Goal: Task Accomplishment & Management: Manage account settings

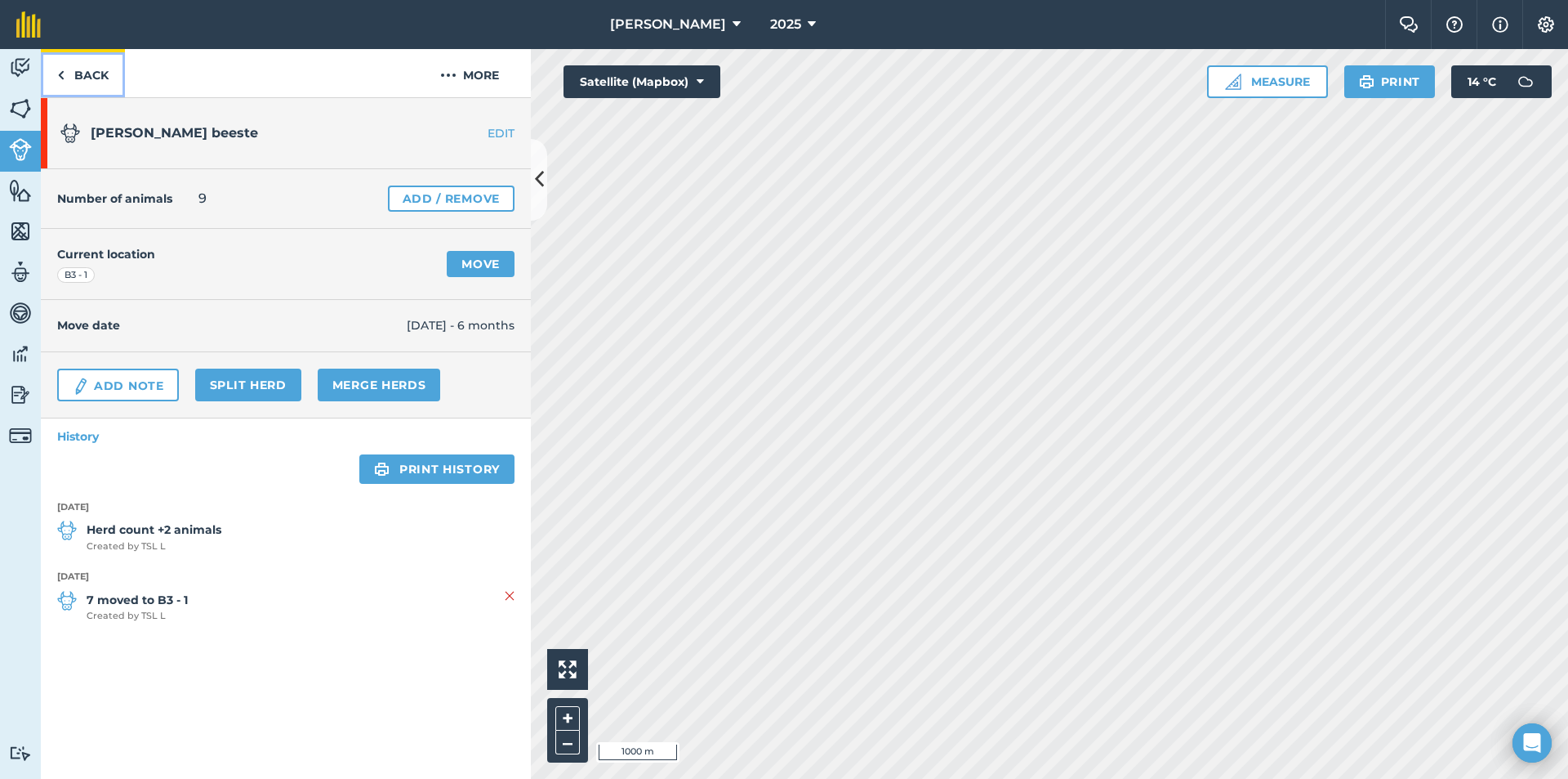
click at [62, 77] on img at bounding box center [61, 75] width 7 height 20
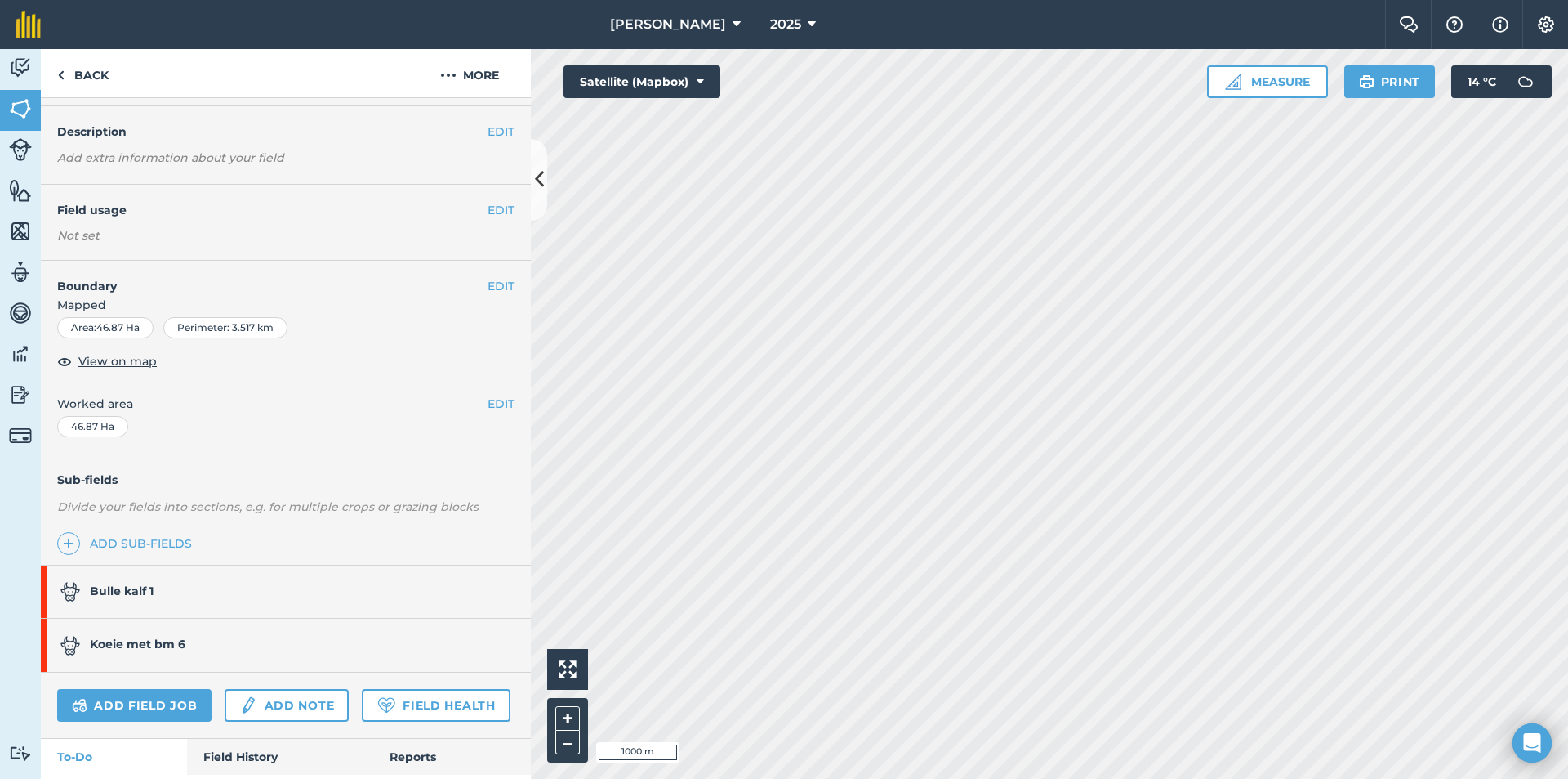
scroll to position [160, 0]
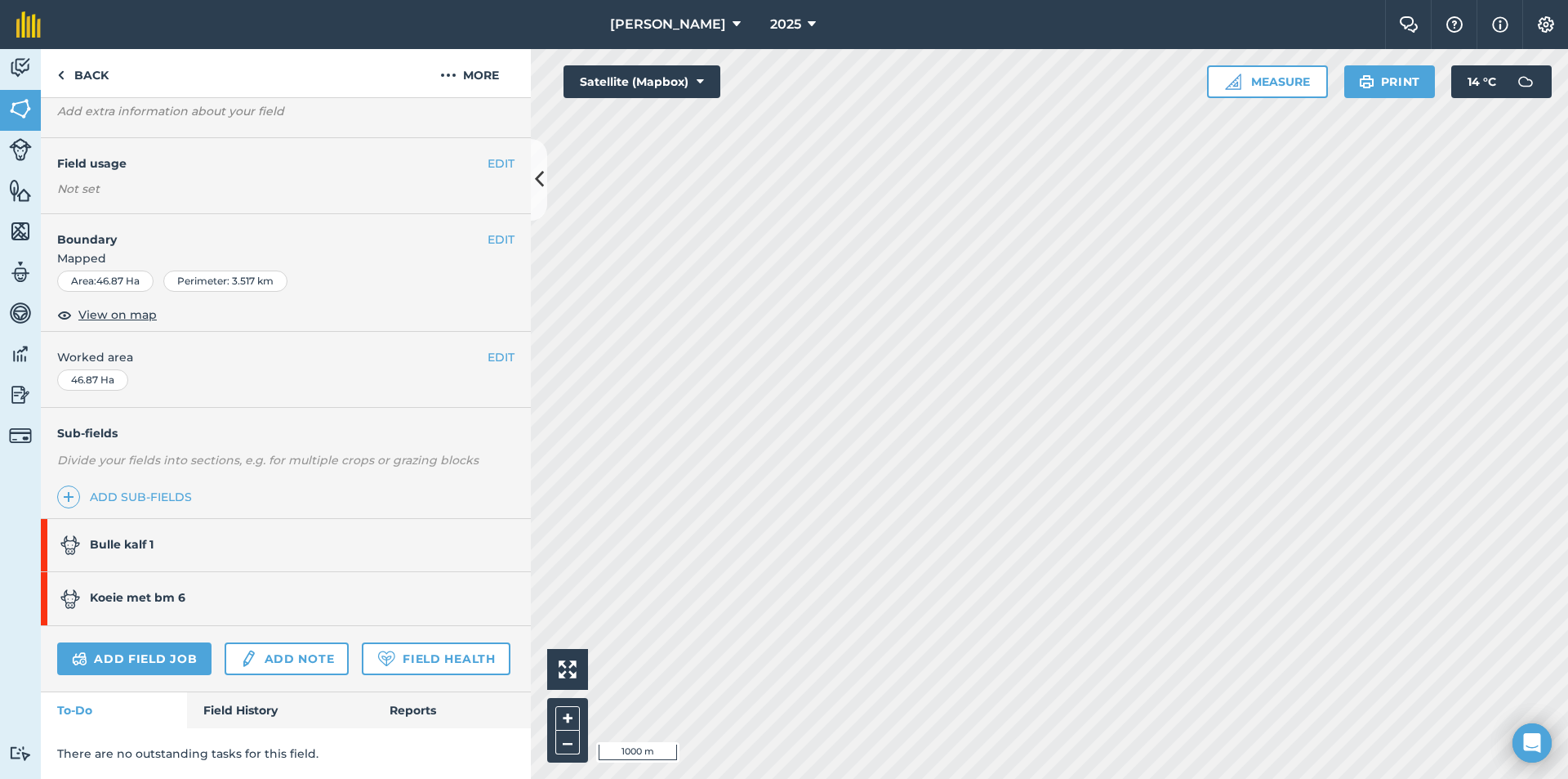
click at [158, 519] on link "Bulle kalf 1" at bounding box center [277, 545] width 473 height 52
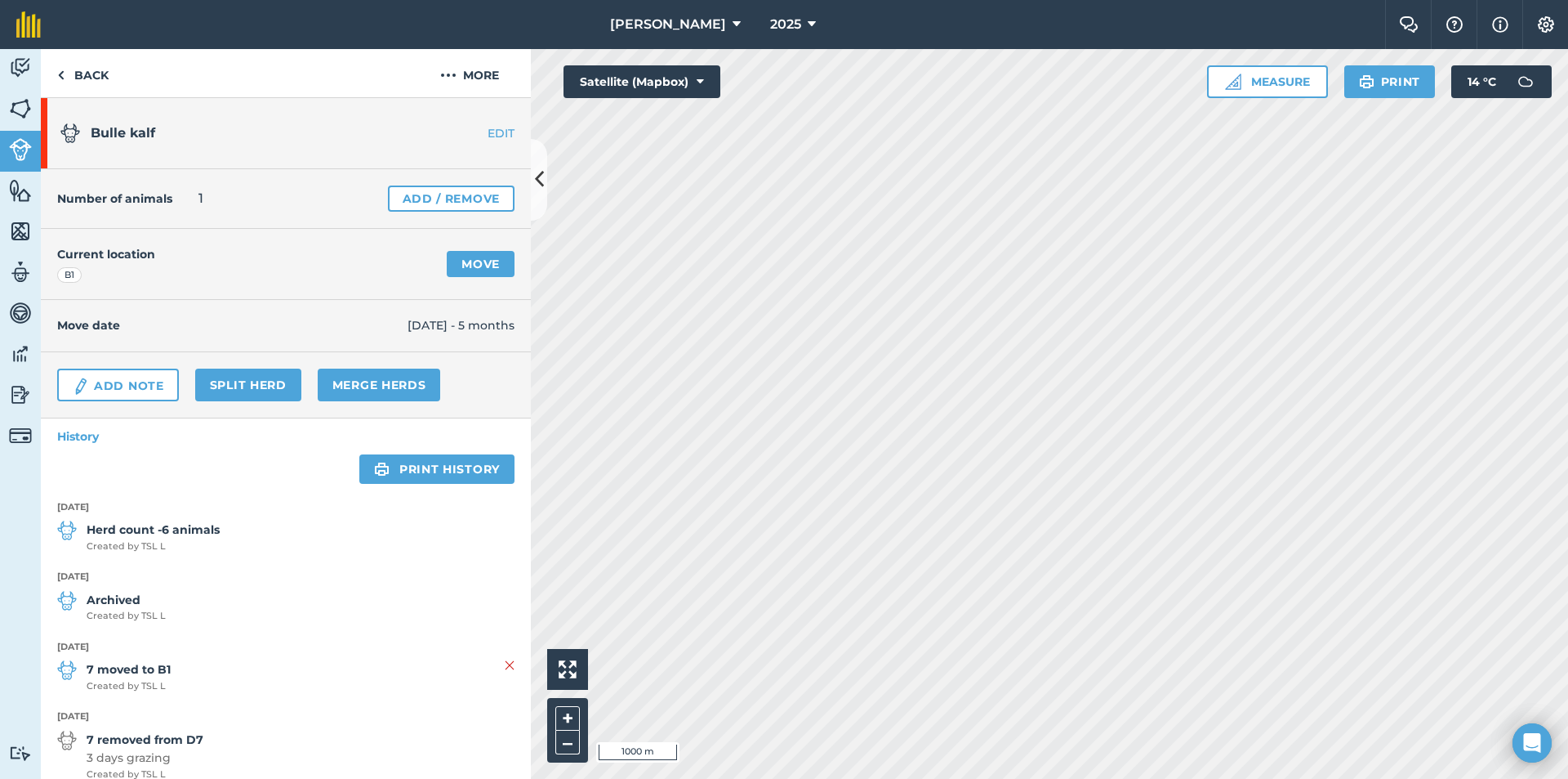
click at [120, 604] on strong "Archived" at bounding box center [126, 600] width 80 height 18
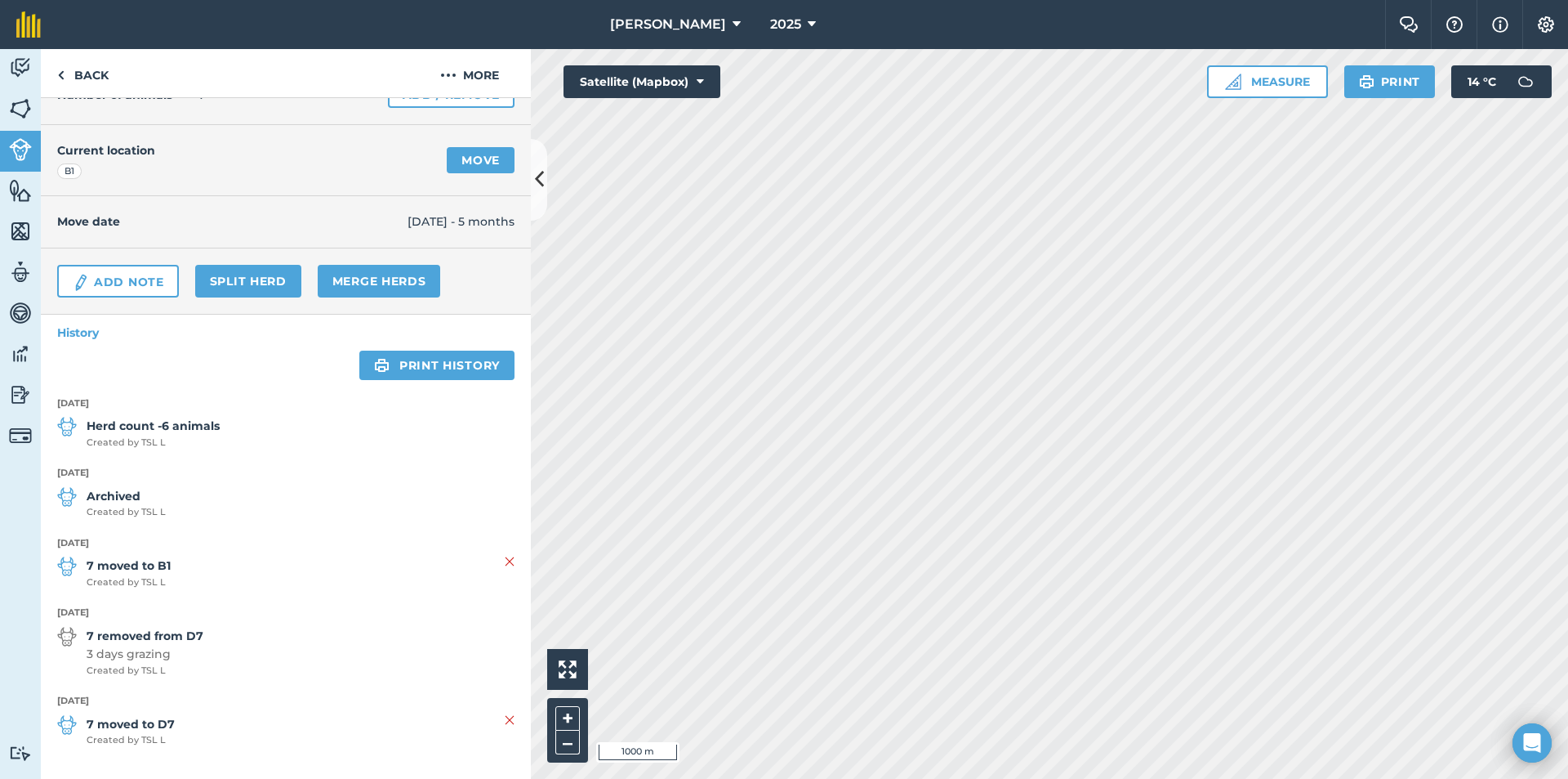
scroll to position [105, 0]
click at [70, 72] on link "Back" at bounding box center [82, 73] width 84 height 48
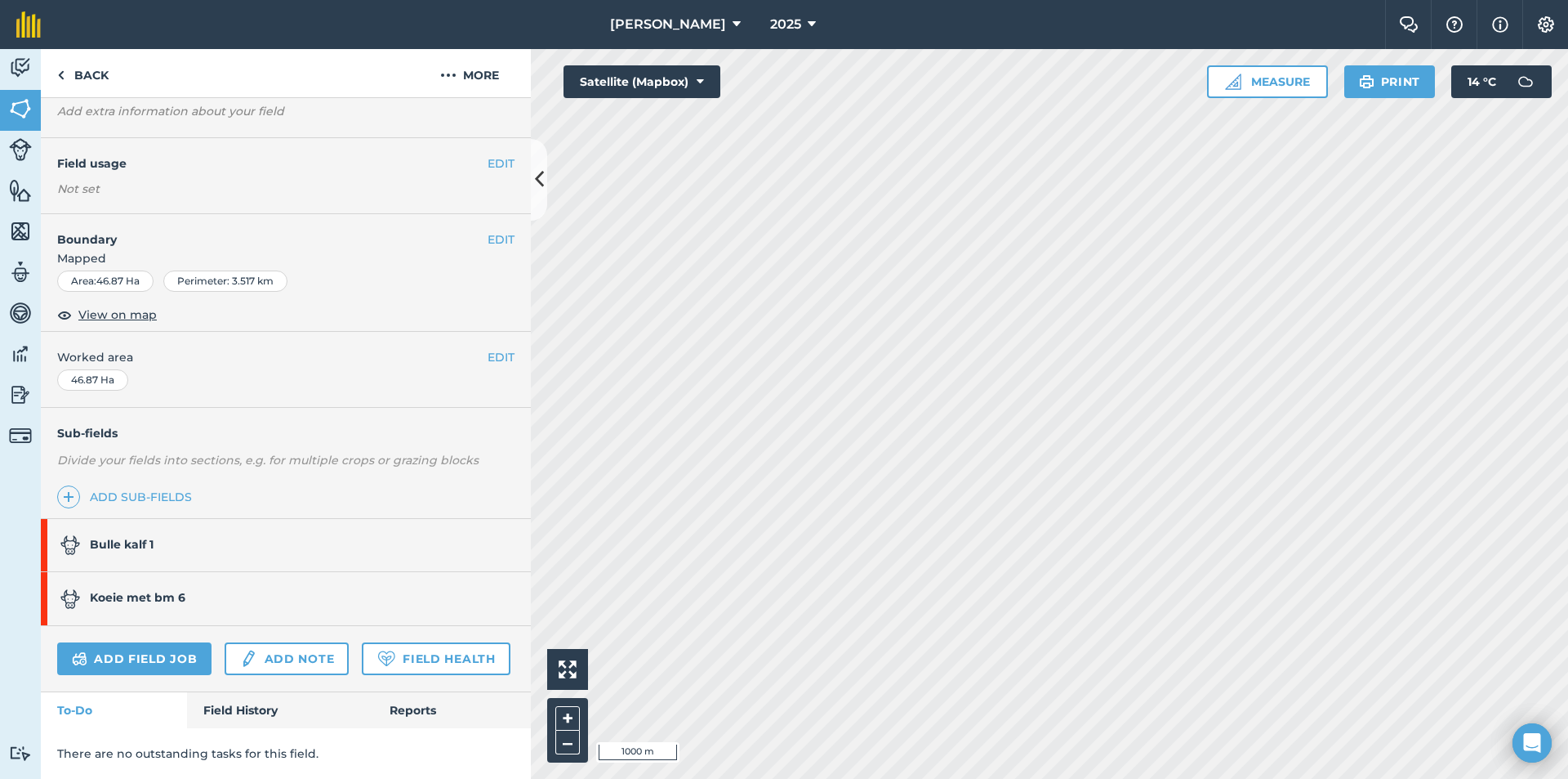
scroll to position [160, 0]
click at [72, 69] on link "Back" at bounding box center [82, 73] width 84 height 48
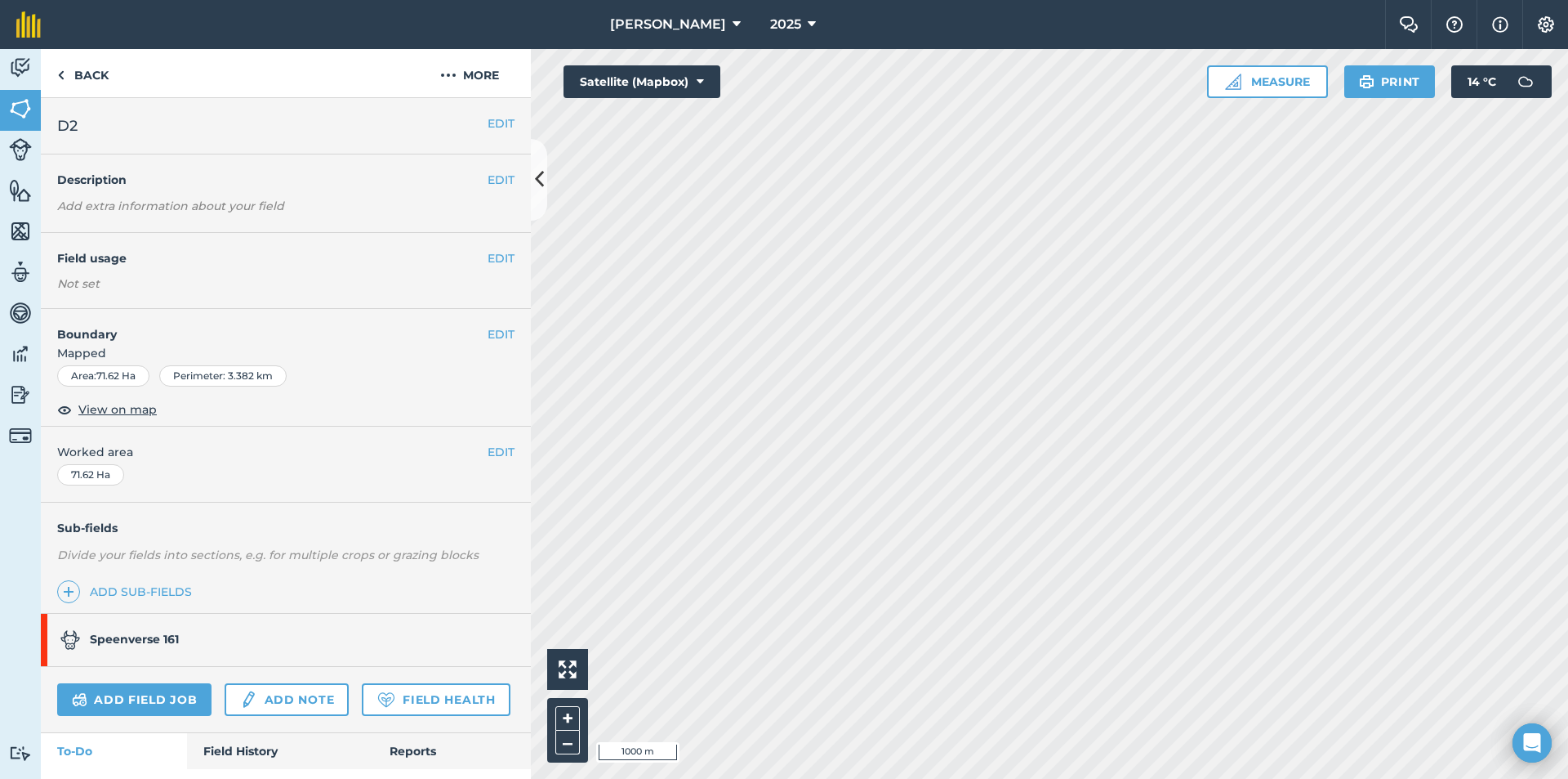
click at [197, 636] on link "Speenverse 161" at bounding box center [277, 640] width 473 height 52
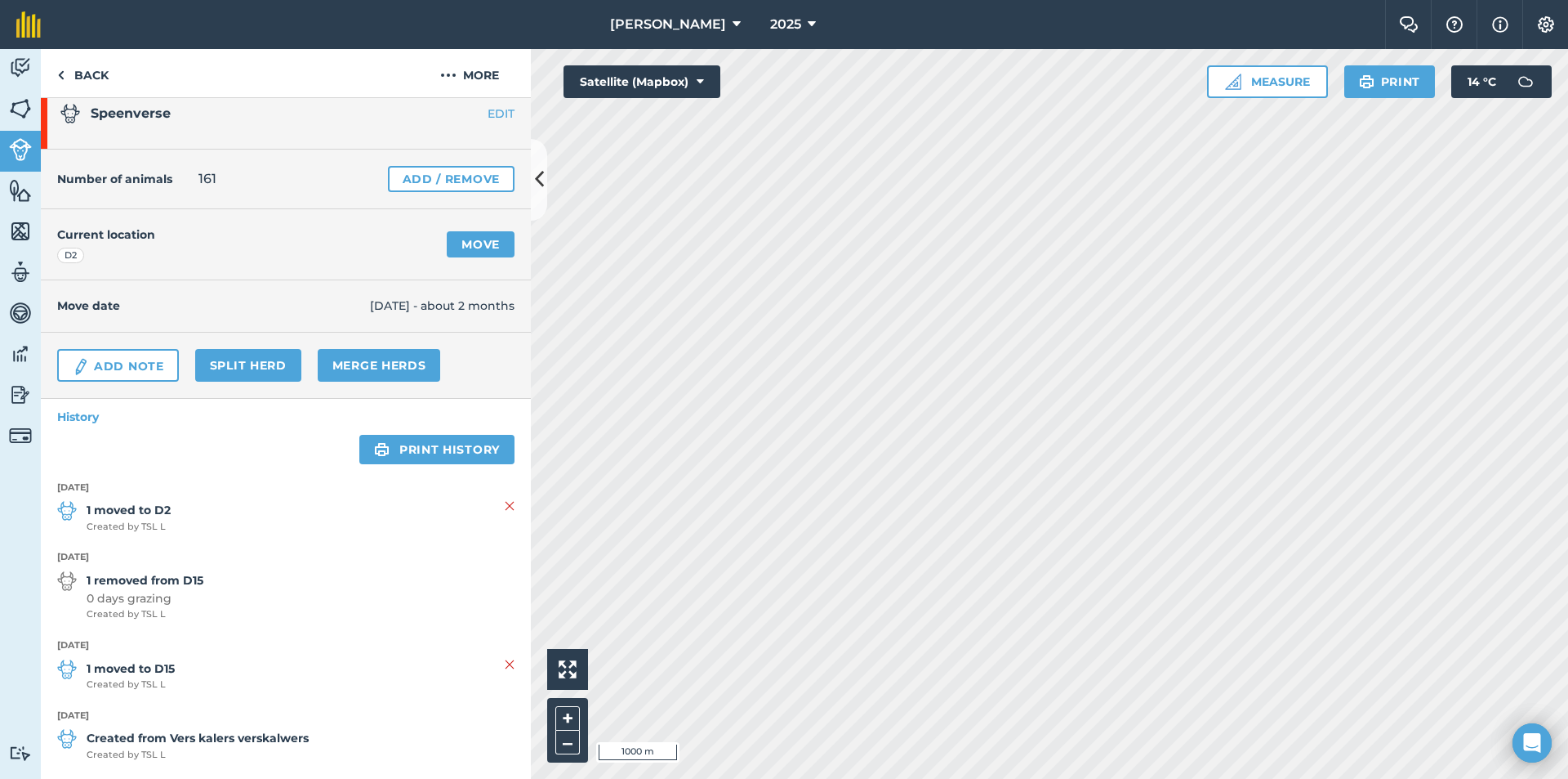
scroll to position [35, 0]
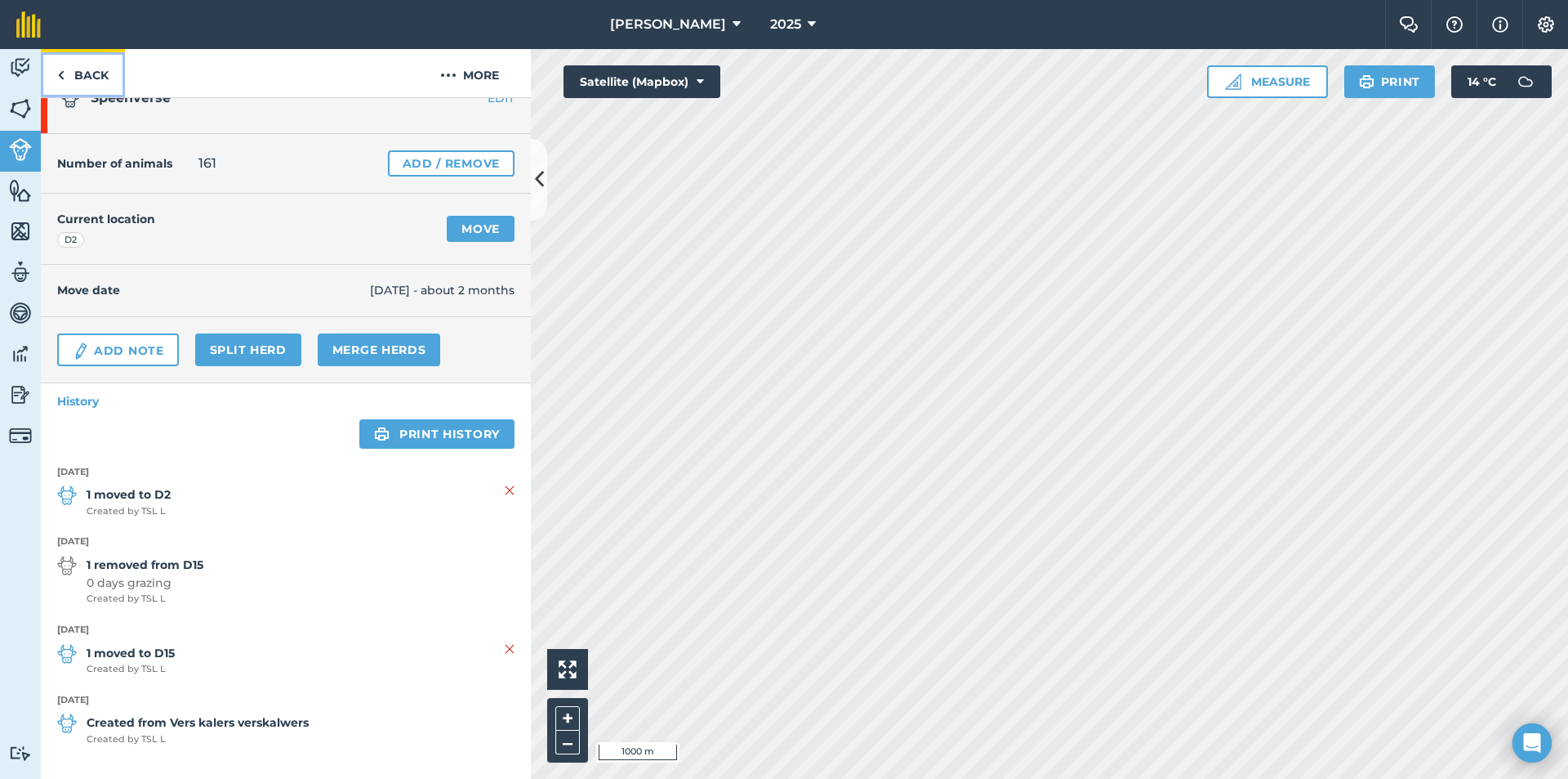
click at [65, 72] on link "Back" at bounding box center [82, 73] width 84 height 48
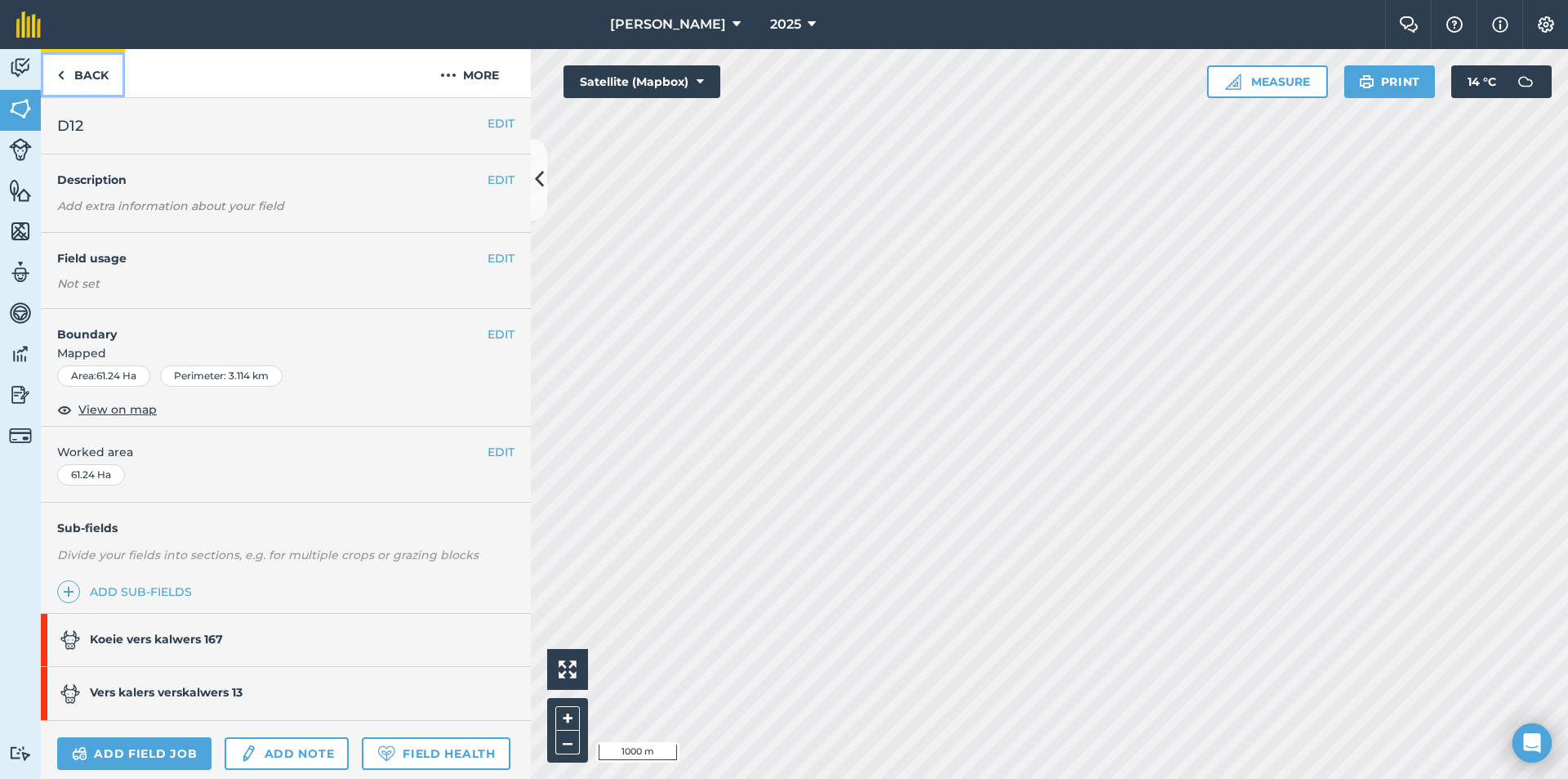
click at [72, 74] on link "Back" at bounding box center [82, 73] width 84 height 48
click at [62, 71] on img at bounding box center [61, 75] width 7 height 20
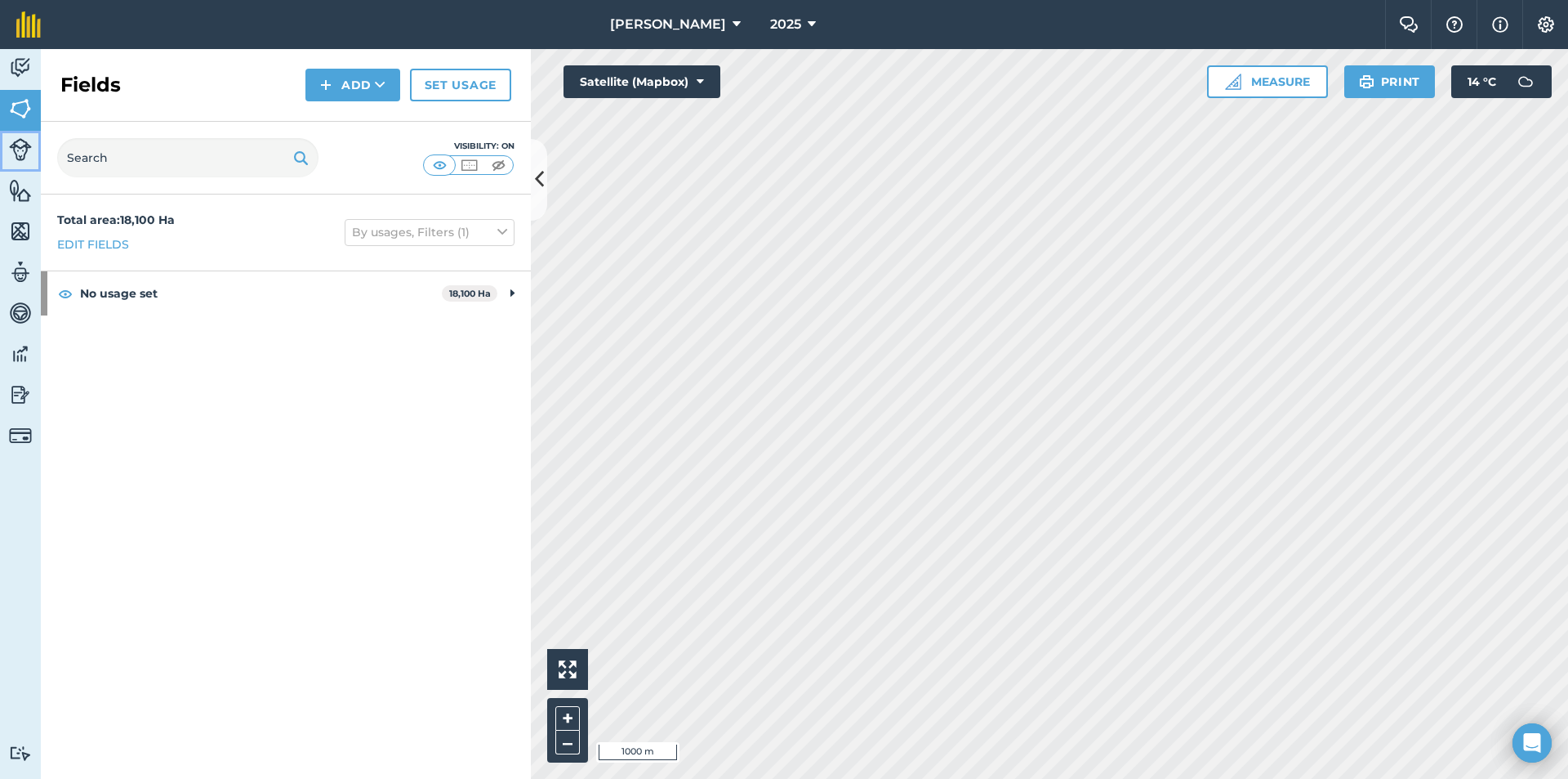
click at [16, 144] on img at bounding box center [21, 149] width 23 height 23
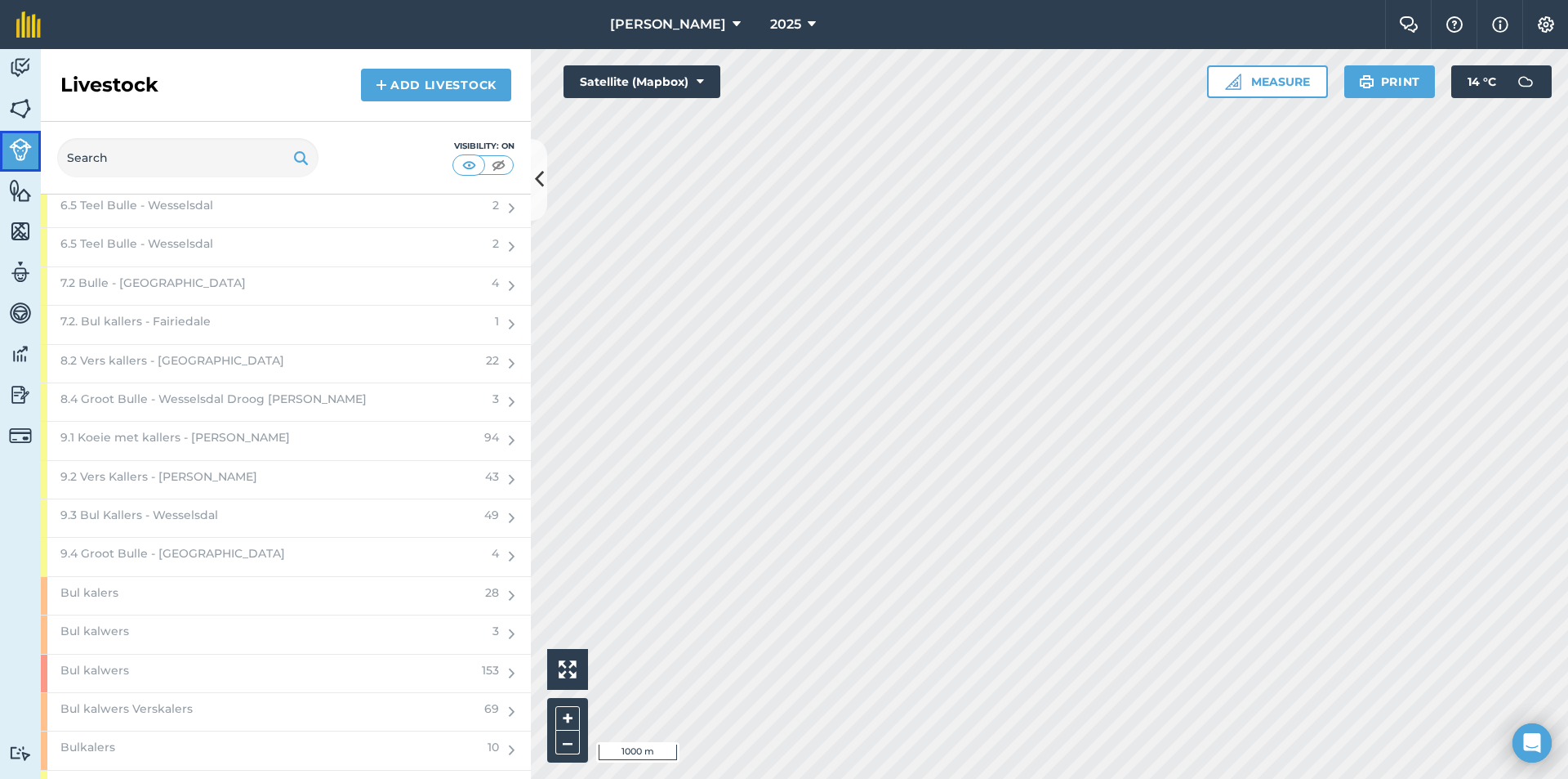
scroll to position [5640, 0]
click at [244, 504] on div "Bul kalers" at bounding box center [258, 514] width 434 height 37
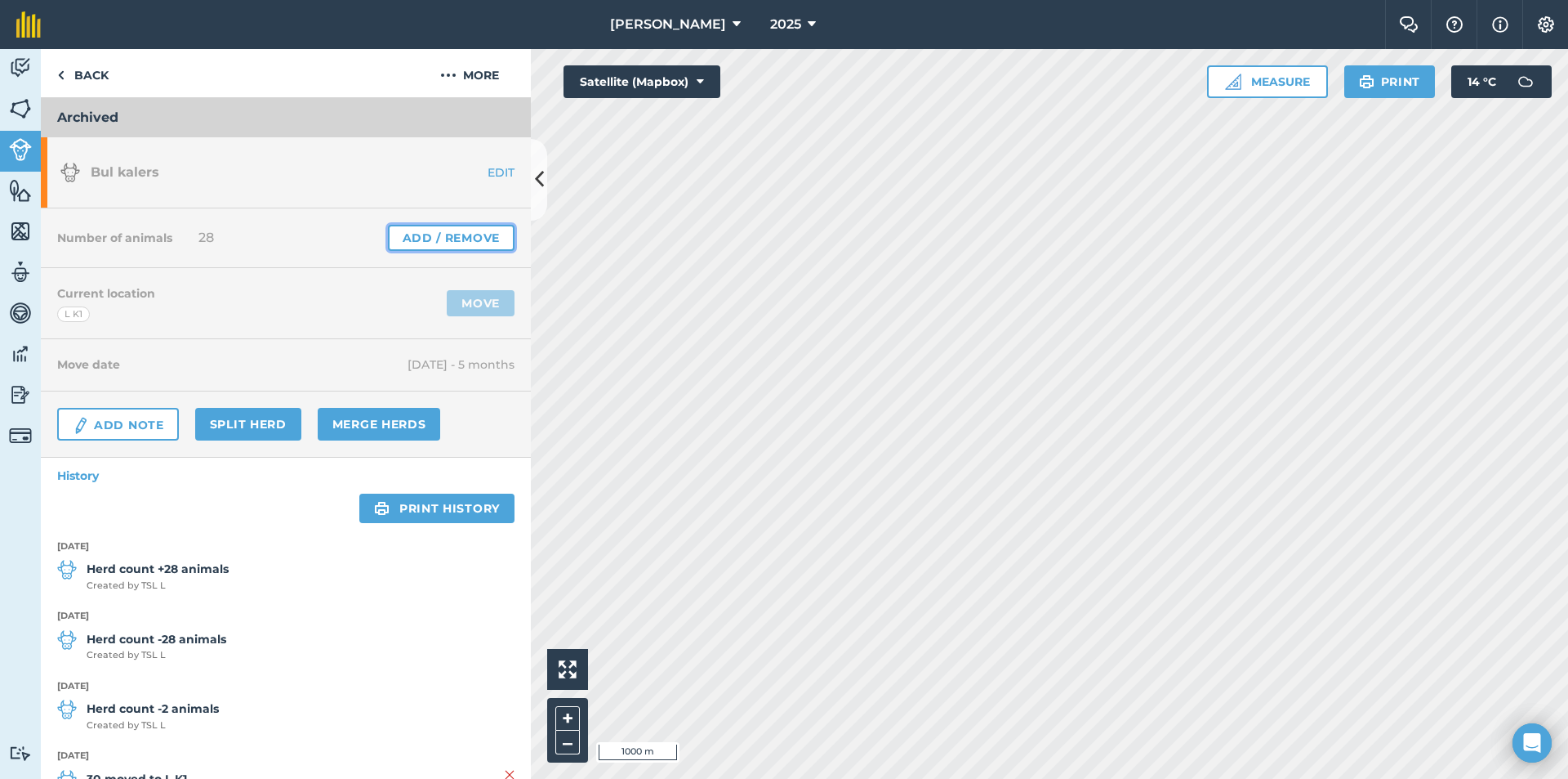
click at [457, 235] on link "Add / Remove" at bounding box center [451, 238] width 127 height 27
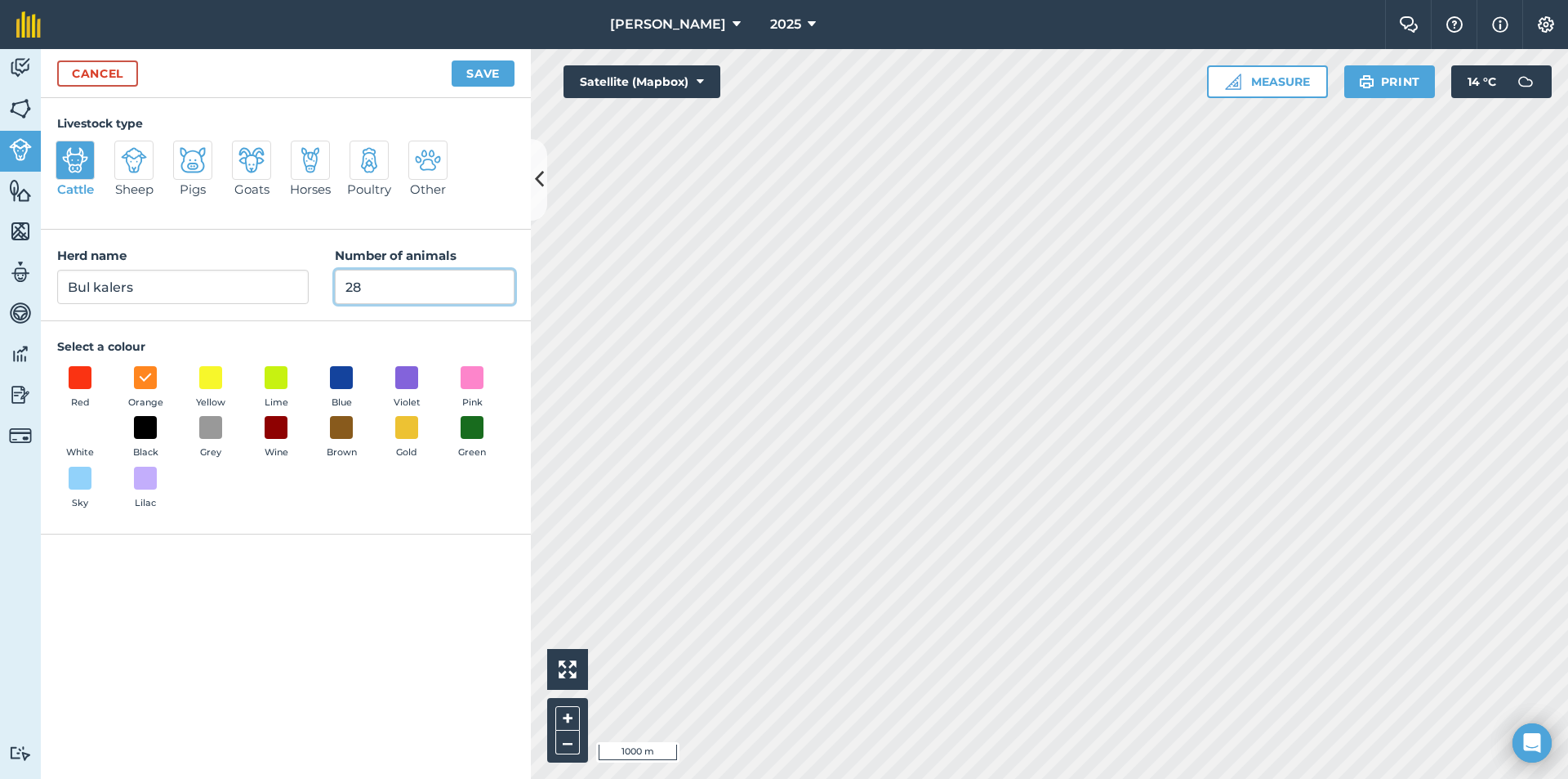
drag, startPoint x: 364, startPoint y: 290, endPoint x: 312, endPoint y: 290, distance: 52.0
click at [312, 290] on div "Herd name Bul kalers Number of animals 28" at bounding box center [285, 275] width 490 height 91
type input "0"
click at [472, 71] on button "Save" at bounding box center [483, 74] width 63 height 27
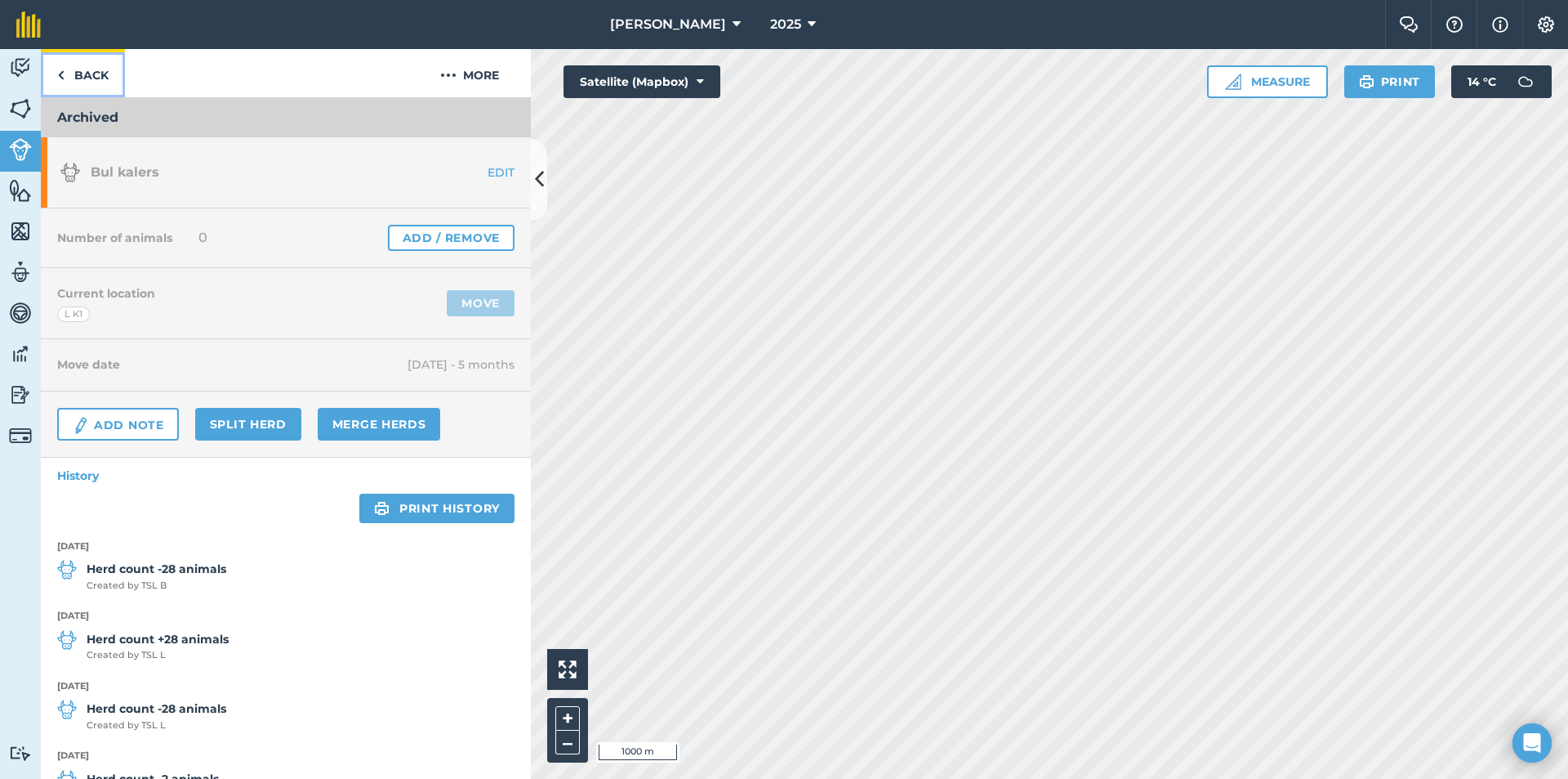
click at [77, 75] on link "Back" at bounding box center [82, 73] width 84 height 48
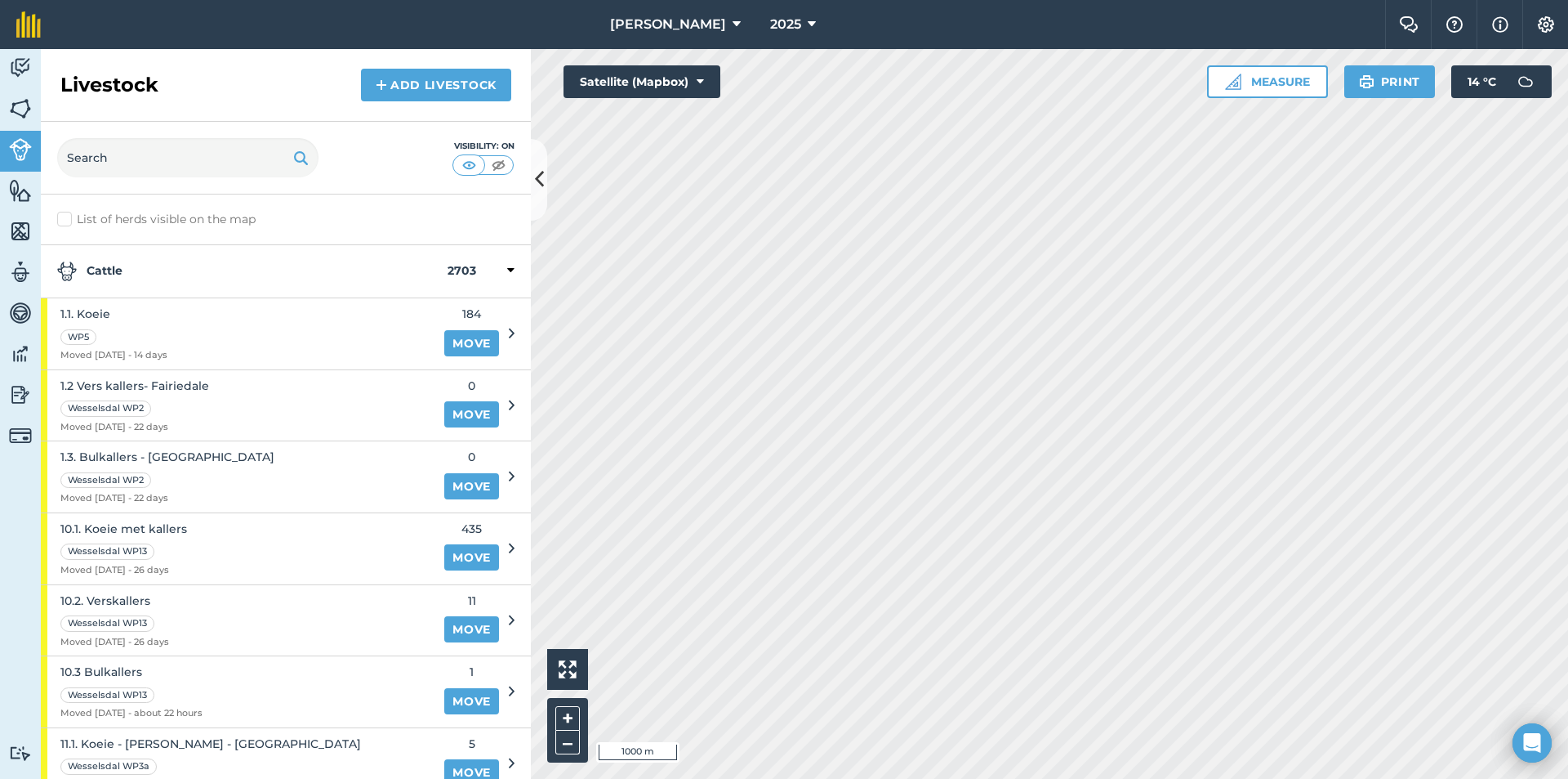
click at [372, 266] on strong "Cattle" at bounding box center [252, 271] width 391 height 20
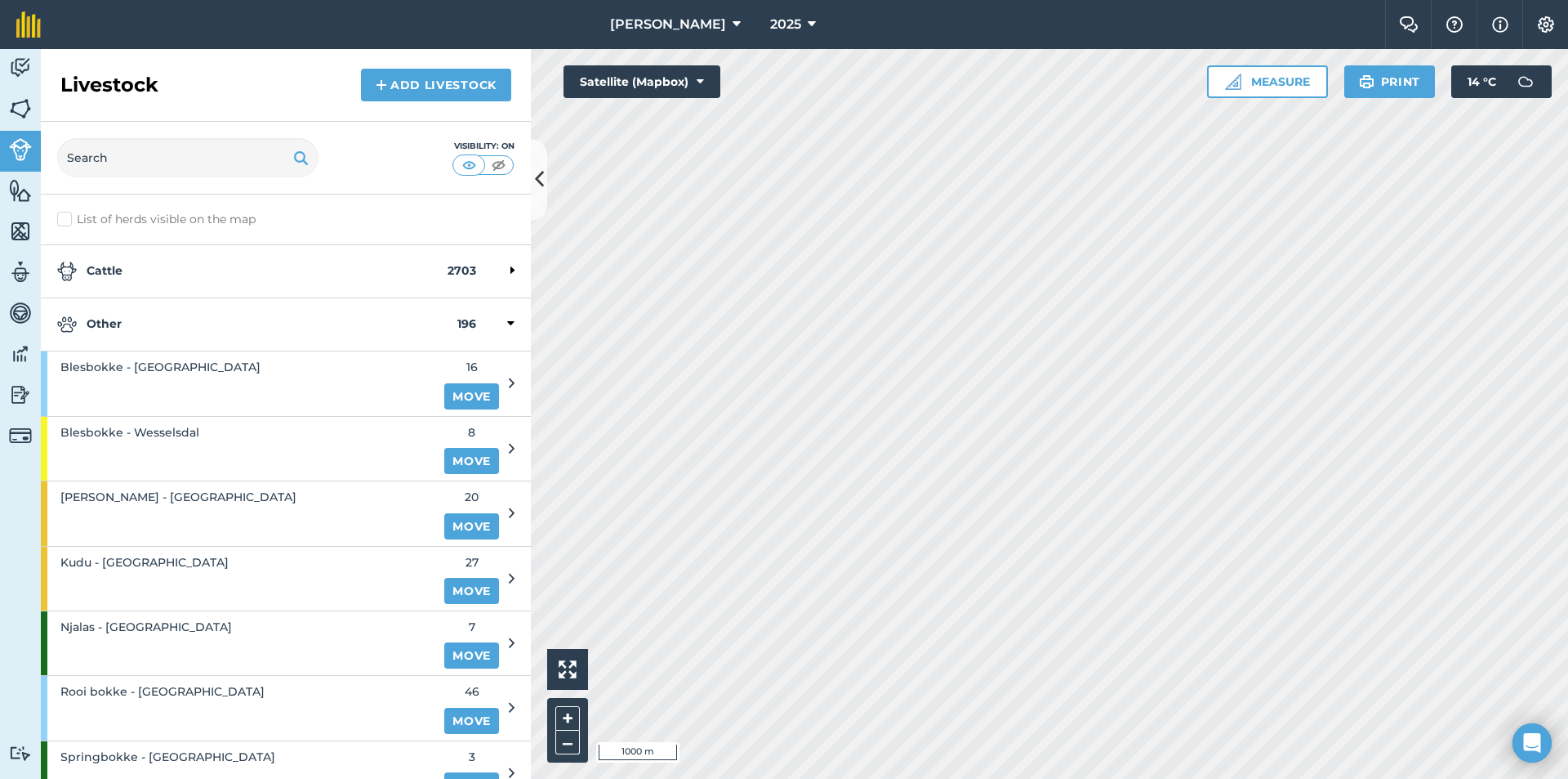
click at [163, 326] on strong "Other" at bounding box center [257, 324] width 400 height 20
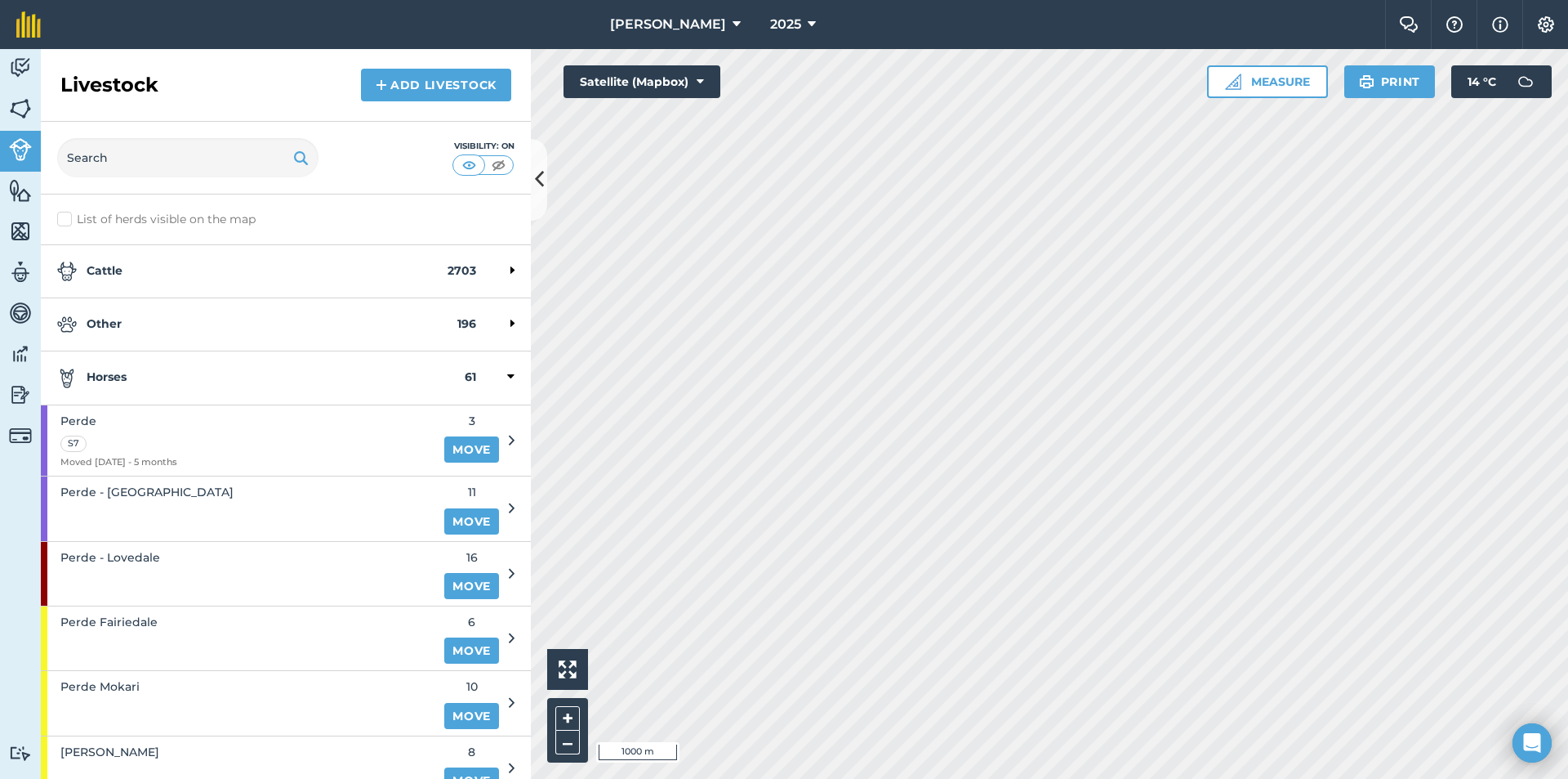
click at [131, 375] on strong "Horses" at bounding box center [261, 377] width 408 height 20
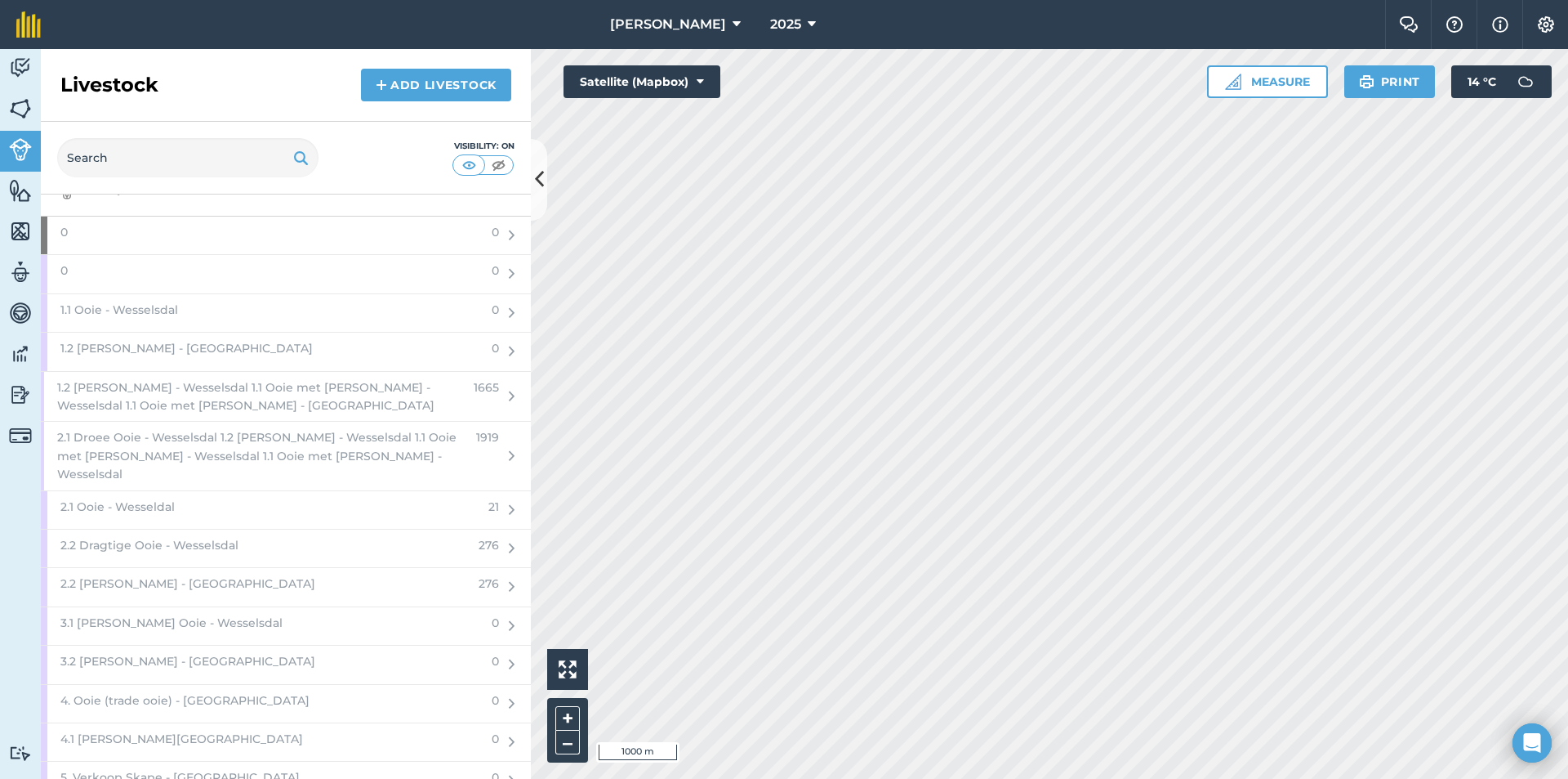
scroll to position [6513, 0]
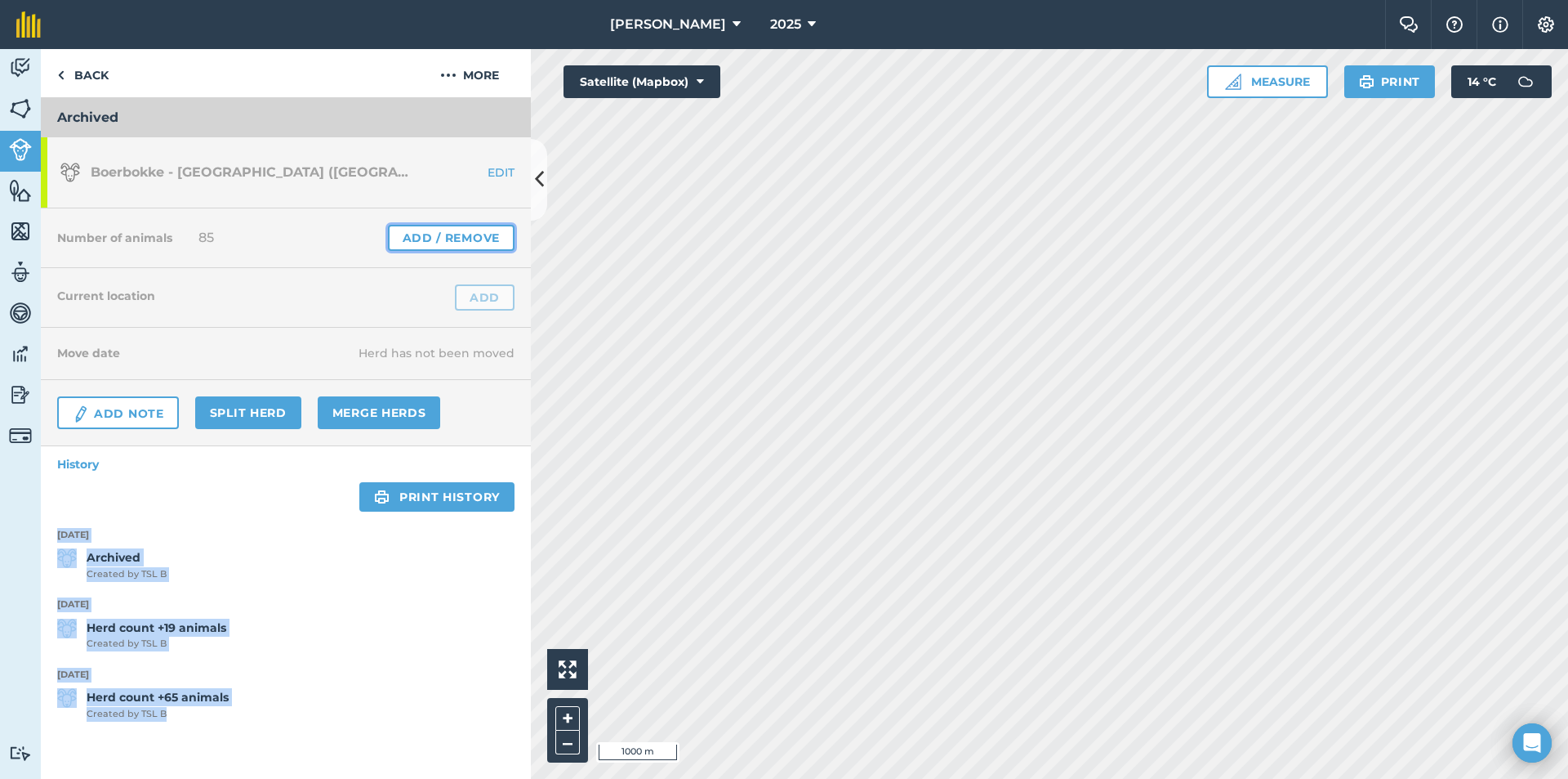
click at [438, 229] on link "Add / Remove" at bounding box center [451, 238] width 127 height 27
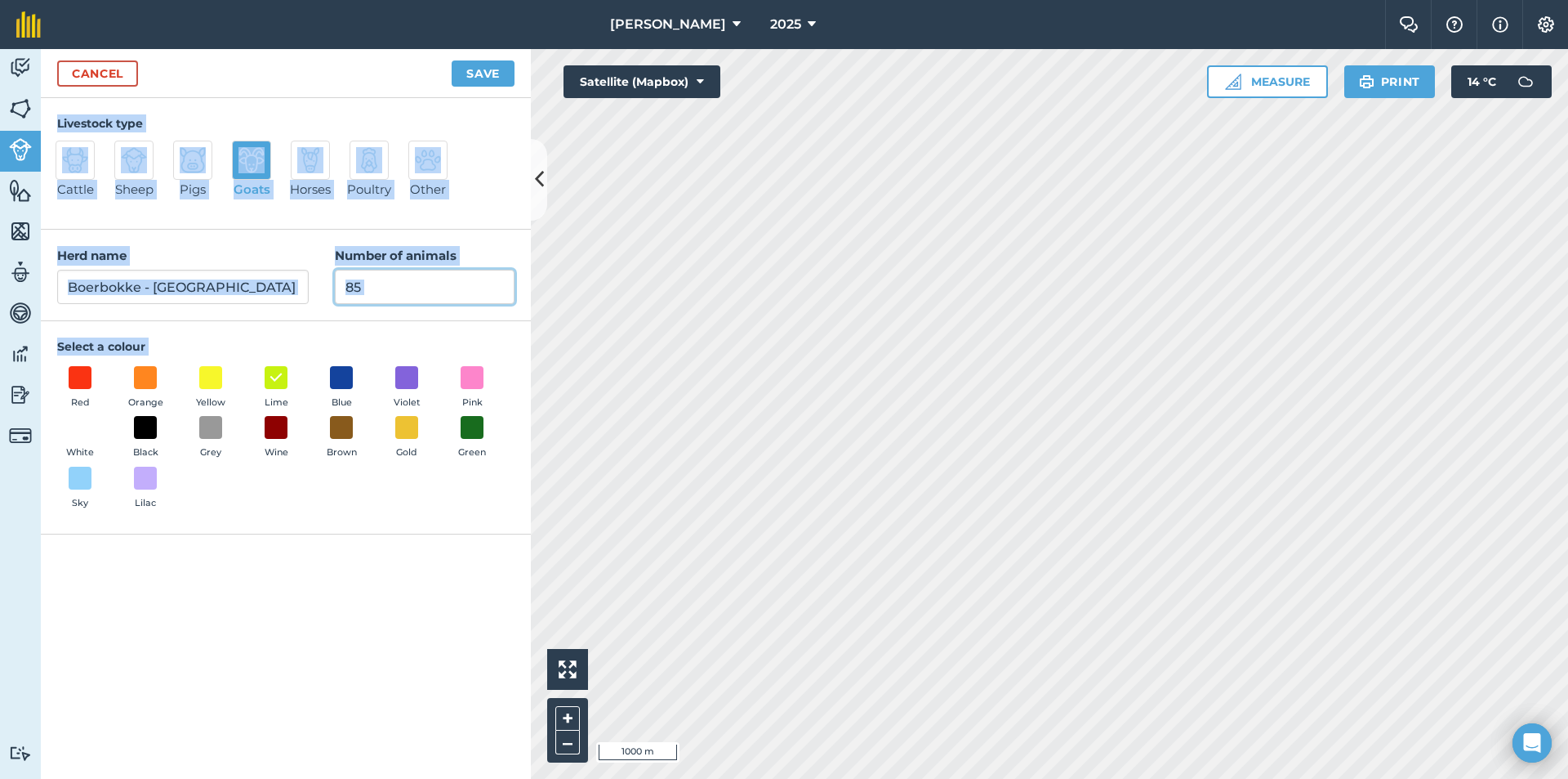
click at [418, 299] on input "85" at bounding box center [425, 286] width 180 height 34
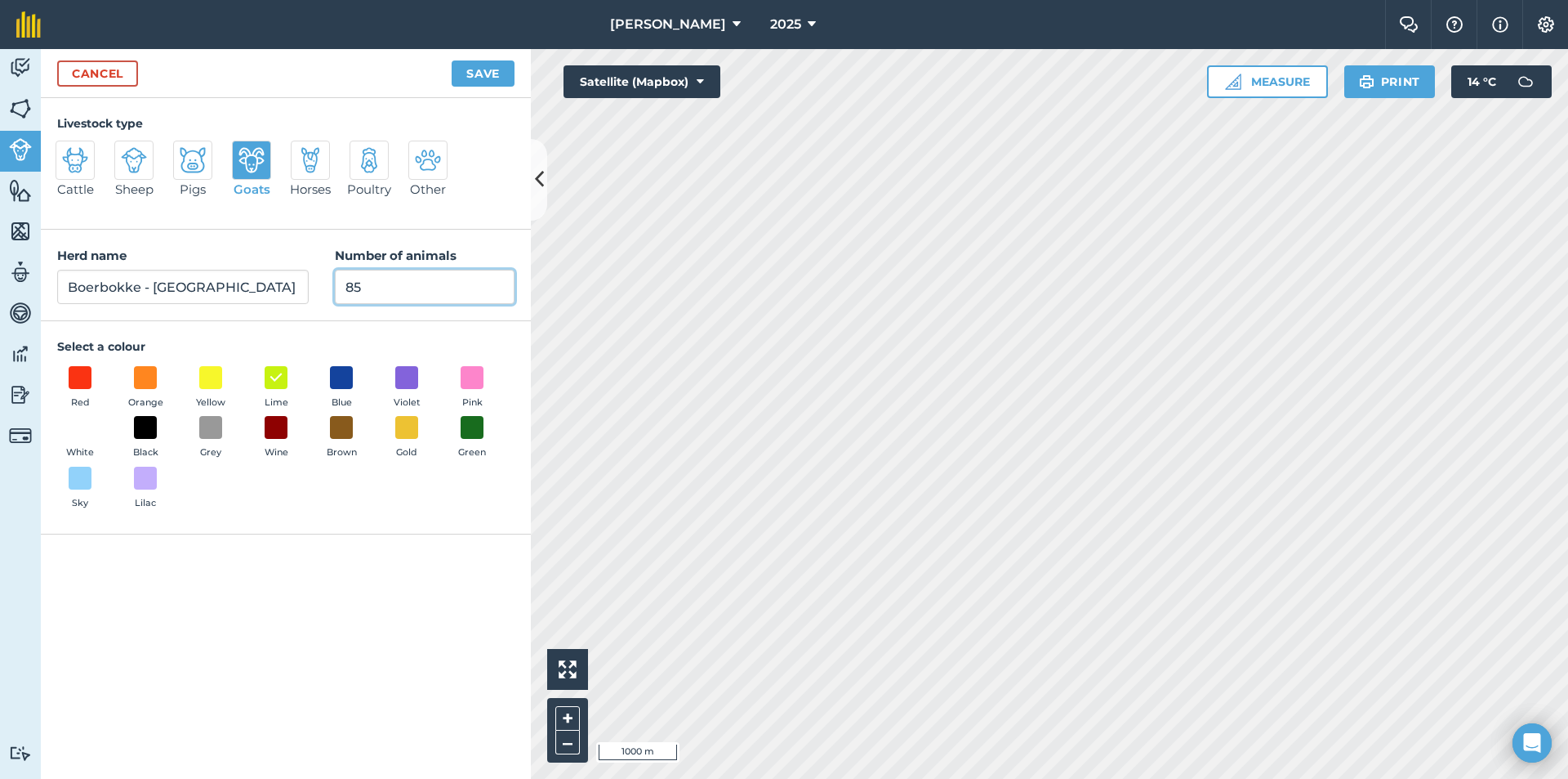
drag, startPoint x: 415, startPoint y: 290, endPoint x: 301, endPoint y: 295, distance: 114.1
click at [302, 295] on div "Herd name Boerbokke - [GEOGRAPHIC_DATA] ([GEOGRAPHIC_DATA]) Number of animals 85" at bounding box center [285, 275] width 490 height 91
type input "0"
click at [473, 80] on button "Save" at bounding box center [483, 74] width 63 height 27
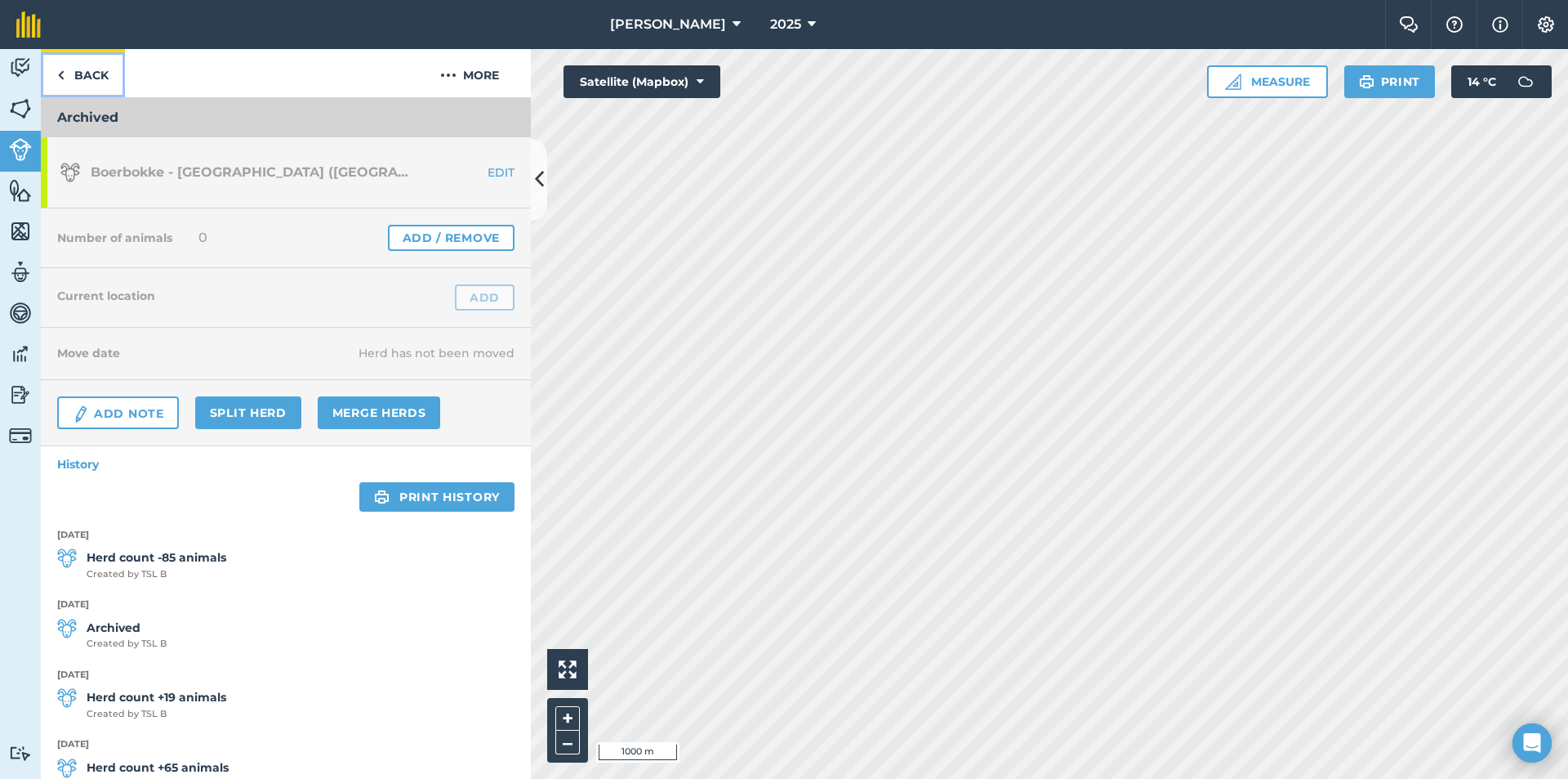
click at [80, 75] on link "Back" at bounding box center [82, 73] width 84 height 48
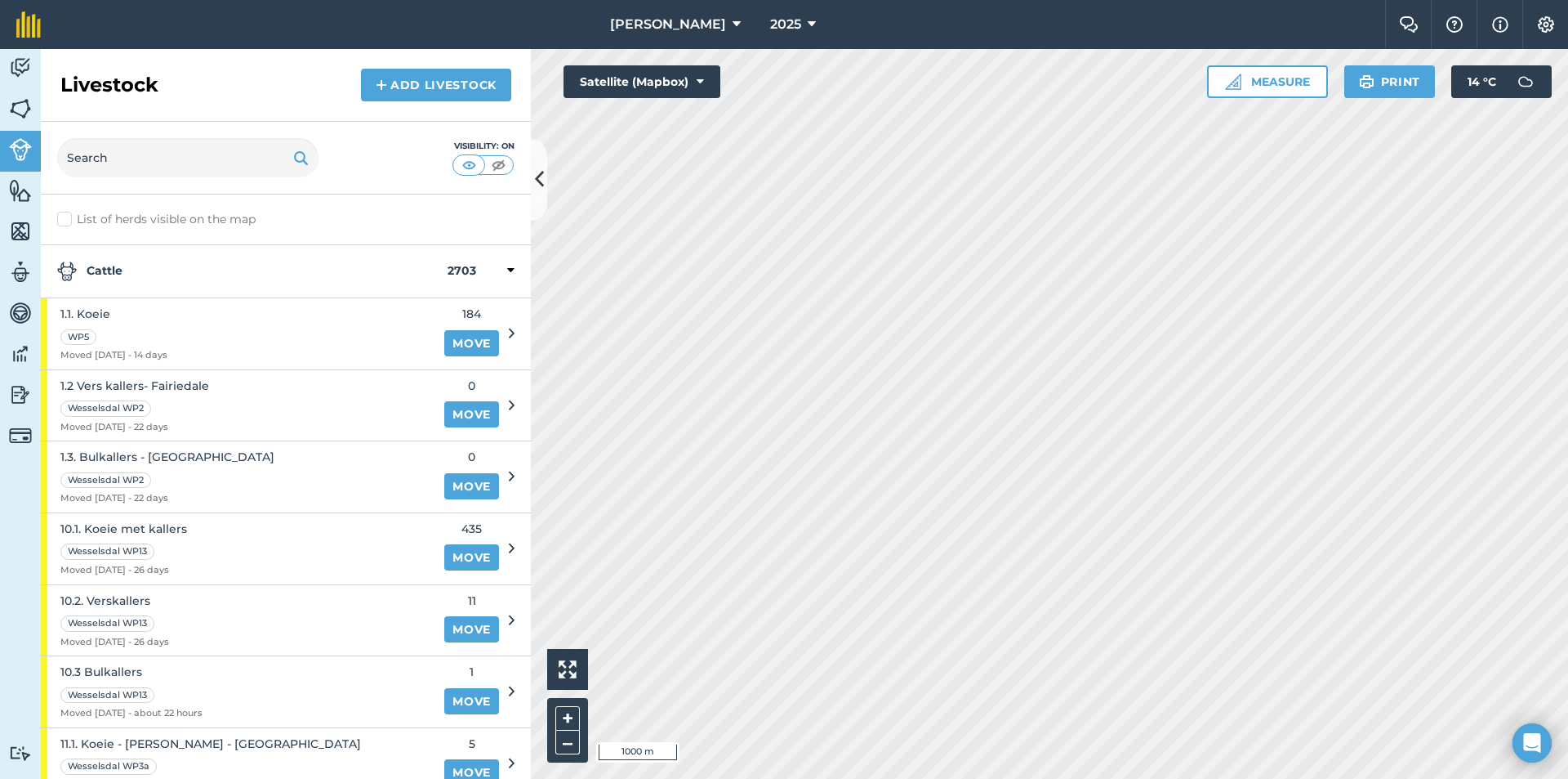
click at [135, 275] on strong "Cattle" at bounding box center [252, 271] width 391 height 20
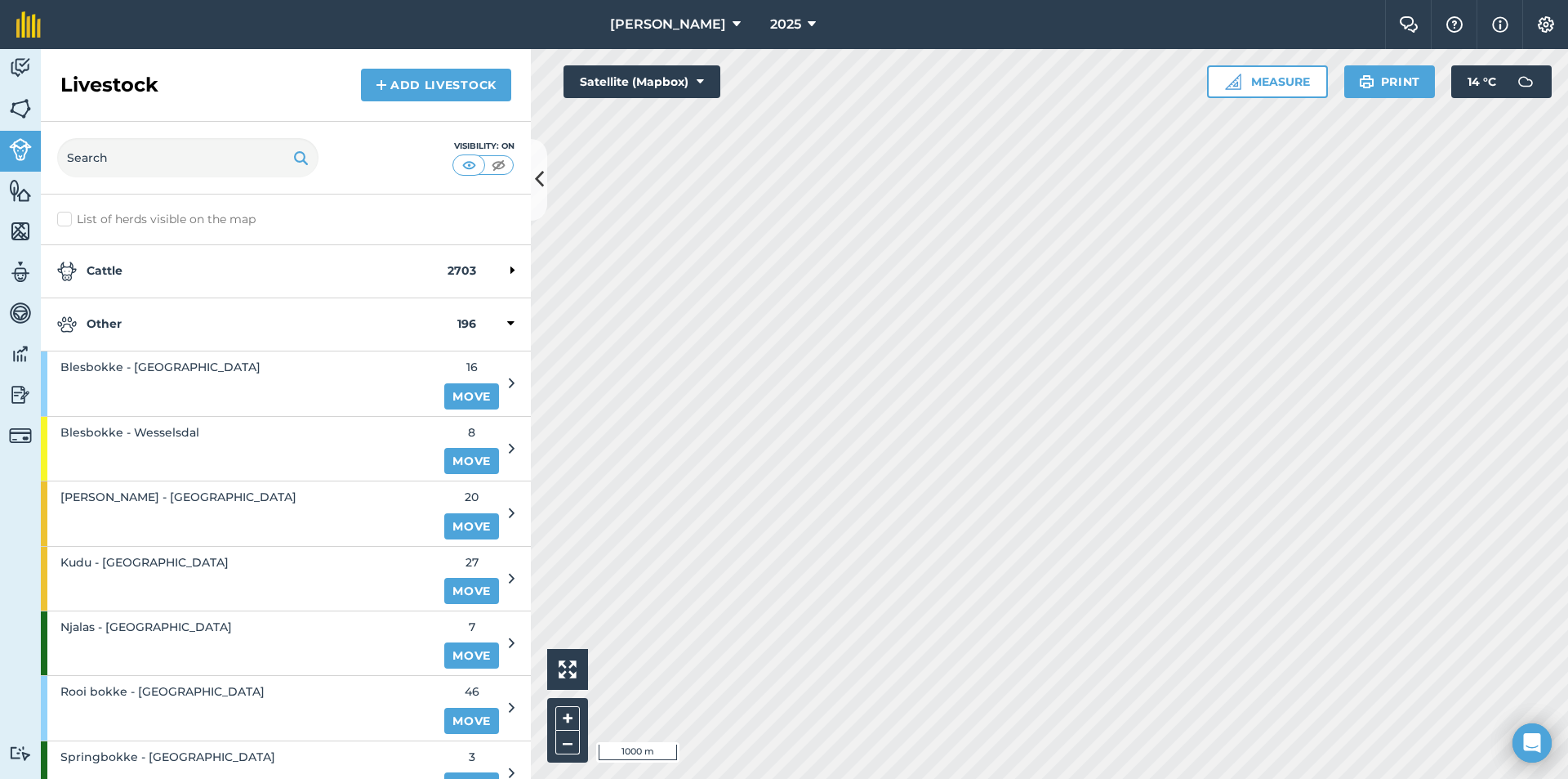
click at [143, 324] on strong "Other" at bounding box center [257, 324] width 400 height 20
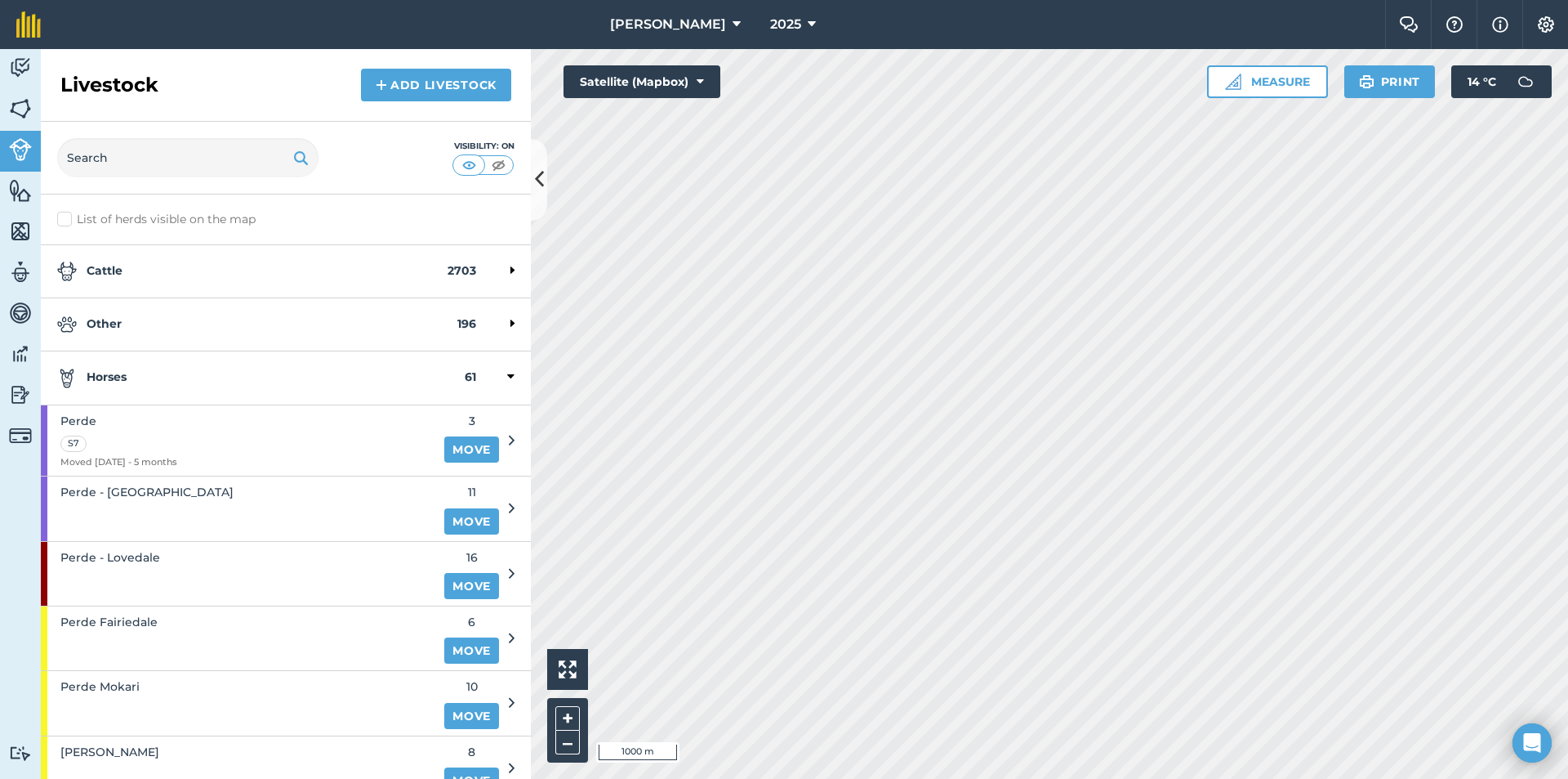
click at [135, 372] on strong "Horses" at bounding box center [261, 377] width 408 height 20
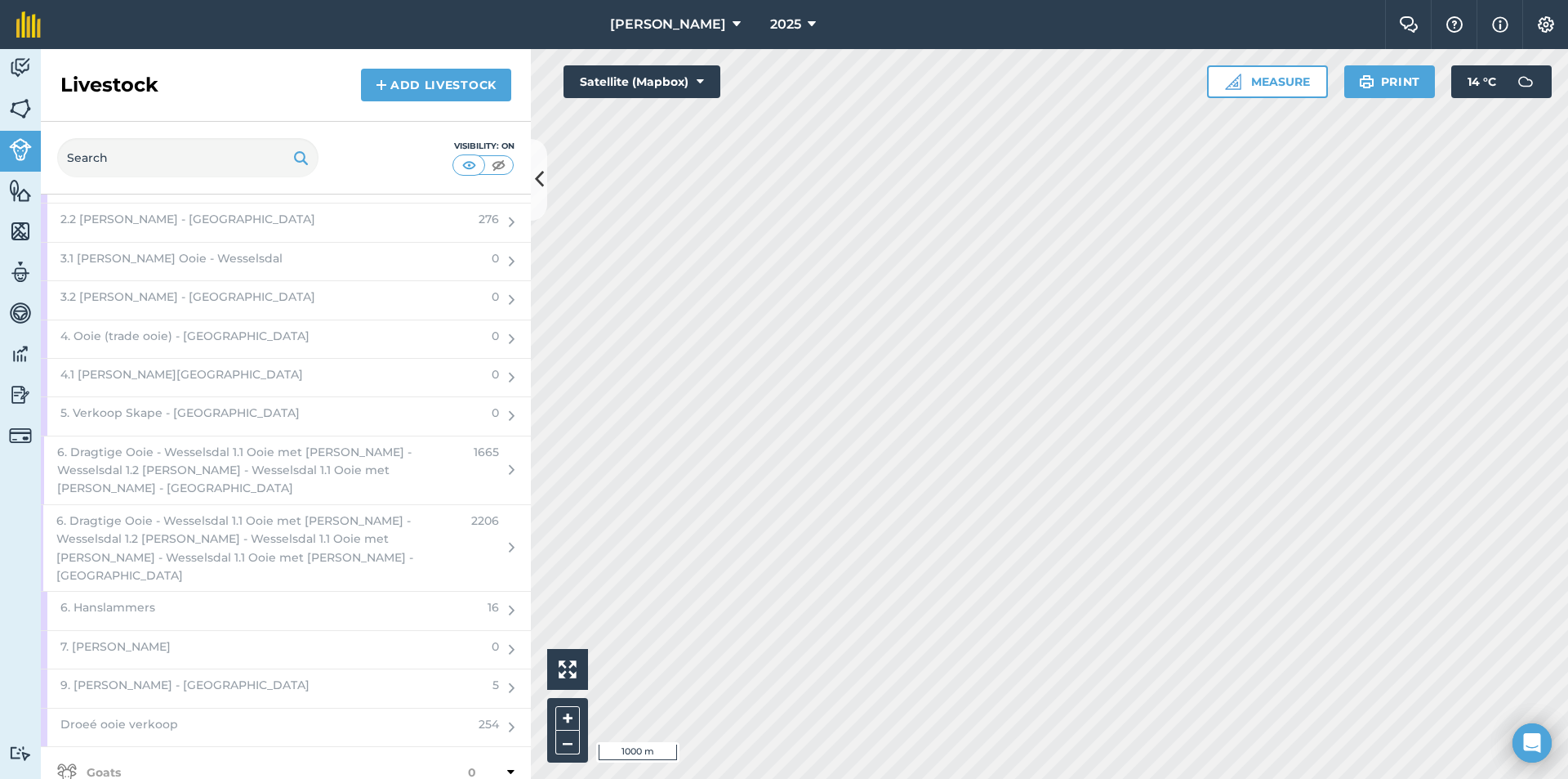
scroll to position [6513, 0]
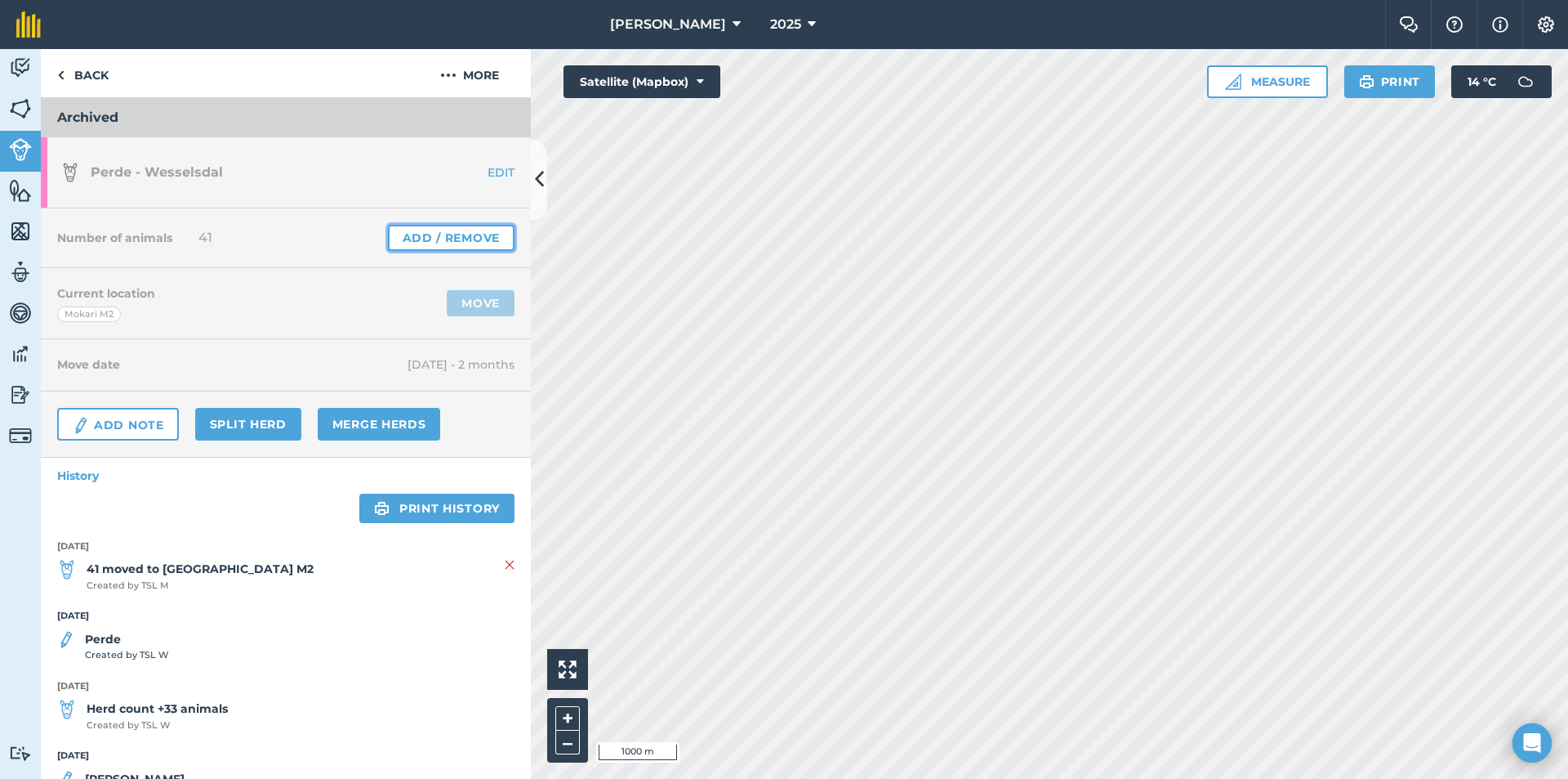
click at [464, 234] on link "Add / Remove" at bounding box center [451, 238] width 127 height 27
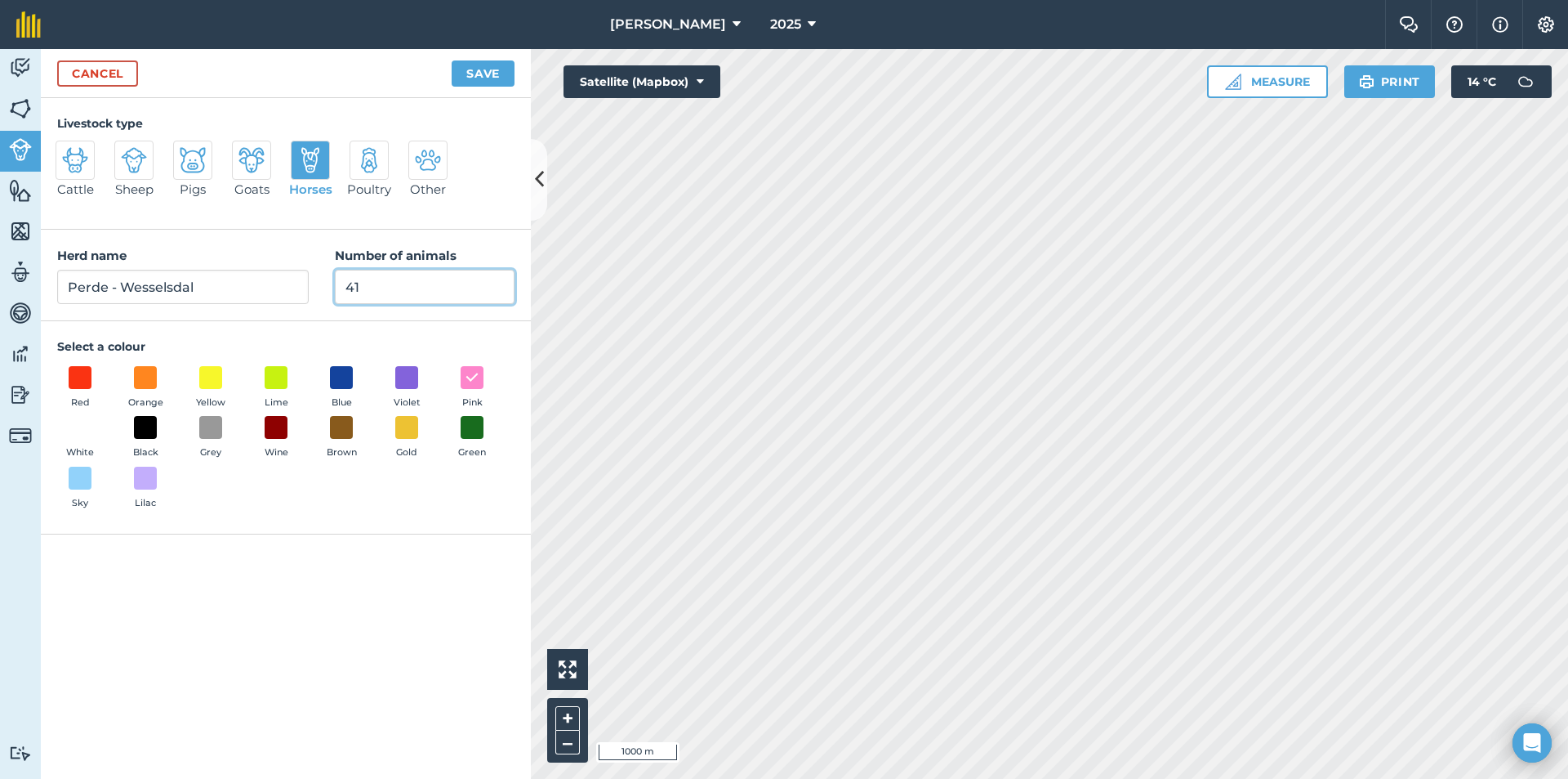
drag, startPoint x: 381, startPoint y: 289, endPoint x: 307, endPoint y: 289, distance: 74.0
click at [308, 290] on div "Herd name [PERSON_NAME] Number of animals 41" at bounding box center [285, 275] width 490 height 91
type input "0"
click at [485, 69] on button "Save" at bounding box center [483, 74] width 63 height 27
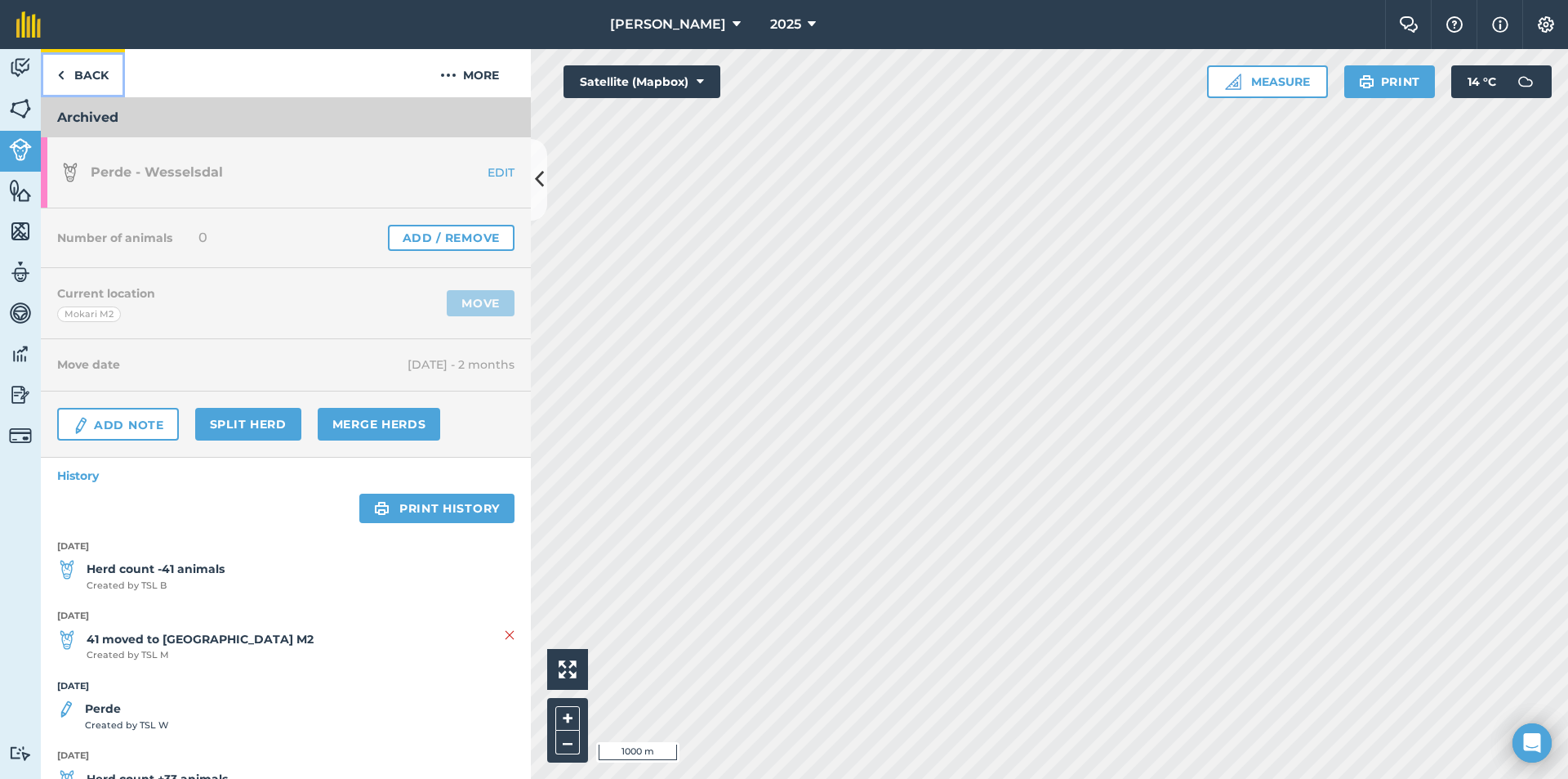
click at [95, 80] on link "Back" at bounding box center [82, 73] width 84 height 48
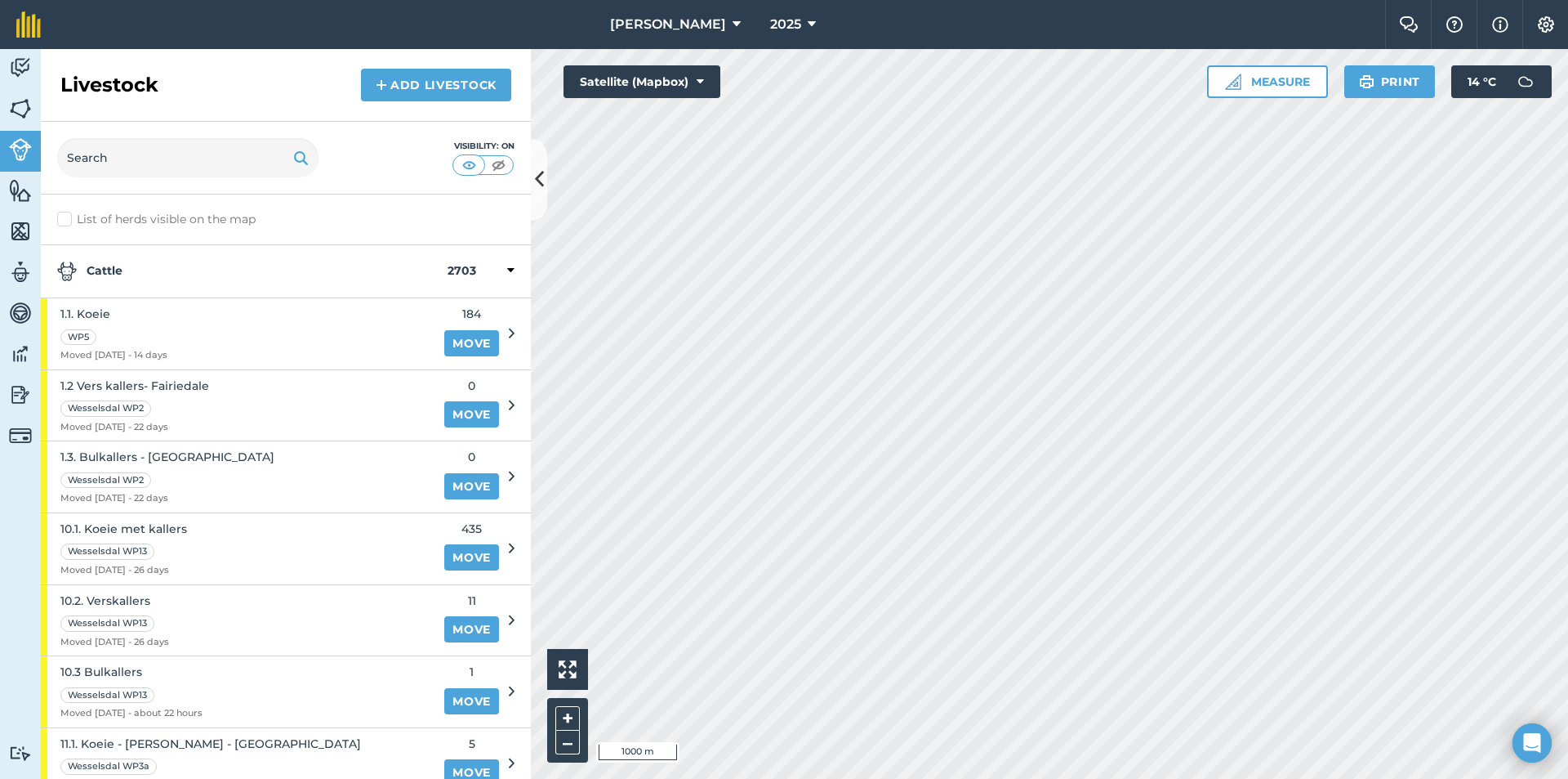
click at [166, 260] on div "Cattle 2703" at bounding box center [285, 272] width 490 height 53
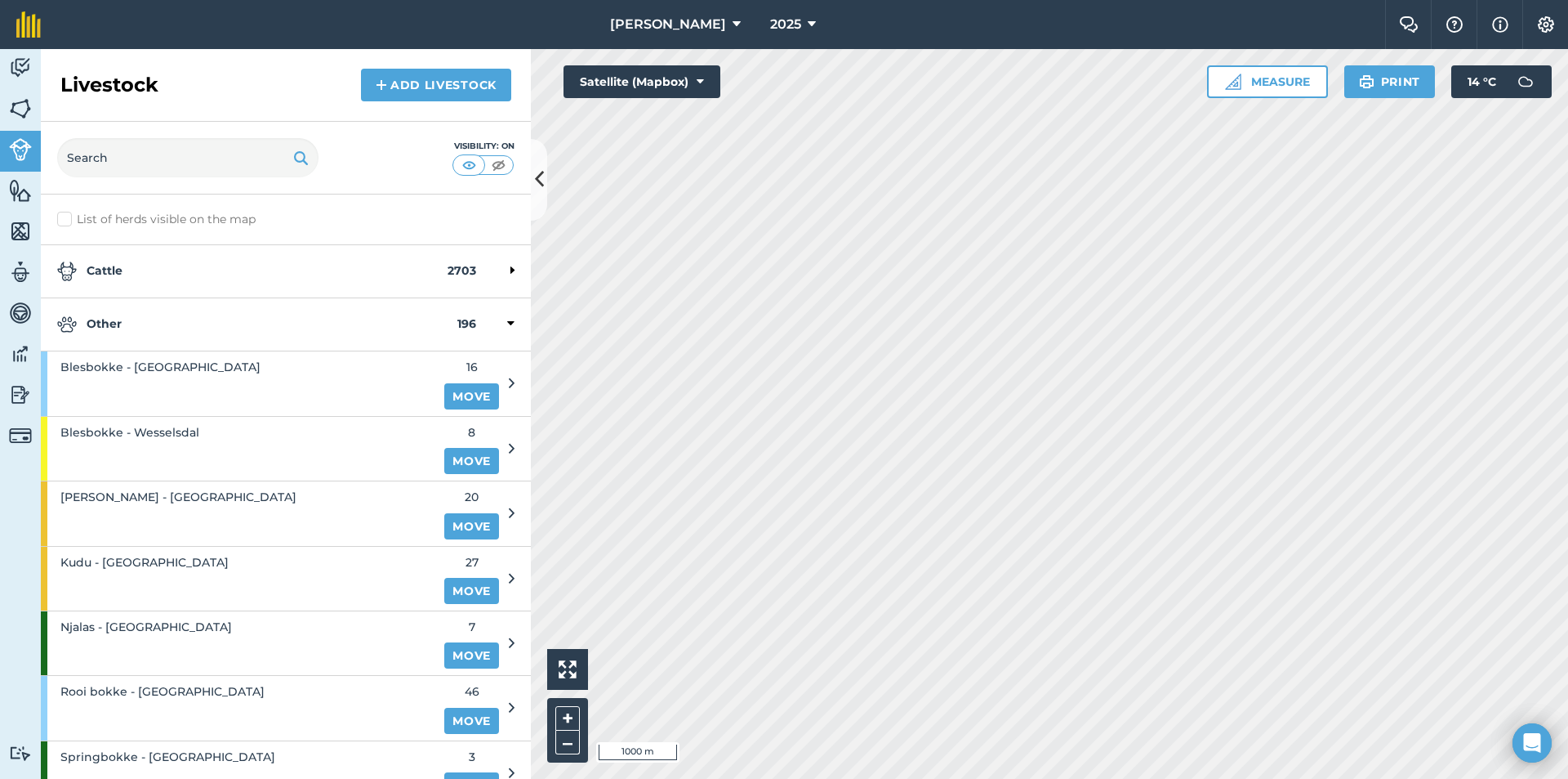
click at [160, 309] on div "Other 196" at bounding box center [285, 325] width 490 height 53
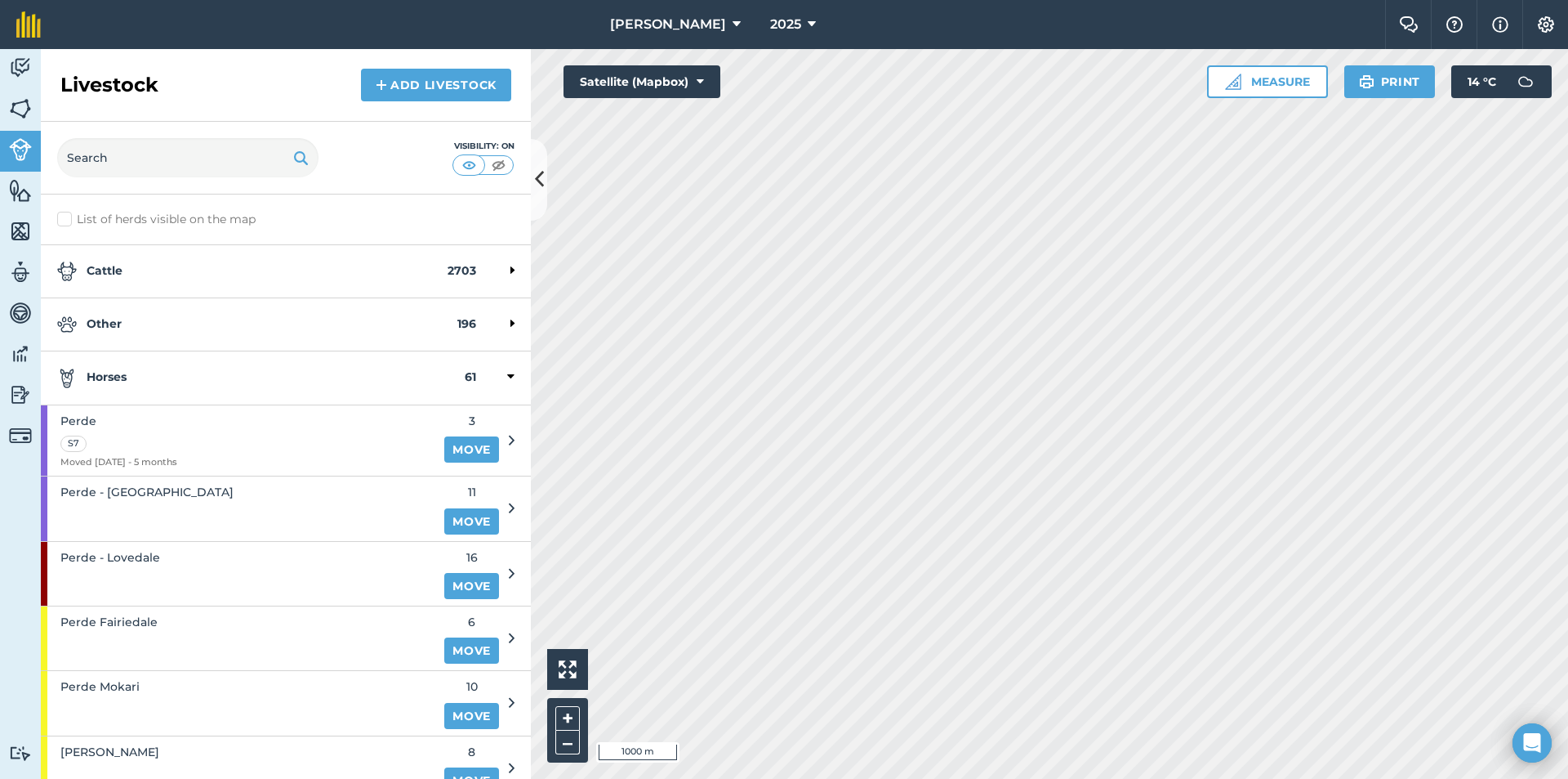
click at [152, 372] on strong "Horses" at bounding box center [261, 377] width 408 height 20
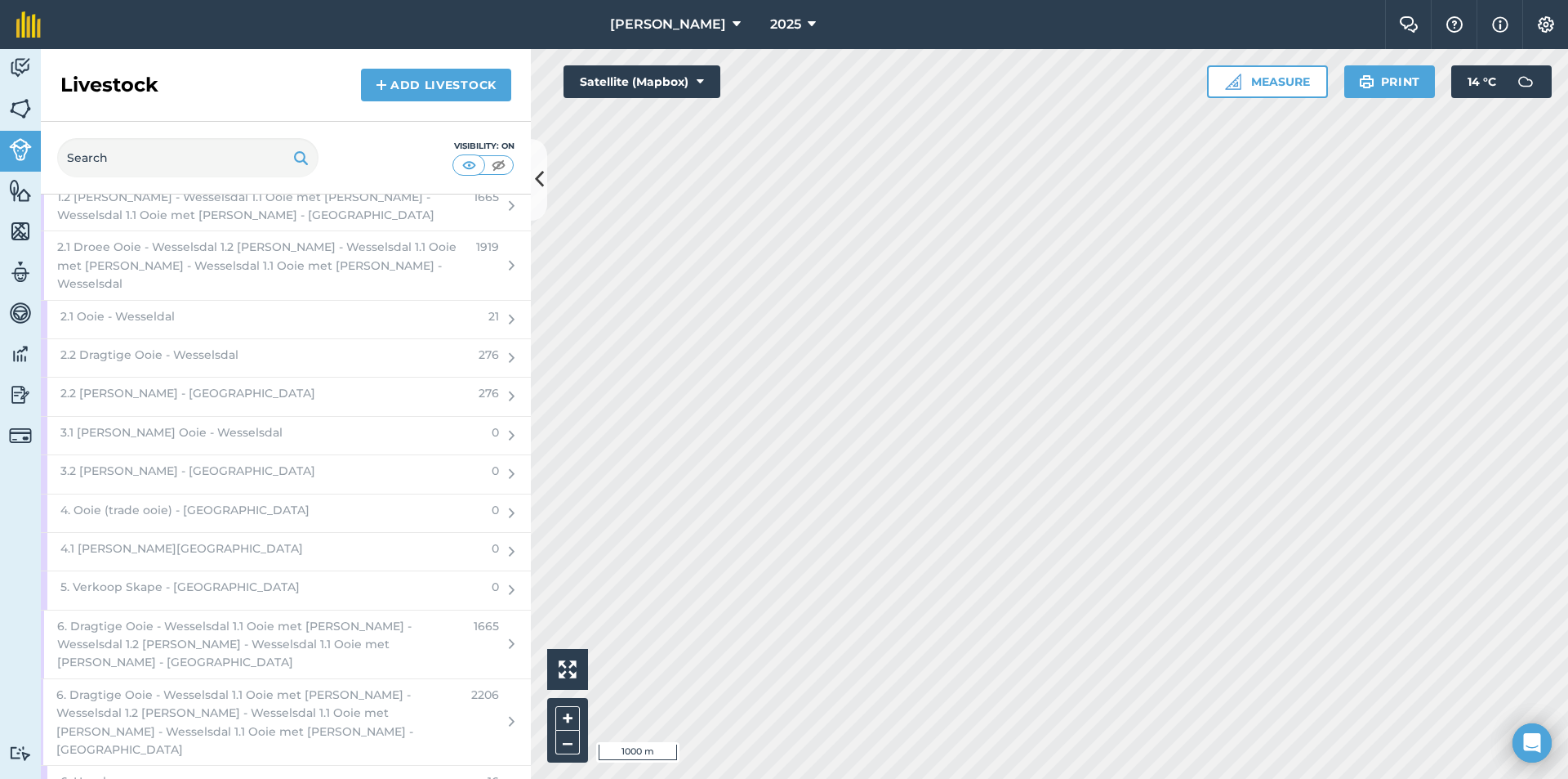
scroll to position [6513, 0]
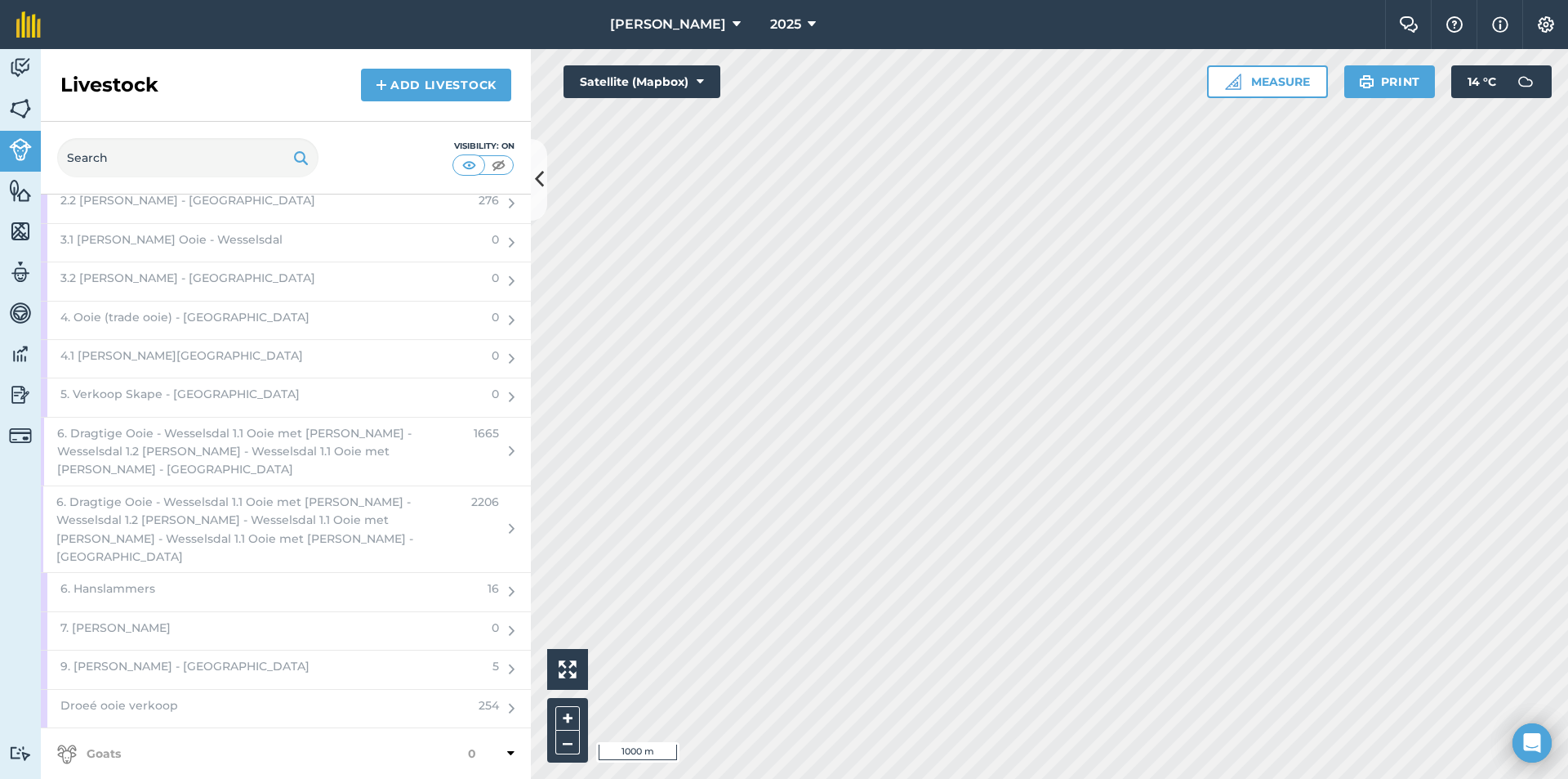
drag, startPoint x: 225, startPoint y: 615, endPoint x: 155, endPoint y: 682, distance: 96.9
click at [225, 744] on strong "Goats" at bounding box center [263, 754] width 411 height 20
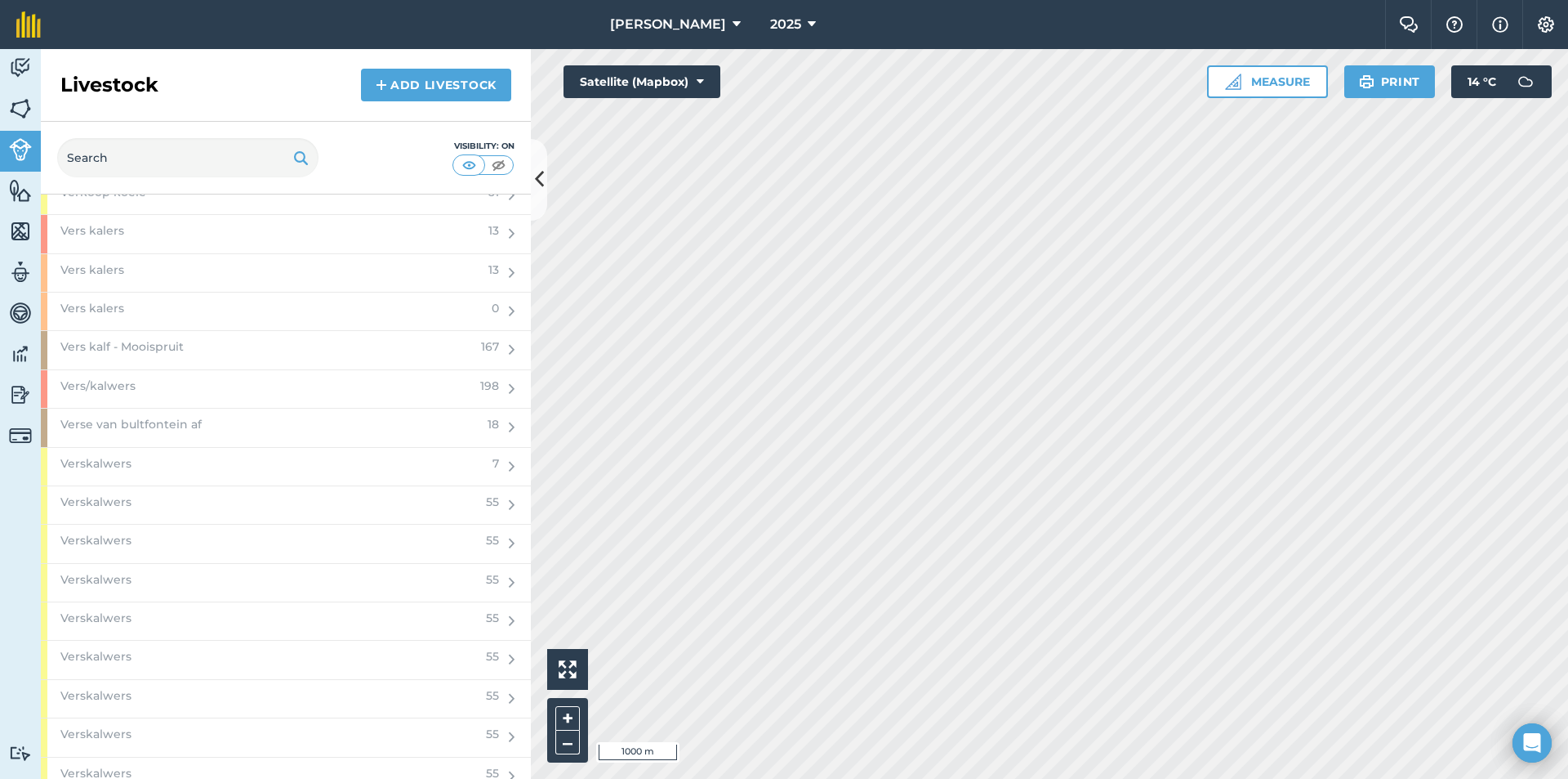
scroll to position [4555, 0]
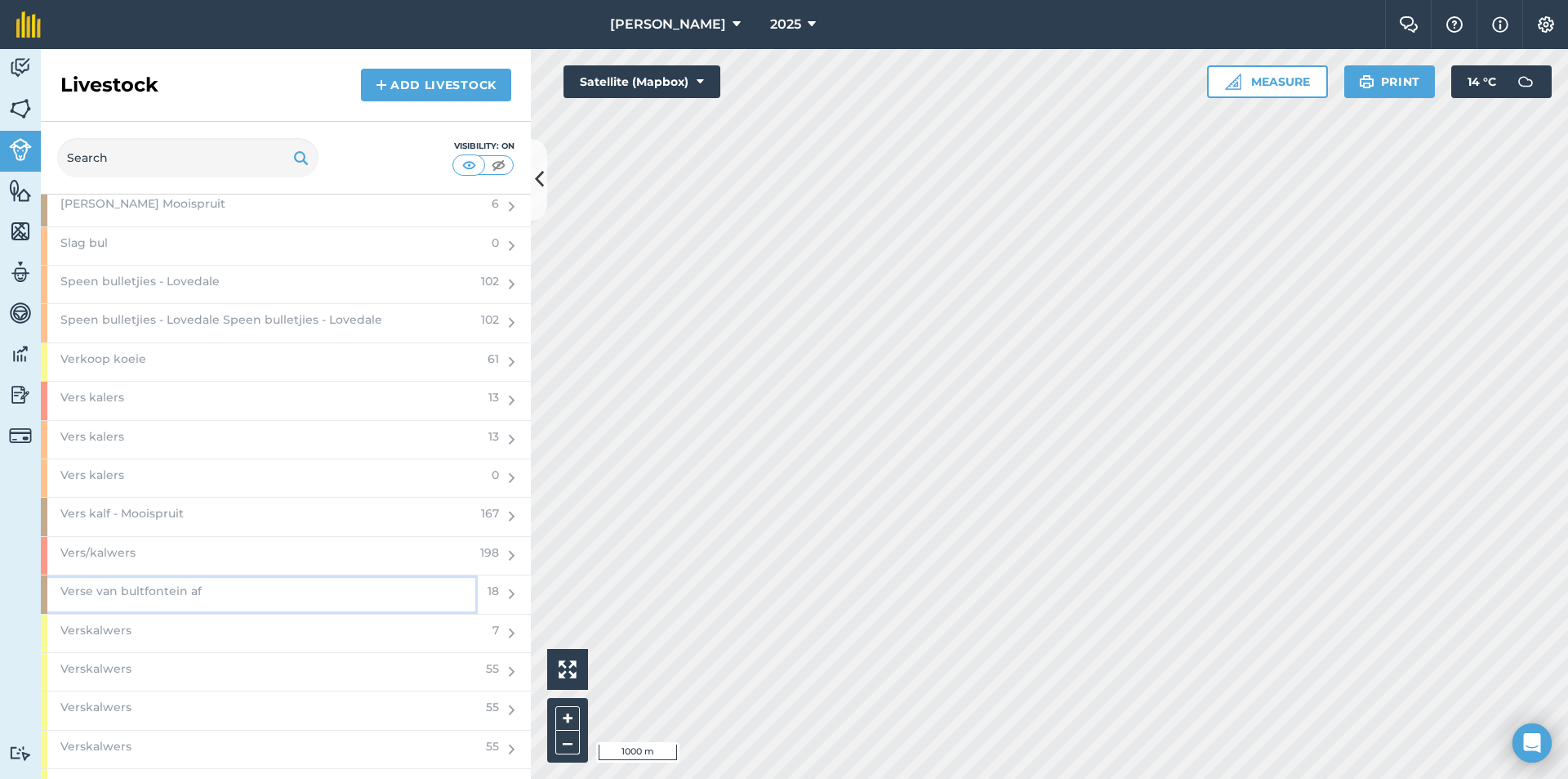
click at [192, 582] on span "Verse van bultfontein af" at bounding box center [131, 591] width 141 height 18
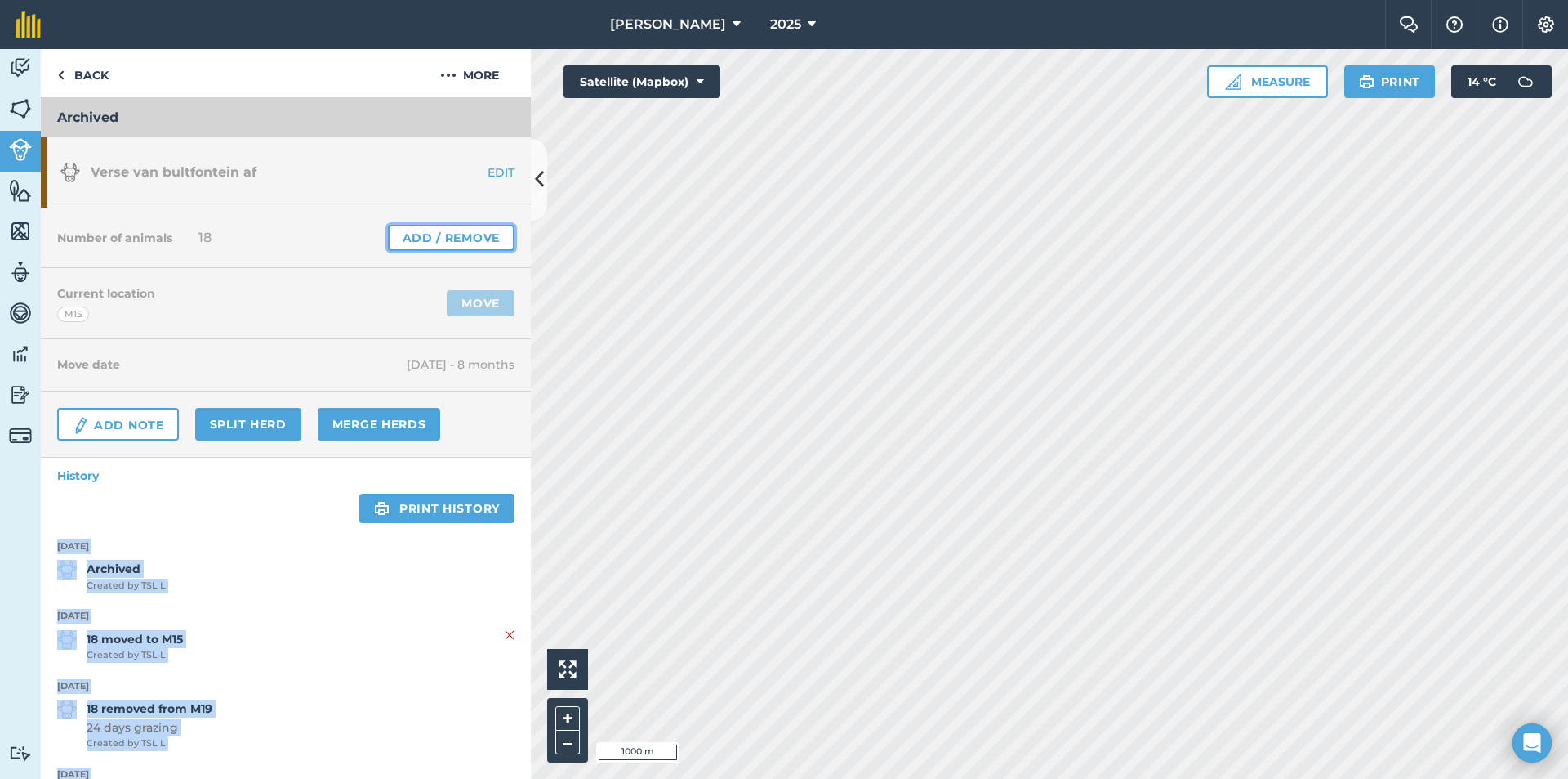
click at [476, 231] on link "Add / Remove" at bounding box center [451, 238] width 127 height 27
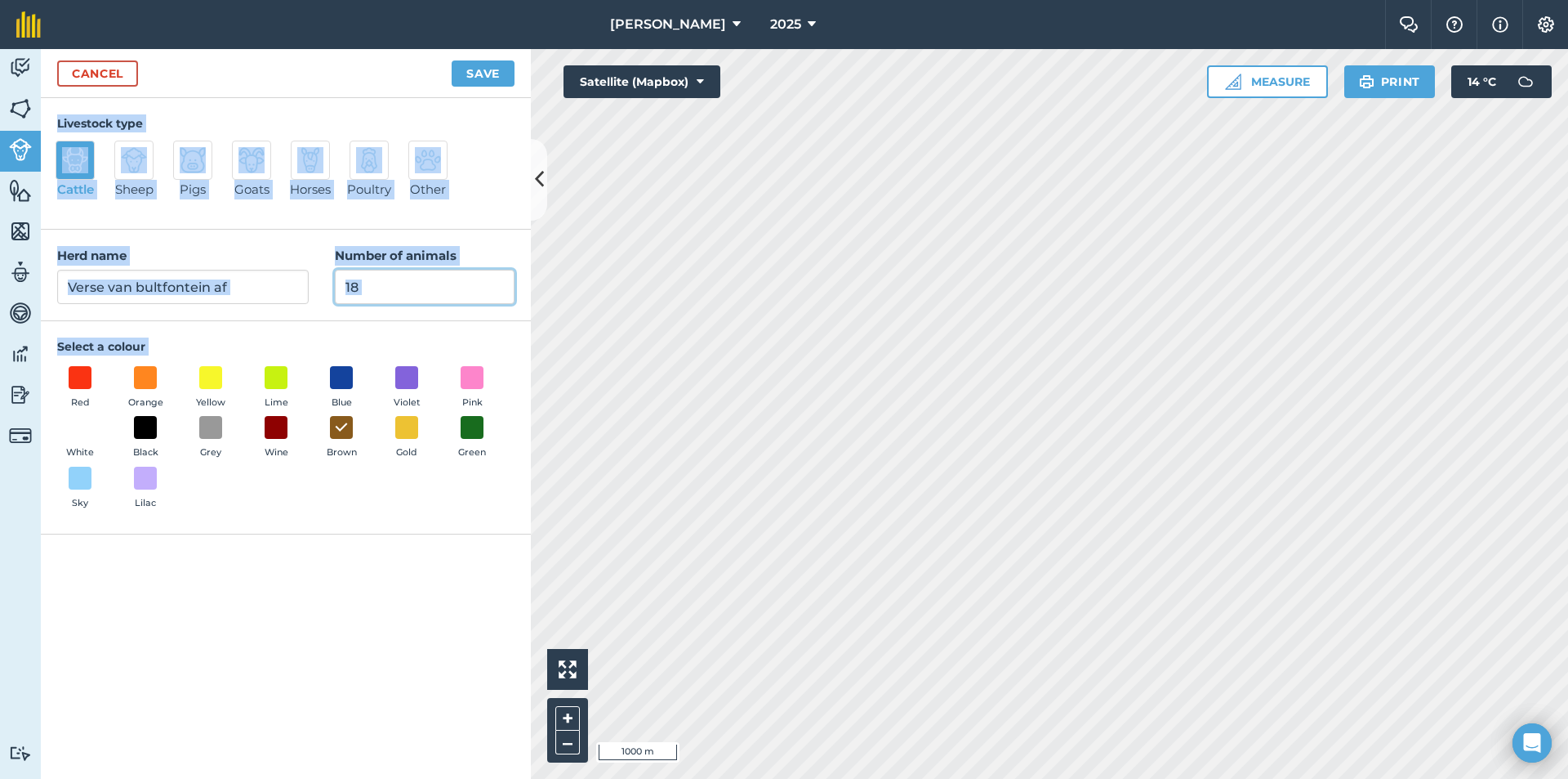
click at [434, 293] on input "18" at bounding box center [425, 286] width 180 height 34
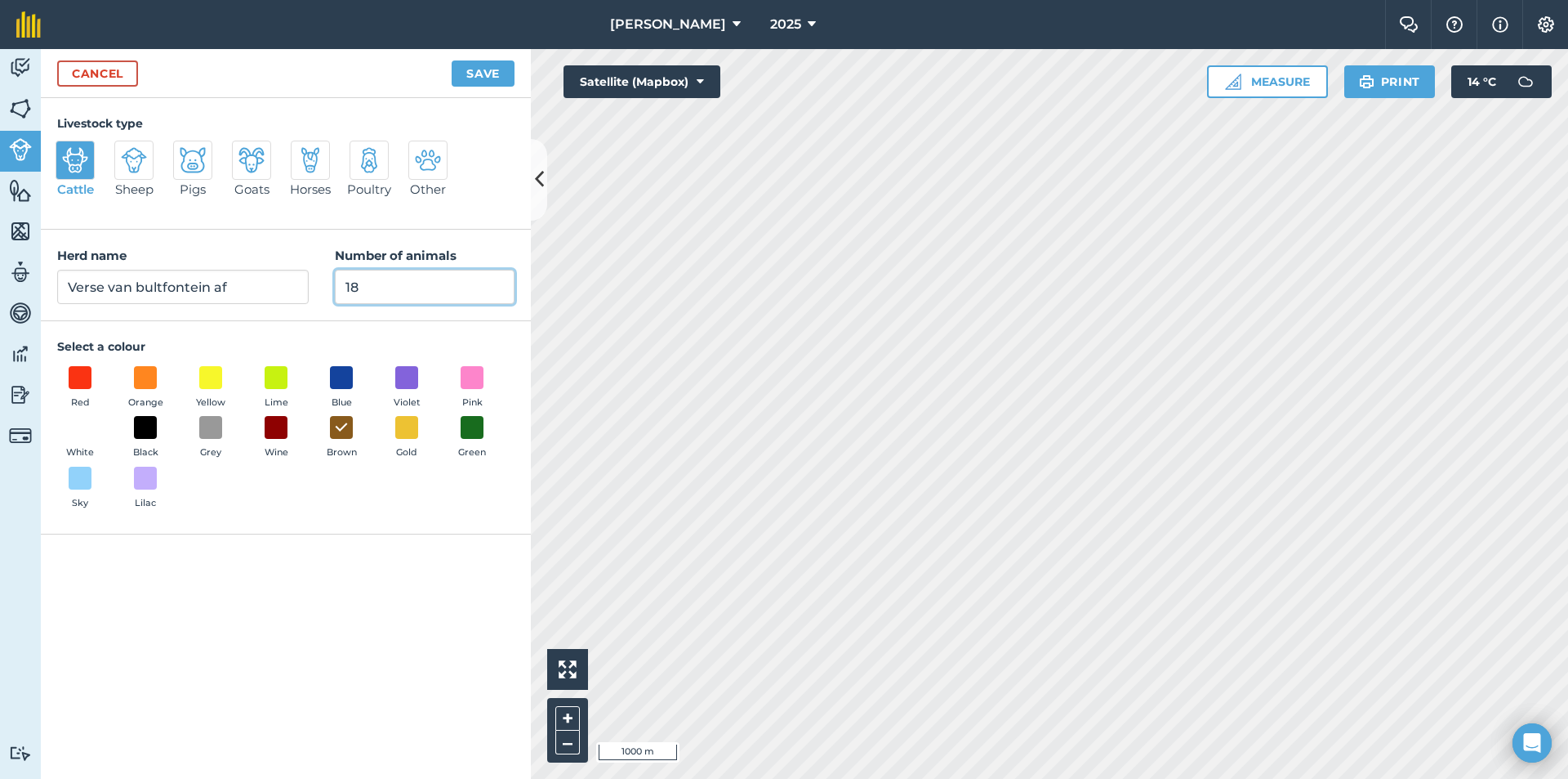
type input "1"
type input "0"
click at [495, 65] on button "Save" at bounding box center [483, 74] width 63 height 27
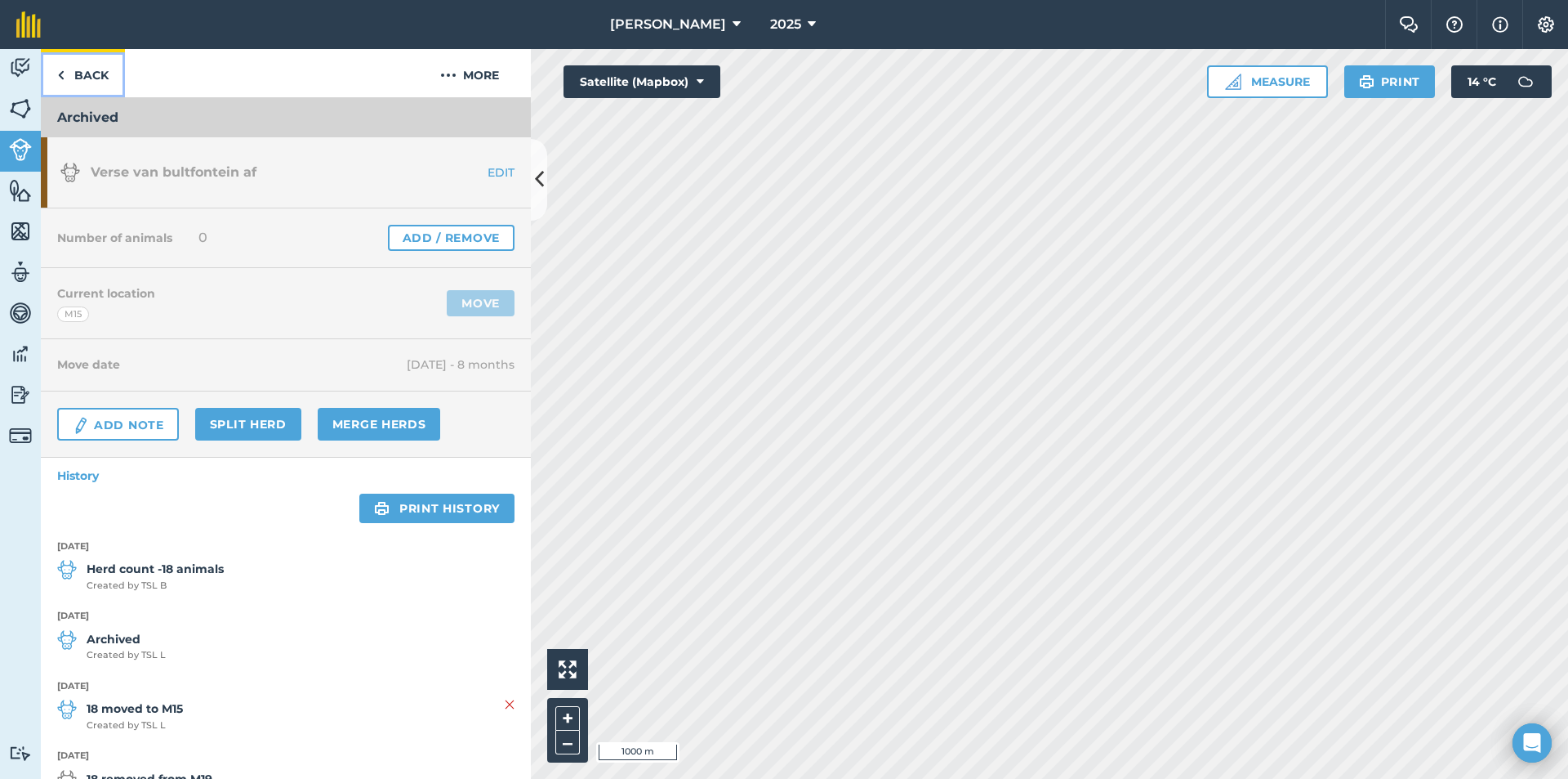
click at [101, 79] on link "Back" at bounding box center [82, 73] width 84 height 48
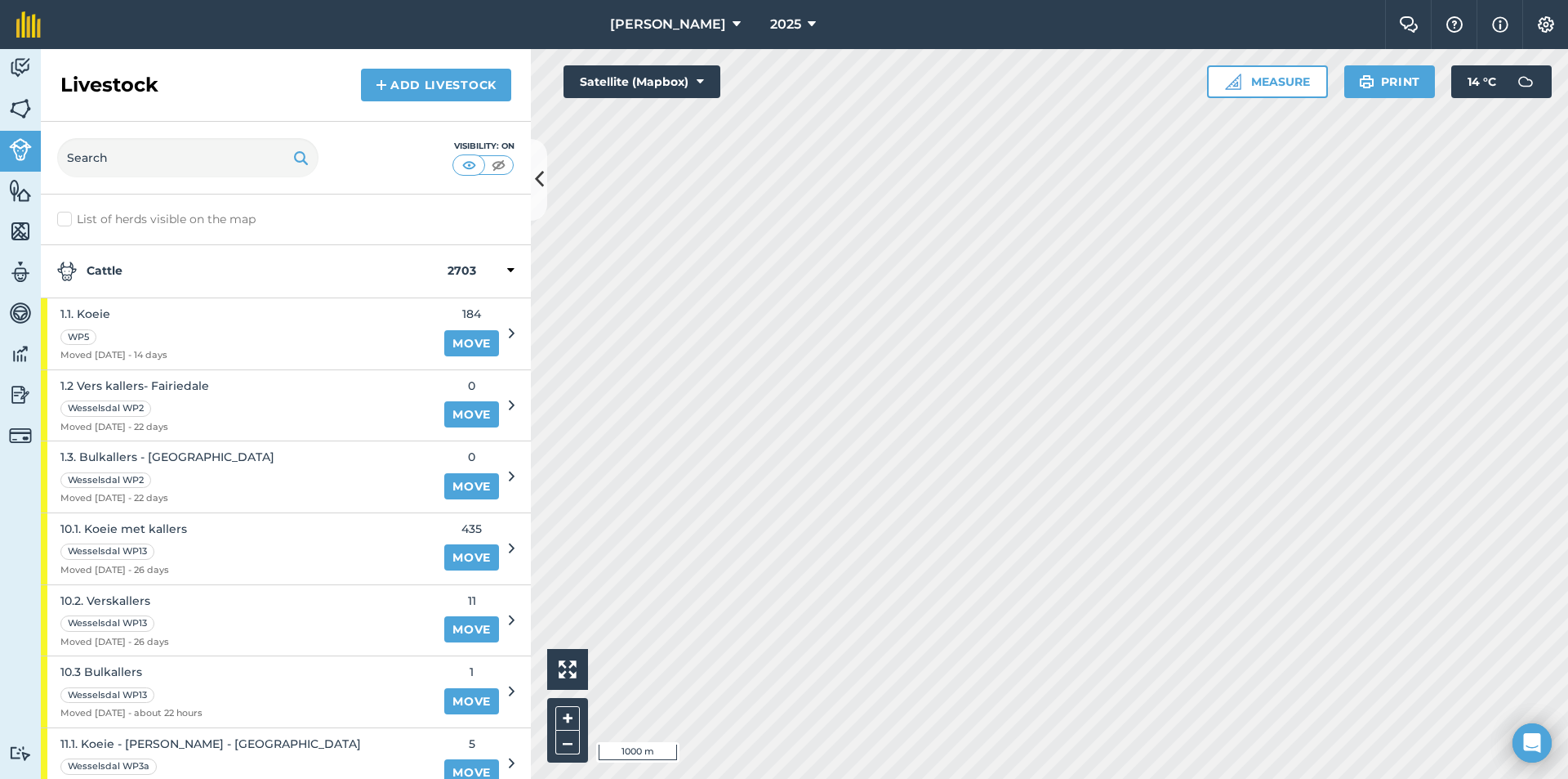
click at [234, 269] on strong "Cattle" at bounding box center [252, 271] width 391 height 20
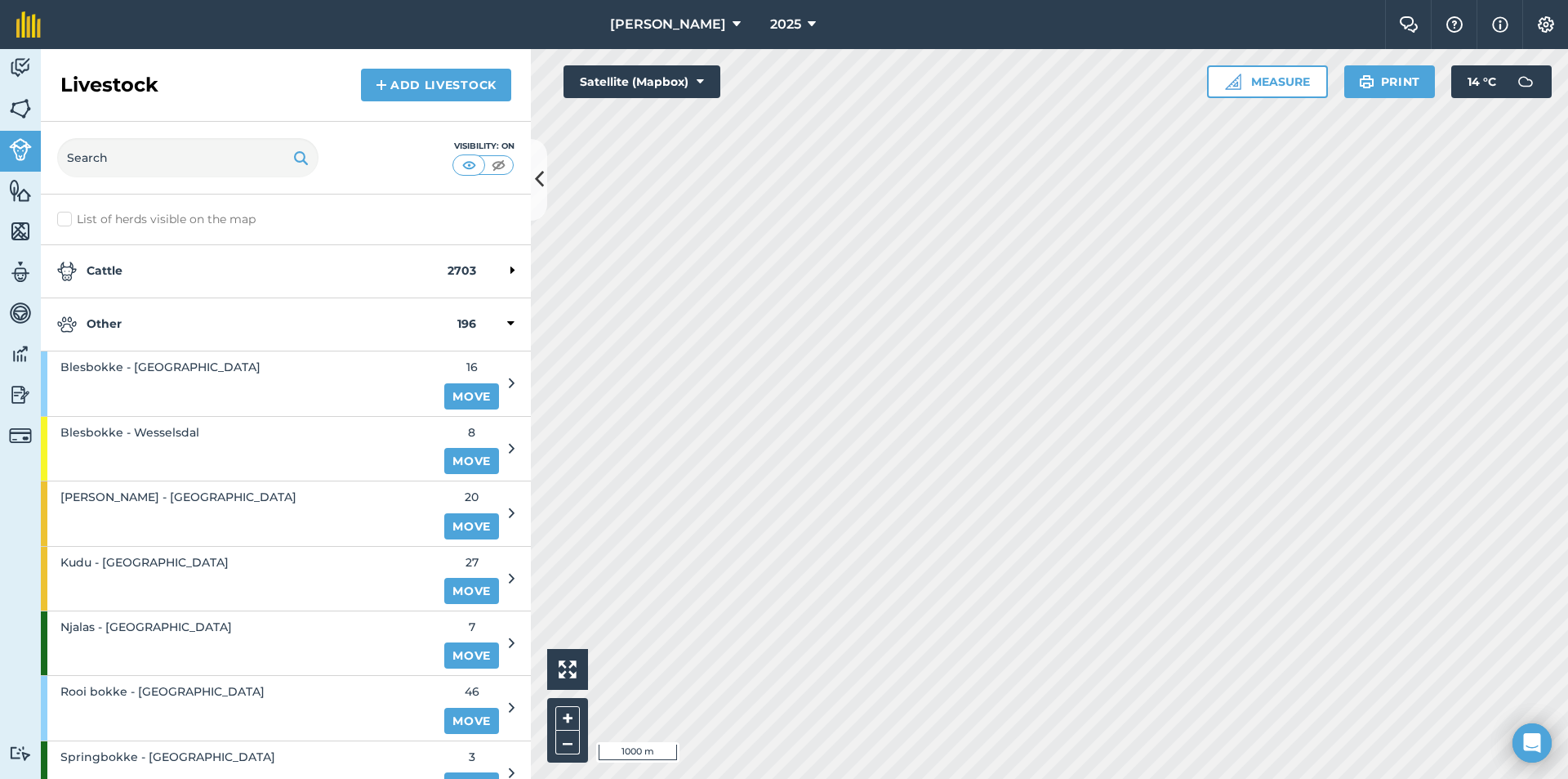
click at [241, 318] on strong "Other" at bounding box center [257, 324] width 400 height 20
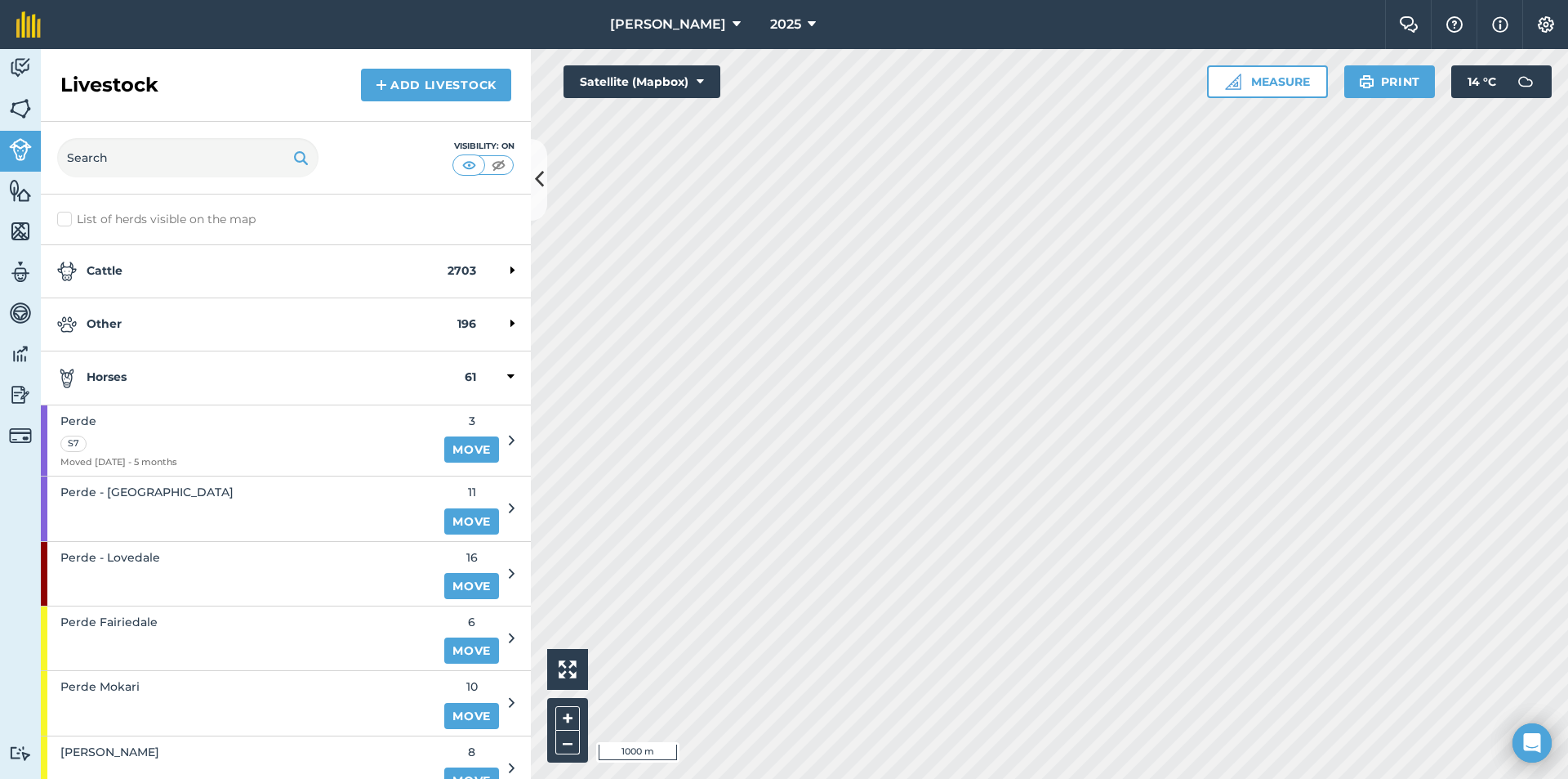
click at [216, 372] on strong "Horses" at bounding box center [261, 377] width 408 height 20
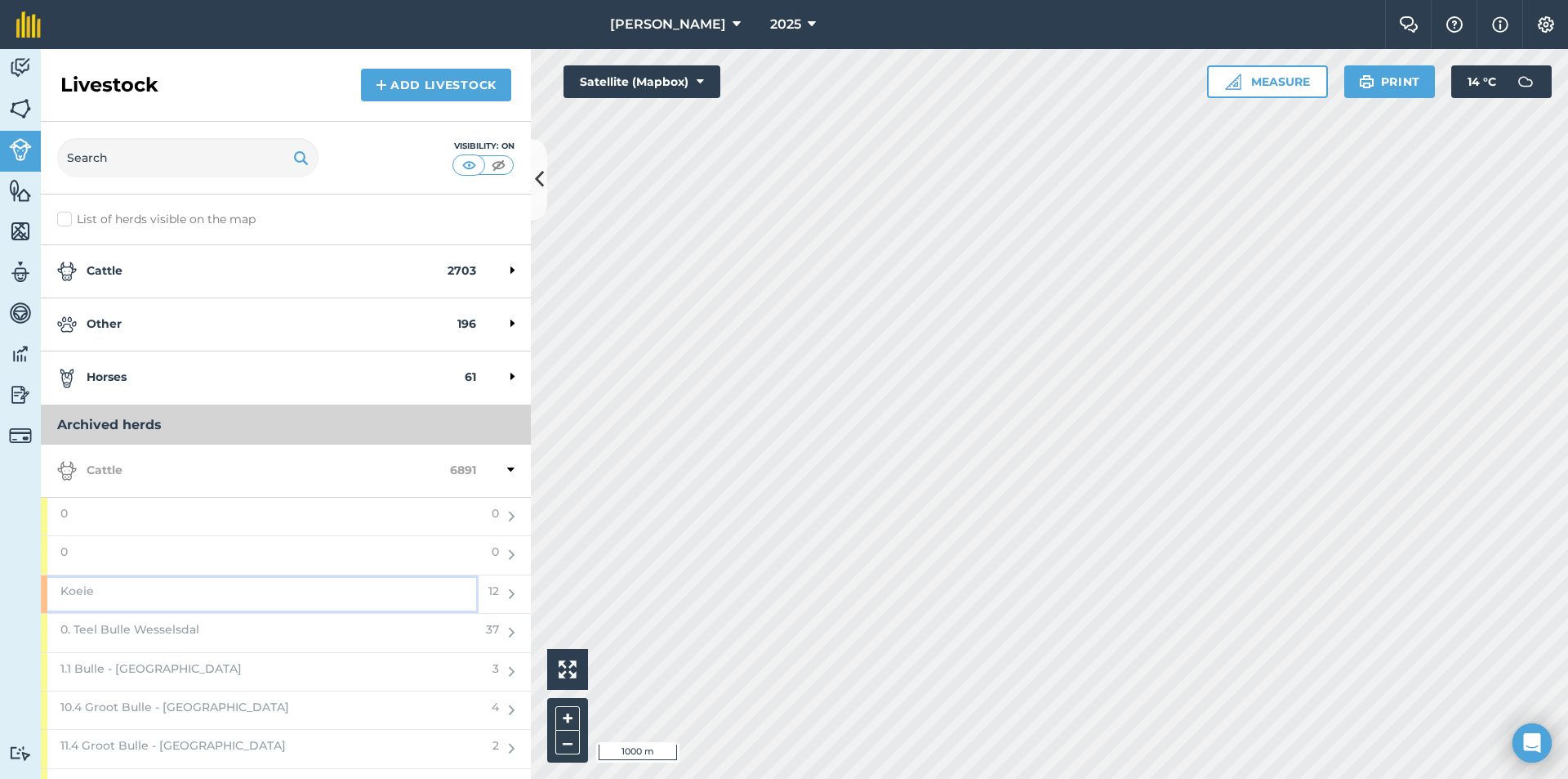
click at [323, 588] on div "Koeie" at bounding box center [260, 594] width 438 height 37
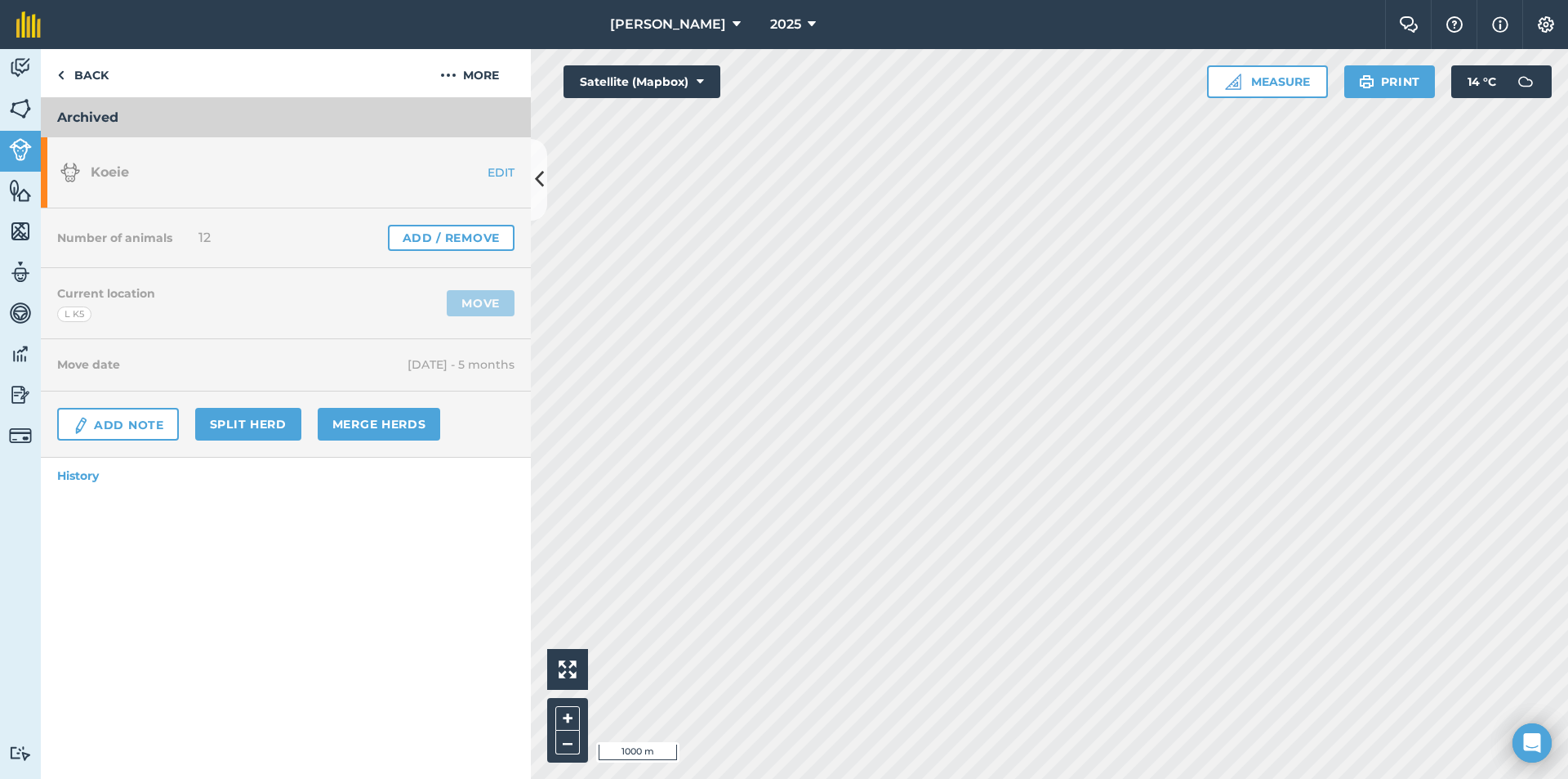
click at [323, 588] on div "Archived Koeie EDIT Number of animals 12 Add / Remove Current location L K5 Mov…" at bounding box center [285, 438] width 490 height 681
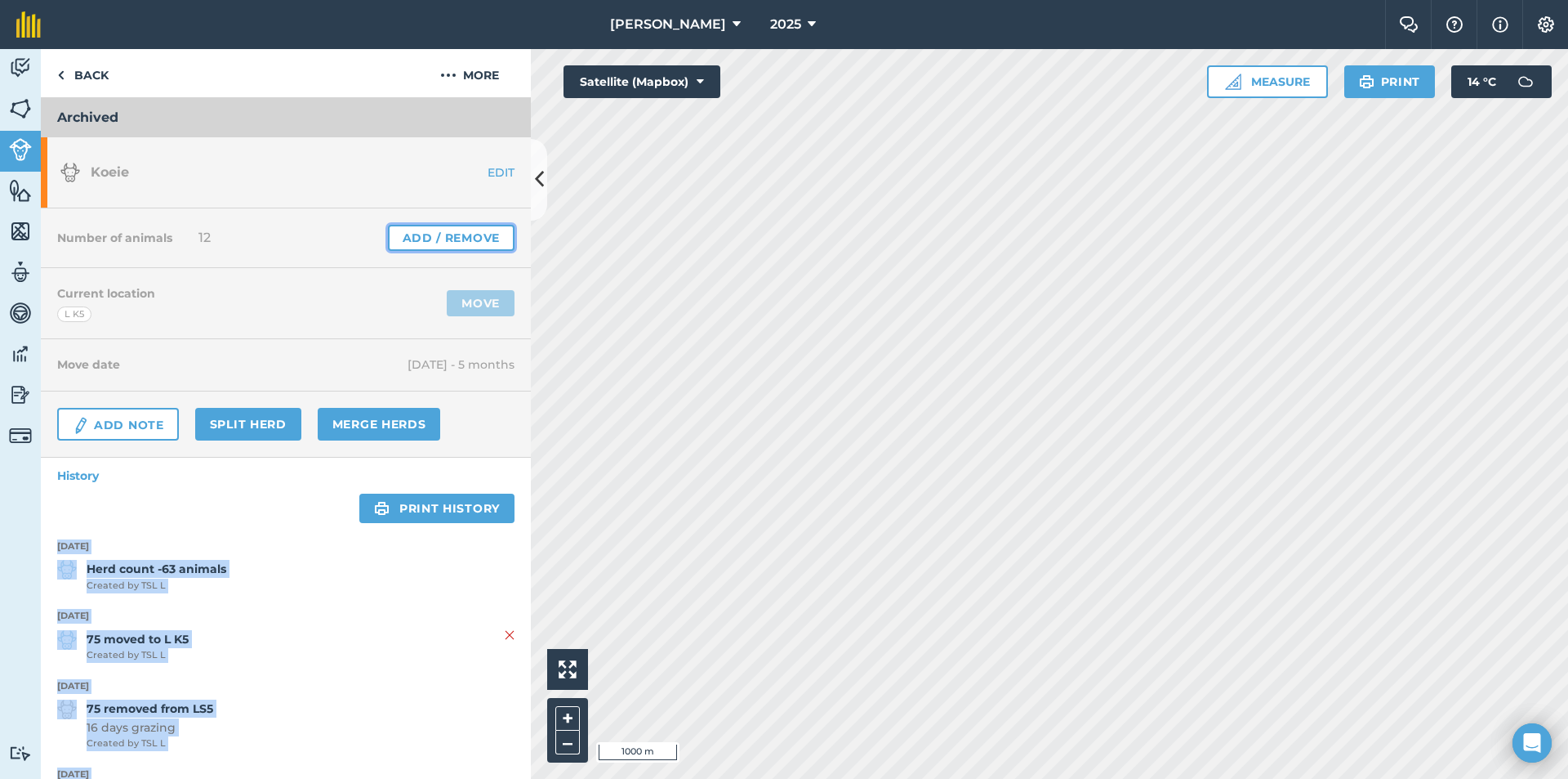
click at [460, 233] on link "Add / Remove" at bounding box center [451, 238] width 127 height 27
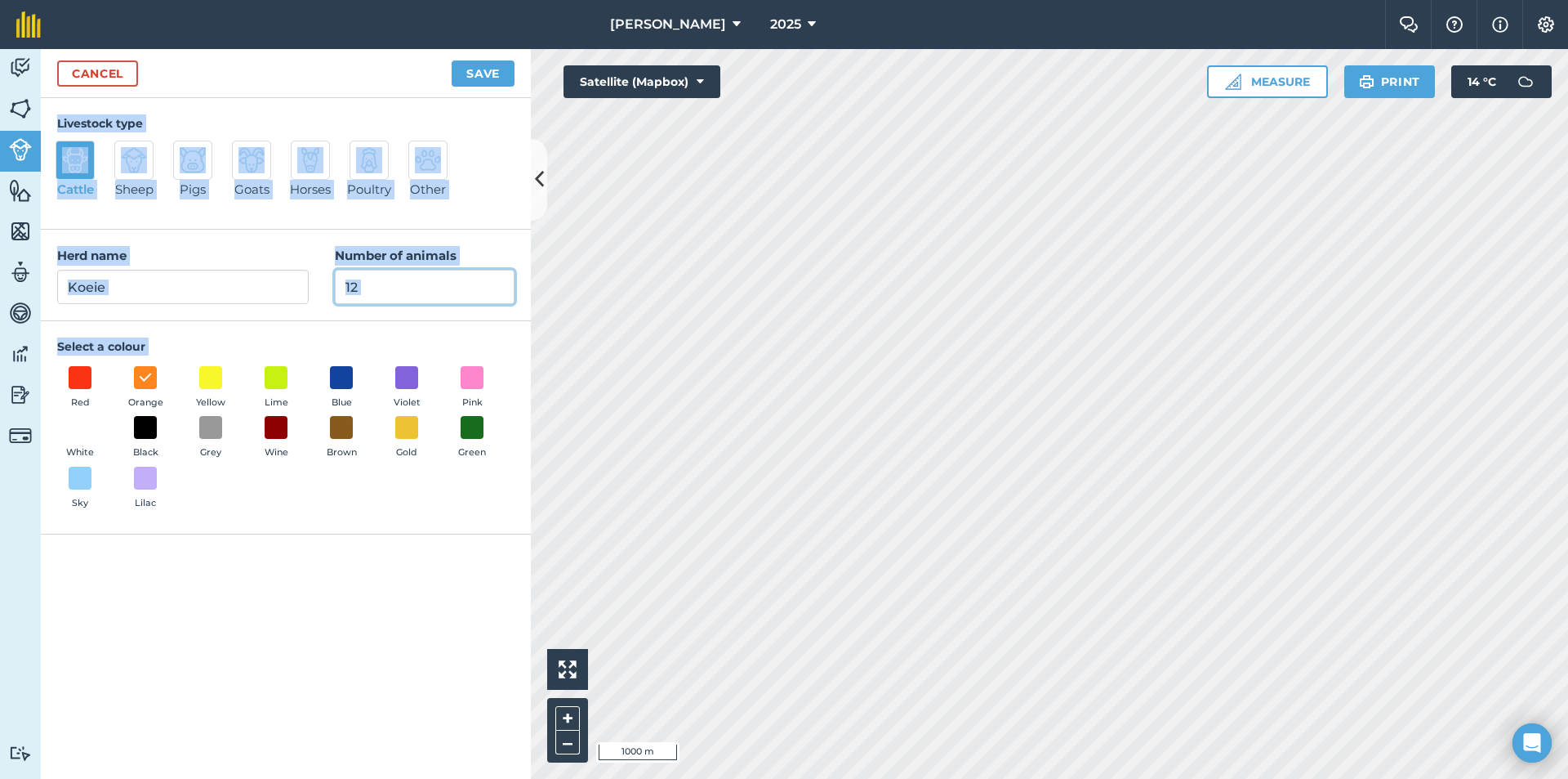
click at [418, 283] on input "12" at bounding box center [425, 286] width 180 height 34
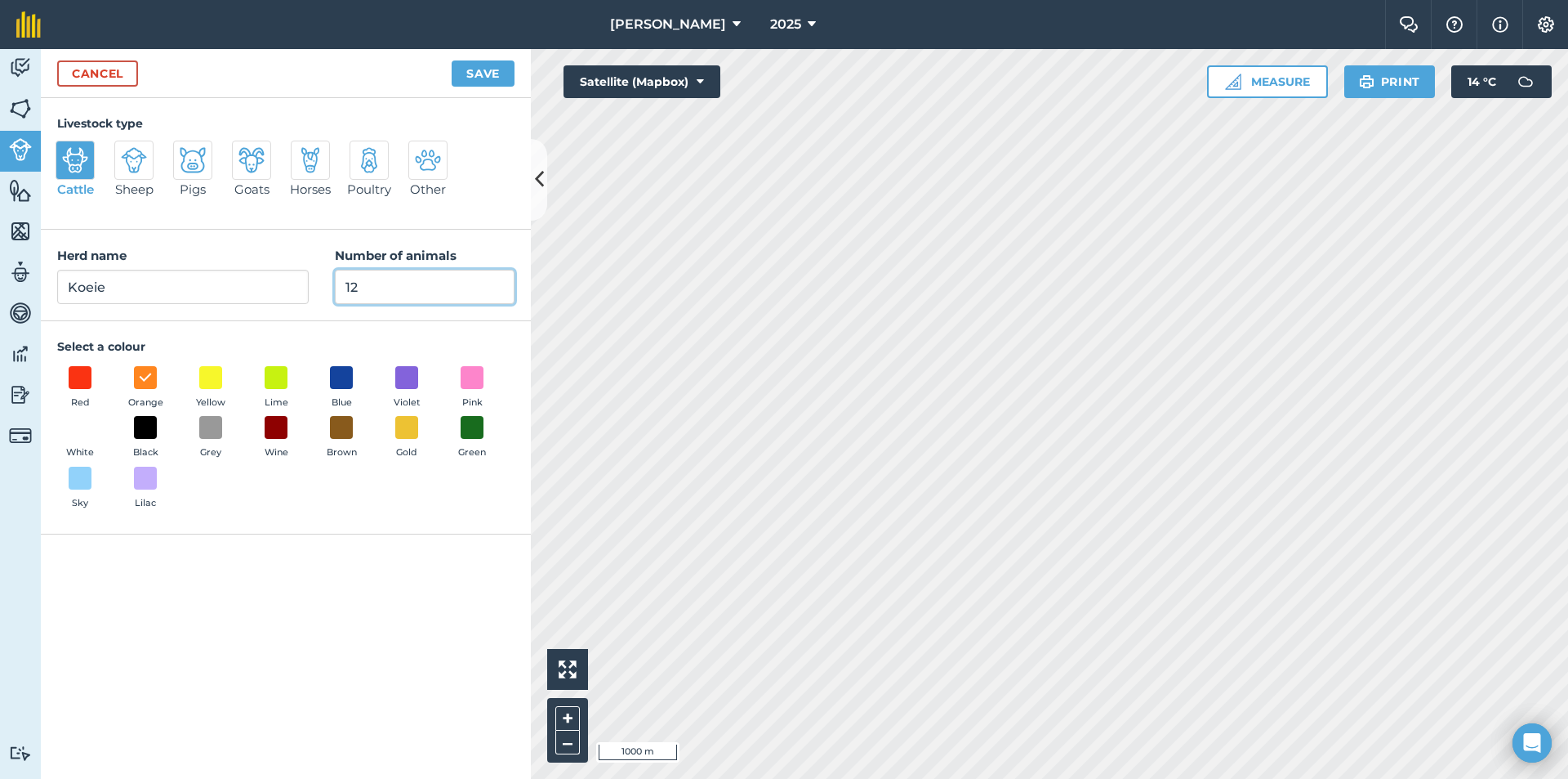
type input "1"
type input "0"
click at [484, 68] on button "Save" at bounding box center [483, 74] width 63 height 27
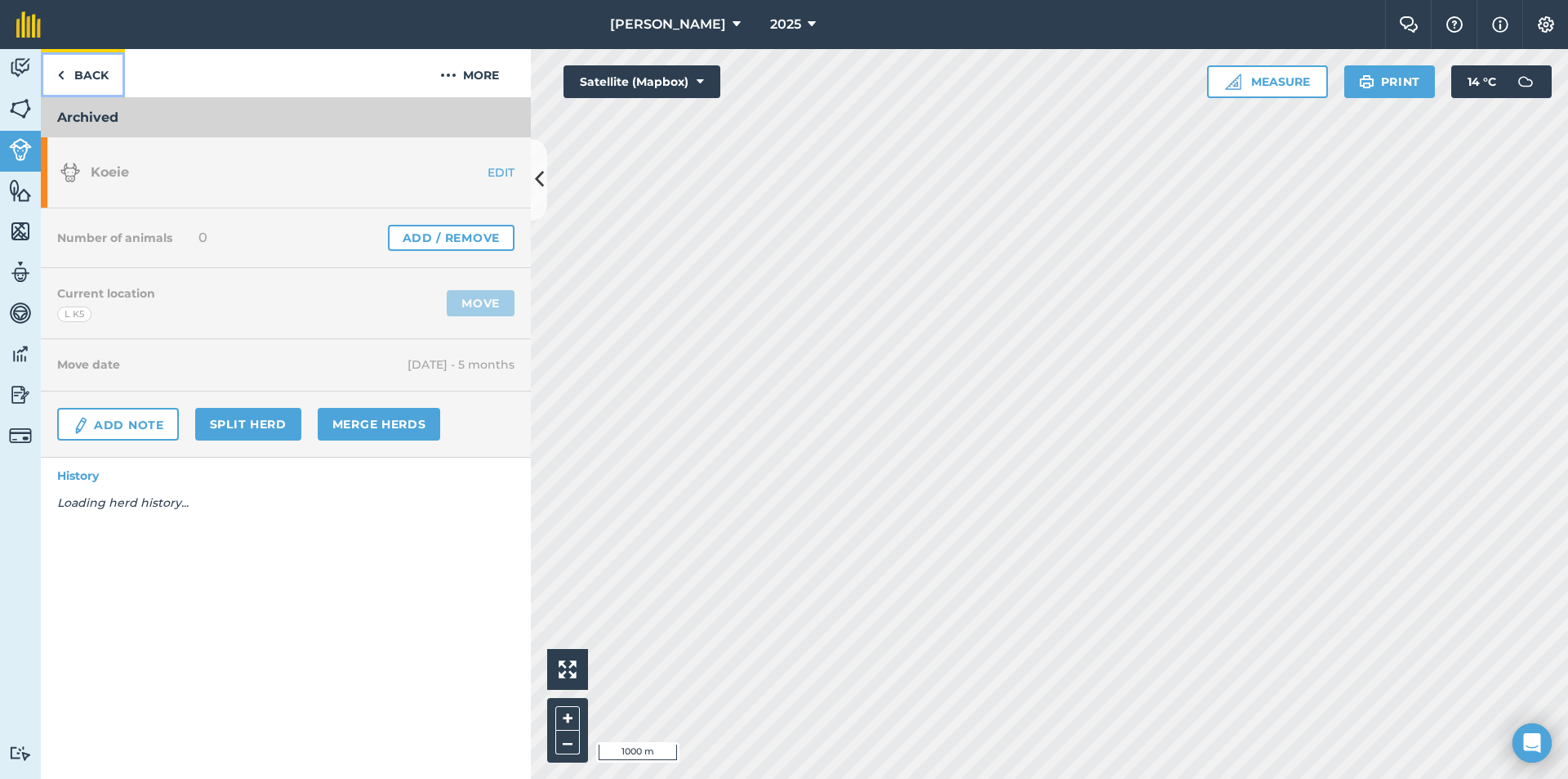
click at [93, 78] on link "Back" at bounding box center [82, 73] width 84 height 48
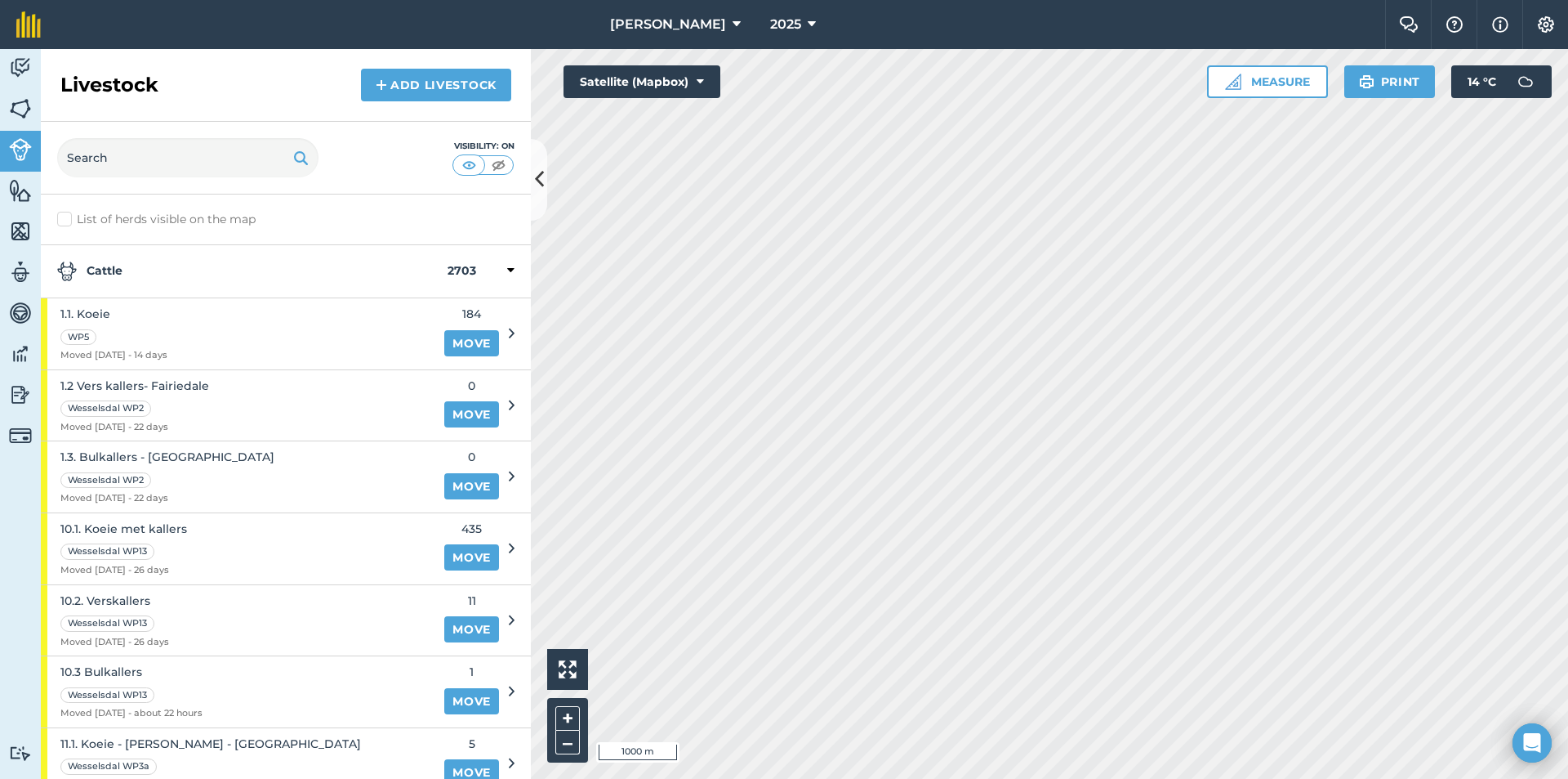
click at [153, 275] on strong "Cattle" at bounding box center [252, 271] width 391 height 20
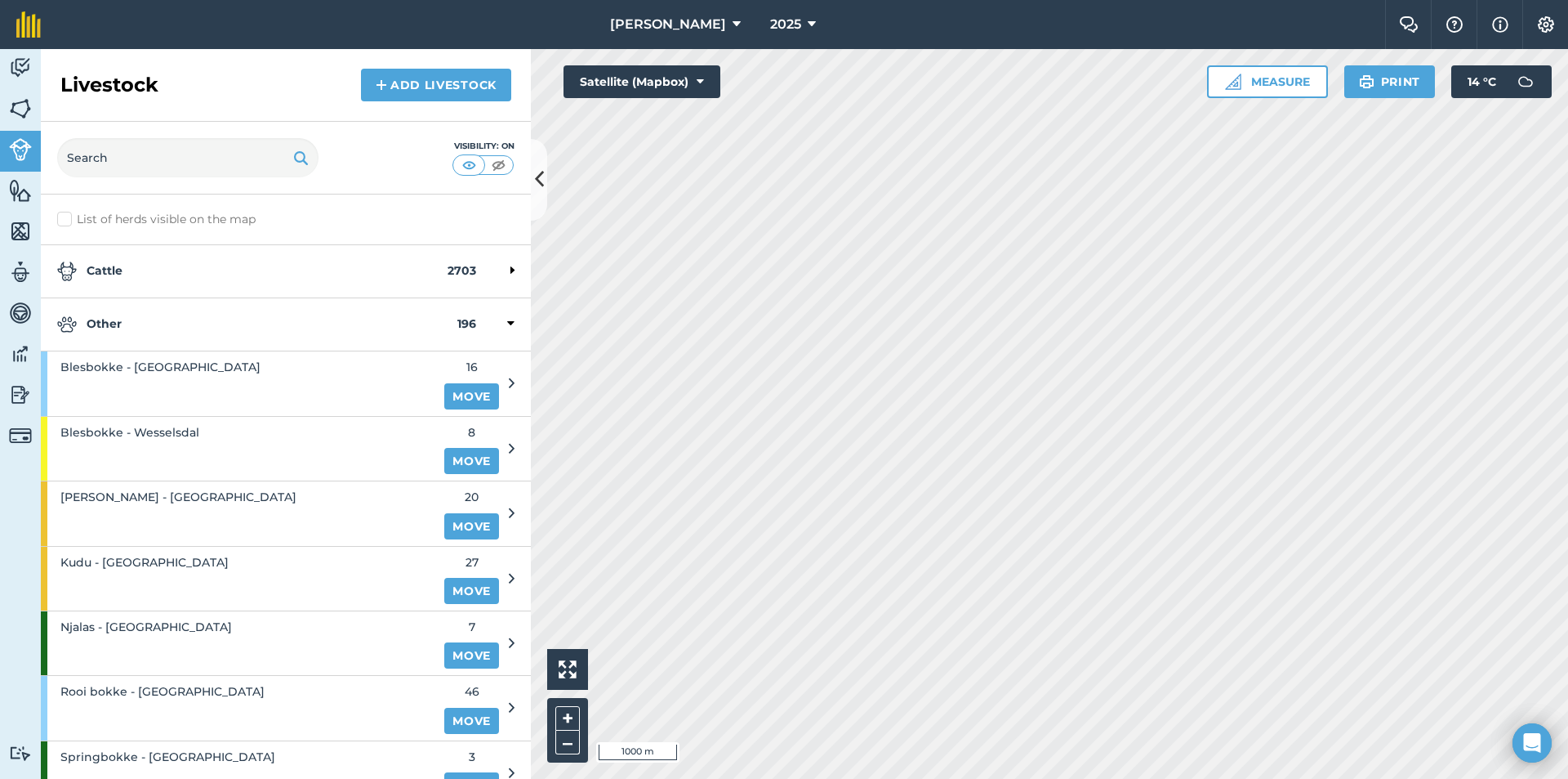
click at [180, 330] on strong "Other" at bounding box center [257, 324] width 400 height 20
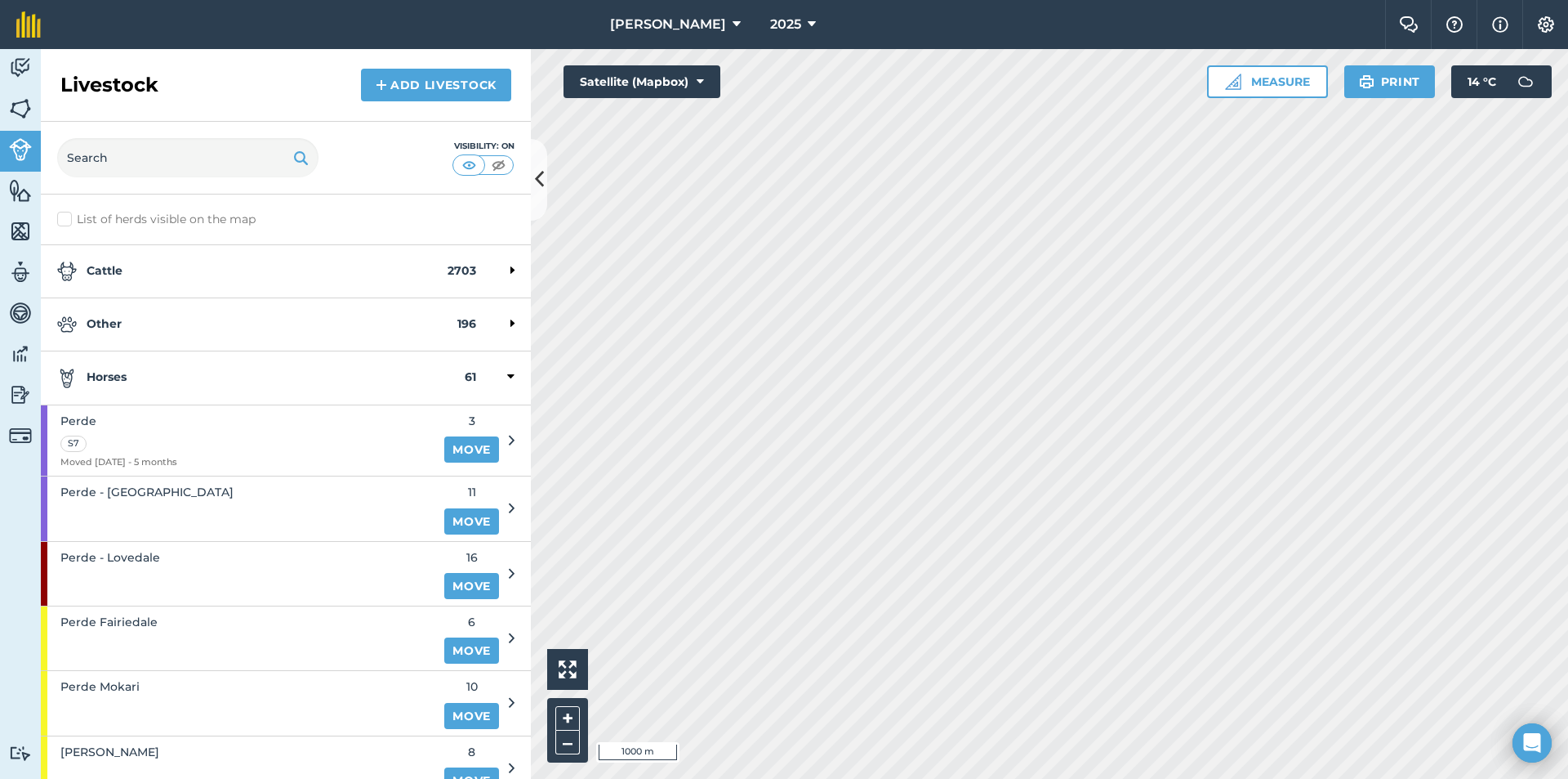
click at [163, 399] on div "Horses 61" at bounding box center [285, 378] width 490 height 53
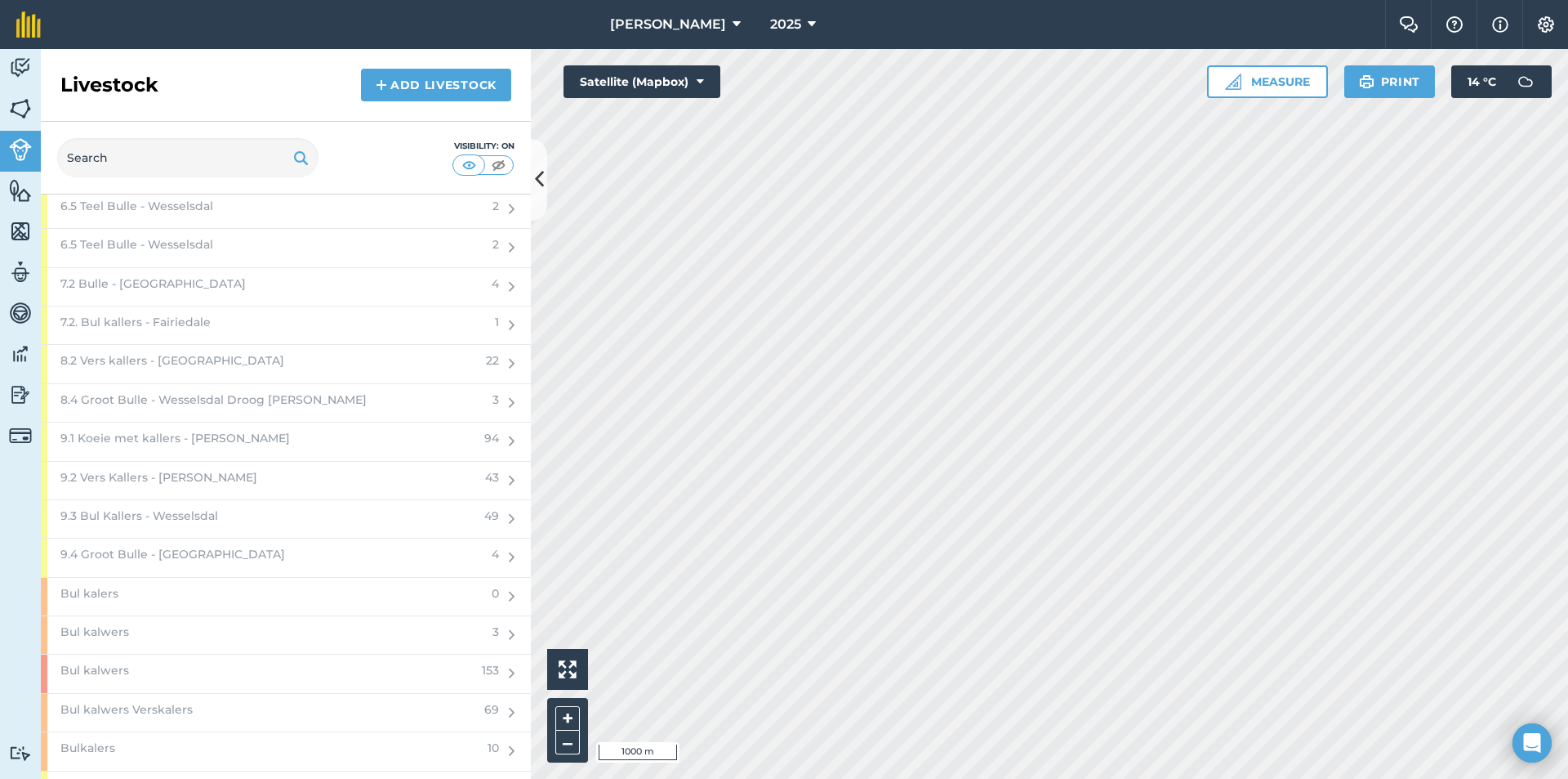
scroll to position [981, 0]
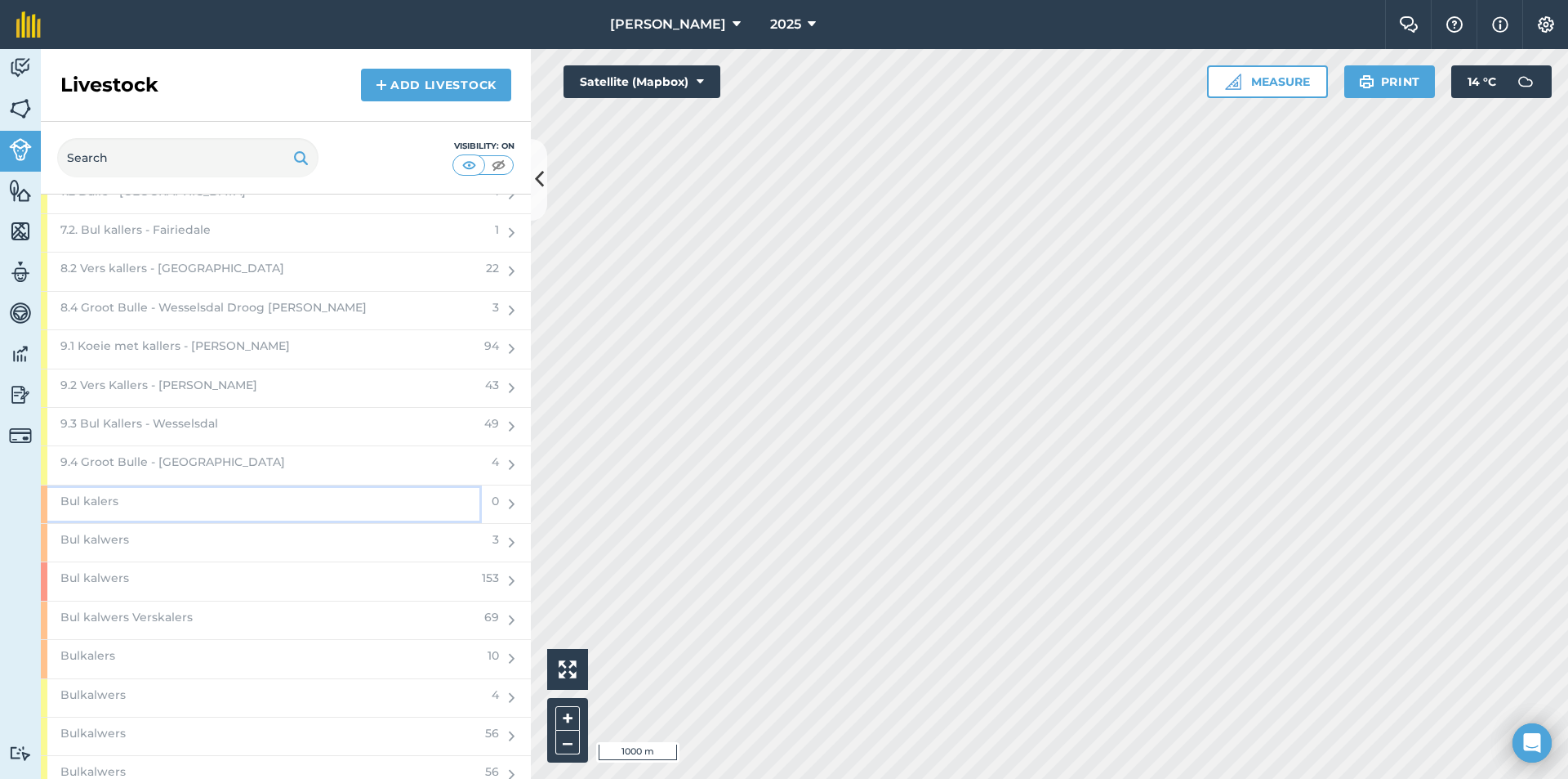
click at [235, 502] on div "Bul kalers" at bounding box center [261, 504] width 441 height 37
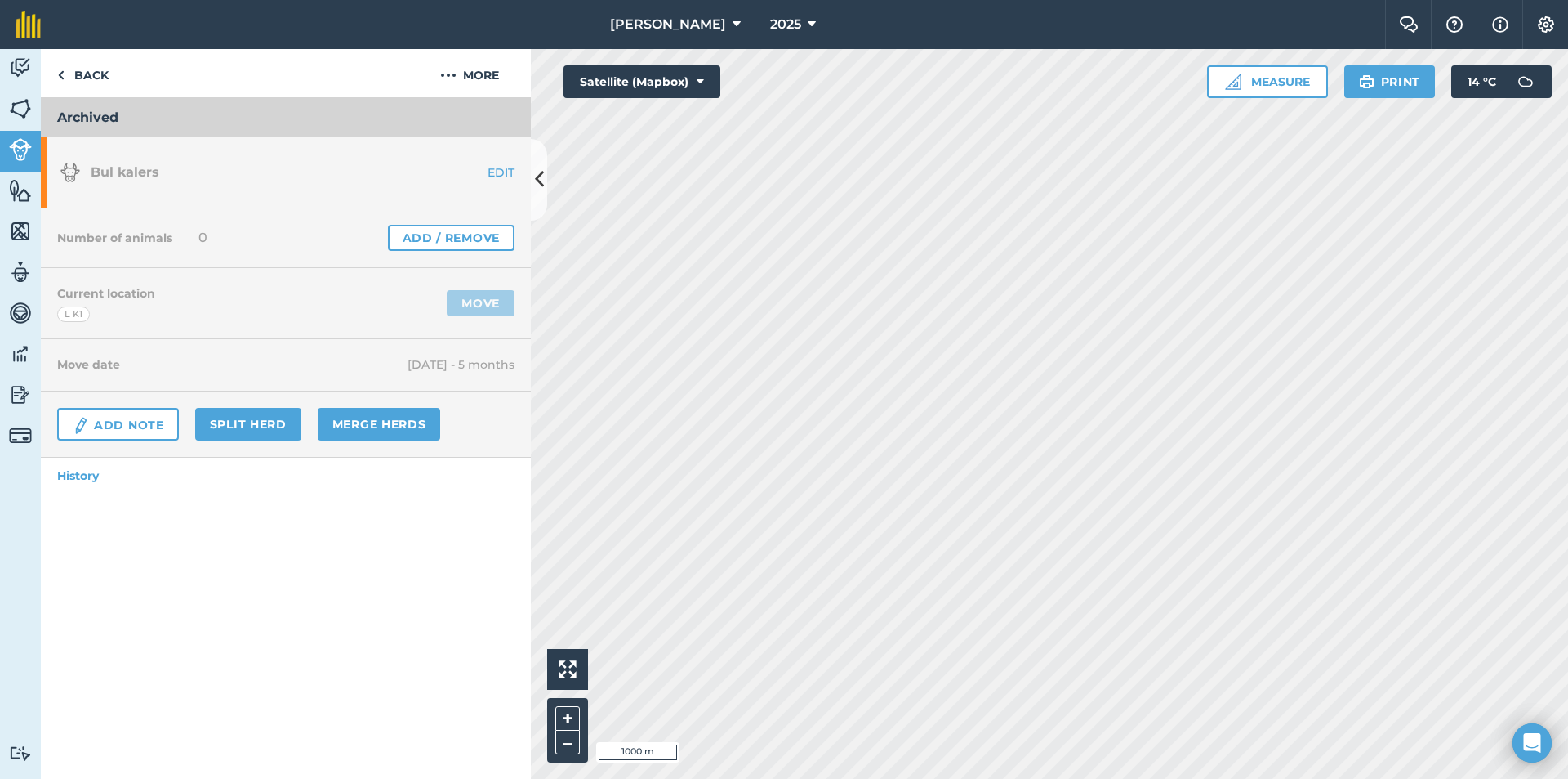
click at [235, 502] on div "Archived Bul kalers EDIT Number of animals 0 Add / Remove Current location L K1…" at bounding box center [285, 438] width 490 height 681
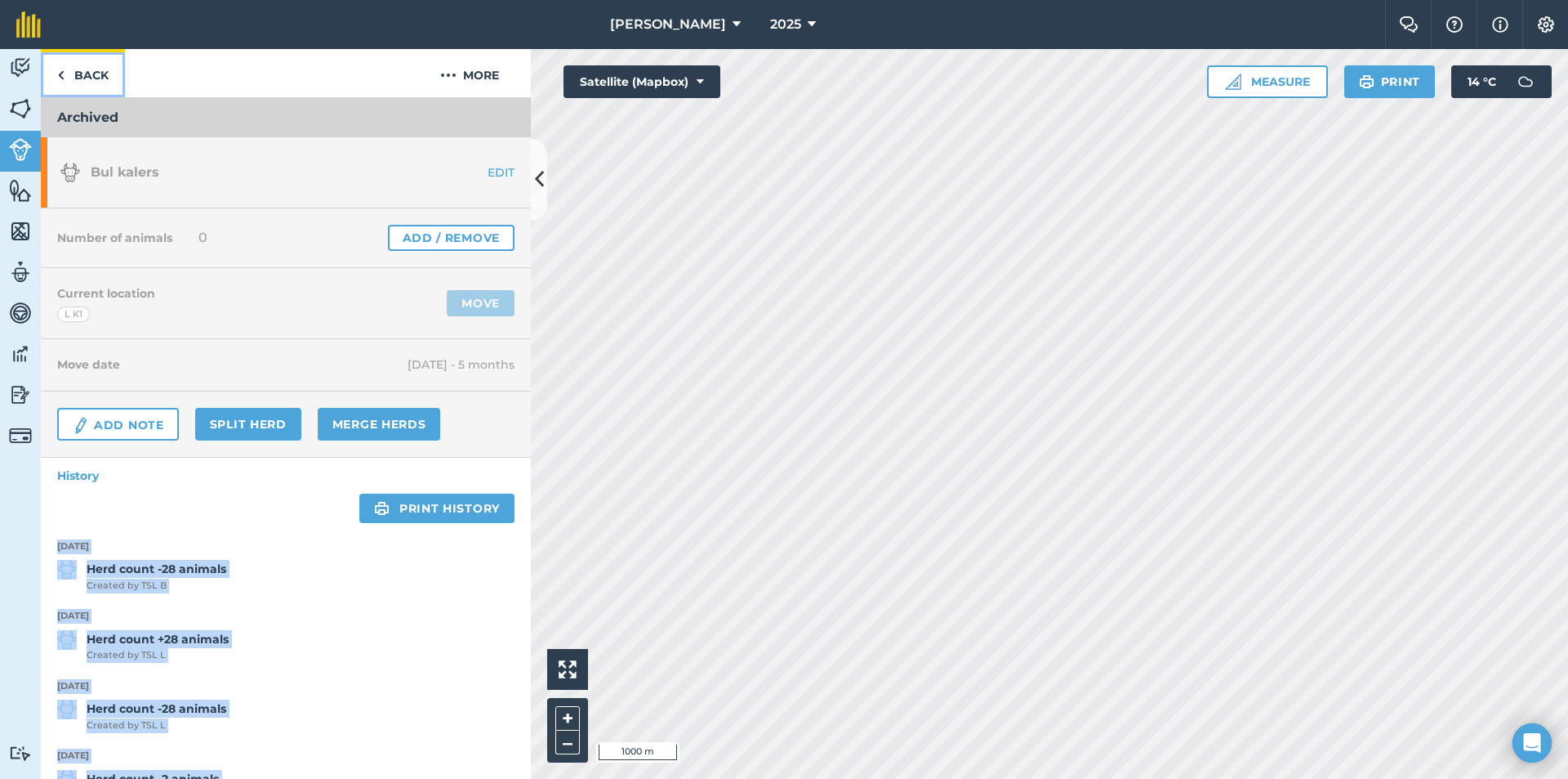
click at [86, 80] on link "Back" at bounding box center [82, 73] width 84 height 48
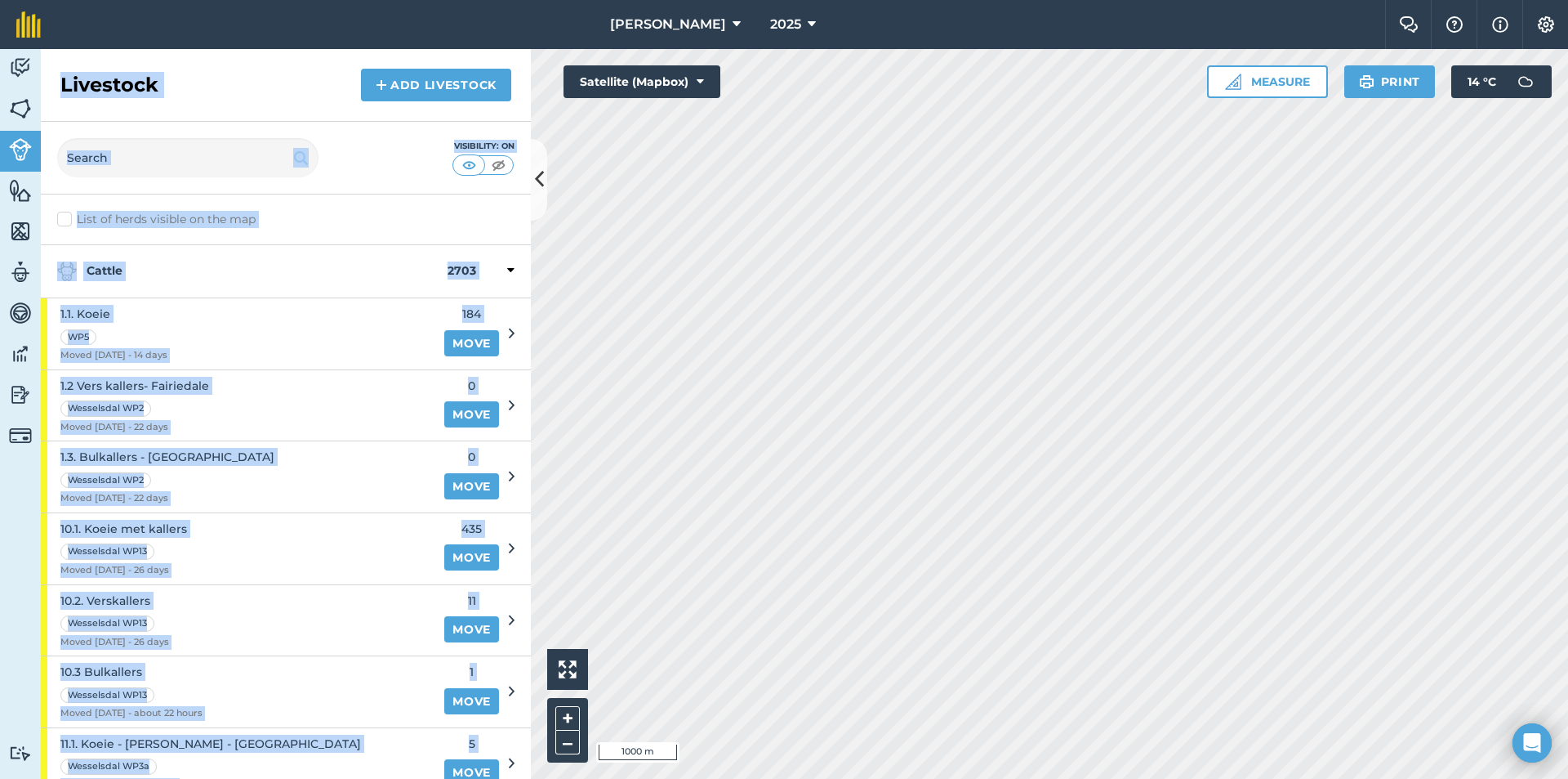
click at [313, 227] on label "List of herds visible on the map" at bounding box center [286, 219] width 458 height 17
click at [68, 222] on input "List of herds visible on the map" at bounding box center [62, 216] width 11 height 11
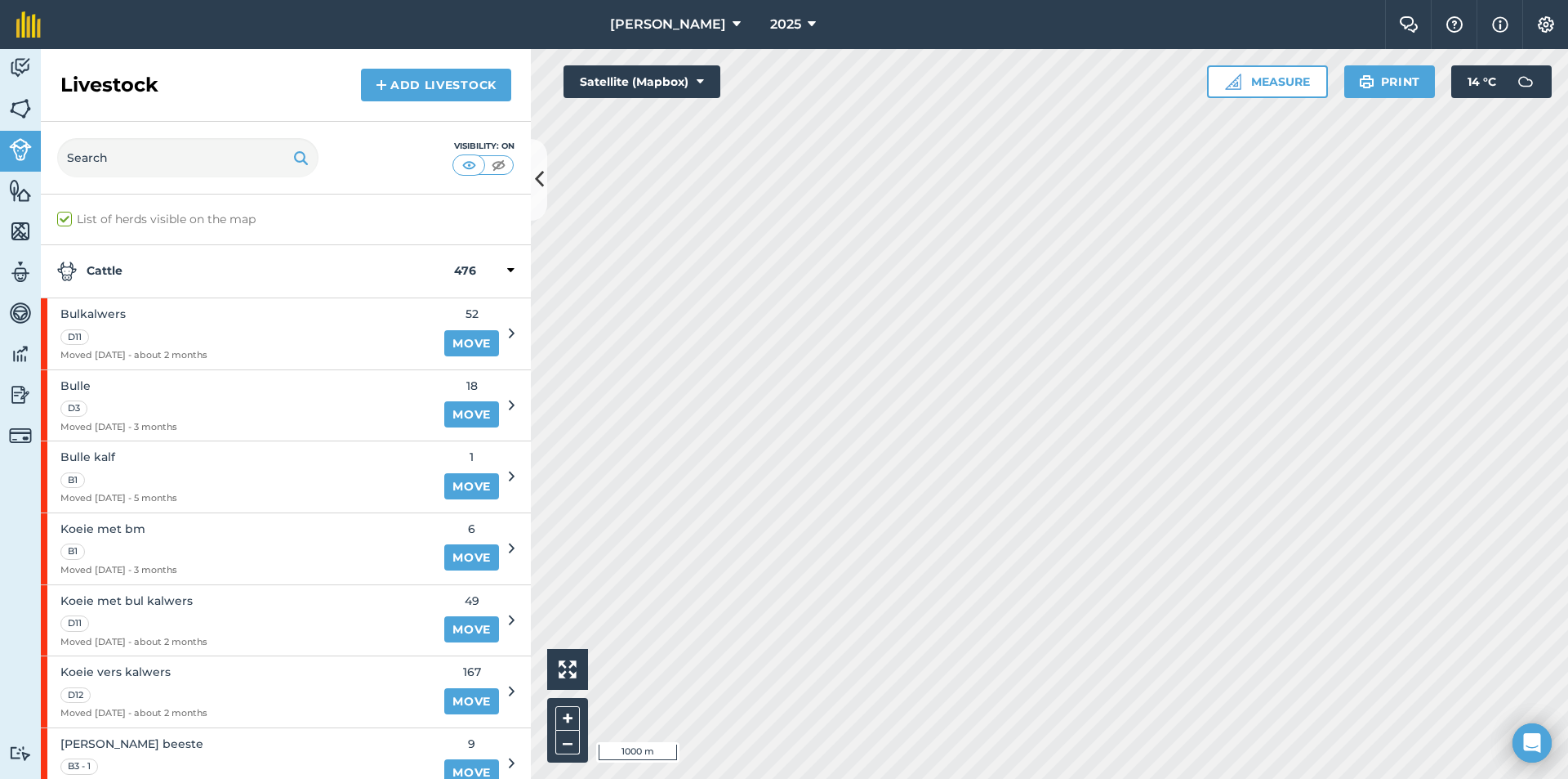
click at [276, 285] on div "Cattle 476" at bounding box center [285, 272] width 490 height 53
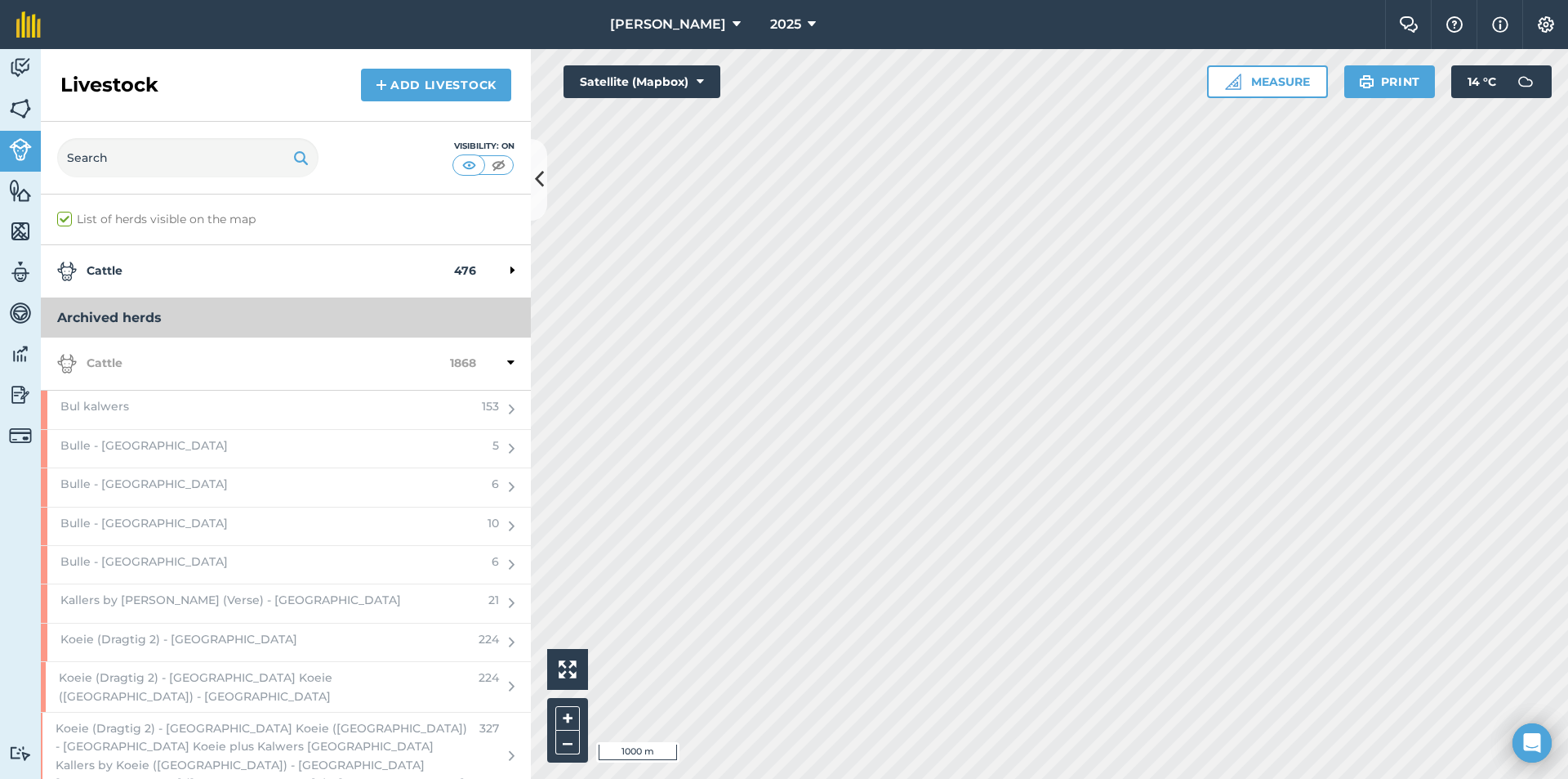
click at [57, 217] on label "List of herds visible on the map" at bounding box center [286, 219] width 458 height 17
click at [57, 217] on input "List of herds visible on the map" at bounding box center [62, 216] width 11 height 11
checkbox input "false"
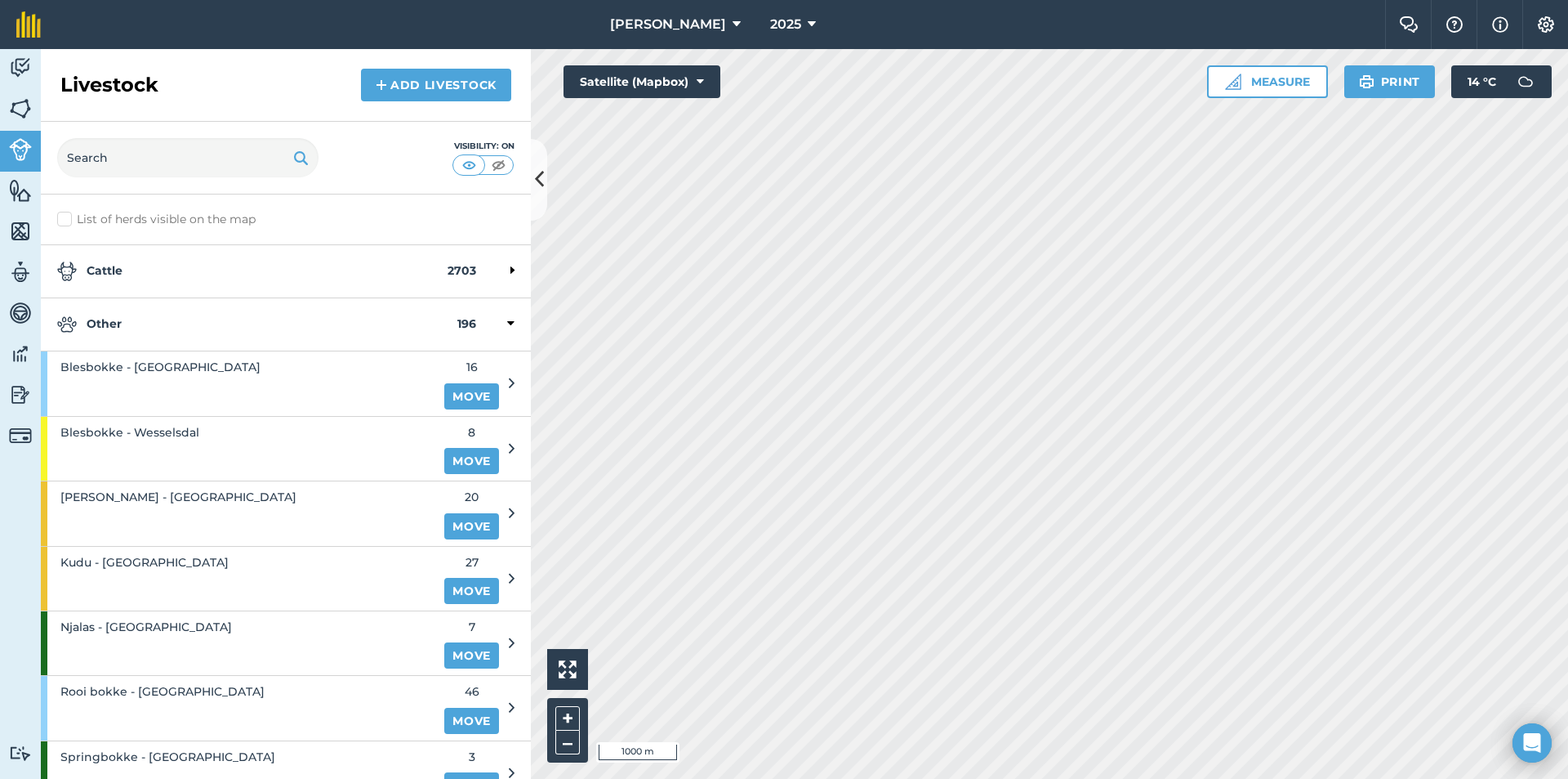
click at [138, 324] on strong "Other" at bounding box center [257, 324] width 400 height 20
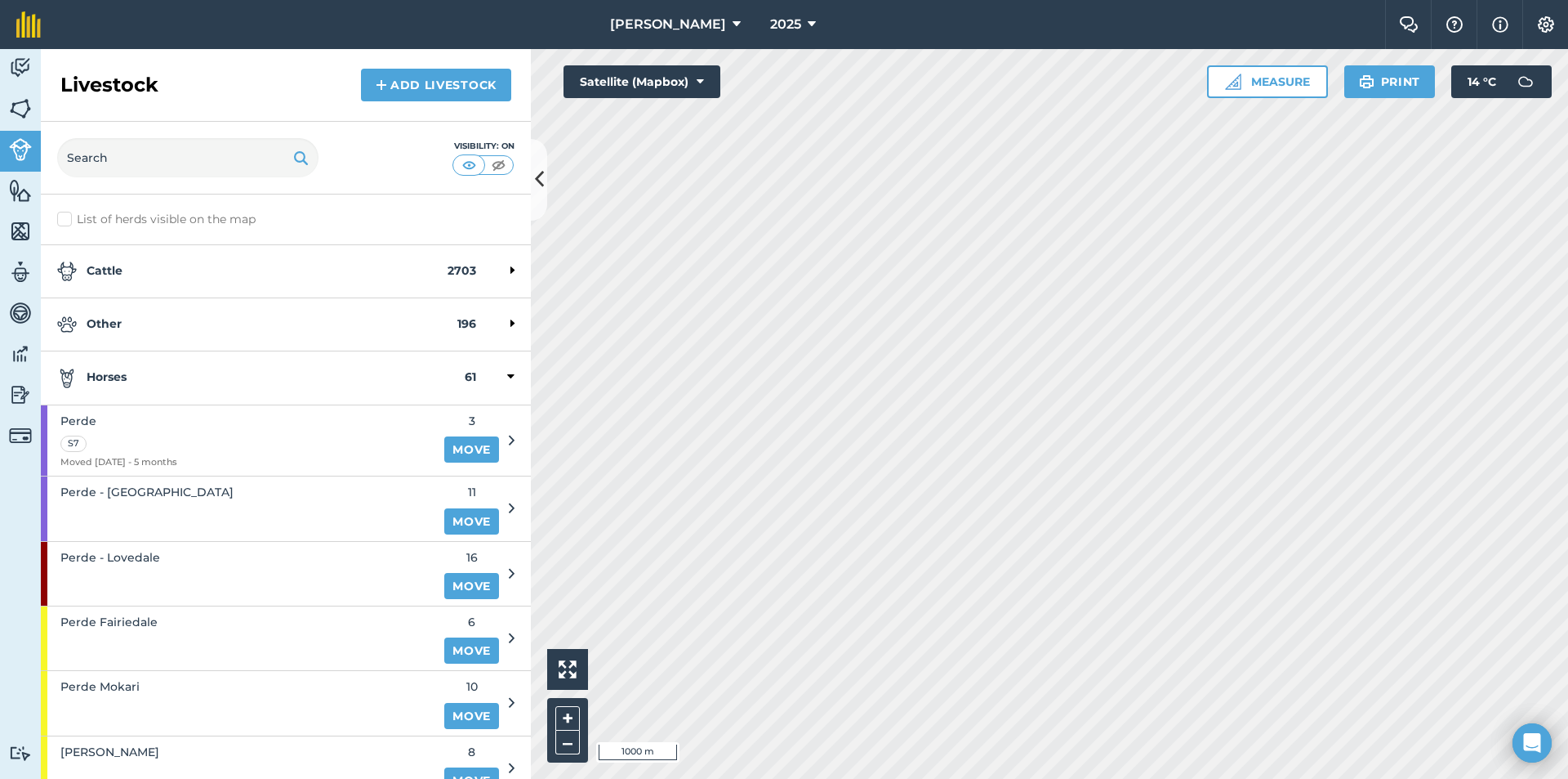
click at [141, 379] on strong "Horses" at bounding box center [261, 377] width 408 height 20
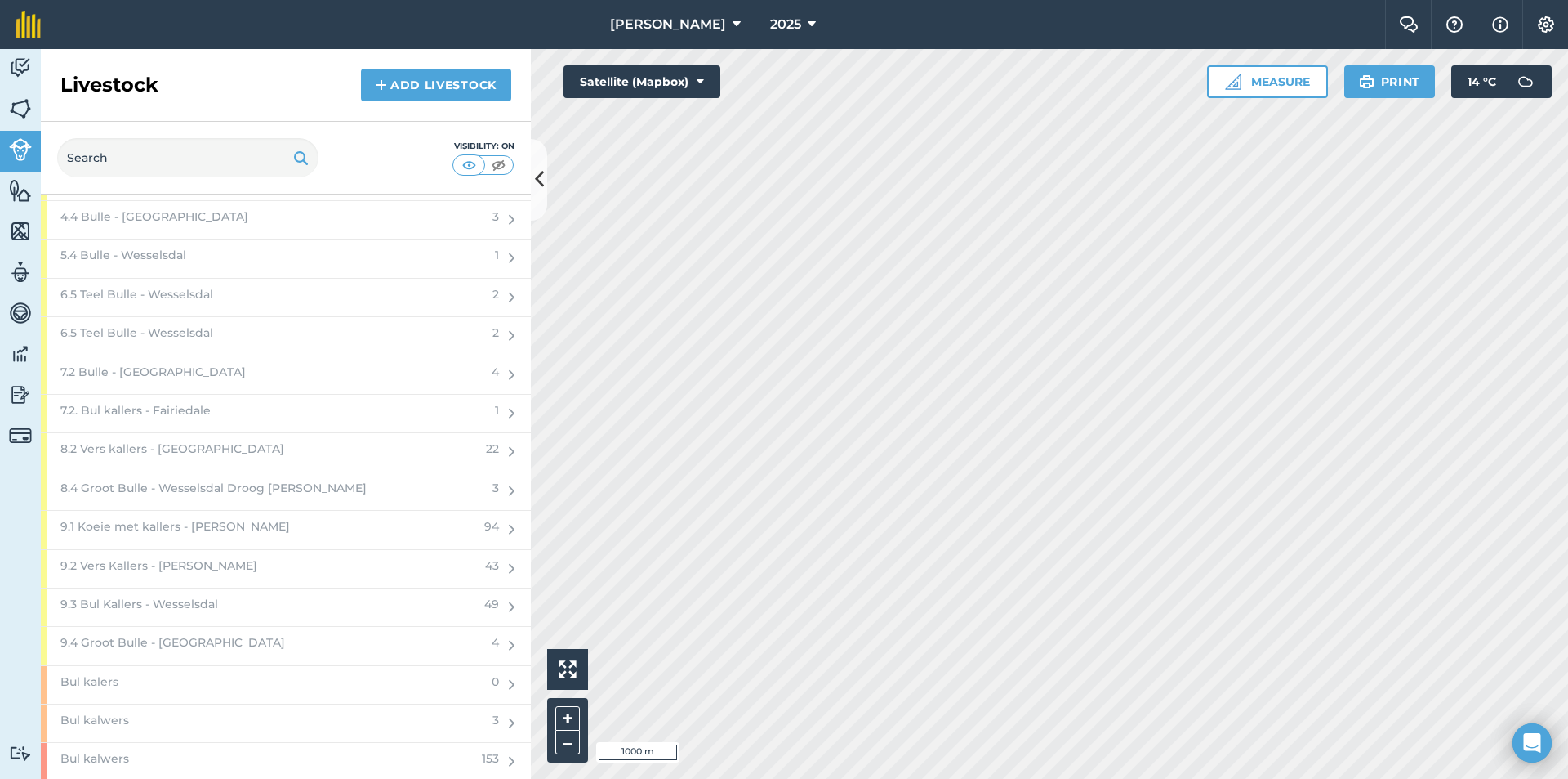
scroll to position [1063, 0]
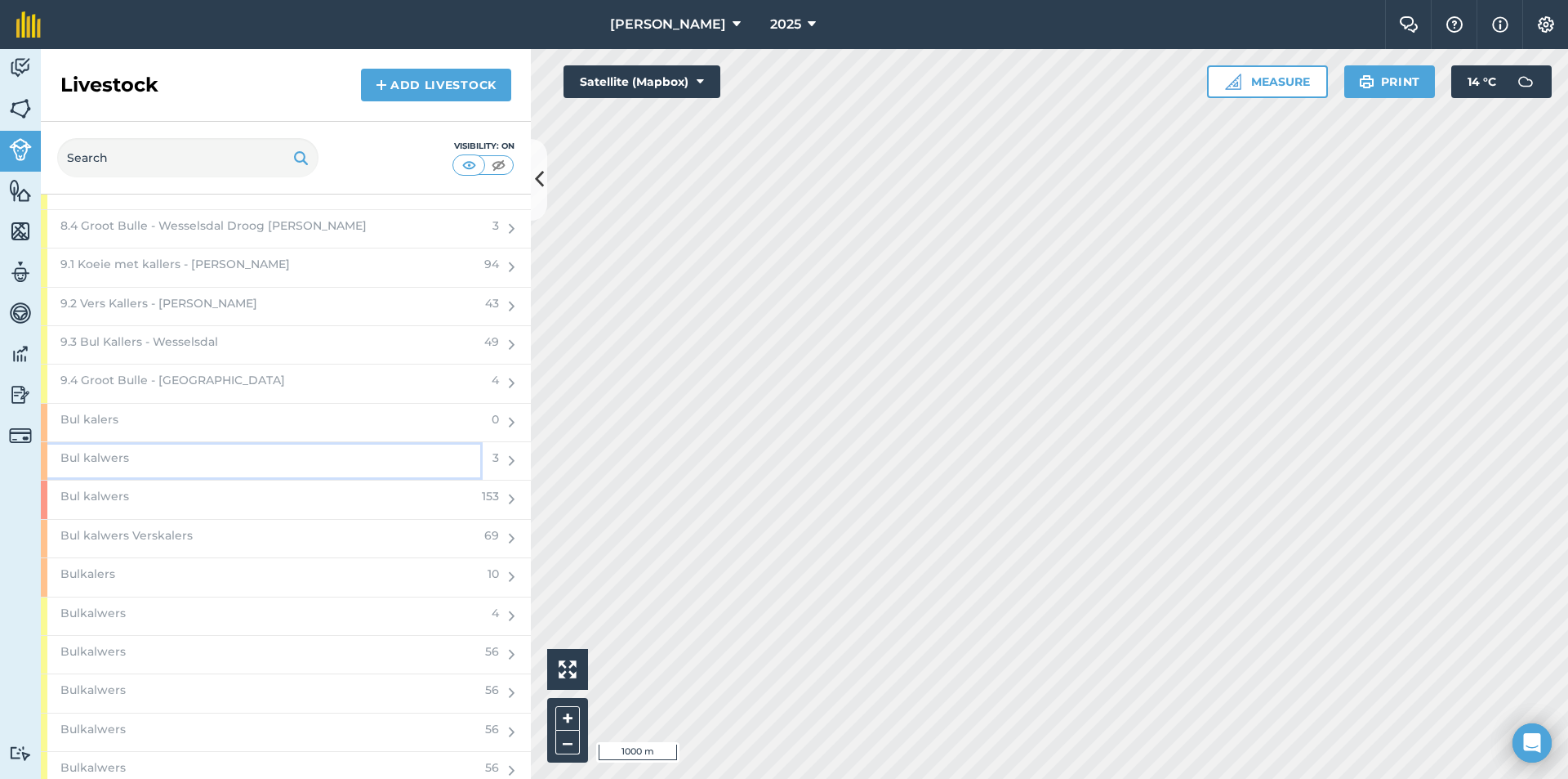
click at [456, 455] on div "Bul kalwers" at bounding box center [261, 460] width 442 height 37
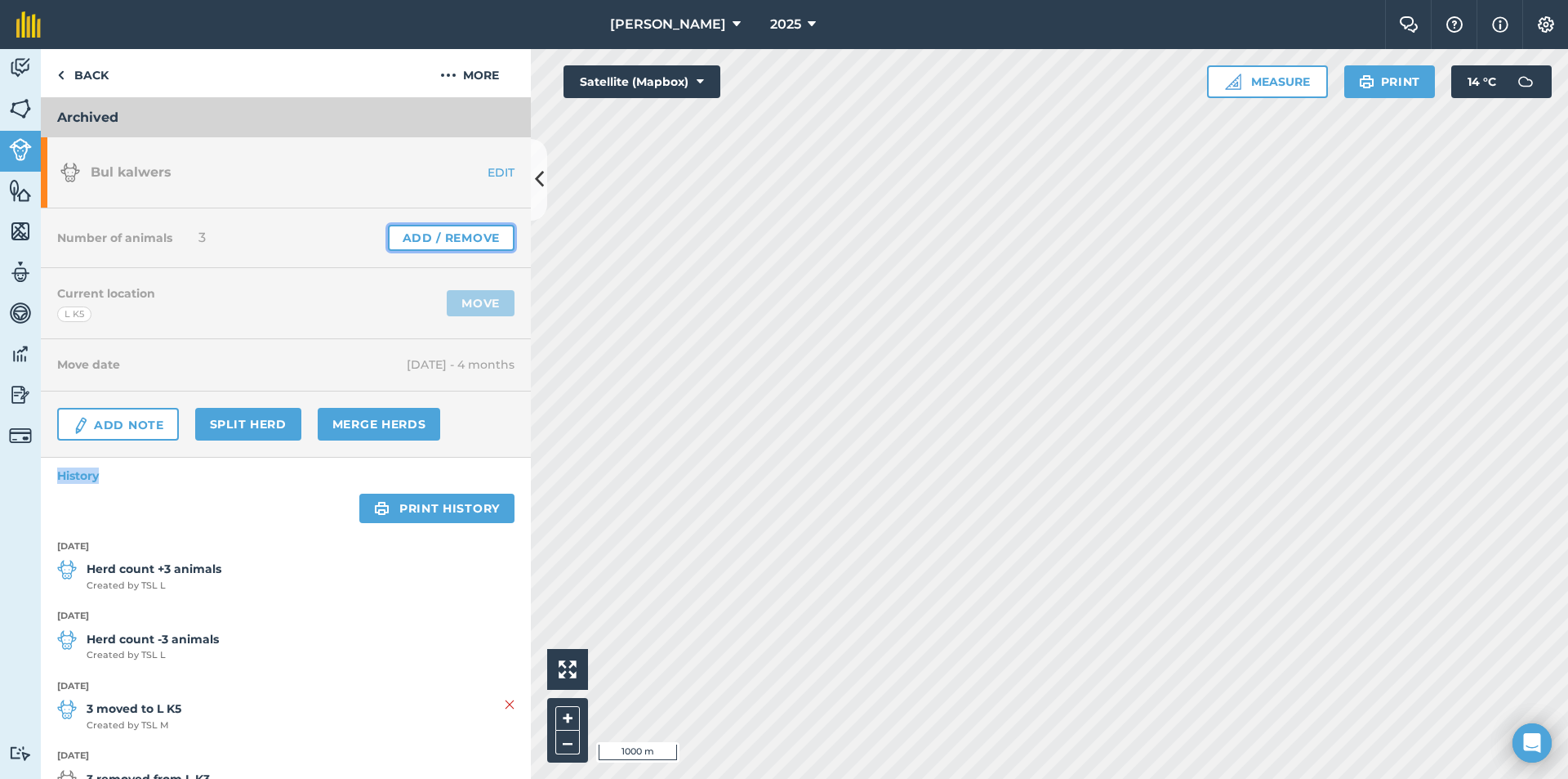
click at [488, 232] on link "Add / Remove" at bounding box center [451, 238] width 127 height 27
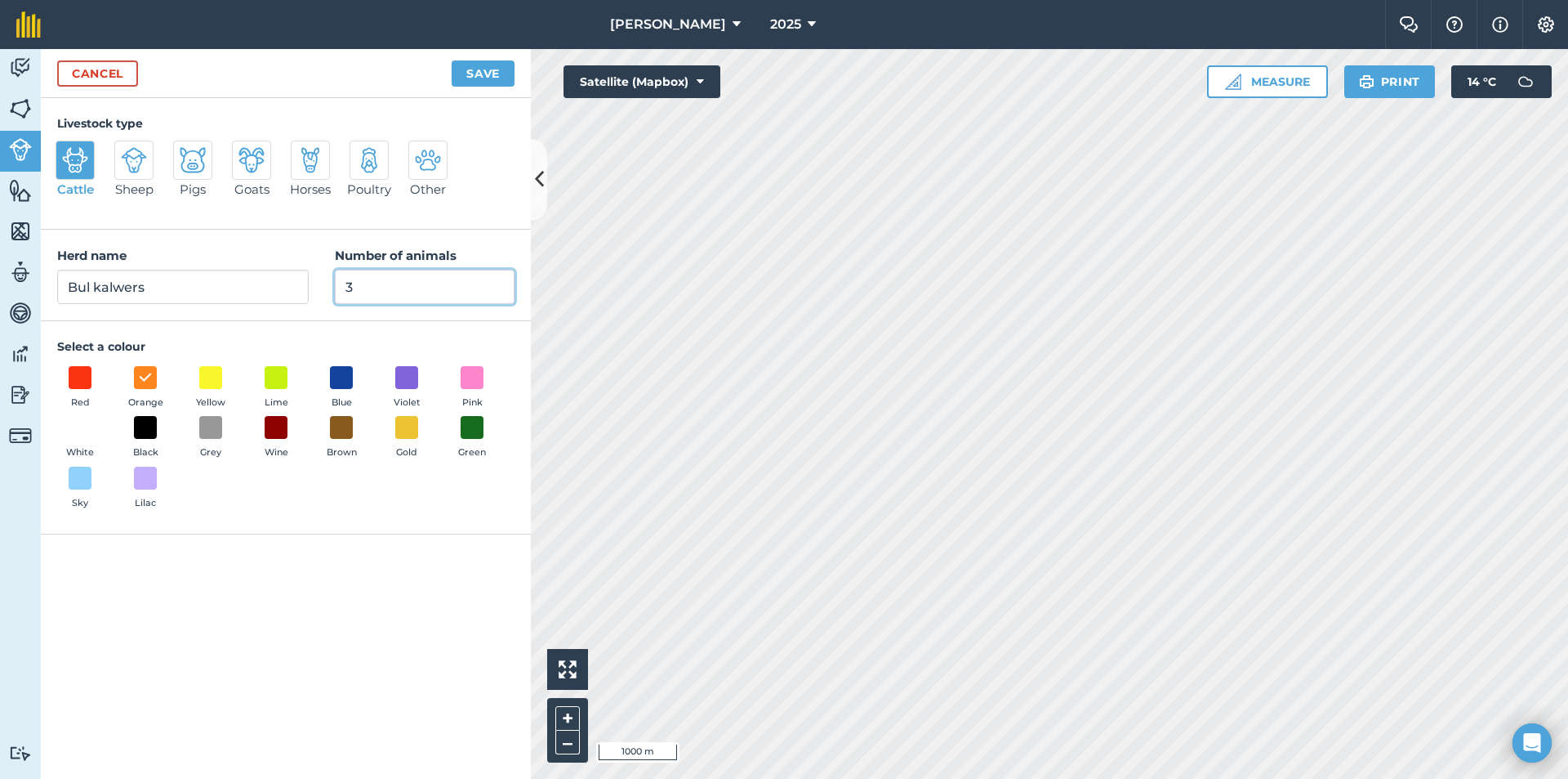
click at [429, 281] on input "3" at bounding box center [425, 286] width 180 height 34
type input "0"
click at [477, 77] on button "Save" at bounding box center [483, 74] width 63 height 27
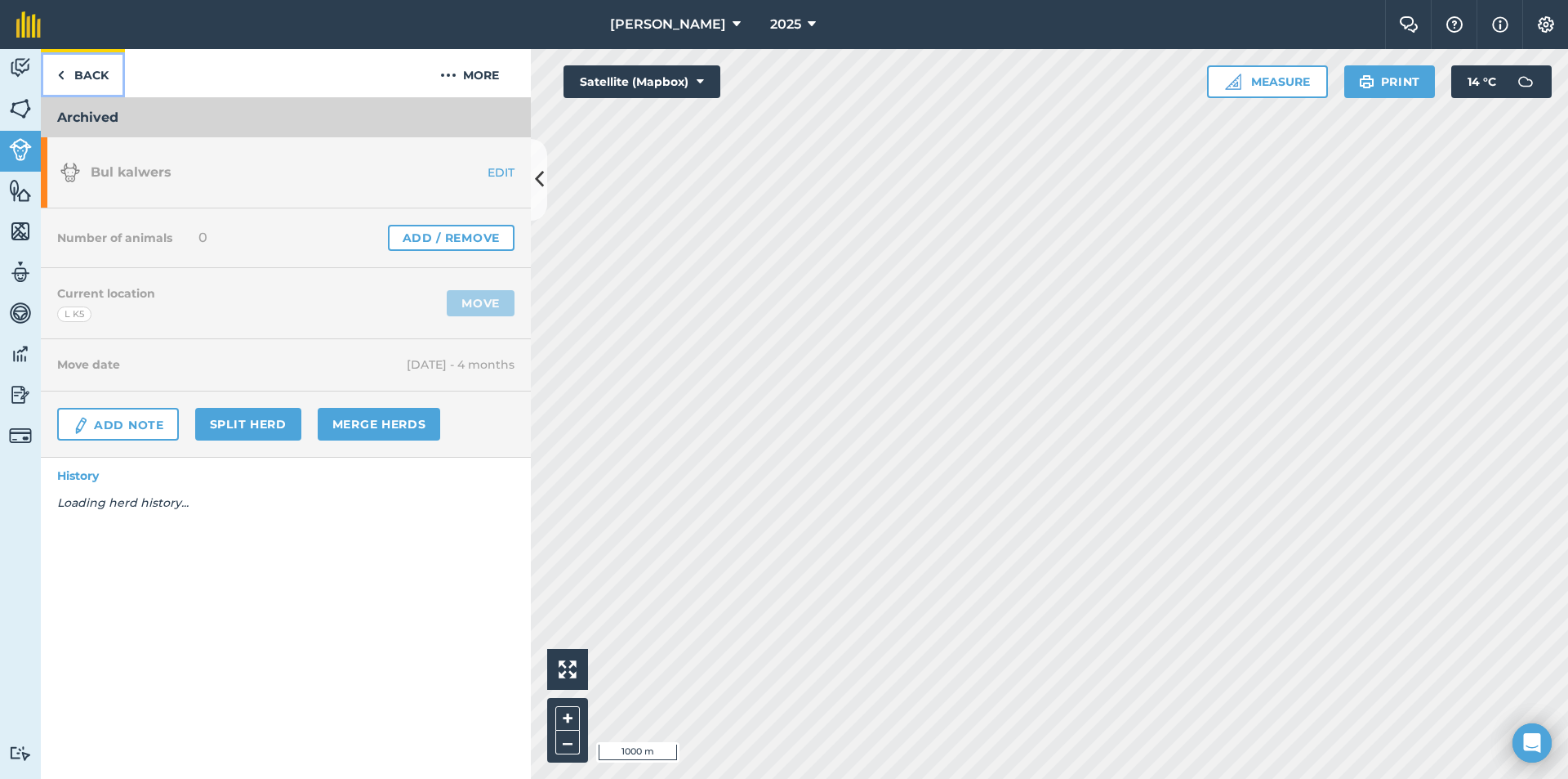
click at [98, 74] on link "Back" at bounding box center [82, 73] width 84 height 48
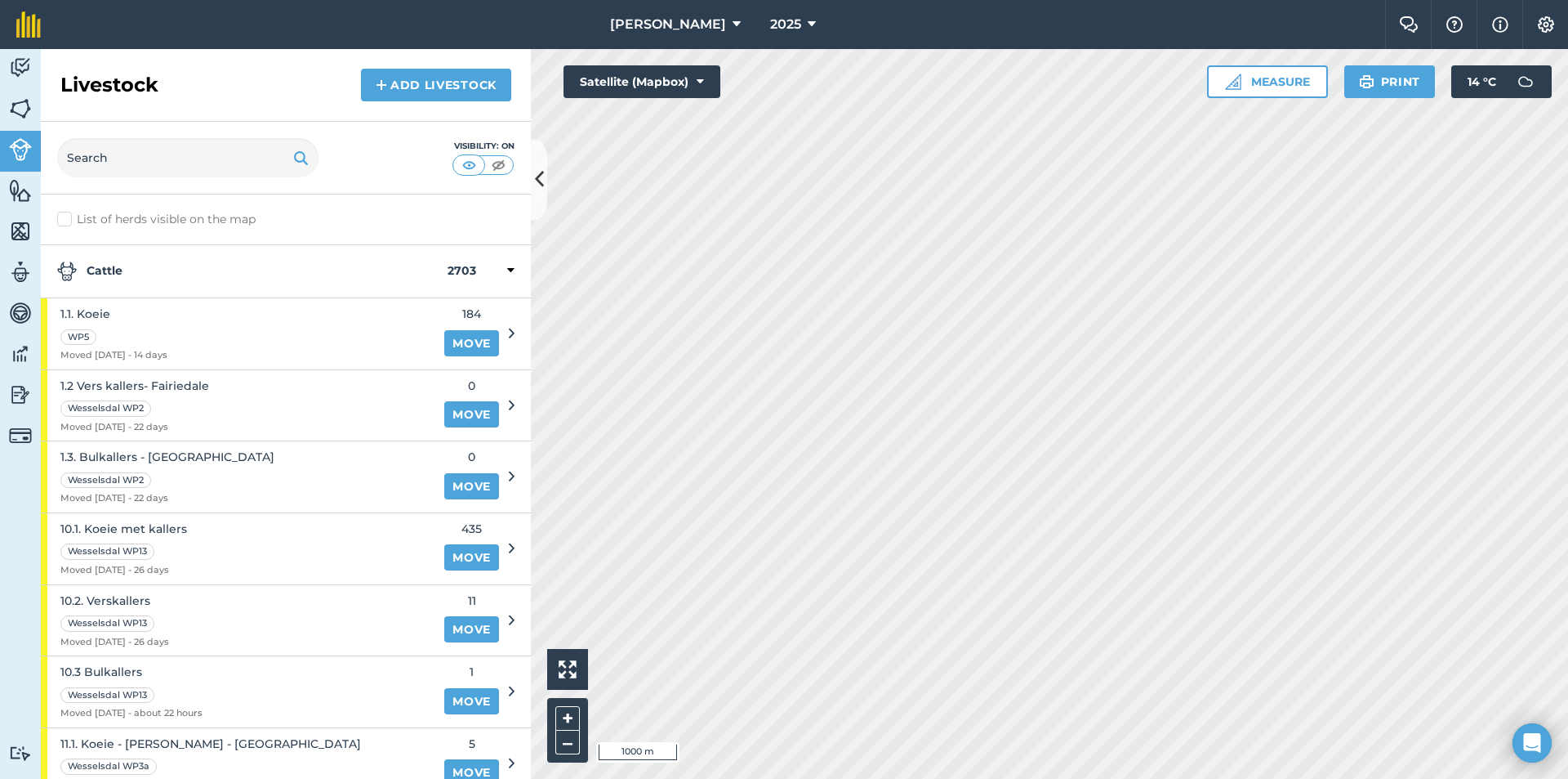
click at [193, 274] on strong "Cattle" at bounding box center [252, 271] width 391 height 20
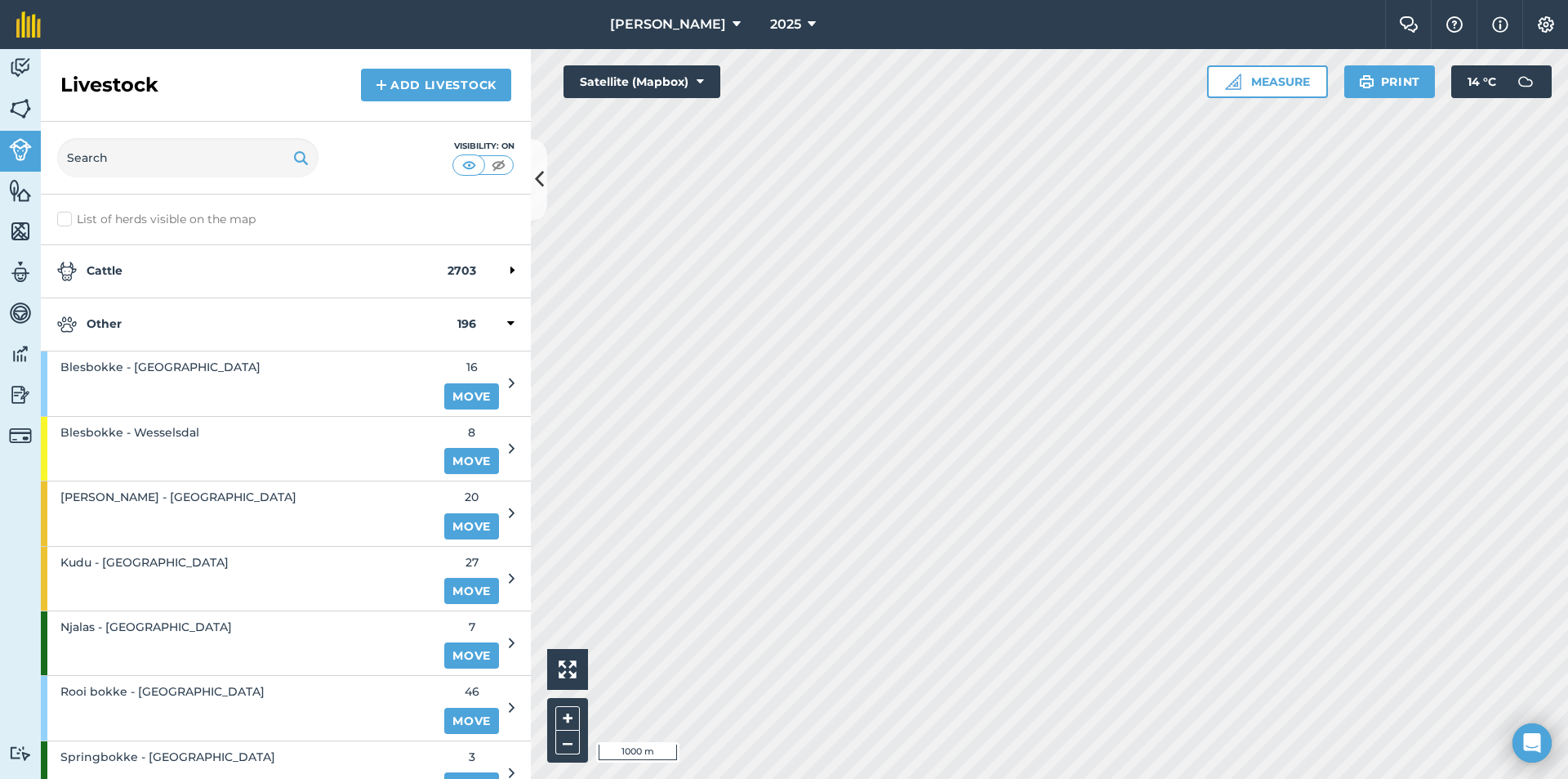
click at [191, 309] on div "Other 196" at bounding box center [285, 325] width 490 height 53
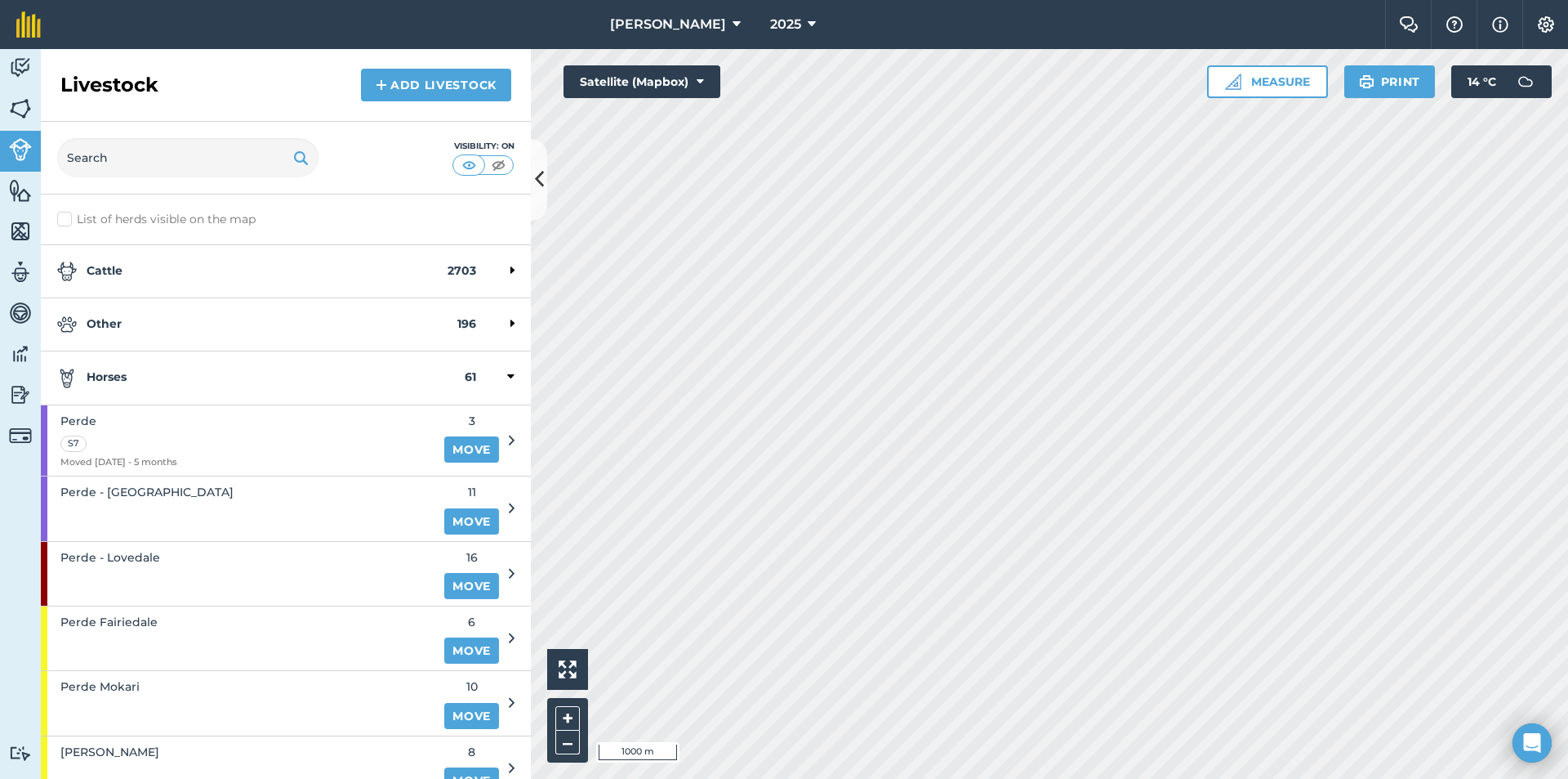
click at [192, 363] on div "Horses 61" at bounding box center [285, 378] width 490 height 53
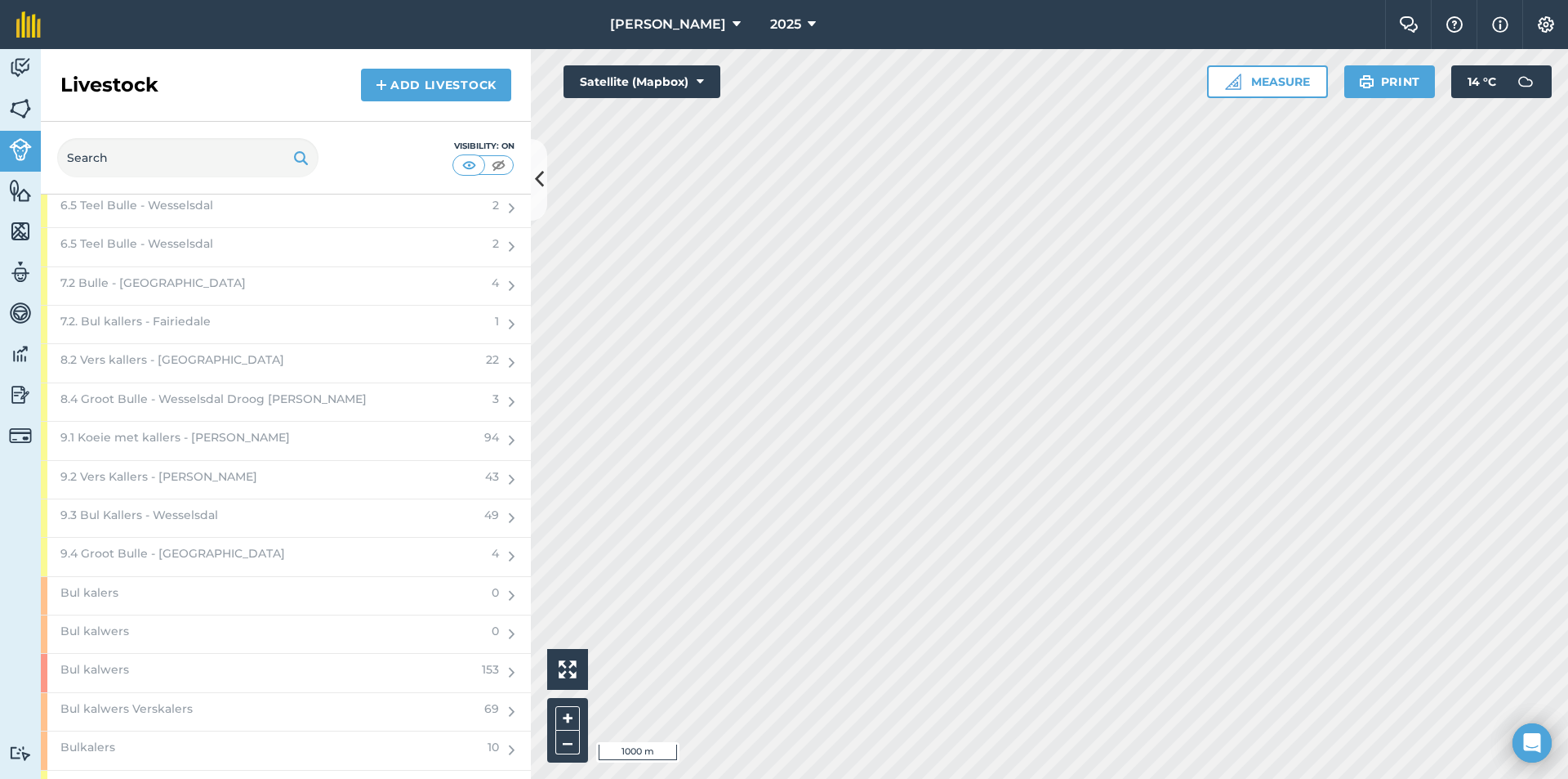
scroll to position [1063, 0]
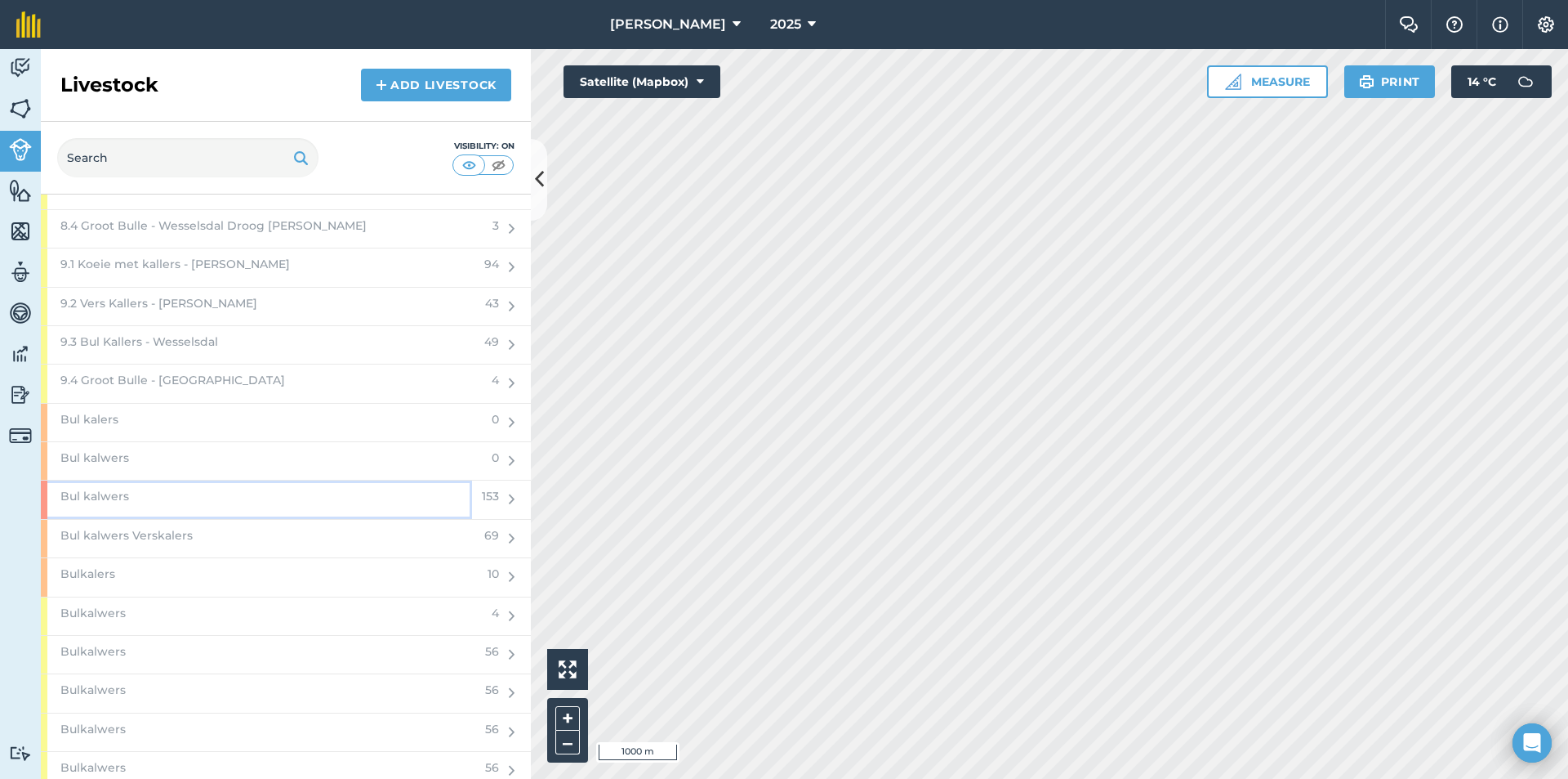
click at [247, 496] on div "Bul kalwers" at bounding box center [256, 499] width 431 height 37
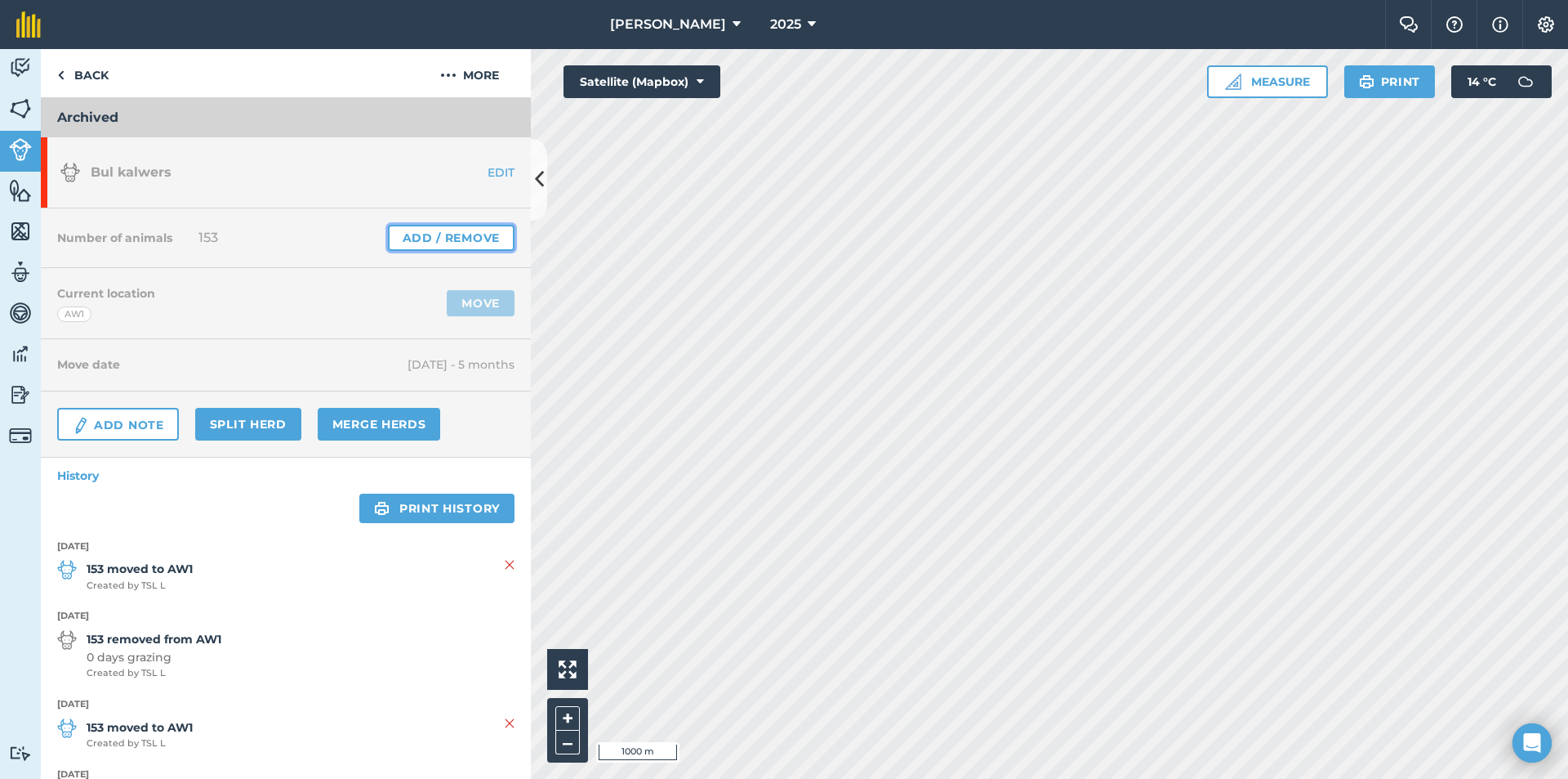
click at [470, 236] on link "Add / Remove" at bounding box center [451, 238] width 127 height 27
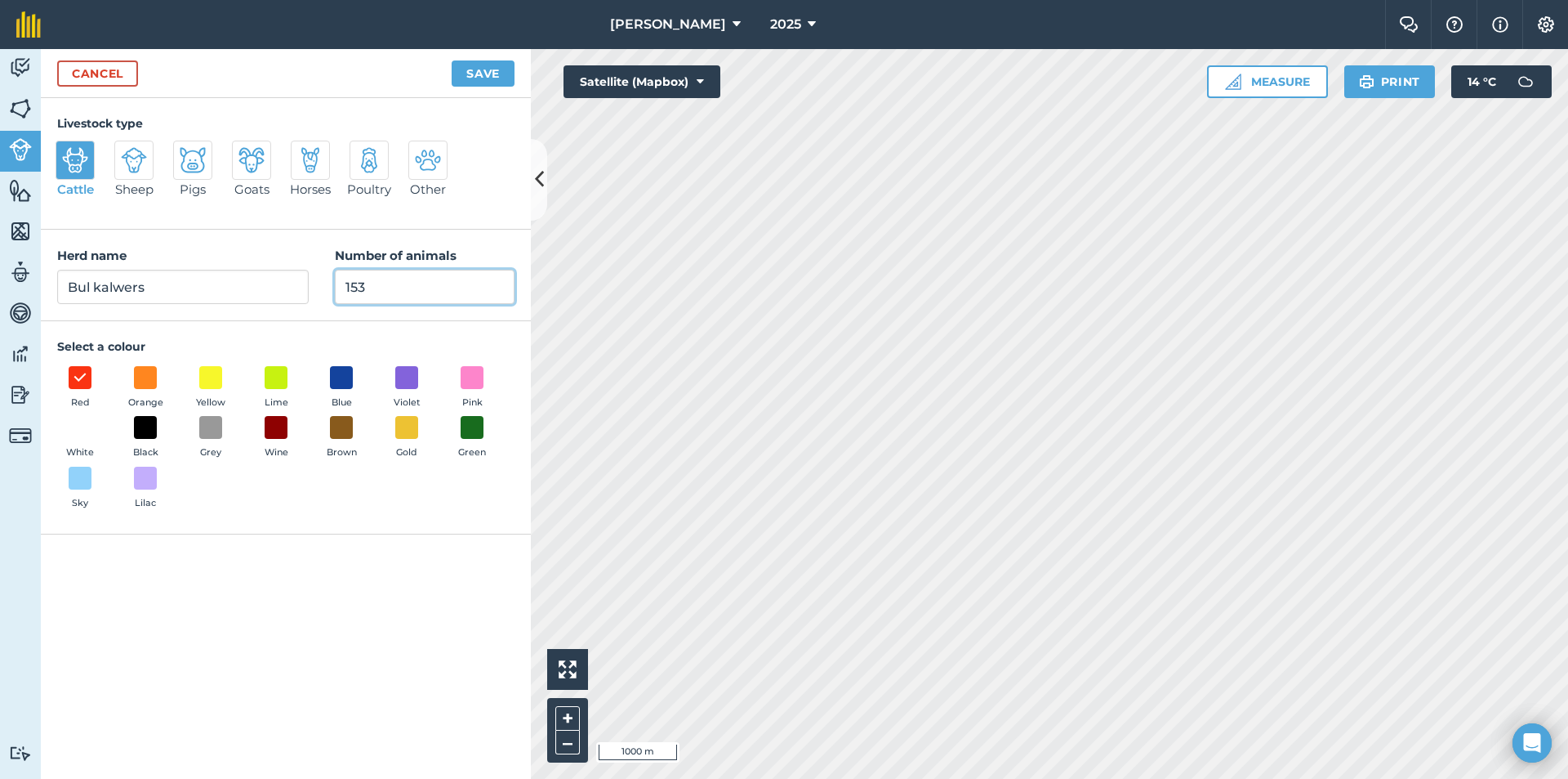
click at [392, 294] on input "153" at bounding box center [425, 286] width 180 height 34
type input "1"
type input "0"
click at [478, 66] on button "Save" at bounding box center [483, 74] width 63 height 27
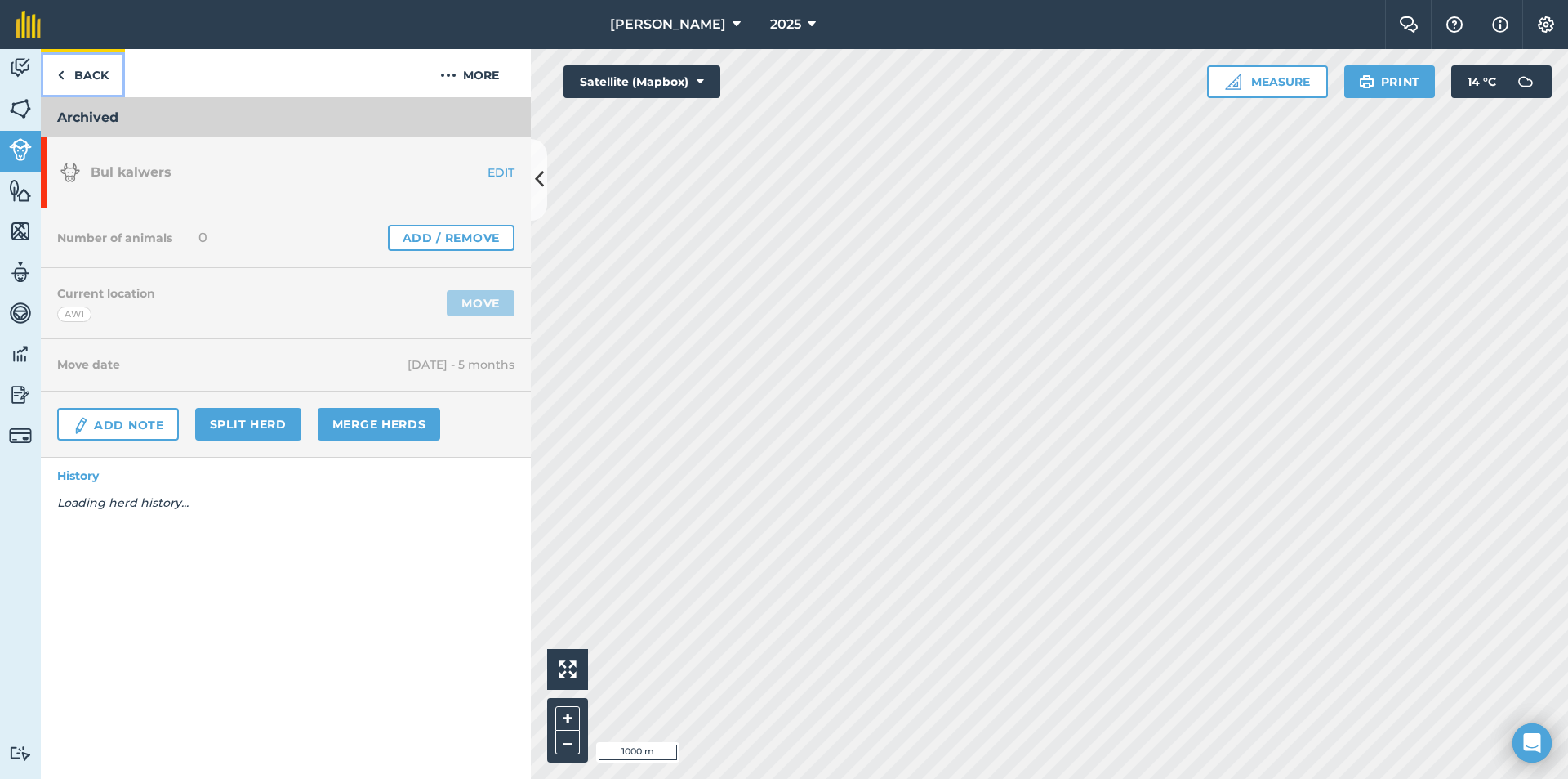
click at [86, 73] on link "Back" at bounding box center [82, 73] width 84 height 48
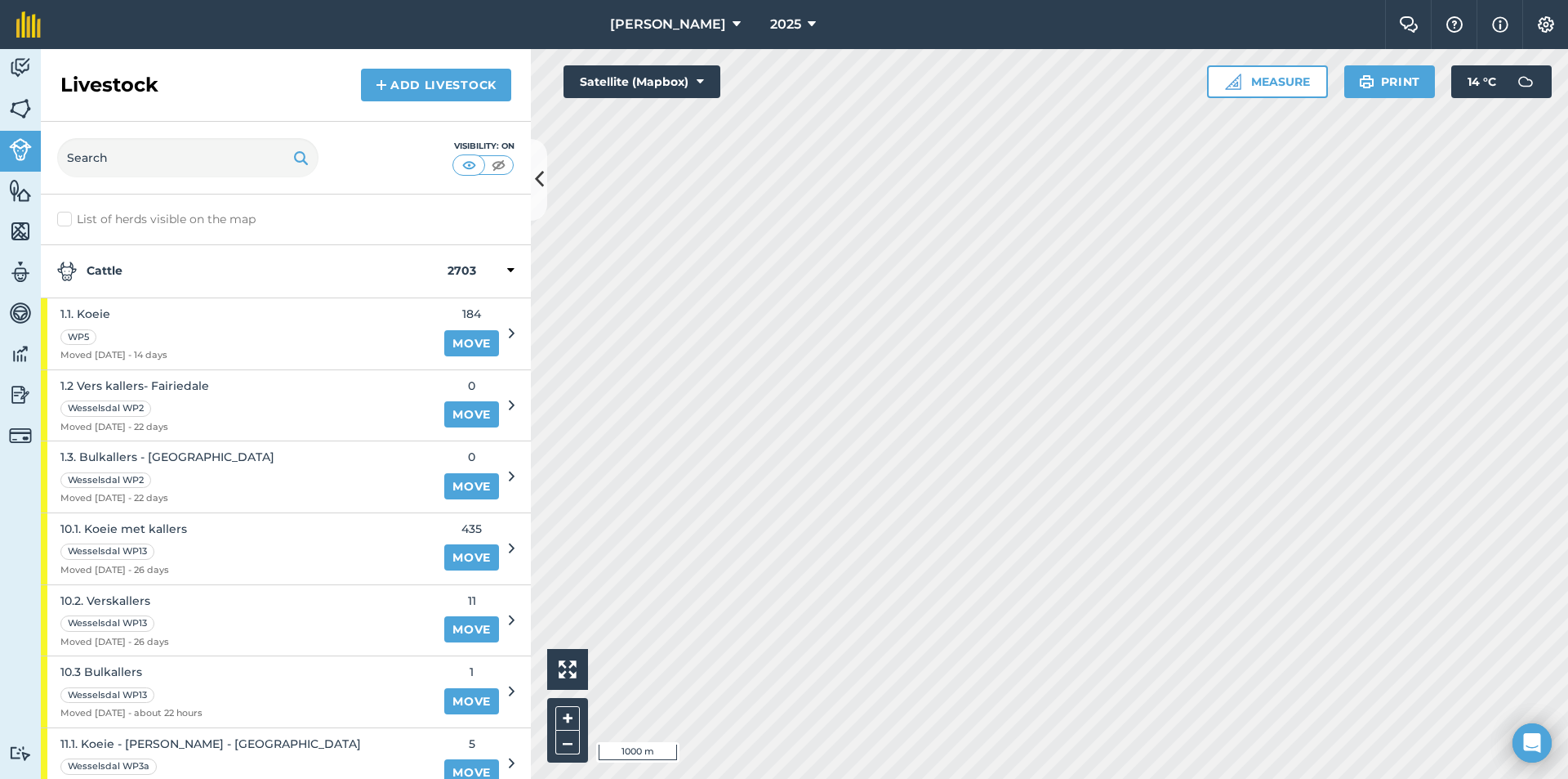
click at [175, 277] on strong "Cattle" at bounding box center [252, 271] width 391 height 20
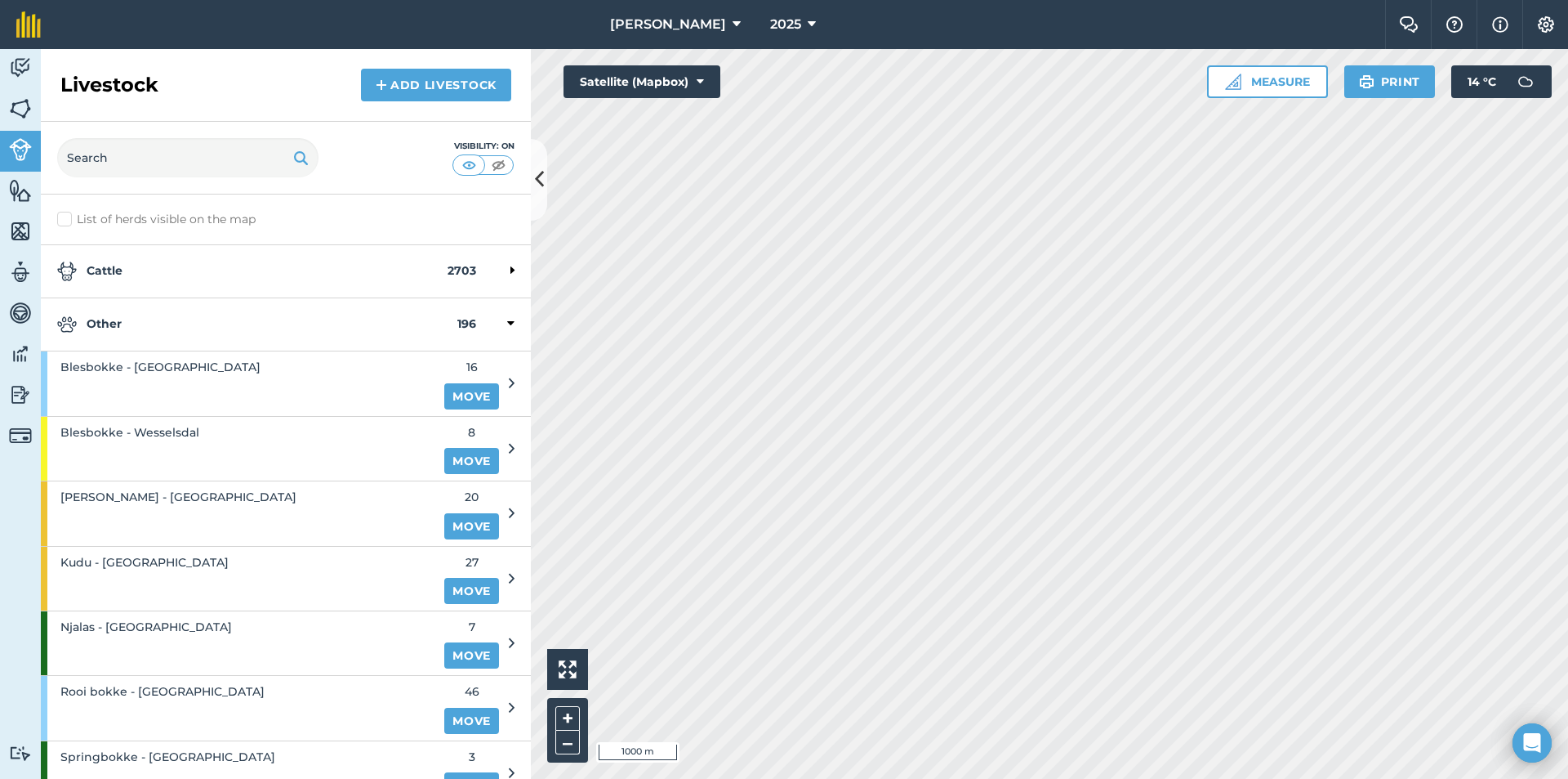
click at [170, 338] on div "Other 196" at bounding box center [285, 325] width 490 height 53
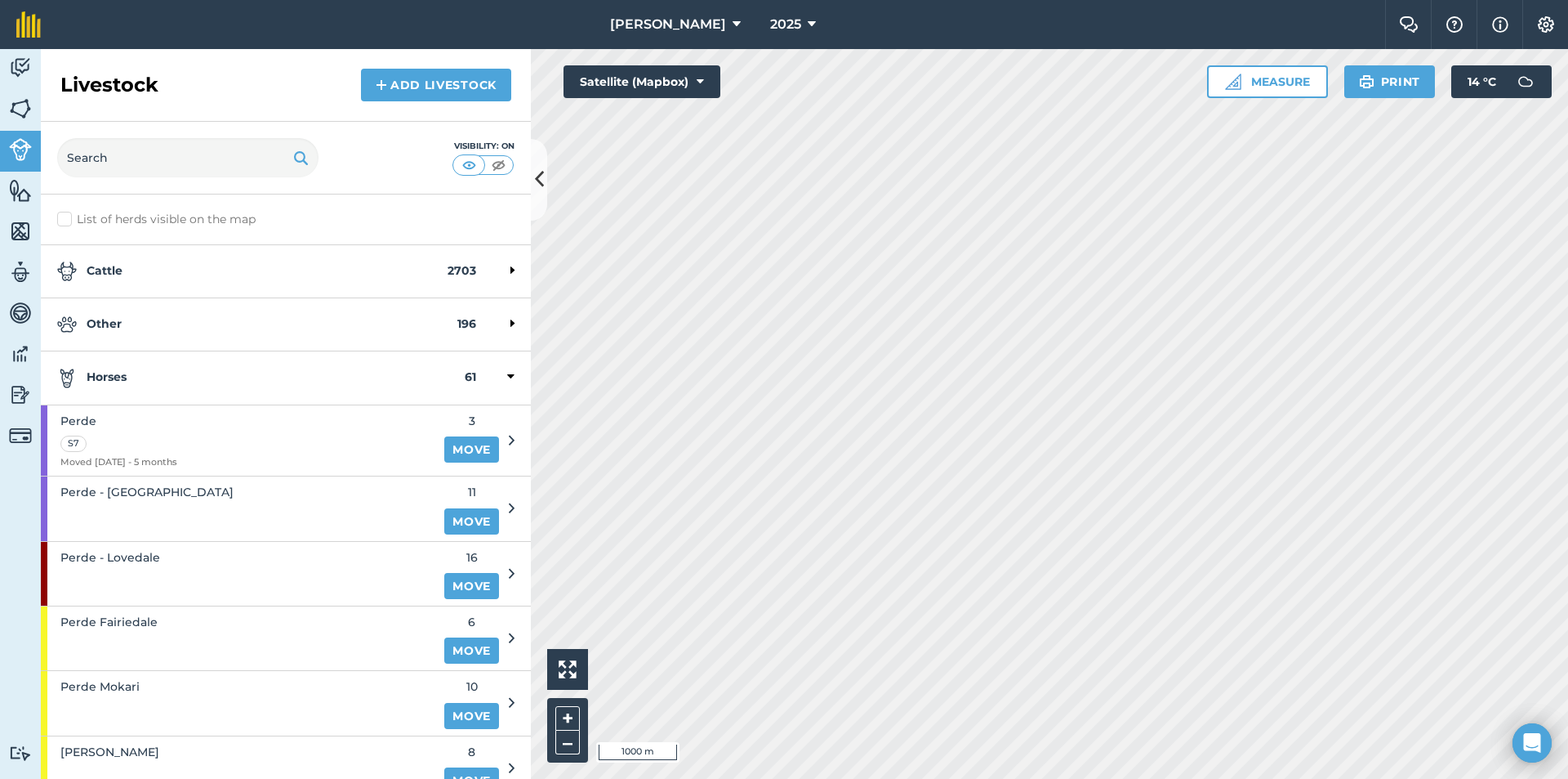
click at [159, 398] on div "Horses 61" at bounding box center [285, 378] width 490 height 53
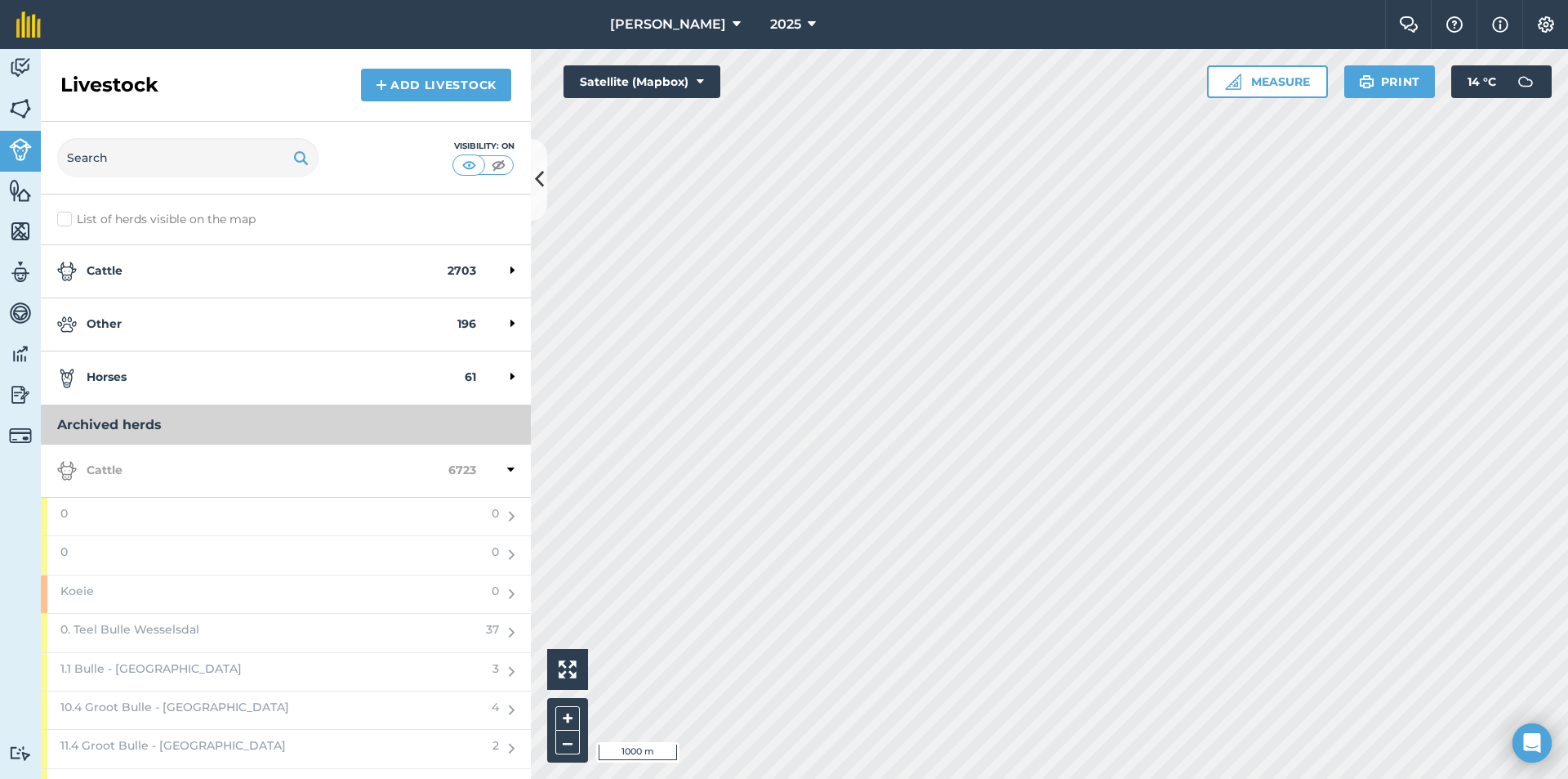
click at [152, 457] on div "Cattle 6723" at bounding box center [285, 471] width 490 height 53
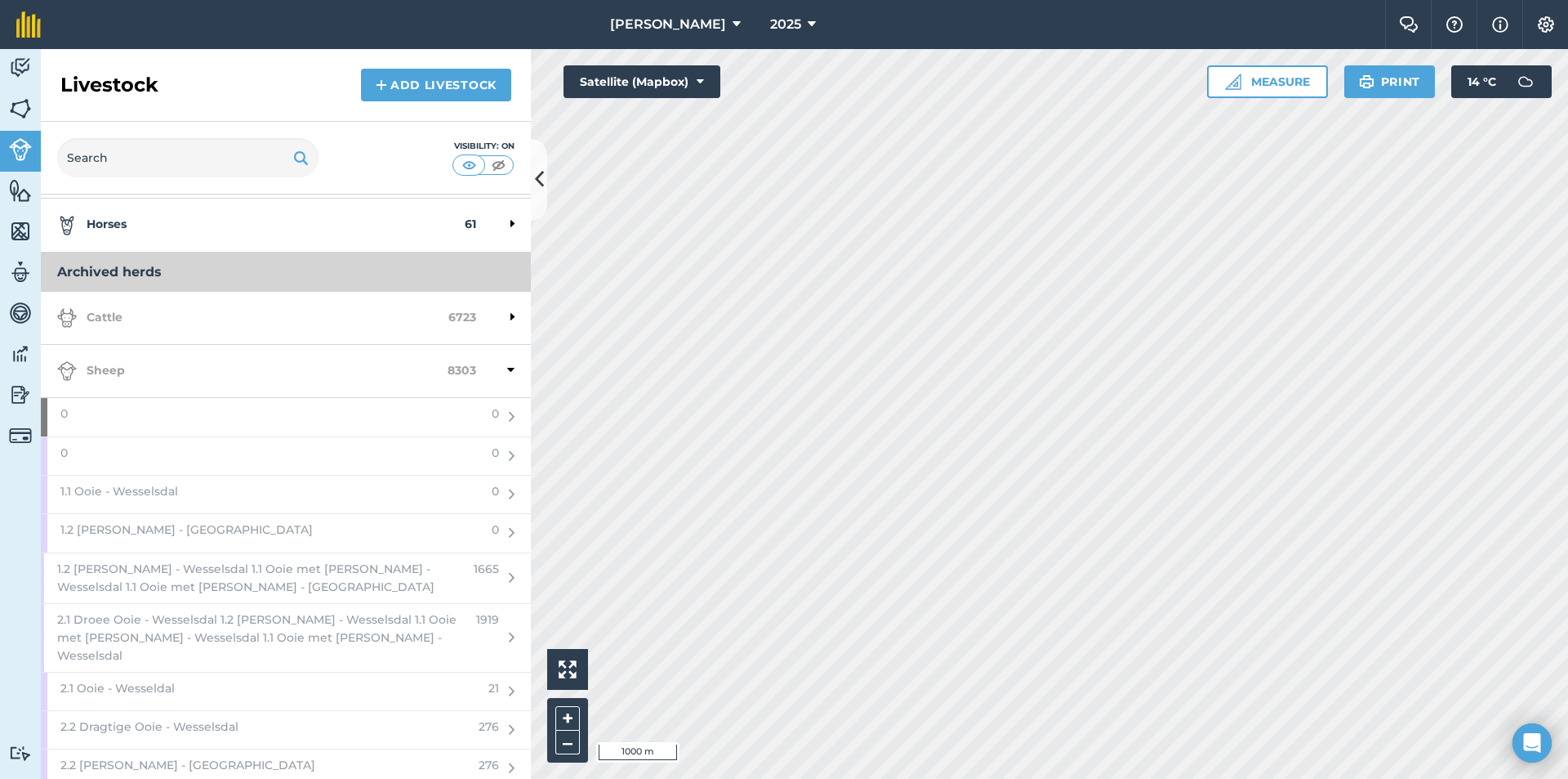
scroll to position [163, 0]
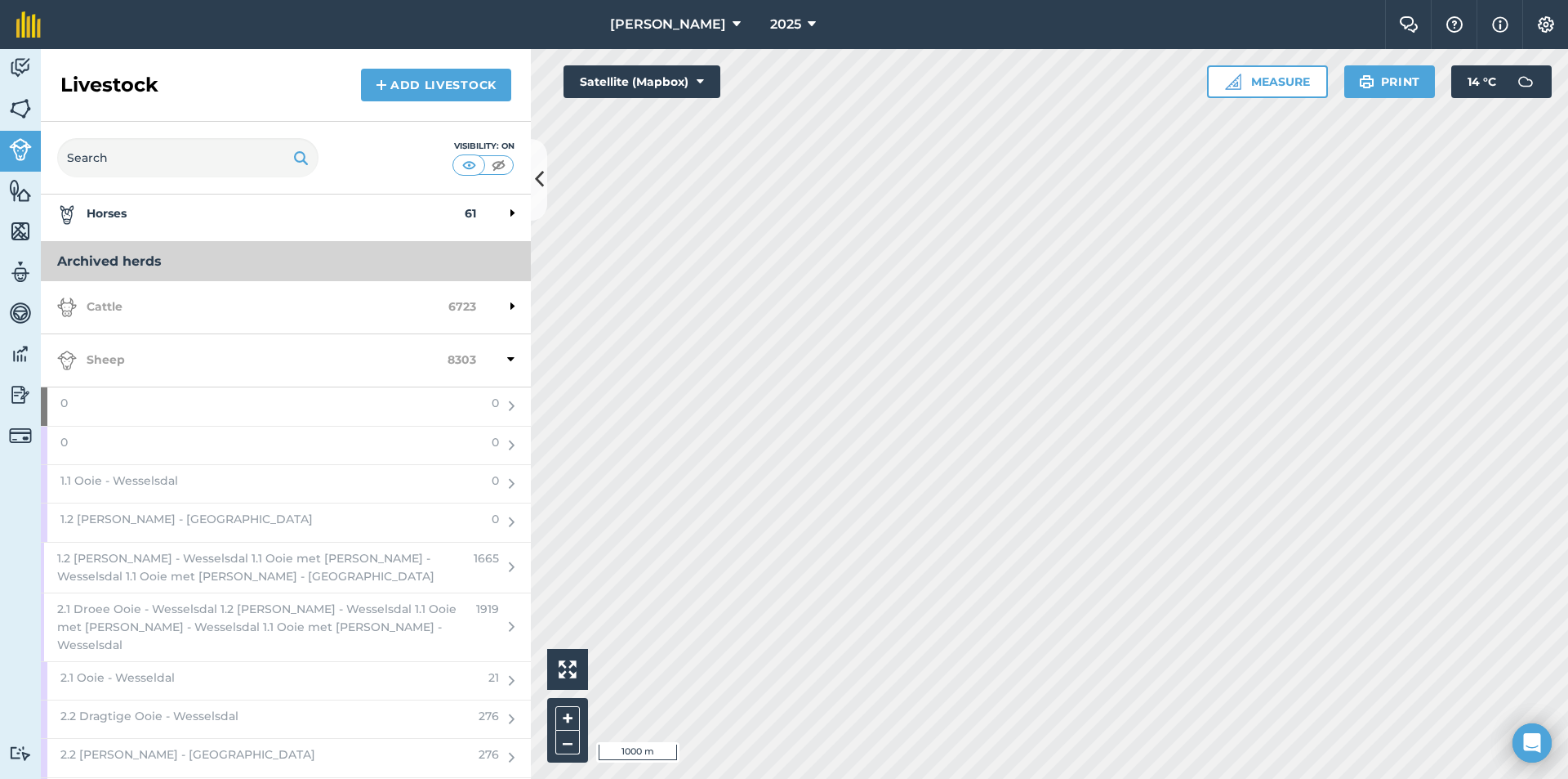
click at [215, 358] on strong "Sheep" at bounding box center [252, 361] width 391 height 20
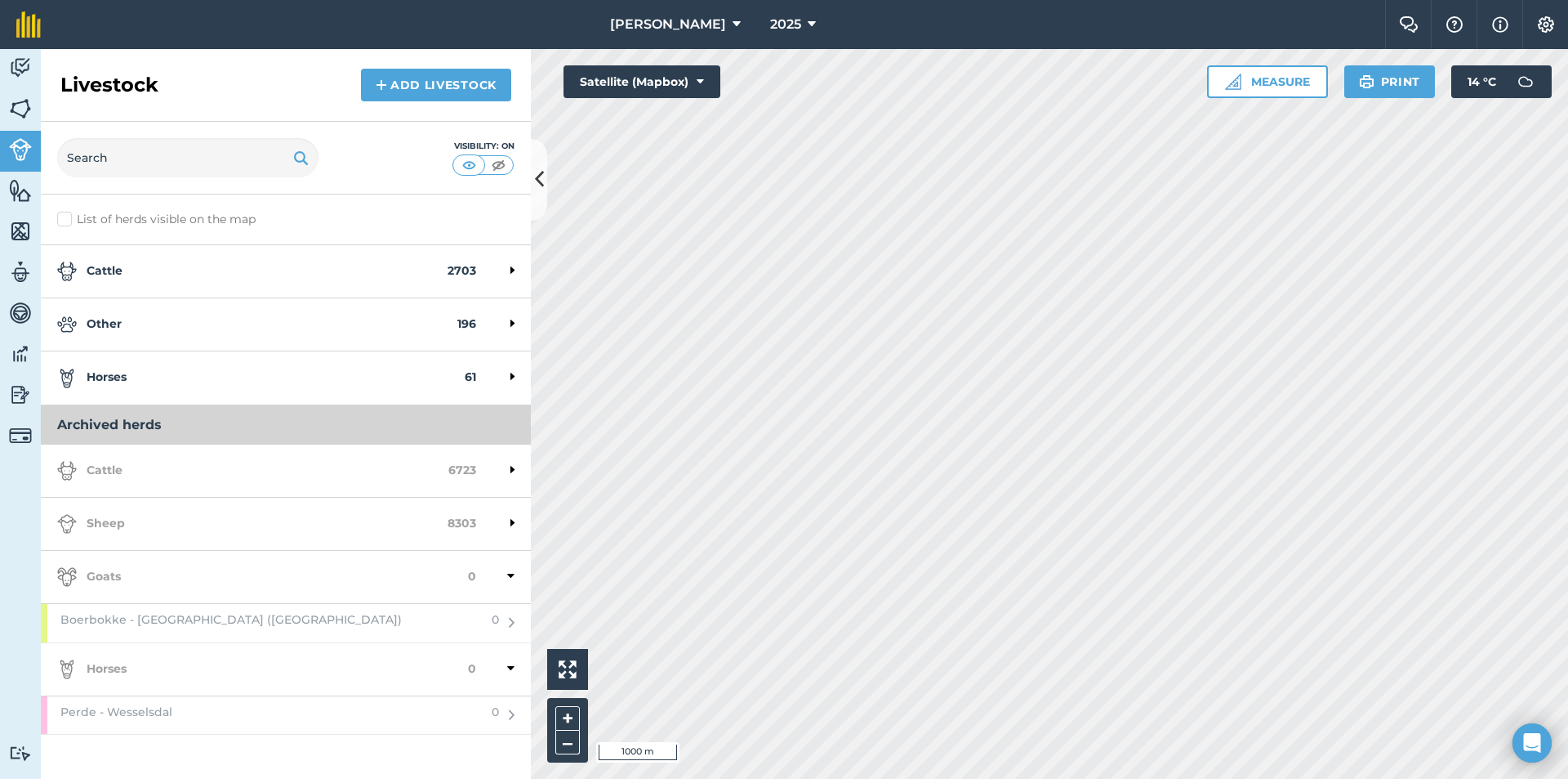
click at [172, 475] on strong "Cattle" at bounding box center [253, 471] width 391 height 20
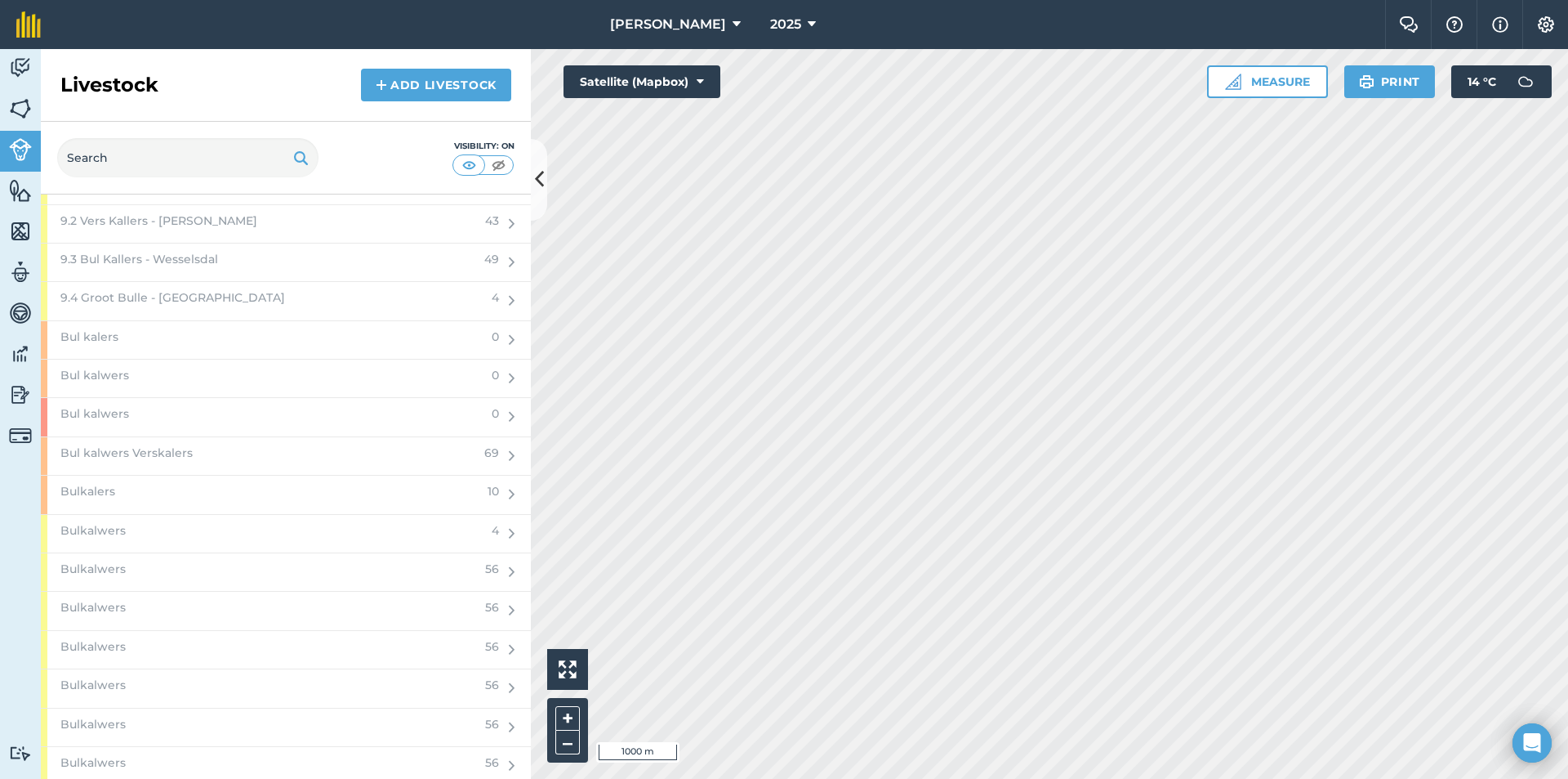
scroll to position [1144, 0]
click at [287, 457] on div "Bul kalwers Verskalers" at bounding box center [257, 456] width 434 height 37
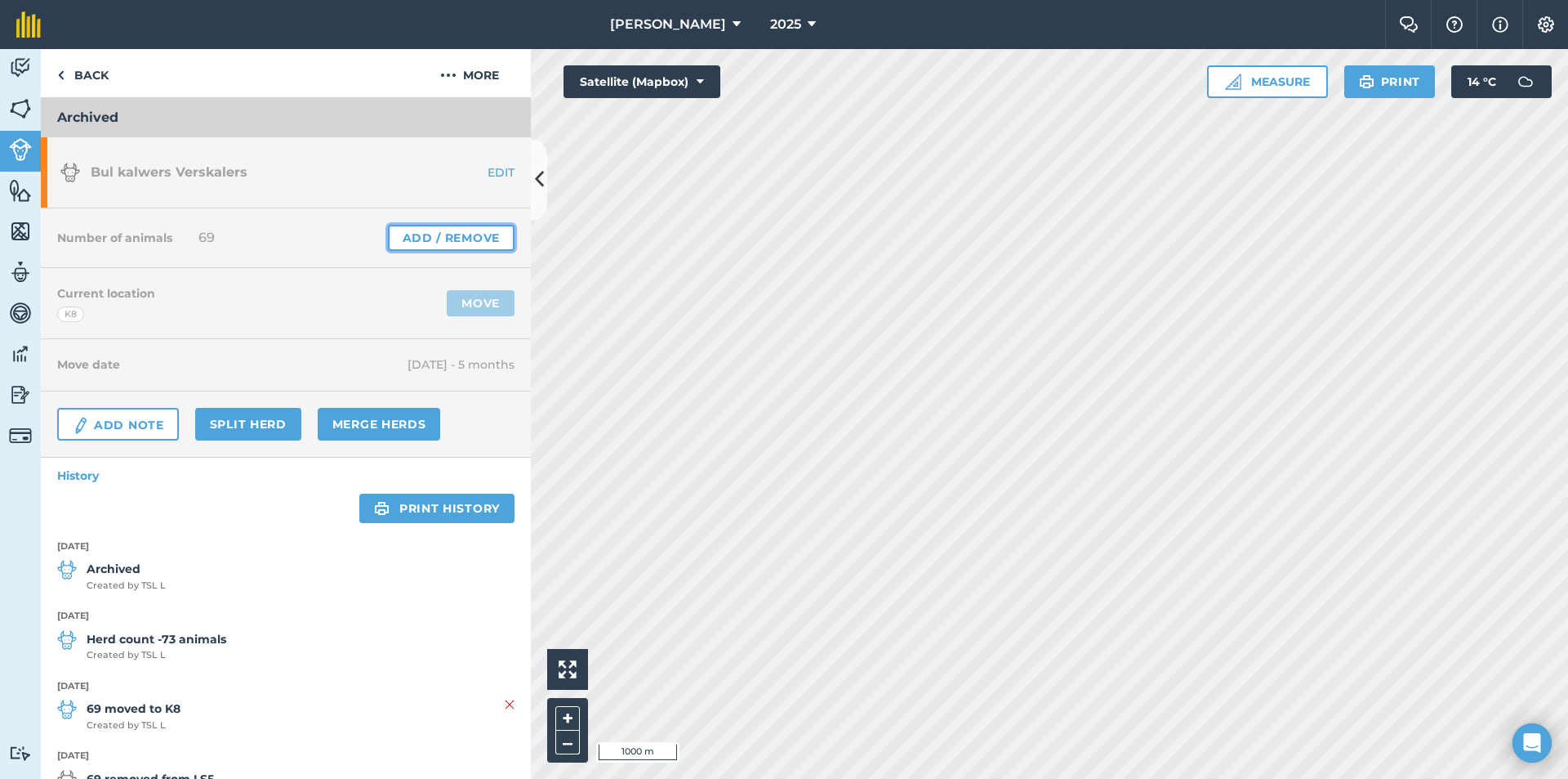
click at [467, 243] on link "Add / Remove" at bounding box center [451, 238] width 127 height 27
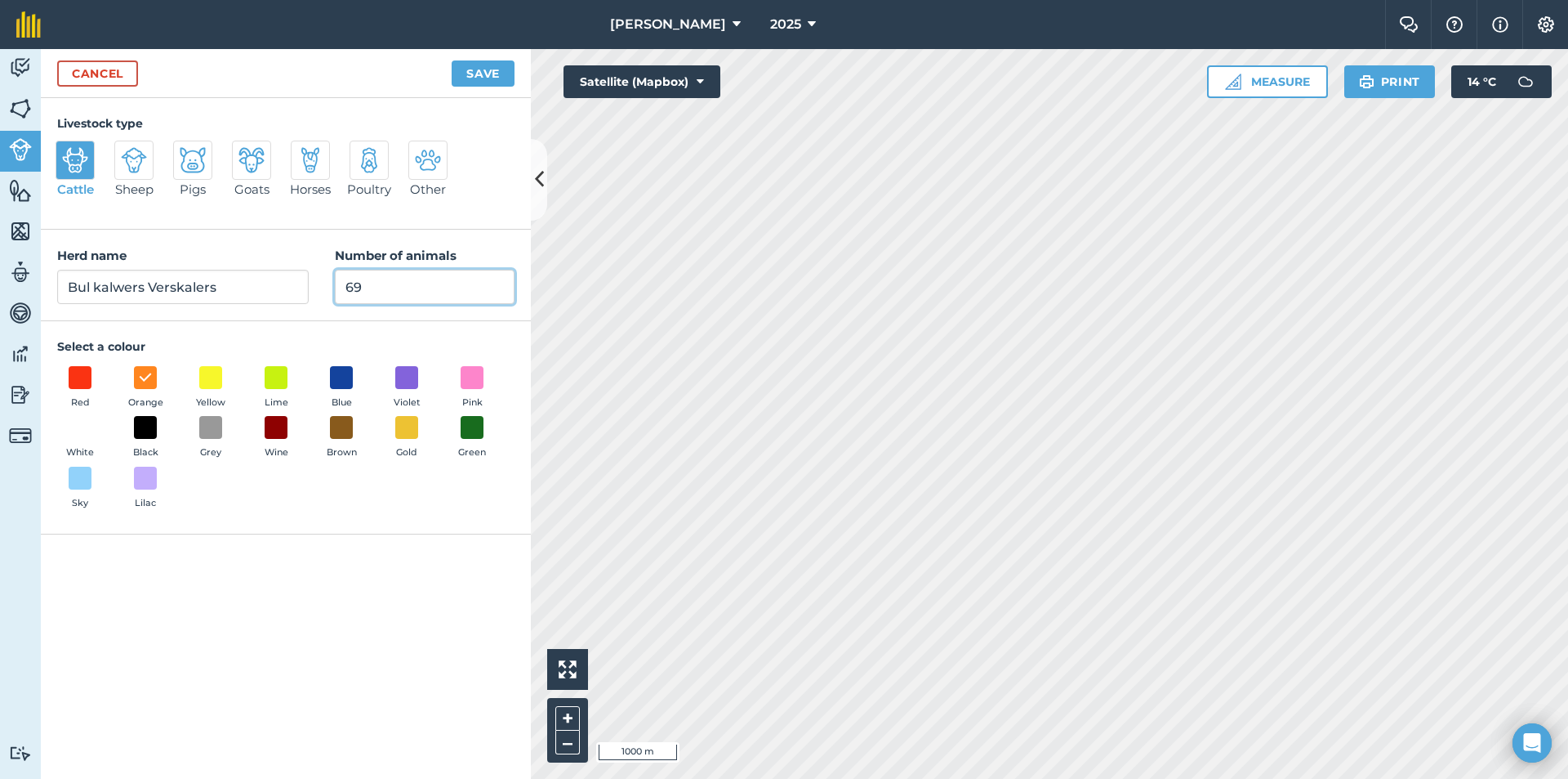
click at [437, 285] on input "69" at bounding box center [425, 286] width 180 height 34
type input "6"
type input "0"
click at [484, 70] on button "Save" at bounding box center [483, 74] width 63 height 27
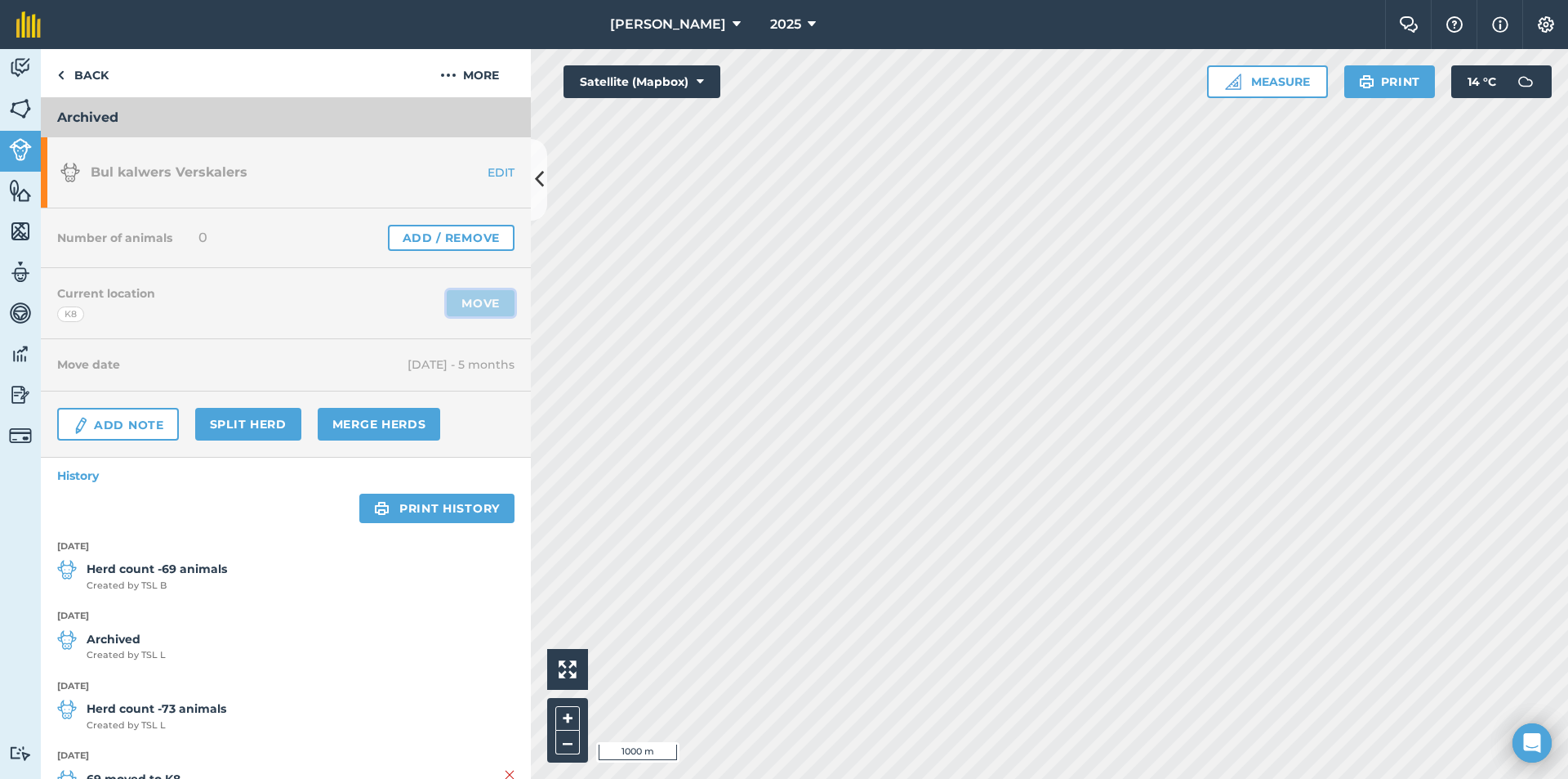
click at [473, 312] on link "Move" at bounding box center [481, 304] width 68 height 27
click at [468, 76] on button "More" at bounding box center [470, 73] width 123 height 48
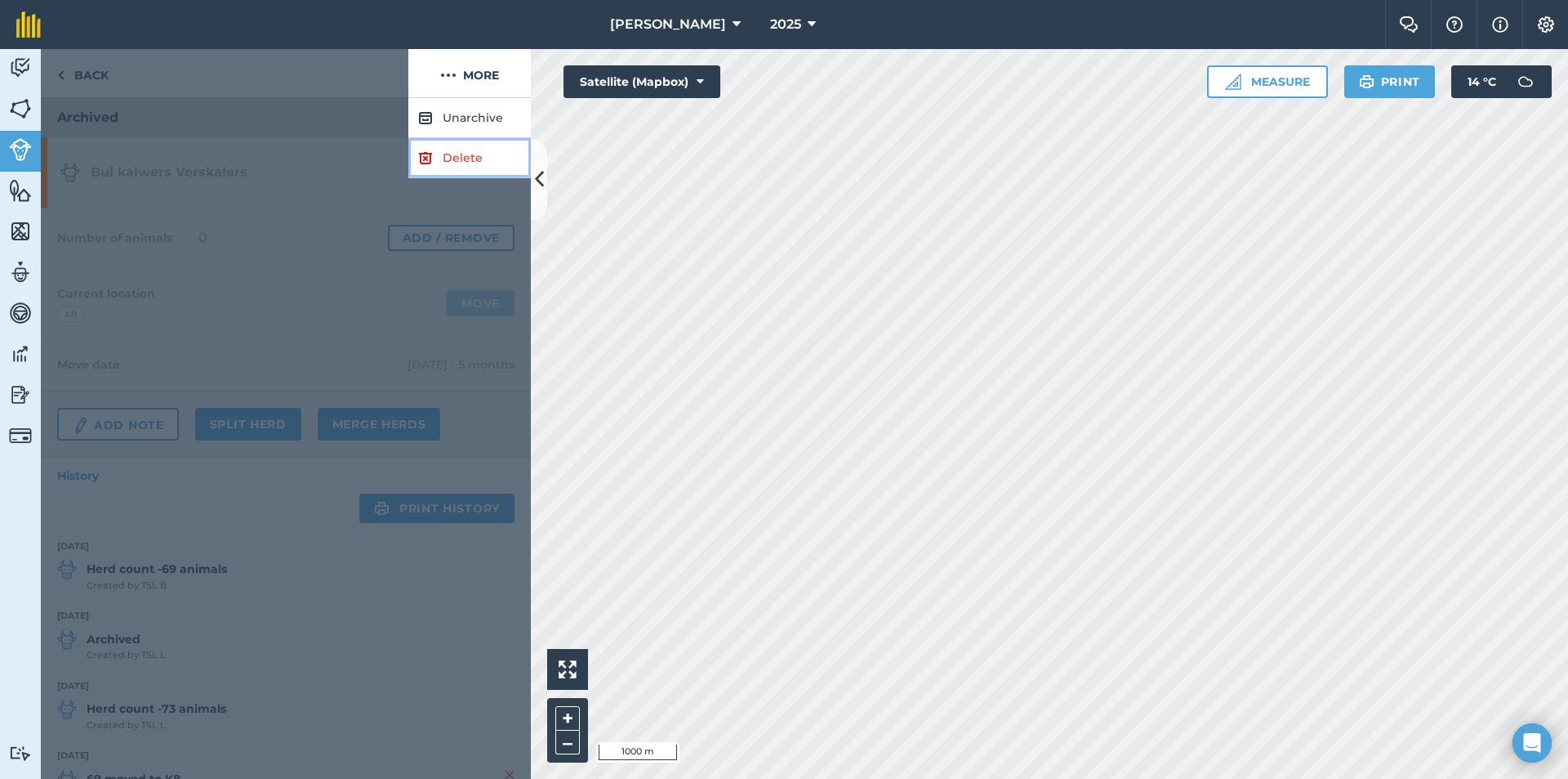
click at [481, 150] on link "Delete" at bounding box center [470, 158] width 123 height 40
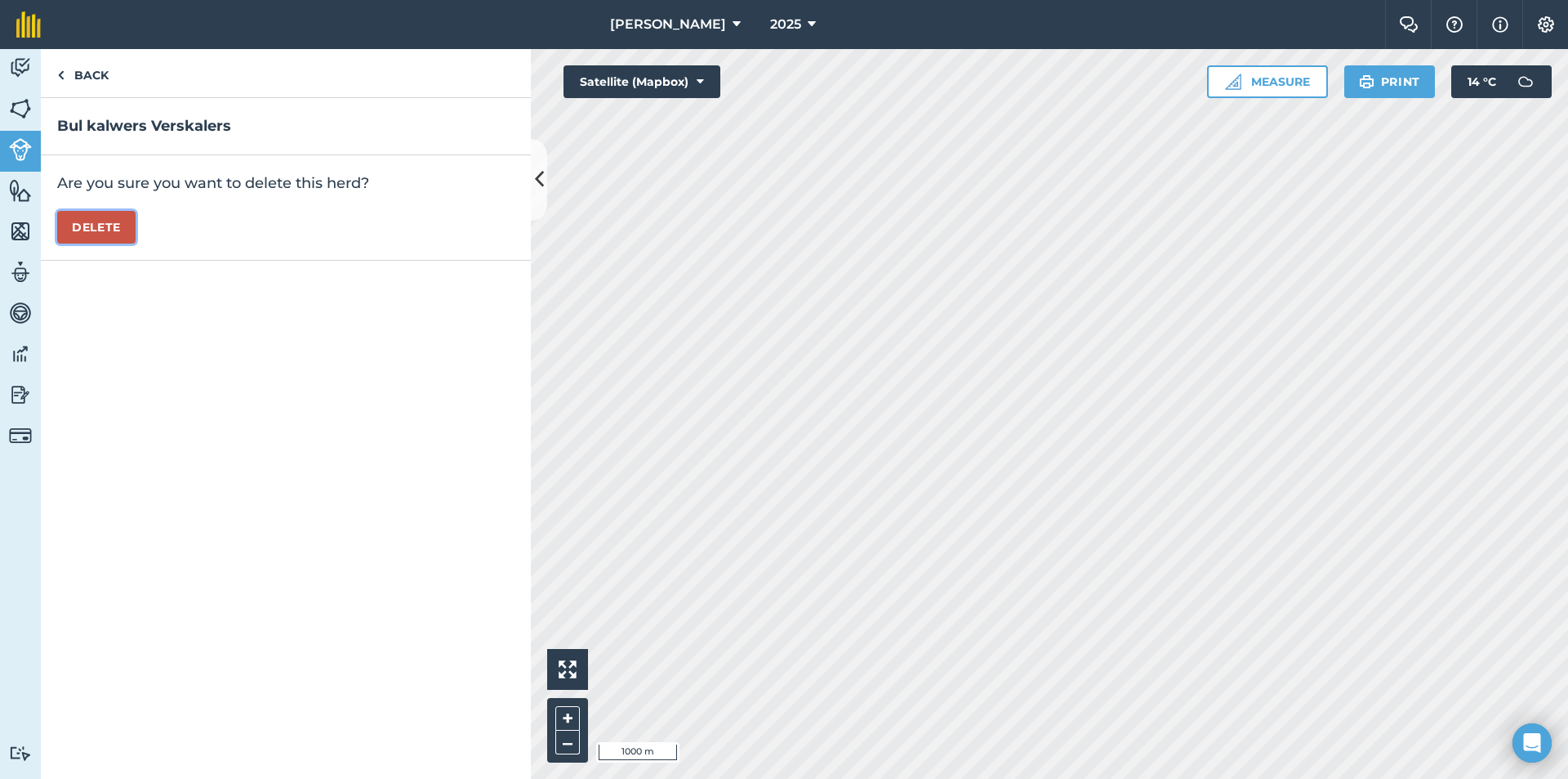
click at [94, 212] on button "Delete" at bounding box center [96, 226] width 79 height 32
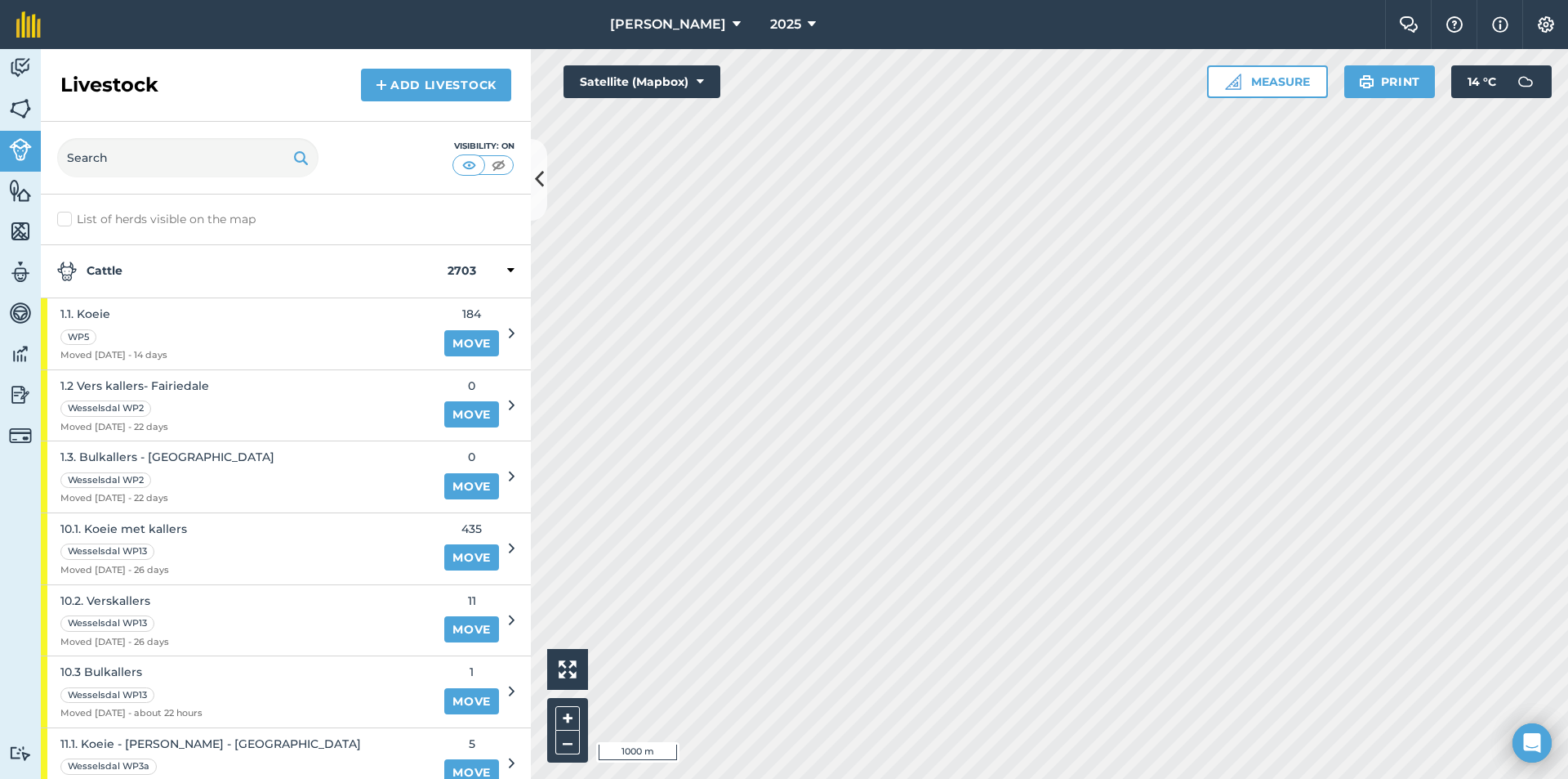
click at [114, 271] on strong "Cattle" at bounding box center [252, 271] width 391 height 20
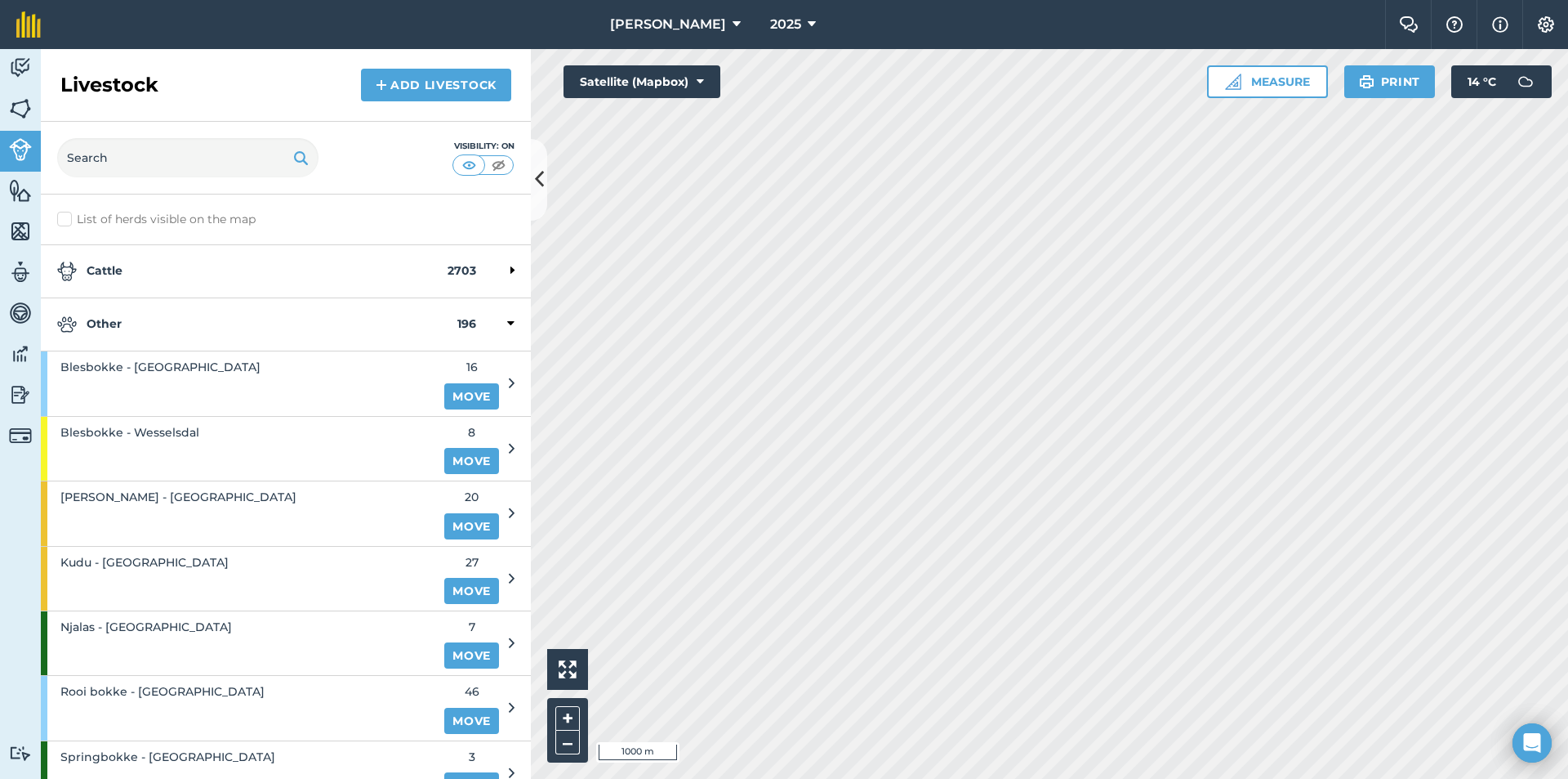
click at [150, 330] on strong "Other" at bounding box center [257, 324] width 400 height 20
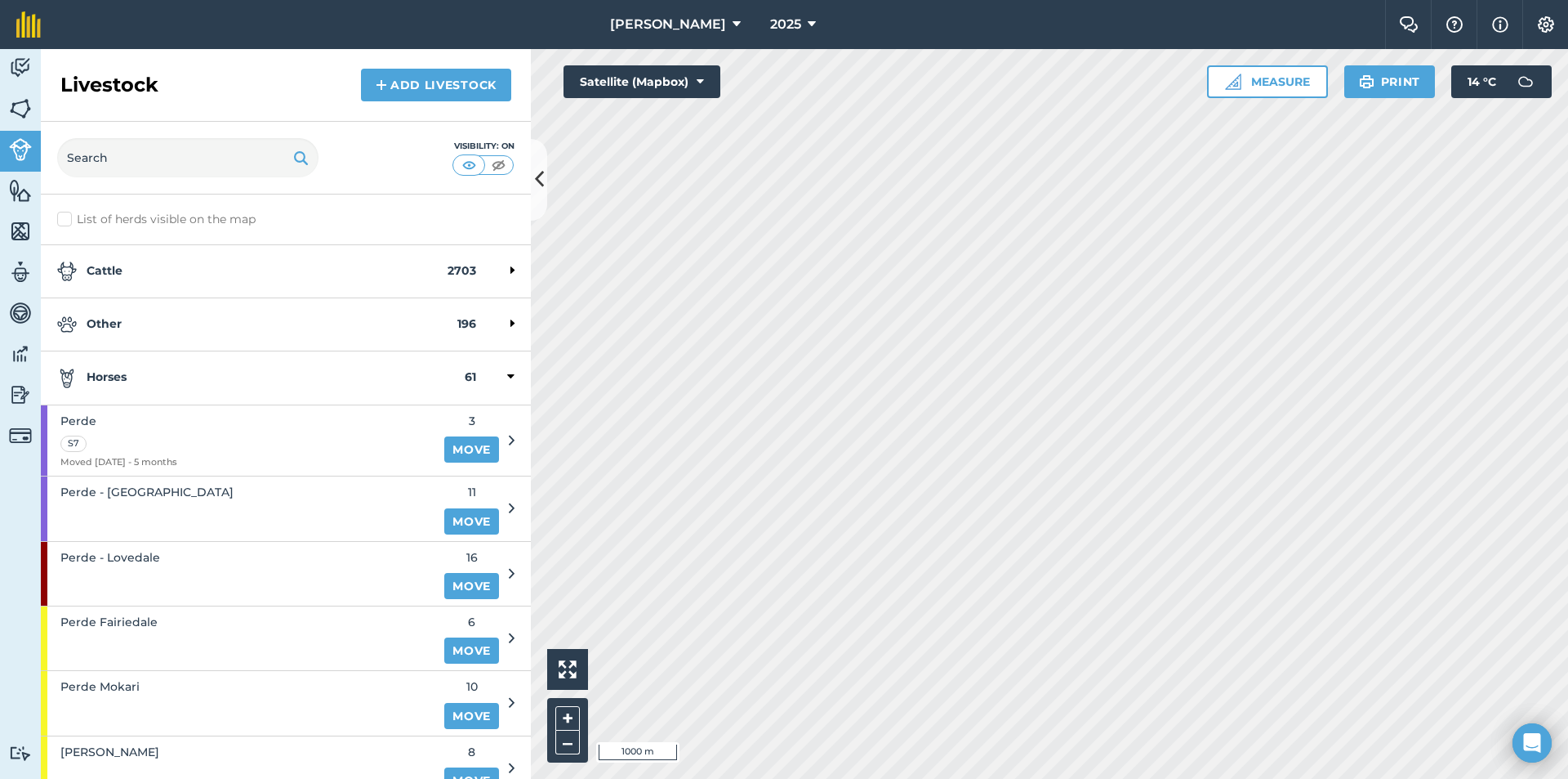
click at [142, 397] on div "Horses 61" at bounding box center [285, 378] width 490 height 53
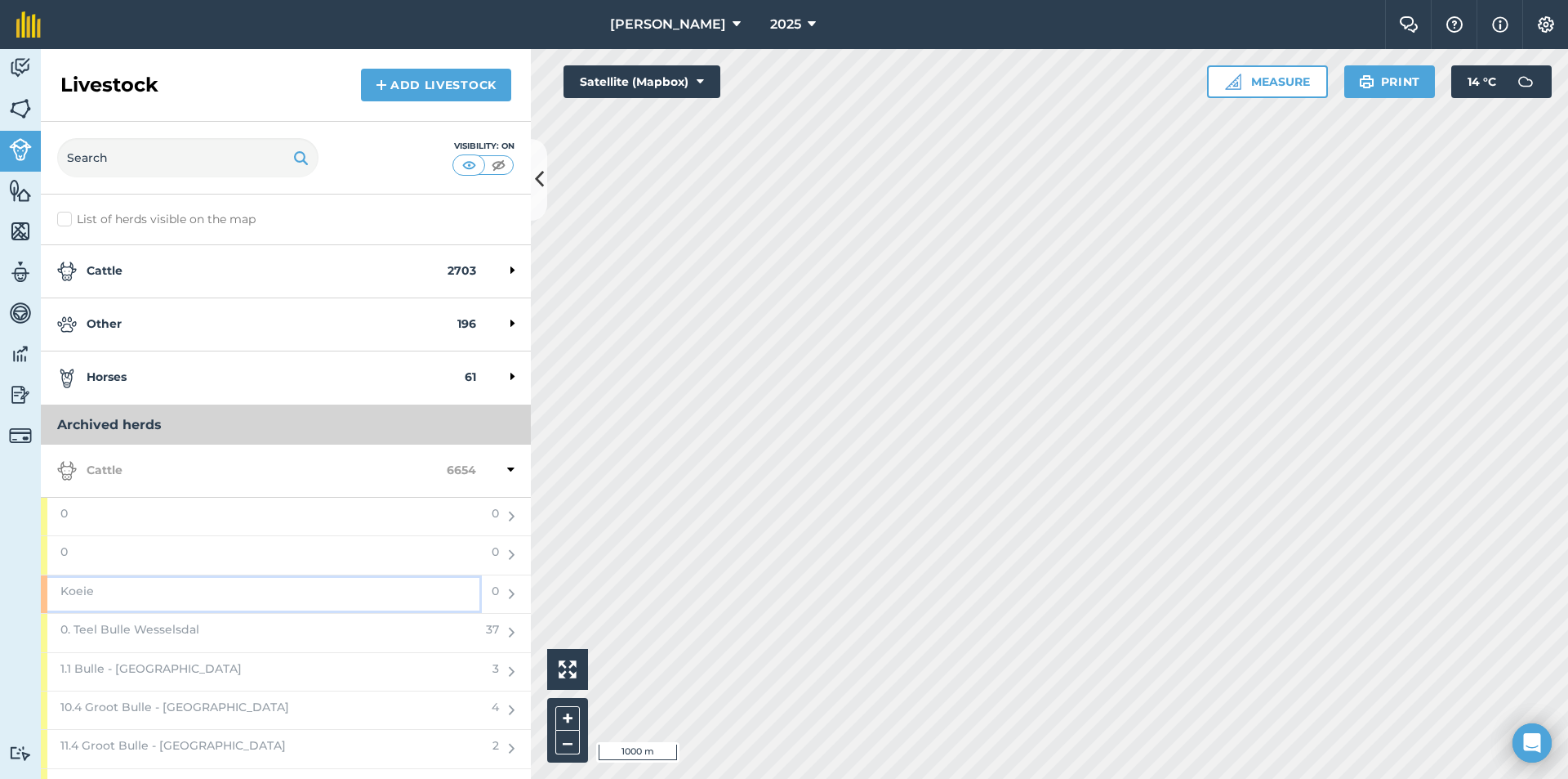
click at [248, 584] on div "Koeie" at bounding box center [261, 594] width 441 height 37
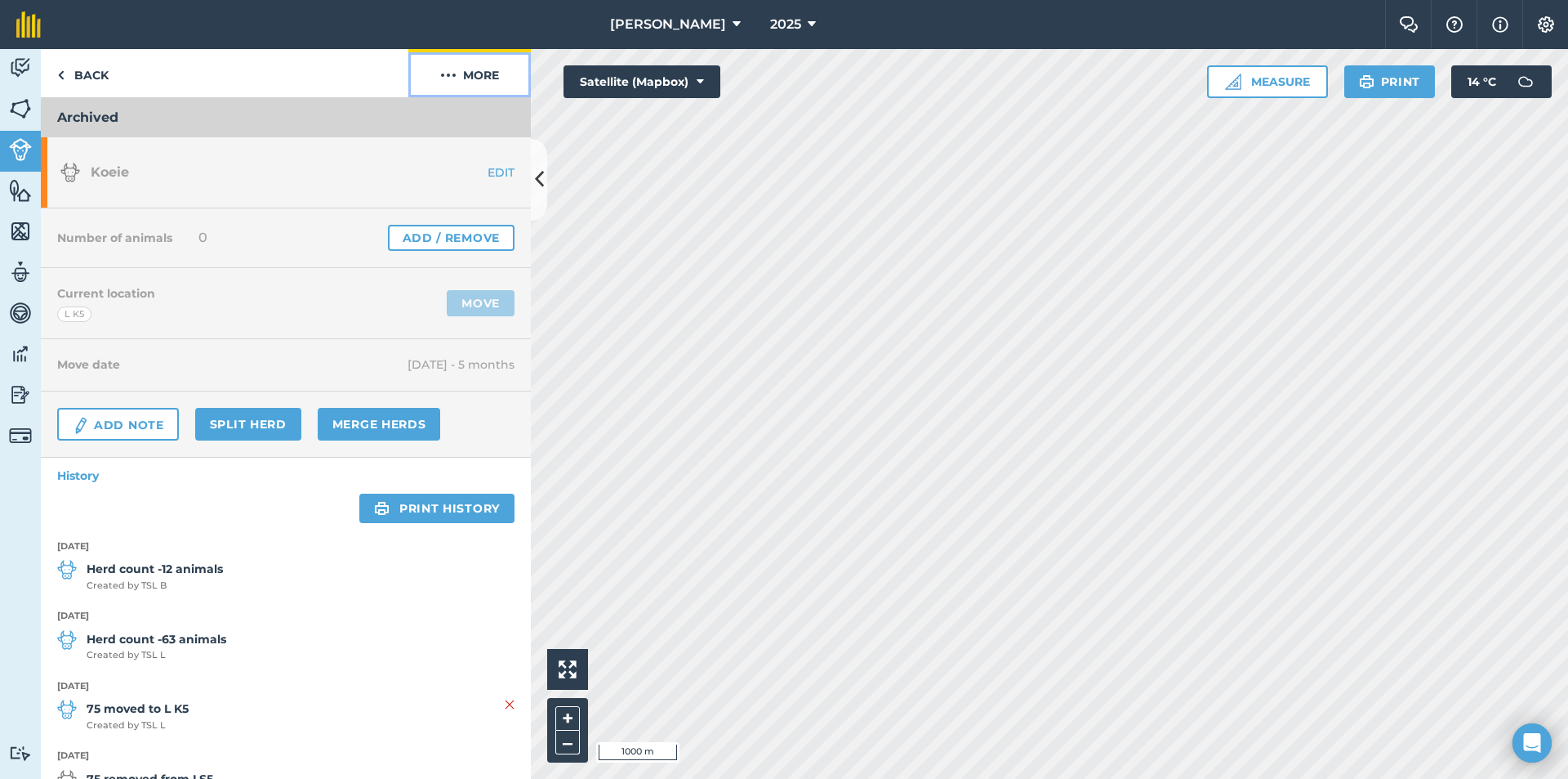
click at [478, 78] on button "More" at bounding box center [470, 73] width 123 height 48
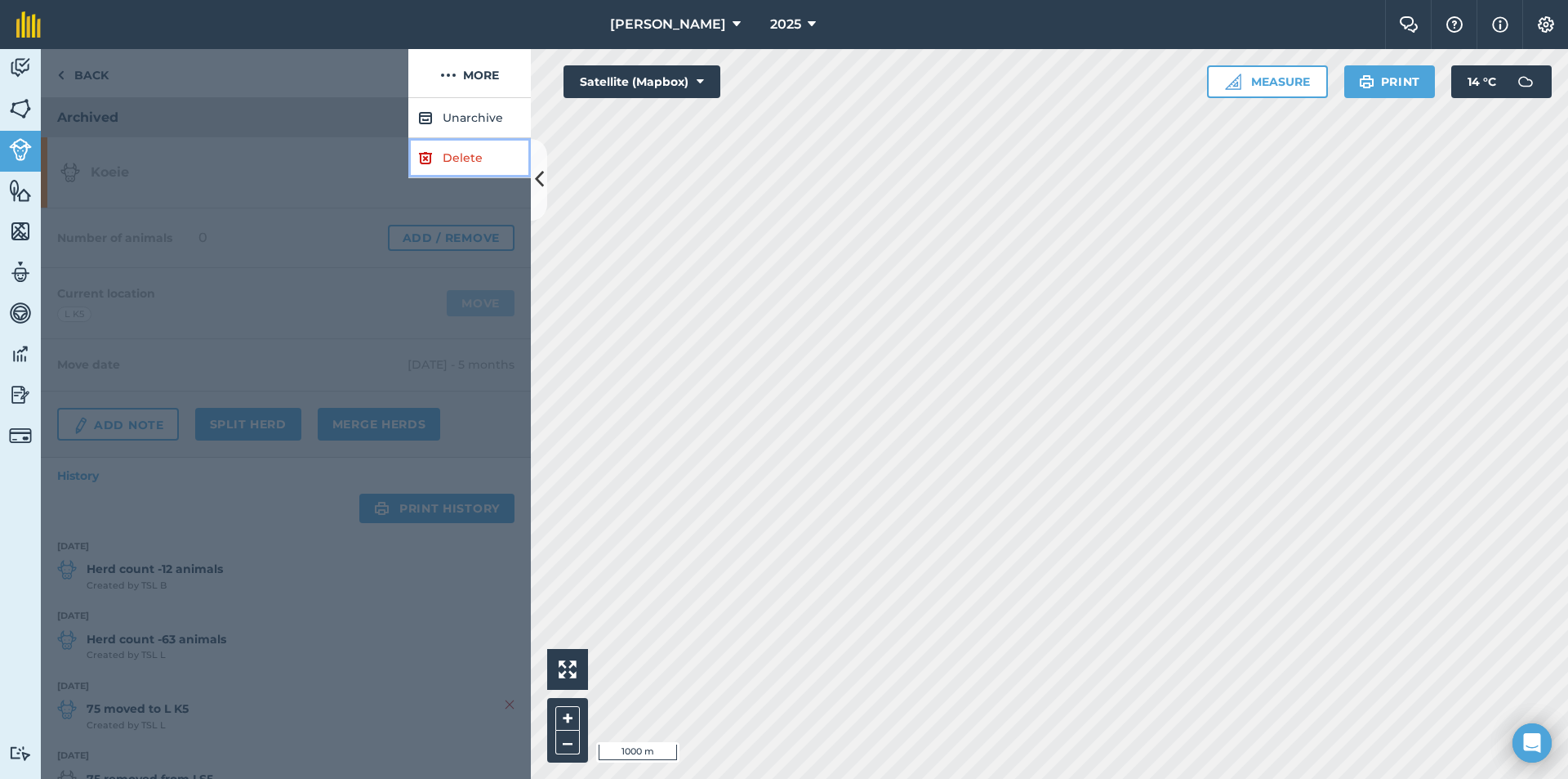
click at [476, 151] on link "Delete" at bounding box center [470, 158] width 123 height 40
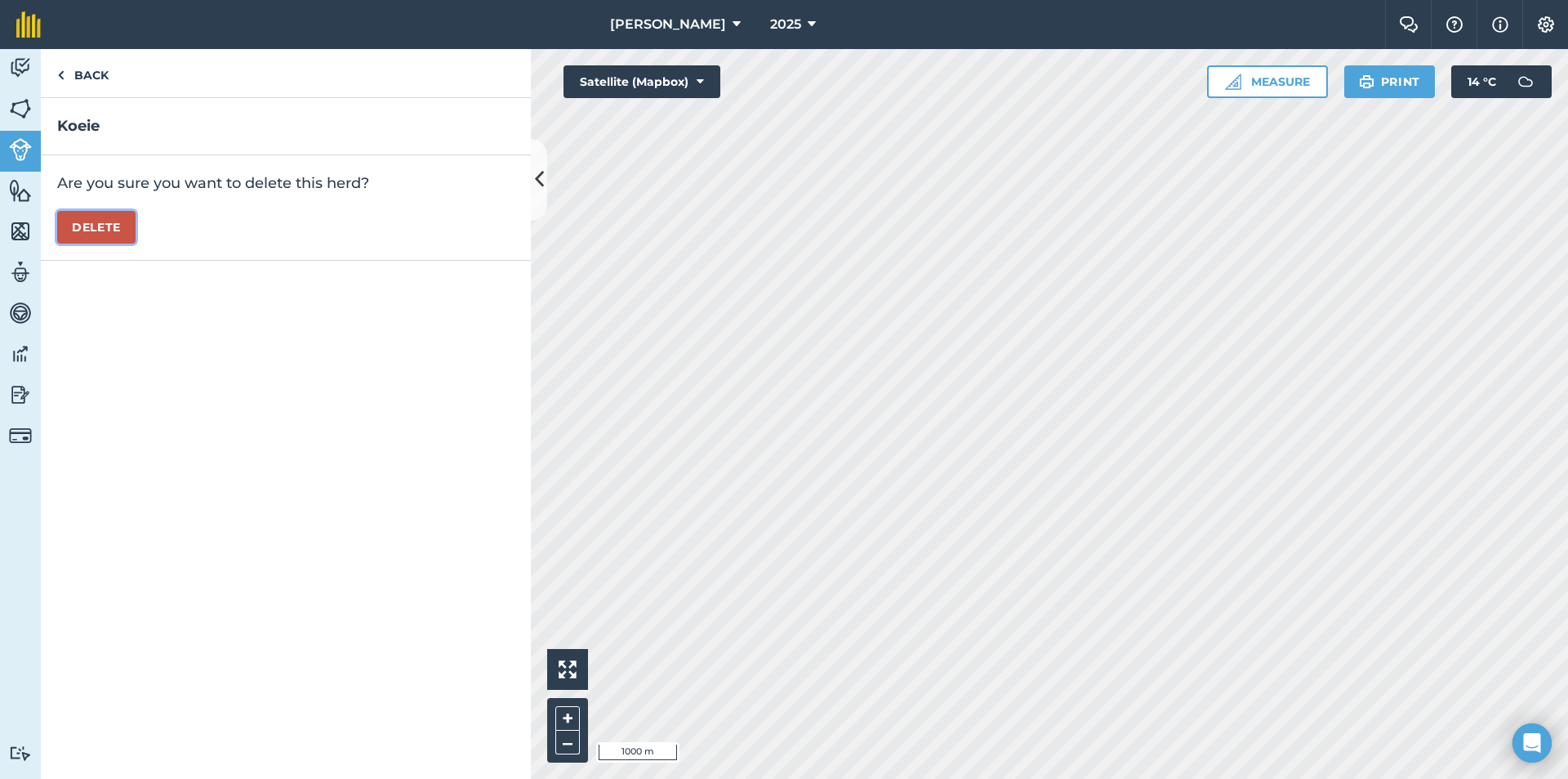
click at [112, 219] on button "Delete" at bounding box center [96, 226] width 79 height 32
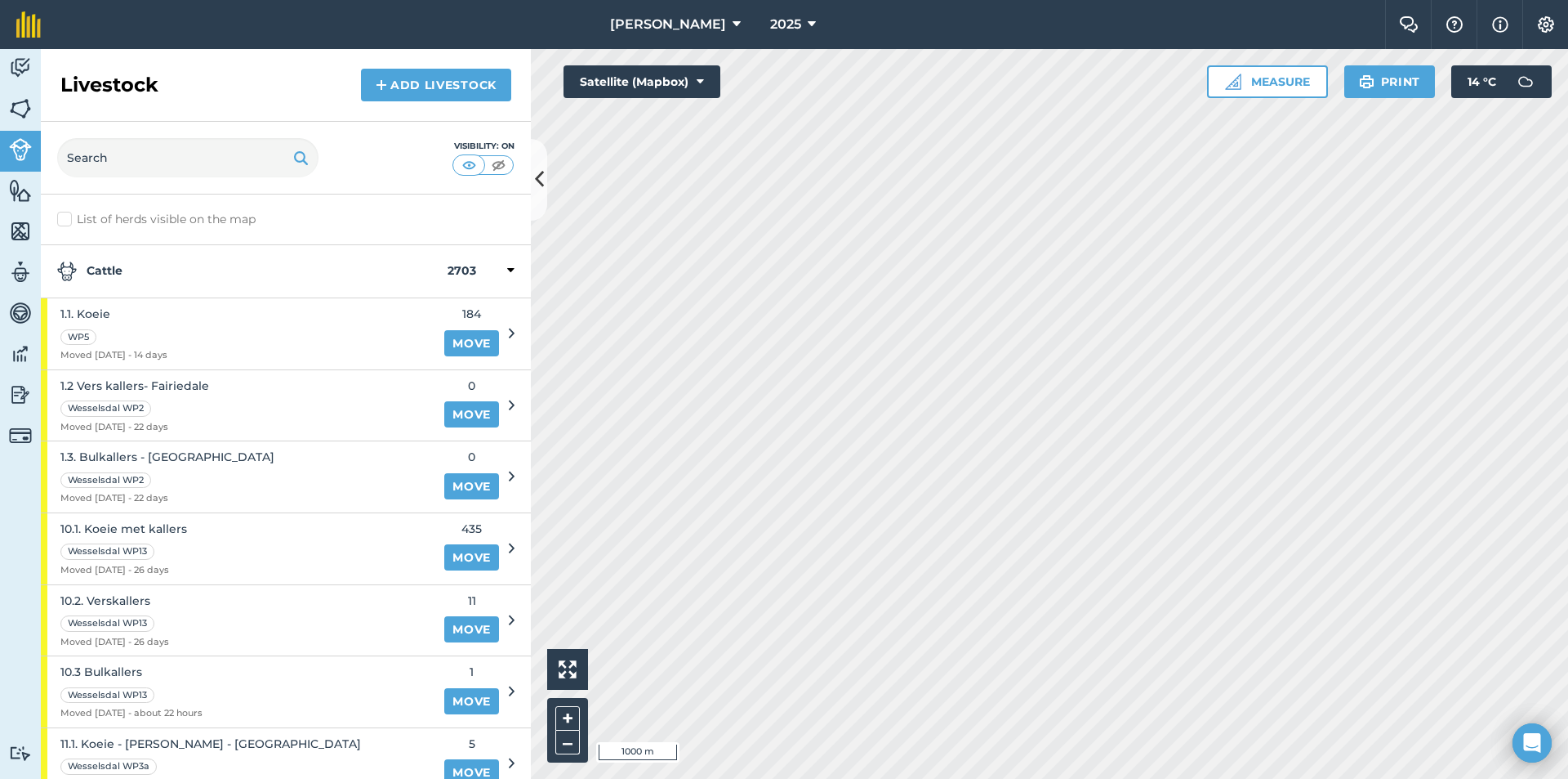
click at [129, 260] on div "Cattle 2703" at bounding box center [285, 272] width 490 height 53
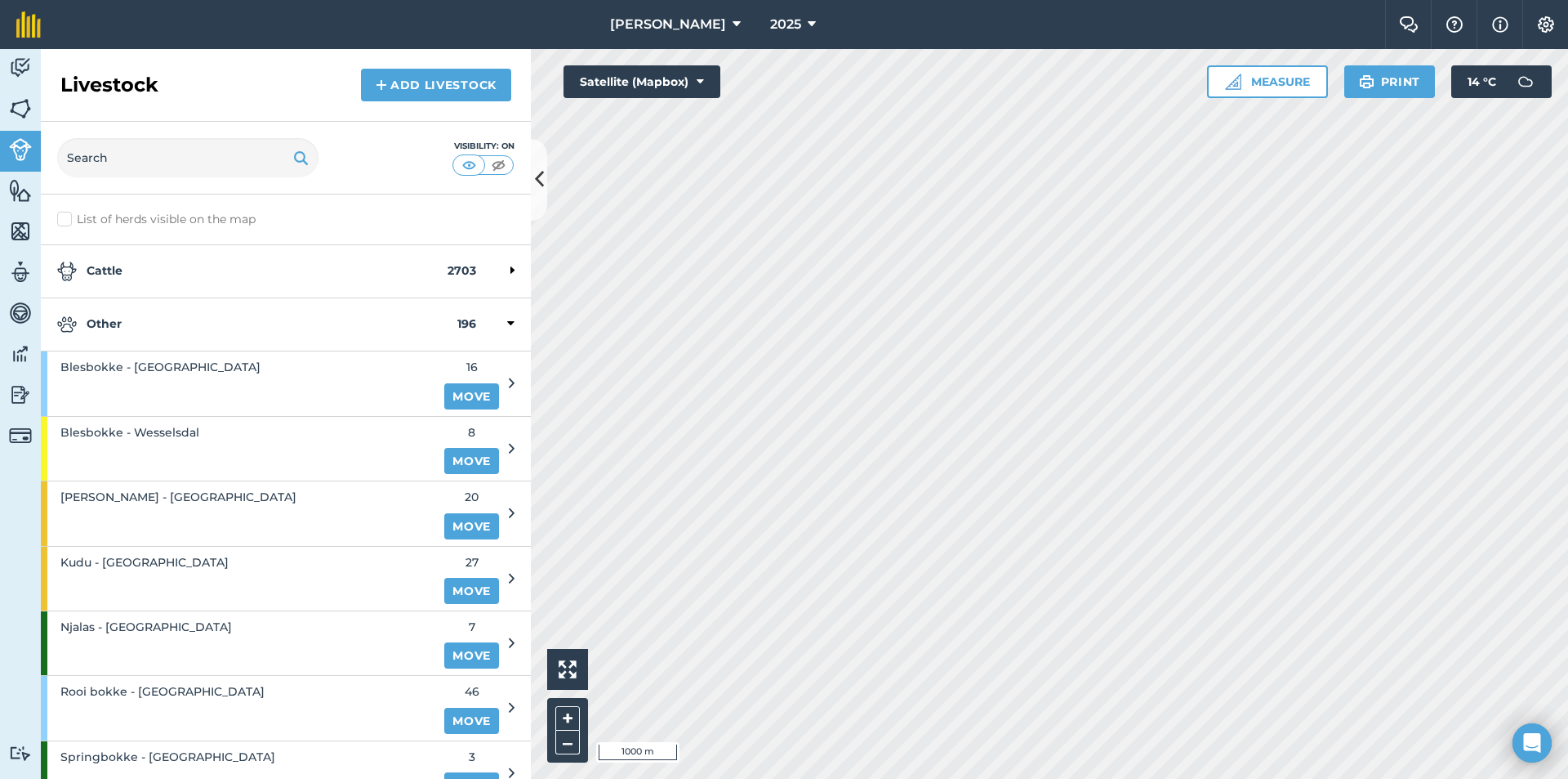
click at [177, 331] on strong "Other" at bounding box center [257, 324] width 400 height 20
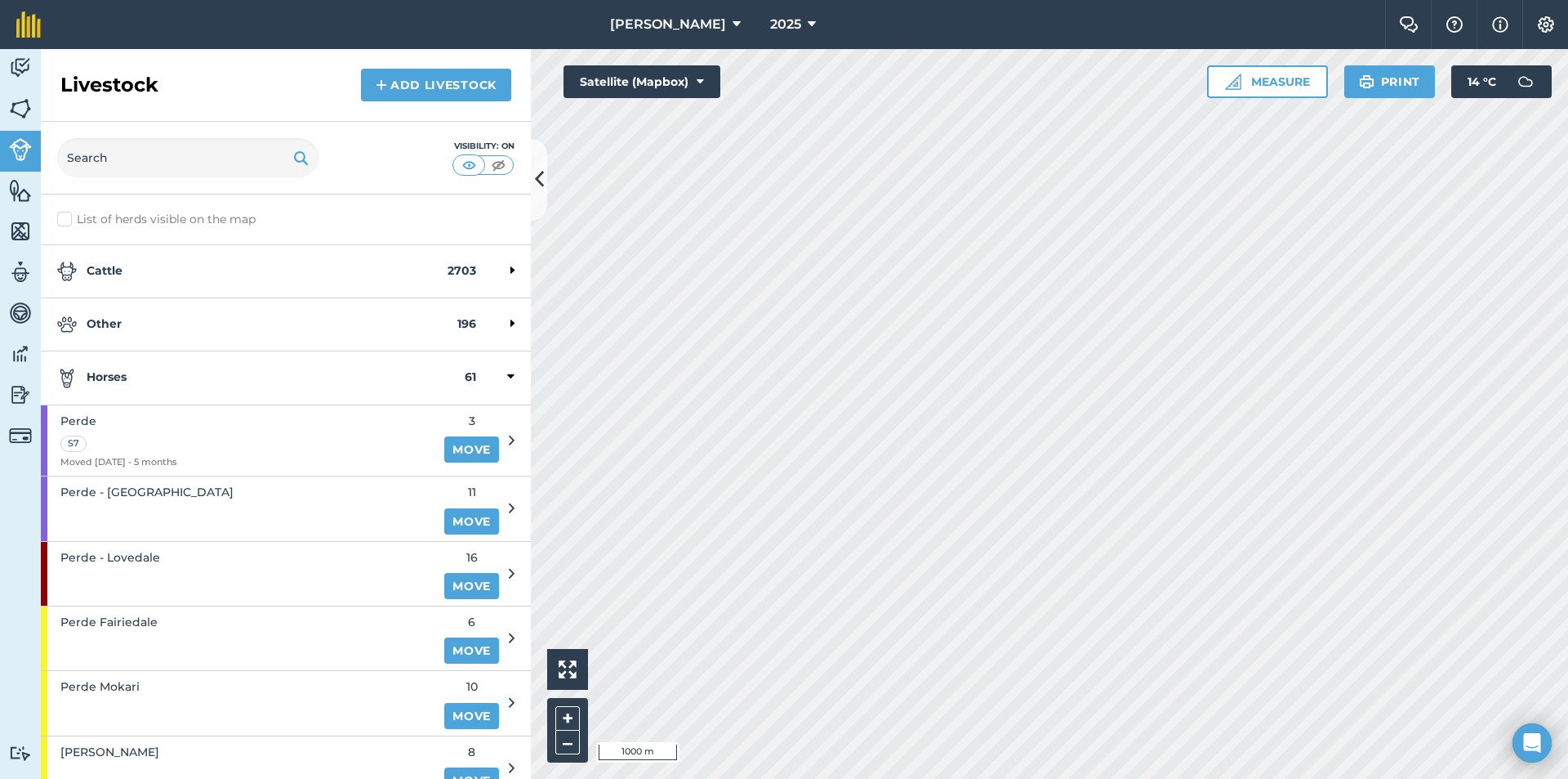
click at [169, 384] on strong "Horses" at bounding box center [261, 377] width 408 height 20
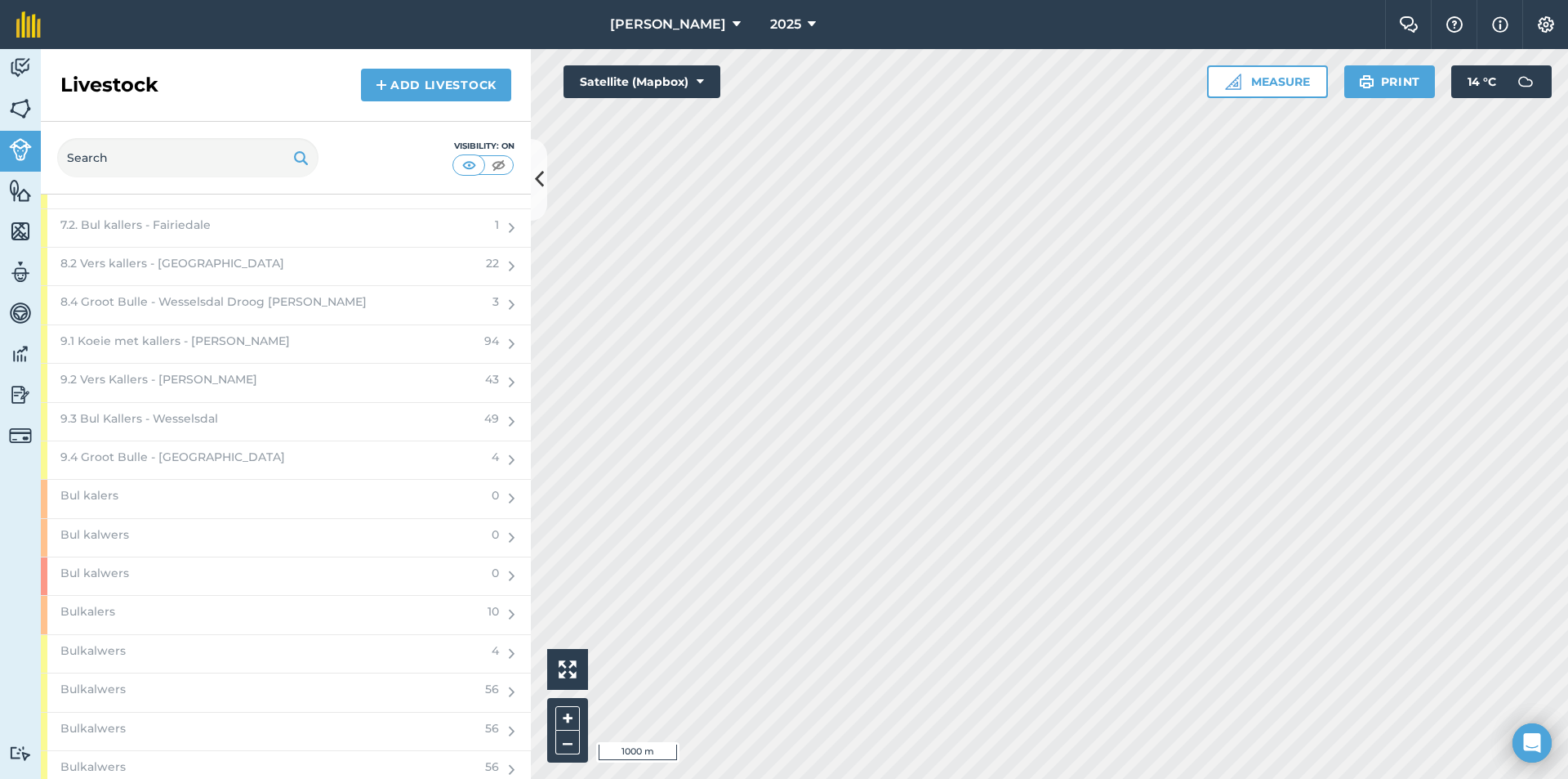
scroll to position [981, 0]
click at [221, 457] on div "Bul kalers" at bounding box center [261, 465] width 441 height 37
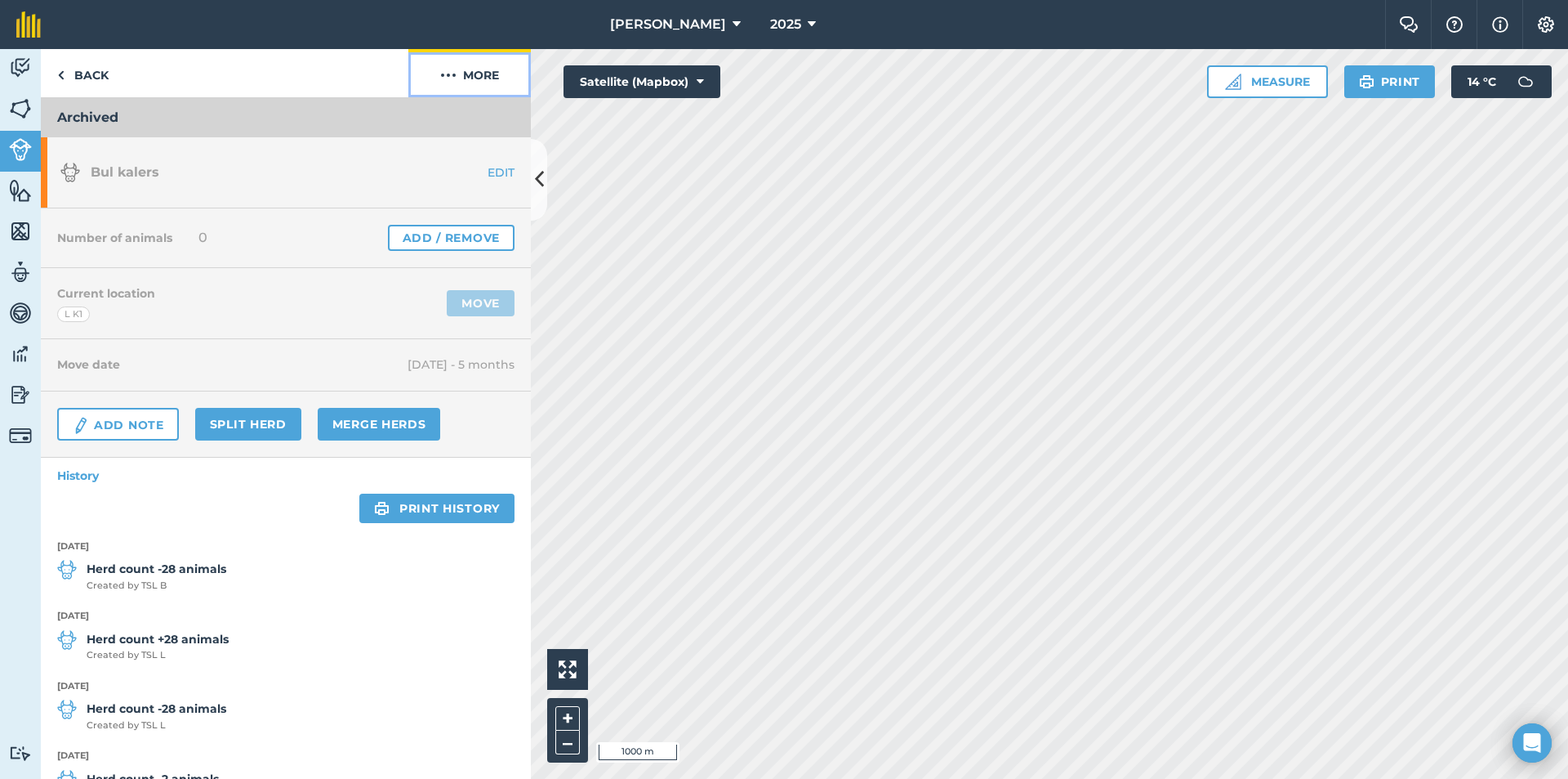
click at [469, 72] on button "More" at bounding box center [470, 73] width 123 height 48
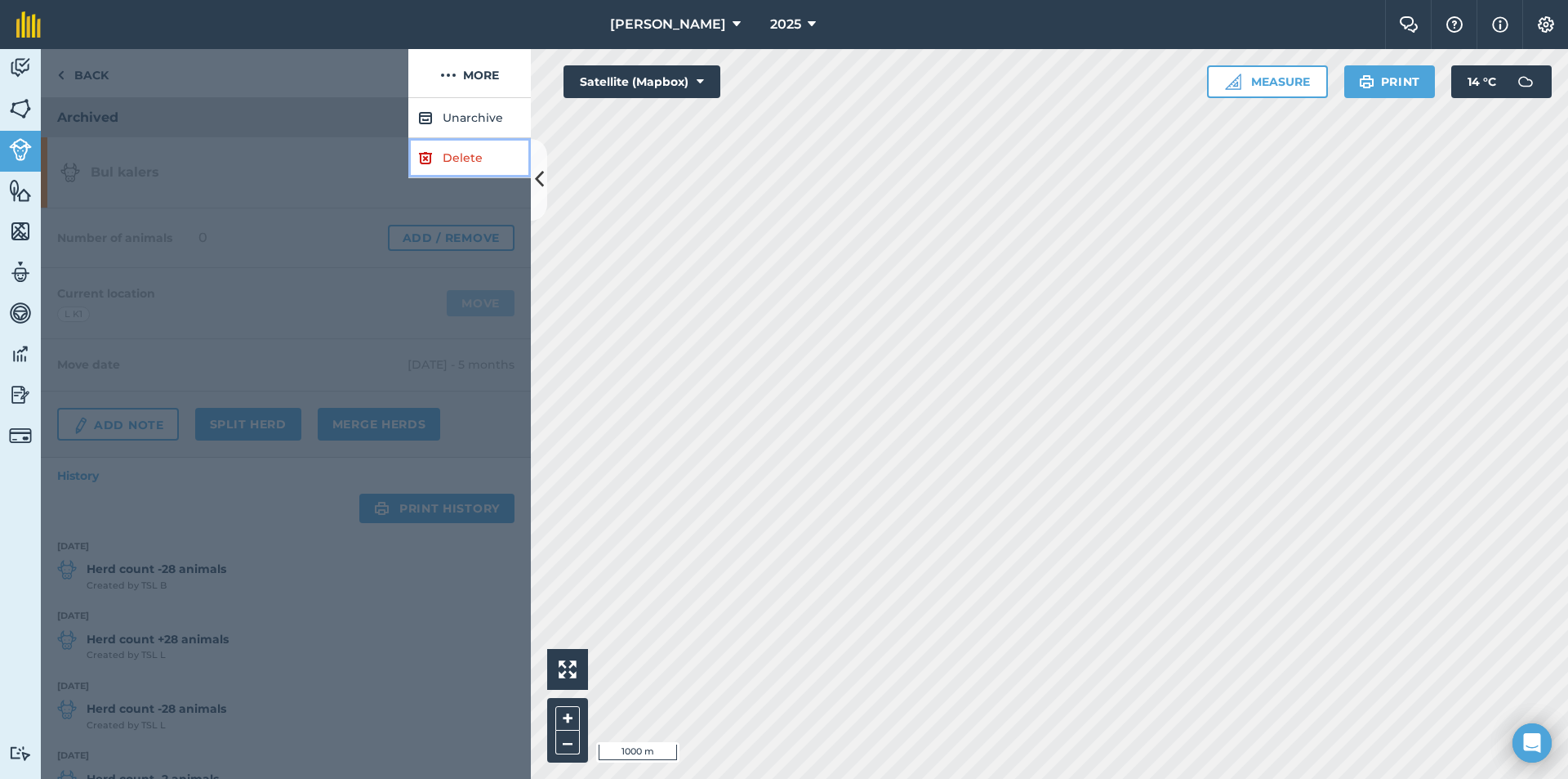
click at [464, 150] on link "Delete" at bounding box center [470, 158] width 123 height 40
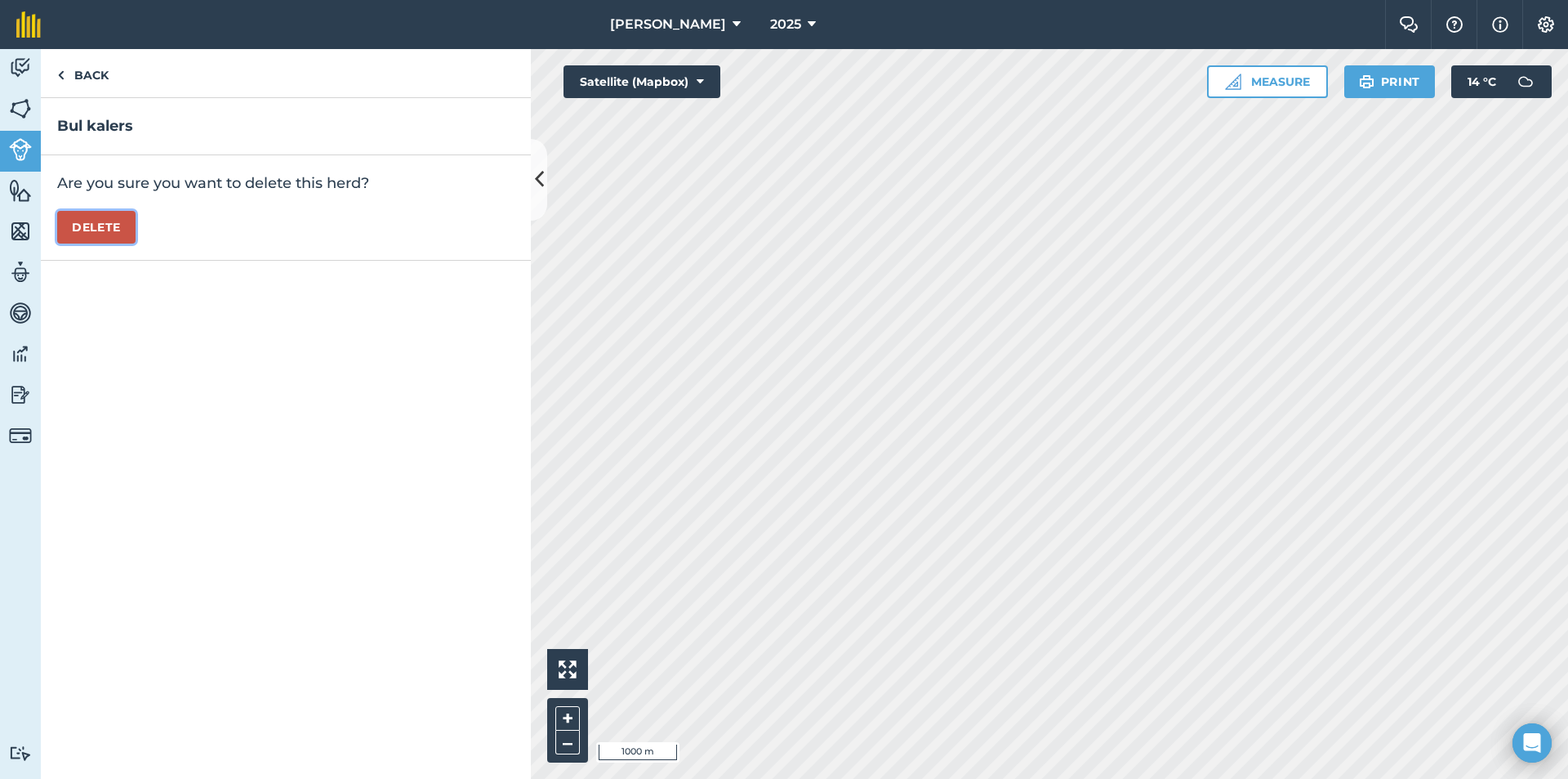
click at [92, 225] on button "Delete" at bounding box center [96, 226] width 79 height 32
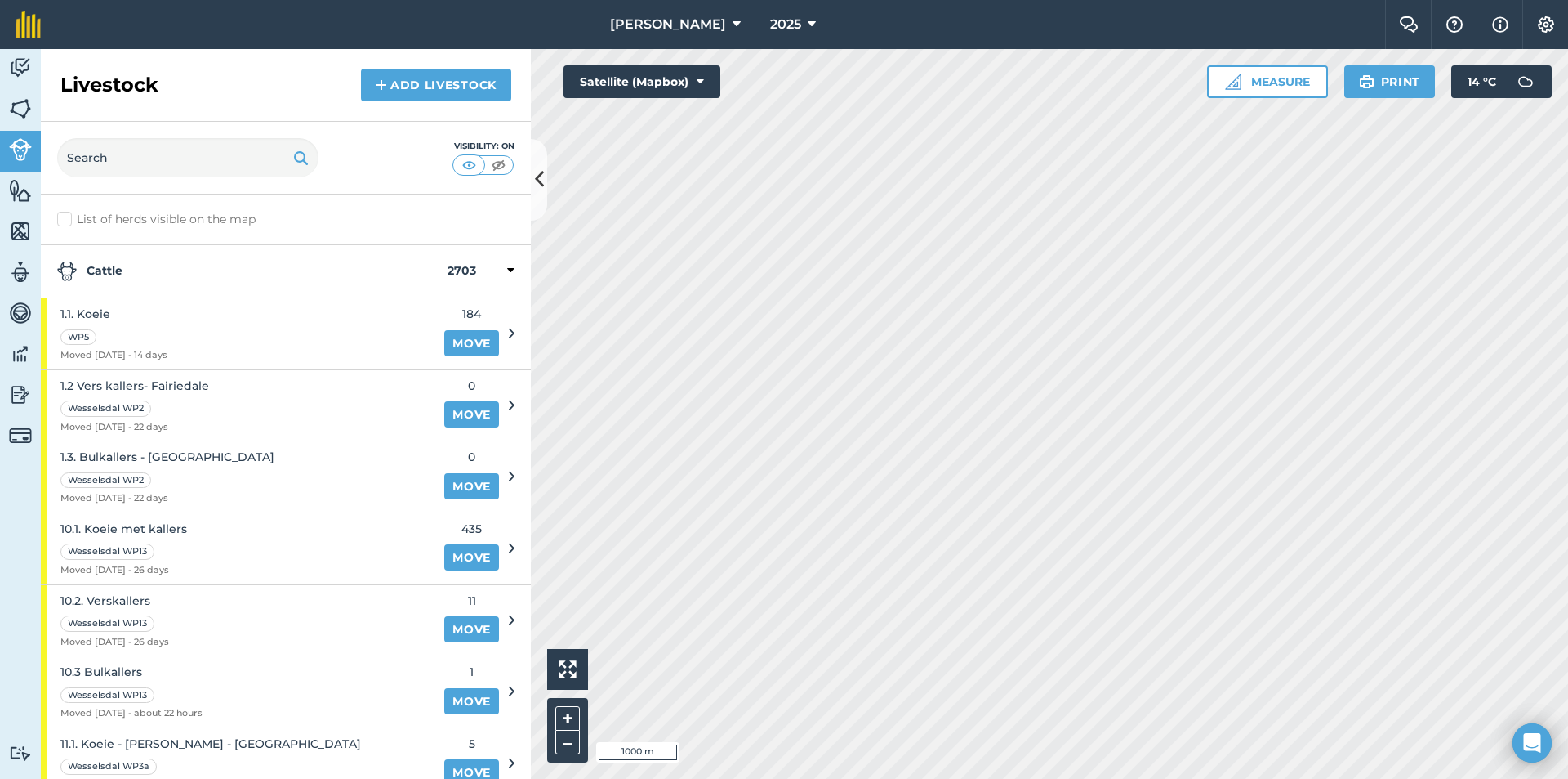
click at [125, 272] on strong "Cattle" at bounding box center [252, 271] width 391 height 20
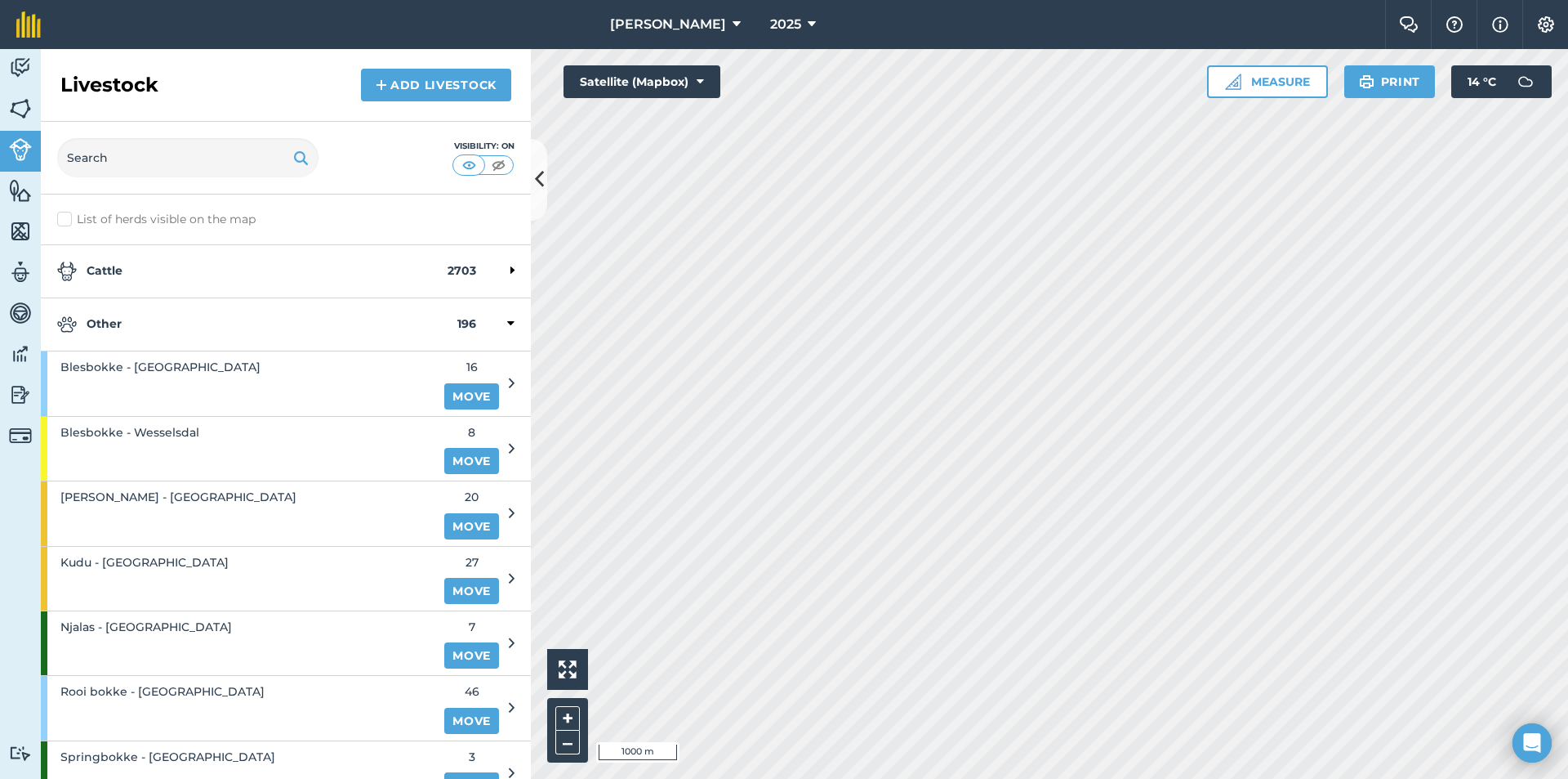
click at [137, 336] on div "Other 196" at bounding box center [285, 325] width 490 height 53
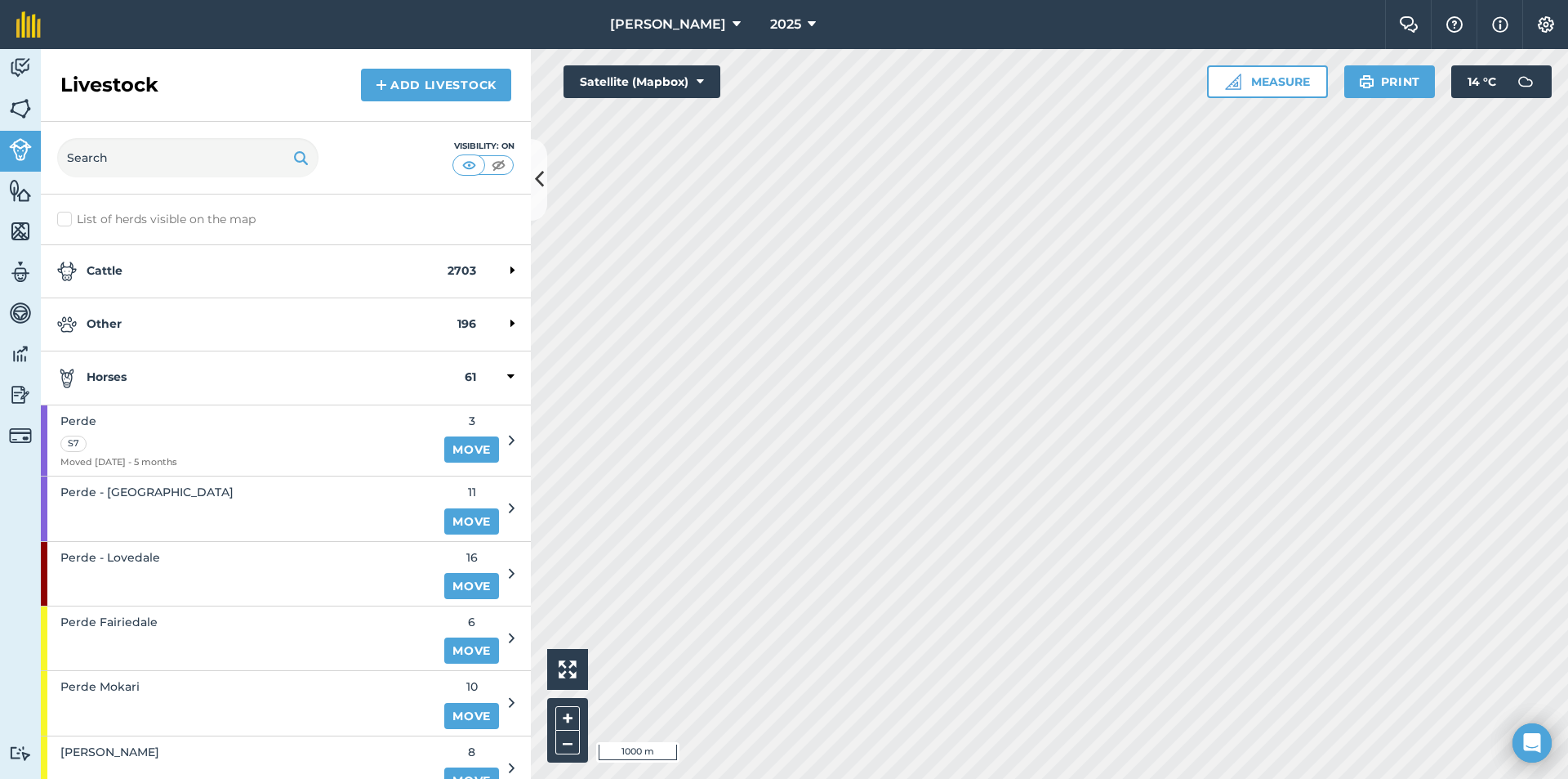
click at [150, 392] on div "Horses 61" at bounding box center [285, 378] width 490 height 53
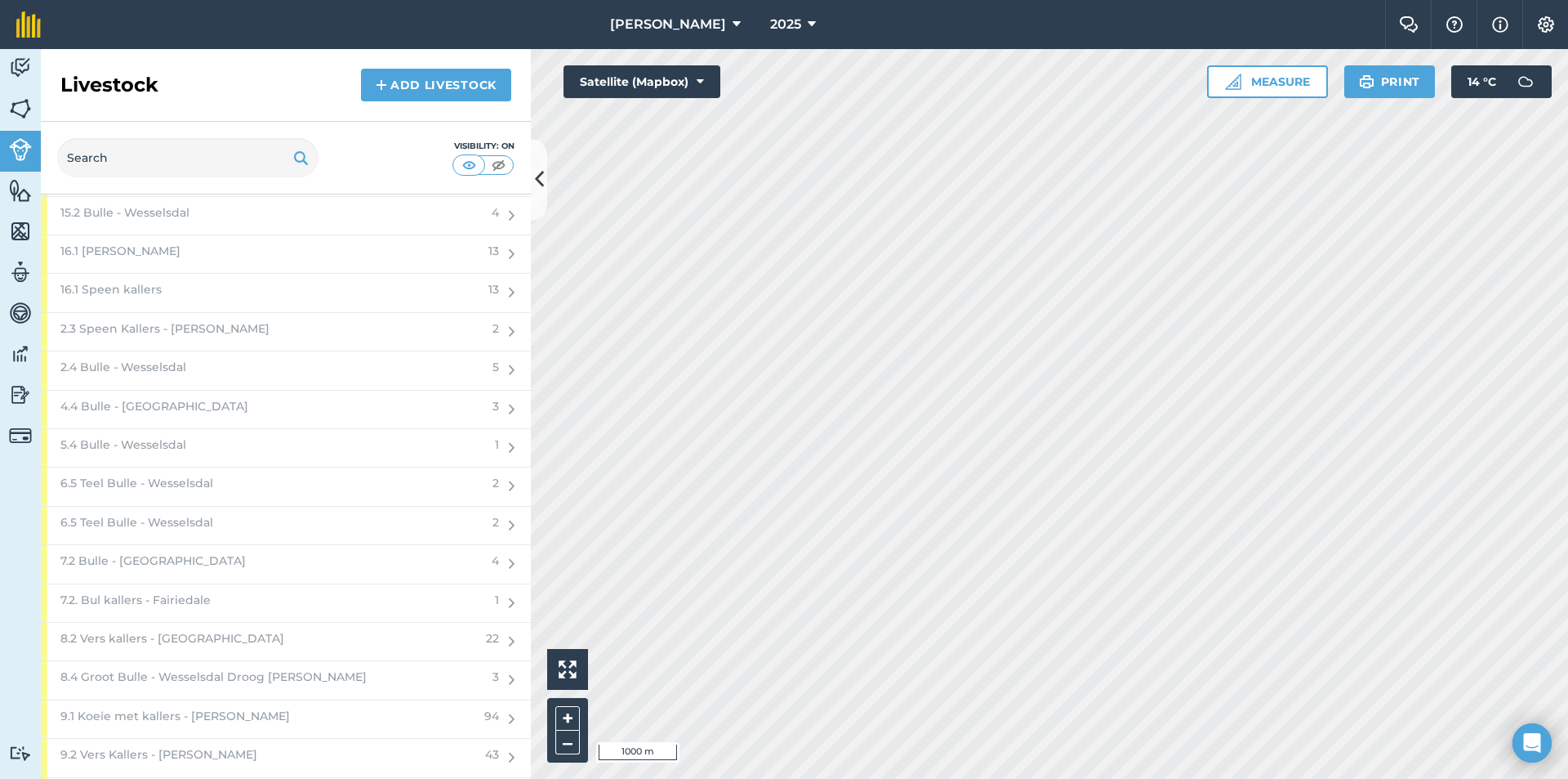
scroll to position [1144, 0]
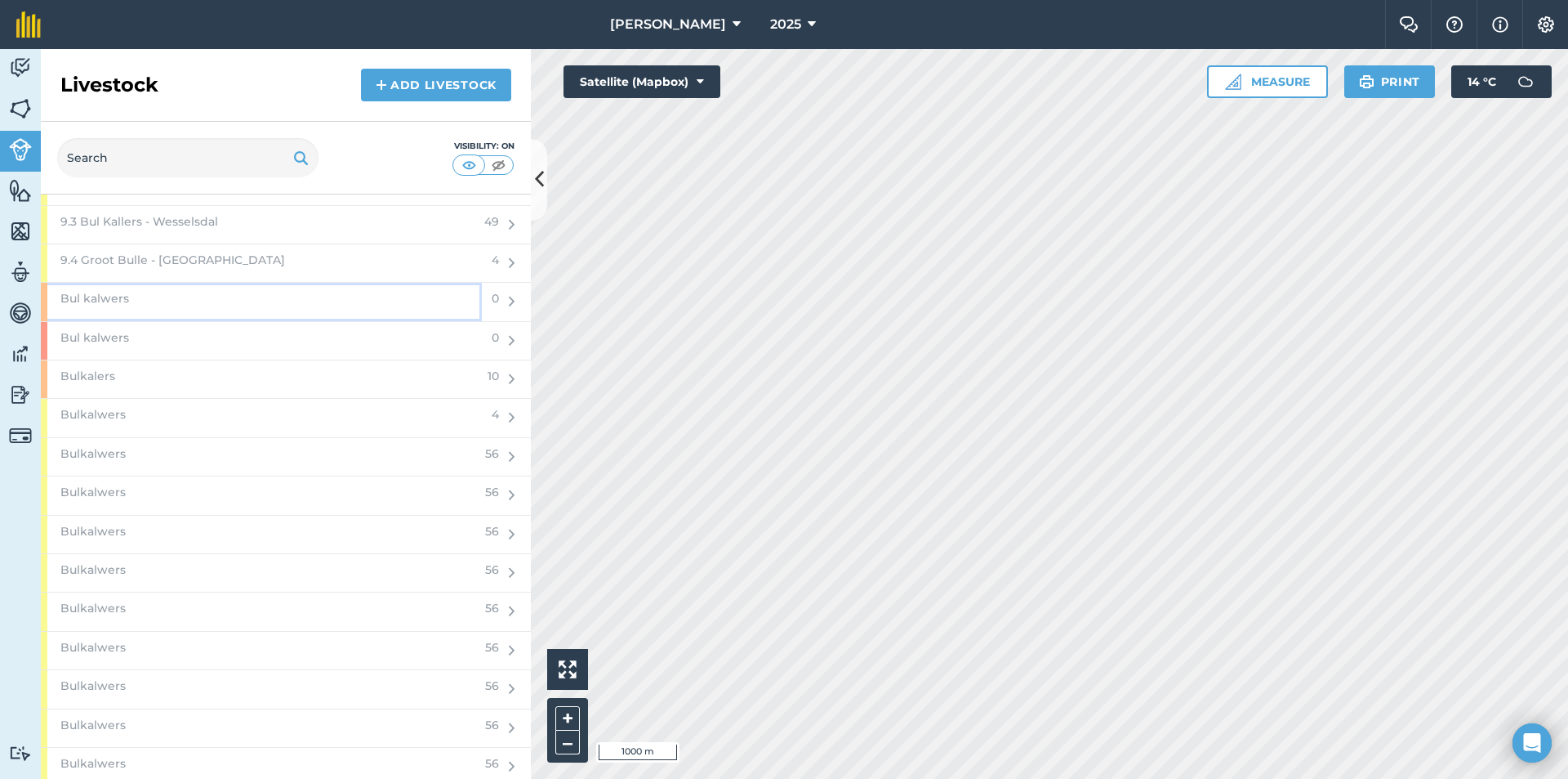
click at [178, 291] on div "Bul kalwers" at bounding box center [261, 301] width 441 height 37
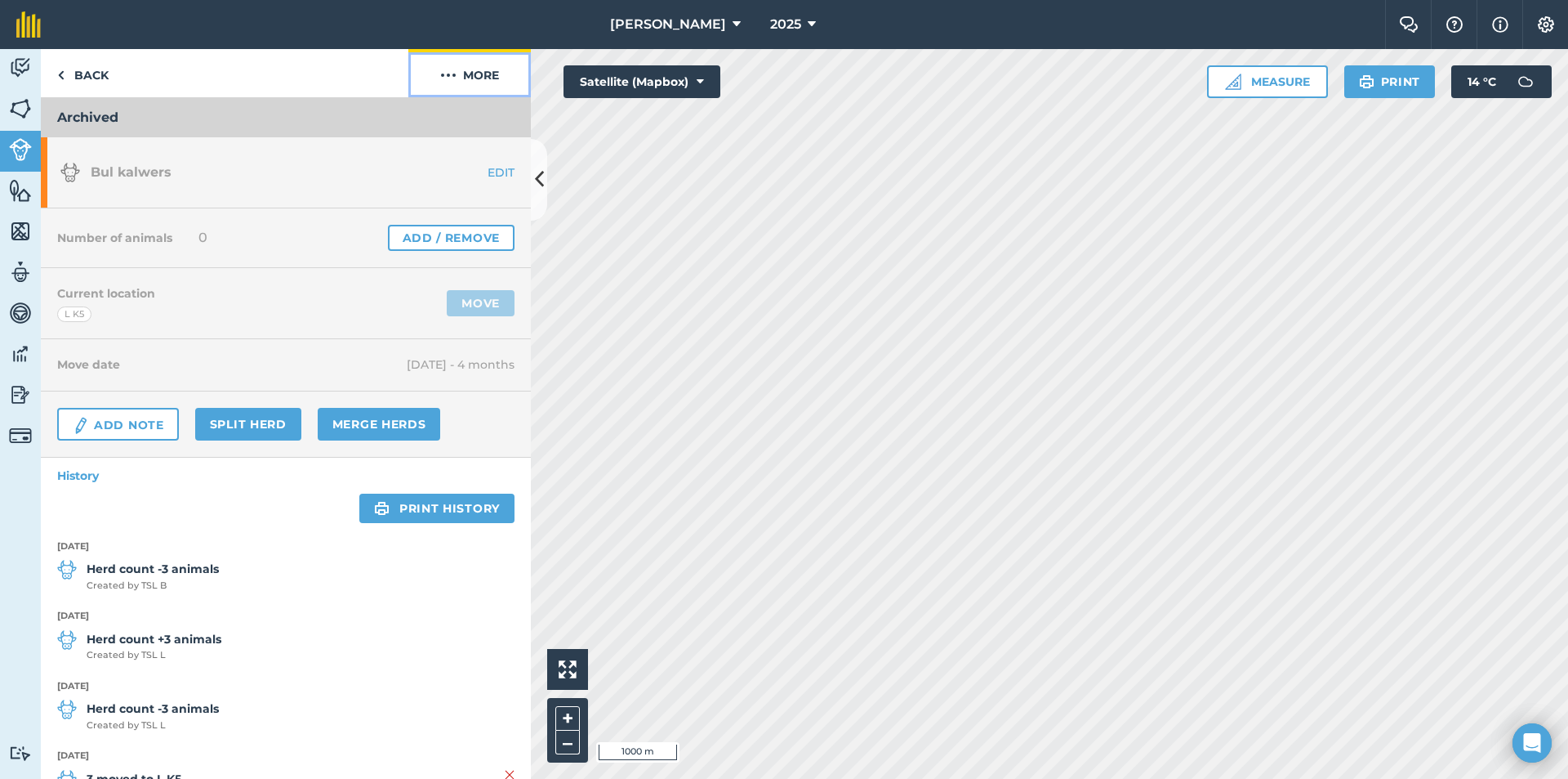
click at [489, 64] on button "More" at bounding box center [470, 73] width 123 height 48
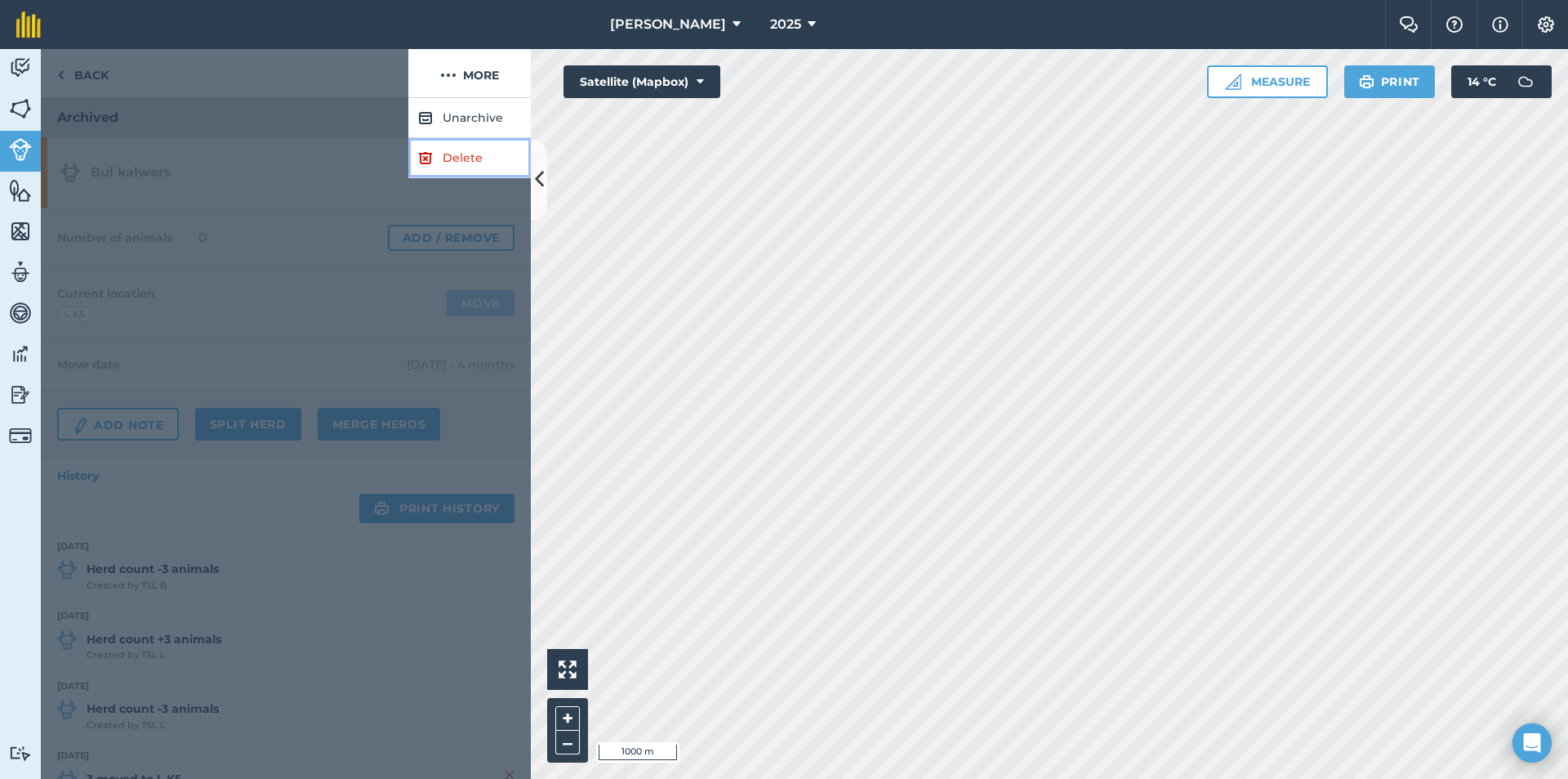
click at [464, 143] on link "Delete" at bounding box center [470, 158] width 123 height 40
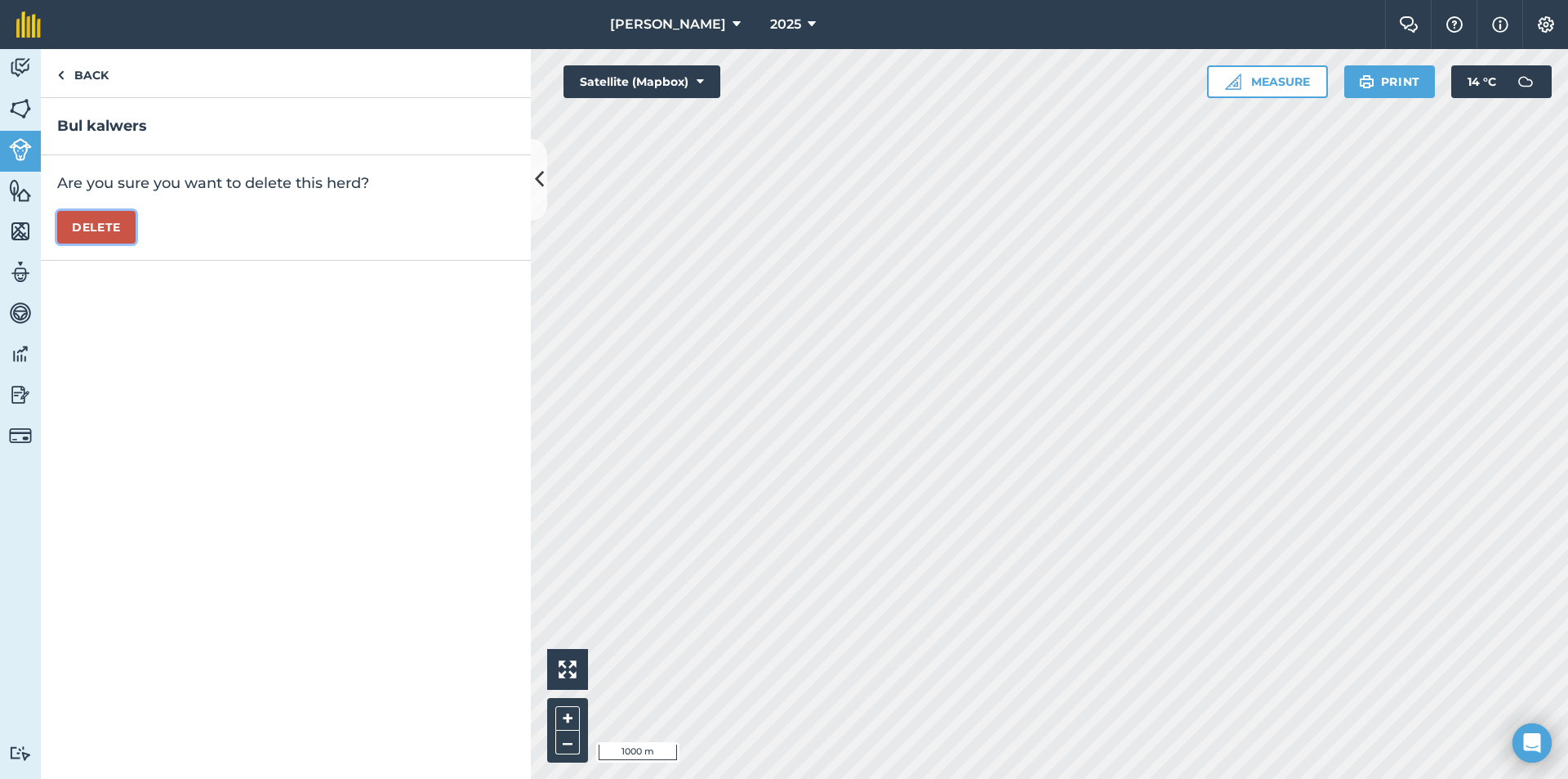
click at [72, 215] on button "Delete" at bounding box center [96, 226] width 79 height 32
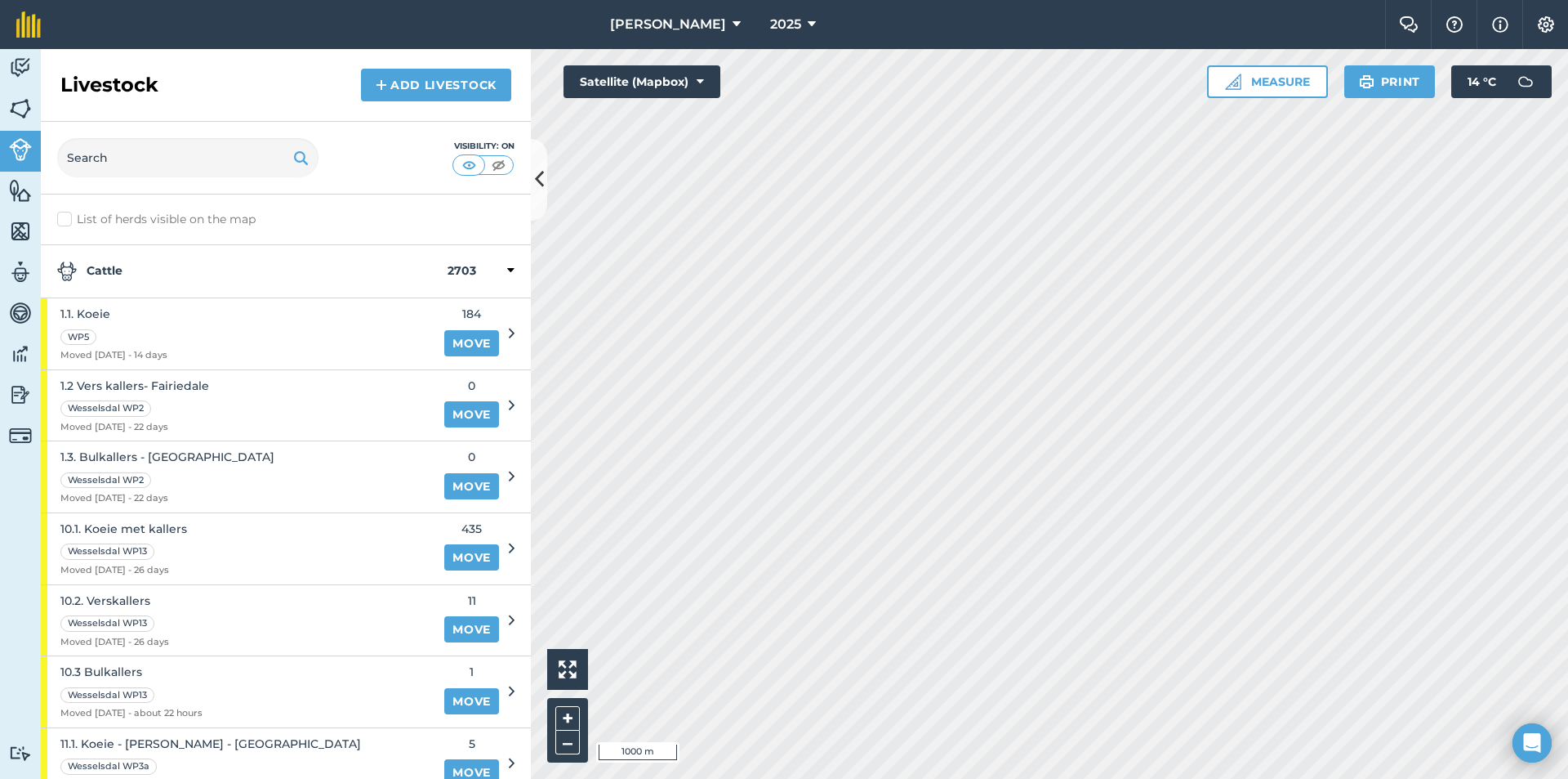
click at [262, 271] on strong "Cattle" at bounding box center [252, 271] width 391 height 20
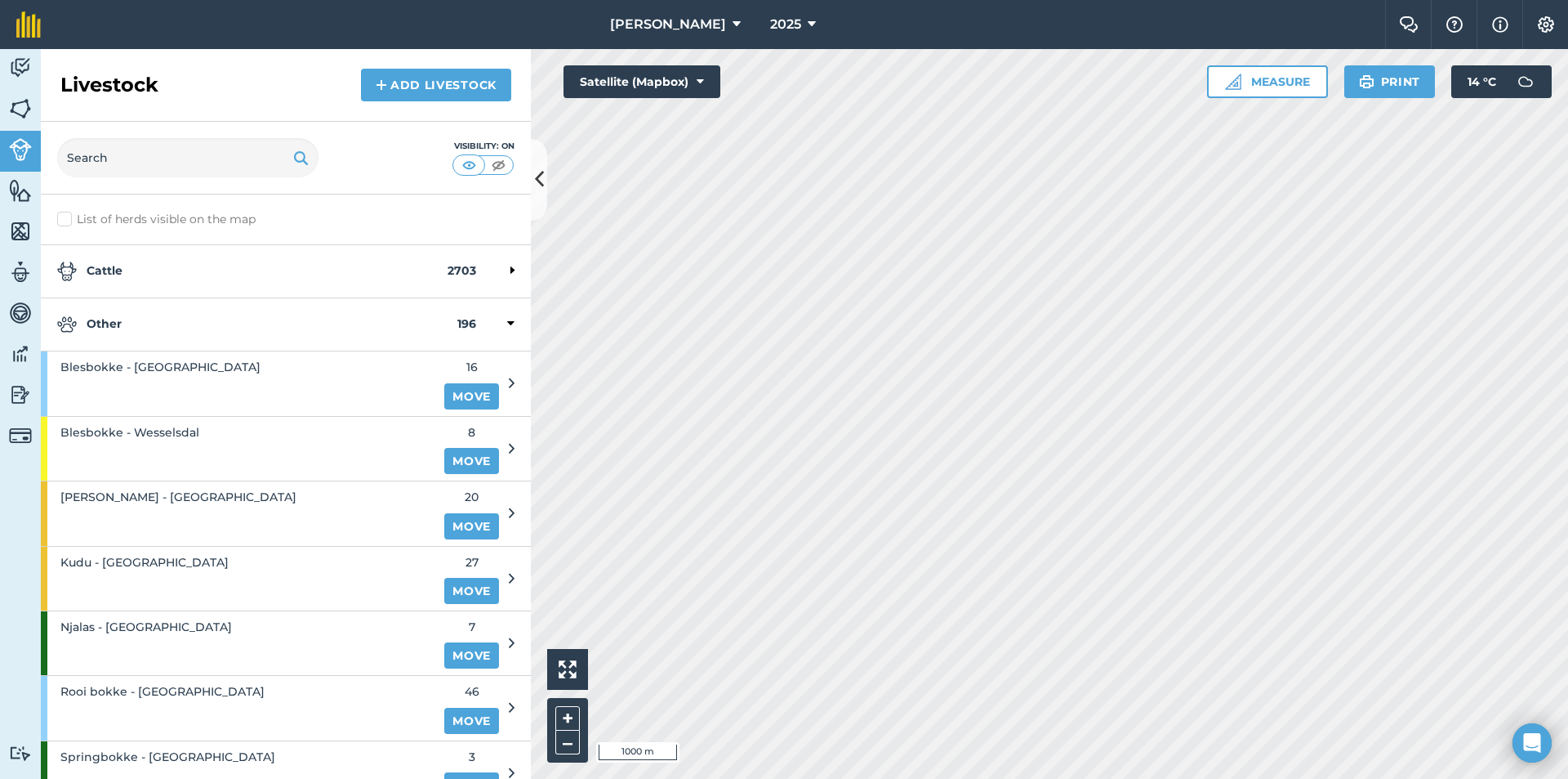
click at [223, 327] on strong "Other" at bounding box center [257, 324] width 400 height 20
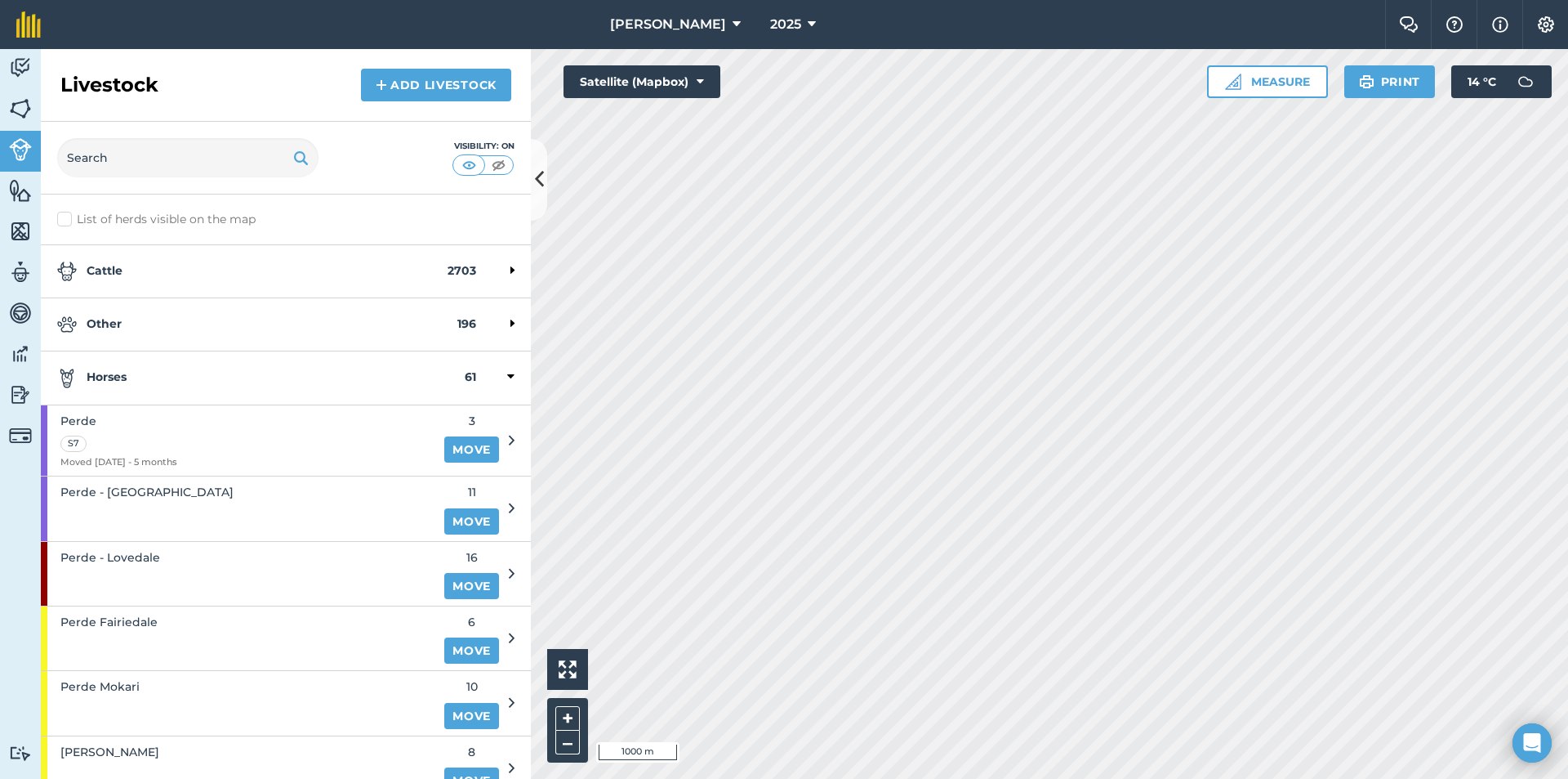
click at [221, 391] on div "Horses 61" at bounding box center [285, 378] width 490 height 53
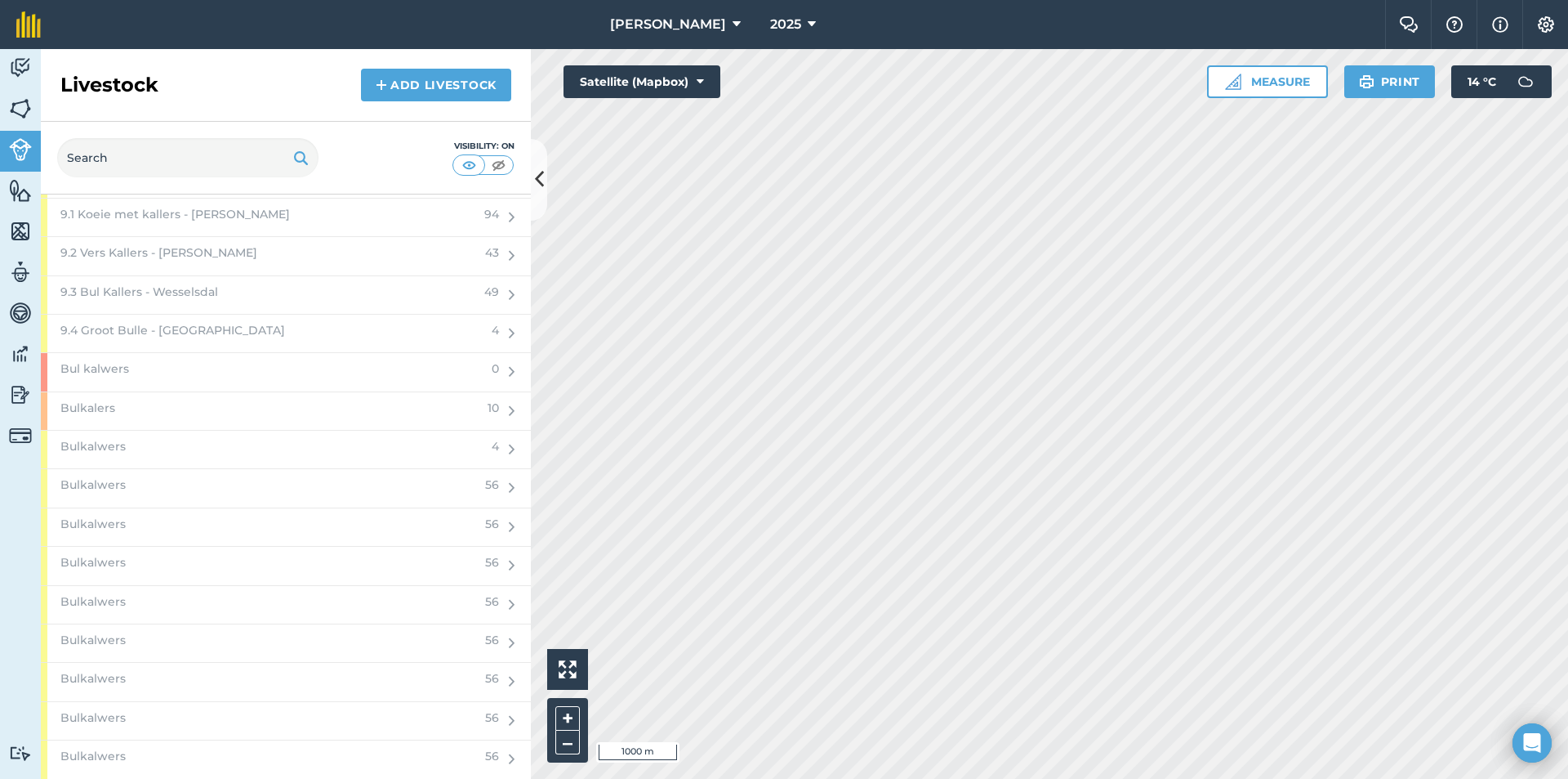
scroll to position [1063, 0]
click at [205, 377] on div "Bul kalwers" at bounding box center [261, 382] width 441 height 37
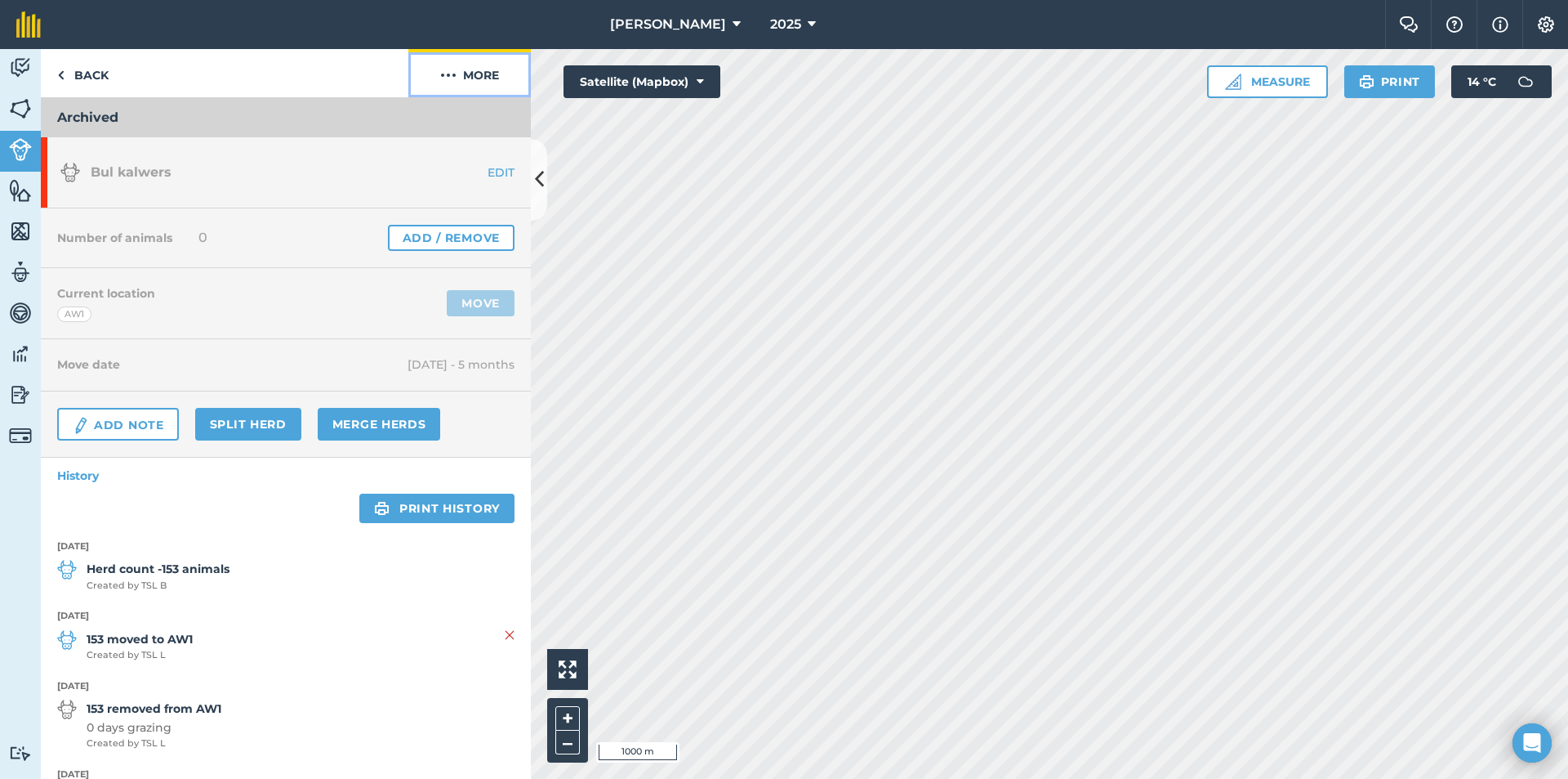
click at [488, 71] on button "More" at bounding box center [470, 73] width 123 height 48
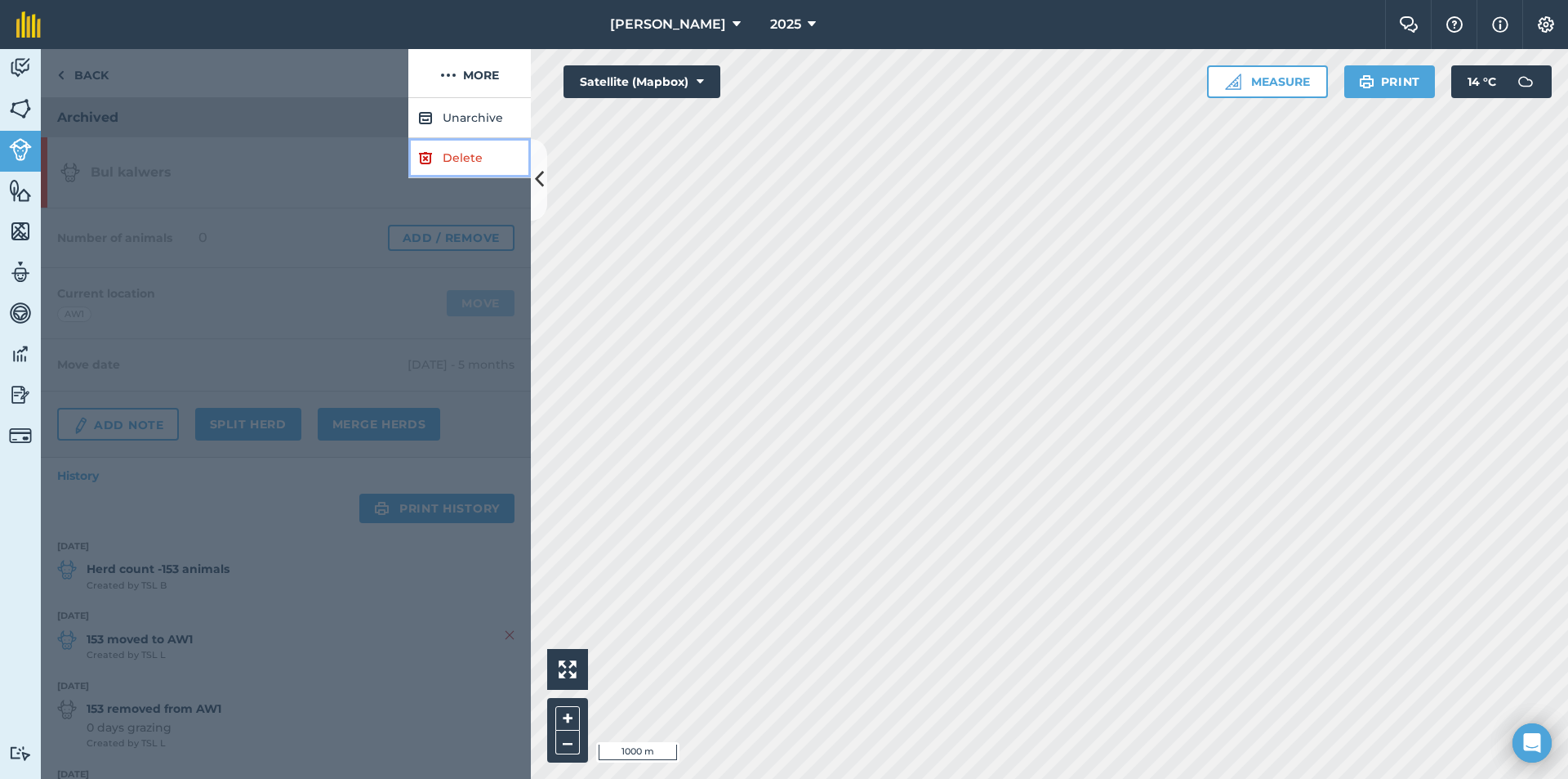
click at [458, 158] on link "Delete" at bounding box center [470, 158] width 123 height 40
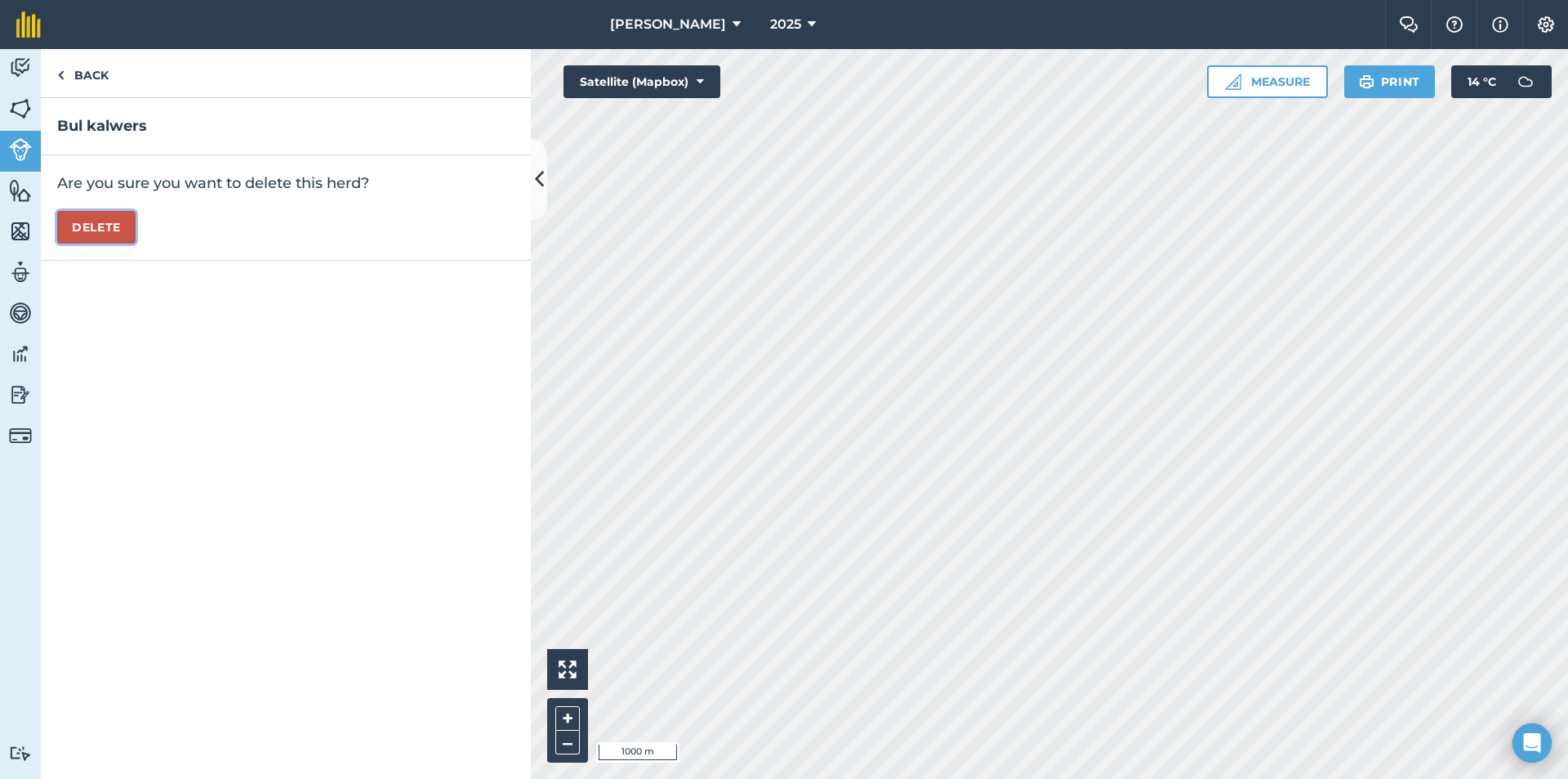
click at [85, 224] on button "Delete" at bounding box center [96, 226] width 79 height 32
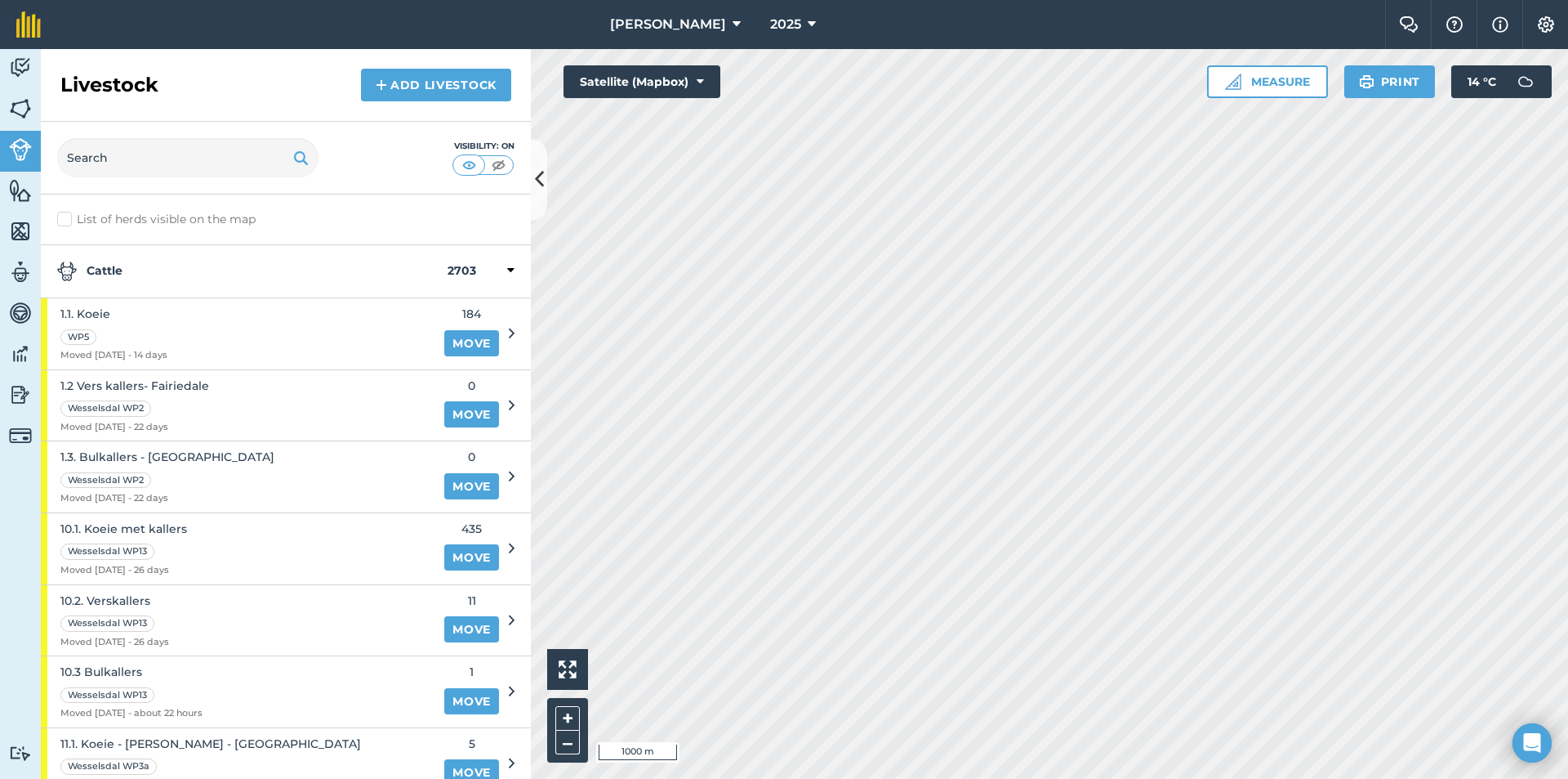
click at [324, 272] on strong "Cattle" at bounding box center [252, 271] width 391 height 20
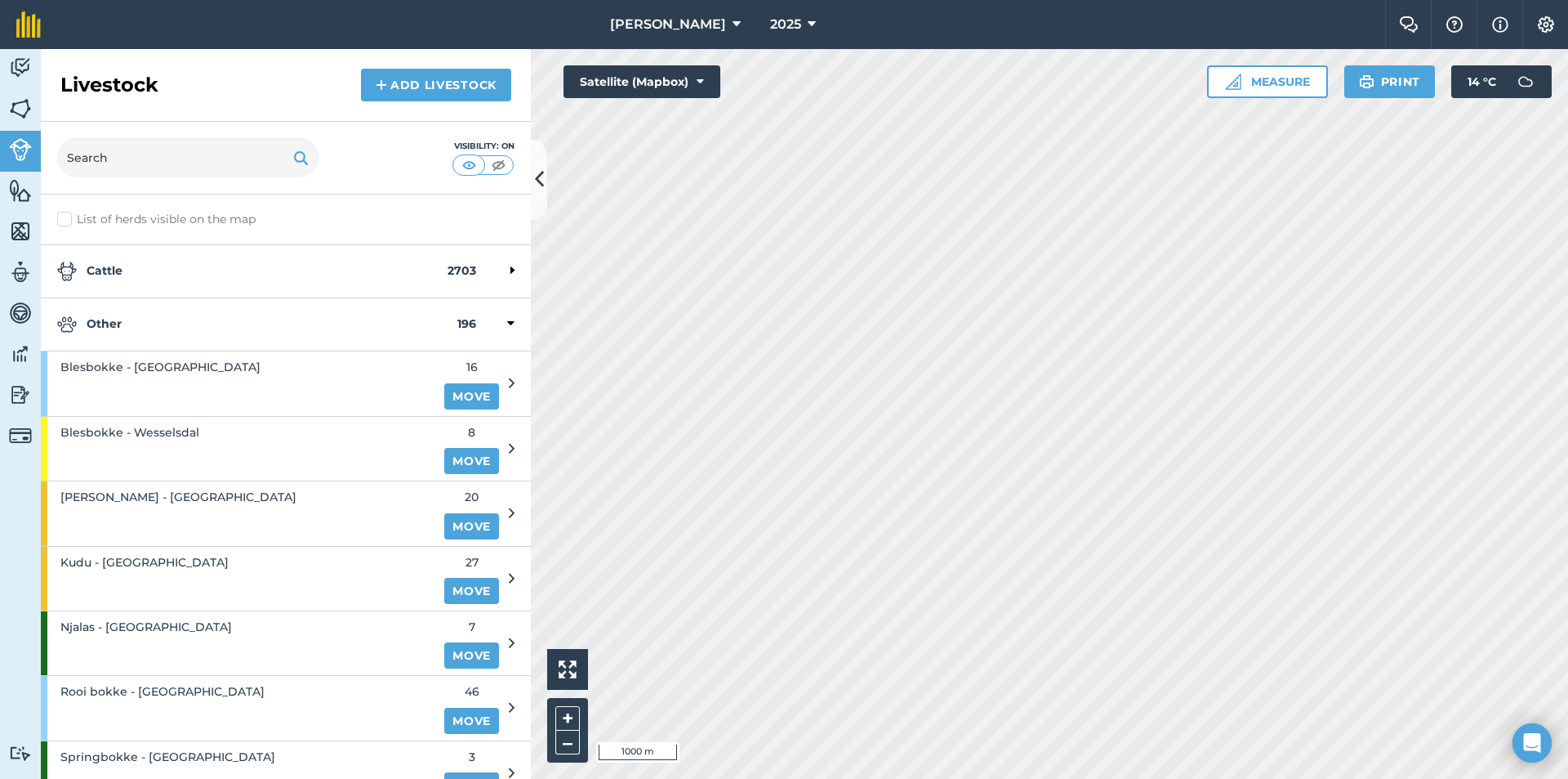
click at [243, 329] on strong "Other" at bounding box center [257, 324] width 400 height 20
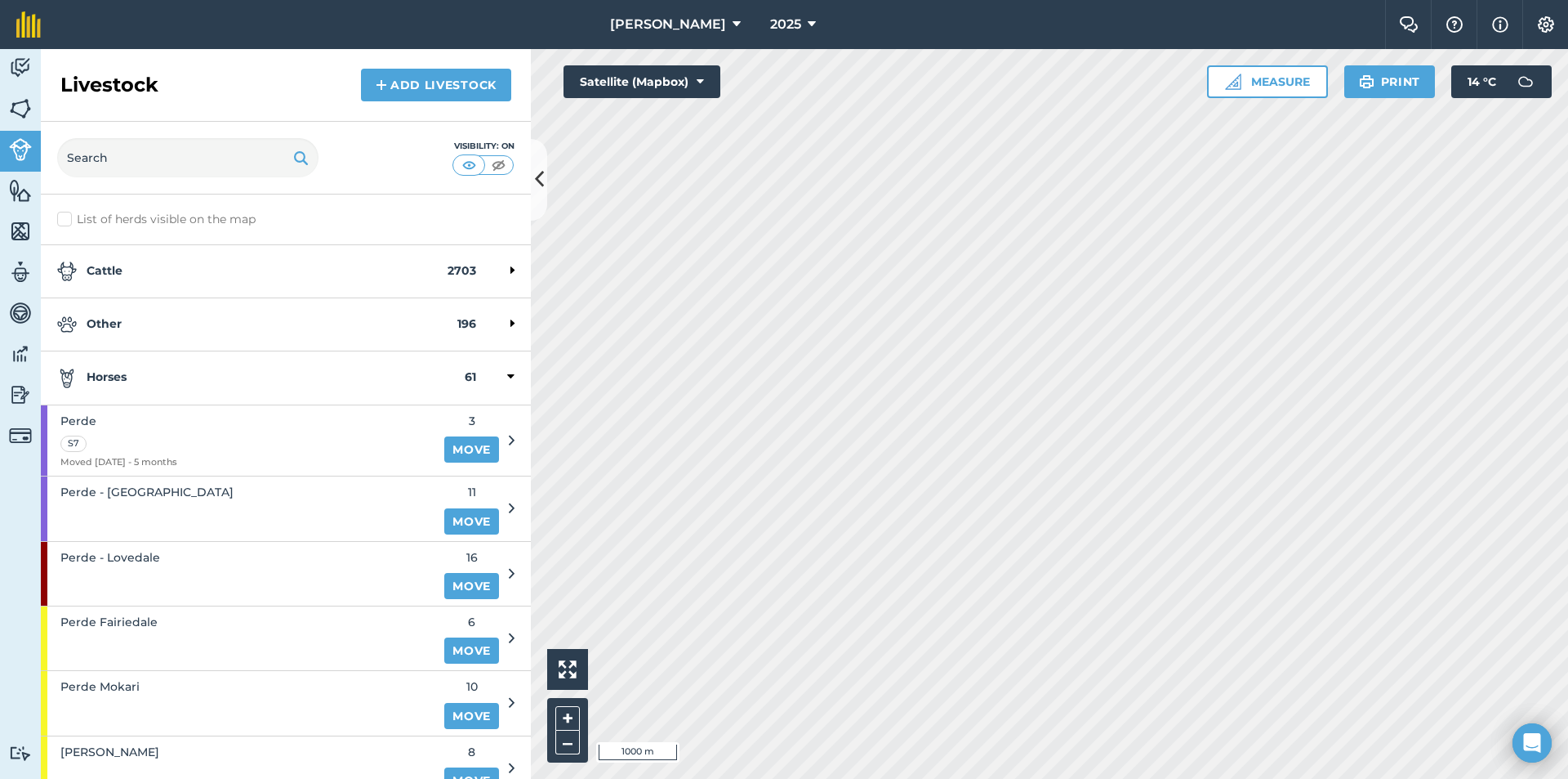
click at [179, 378] on strong "Horses" at bounding box center [261, 377] width 408 height 20
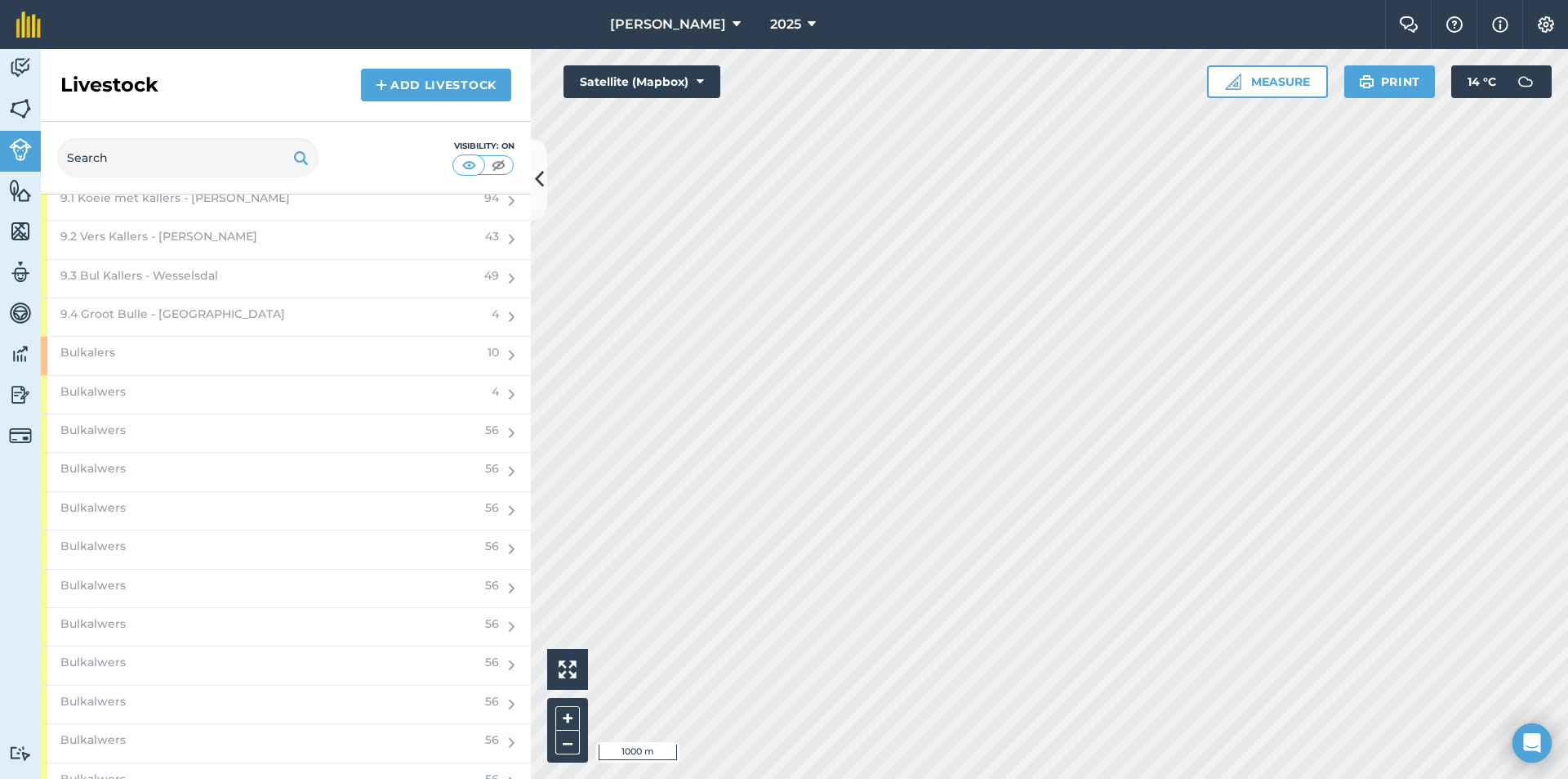
scroll to position [1144, 0]
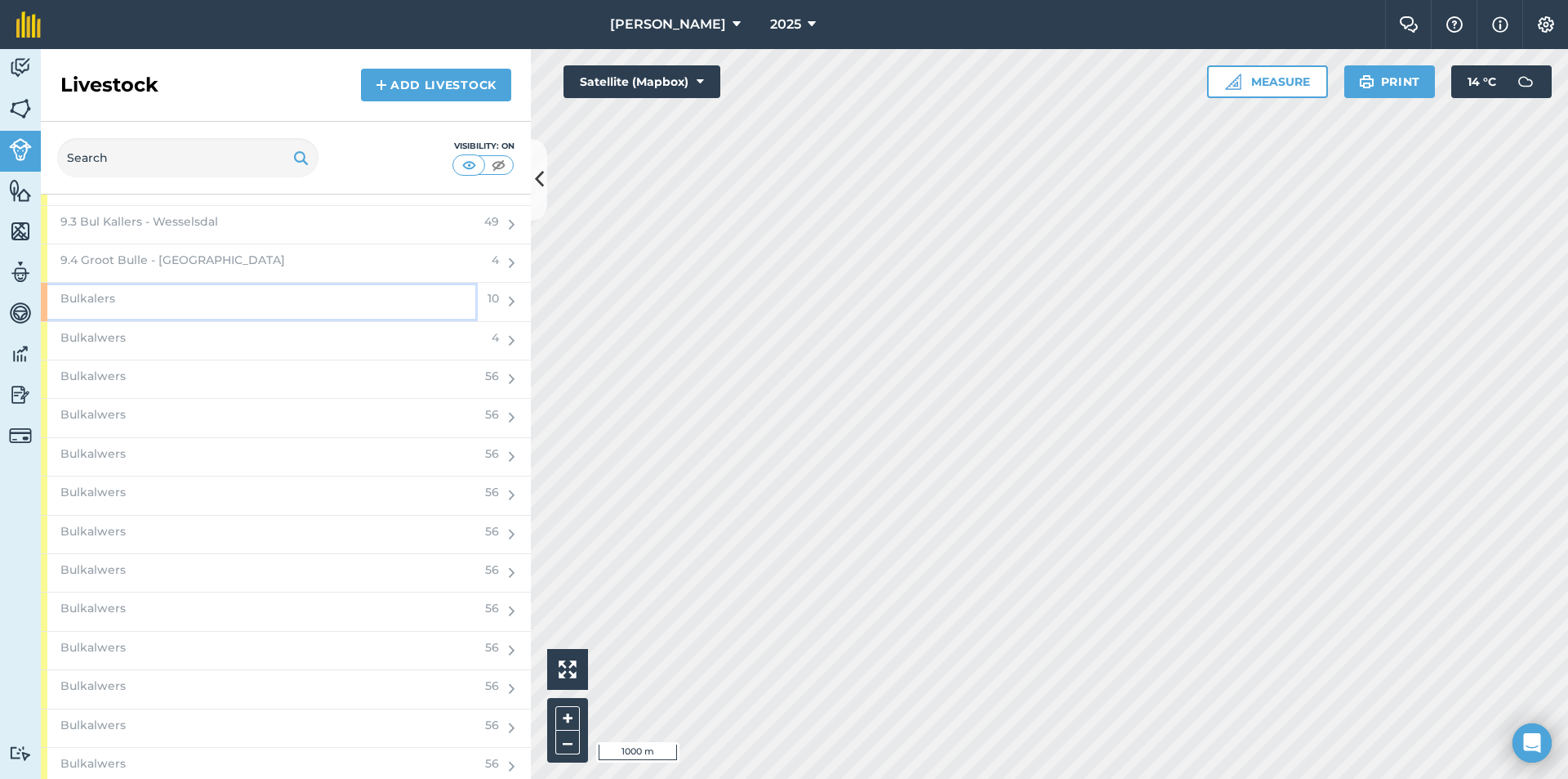
click at [161, 302] on div "Bulkalers" at bounding box center [259, 301] width 437 height 37
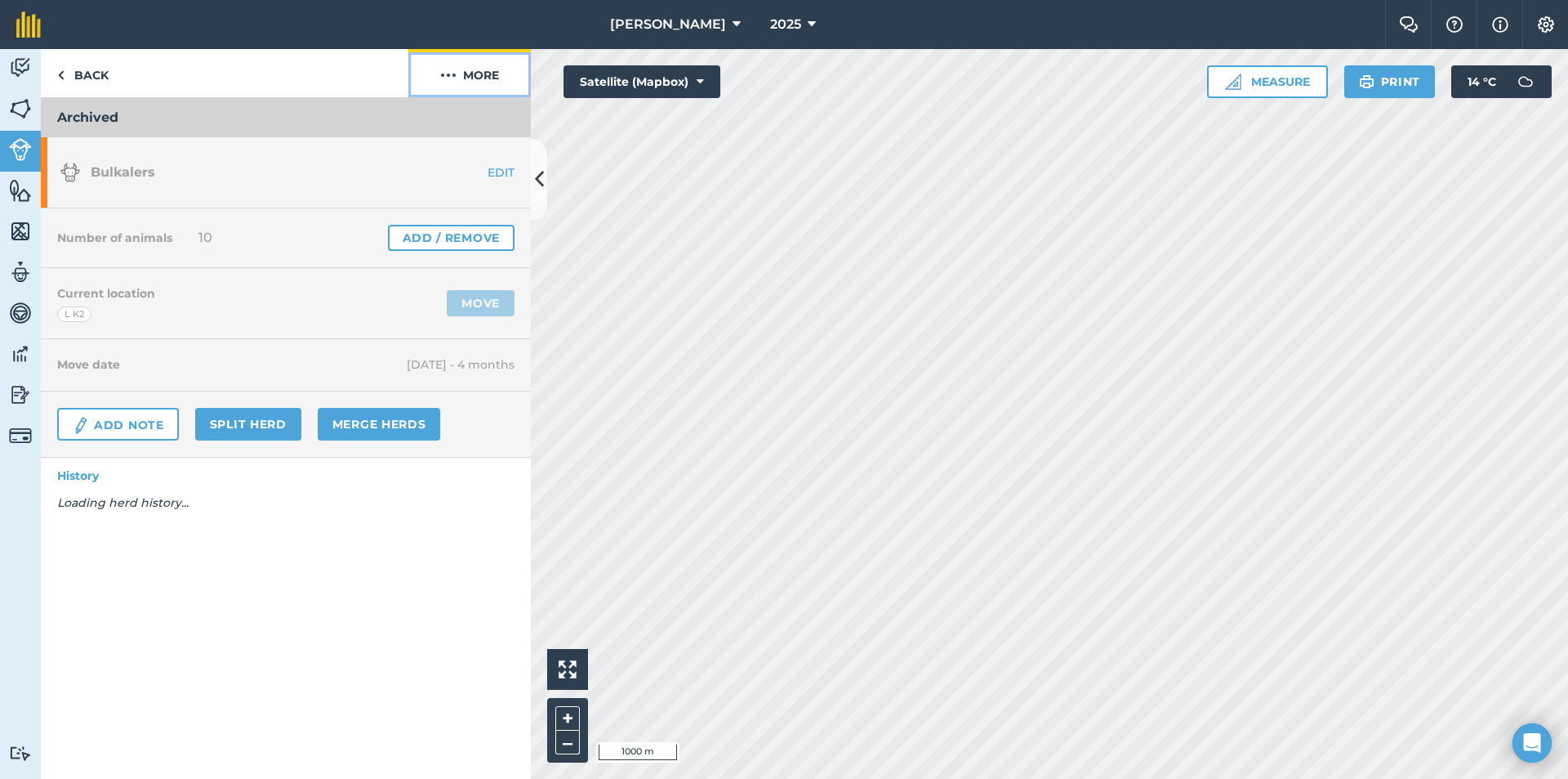
click at [476, 73] on button "More" at bounding box center [470, 73] width 123 height 48
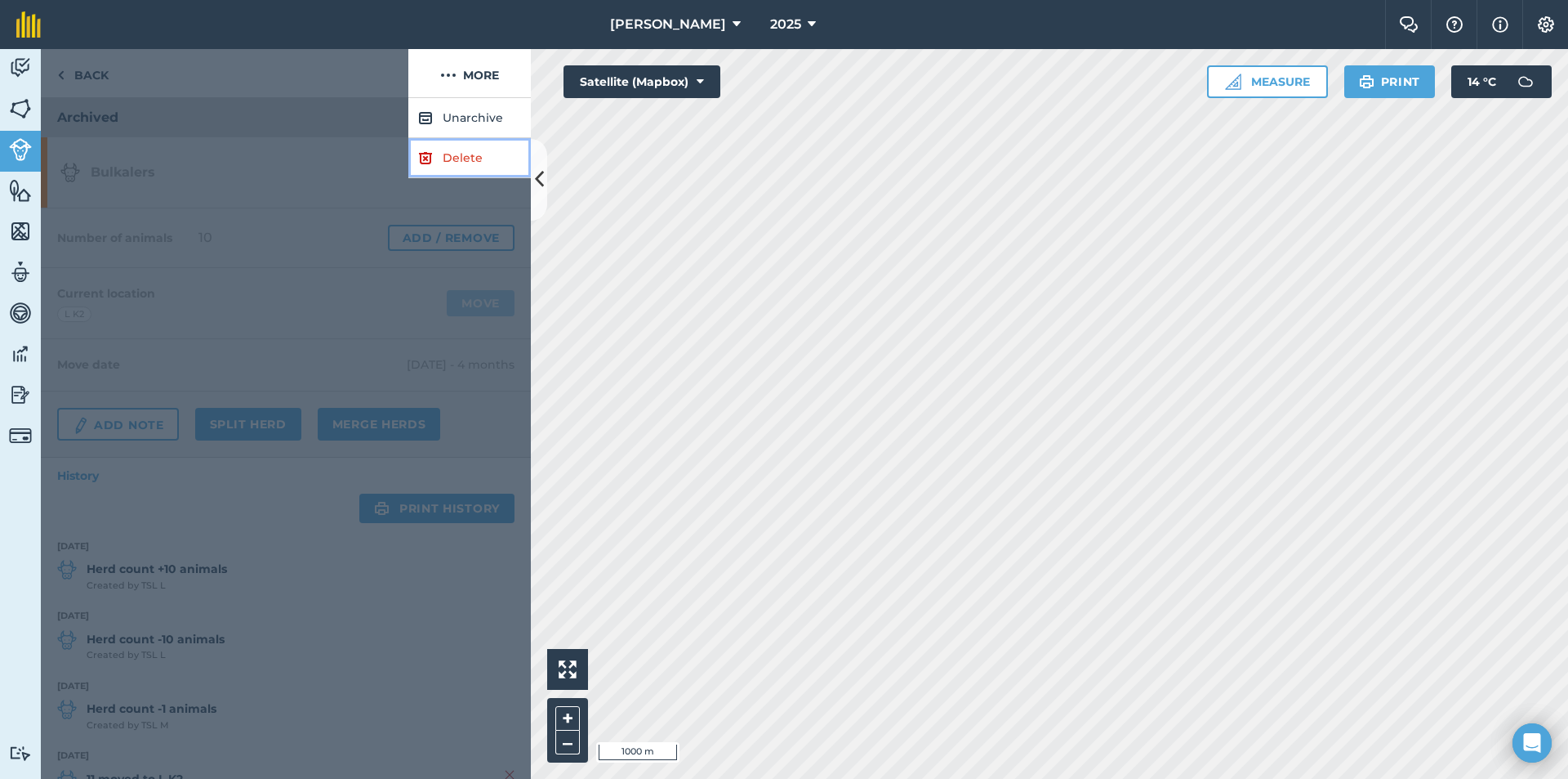
click at [470, 154] on link "Delete" at bounding box center [470, 158] width 123 height 40
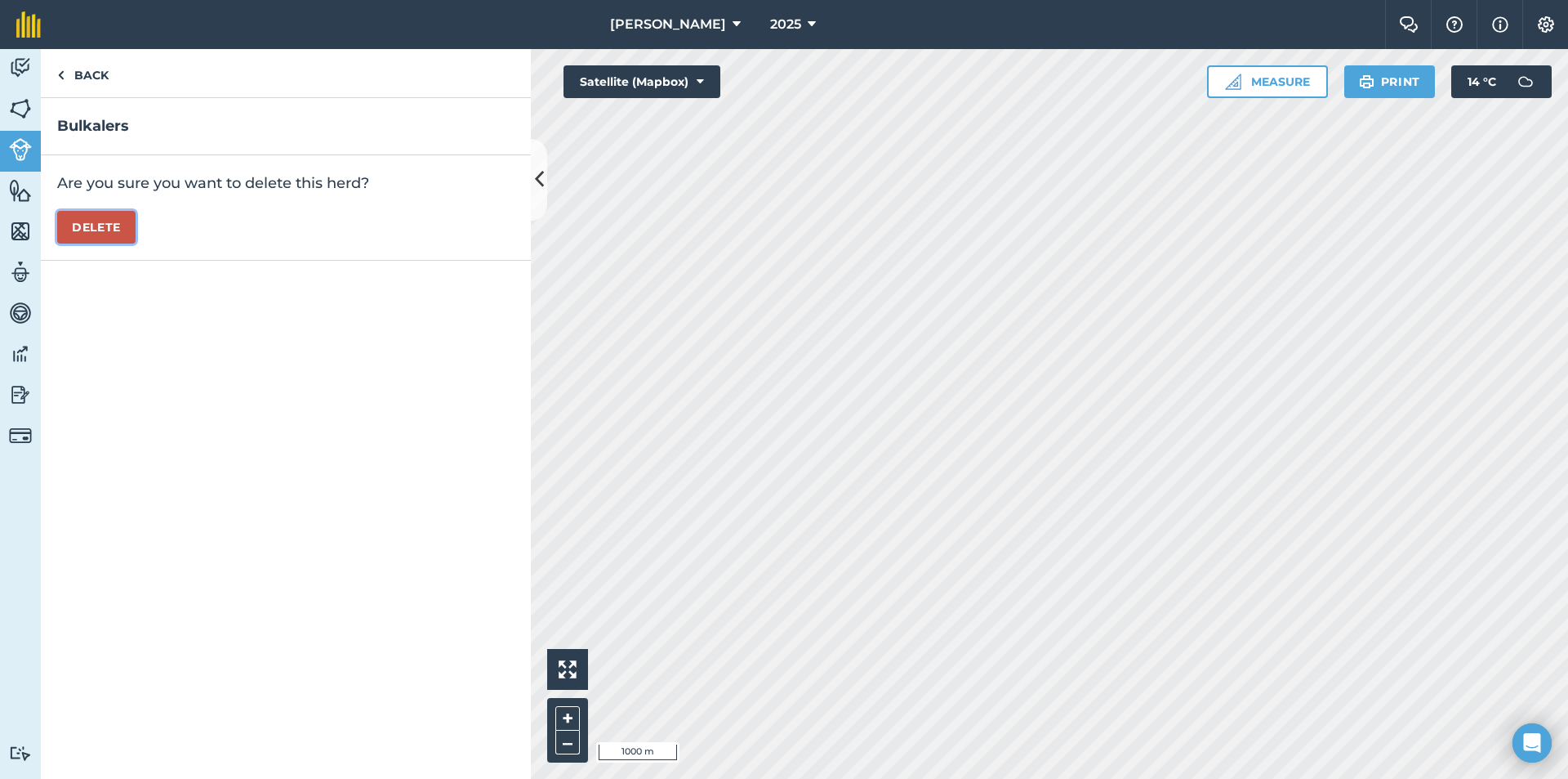
click at [106, 223] on button "Delete" at bounding box center [96, 226] width 79 height 32
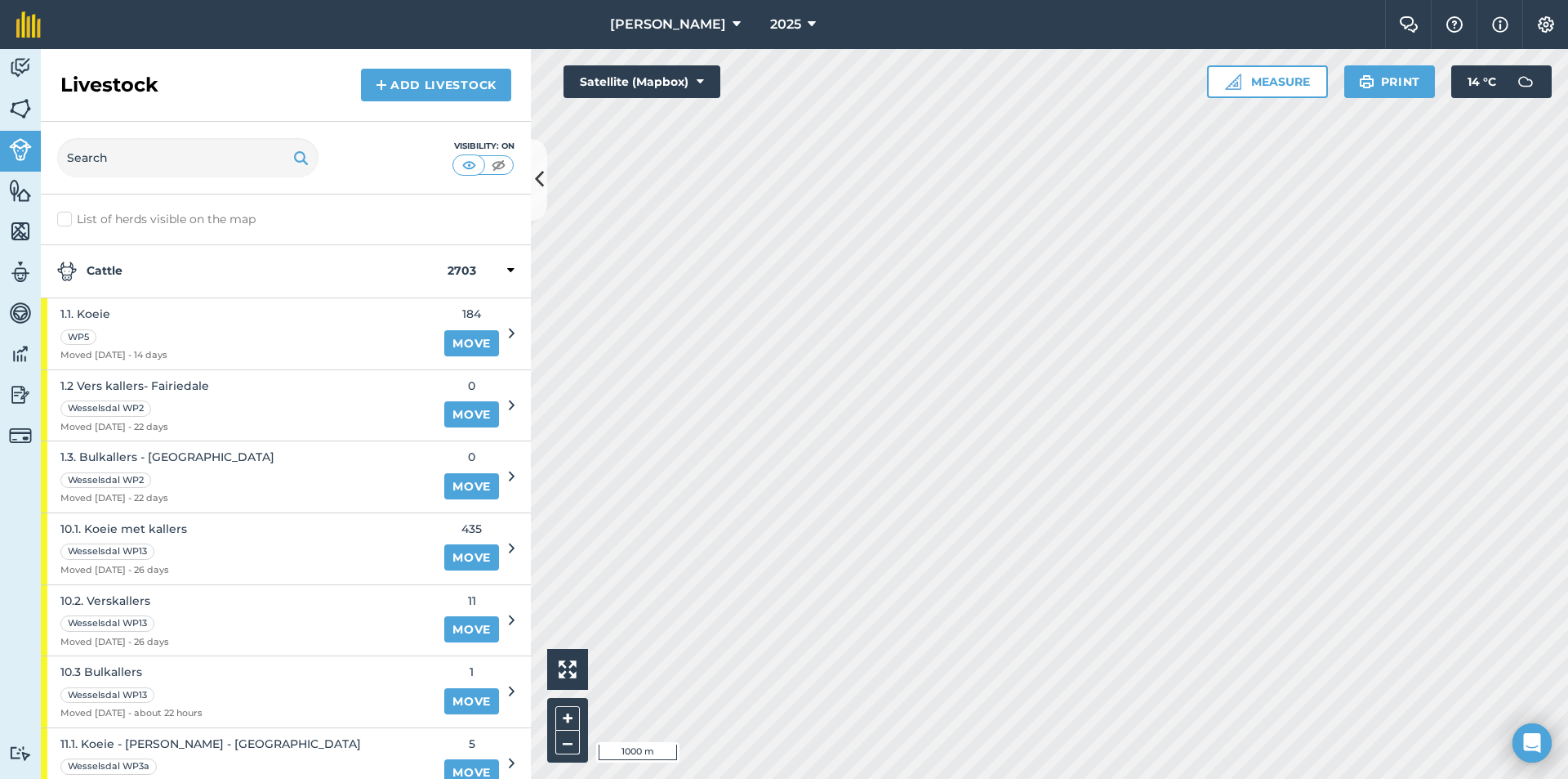
click at [165, 268] on strong "Cattle" at bounding box center [252, 271] width 391 height 20
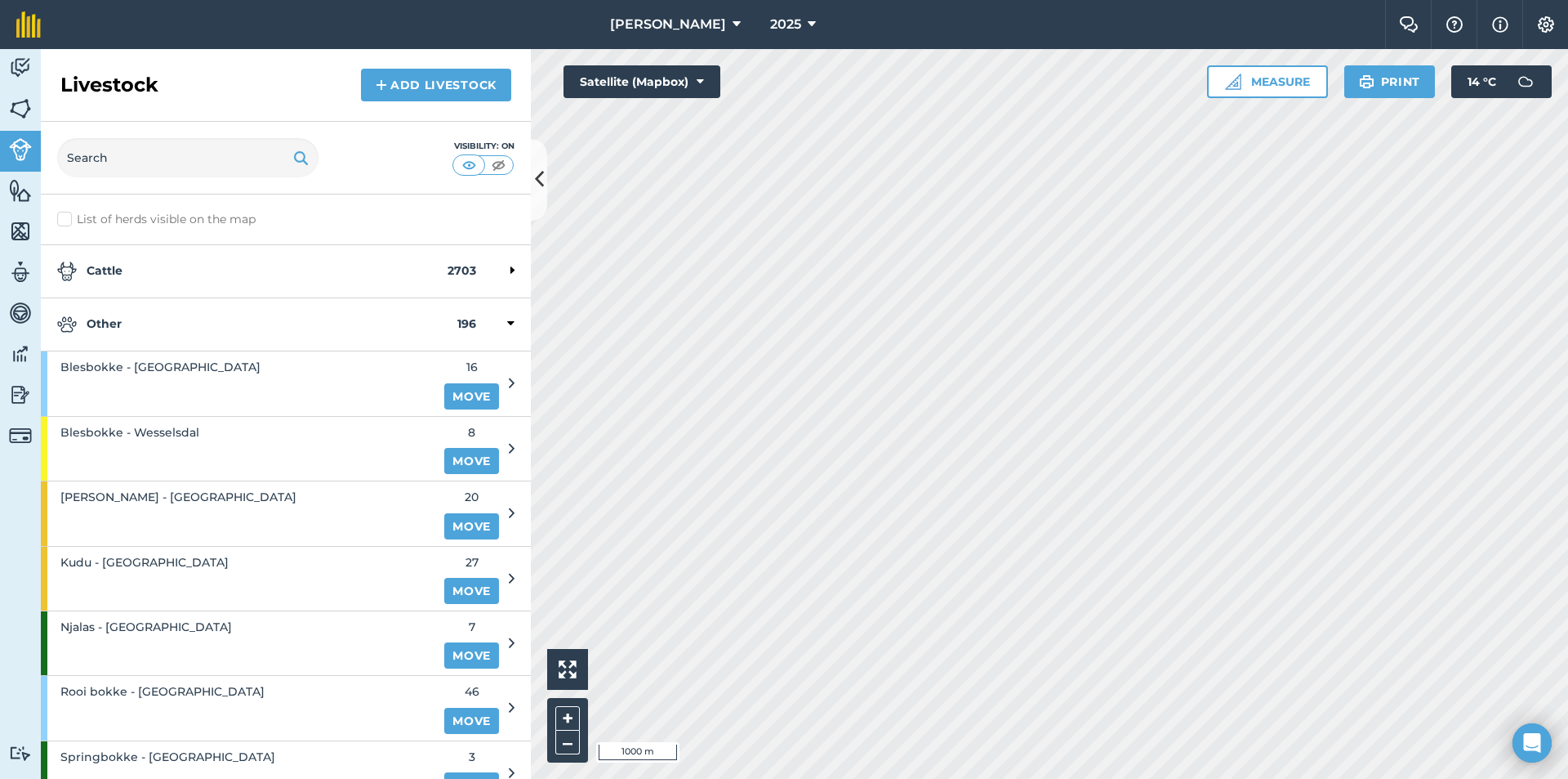
click at [161, 329] on strong "Other" at bounding box center [257, 324] width 400 height 20
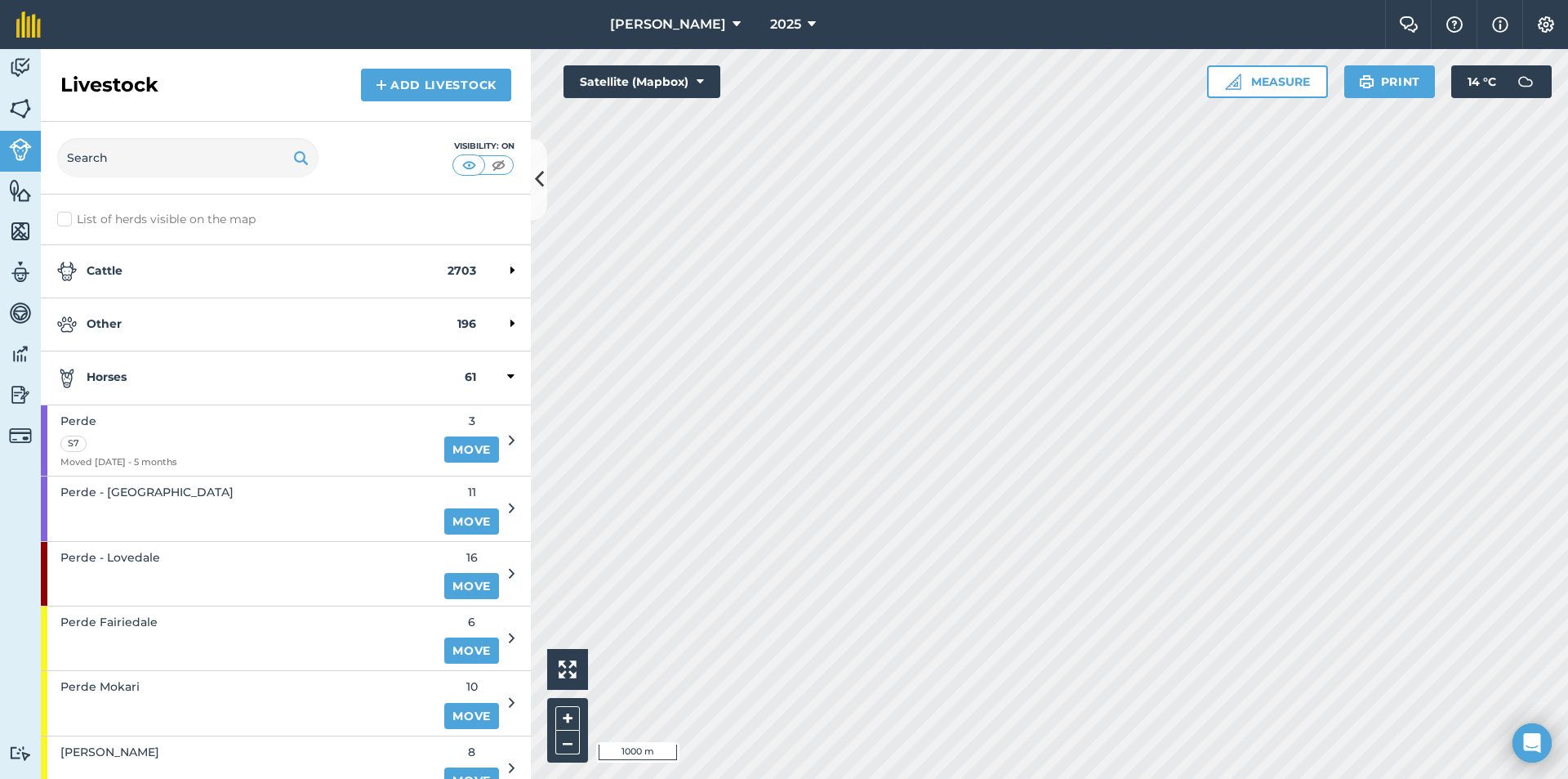
click at [167, 372] on strong "Horses" at bounding box center [261, 377] width 408 height 20
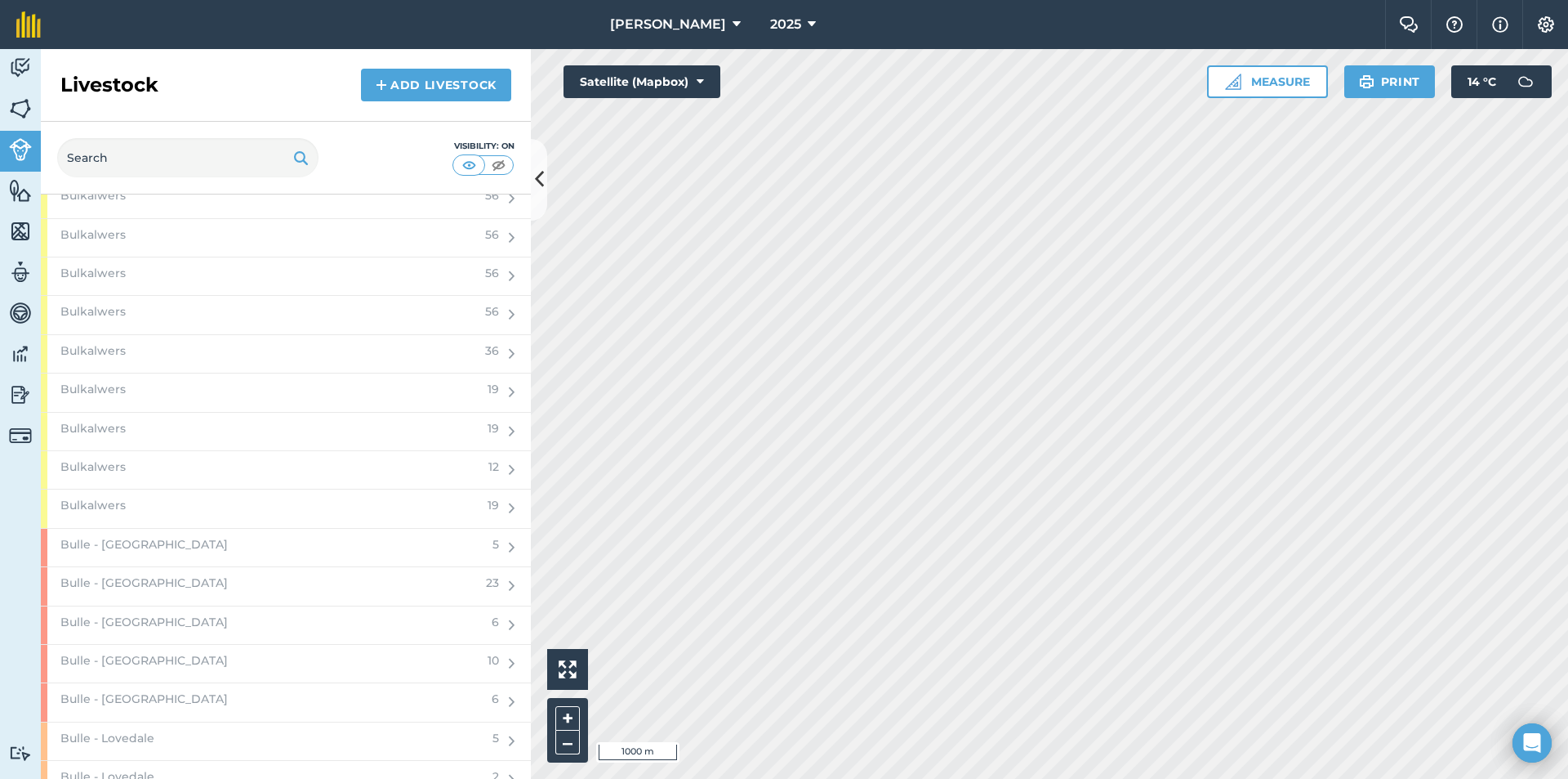
scroll to position [1798, 0]
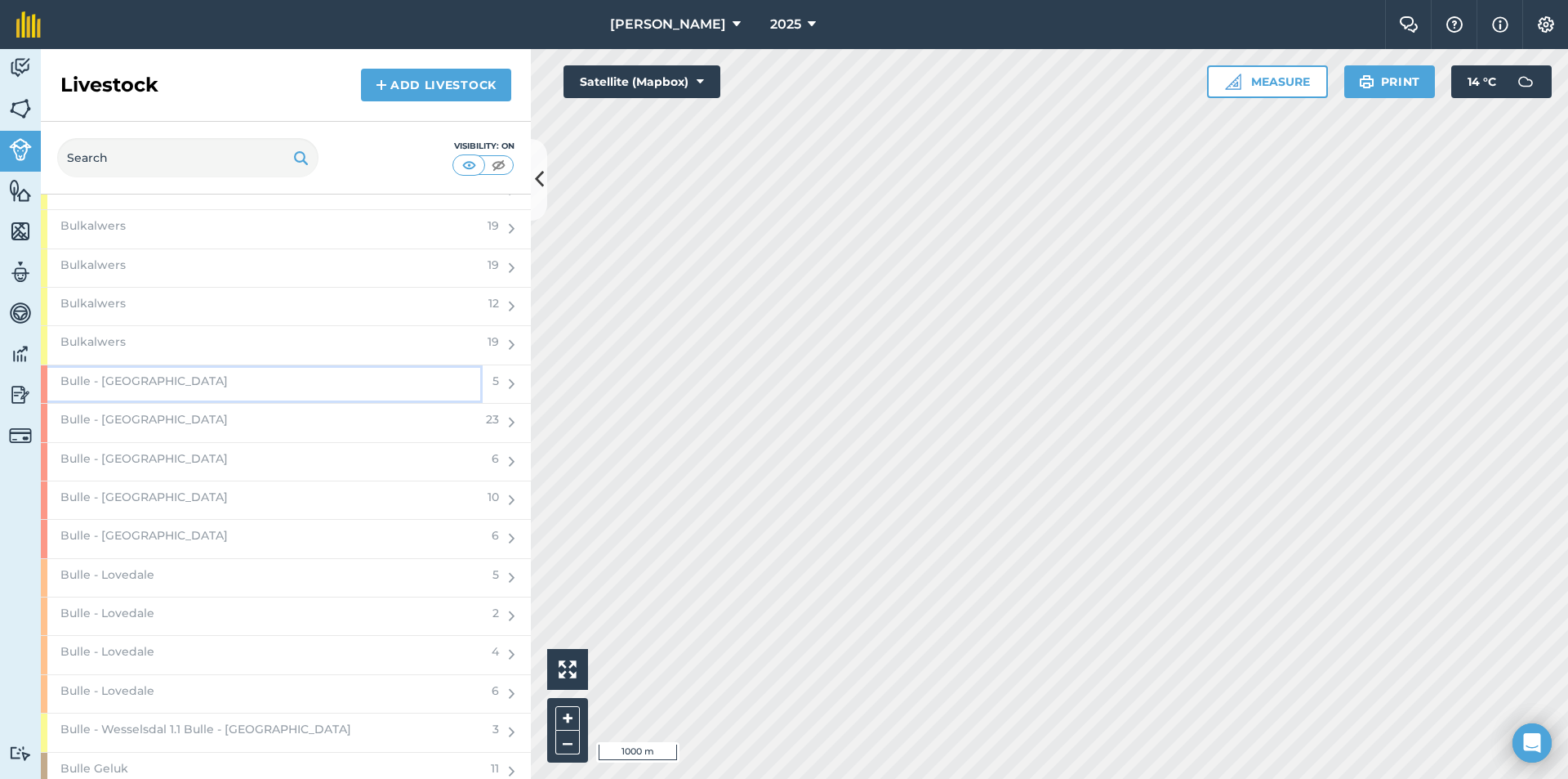
click at [243, 381] on div "Bulle - [GEOGRAPHIC_DATA]" at bounding box center [261, 383] width 442 height 37
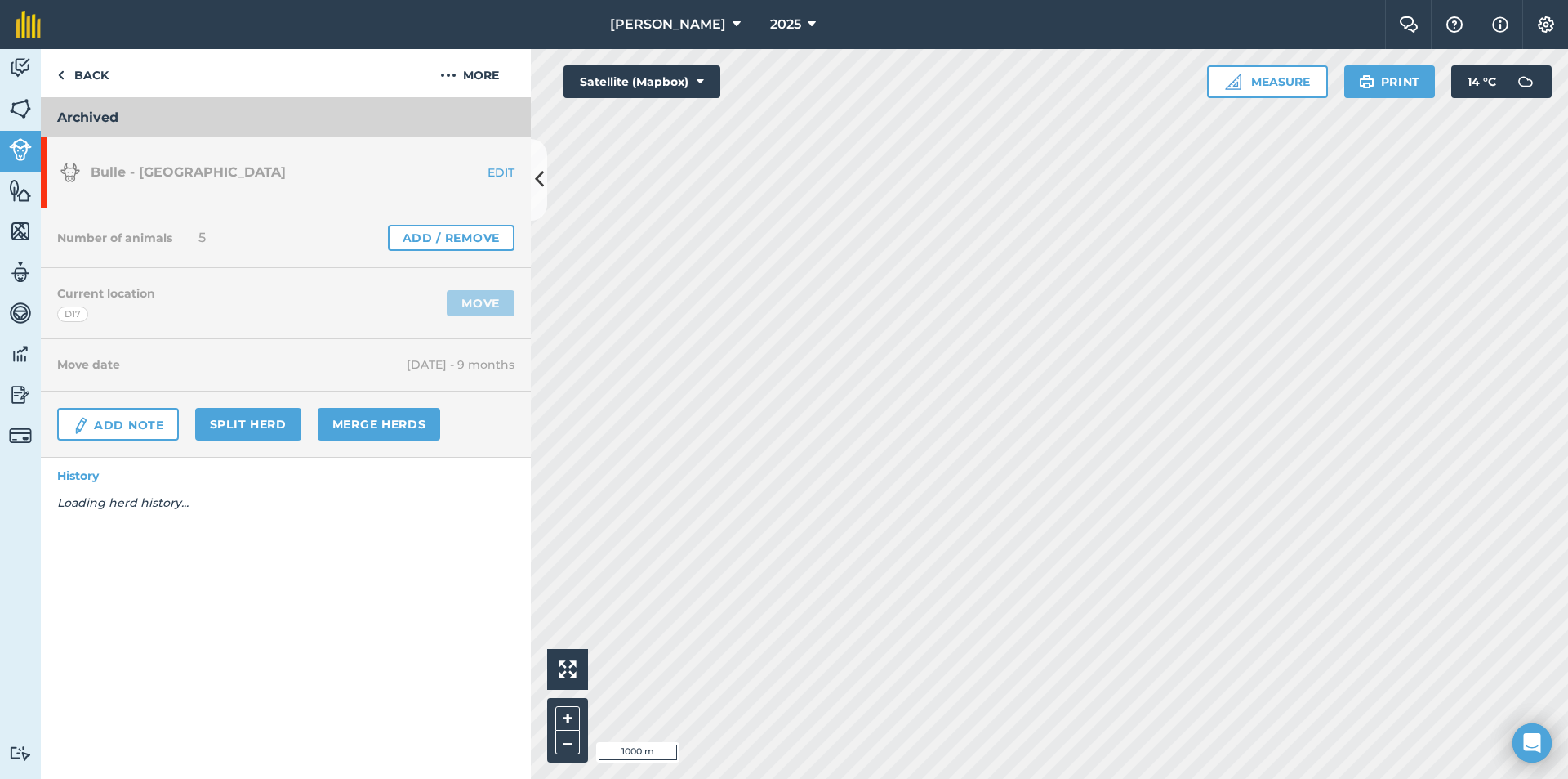
click at [500, 221] on div "Number of animals 5 Add / Remove" at bounding box center [285, 238] width 490 height 60
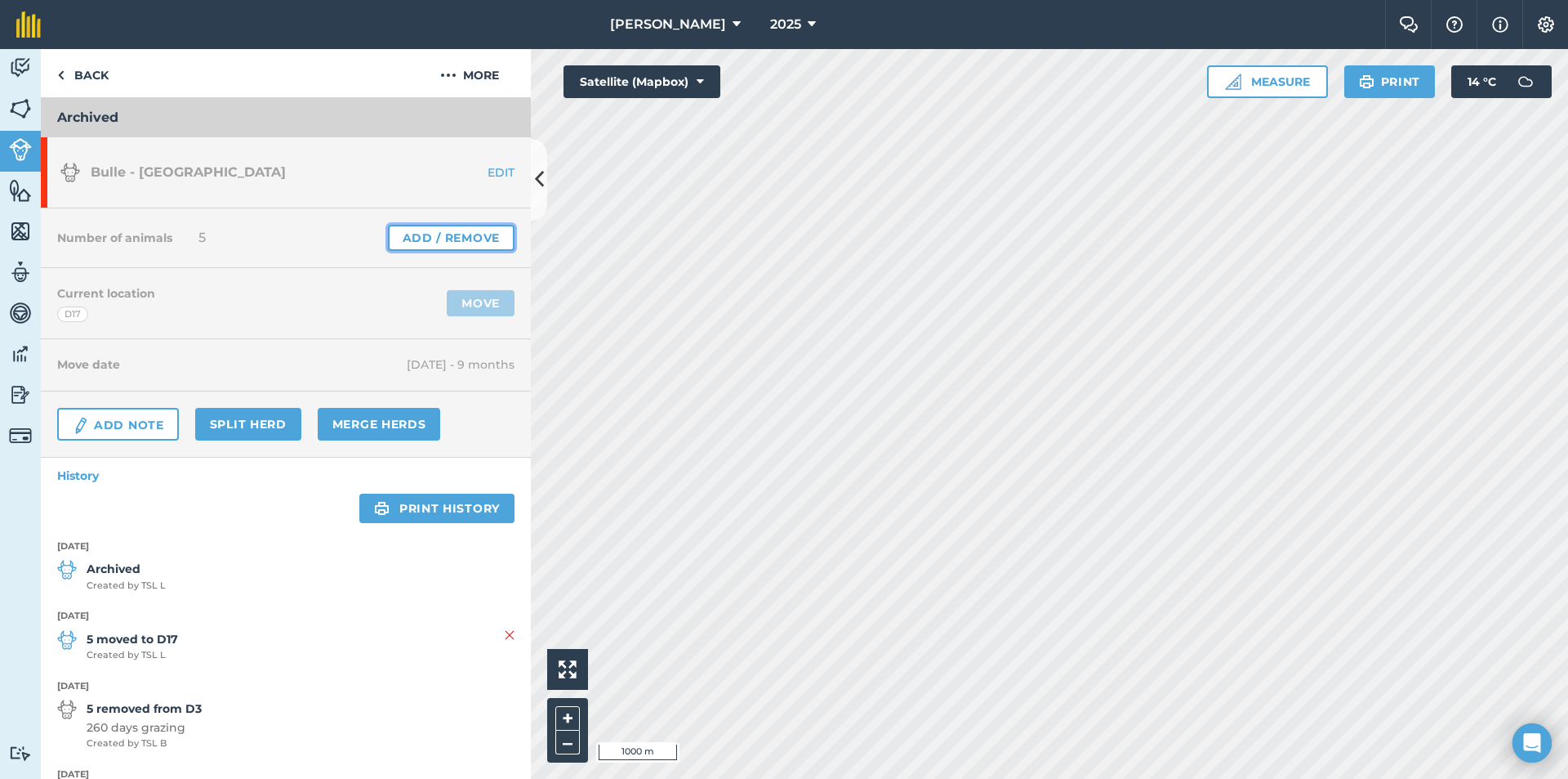
click at [484, 234] on link "Add / Remove" at bounding box center [451, 238] width 127 height 27
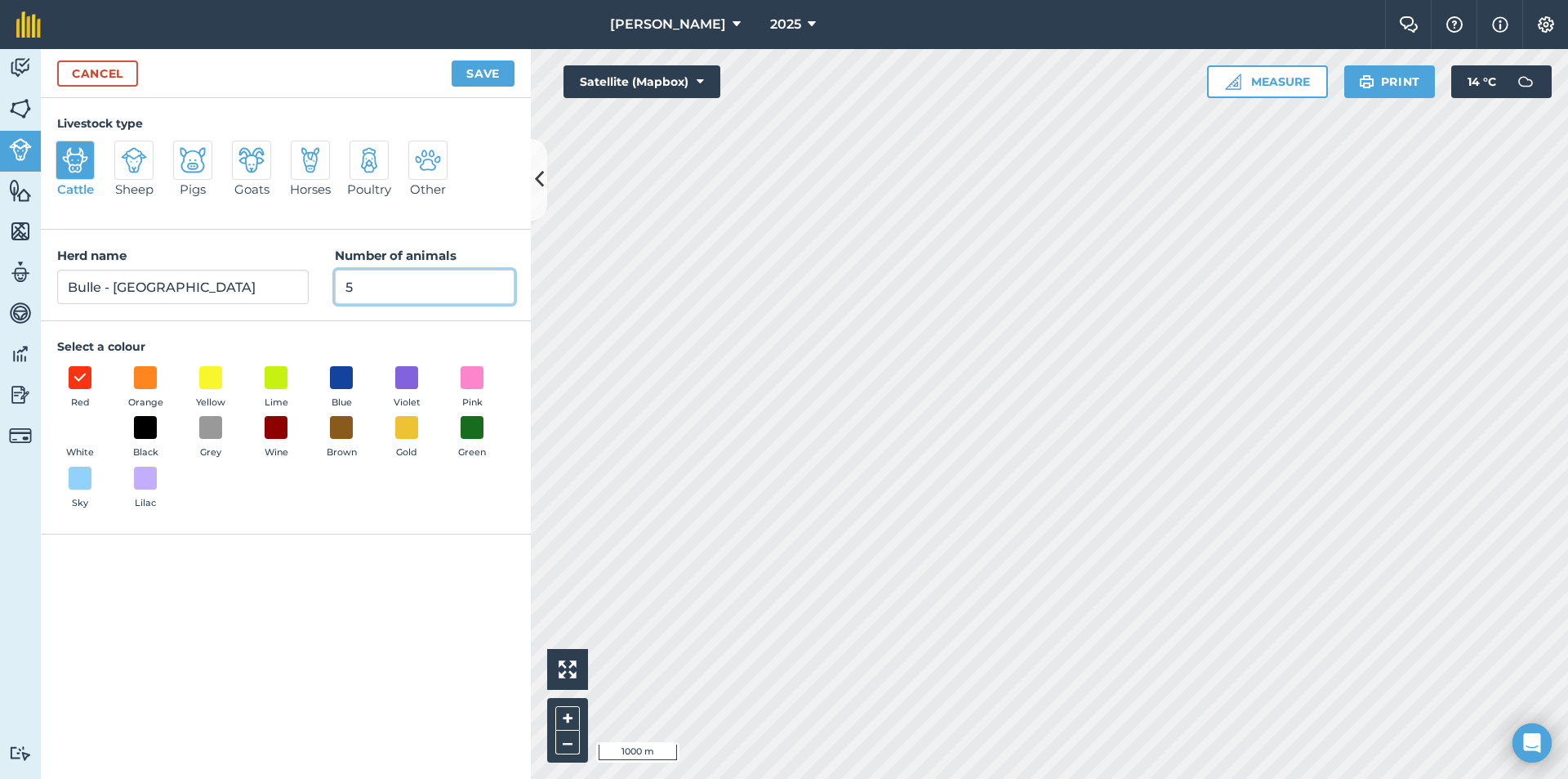
click at [419, 289] on input "5" at bounding box center [425, 286] width 180 height 34
type input "0"
click at [475, 67] on button "Save" at bounding box center [483, 74] width 63 height 27
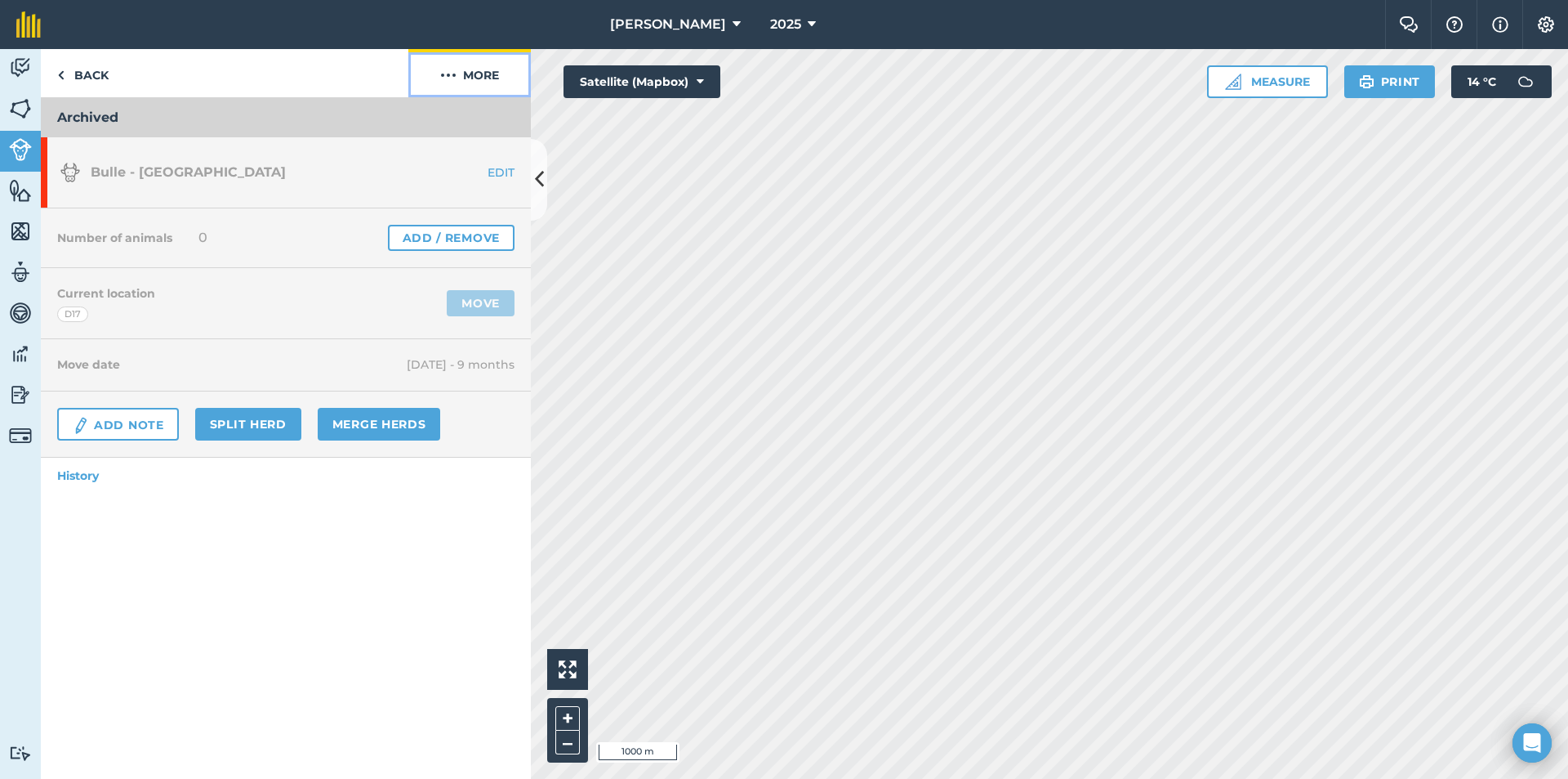
click at [474, 74] on button "More" at bounding box center [470, 73] width 123 height 48
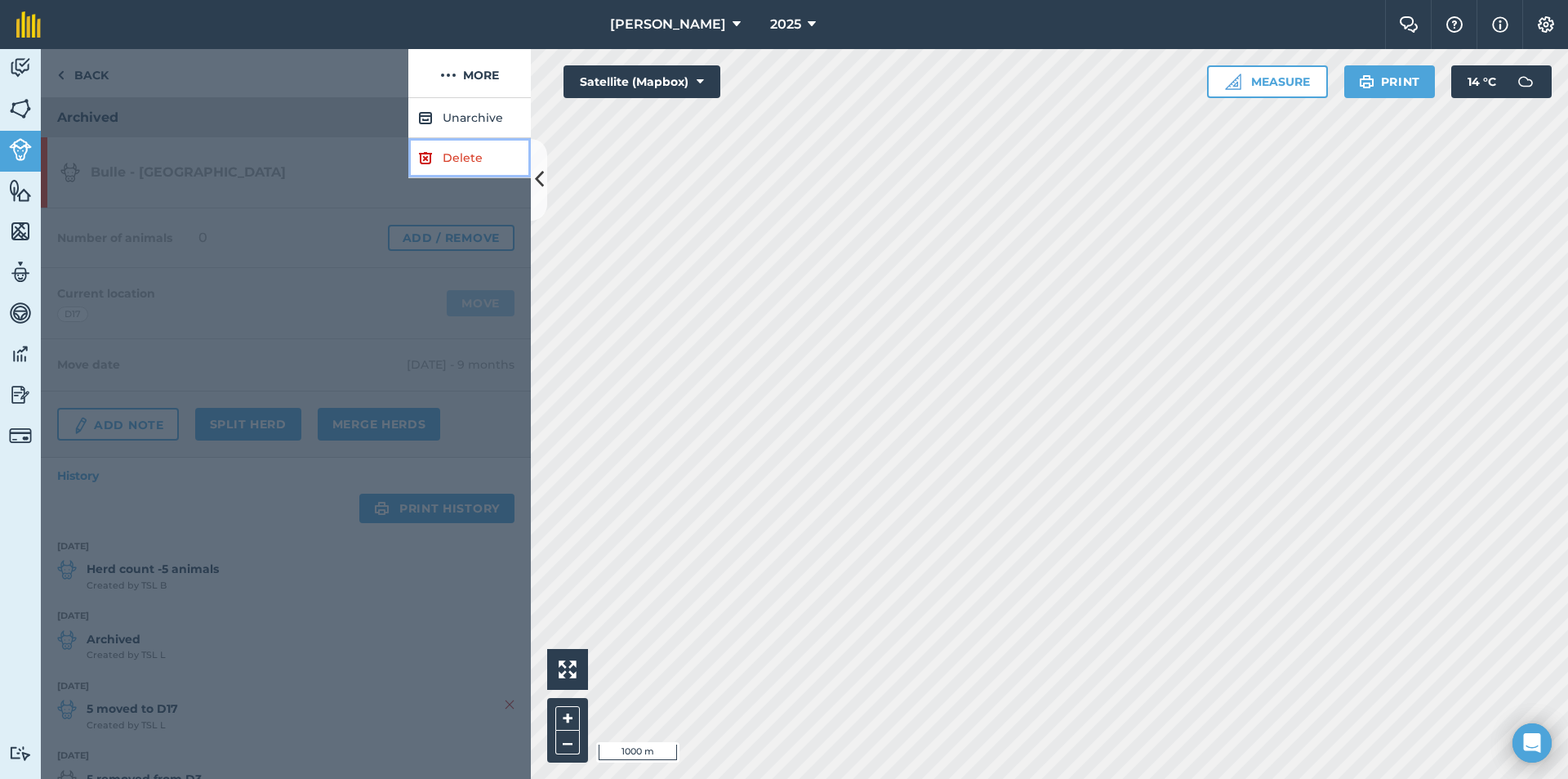
click at [461, 159] on link "Delete" at bounding box center [470, 158] width 123 height 40
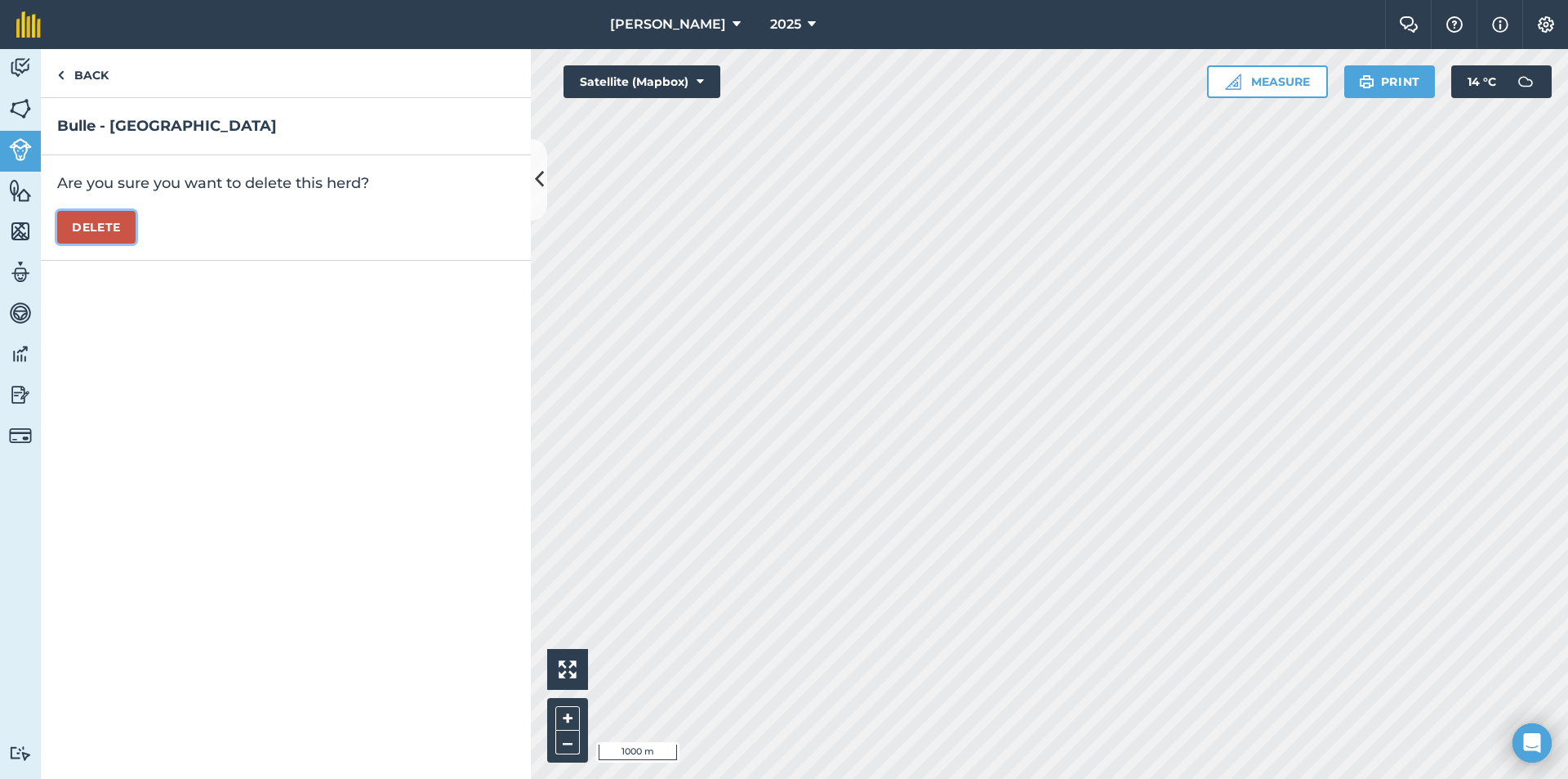
click at [100, 217] on button "Delete" at bounding box center [96, 226] width 79 height 32
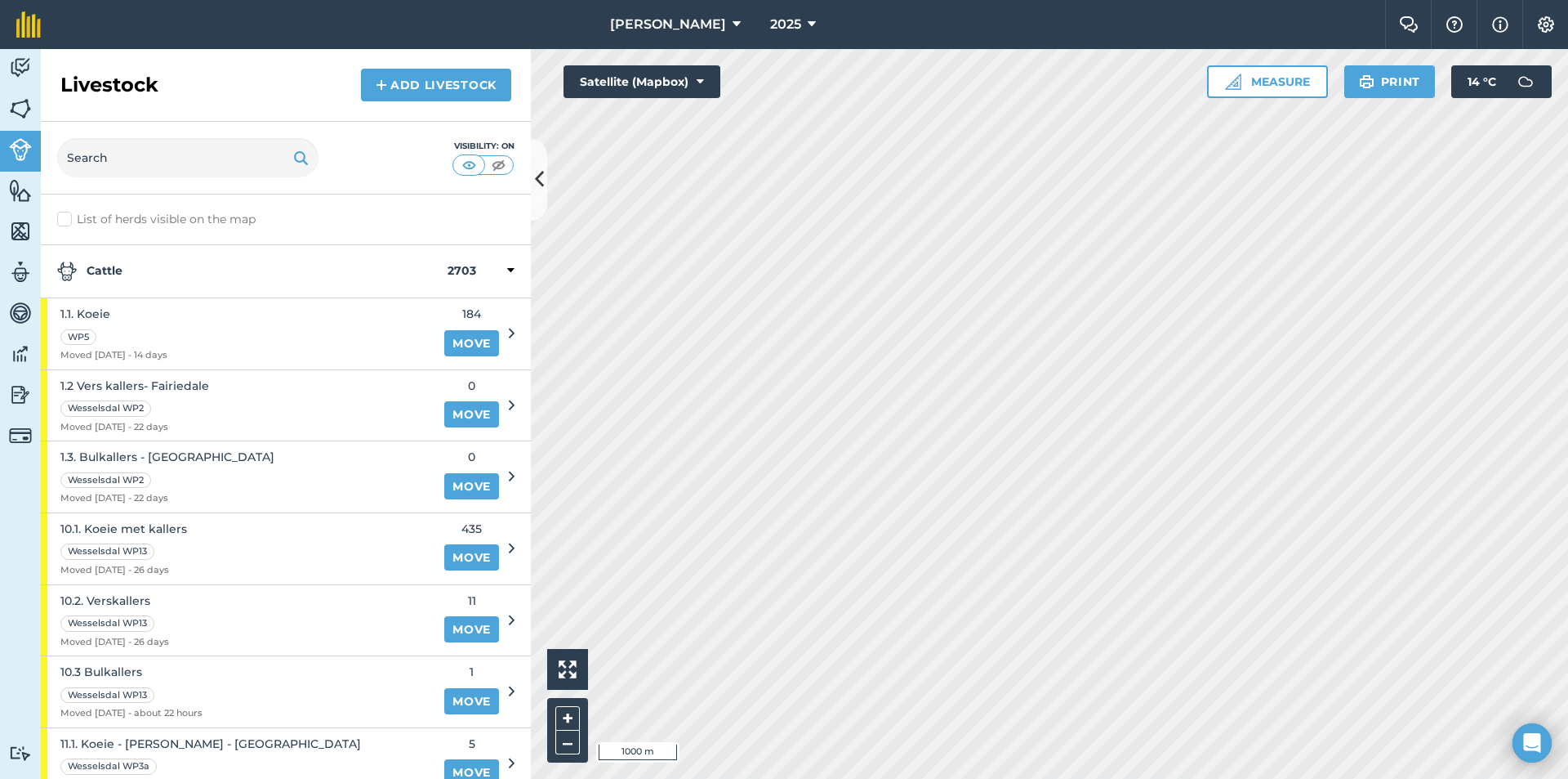
click at [211, 267] on strong "Cattle" at bounding box center [252, 271] width 391 height 20
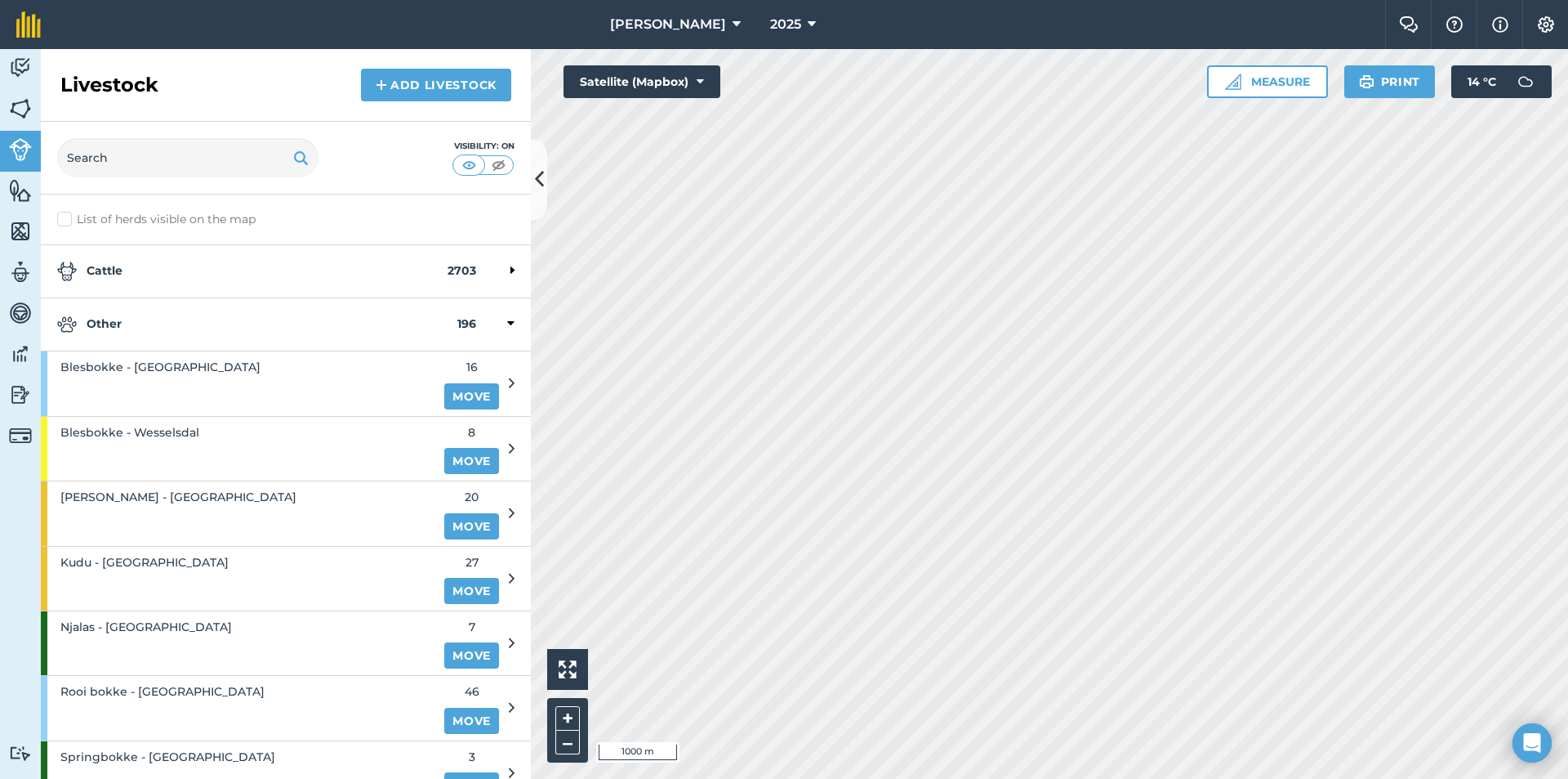
click at [240, 329] on strong "Other" at bounding box center [257, 324] width 400 height 20
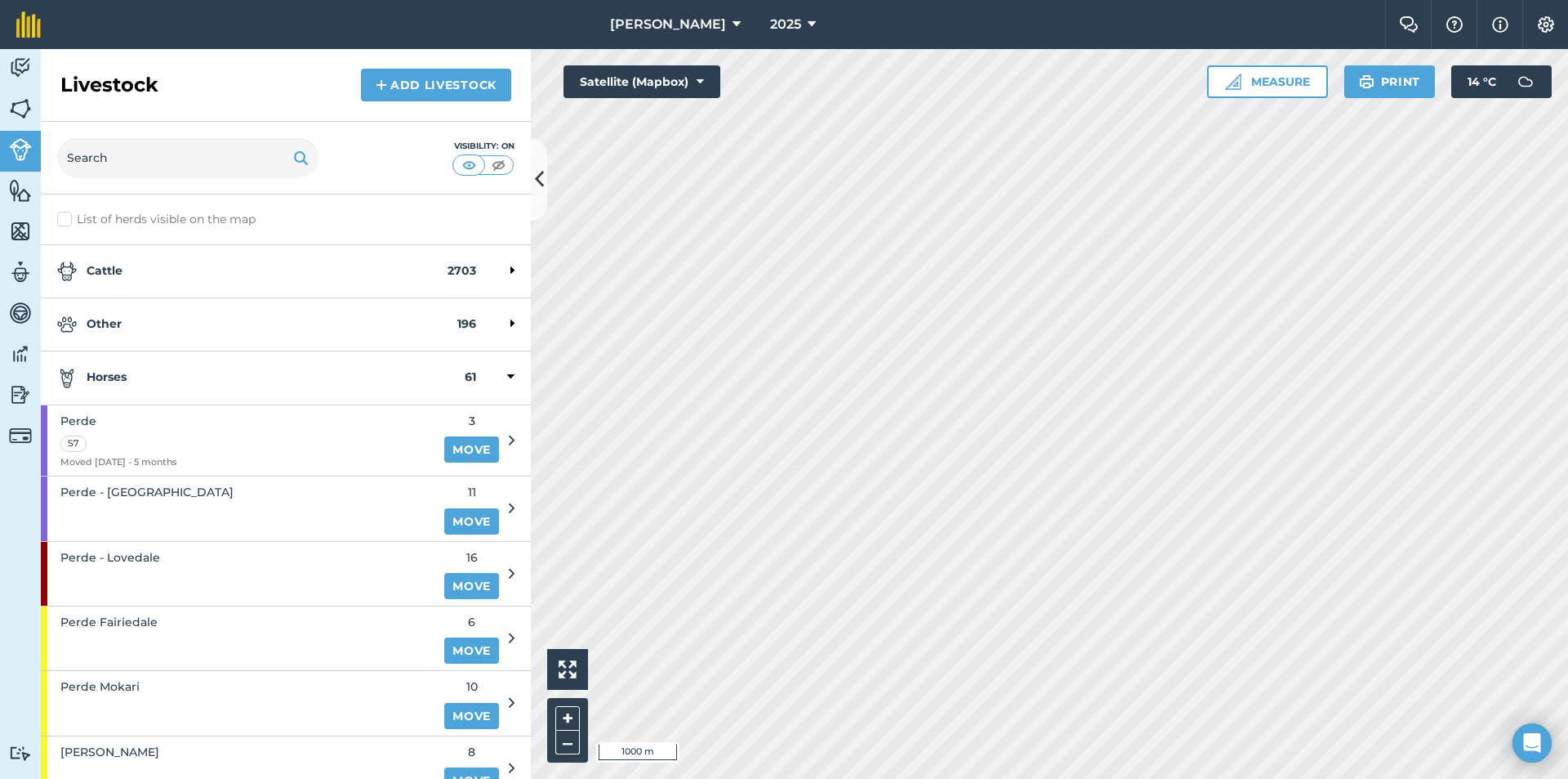
click at [195, 382] on strong "Horses" at bounding box center [261, 377] width 408 height 20
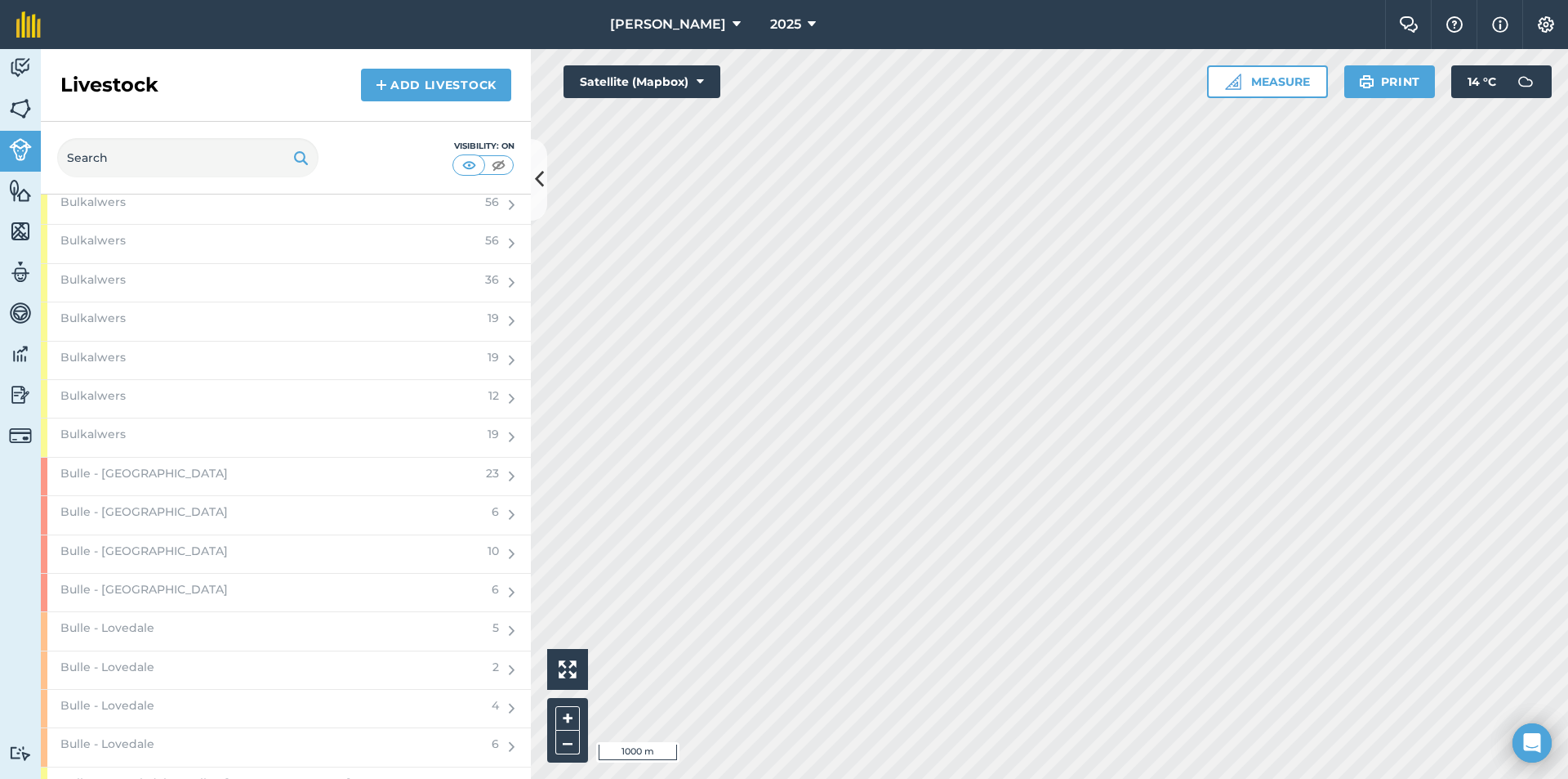
scroll to position [1798, 0]
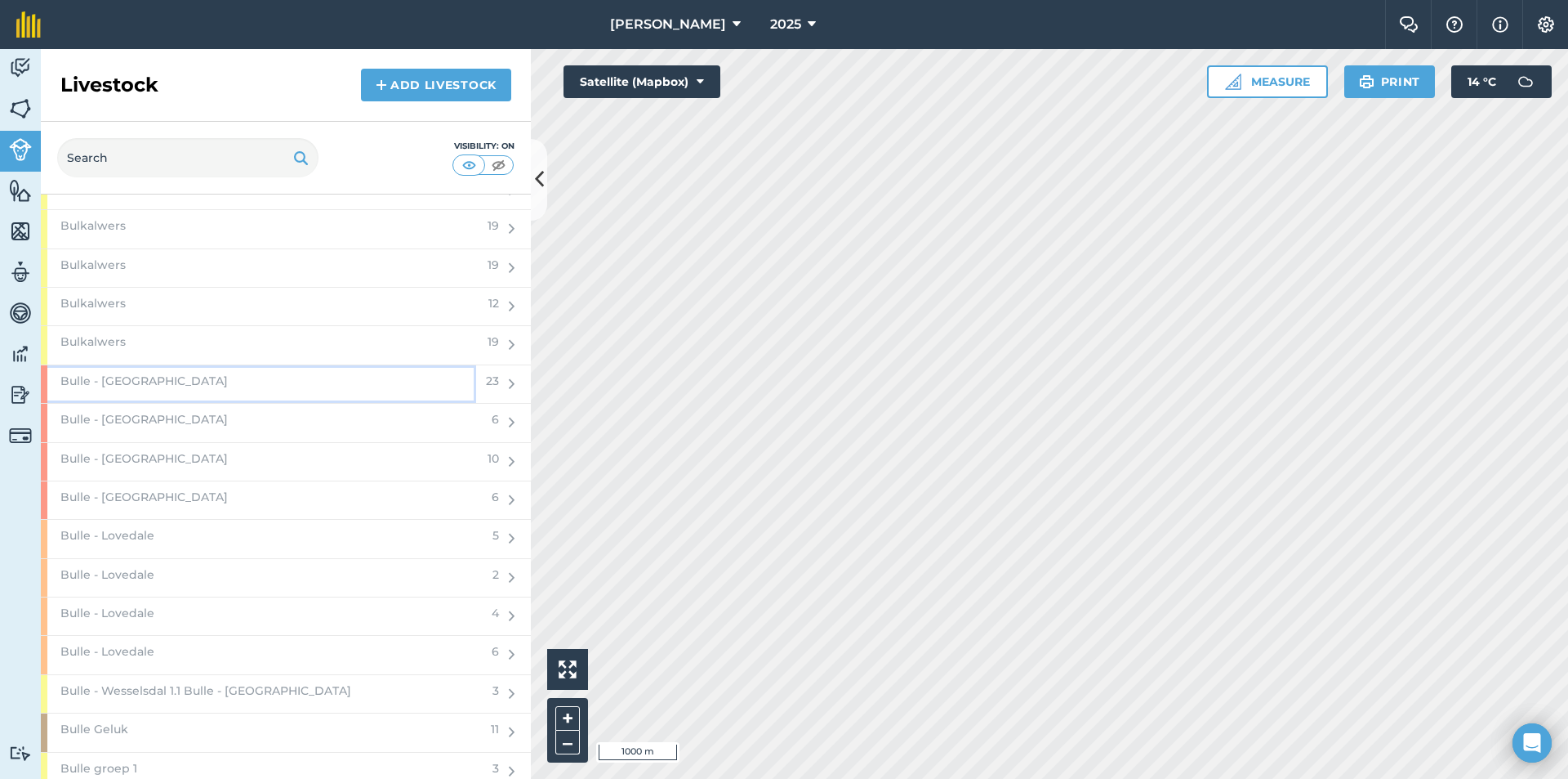
click at [332, 391] on div "Bulle - [GEOGRAPHIC_DATA]" at bounding box center [258, 383] width 435 height 37
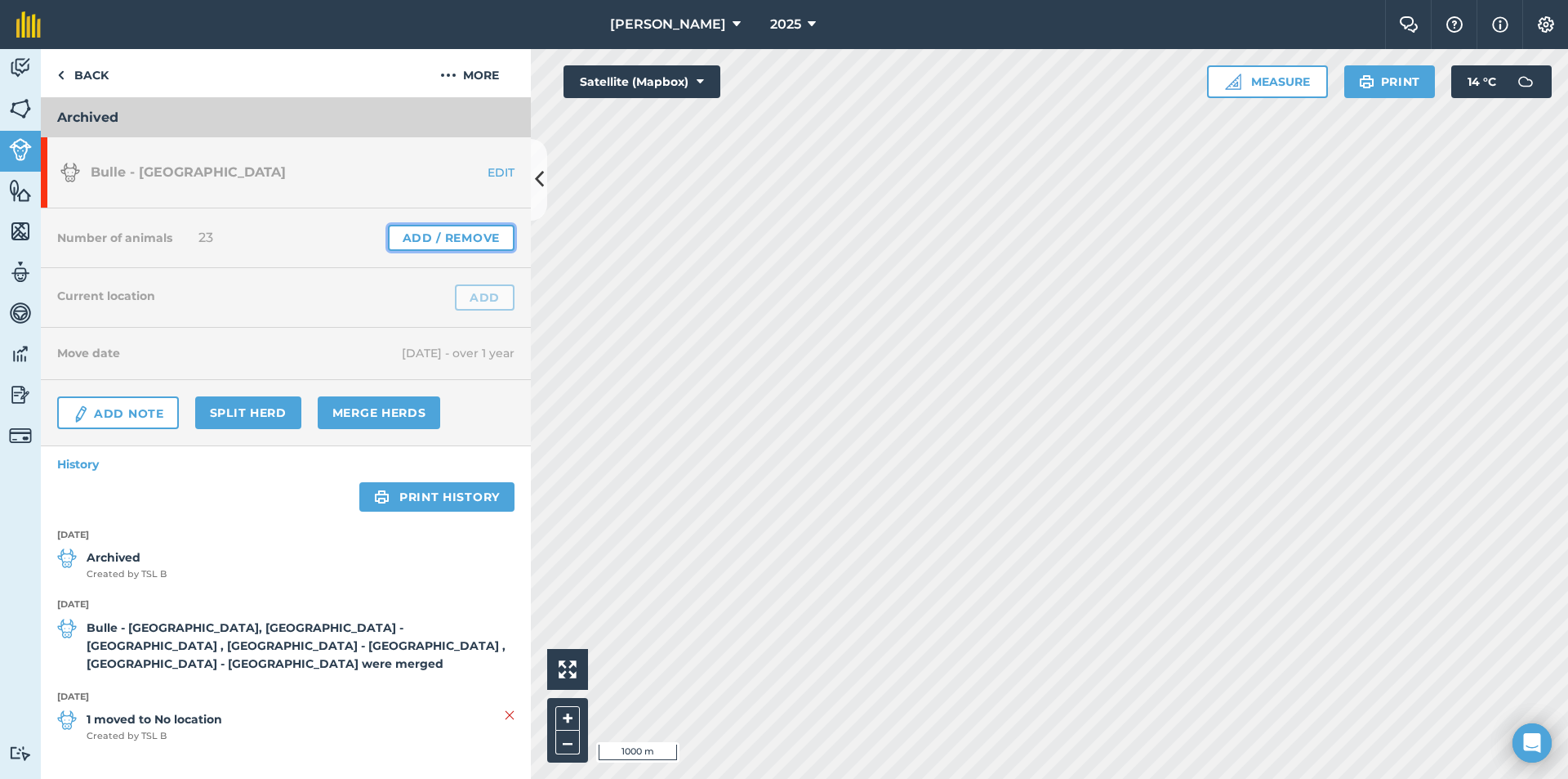
click at [417, 246] on link "Add / Remove" at bounding box center [451, 238] width 127 height 27
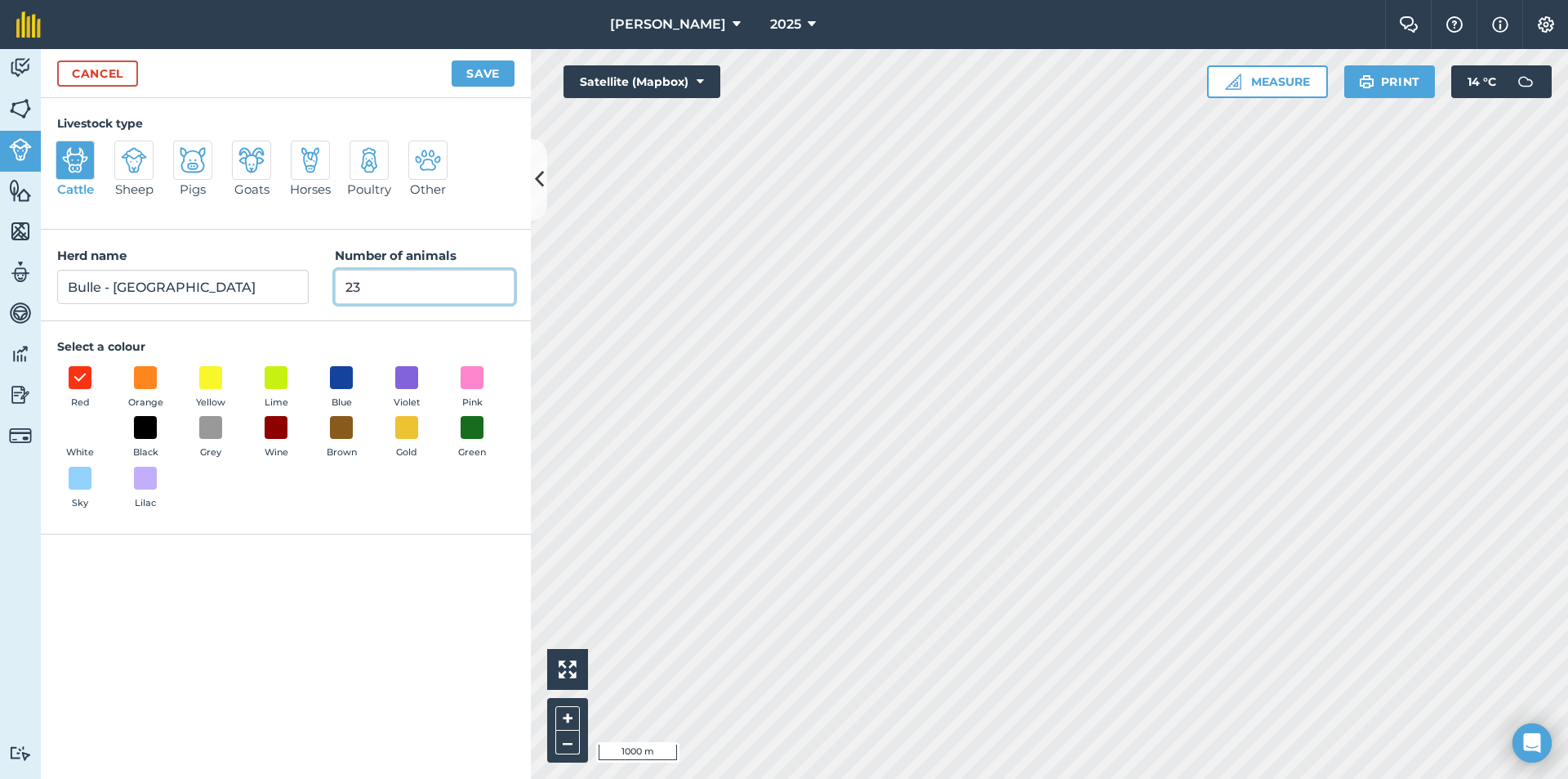
click at [410, 290] on input "23" at bounding box center [425, 286] width 180 height 34
type input "2"
type input "0"
click at [485, 78] on button "Save" at bounding box center [483, 74] width 63 height 27
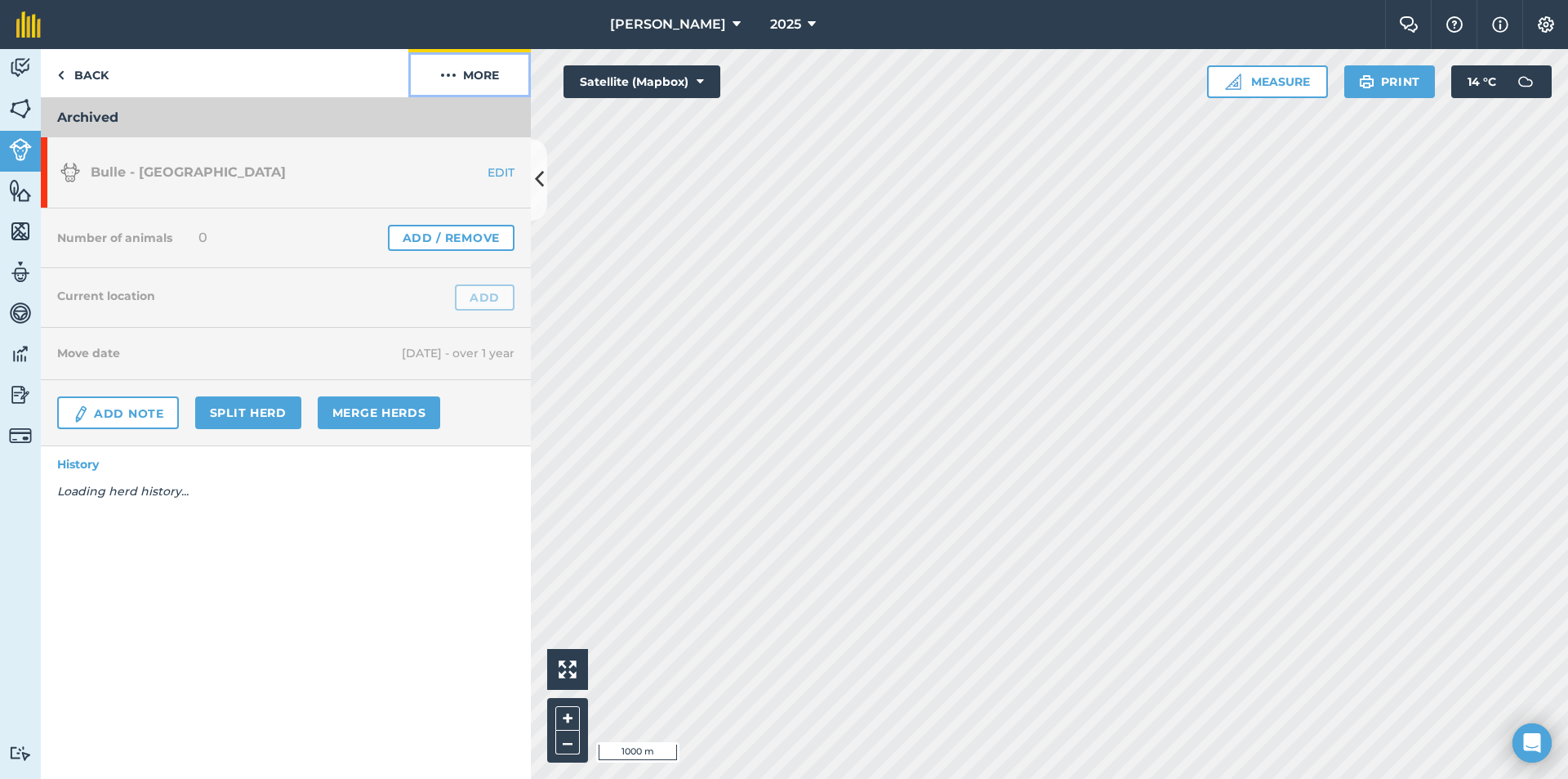
click at [485, 79] on button "More" at bounding box center [470, 73] width 123 height 48
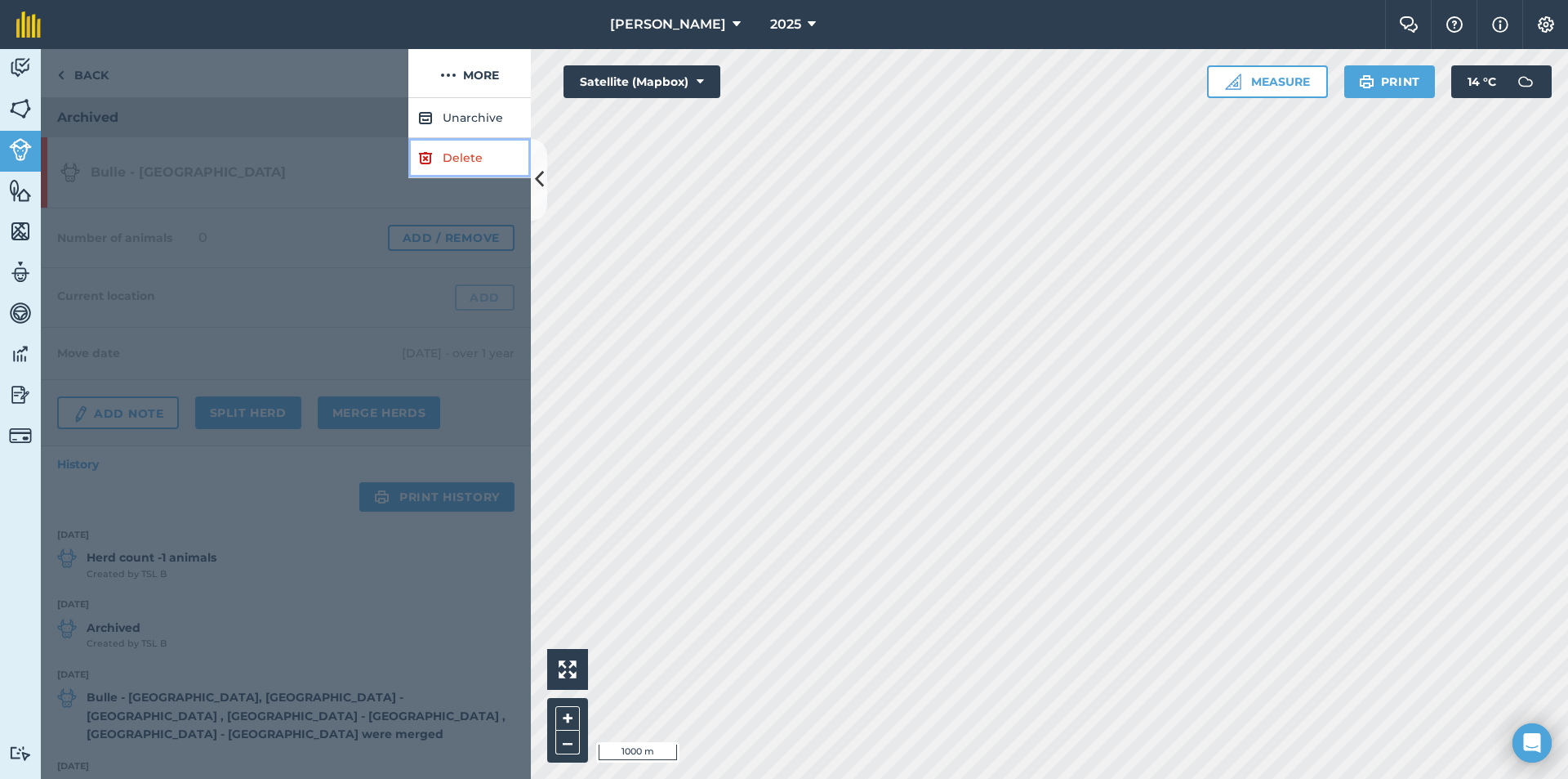
click at [459, 162] on link "Delete" at bounding box center [470, 158] width 123 height 40
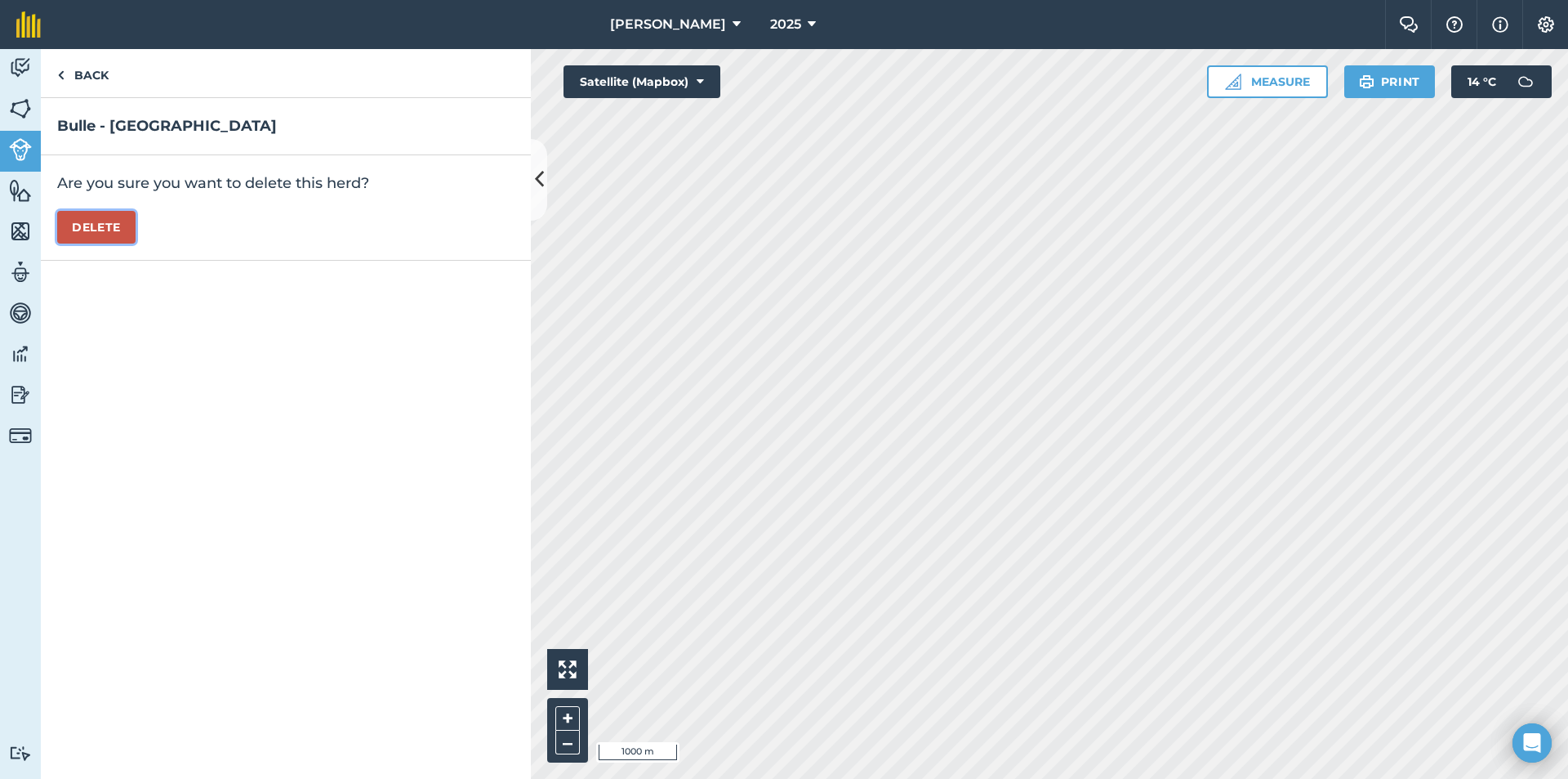
click at [90, 223] on button "Delete" at bounding box center [96, 226] width 79 height 32
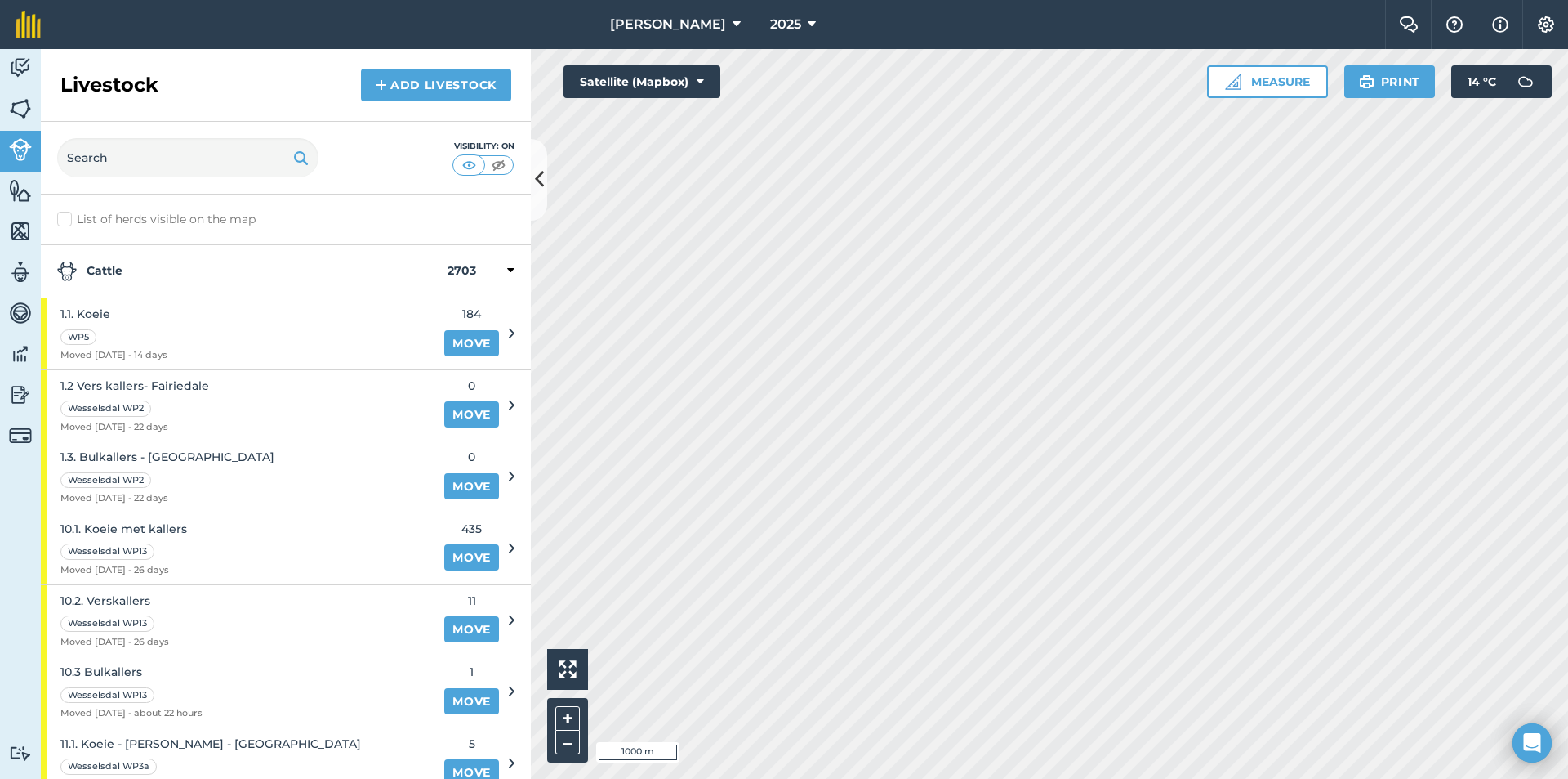
click at [103, 270] on strong "Cattle" at bounding box center [252, 271] width 391 height 20
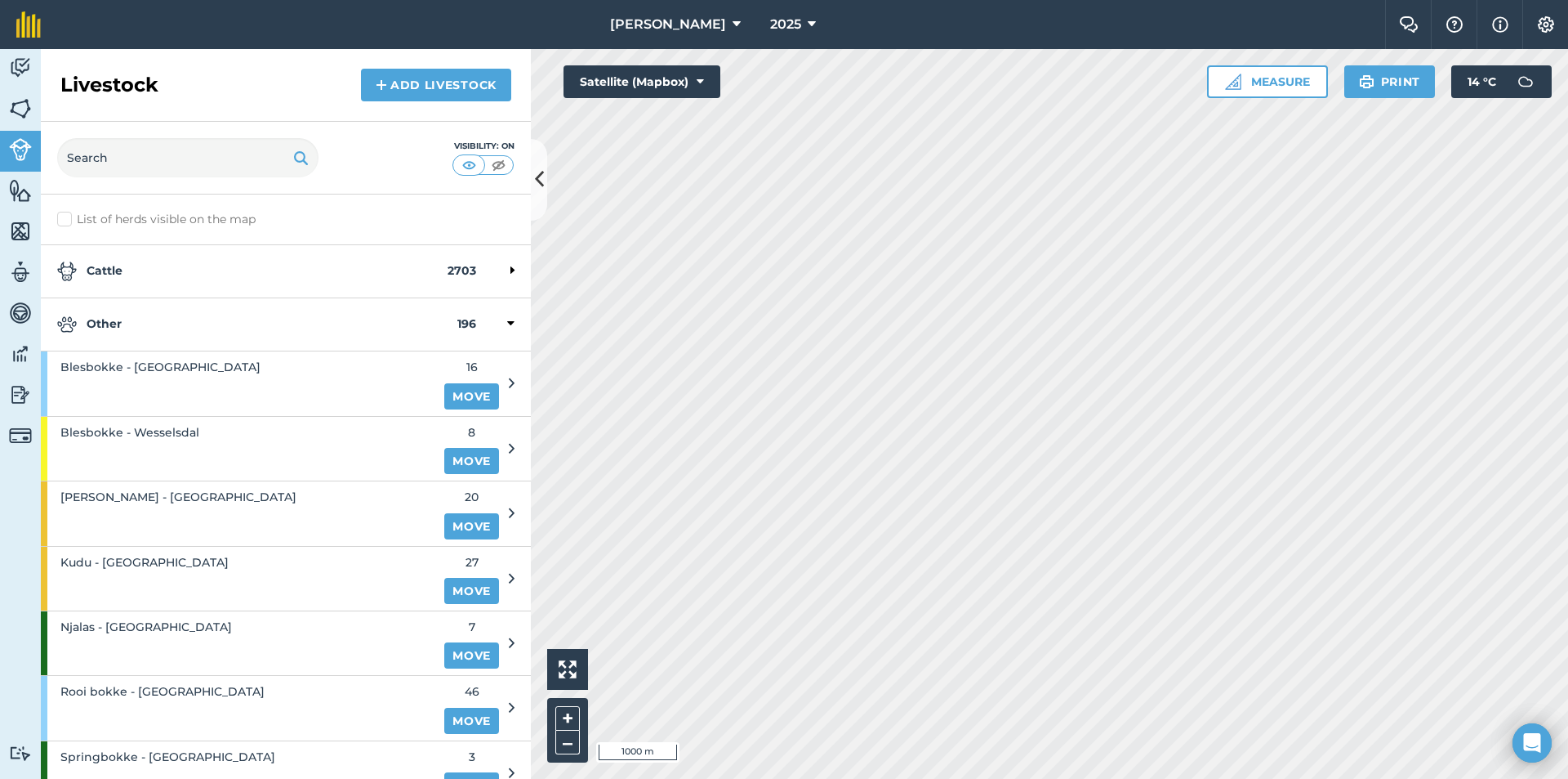
click at [135, 333] on strong "Other" at bounding box center [257, 324] width 400 height 20
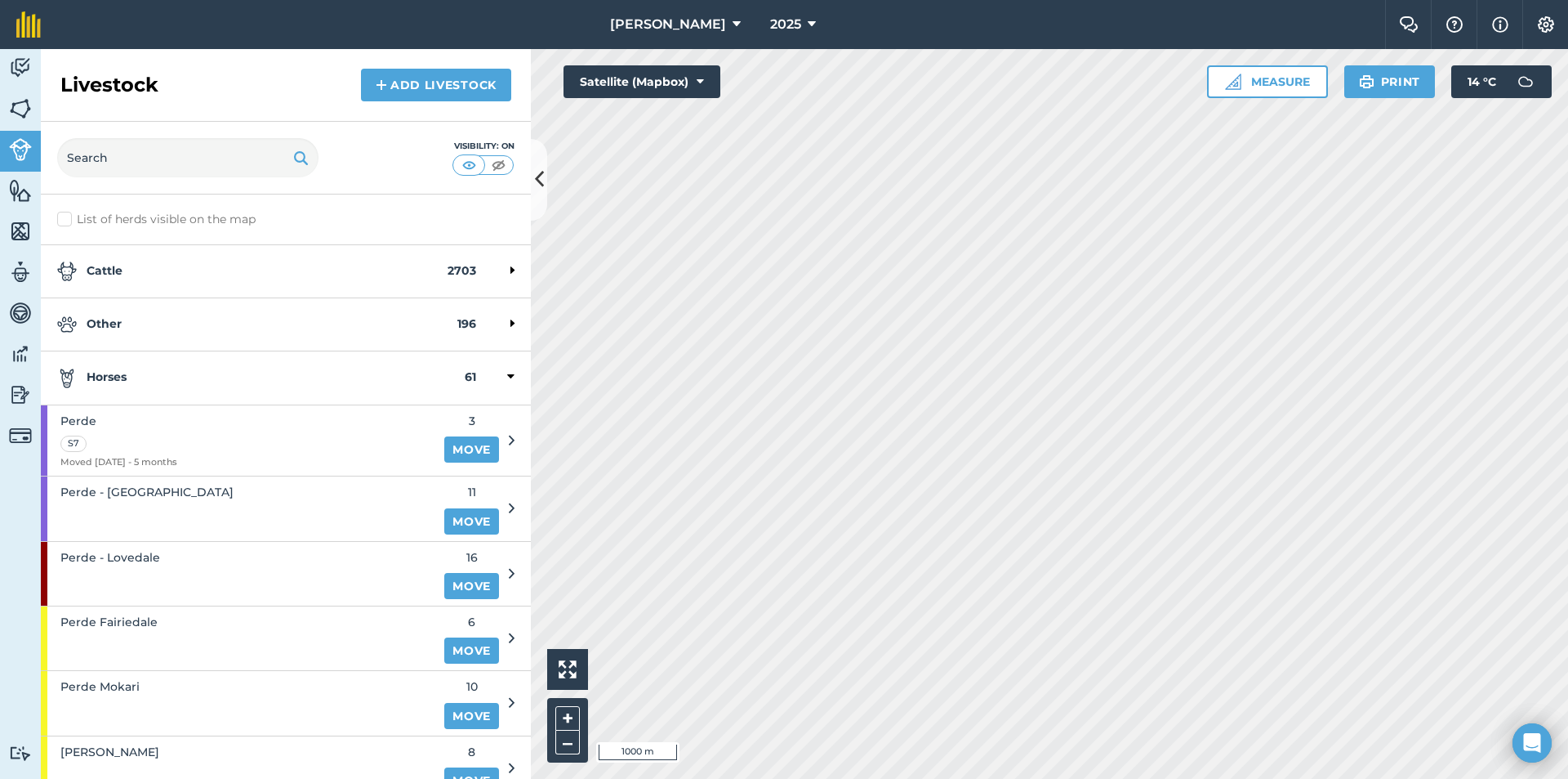
click at [140, 389] on div "Horses 61" at bounding box center [285, 378] width 490 height 53
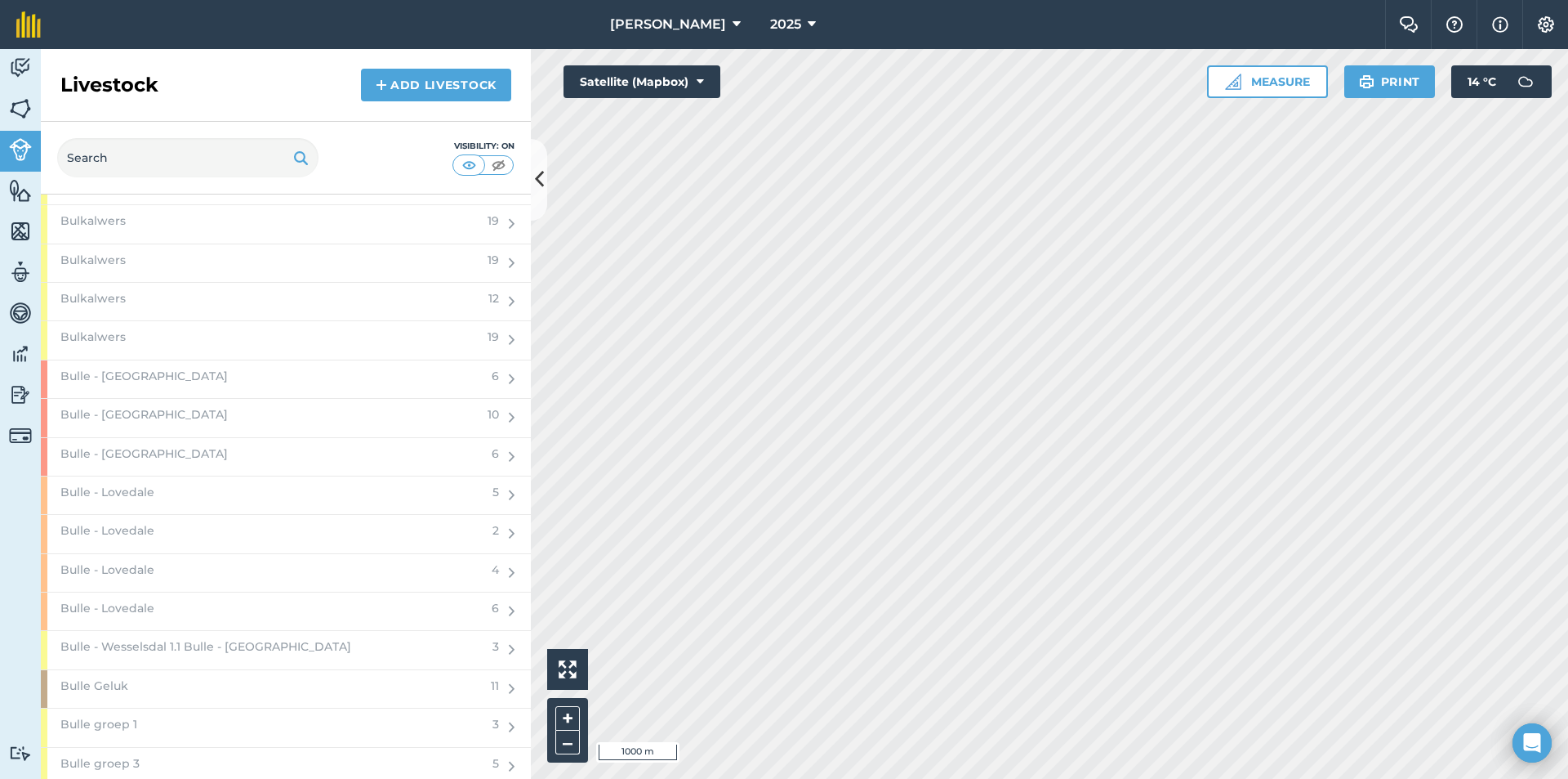
scroll to position [1798, 0]
click at [172, 377] on div "Bulle - [GEOGRAPHIC_DATA]" at bounding box center [261, 383] width 441 height 37
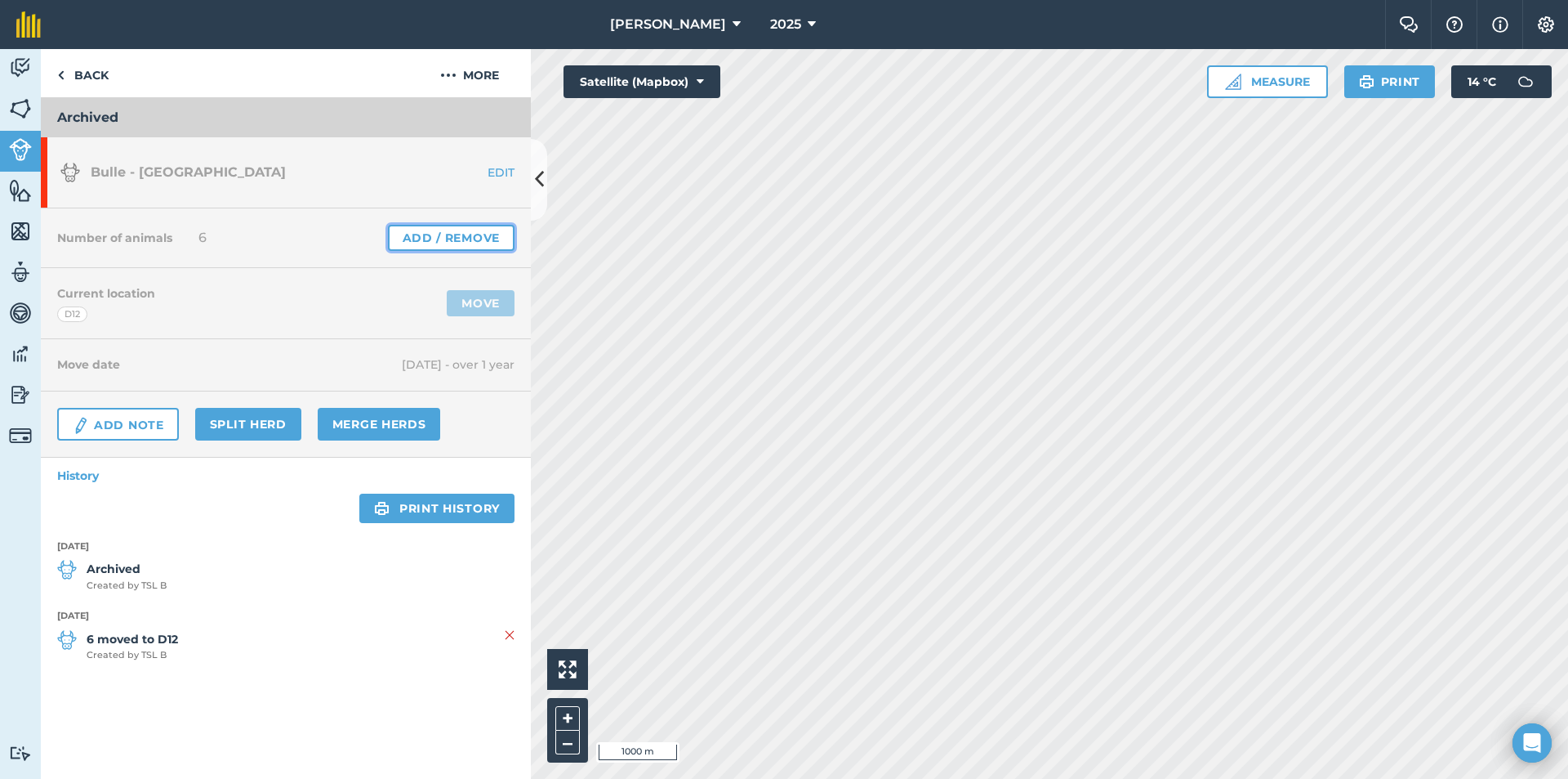
click at [444, 230] on link "Add / Remove" at bounding box center [451, 238] width 127 height 27
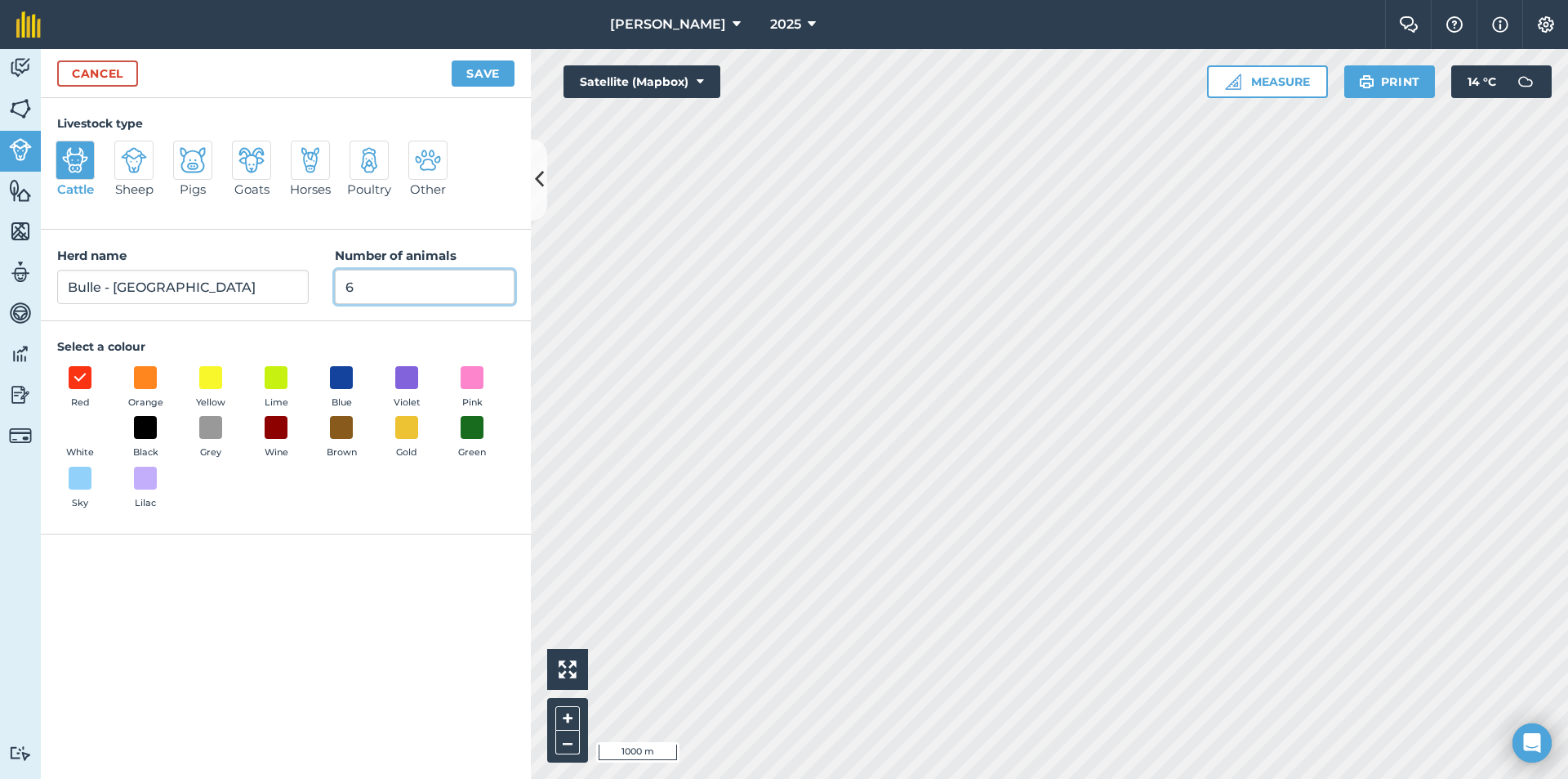
click at [410, 294] on input "6" at bounding box center [425, 286] width 180 height 34
type input "0"
click at [459, 68] on button "Save" at bounding box center [483, 74] width 63 height 27
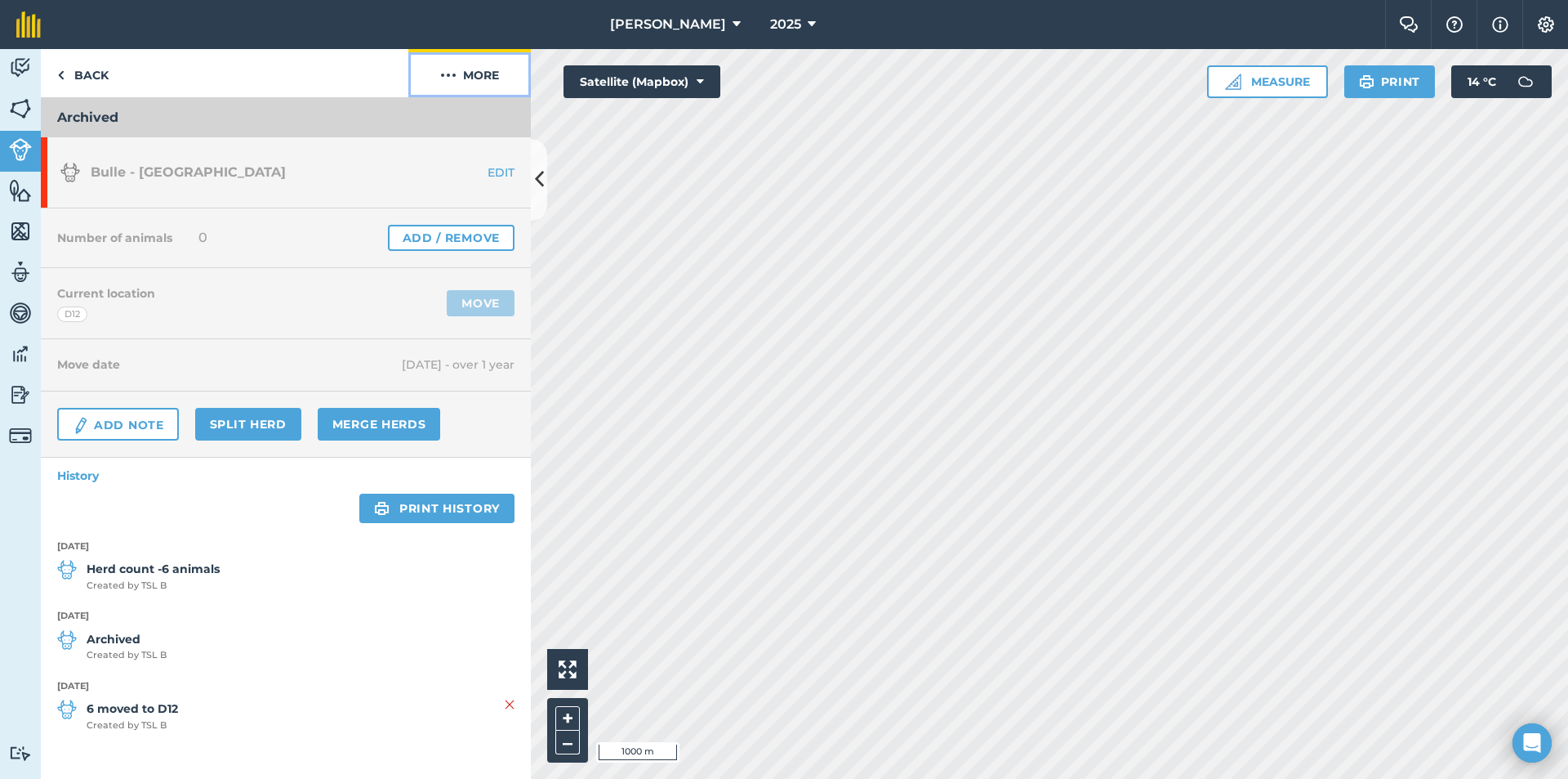
click at [492, 71] on button "More" at bounding box center [470, 73] width 123 height 48
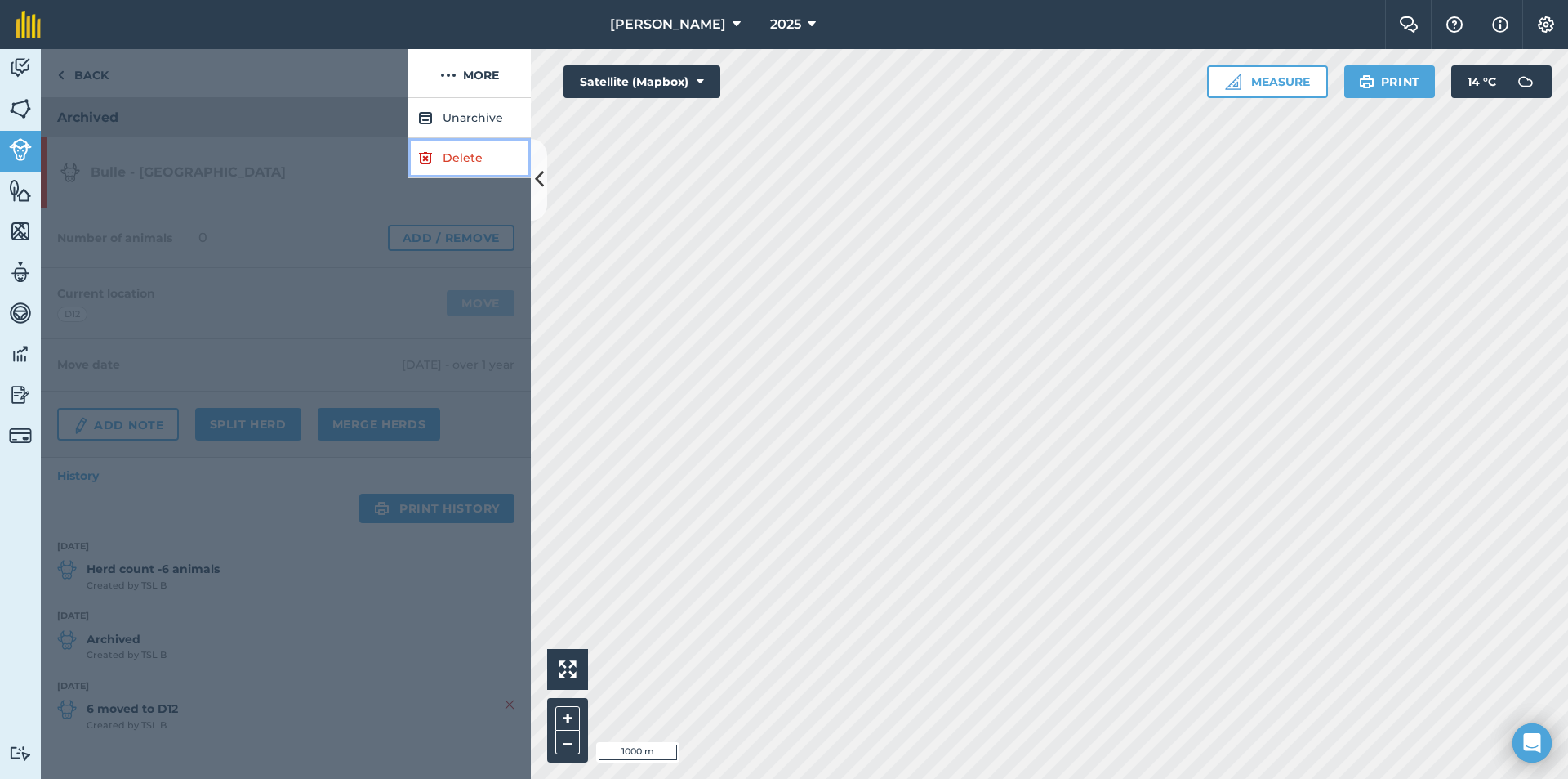
click at [457, 164] on link "Delete" at bounding box center [470, 158] width 123 height 40
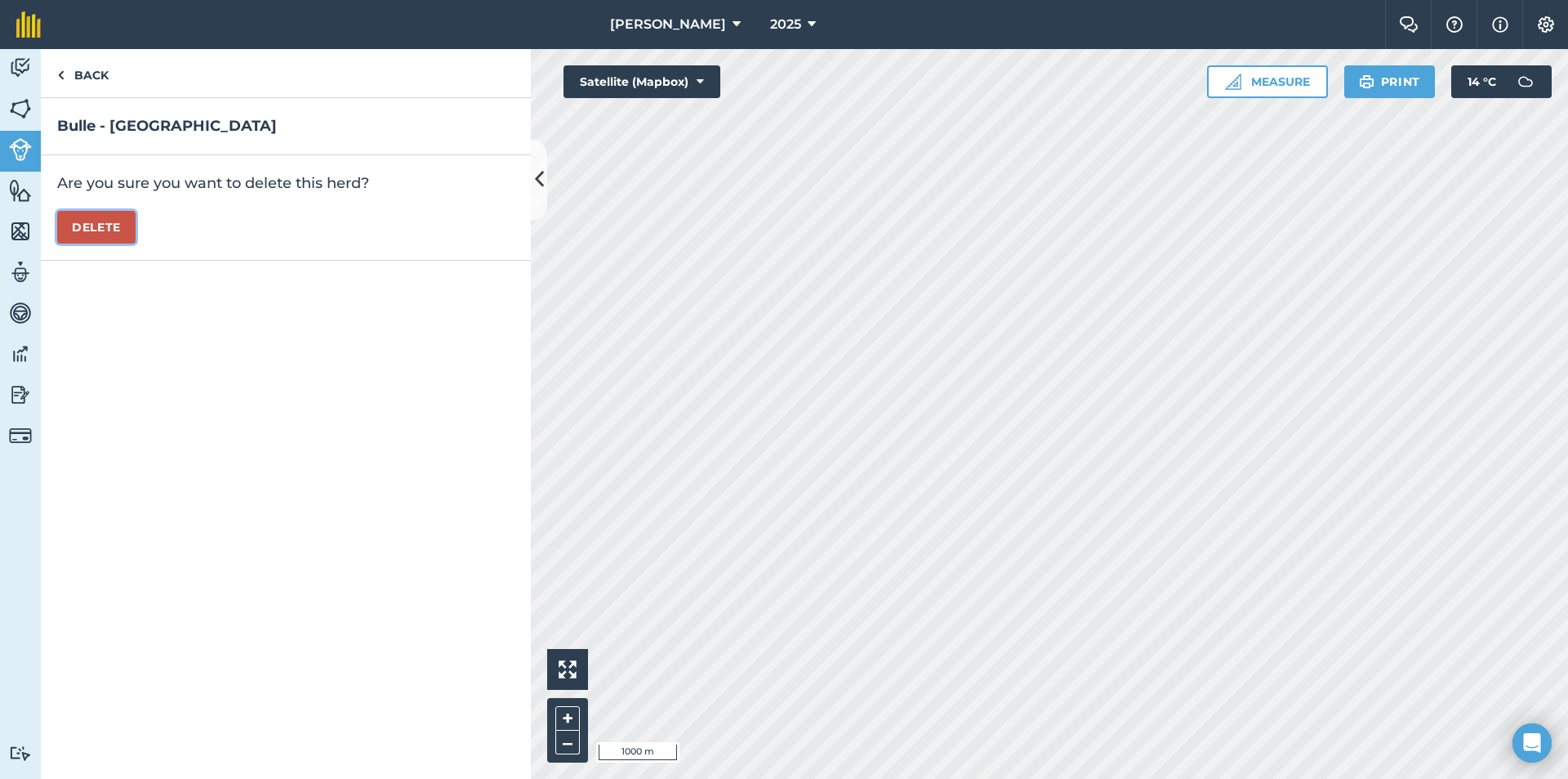
click at [71, 229] on button "Delete" at bounding box center [96, 226] width 79 height 32
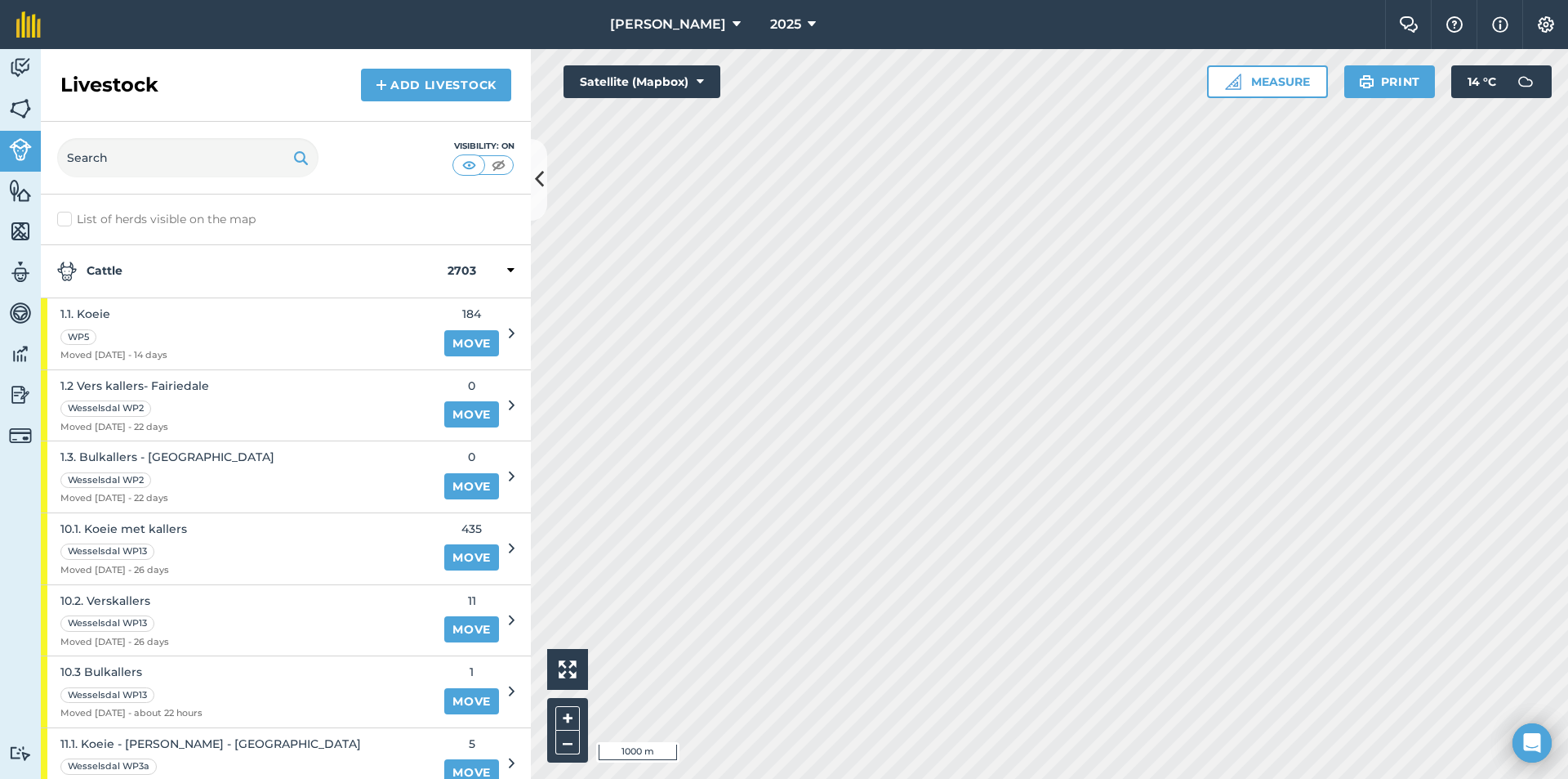
click at [265, 264] on strong "Cattle" at bounding box center [252, 271] width 391 height 20
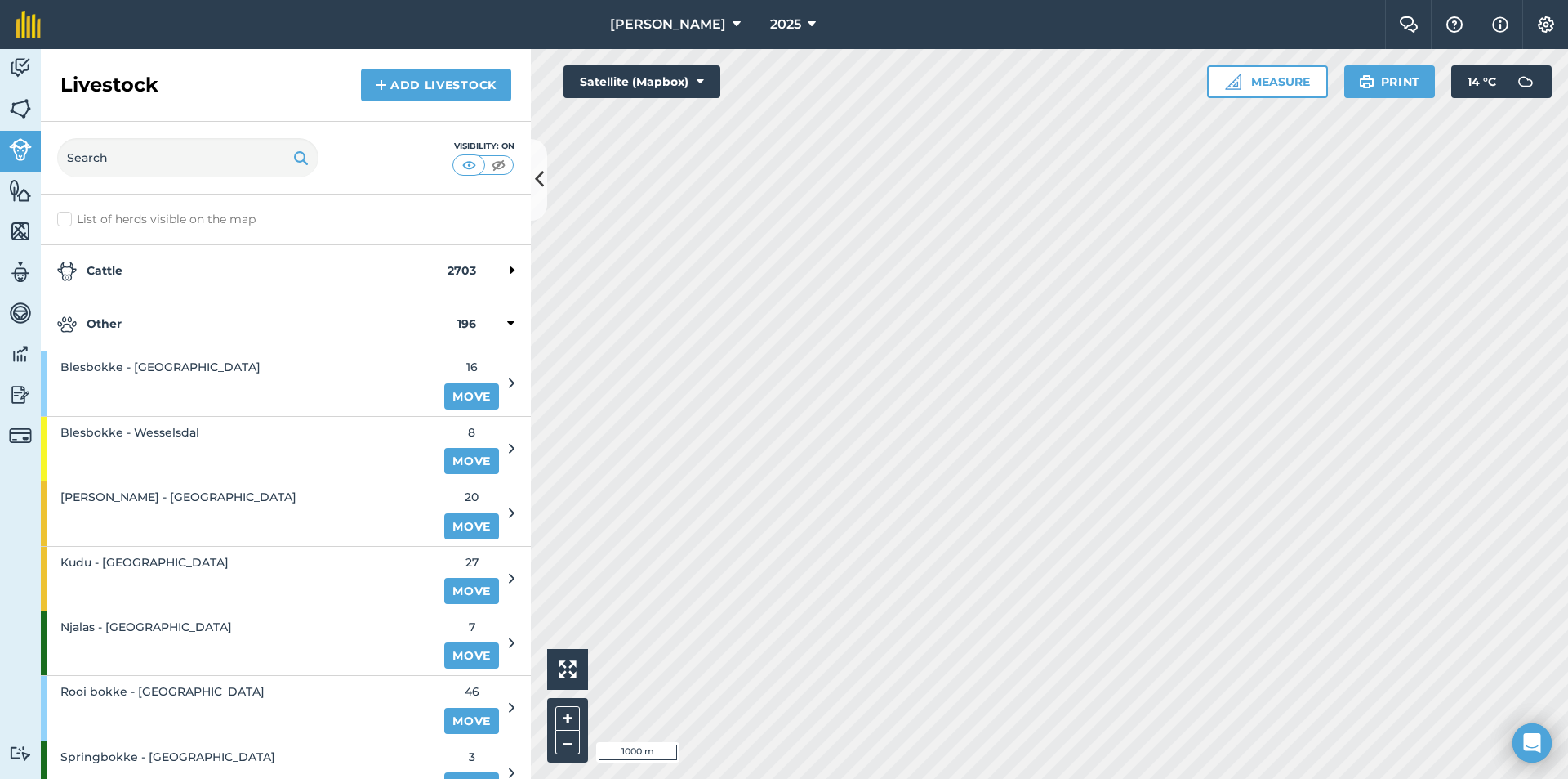
click at [163, 310] on div "Other 196" at bounding box center [285, 325] width 490 height 53
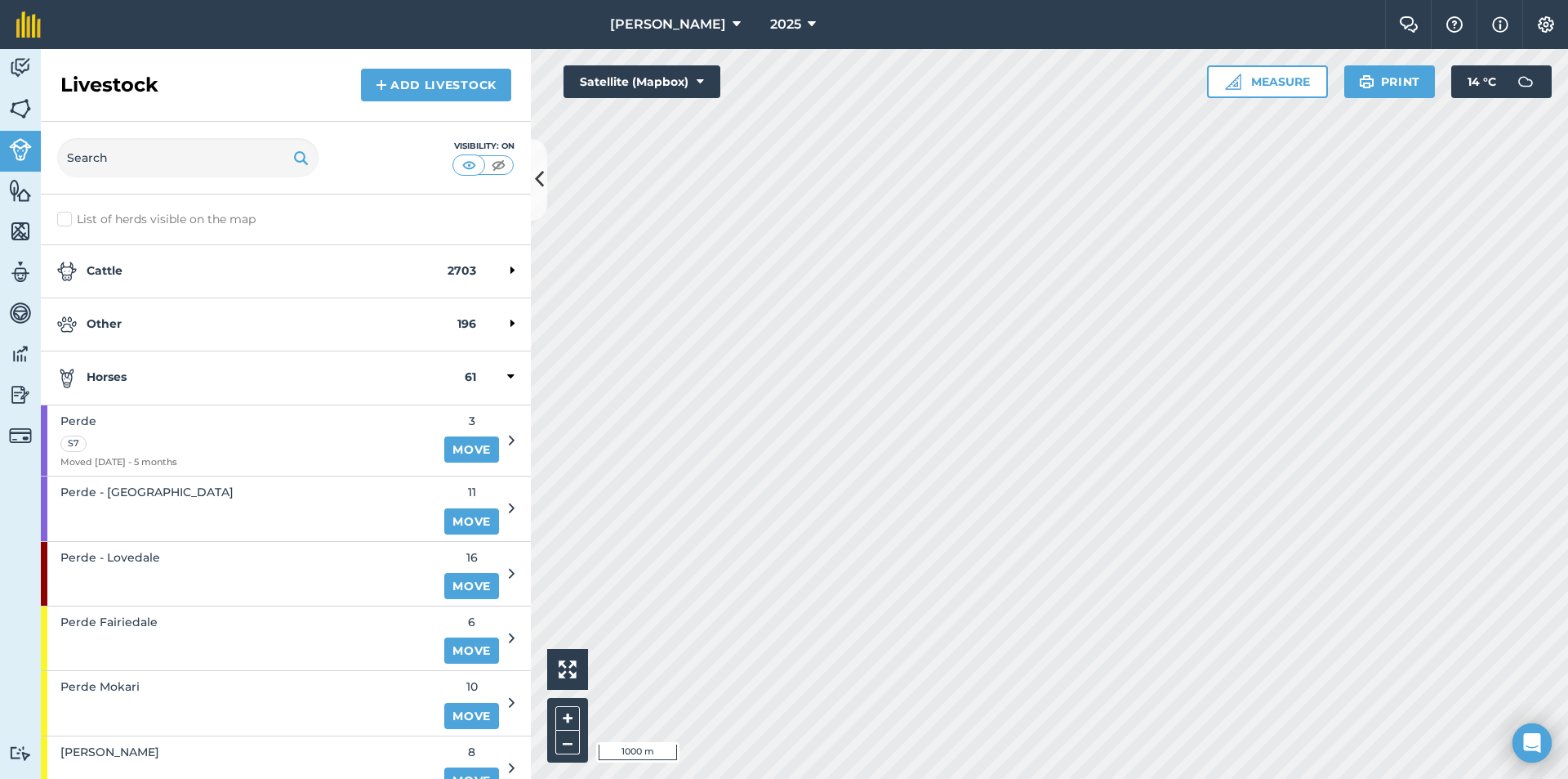
click at [165, 377] on strong "Horses" at bounding box center [261, 377] width 408 height 20
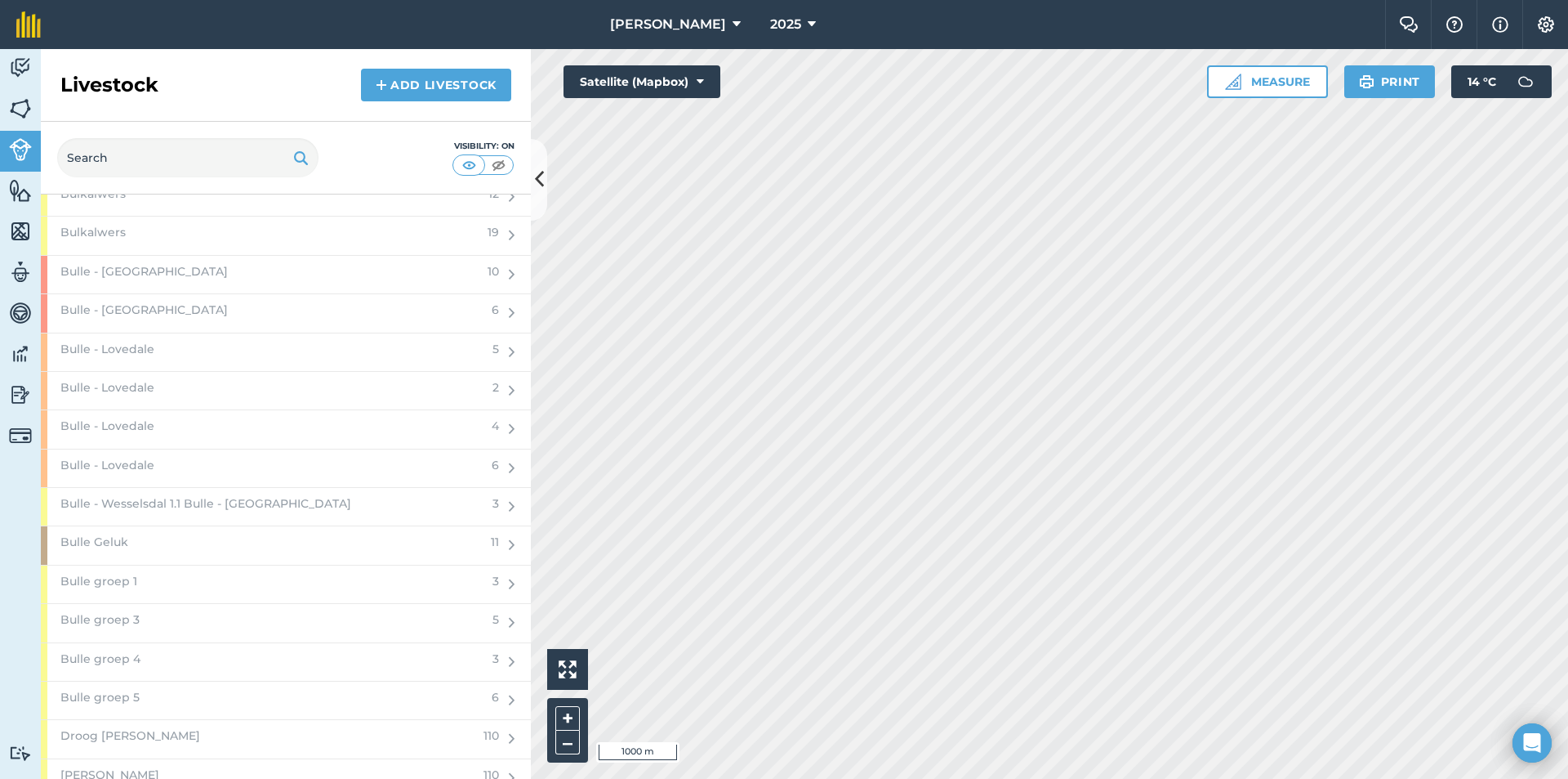
scroll to position [1880, 0]
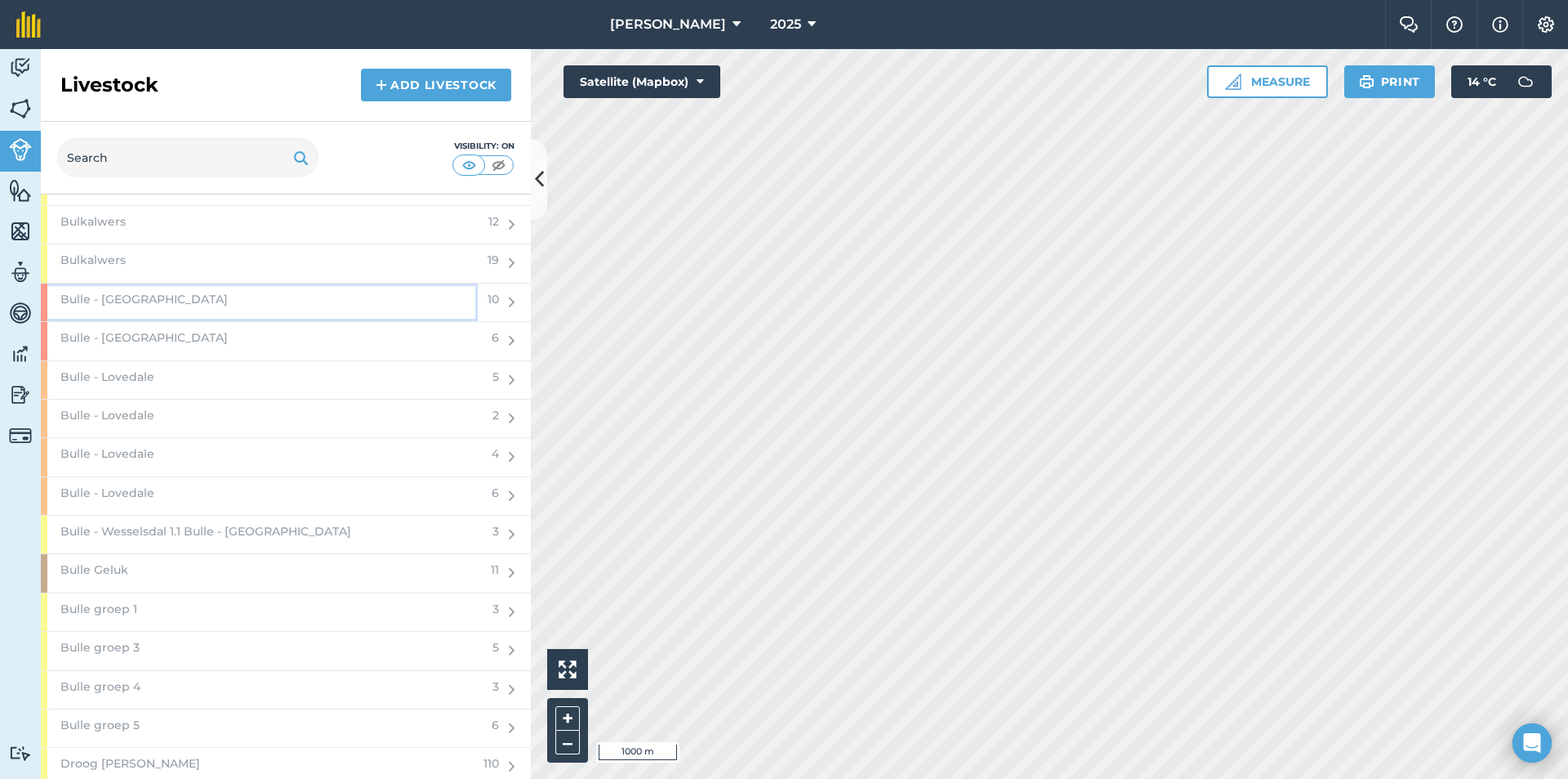
click at [204, 313] on div "Bulle - [GEOGRAPHIC_DATA]" at bounding box center [259, 302] width 437 height 37
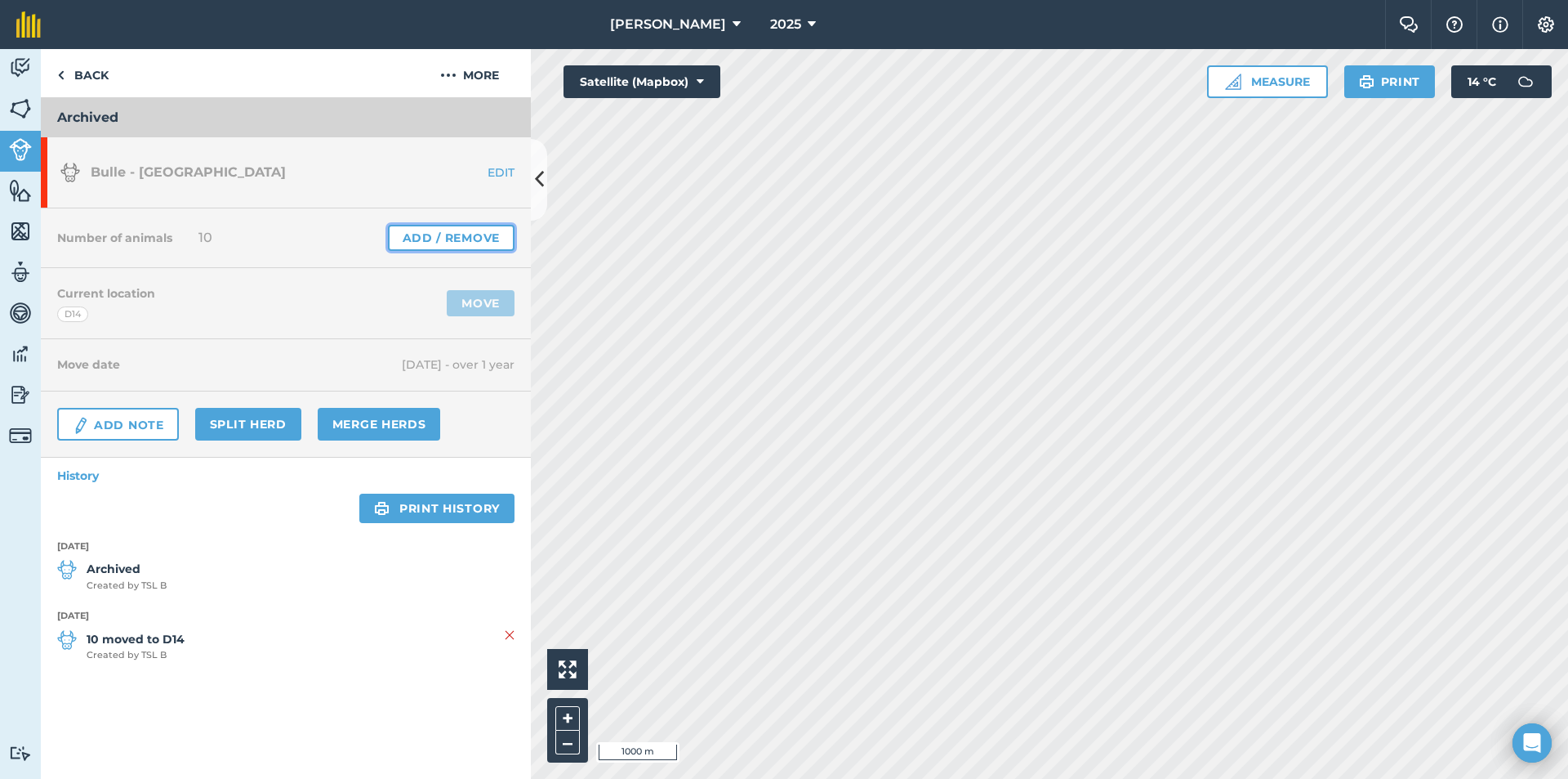
click at [471, 240] on link "Add / Remove" at bounding box center [451, 238] width 127 height 27
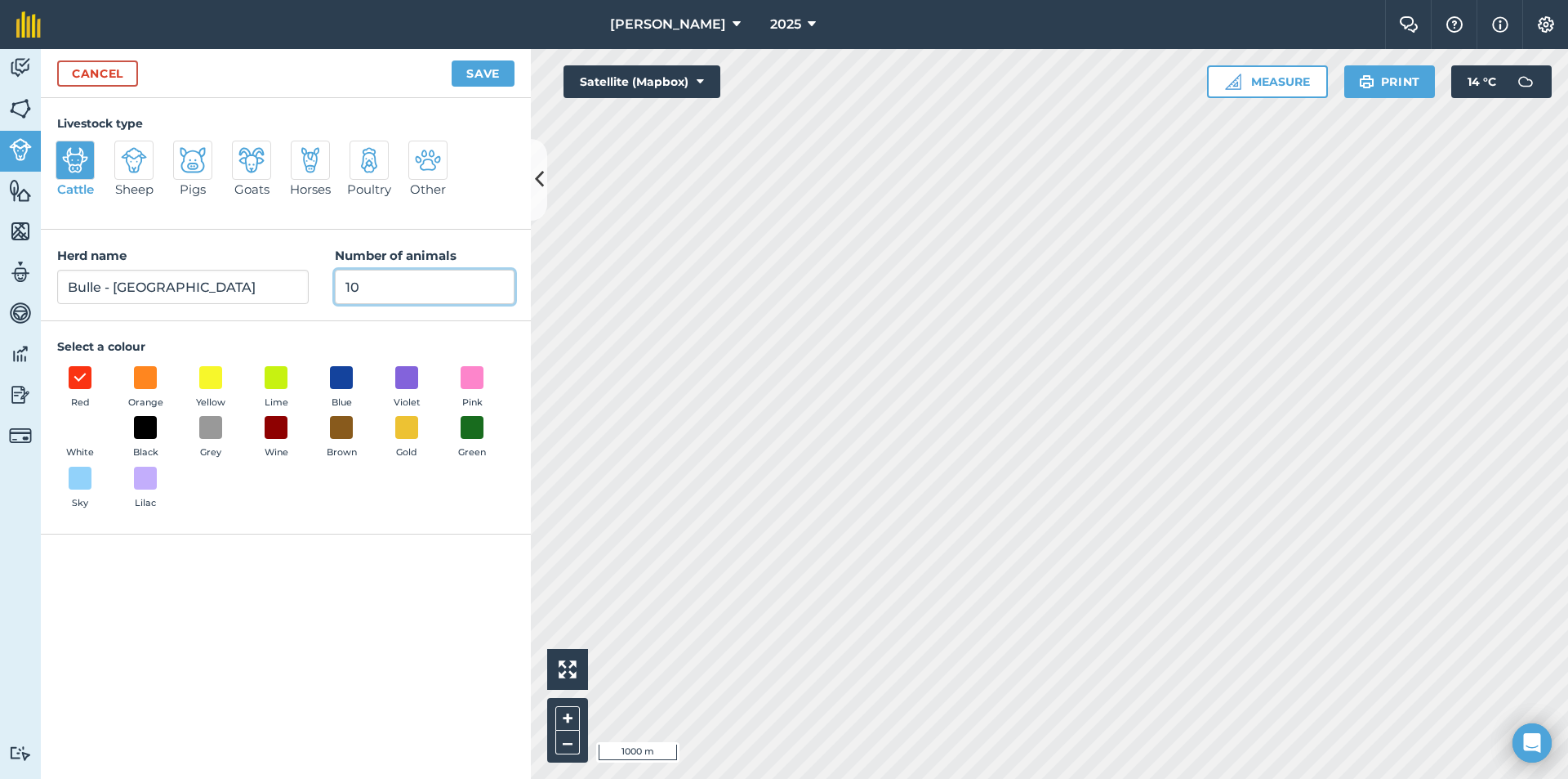
click at [382, 283] on input "10" at bounding box center [425, 286] width 180 height 34
type input "1"
type input "0"
click at [473, 61] on button "Save" at bounding box center [483, 74] width 63 height 27
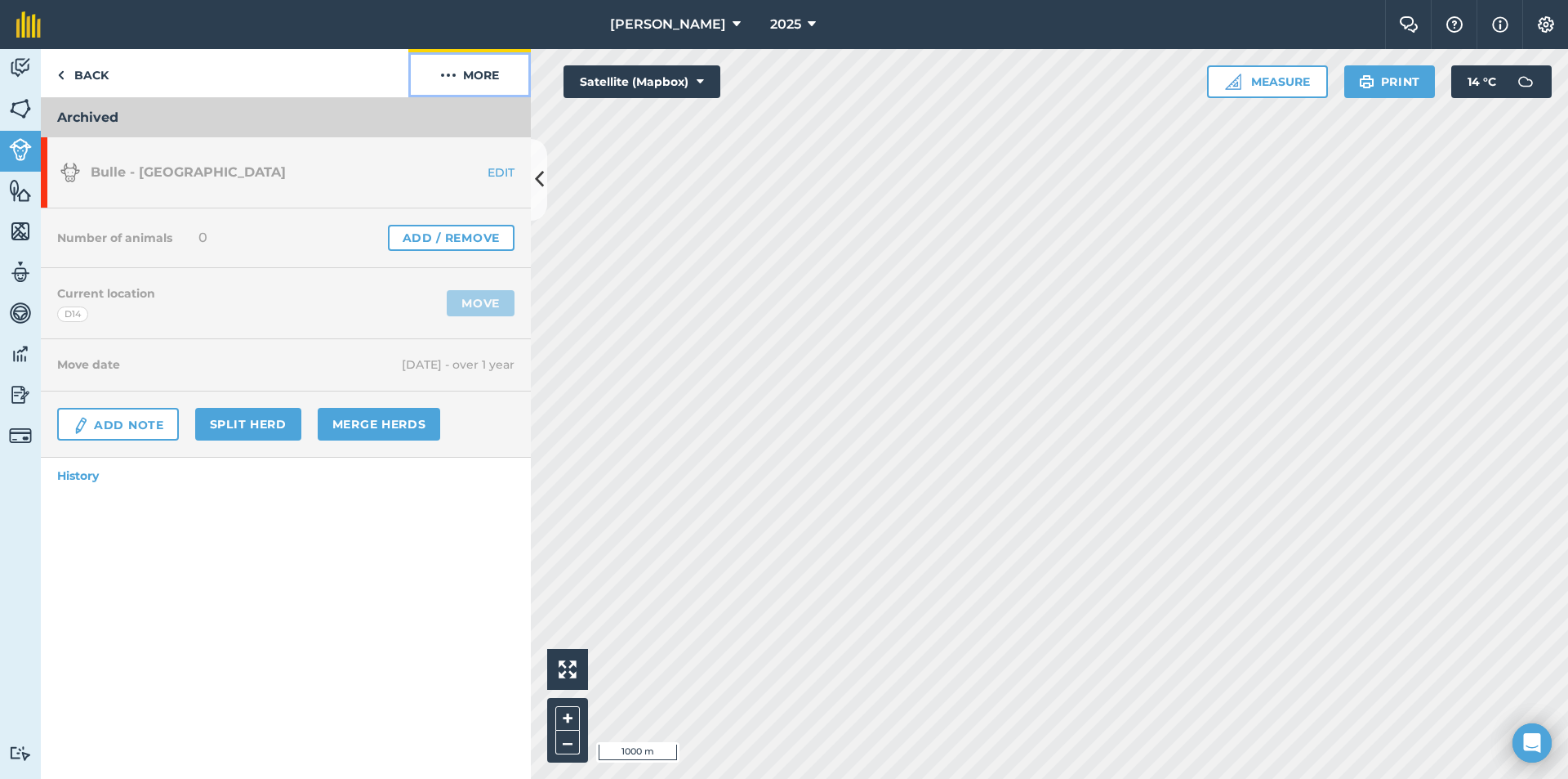
click at [470, 72] on button "More" at bounding box center [470, 73] width 123 height 48
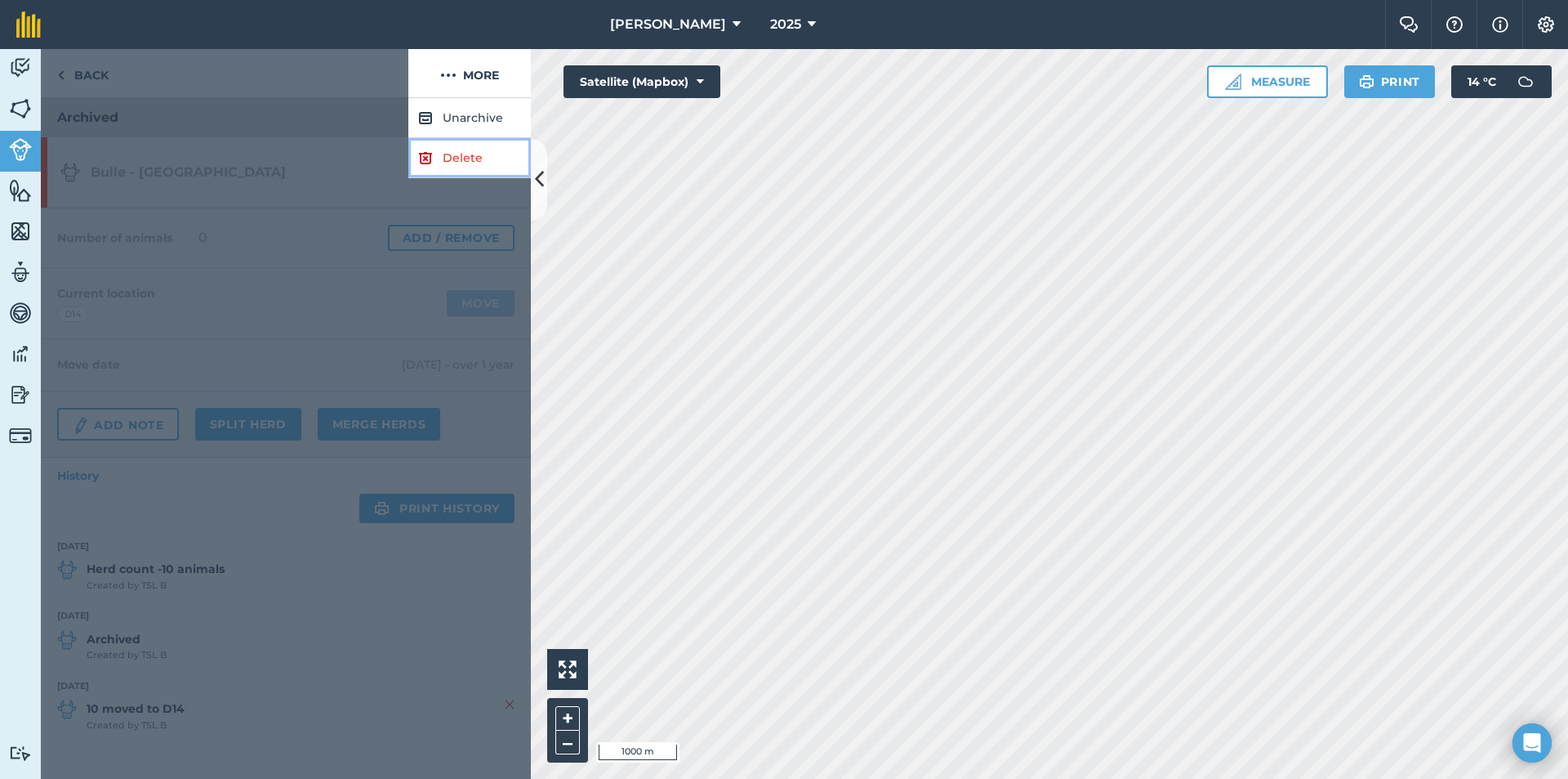
click at [441, 155] on link "Delete" at bounding box center [470, 158] width 123 height 40
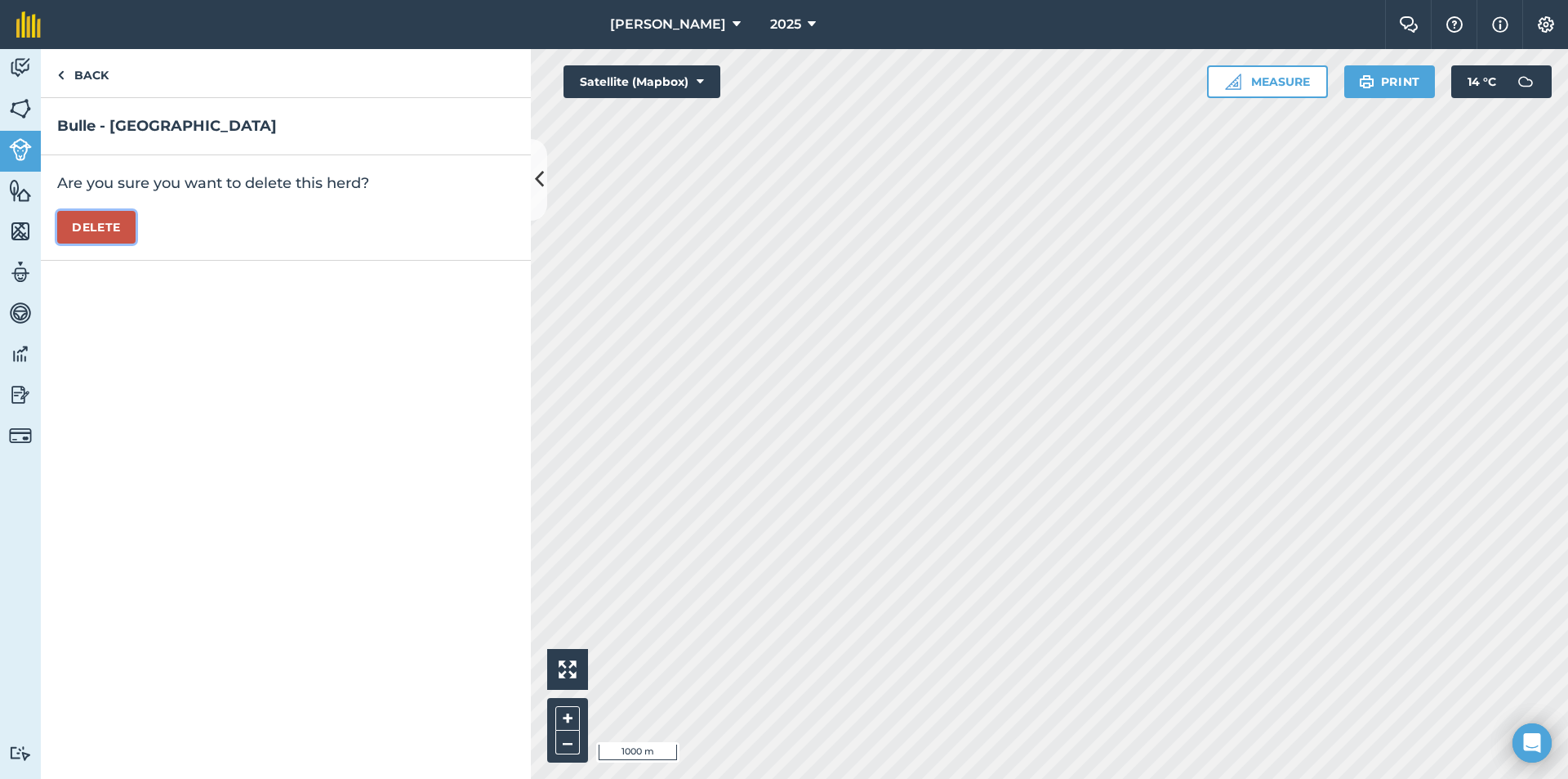
click at [106, 230] on button "Delete" at bounding box center [96, 226] width 79 height 32
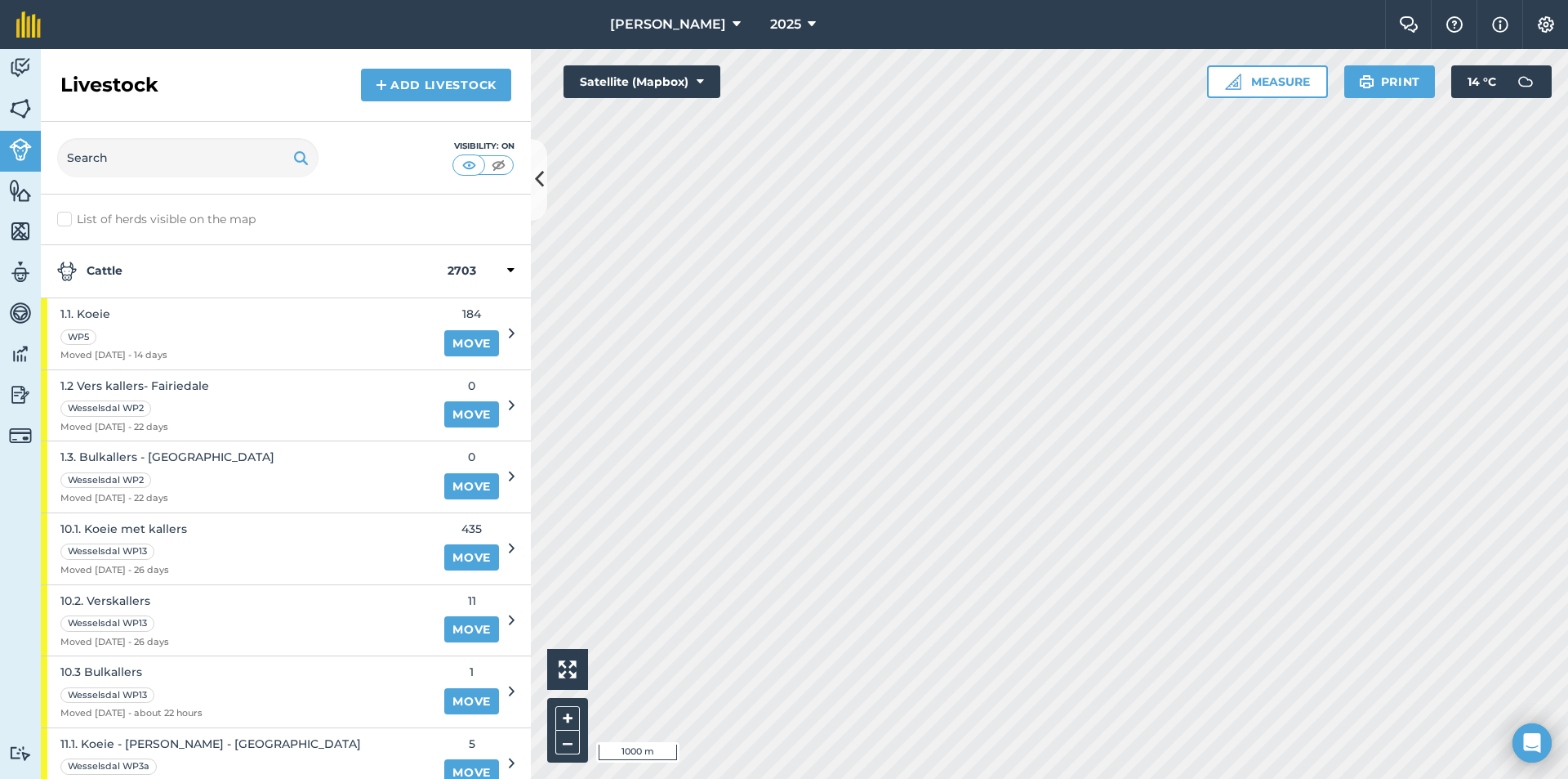
click at [226, 267] on strong "Cattle" at bounding box center [252, 271] width 391 height 20
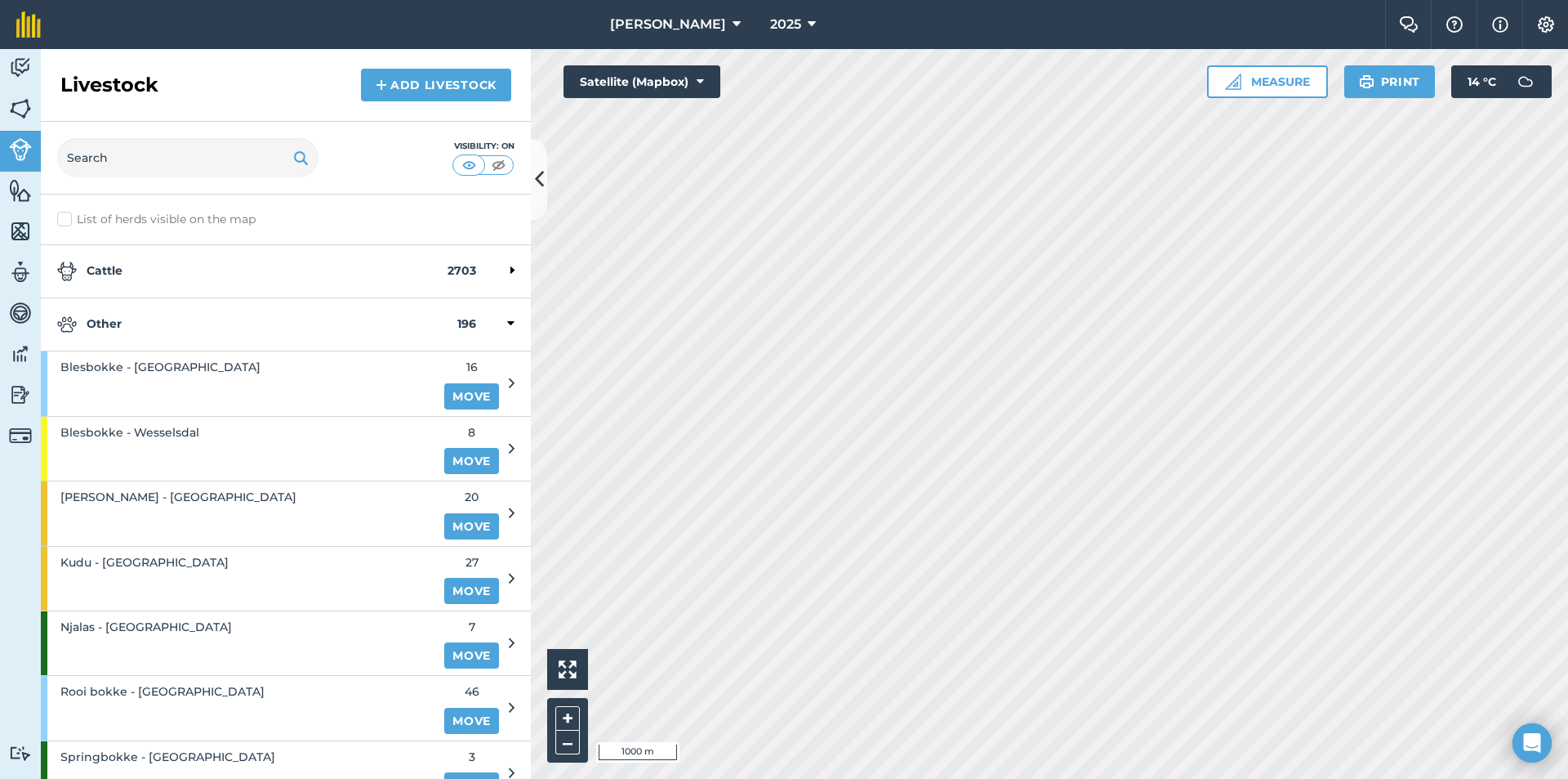
click at [119, 331] on strong "Other" at bounding box center [257, 324] width 400 height 20
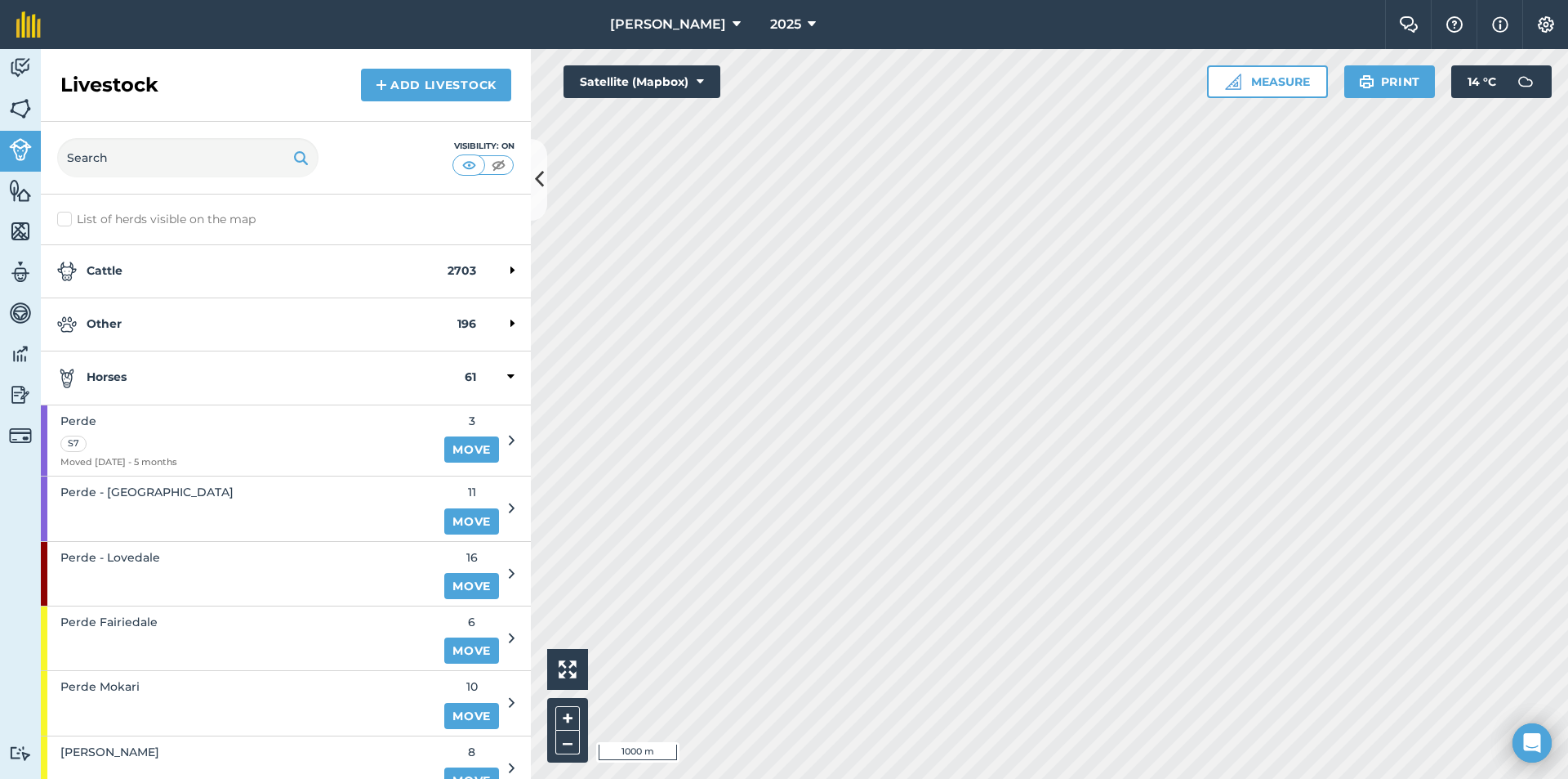
click at [138, 383] on strong "Horses" at bounding box center [261, 377] width 408 height 20
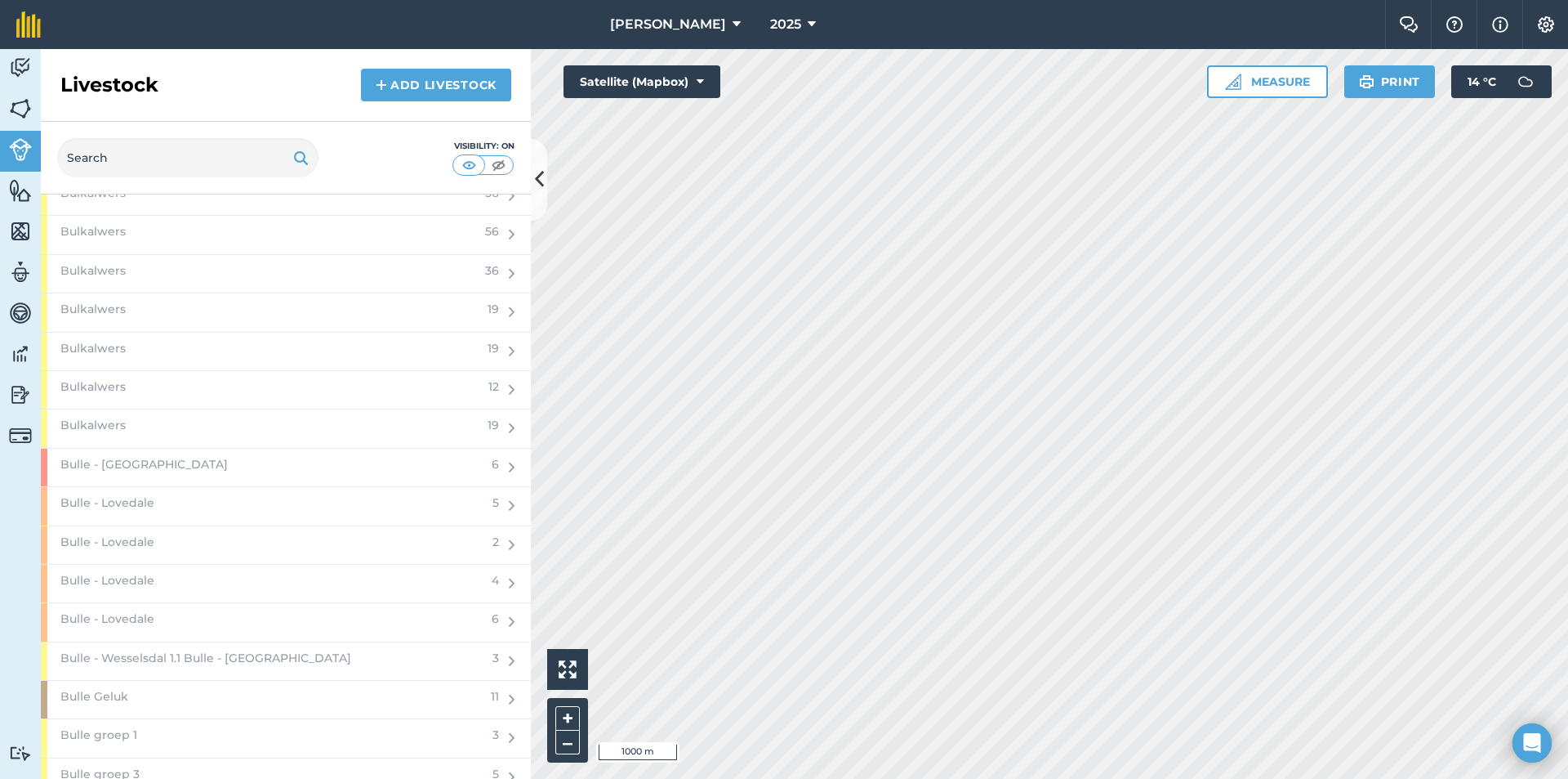
scroll to position [1716, 0]
click at [195, 466] on div "Bulle - [GEOGRAPHIC_DATA]" at bounding box center [261, 465] width 441 height 37
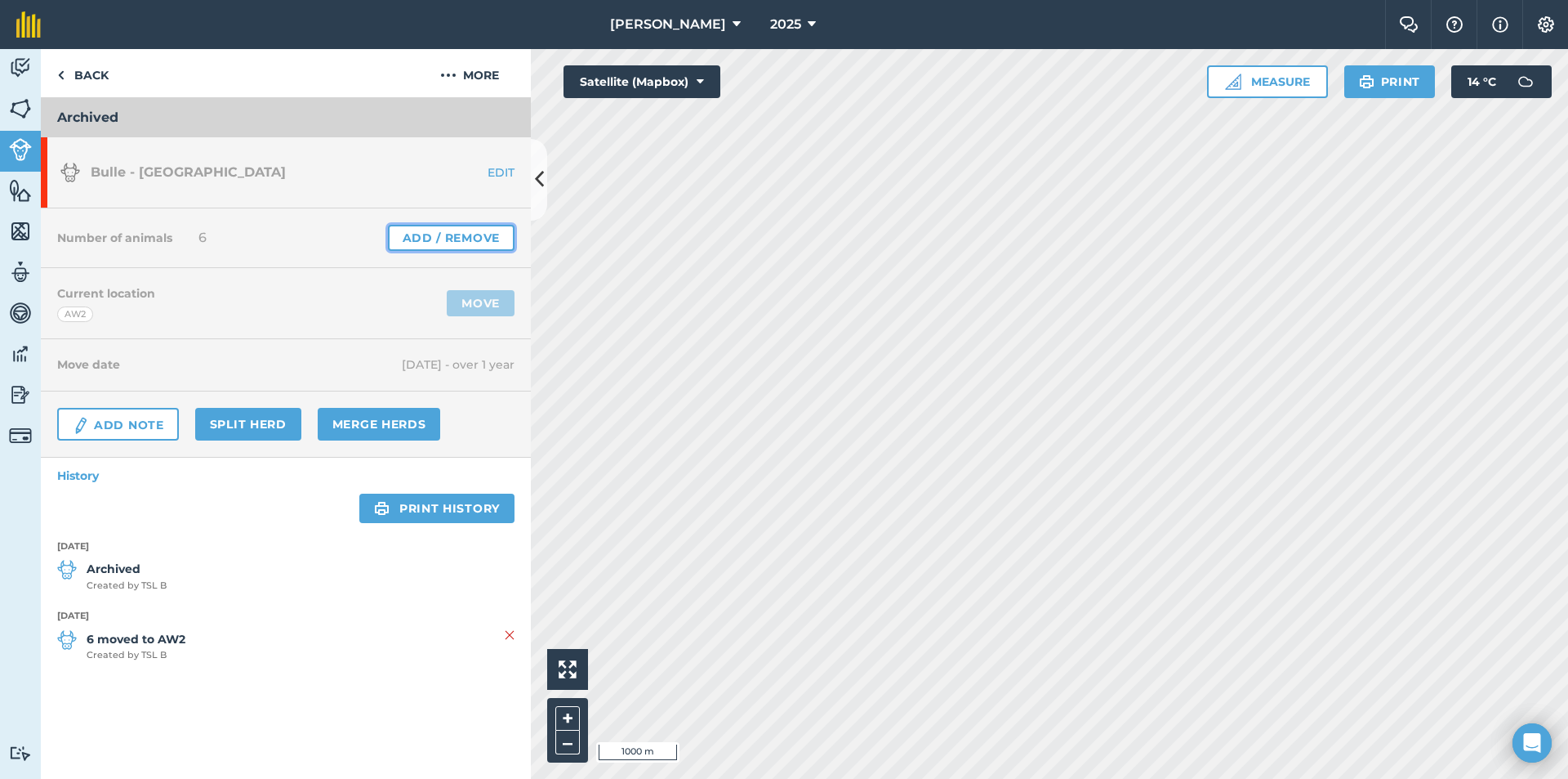
click at [435, 243] on link "Add / Remove" at bounding box center [451, 238] width 127 height 27
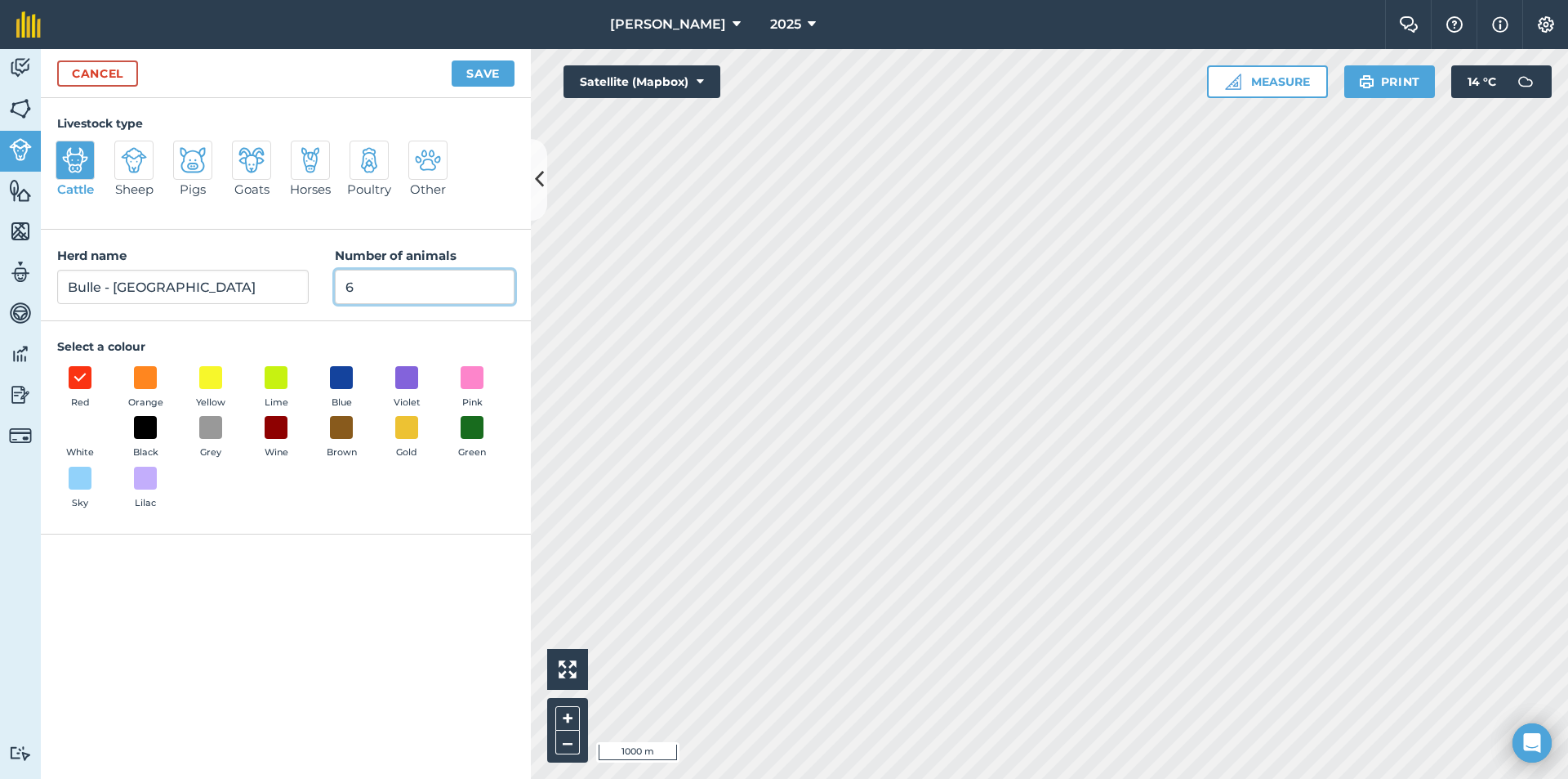
click at [377, 284] on input "6" at bounding box center [425, 286] width 180 height 34
type input "0"
click at [481, 74] on button "Save" at bounding box center [483, 74] width 63 height 27
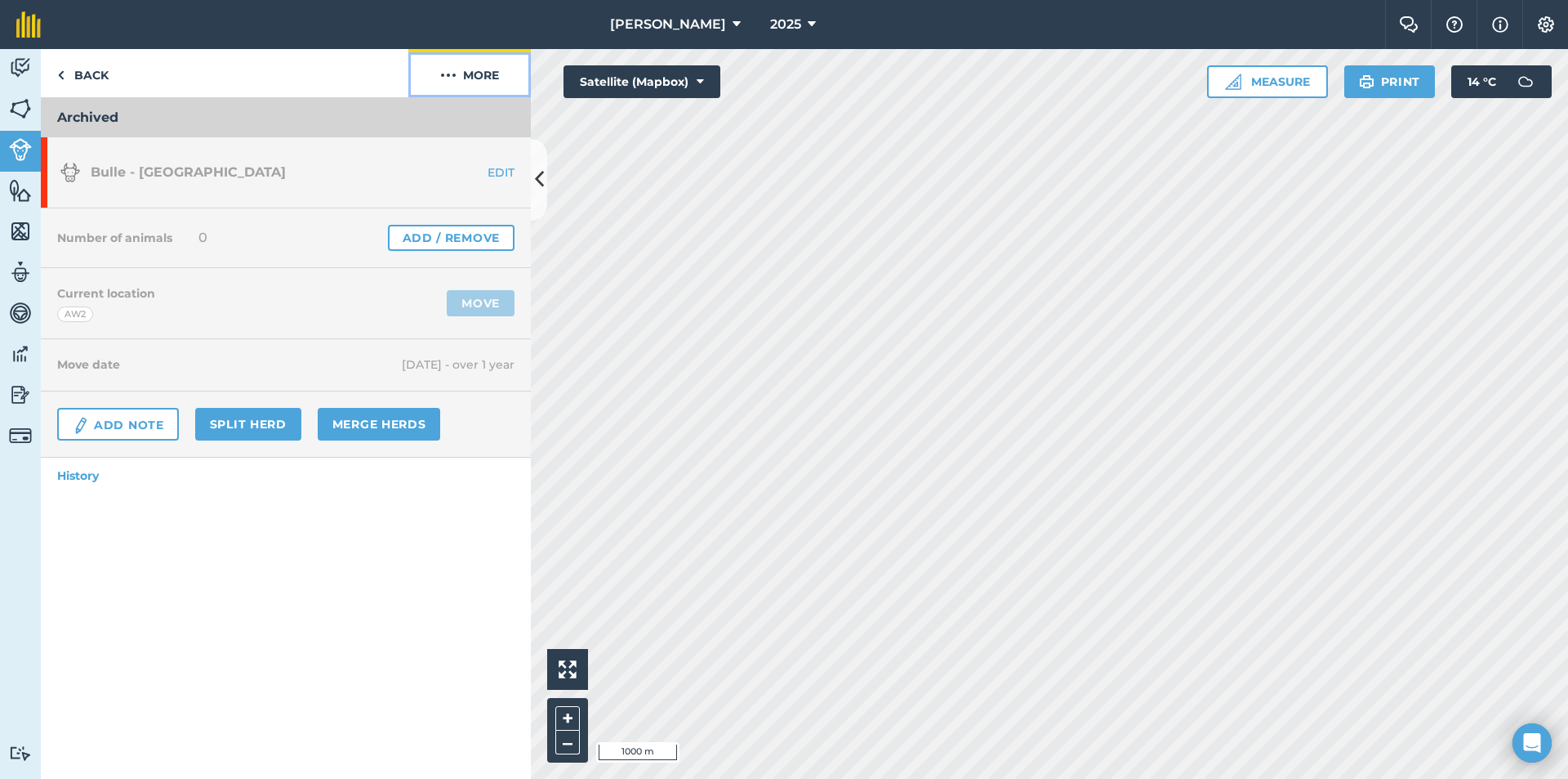
click at [481, 74] on button "More" at bounding box center [470, 73] width 123 height 48
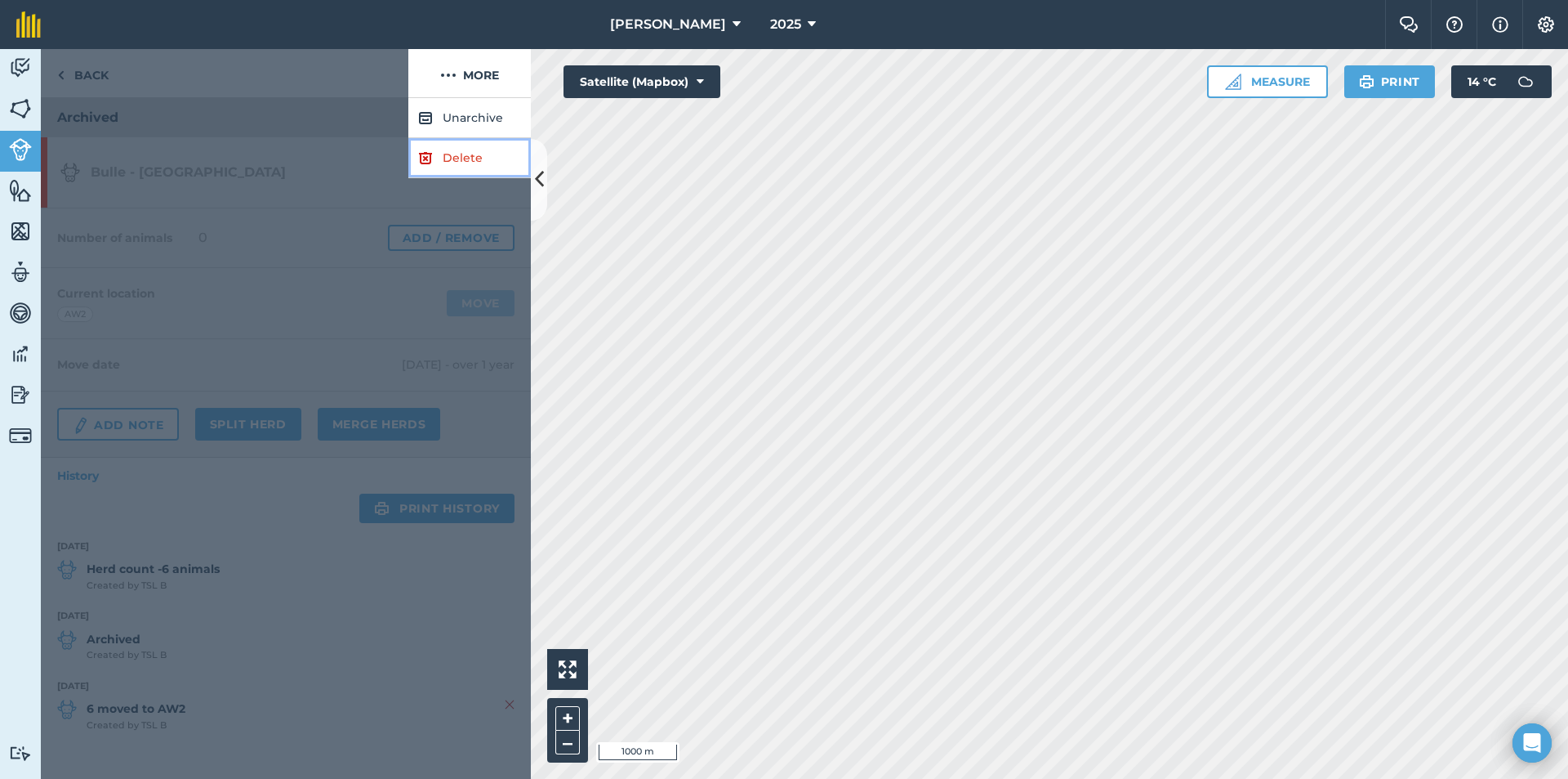
click at [436, 161] on link "Delete" at bounding box center [470, 158] width 123 height 40
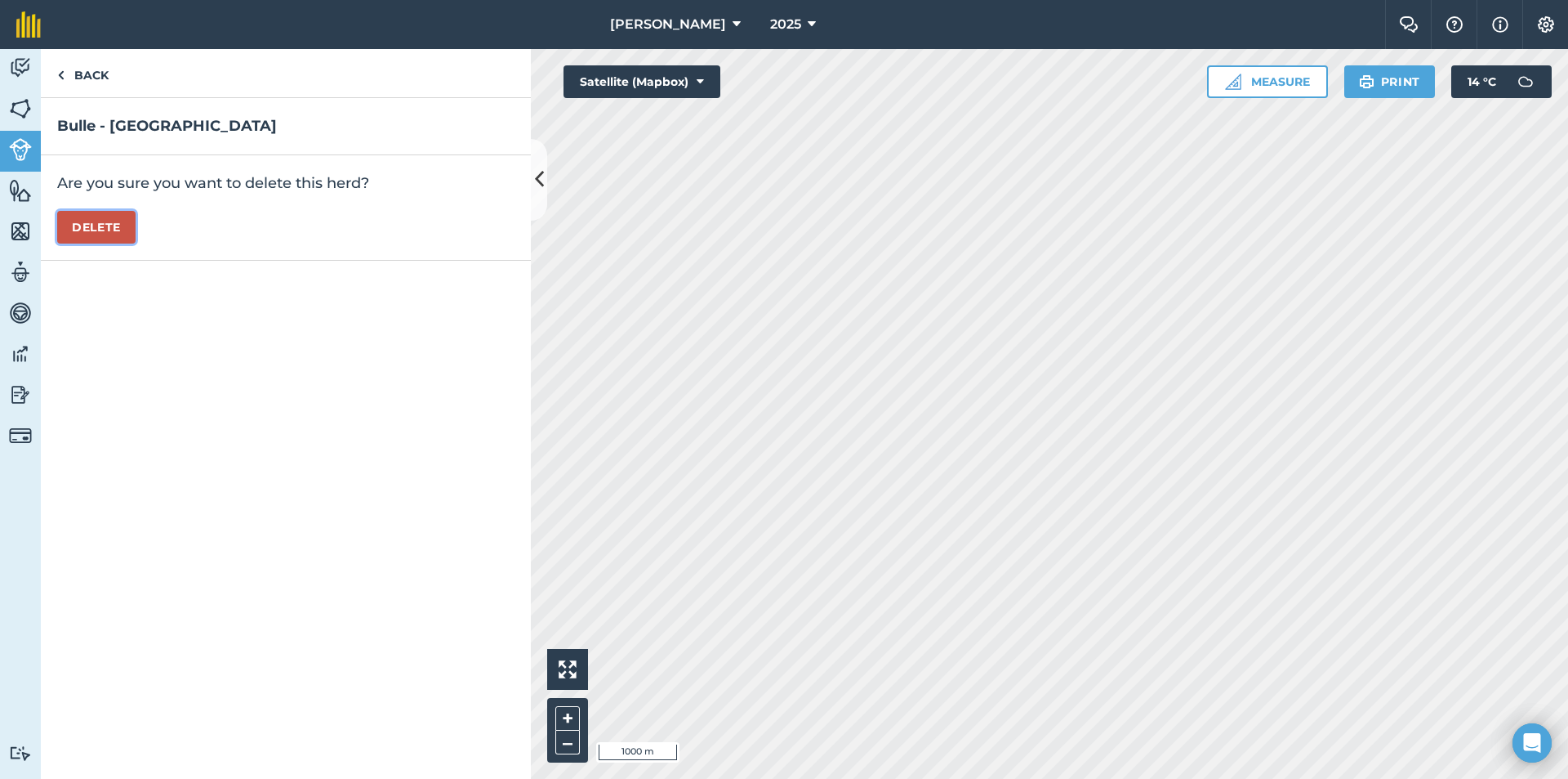
click at [111, 227] on button "Delete" at bounding box center [96, 226] width 79 height 32
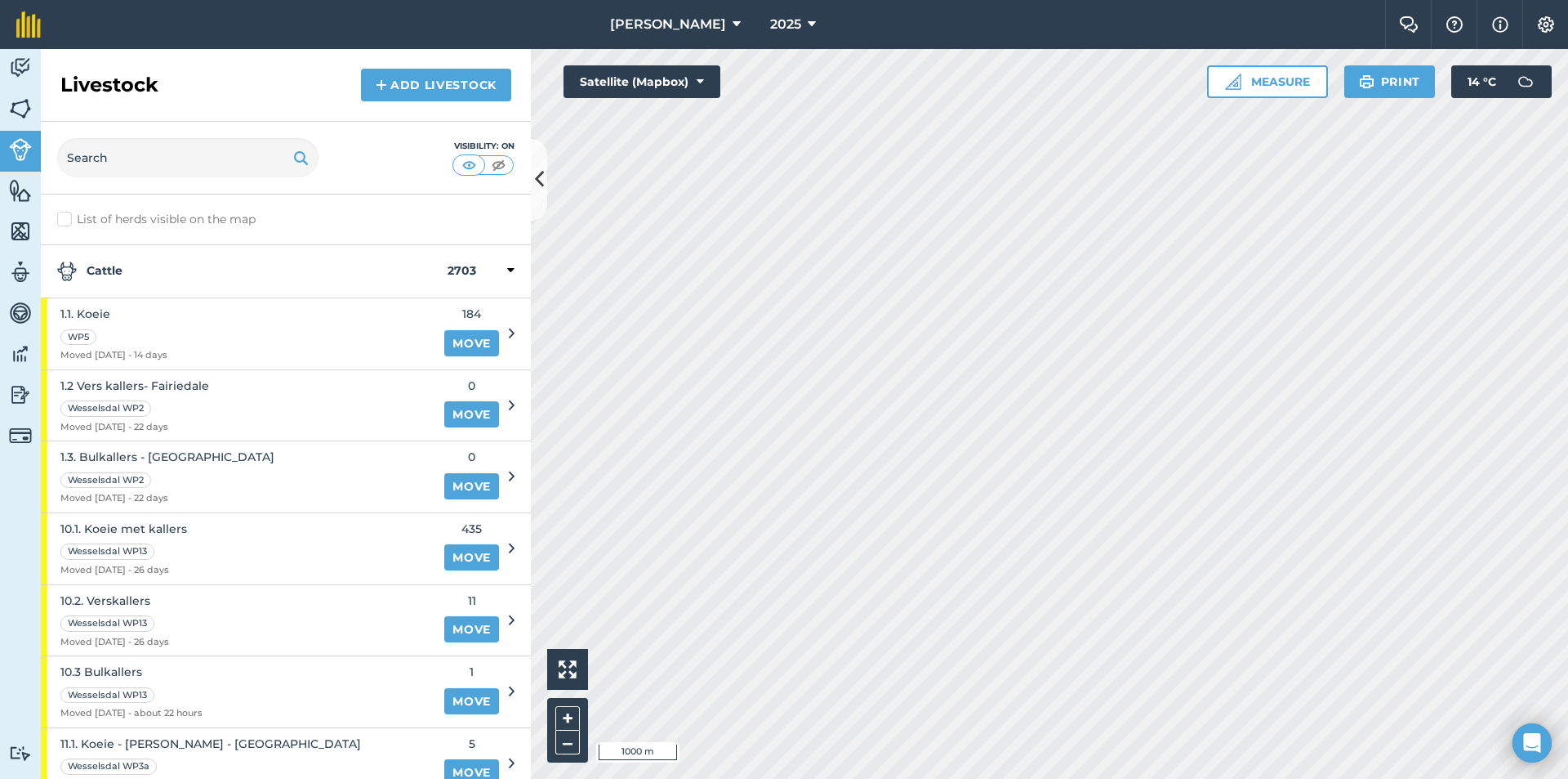
click at [224, 273] on strong "Cattle" at bounding box center [252, 271] width 391 height 20
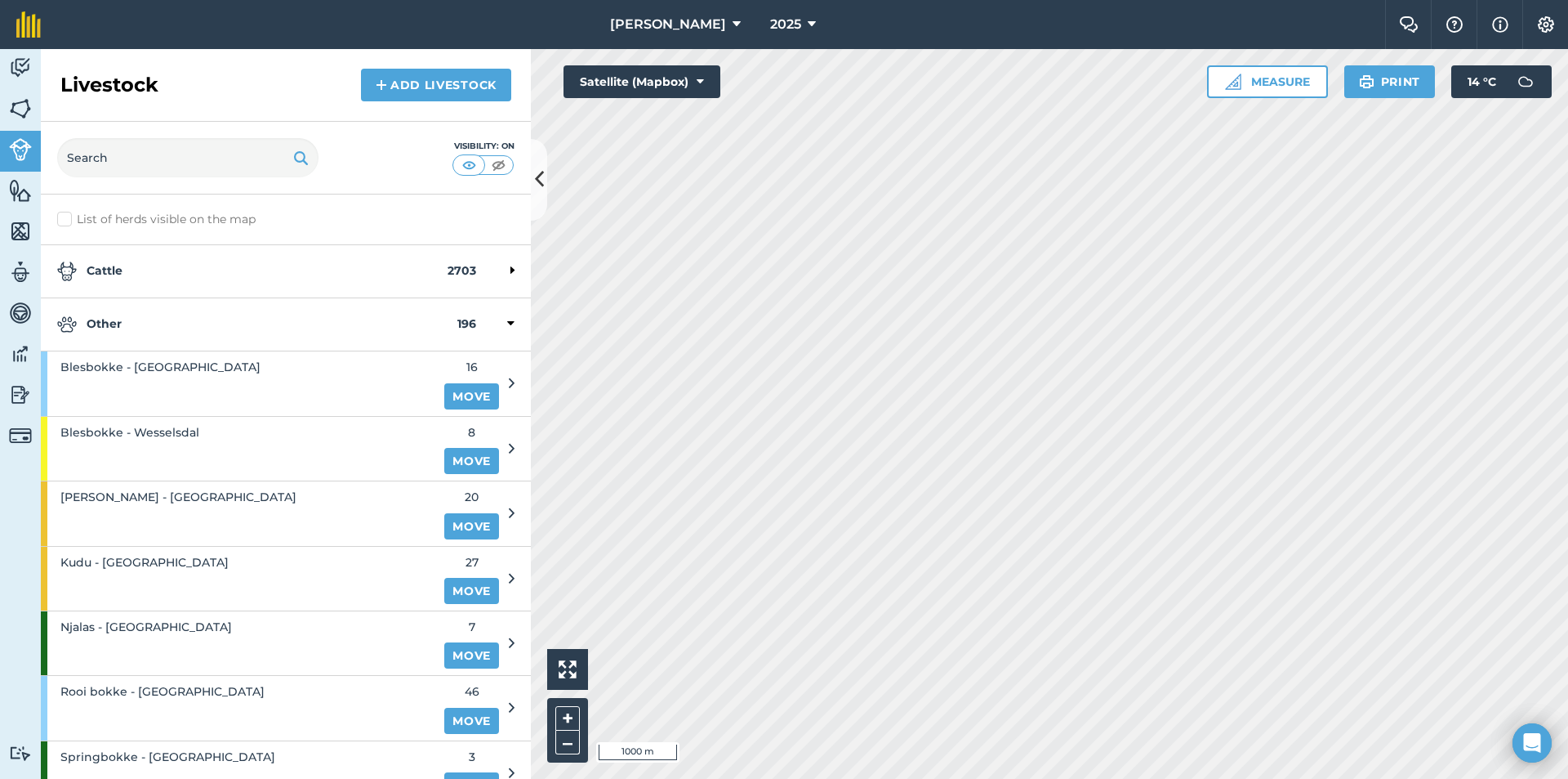
click at [153, 332] on strong "Other" at bounding box center [257, 324] width 400 height 20
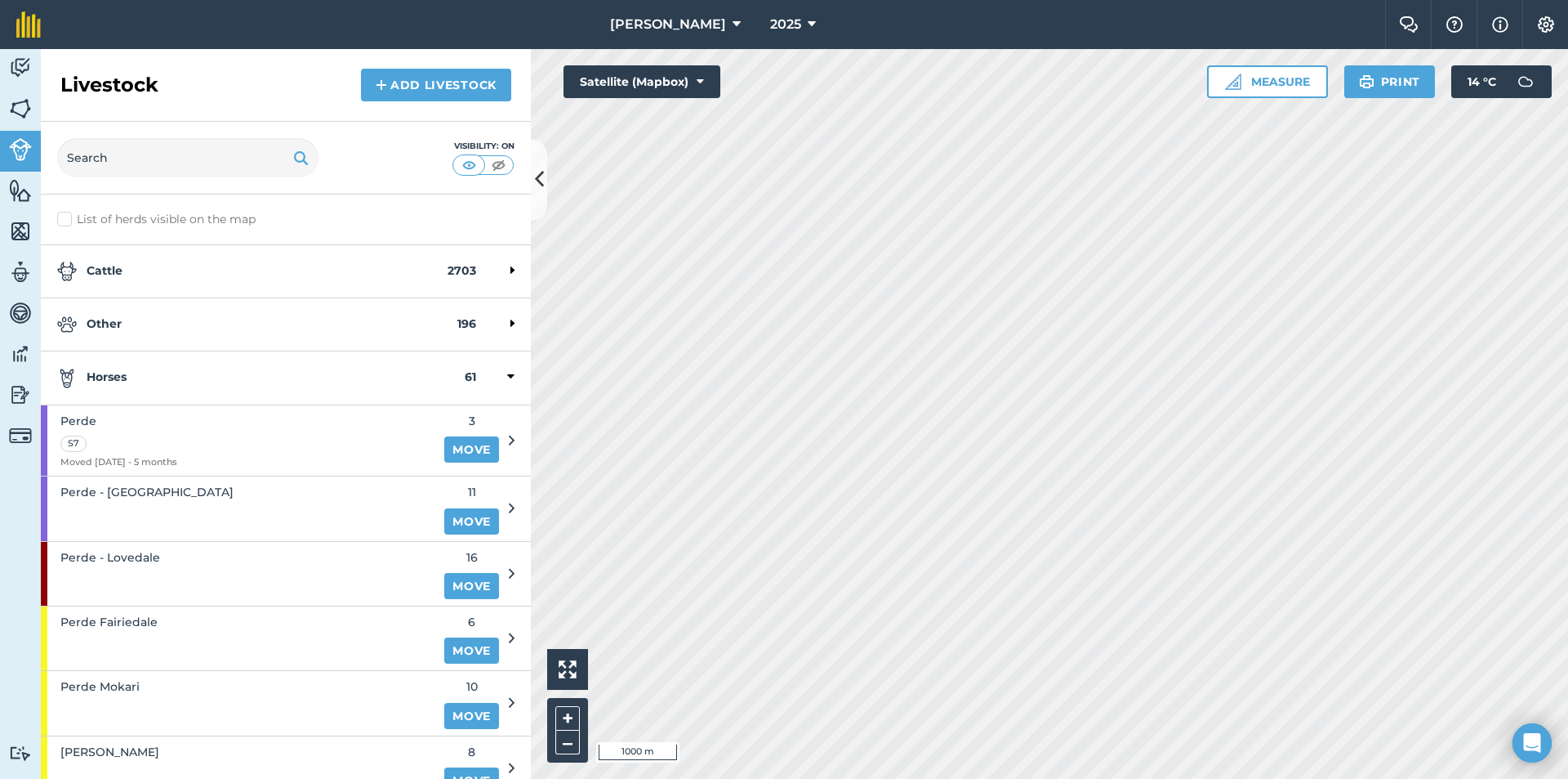
click at [146, 377] on strong "Horses" at bounding box center [261, 377] width 408 height 20
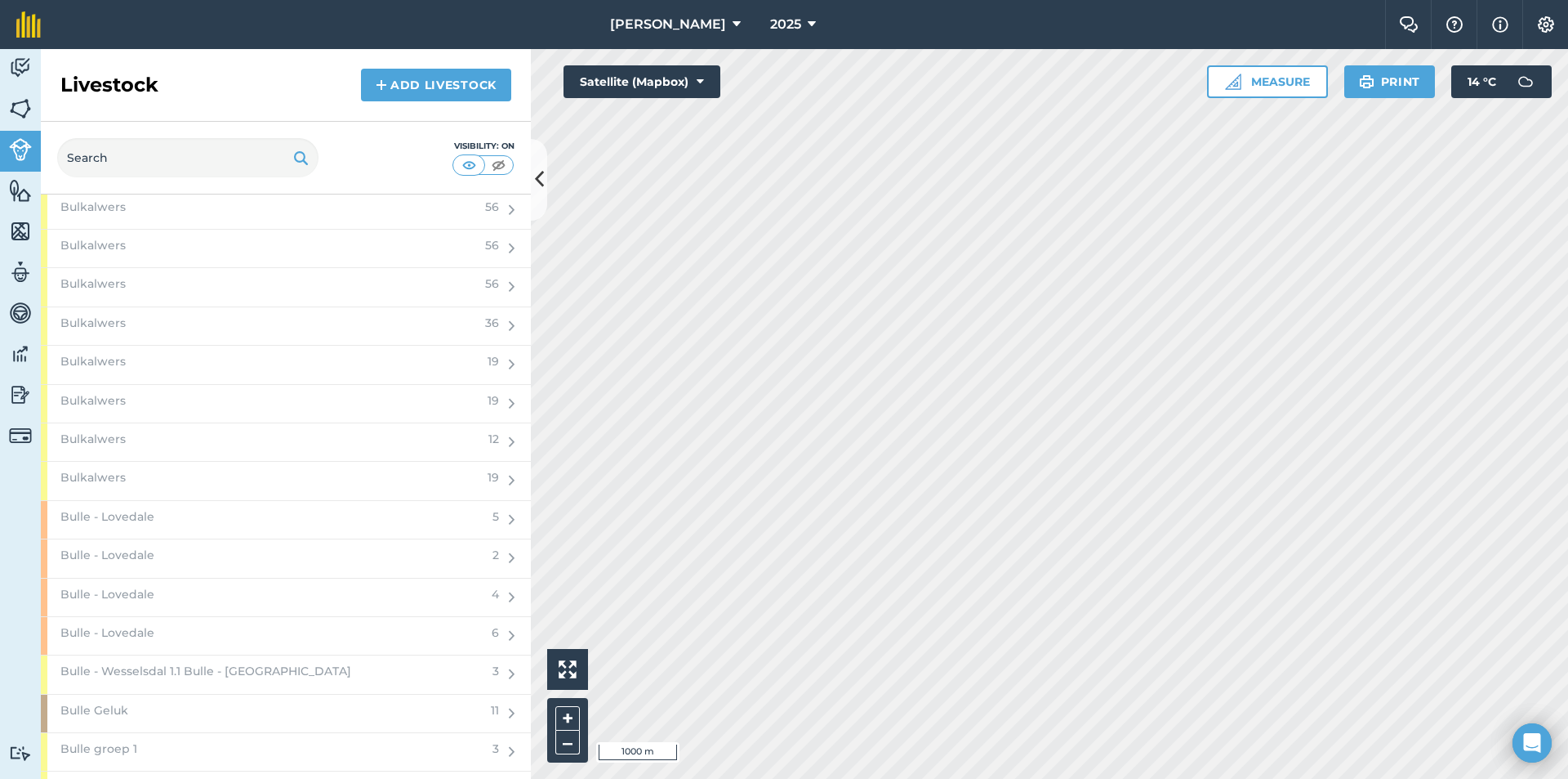
scroll to position [1716, 0]
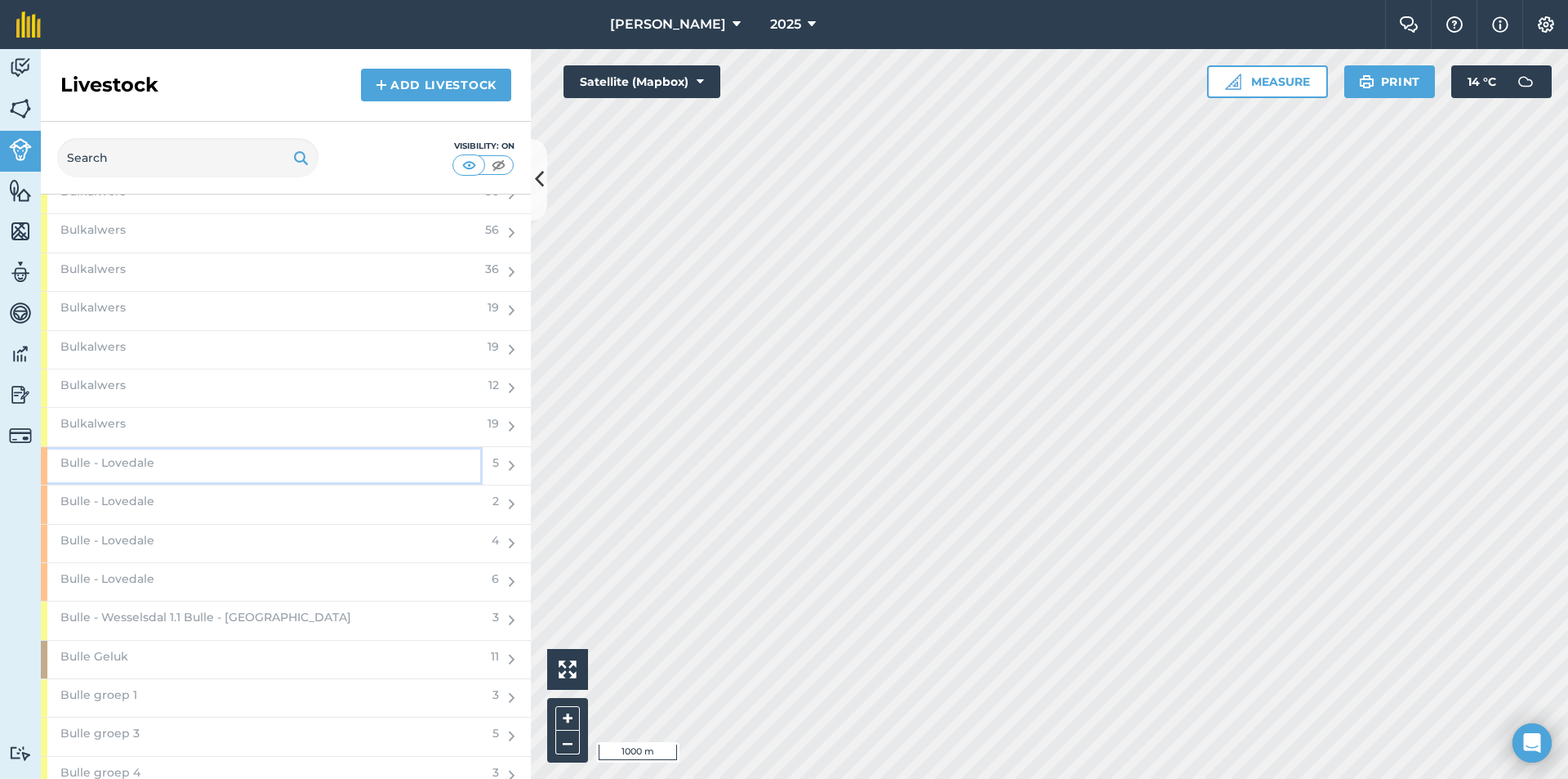
click at [325, 460] on div "Bulle - Lovedale" at bounding box center [261, 465] width 442 height 37
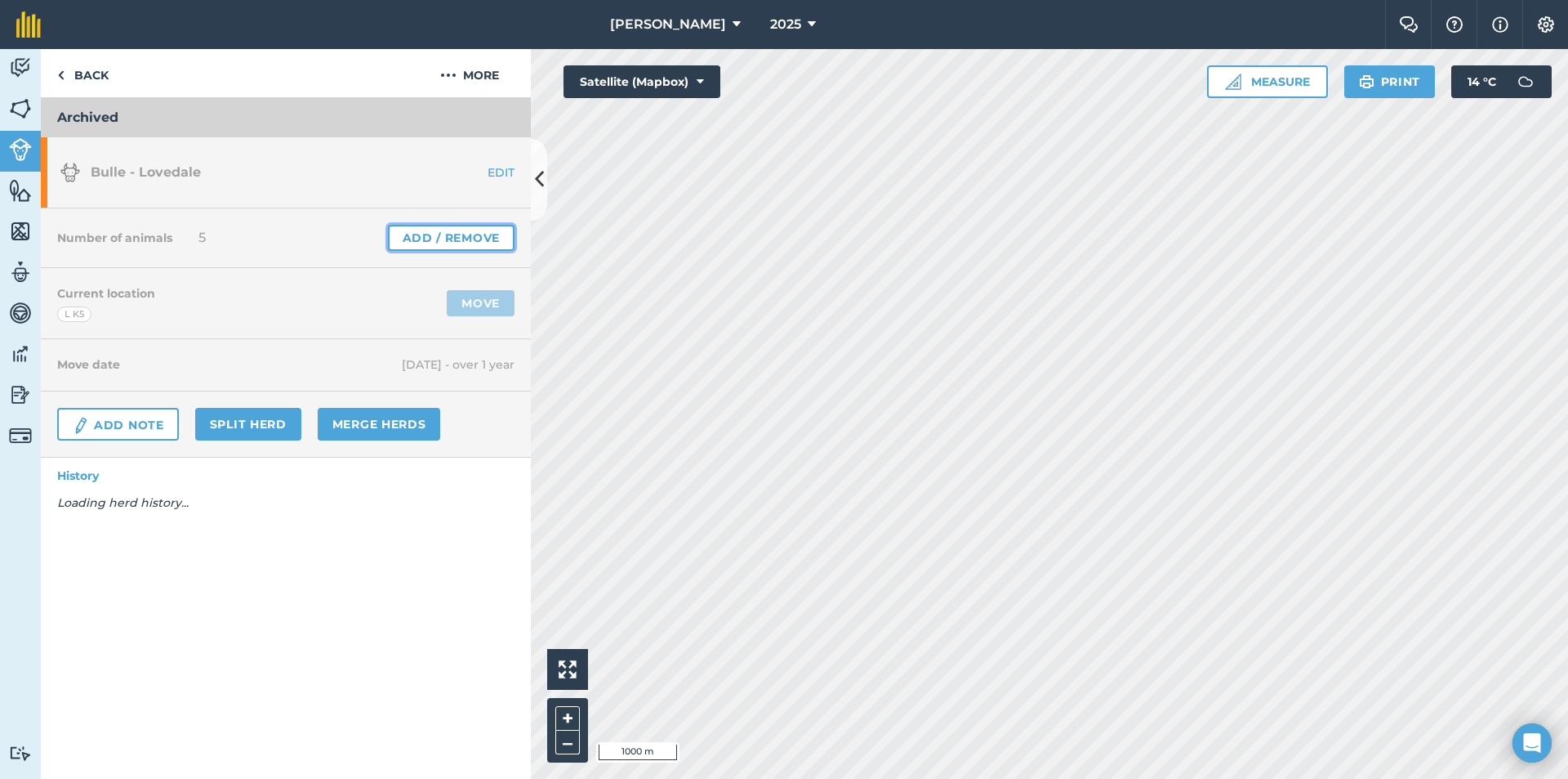
click at [453, 235] on link "Add / Remove" at bounding box center [451, 238] width 127 height 27
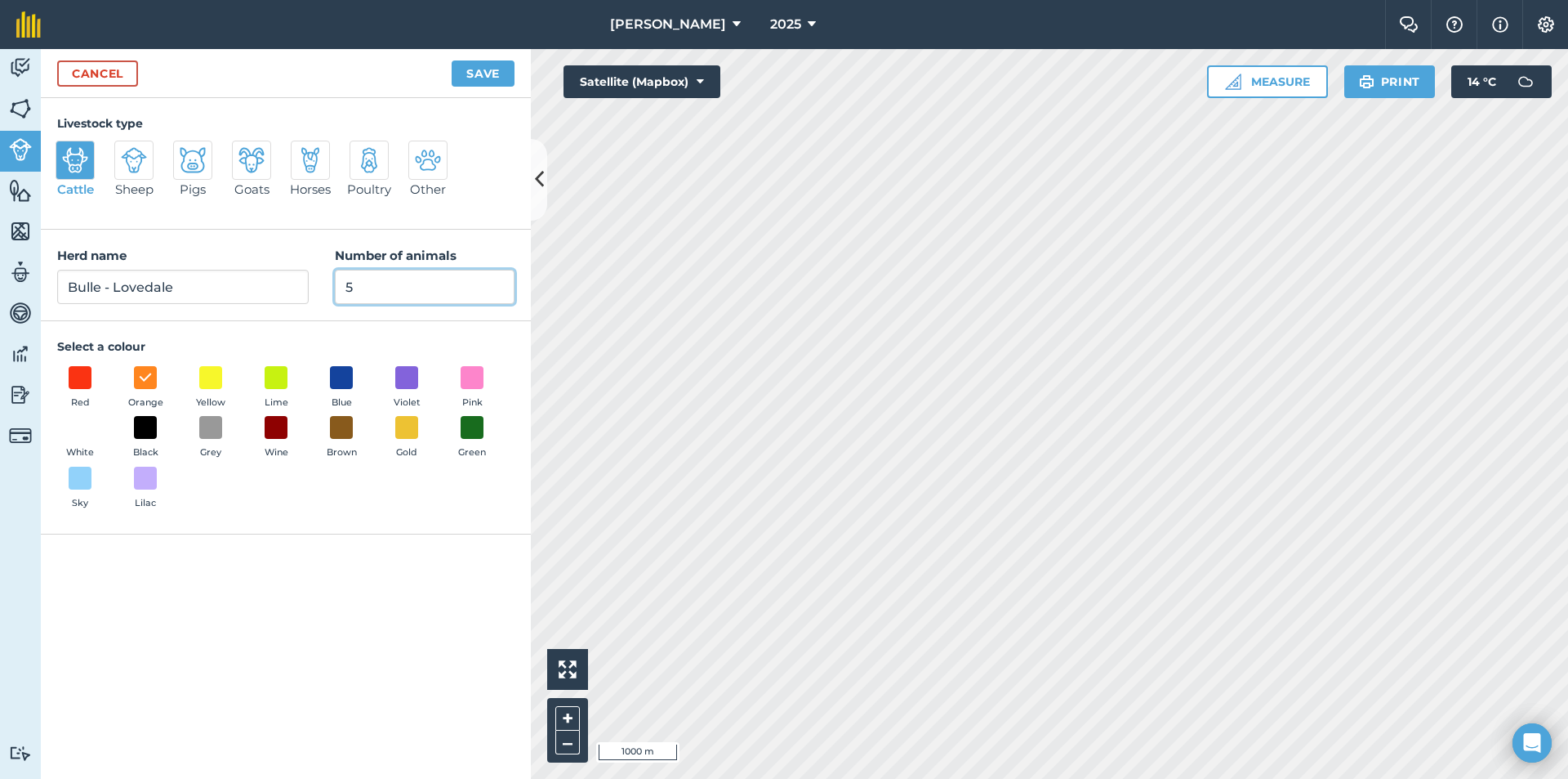
click at [376, 285] on input "5" at bounding box center [425, 286] width 180 height 34
type input "0"
click at [480, 71] on button "Save" at bounding box center [483, 74] width 63 height 27
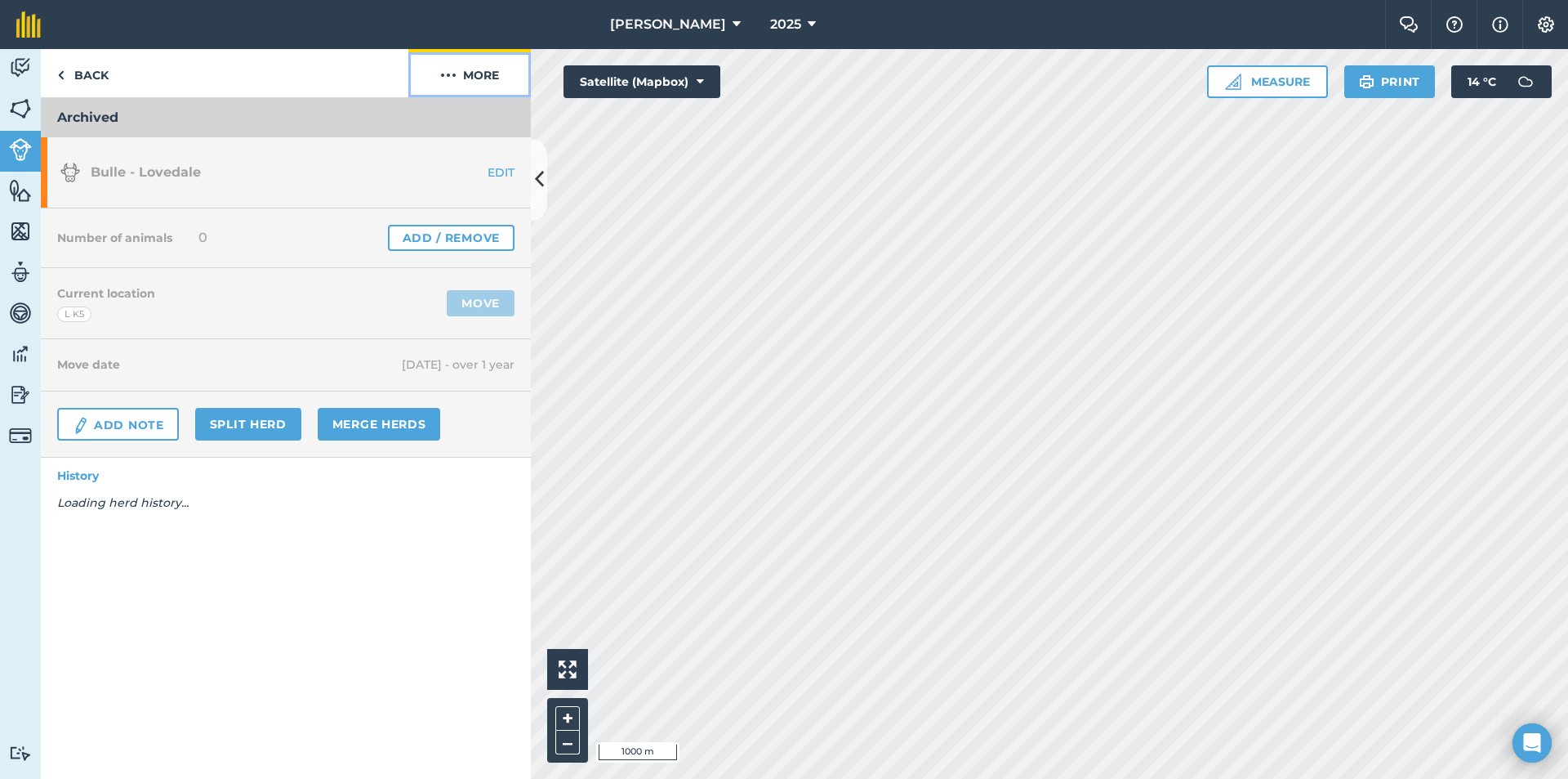
click at [480, 70] on button "More" at bounding box center [470, 73] width 123 height 48
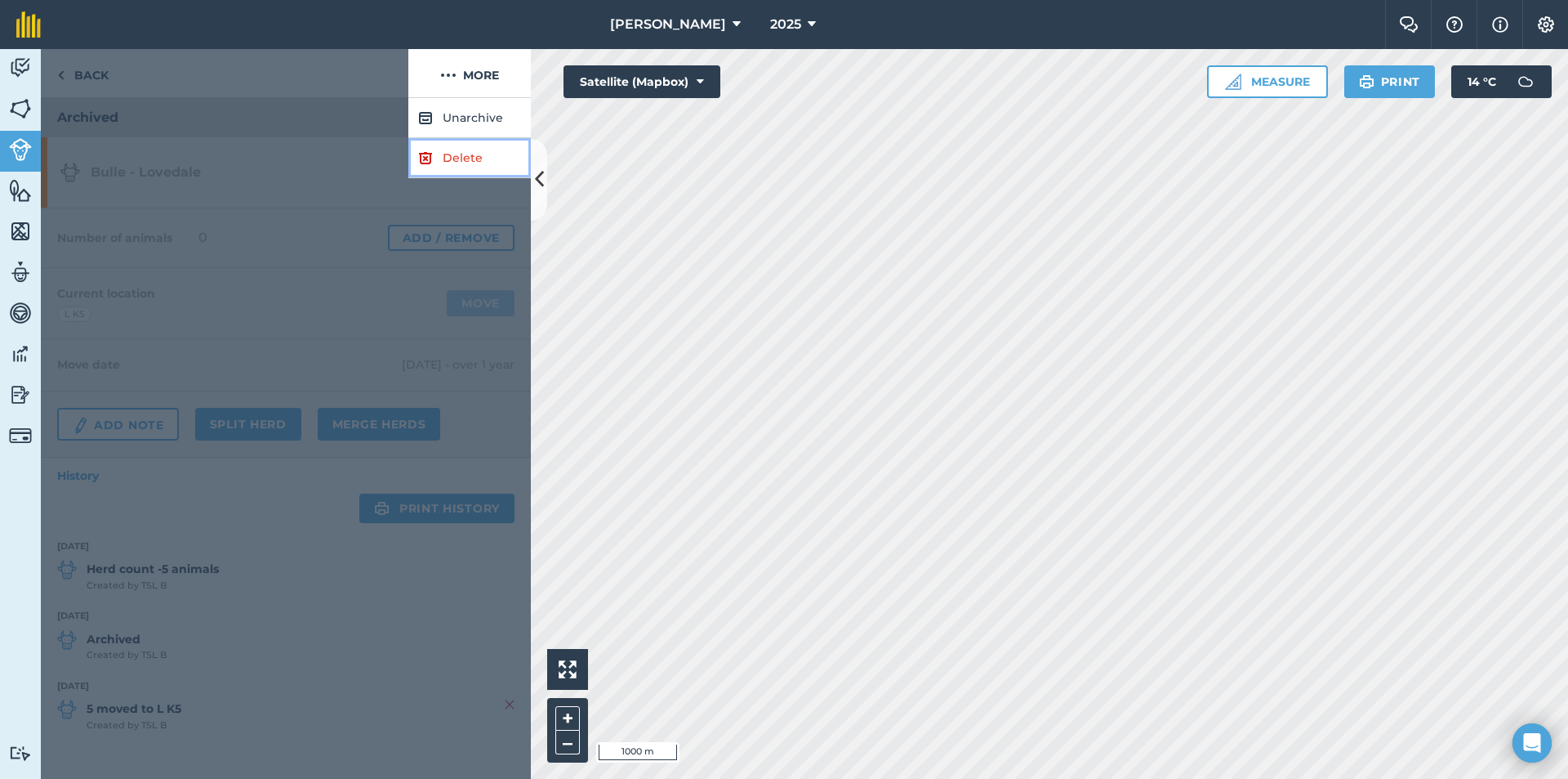
click at [451, 153] on link "Delete" at bounding box center [470, 158] width 123 height 40
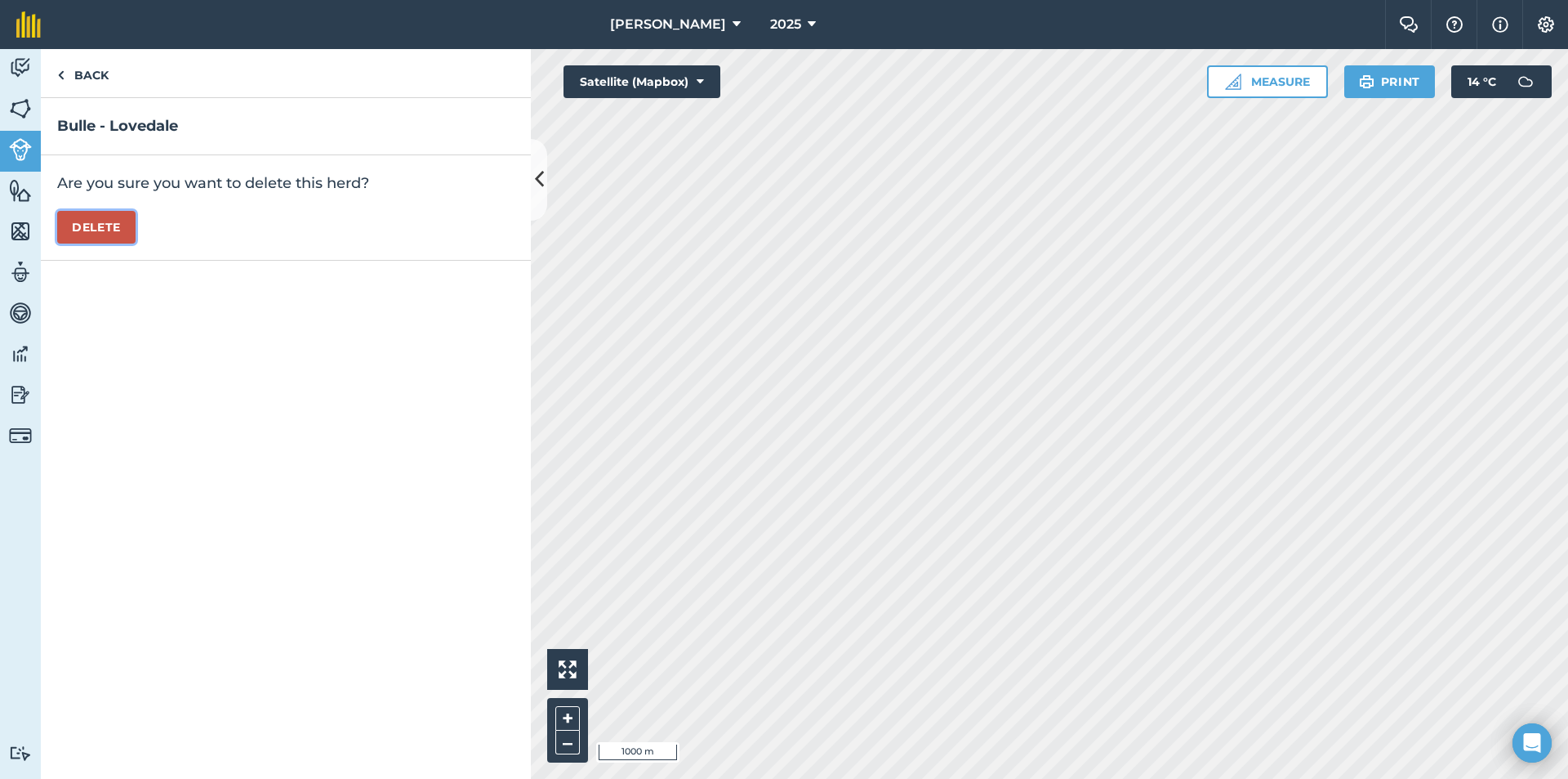
click at [73, 225] on button "Delete" at bounding box center [96, 226] width 79 height 32
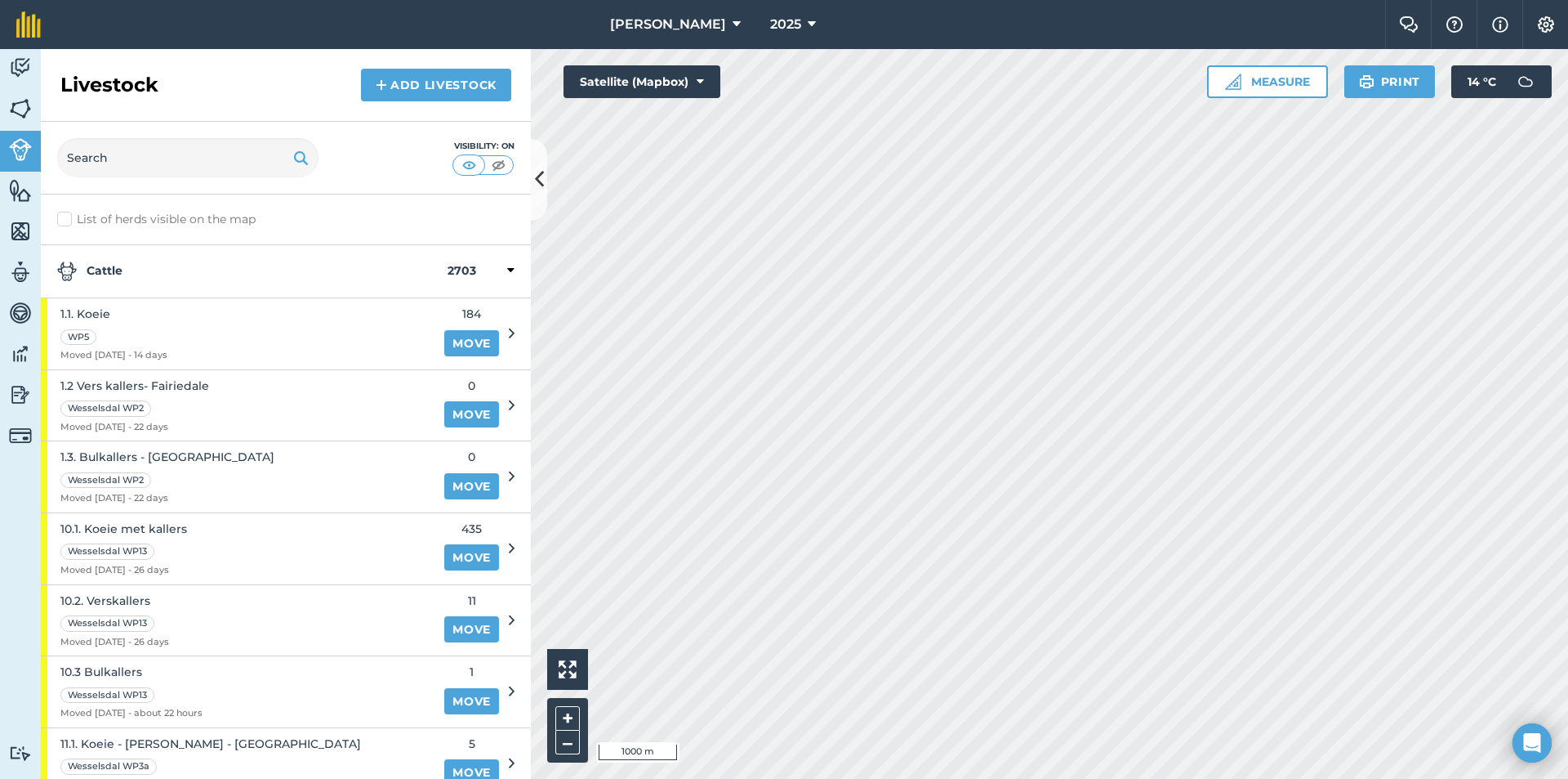
click at [164, 270] on strong "Cattle" at bounding box center [252, 271] width 391 height 20
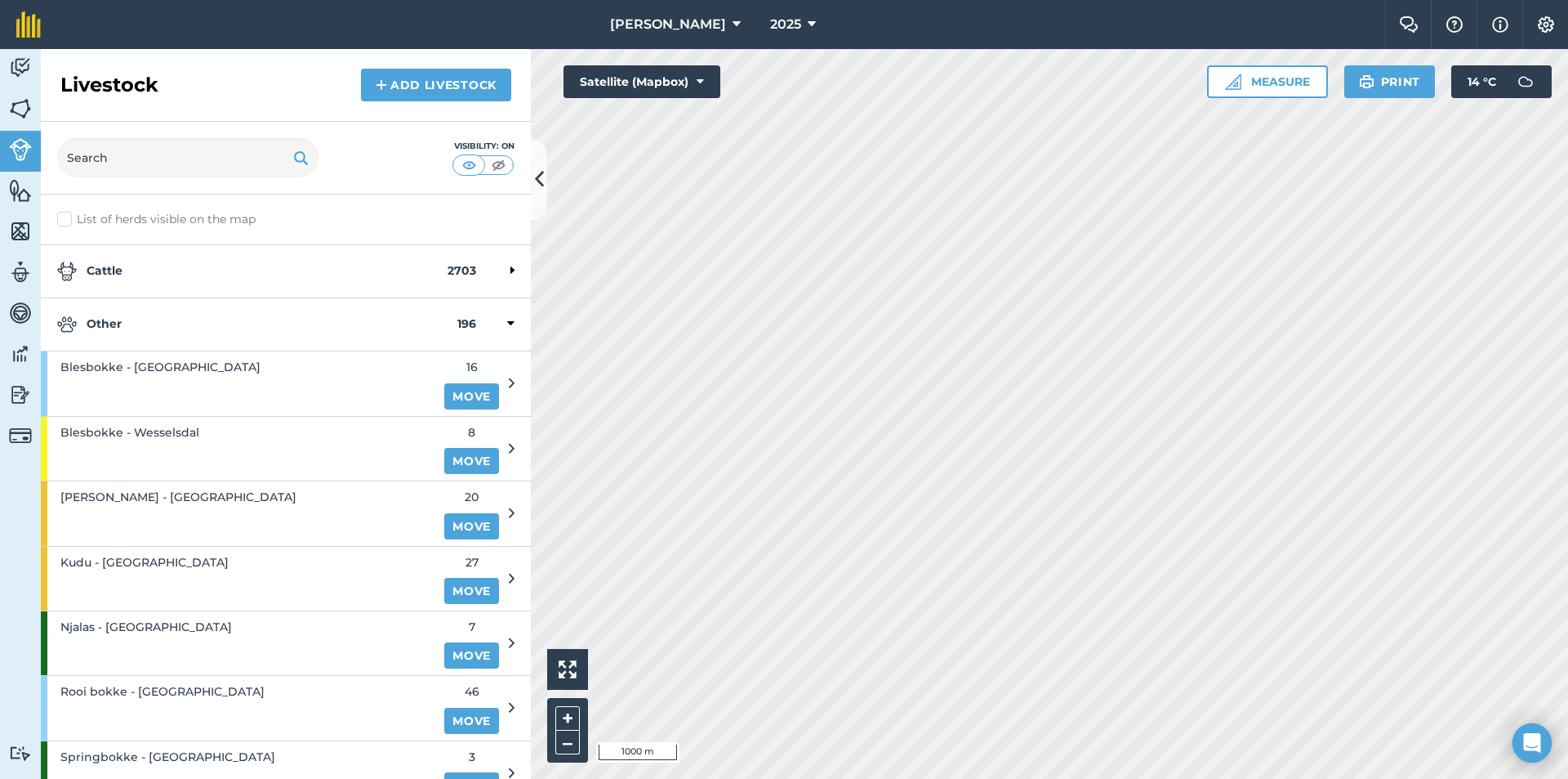
click at [162, 335] on div "Other 196" at bounding box center [285, 325] width 490 height 53
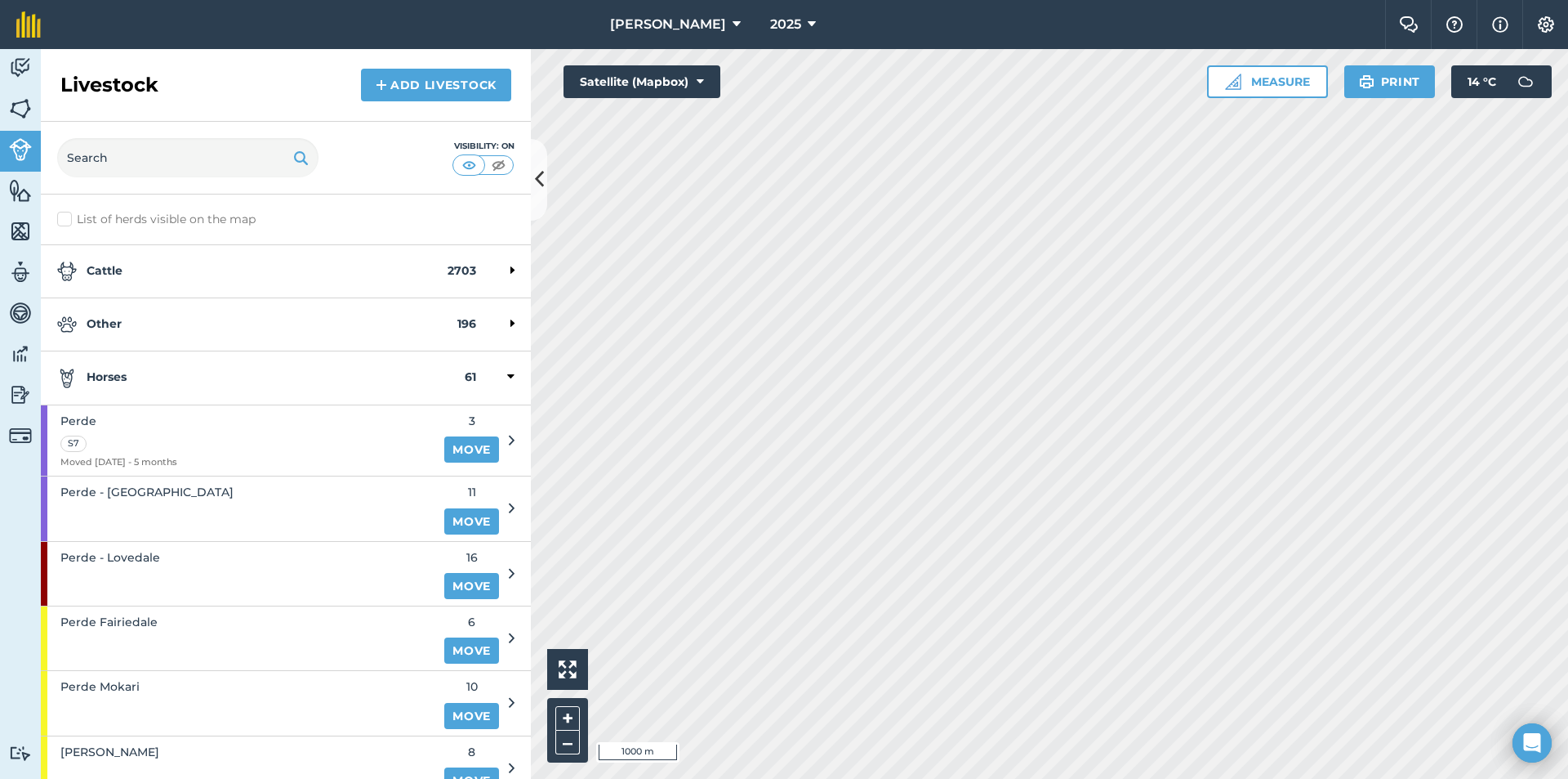
click at [166, 383] on strong "Horses" at bounding box center [261, 377] width 408 height 20
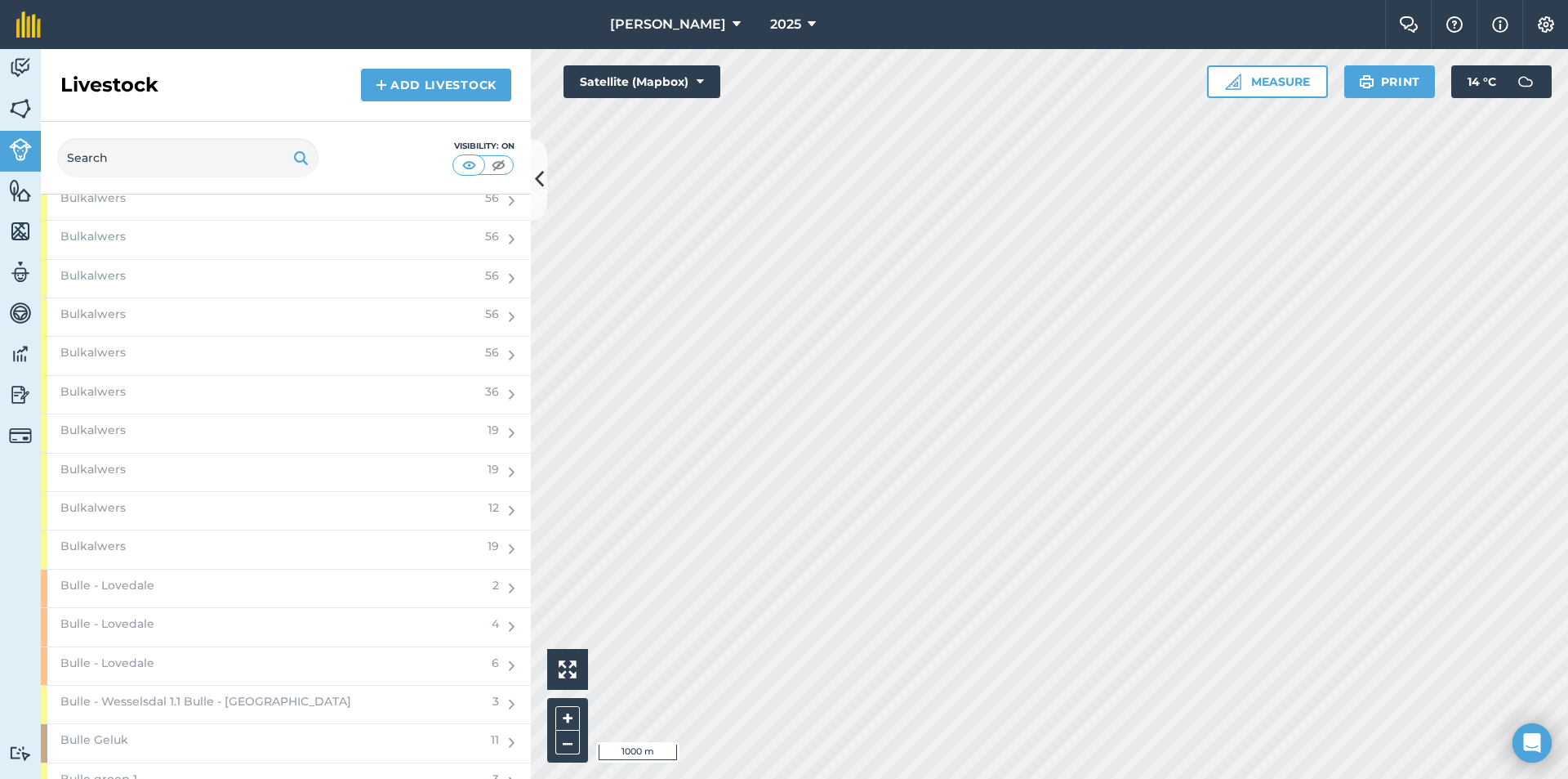
scroll to position [1716, 0]
click at [276, 459] on div "Bulle - Lovedale" at bounding box center [261, 465] width 442 height 37
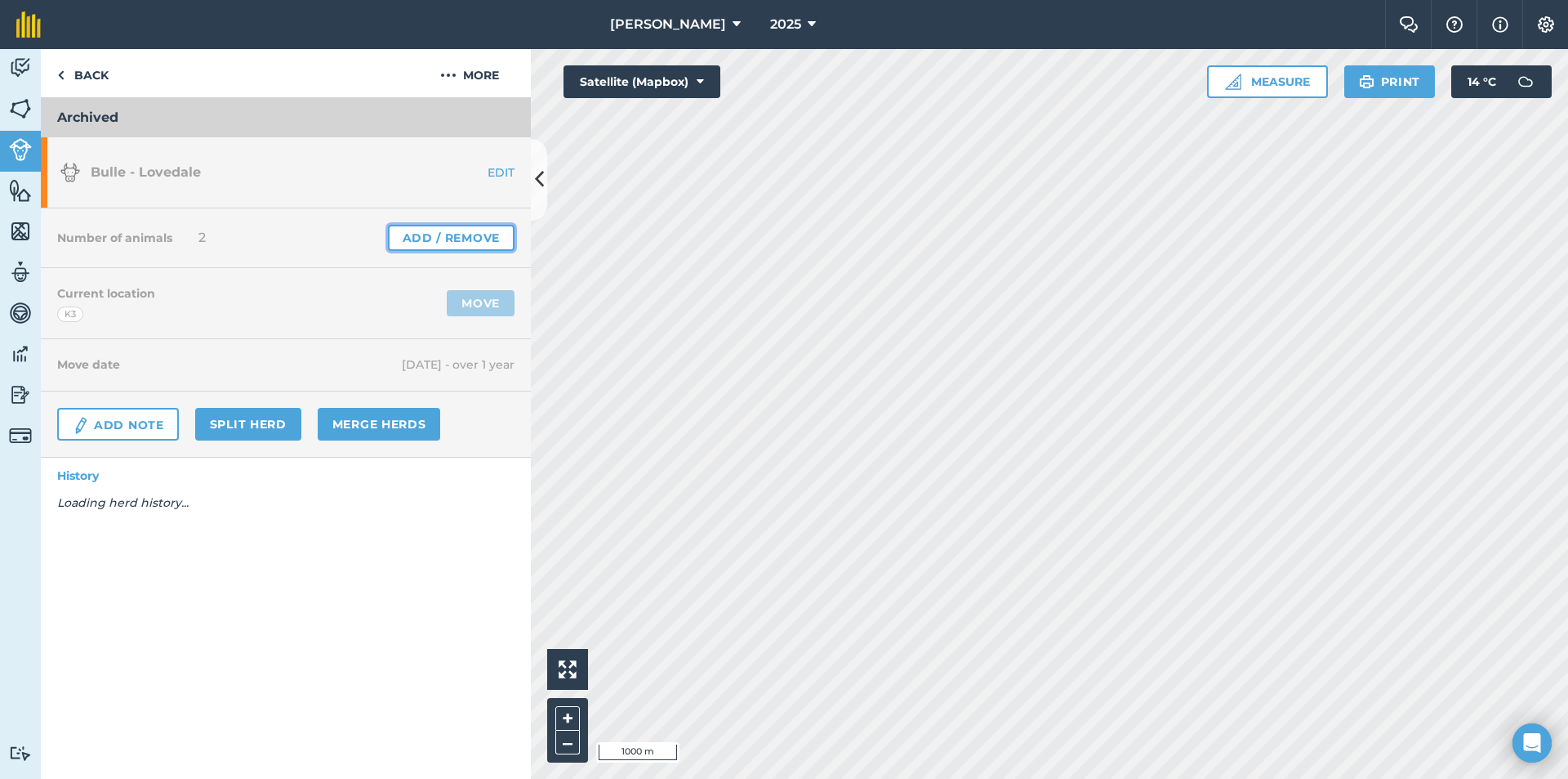
click at [444, 236] on link "Add / Remove" at bounding box center [451, 238] width 127 height 27
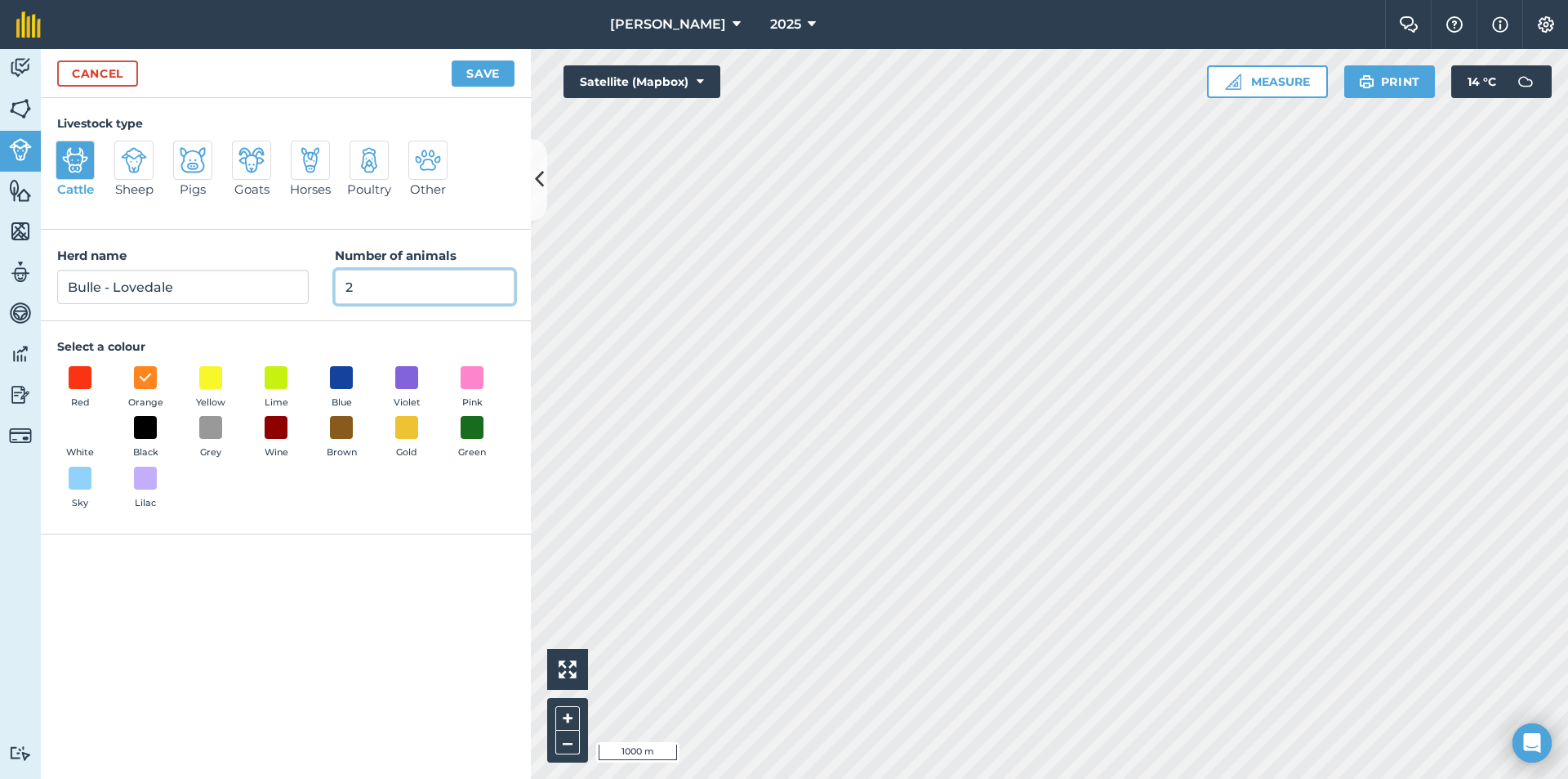
click at [378, 285] on input "2" at bounding box center [425, 286] width 180 height 34
type input "0"
click at [475, 80] on button "Save" at bounding box center [483, 74] width 63 height 27
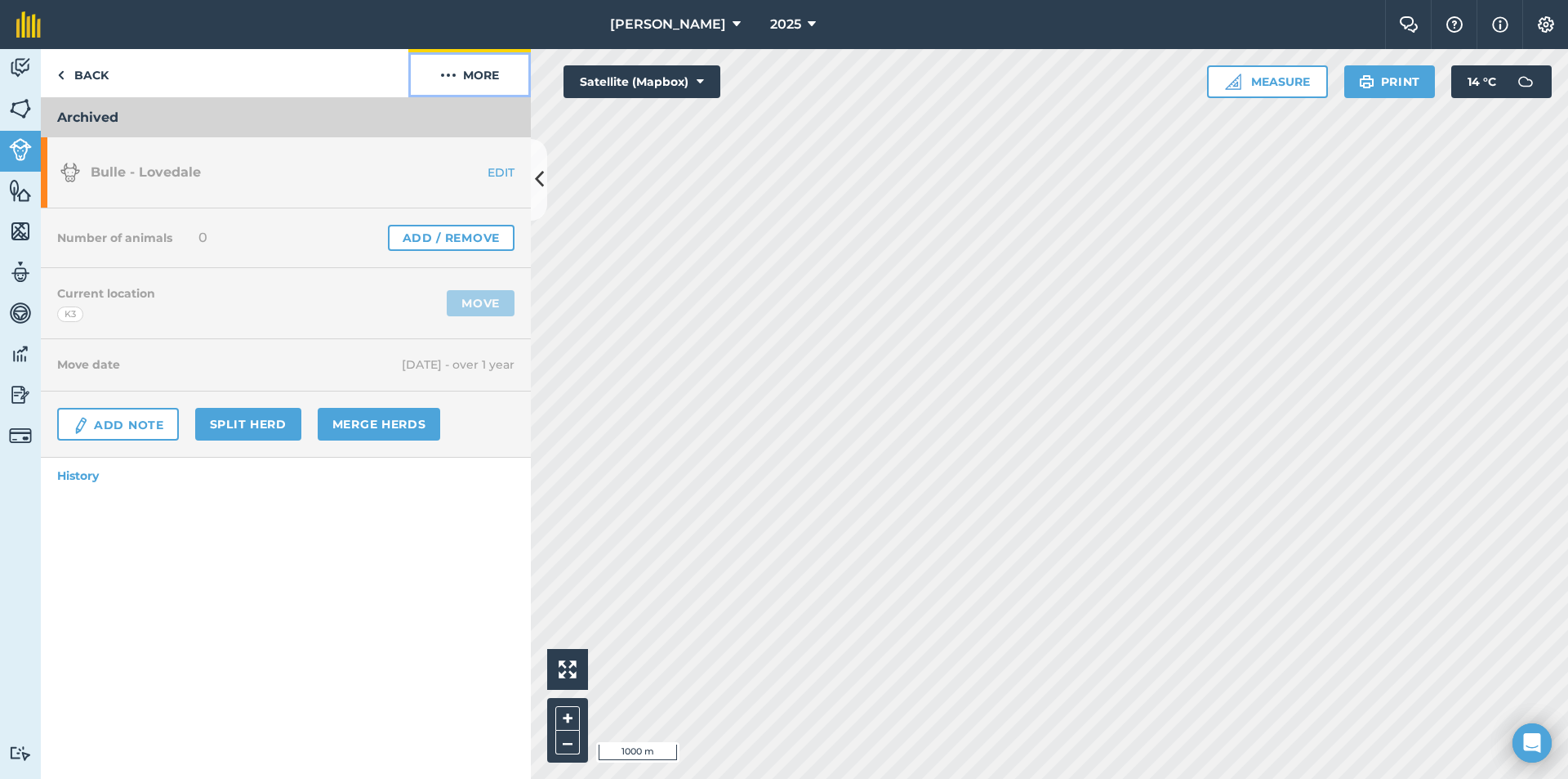
click at [475, 75] on button "More" at bounding box center [470, 73] width 123 height 48
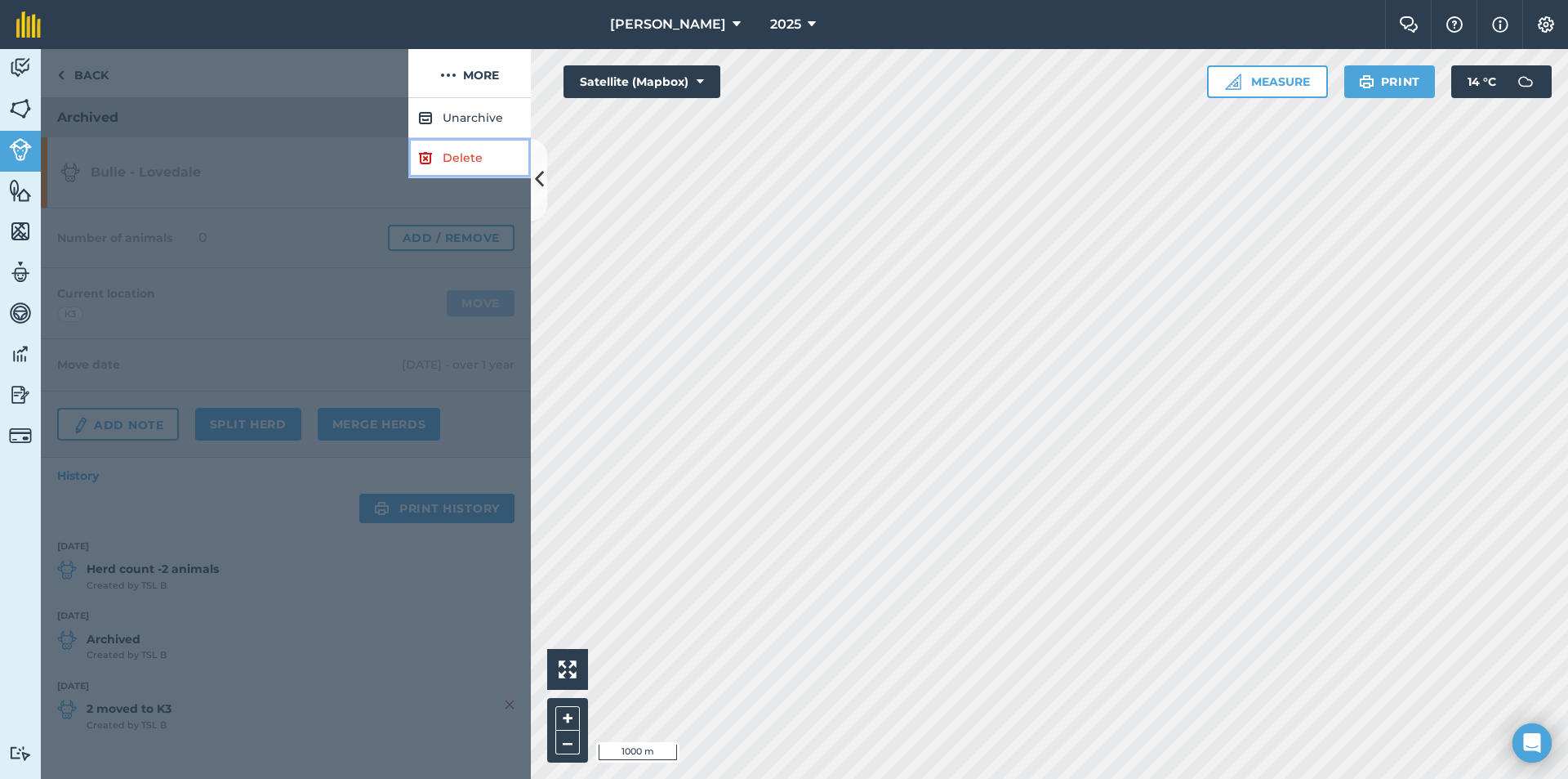
click at [456, 154] on link "Delete" at bounding box center [470, 158] width 123 height 40
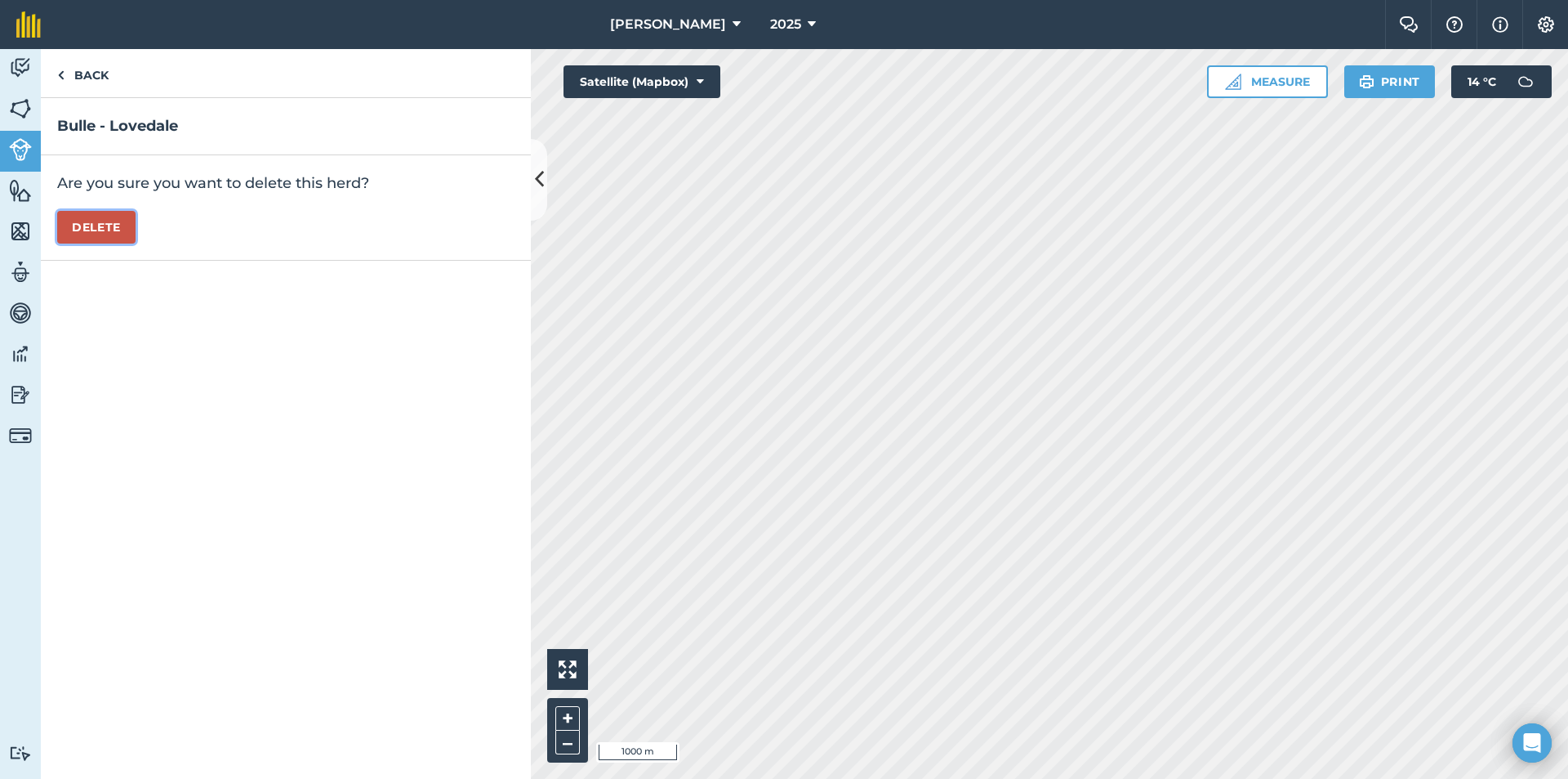
click at [67, 213] on button "Delete" at bounding box center [96, 226] width 79 height 32
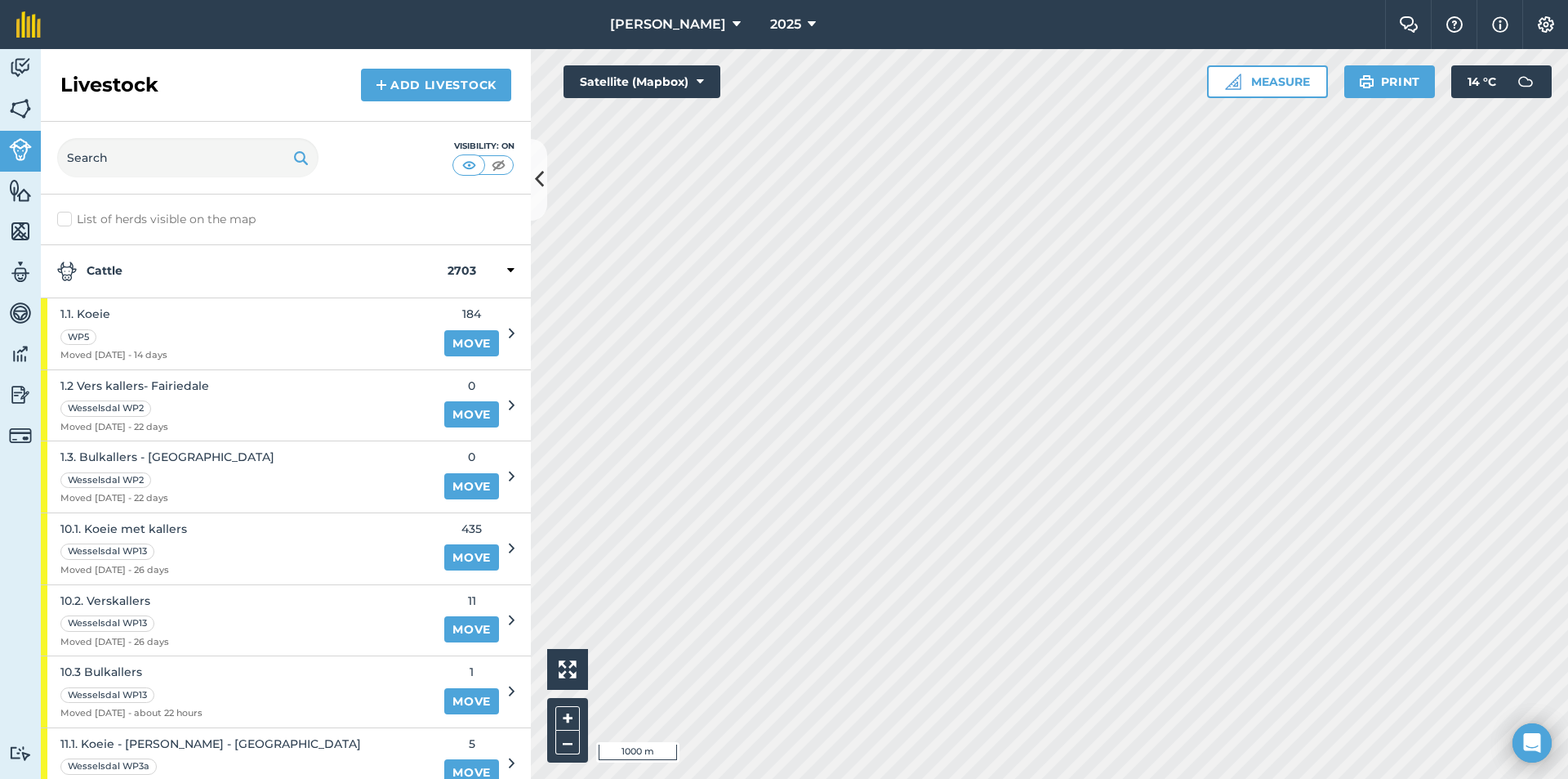
click at [167, 264] on strong "Cattle" at bounding box center [252, 271] width 391 height 20
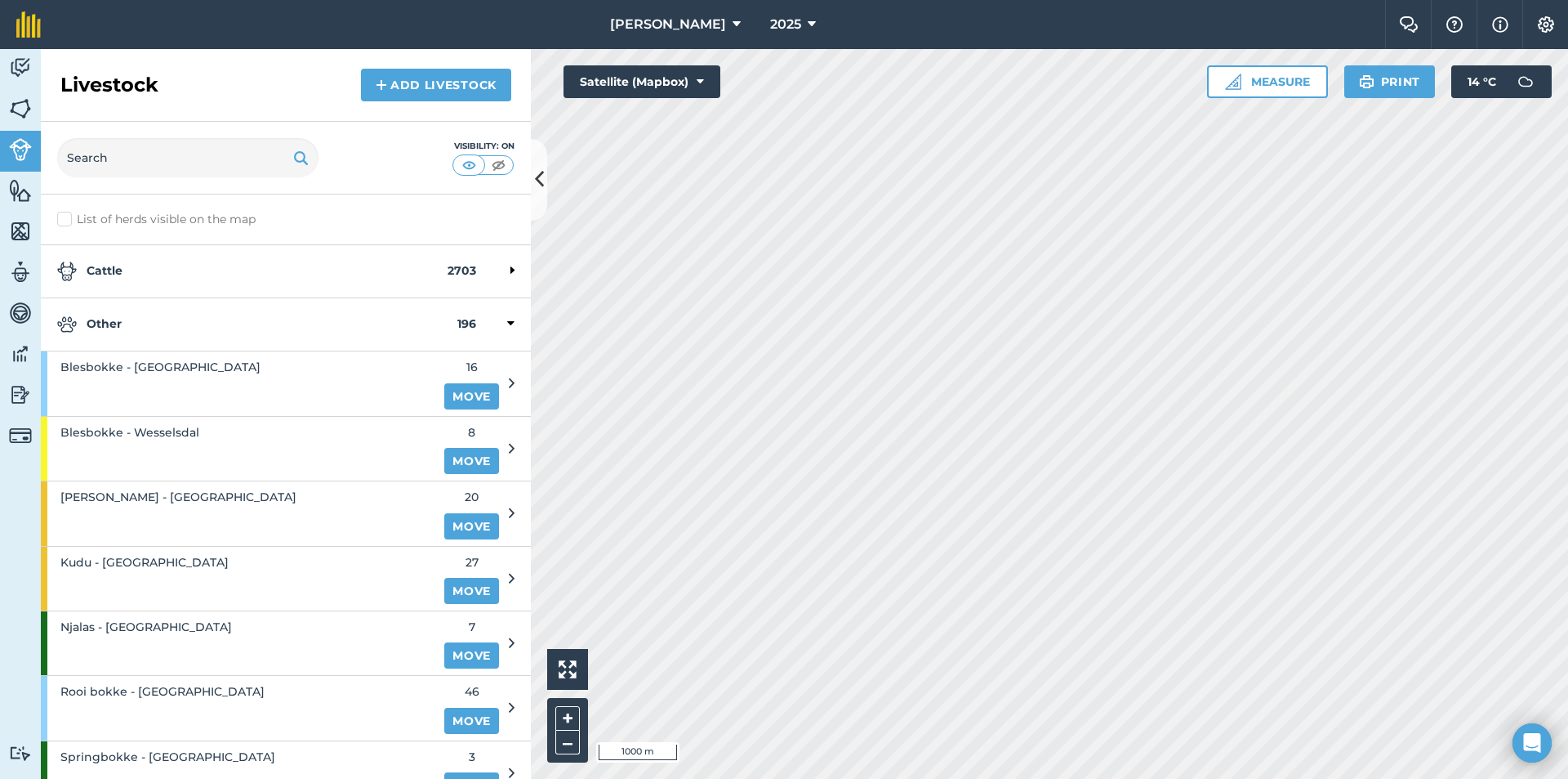
click at [148, 331] on strong "Other" at bounding box center [257, 324] width 400 height 20
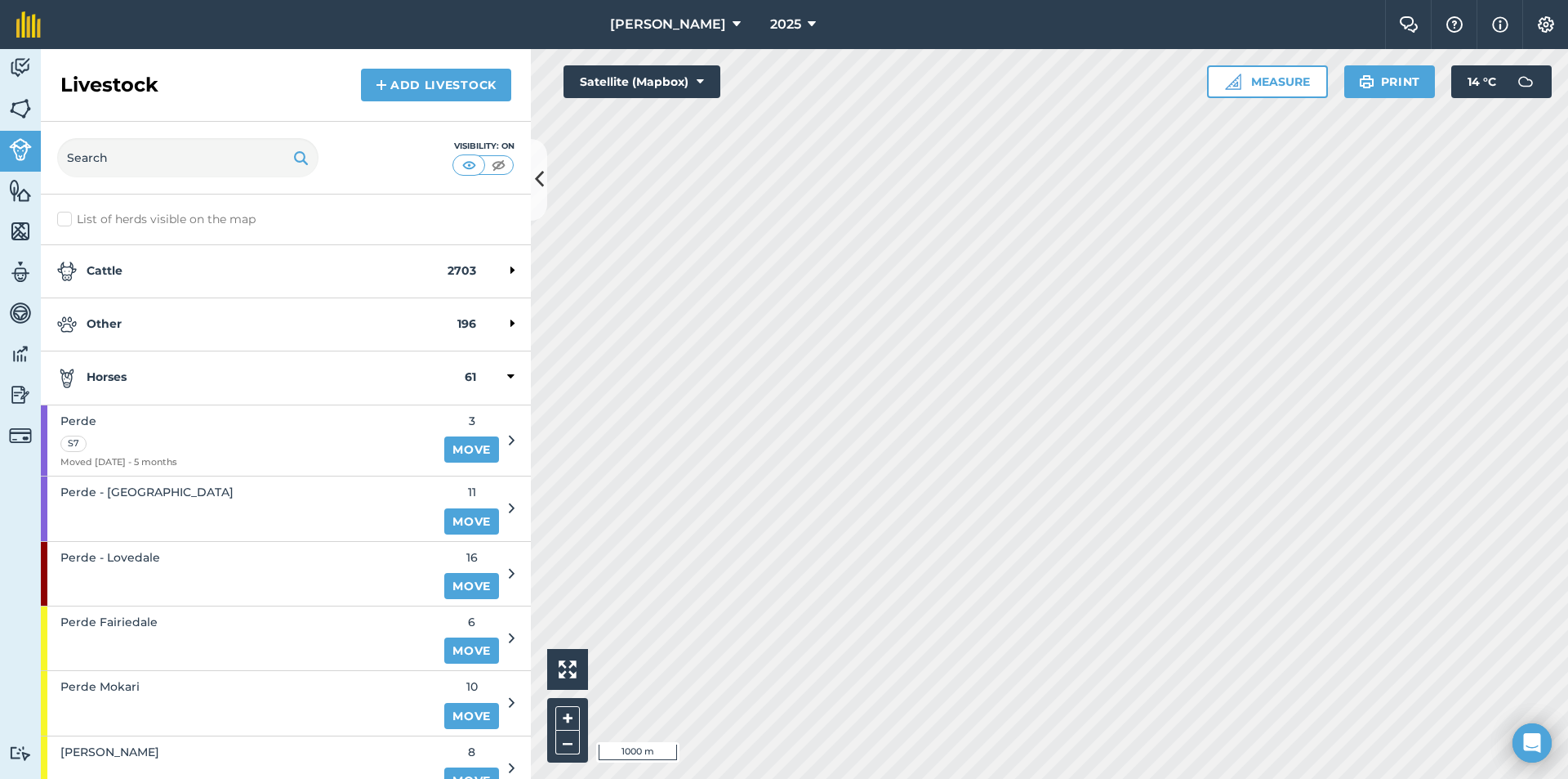
click at [153, 383] on strong "Horses" at bounding box center [261, 377] width 408 height 20
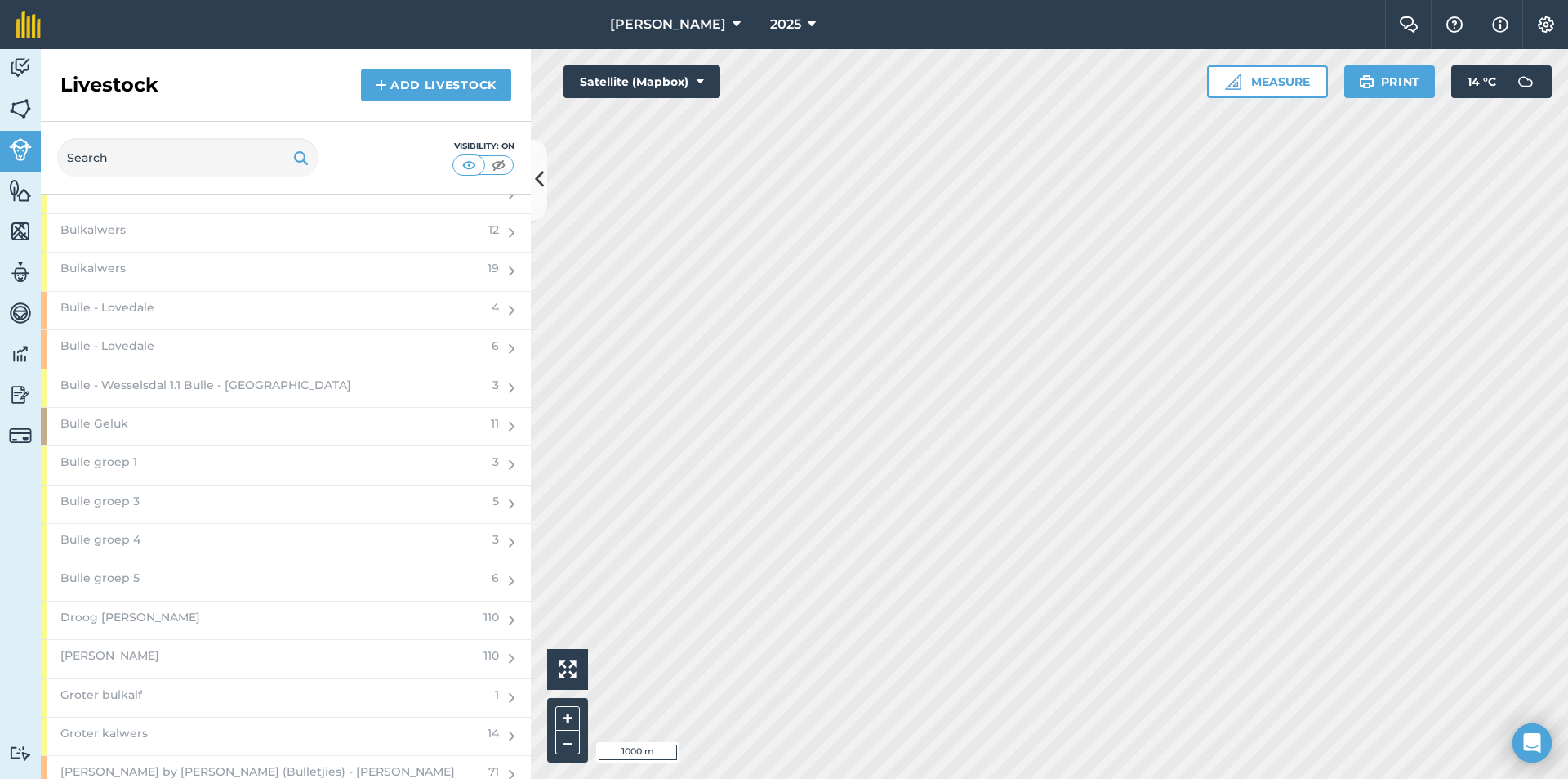
scroll to position [1880, 0]
click at [275, 291] on div "Bulle - Lovedale" at bounding box center [261, 302] width 441 height 37
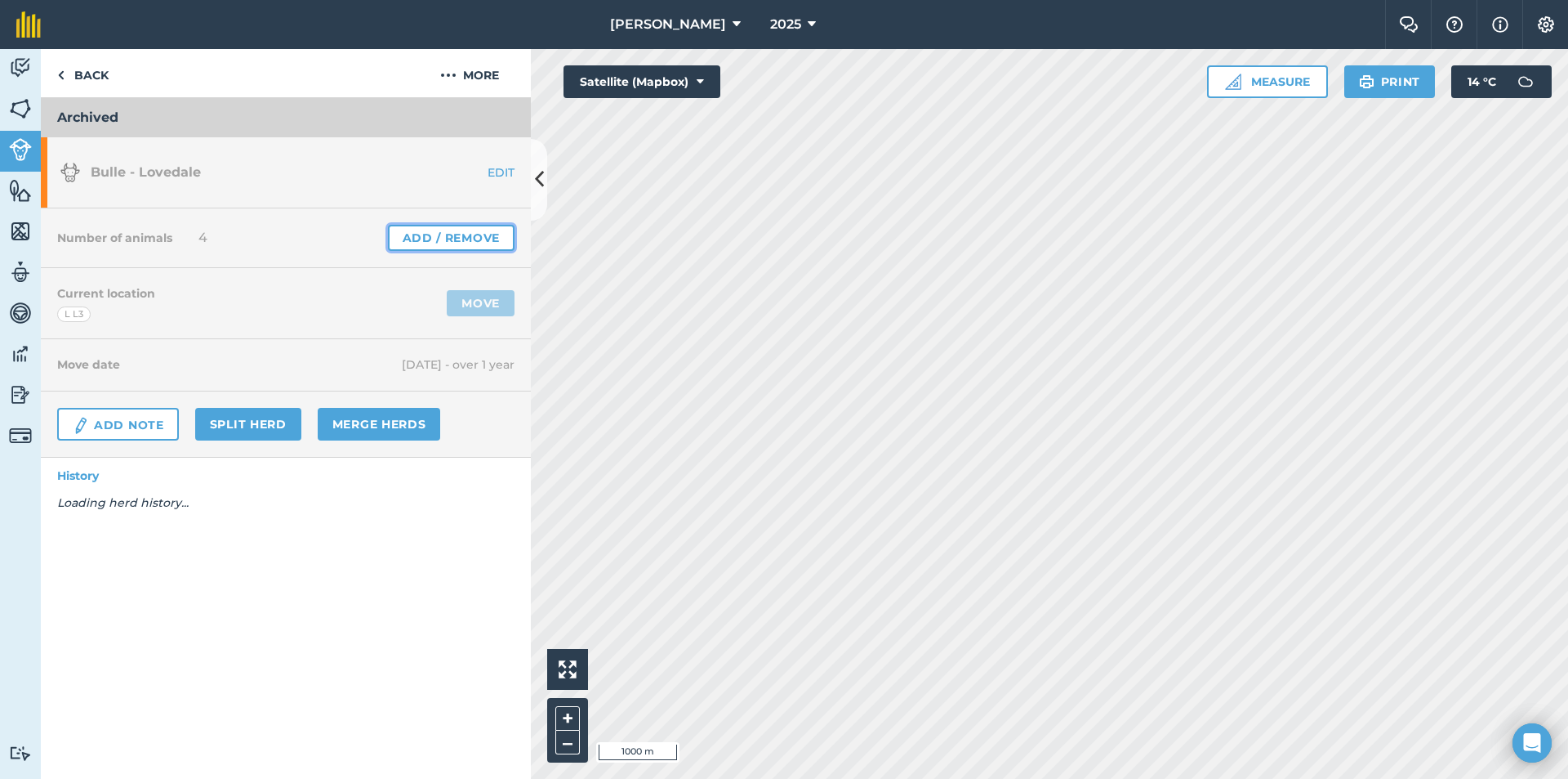
click at [445, 236] on link "Add / Remove" at bounding box center [451, 238] width 127 height 27
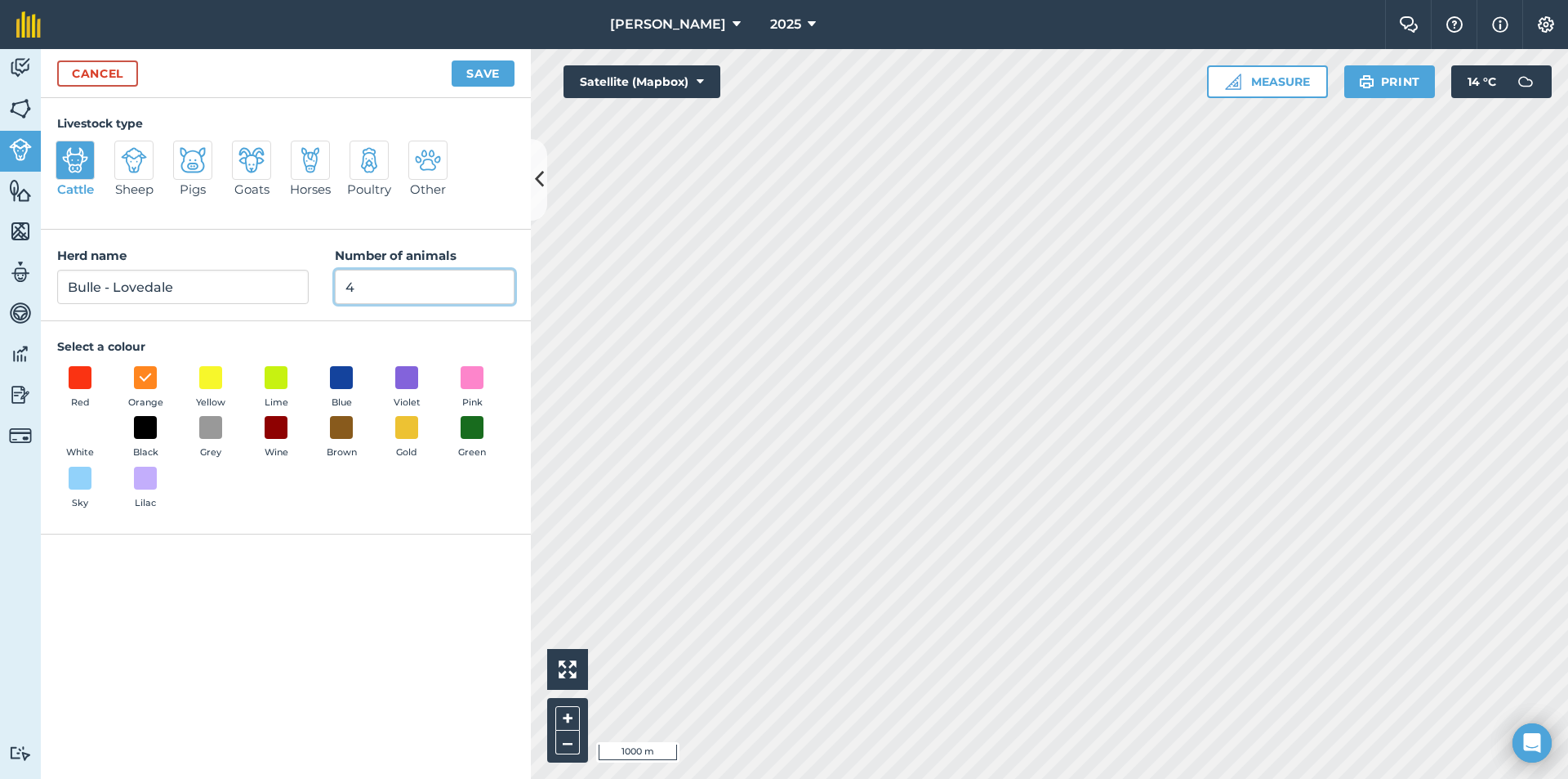
click at [379, 280] on input "4" at bounding box center [425, 286] width 180 height 34
type input "0"
click at [480, 70] on button "Save" at bounding box center [483, 74] width 63 height 27
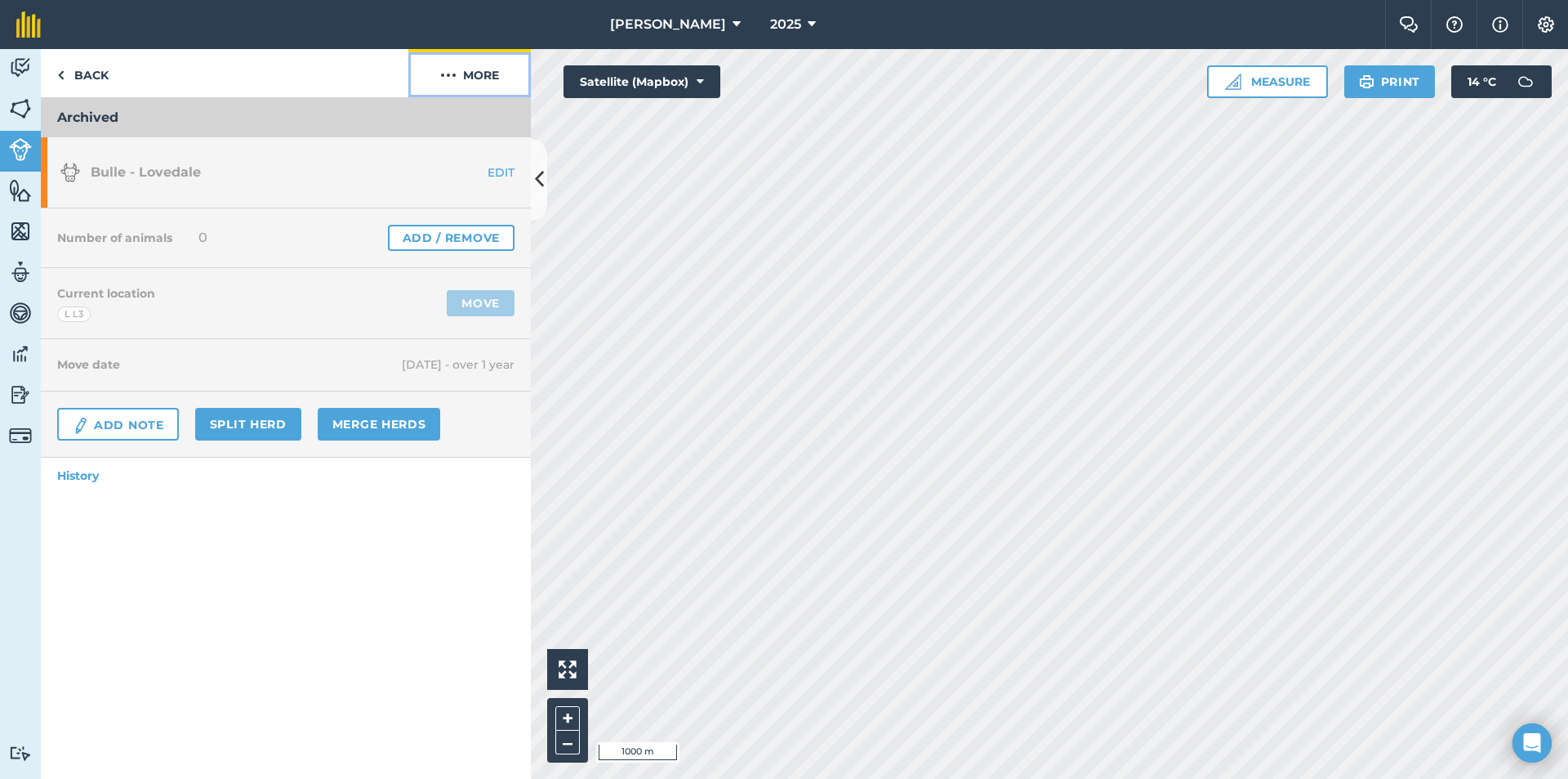
click at [472, 75] on button "More" at bounding box center [470, 73] width 123 height 48
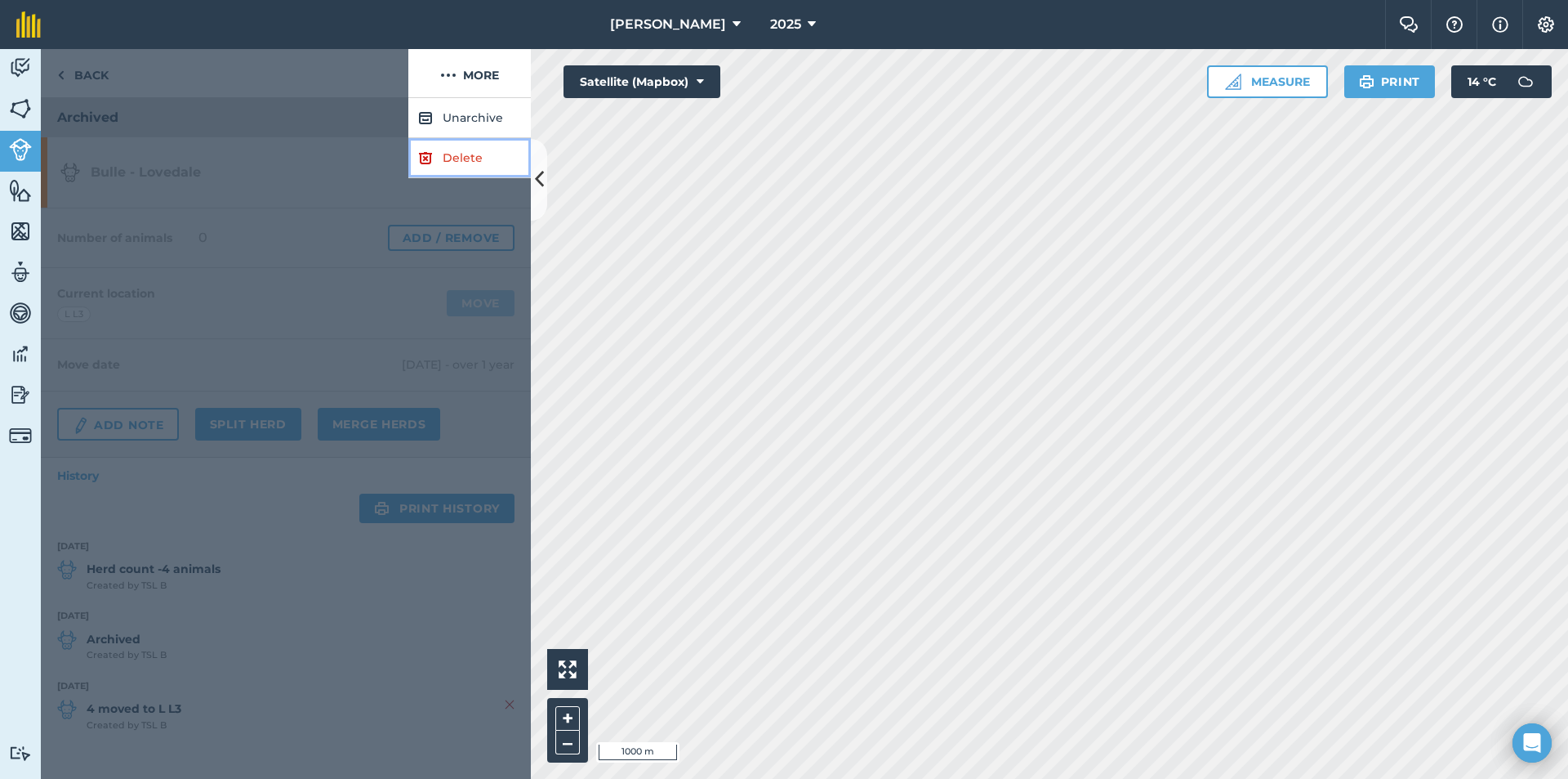
click at [446, 166] on link "Delete" at bounding box center [470, 158] width 123 height 40
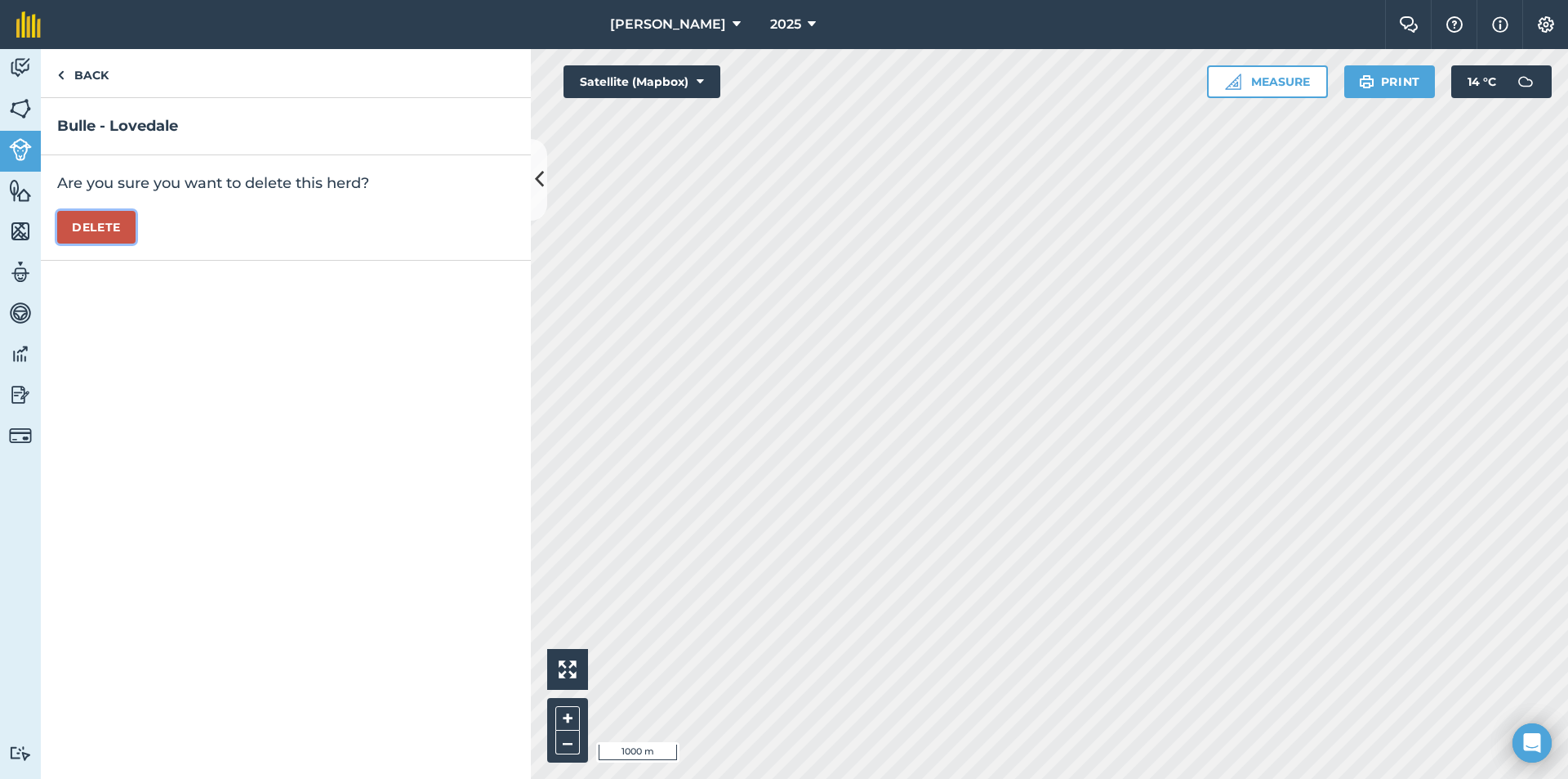
click at [66, 231] on button "Delete" at bounding box center [96, 226] width 79 height 32
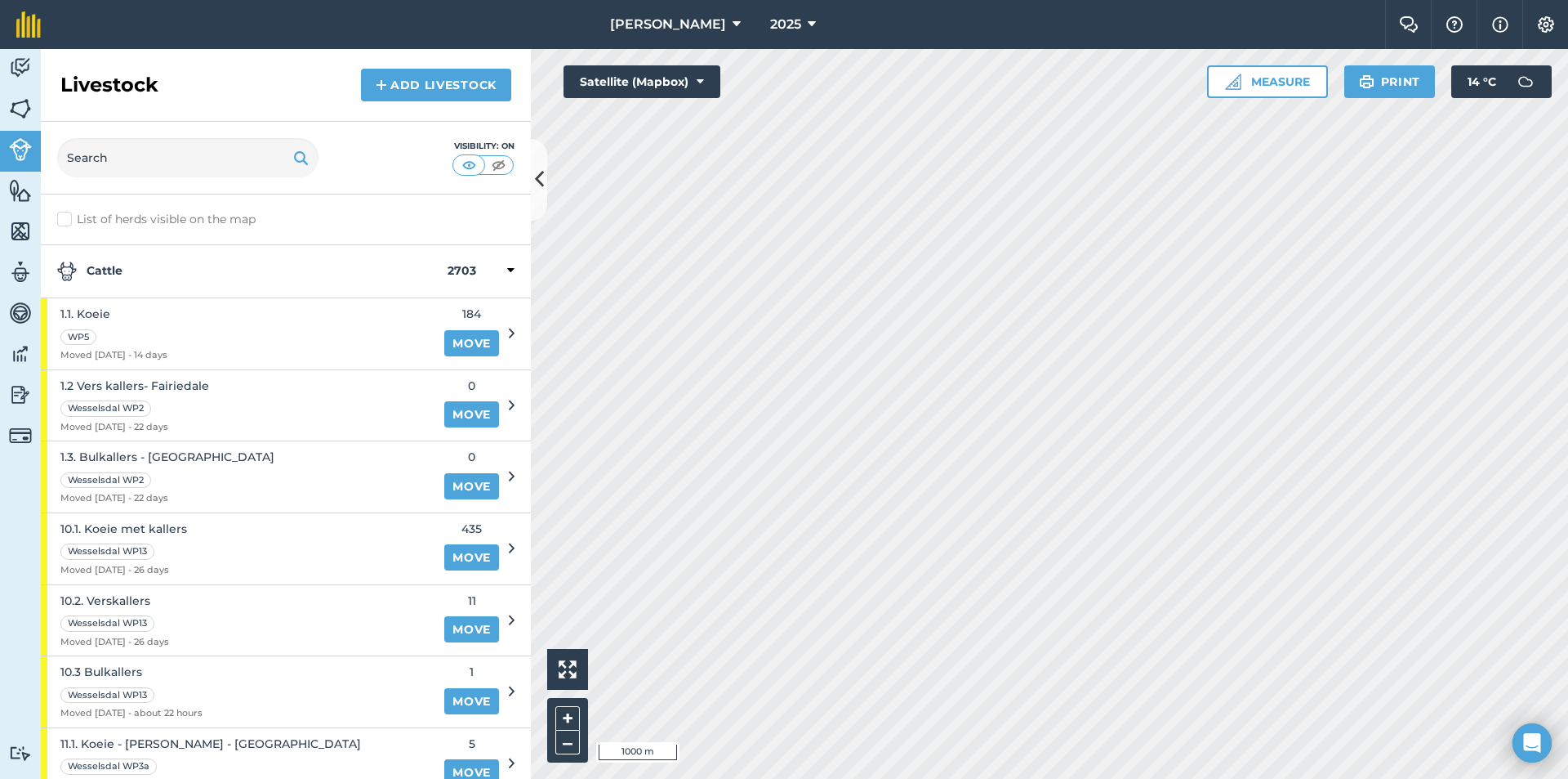
click at [238, 283] on div "Cattle 2703" at bounding box center [285, 272] width 490 height 53
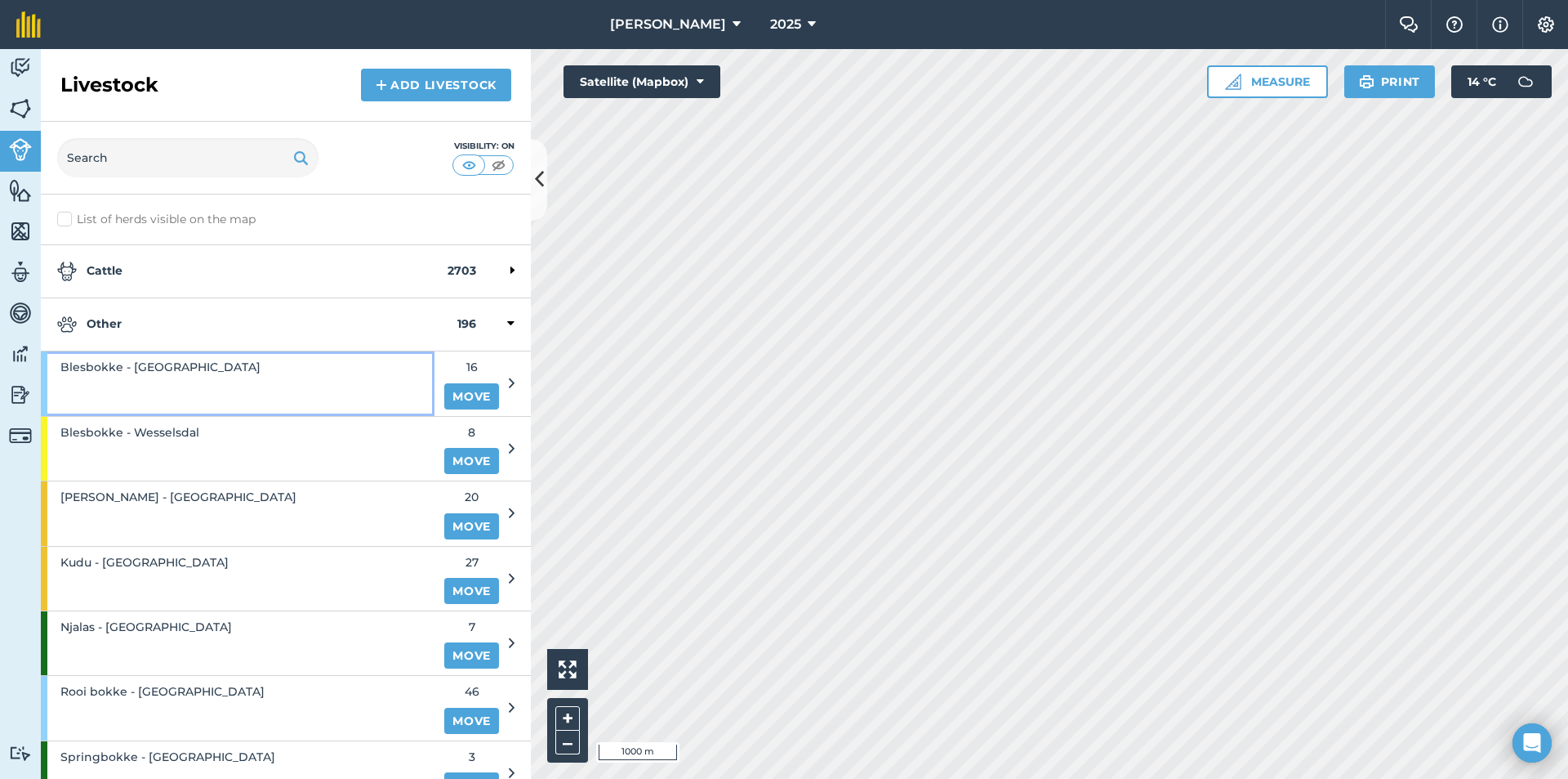
click at [132, 364] on span "Blesbokke - [GEOGRAPHIC_DATA]" at bounding box center [160, 367] width 200 height 18
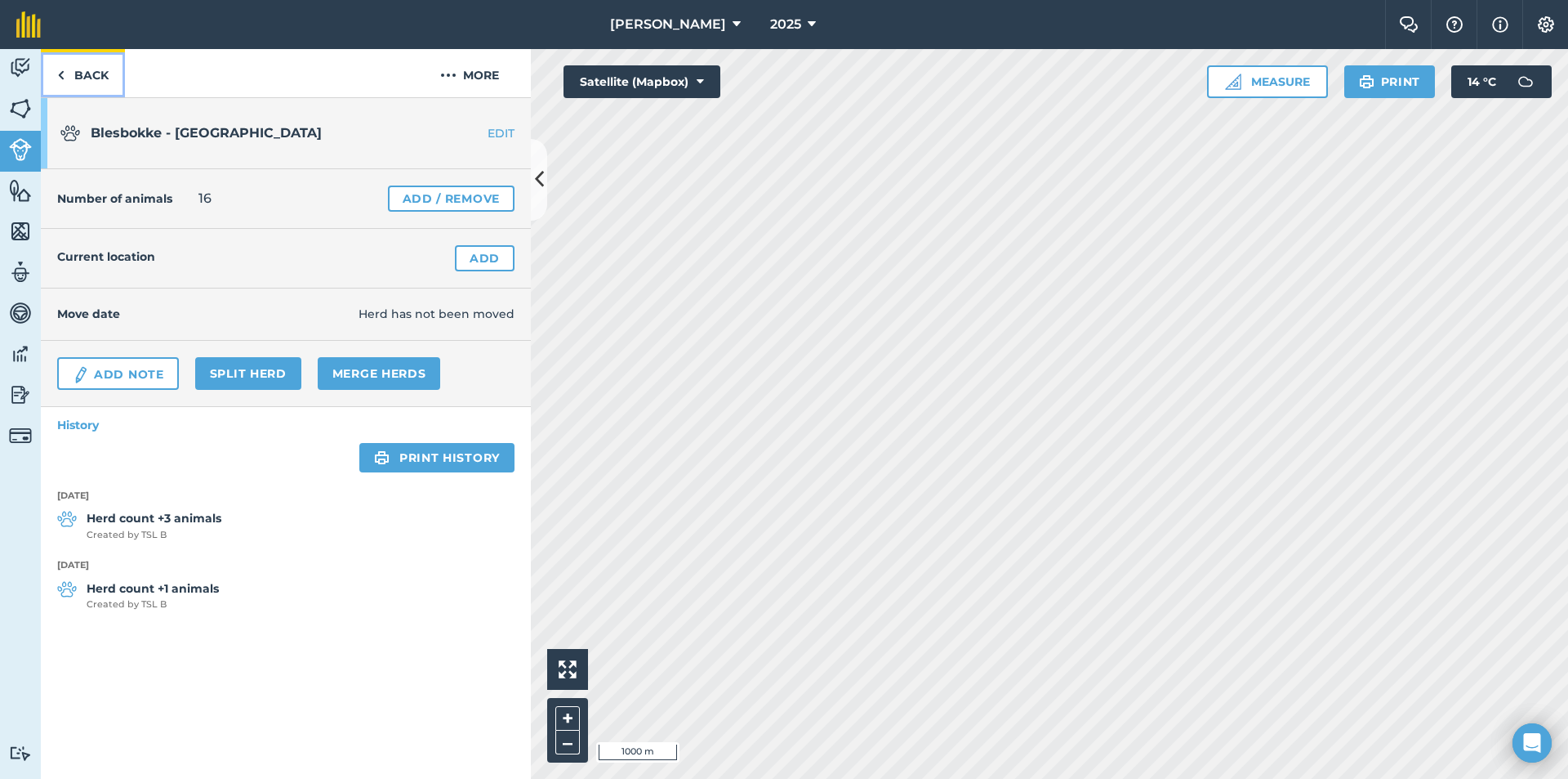
click at [72, 65] on link "Back" at bounding box center [82, 73] width 84 height 48
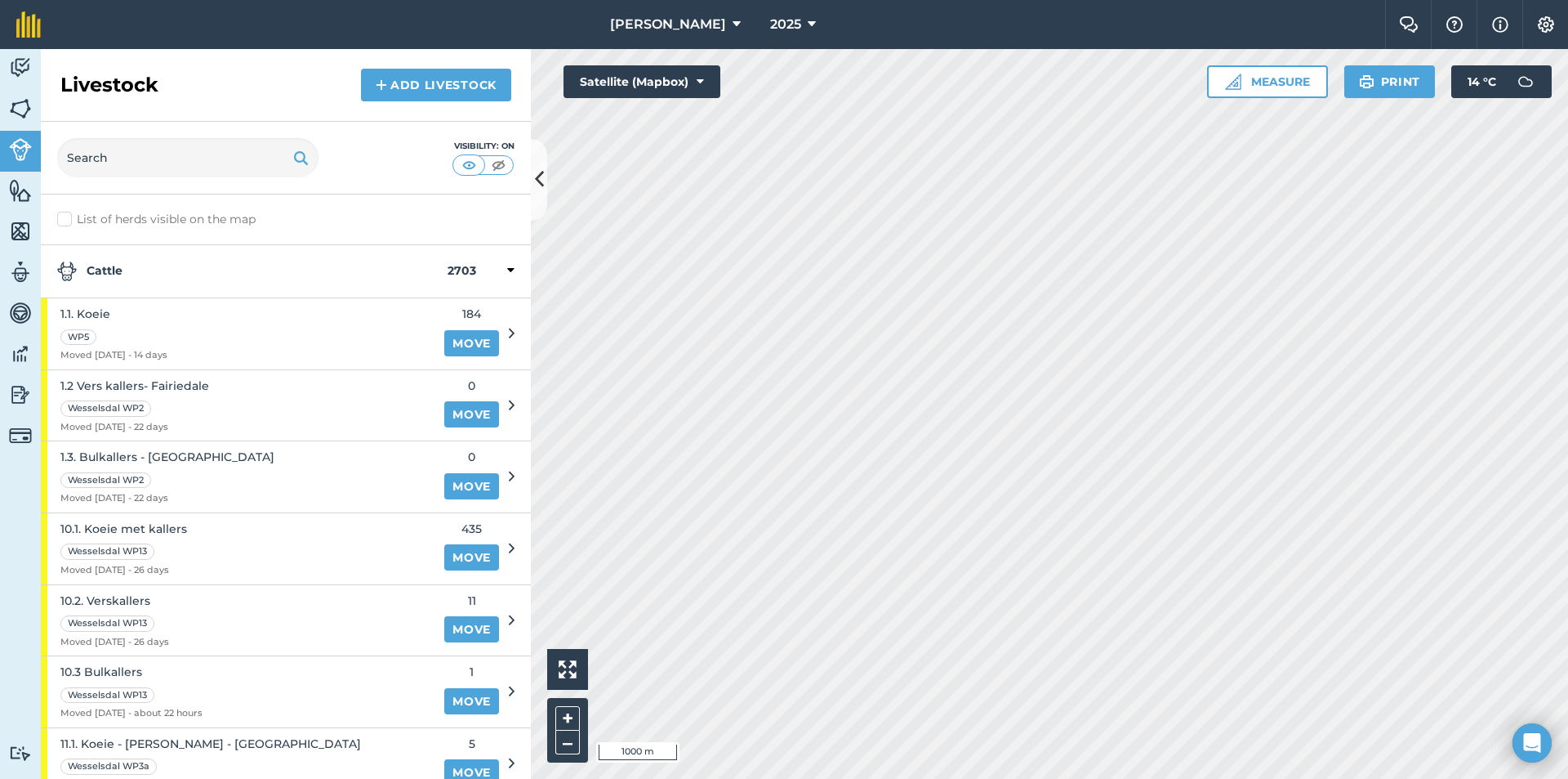
click at [172, 271] on strong "Cattle" at bounding box center [252, 271] width 391 height 20
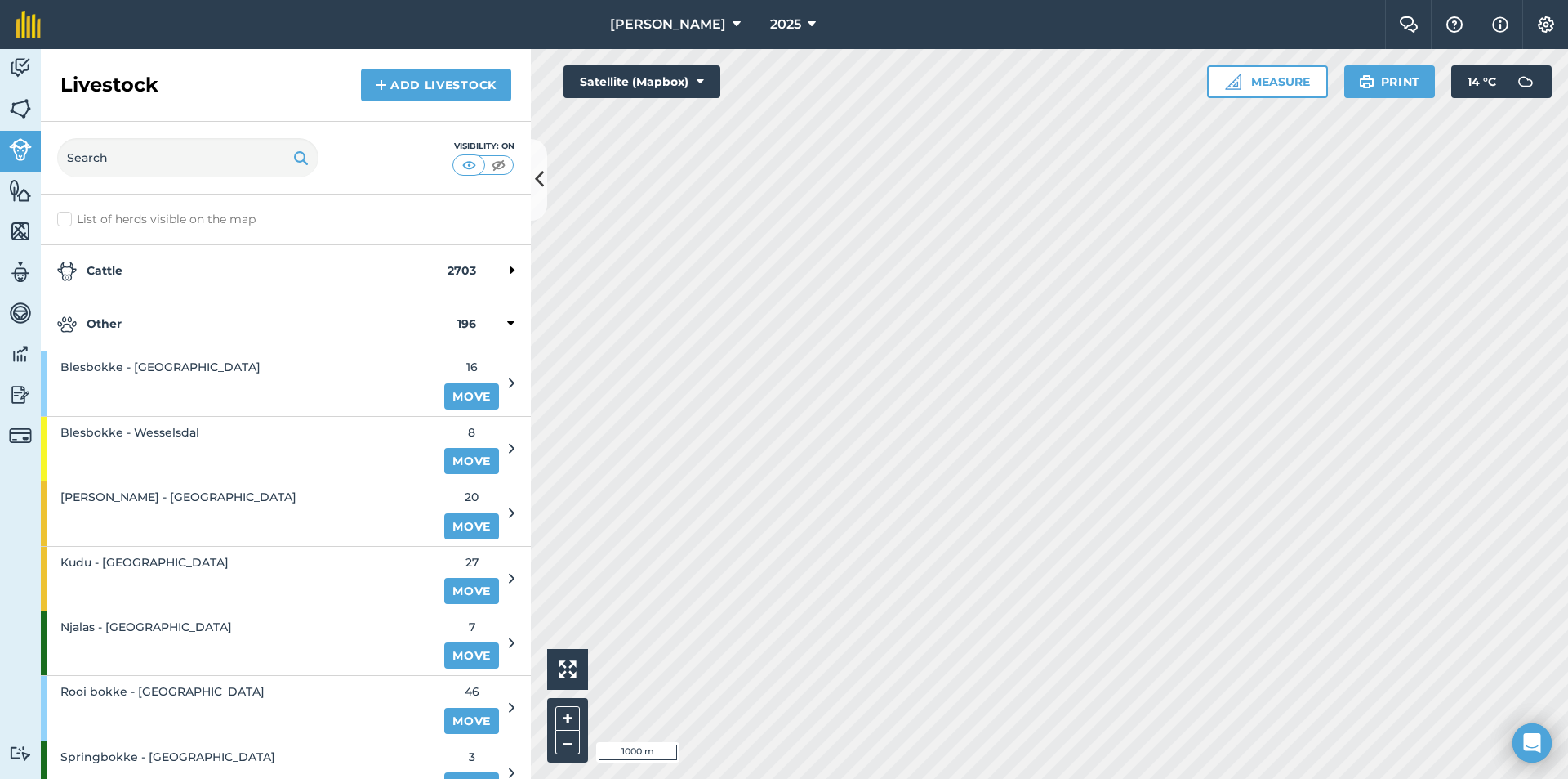
click at [127, 321] on strong "Other" at bounding box center [257, 324] width 400 height 20
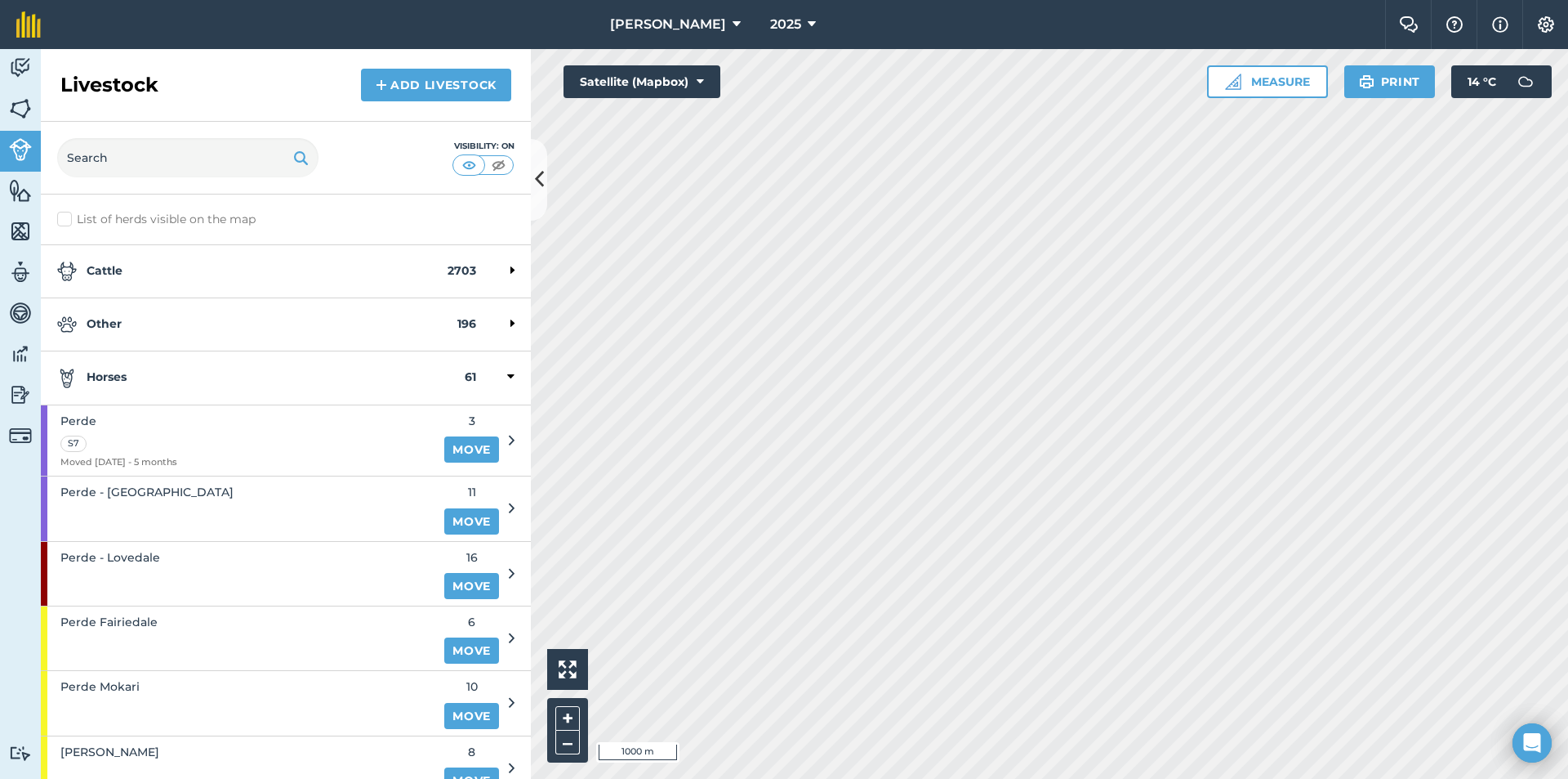
click at [133, 378] on strong "Horses" at bounding box center [261, 377] width 408 height 20
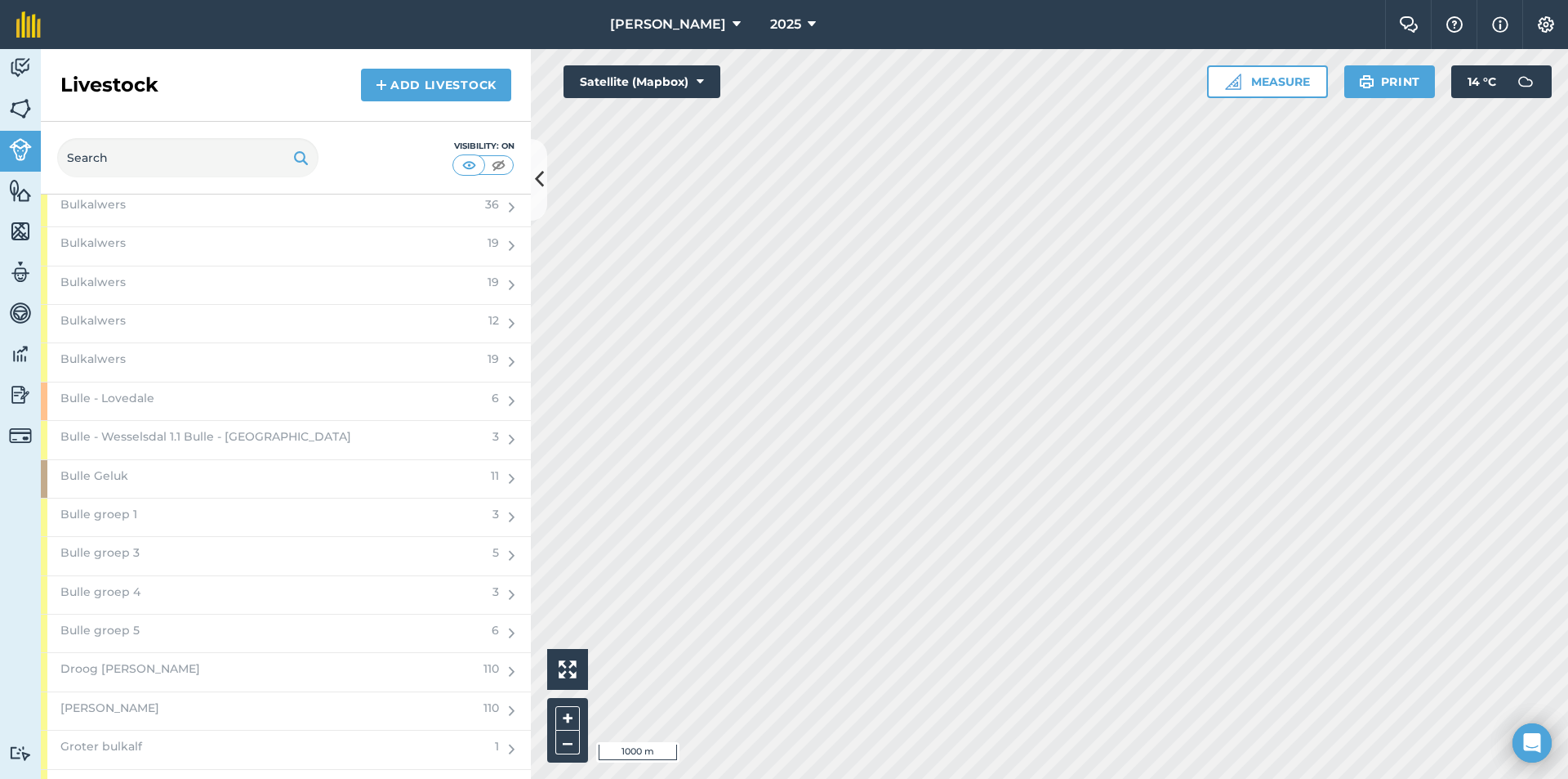
scroll to position [1798, 0]
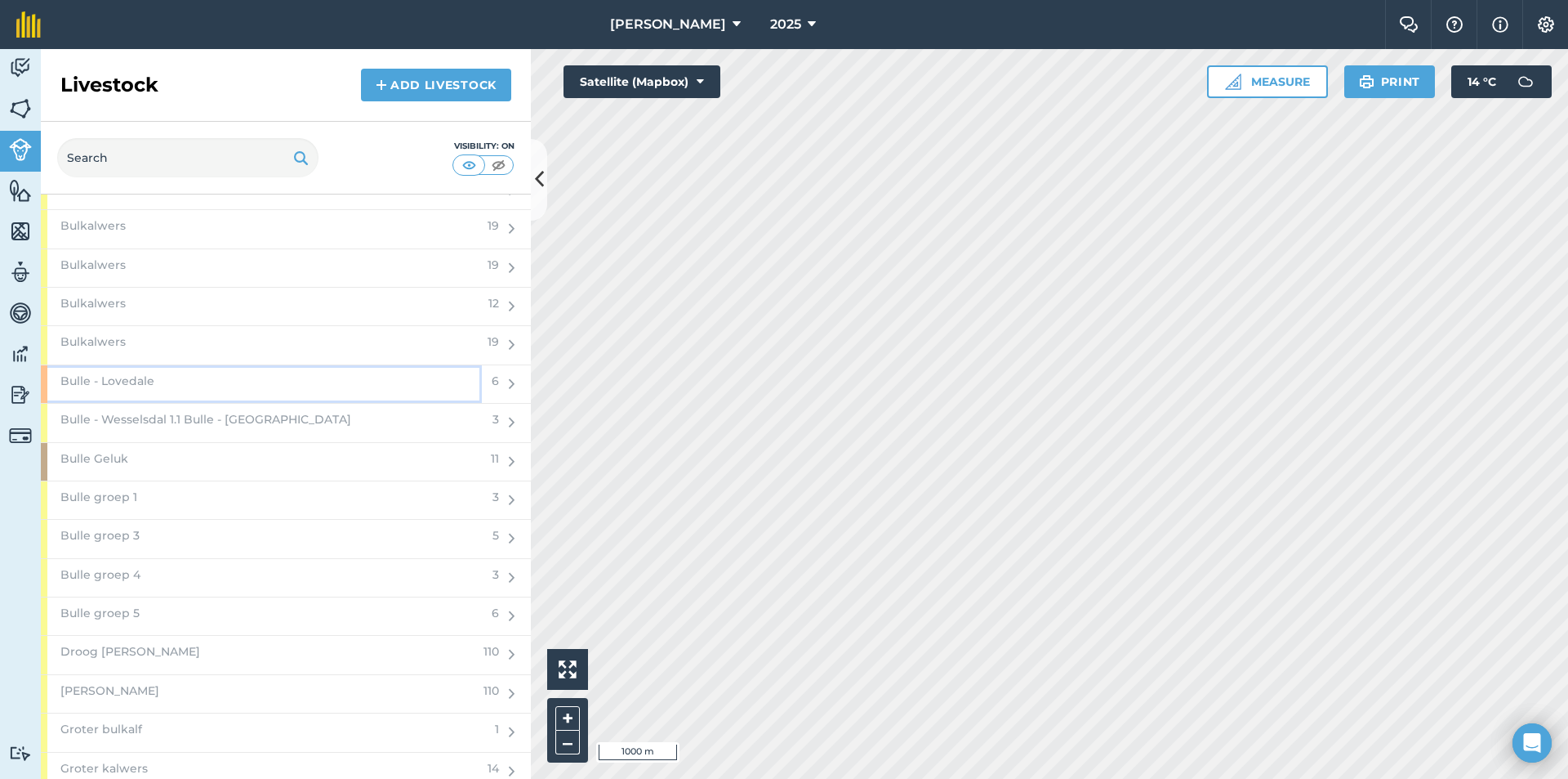
click at [229, 381] on div "Bulle - Lovedale" at bounding box center [261, 383] width 441 height 37
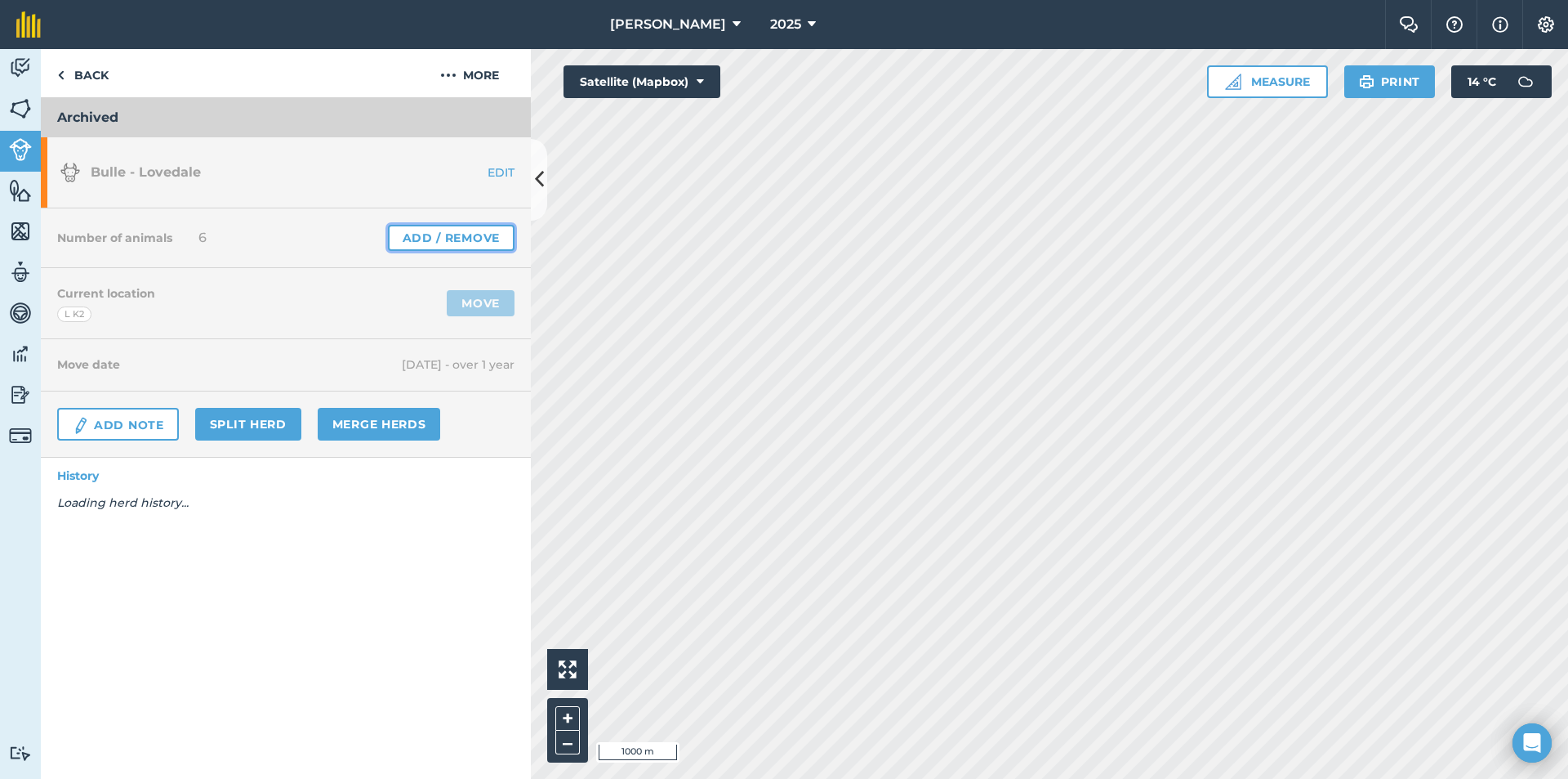
click at [457, 236] on link "Add / Remove" at bounding box center [451, 238] width 127 height 27
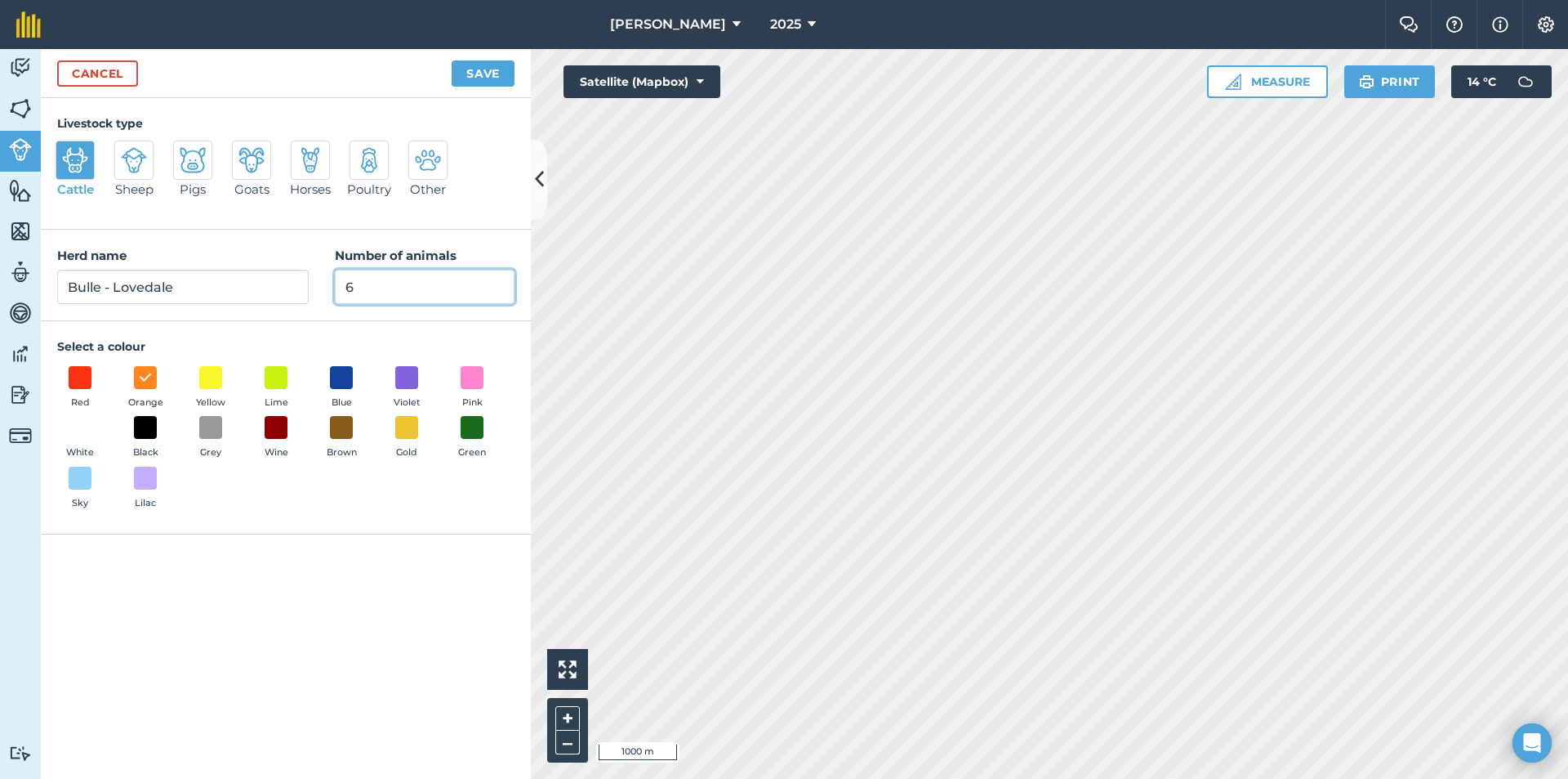
click at [387, 291] on input "6" at bounding box center [425, 286] width 180 height 34
type input "0"
click at [490, 71] on button "Save" at bounding box center [483, 74] width 63 height 27
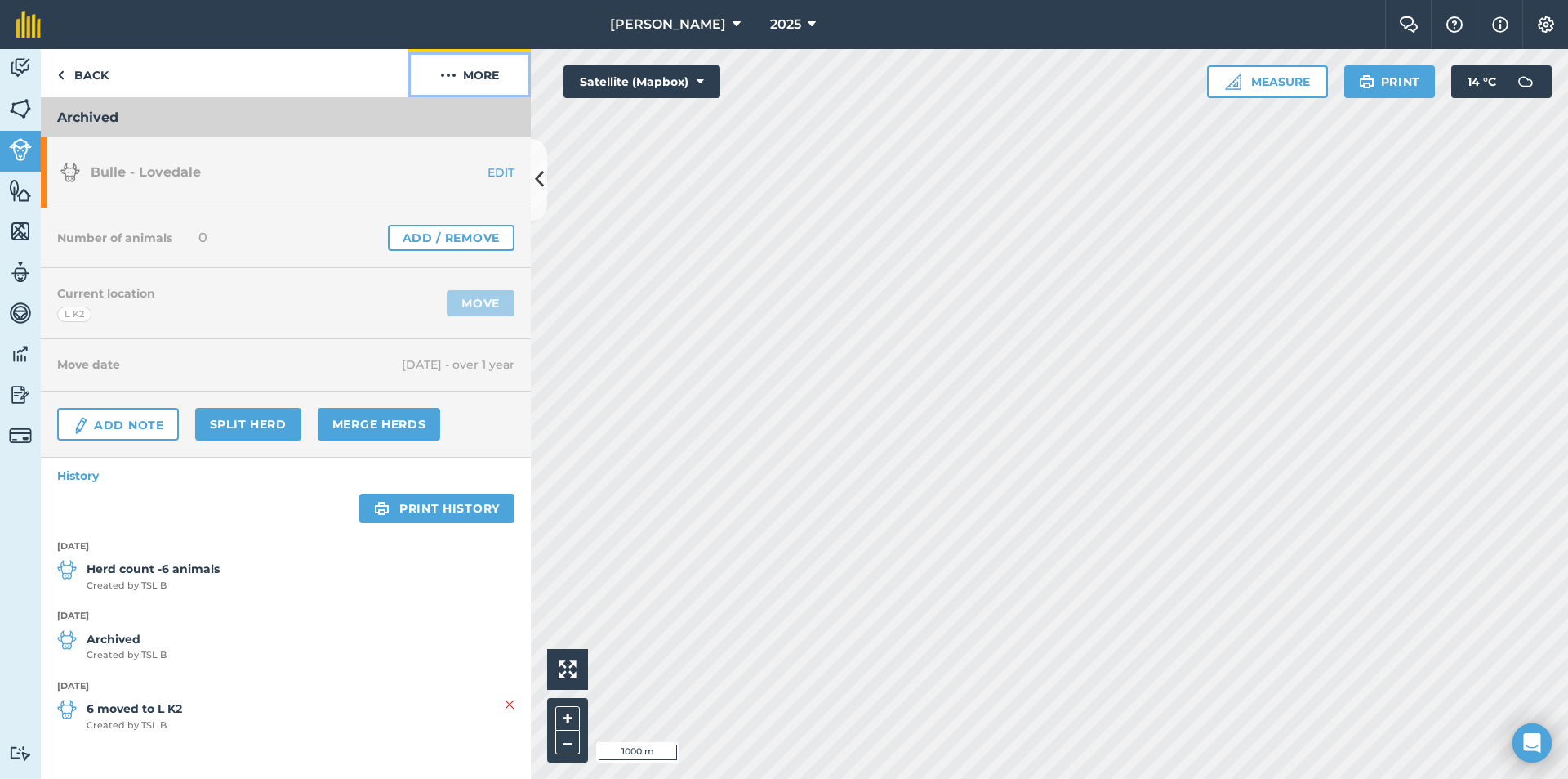
click at [457, 72] on button "More" at bounding box center [470, 73] width 123 height 48
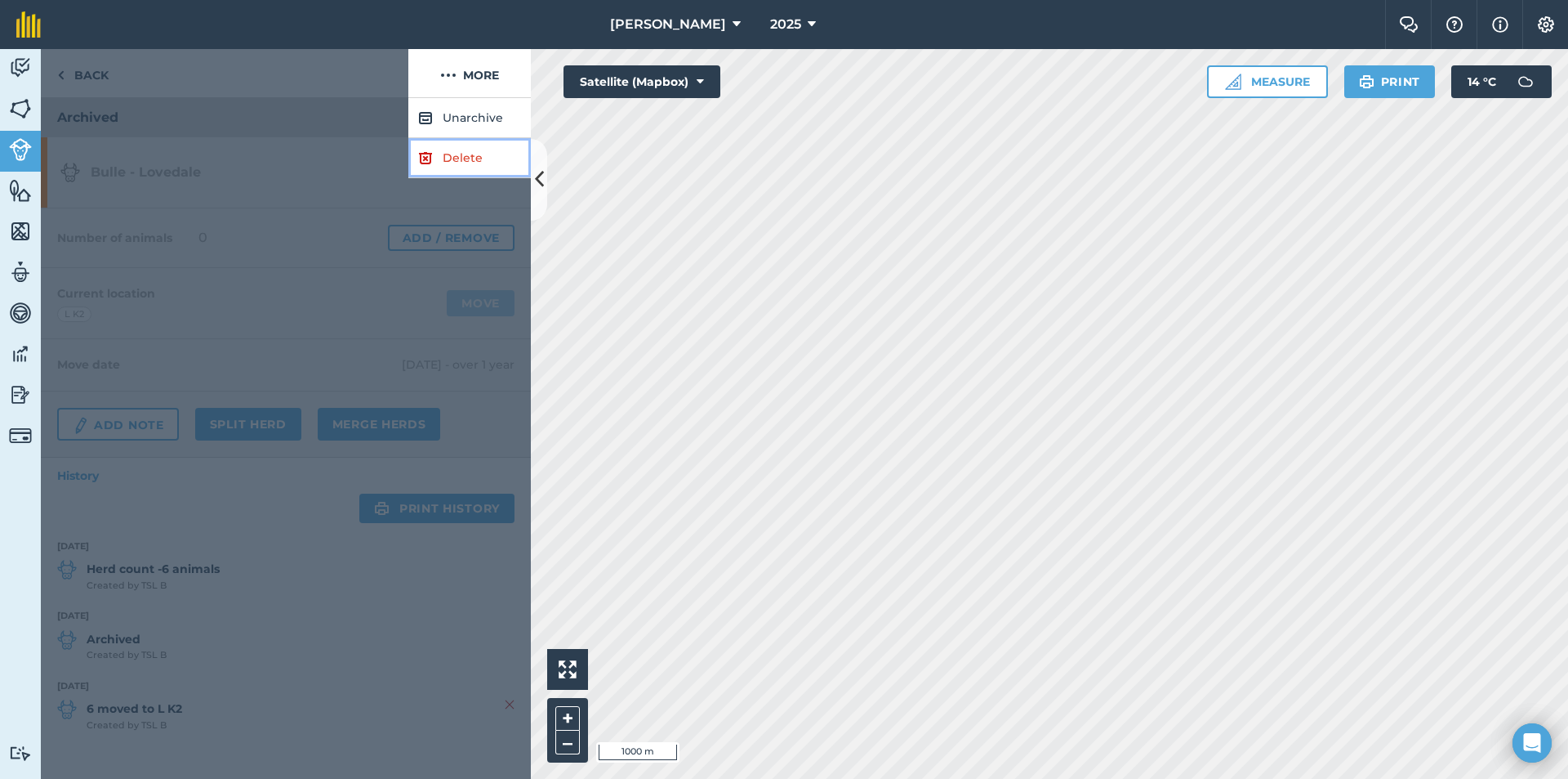
click at [449, 162] on link "Delete" at bounding box center [470, 158] width 123 height 40
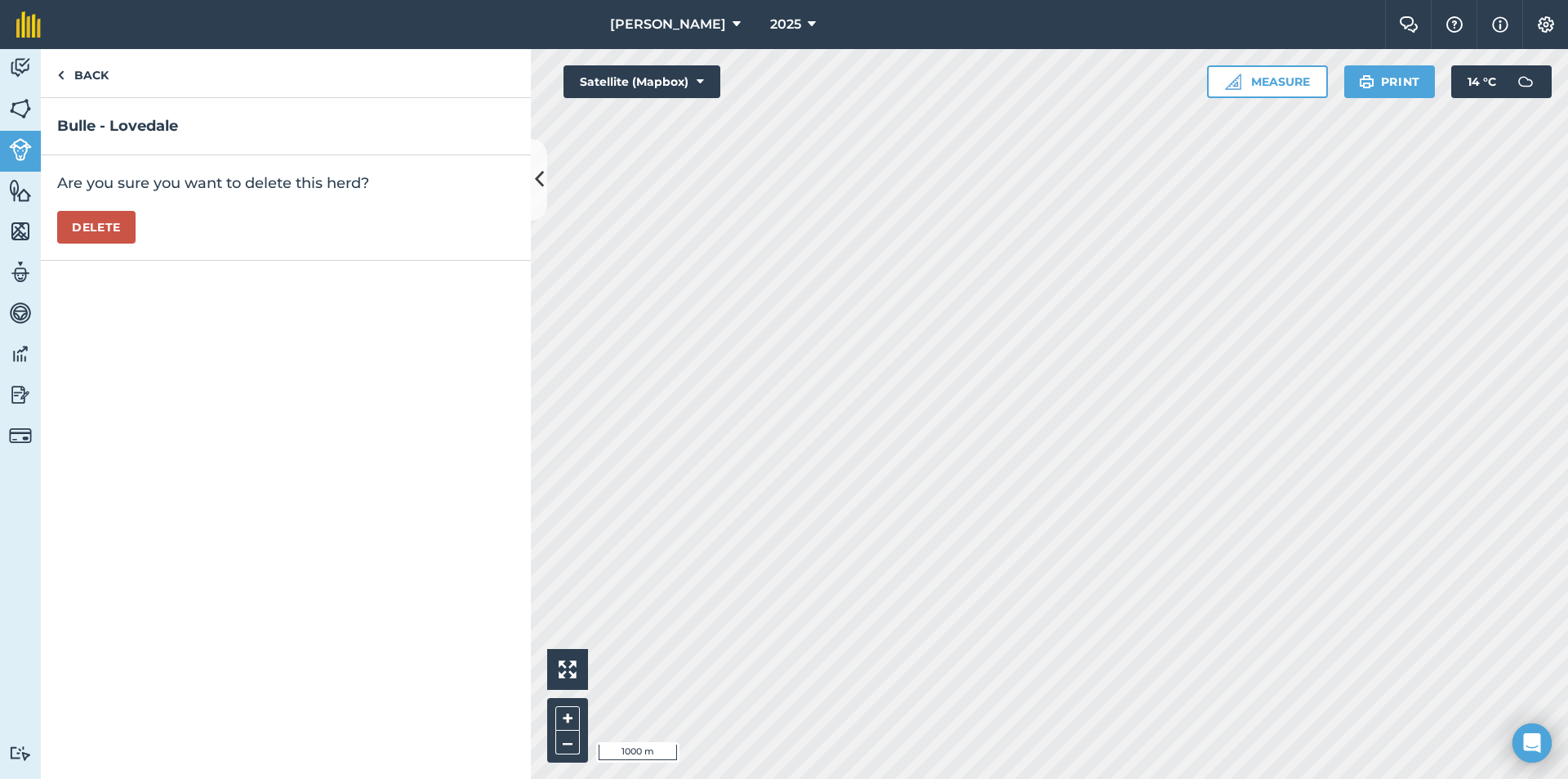
click at [42, 222] on div "Are you sure you want to delete this herd? [GEOGRAPHIC_DATA]" at bounding box center [285, 207] width 490 height 105
click at [91, 222] on button "Delete" at bounding box center [96, 226] width 79 height 32
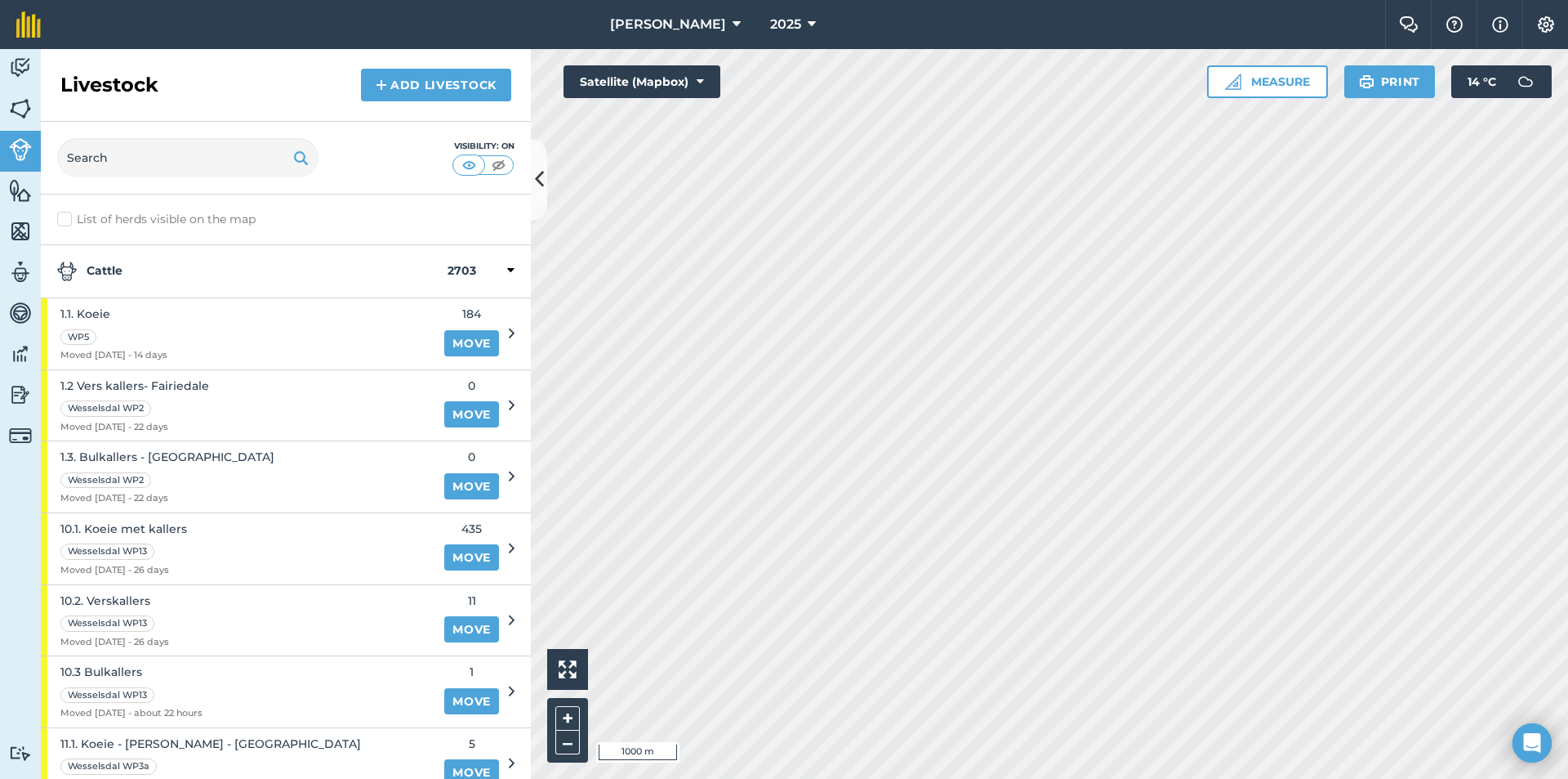
click at [116, 273] on strong "Cattle" at bounding box center [252, 271] width 391 height 20
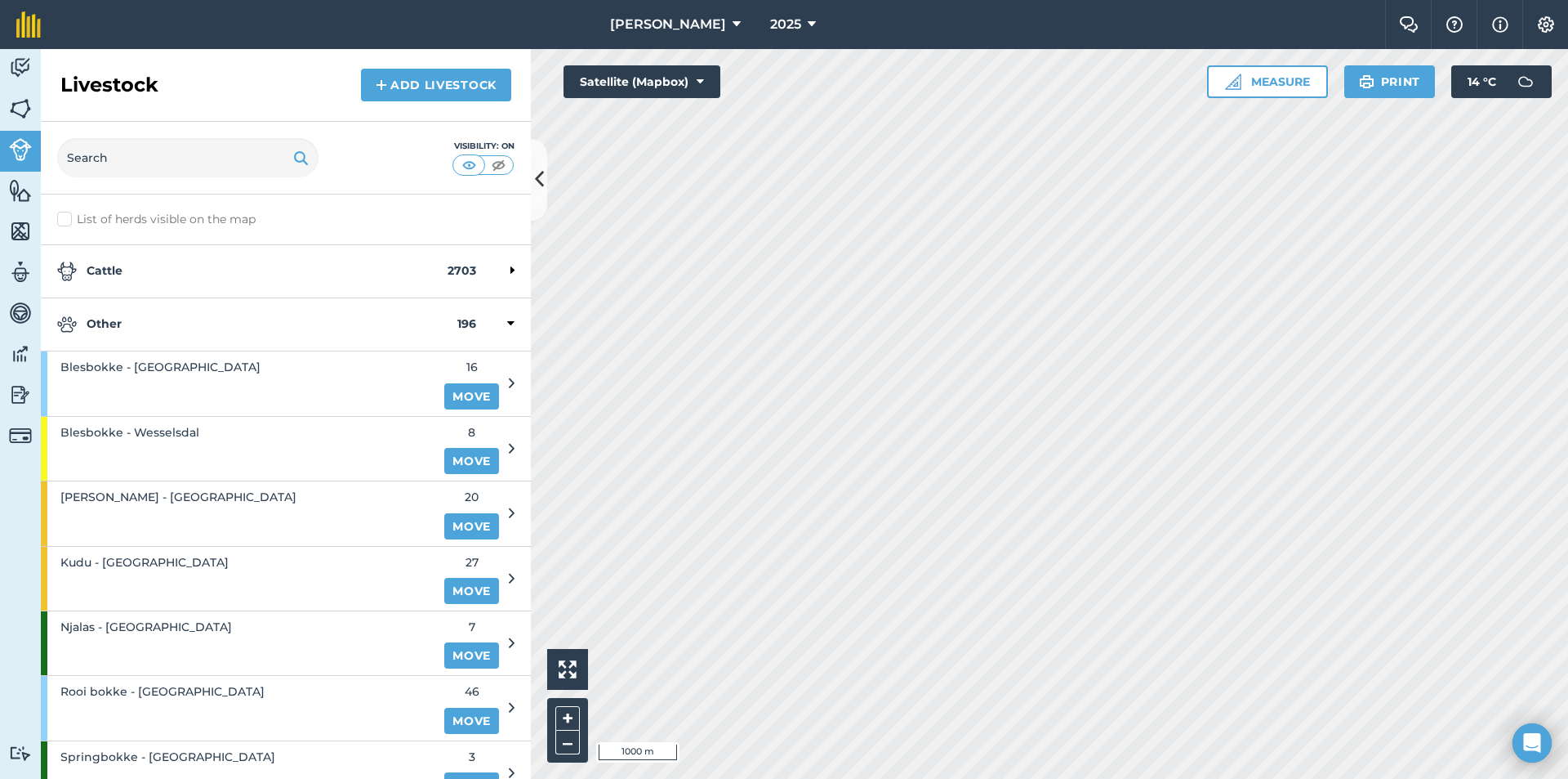
click at [139, 324] on strong "Other" at bounding box center [257, 324] width 400 height 20
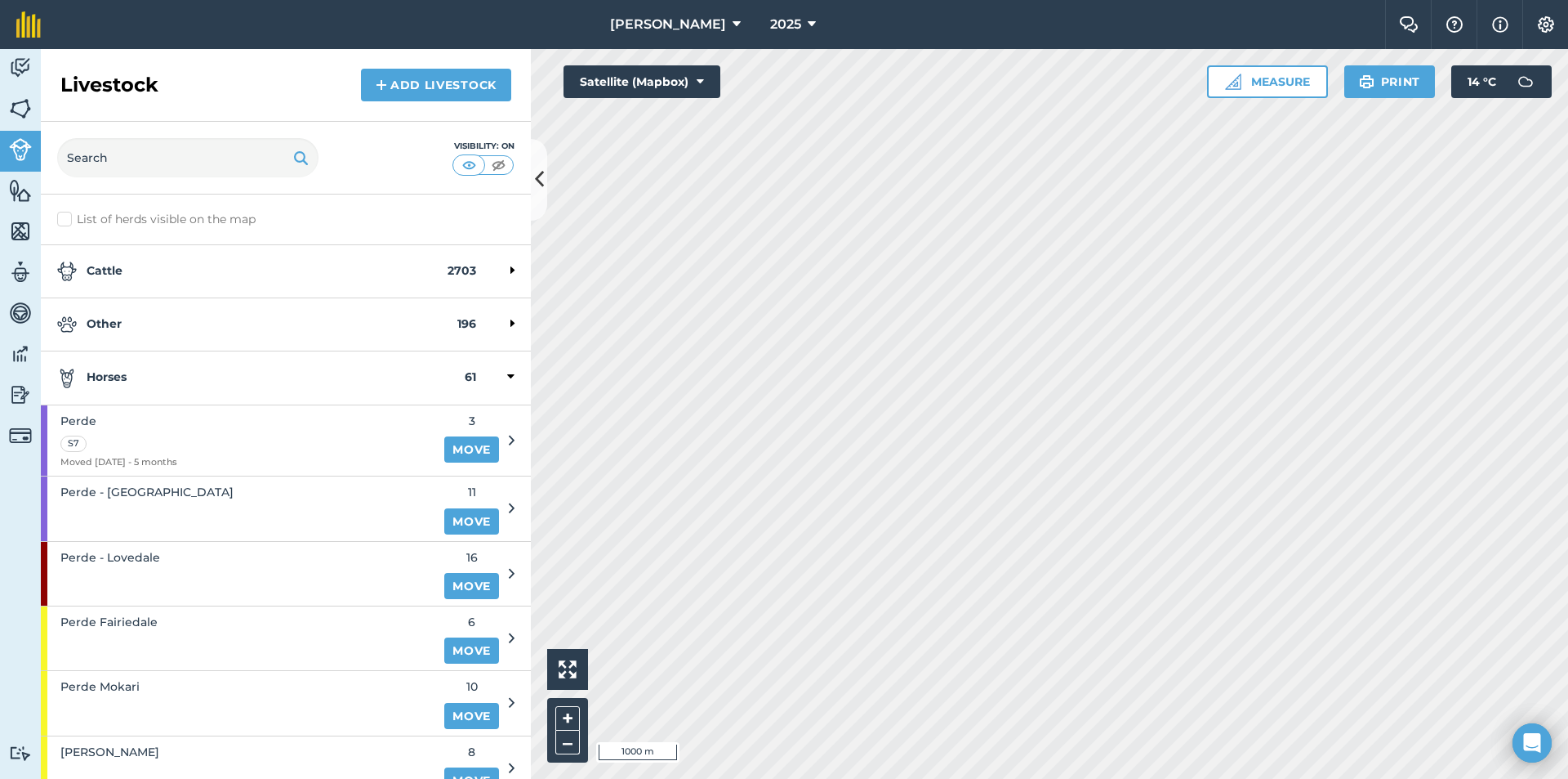
click at [130, 368] on strong "Horses" at bounding box center [261, 377] width 408 height 20
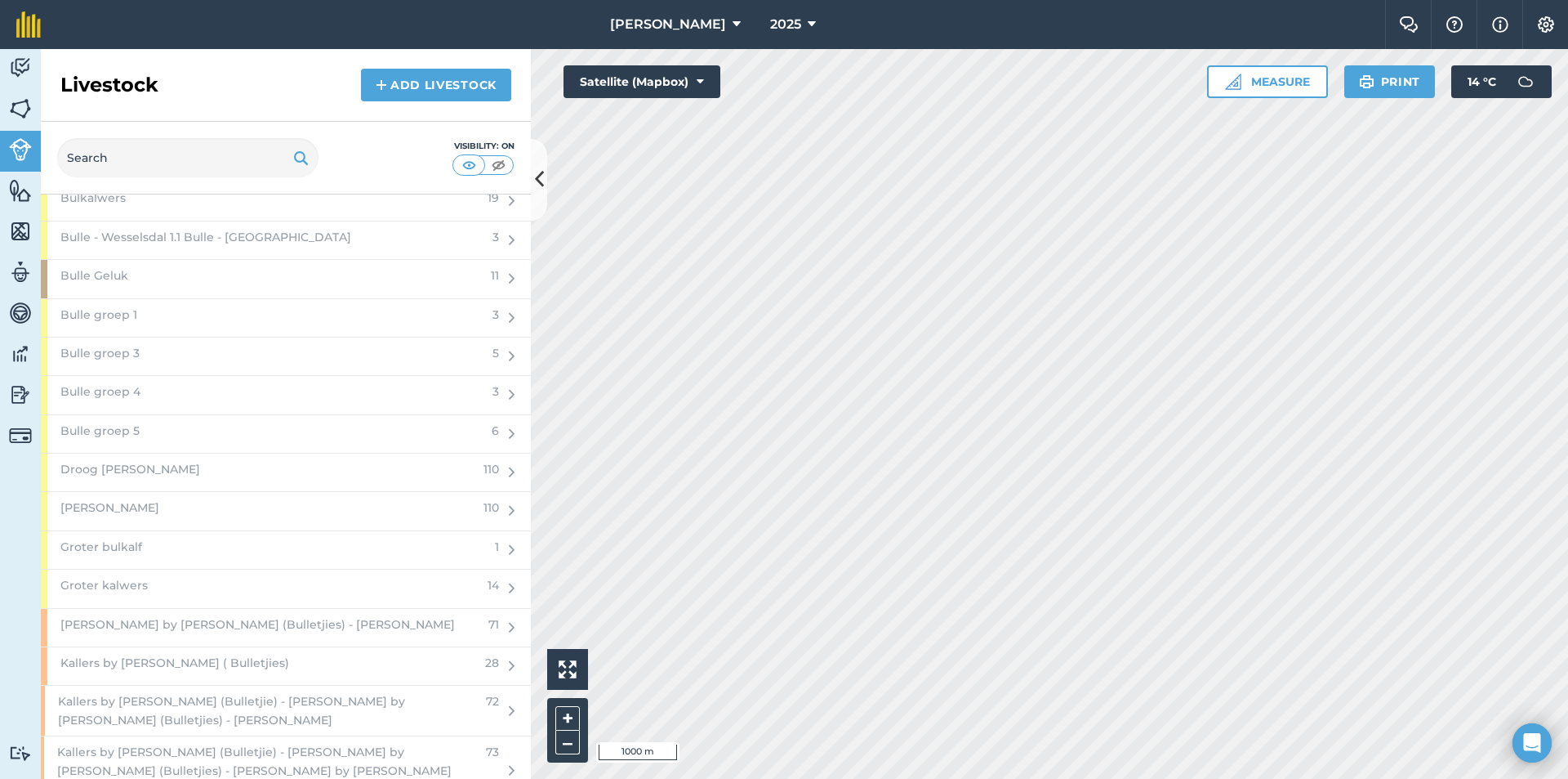
scroll to position [1961, 0]
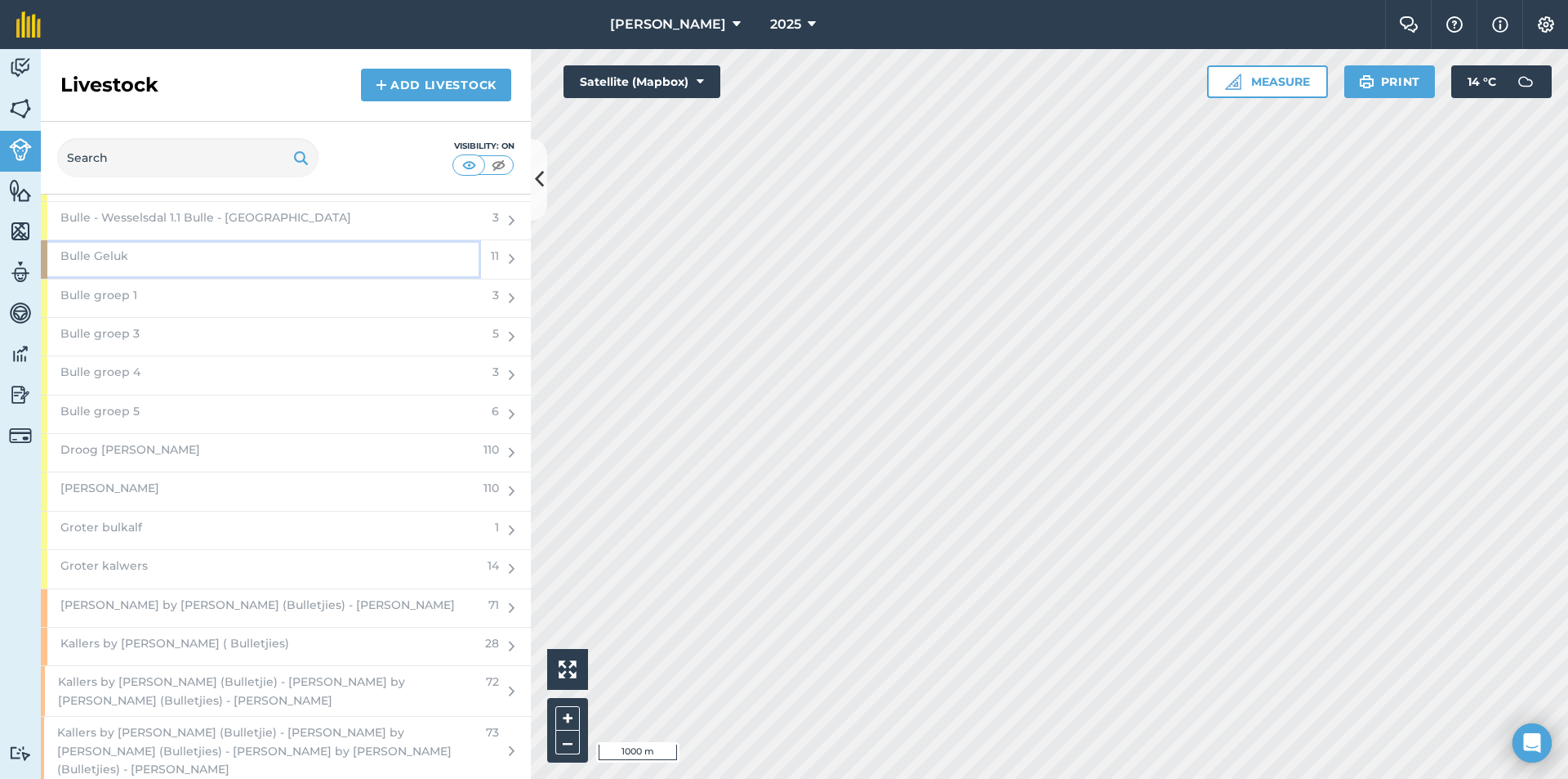
click at [222, 254] on div "Bulle Geluk" at bounding box center [260, 259] width 440 height 37
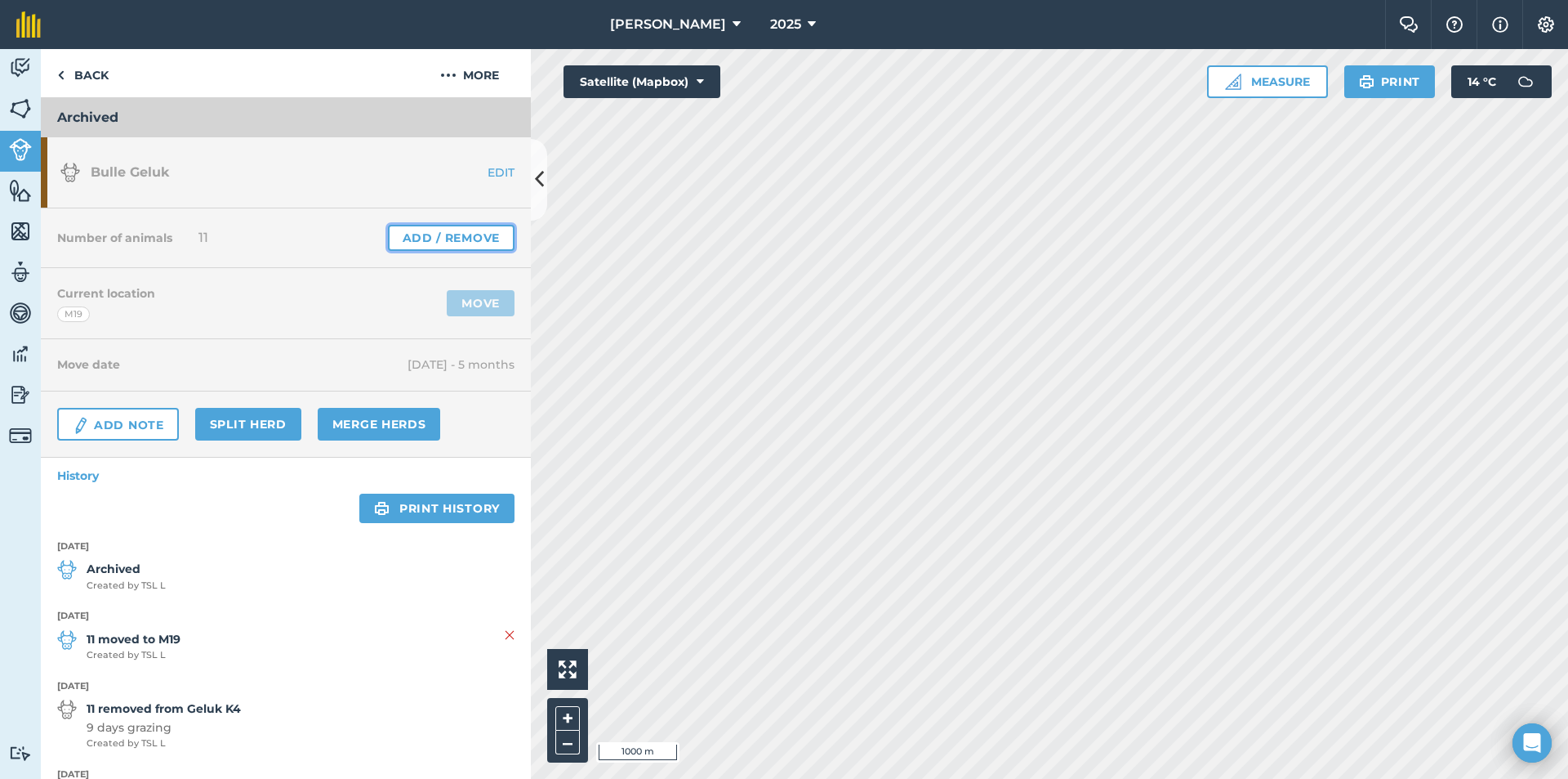
click at [462, 231] on link "Add / Remove" at bounding box center [451, 238] width 127 height 27
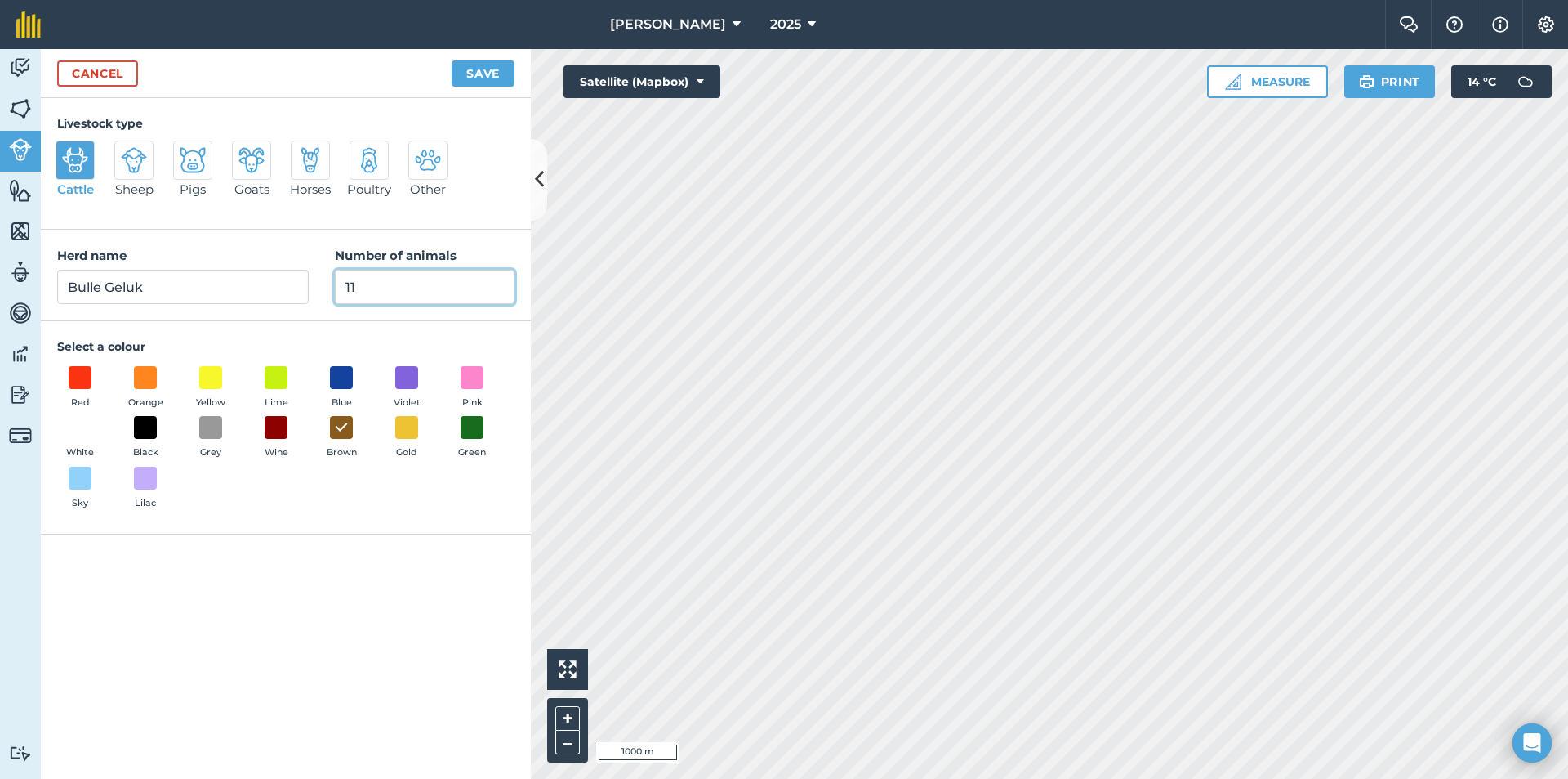
click at [398, 289] on input "11" at bounding box center [425, 286] width 180 height 34
type input "1"
type input "0"
click at [481, 75] on button "Save" at bounding box center [483, 74] width 63 height 27
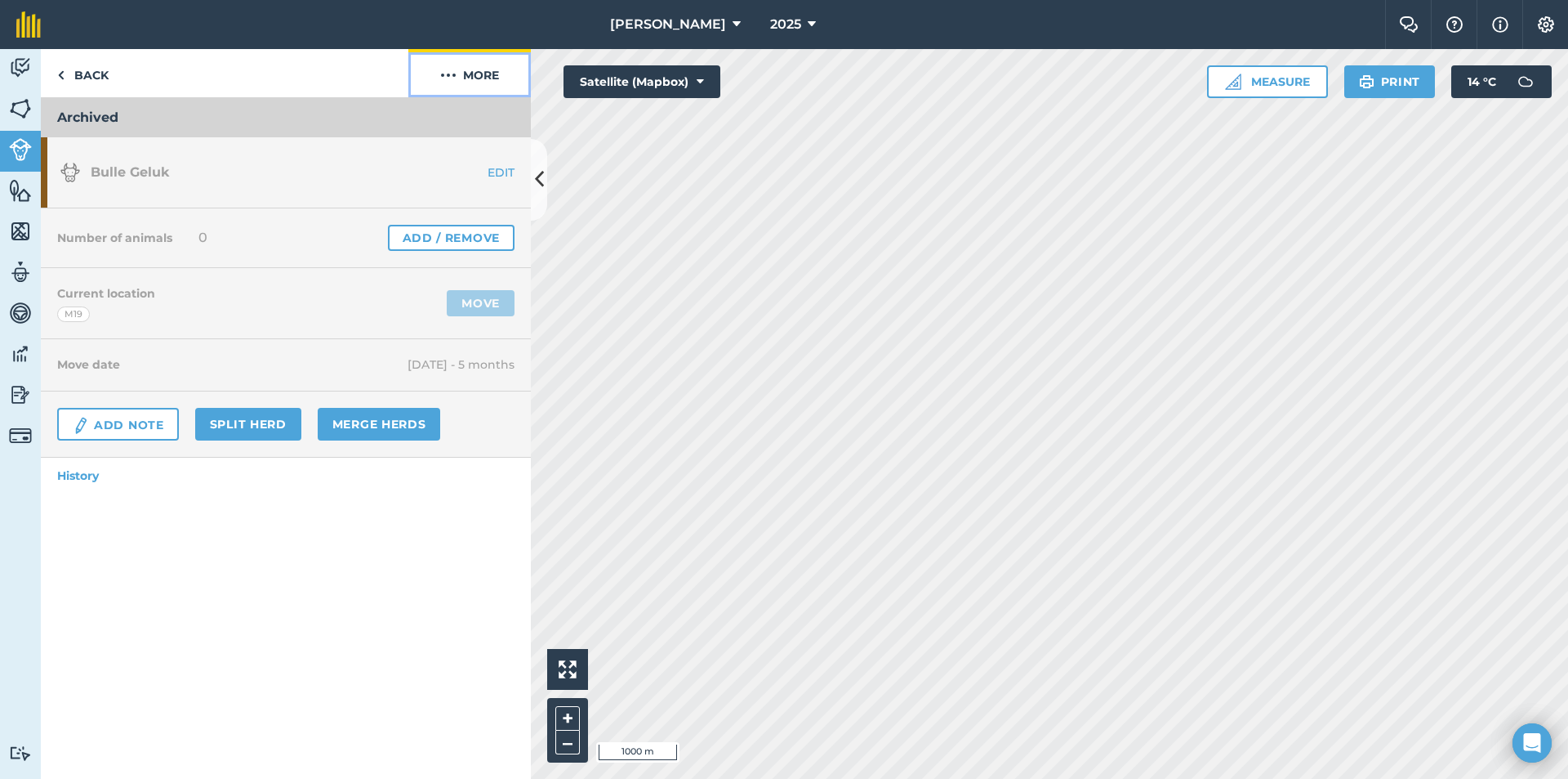
click at [481, 75] on button "More" at bounding box center [470, 73] width 123 height 48
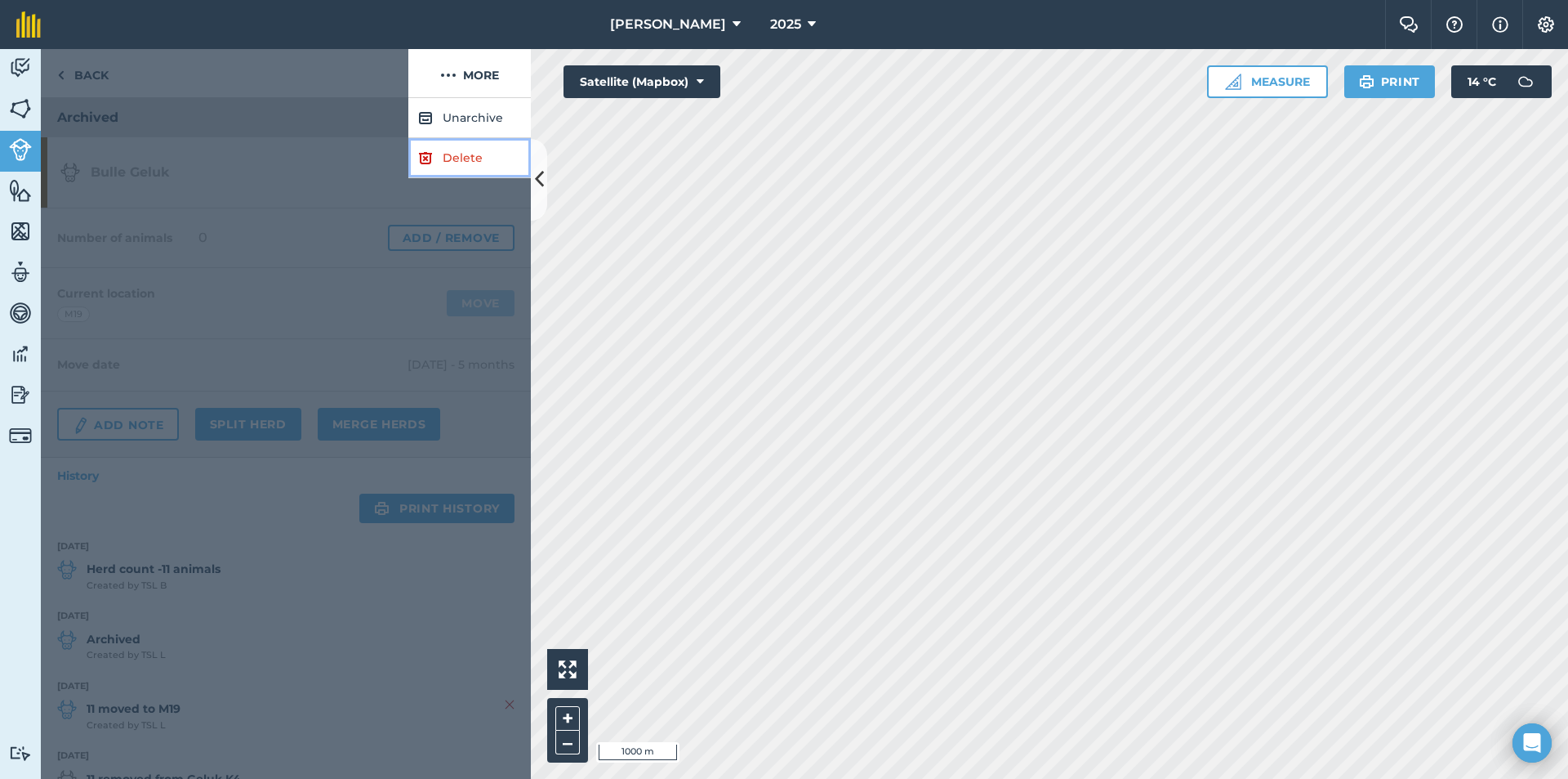
click at [444, 152] on link "Delete" at bounding box center [470, 158] width 123 height 40
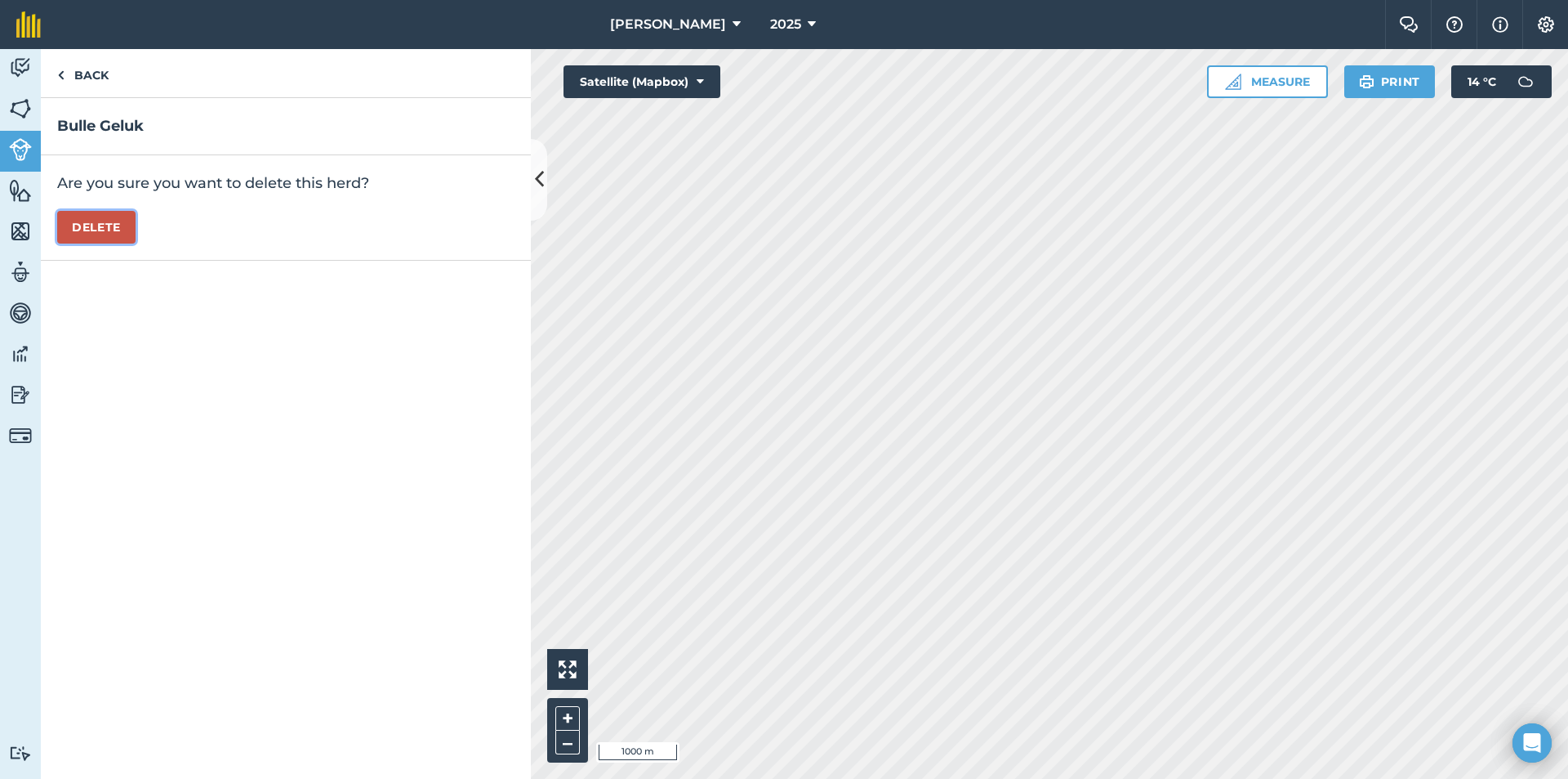
click at [88, 227] on button "Delete" at bounding box center [96, 226] width 79 height 32
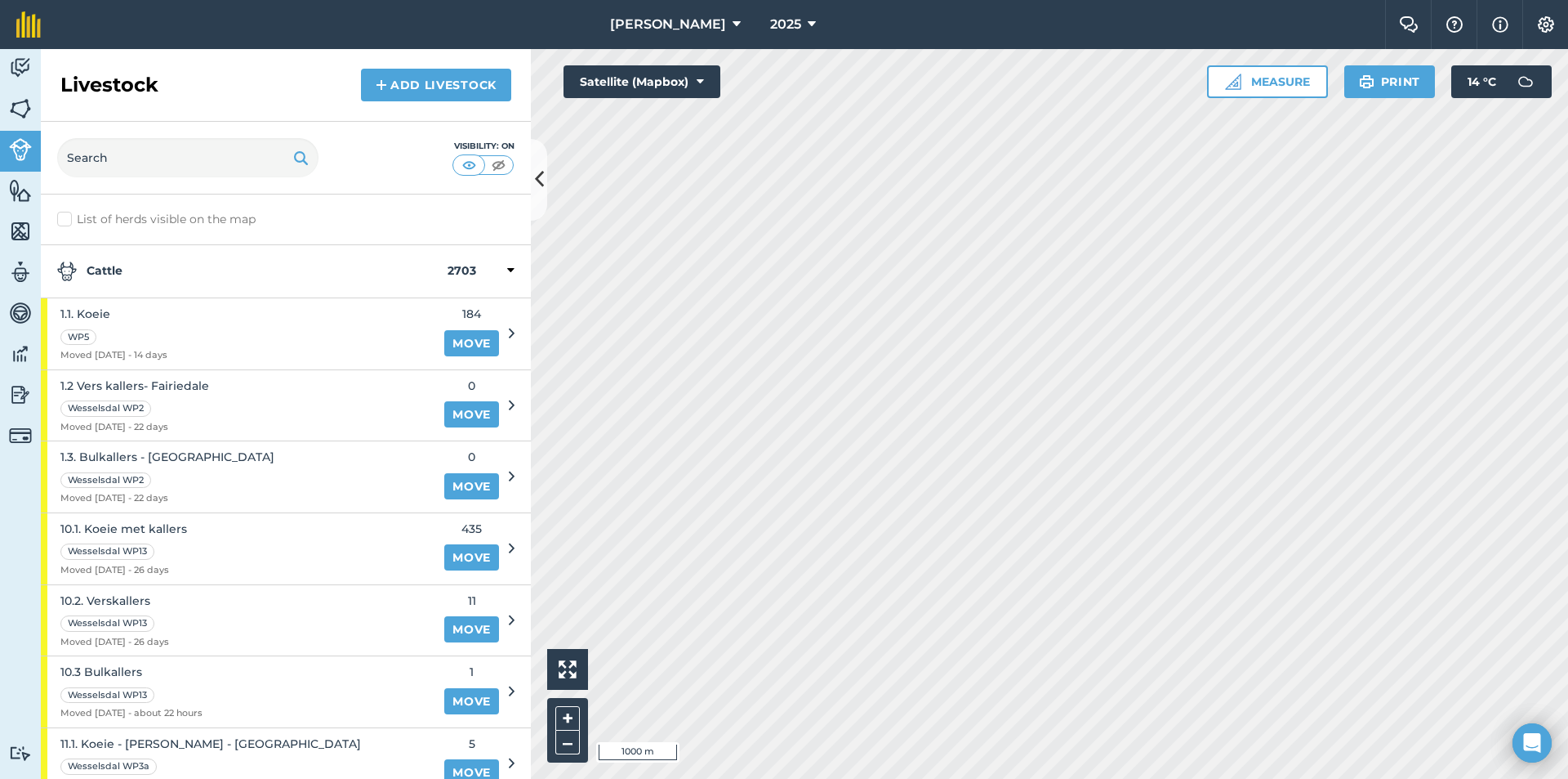
click at [123, 255] on div "Cattle 2703" at bounding box center [285, 272] width 490 height 53
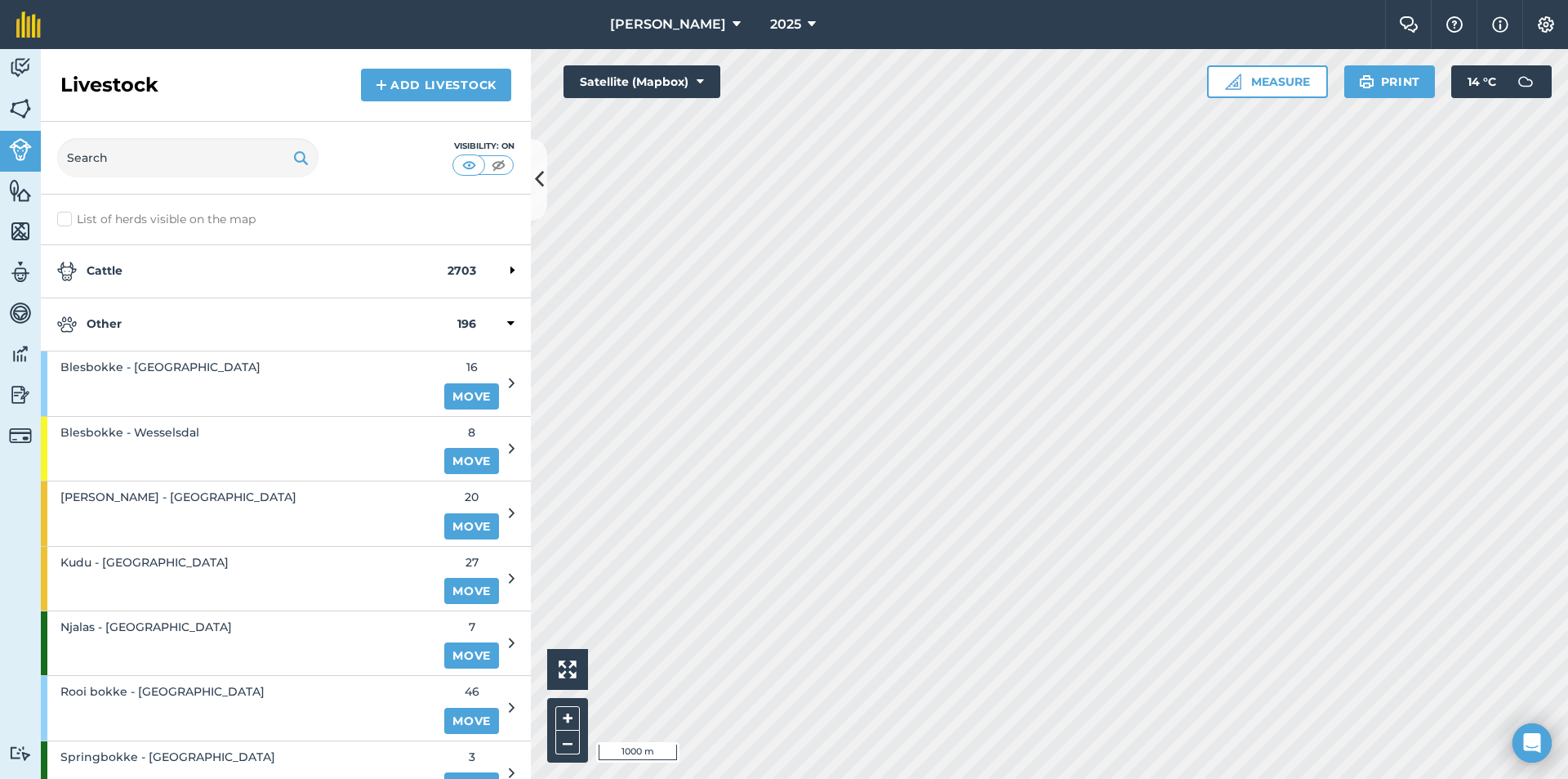
click at [117, 316] on strong "Other" at bounding box center [257, 324] width 400 height 20
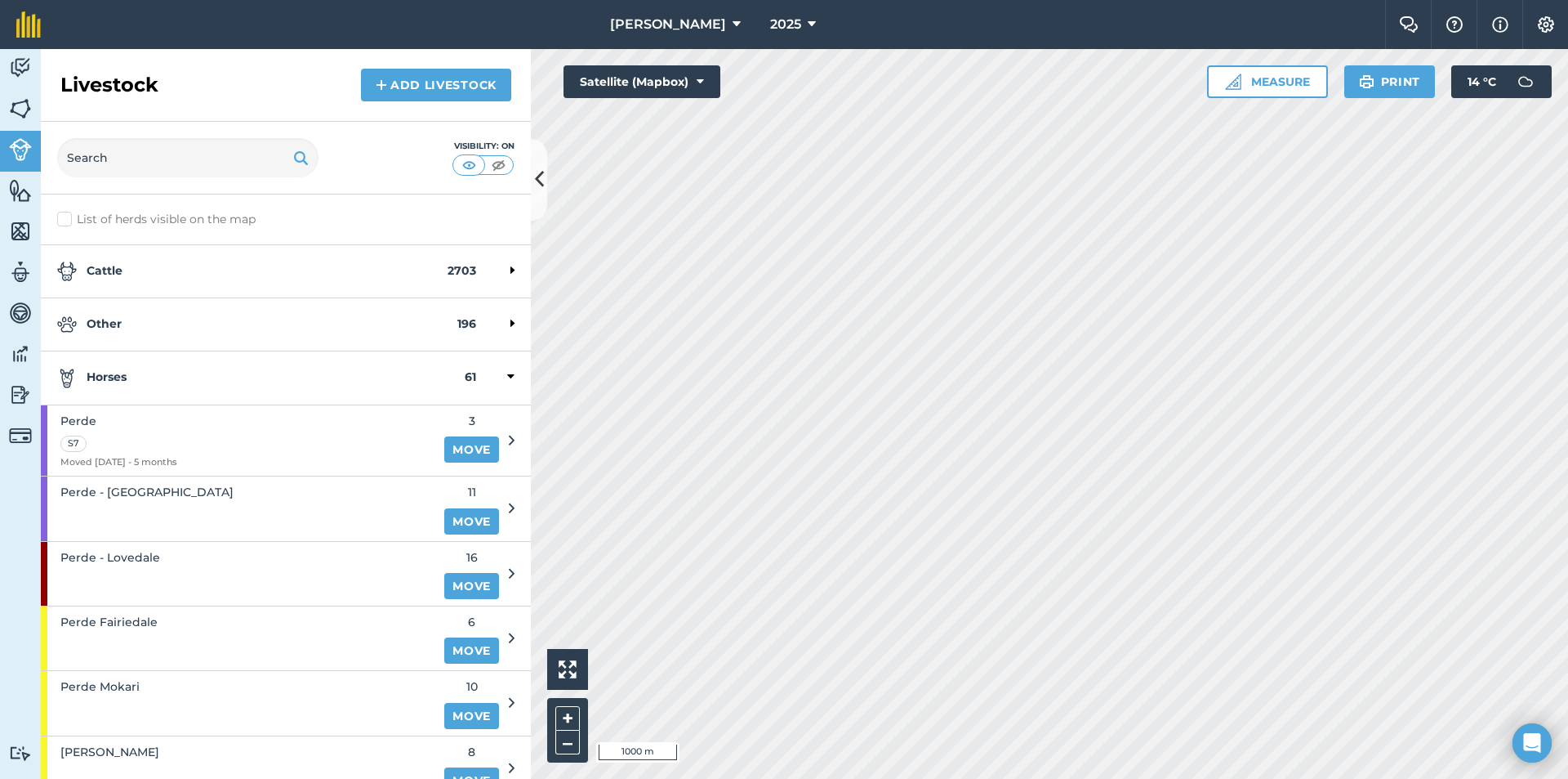
click at [148, 375] on strong "Horses" at bounding box center [261, 377] width 408 height 20
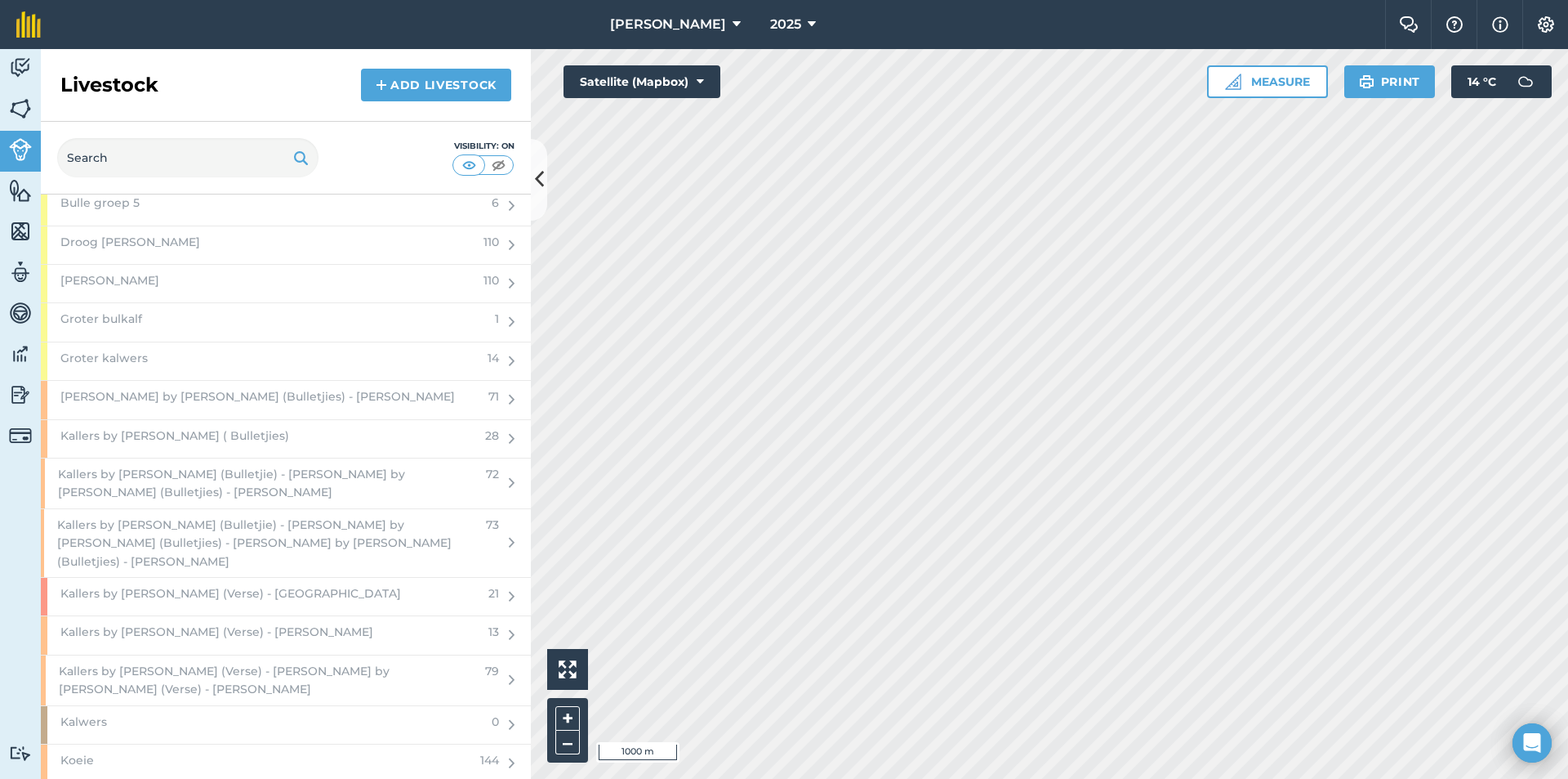
scroll to position [2125, 0]
click at [303, 405] on div "[PERSON_NAME] by [PERSON_NAME] (Bulletjies) - [PERSON_NAME]" at bounding box center [260, 405] width 438 height 37
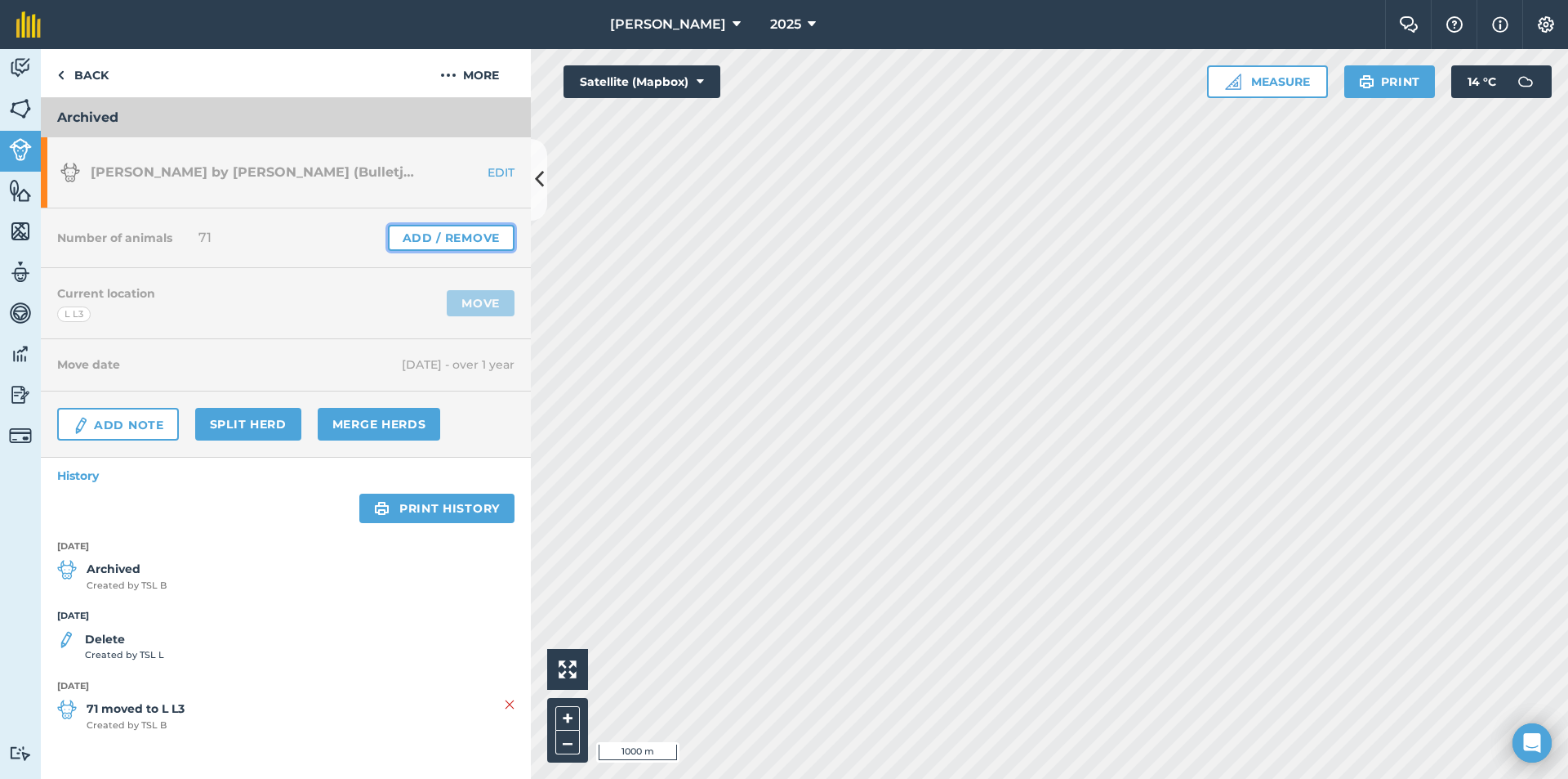
click at [454, 236] on link "Add / Remove" at bounding box center [451, 238] width 127 height 27
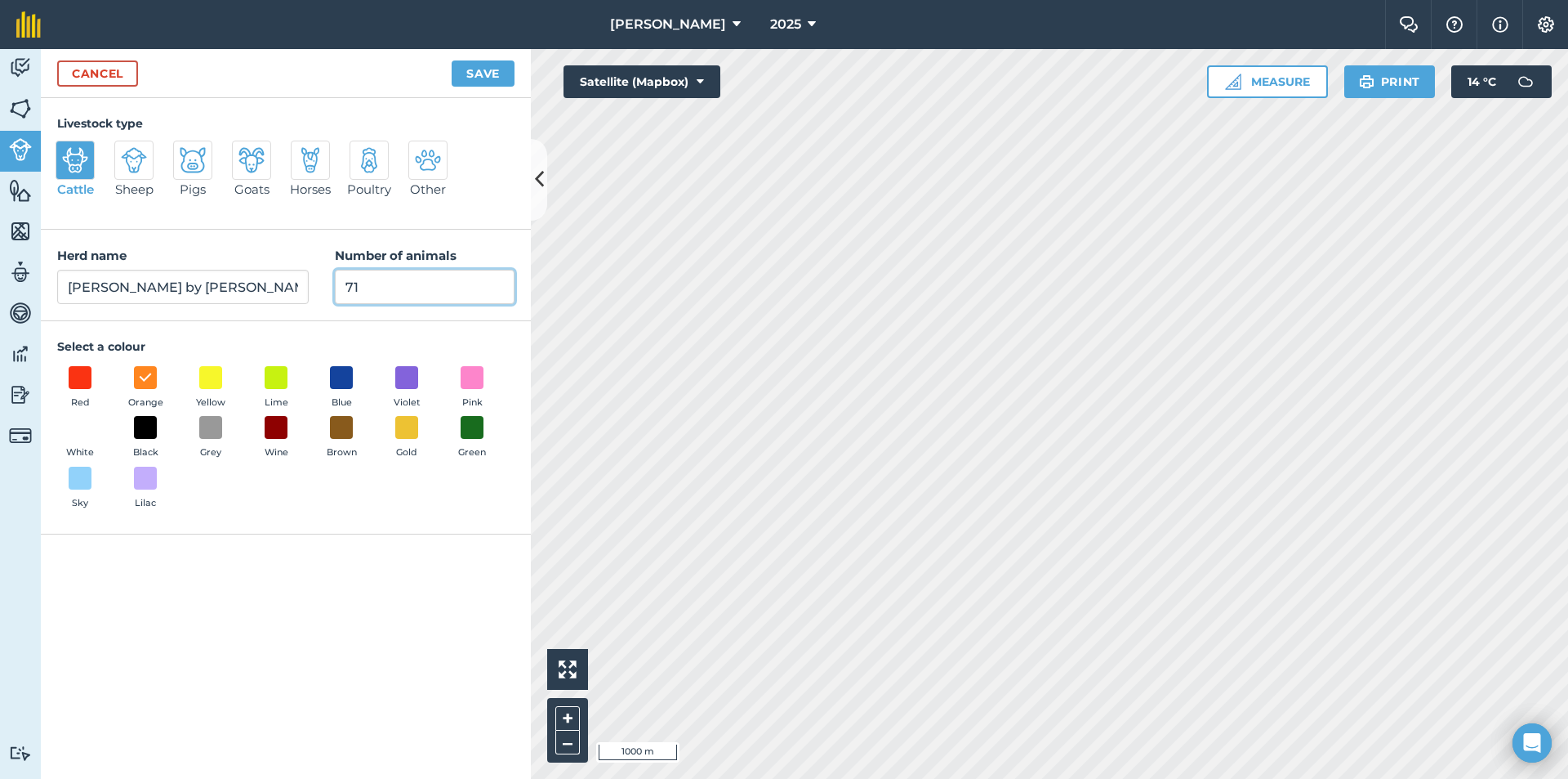
click at [433, 288] on input "71" at bounding box center [425, 286] width 180 height 34
type input "7"
type input "0"
click at [491, 77] on button "Save" at bounding box center [483, 74] width 63 height 27
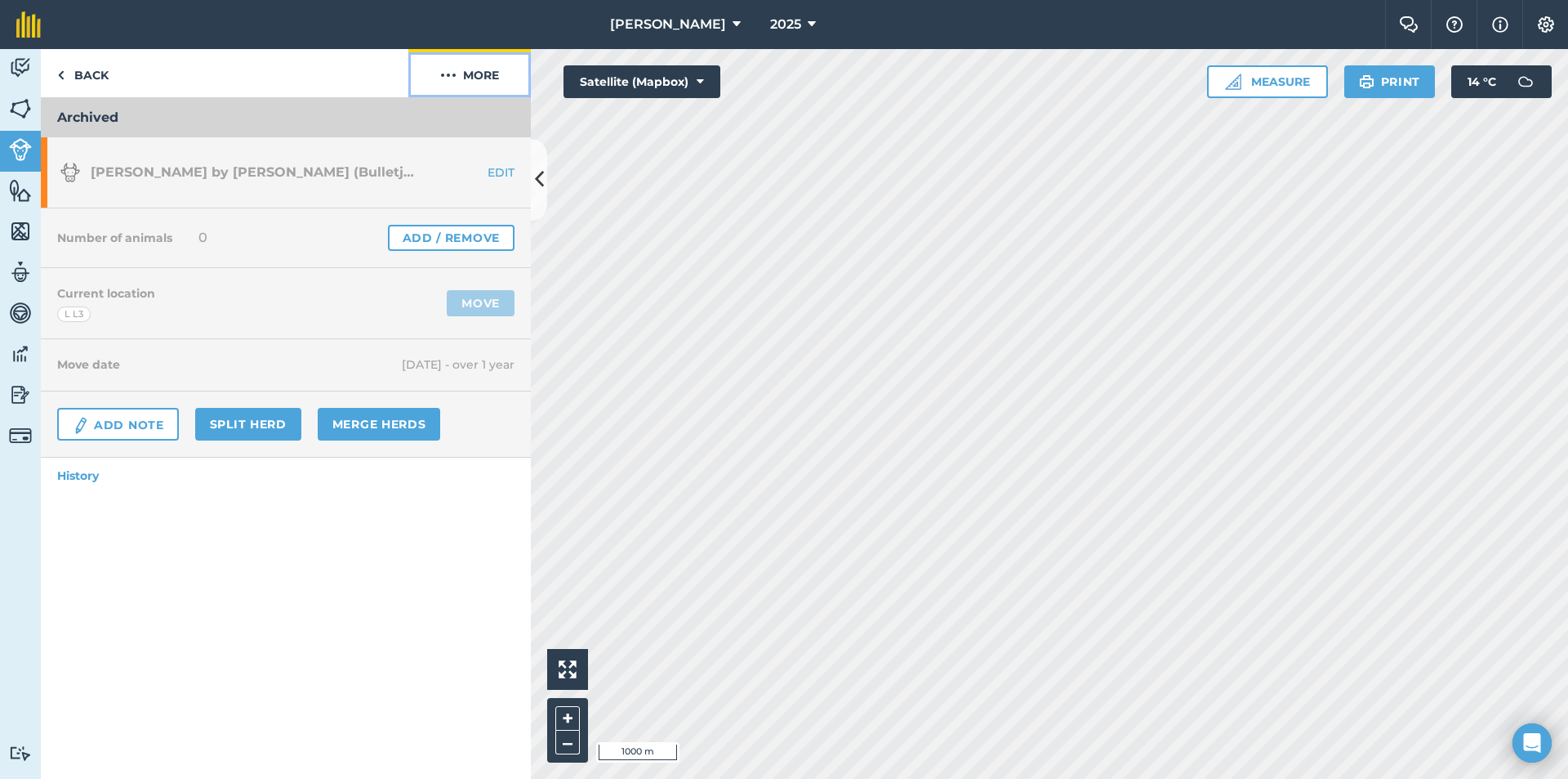
click at [488, 75] on button "More" at bounding box center [470, 73] width 123 height 48
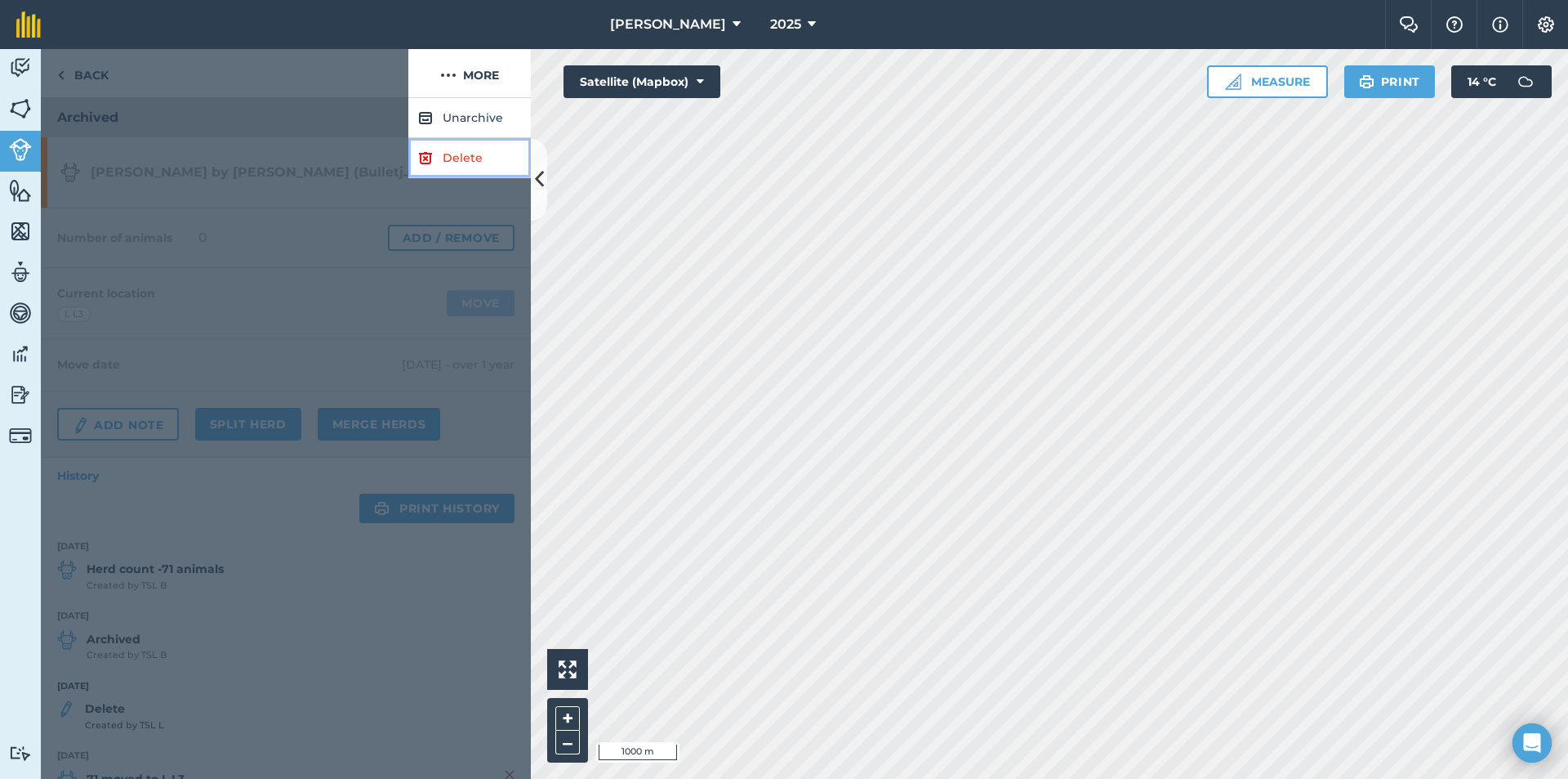
click at [447, 148] on link "Delete" at bounding box center [470, 158] width 123 height 40
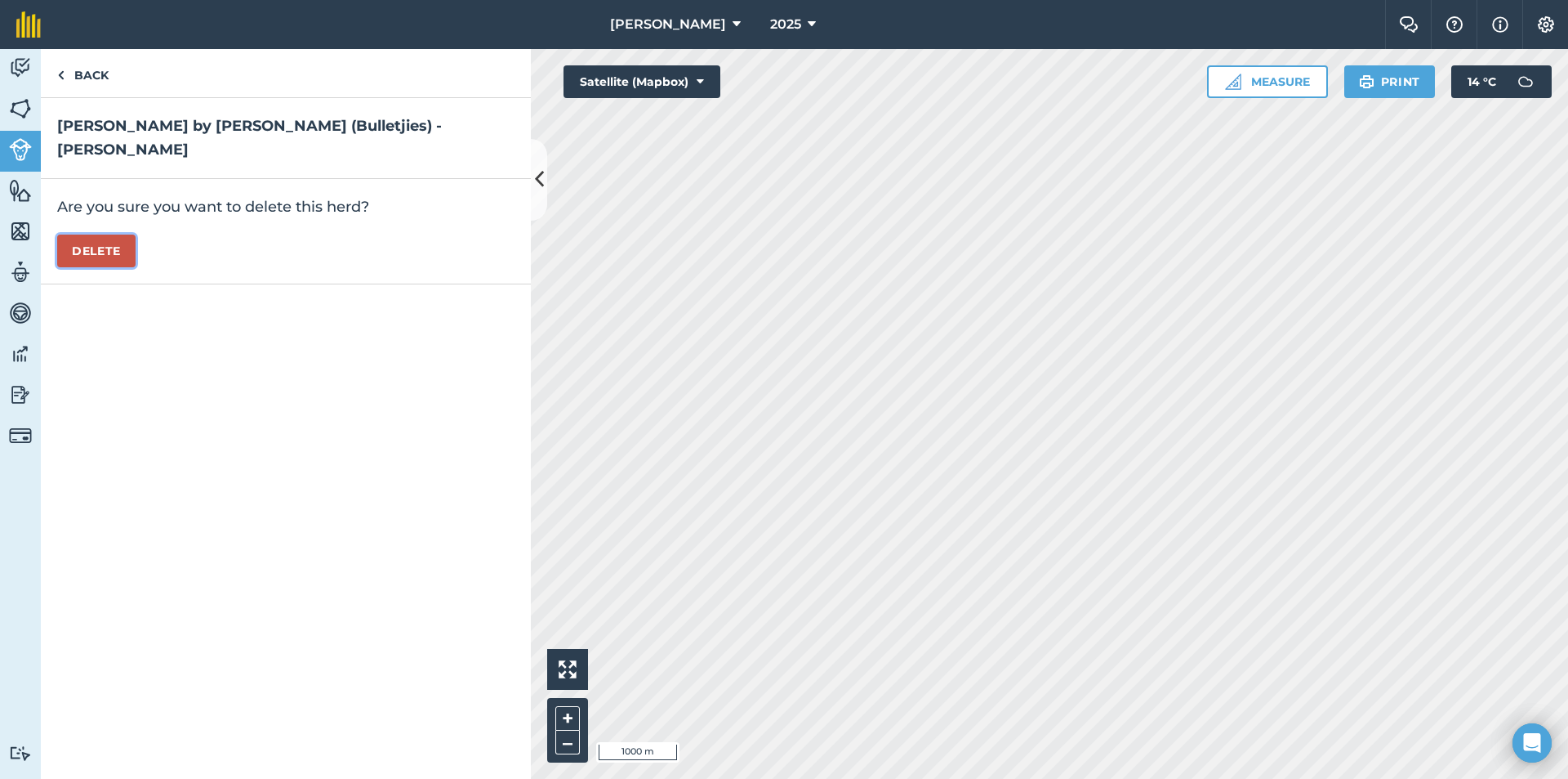
click at [103, 235] on button "Delete" at bounding box center [96, 251] width 79 height 32
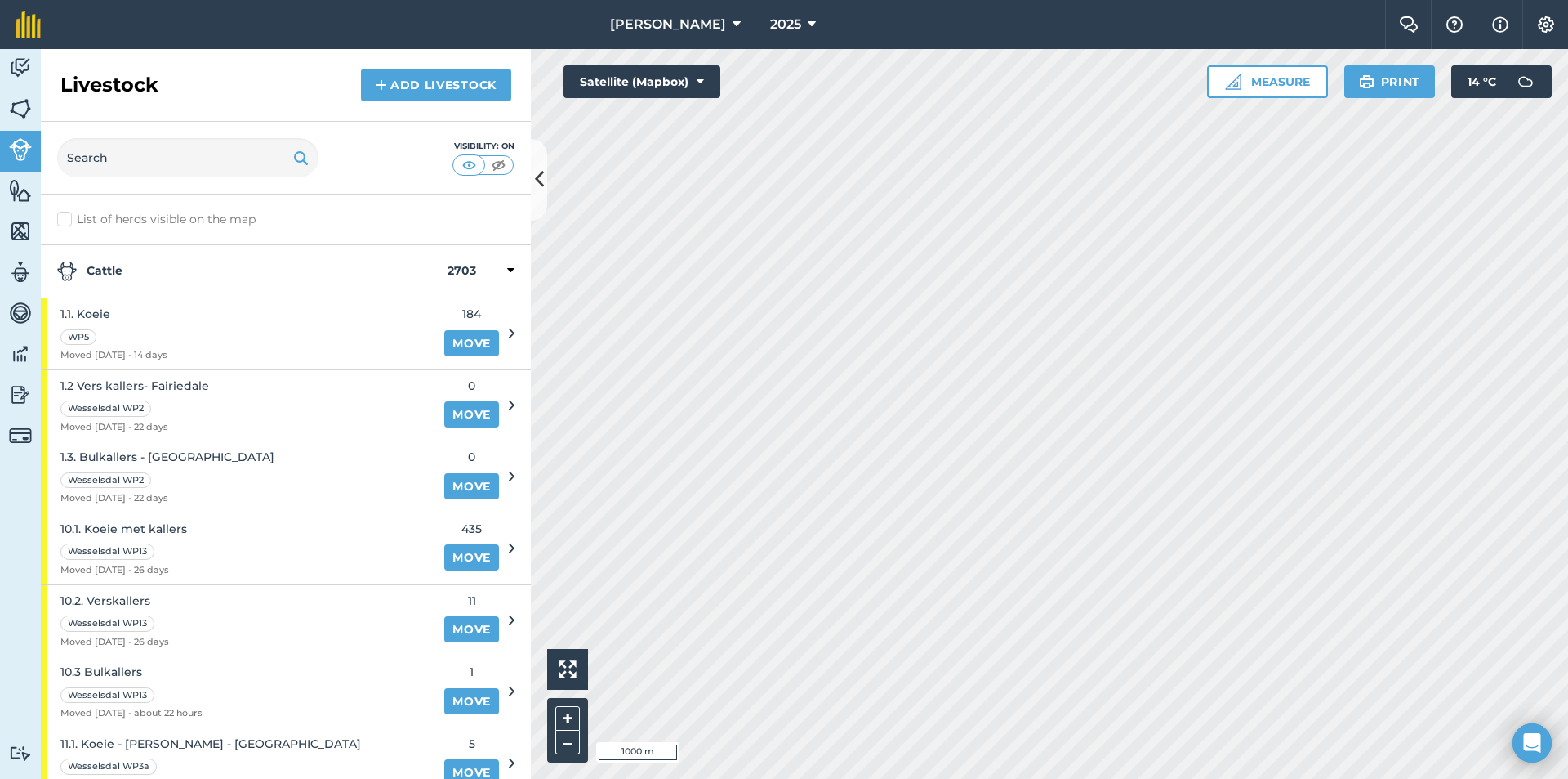
click at [141, 270] on strong "Cattle" at bounding box center [252, 271] width 391 height 20
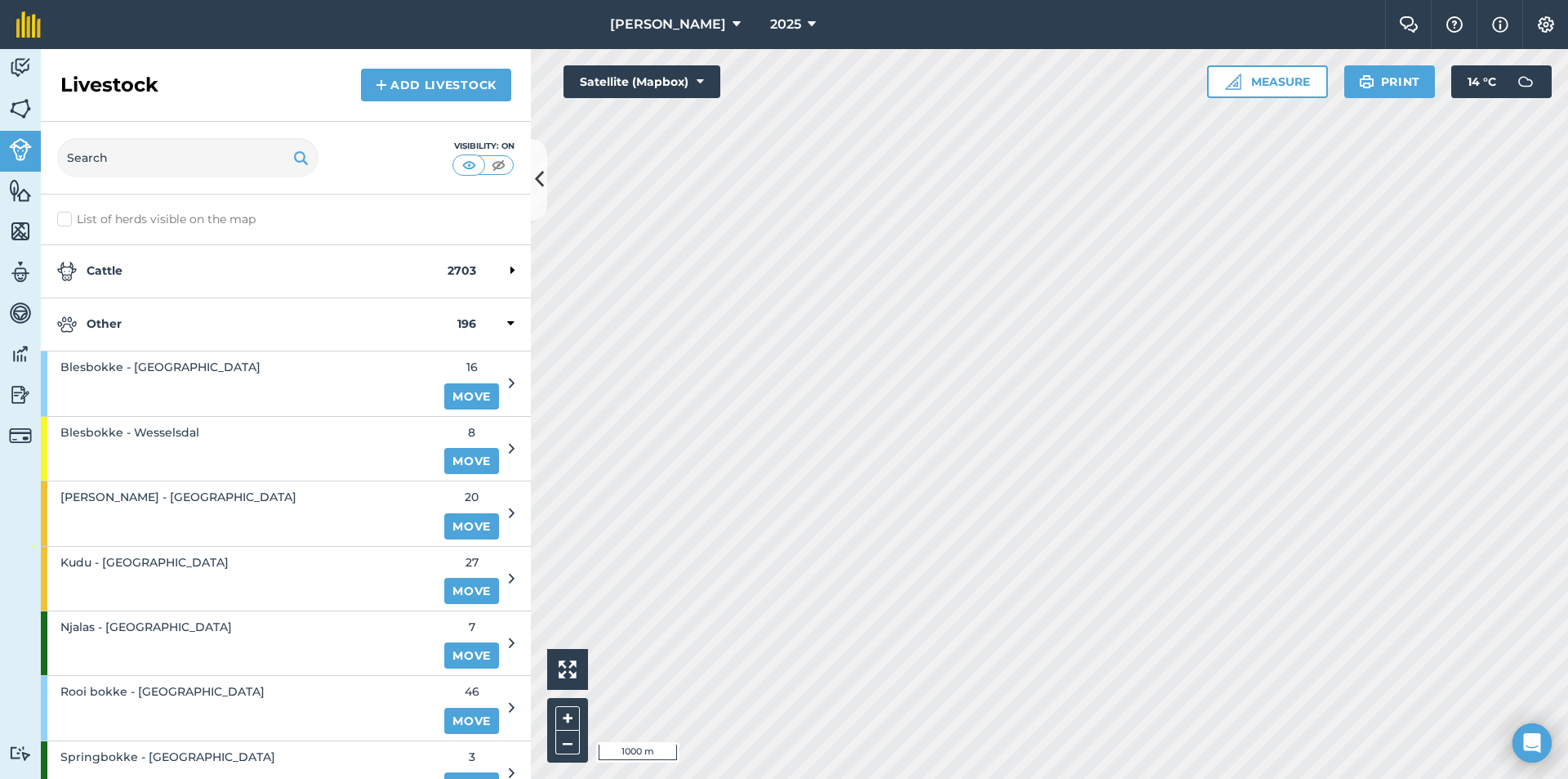
click at [93, 331] on strong "Other" at bounding box center [257, 324] width 400 height 20
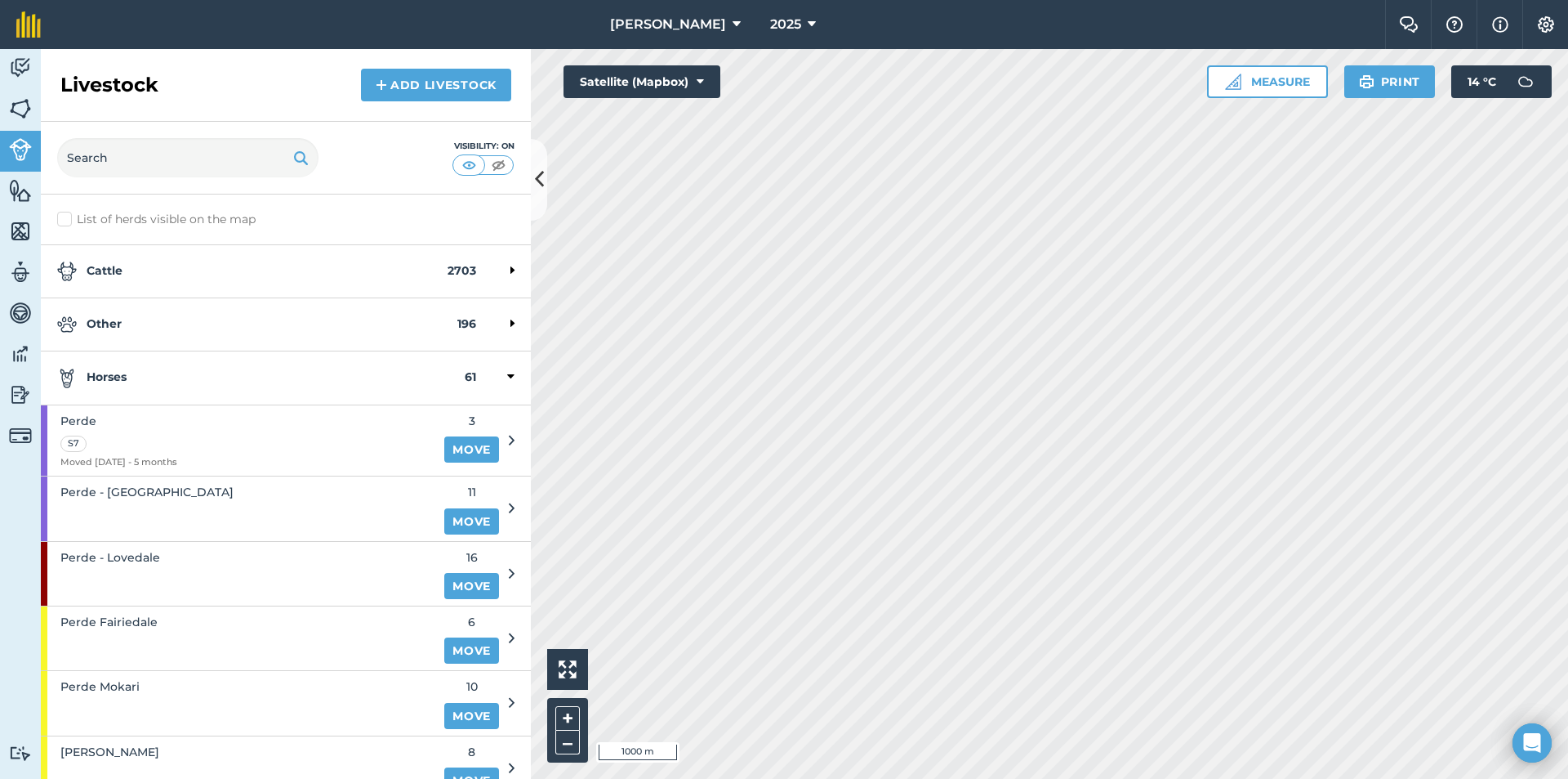
click at [157, 372] on strong "Horses" at bounding box center [261, 377] width 408 height 20
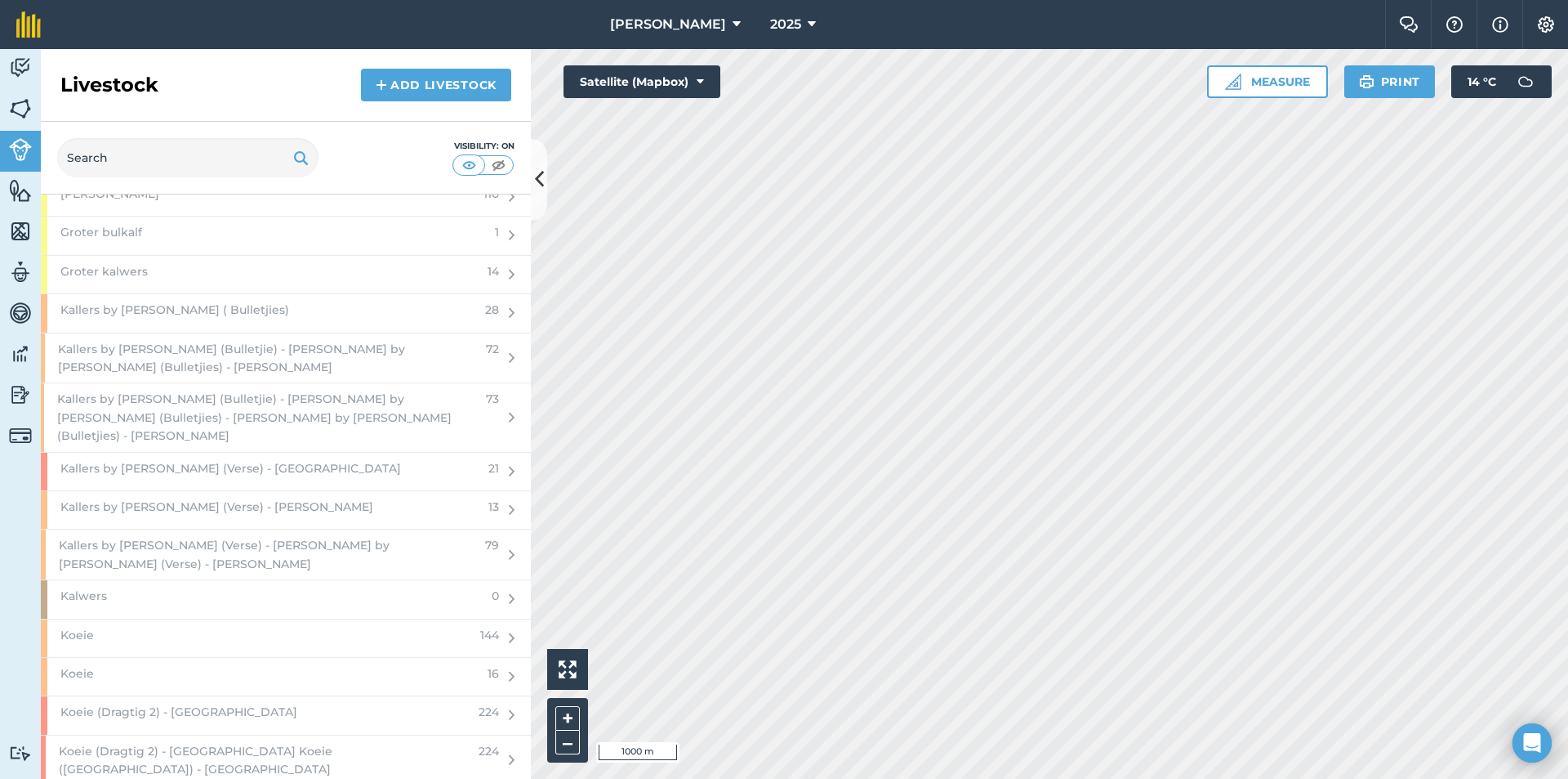
scroll to position [2207, 0]
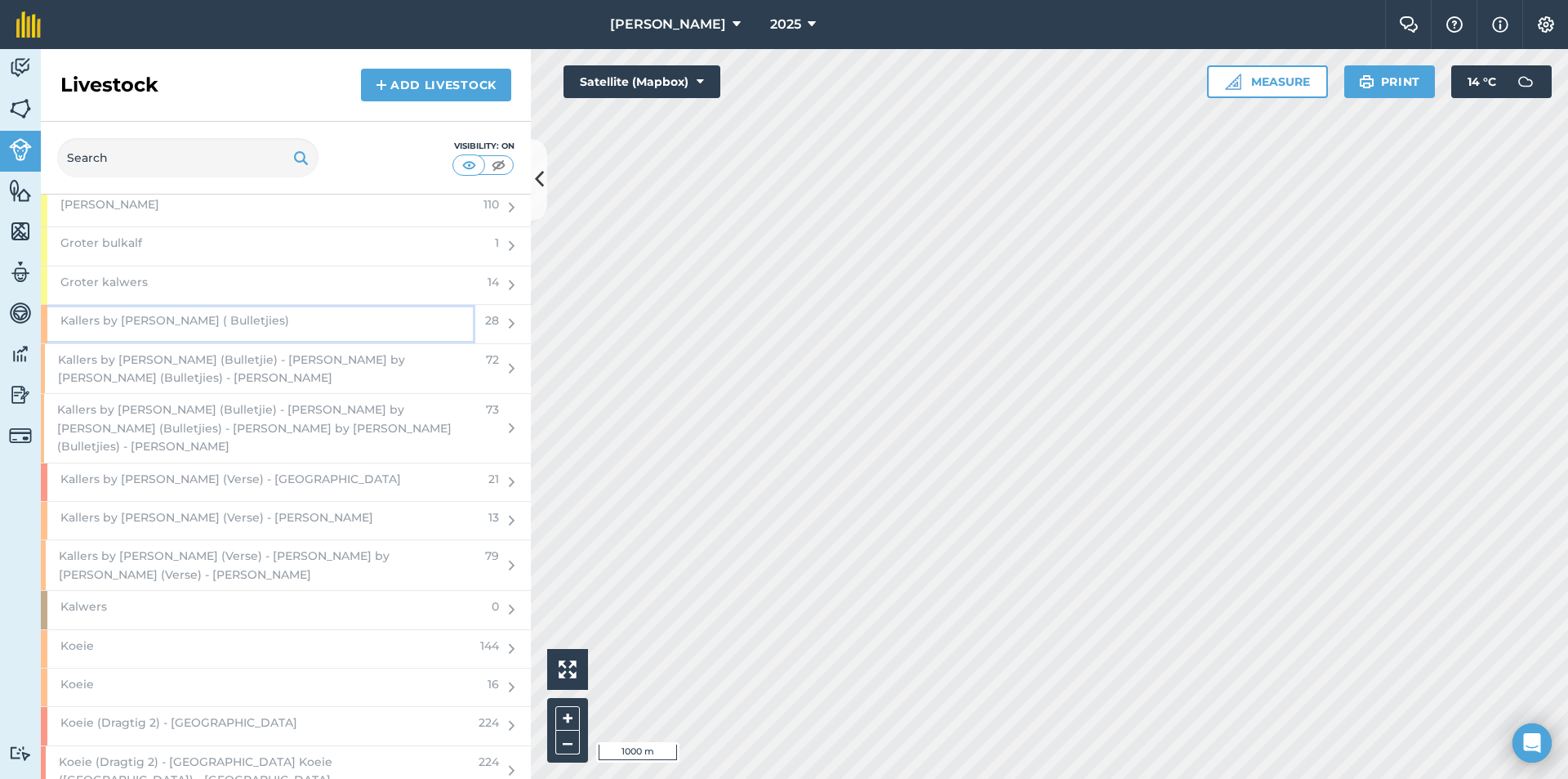
click at [230, 315] on div "Kallers by [PERSON_NAME] ( Bulletjies)" at bounding box center [258, 323] width 434 height 37
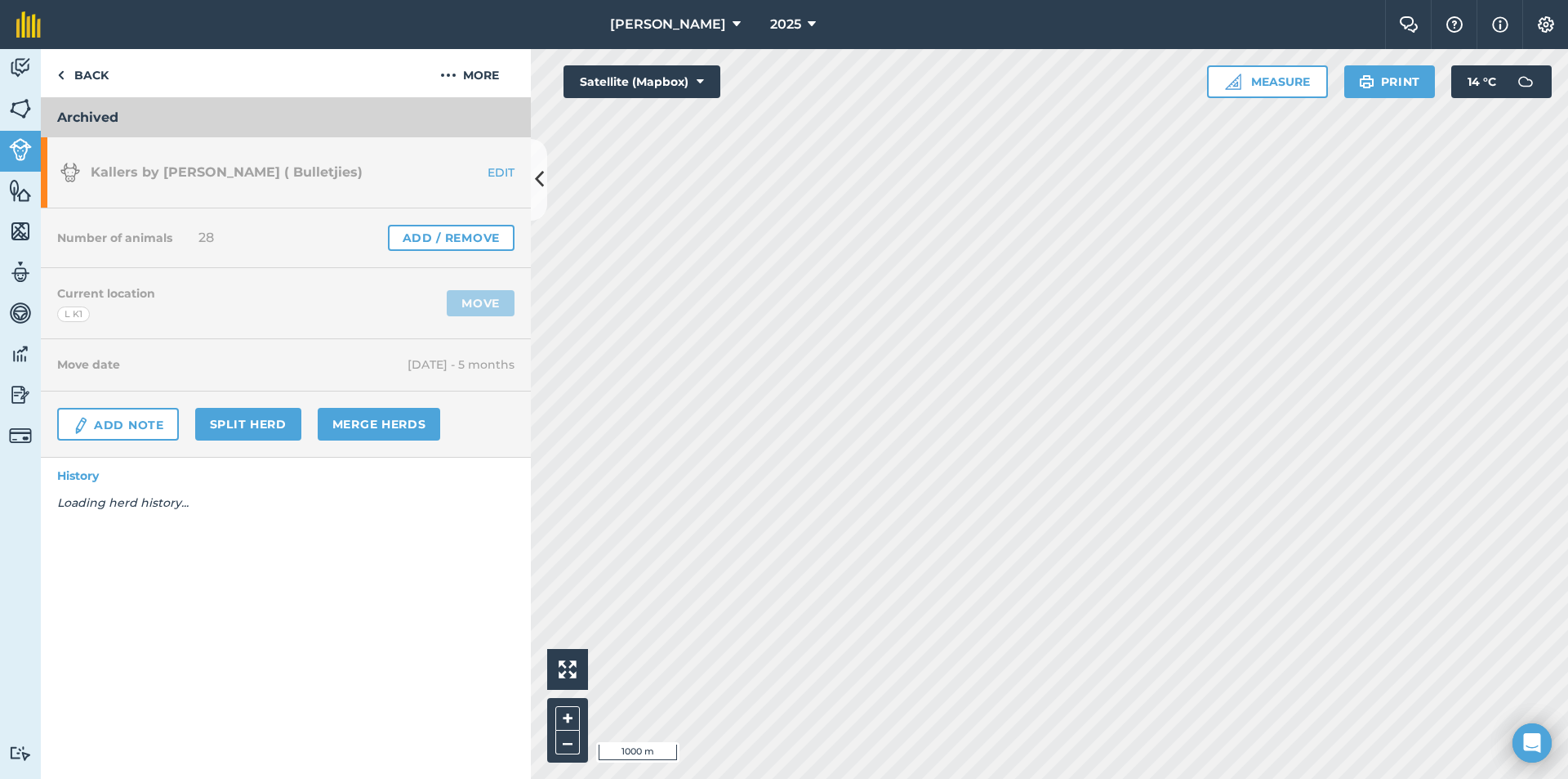
click at [466, 224] on div "Number of animals 28 Add / Remove" at bounding box center [285, 238] width 490 height 60
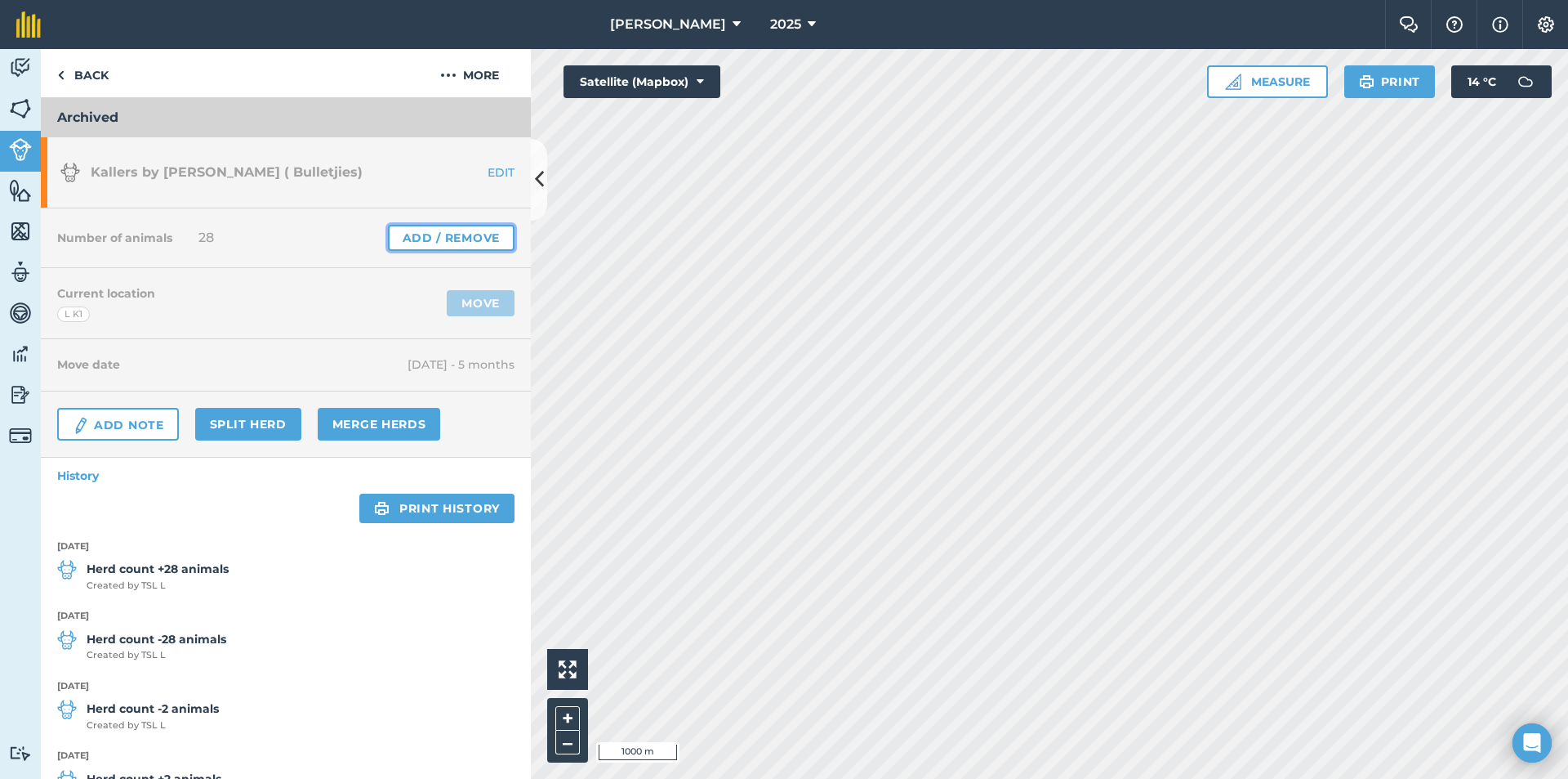
click at [443, 240] on link "Add / Remove" at bounding box center [451, 238] width 127 height 27
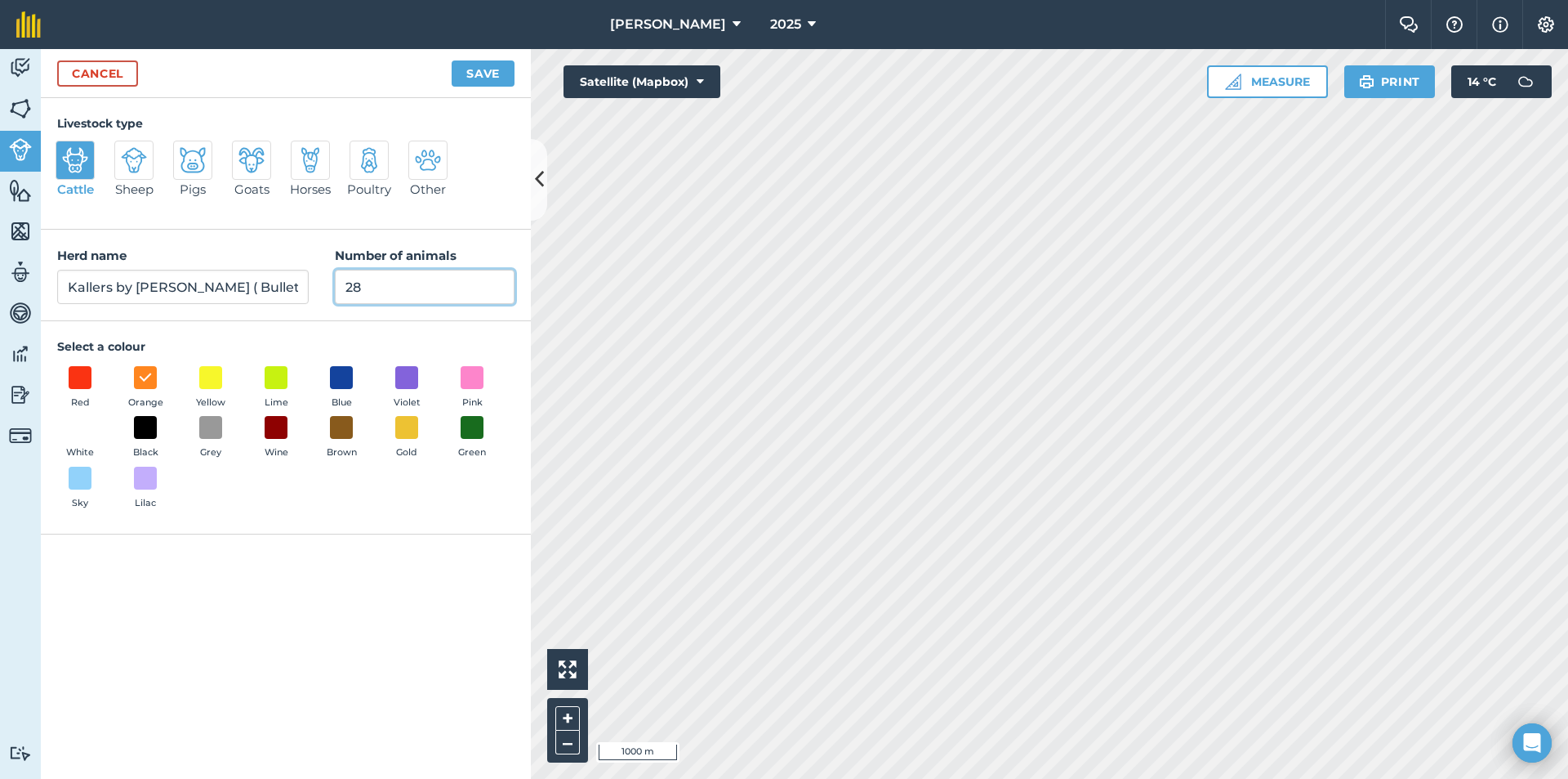
click at [405, 286] on input "28" at bounding box center [425, 286] width 180 height 34
type input "2"
type input "0"
click at [478, 75] on button "Save" at bounding box center [483, 74] width 63 height 27
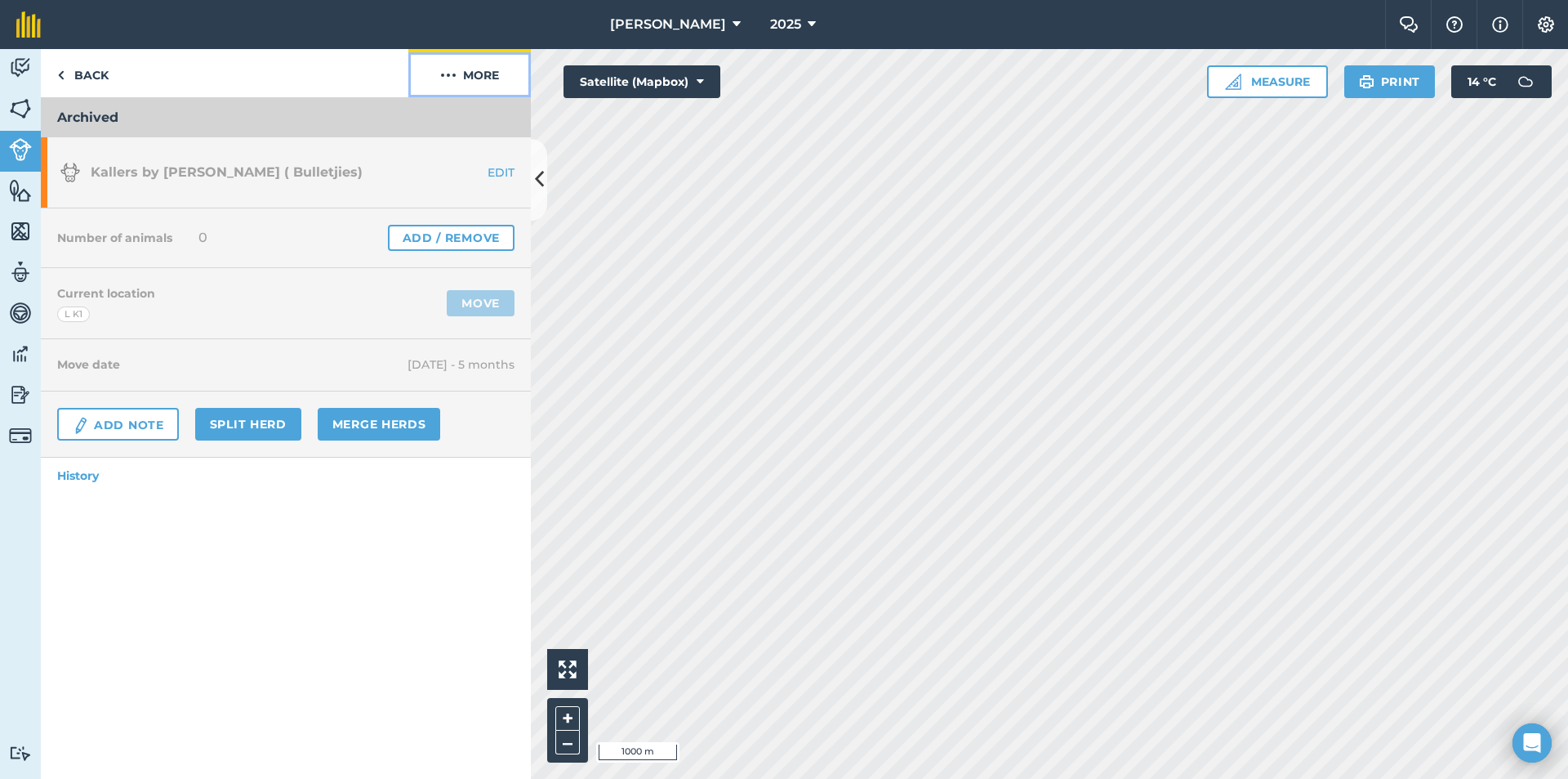
click at [478, 75] on button "More" at bounding box center [470, 73] width 123 height 48
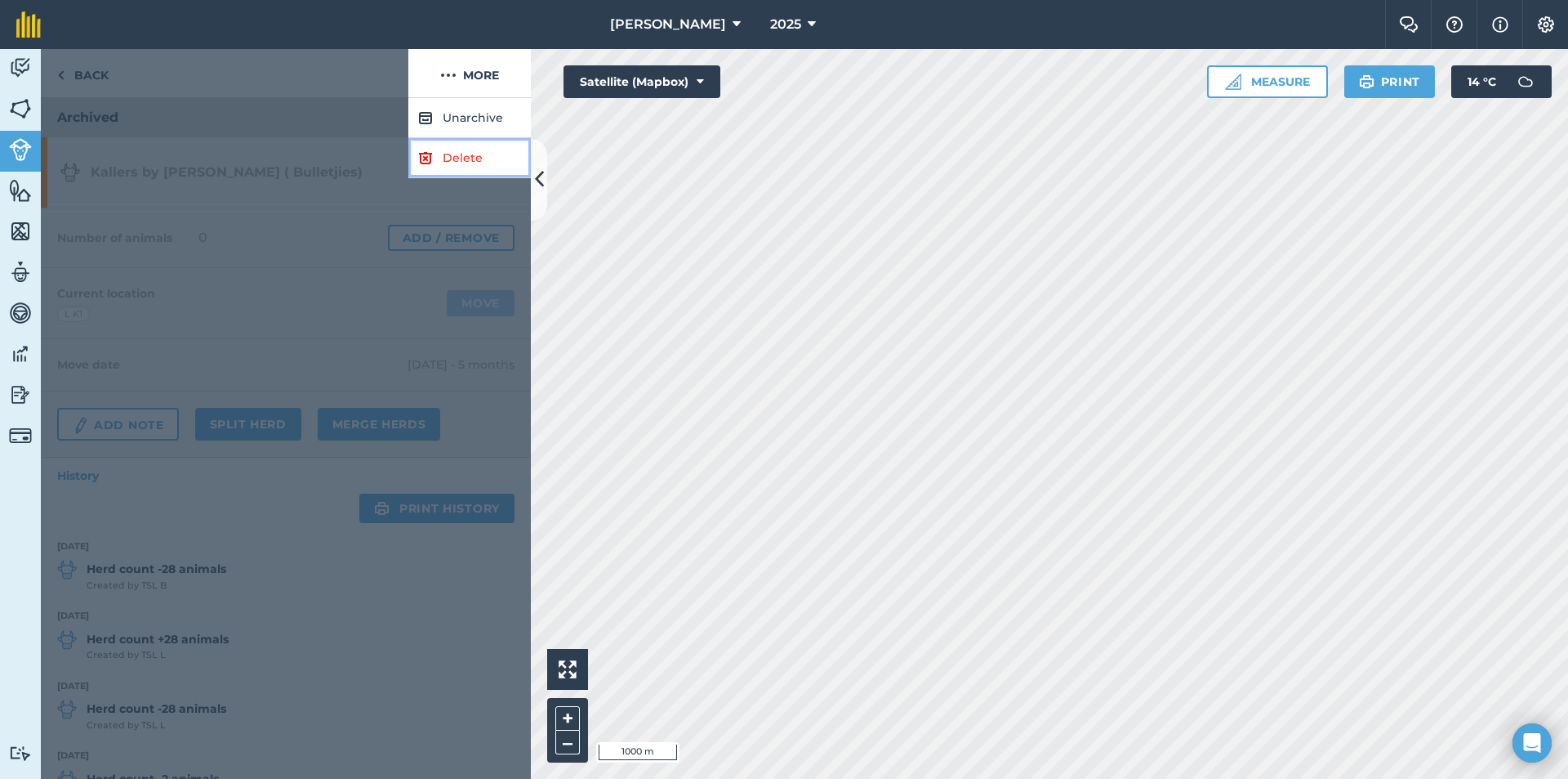
click at [462, 159] on link "Delete" at bounding box center [470, 158] width 123 height 40
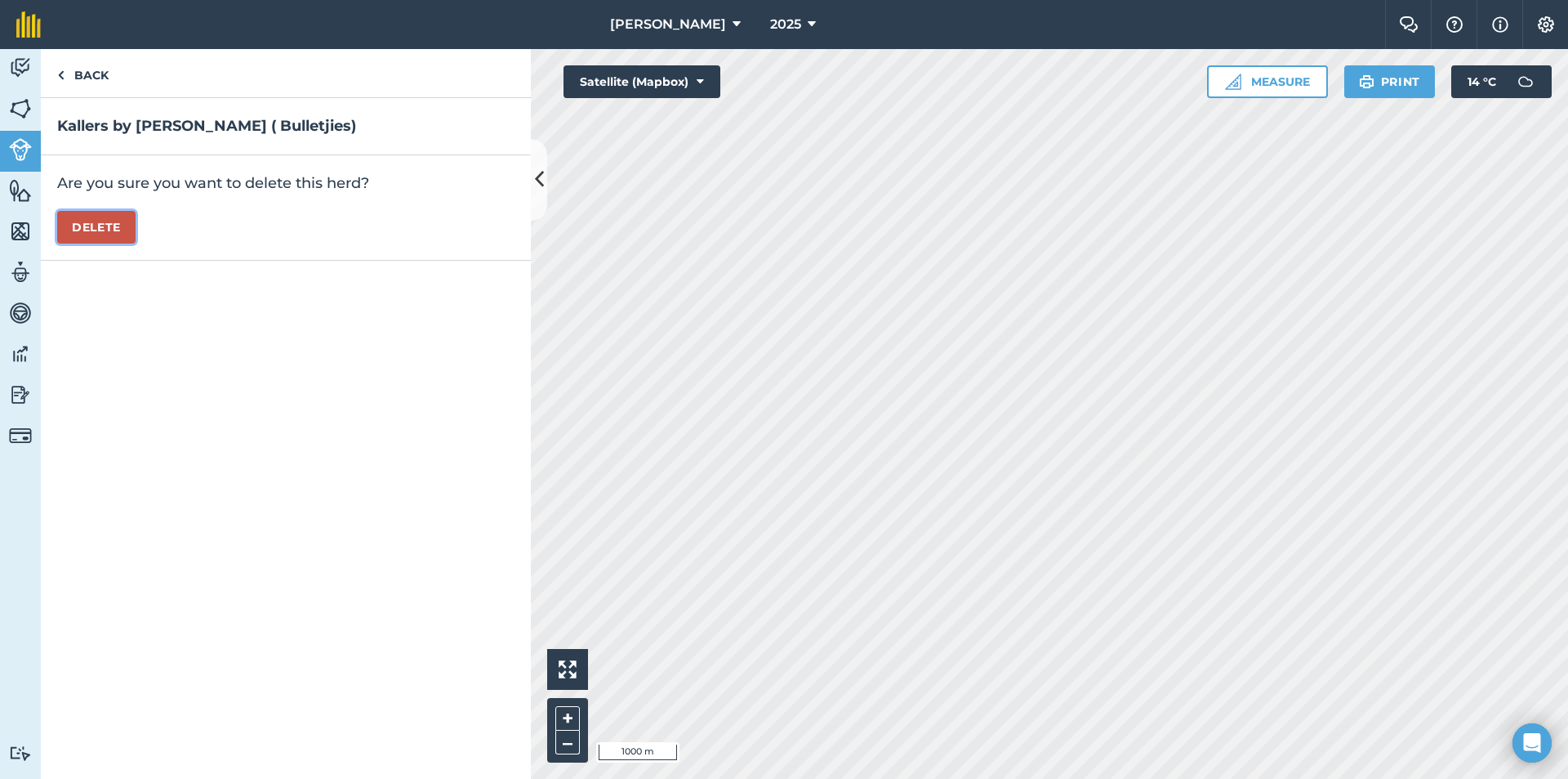
click at [118, 225] on button "Delete" at bounding box center [96, 226] width 79 height 32
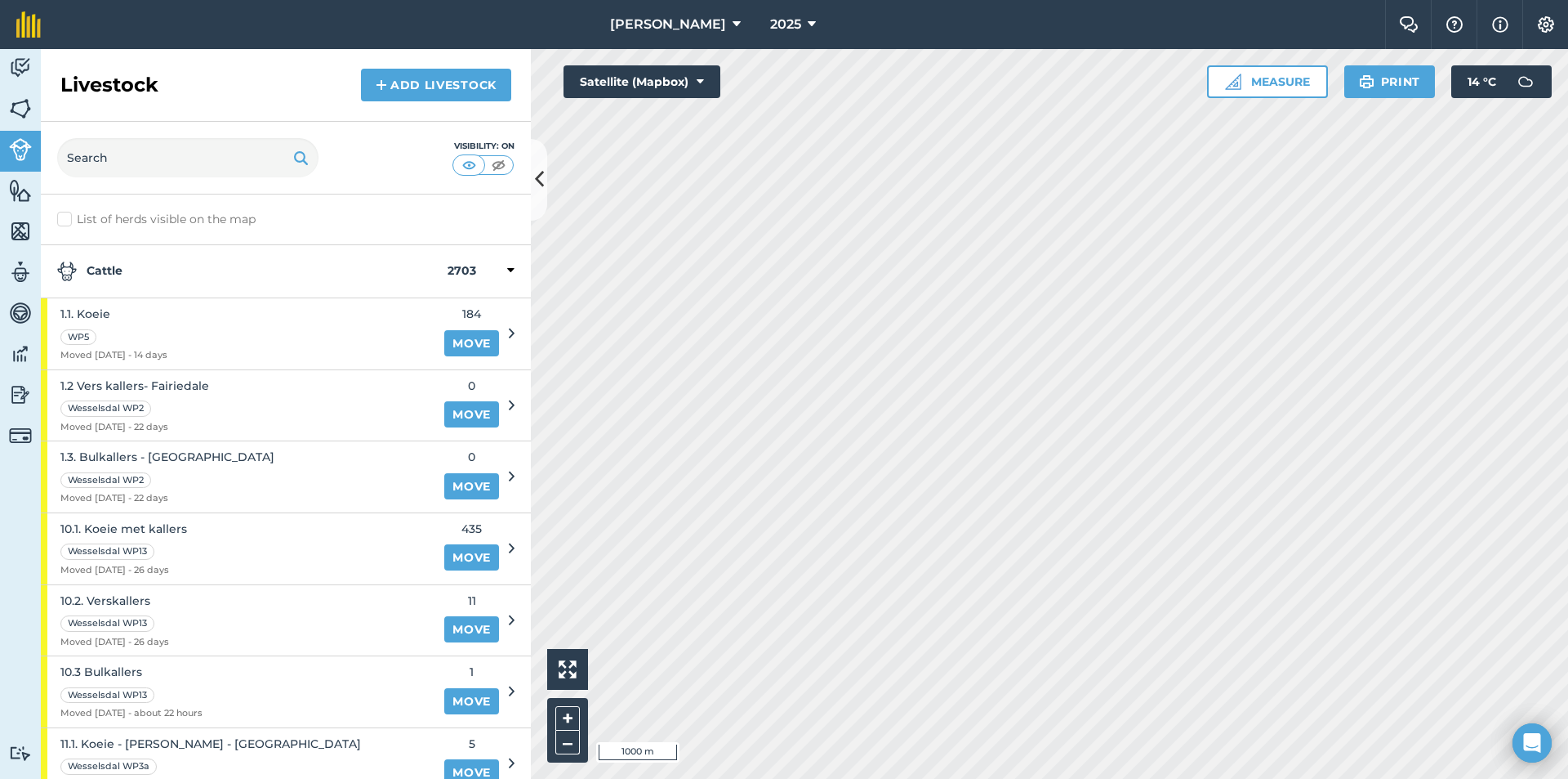
click at [154, 271] on strong "Cattle" at bounding box center [252, 271] width 391 height 20
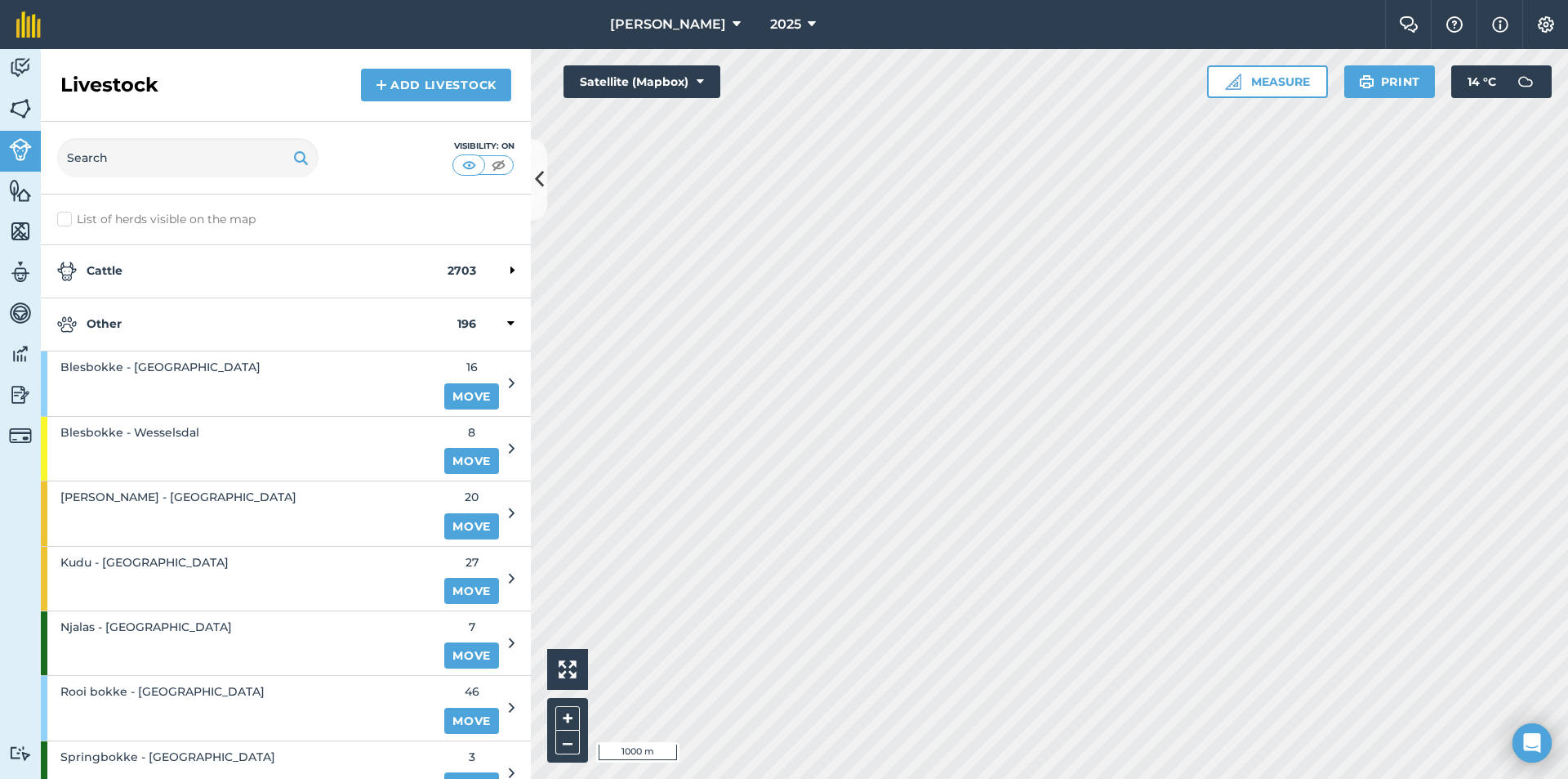
click at [138, 322] on strong "Other" at bounding box center [257, 324] width 400 height 20
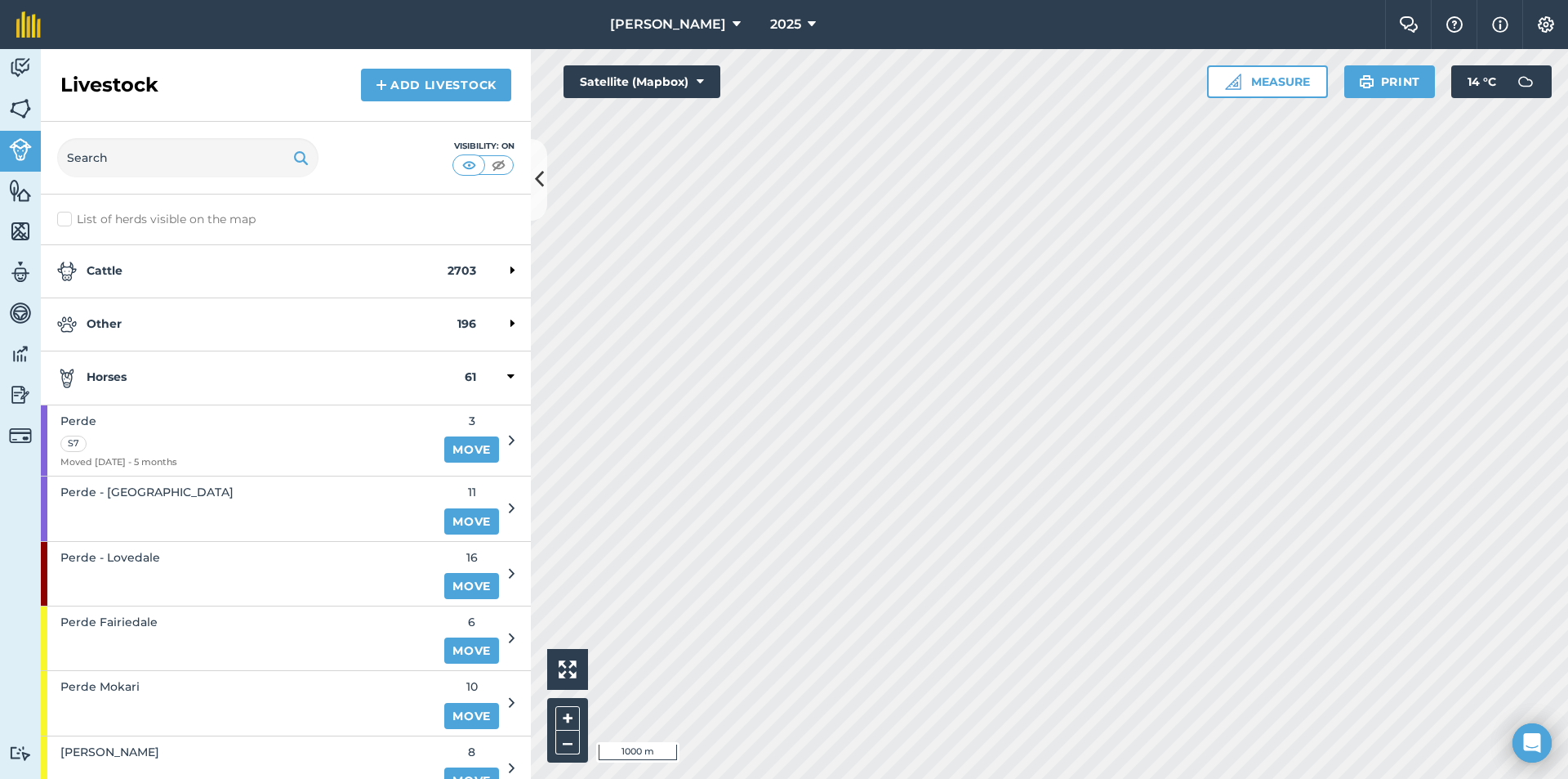
click at [146, 377] on strong "Horses" at bounding box center [261, 377] width 408 height 20
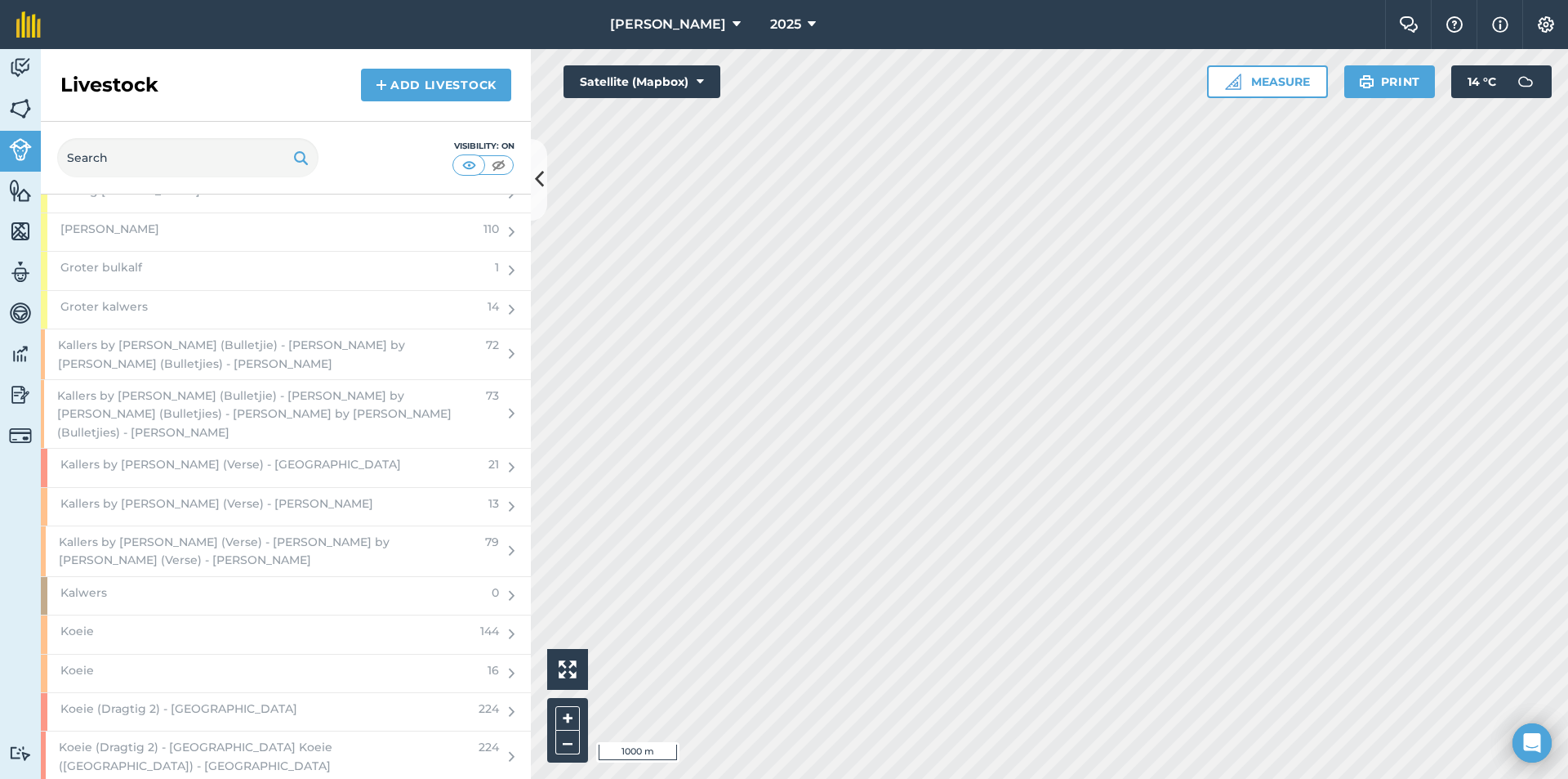
scroll to position [2207, 0]
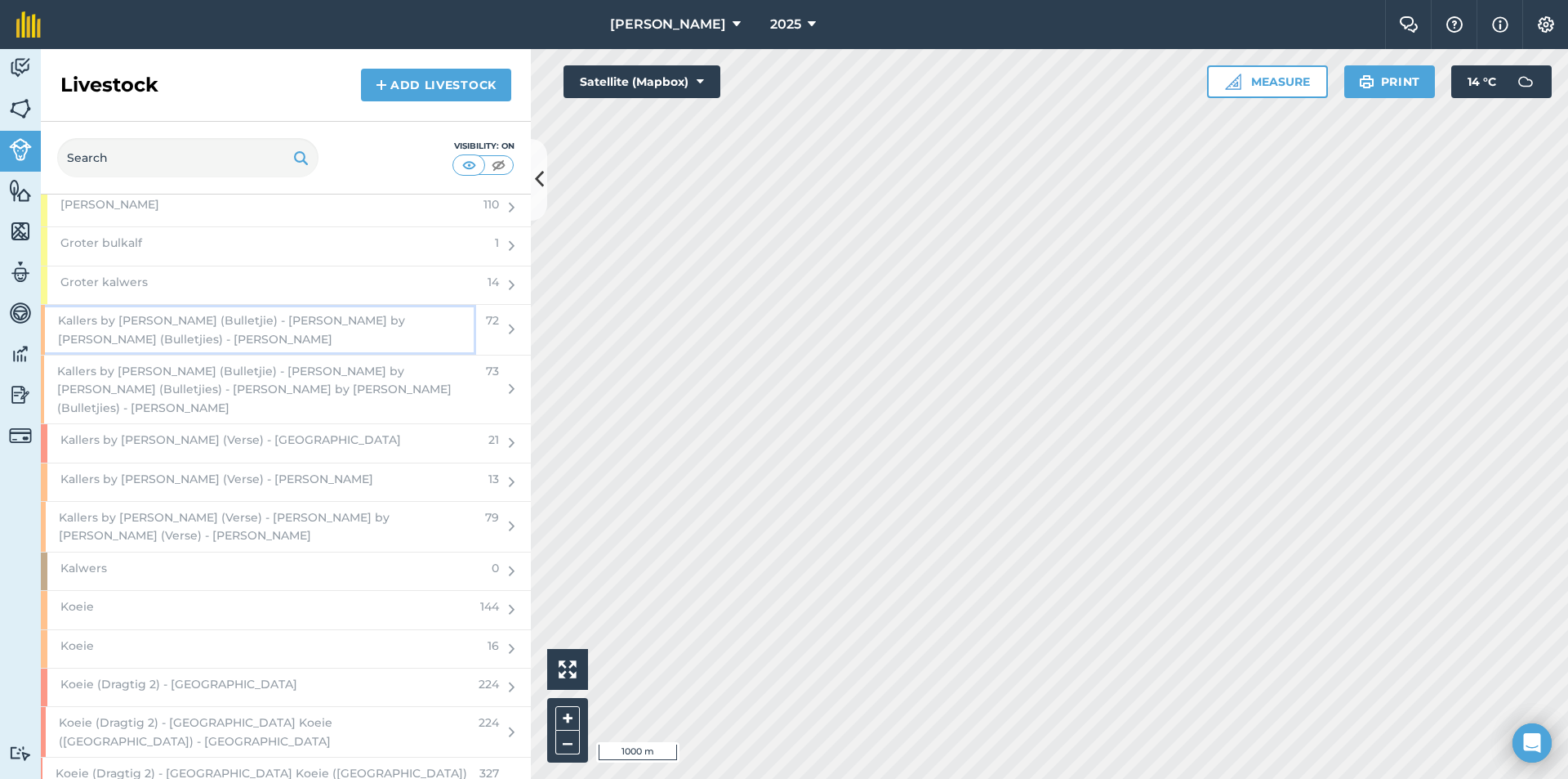
click at [192, 327] on span "Kallers by [PERSON_NAME] (Bulletjie) - [PERSON_NAME] by [PERSON_NAME] (Bulletji…" at bounding box center [267, 329] width 418 height 37
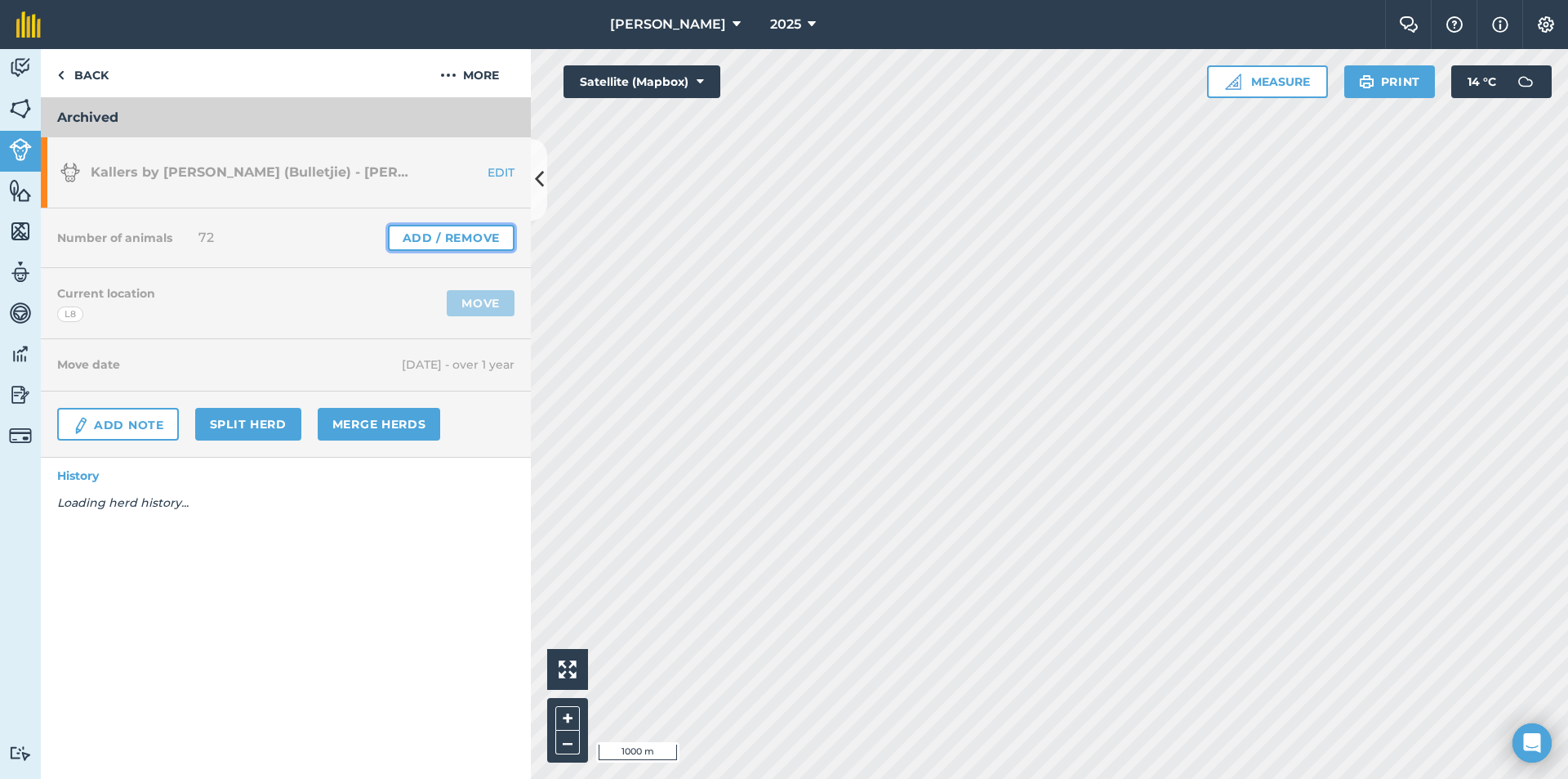
click at [411, 230] on link "Add / Remove" at bounding box center [451, 238] width 127 height 27
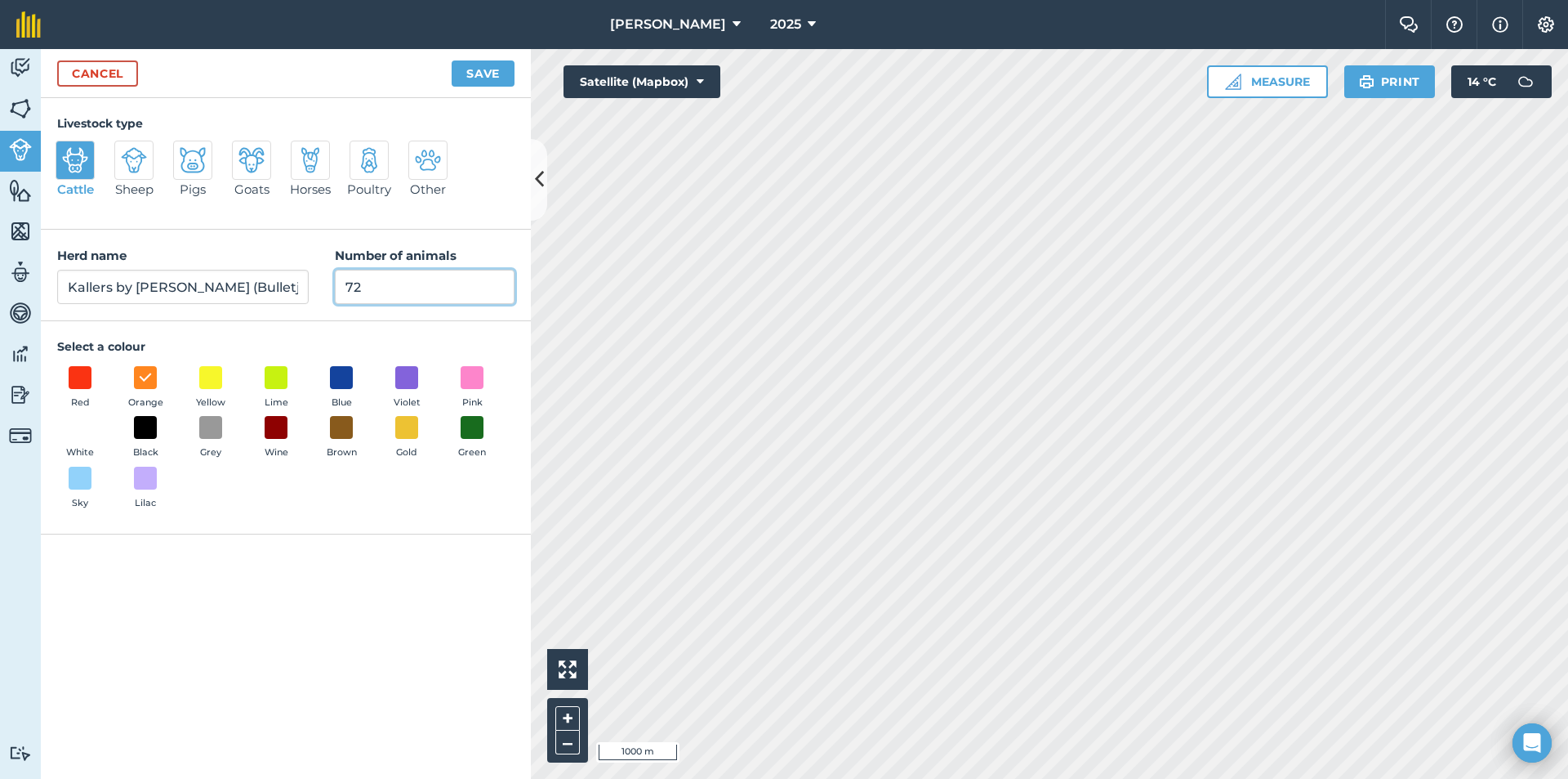
click at [412, 293] on input "72" at bounding box center [425, 286] width 180 height 34
type input "7"
type input "0"
click at [503, 63] on button "Save" at bounding box center [483, 74] width 63 height 27
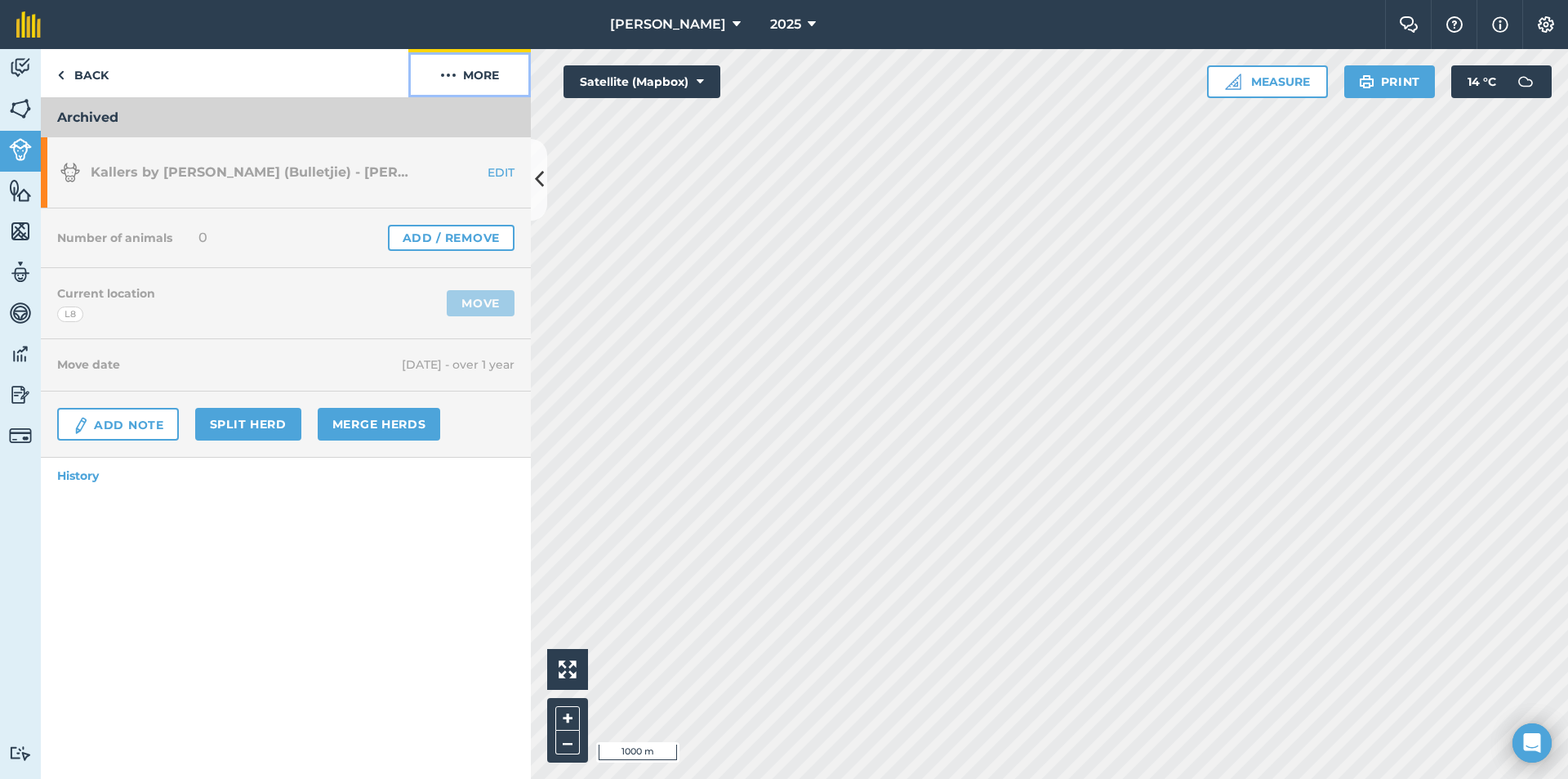
click at [501, 65] on button "More" at bounding box center [470, 73] width 123 height 48
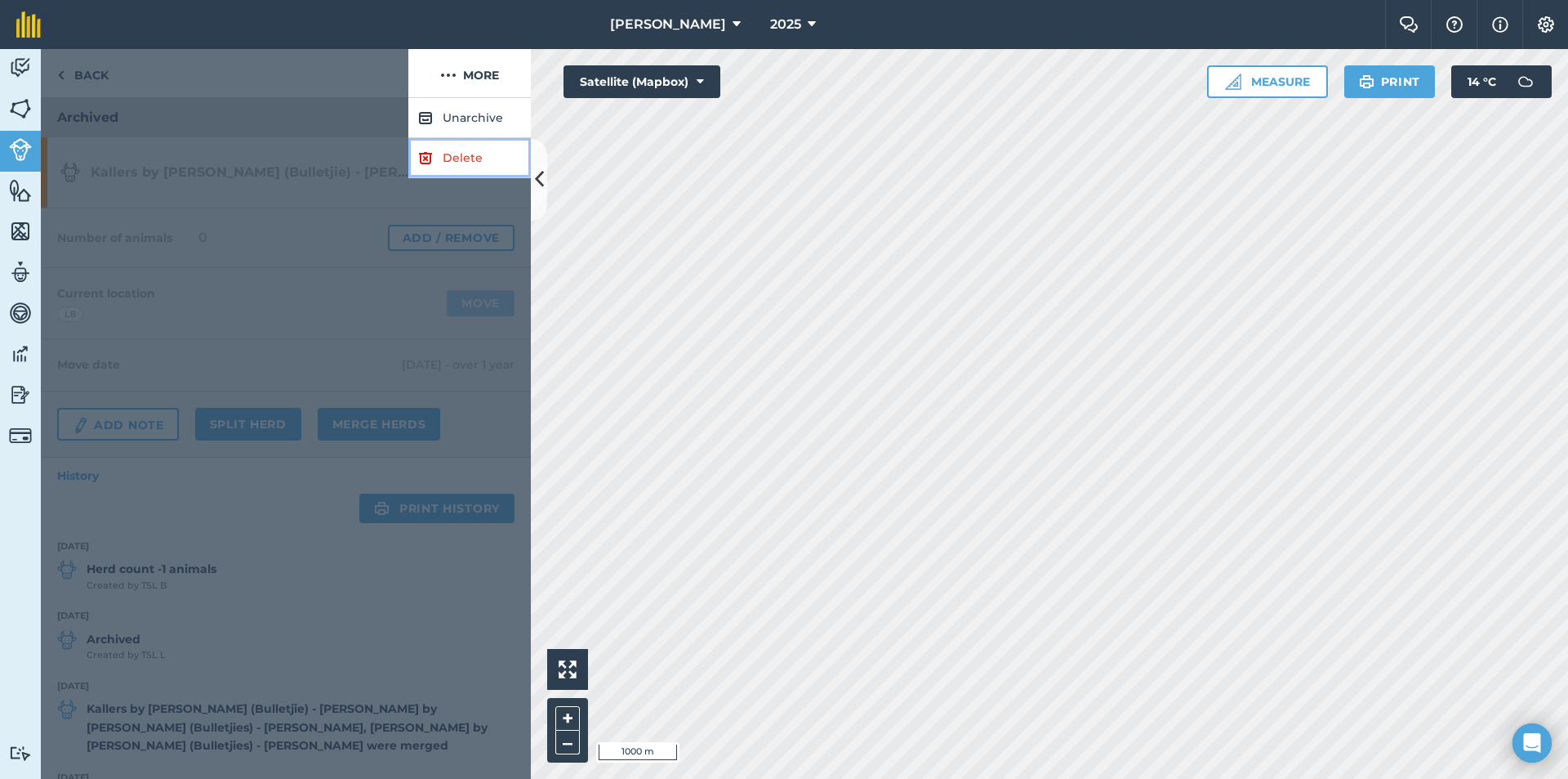
click at [459, 156] on link "Delete" at bounding box center [470, 158] width 123 height 40
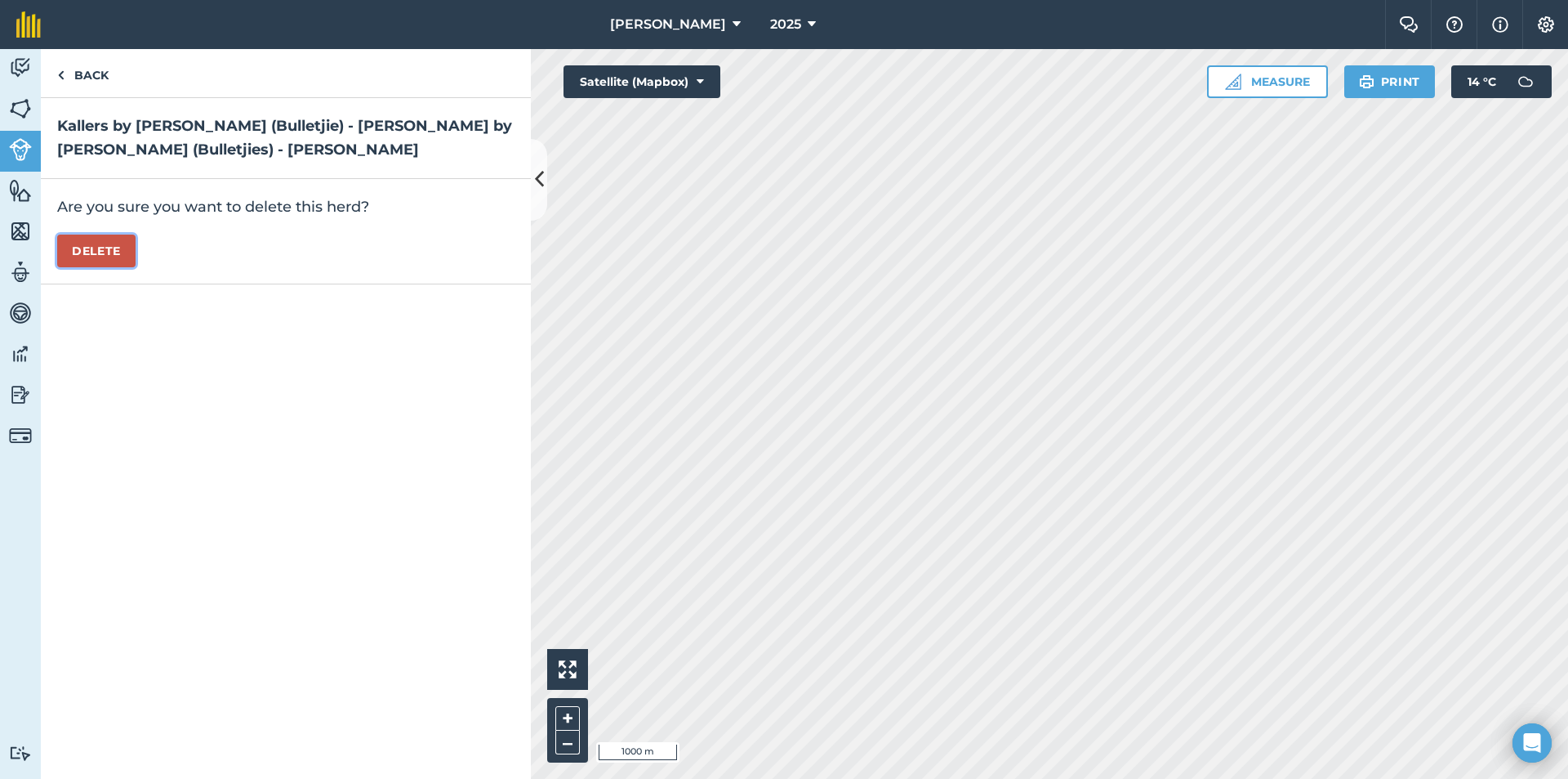
click at [86, 242] on button "Delete" at bounding box center [96, 251] width 79 height 32
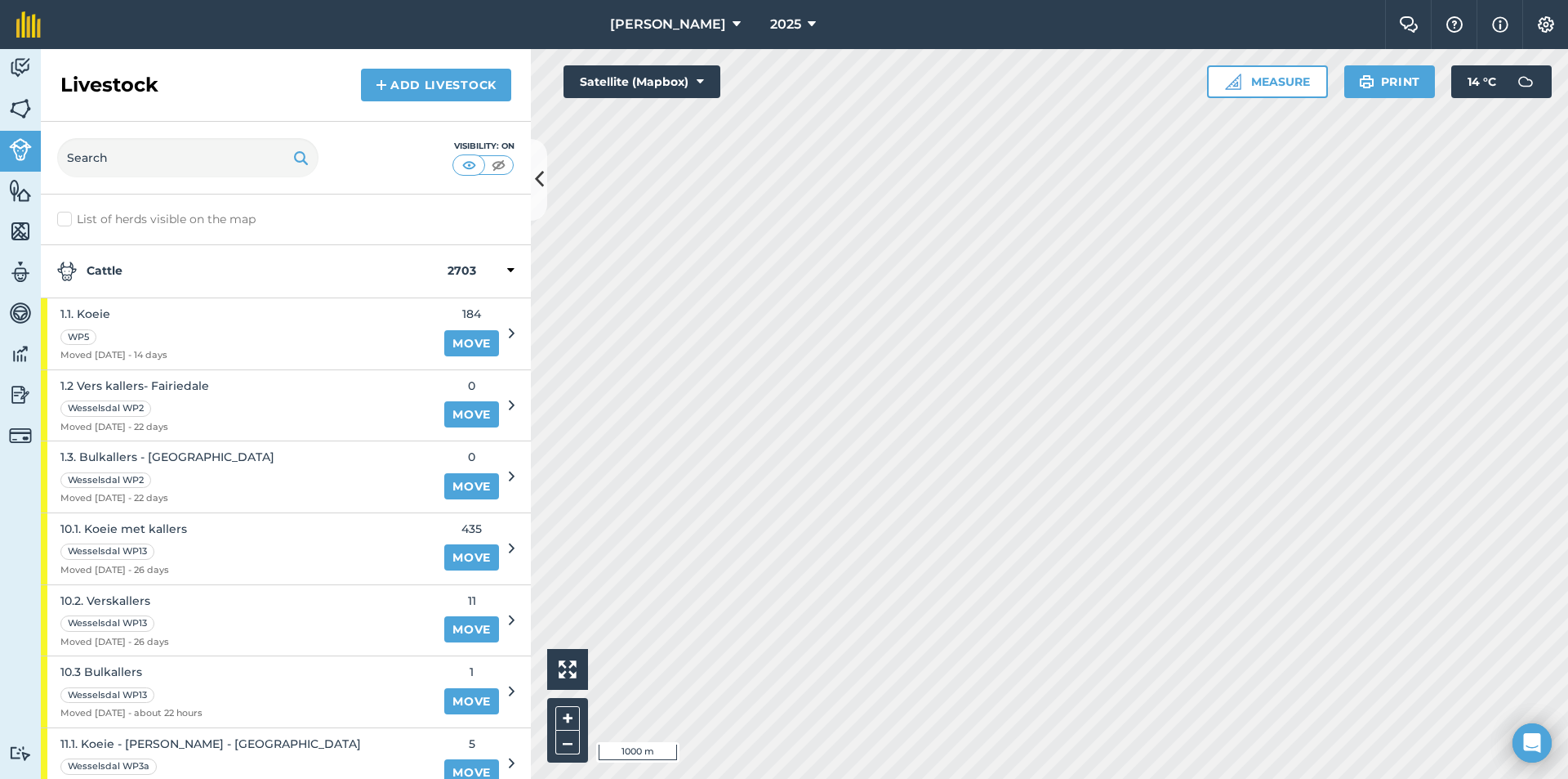
click at [172, 279] on strong "Cattle" at bounding box center [252, 271] width 391 height 20
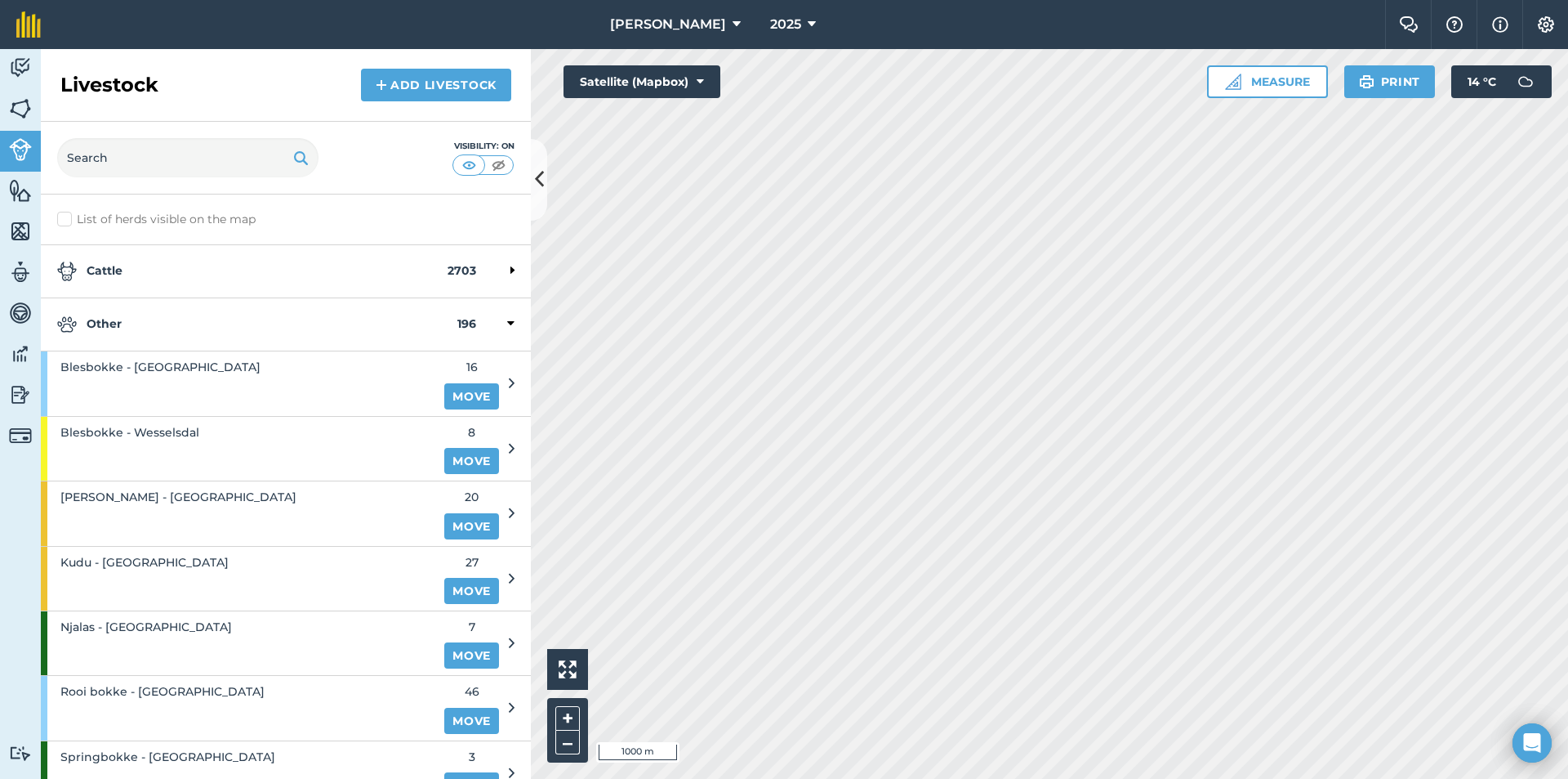
click at [157, 332] on strong "Other" at bounding box center [257, 324] width 400 height 20
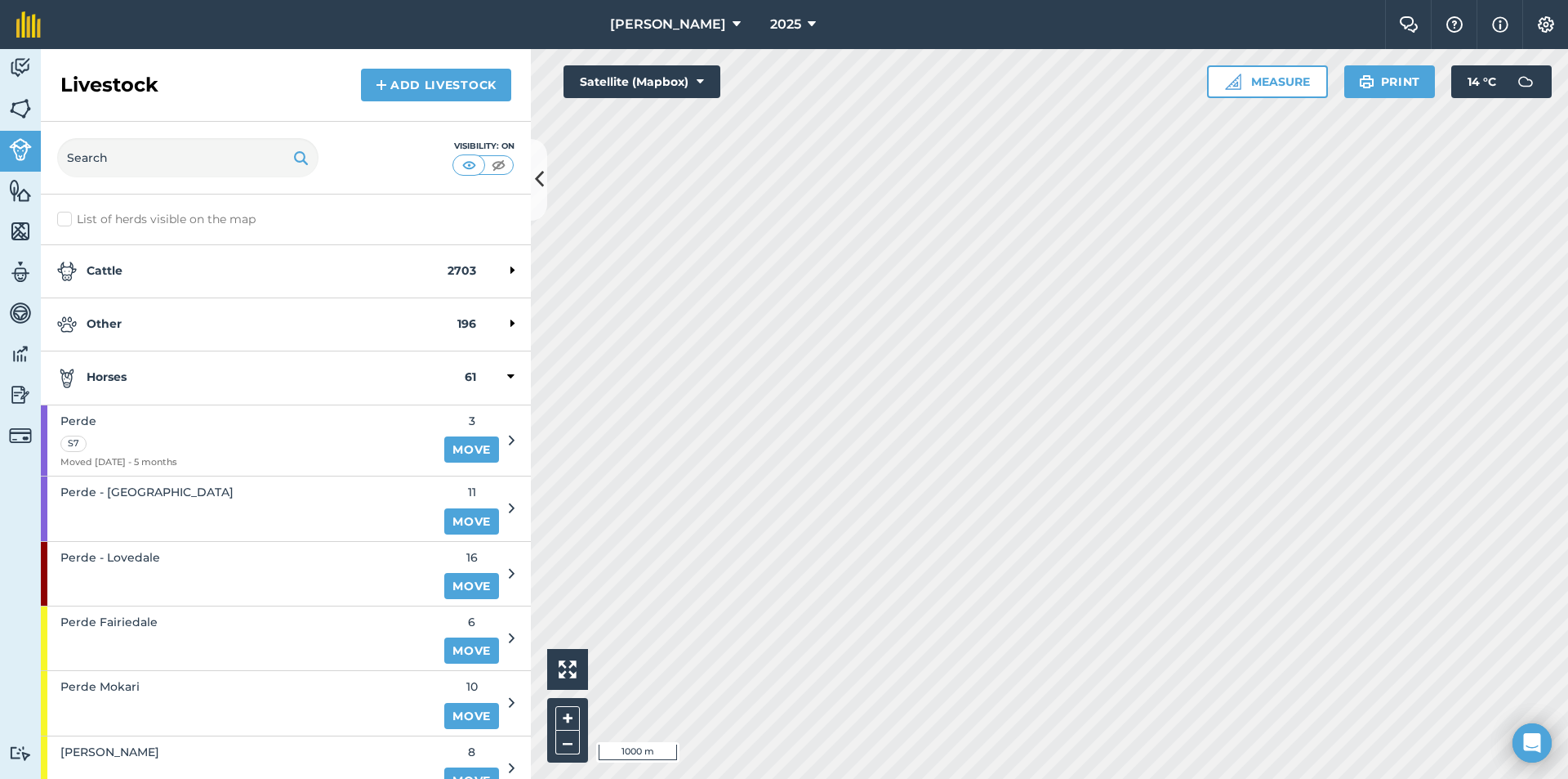
click at [176, 391] on div "Horses 61" at bounding box center [285, 378] width 490 height 53
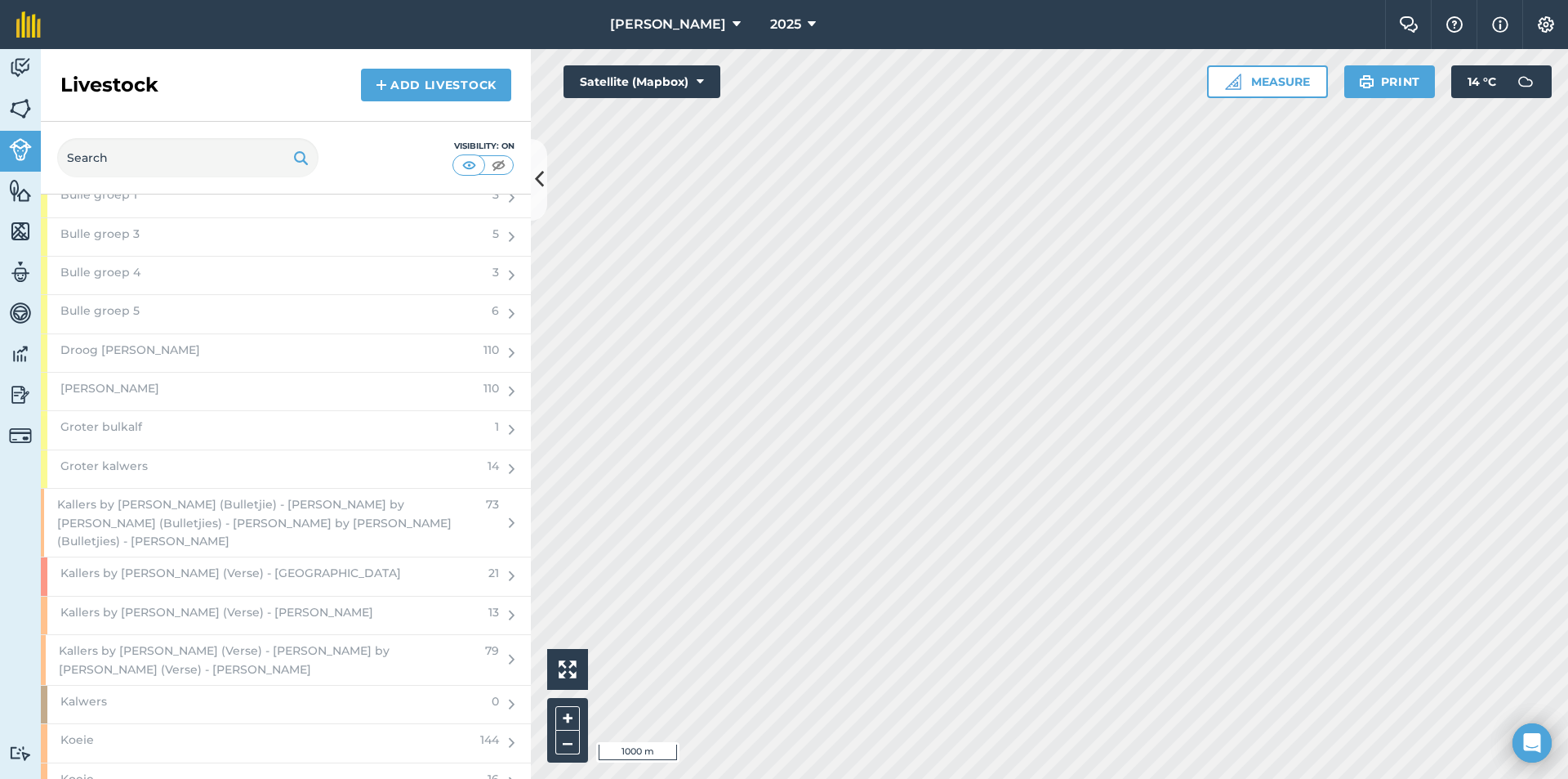
scroll to position [2125, 0]
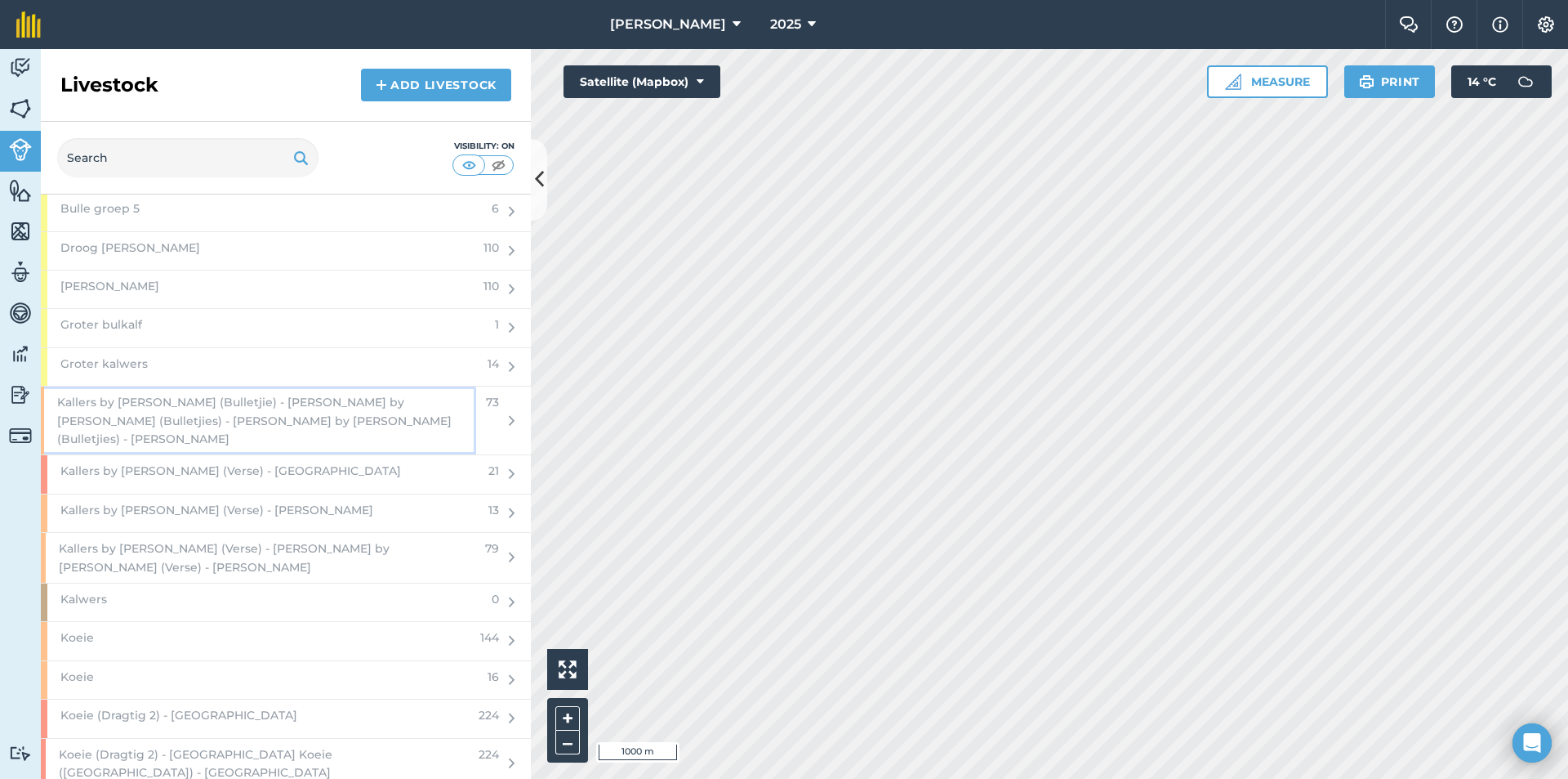
click at [193, 413] on span "Kallers by [PERSON_NAME] (Bulletjie) - [PERSON_NAME] by [PERSON_NAME] (Bulletji…" at bounding box center [266, 421] width 419 height 55
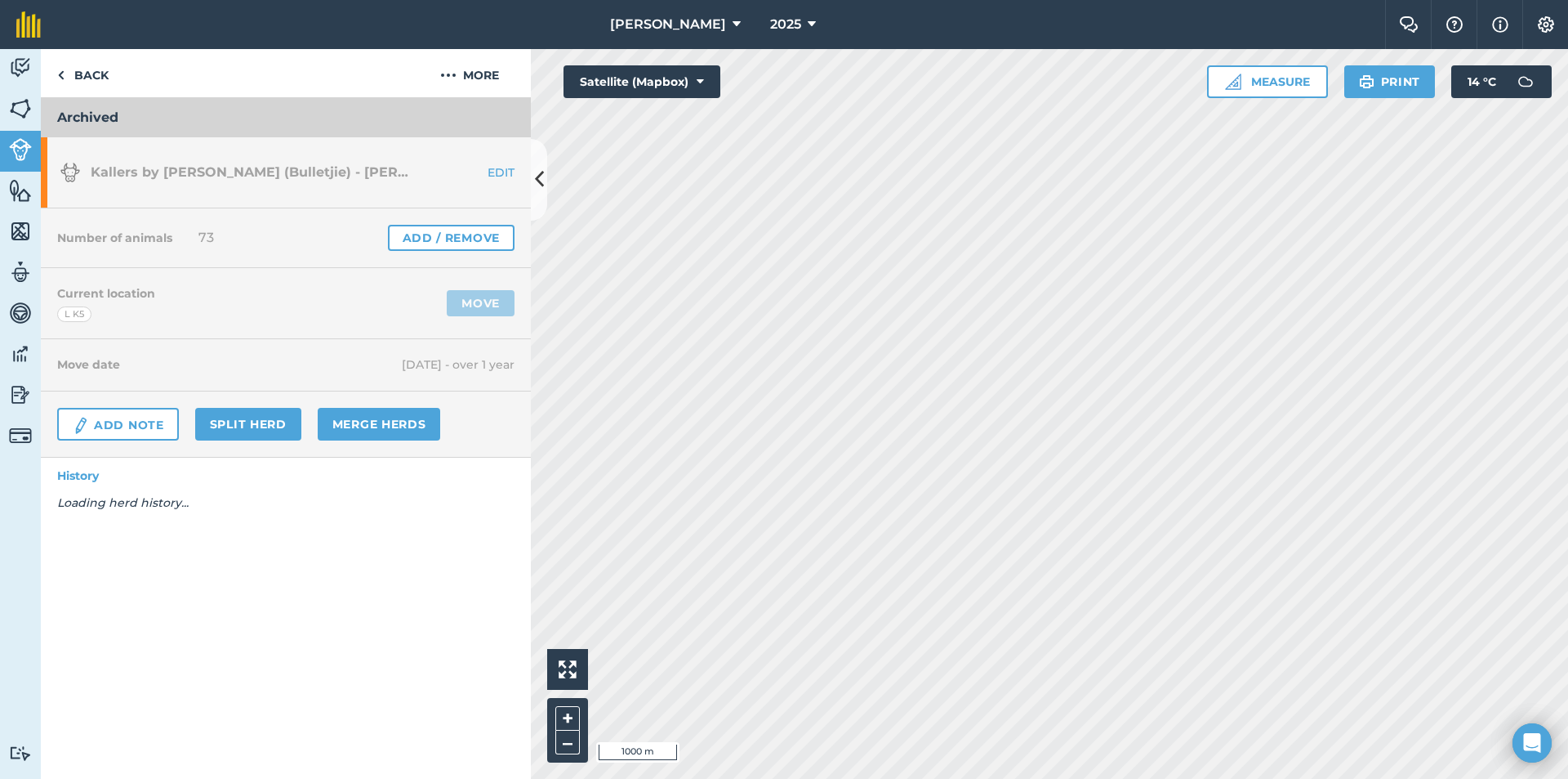
click at [502, 166] on link "EDIT" at bounding box center [479, 173] width 103 height 17
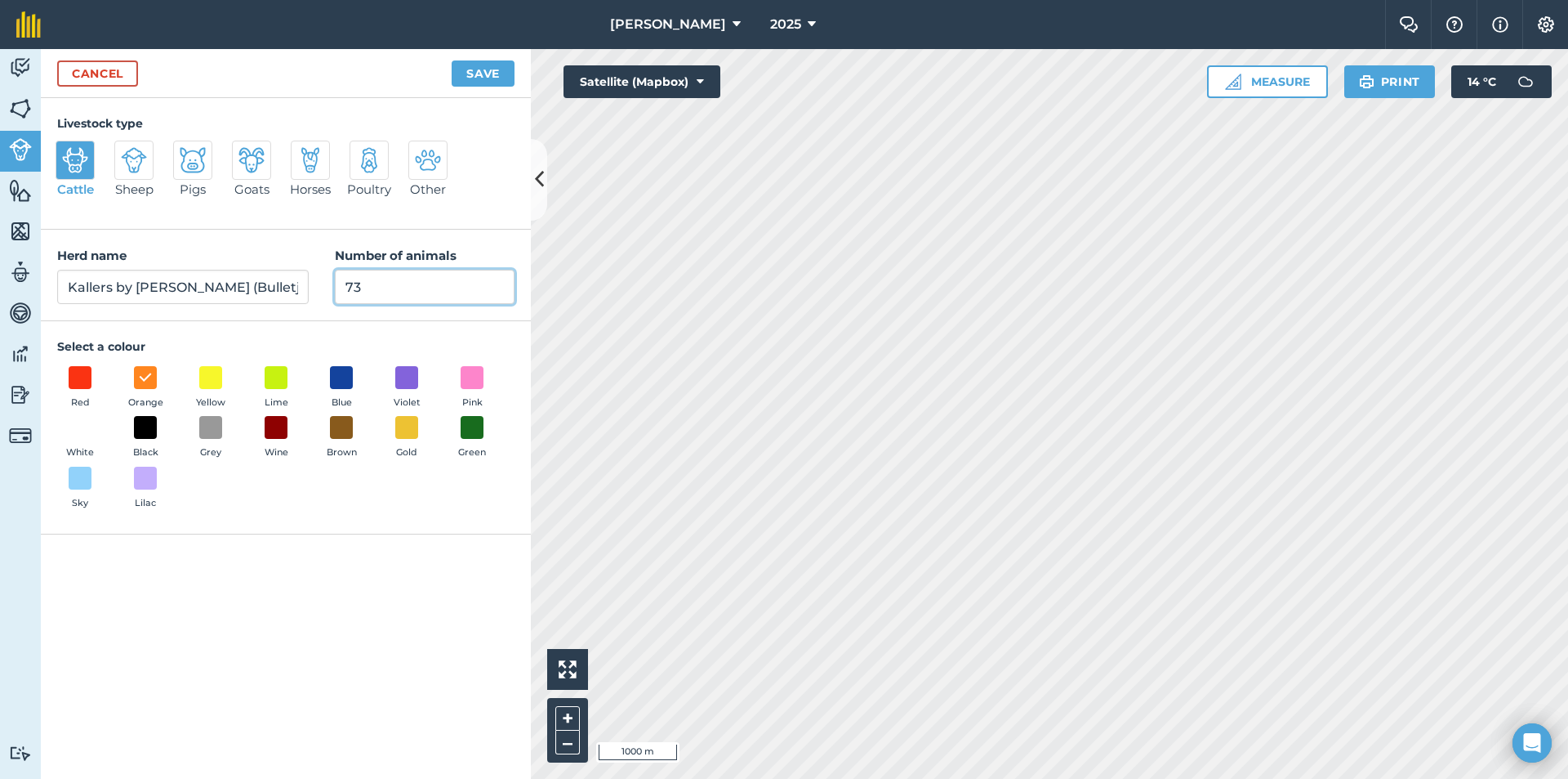
click at [372, 294] on input "73" at bounding box center [425, 286] width 180 height 34
type input "7"
type input "0"
click at [478, 70] on button "Save" at bounding box center [483, 74] width 63 height 27
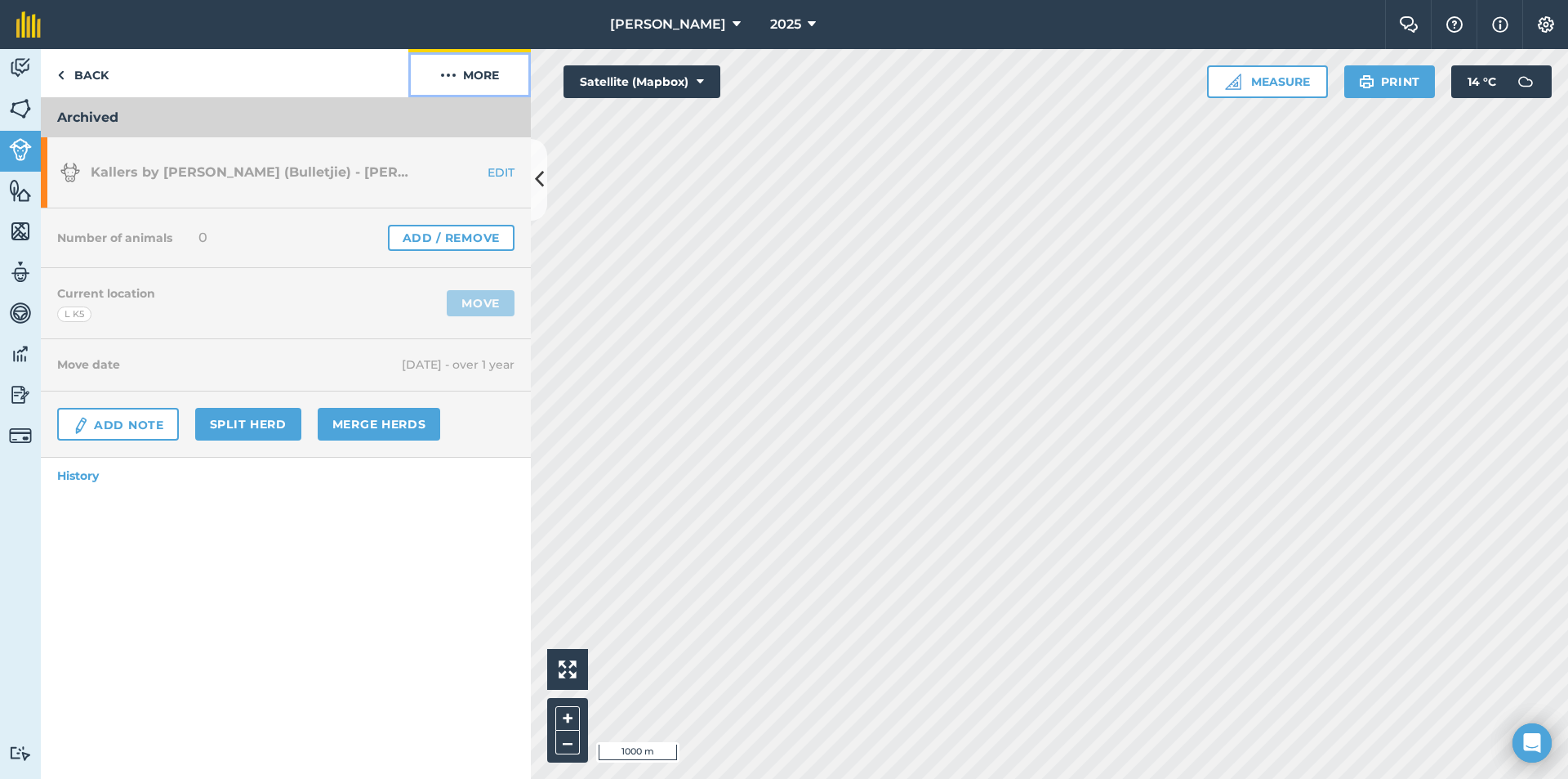
click at [478, 70] on button "More" at bounding box center [470, 73] width 123 height 48
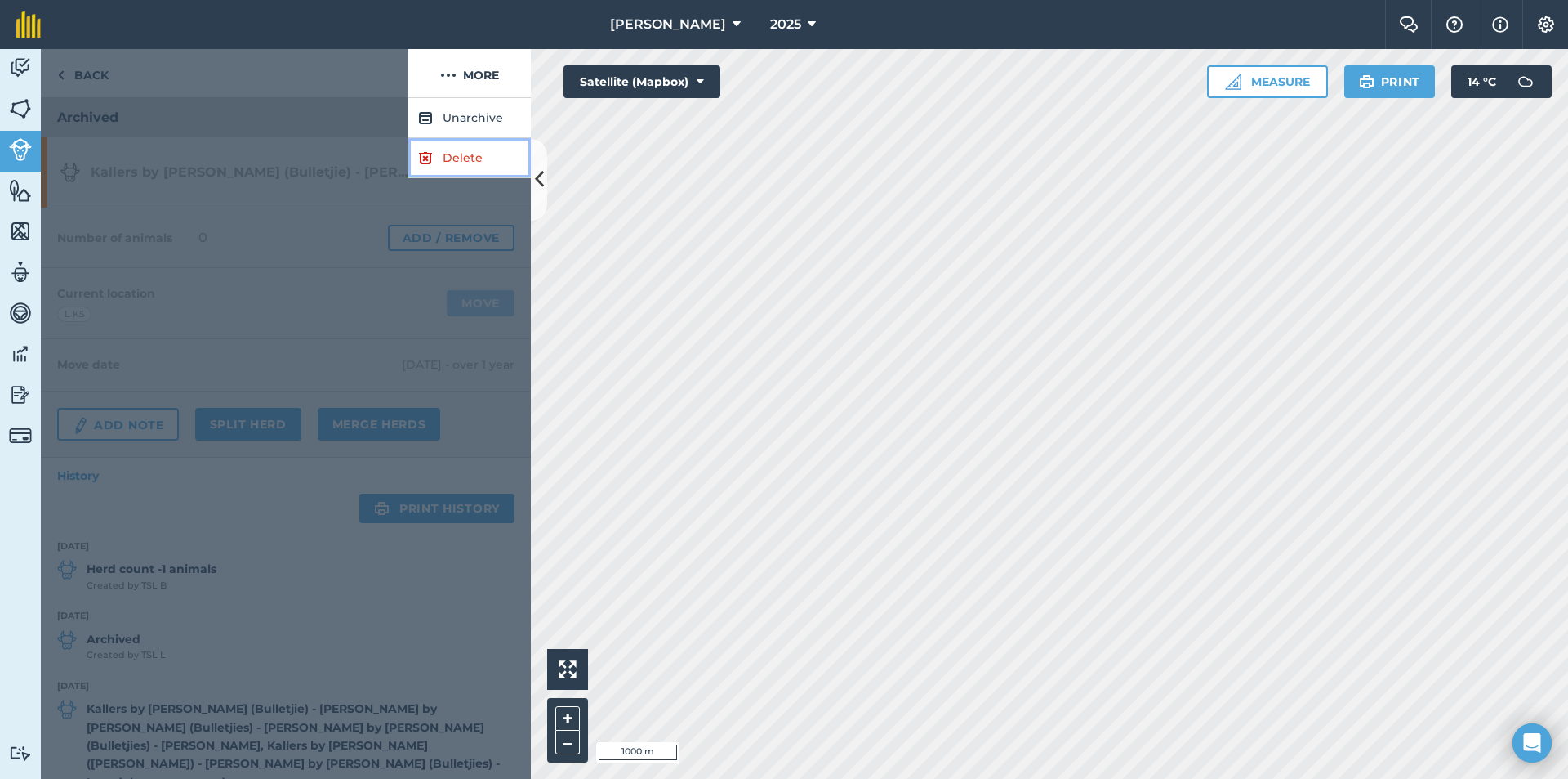
click at [444, 154] on link "Delete" at bounding box center [470, 158] width 123 height 40
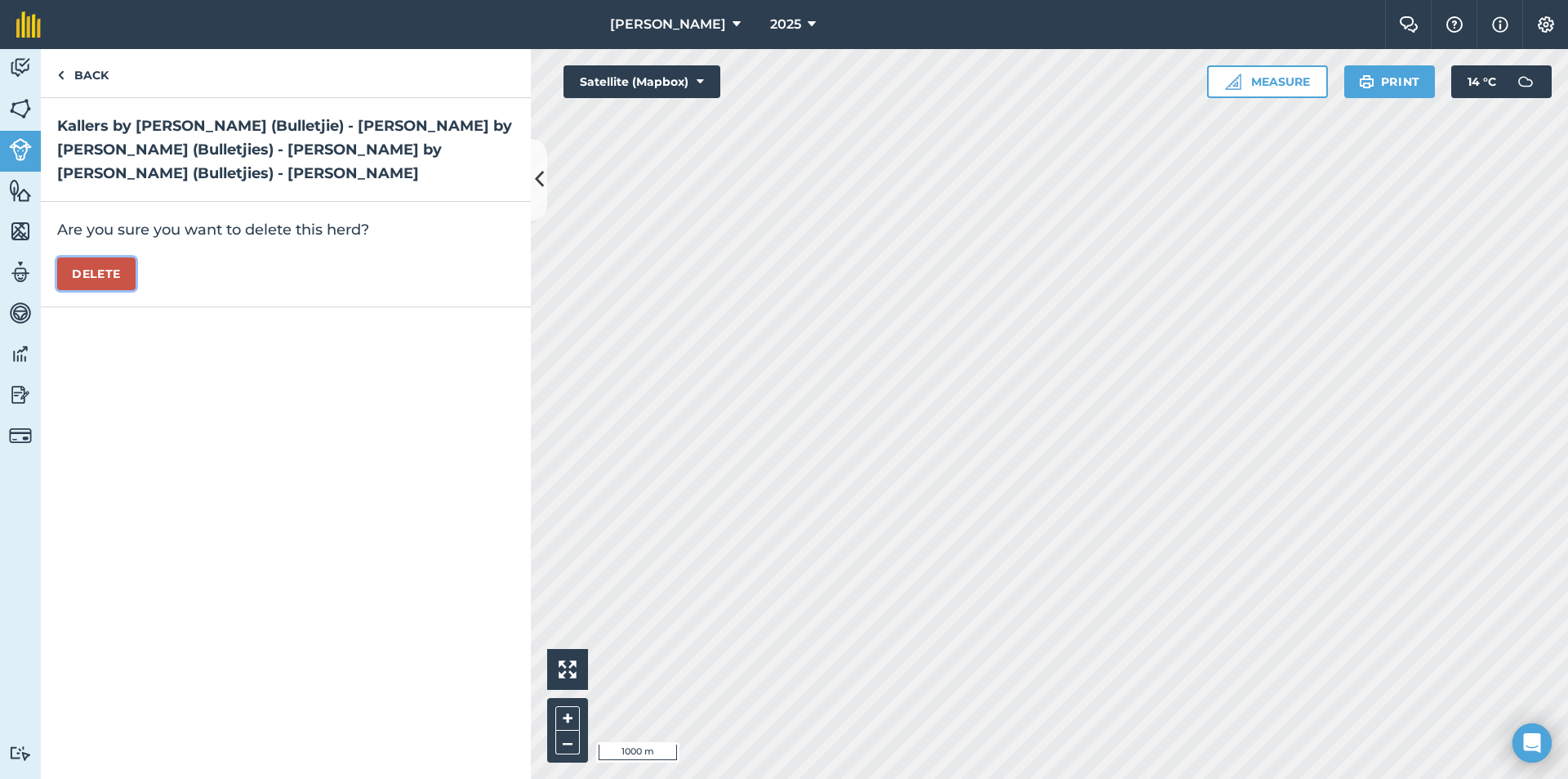
click at [103, 258] on button "Delete" at bounding box center [96, 273] width 79 height 32
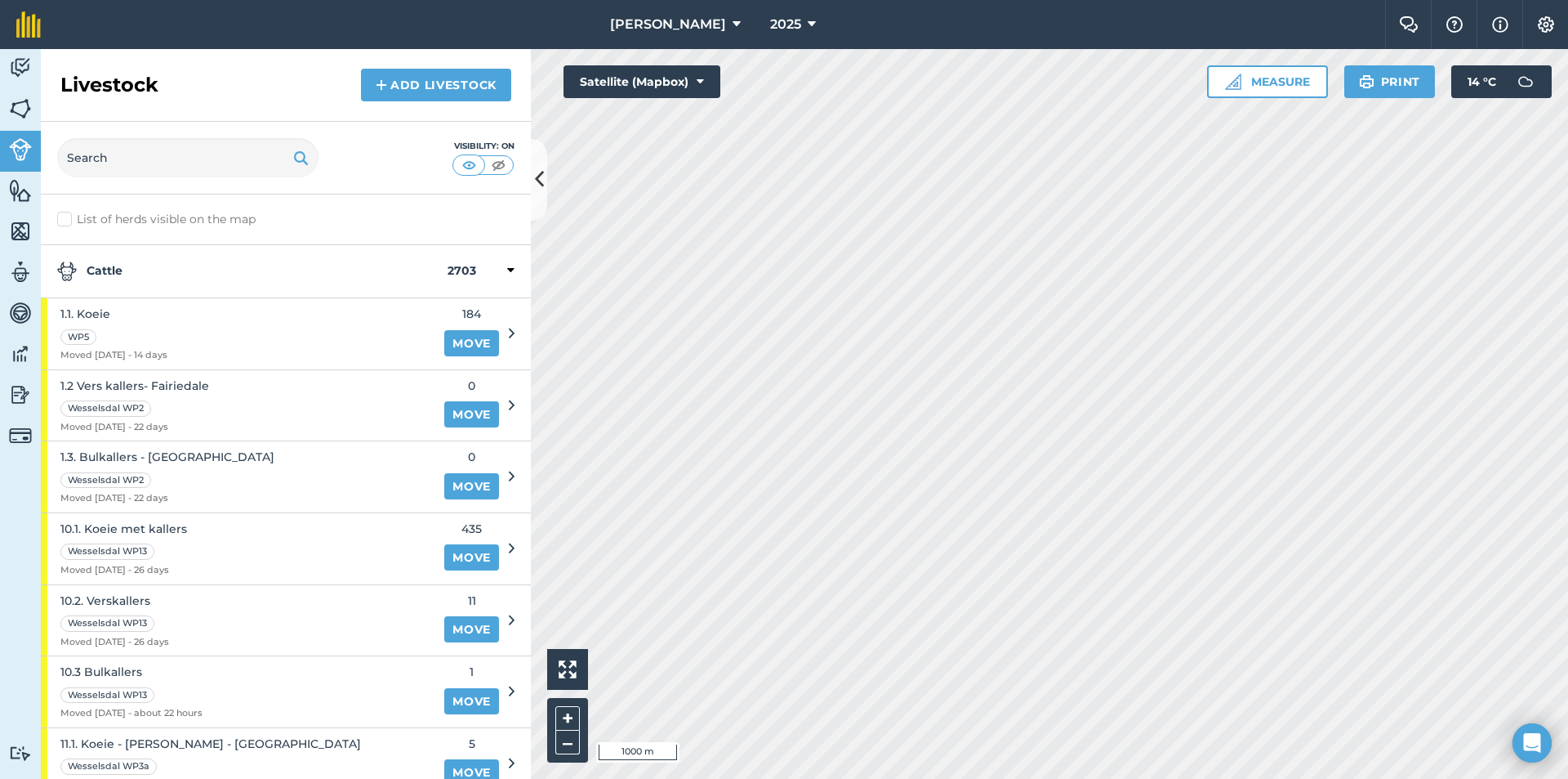
click at [142, 268] on strong "Cattle" at bounding box center [252, 271] width 391 height 20
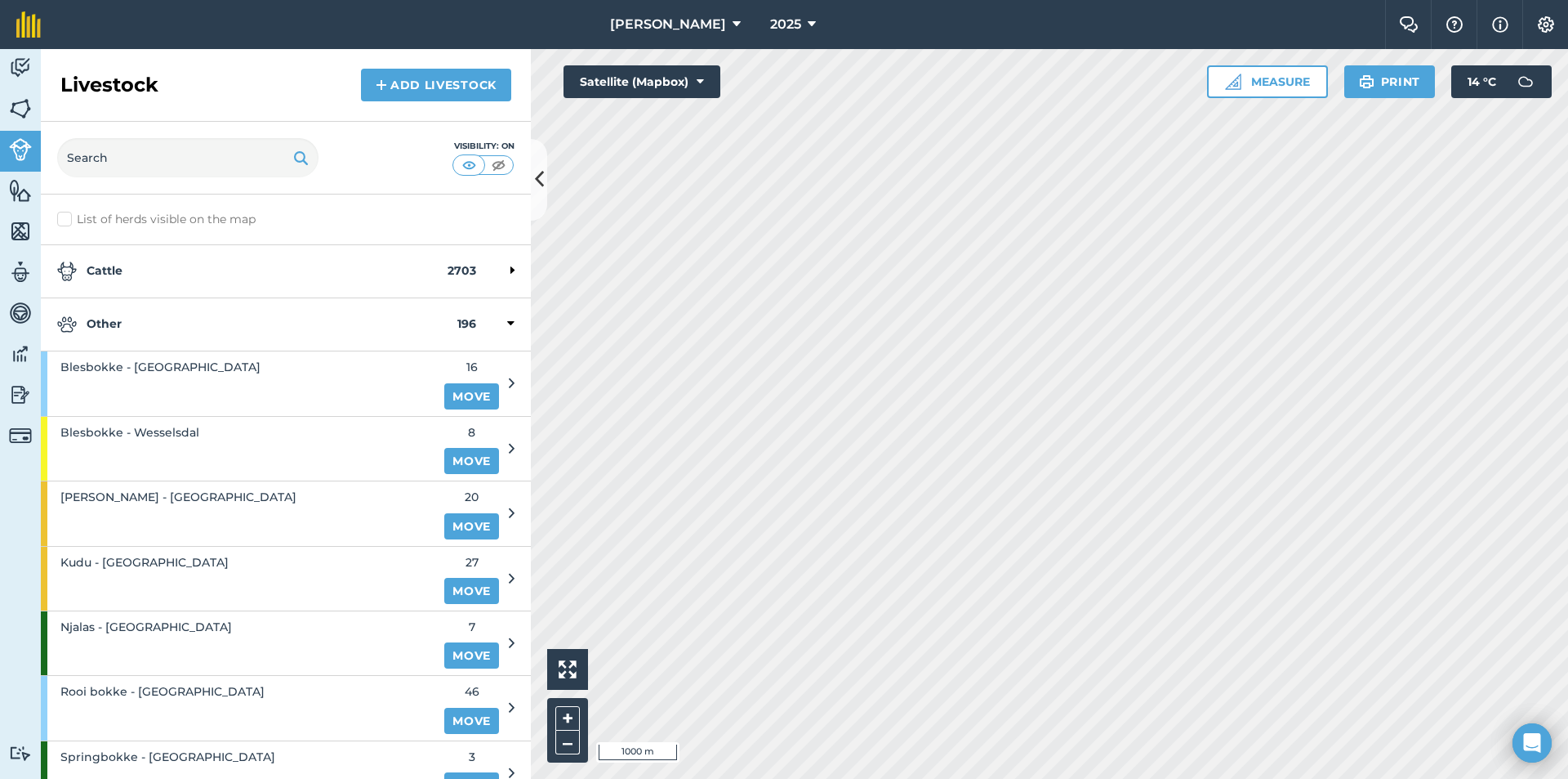
click at [151, 326] on strong "Other" at bounding box center [257, 324] width 400 height 20
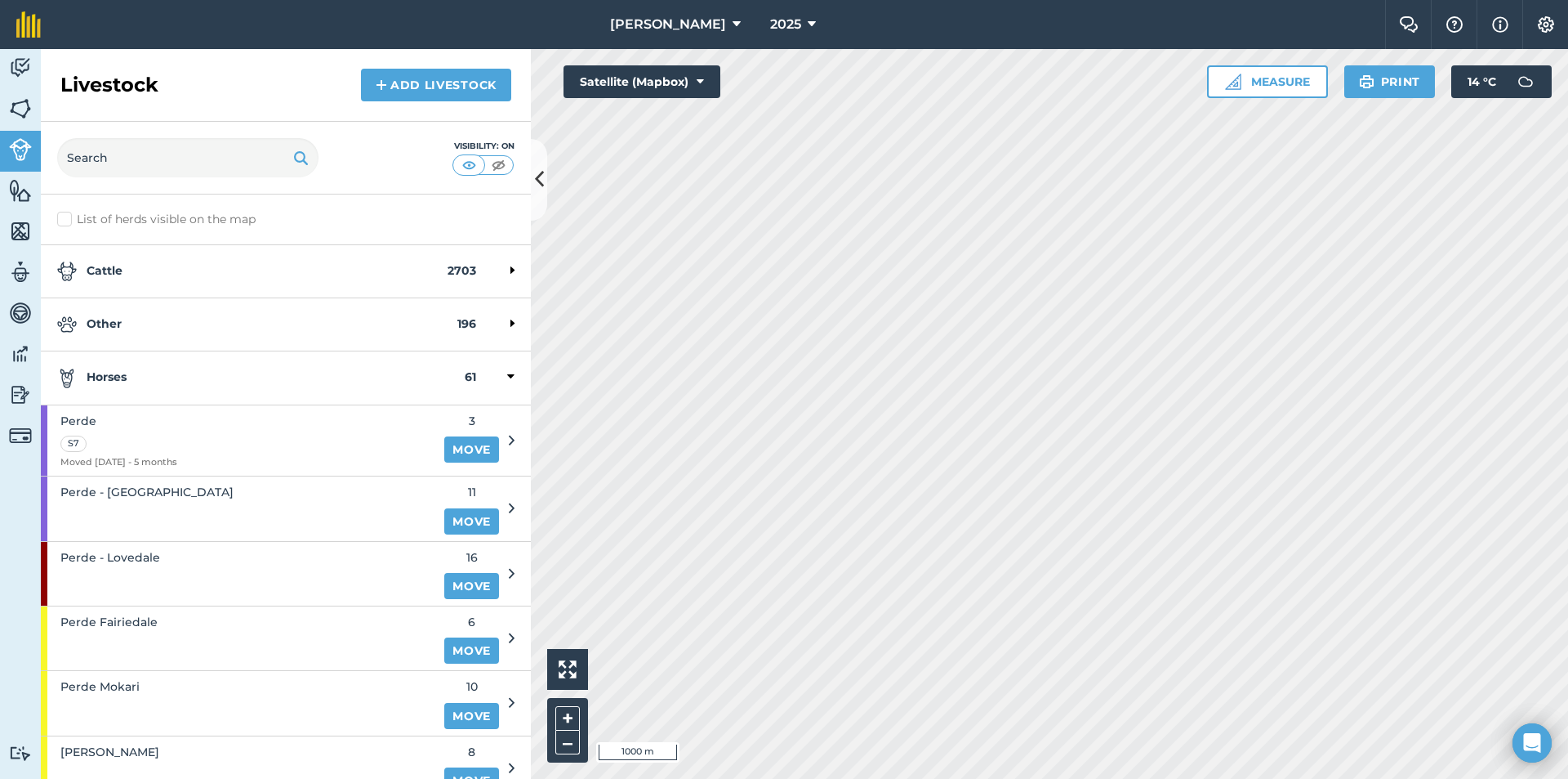
click at [188, 380] on strong "Horses" at bounding box center [261, 377] width 408 height 20
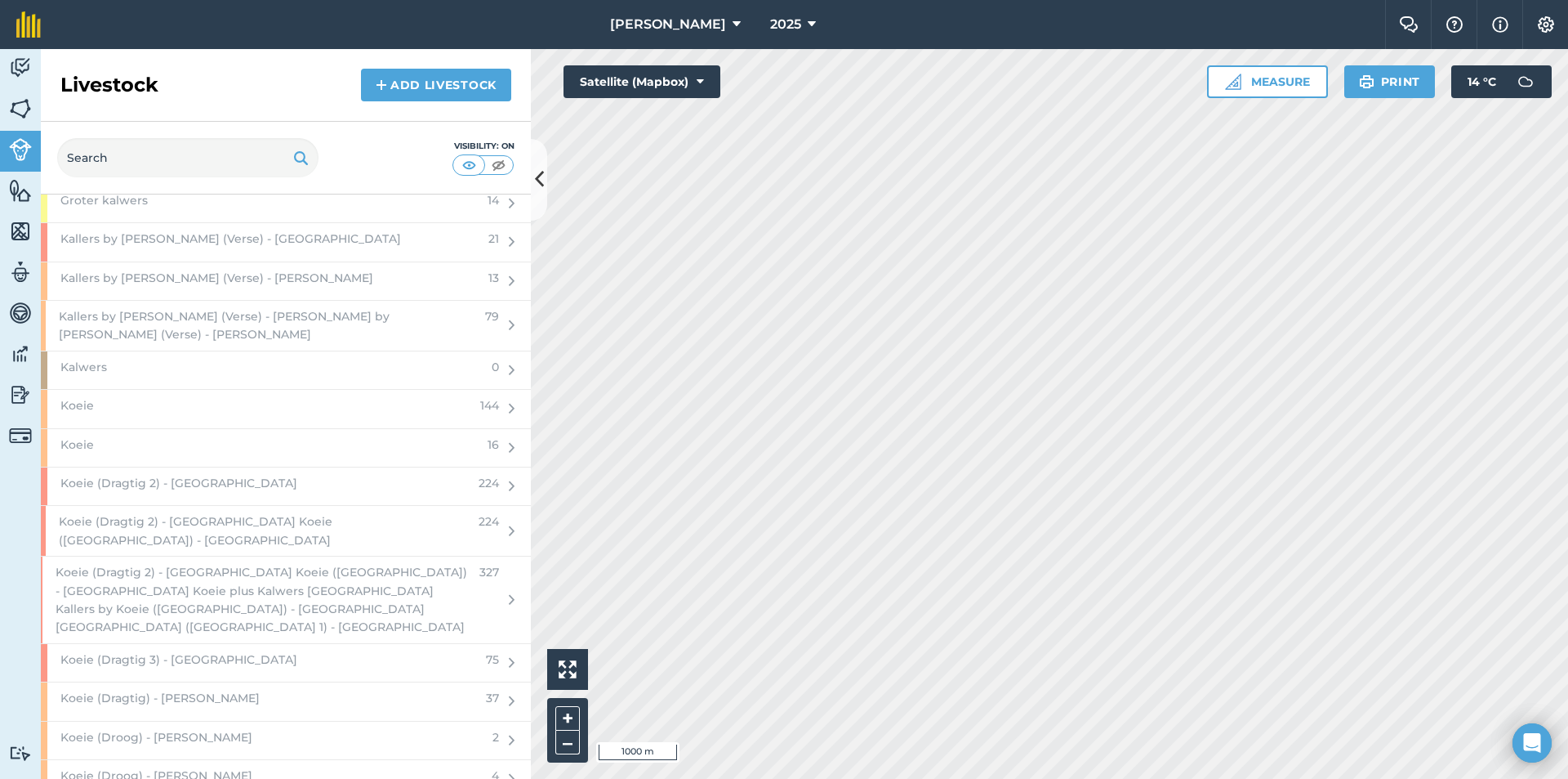
scroll to position [2207, 0]
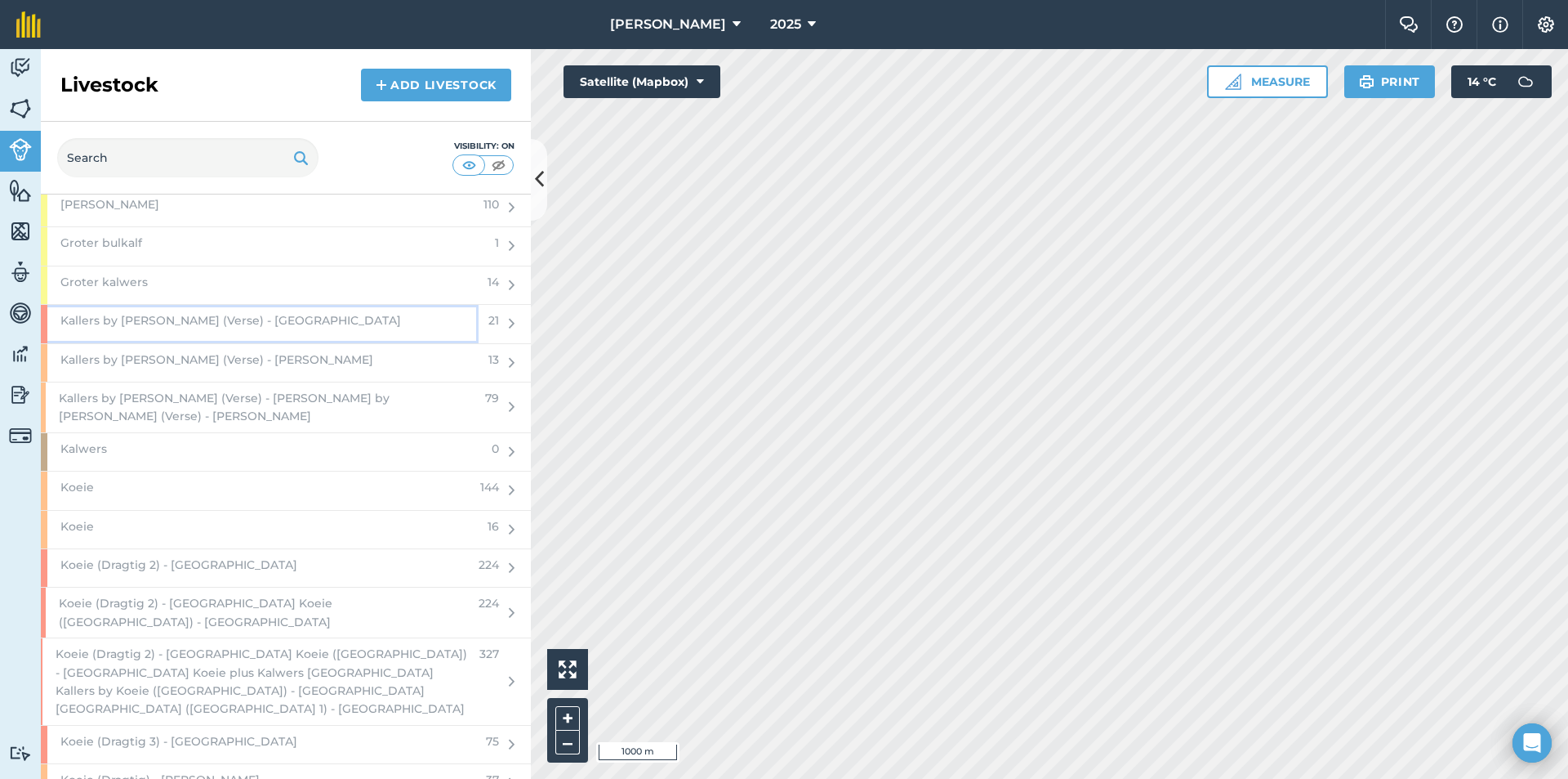
click at [252, 314] on span "Kallers by [PERSON_NAME] (Verse) - [GEOGRAPHIC_DATA]" at bounding box center [231, 320] width 341 height 18
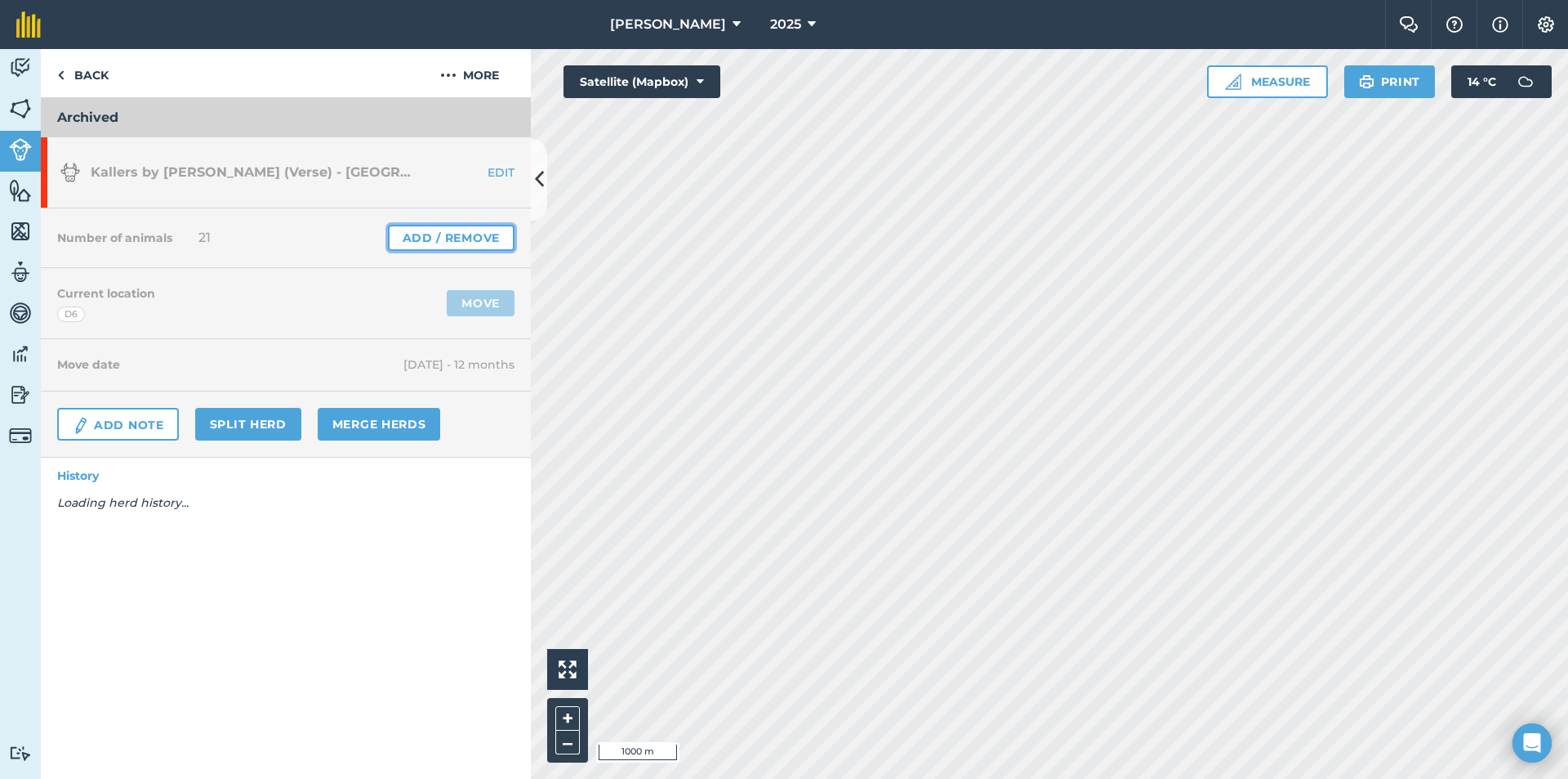
click at [450, 232] on link "Add / Remove" at bounding box center [451, 238] width 127 height 27
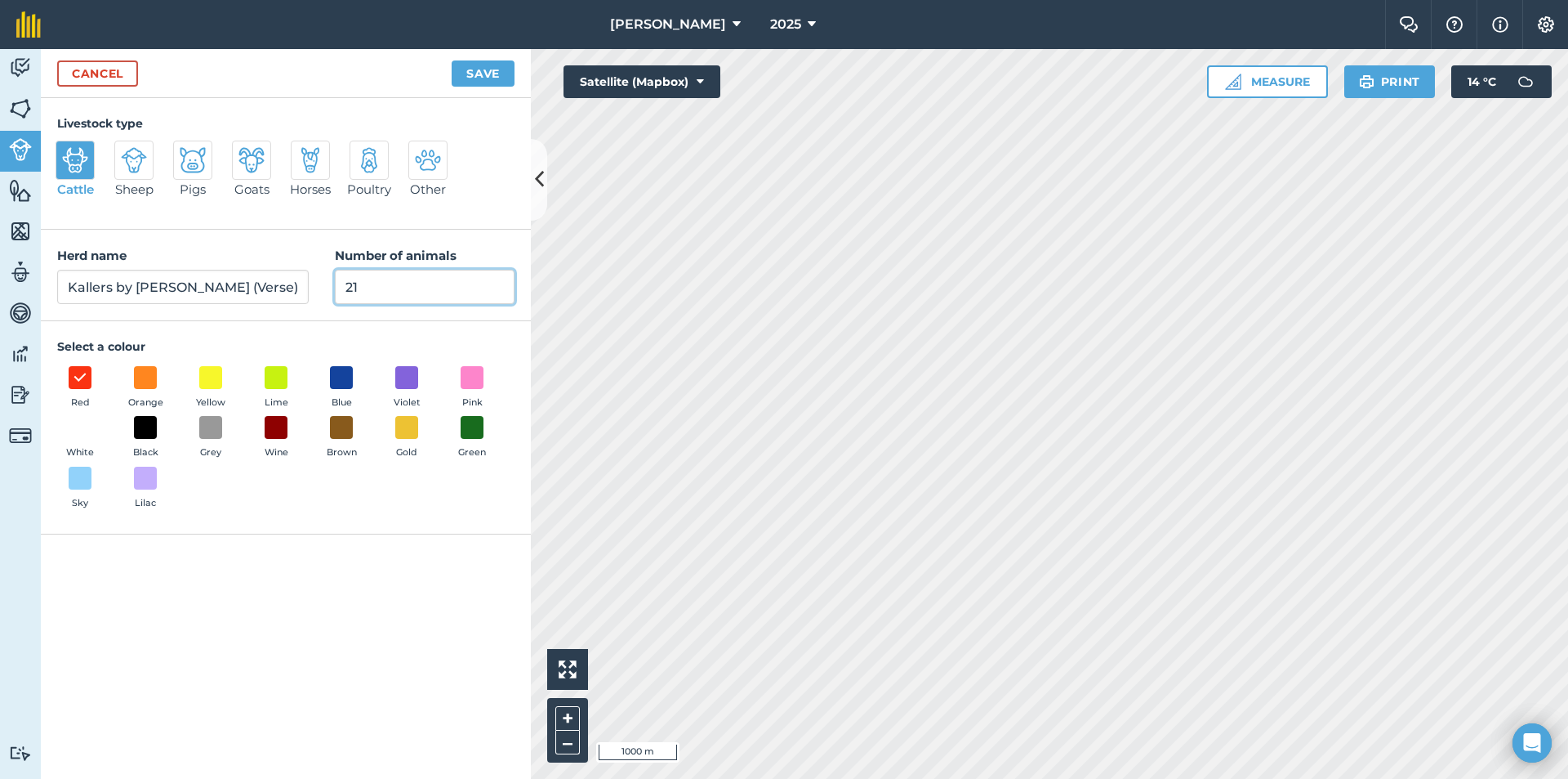
click at [405, 283] on input "21" at bounding box center [425, 286] width 180 height 34
type input "2"
type input "0"
click at [467, 73] on button "Save" at bounding box center [483, 74] width 63 height 27
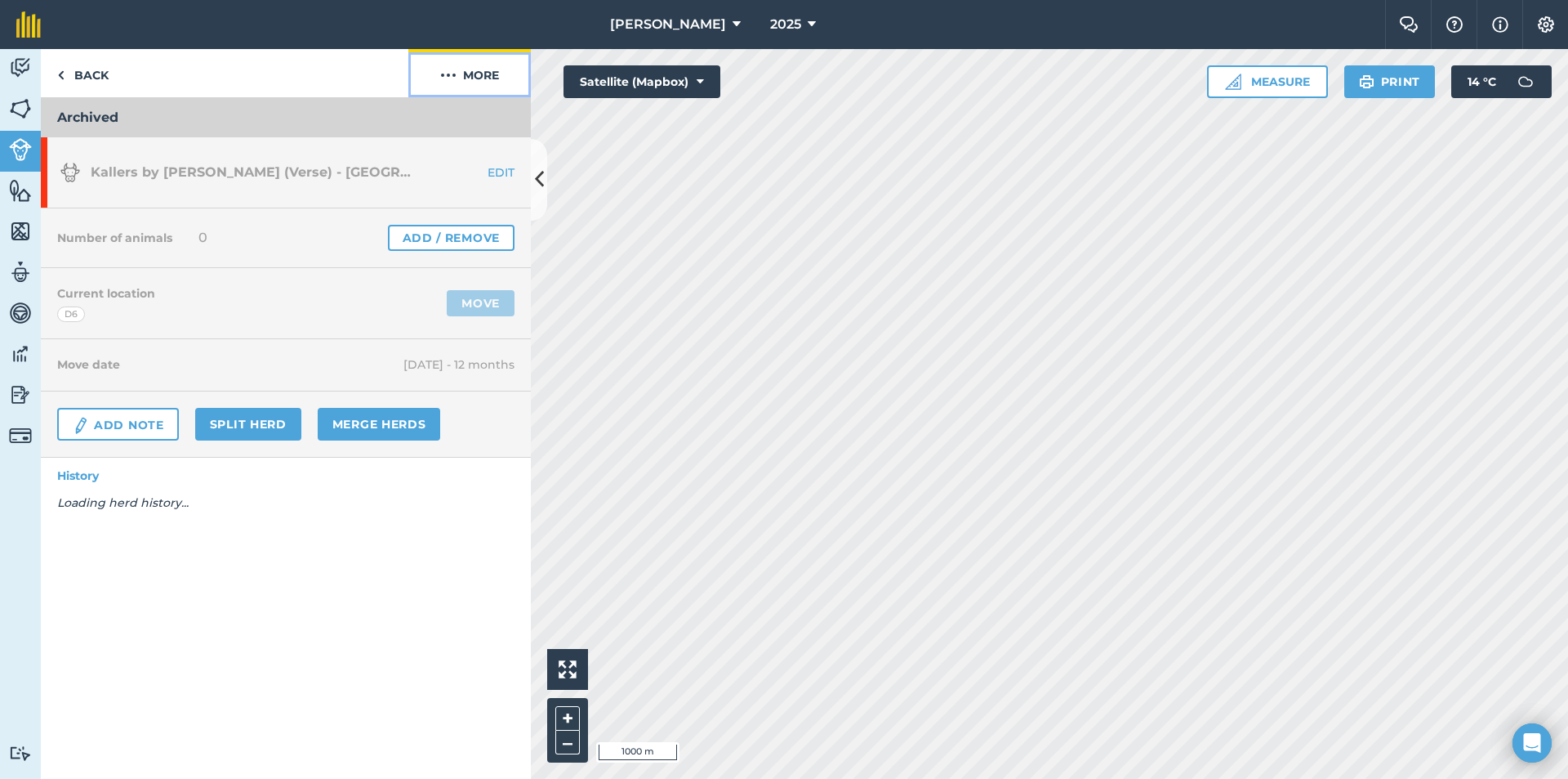
click at [482, 75] on button "More" at bounding box center [470, 73] width 123 height 48
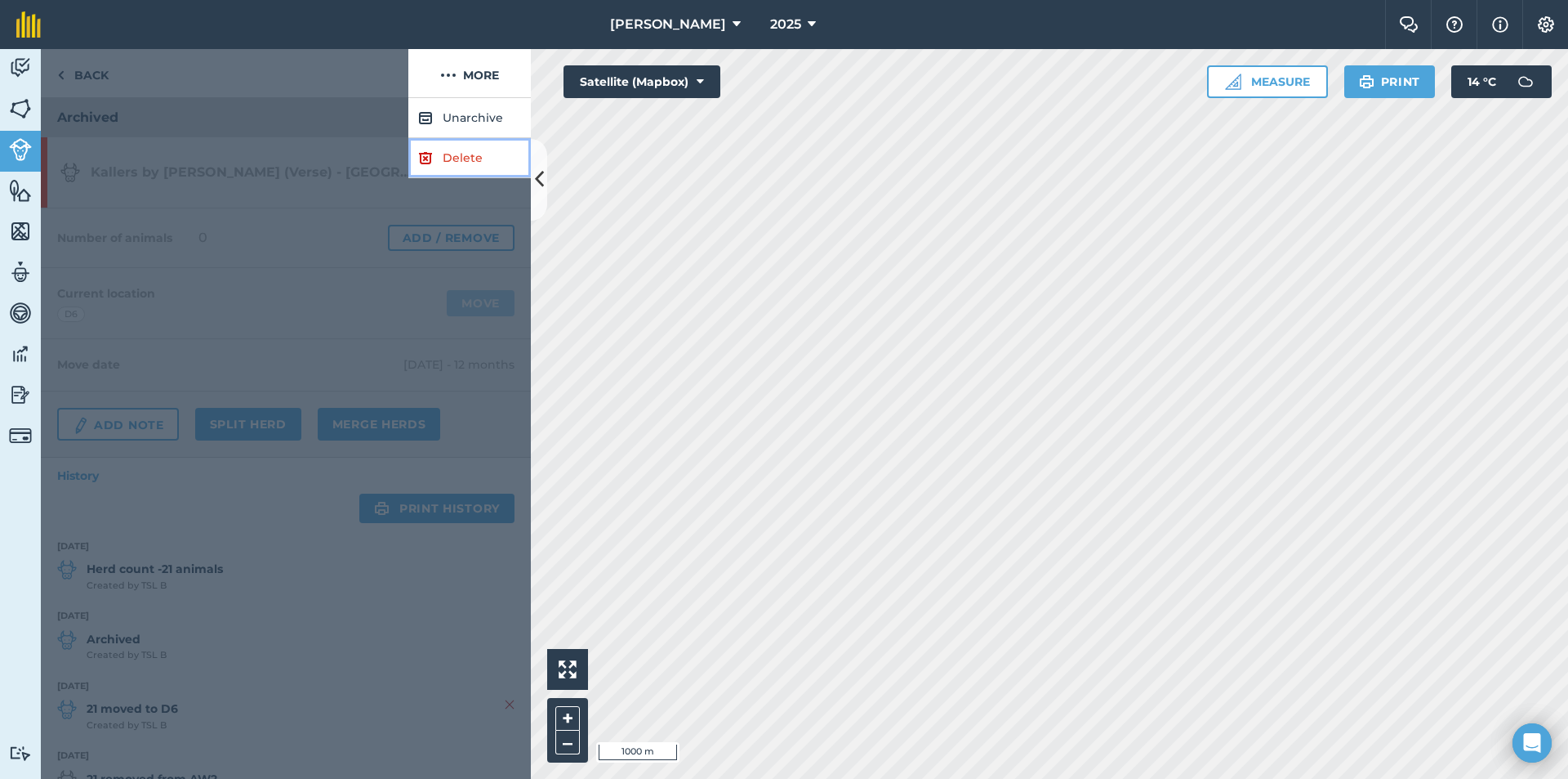
click at [460, 152] on link "Delete" at bounding box center [470, 158] width 123 height 40
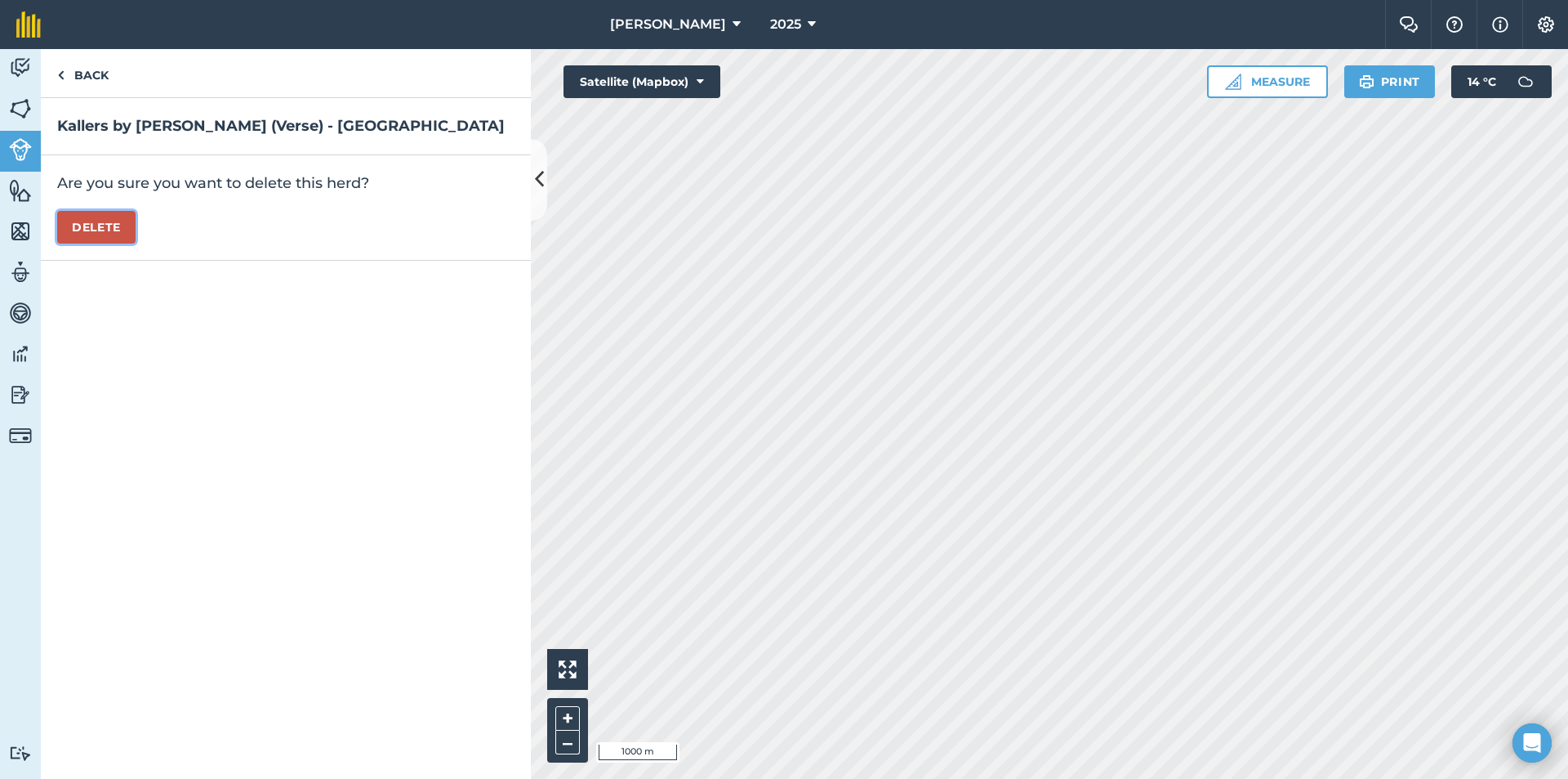
click at [101, 231] on button "Delete" at bounding box center [96, 226] width 79 height 32
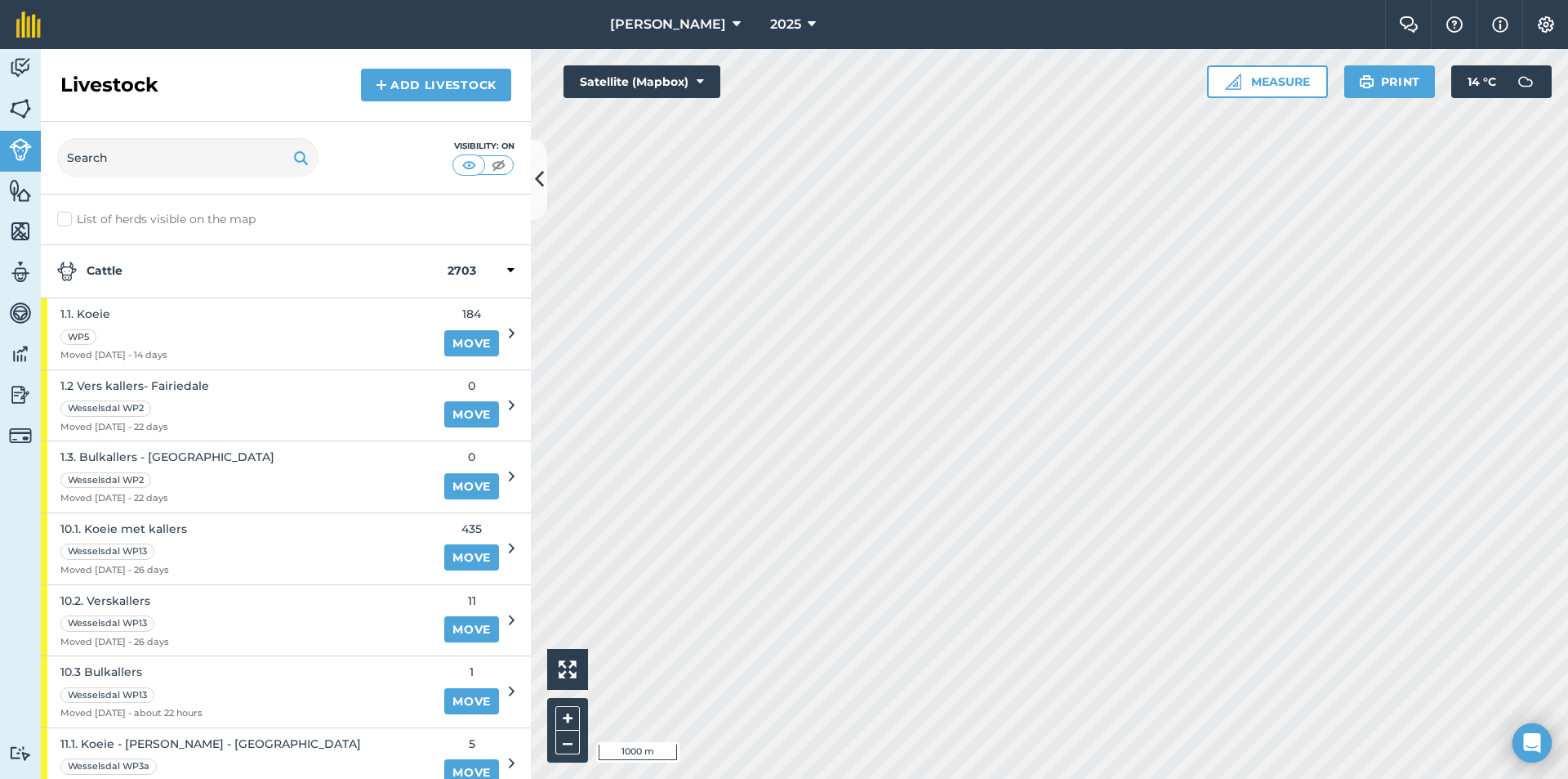
click at [151, 286] on div "Cattle 2703" at bounding box center [285, 272] width 490 height 53
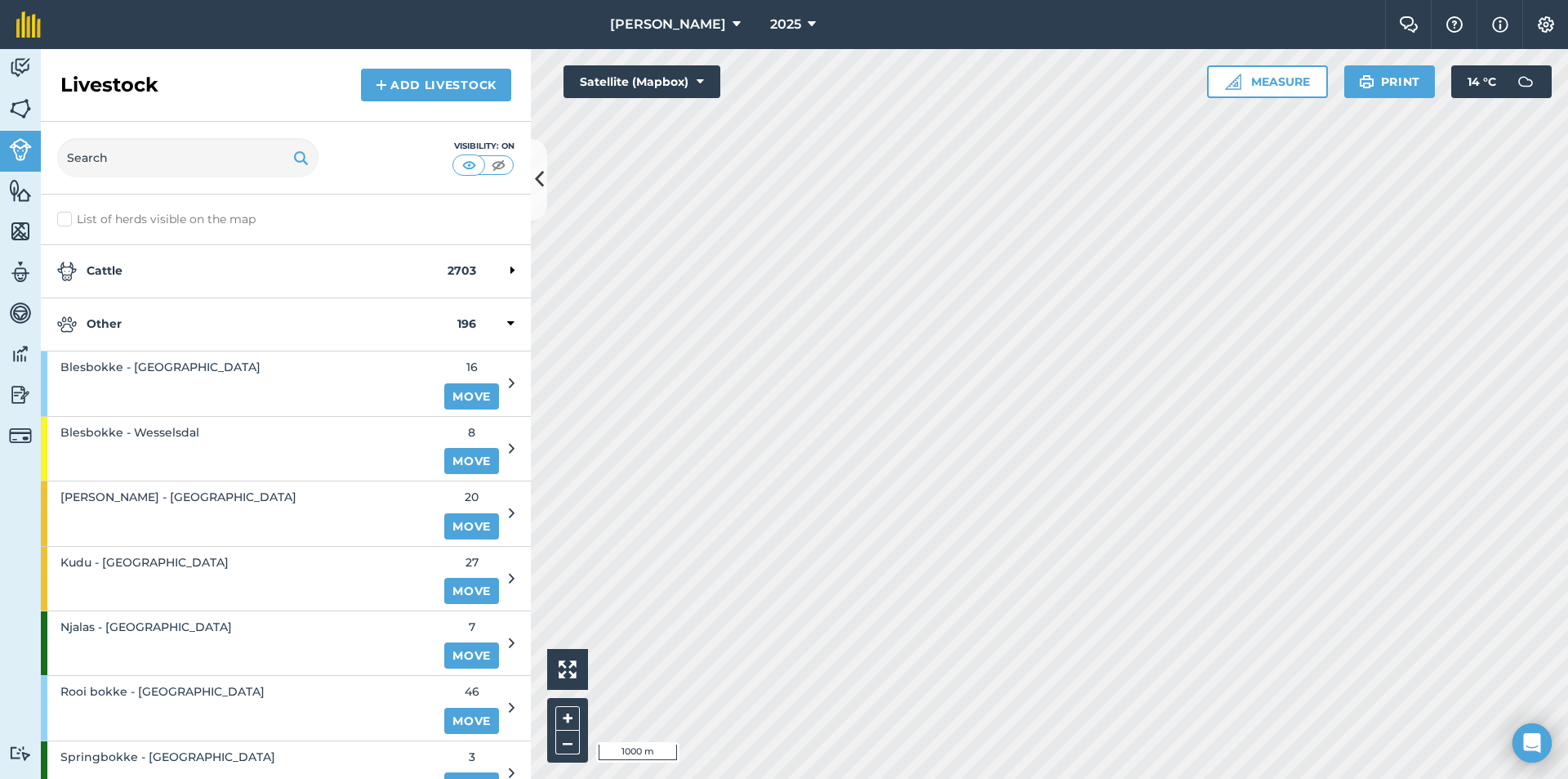
click at [162, 334] on strong "Other" at bounding box center [257, 324] width 400 height 20
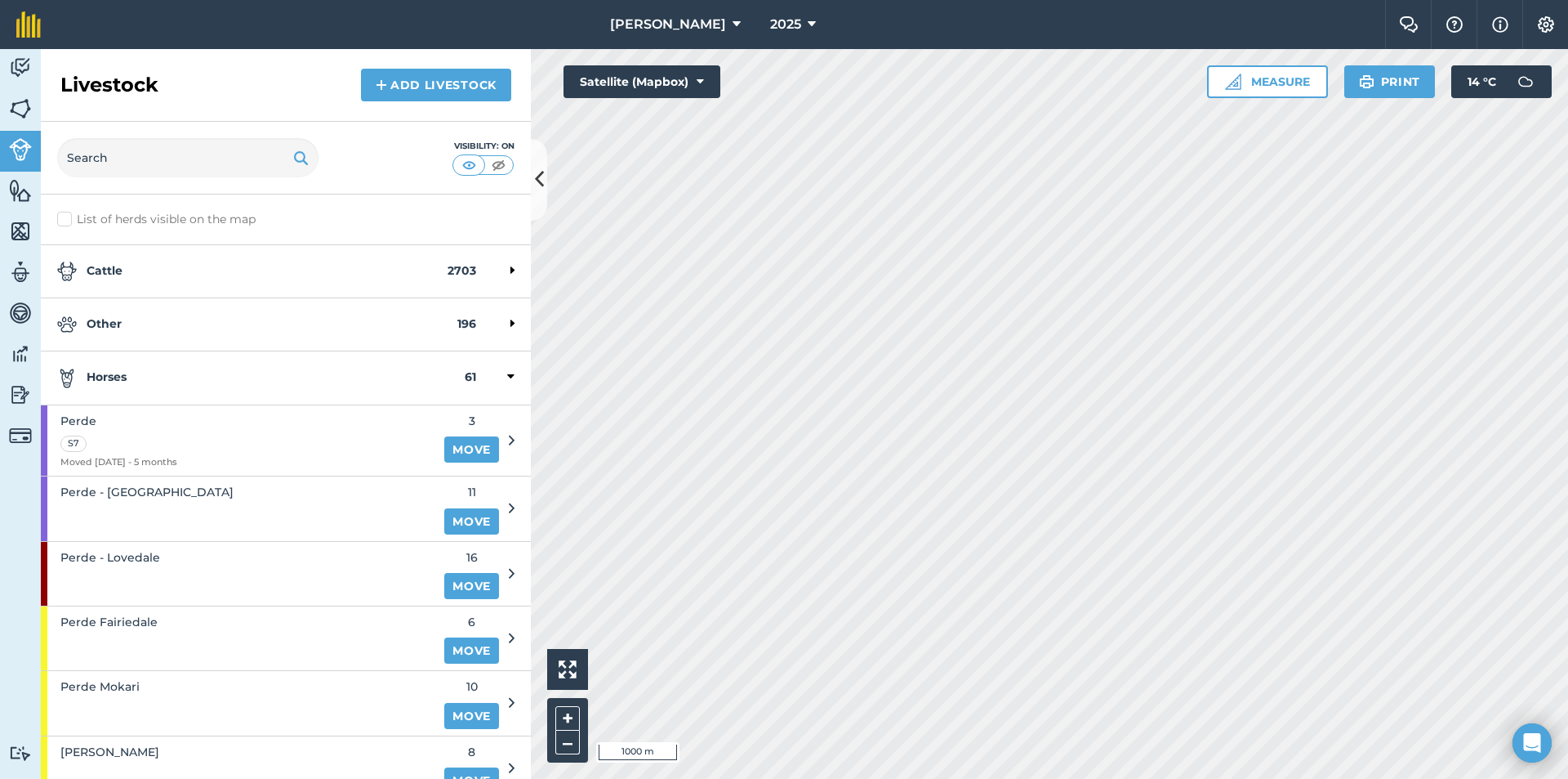
click at [182, 382] on strong "Horses" at bounding box center [261, 377] width 408 height 20
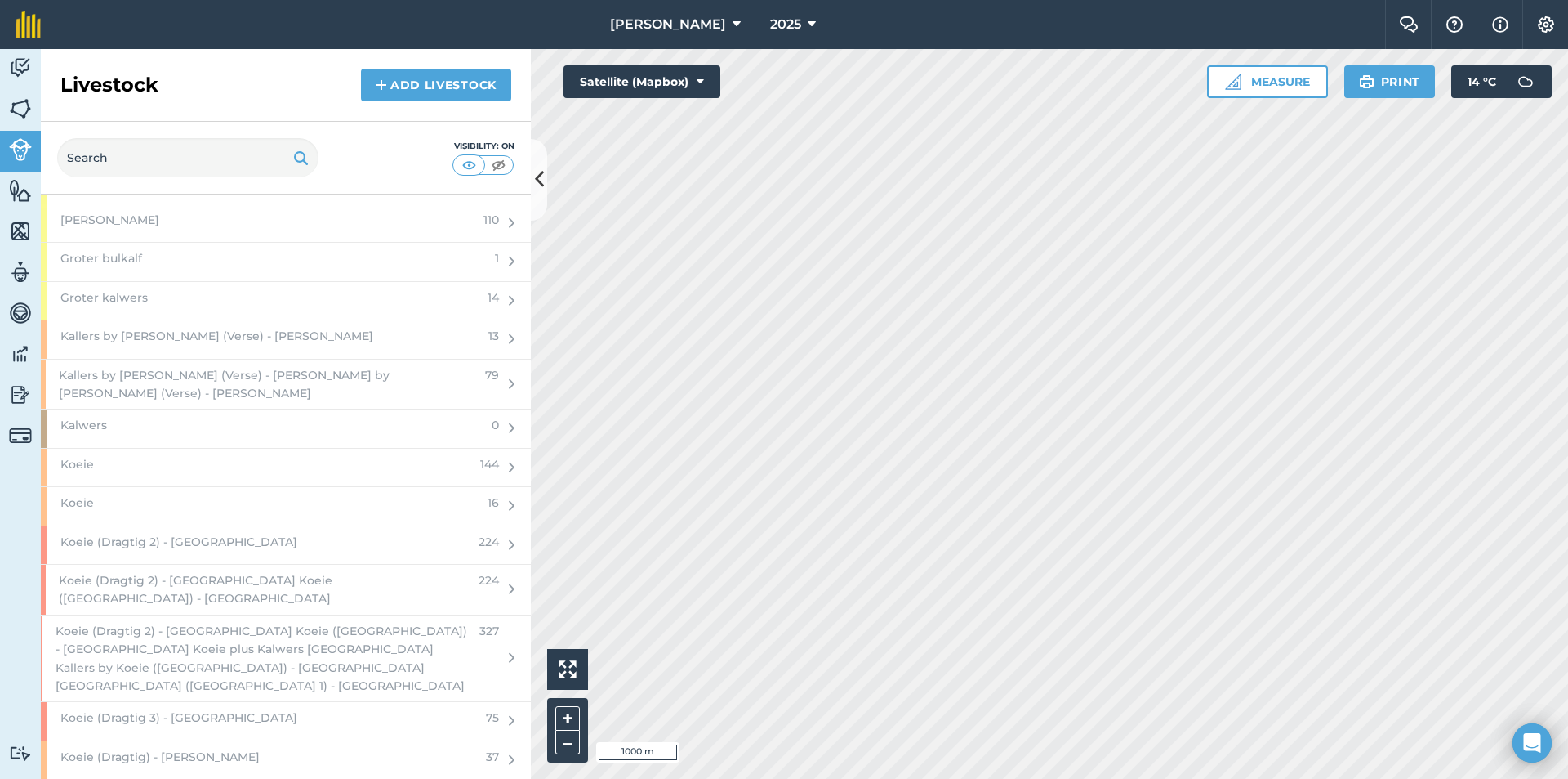
scroll to position [2207, 0]
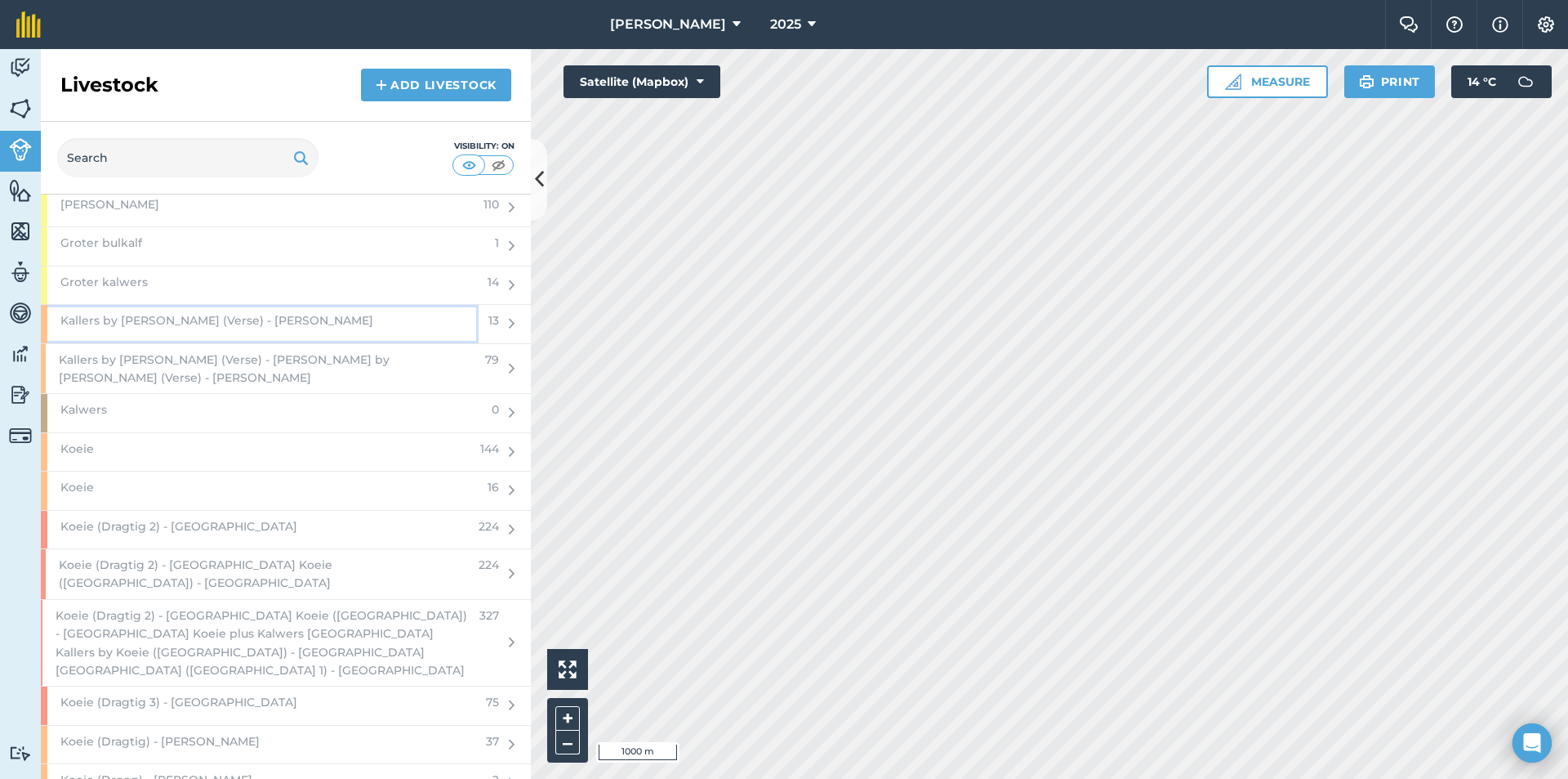
click at [285, 319] on div "Kallers by [PERSON_NAME] (Verse) - [PERSON_NAME]" at bounding box center [260, 323] width 438 height 37
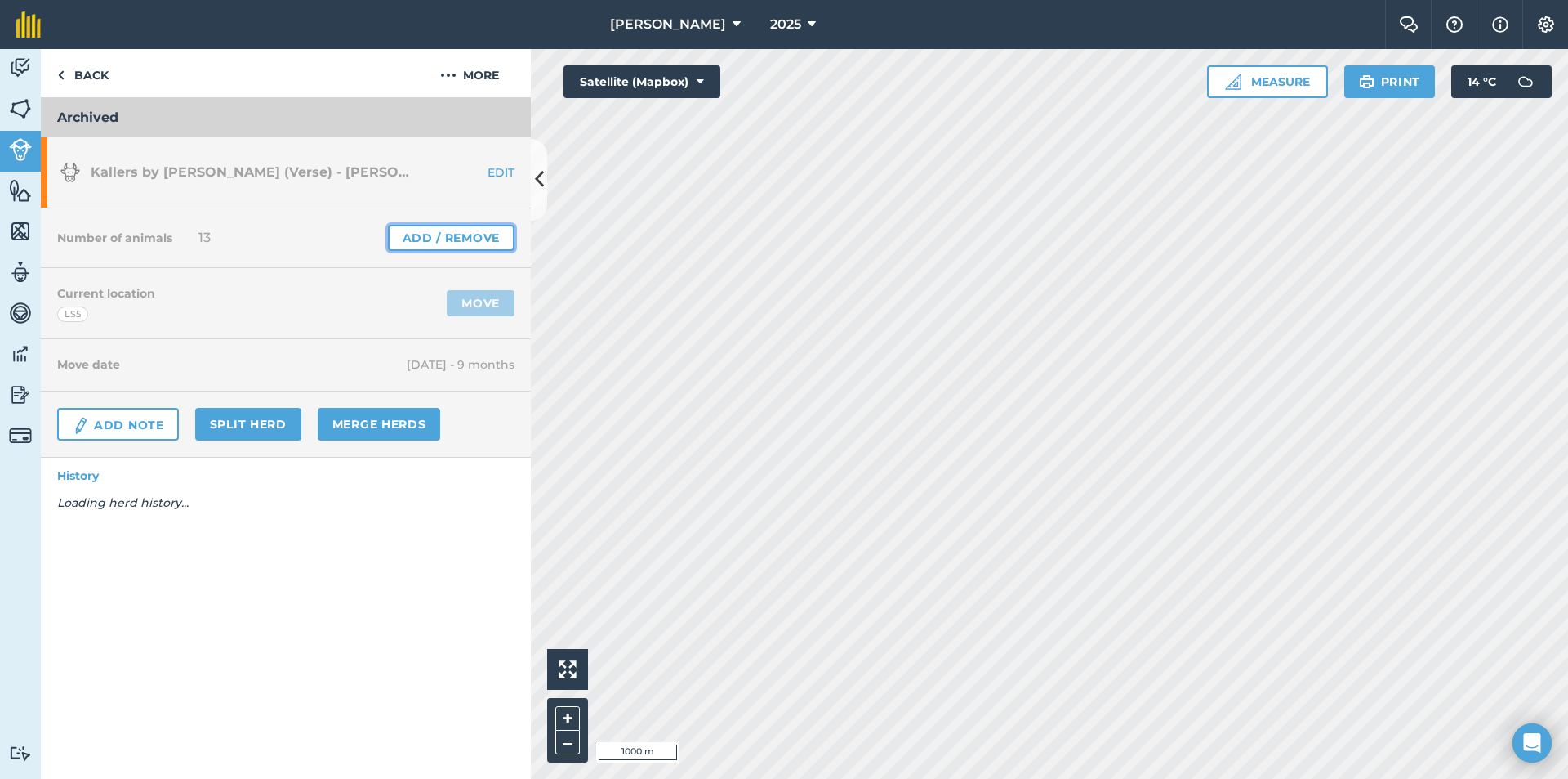
click at [468, 238] on link "Add / Remove" at bounding box center [451, 238] width 127 height 27
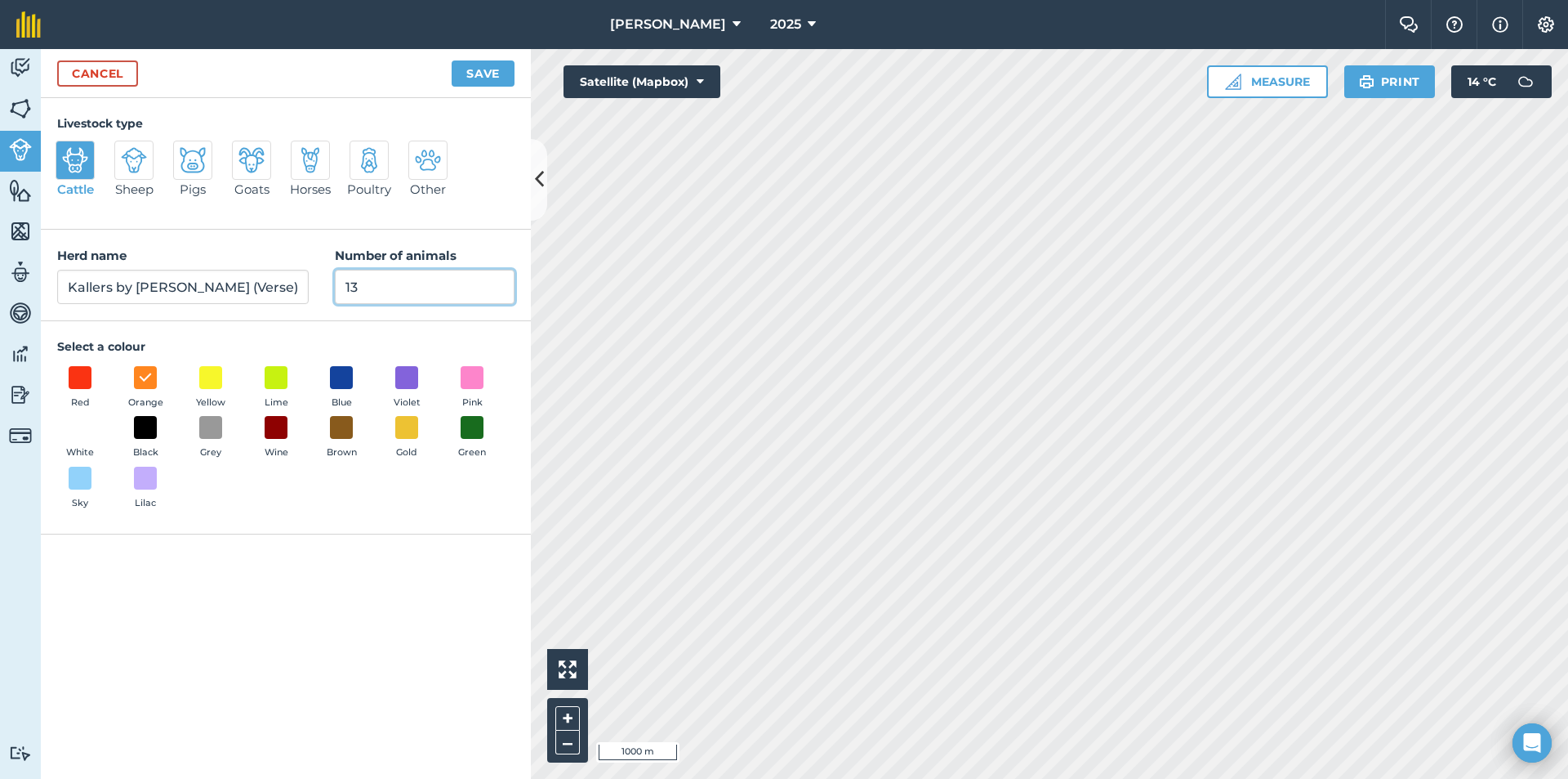
click at [391, 303] on input "13" at bounding box center [425, 286] width 180 height 34
type input "1"
type input "0"
click at [502, 74] on button "Save" at bounding box center [483, 74] width 63 height 27
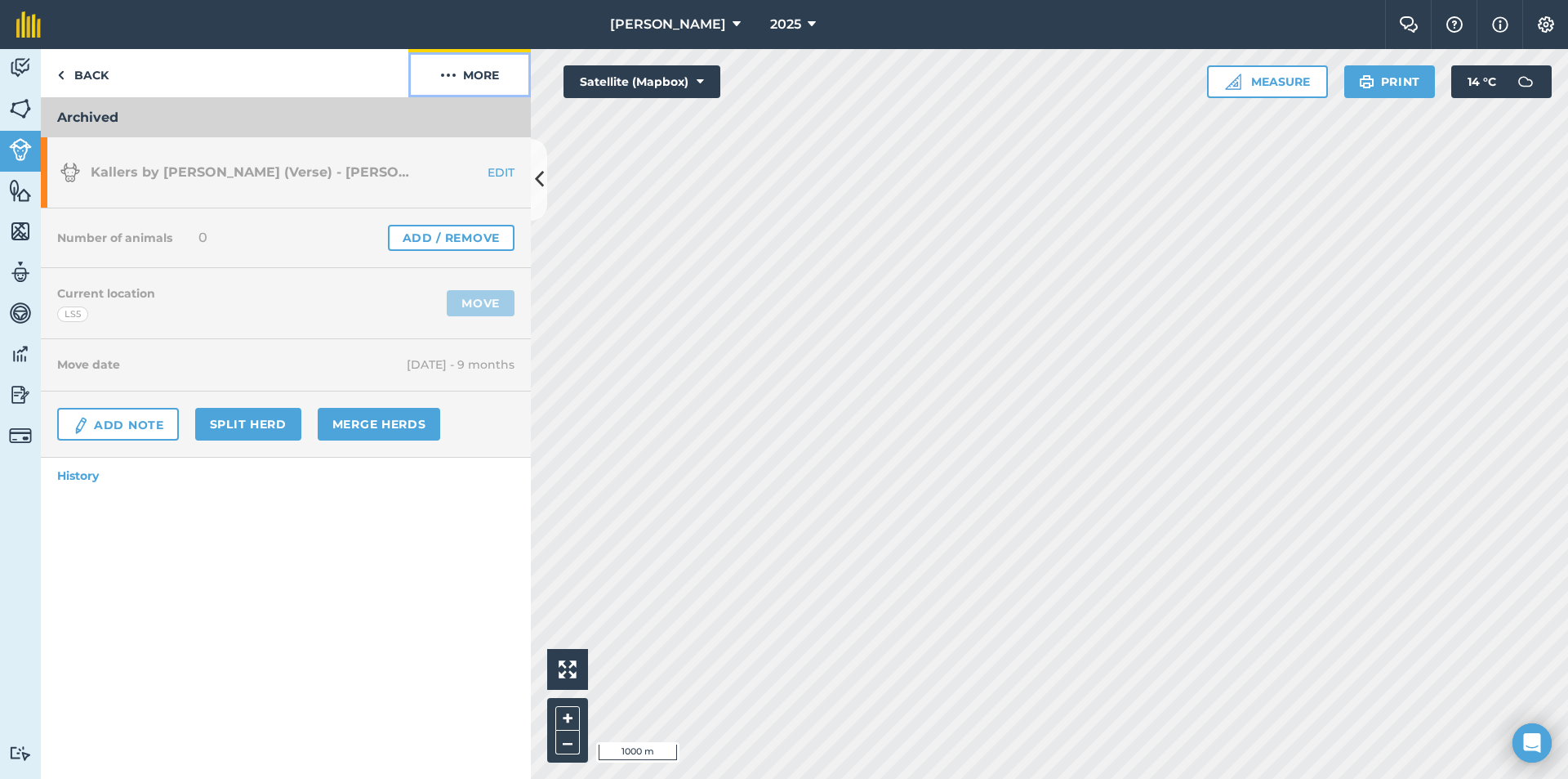
click at [489, 73] on button "More" at bounding box center [470, 73] width 123 height 48
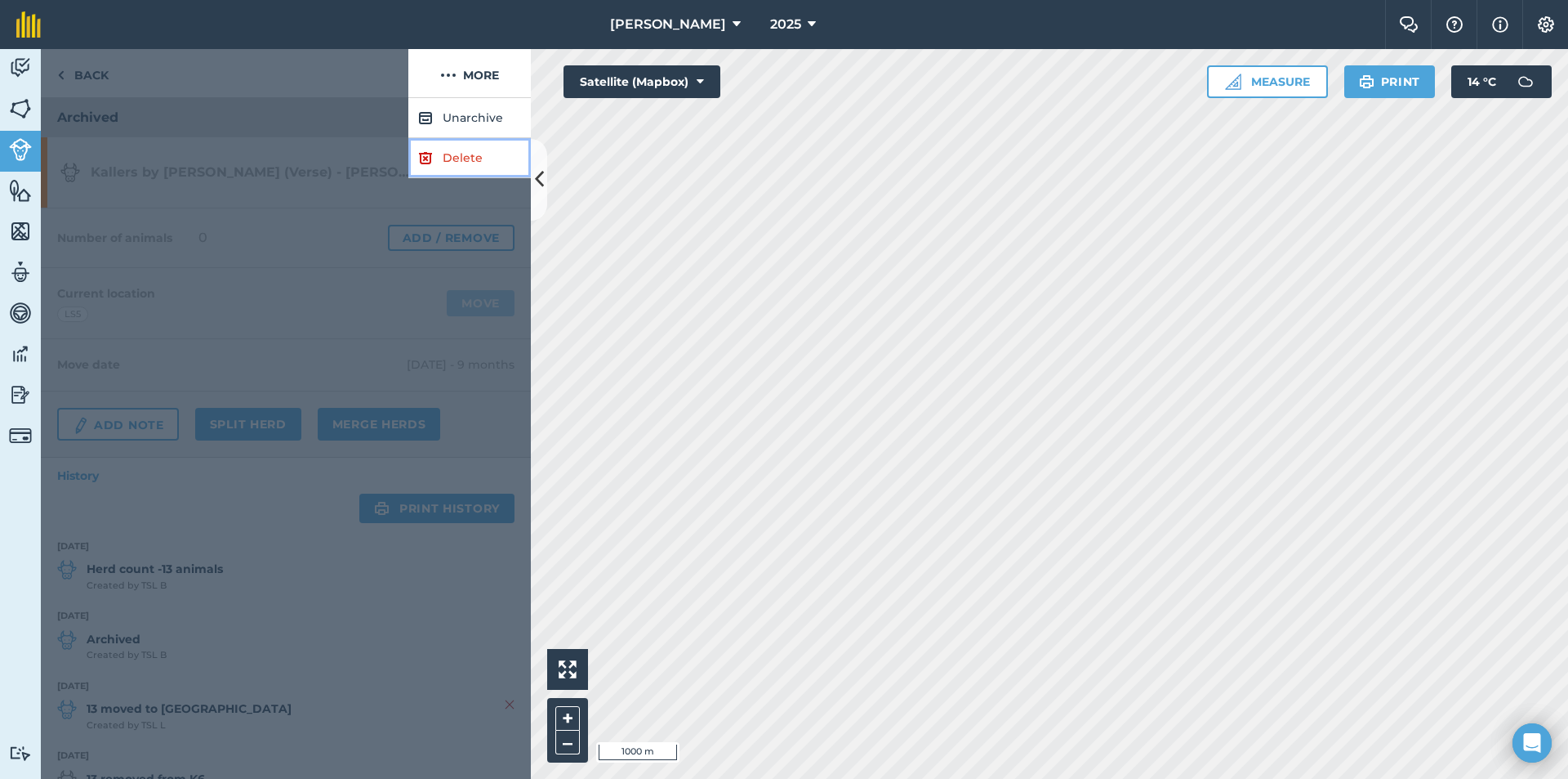
click at [460, 153] on link "Delete" at bounding box center [470, 158] width 123 height 40
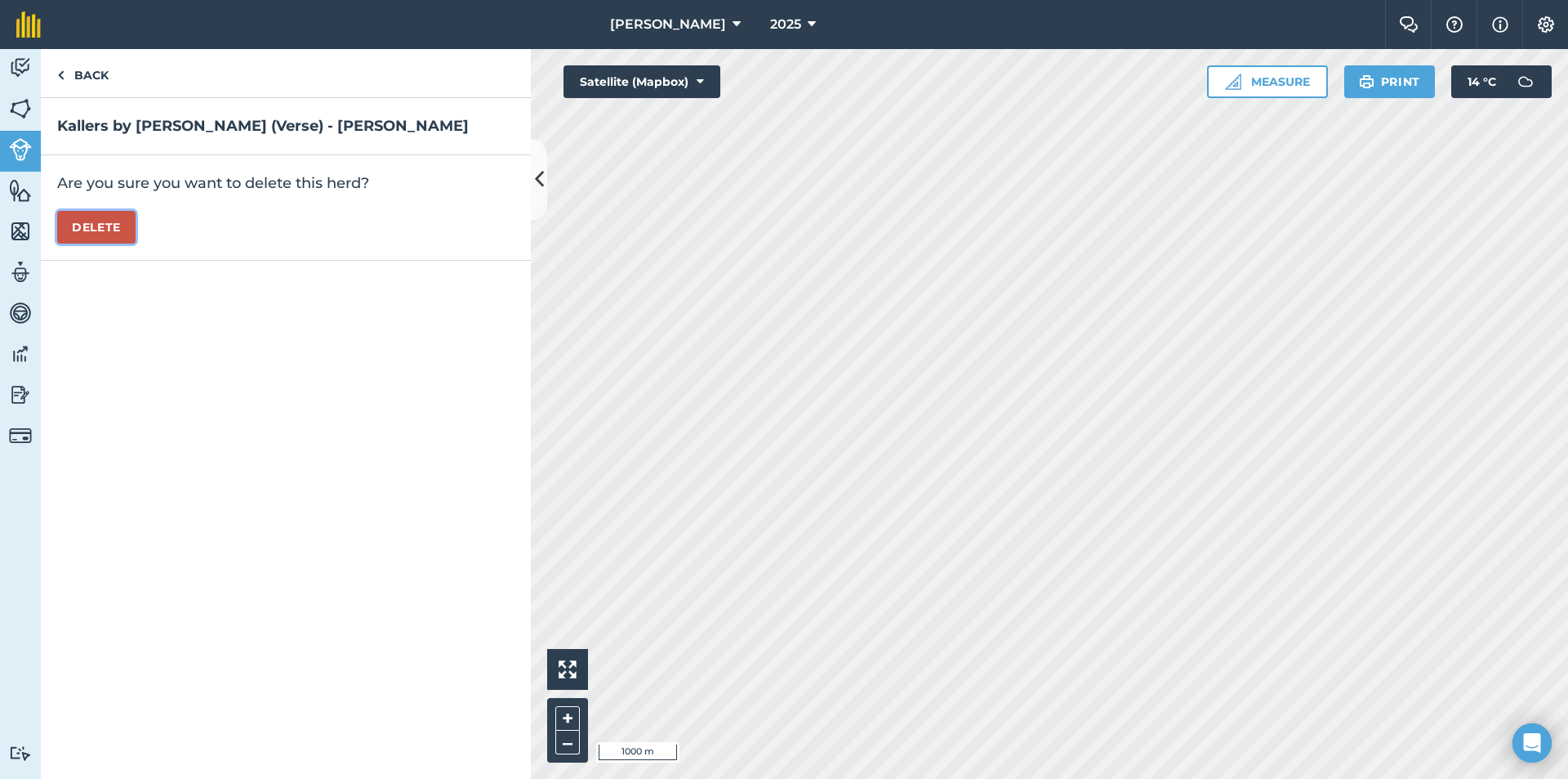
click at [60, 222] on button "Delete" at bounding box center [96, 226] width 79 height 32
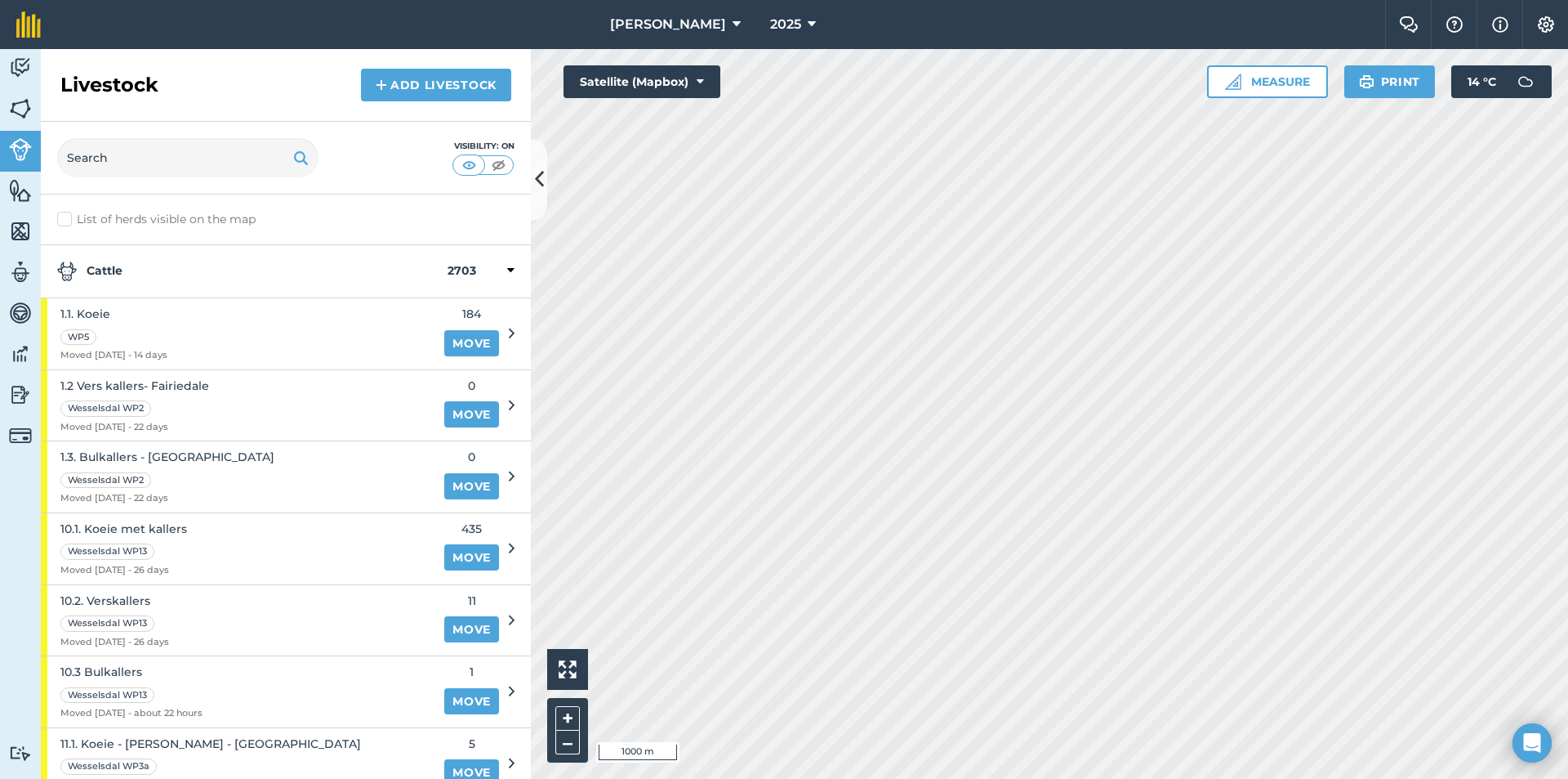
click at [214, 261] on strong "Cattle" at bounding box center [252, 271] width 391 height 20
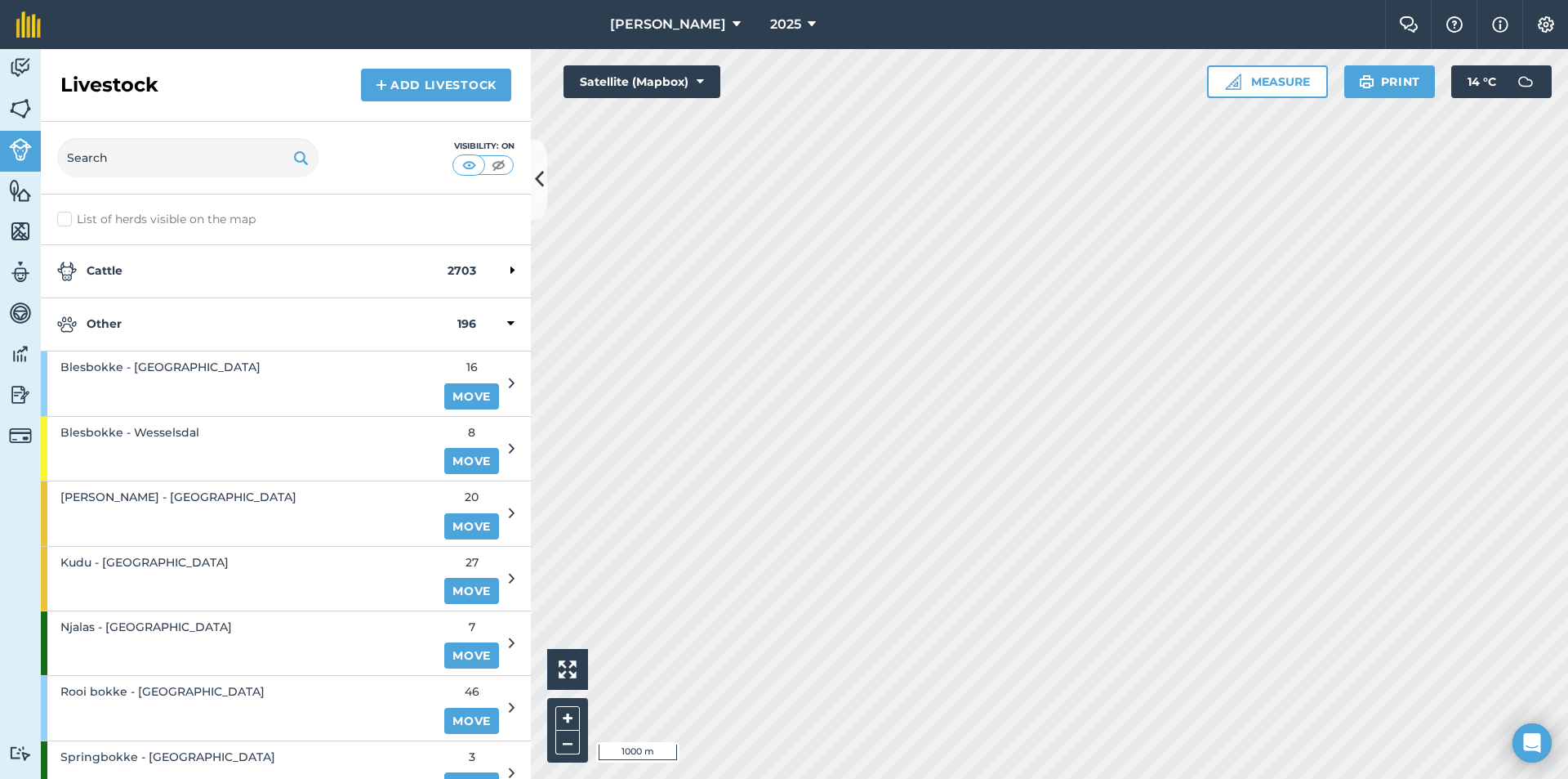
click at [137, 314] on div "Other 196" at bounding box center [285, 325] width 490 height 53
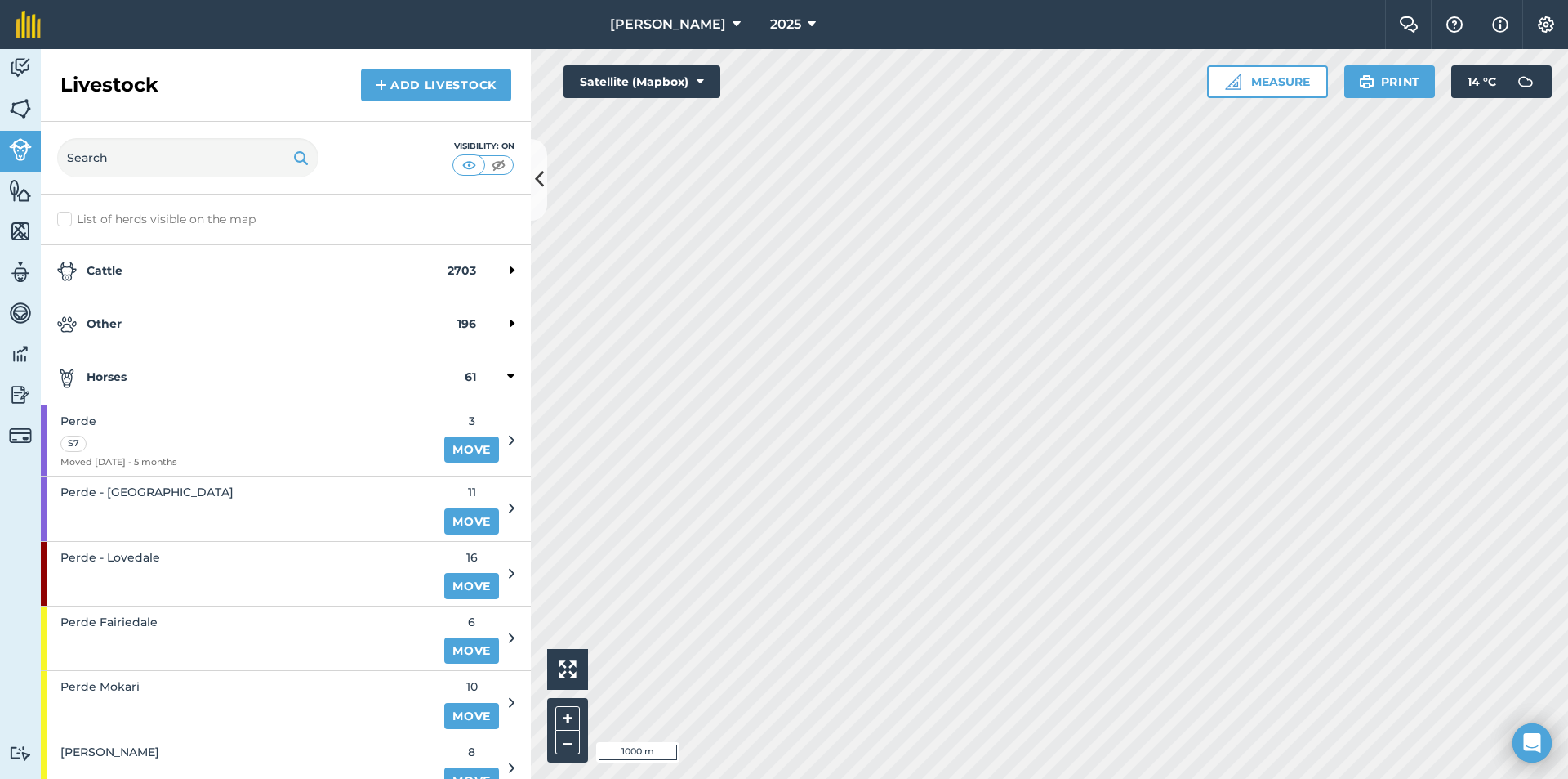
click at [155, 363] on div "Horses 61" at bounding box center [285, 378] width 490 height 53
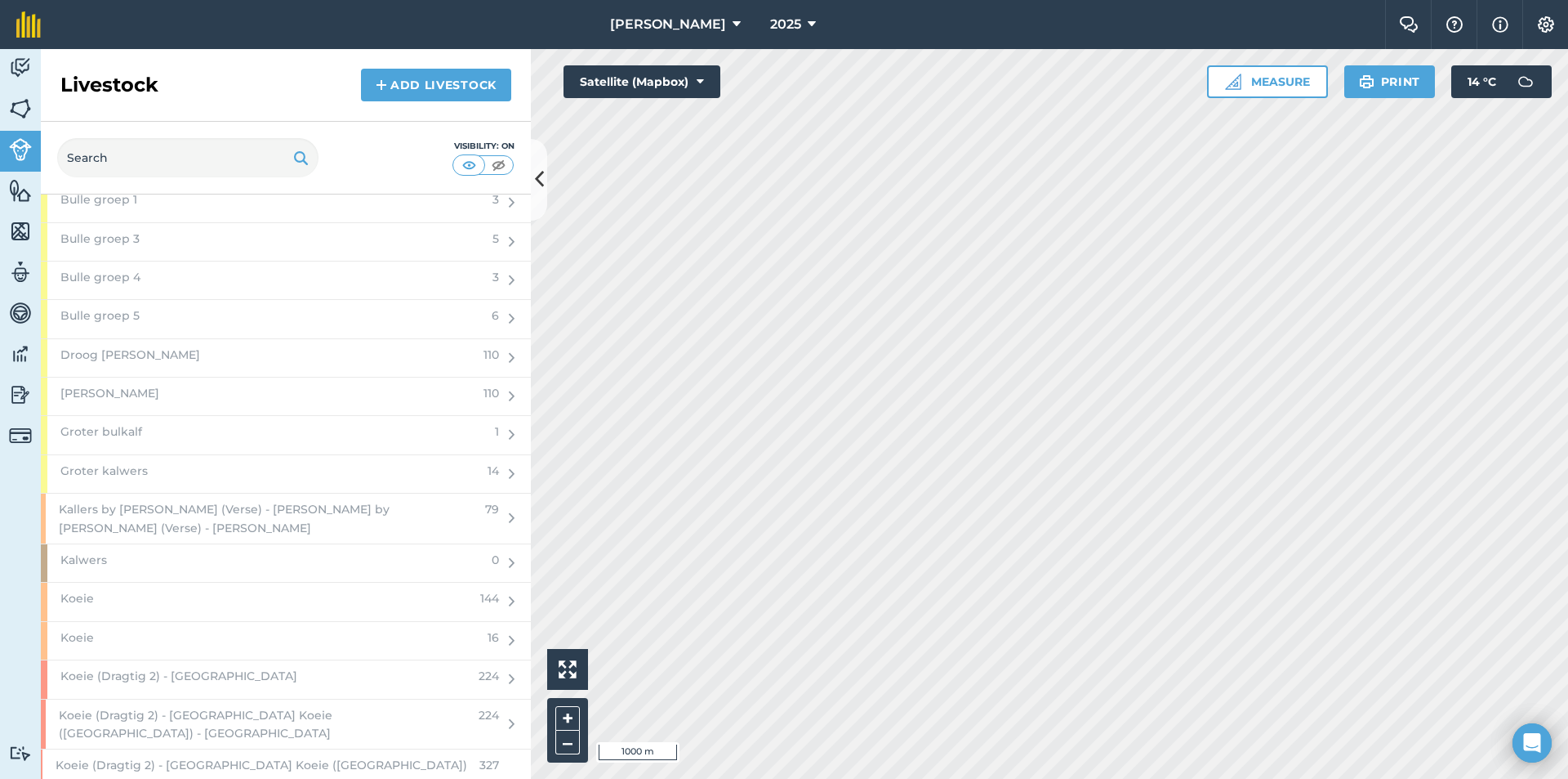
scroll to position [2288, 0]
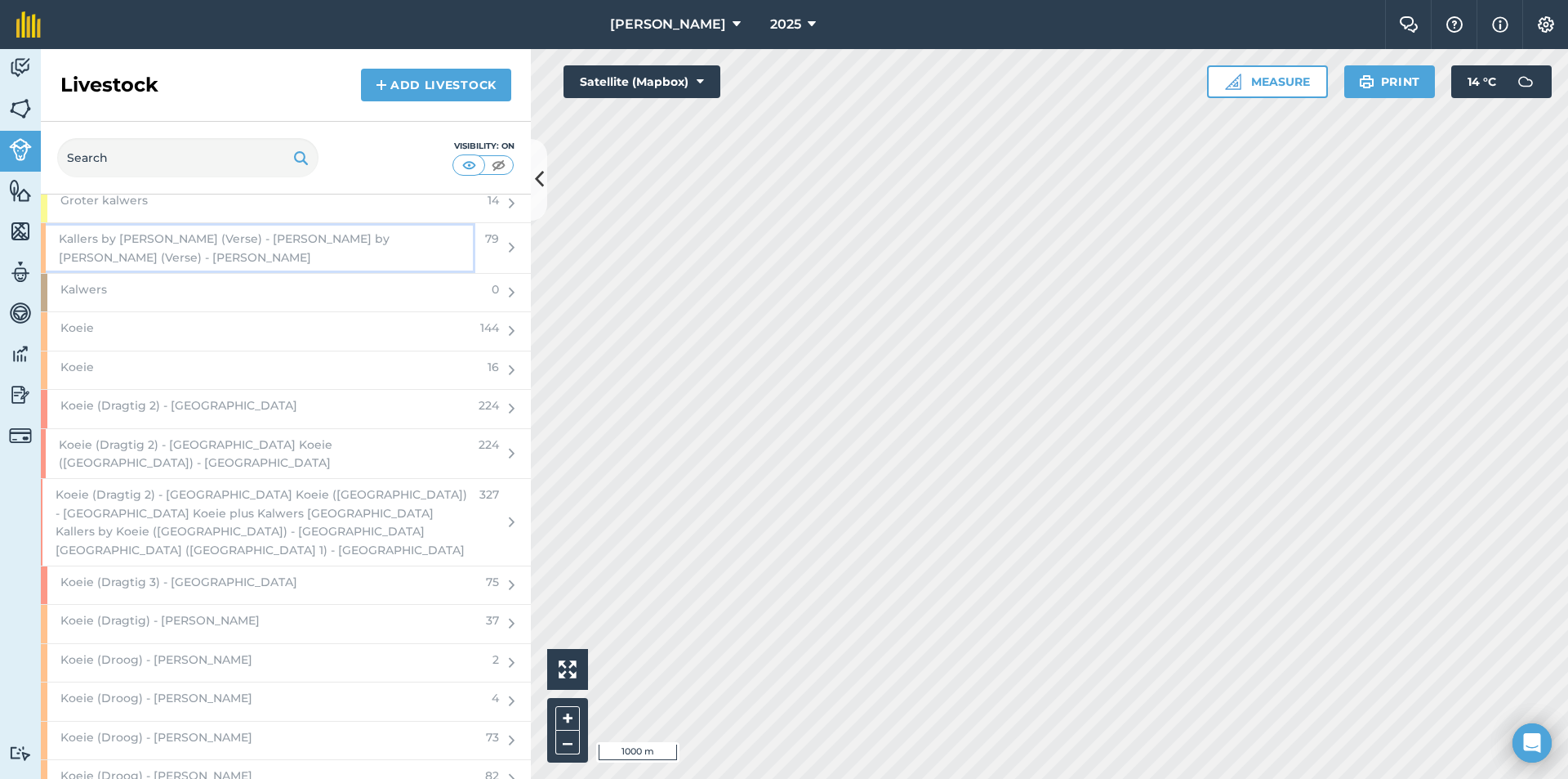
click at [237, 240] on span "Kallers by [PERSON_NAME] (Verse) - [PERSON_NAME] by [PERSON_NAME] (Verse) - [PE…" at bounding box center [267, 248] width 416 height 37
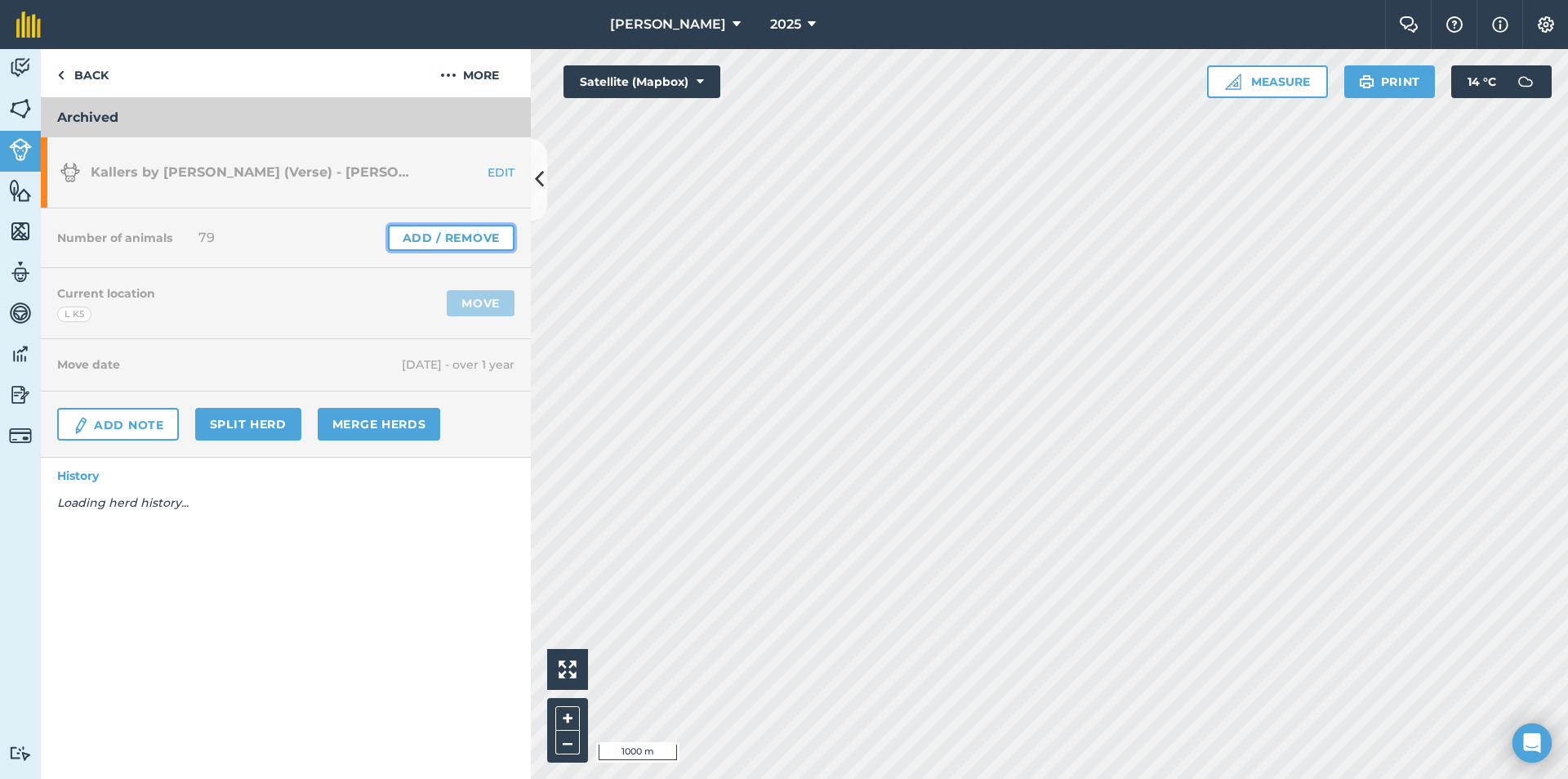
click at [451, 236] on link "Add / Remove" at bounding box center [451, 238] width 127 height 27
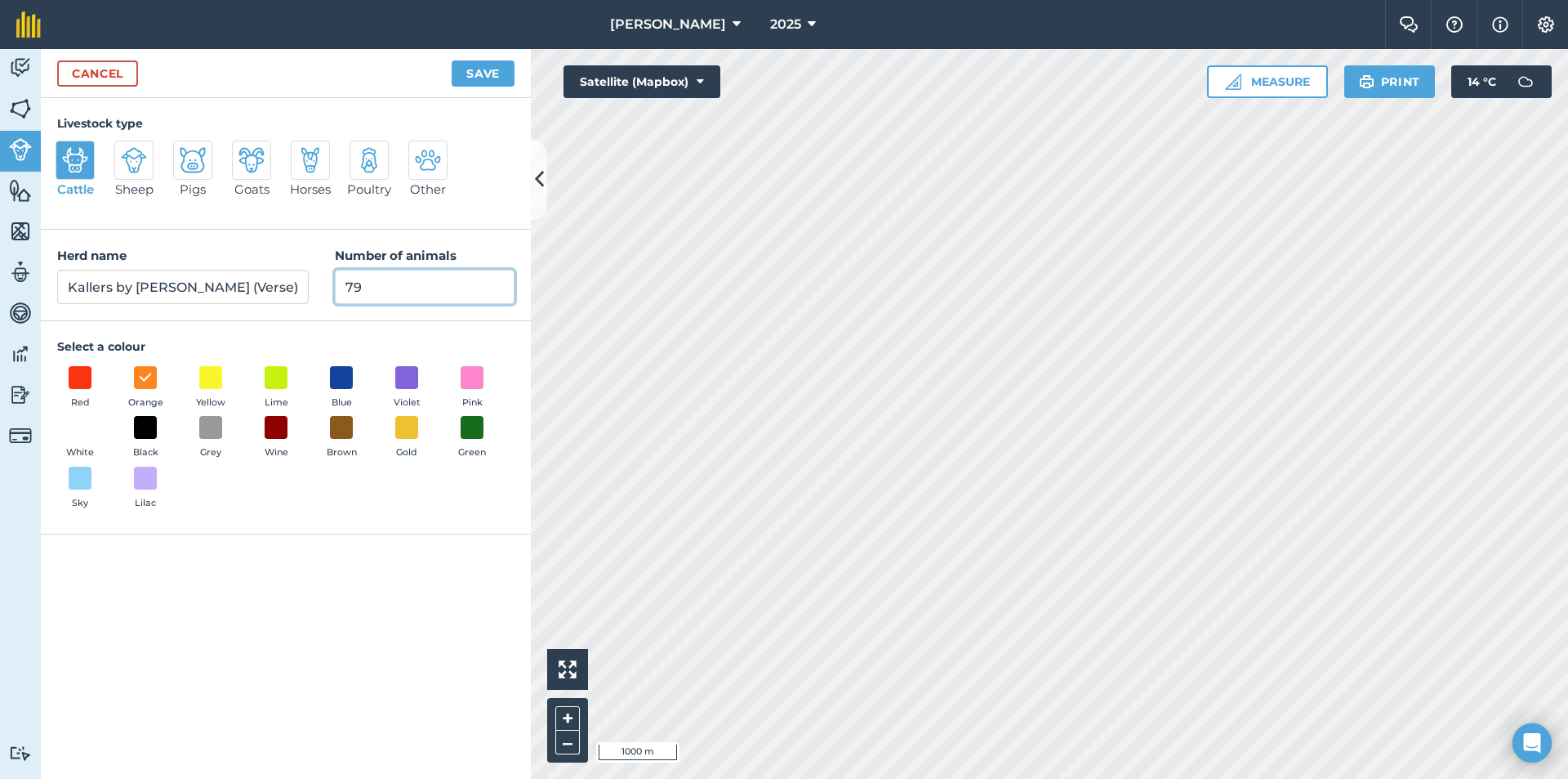
click at [394, 300] on input "79" at bounding box center [425, 286] width 180 height 34
type input "7"
type input "0"
click at [474, 70] on button "Save" at bounding box center [483, 74] width 63 height 27
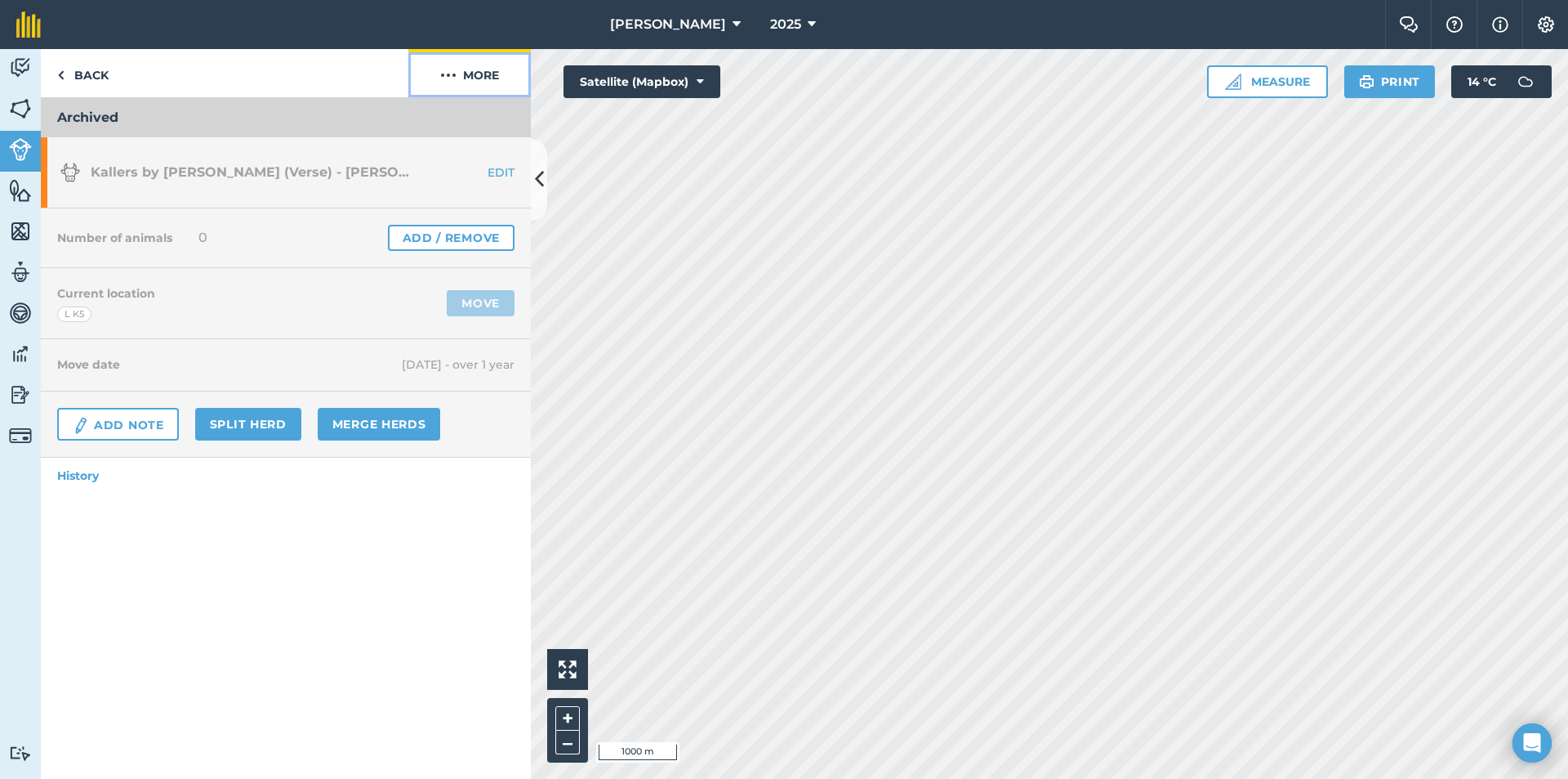
click at [474, 69] on button "More" at bounding box center [470, 73] width 123 height 48
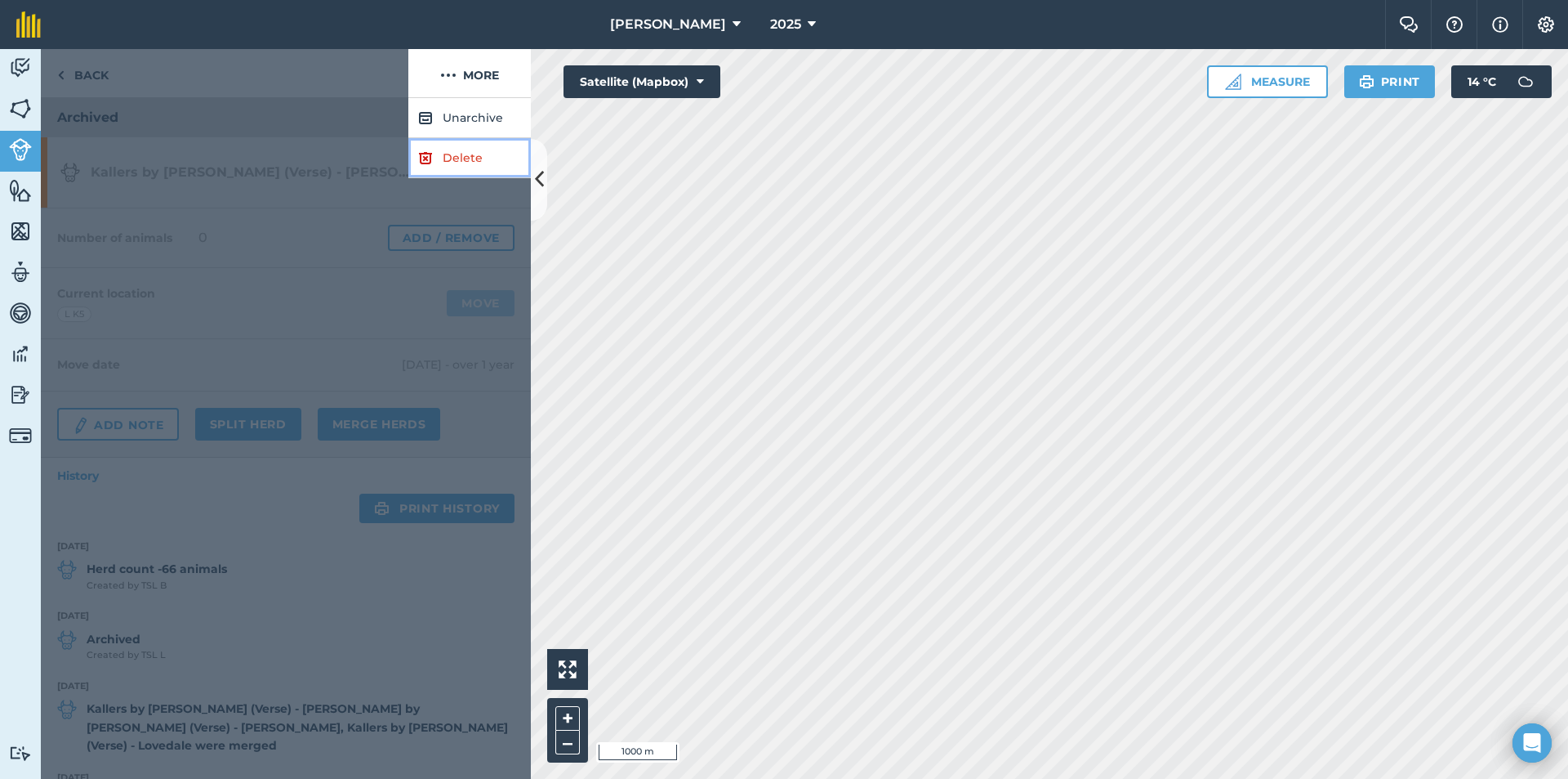
click at [449, 152] on link "Delete" at bounding box center [470, 158] width 123 height 40
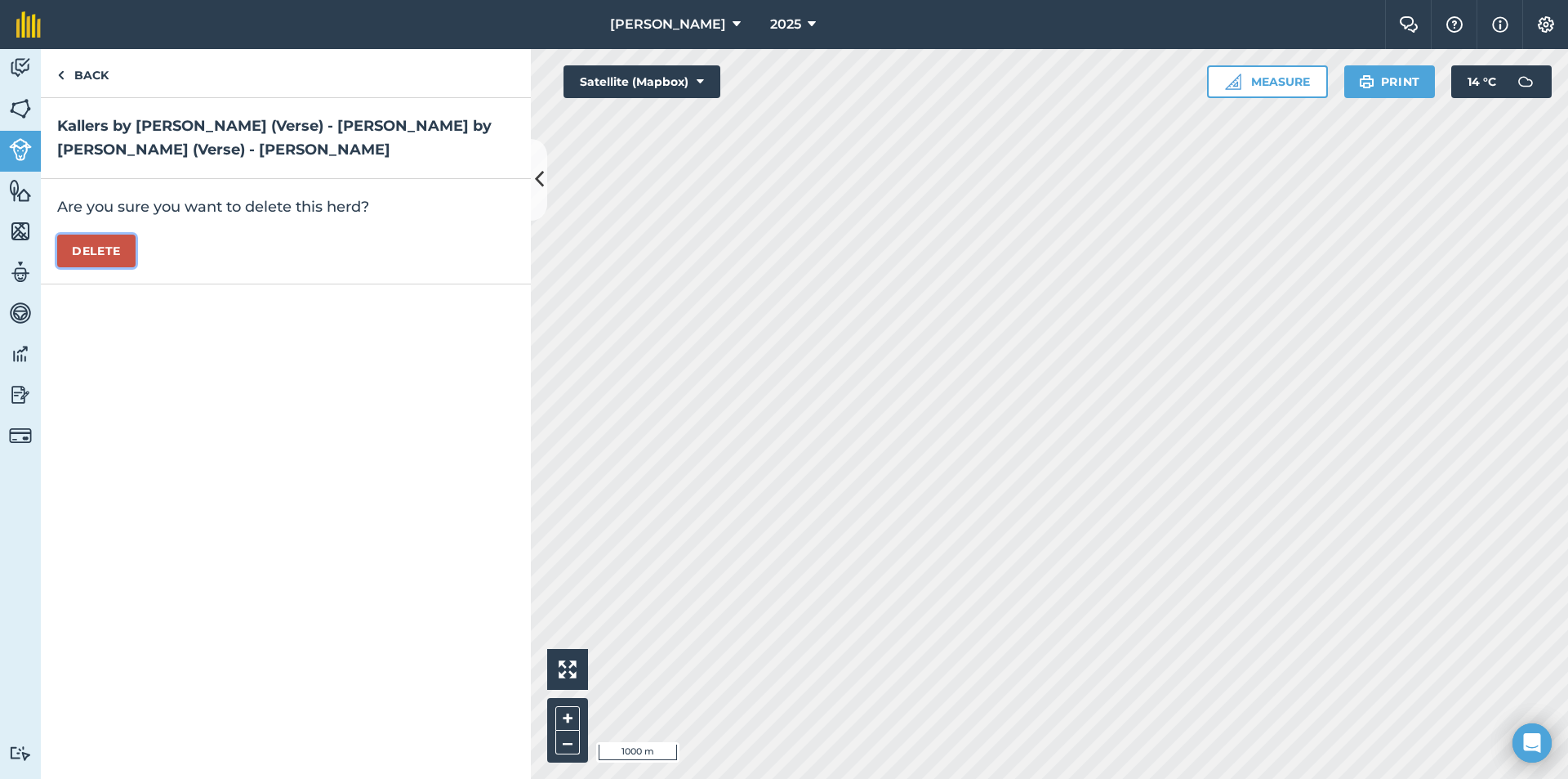
click at [114, 247] on button "Delete" at bounding box center [96, 251] width 79 height 32
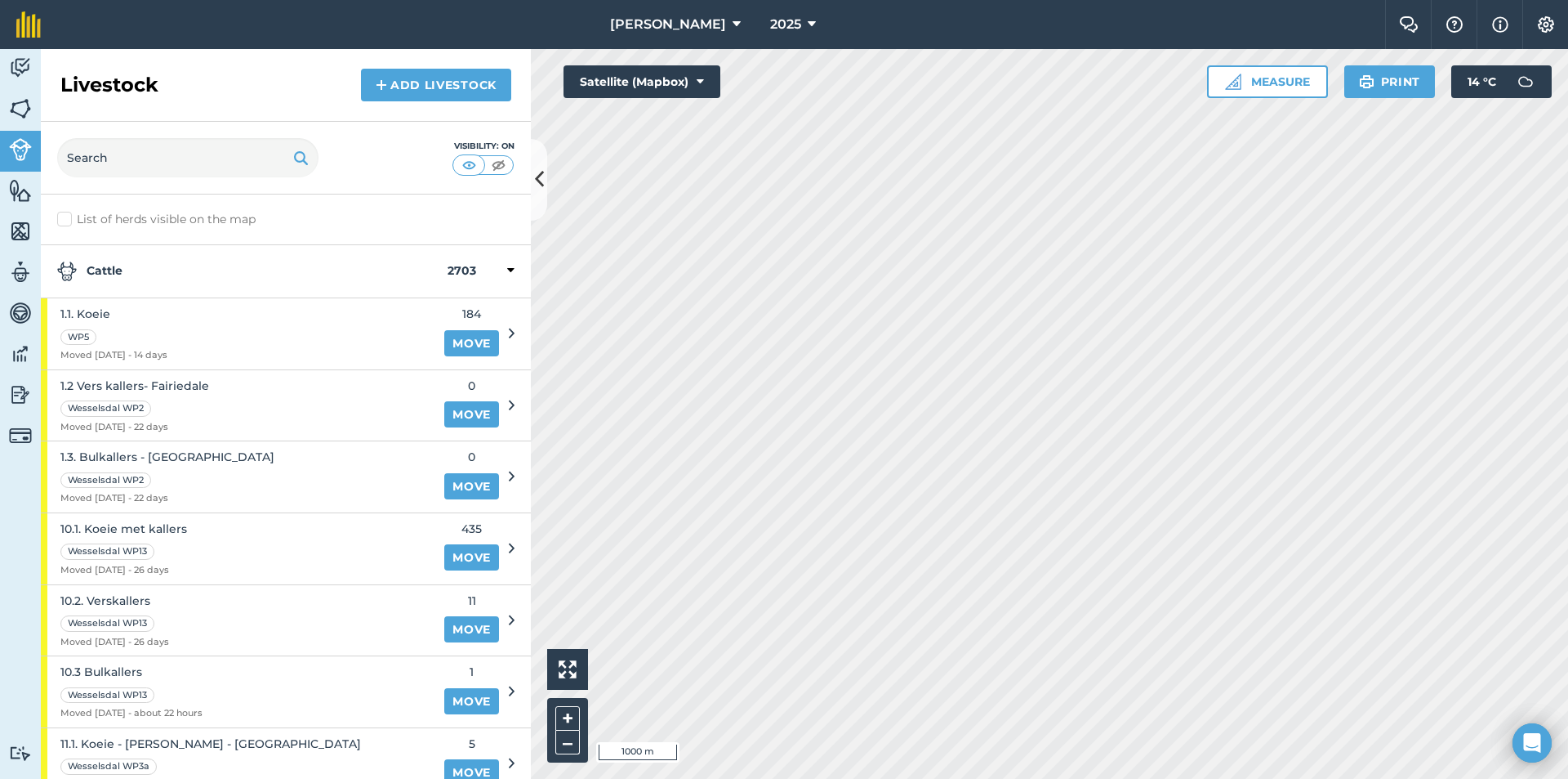
click at [95, 275] on strong "Cattle" at bounding box center [252, 271] width 391 height 20
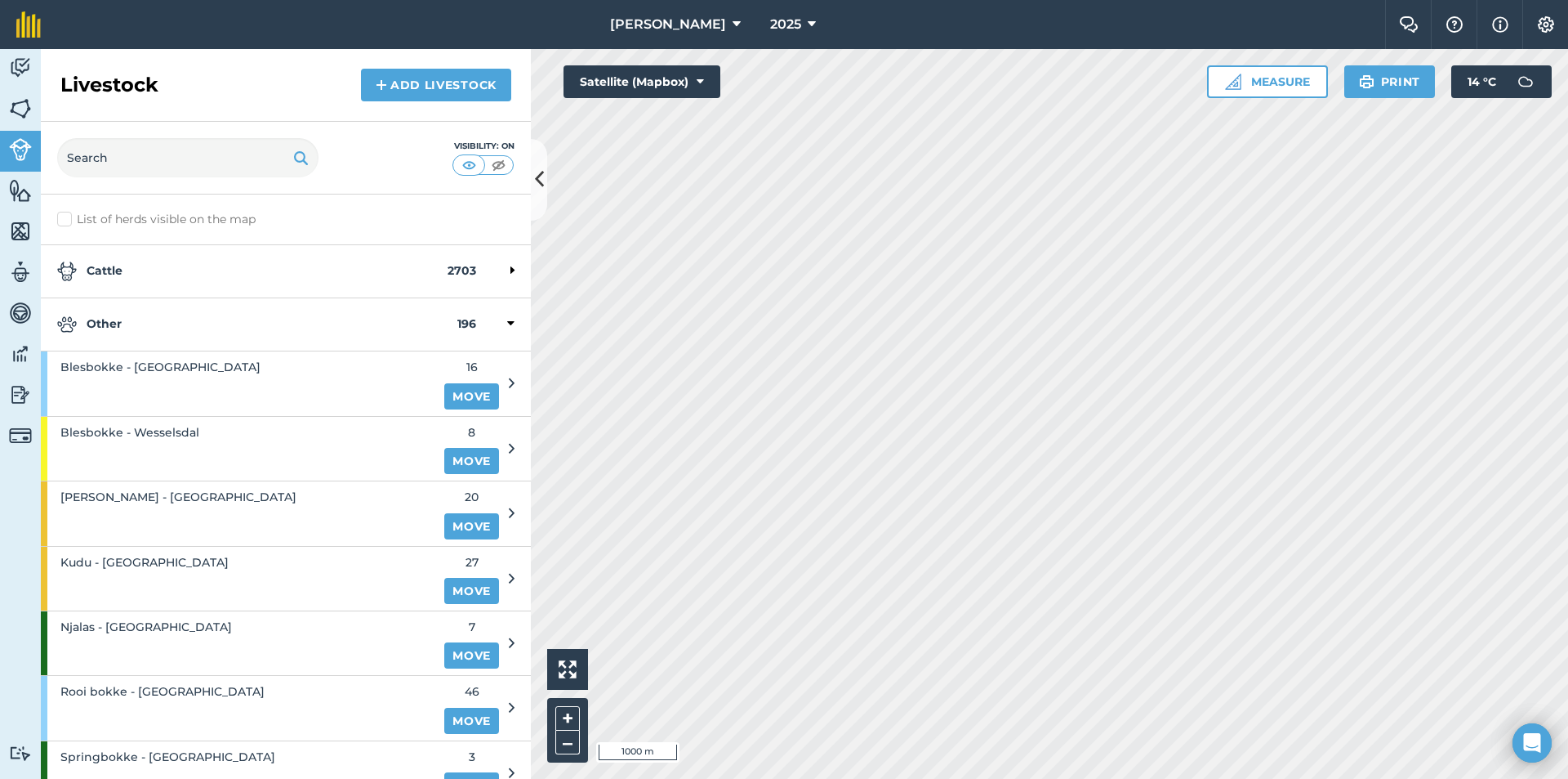
click at [138, 339] on div "Other 196" at bounding box center [285, 325] width 490 height 53
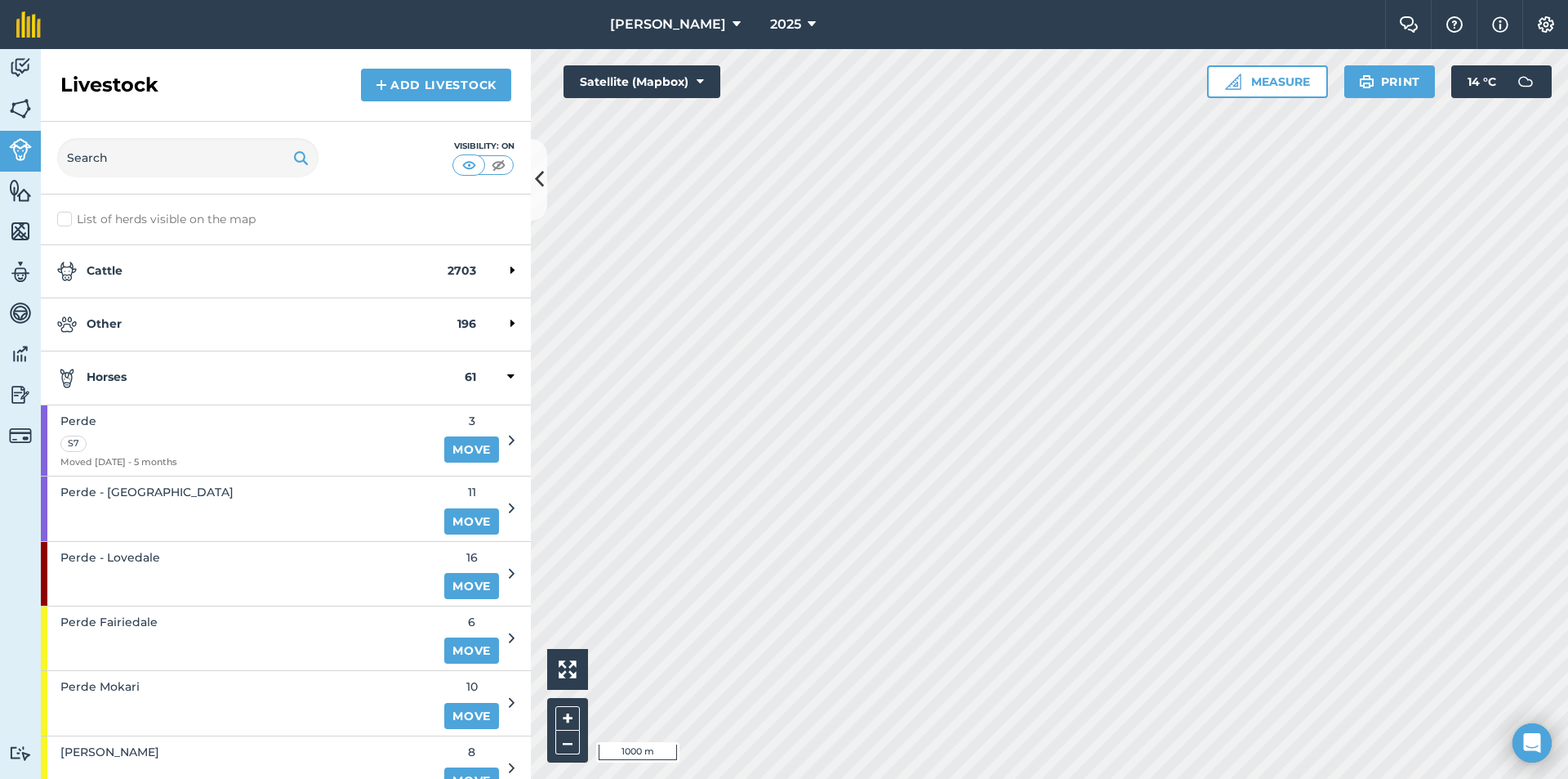
click at [161, 382] on strong "Horses" at bounding box center [261, 377] width 408 height 20
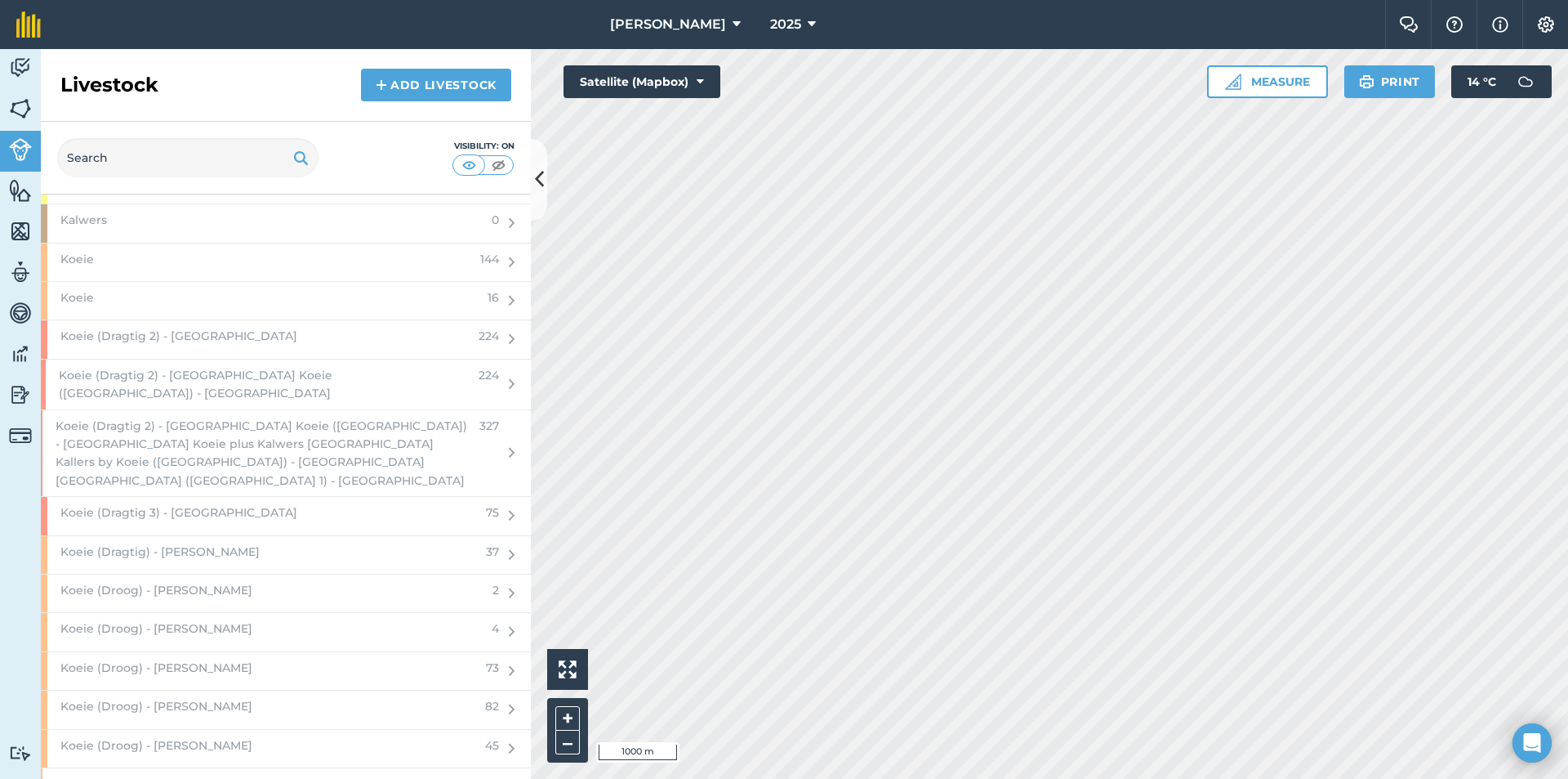
scroll to position [2288, 0]
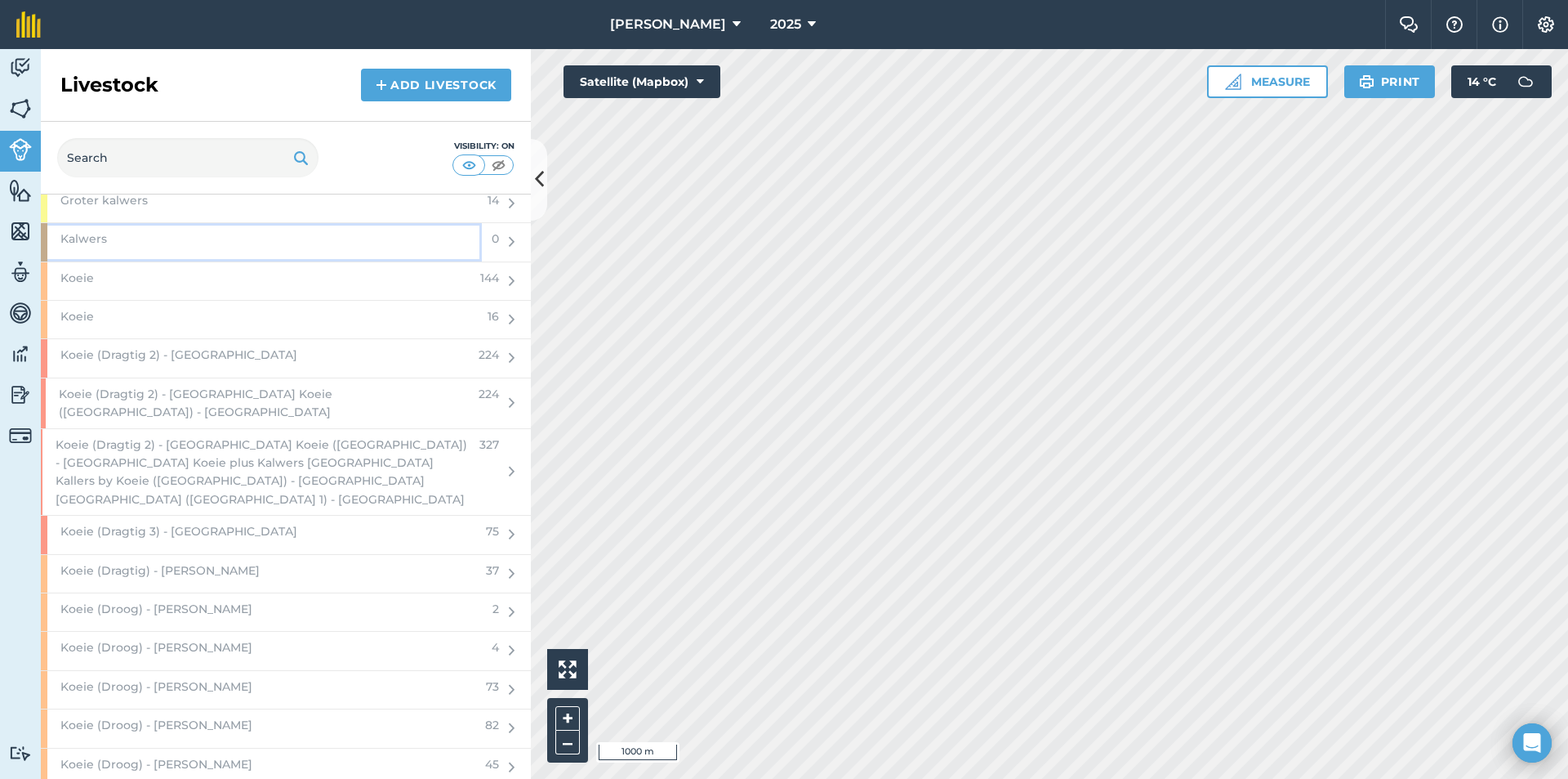
click at [179, 236] on div "Kalwers" at bounding box center [261, 241] width 441 height 37
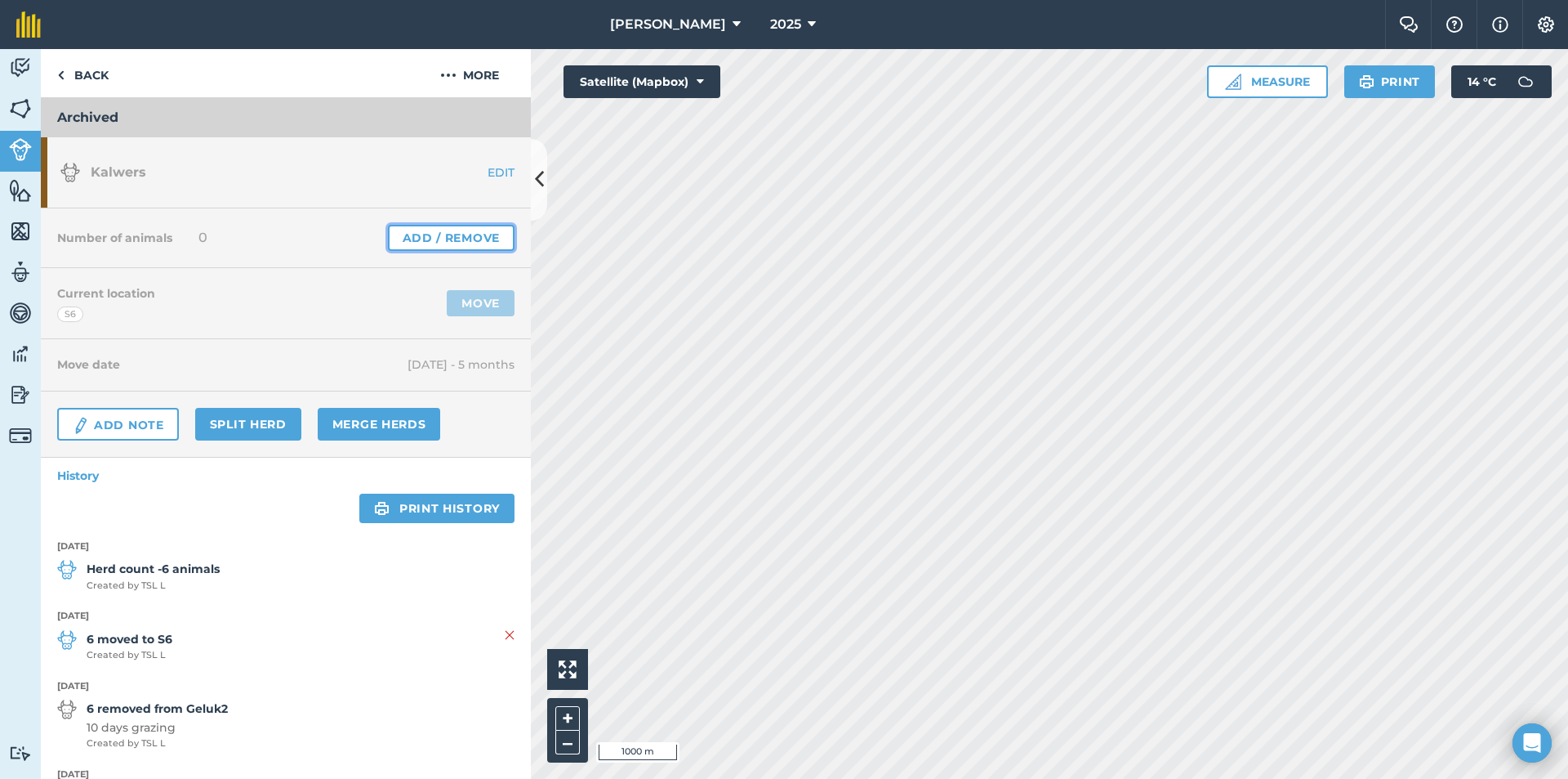
click at [452, 233] on link "Add / Remove" at bounding box center [451, 238] width 127 height 27
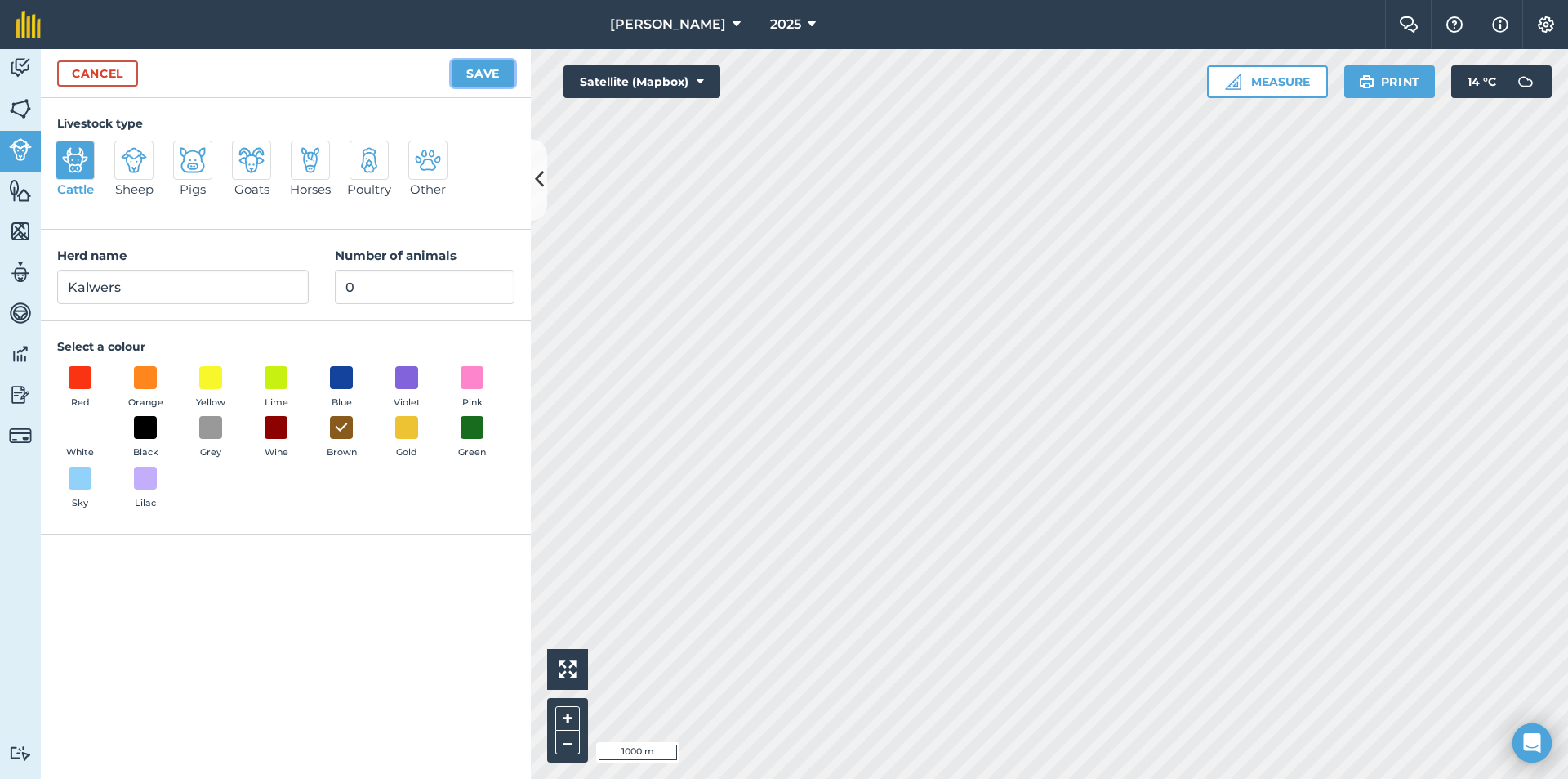
click at [499, 75] on button "Save" at bounding box center [483, 74] width 63 height 27
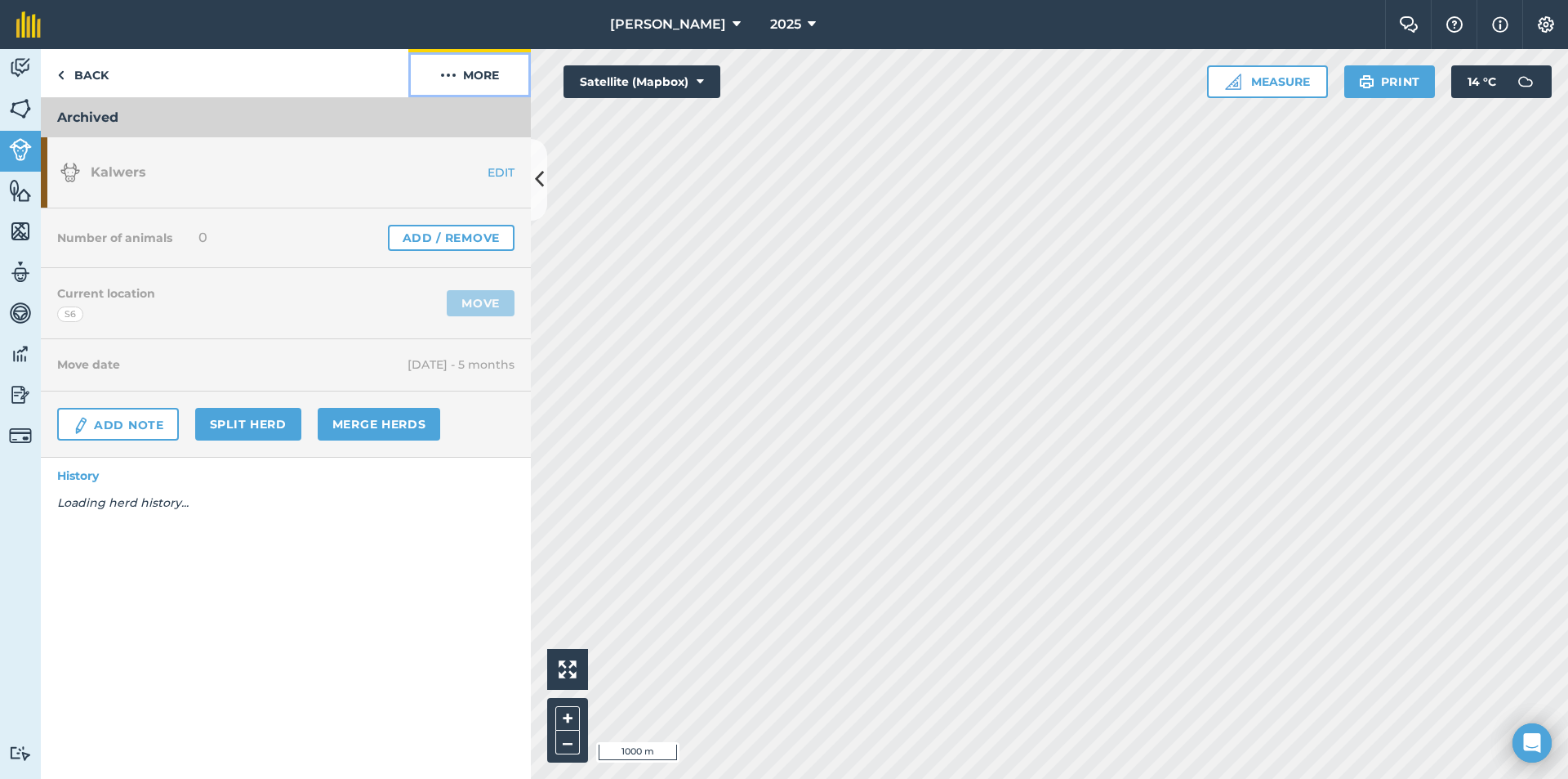
click at [463, 76] on button "More" at bounding box center [470, 73] width 123 height 48
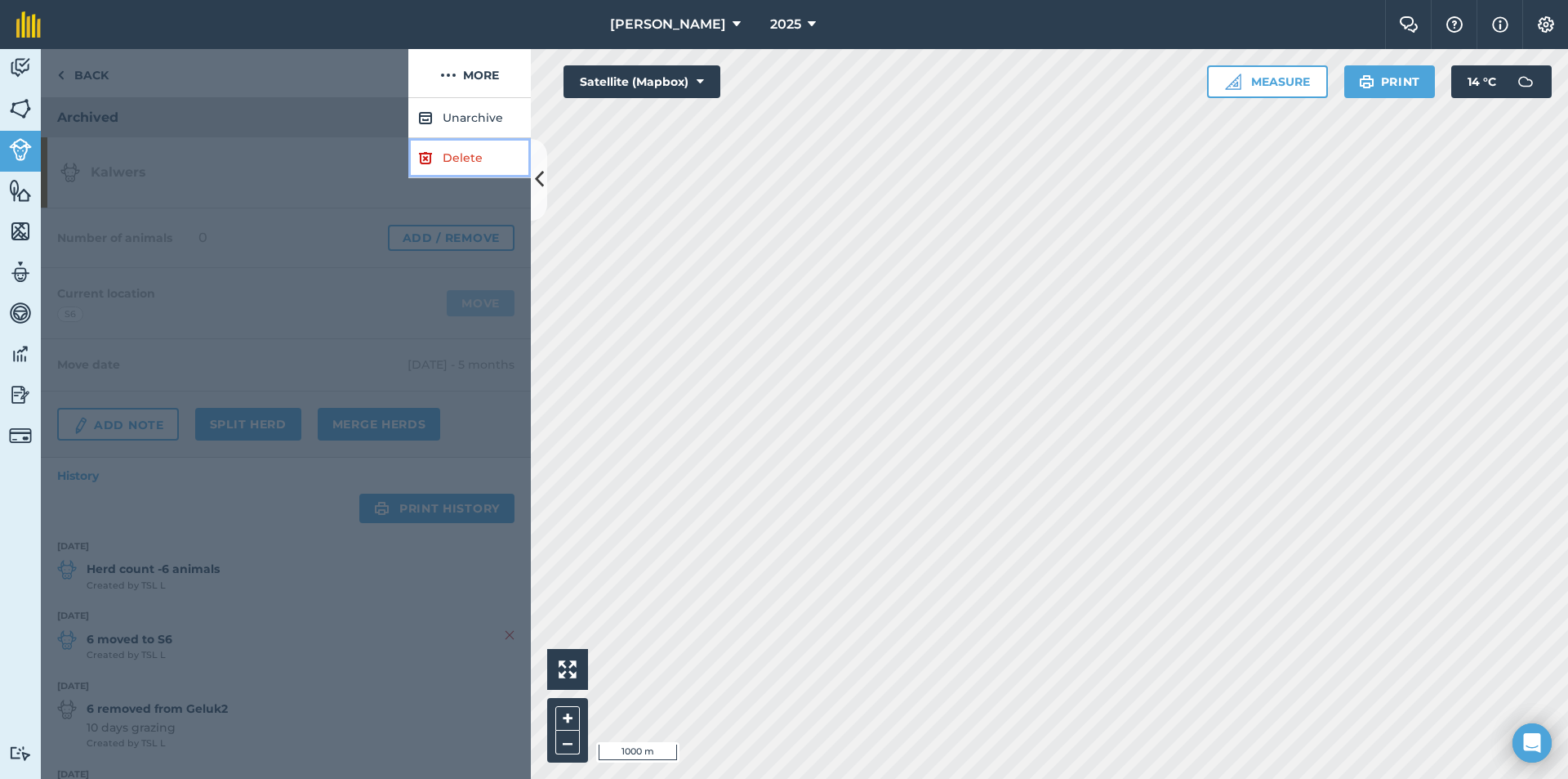
click at [485, 148] on link "Delete" at bounding box center [470, 158] width 123 height 40
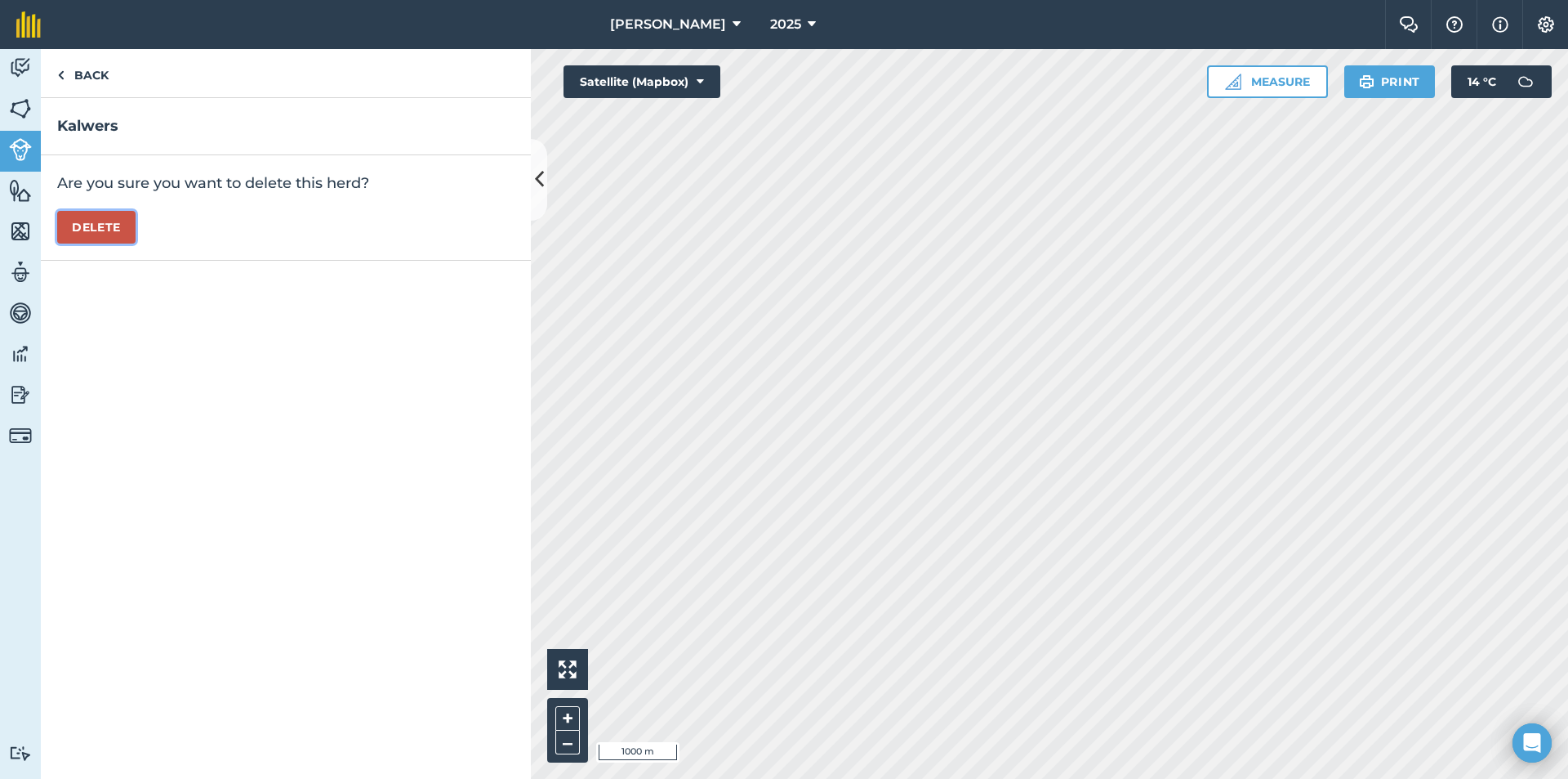
click at [109, 229] on button "Delete" at bounding box center [96, 226] width 79 height 32
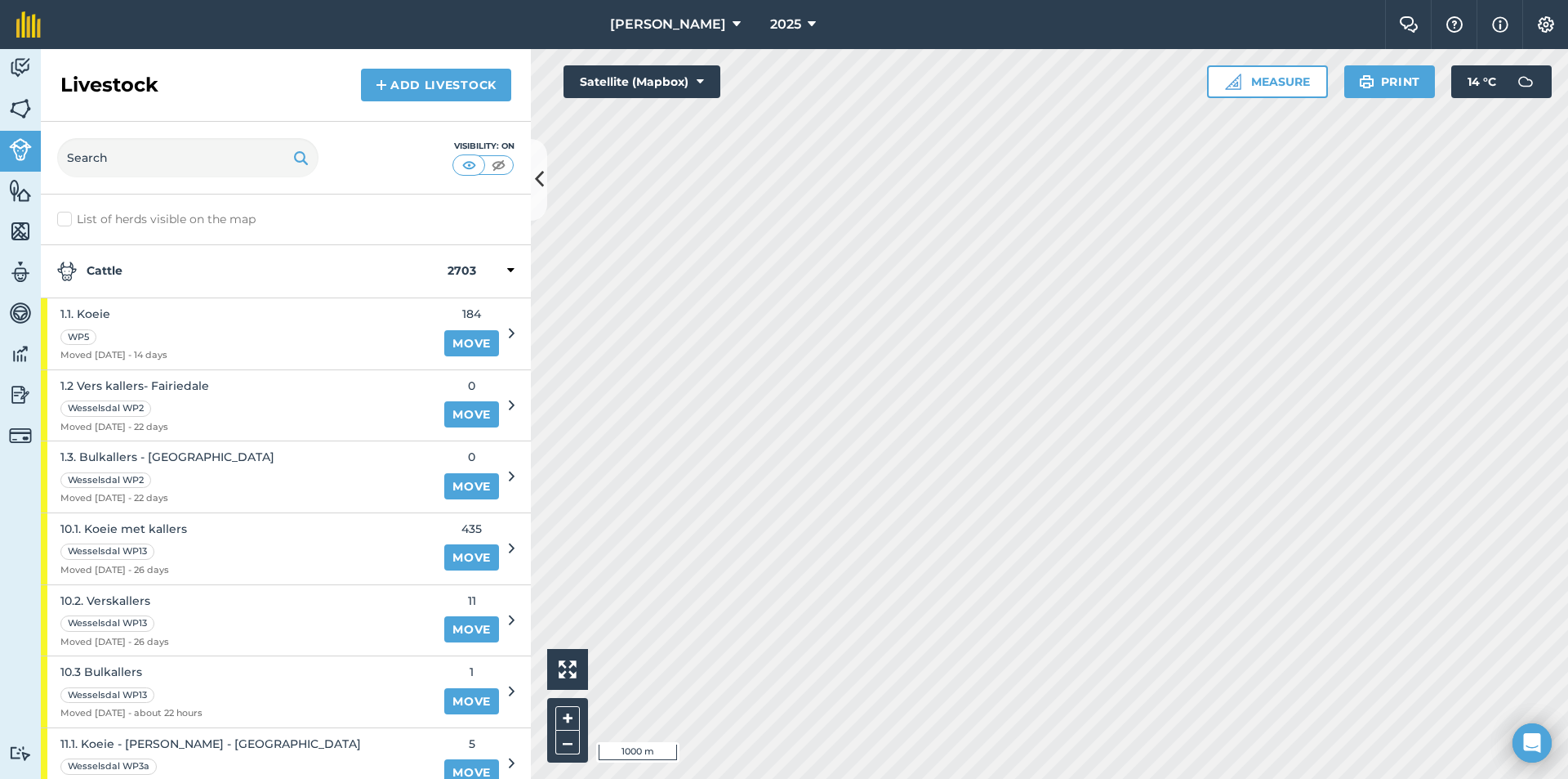
click at [153, 265] on strong "Cattle" at bounding box center [252, 271] width 391 height 20
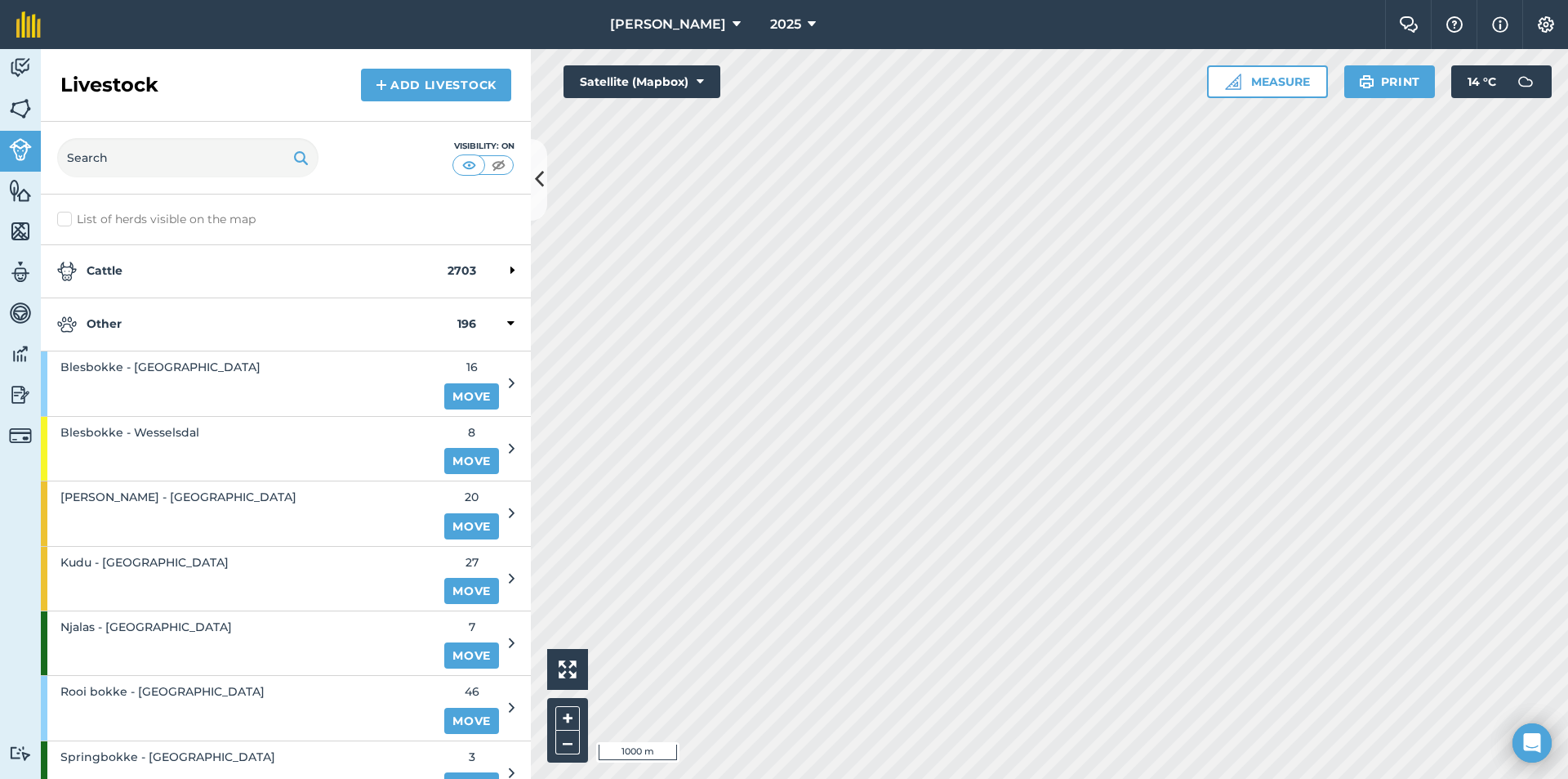
click at [158, 316] on strong "Other" at bounding box center [257, 324] width 400 height 20
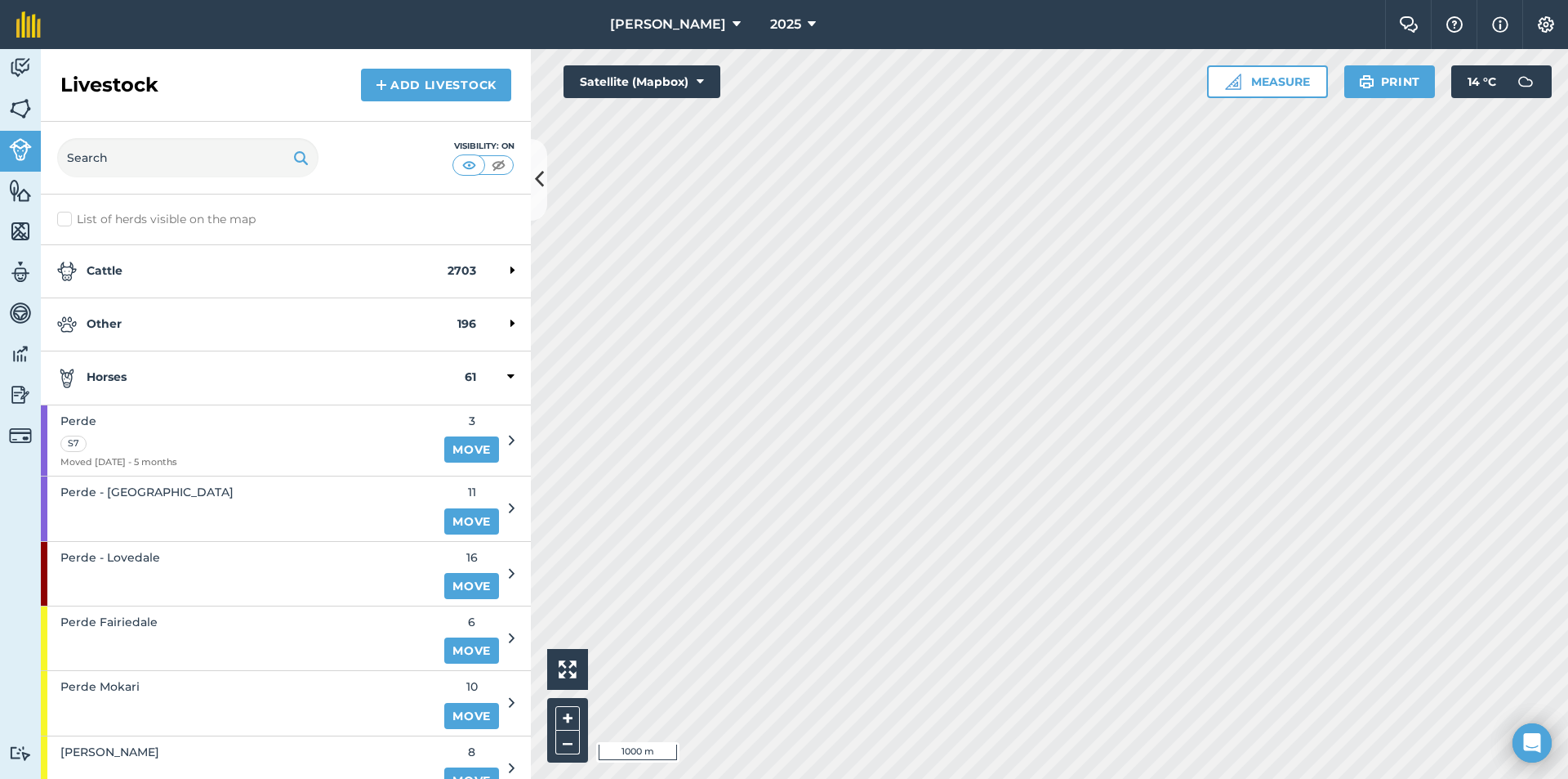
click at [172, 368] on strong "Horses" at bounding box center [261, 377] width 408 height 20
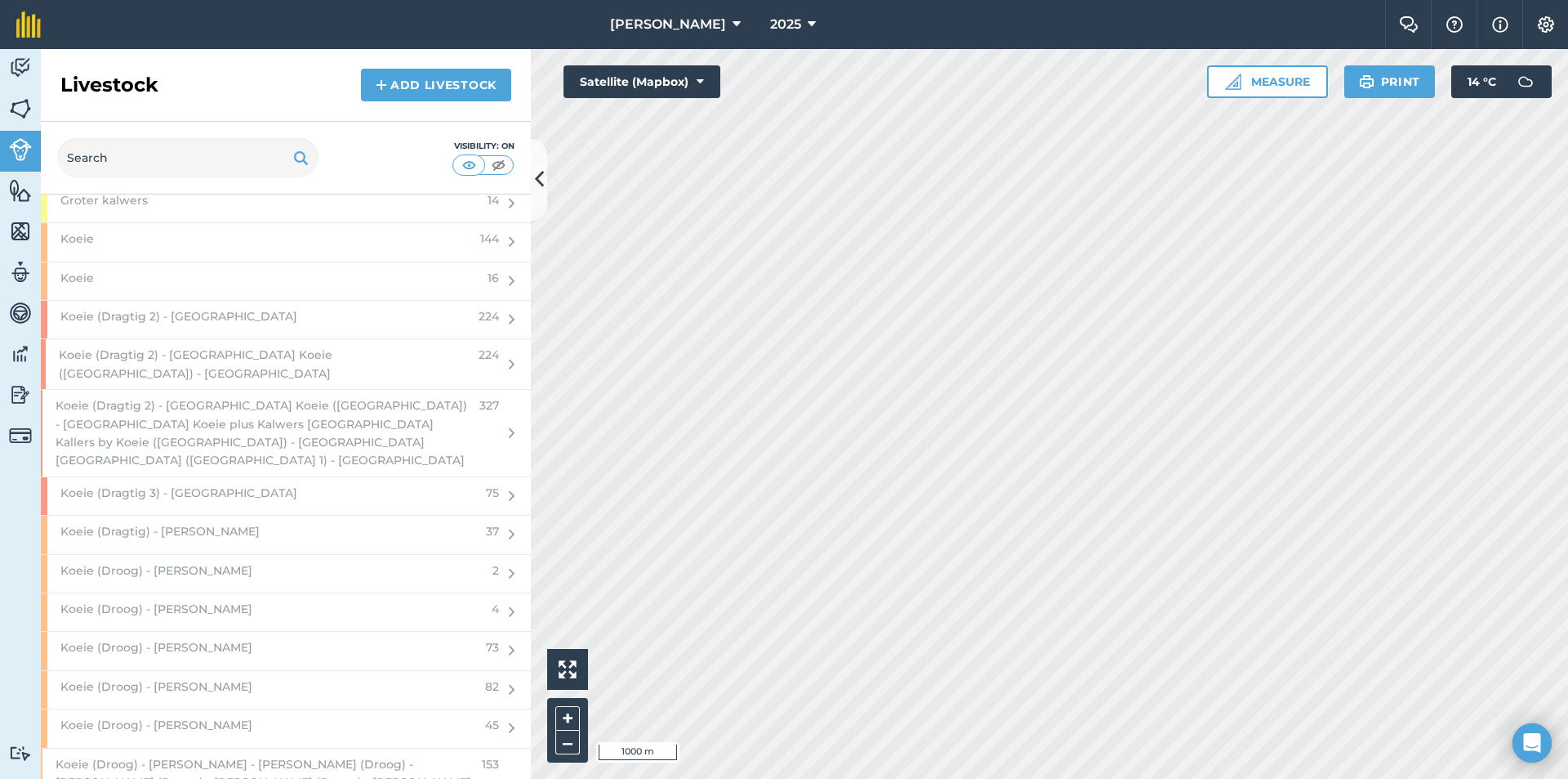
scroll to position [2207, 0]
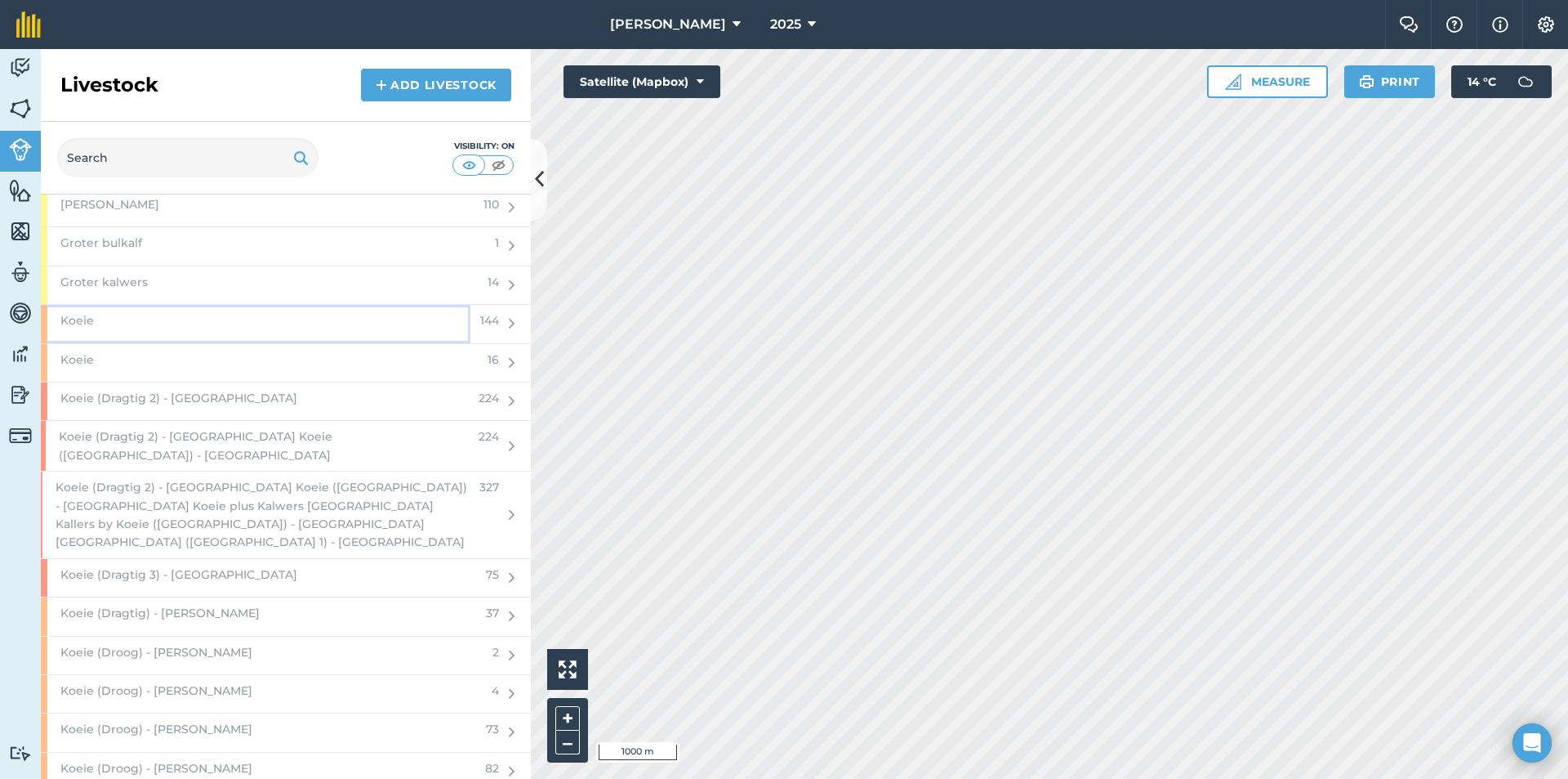
click at [248, 321] on div "Koeie" at bounding box center [255, 323] width 430 height 37
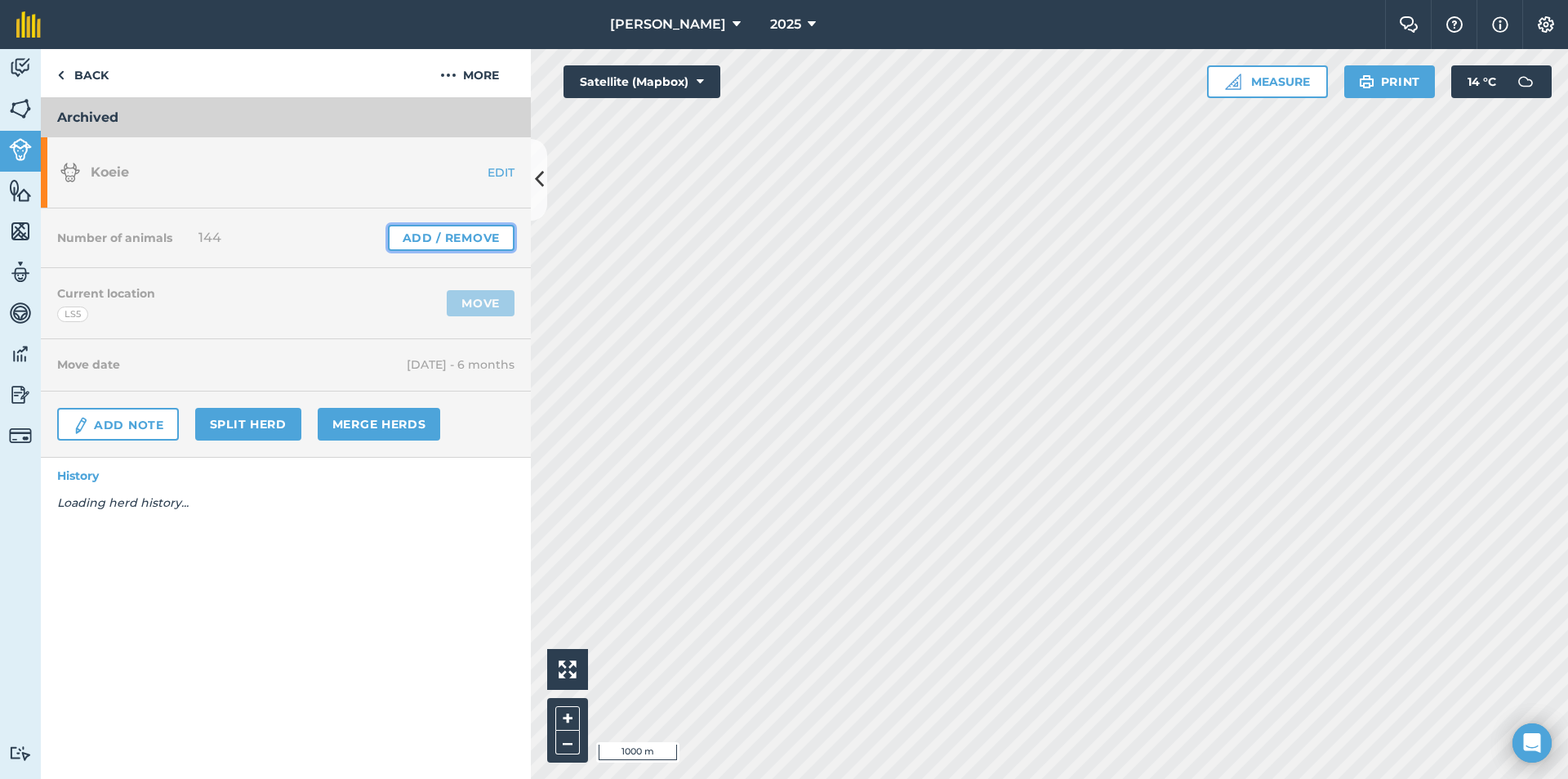
click at [444, 234] on link "Add / Remove" at bounding box center [451, 238] width 127 height 27
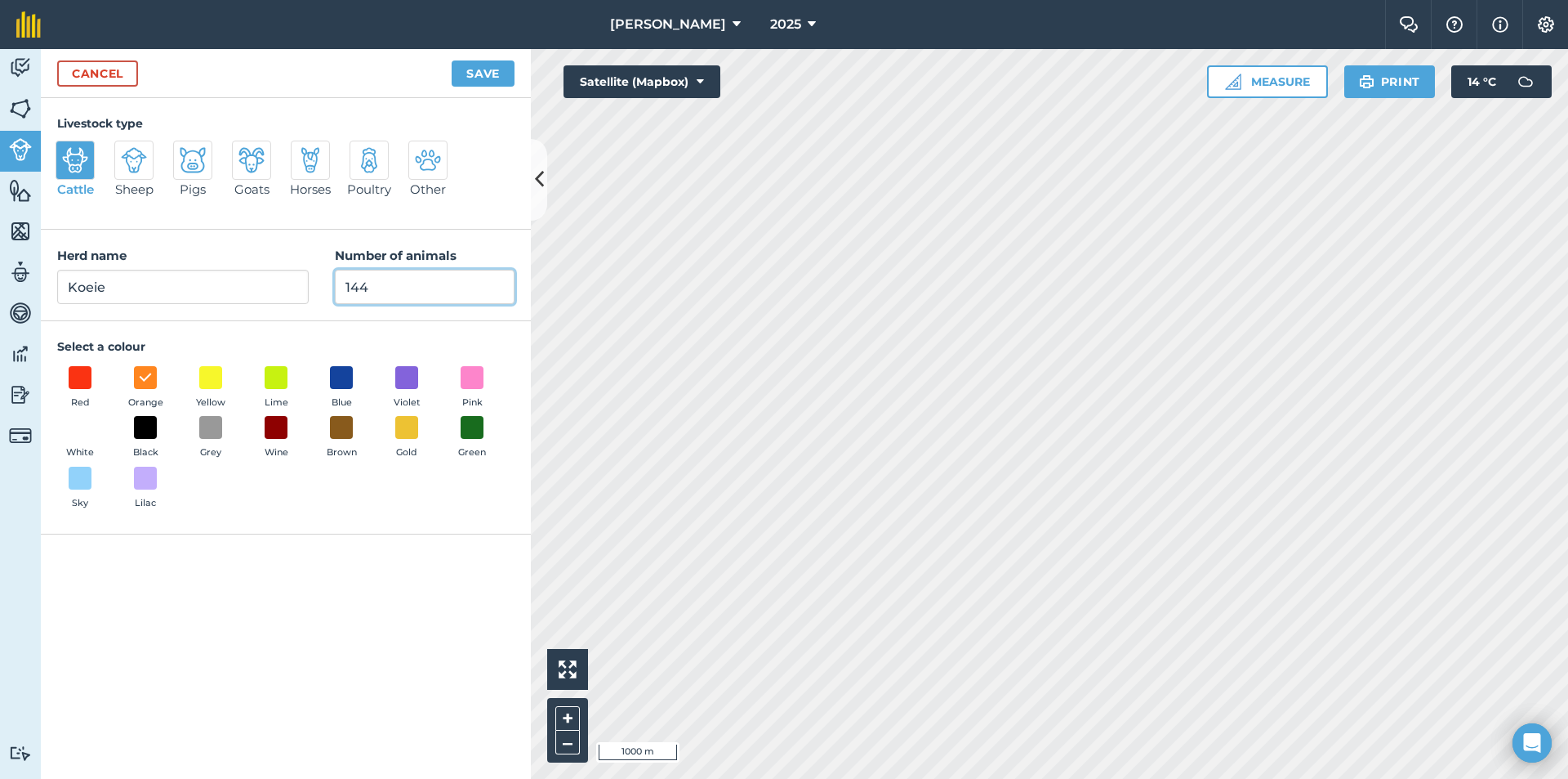
click at [408, 290] on input "144" at bounding box center [425, 286] width 180 height 34
type input "1"
type input "0"
click at [459, 81] on button "Save" at bounding box center [483, 74] width 63 height 27
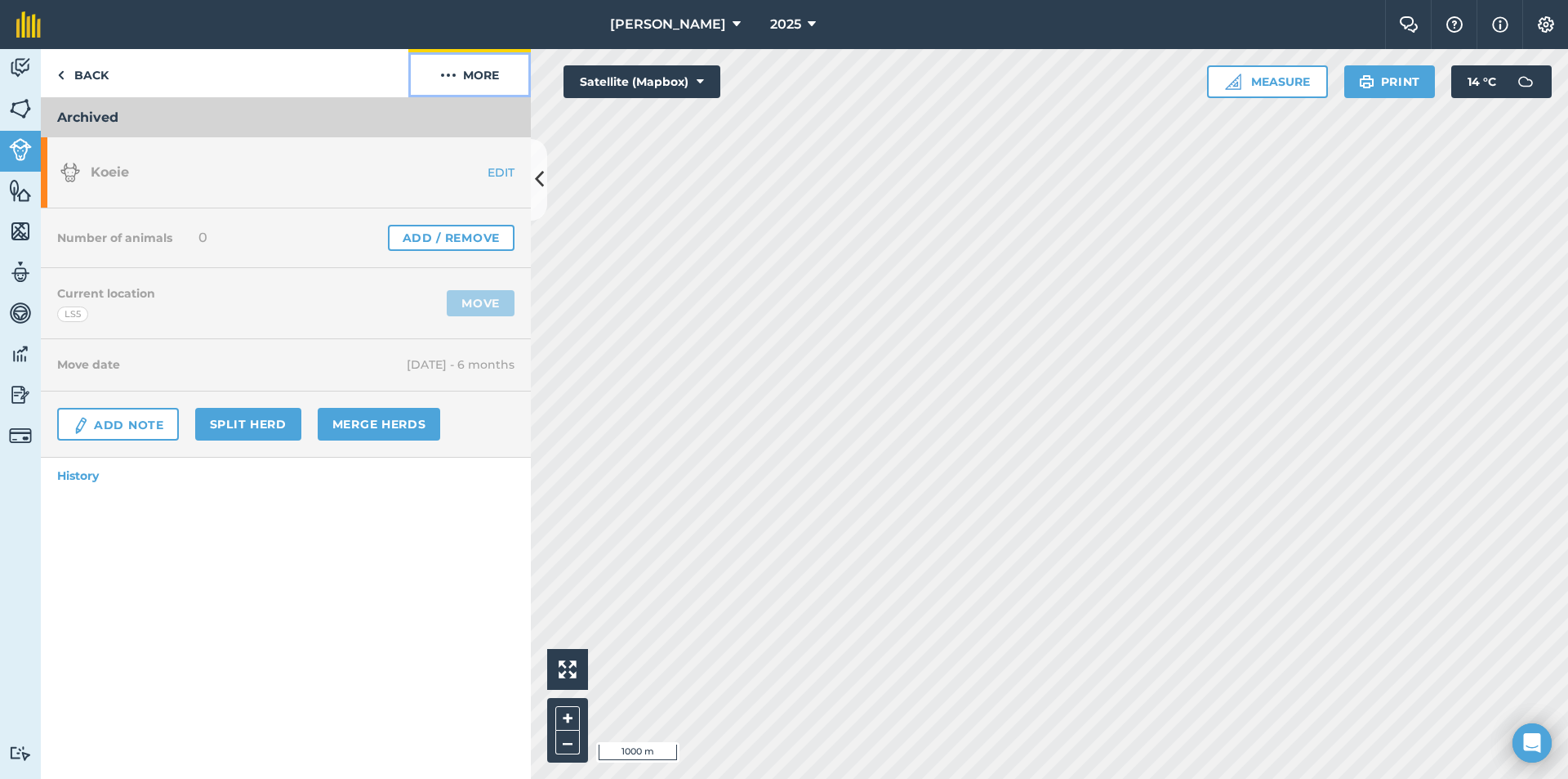
click at [482, 75] on button "More" at bounding box center [470, 73] width 123 height 48
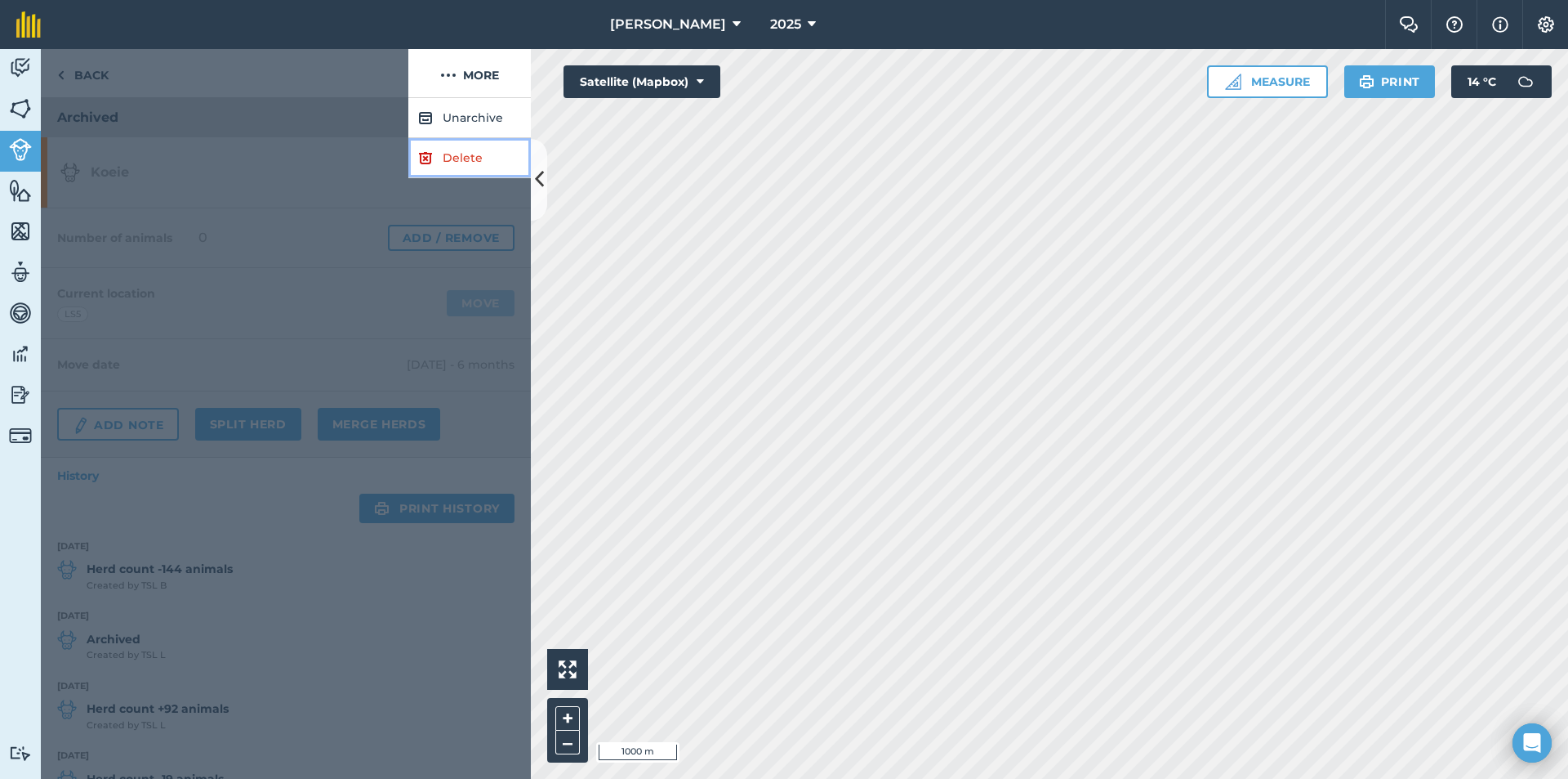
click at [457, 154] on link "Delete" at bounding box center [470, 158] width 123 height 40
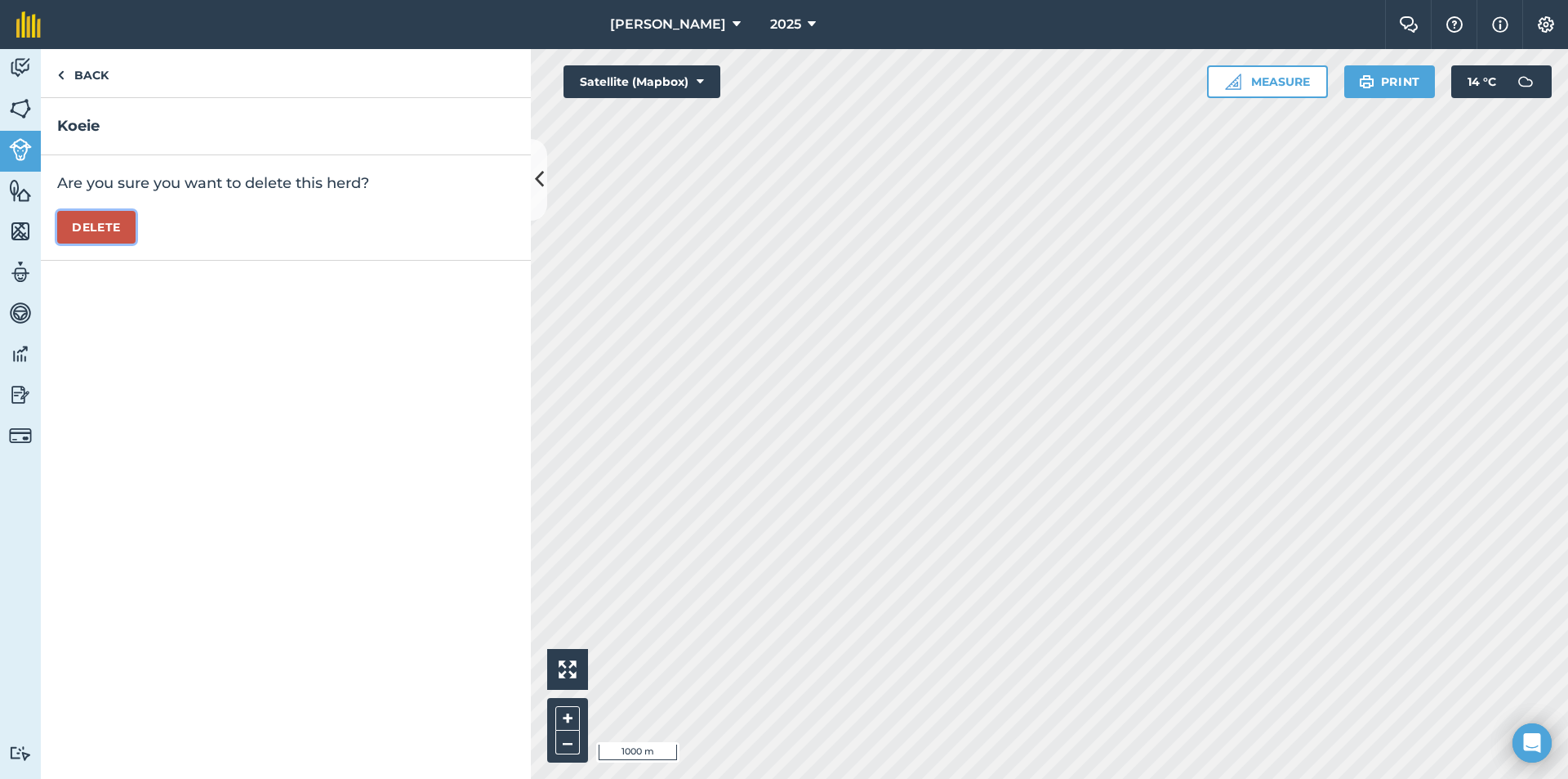
click at [107, 226] on button "Delete" at bounding box center [96, 226] width 79 height 32
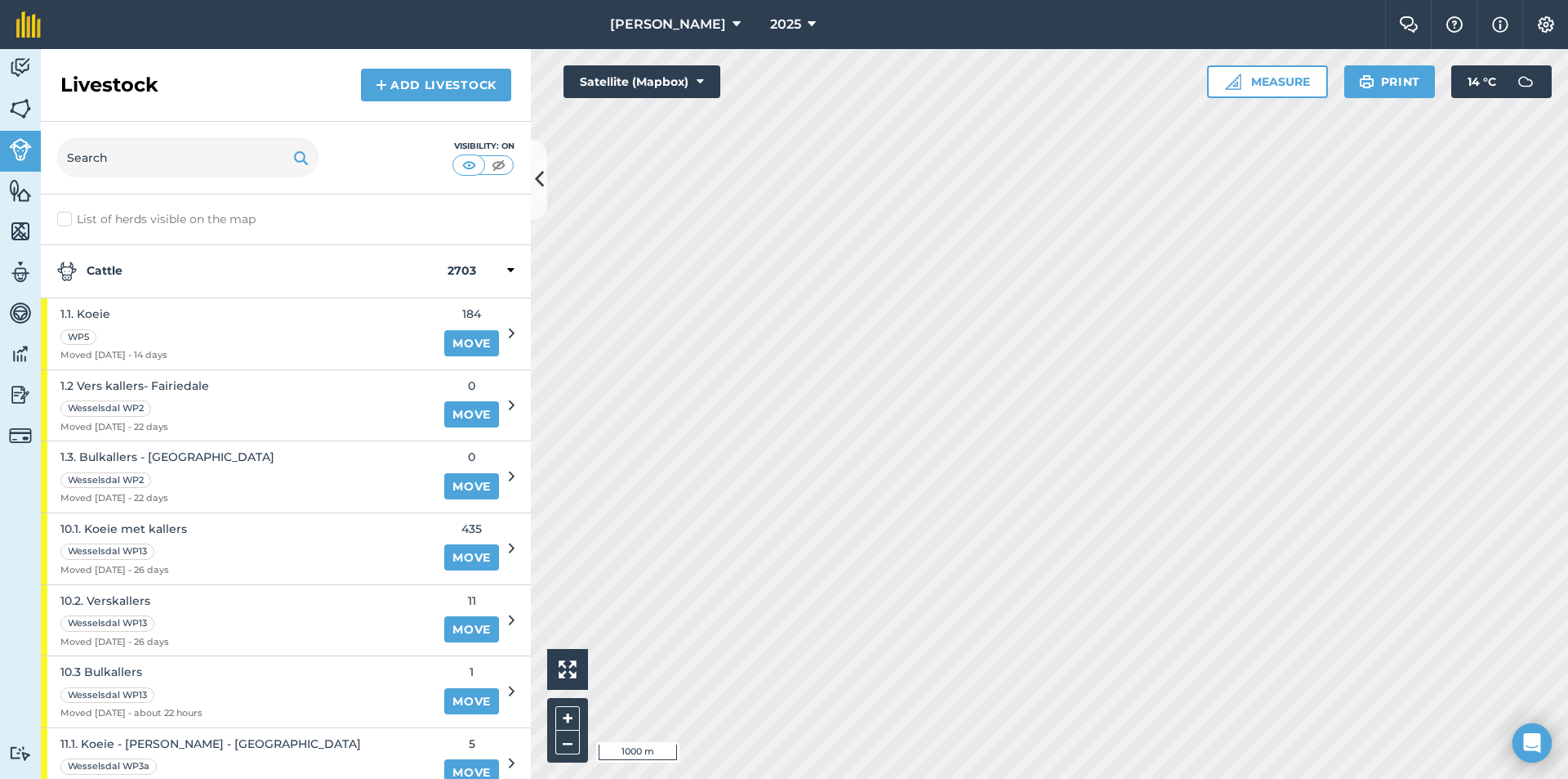
click at [236, 251] on div "Cattle 2703" at bounding box center [285, 272] width 490 height 53
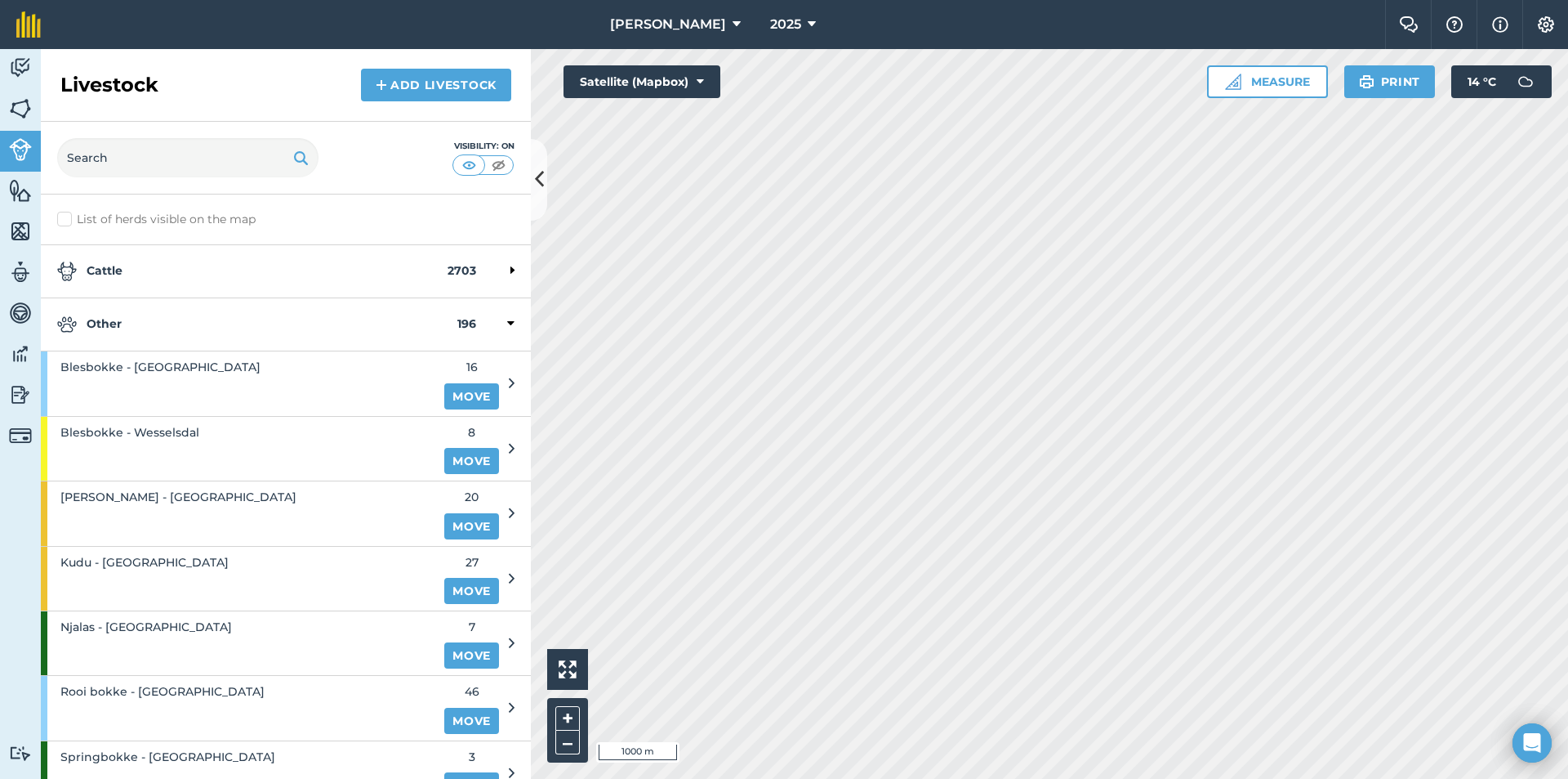
click at [164, 317] on strong "Other" at bounding box center [257, 324] width 400 height 20
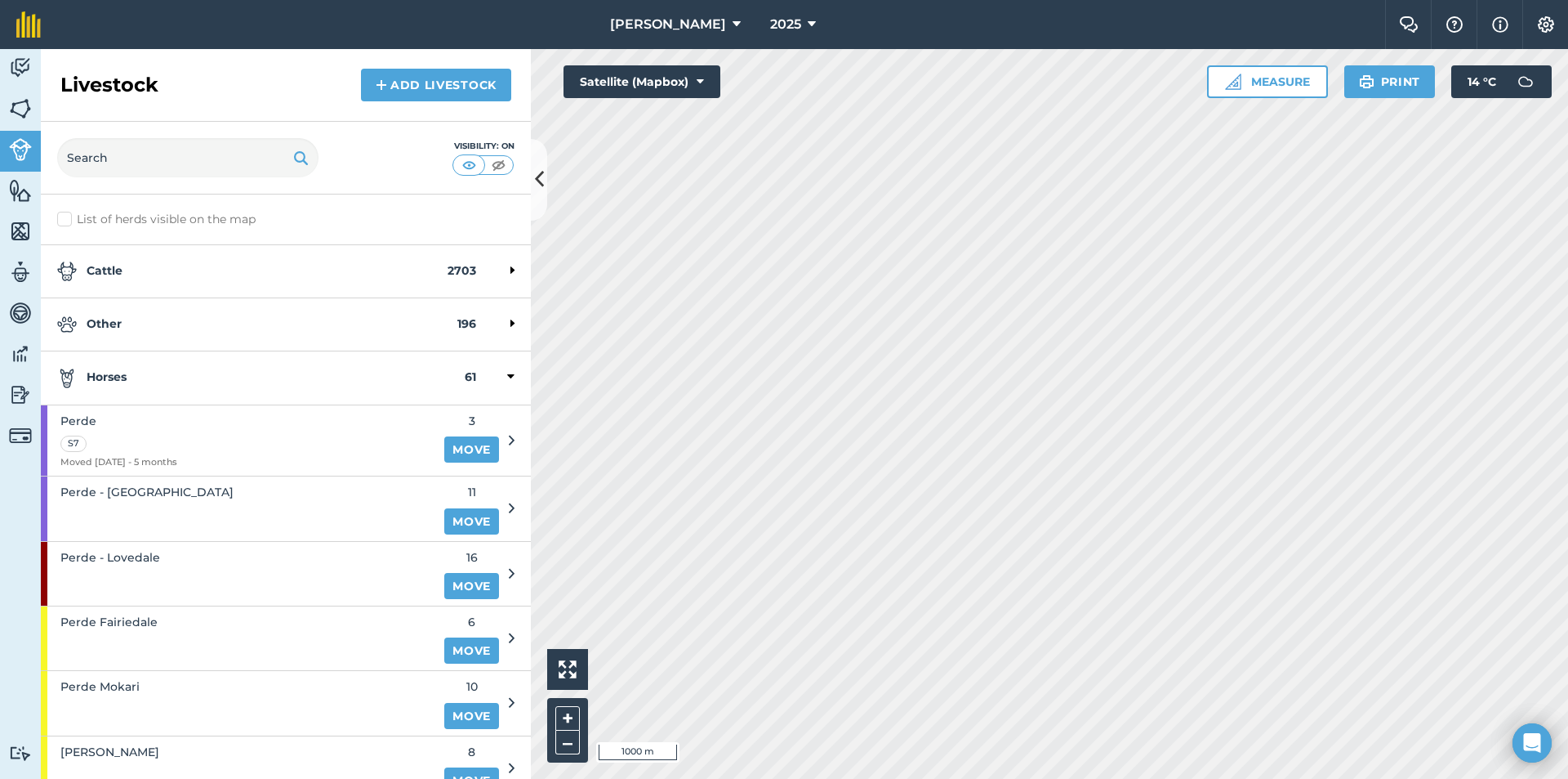
click at [172, 375] on strong "Horses" at bounding box center [261, 377] width 408 height 20
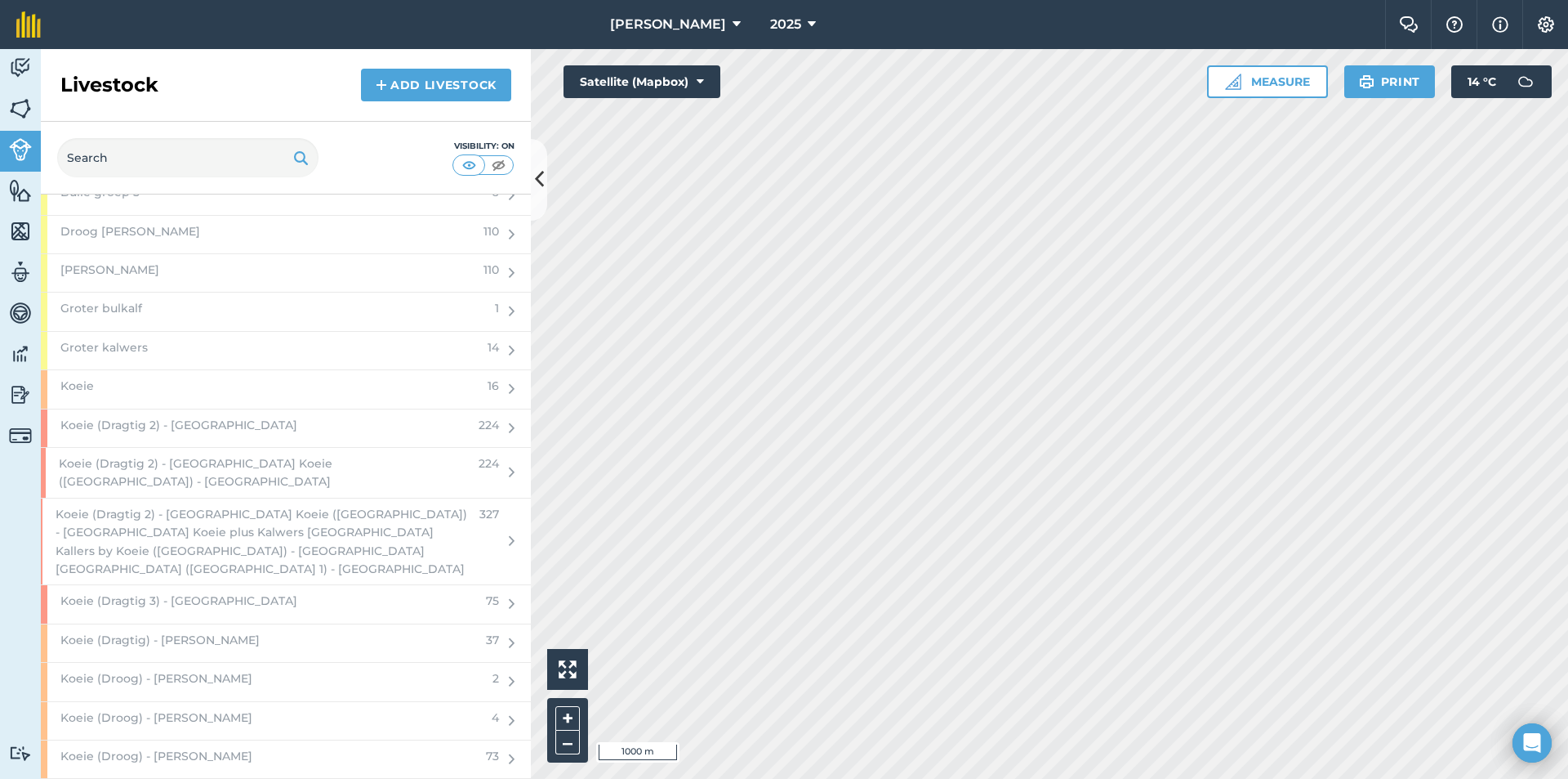
scroll to position [2125, 0]
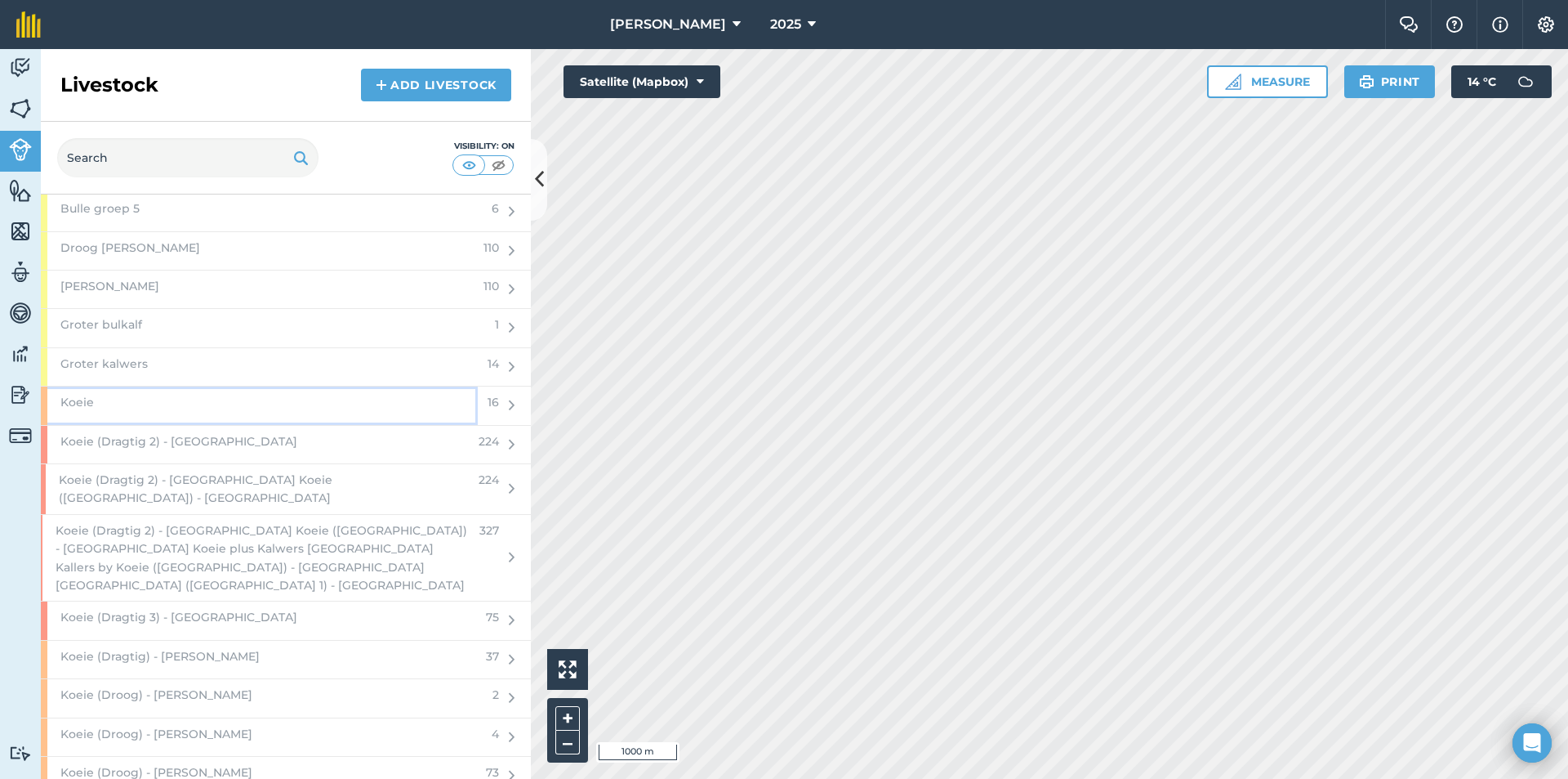
click at [273, 397] on div "Koeie" at bounding box center [259, 405] width 437 height 37
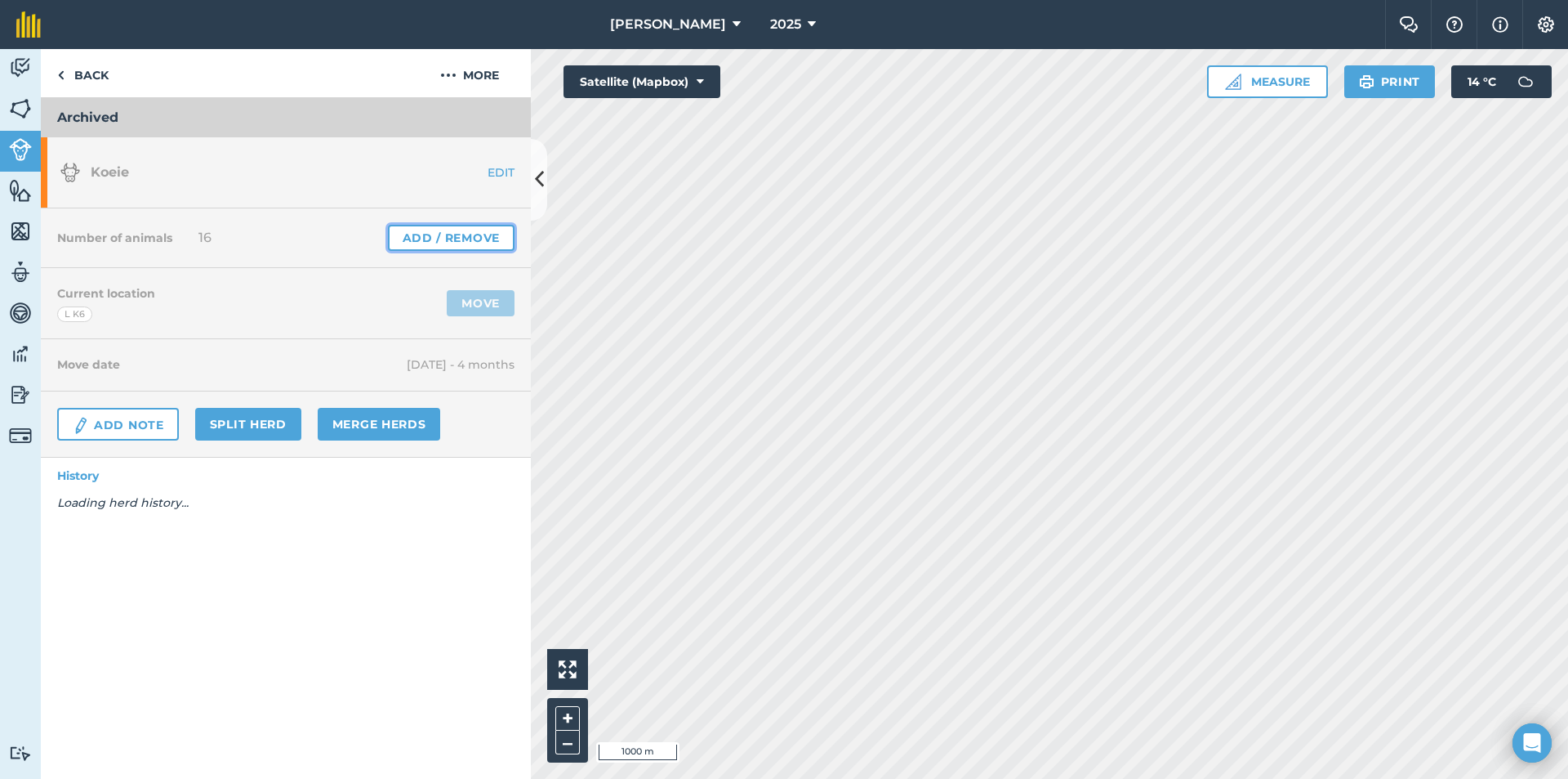
click at [450, 244] on link "Add / Remove" at bounding box center [451, 238] width 127 height 27
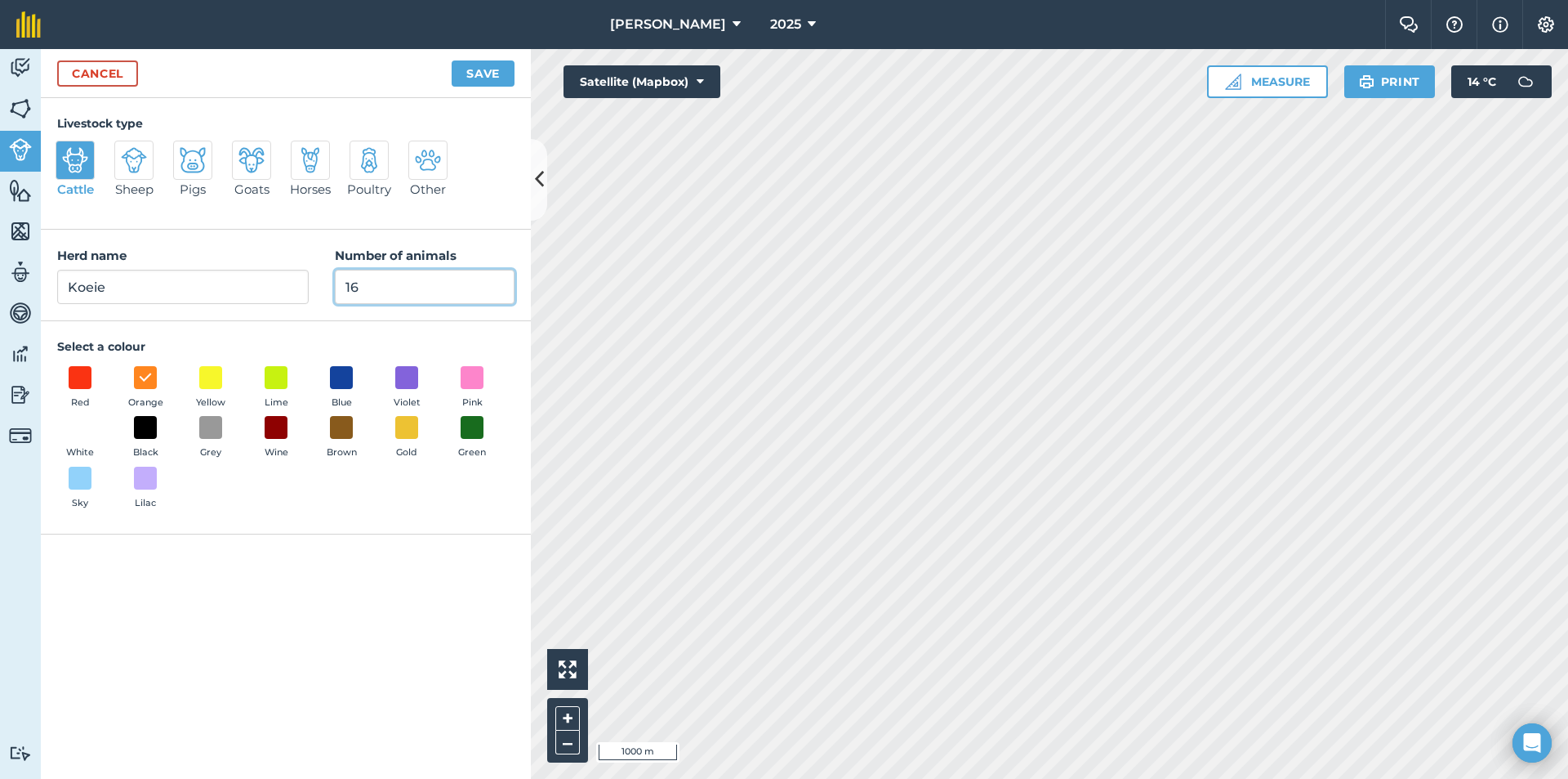
click at [406, 298] on input "16" at bounding box center [425, 286] width 180 height 34
type input "1"
type input "0"
click at [479, 80] on button "Save" at bounding box center [483, 74] width 63 height 27
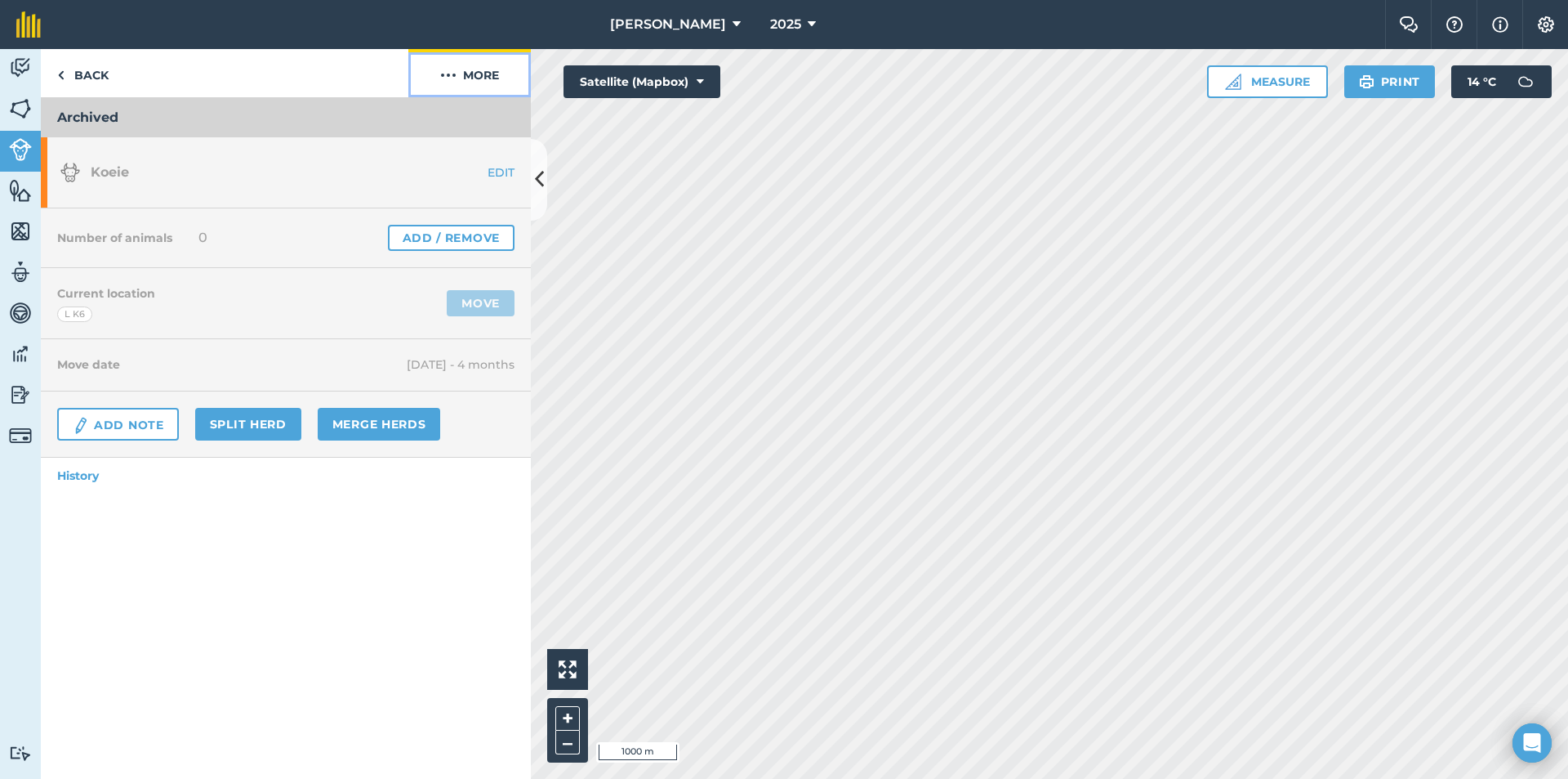
click at [473, 79] on button "More" at bounding box center [470, 73] width 123 height 48
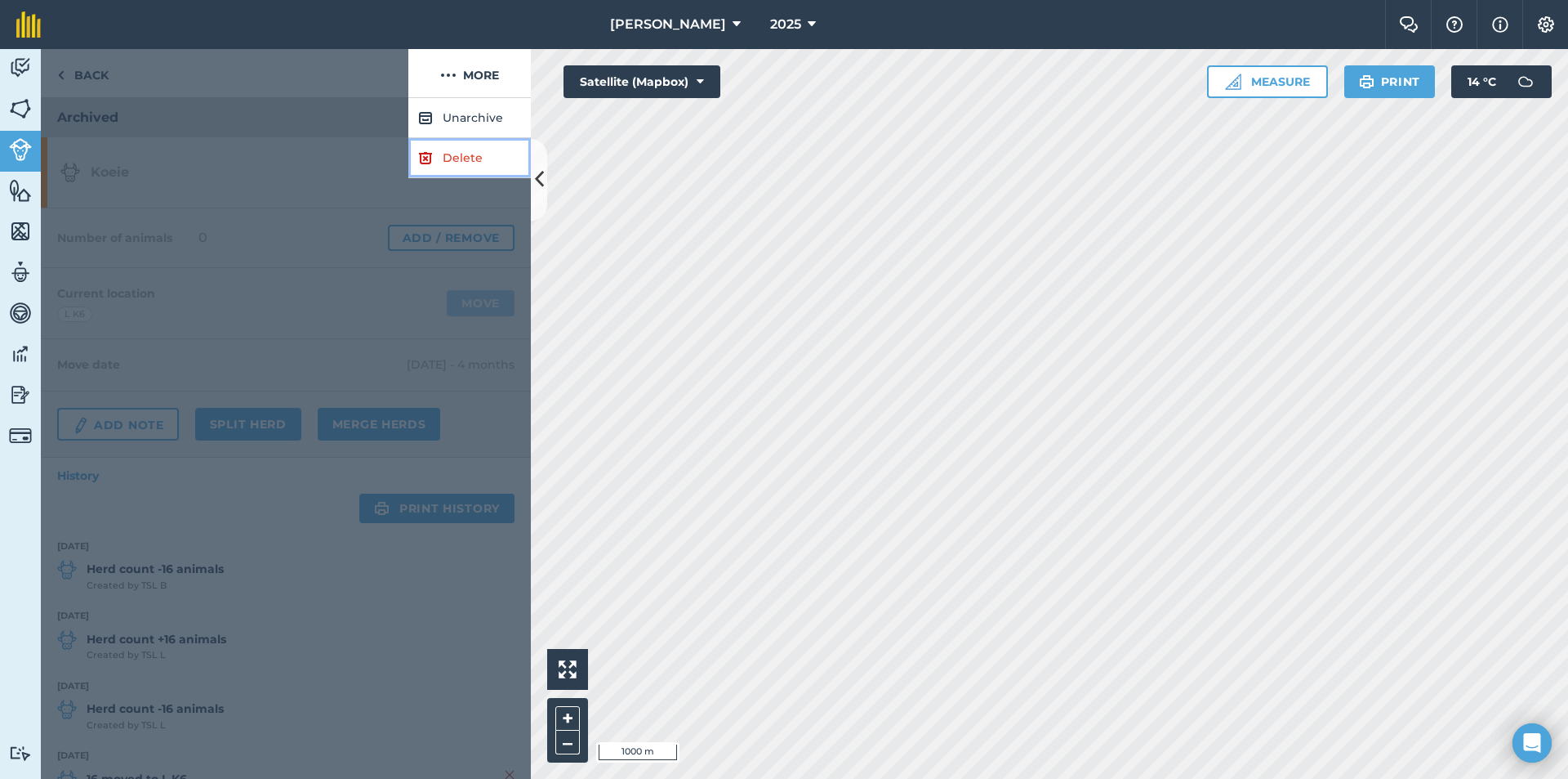
click at [437, 152] on link "Delete" at bounding box center [470, 158] width 123 height 40
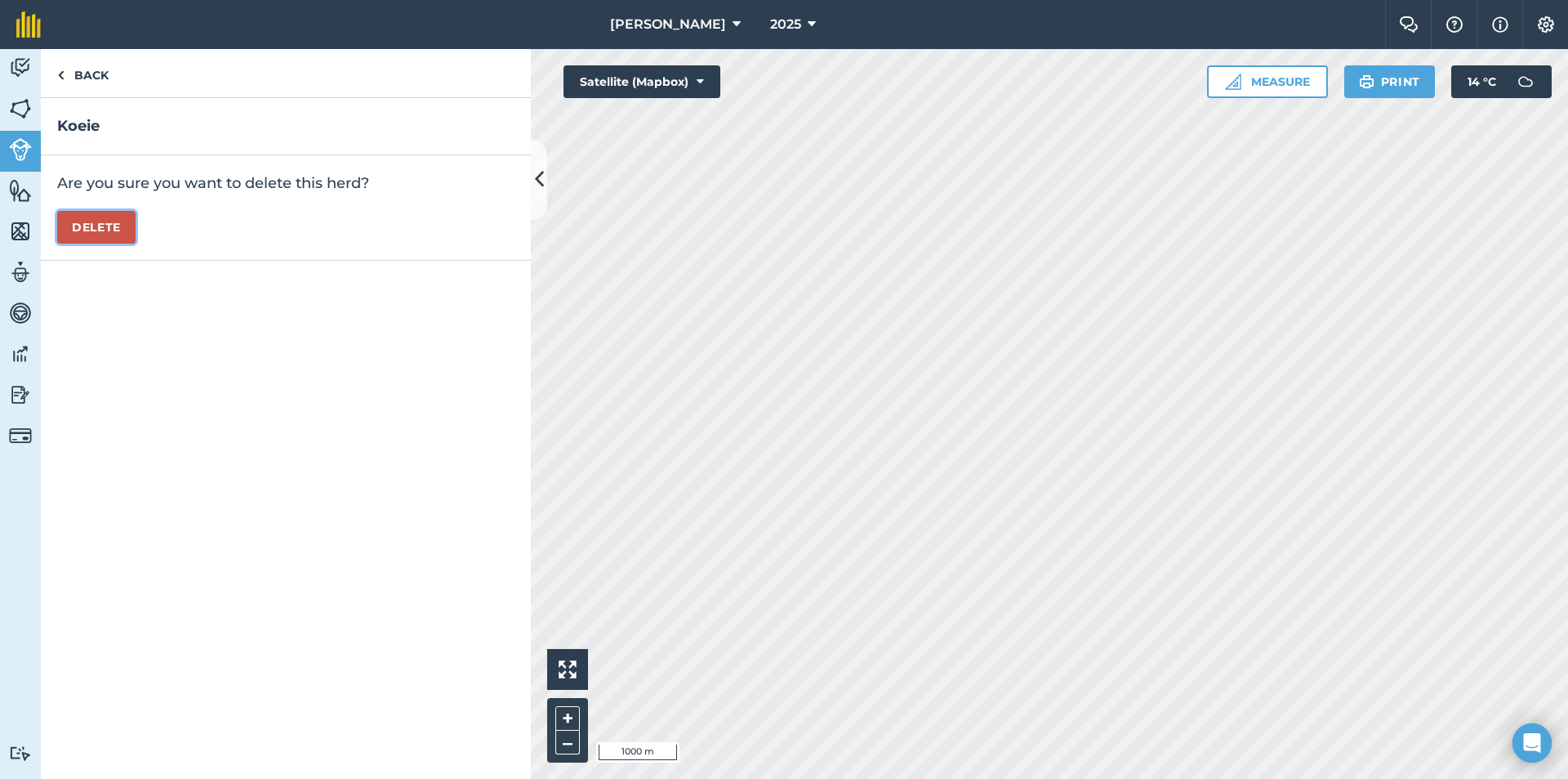
click at [116, 224] on button "Delete" at bounding box center [96, 226] width 79 height 32
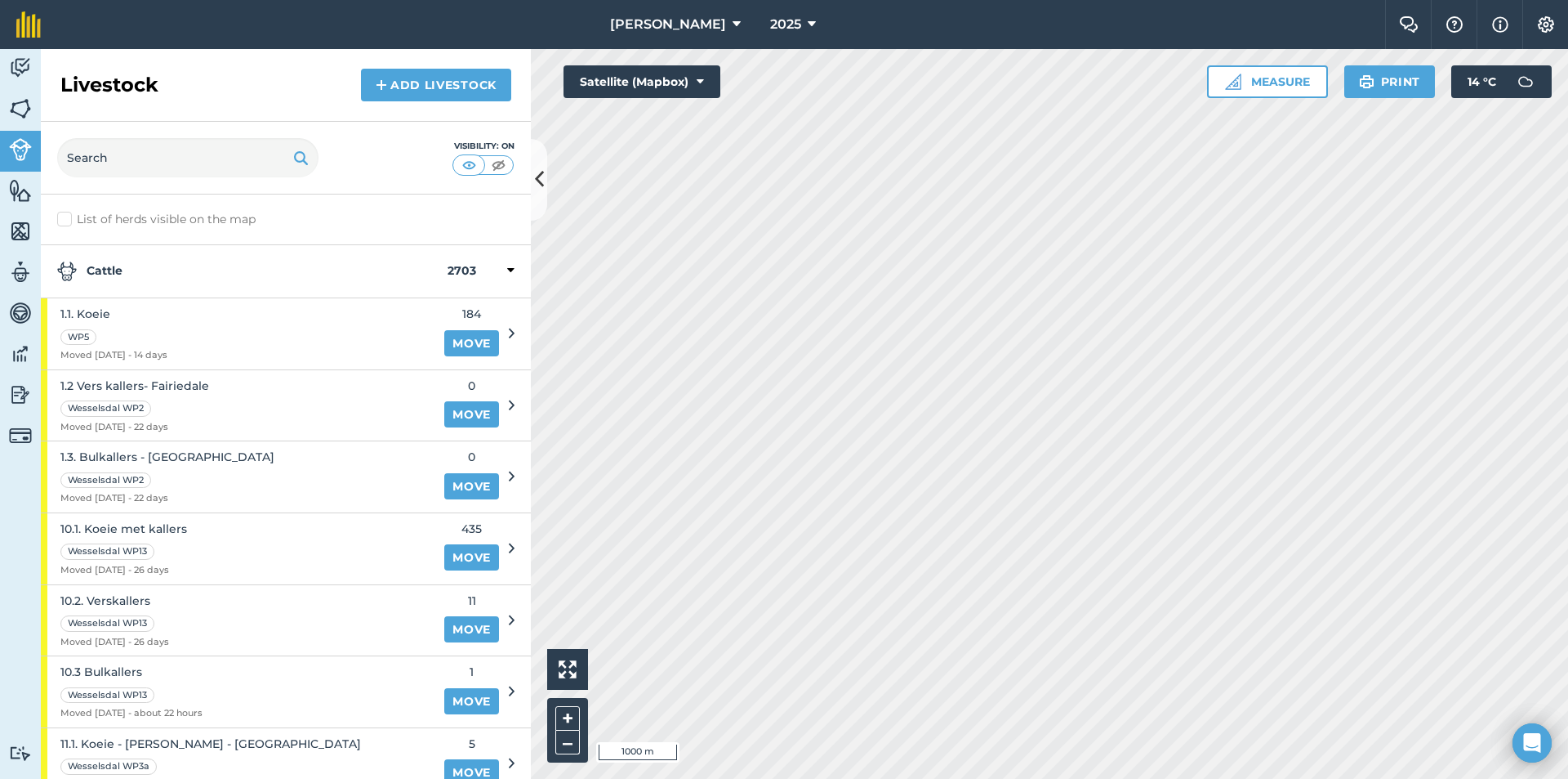
click at [116, 224] on label "List of herds visible on the map" at bounding box center [286, 219] width 458 height 17
click at [68, 222] on input "List of herds visible on the map" at bounding box center [62, 216] width 11 height 11
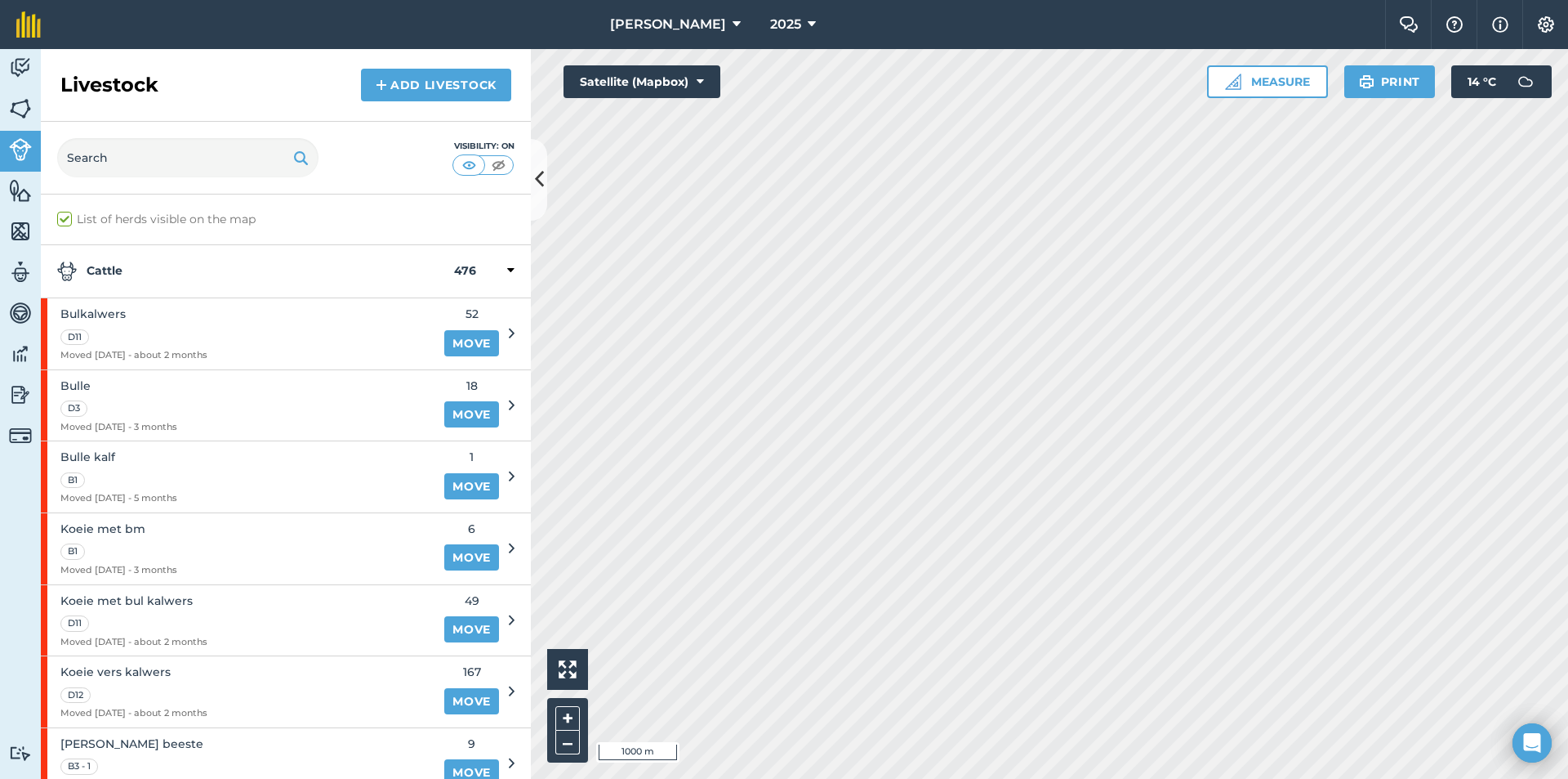
click at [117, 220] on label "List of herds visible on the map" at bounding box center [286, 219] width 458 height 17
click at [68, 220] on input "List of herds visible on the map" at bounding box center [62, 216] width 11 height 11
checkbox input "false"
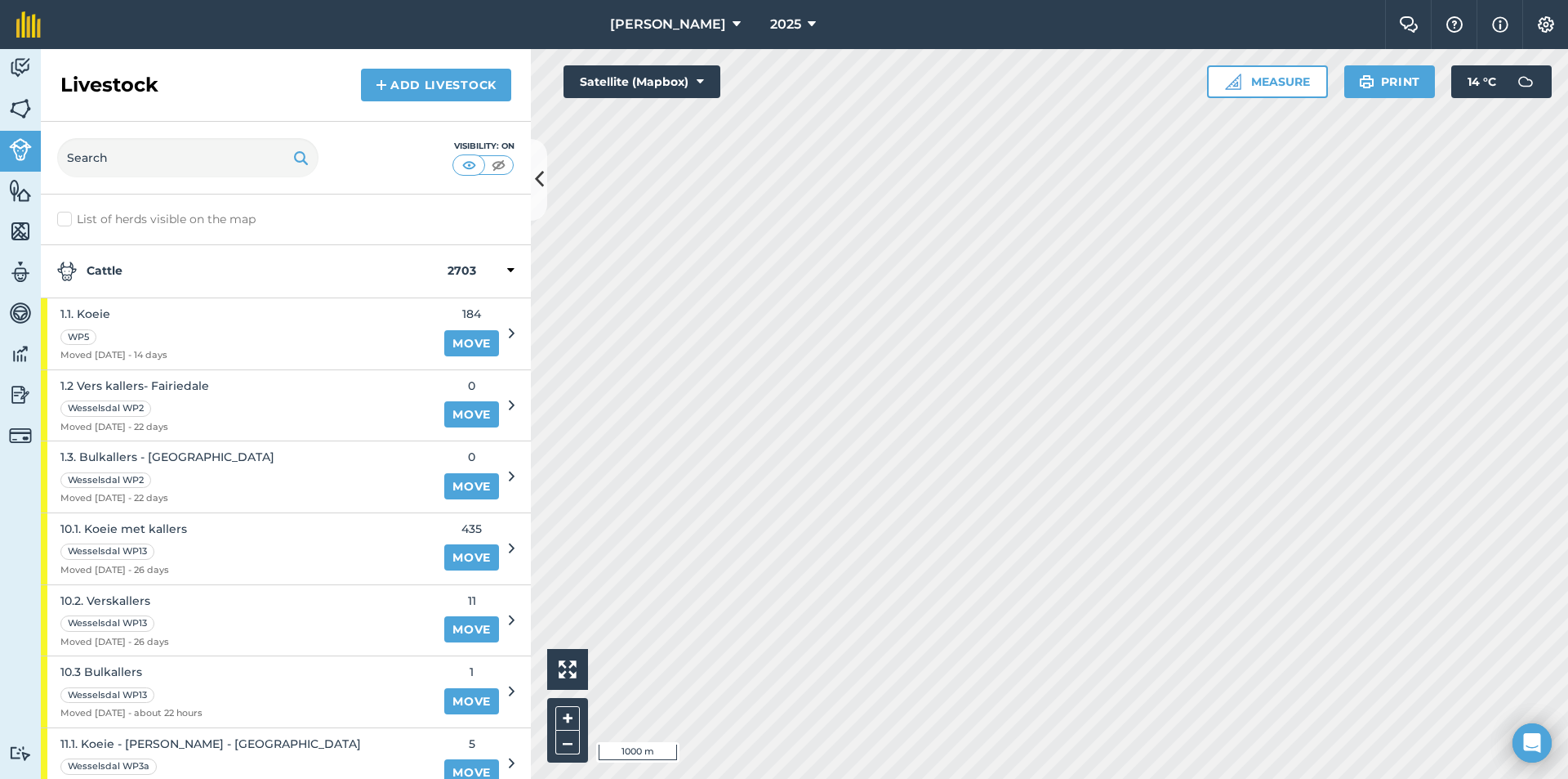
click at [115, 256] on div "Cattle 2703" at bounding box center [285, 272] width 490 height 53
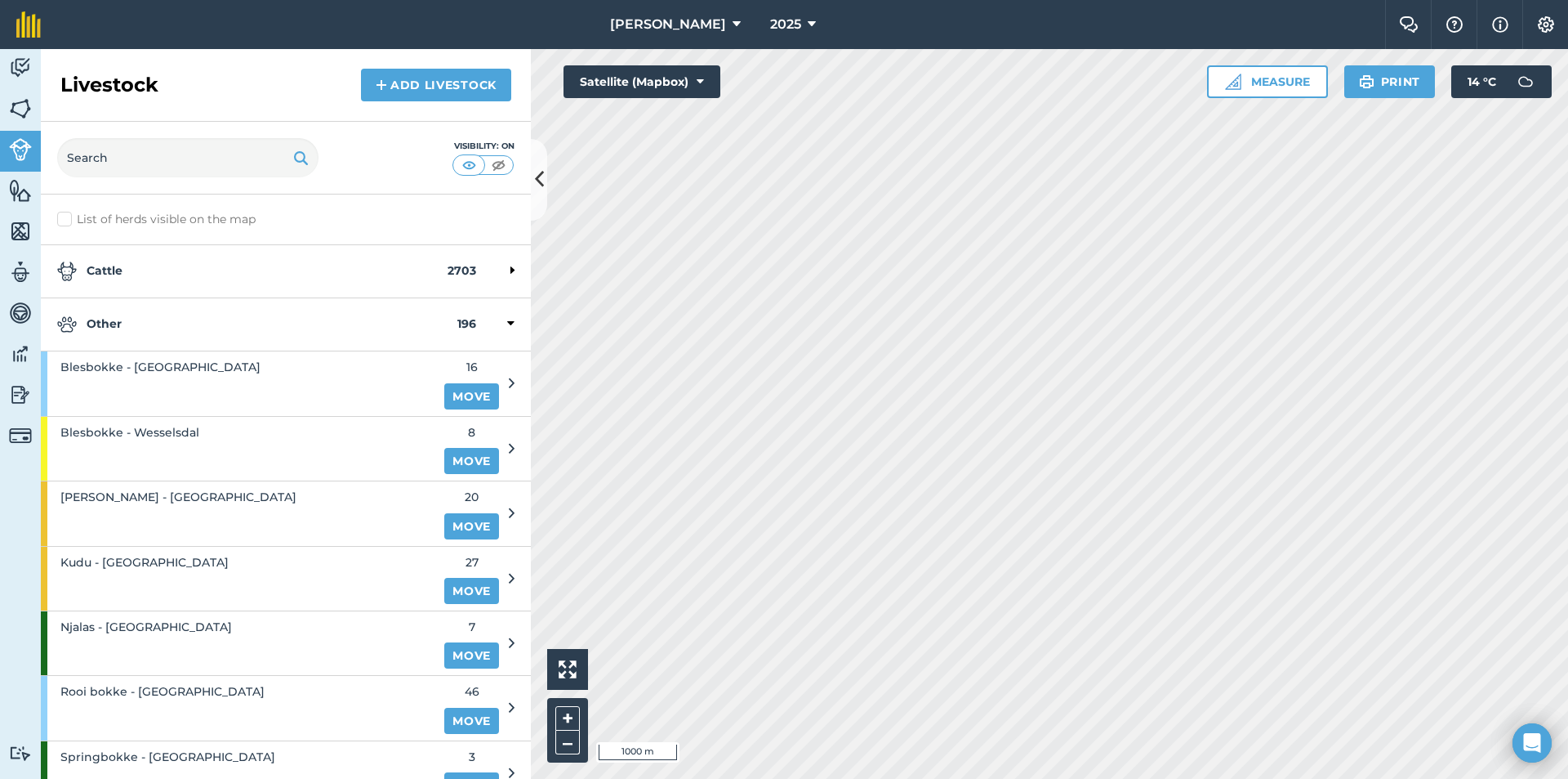
click at [125, 314] on div "Other 196" at bounding box center [285, 325] width 490 height 53
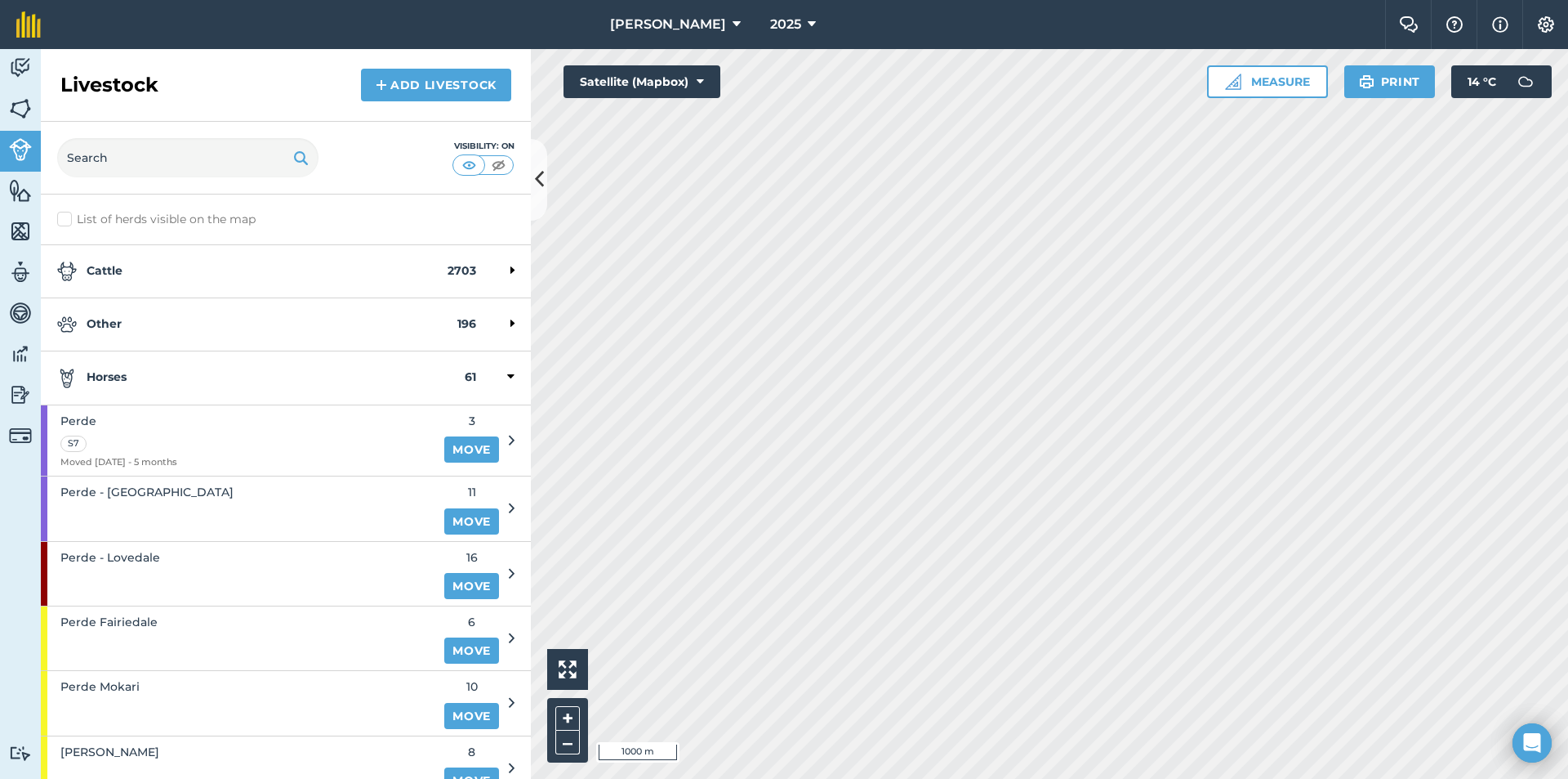
click at [135, 372] on strong "Horses" at bounding box center [261, 377] width 408 height 20
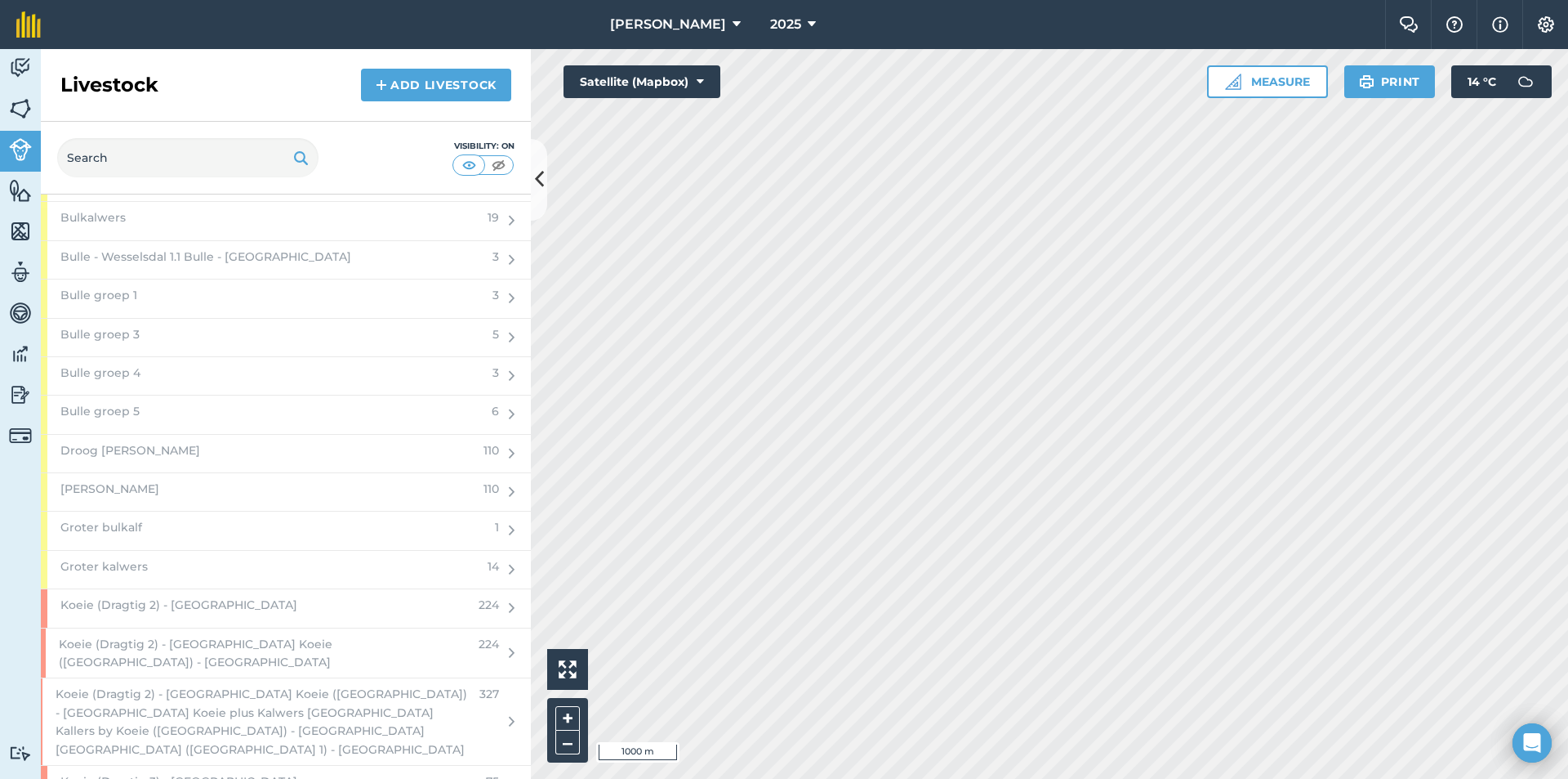
scroll to position [2125, 0]
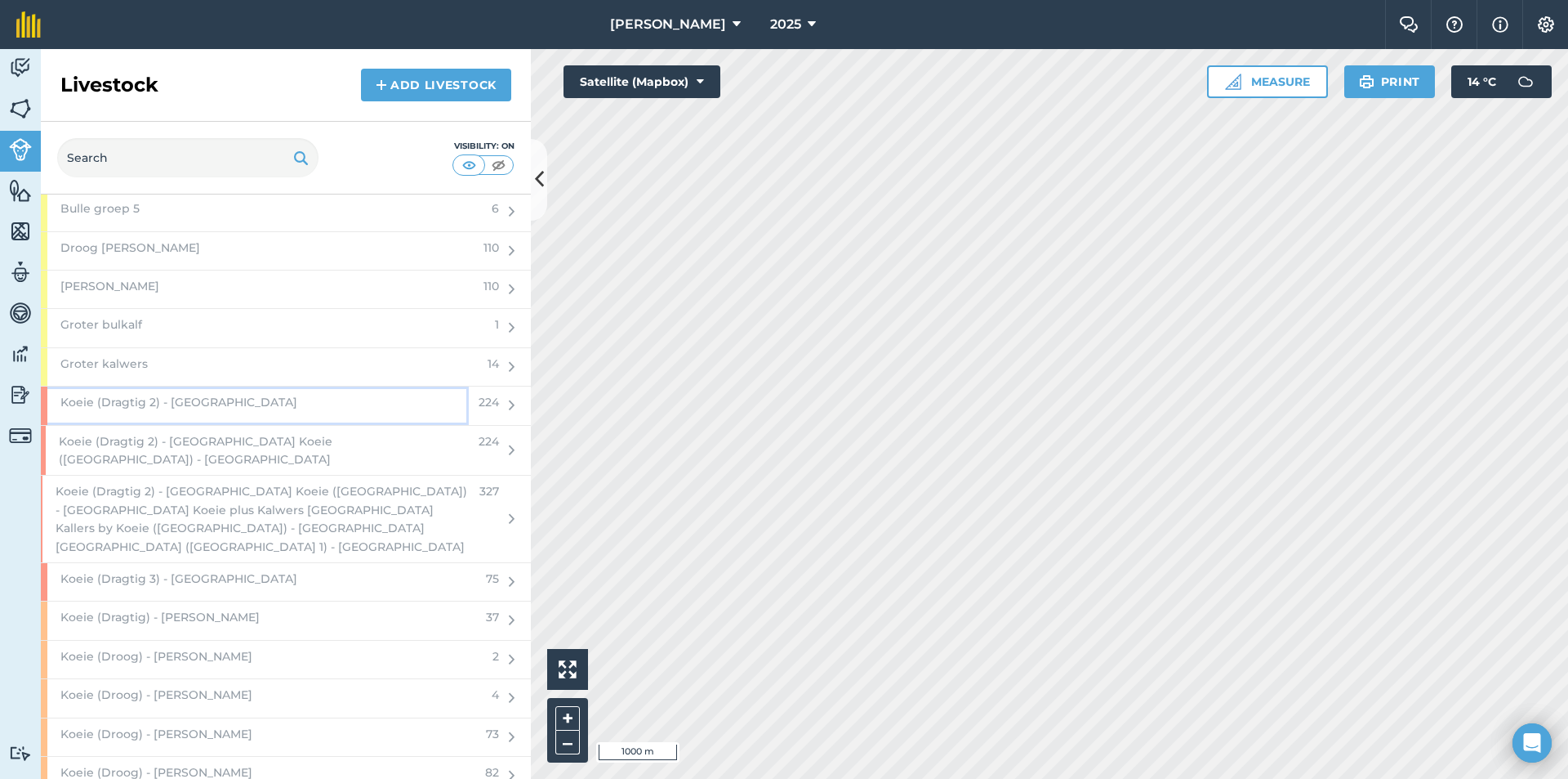
click at [225, 403] on span "Koeie (Dragtig 2) - [GEOGRAPHIC_DATA]" at bounding box center [179, 402] width 237 height 18
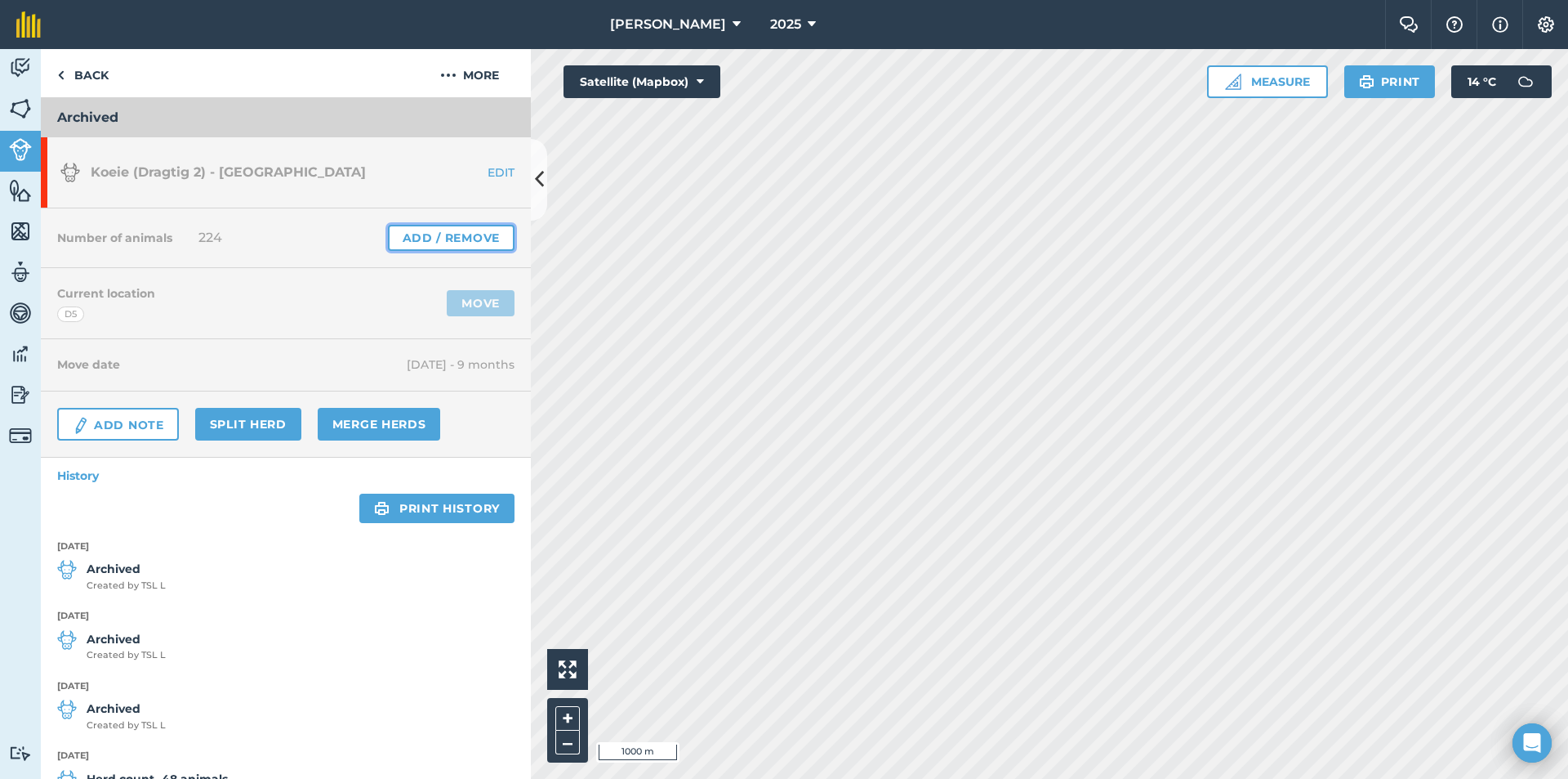
click at [441, 231] on link "Add / Remove" at bounding box center [451, 238] width 127 height 27
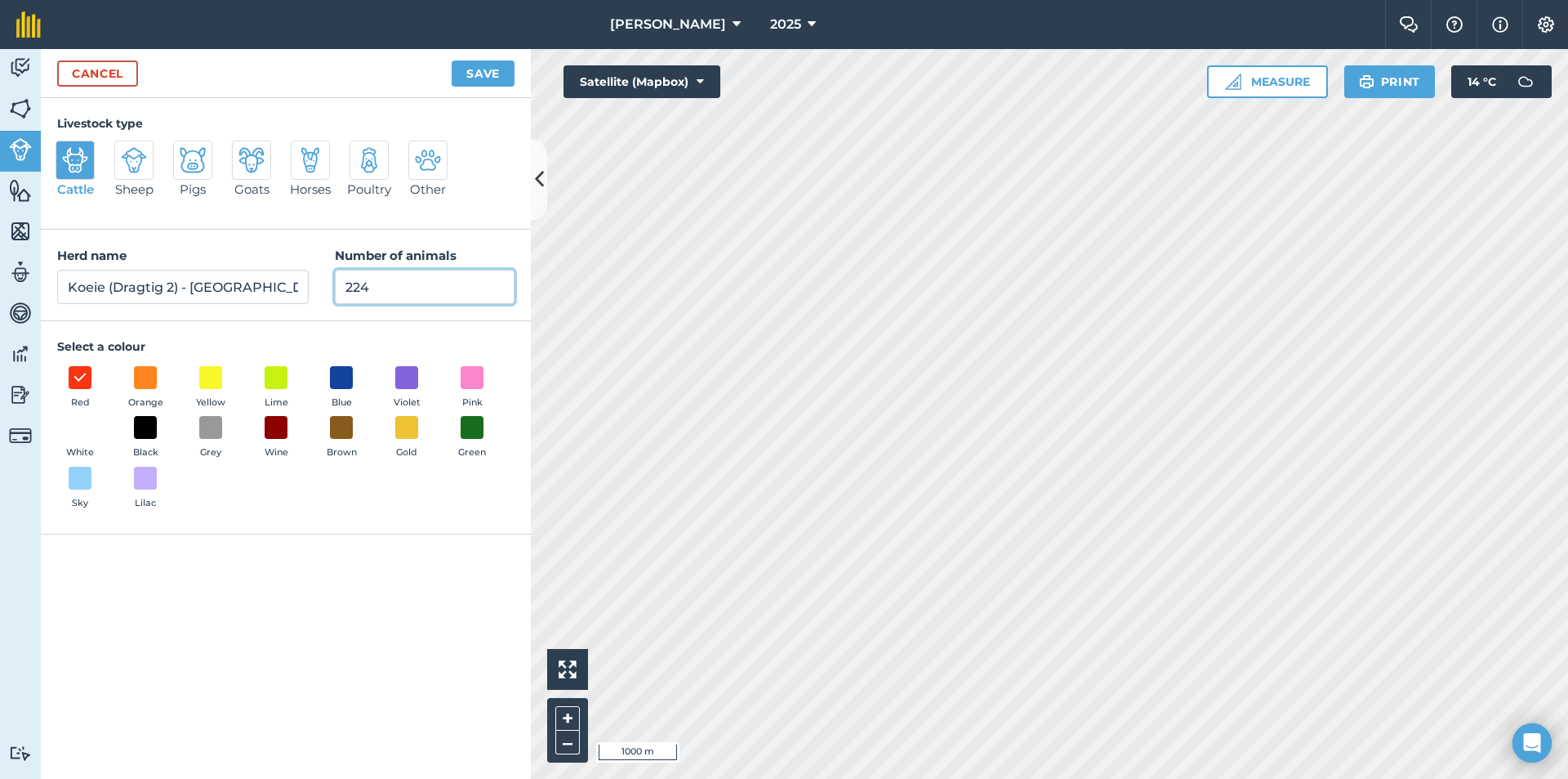
click at [408, 296] on input "224" at bounding box center [425, 286] width 180 height 34
type input "2"
type input "0"
click at [478, 76] on button "Save" at bounding box center [483, 74] width 63 height 27
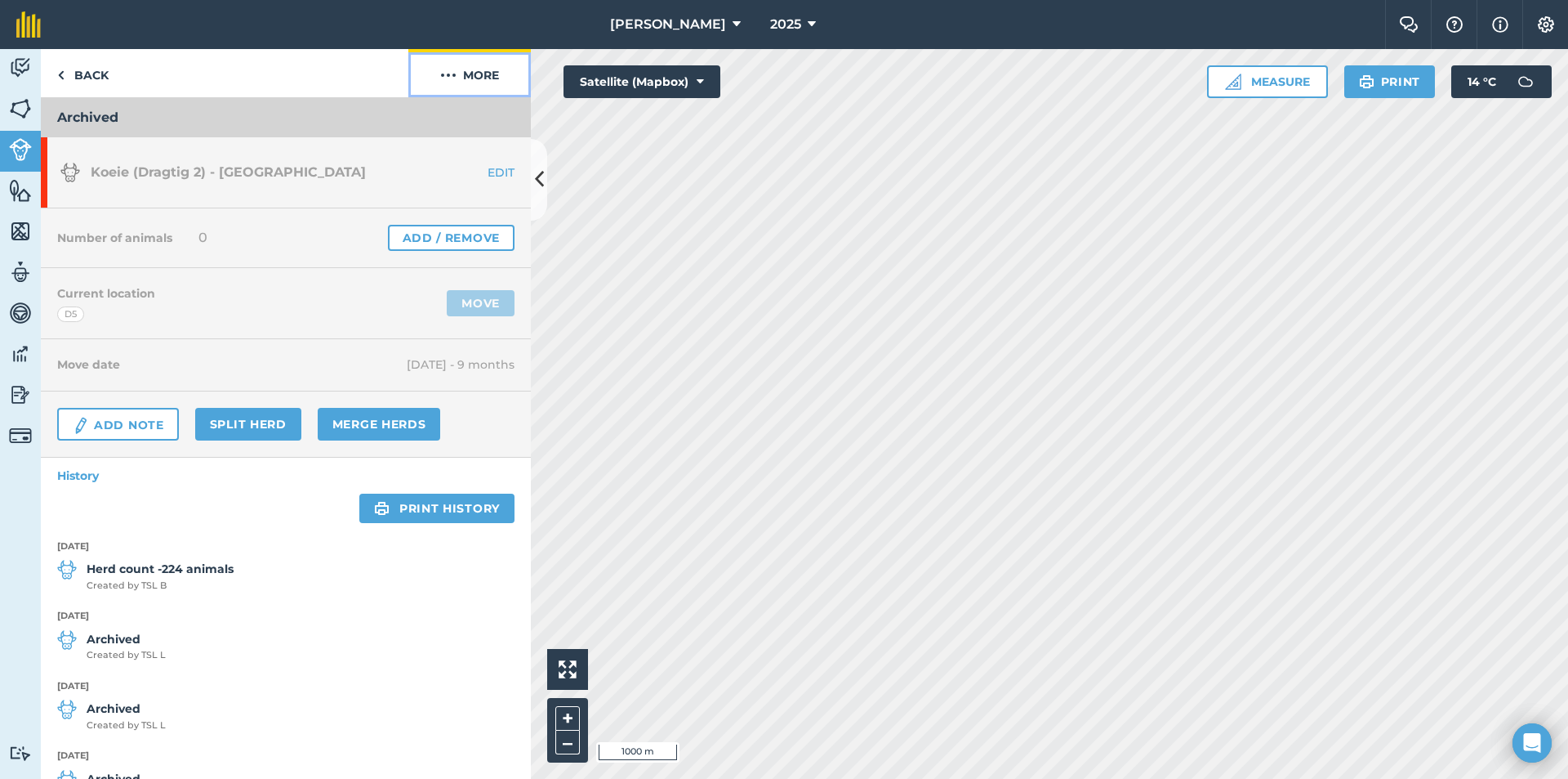
click at [507, 69] on button "More" at bounding box center [470, 73] width 123 height 48
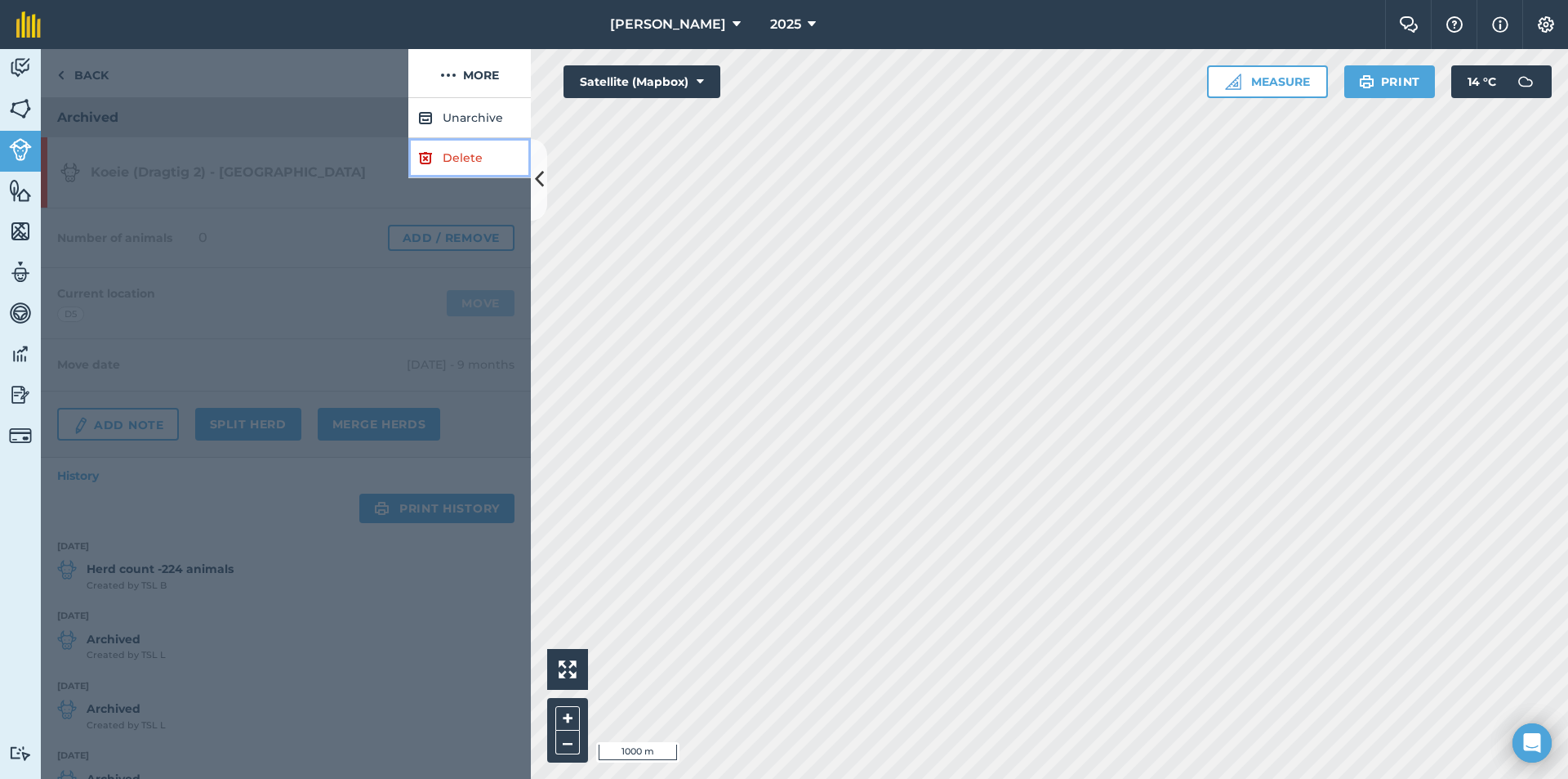
click at [449, 161] on link "Delete" at bounding box center [470, 158] width 123 height 40
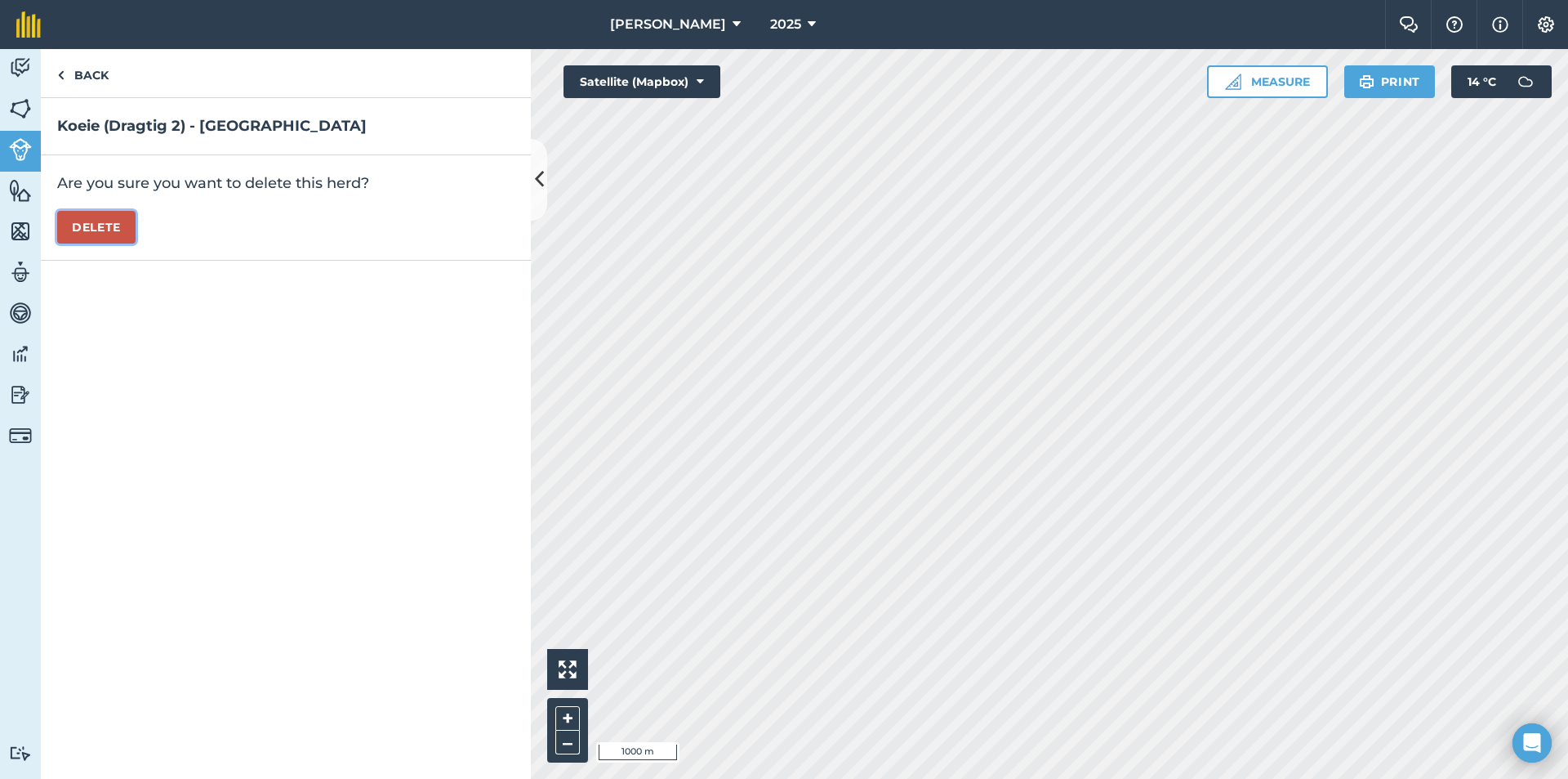
click at [95, 219] on button "Delete" at bounding box center [96, 226] width 79 height 32
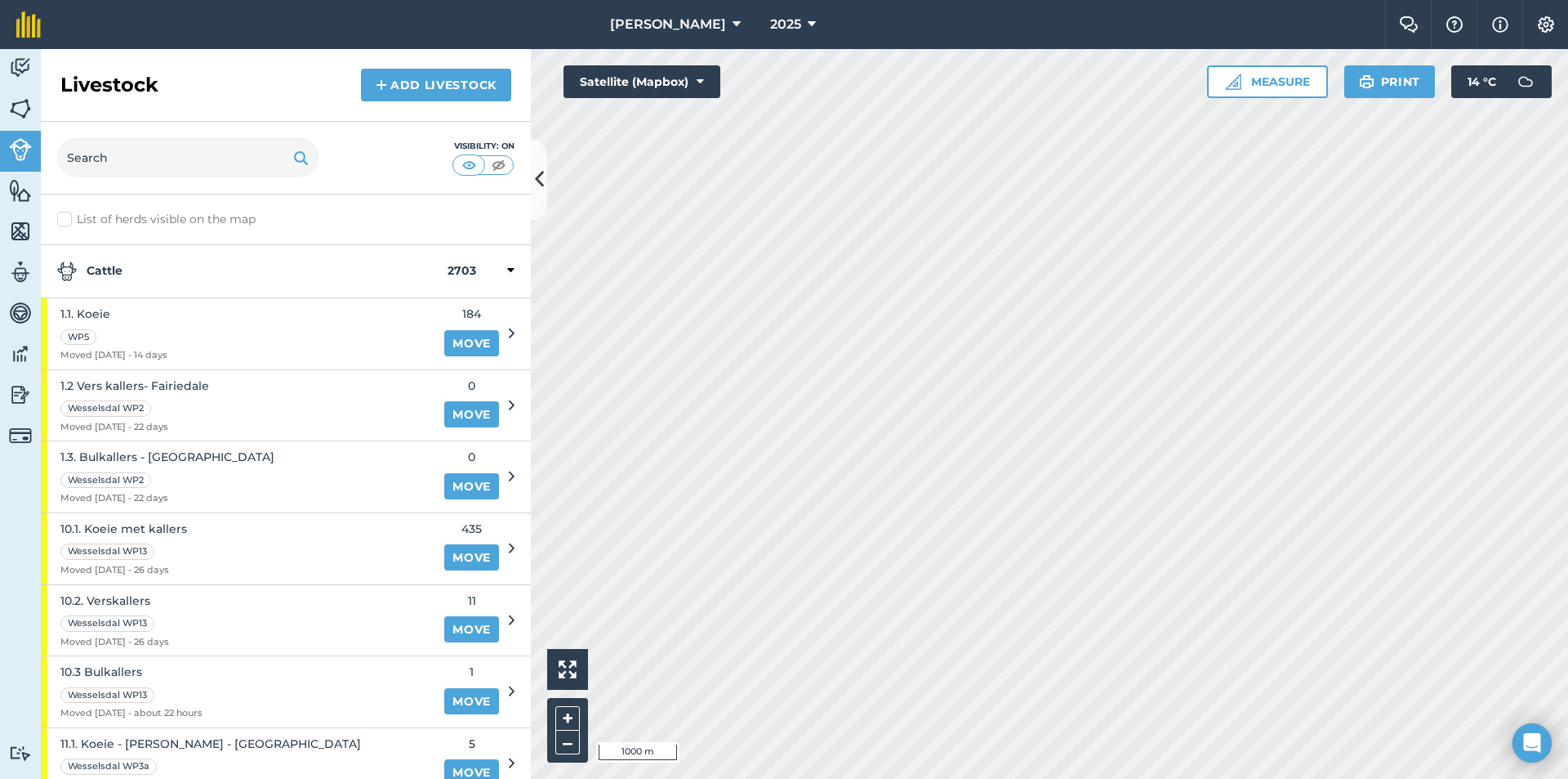
click at [130, 270] on strong "Cattle" at bounding box center [252, 271] width 391 height 20
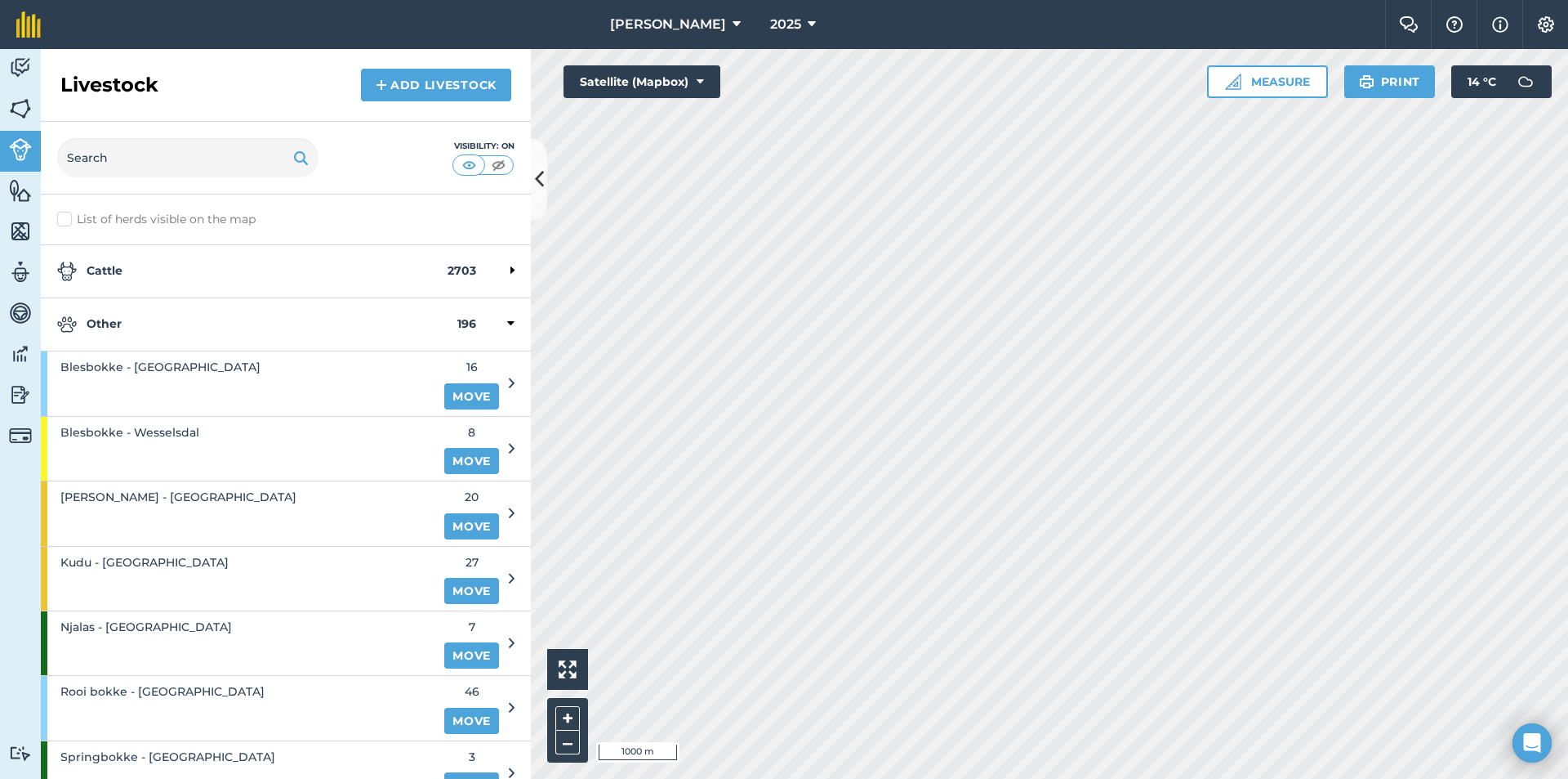
click at [126, 324] on strong "Other" at bounding box center [257, 324] width 400 height 20
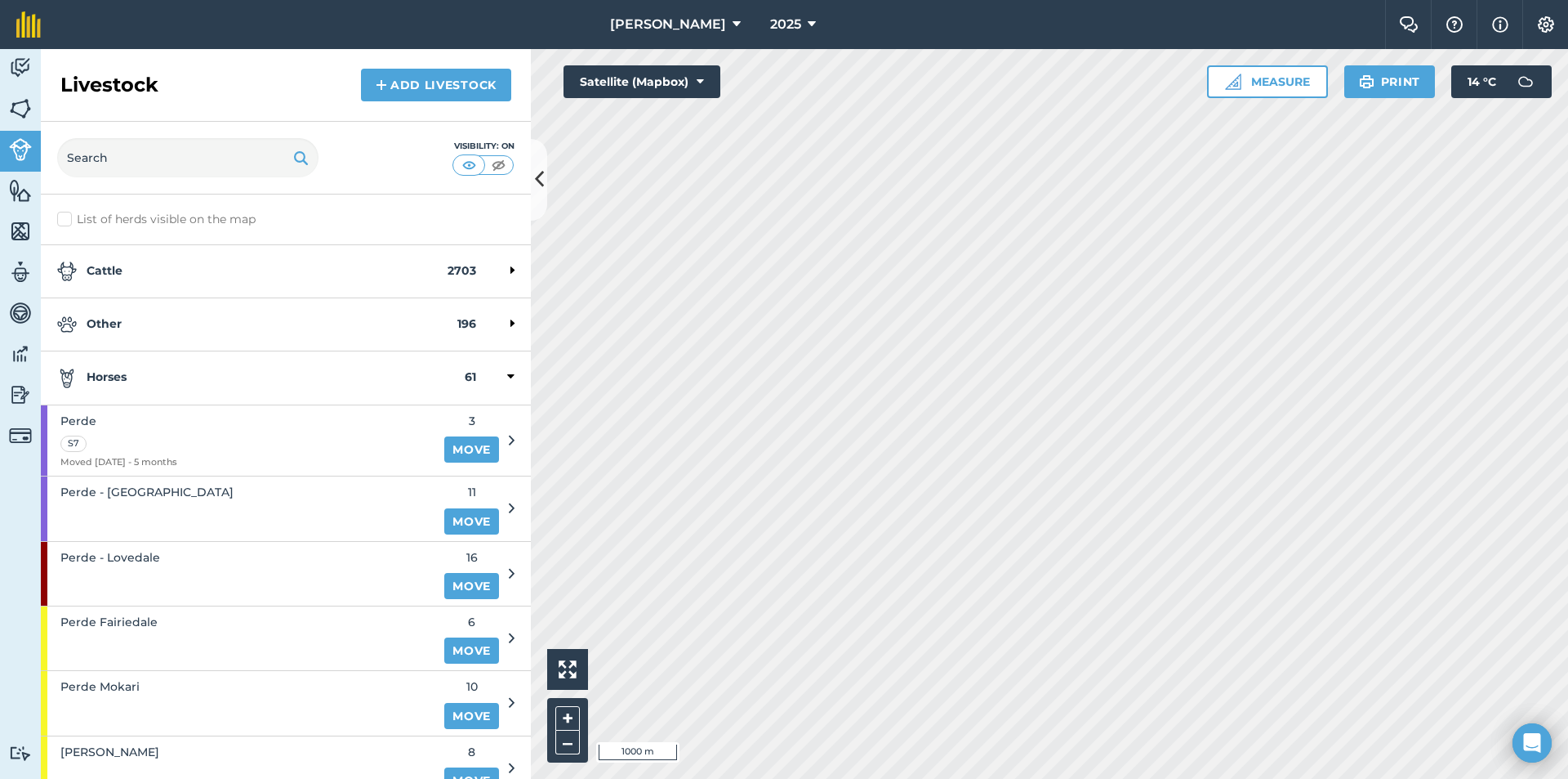
click at [124, 372] on strong "Horses" at bounding box center [261, 377] width 408 height 20
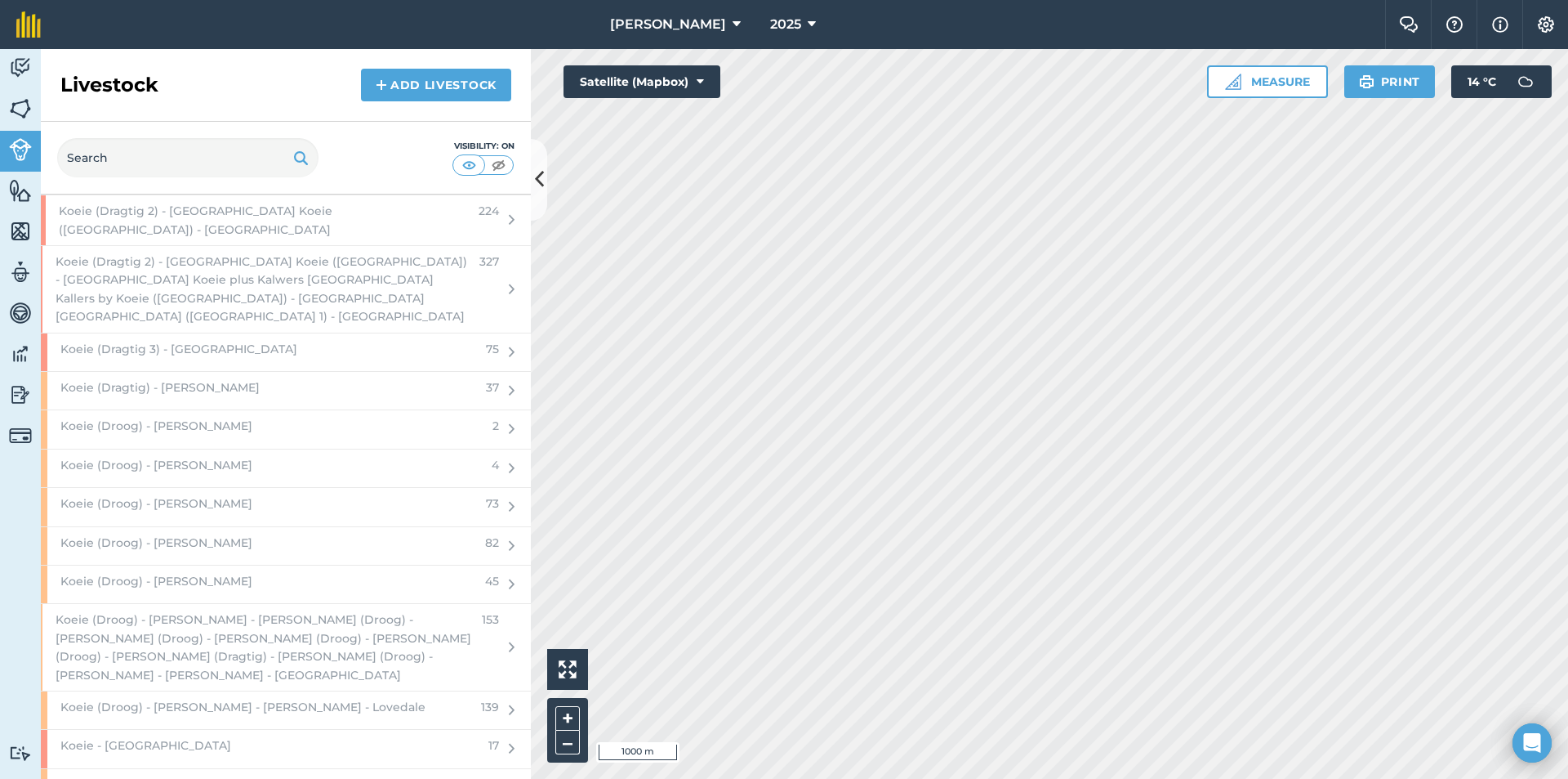
scroll to position [2288, 0]
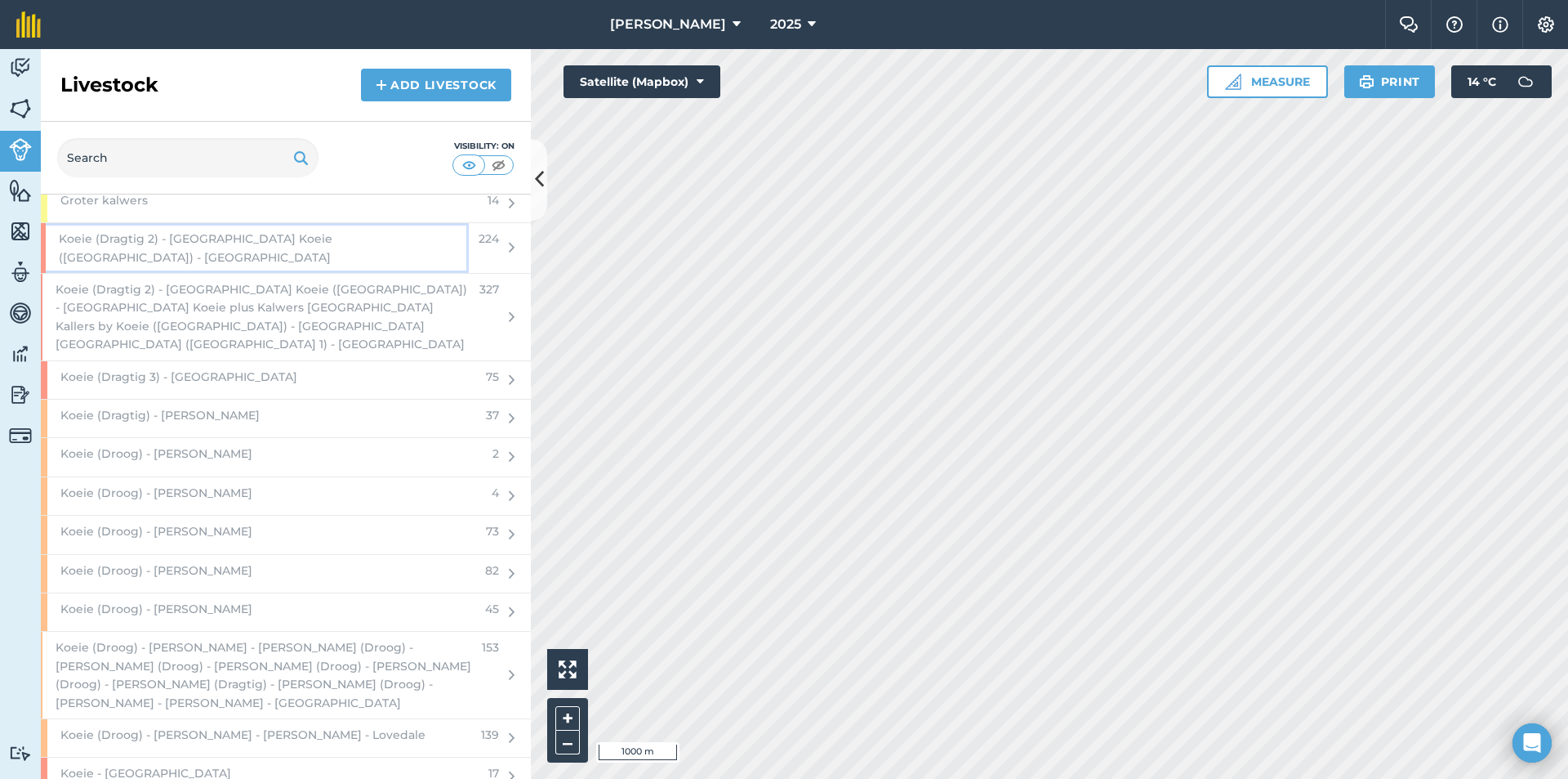
click at [270, 231] on span "Koeie (Dragtig 2) - [GEOGRAPHIC_DATA] Koeie ([GEOGRAPHIC_DATA]) - [GEOGRAPHIC_D…" at bounding box center [264, 248] width 410 height 37
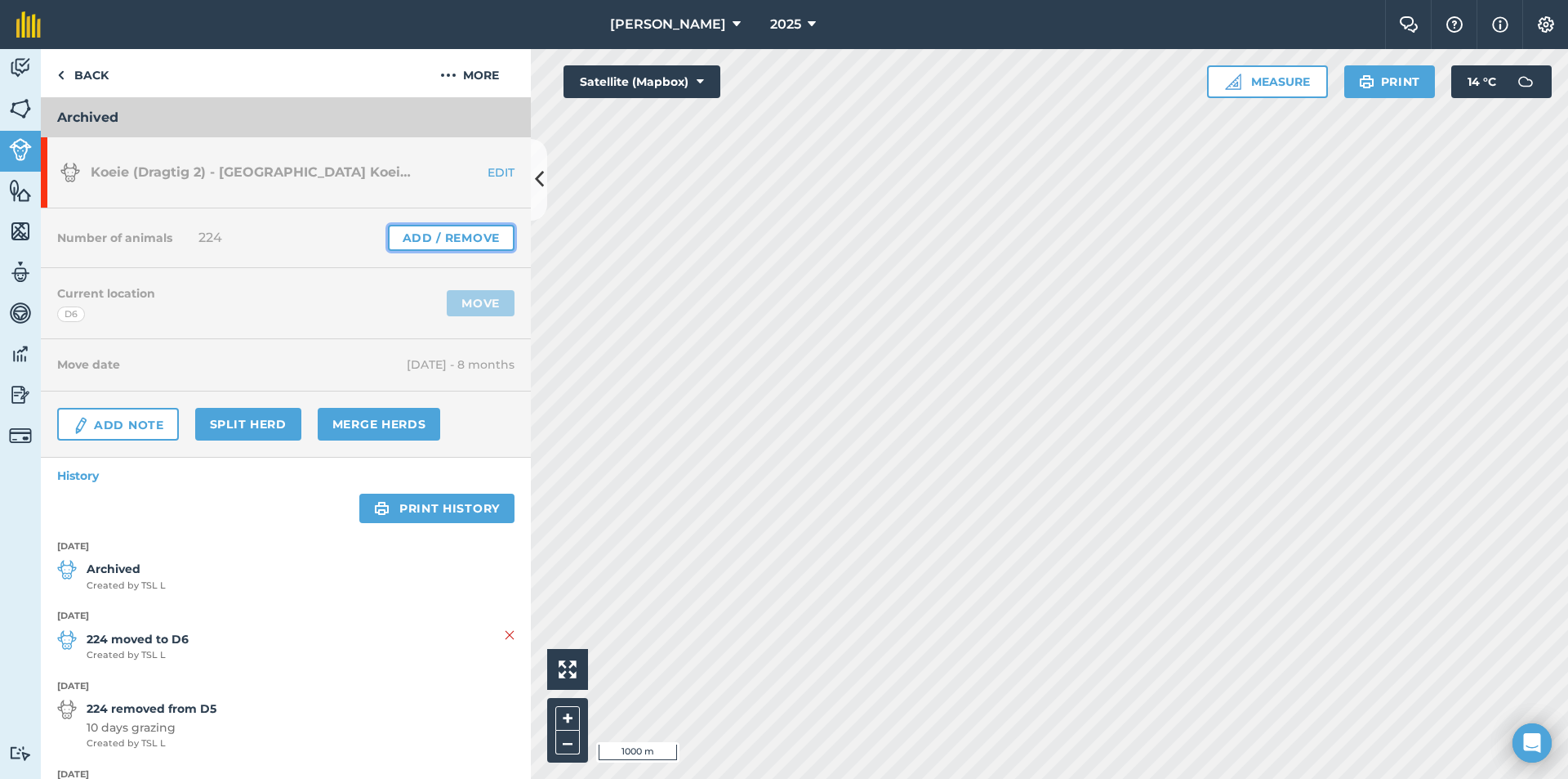
click at [454, 235] on link "Add / Remove" at bounding box center [451, 238] width 127 height 27
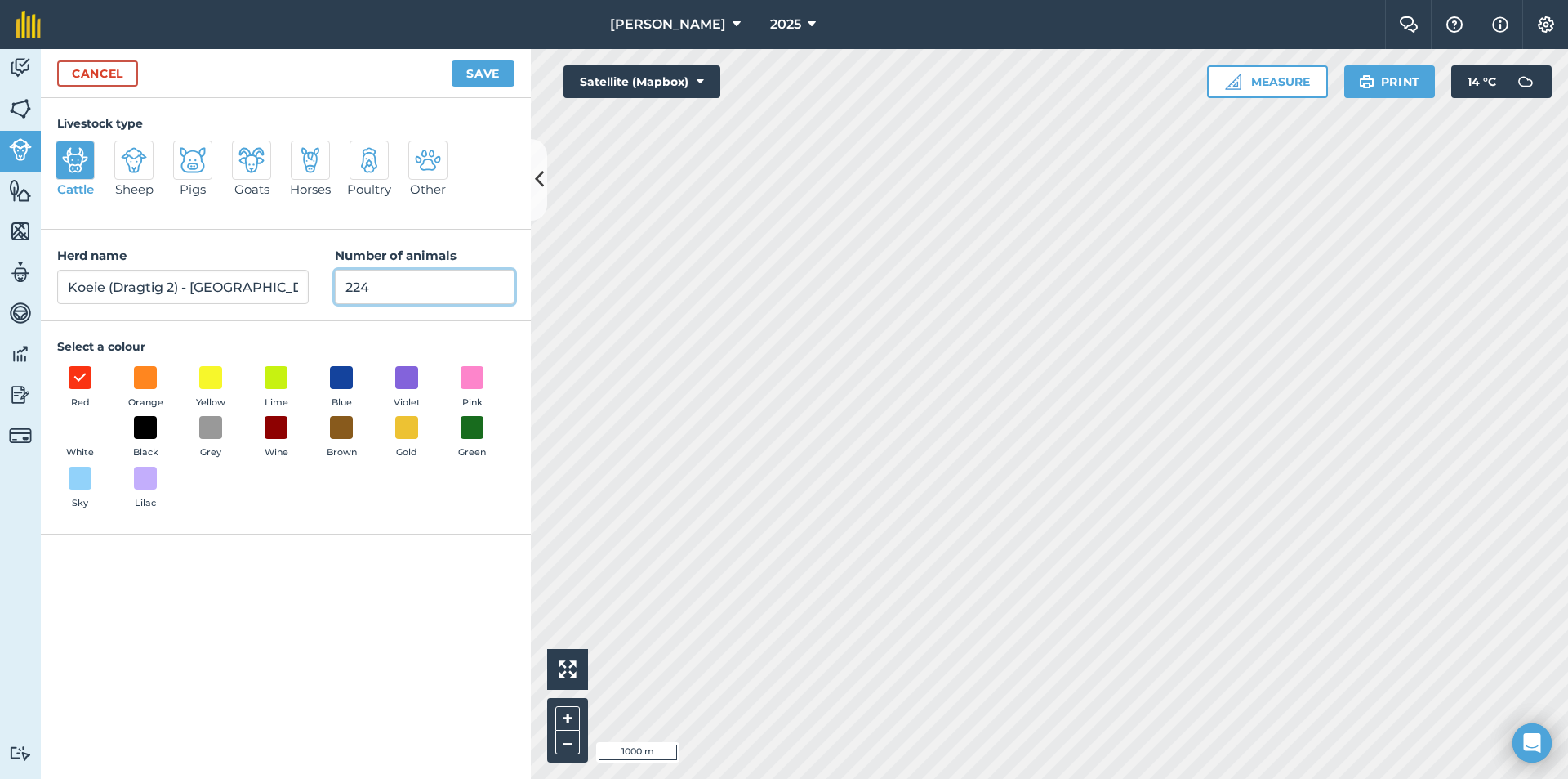
click at [421, 290] on input "224" at bounding box center [425, 286] width 180 height 34
type input "2"
type input "0"
click at [487, 74] on button "Save" at bounding box center [483, 74] width 63 height 27
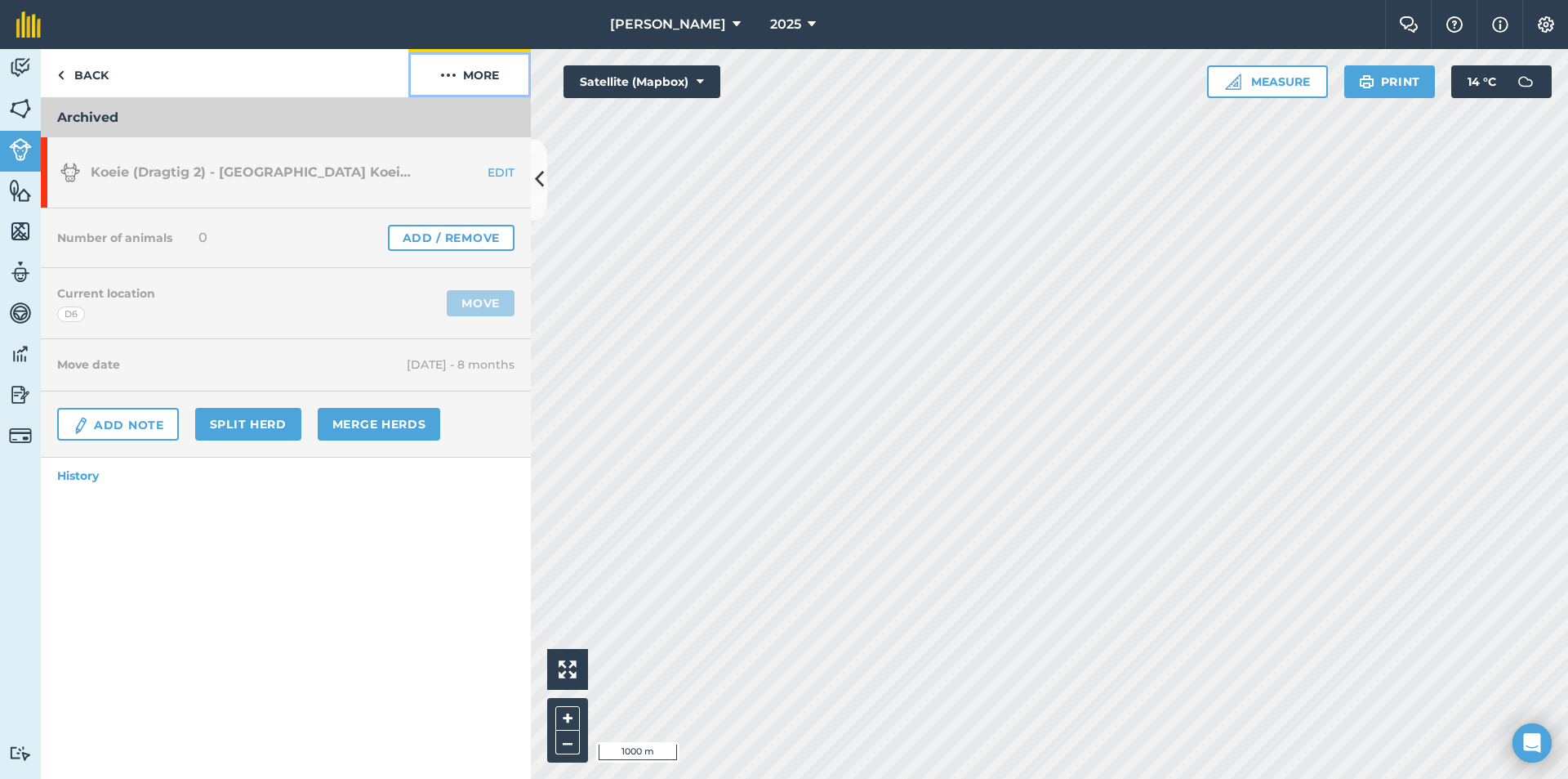
click at [487, 74] on button "More" at bounding box center [470, 73] width 123 height 48
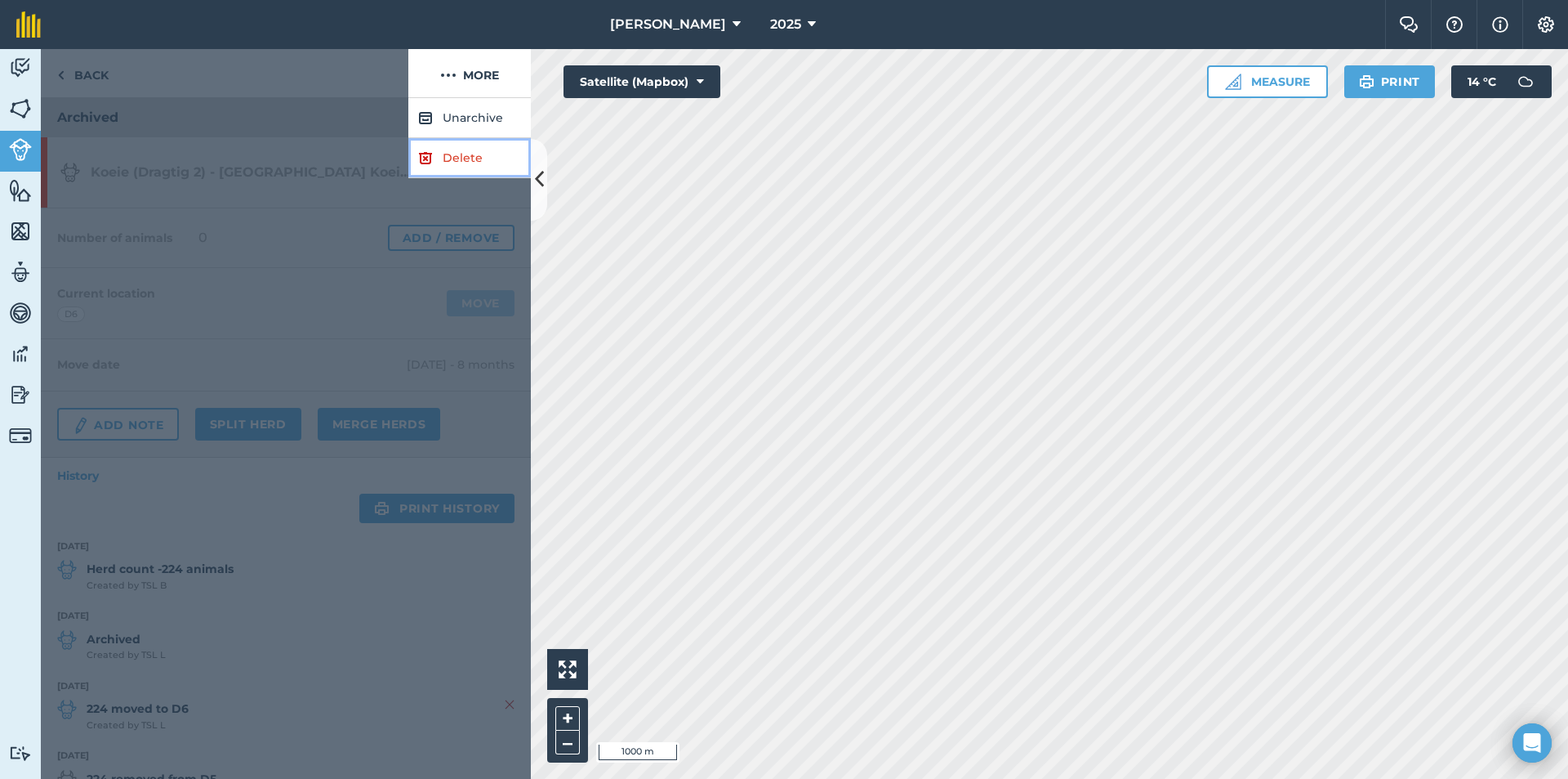
click at [456, 159] on link "Delete" at bounding box center [470, 158] width 123 height 40
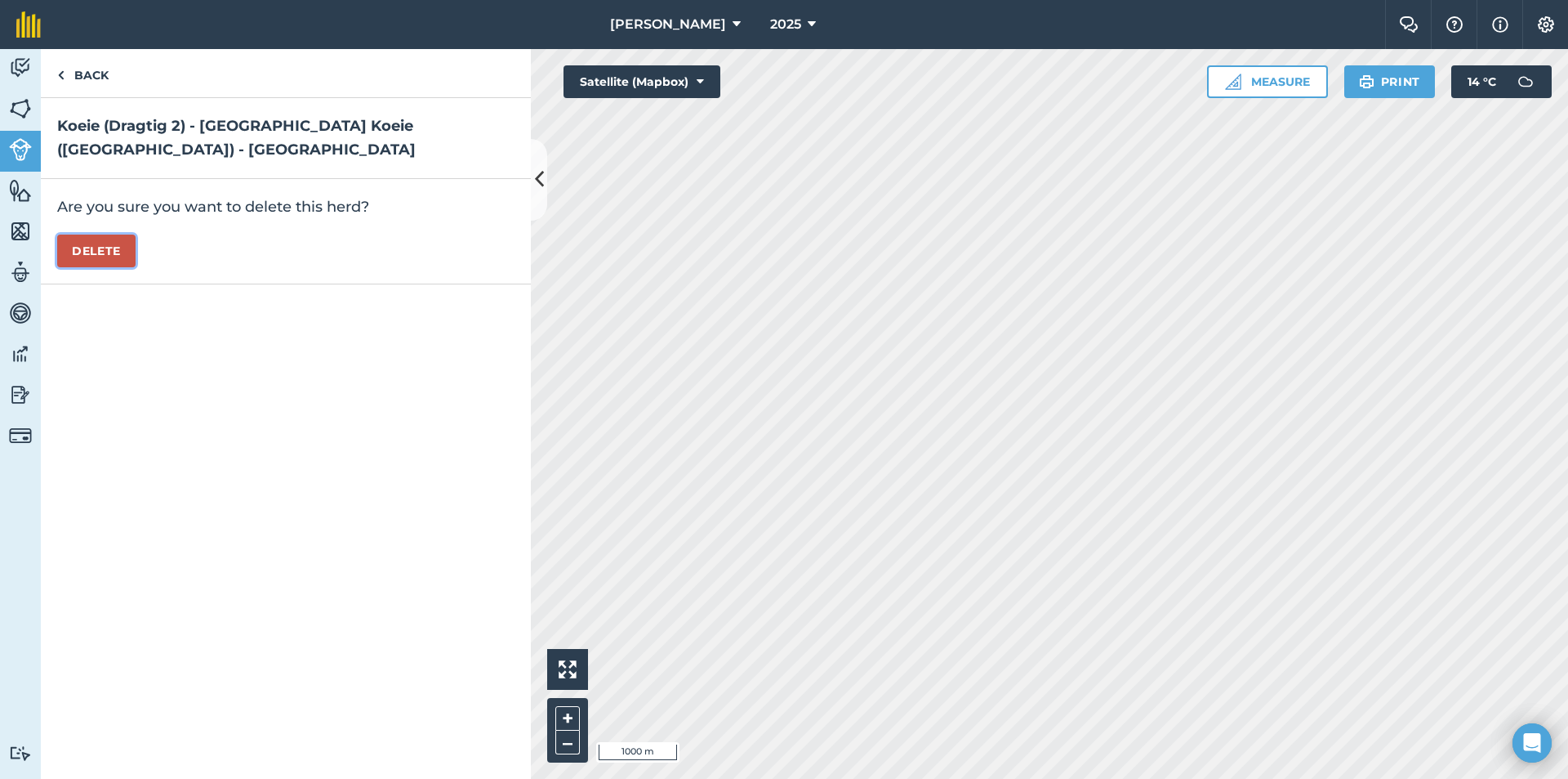
click at [89, 235] on button "Delete" at bounding box center [96, 251] width 79 height 32
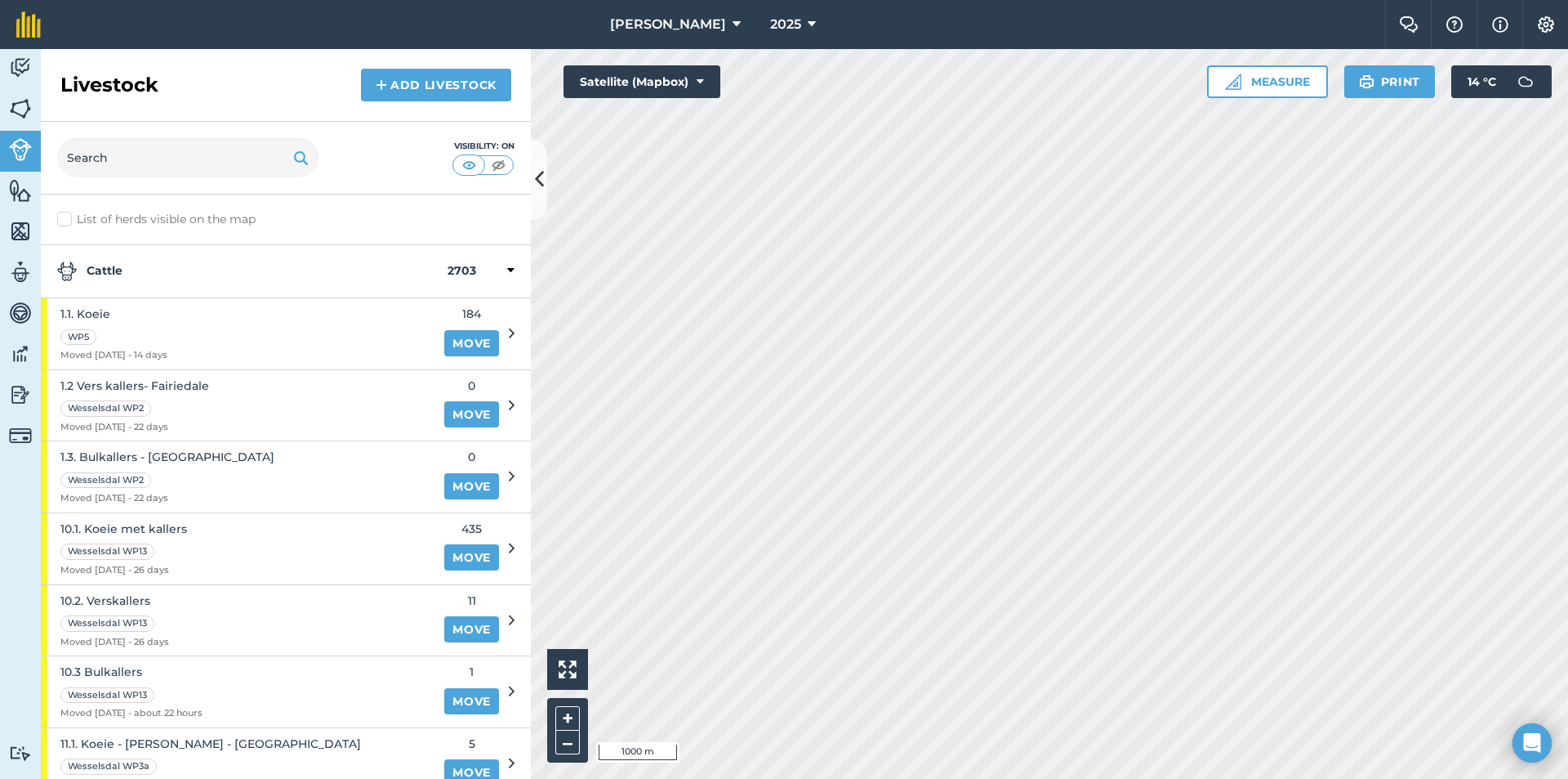
click at [143, 271] on strong "Cattle" at bounding box center [252, 271] width 391 height 20
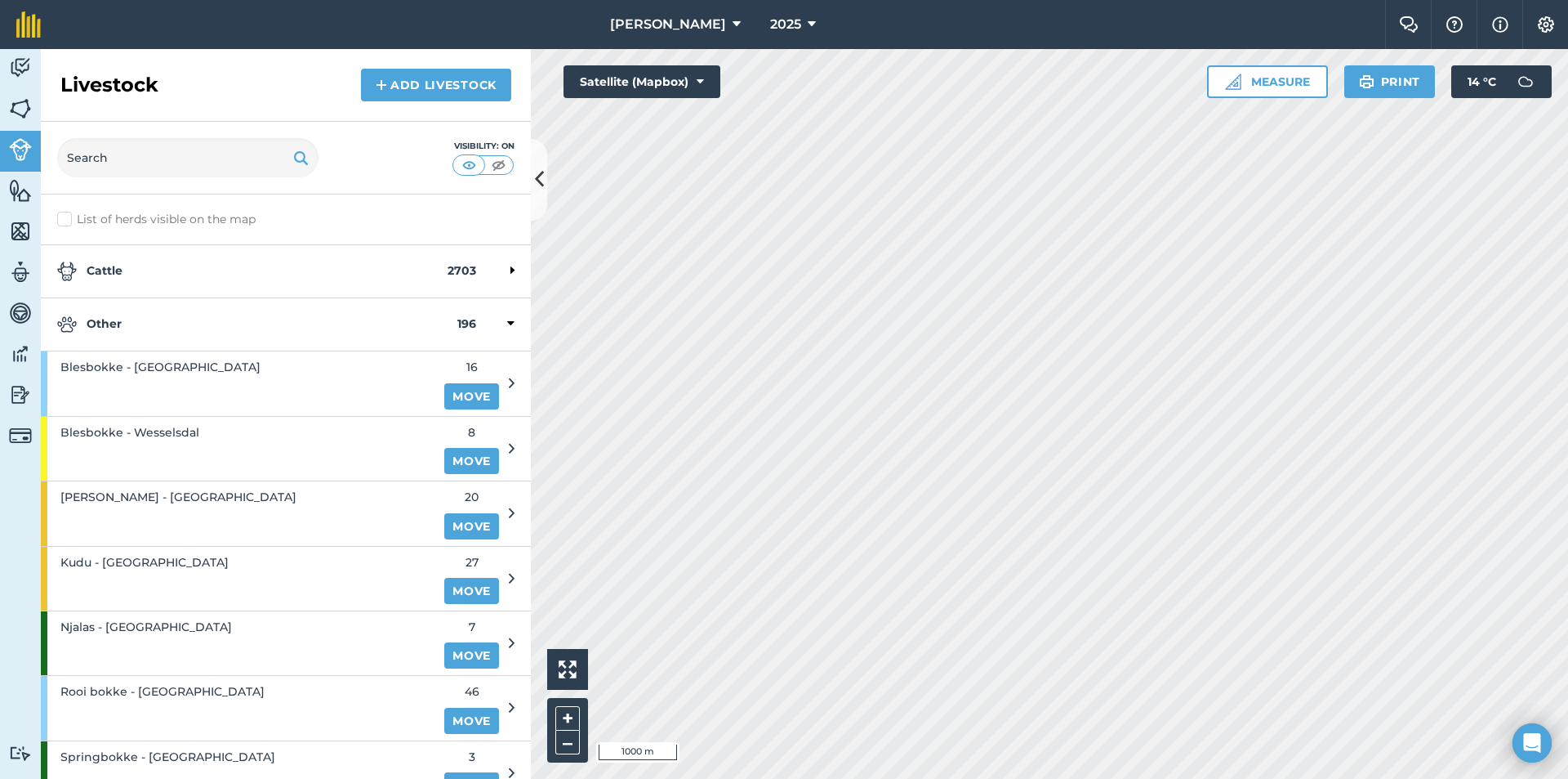
click at [122, 313] on div "Other 196" at bounding box center [285, 325] width 490 height 53
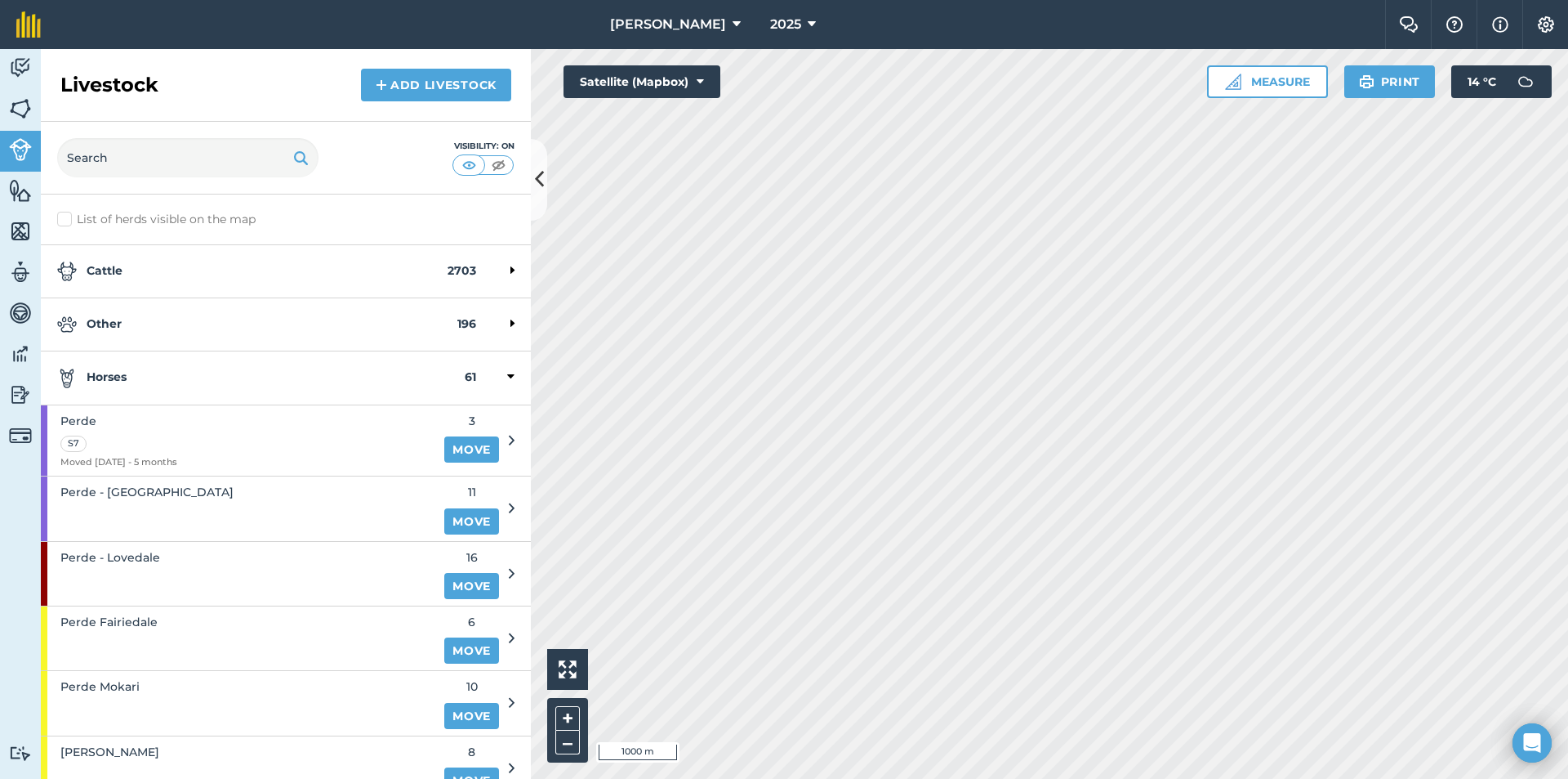
click at [109, 368] on strong "Horses" at bounding box center [261, 377] width 408 height 20
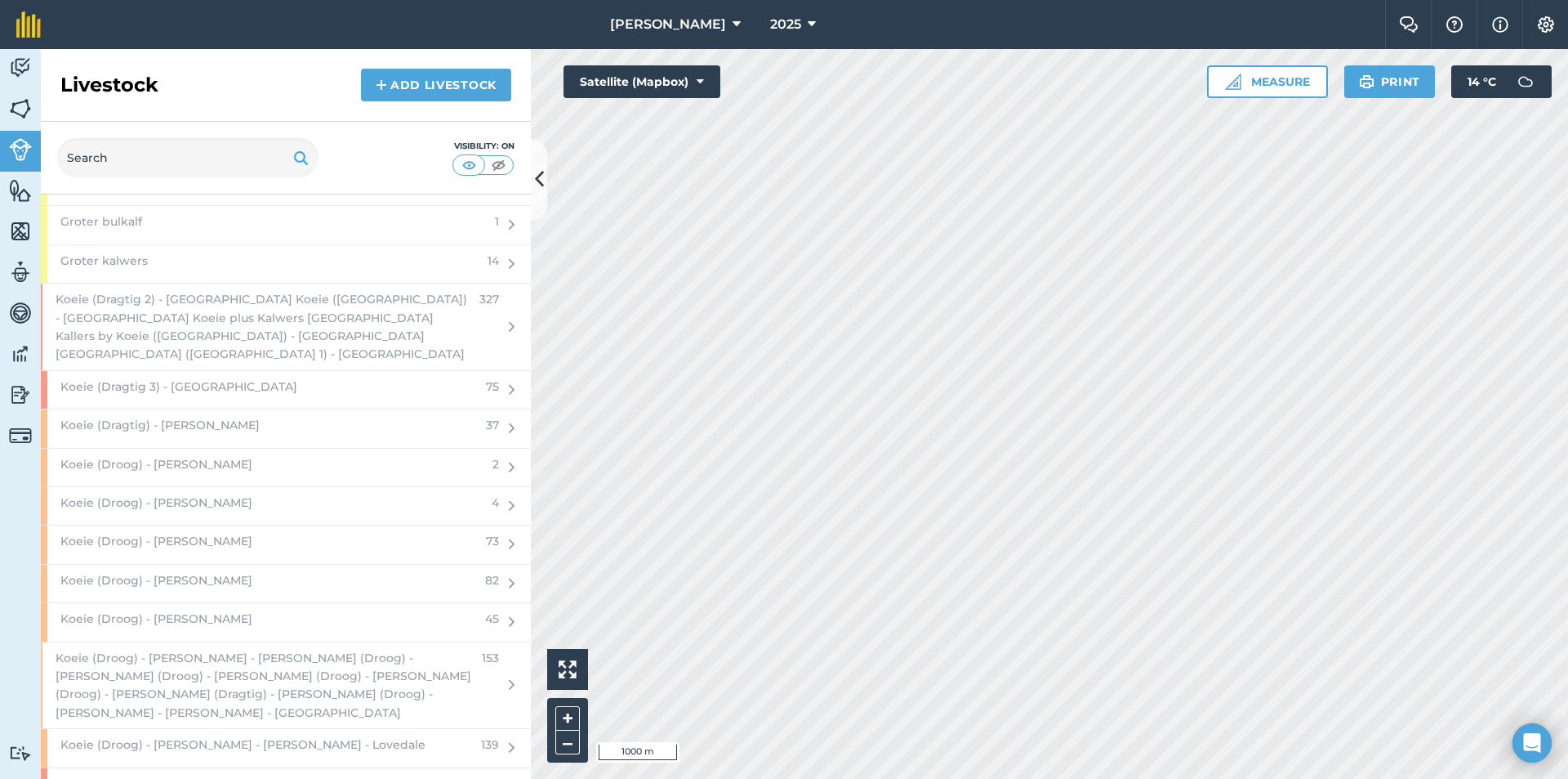
scroll to position [2207, 0]
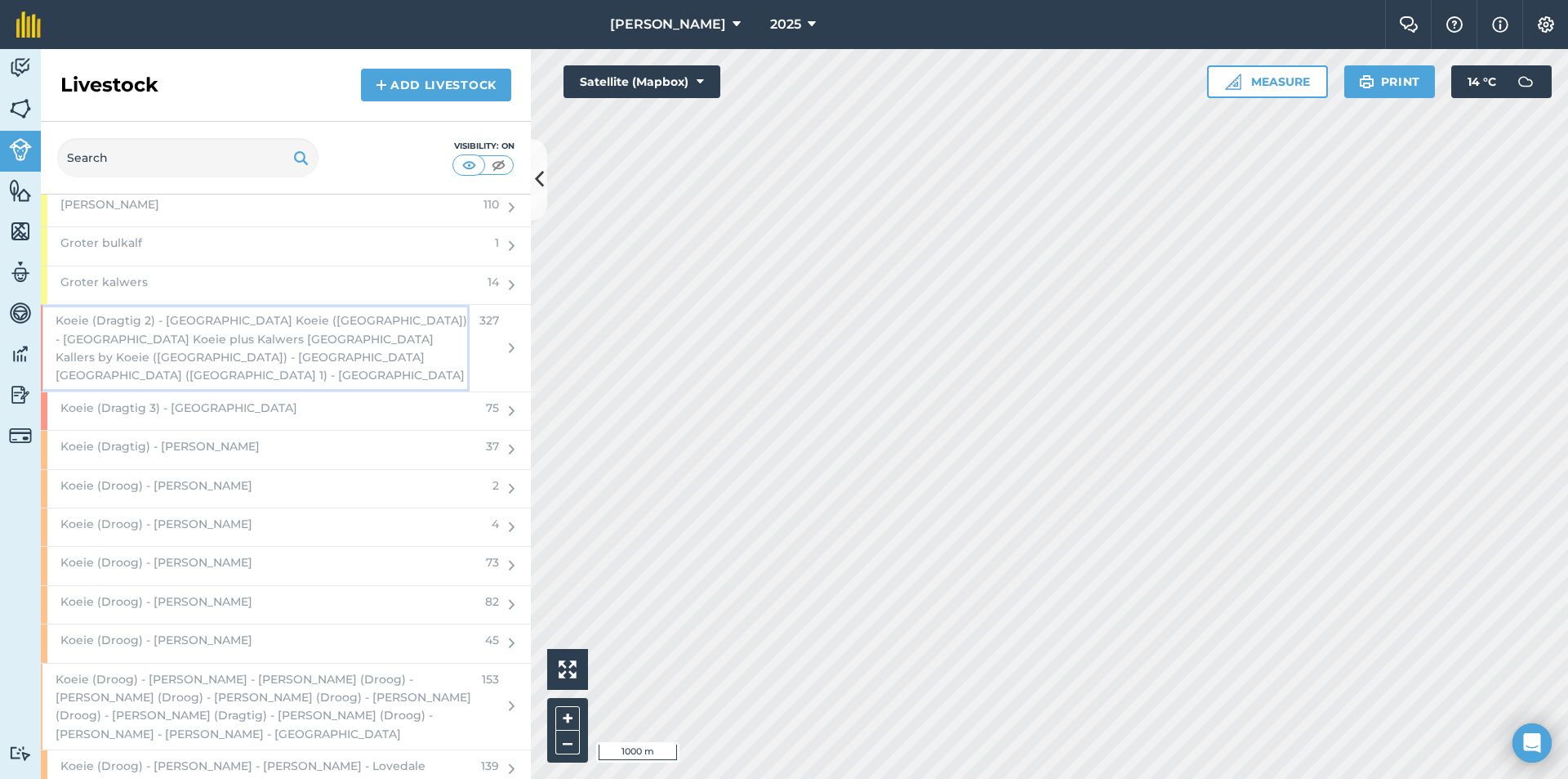
click at [161, 324] on span "Koeie (Dragtig 2) - [GEOGRAPHIC_DATA] Koeie ([GEOGRAPHIC_DATA]) - [GEOGRAPHIC_D…" at bounding box center [262, 348] width 414 height 74
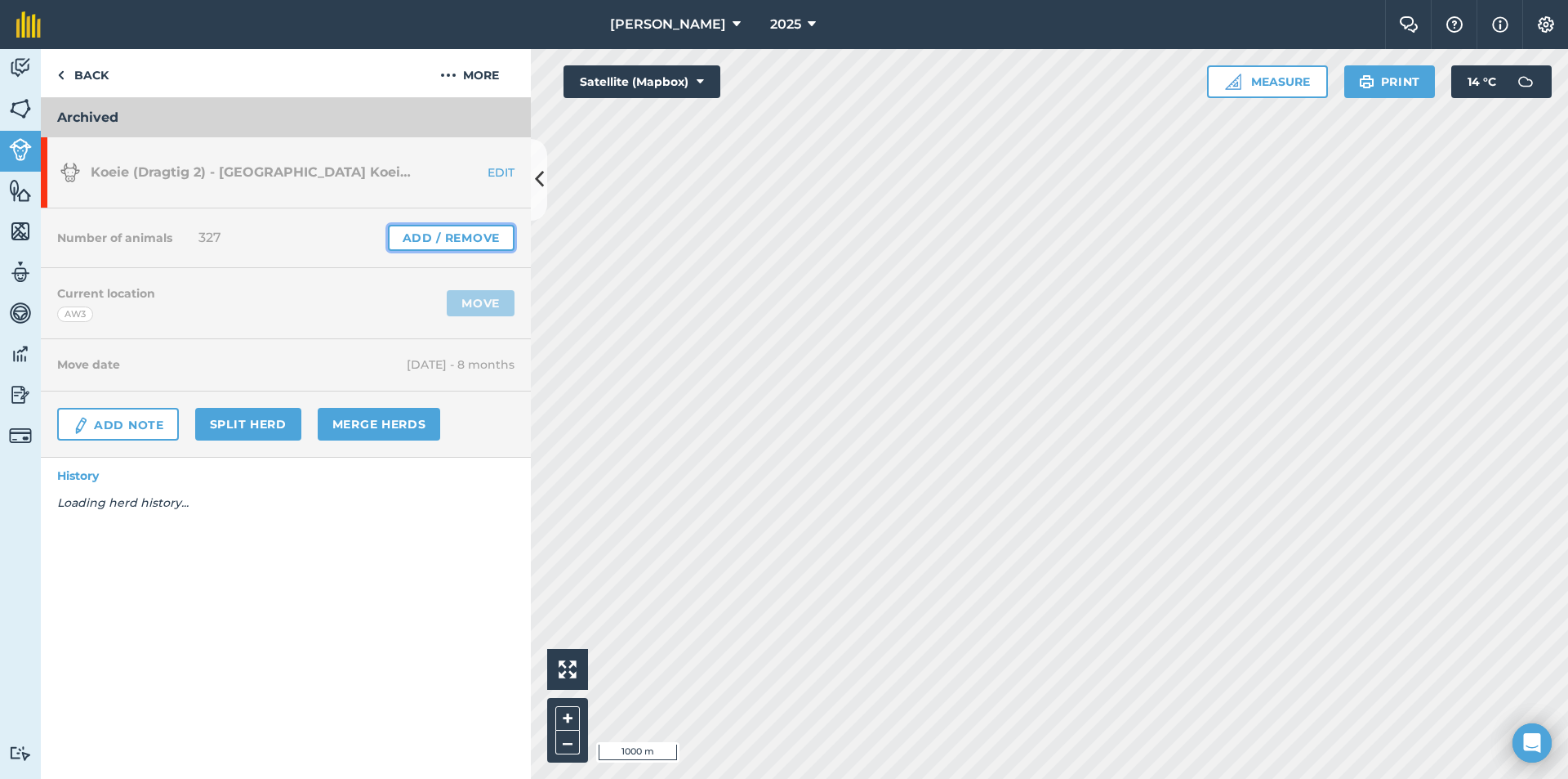
click at [437, 228] on link "Add / Remove" at bounding box center [451, 238] width 127 height 27
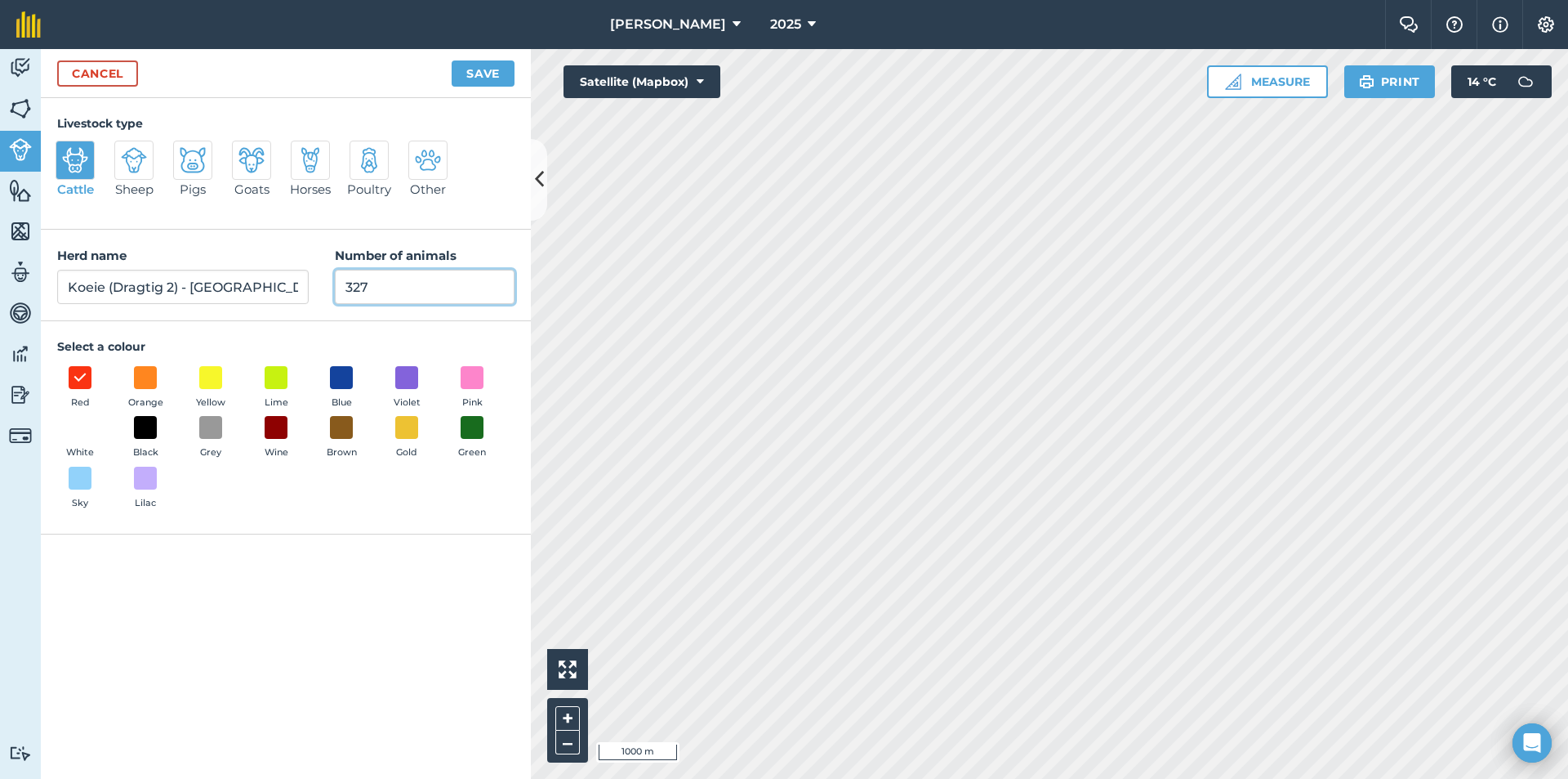
click at [414, 283] on input "327" at bounding box center [425, 286] width 180 height 34
type input "3"
type input "0"
click at [485, 75] on button "Save" at bounding box center [483, 74] width 63 height 27
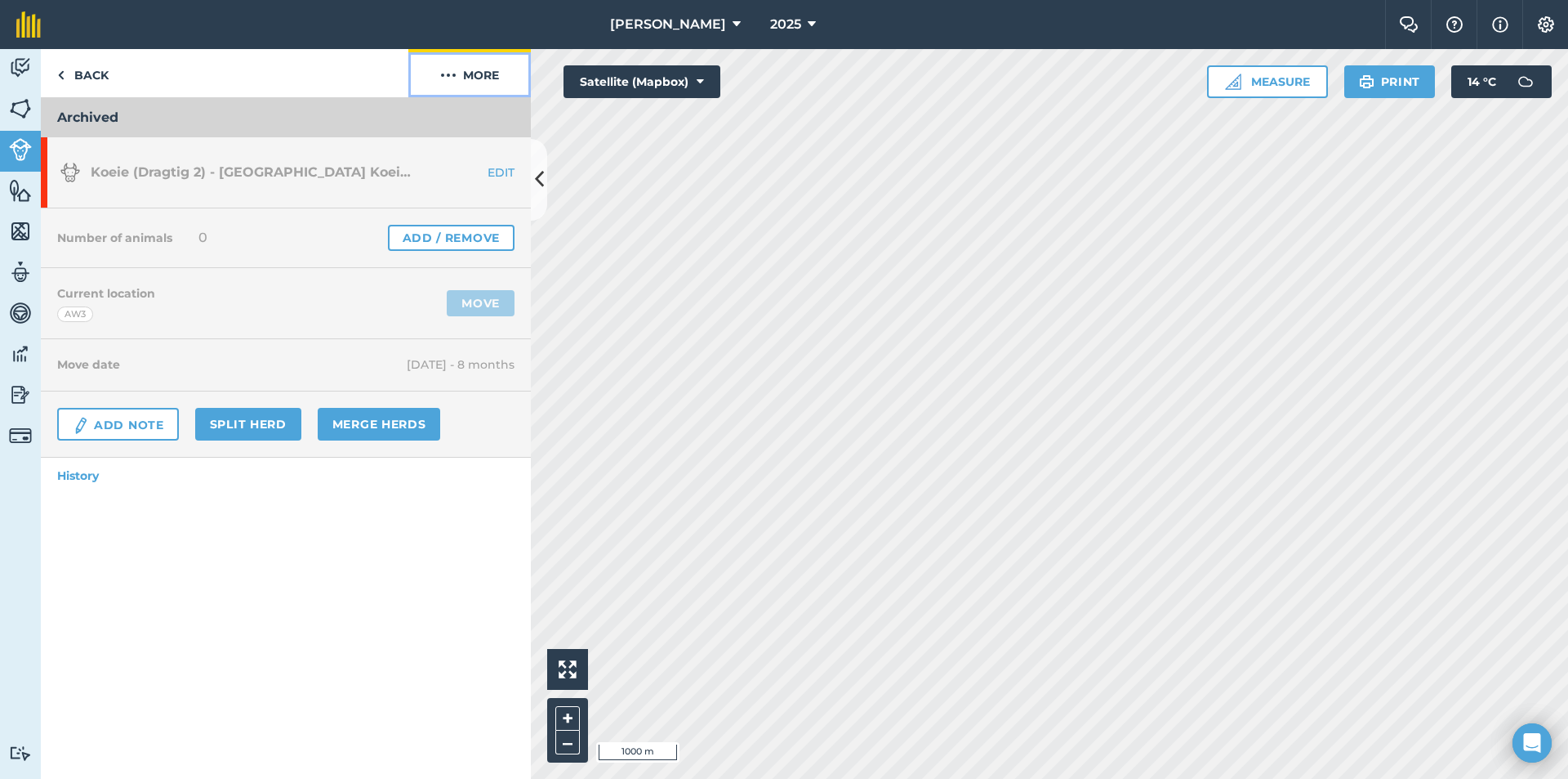
click at [485, 75] on button "More" at bounding box center [470, 73] width 123 height 48
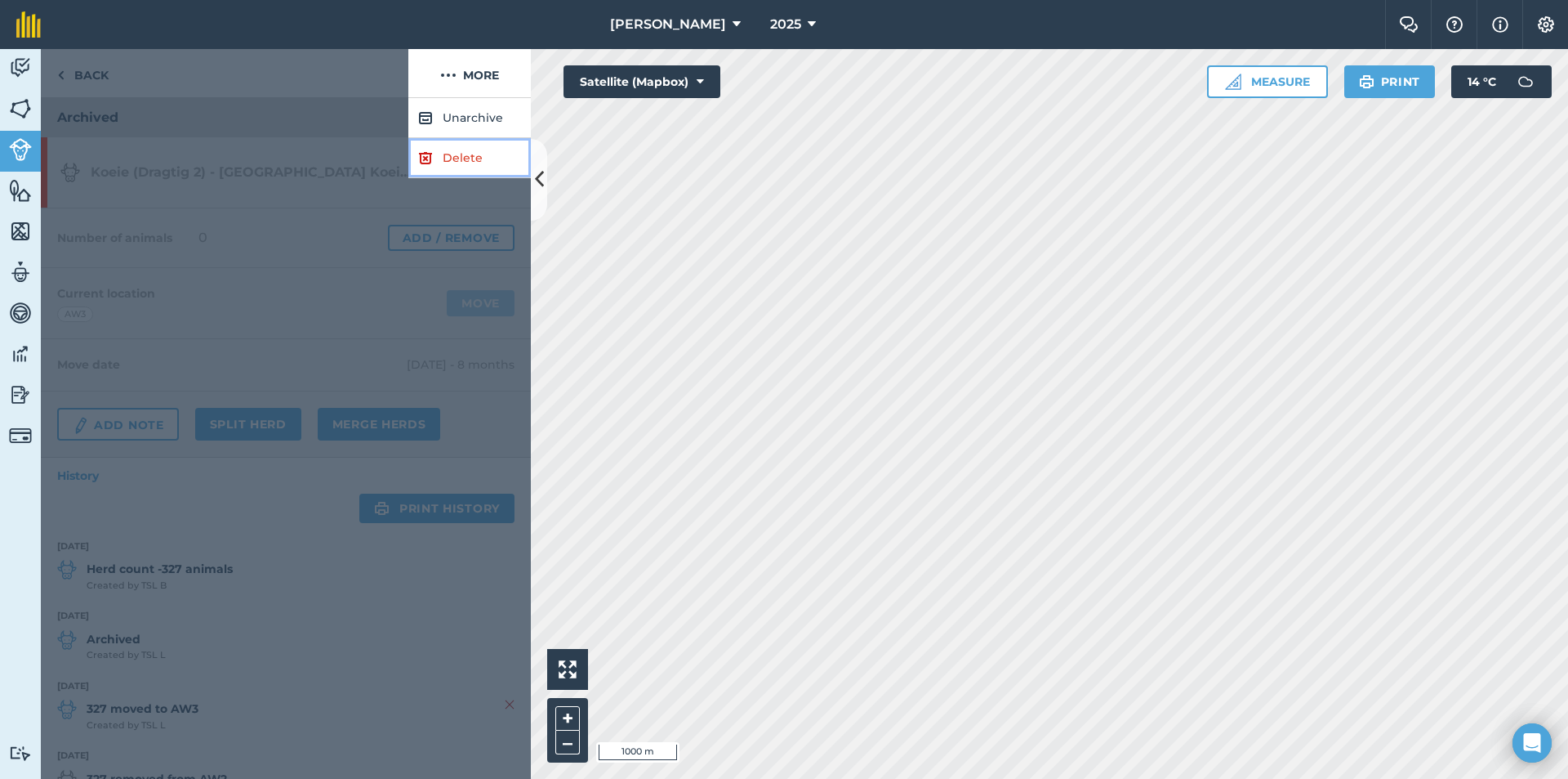
click at [455, 157] on link "Delete" at bounding box center [470, 158] width 123 height 40
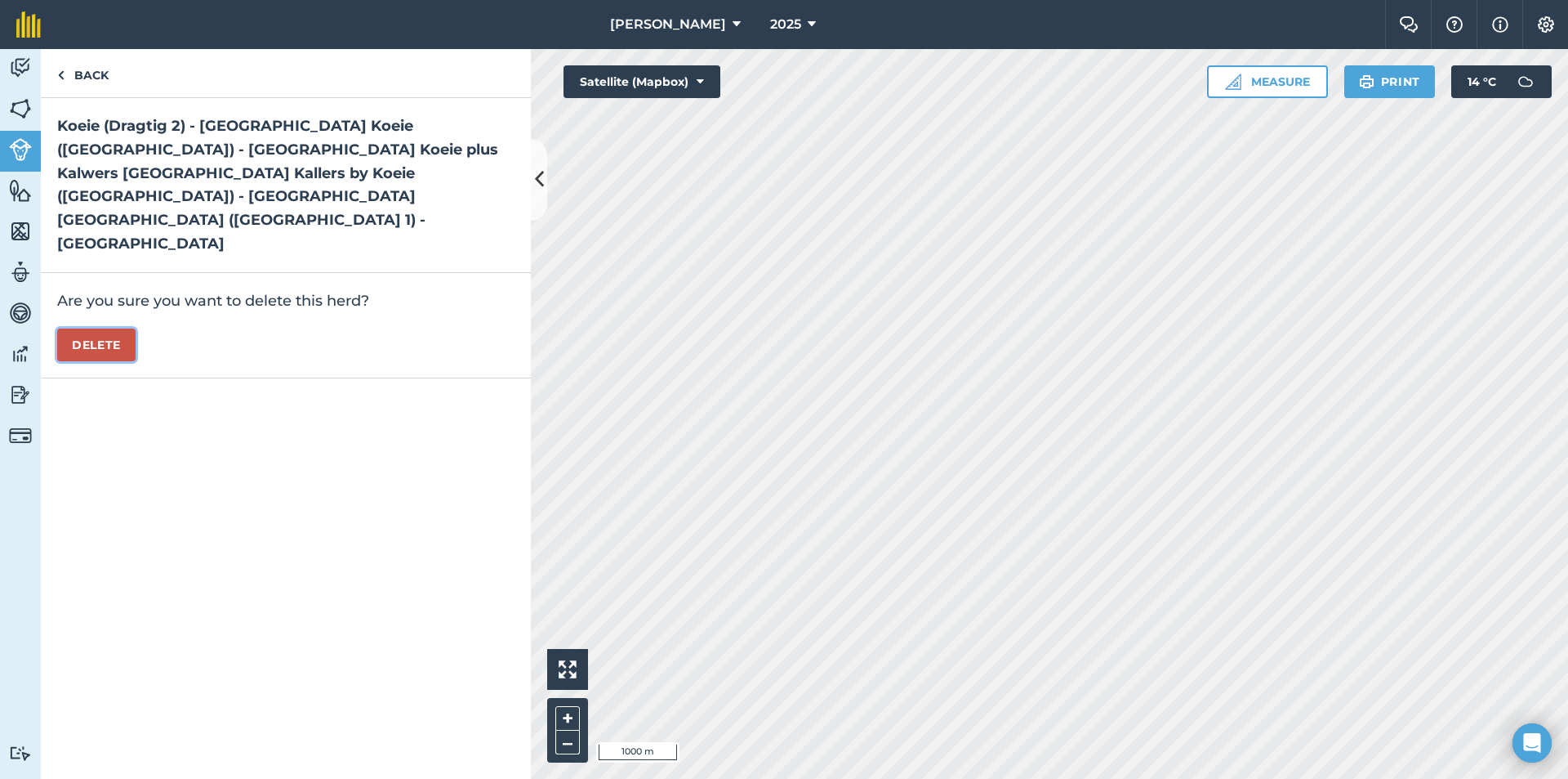
click at [113, 329] on button "Delete" at bounding box center [96, 344] width 79 height 32
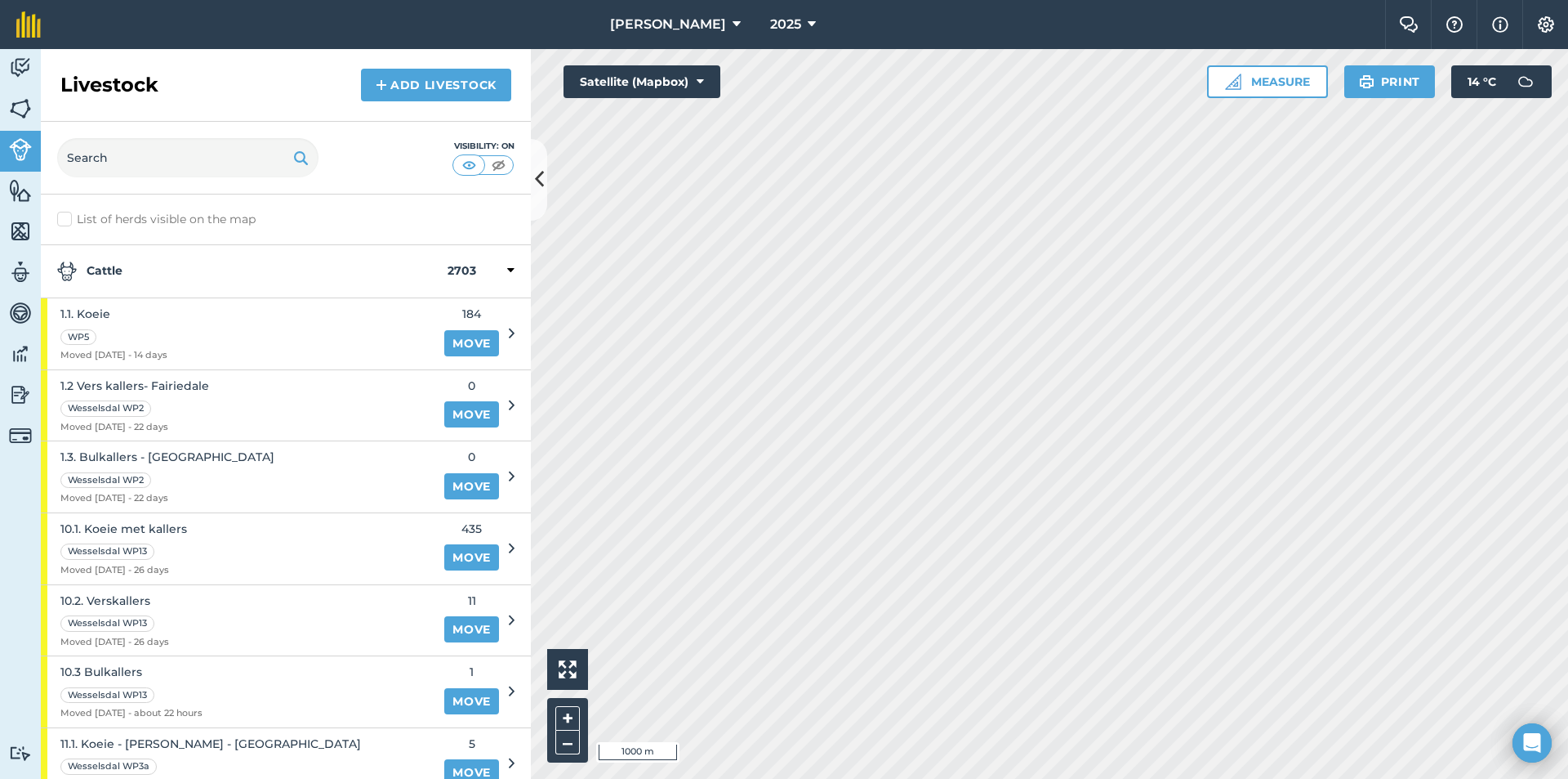
click at [114, 250] on div "Cattle 2703" at bounding box center [285, 272] width 490 height 53
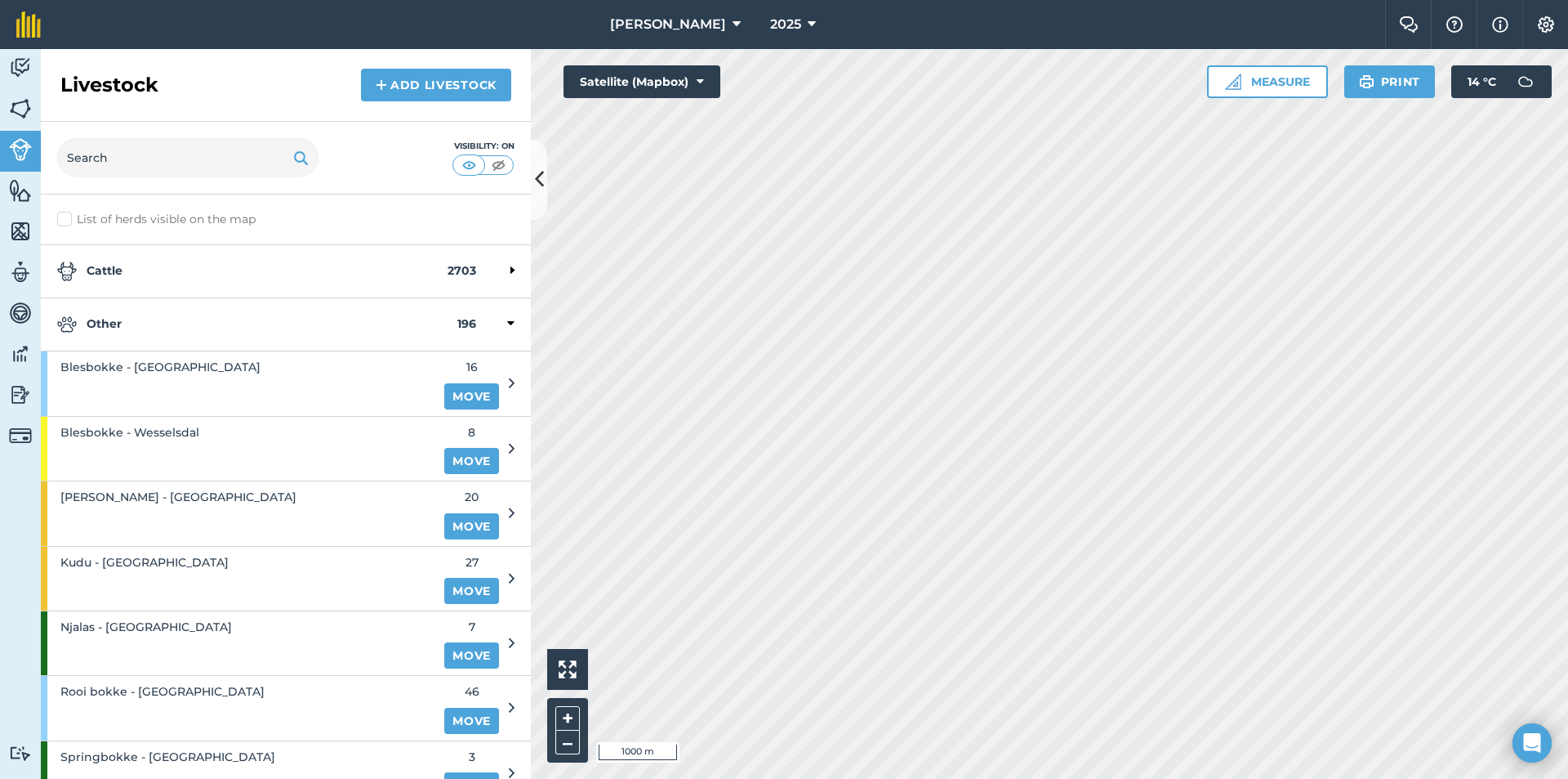
click at [124, 311] on div "Other 196" at bounding box center [285, 325] width 490 height 53
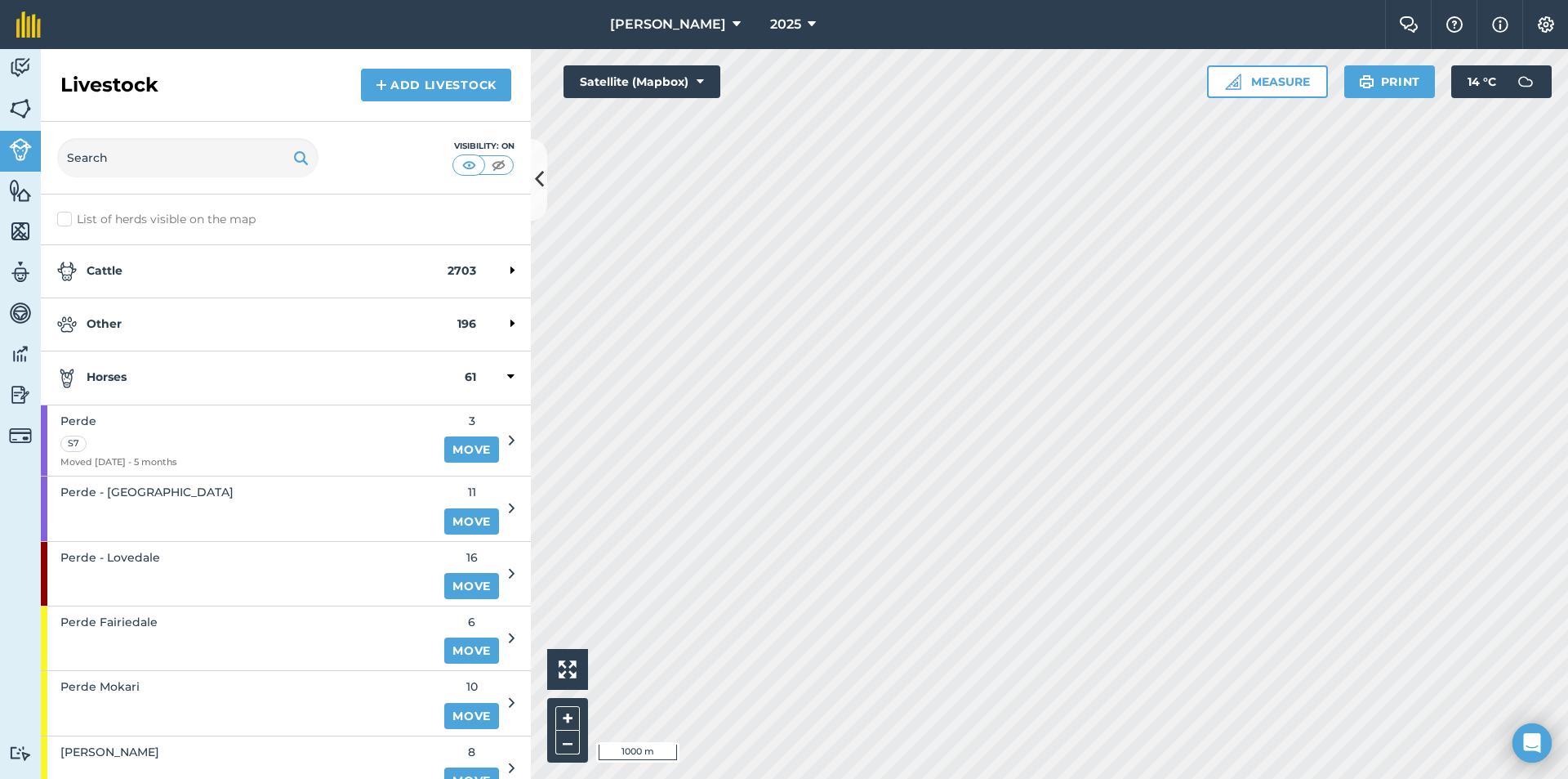
click at [145, 374] on strong "Horses" at bounding box center [261, 377] width 408 height 20
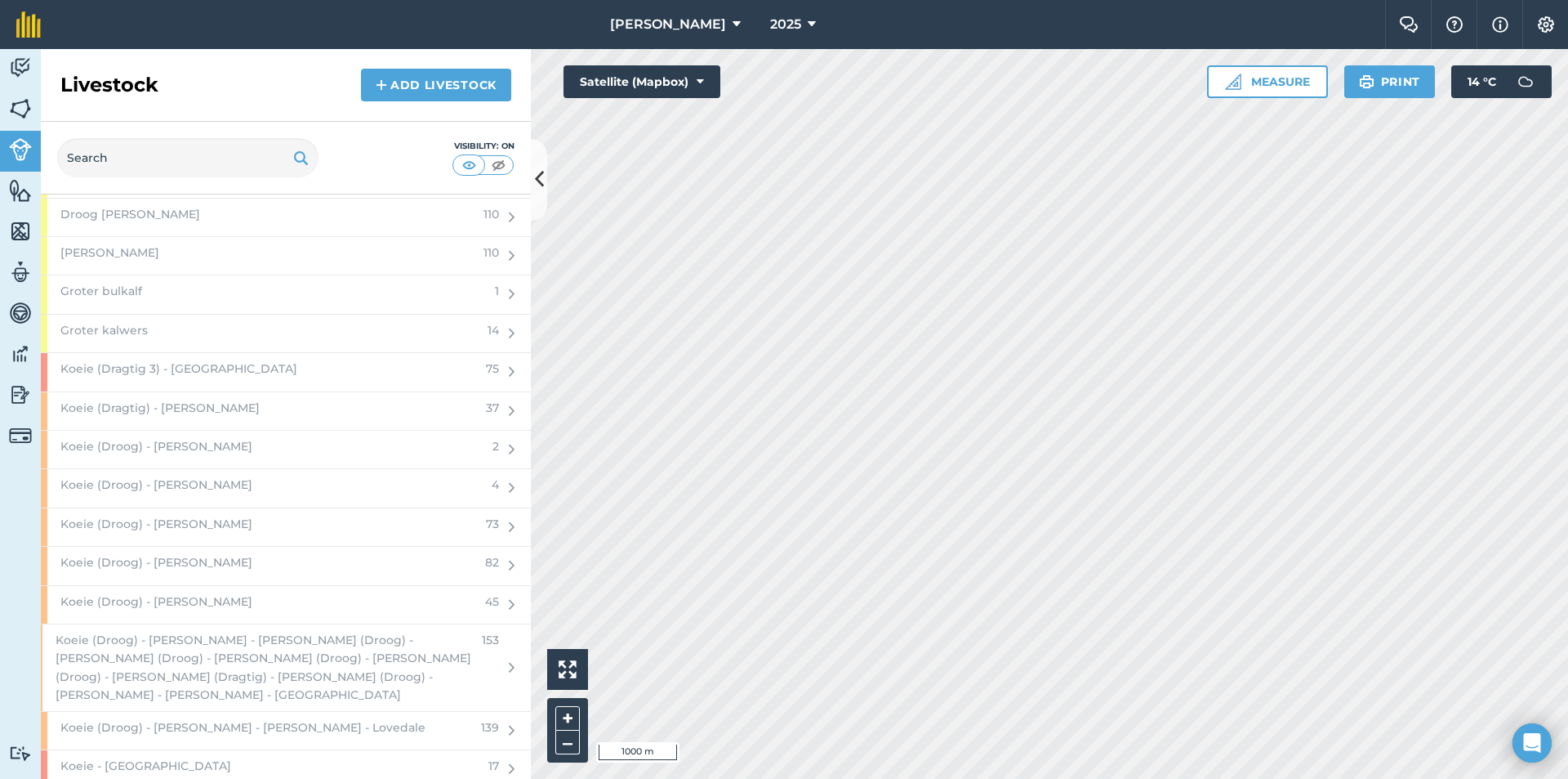
scroll to position [2125, 0]
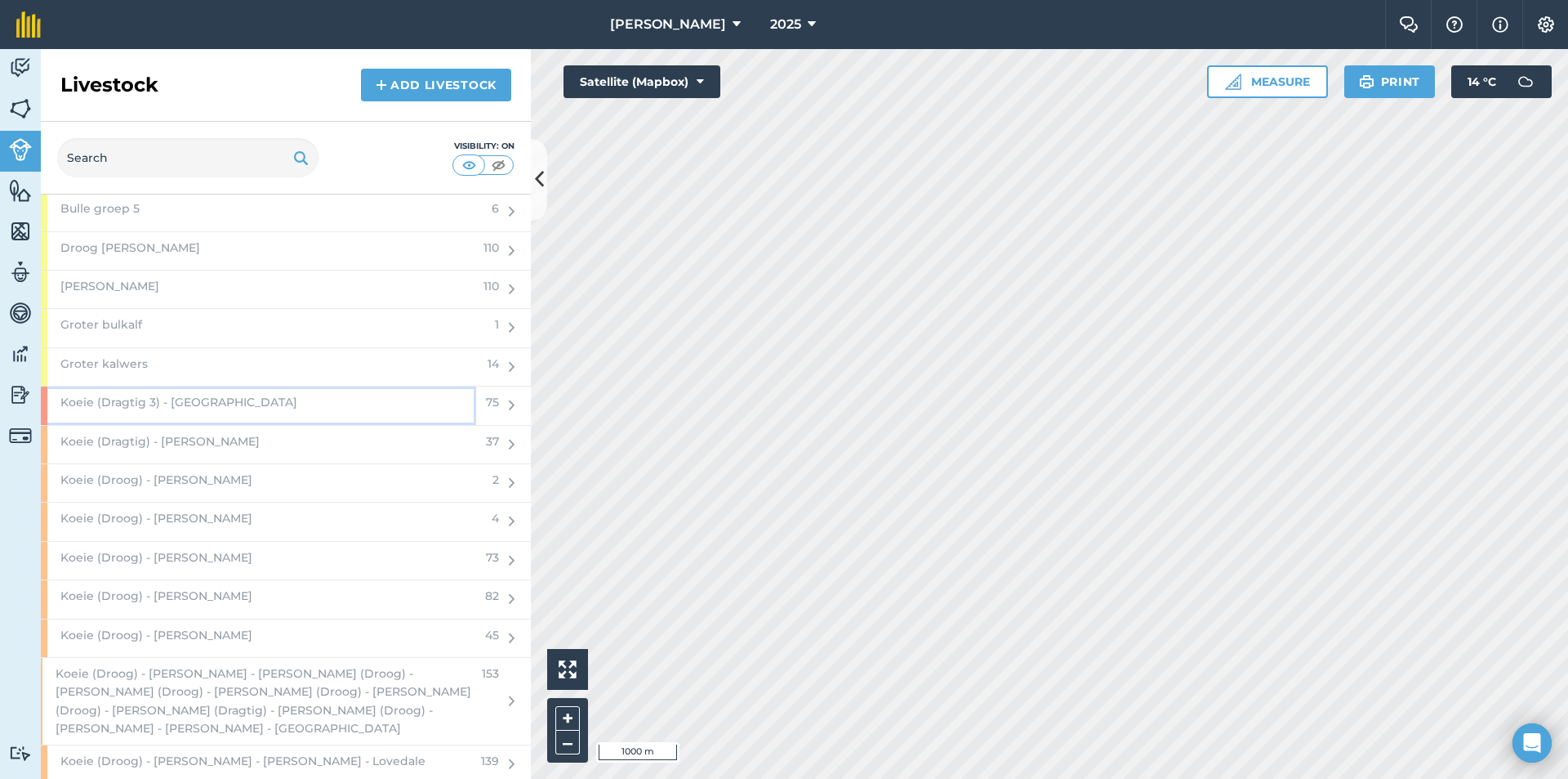
click at [275, 404] on div "Koeie (Dragtig 3) - [GEOGRAPHIC_DATA]" at bounding box center [258, 405] width 435 height 37
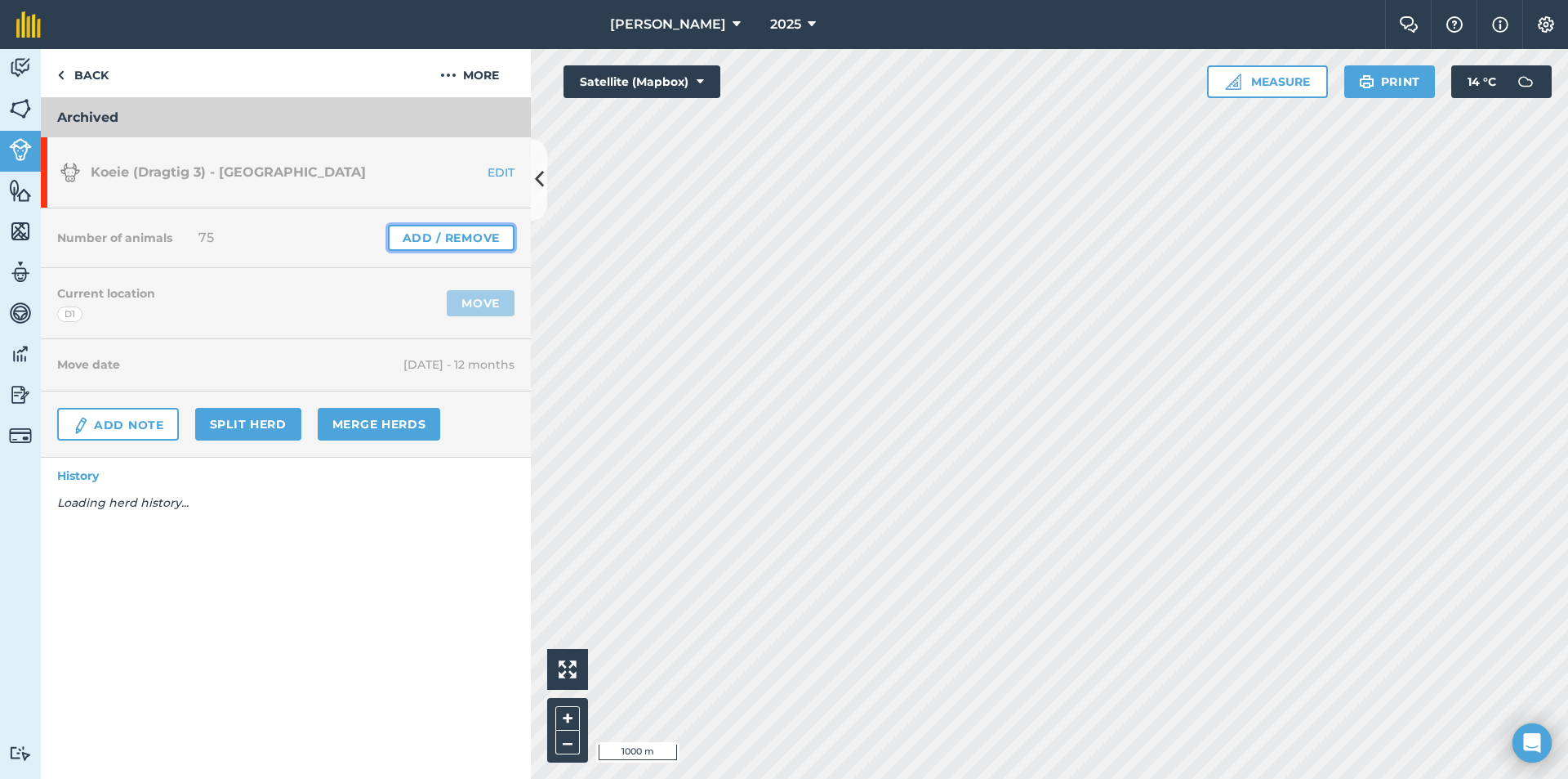
click at [452, 244] on link "Add / Remove" at bounding box center [451, 238] width 127 height 27
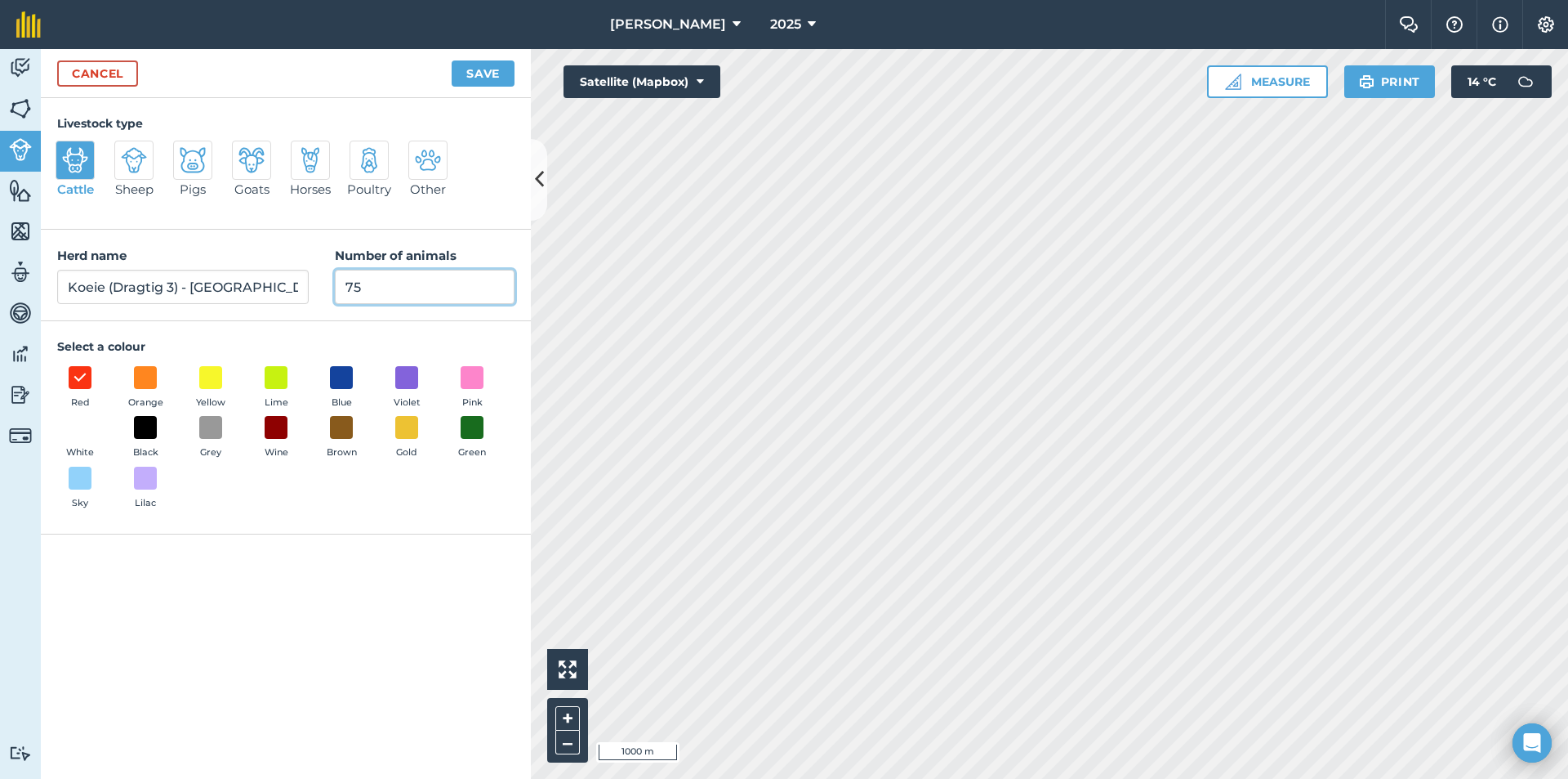
click at [396, 283] on input "75" at bounding box center [425, 286] width 180 height 34
type input "7"
type input "0"
click at [488, 75] on button "Save" at bounding box center [483, 74] width 63 height 27
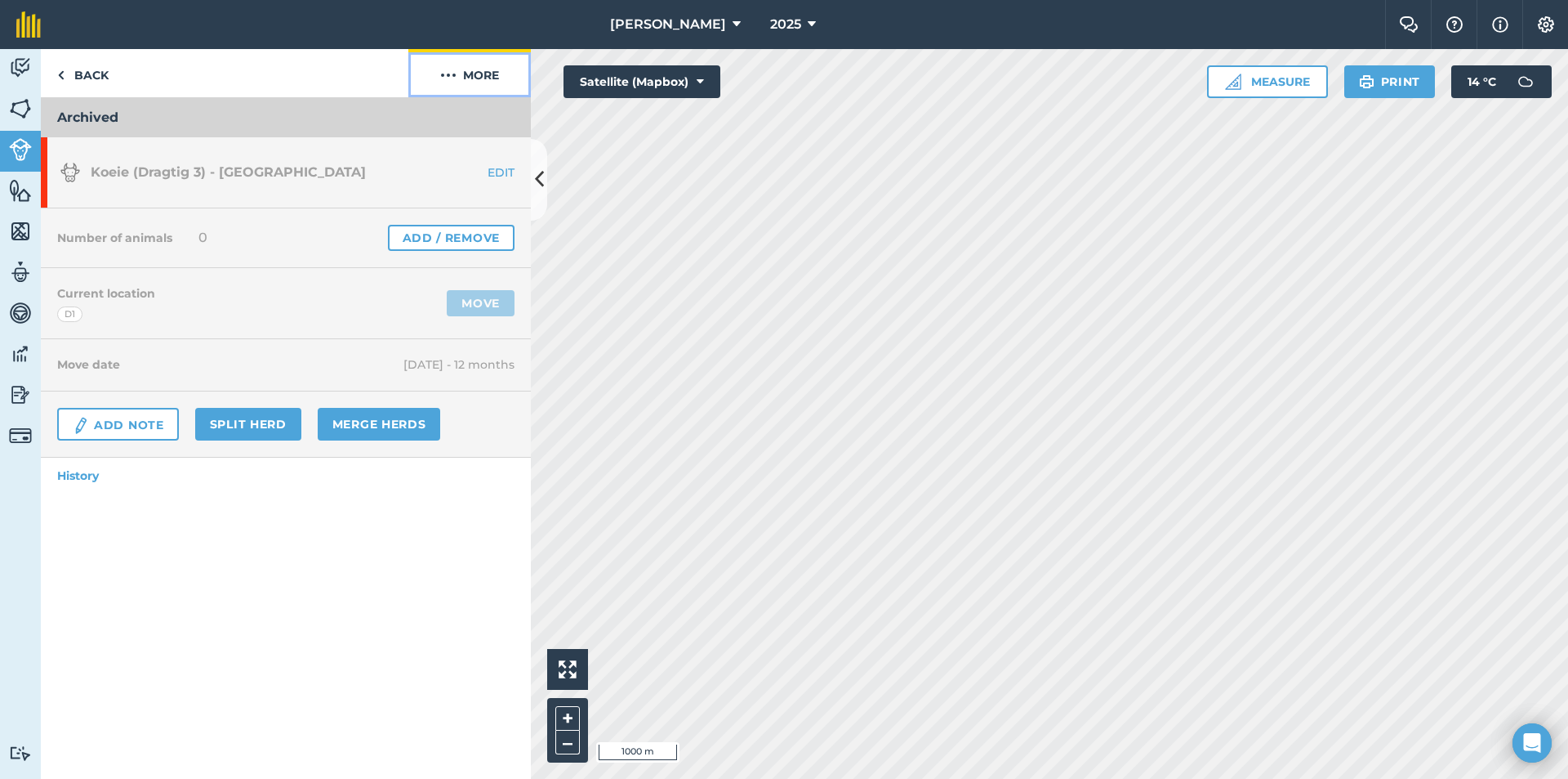
drag, startPoint x: 485, startPoint y: 76, endPoint x: 480, endPoint y: 86, distance: 11.2
click at [485, 77] on button "More" at bounding box center [470, 73] width 123 height 48
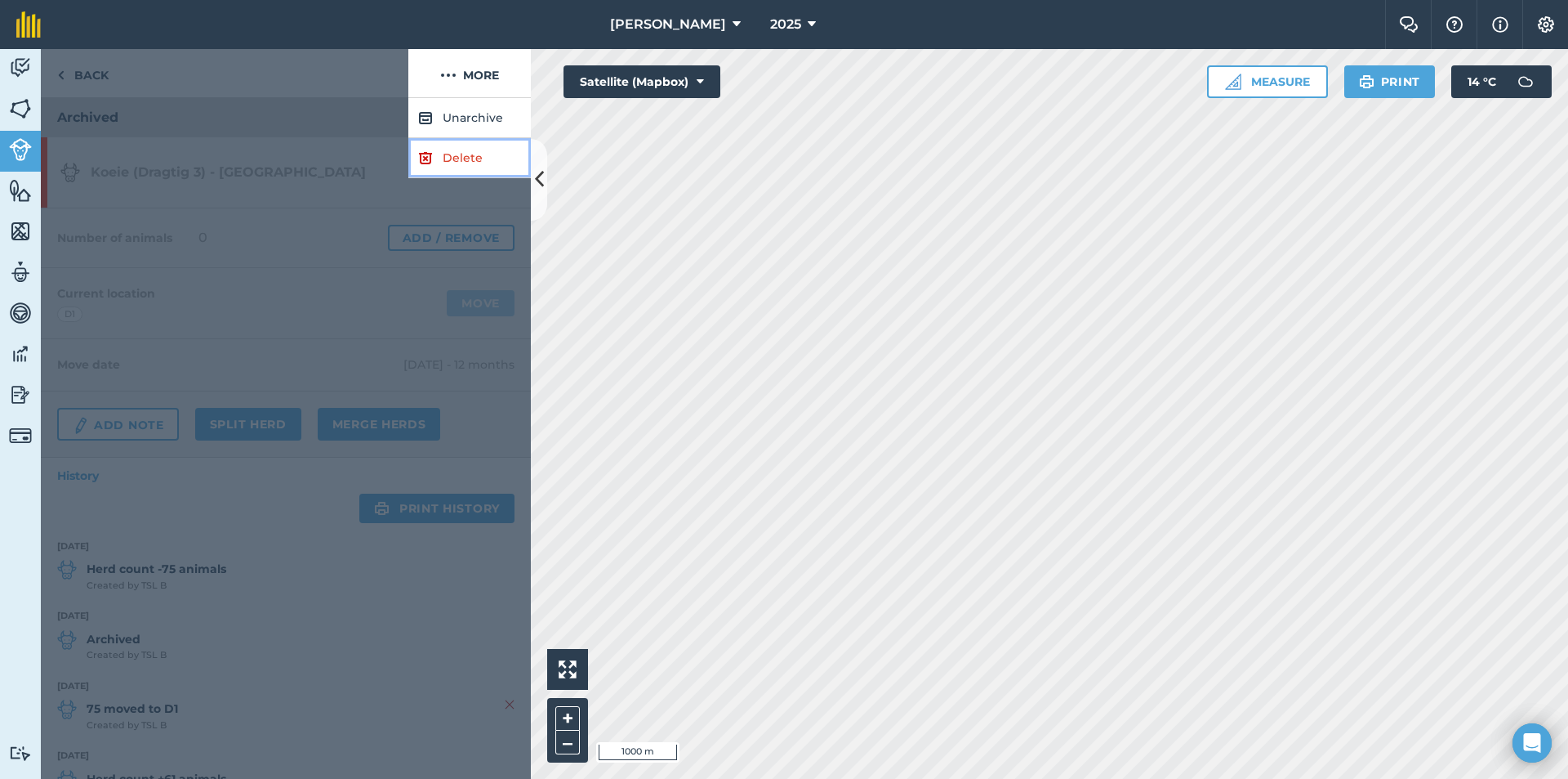
click at [454, 158] on link "Delete" at bounding box center [470, 158] width 123 height 40
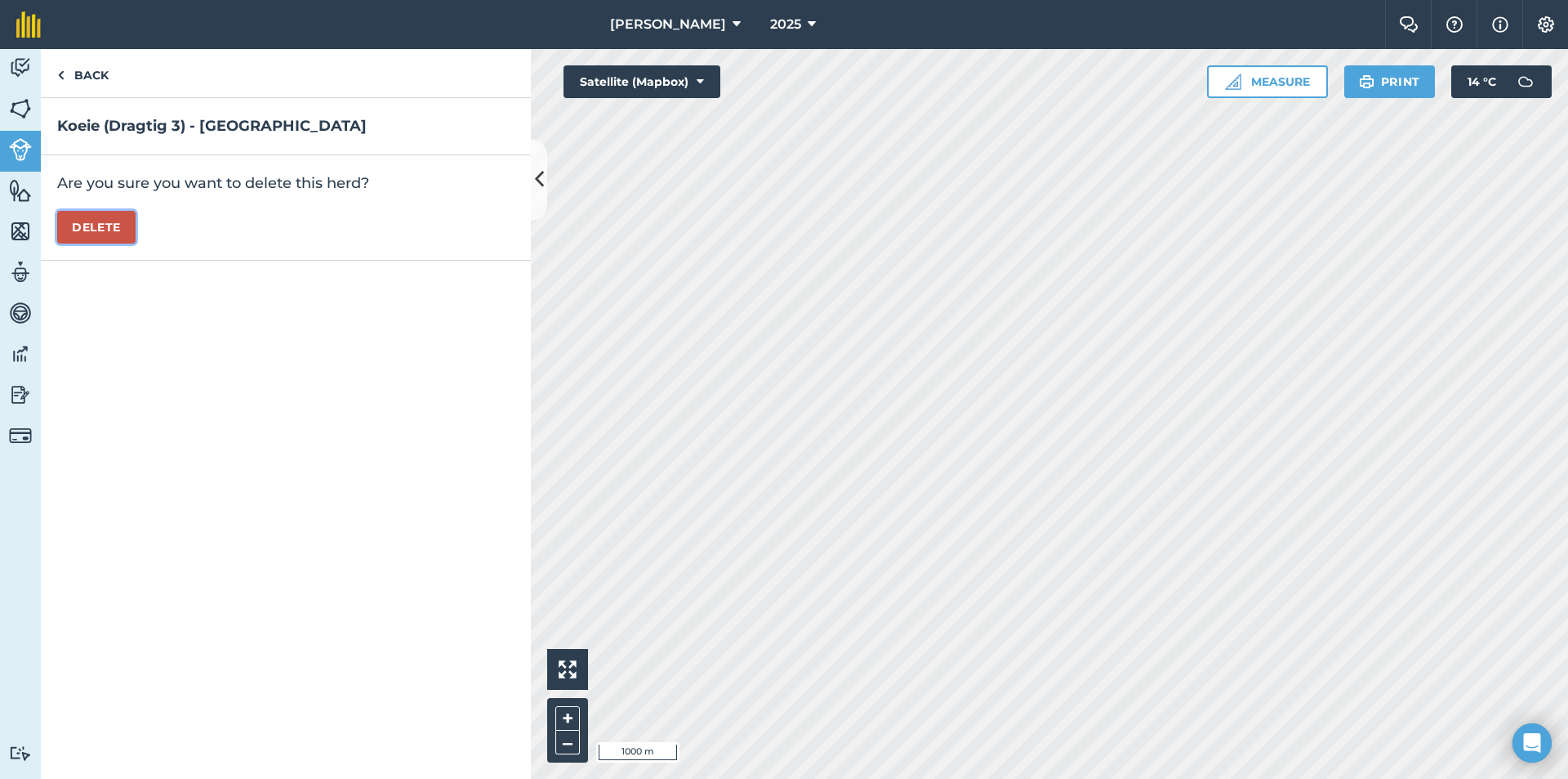
click at [111, 222] on button "Delete" at bounding box center [96, 226] width 79 height 32
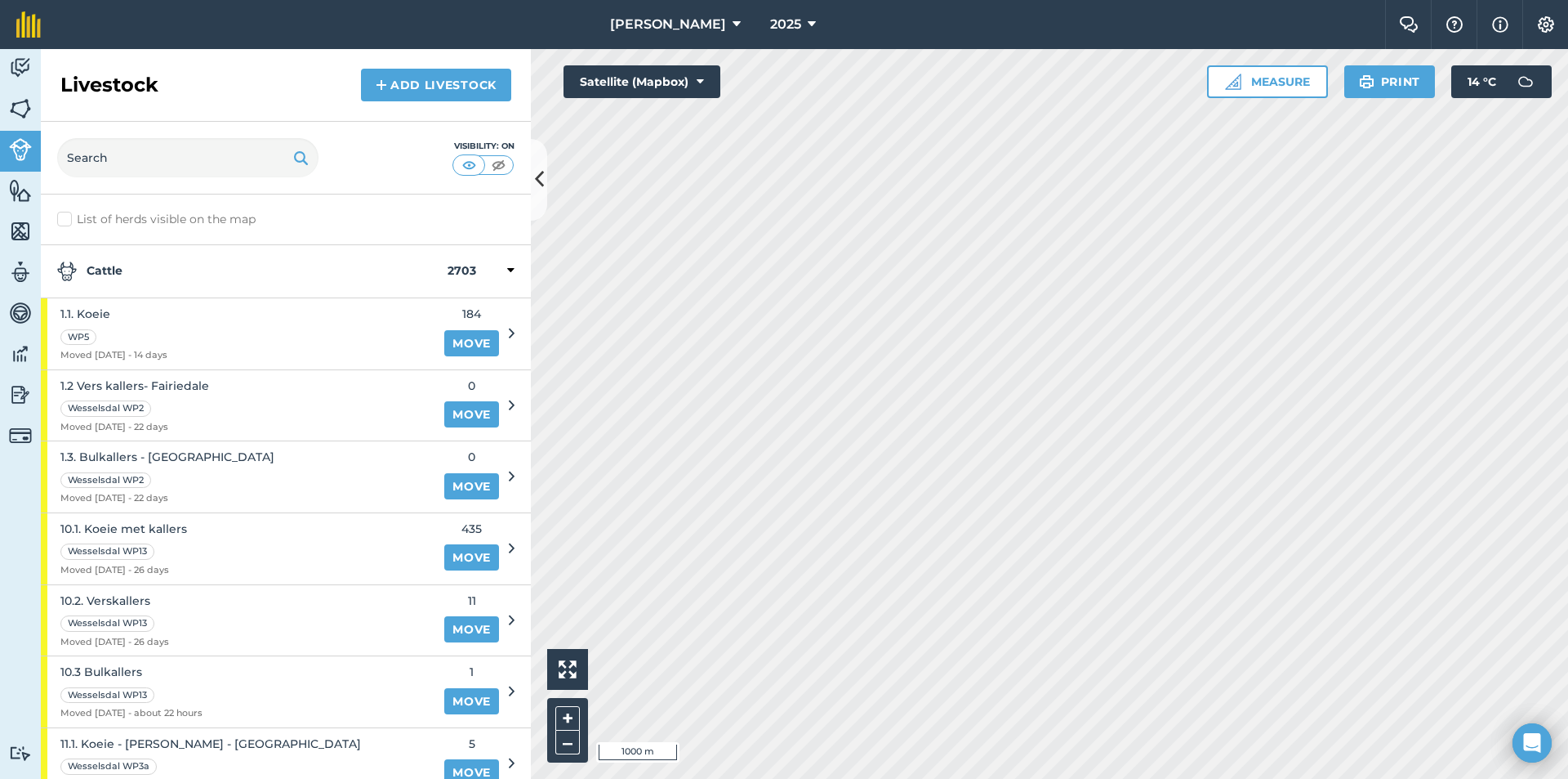
click at [98, 265] on strong "Cattle" at bounding box center [252, 271] width 391 height 20
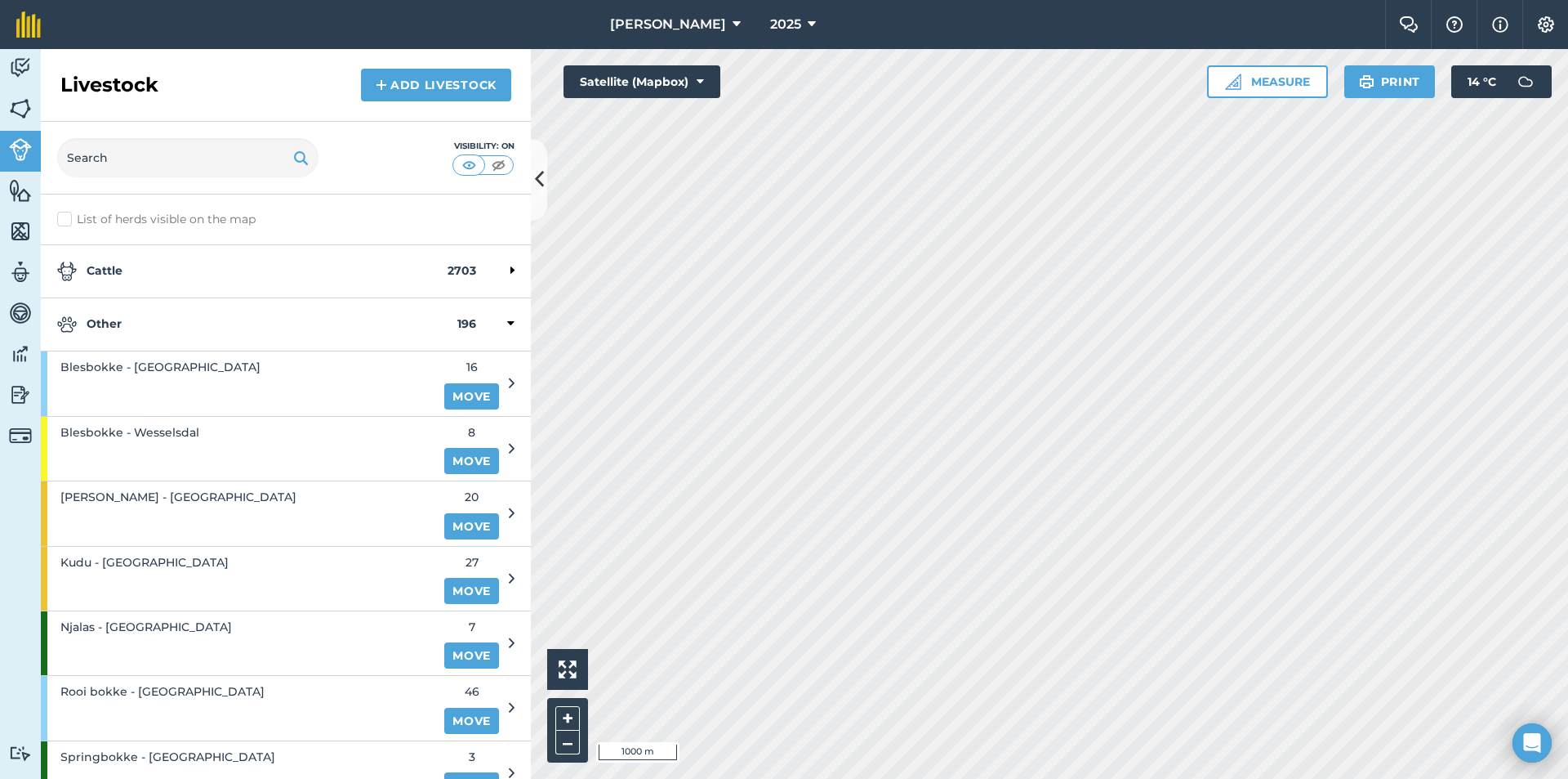
click at [160, 320] on strong "Other" at bounding box center [257, 324] width 400 height 20
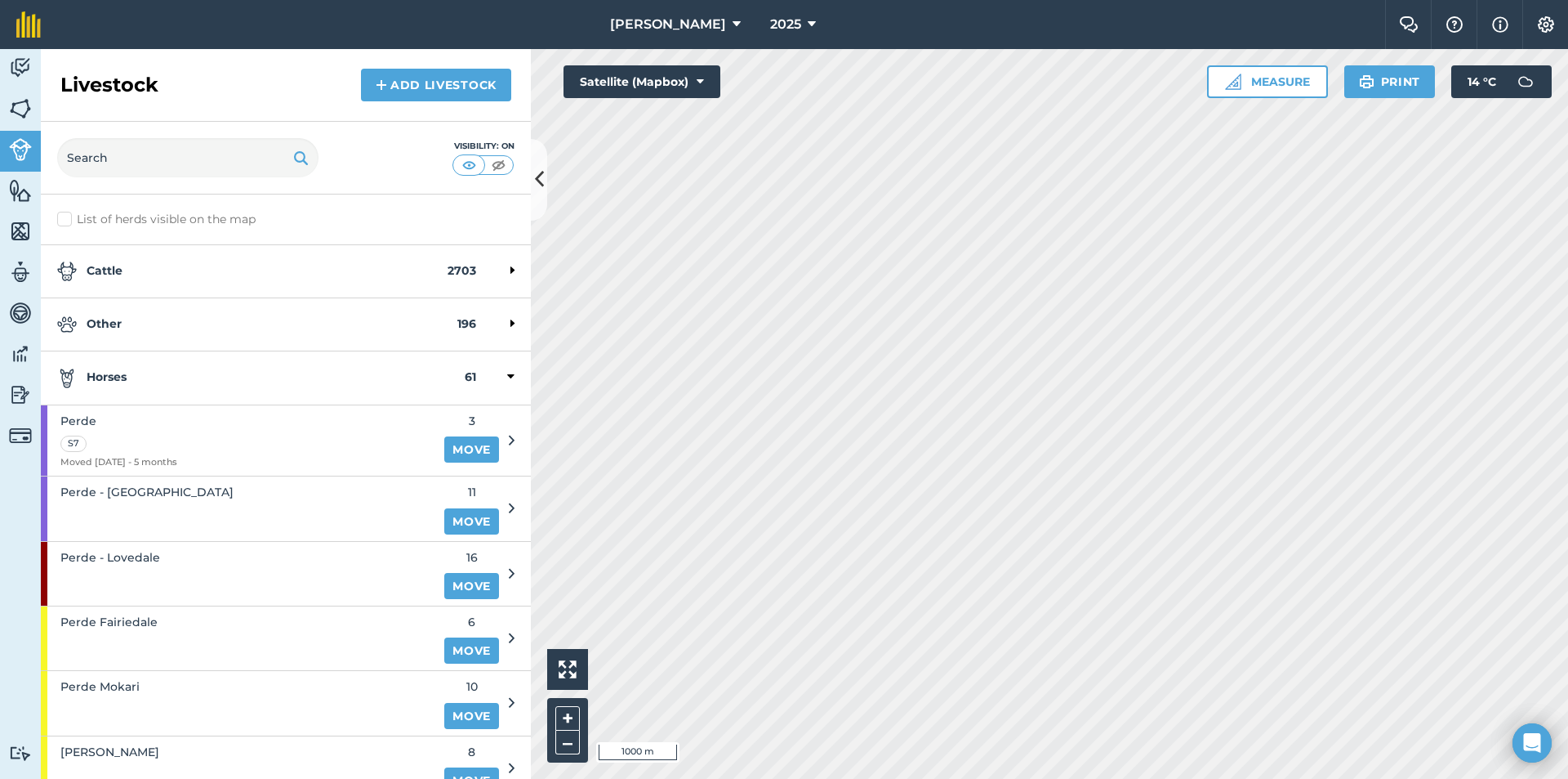
click at [156, 363] on div "Horses 61" at bounding box center [285, 378] width 490 height 53
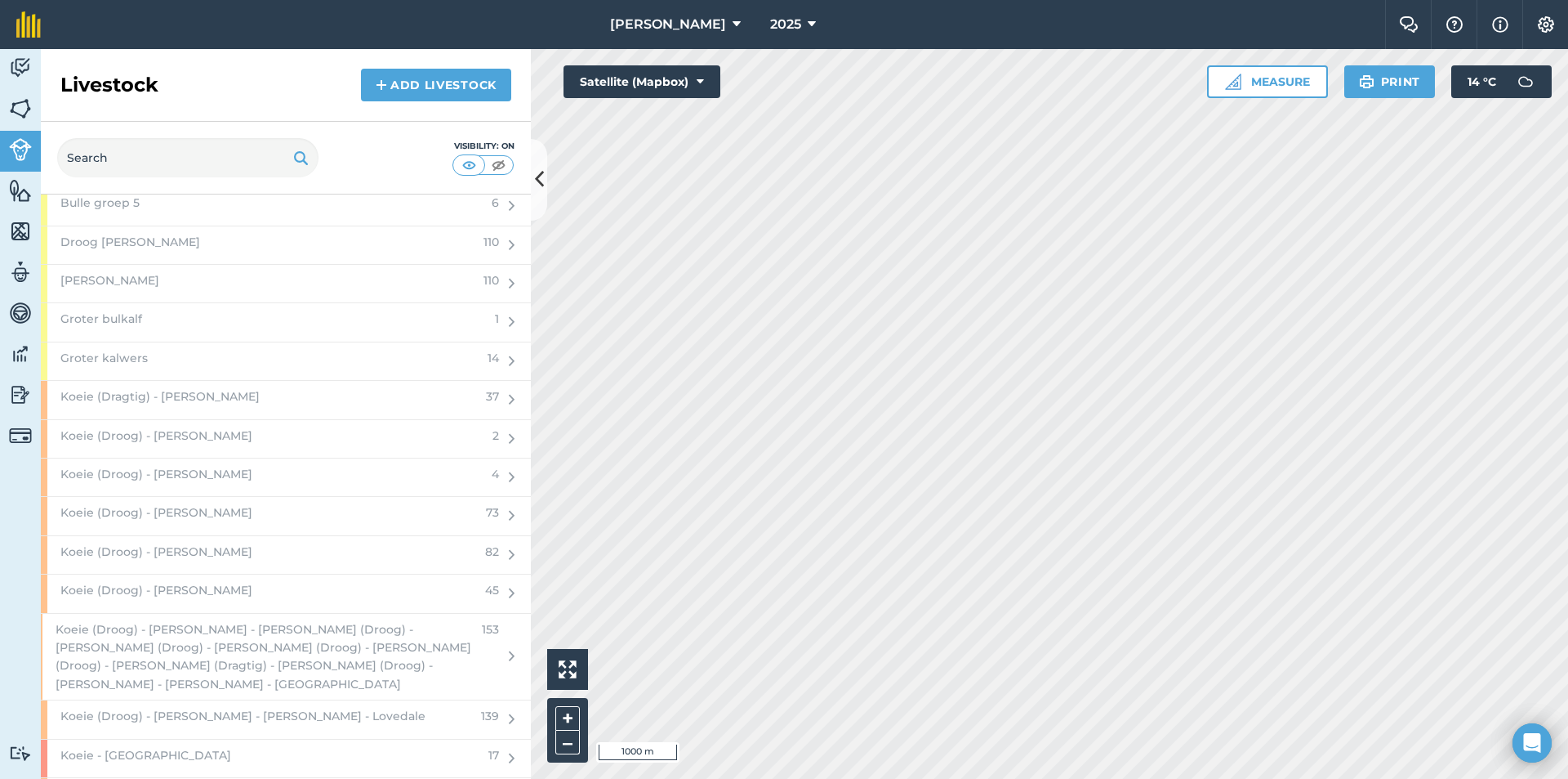
scroll to position [2125, 0]
click at [256, 392] on div "Koeie (Dragtig) - [PERSON_NAME]" at bounding box center [258, 405] width 435 height 37
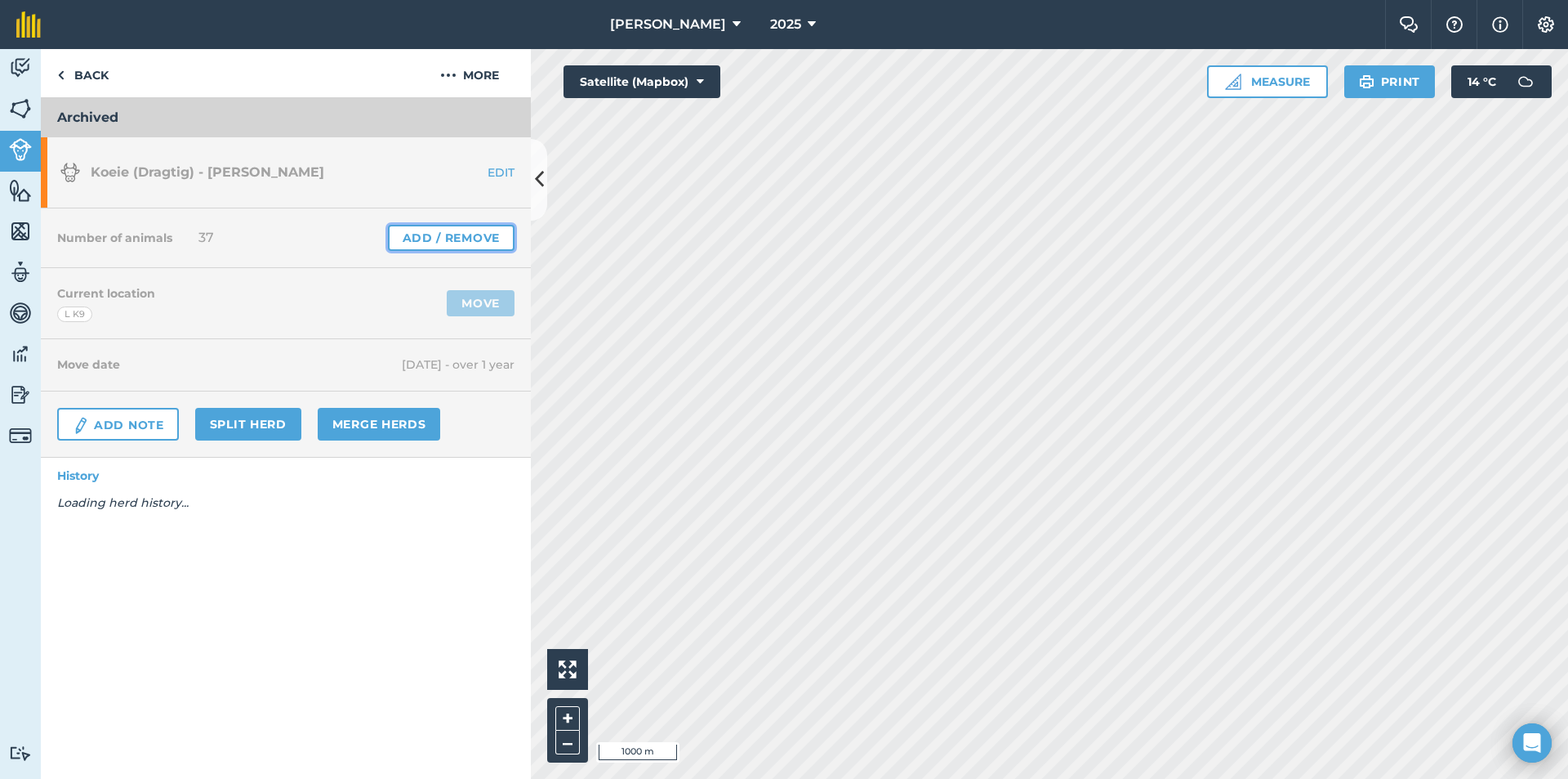
click at [462, 242] on link "Add / Remove" at bounding box center [451, 238] width 127 height 27
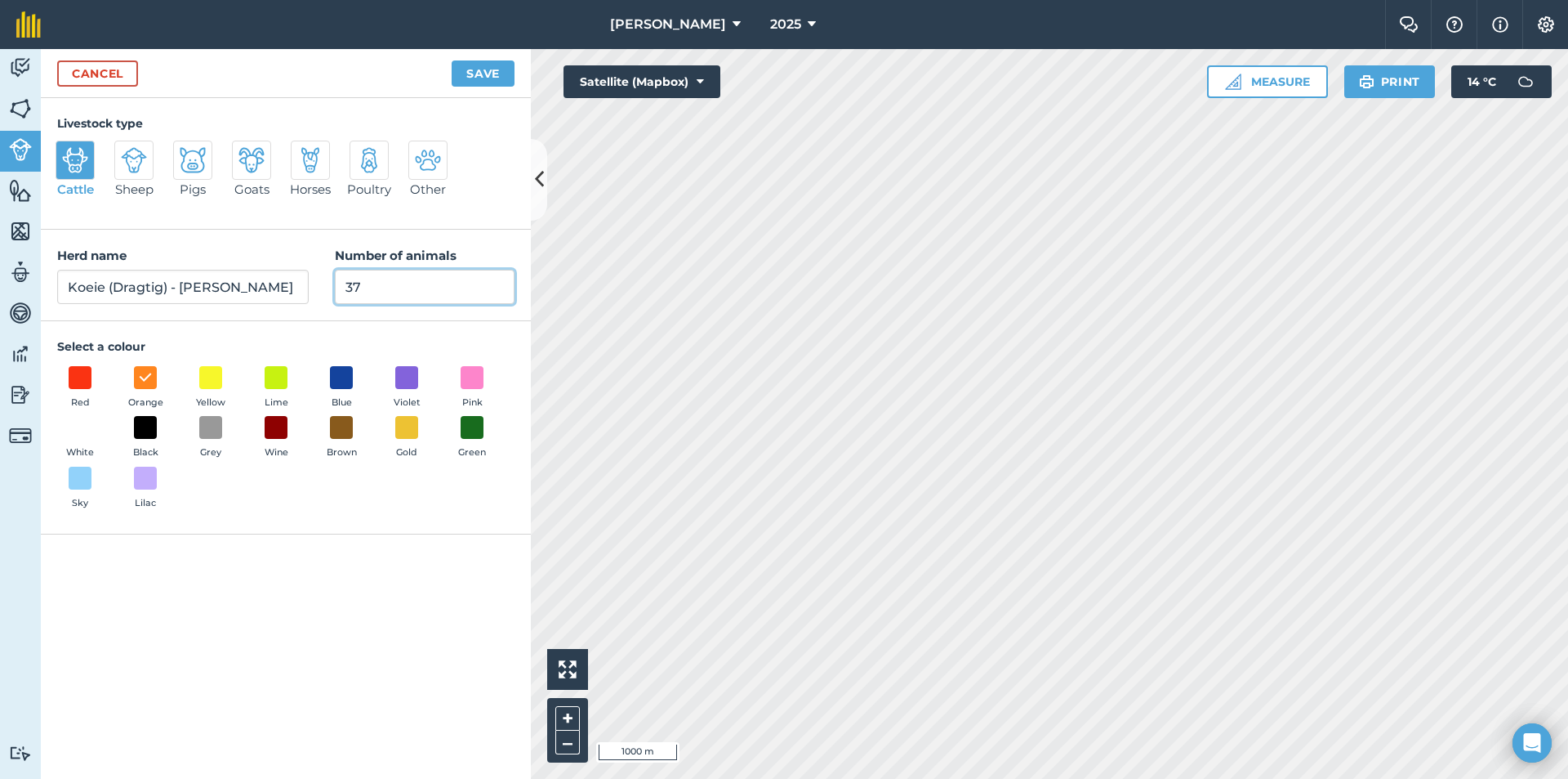
click at [401, 280] on input "37" at bounding box center [425, 286] width 180 height 34
type input "3"
type input "0"
click at [484, 66] on button "Save" at bounding box center [483, 74] width 63 height 27
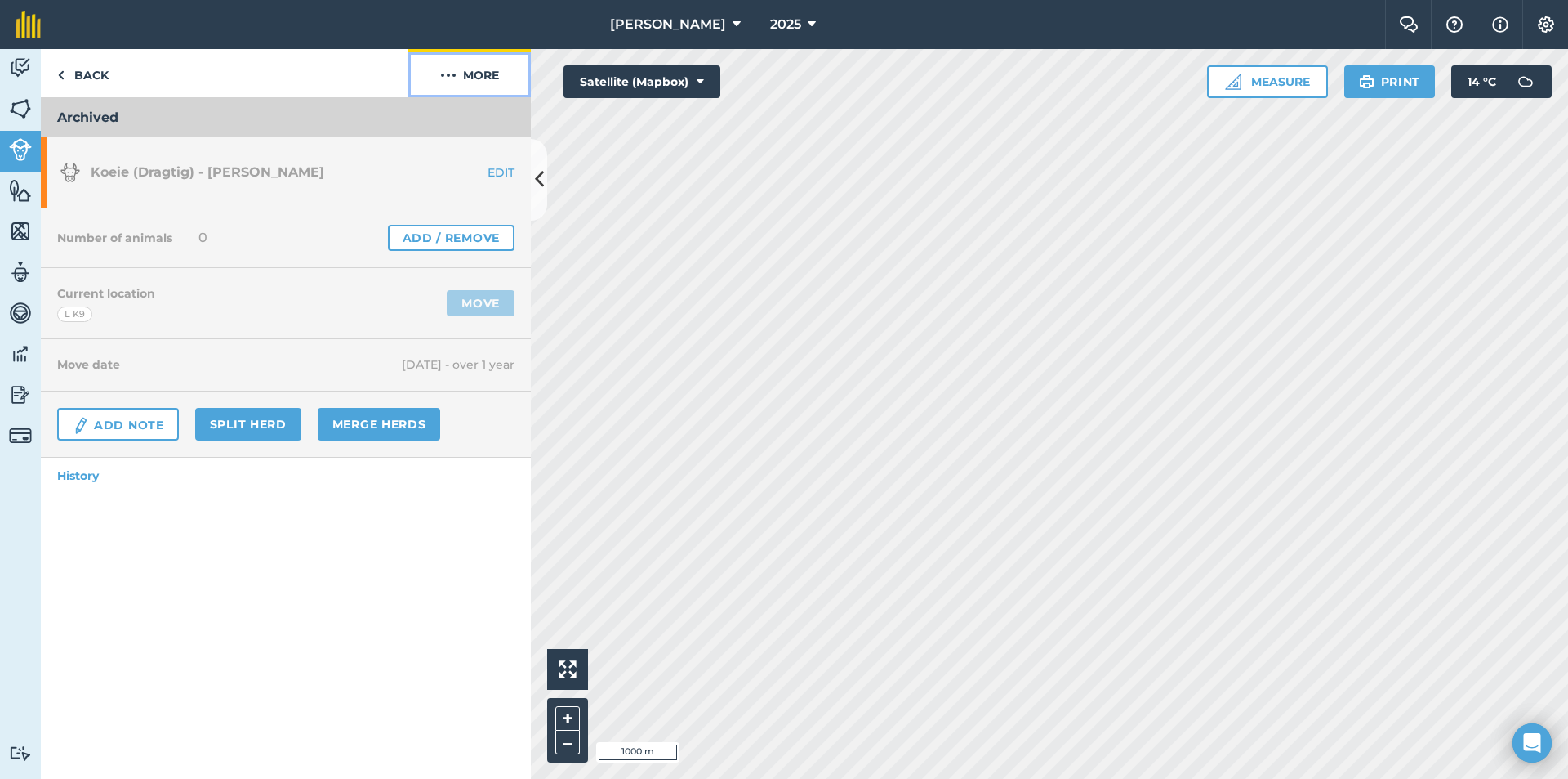
click at [468, 72] on button "More" at bounding box center [470, 73] width 123 height 48
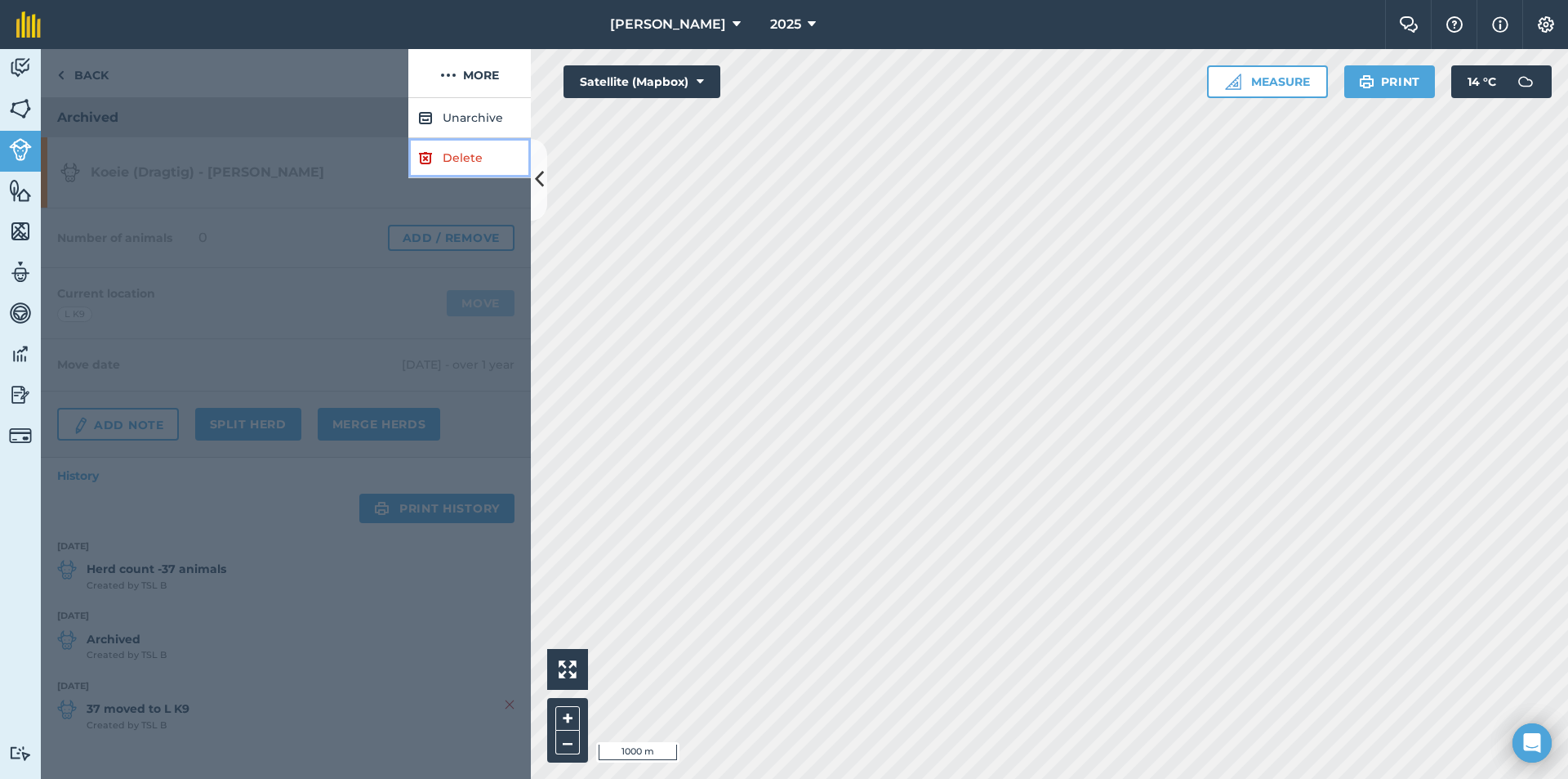
click at [437, 150] on link "Delete" at bounding box center [470, 158] width 123 height 40
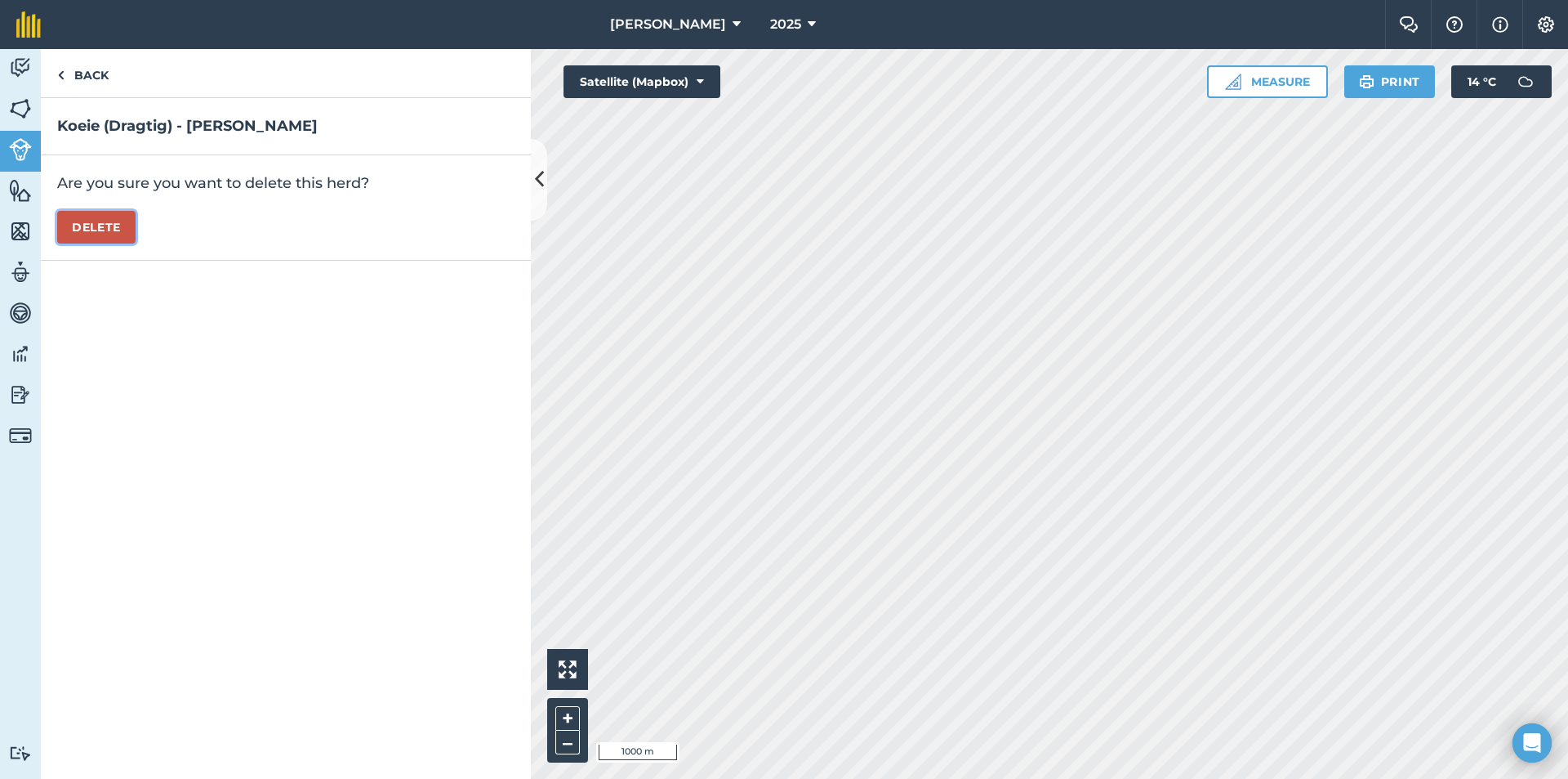
click at [129, 220] on button "Delete" at bounding box center [96, 226] width 79 height 32
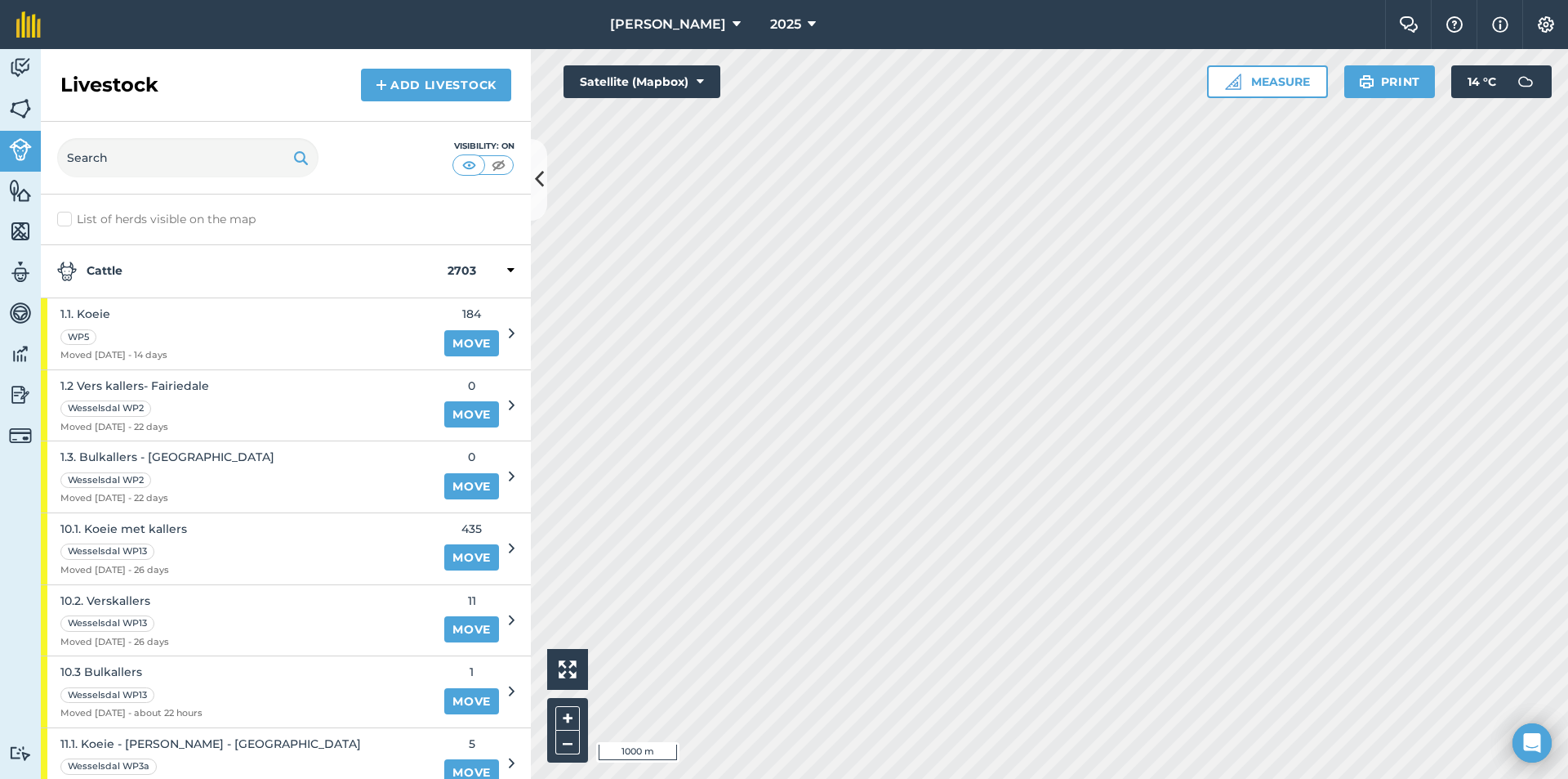
click at [185, 269] on strong "Cattle" at bounding box center [252, 271] width 391 height 20
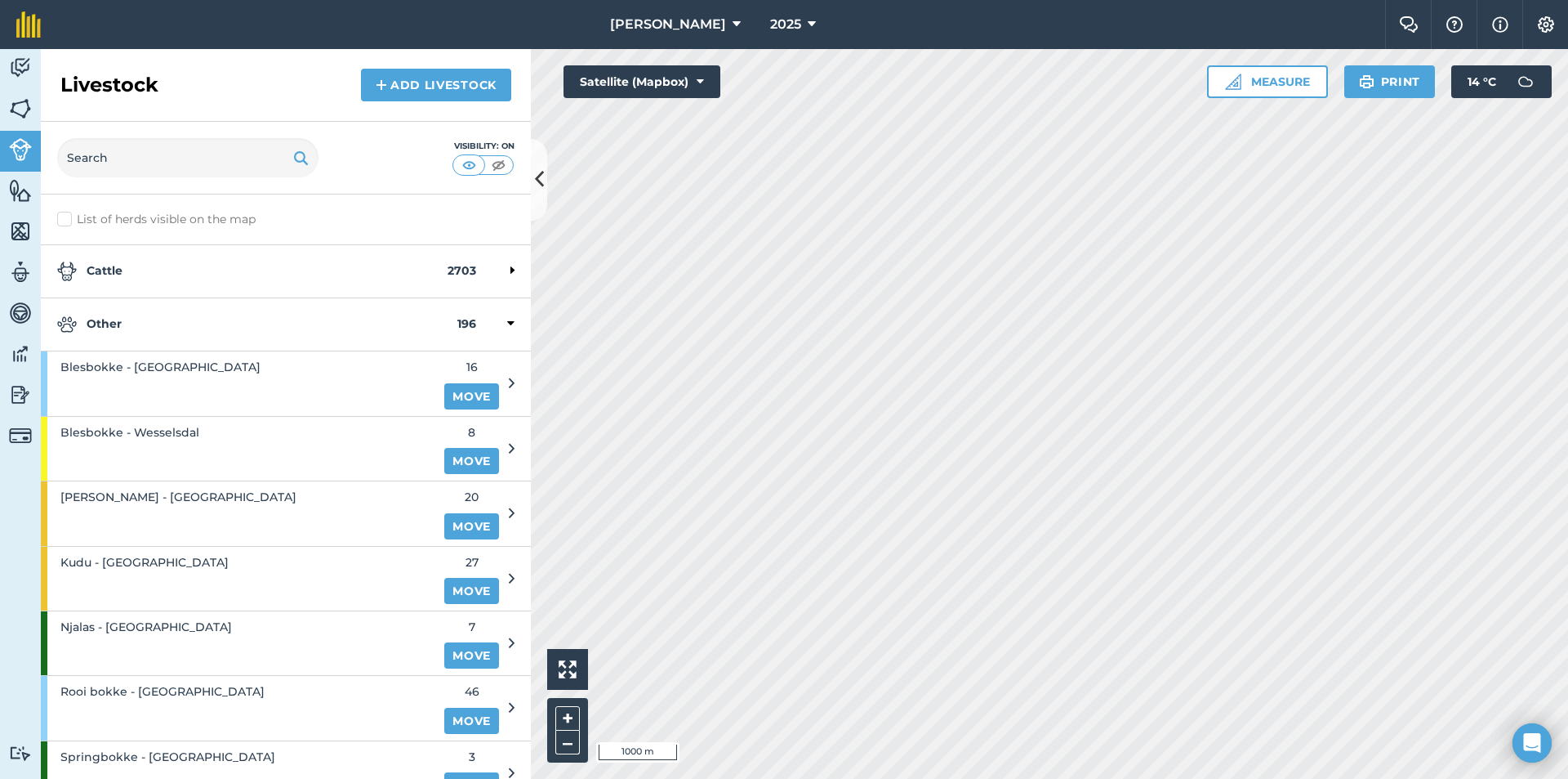
drag, startPoint x: 165, startPoint y: 326, endPoint x: 167, endPoint y: 334, distance: 8.2
click at [167, 326] on strong "Other" at bounding box center [257, 324] width 400 height 20
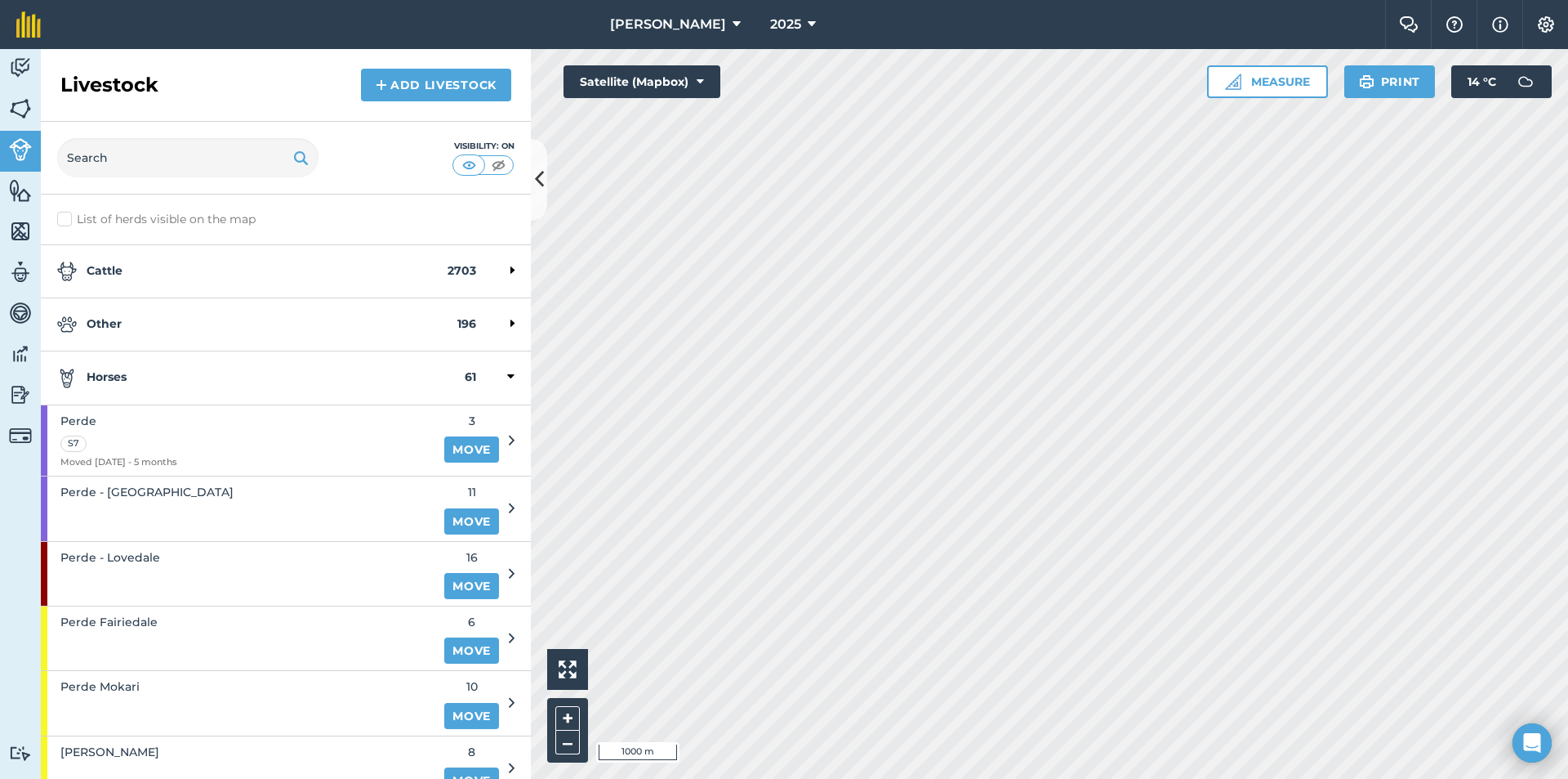
click at [163, 373] on strong "Horses" at bounding box center [261, 377] width 408 height 20
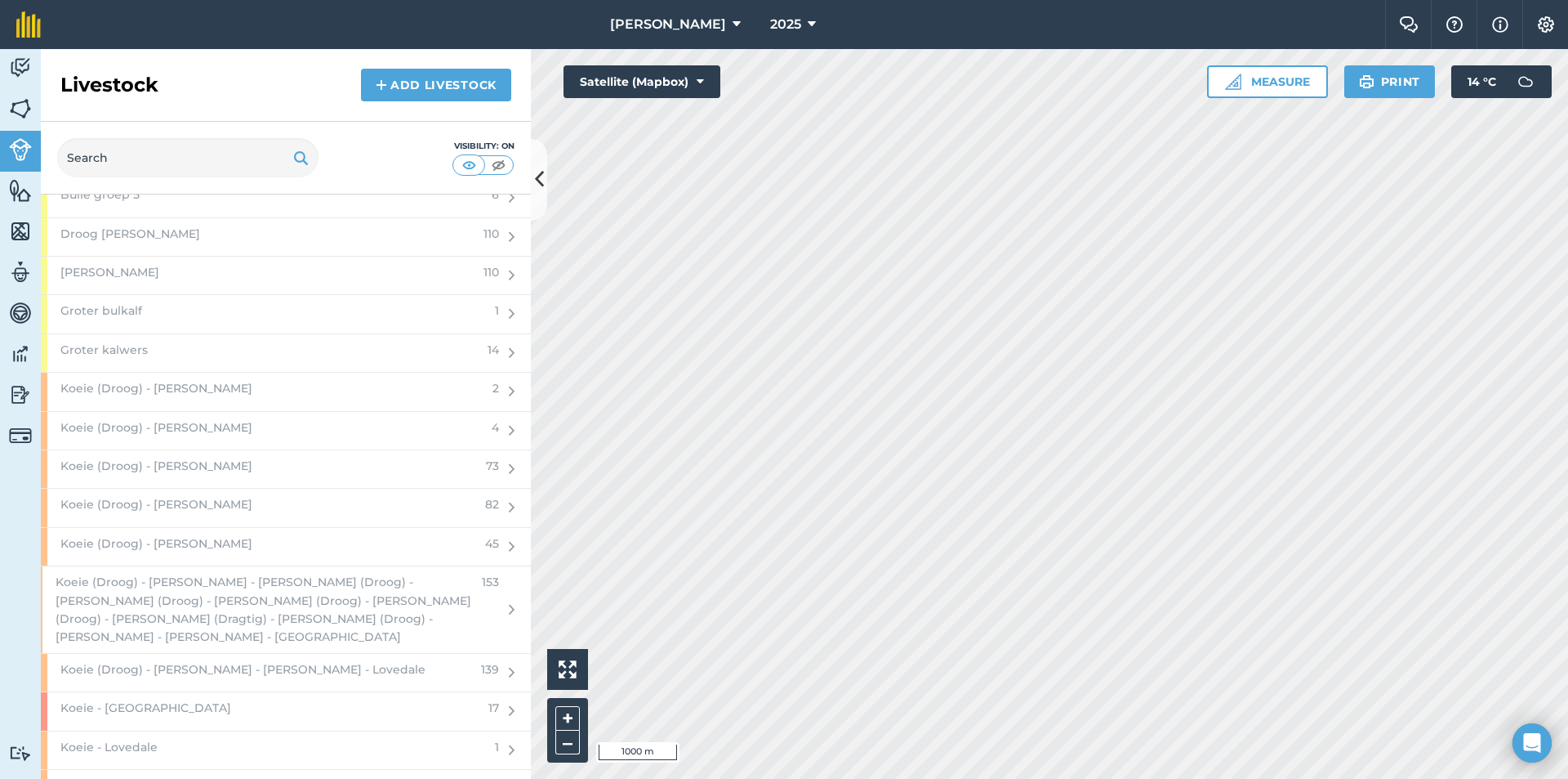
scroll to position [2125, 0]
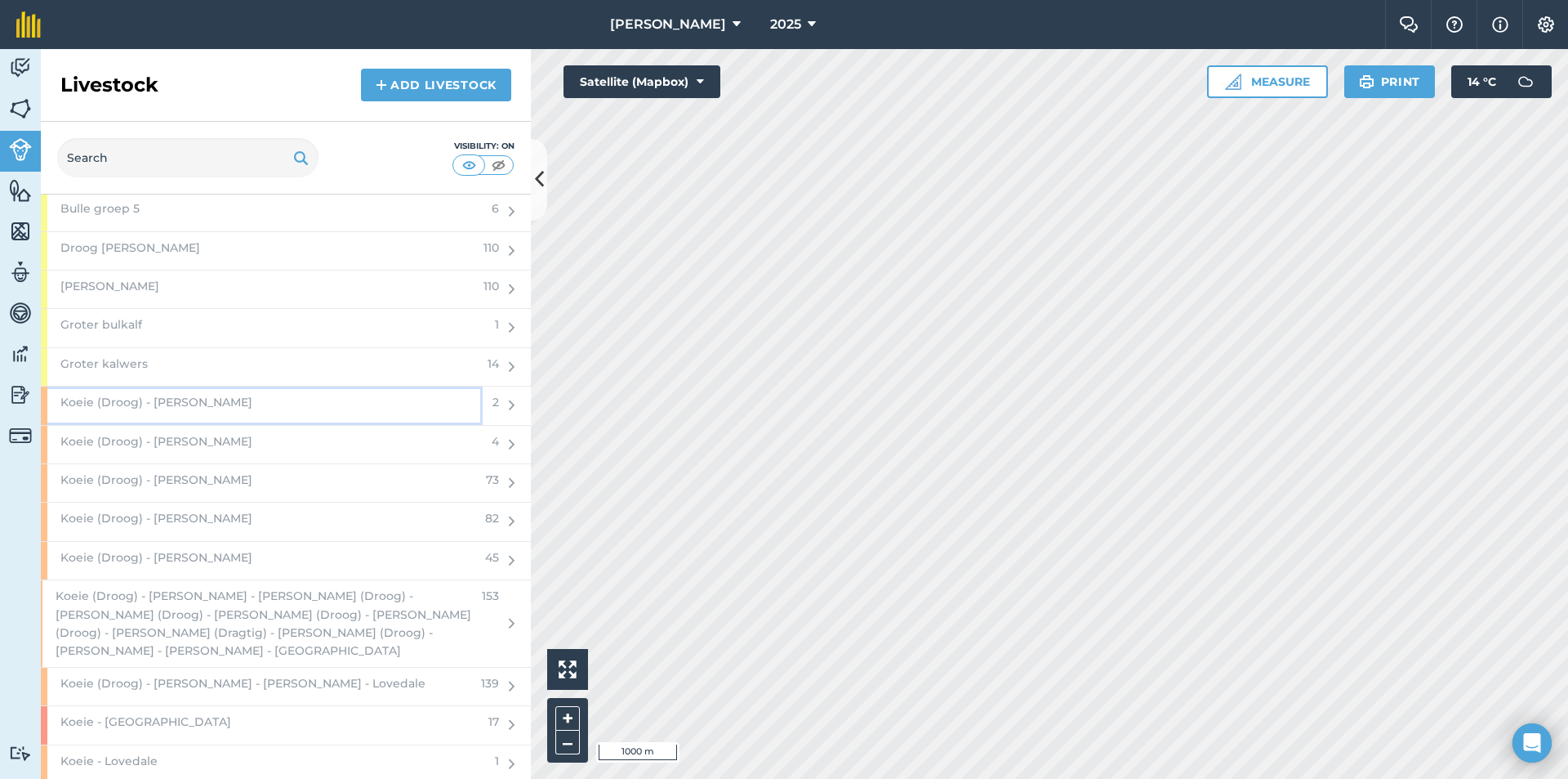
click at [205, 395] on div "Koeie (Droog) - [PERSON_NAME]" at bounding box center [261, 405] width 442 height 37
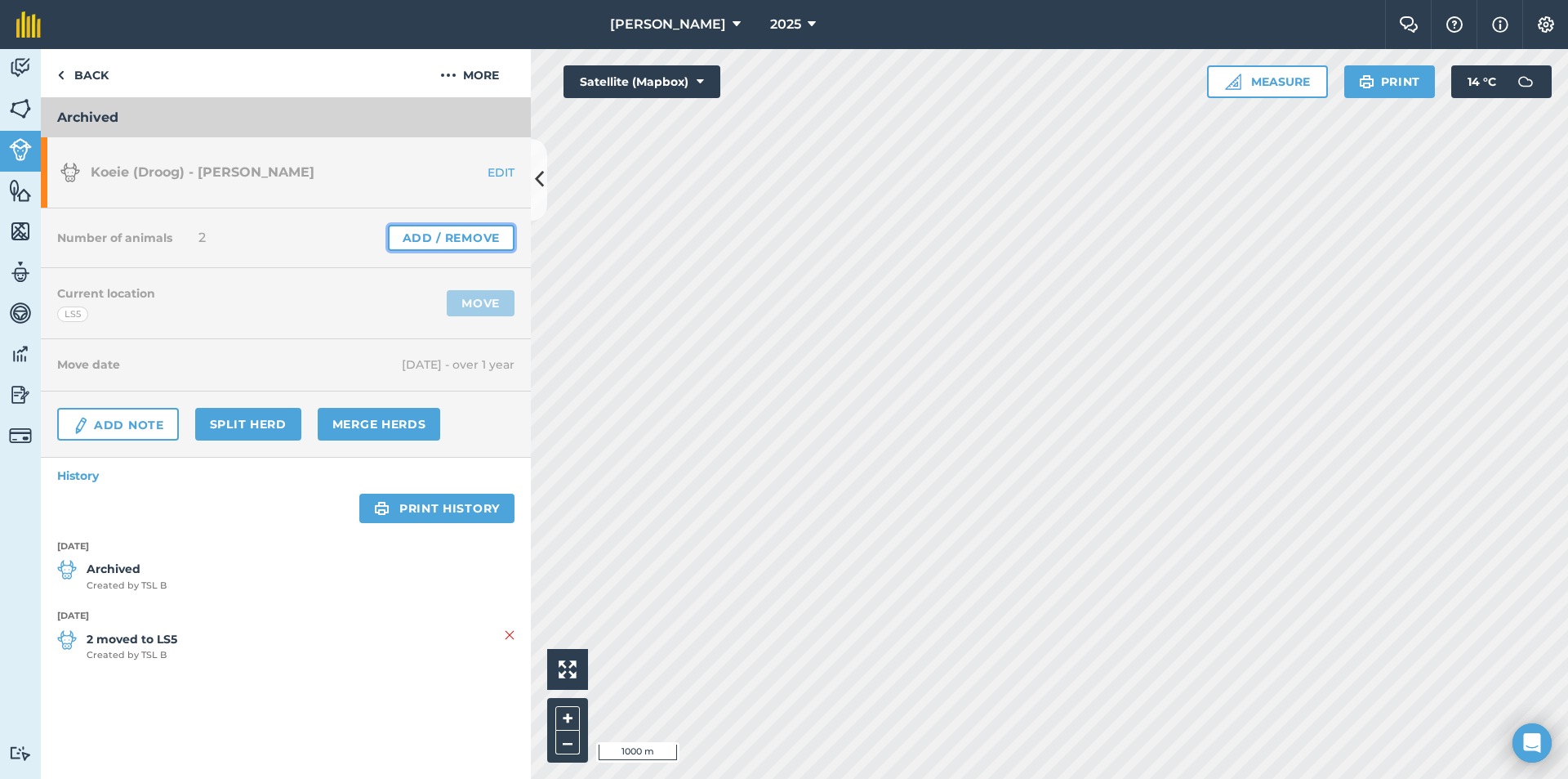
click at [455, 228] on link "Add / Remove" at bounding box center [451, 238] width 127 height 27
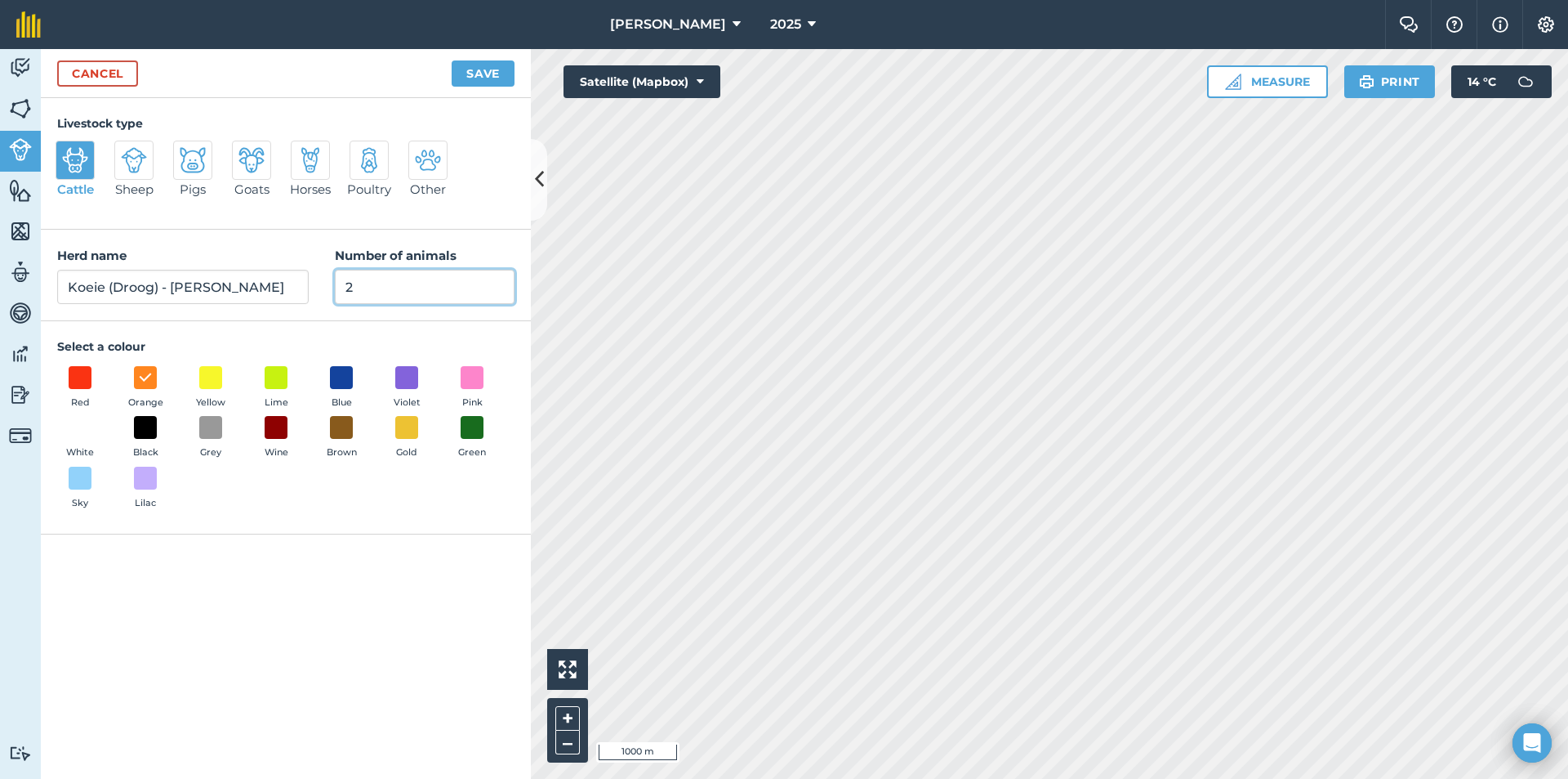
click at [396, 275] on input "2" at bounding box center [425, 286] width 180 height 34
type input "0"
click at [485, 63] on button "Save" at bounding box center [483, 74] width 63 height 27
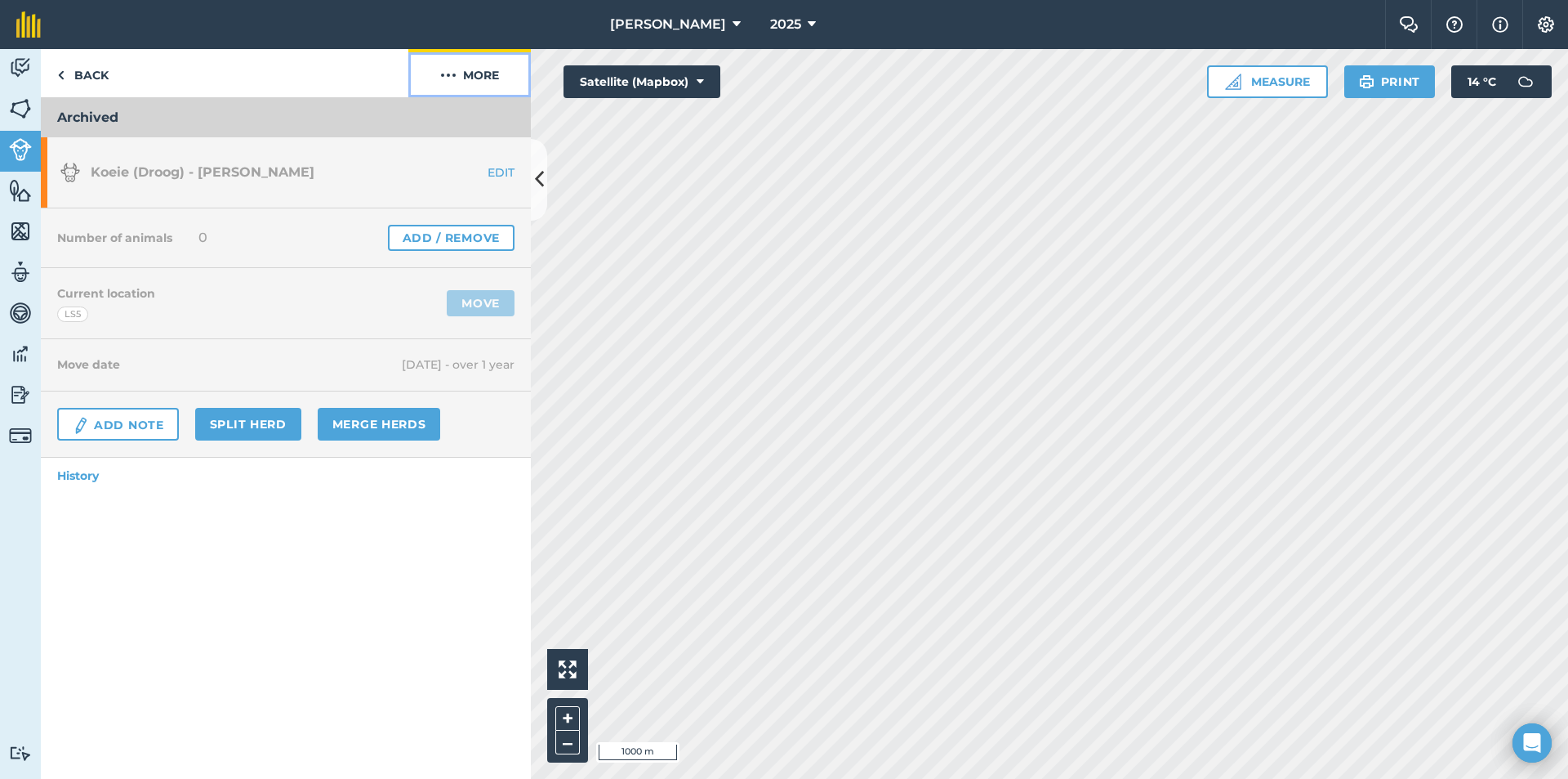
click at [478, 74] on button "More" at bounding box center [470, 73] width 123 height 48
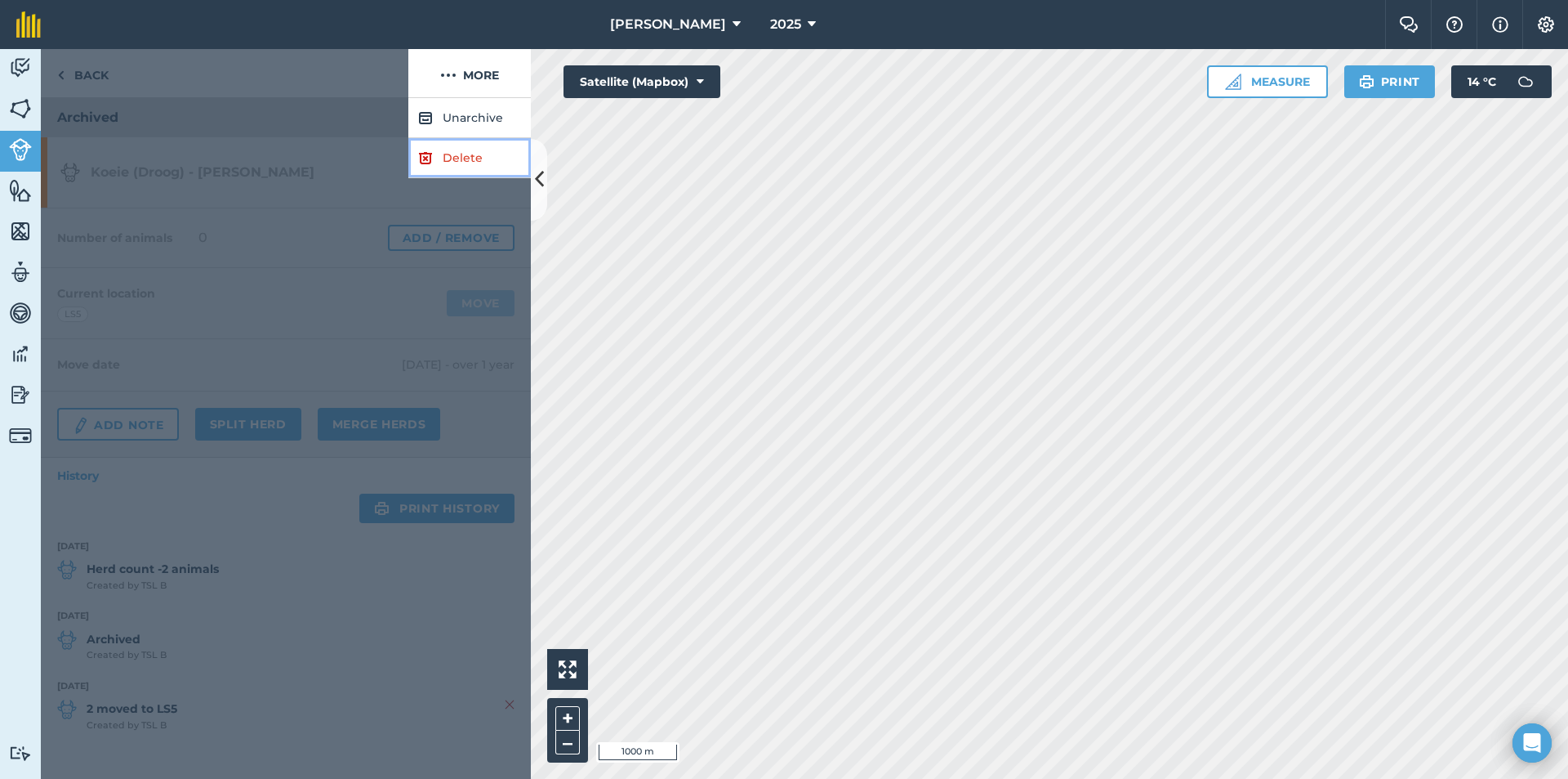
click at [452, 158] on link "Delete" at bounding box center [470, 158] width 123 height 40
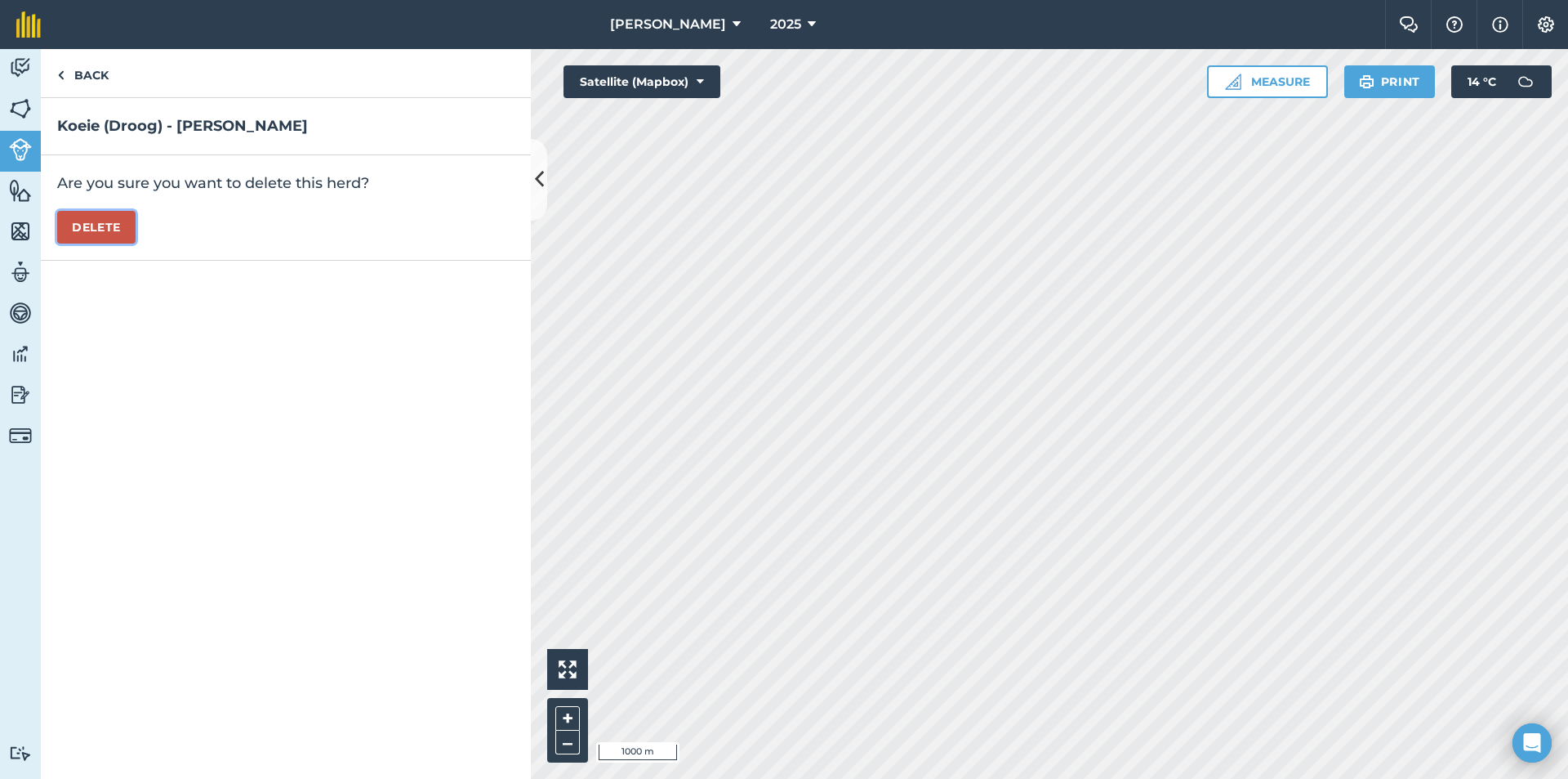
click at [97, 220] on button "Delete" at bounding box center [96, 226] width 79 height 32
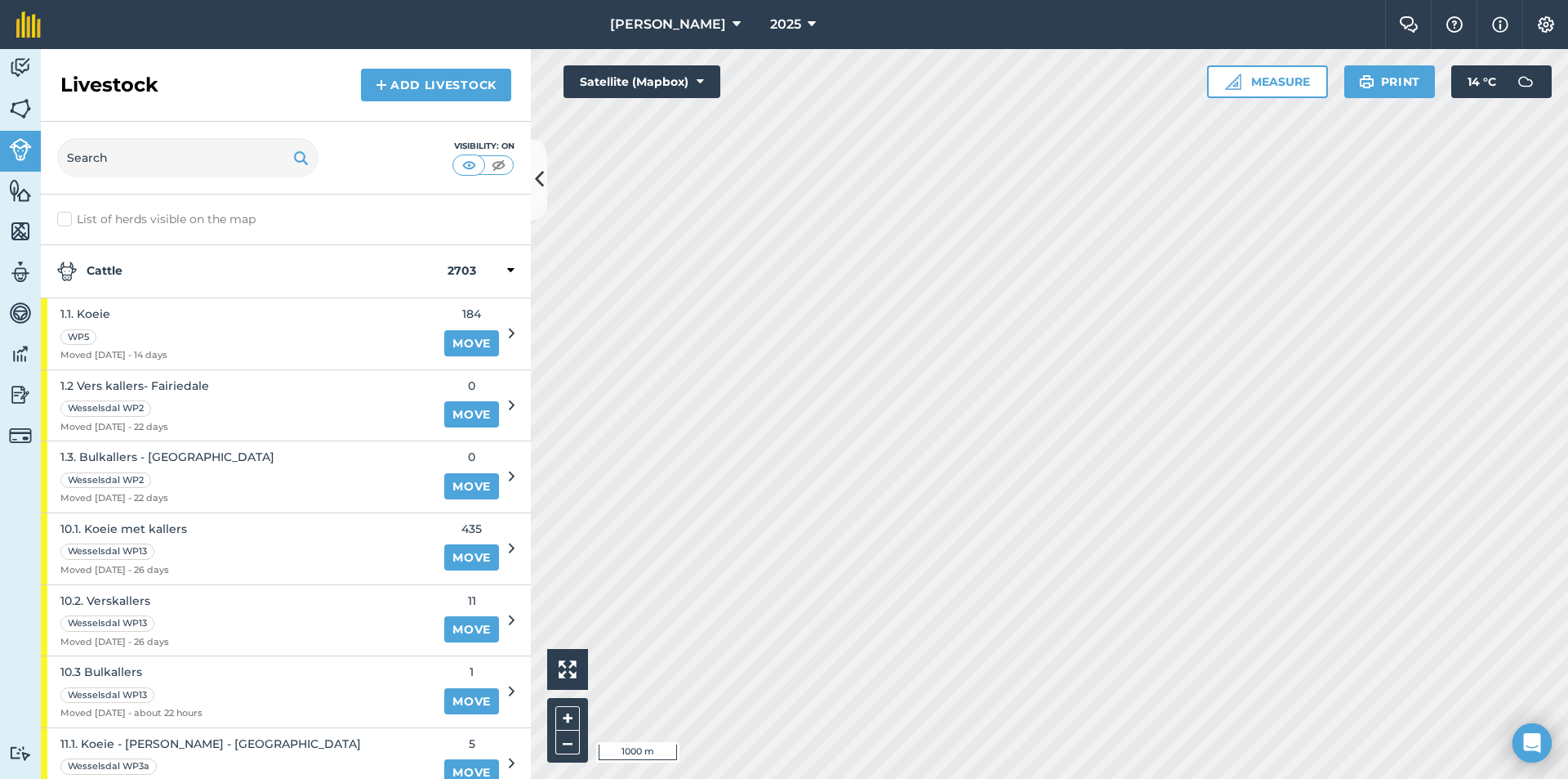
click at [137, 260] on div "Cattle 2703" at bounding box center [285, 272] width 490 height 53
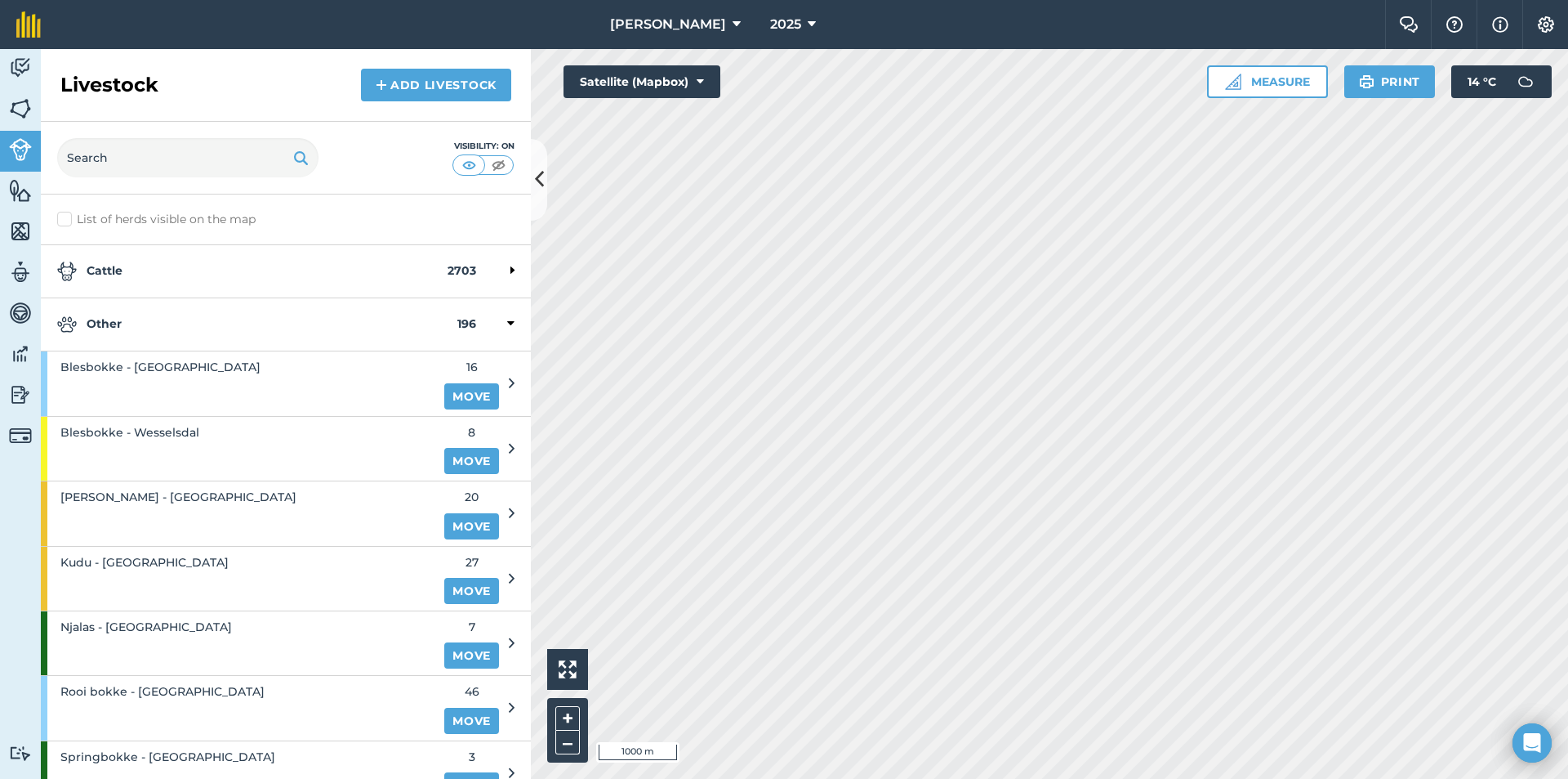
click at [157, 327] on strong "Other" at bounding box center [257, 324] width 400 height 20
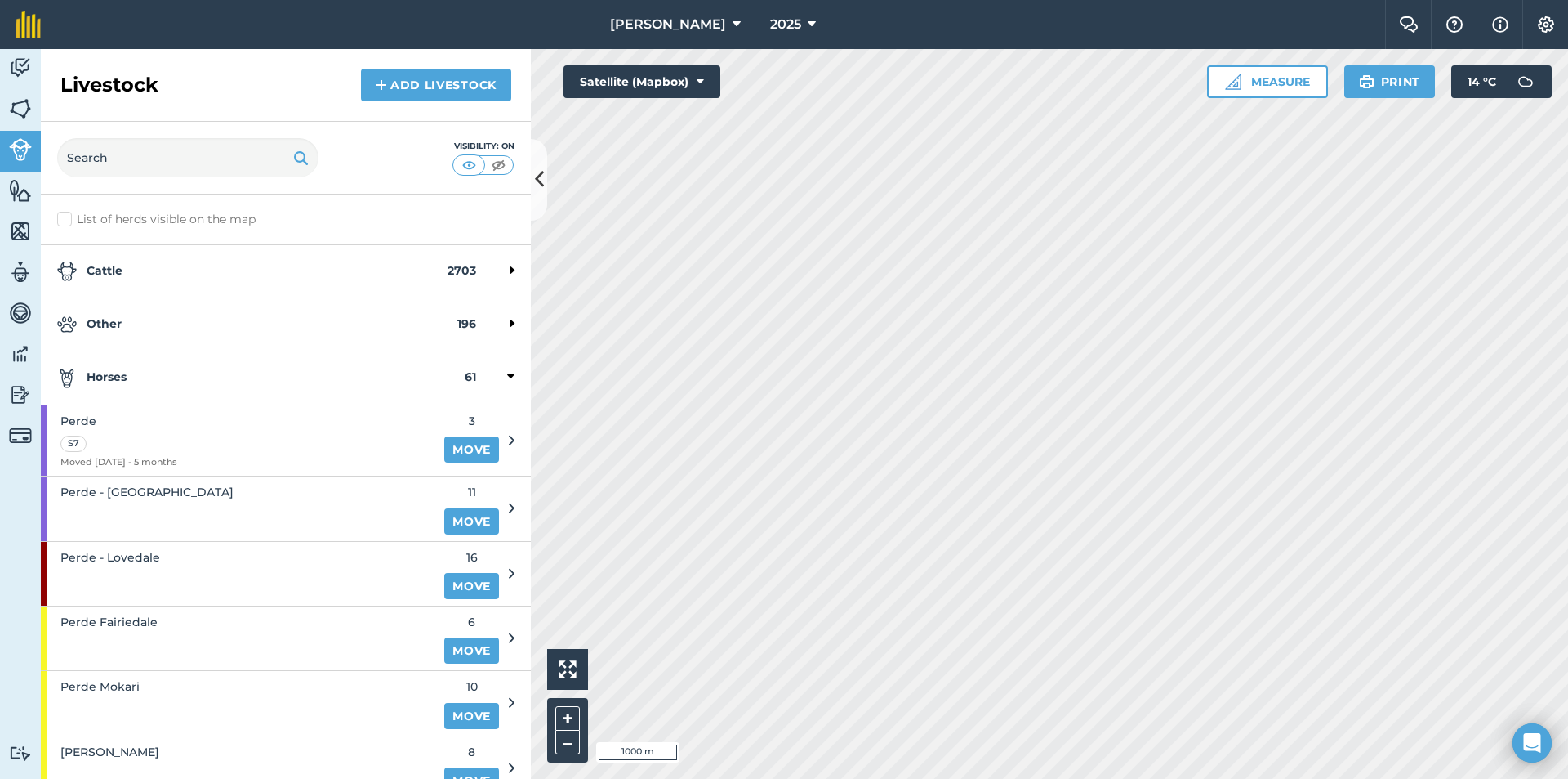
click at [143, 378] on strong "Horses" at bounding box center [261, 377] width 408 height 20
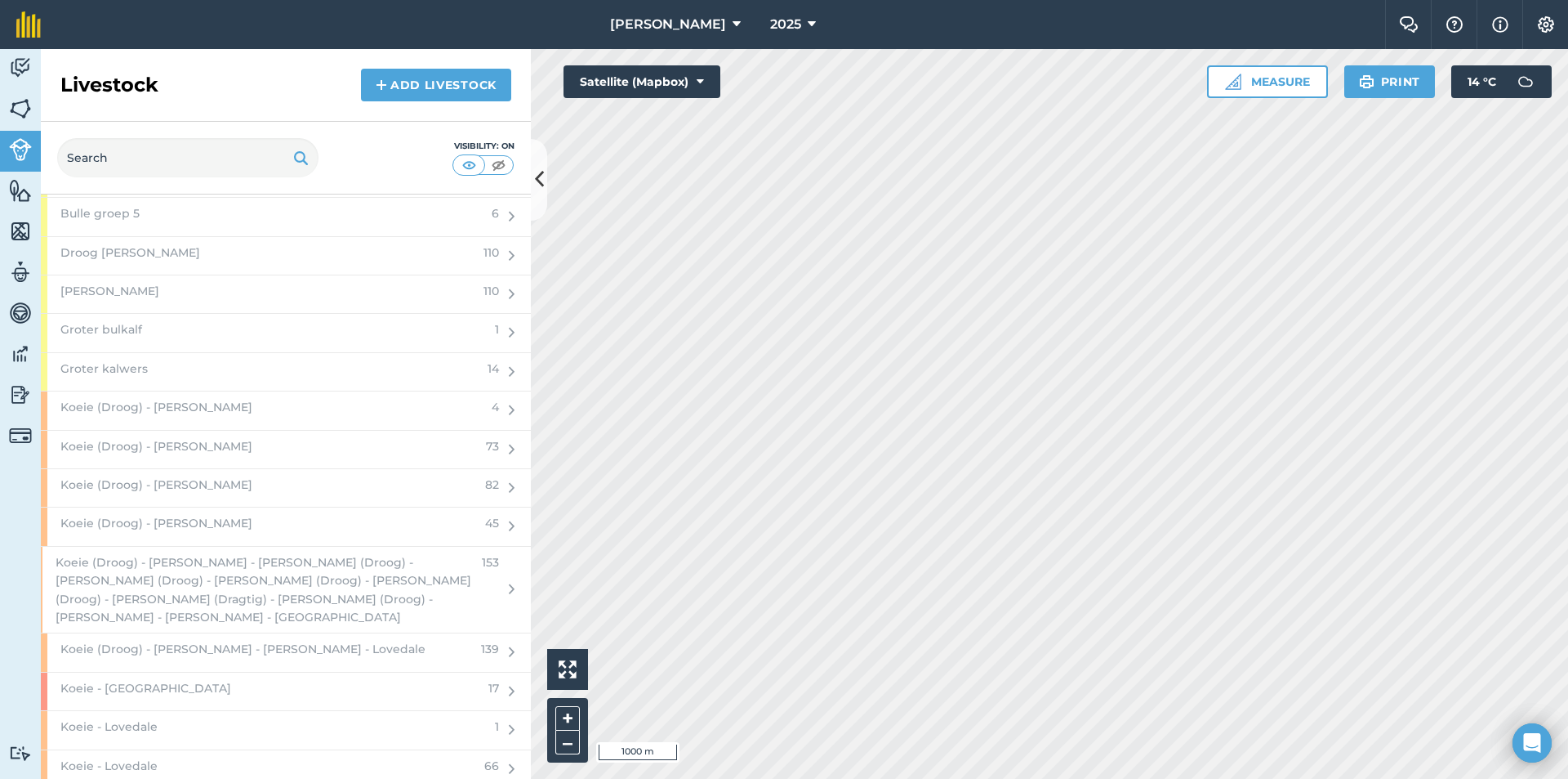
scroll to position [2125, 0]
click at [157, 405] on span "Koeie (Droog) - [PERSON_NAME]" at bounding box center [157, 402] width 192 height 18
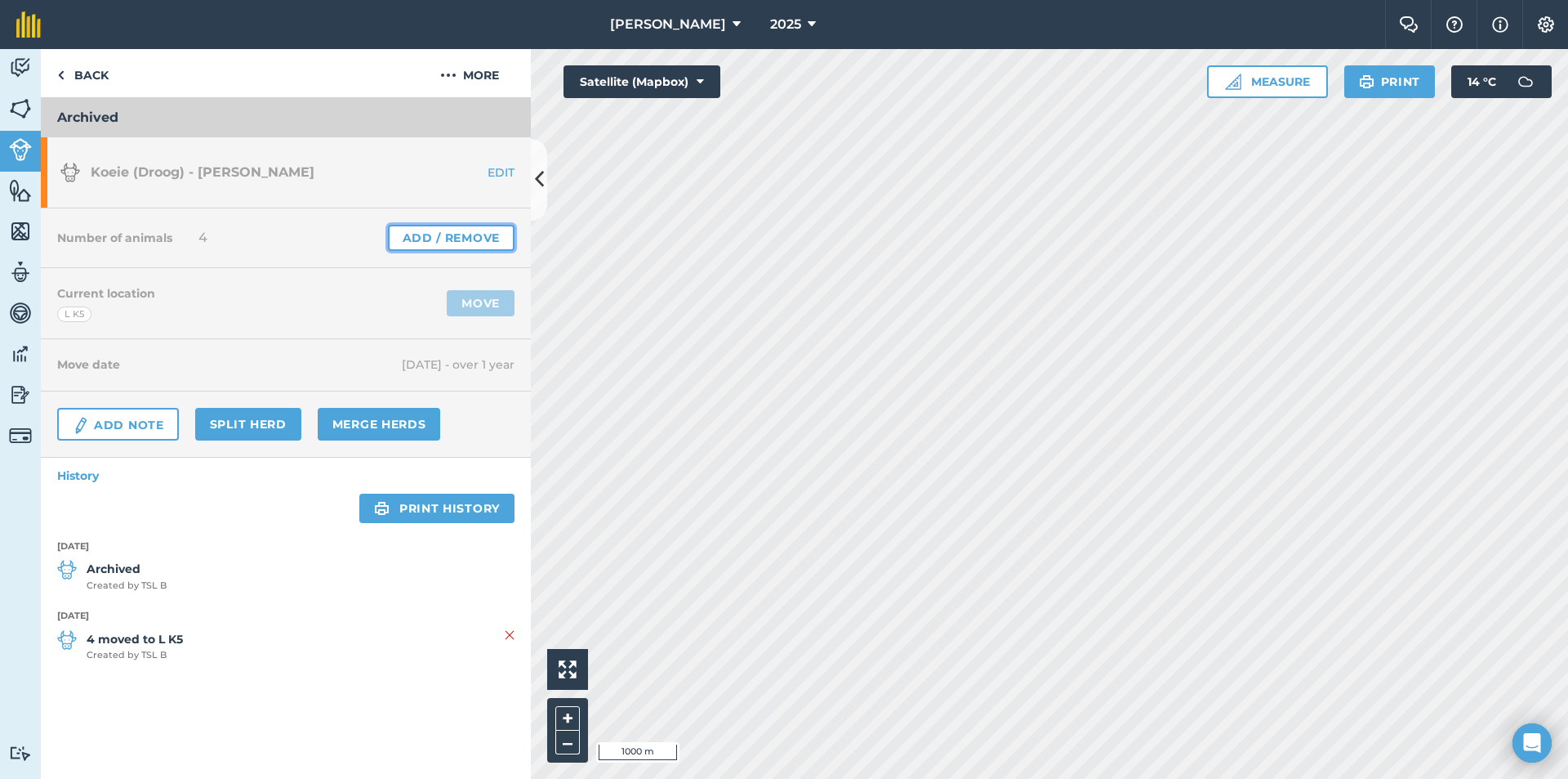
click at [432, 245] on link "Add / Remove" at bounding box center [451, 238] width 127 height 27
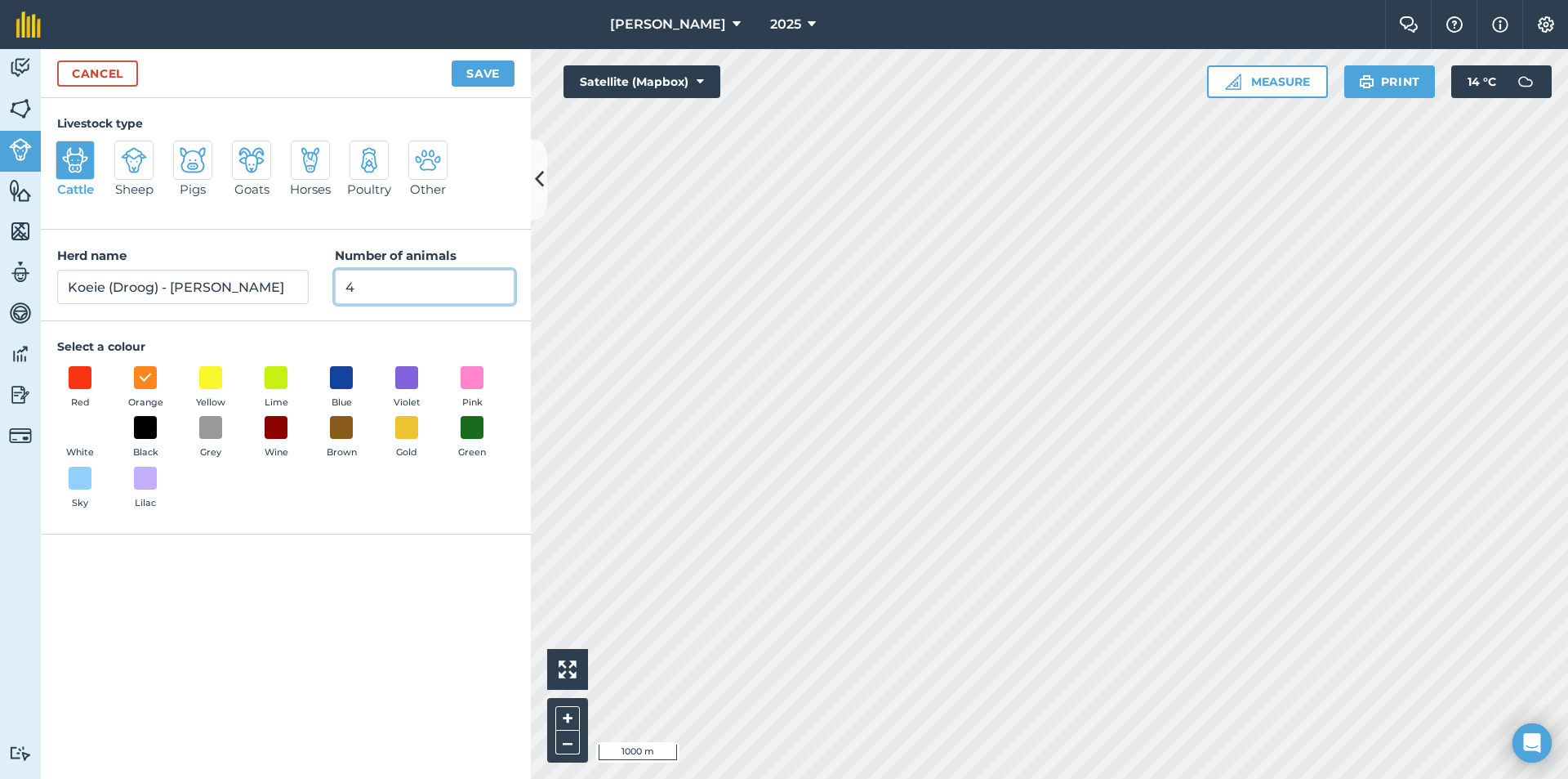
click at [401, 280] on input "4" at bounding box center [425, 286] width 180 height 34
type input "0"
click at [485, 80] on button "Save" at bounding box center [483, 74] width 63 height 27
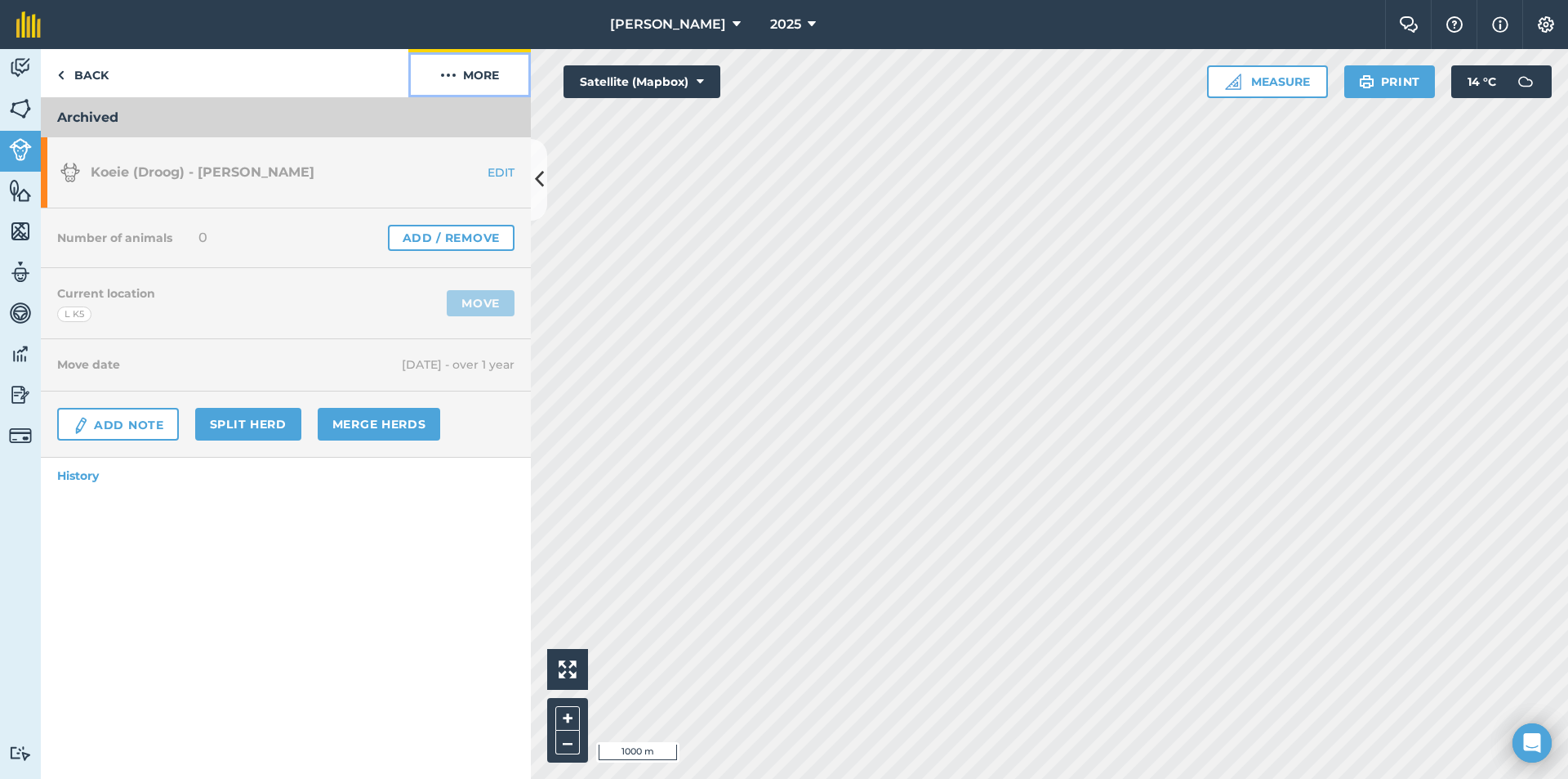
drag, startPoint x: 478, startPoint y: 76, endPoint x: 474, endPoint y: 90, distance: 14.6
click at [477, 75] on button "More" at bounding box center [470, 73] width 123 height 48
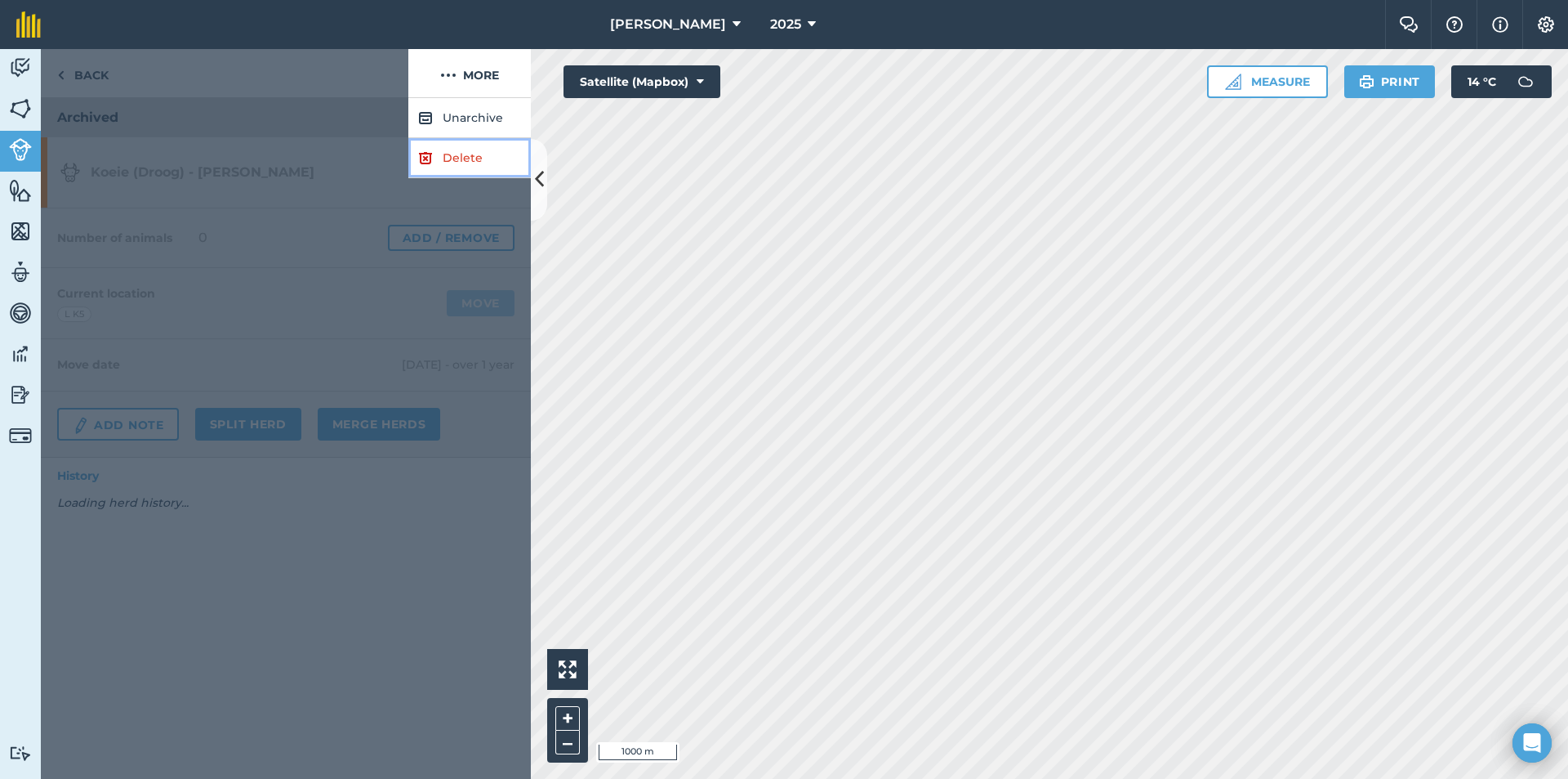
click at [455, 153] on link "Delete" at bounding box center [470, 158] width 123 height 40
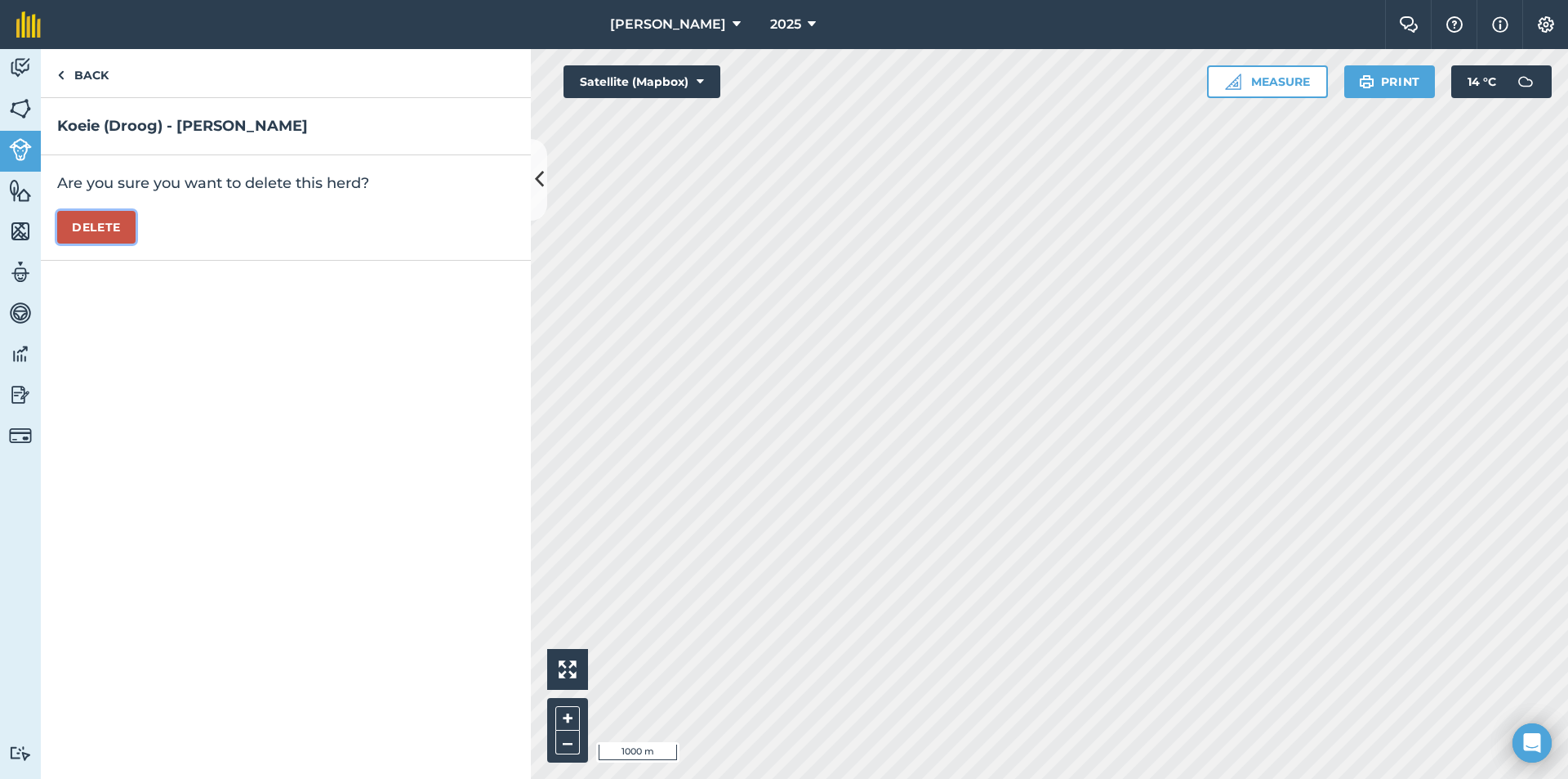
click at [112, 230] on button "Delete" at bounding box center [96, 226] width 79 height 32
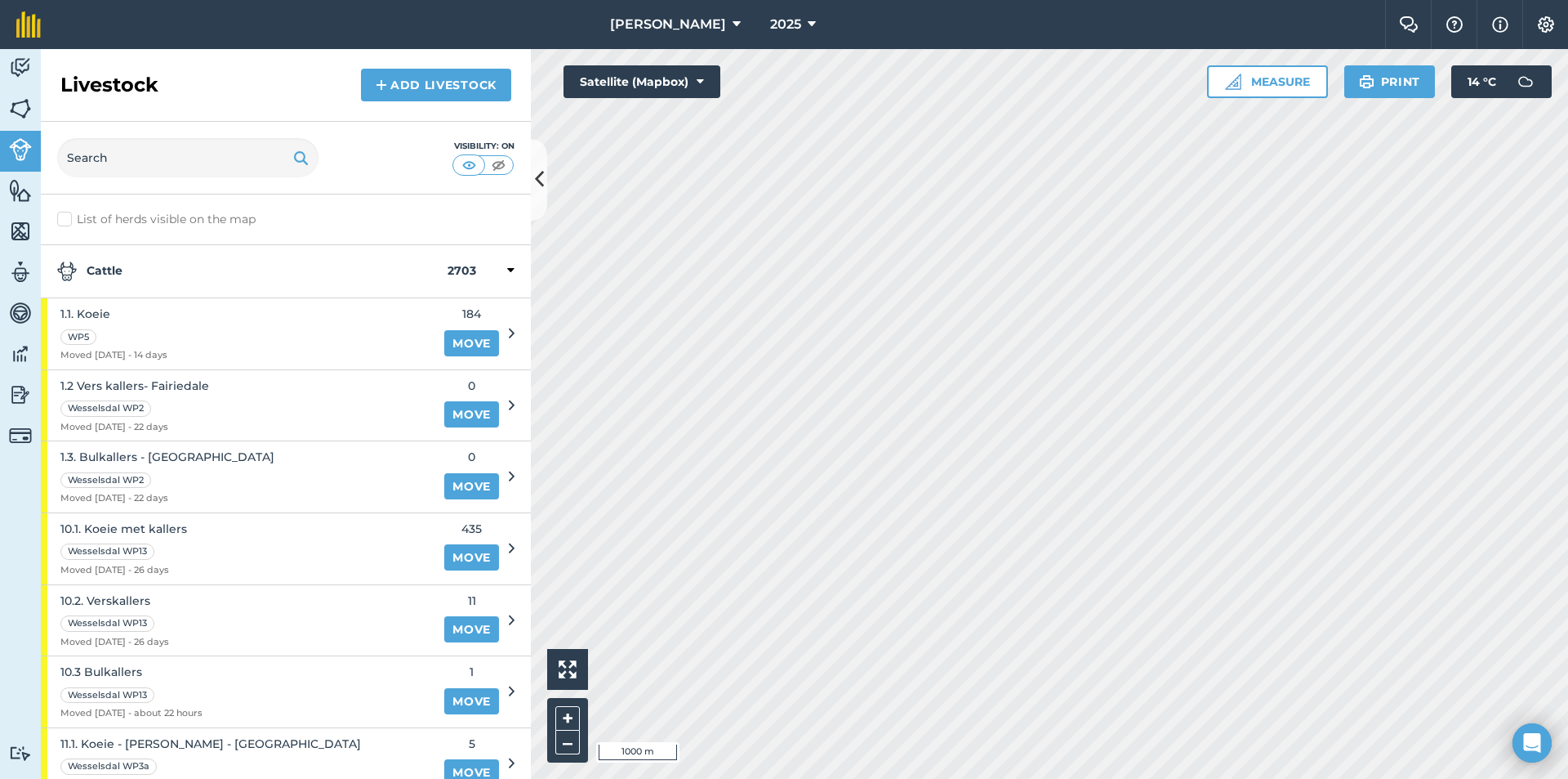
click at [124, 288] on div "Cattle 2703" at bounding box center [285, 272] width 490 height 53
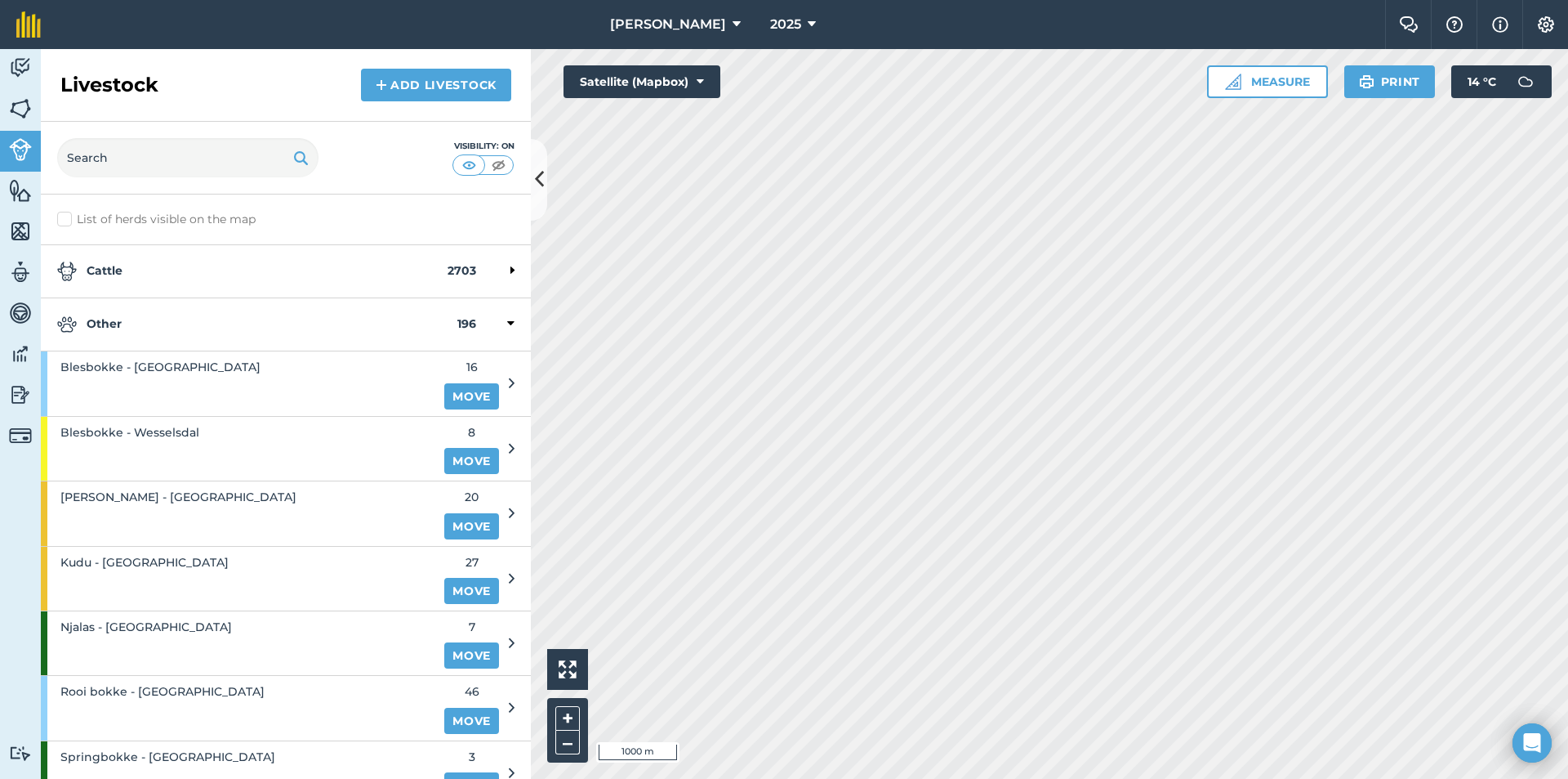
click at [136, 334] on strong "Other" at bounding box center [257, 324] width 400 height 20
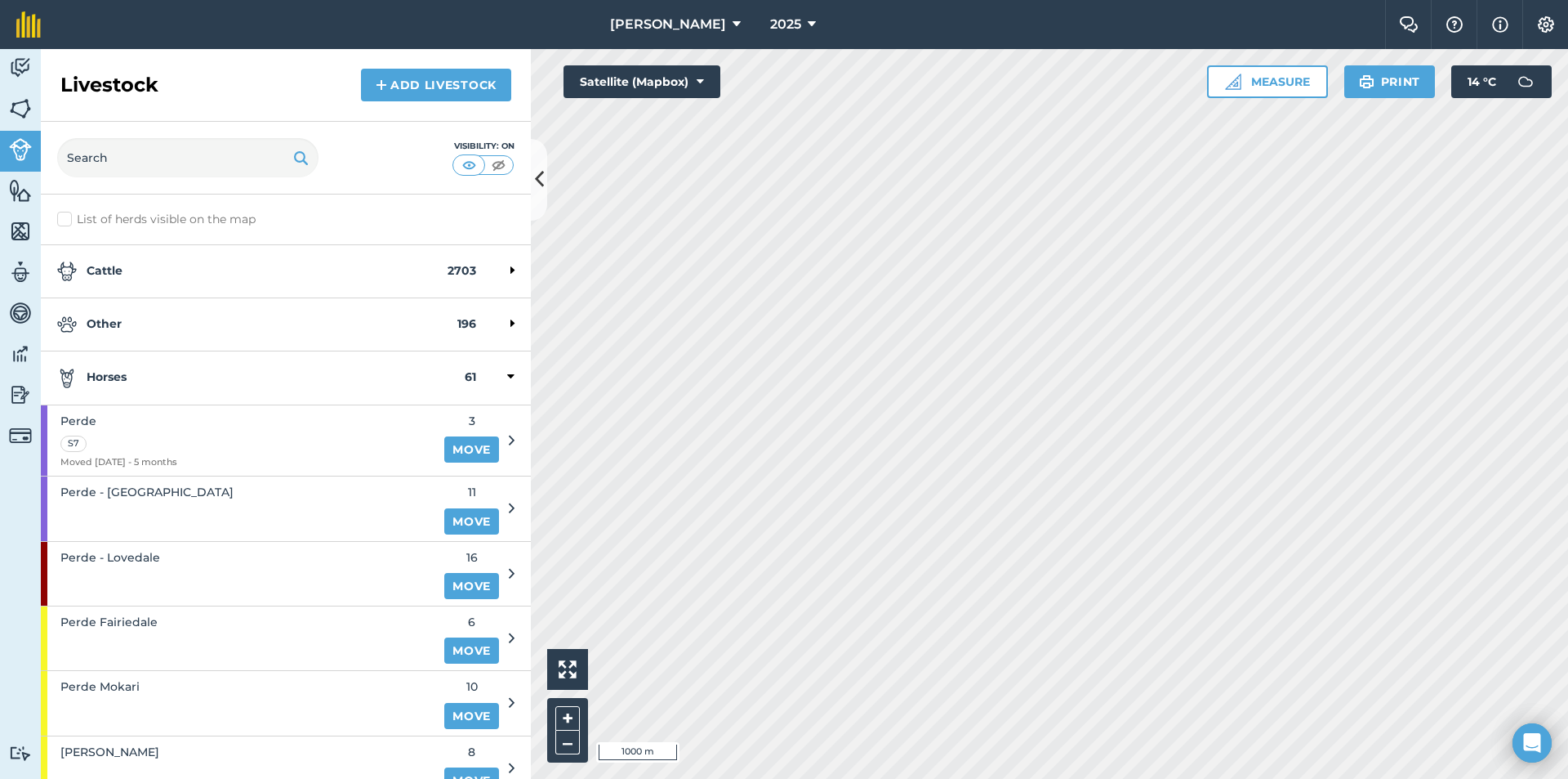
click at [140, 377] on strong "Horses" at bounding box center [261, 377] width 408 height 20
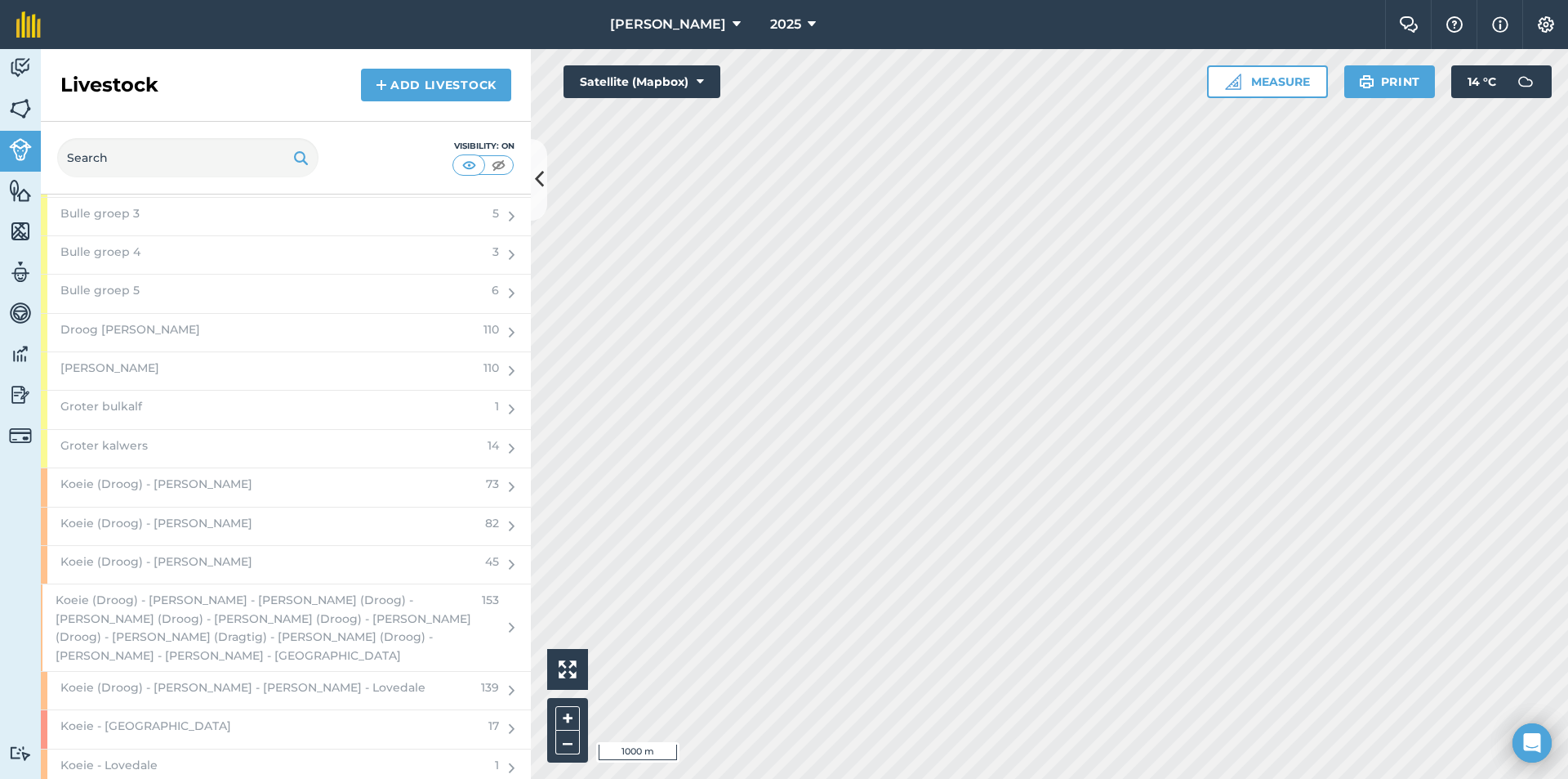
scroll to position [2207, 0]
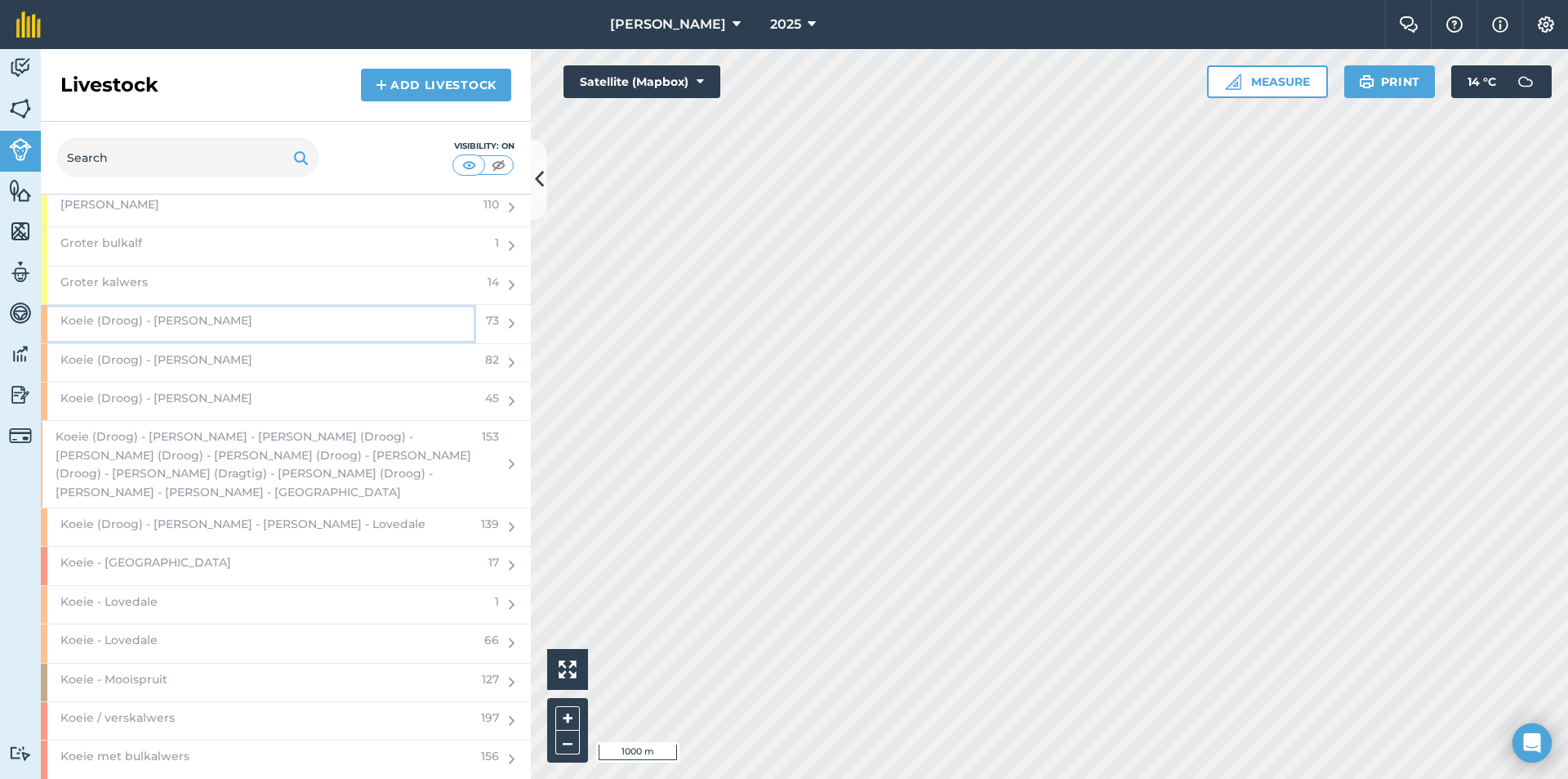
click at [206, 321] on div "Koeie (Droog) - [PERSON_NAME]" at bounding box center [258, 323] width 435 height 37
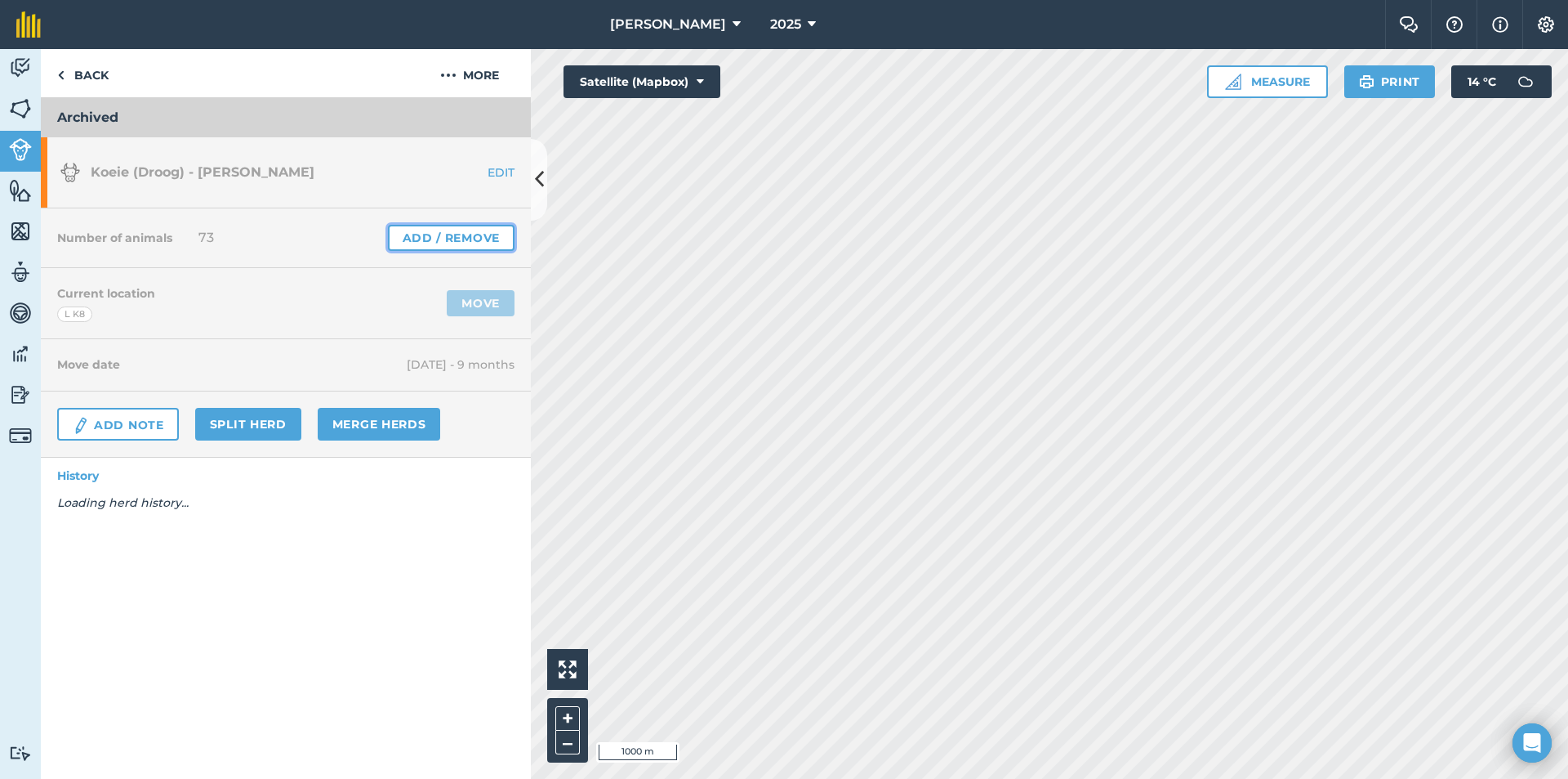
click at [425, 228] on link "Add / Remove" at bounding box center [451, 238] width 127 height 27
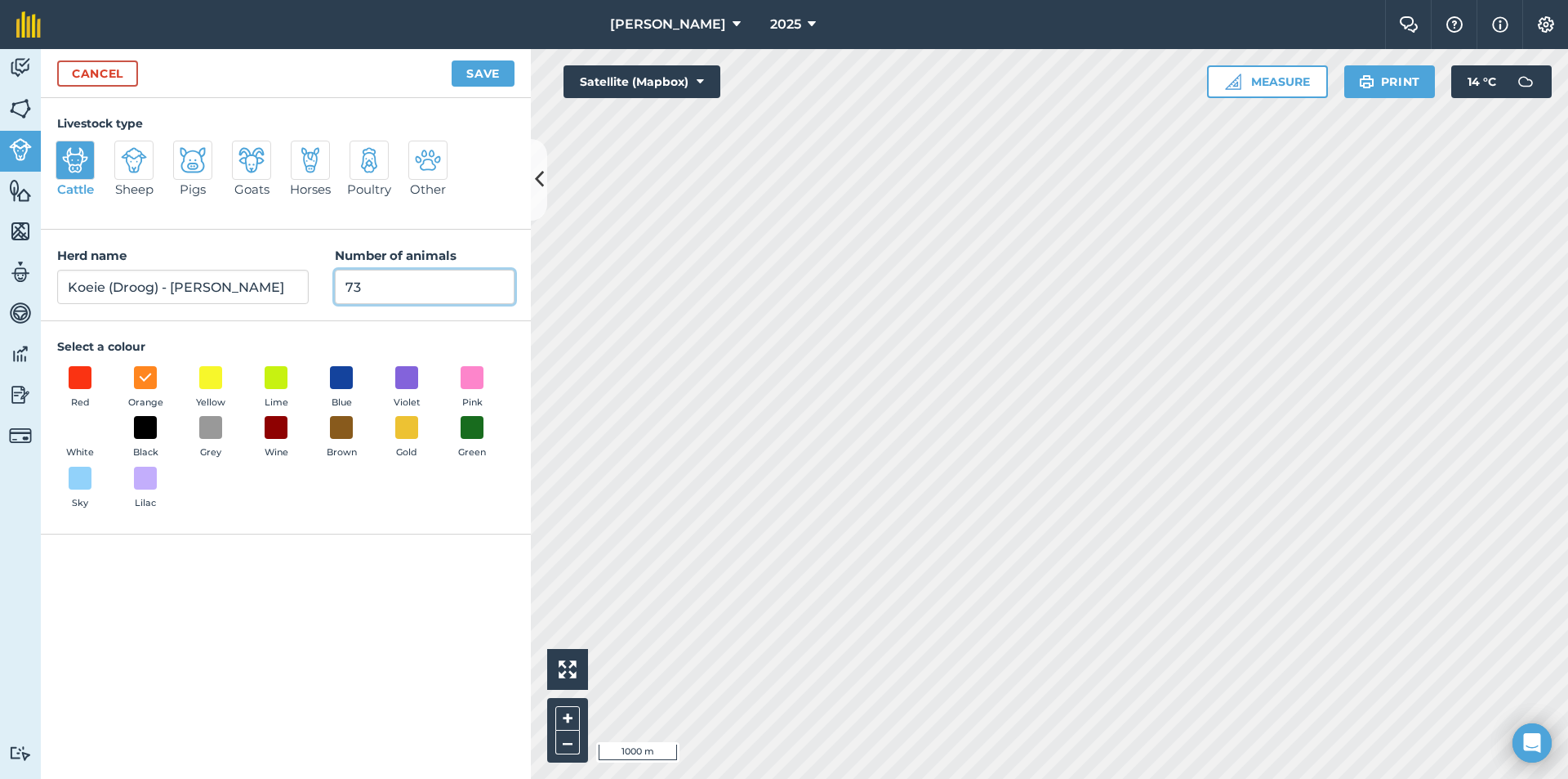
drag, startPoint x: 396, startPoint y: 284, endPoint x: 395, endPoint y: 267, distance: 17.0
click at [396, 280] on input "73" at bounding box center [425, 286] width 180 height 34
type input "7"
type input "0"
click at [473, 74] on button "Save" at bounding box center [483, 74] width 63 height 27
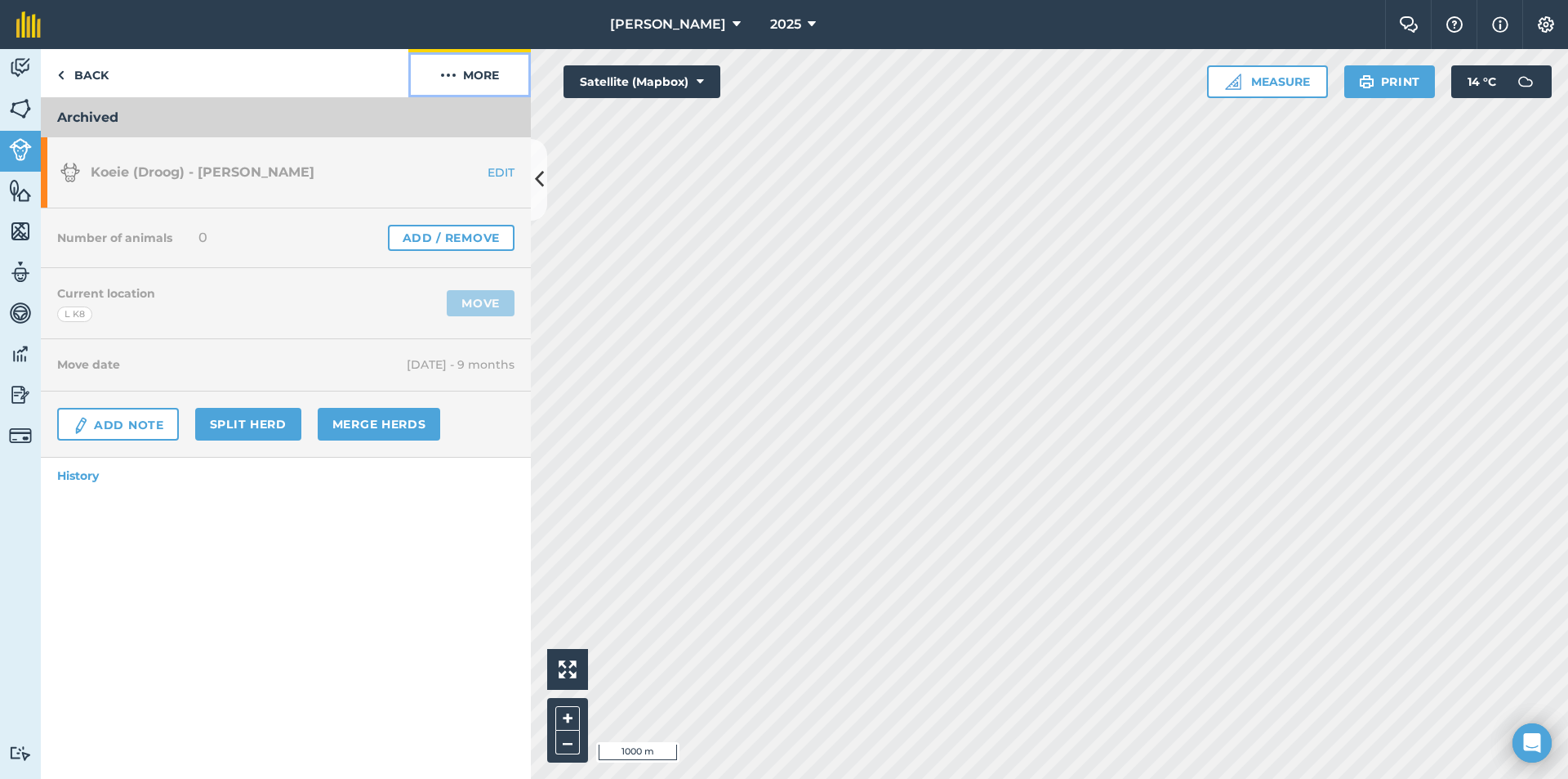
click at [473, 74] on button "More" at bounding box center [470, 73] width 123 height 48
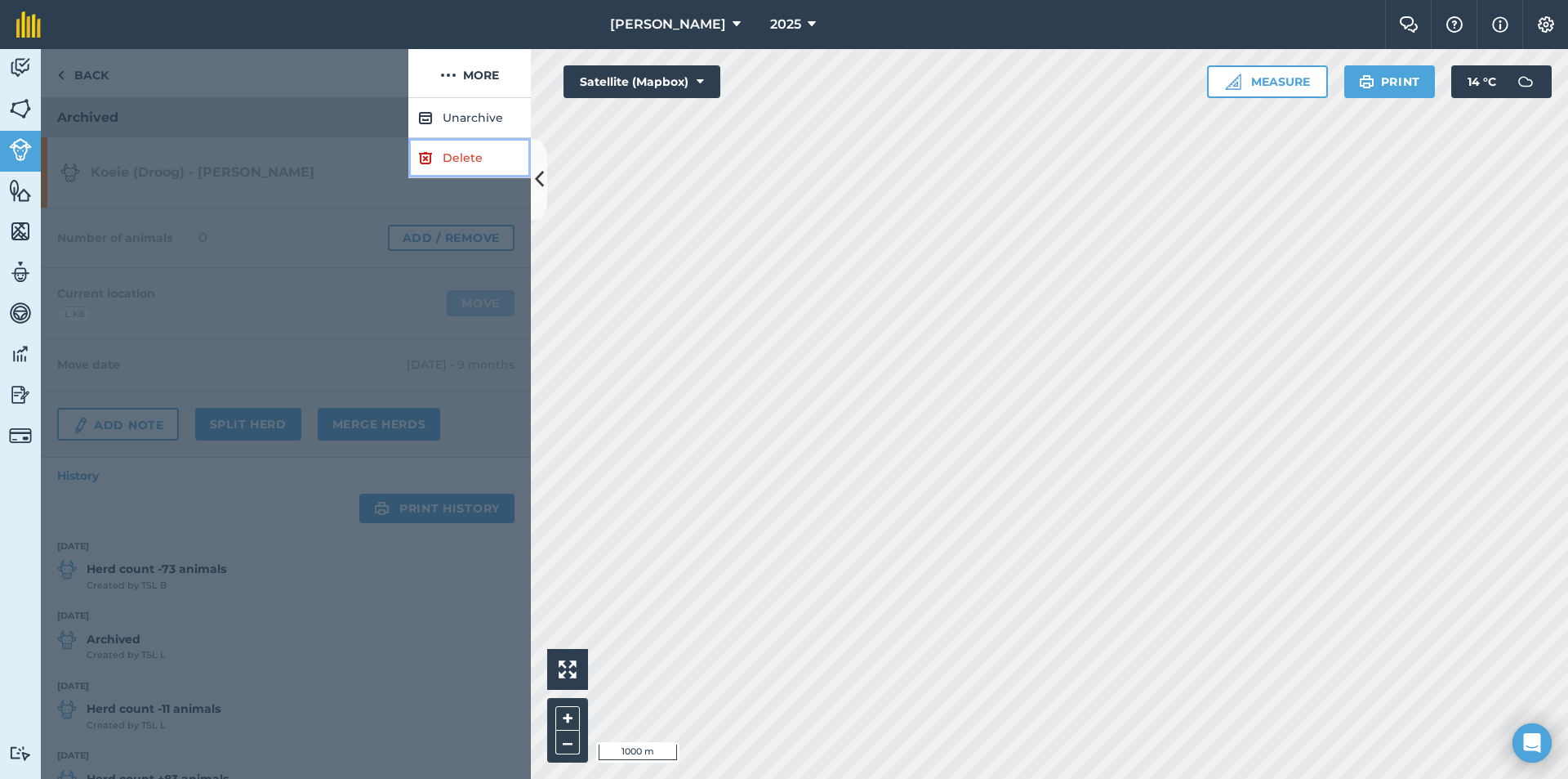
click at [443, 153] on link "Delete" at bounding box center [470, 158] width 123 height 40
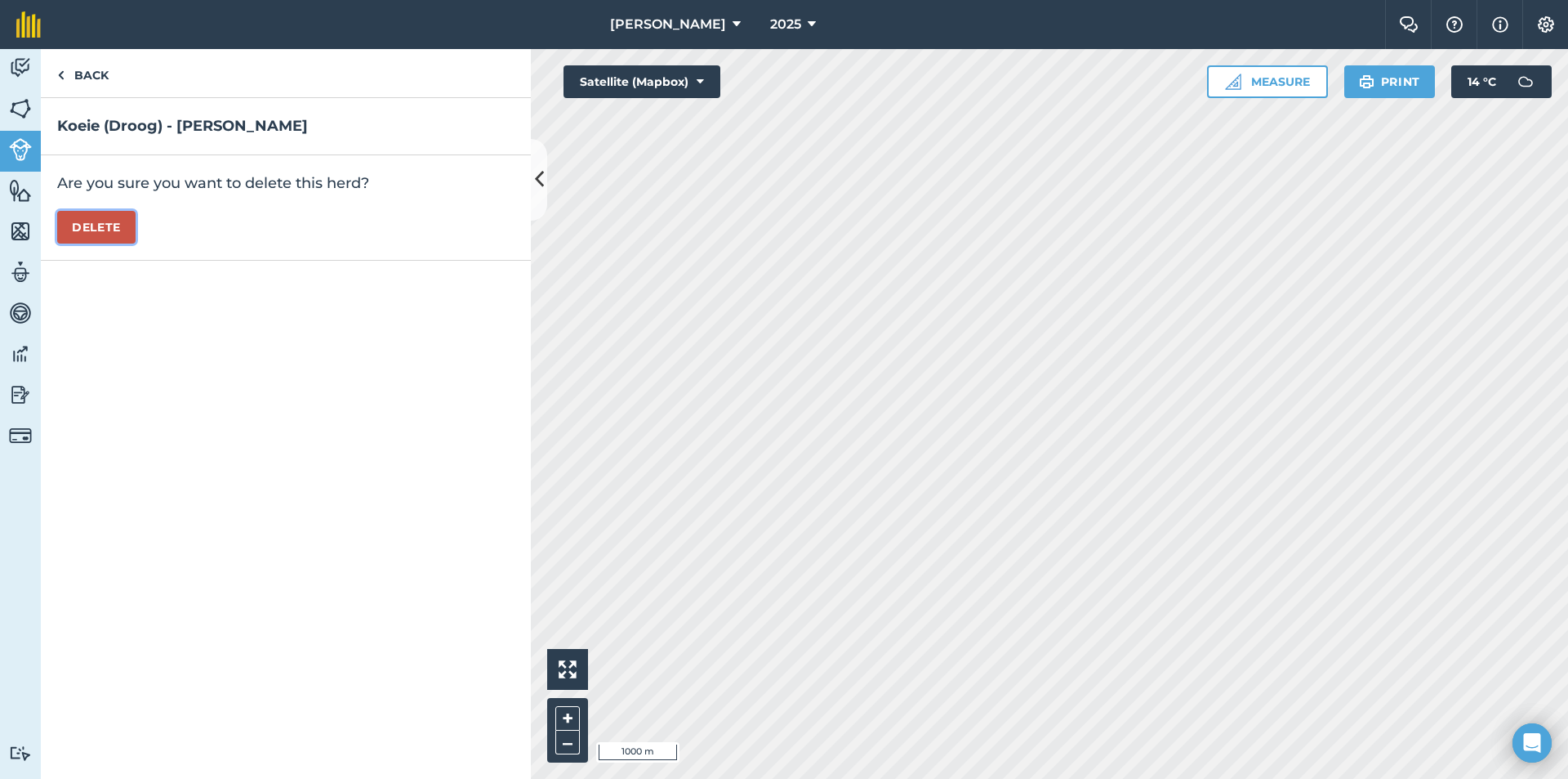
click at [83, 227] on button "Delete" at bounding box center [96, 226] width 79 height 32
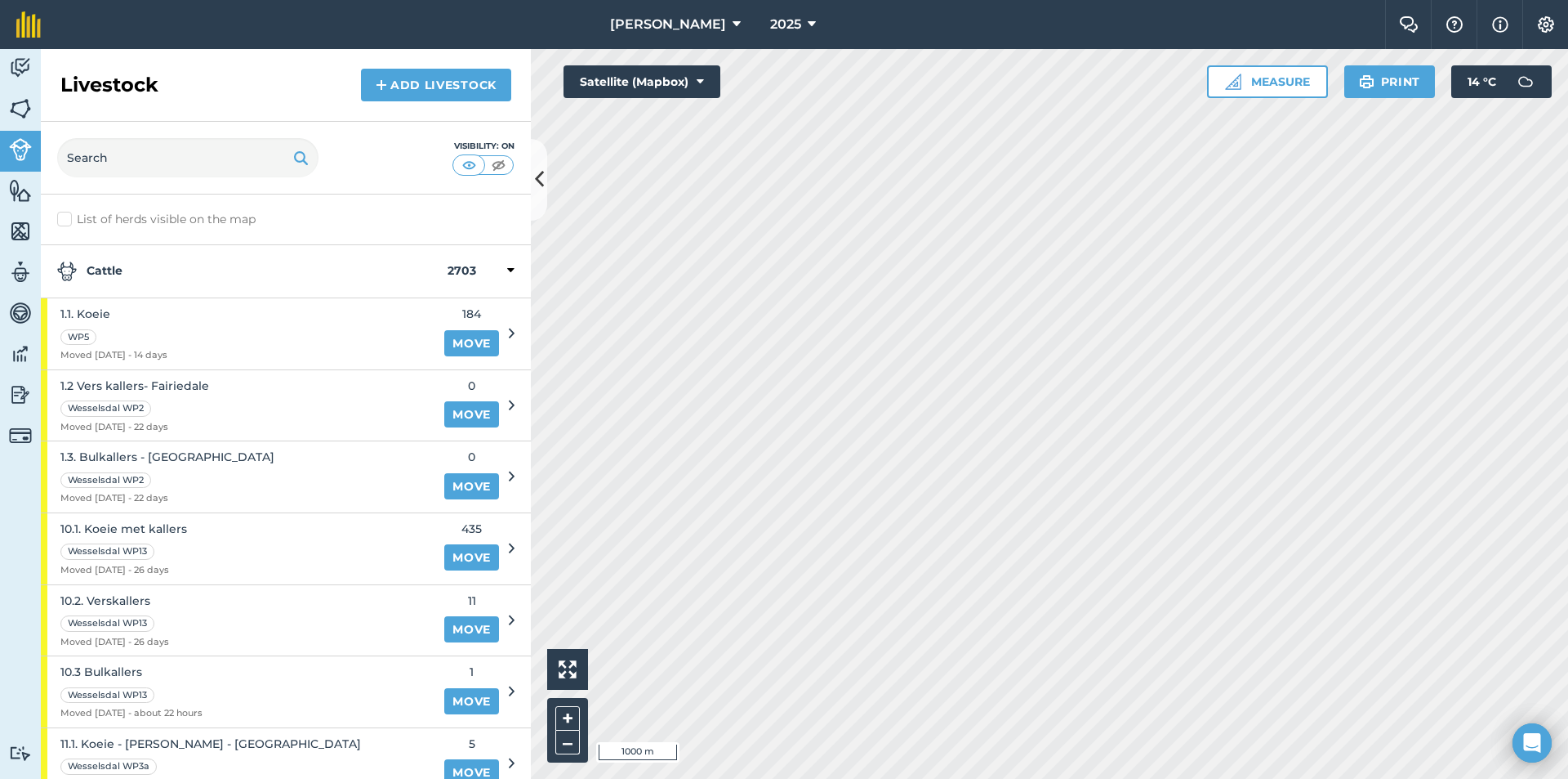
click at [95, 272] on strong "Cattle" at bounding box center [252, 271] width 391 height 20
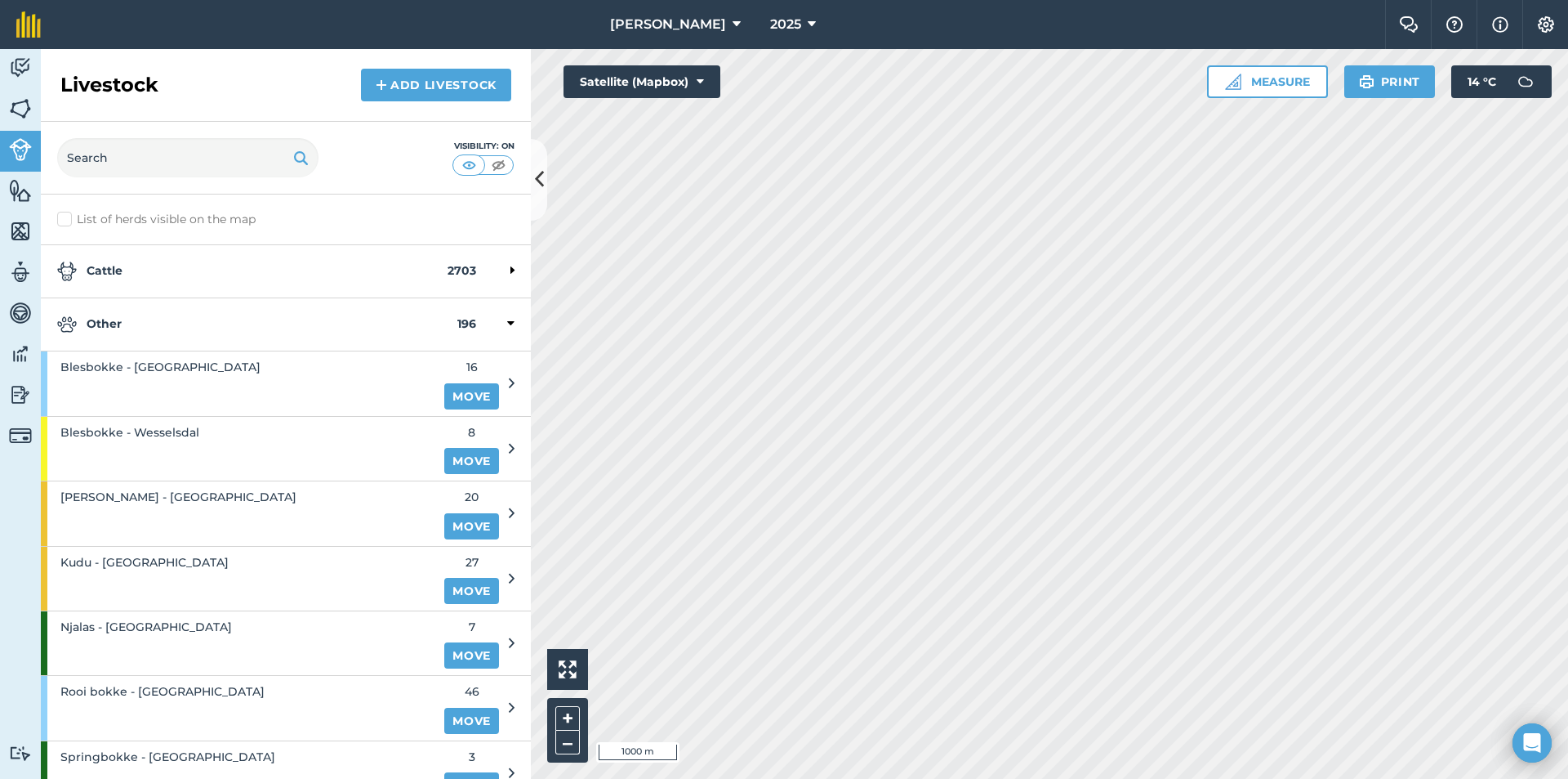
click at [136, 325] on strong "Other" at bounding box center [257, 324] width 400 height 20
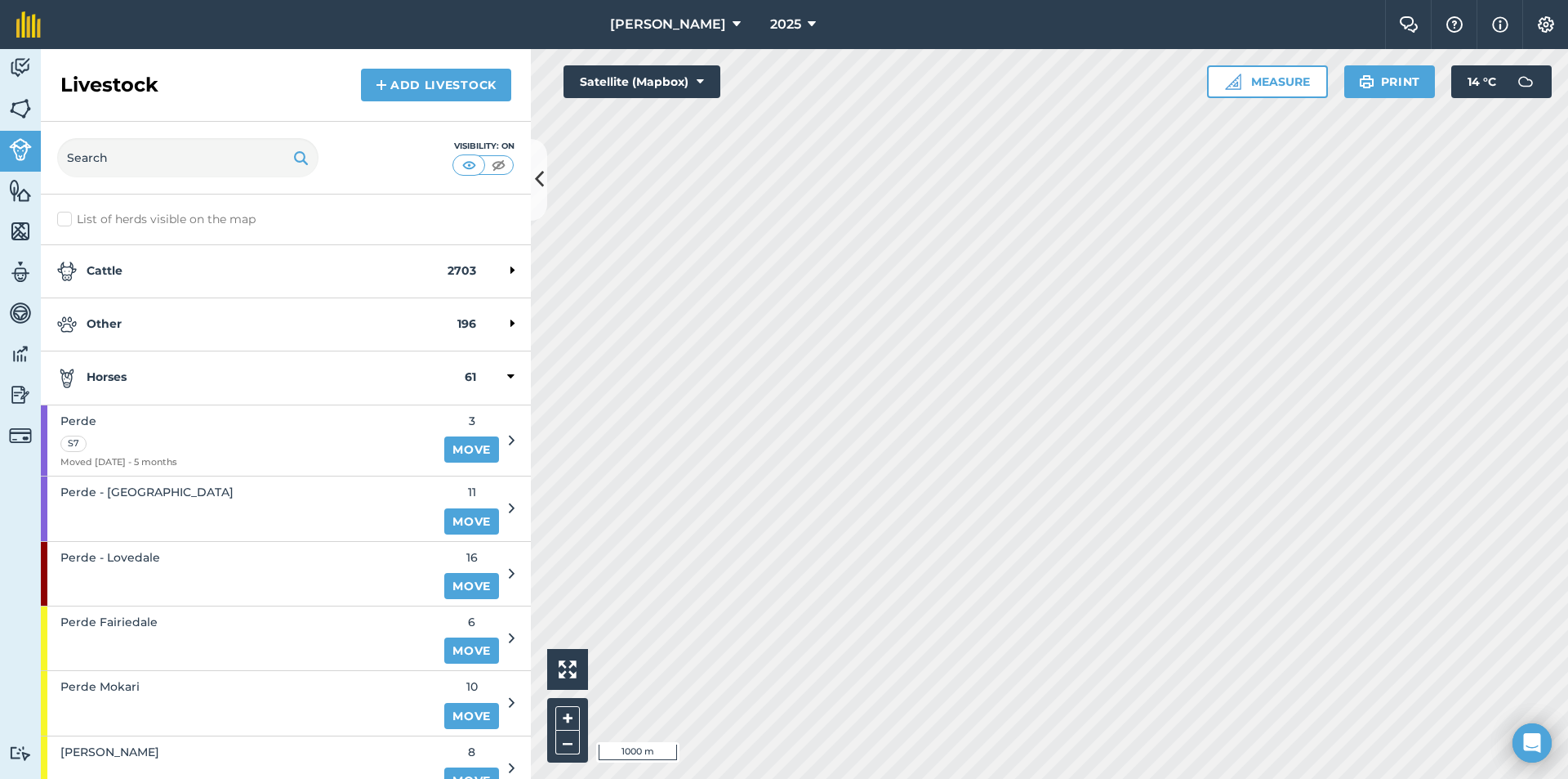
click at [154, 373] on strong "Horses" at bounding box center [261, 377] width 408 height 20
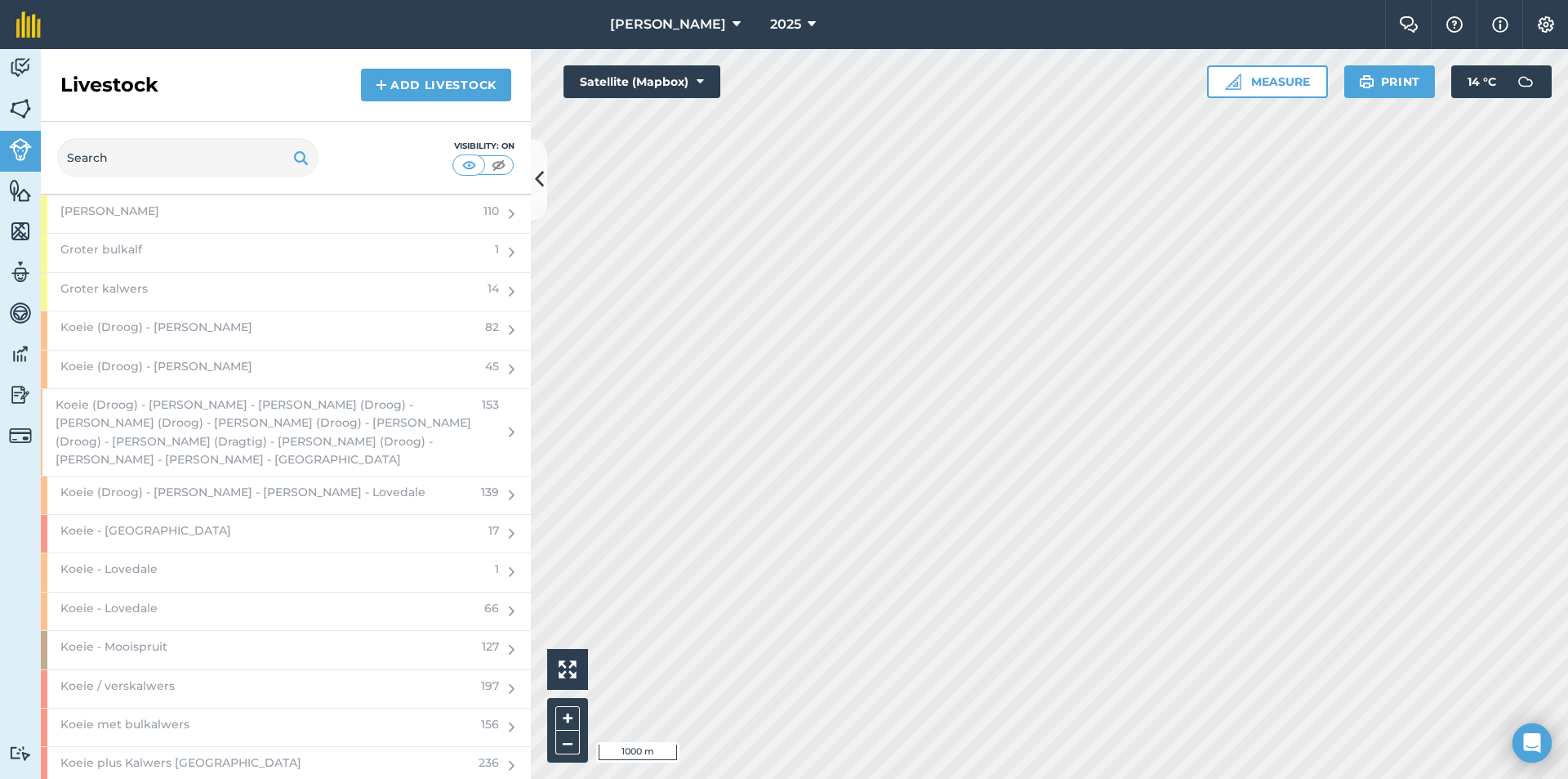
scroll to position [2207, 0]
click at [223, 329] on div "Koeie (Droog) - [PERSON_NAME]" at bounding box center [258, 323] width 434 height 37
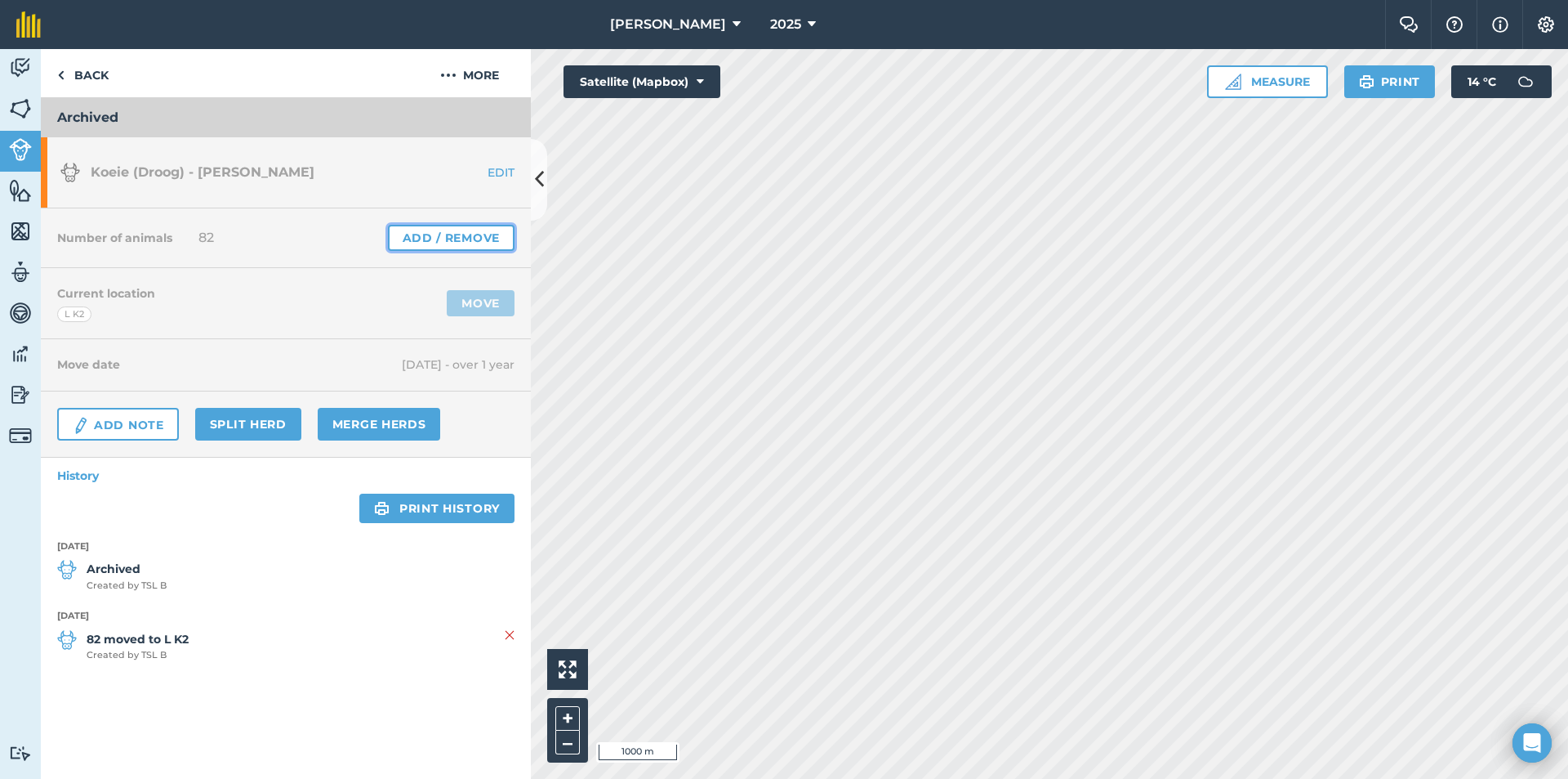
click at [430, 237] on link "Add / Remove" at bounding box center [451, 238] width 127 height 27
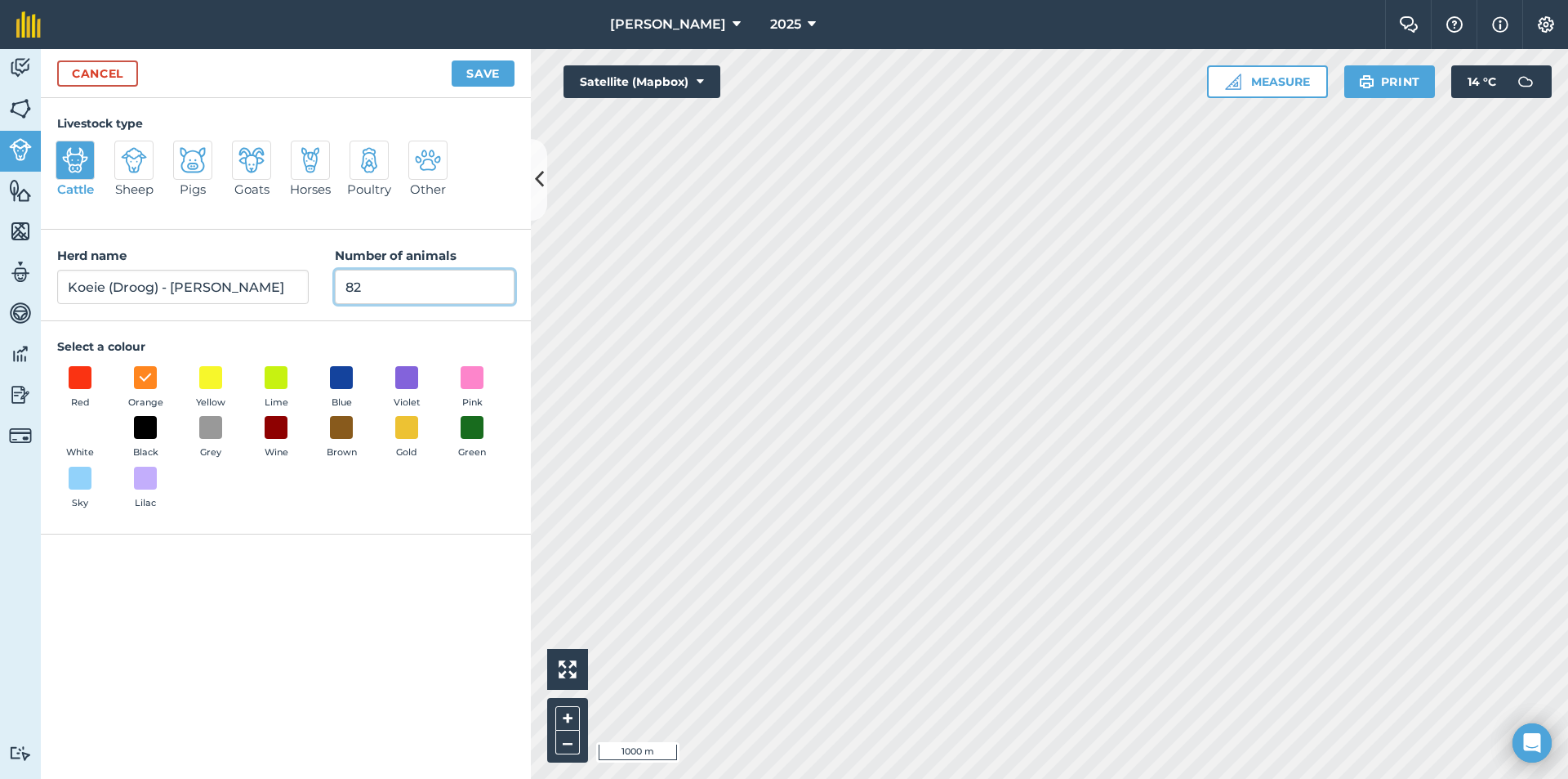
click at [406, 290] on input "82" at bounding box center [425, 286] width 180 height 34
type input "8"
type input "0"
click at [475, 72] on button "Save" at bounding box center [483, 74] width 63 height 27
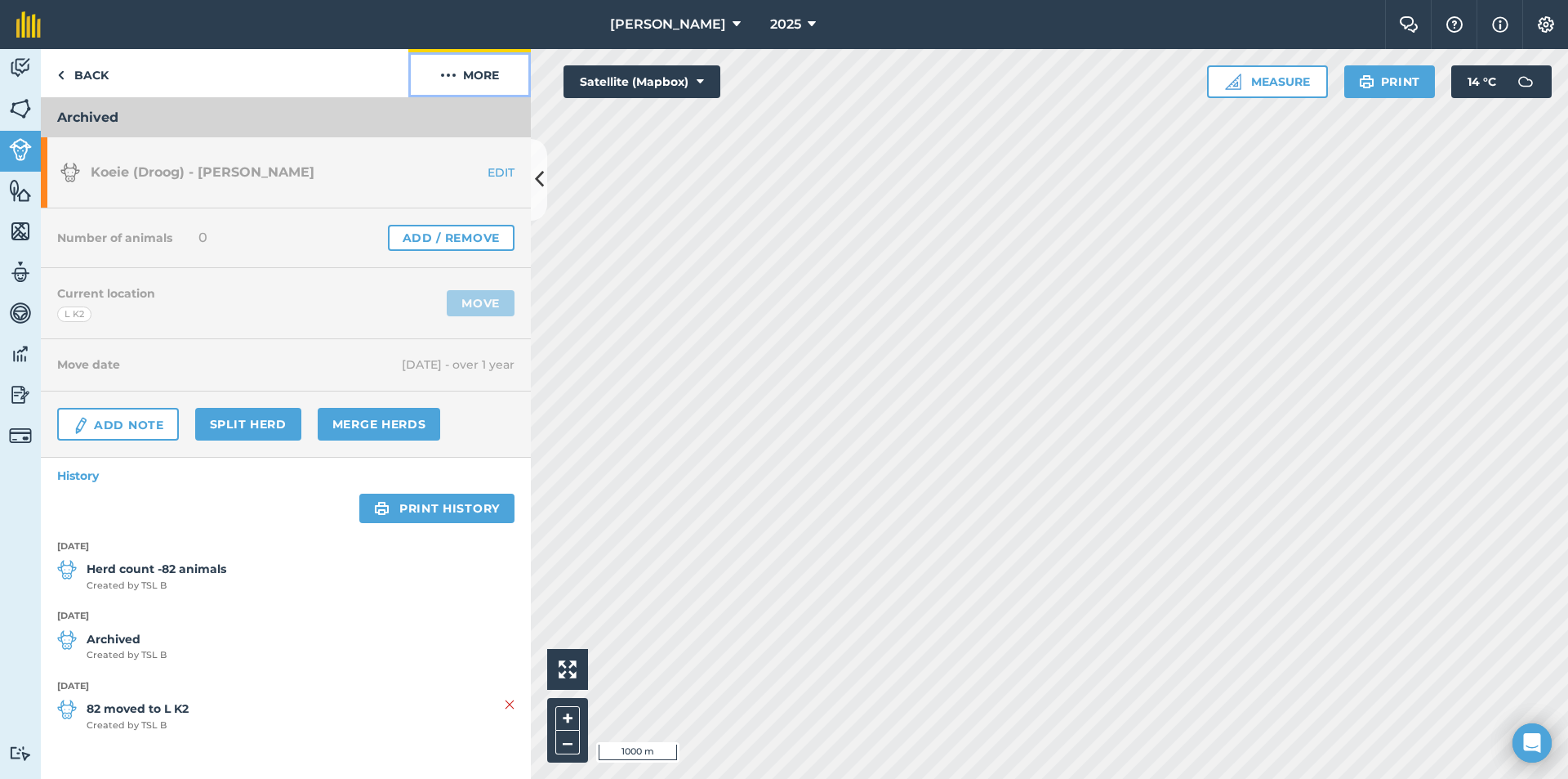
click at [488, 73] on button "More" at bounding box center [470, 73] width 123 height 48
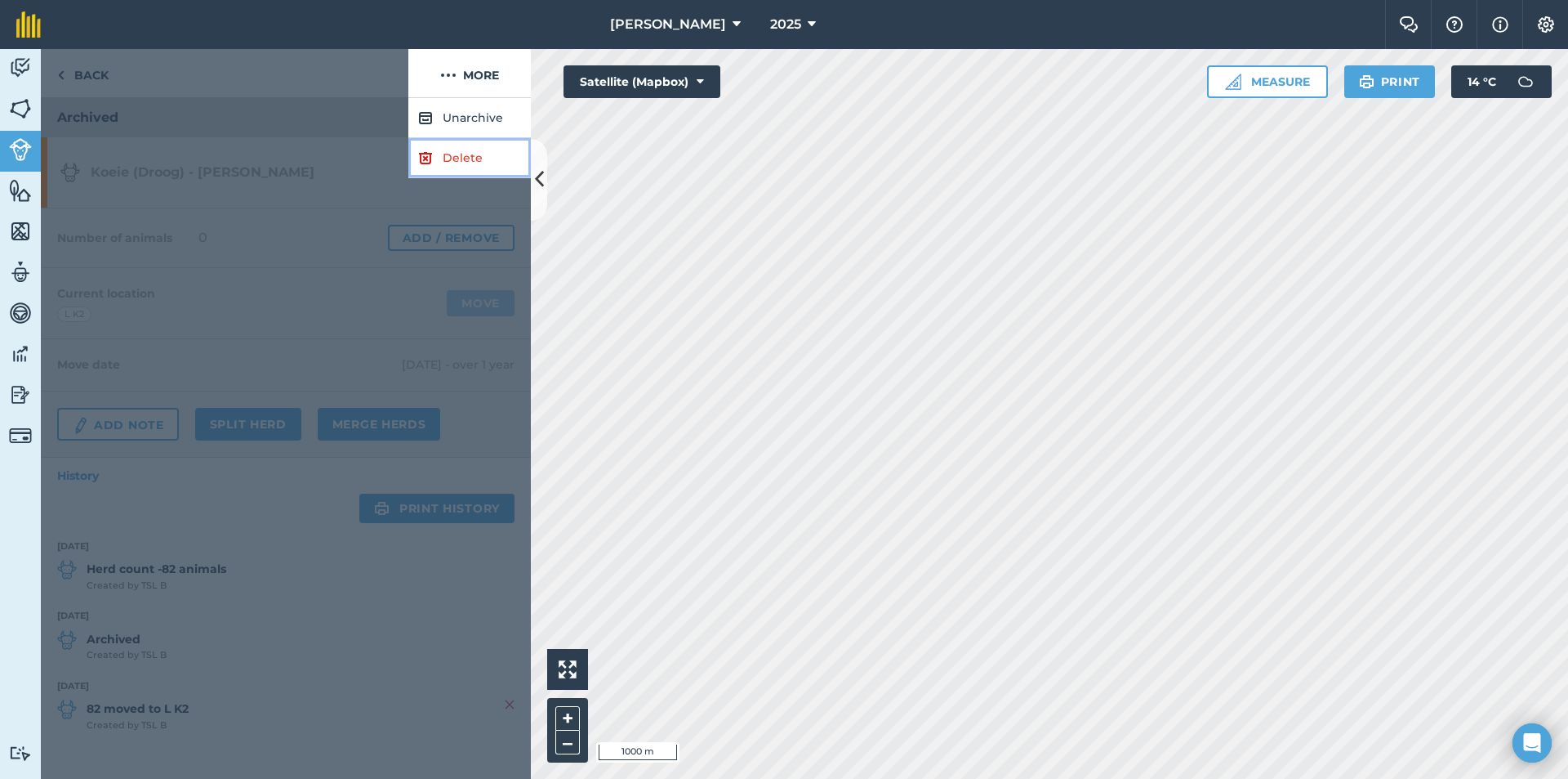
click at [460, 163] on link "Delete" at bounding box center [470, 158] width 123 height 40
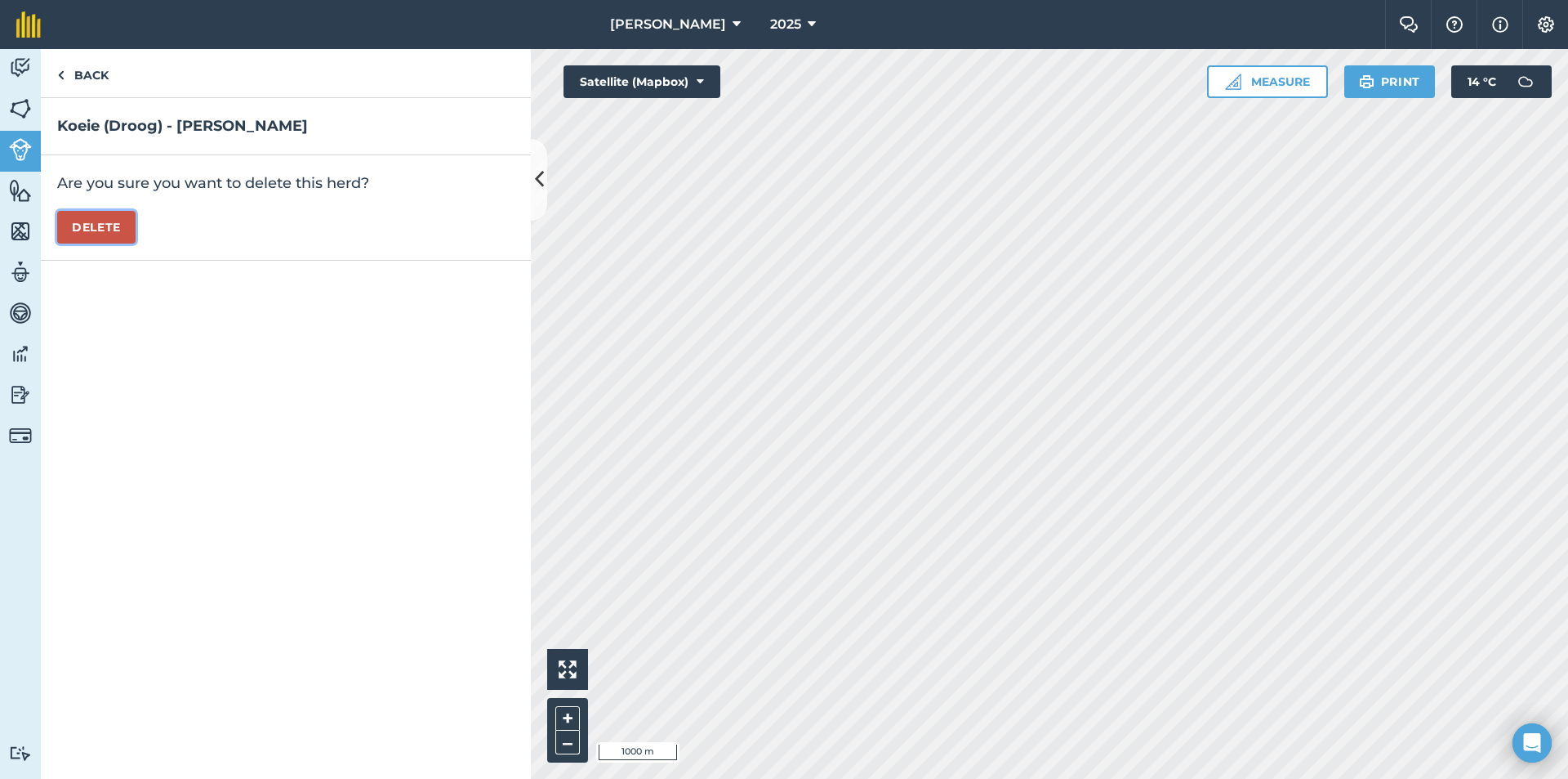
click at [126, 222] on button "Delete" at bounding box center [96, 226] width 79 height 32
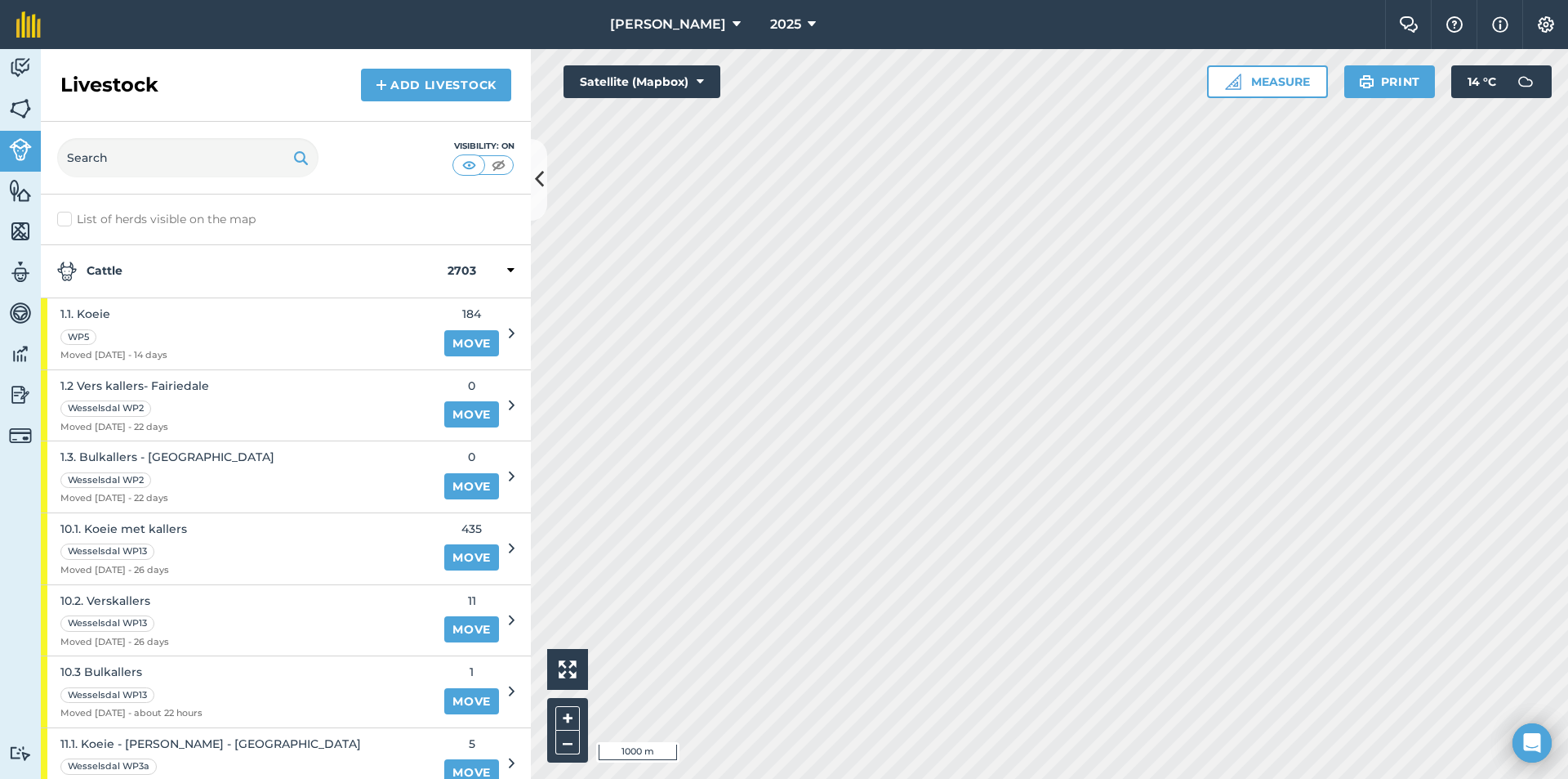
click at [121, 259] on div "Cattle 2703" at bounding box center [285, 272] width 490 height 53
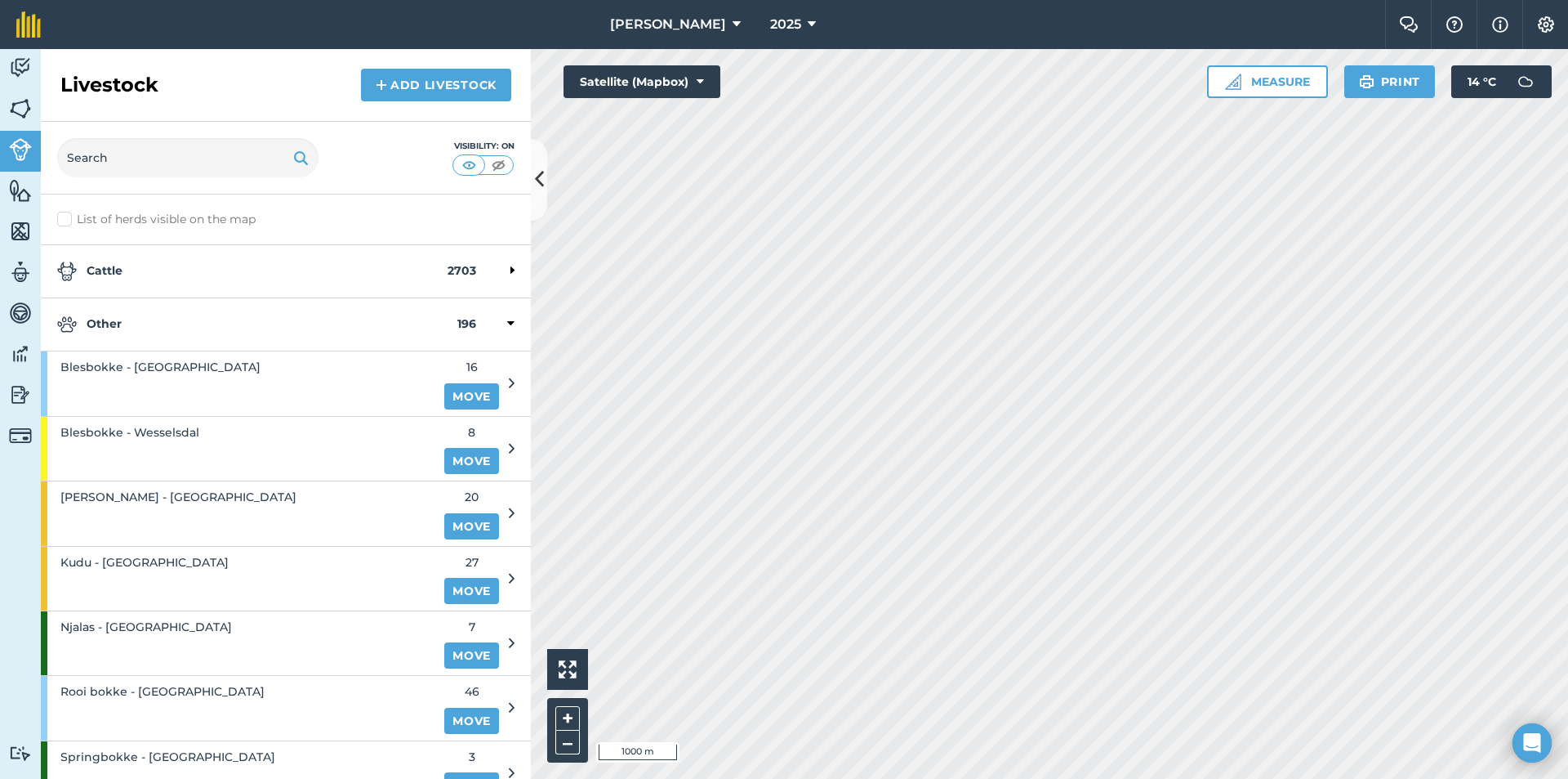
click at [113, 319] on strong "Other" at bounding box center [257, 324] width 400 height 20
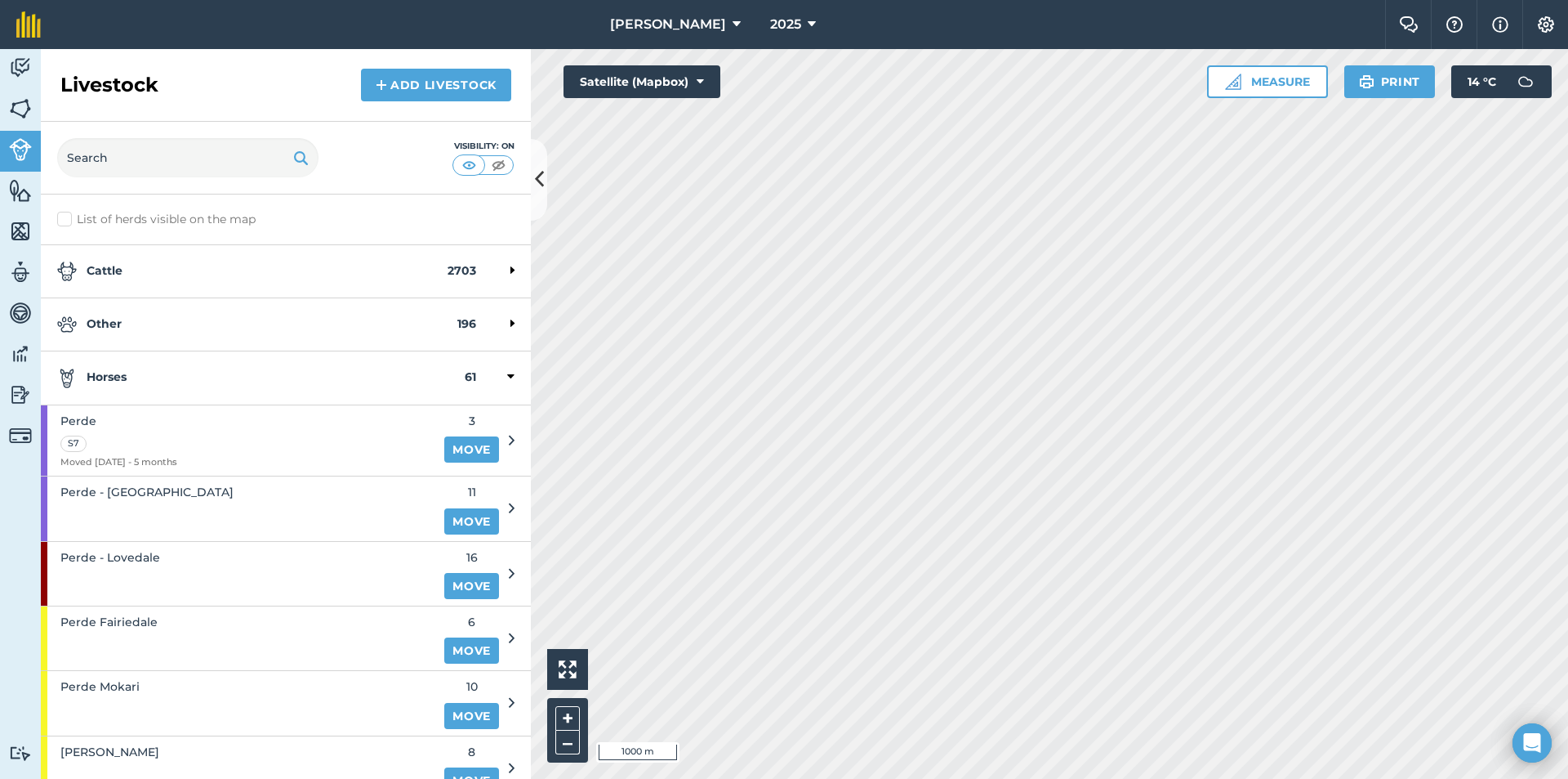
click at [106, 367] on div "Horses 61" at bounding box center [285, 378] width 490 height 53
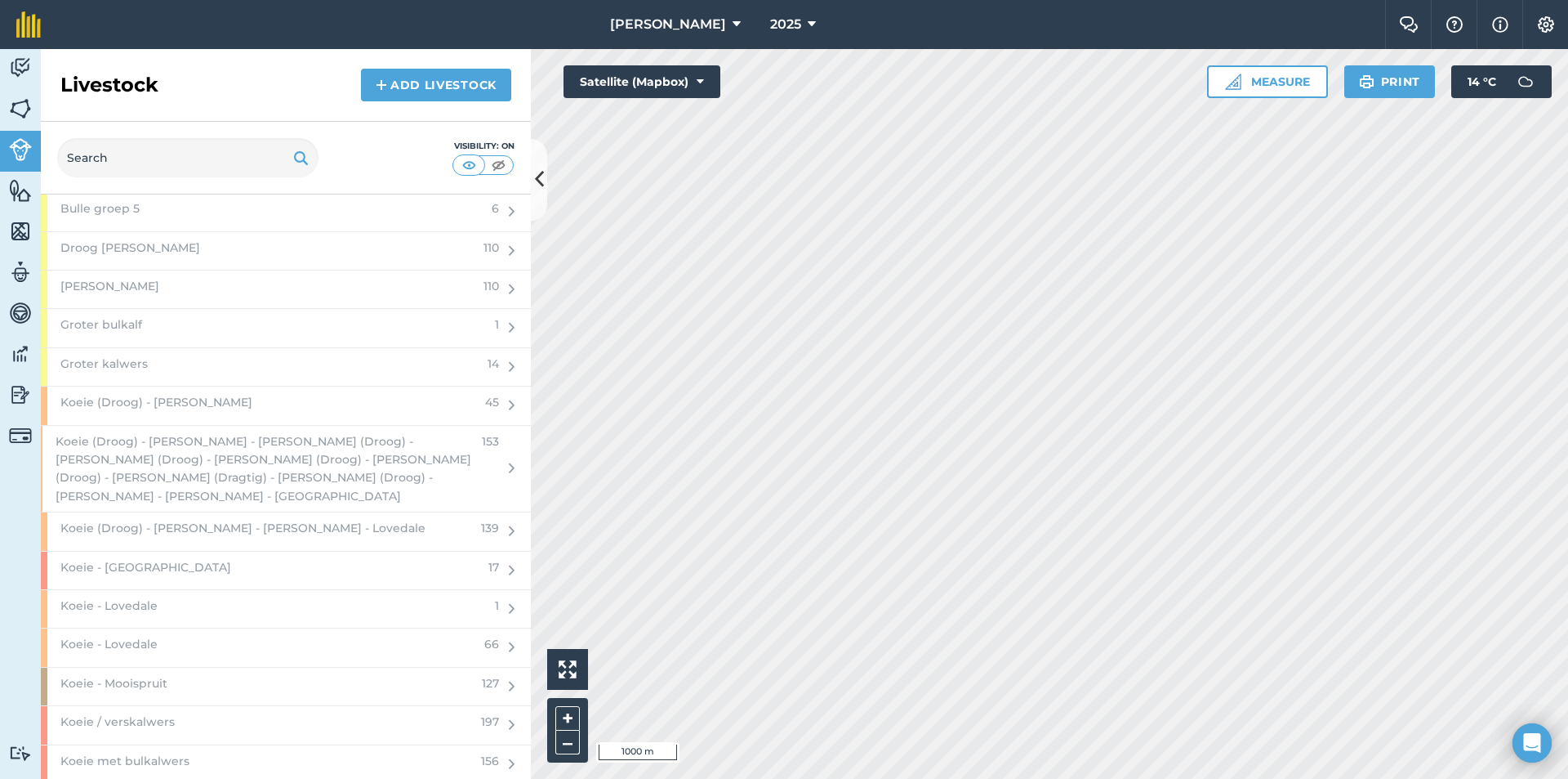
scroll to position [2207, 0]
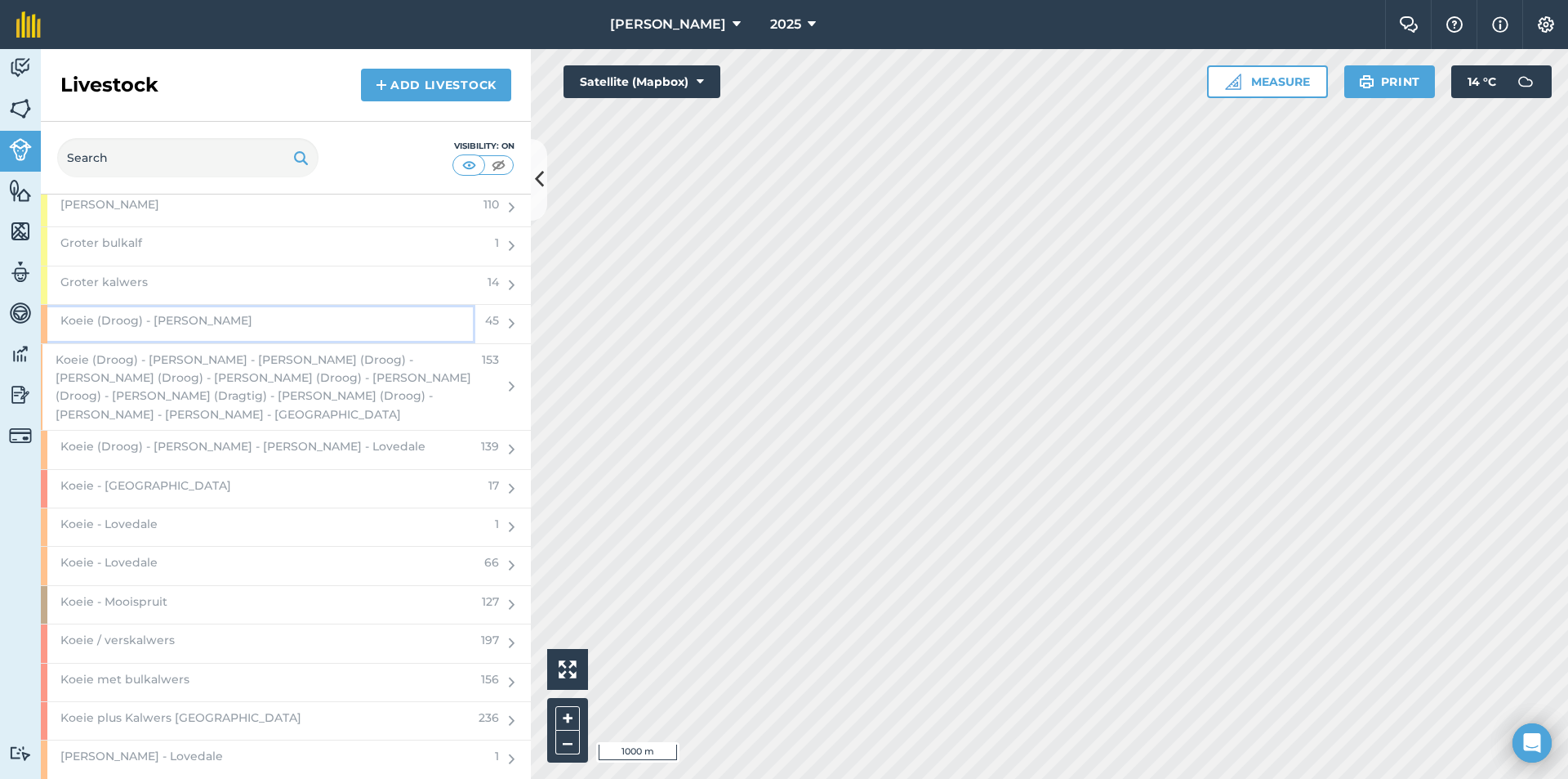
click at [231, 310] on div "Koeie (Droog) - [PERSON_NAME]" at bounding box center [258, 323] width 434 height 37
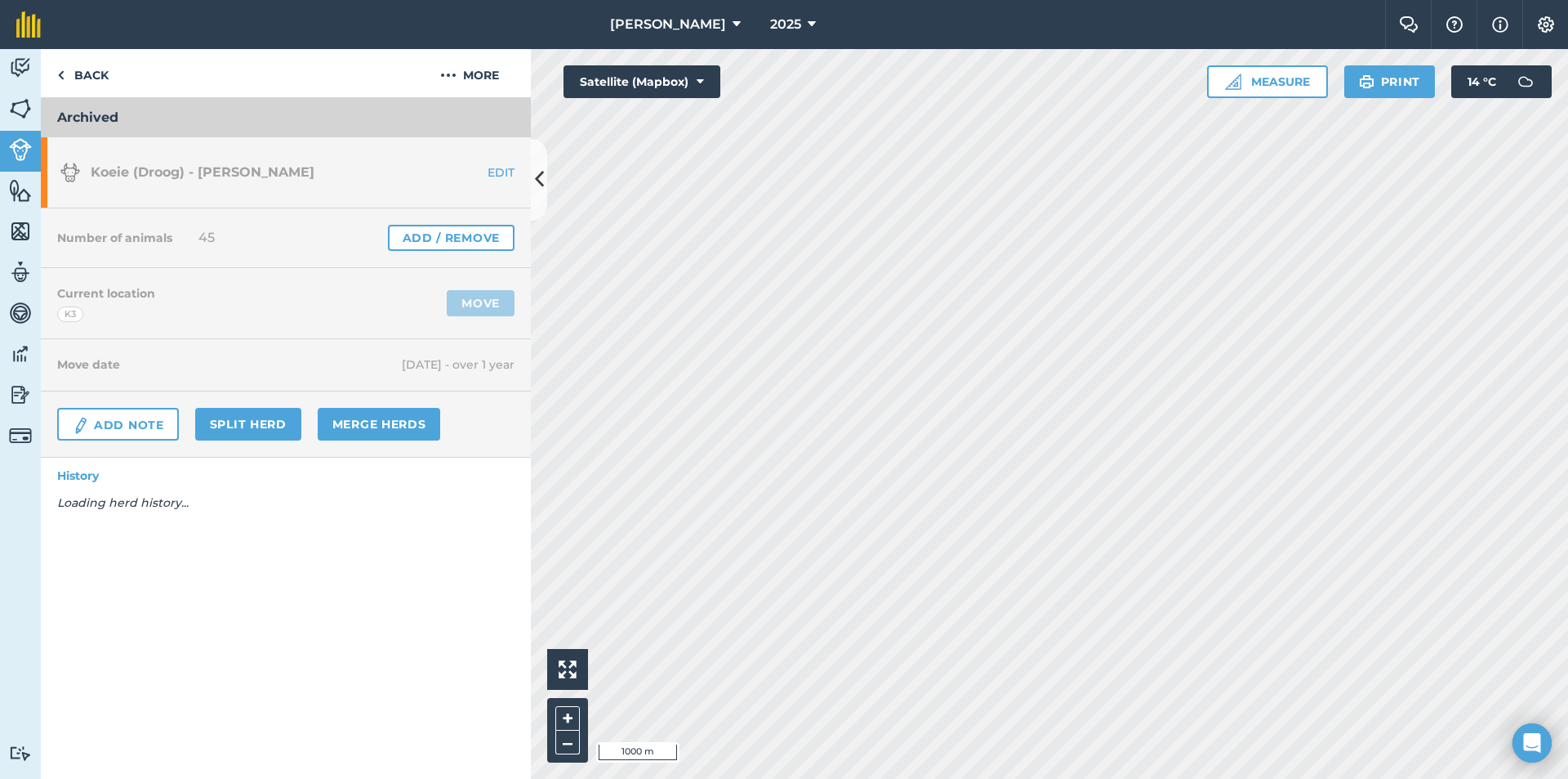
click at [484, 224] on div "Number of animals 45 Add / Remove" at bounding box center [285, 238] width 490 height 60
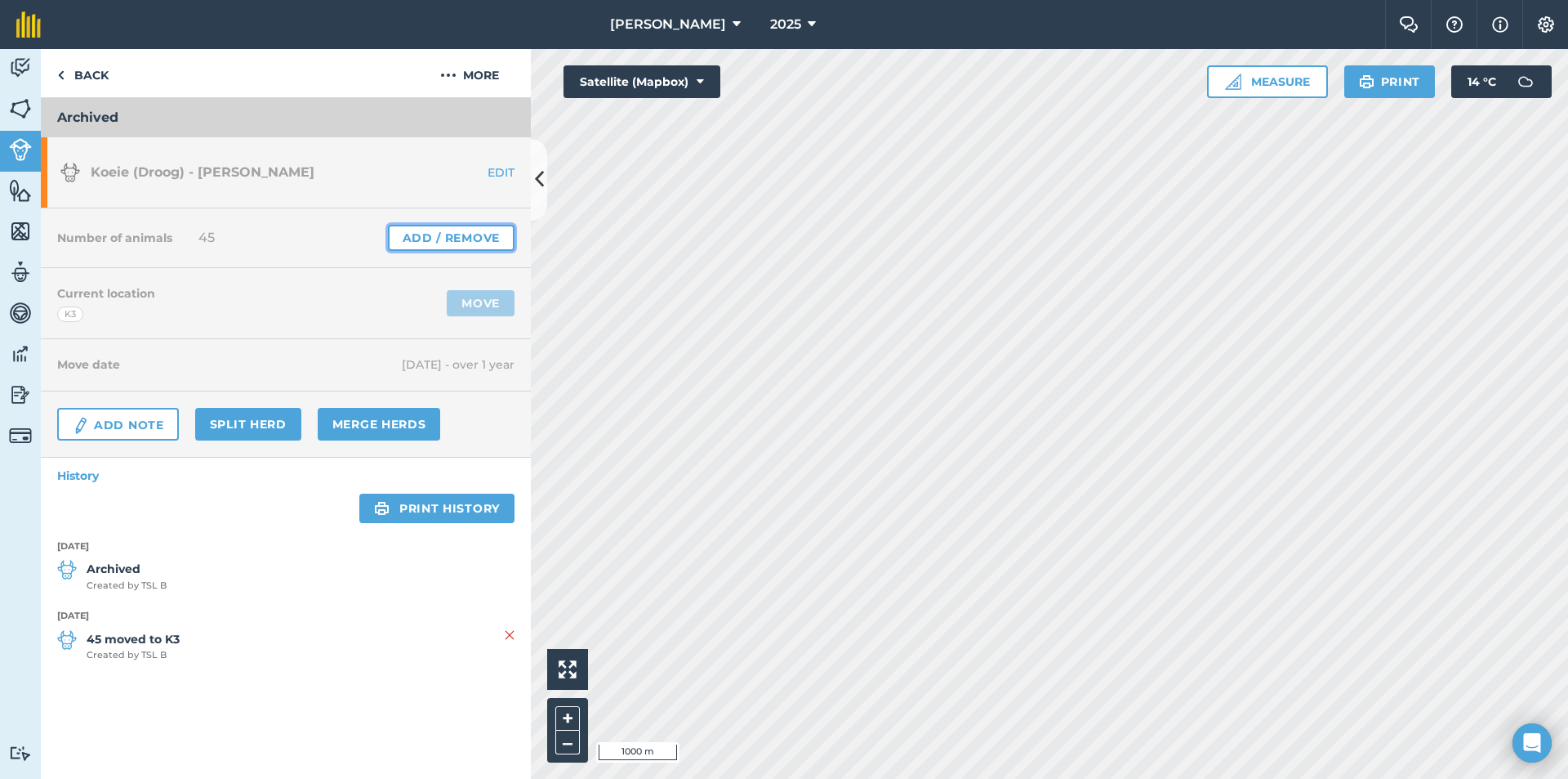
click at [481, 235] on link "Add / Remove" at bounding box center [451, 238] width 127 height 27
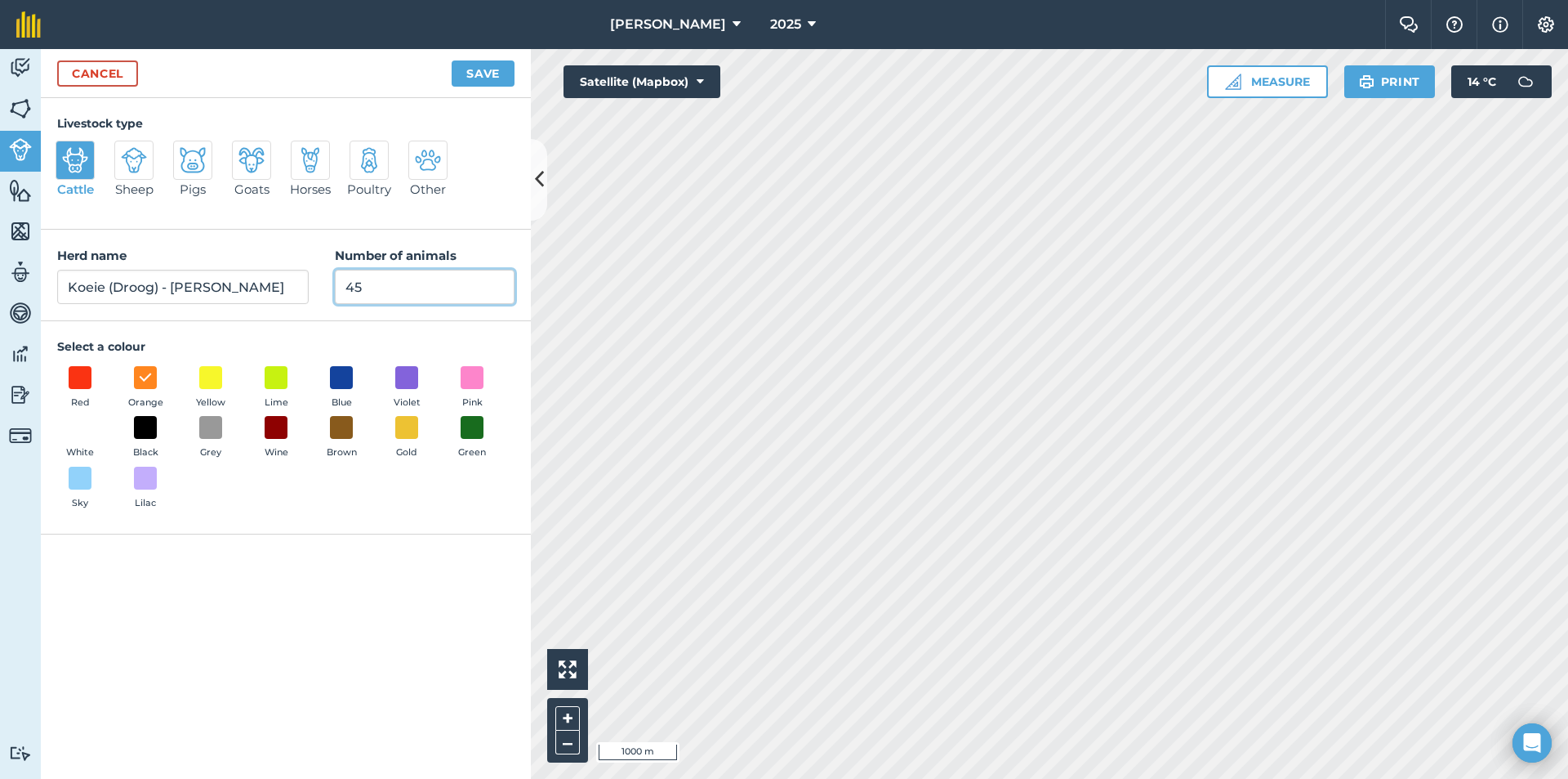
click at [413, 285] on input "45" at bounding box center [425, 286] width 180 height 34
type input "4"
type input "0"
click at [483, 80] on button "Save" at bounding box center [483, 74] width 63 height 27
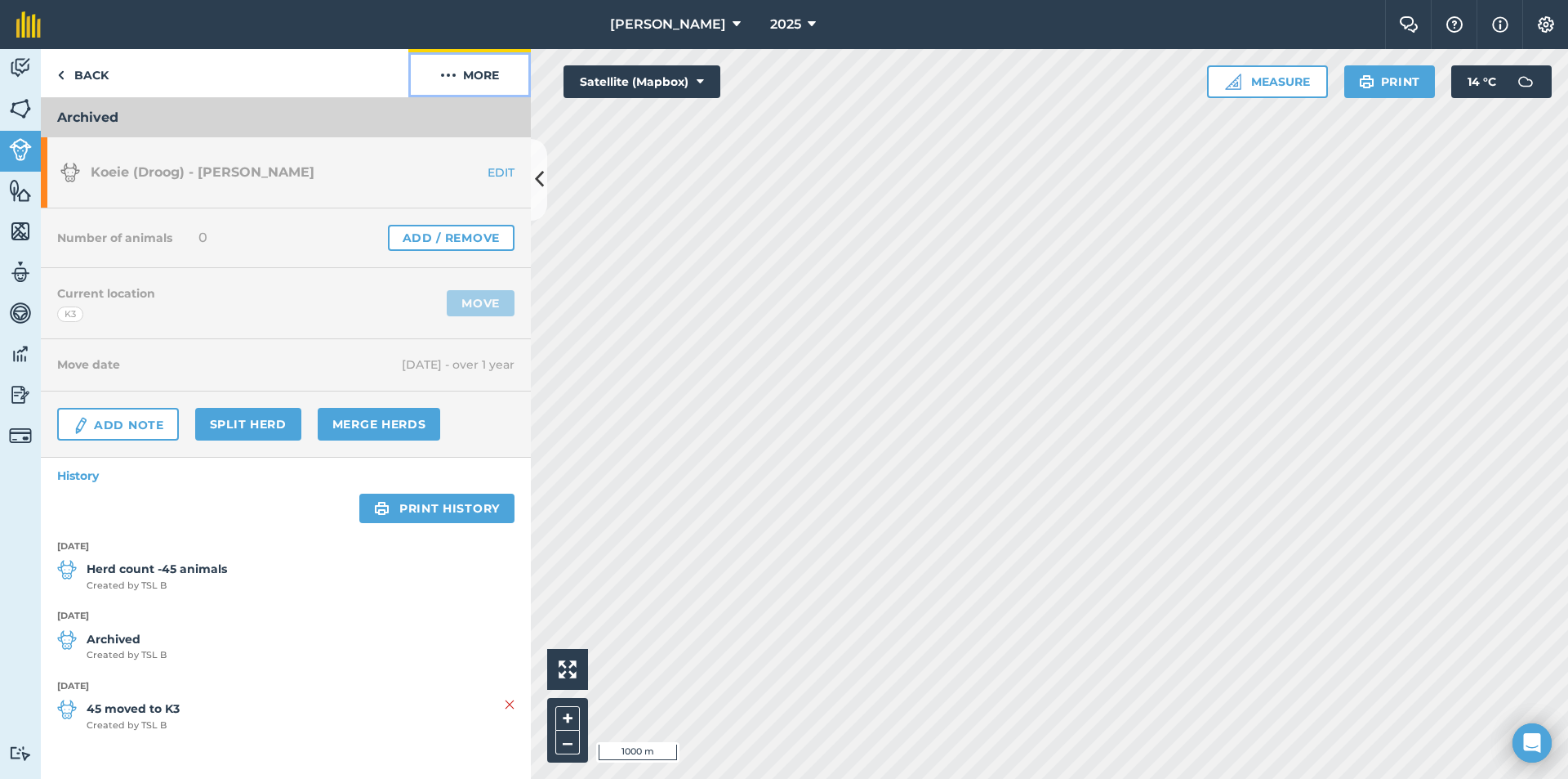
click at [475, 82] on button "More" at bounding box center [470, 73] width 123 height 48
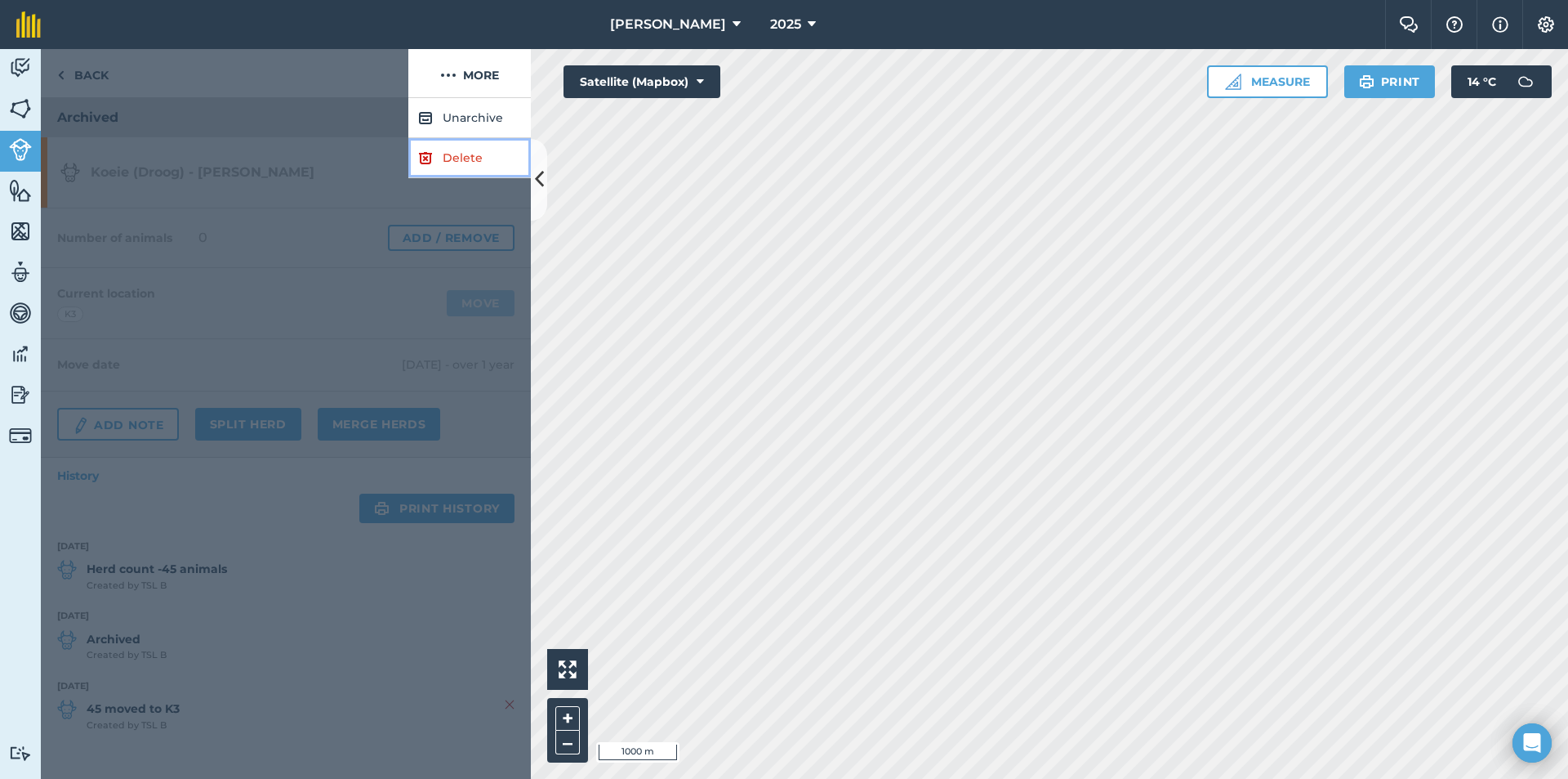
click at [464, 156] on link "Delete" at bounding box center [470, 158] width 123 height 40
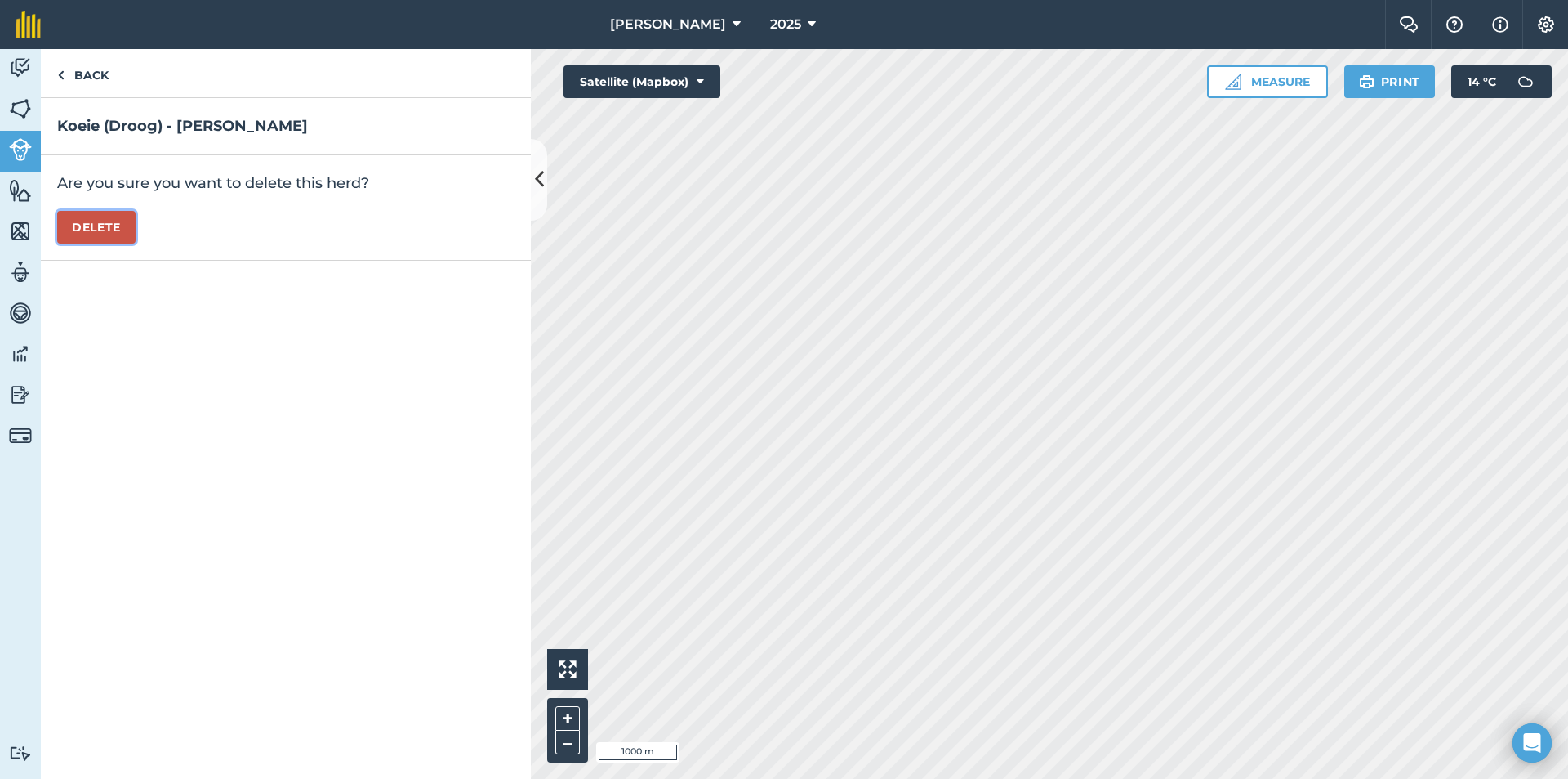
click at [117, 226] on button "Delete" at bounding box center [96, 226] width 79 height 32
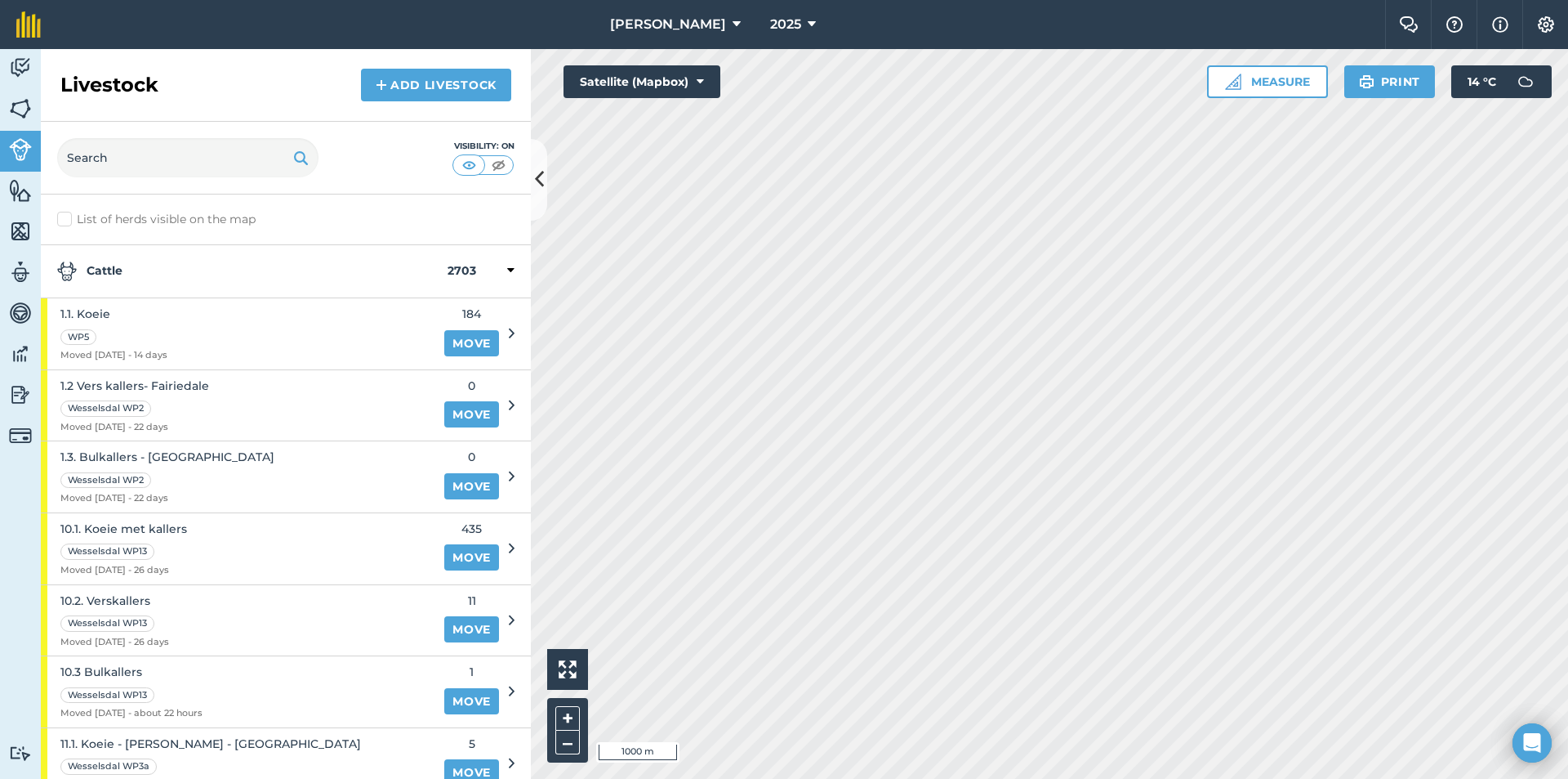
click at [96, 266] on strong "Cattle" at bounding box center [252, 271] width 391 height 20
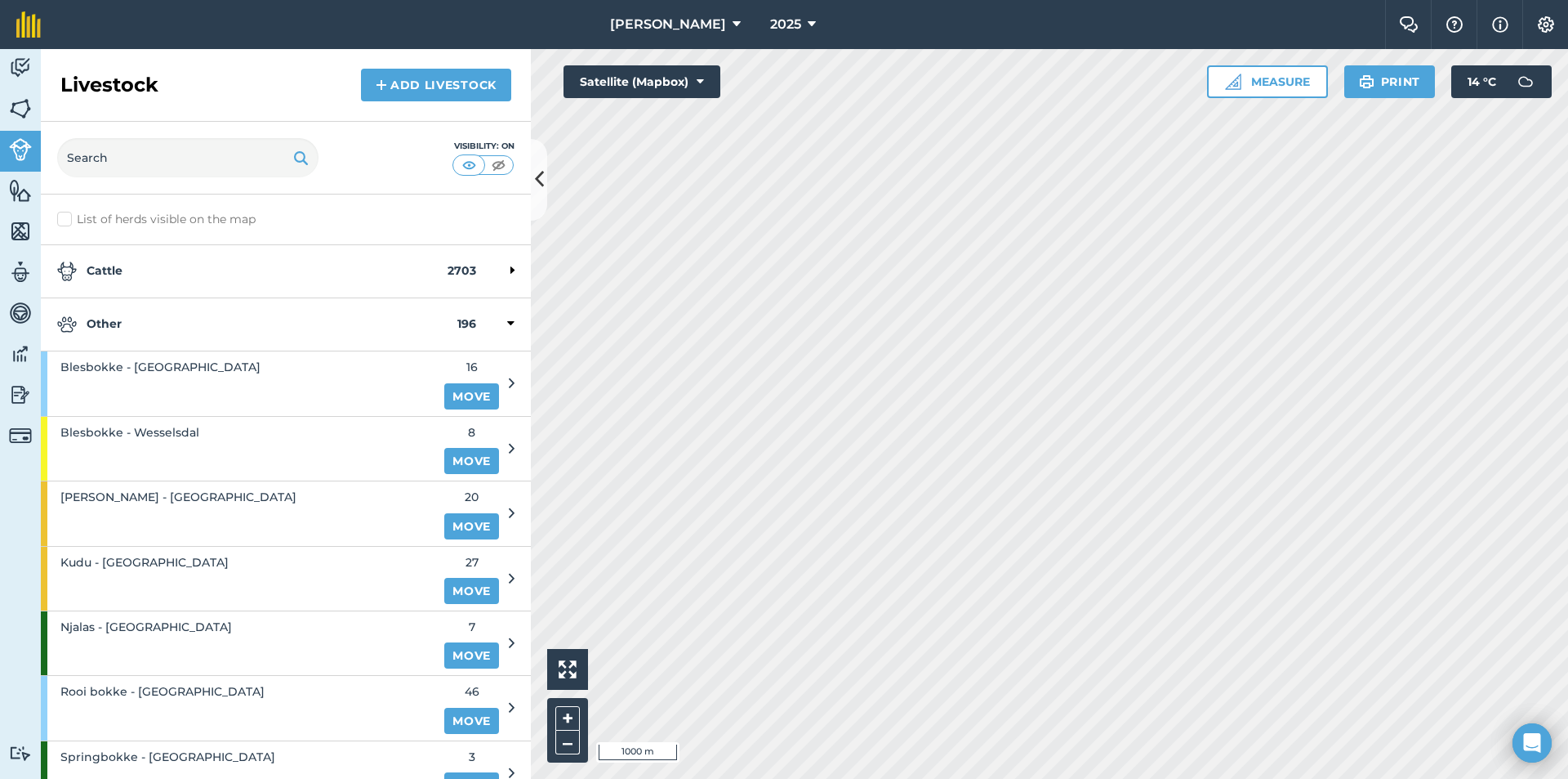
click at [133, 334] on strong "Other" at bounding box center [257, 324] width 400 height 20
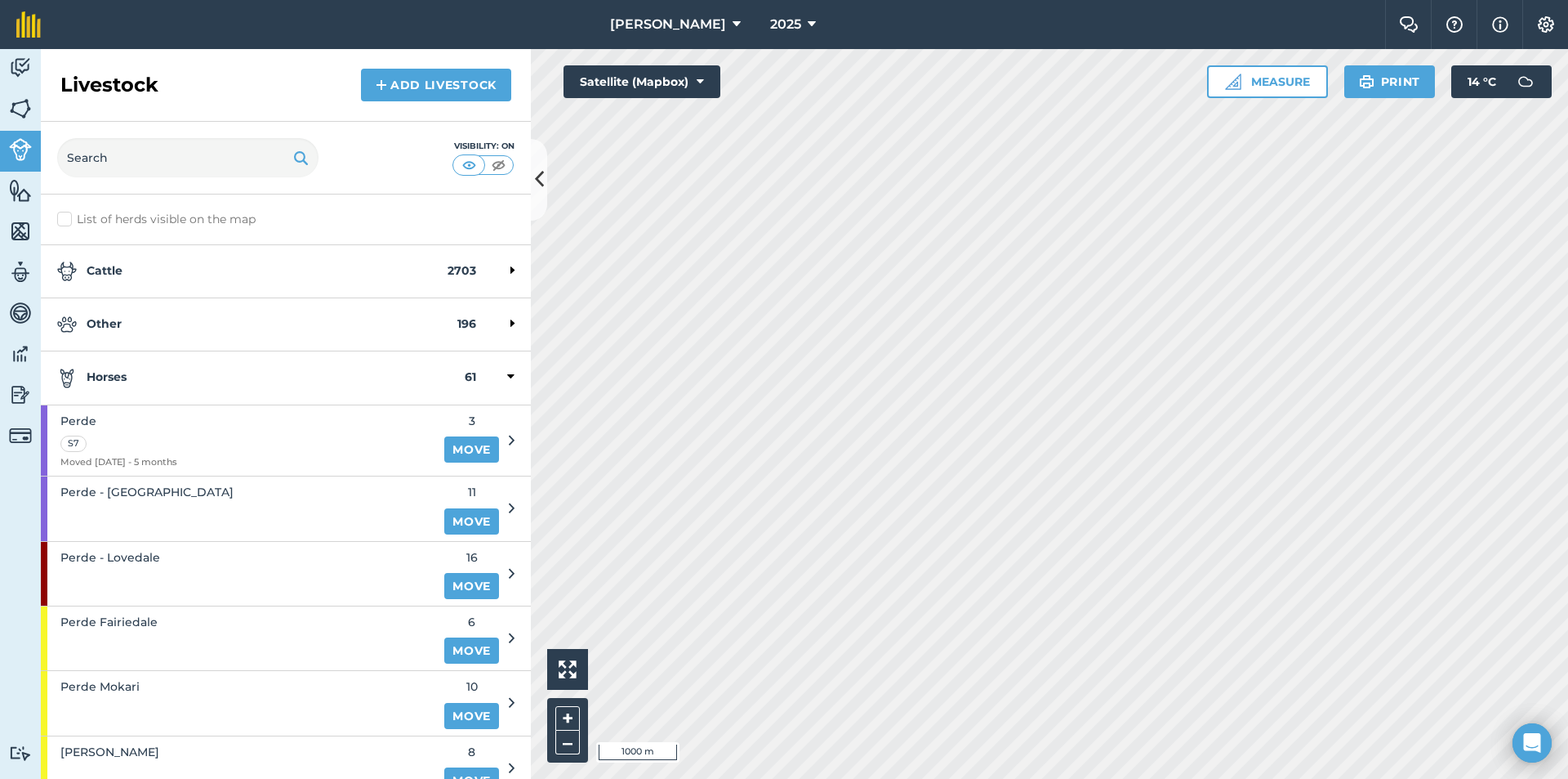
click at [150, 385] on strong "Horses" at bounding box center [261, 377] width 408 height 20
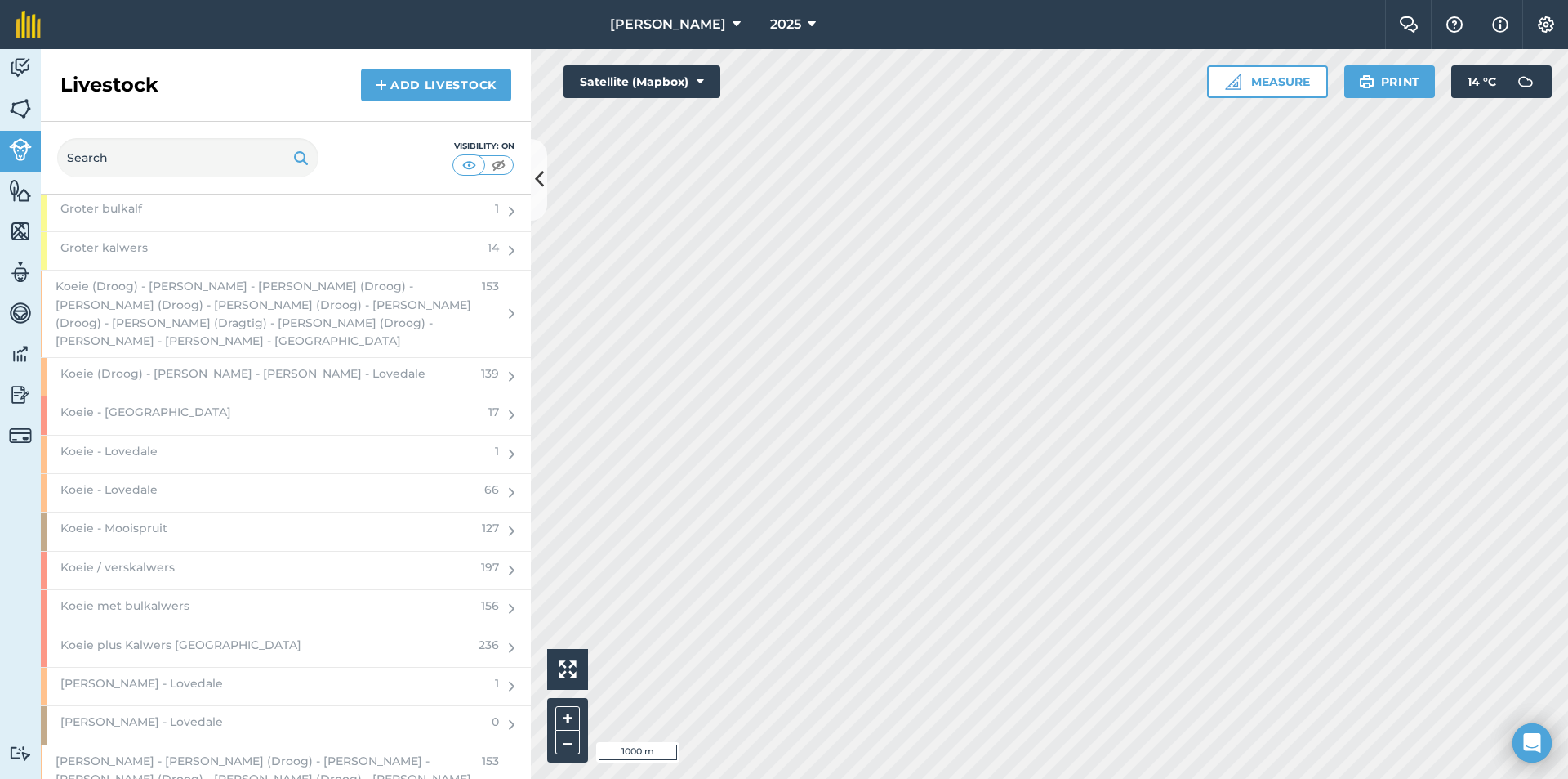
scroll to position [2207, 0]
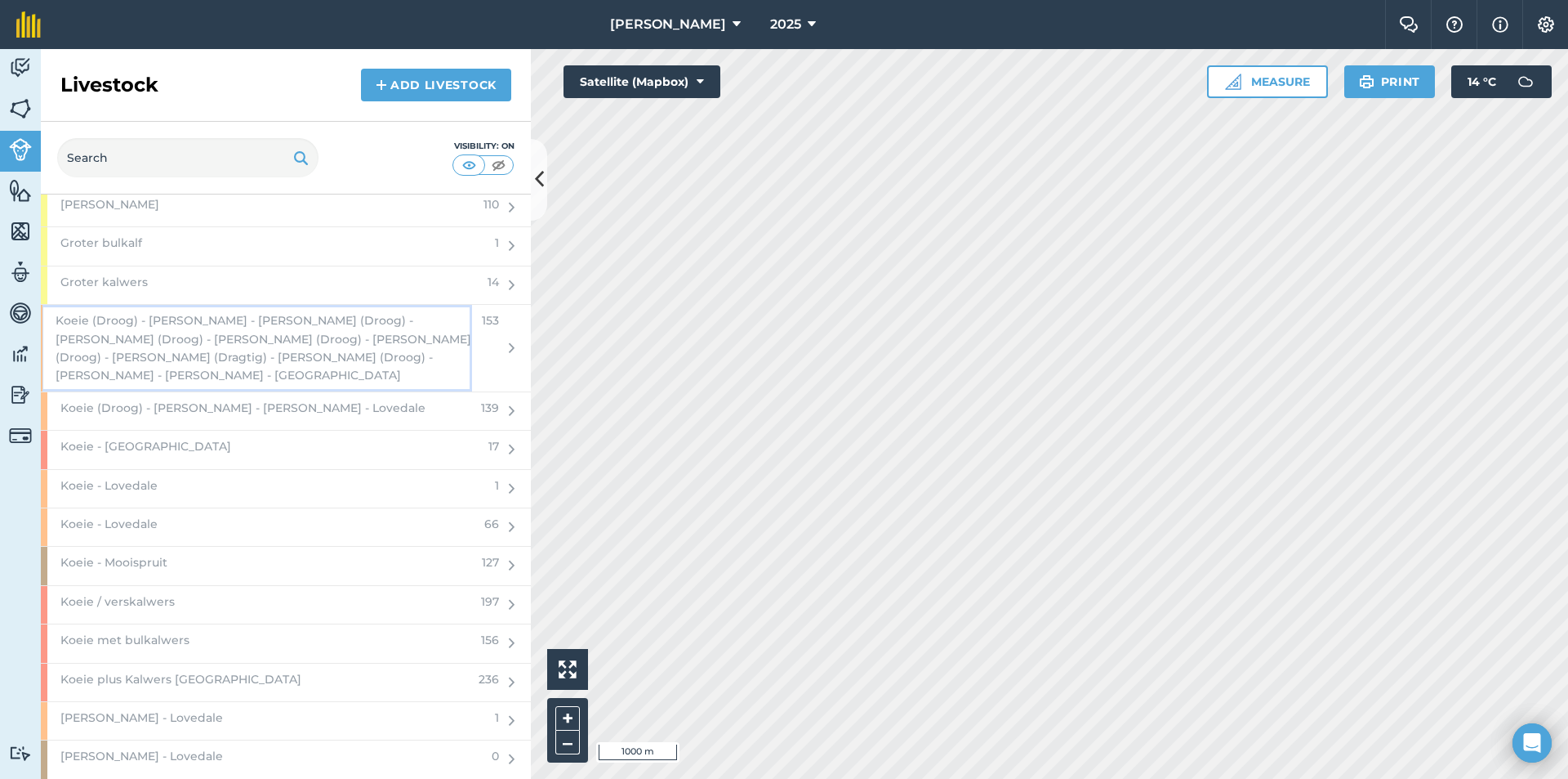
click at [170, 349] on span "Koeie (Droog) - [PERSON_NAME] - [PERSON_NAME] (Droog) - [PERSON_NAME] (Droog) -…" at bounding box center [264, 348] width 416 height 74
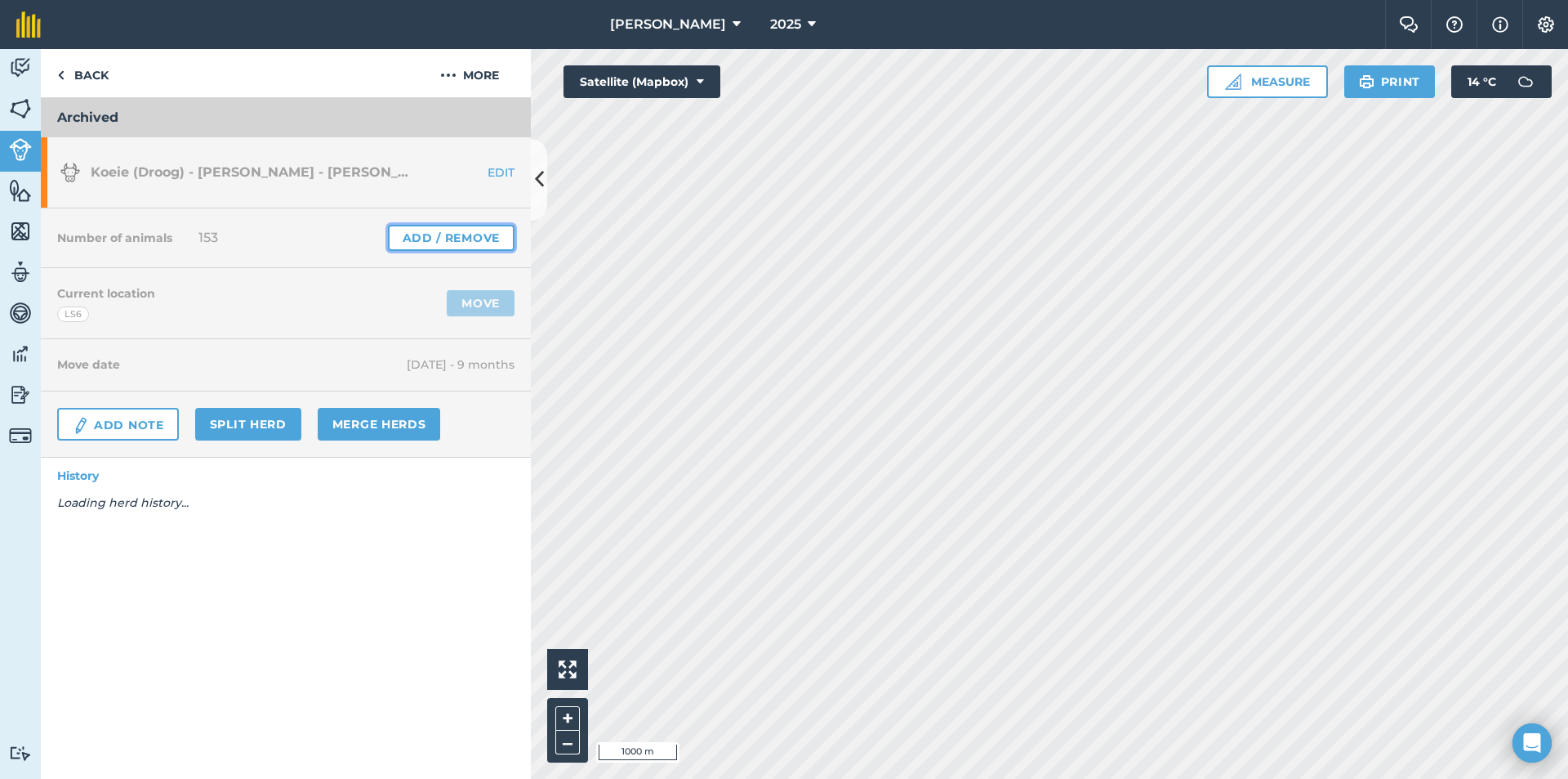
click at [480, 236] on link "Add / Remove" at bounding box center [451, 238] width 127 height 27
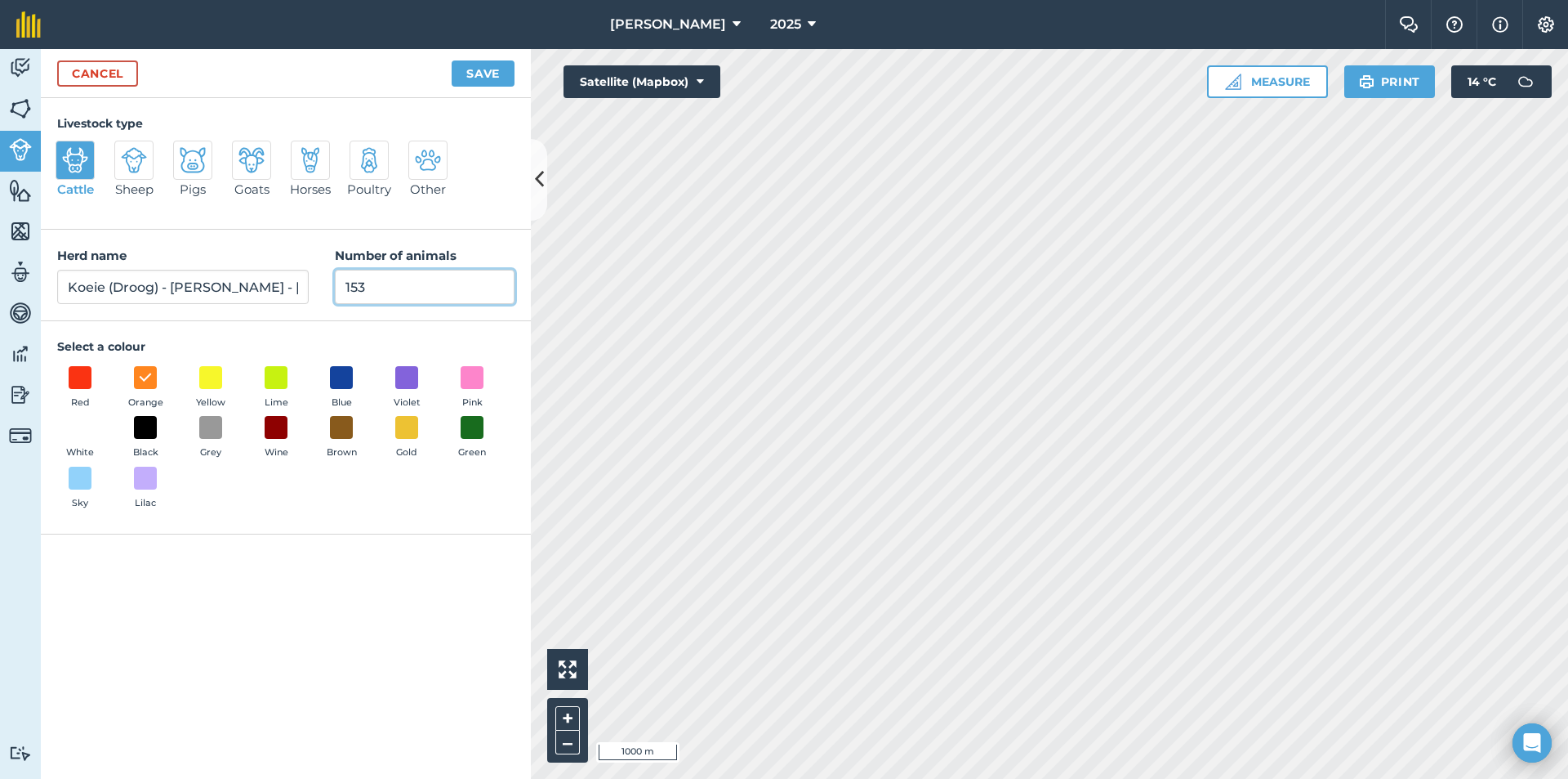
drag, startPoint x: 394, startPoint y: 283, endPoint x: 400, endPoint y: 275, distance: 10.0
click at [394, 283] on input "153" at bounding box center [425, 286] width 180 height 34
type input "1"
type input "0"
click at [491, 75] on button "Save" at bounding box center [483, 74] width 63 height 27
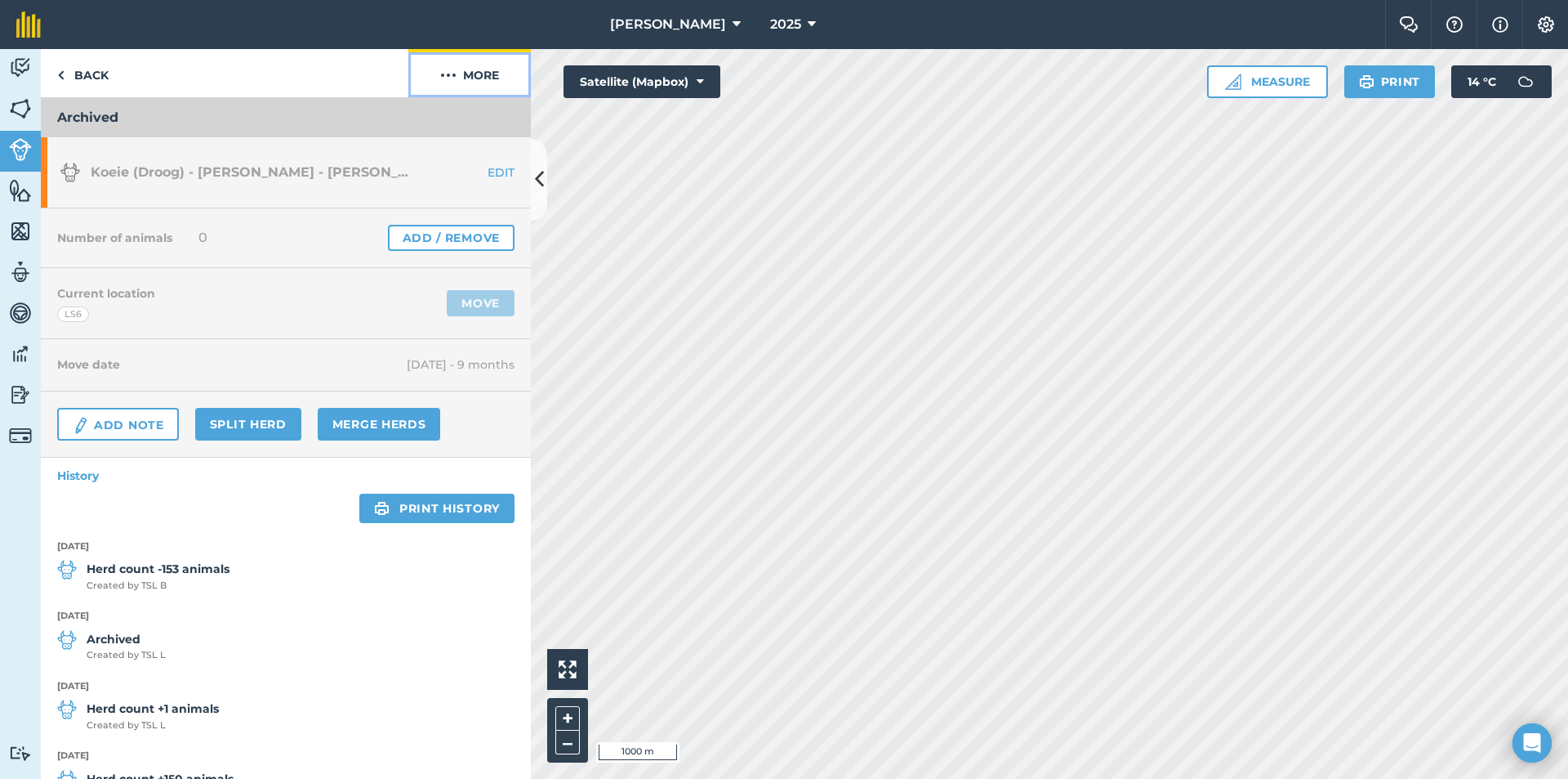
click at [488, 71] on button "More" at bounding box center [470, 73] width 123 height 48
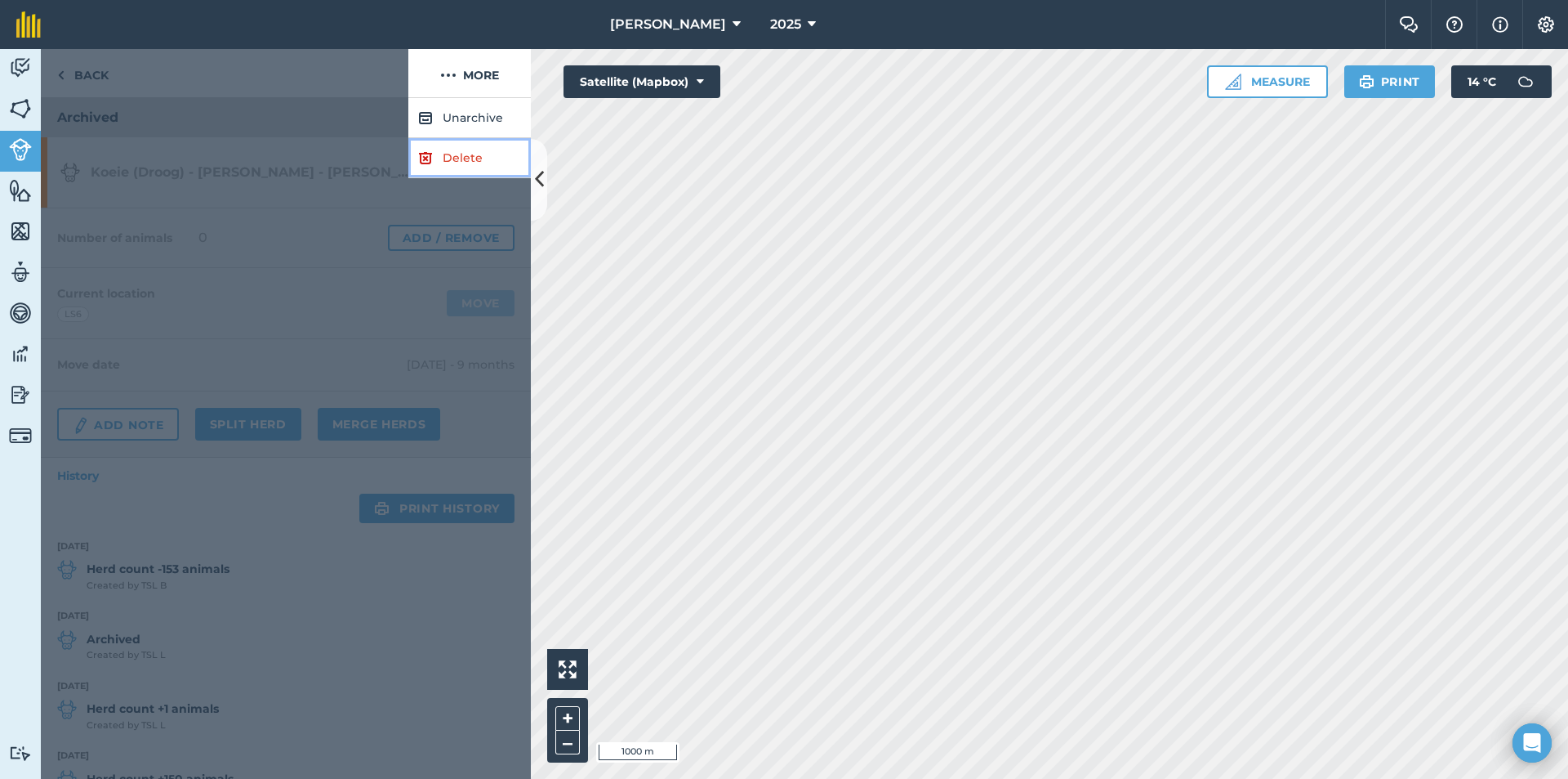
click at [454, 152] on link "Delete" at bounding box center [470, 158] width 123 height 40
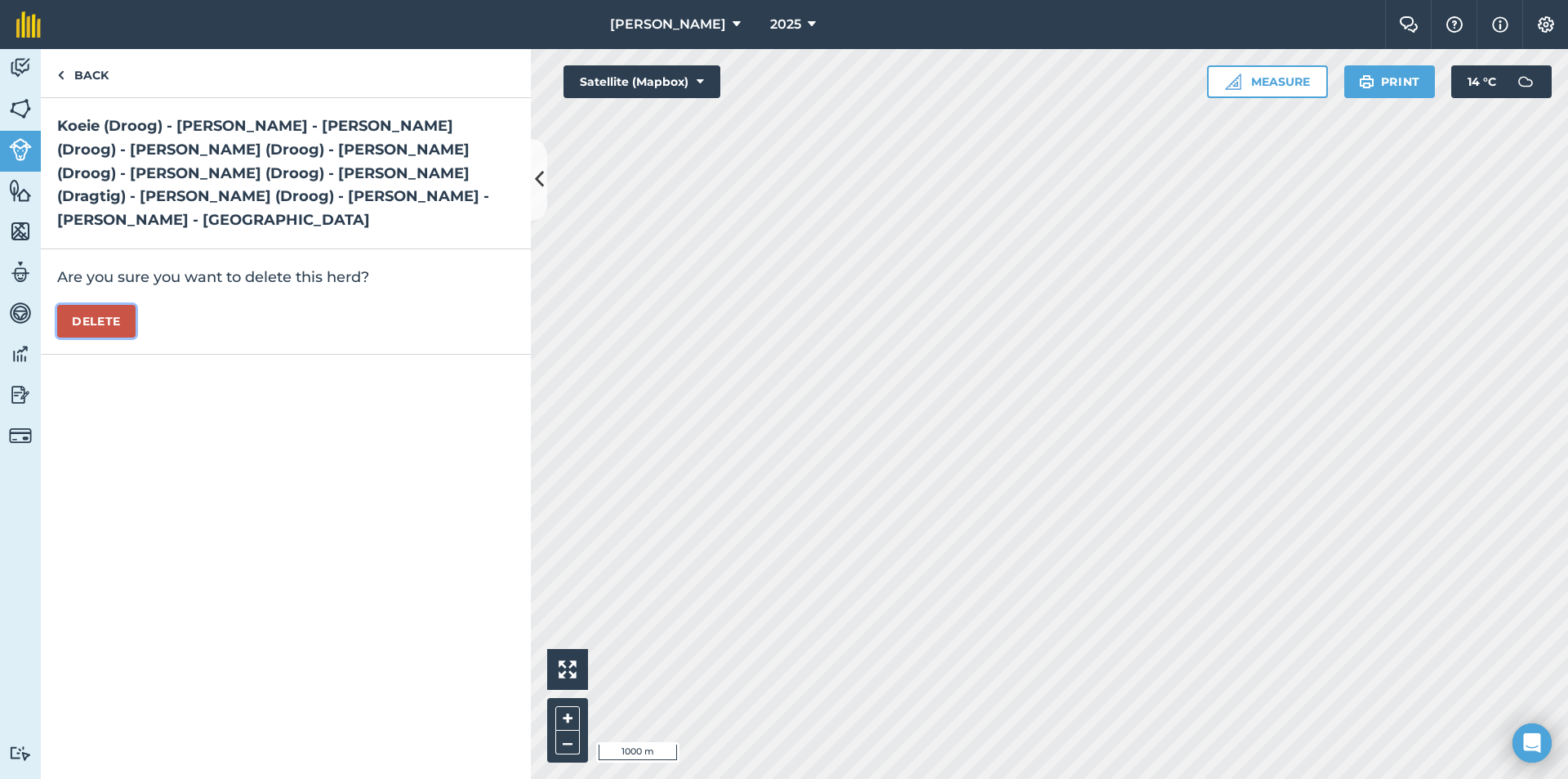
click at [100, 304] on button "Delete" at bounding box center [96, 320] width 79 height 32
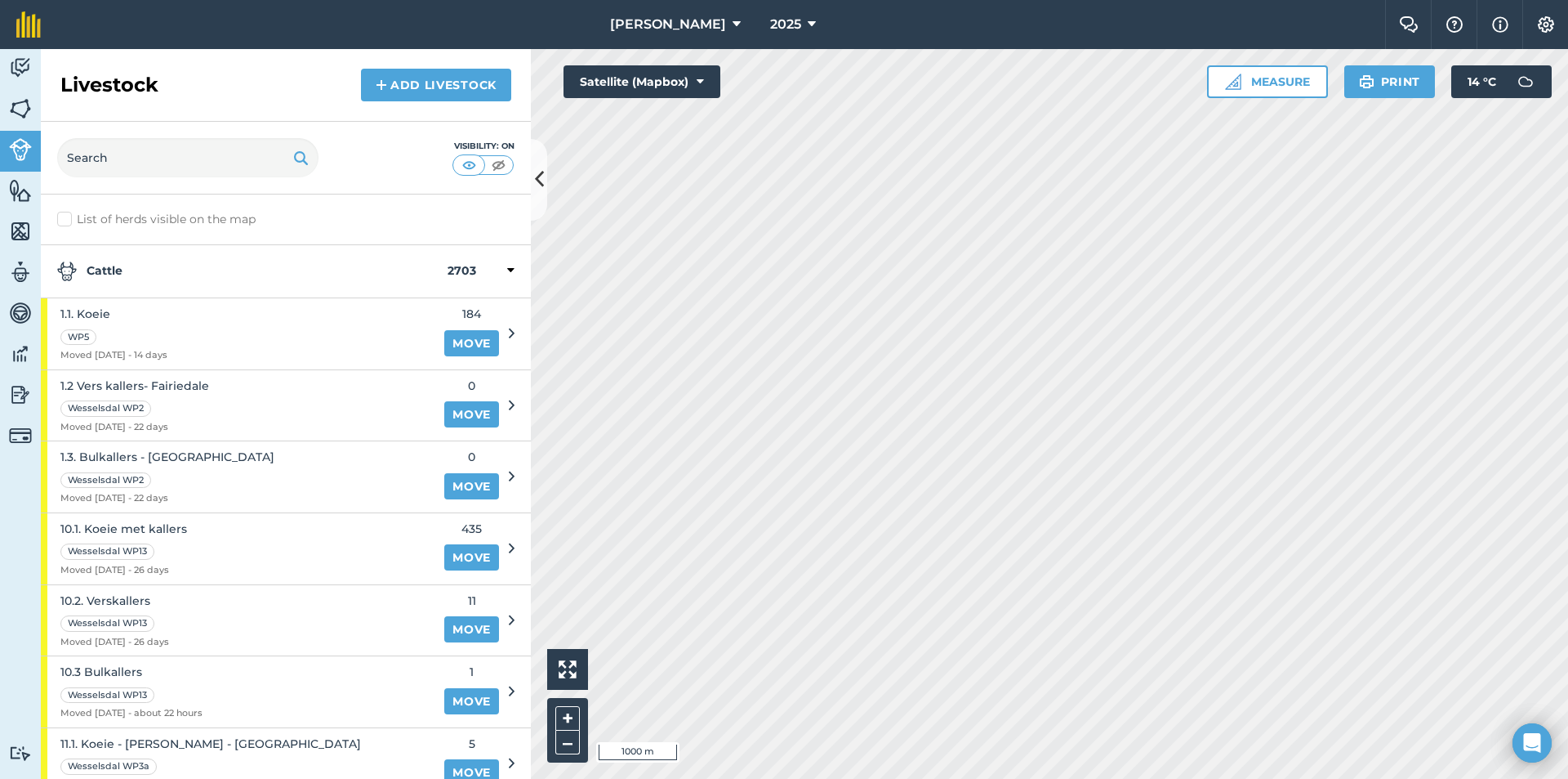
click at [141, 260] on div "Cattle 2703" at bounding box center [285, 272] width 490 height 53
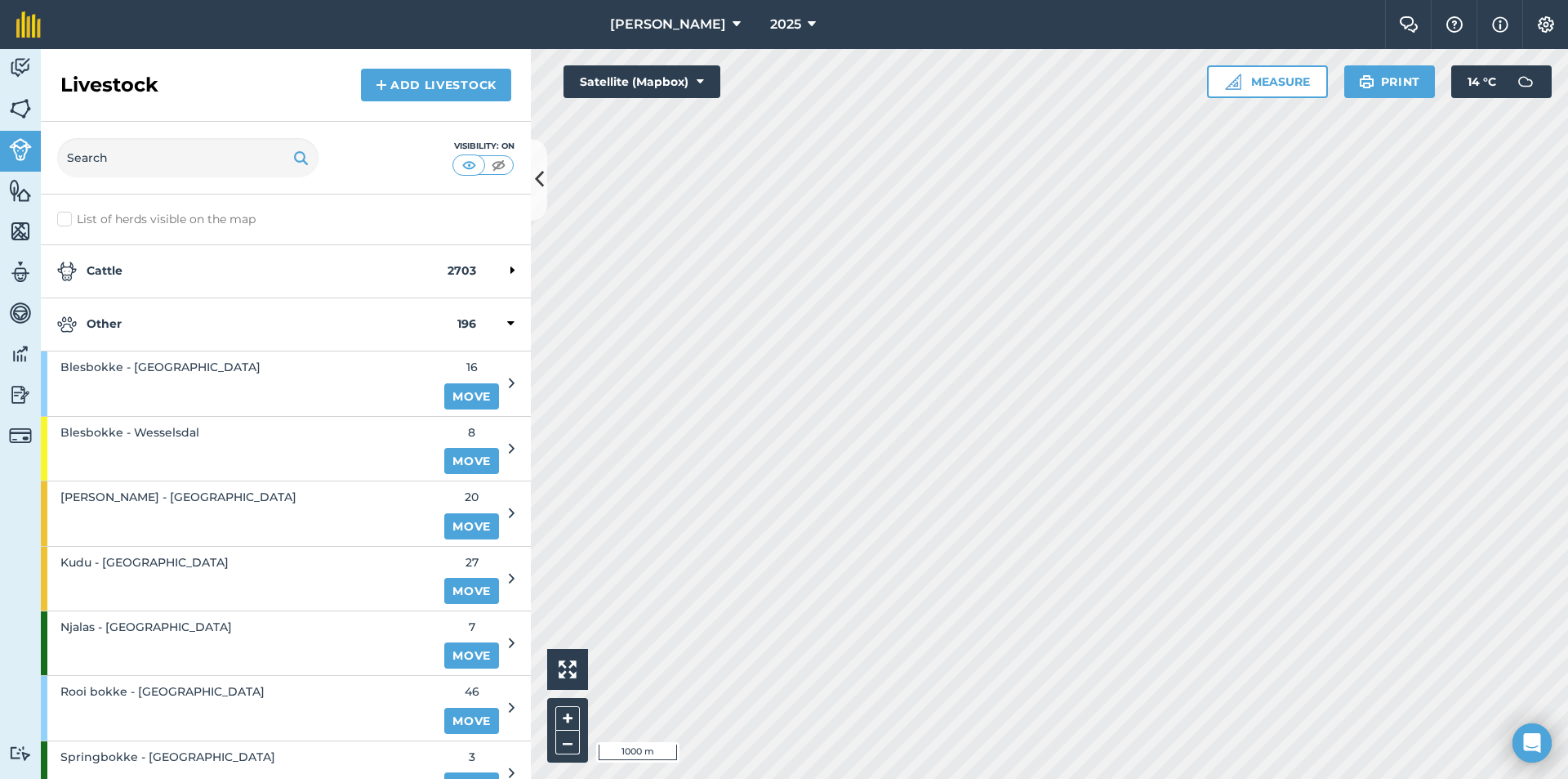
click at [129, 313] on div "Other 196" at bounding box center [285, 325] width 490 height 53
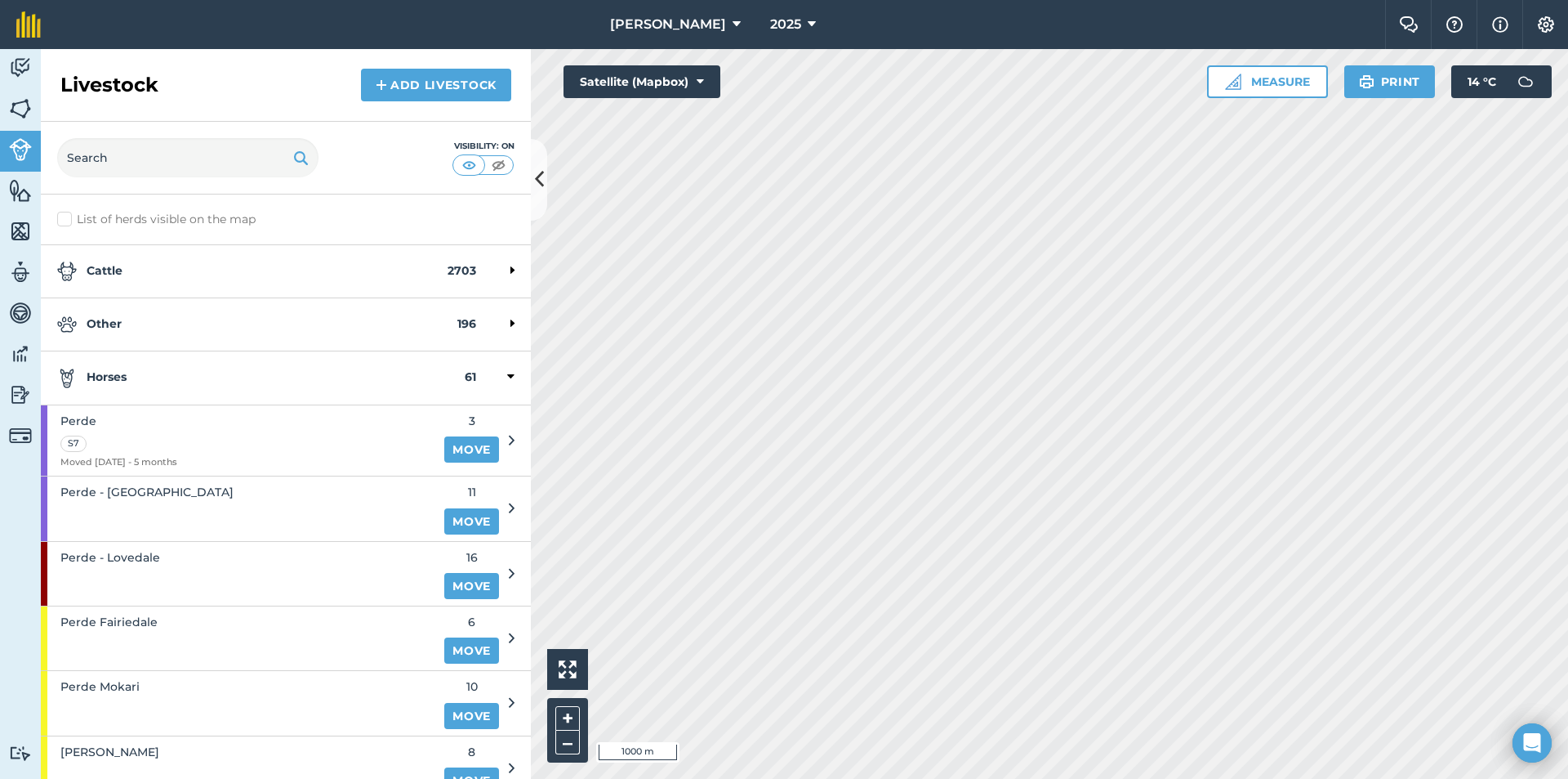
click at [155, 377] on strong "Horses" at bounding box center [261, 377] width 408 height 20
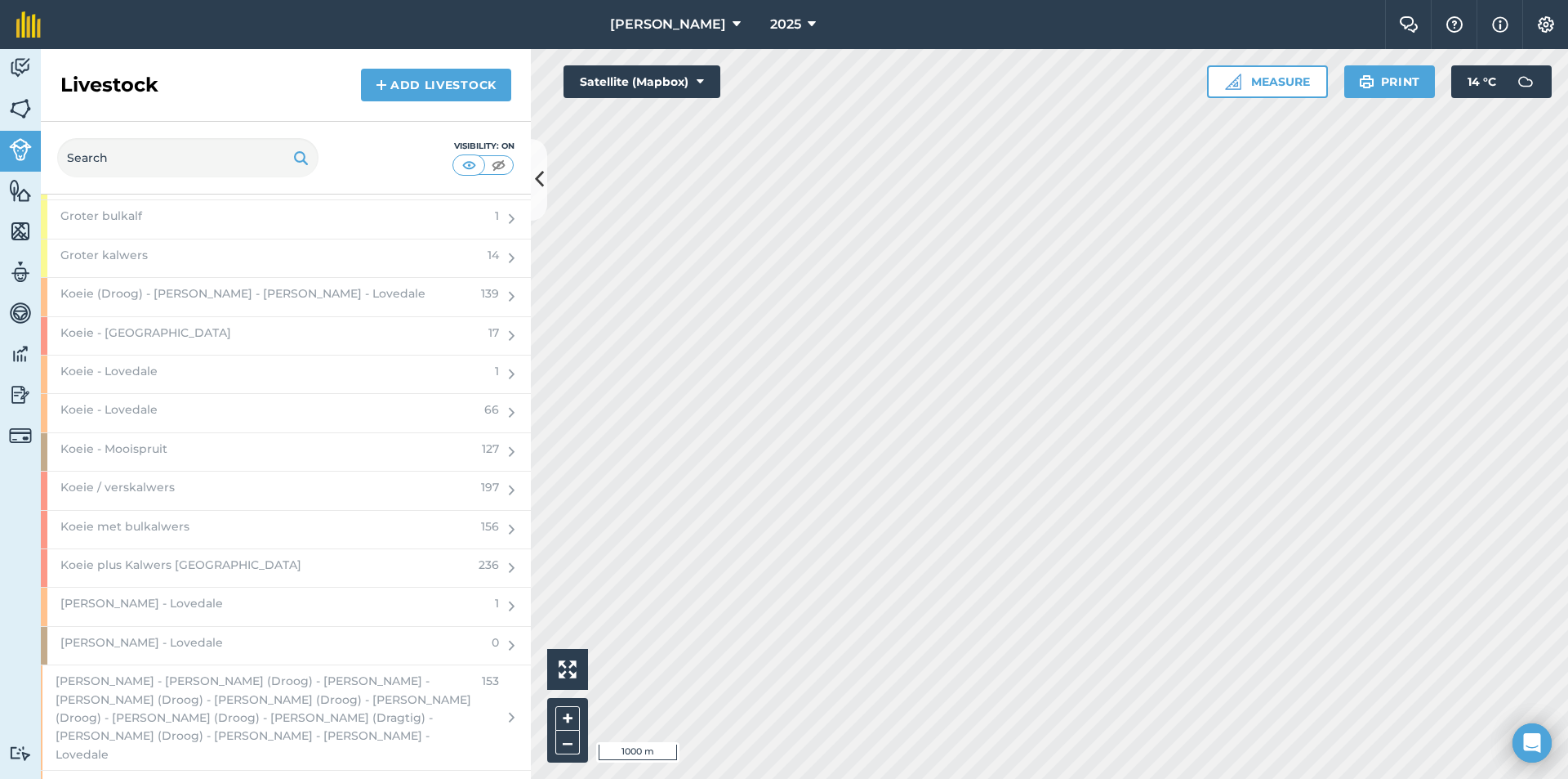
scroll to position [2288, 0]
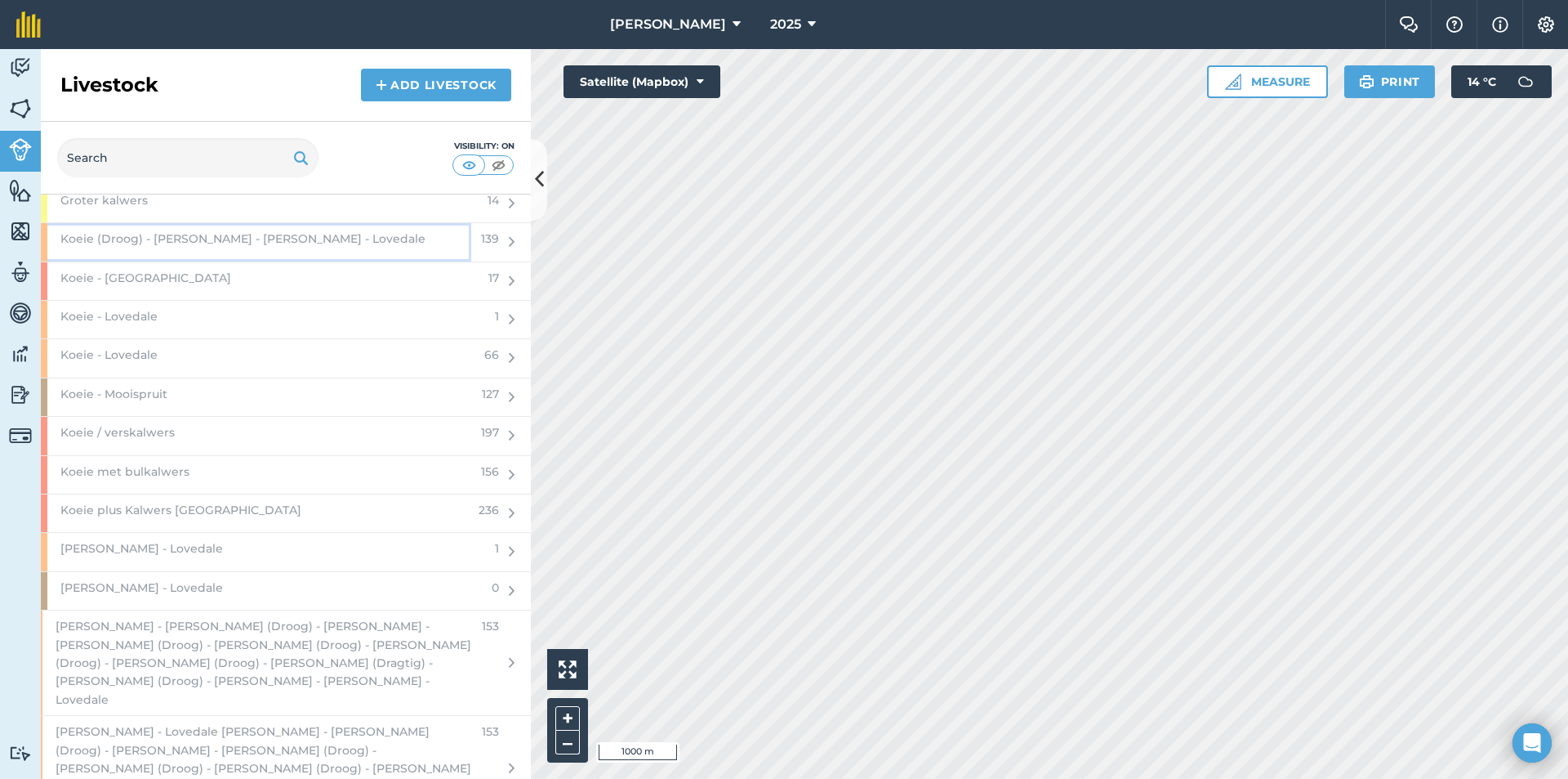
click at [332, 246] on span "Koeie (Droog) - [PERSON_NAME] - [PERSON_NAME] - Lovedale" at bounding box center [243, 239] width 365 height 18
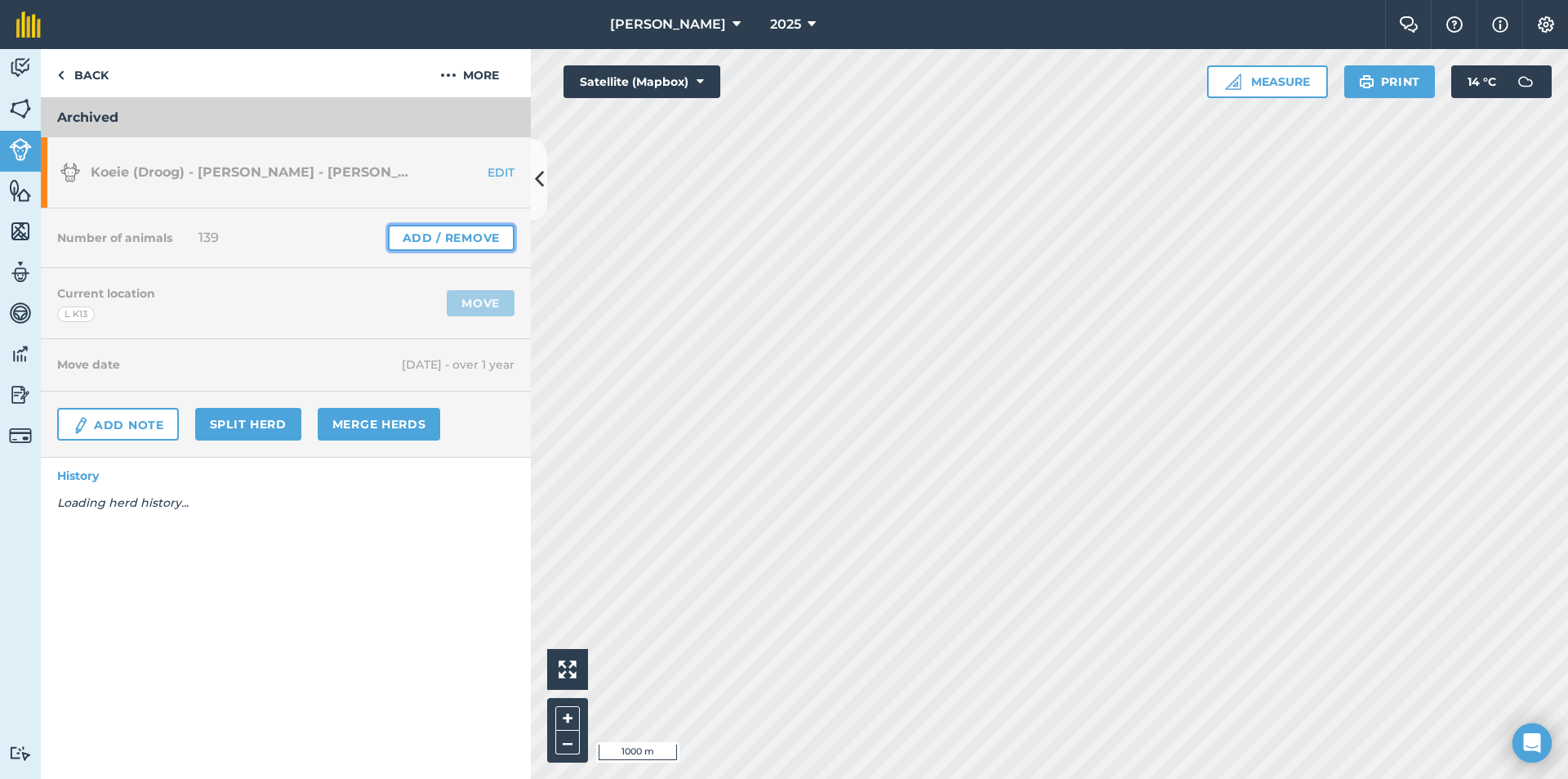
click at [464, 233] on link "Add / Remove" at bounding box center [451, 238] width 127 height 27
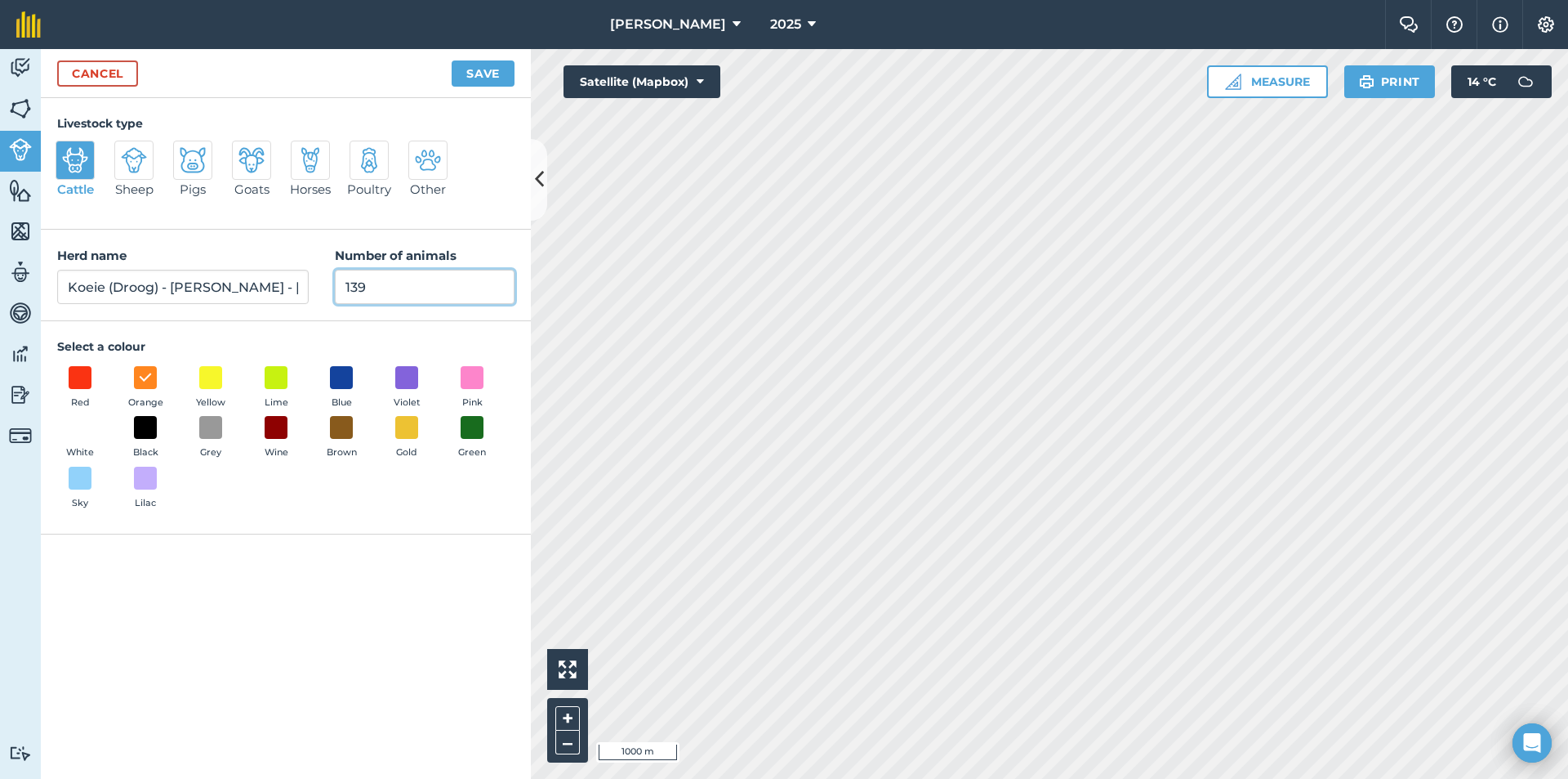
click at [376, 285] on input "139" at bounding box center [425, 286] width 180 height 34
type input "1"
type input "0"
click at [495, 78] on button "Save" at bounding box center [483, 74] width 63 height 27
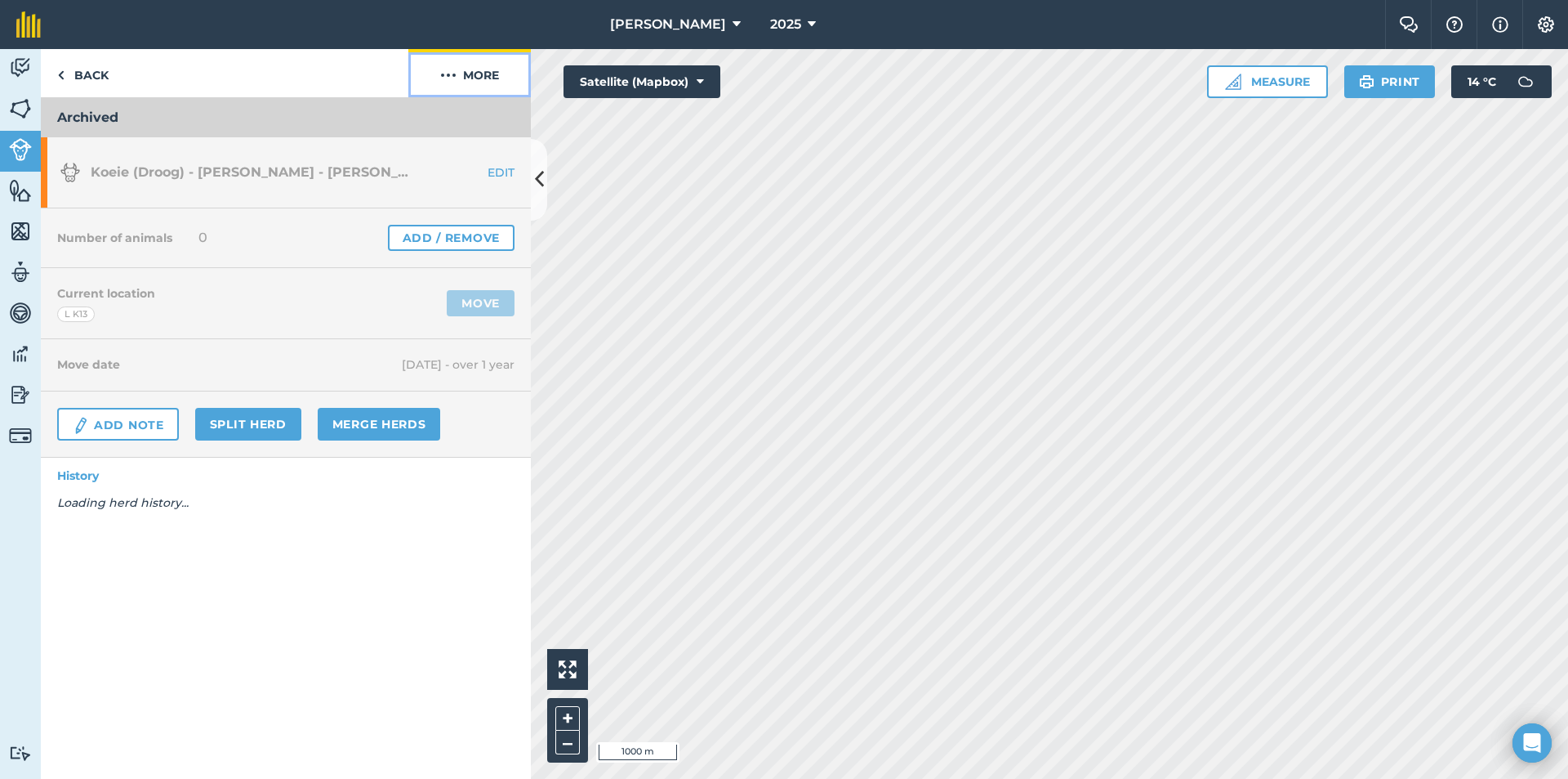
click at [491, 77] on button "More" at bounding box center [470, 73] width 123 height 48
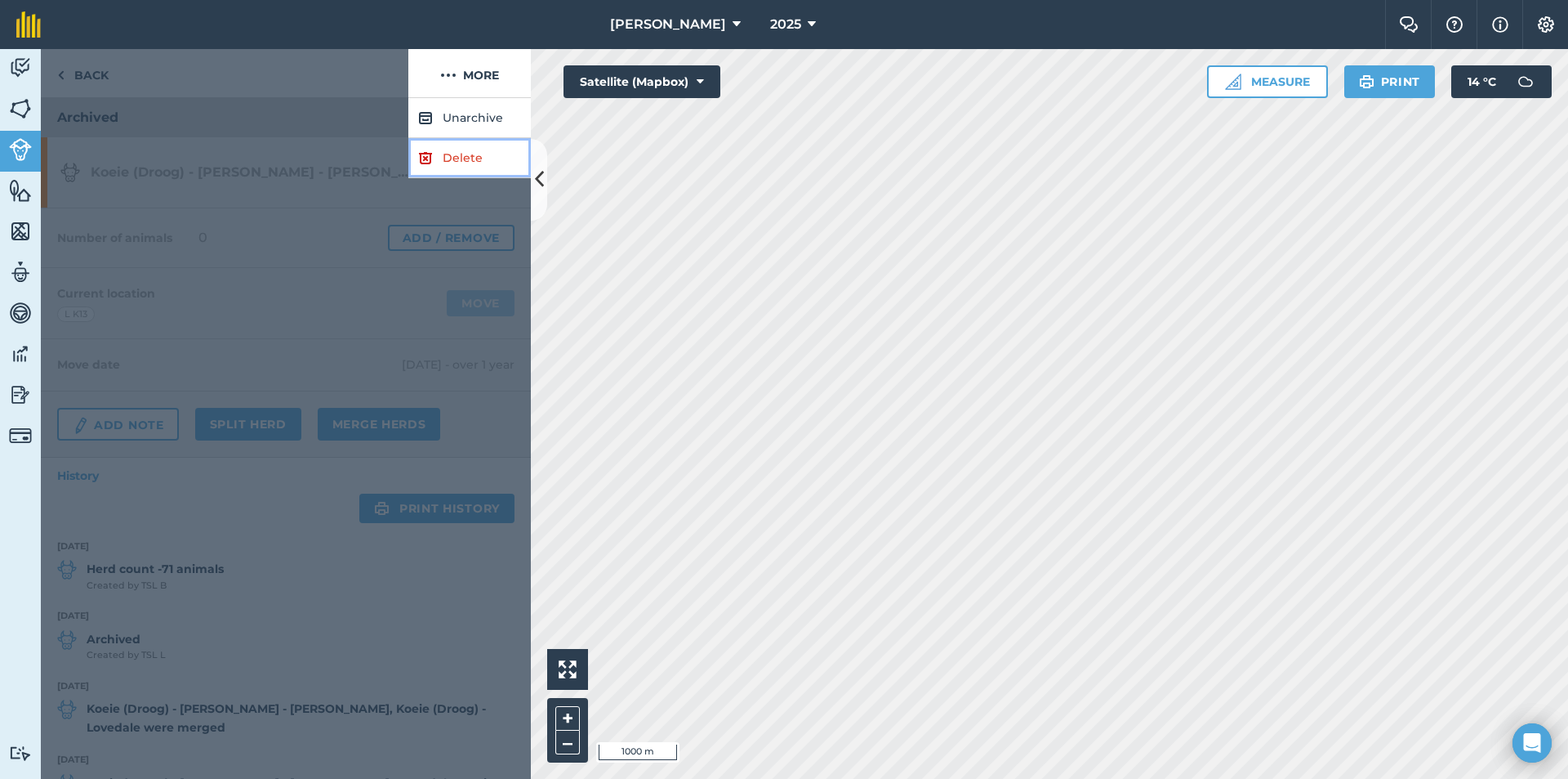
click at [483, 147] on link "Delete" at bounding box center [470, 158] width 123 height 40
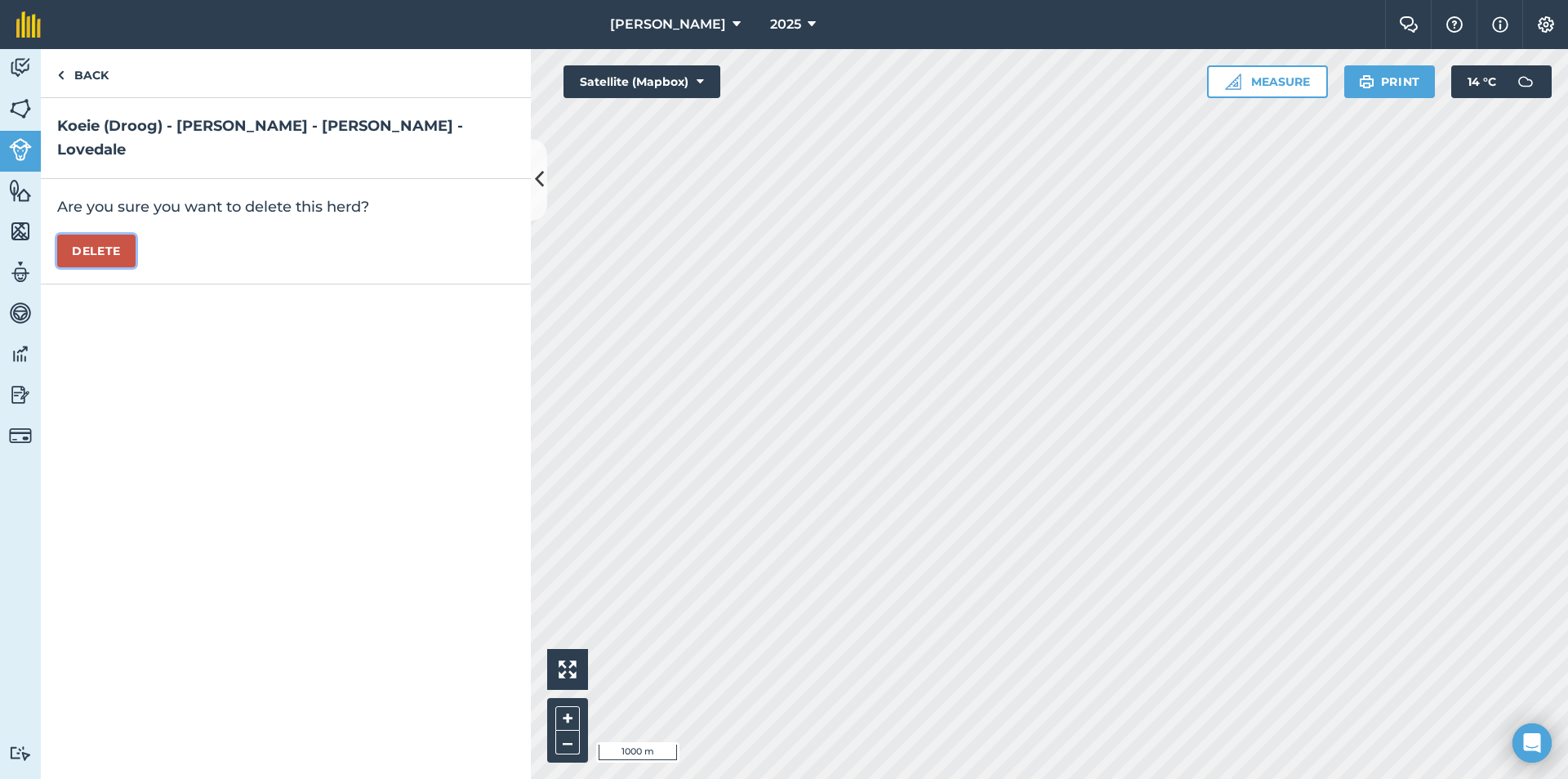
click at [90, 235] on button "Delete" at bounding box center [96, 251] width 79 height 32
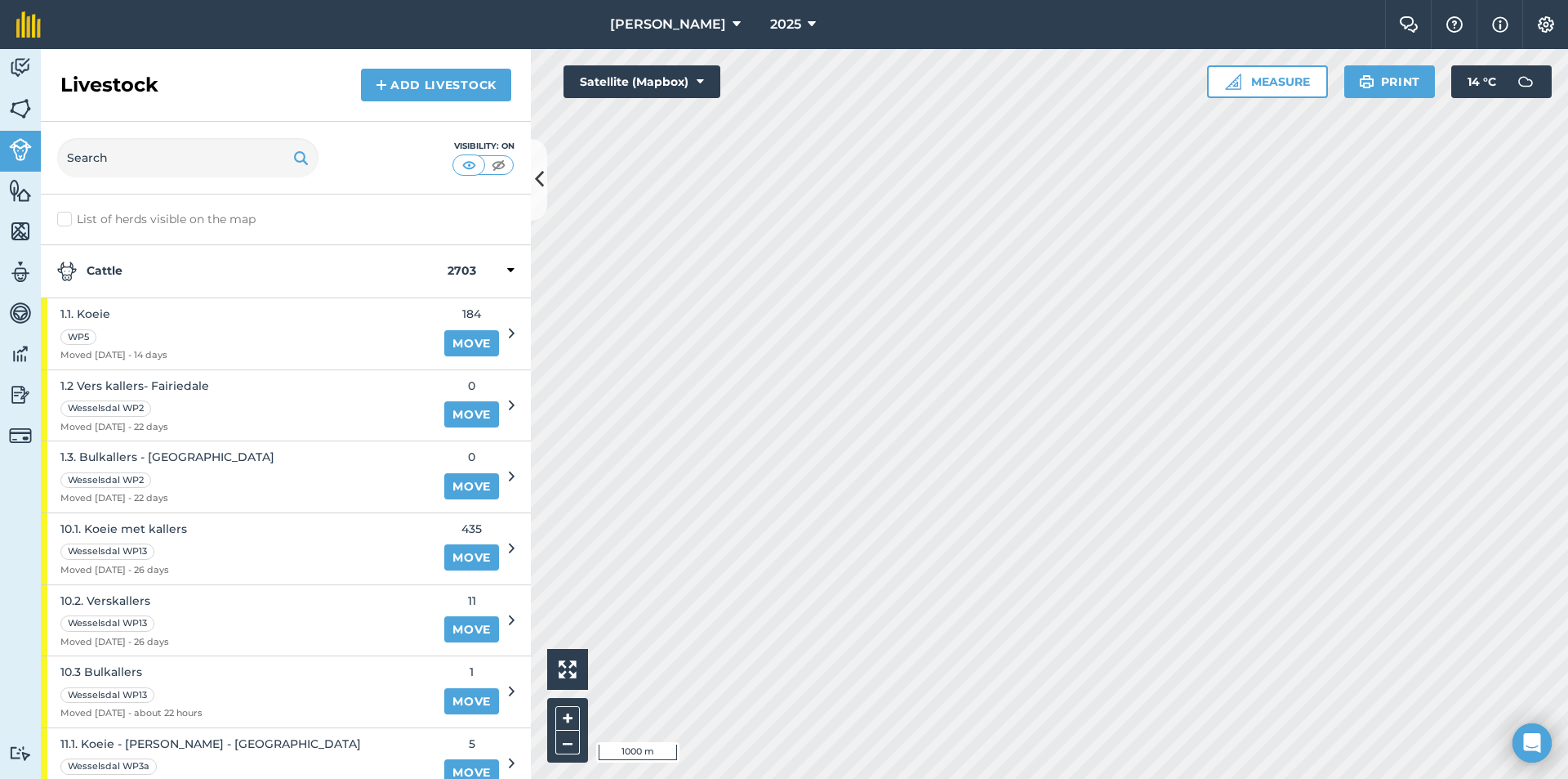
click at [114, 271] on strong "Cattle" at bounding box center [252, 271] width 391 height 20
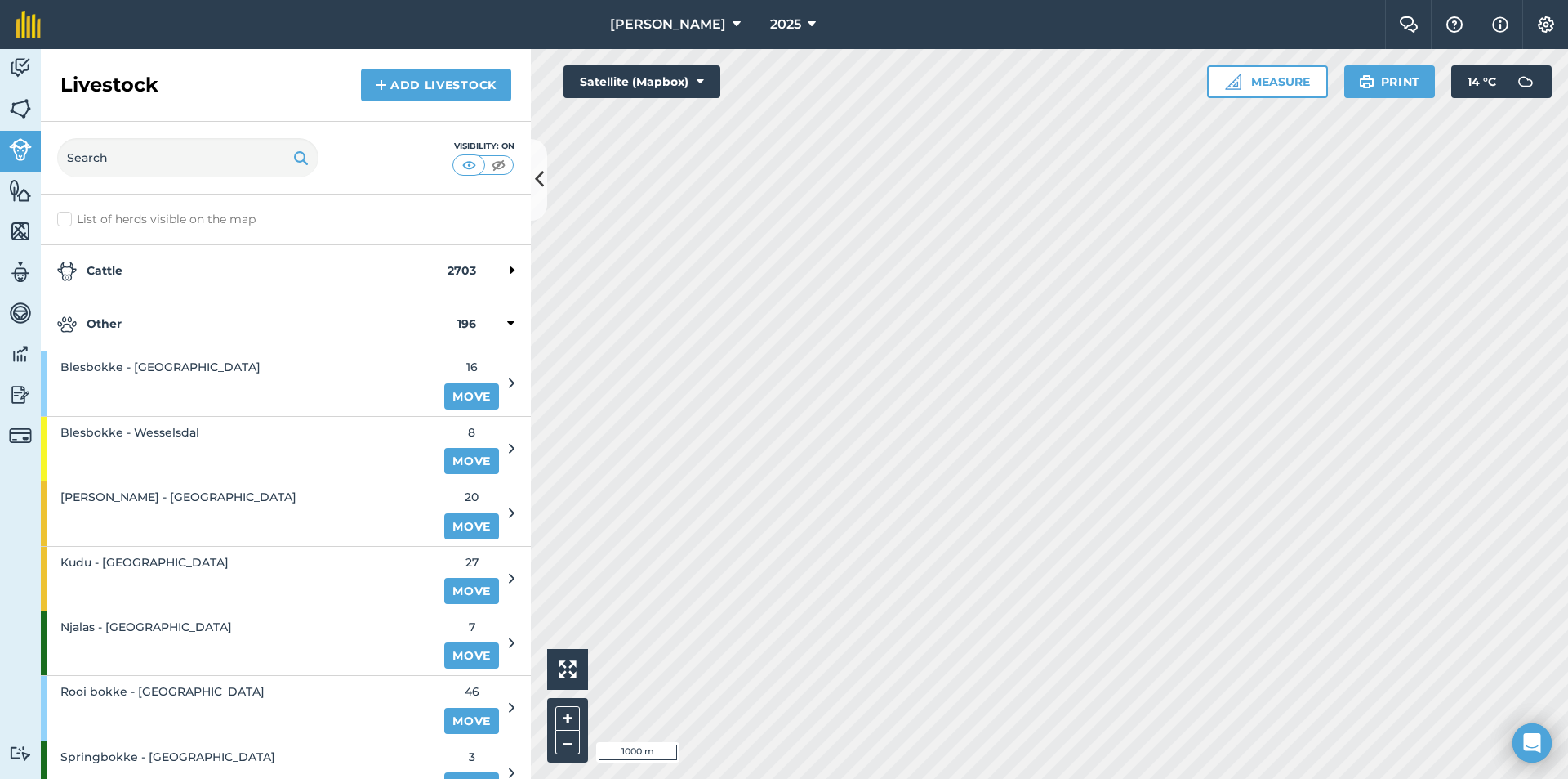
click at [153, 330] on strong "Other" at bounding box center [257, 324] width 400 height 20
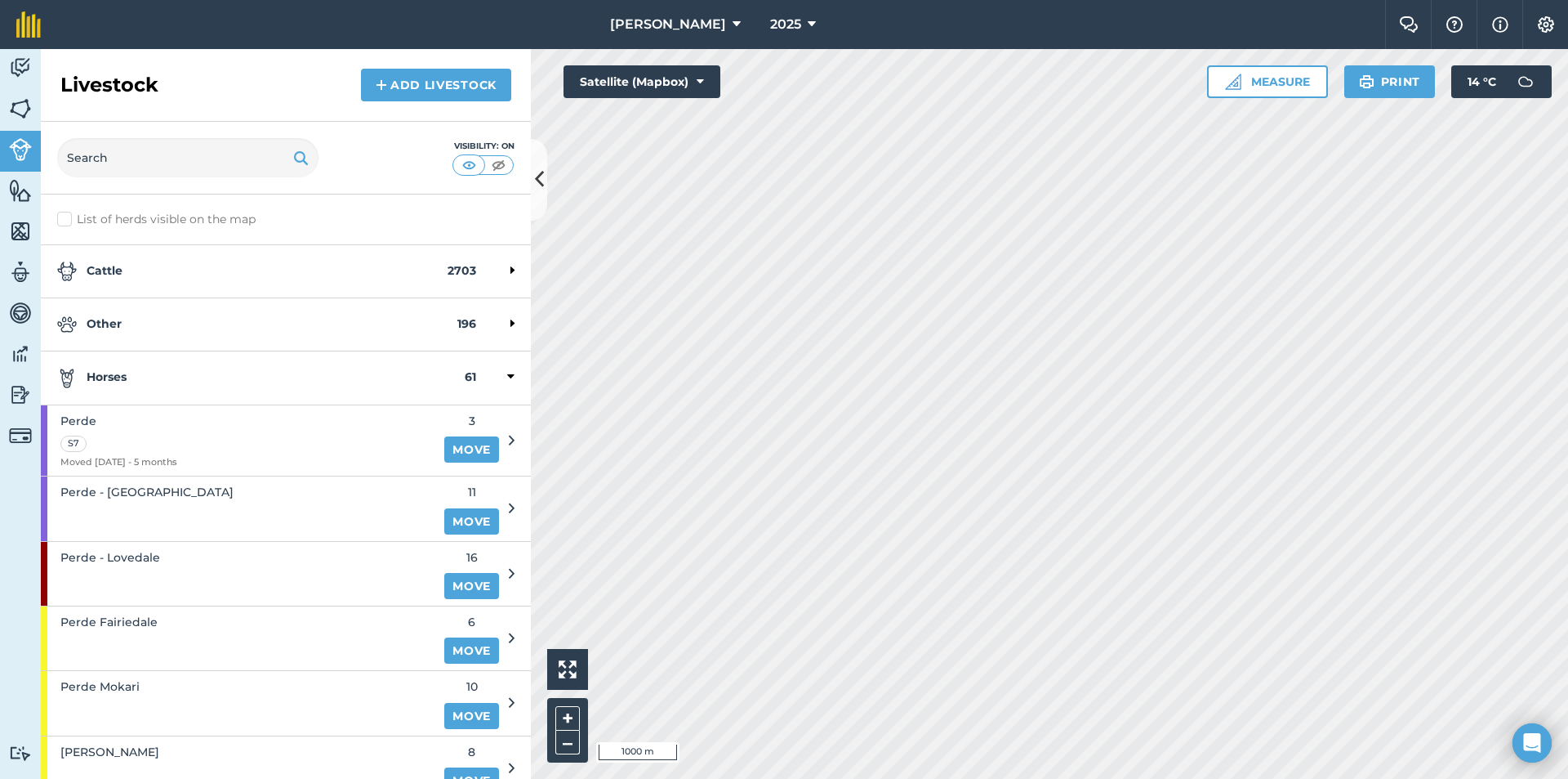
click at [143, 373] on strong "Horses" at bounding box center [261, 377] width 408 height 20
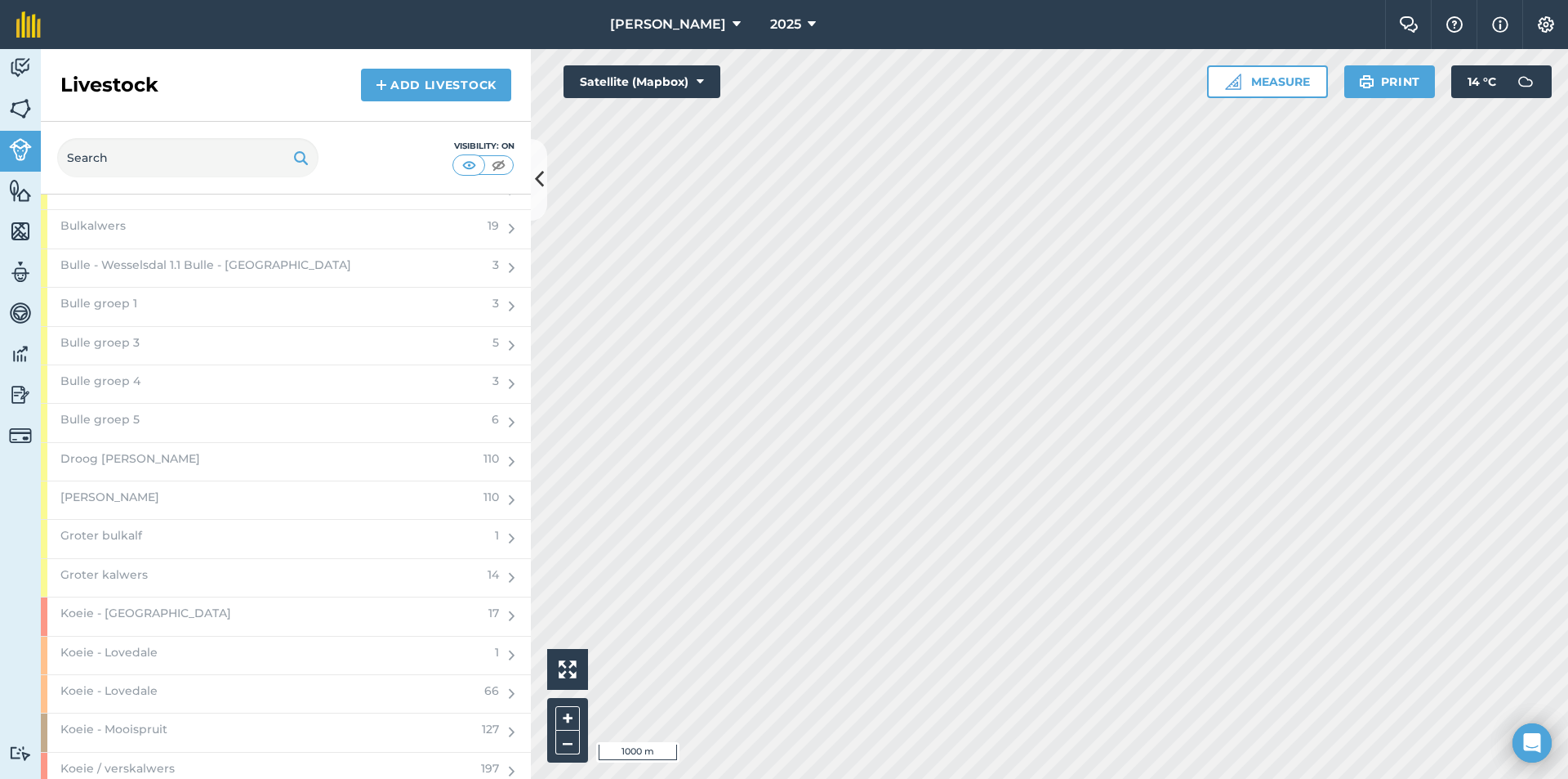
scroll to position [2125, 0]
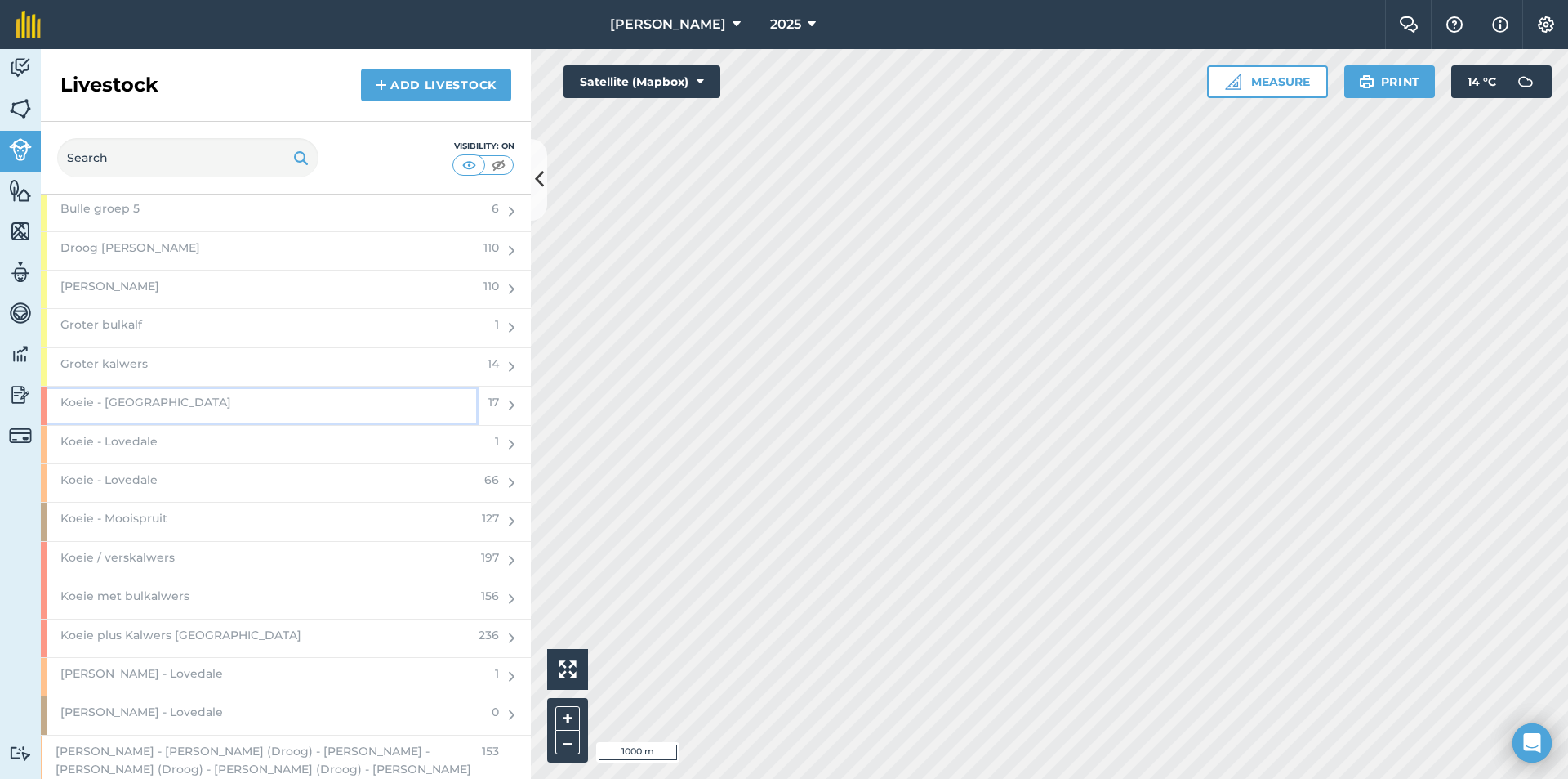
click at [182, 398] on div "Koeie - [GEOGRAPHIC_DATA]" at bounding box center [260, 405] width 438 height 37
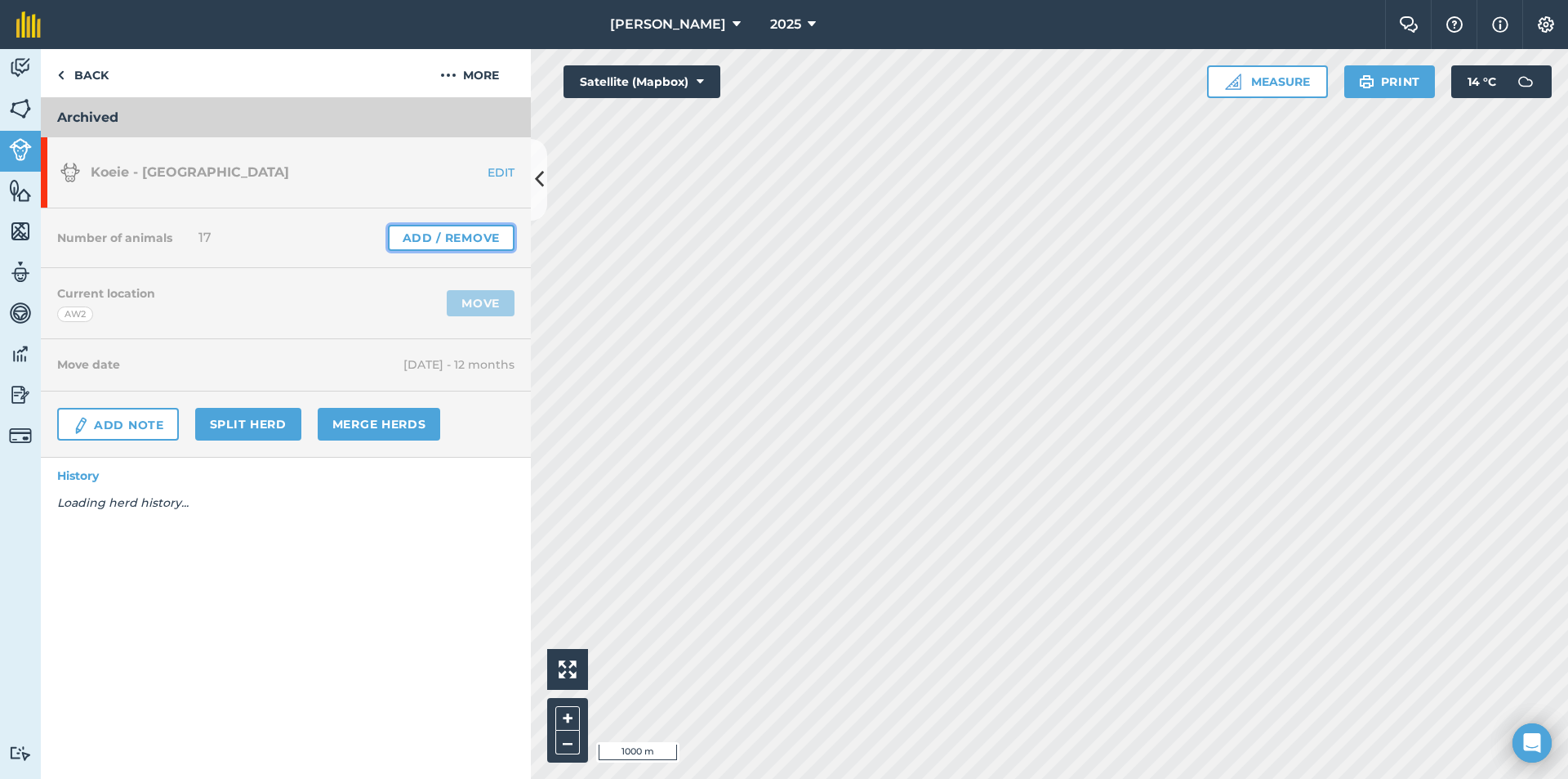
click at [447, 231] on link "Add / Remove" at bounding box center [451, 238] width 127 height 27
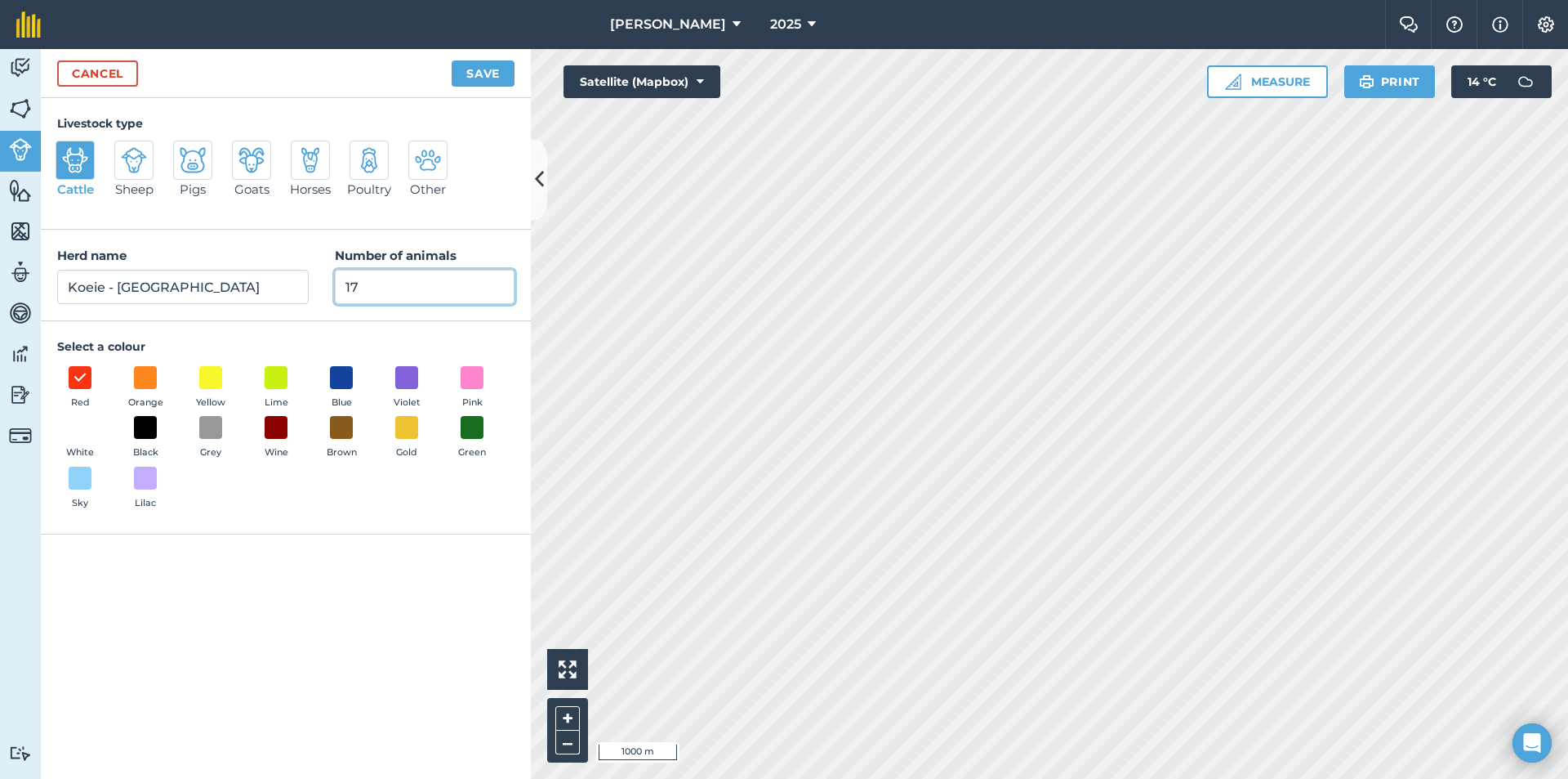
click at [422, 295] on input "17" at bounding box center [425, 286] width 180 height 34
type input "1"
type input "0"
click at [468, 66] on button "Save" at bounding box center [483, 74] width 63 height 27
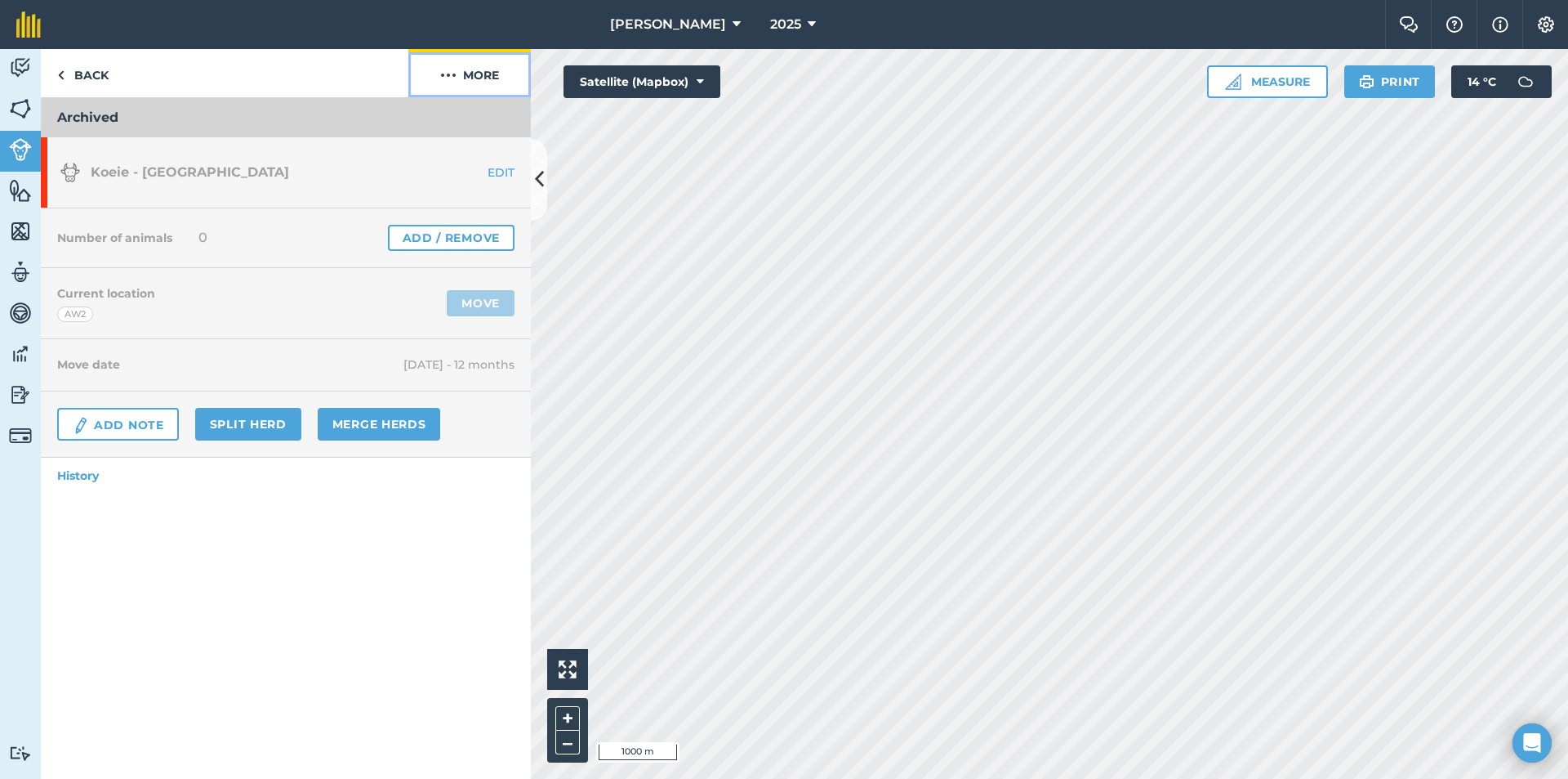
click at [473, 73] on button "More" at bounding box center [470, 73] width 123 height 48
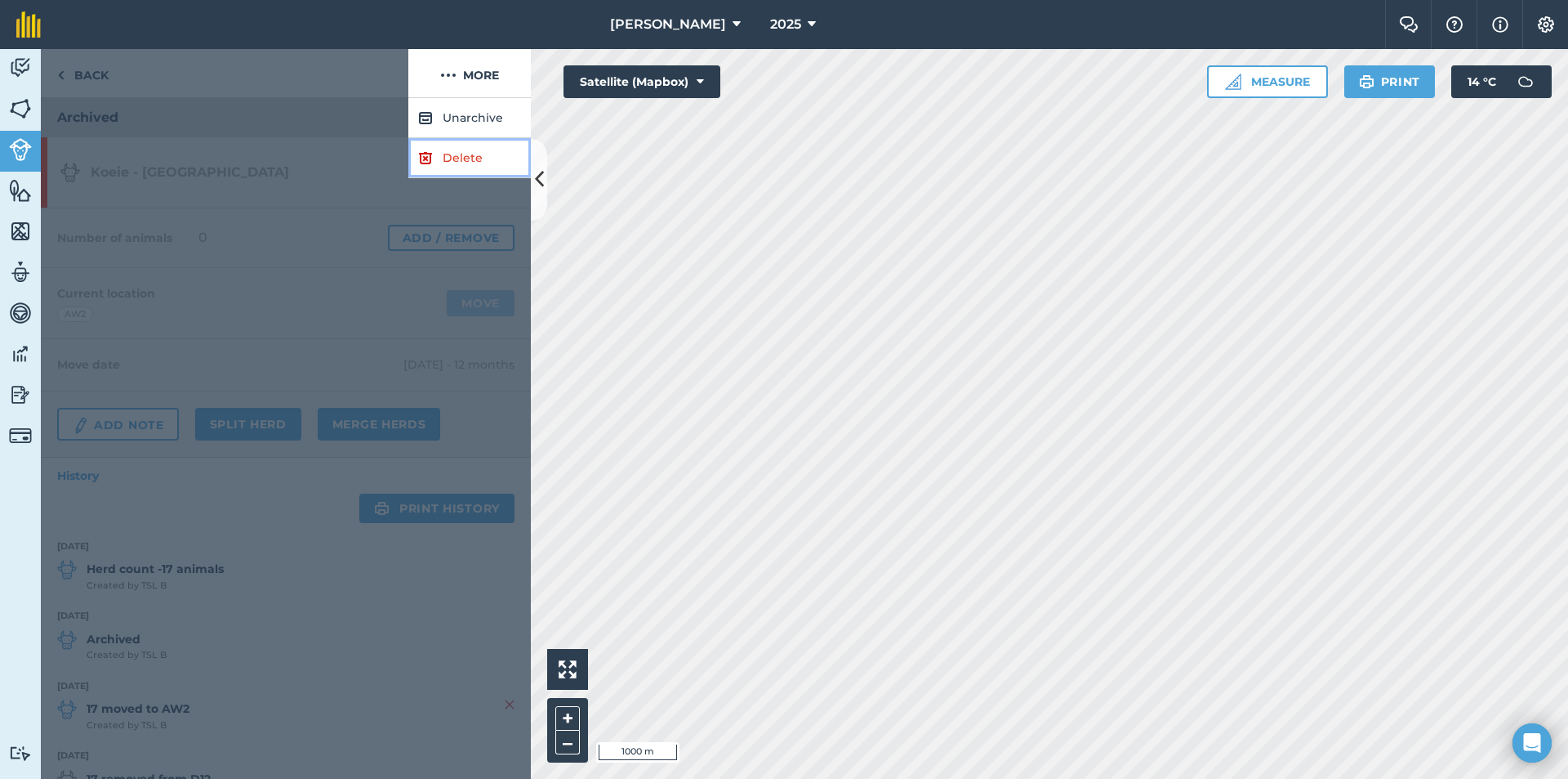
click at [450, 144] on link "Delete" at bounding box center [470, 158] width 123 height 40
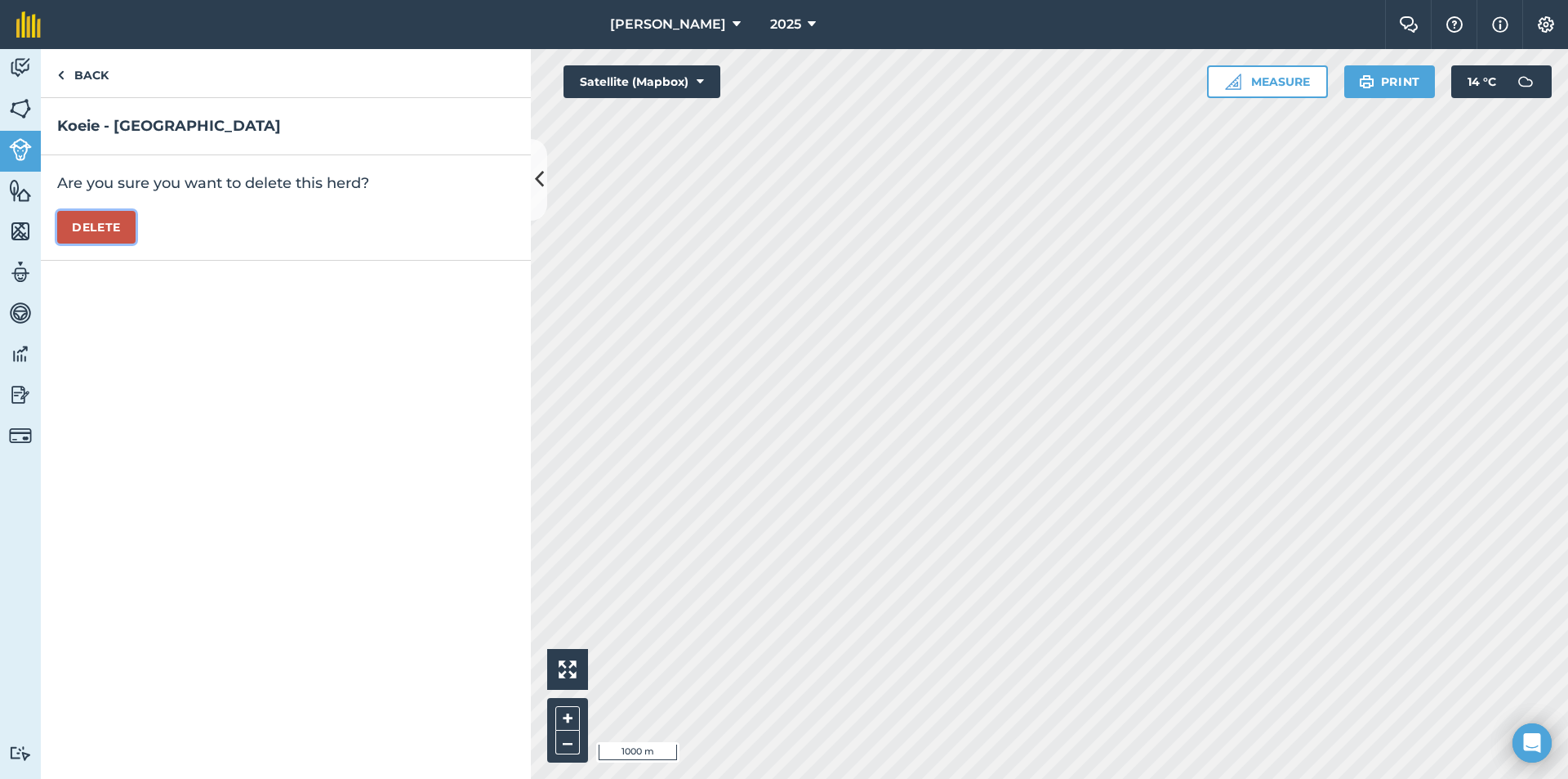
click at [89, 213] on button "Delete" at bounding box center [96, 226] width 79 height 32
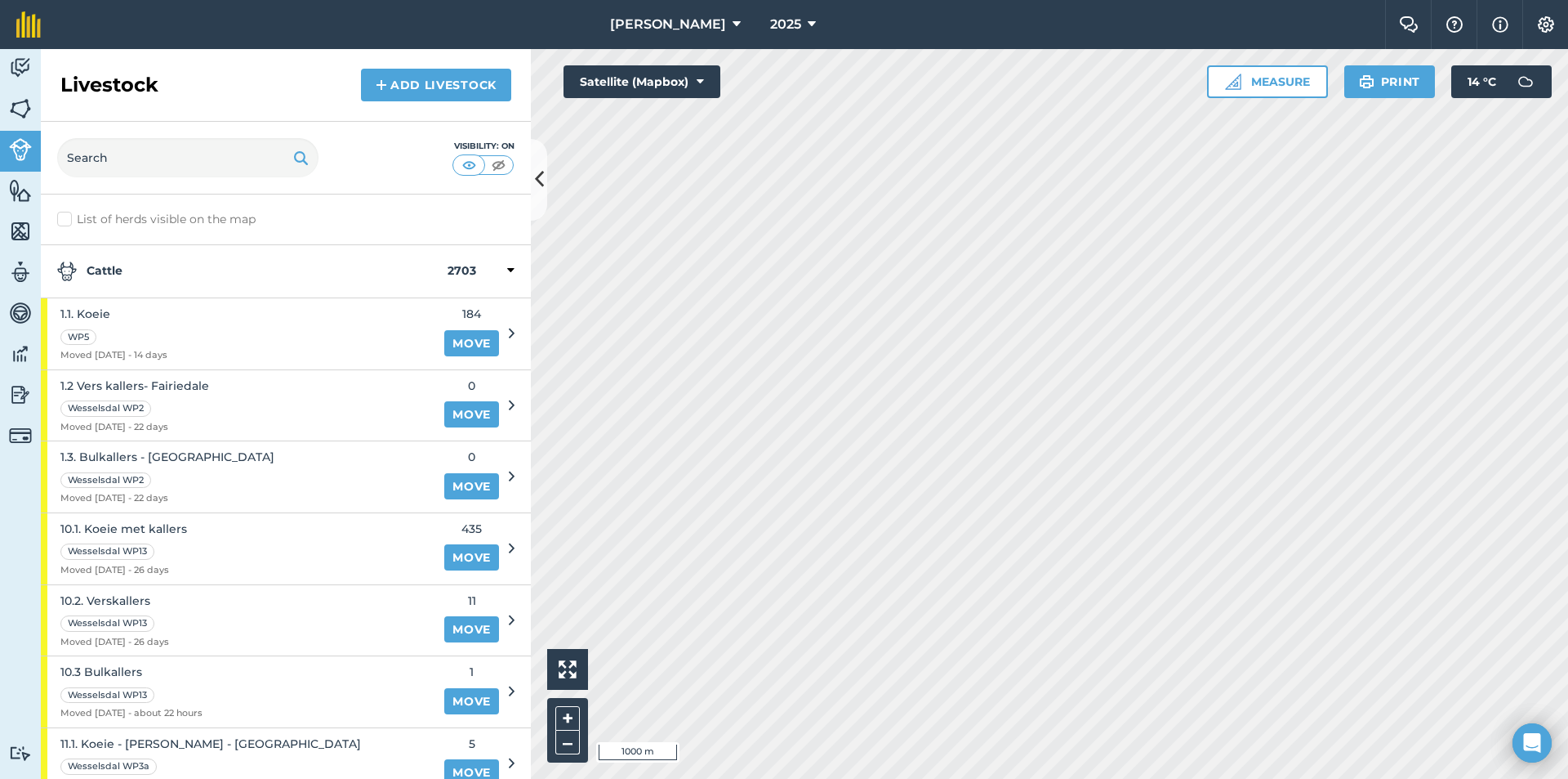
click at [102, 275] on strong "Cattle" at bounding box center [252, 271] width 391 height 20
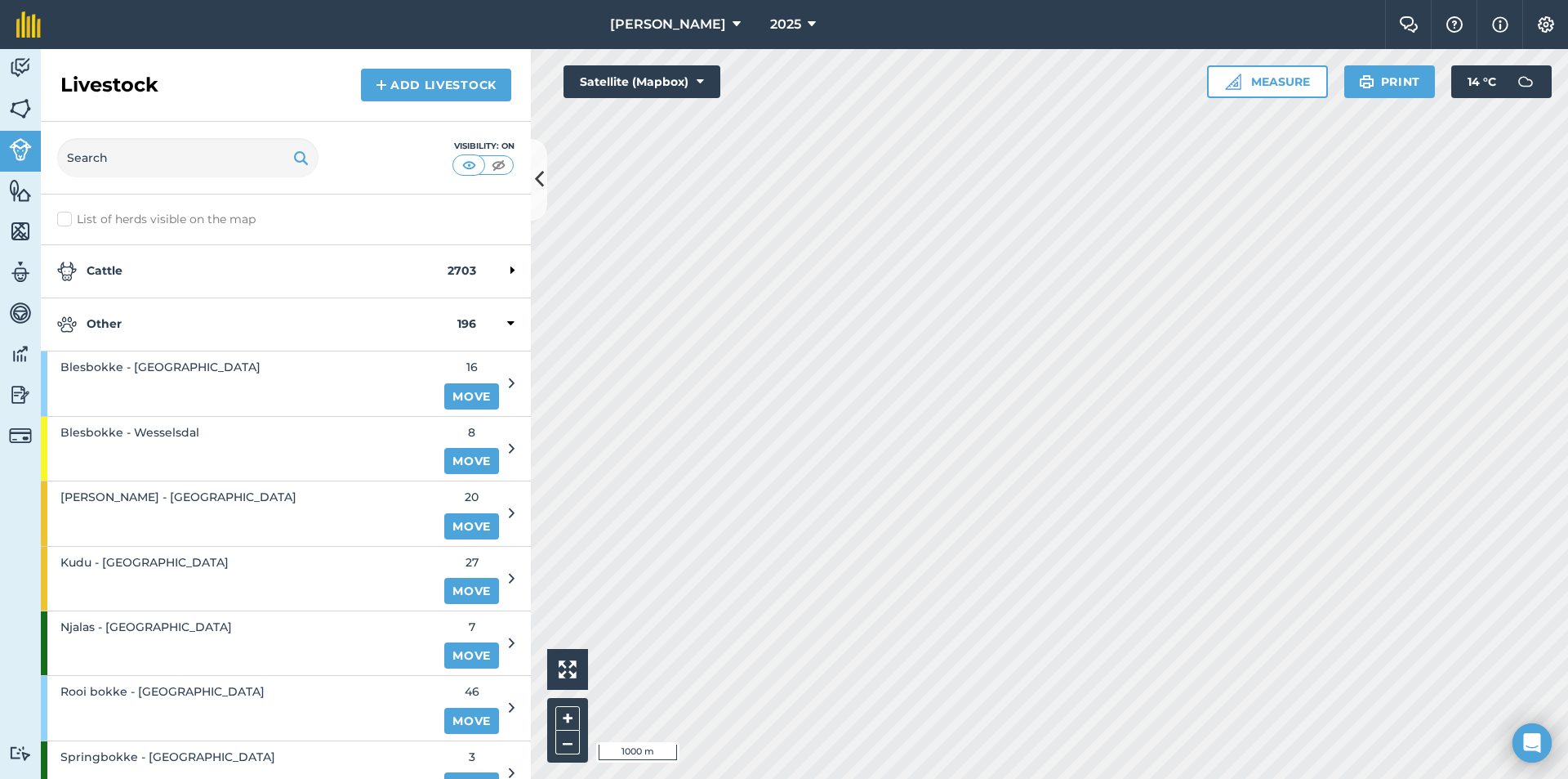
click at [100, 324] on strong "Other" at bounding box center [257, 324] width 400 height 20
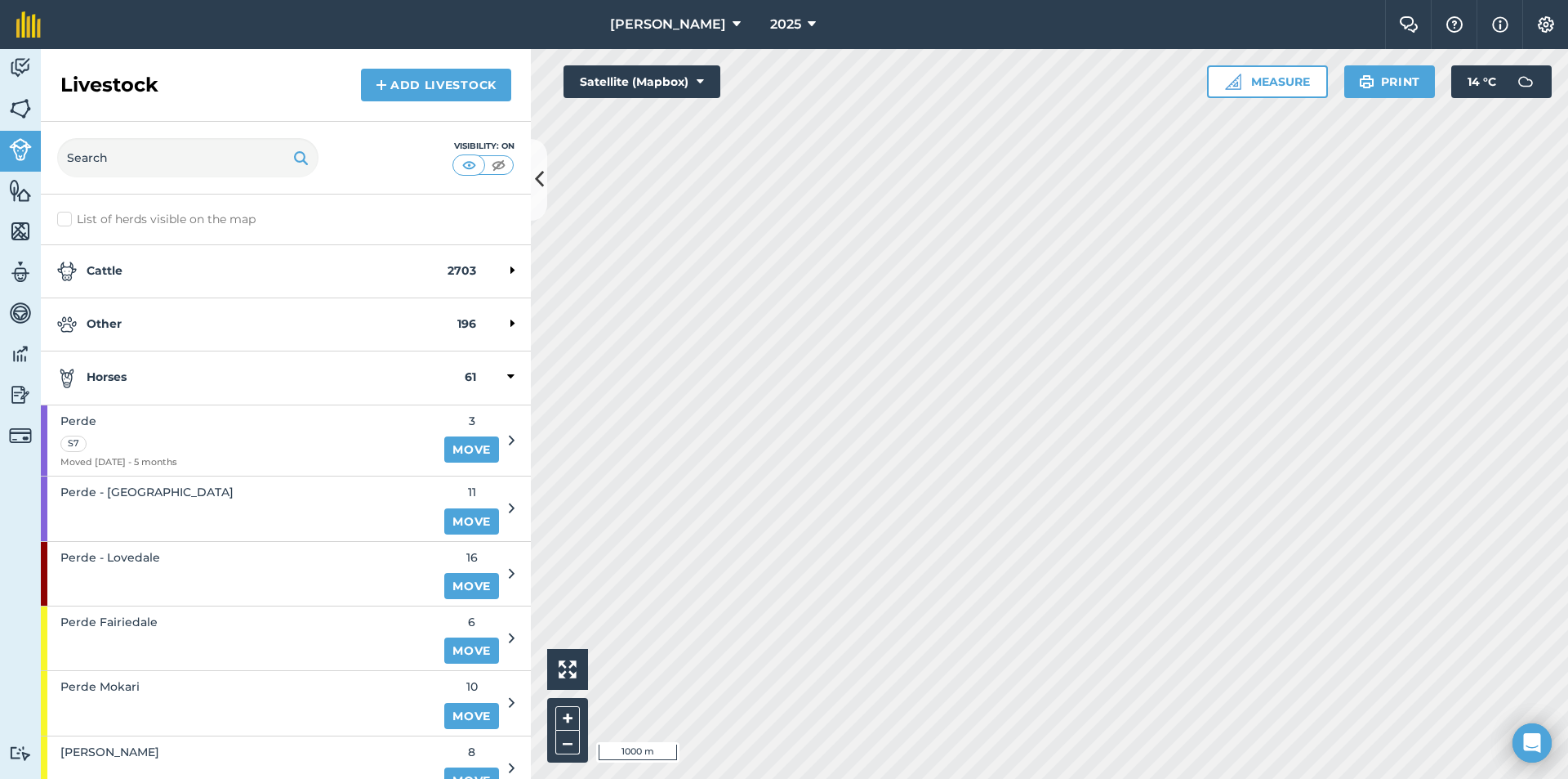
click at [109, 369] on strong "Horses" at bounding box center [261, 377] width 408 height 20
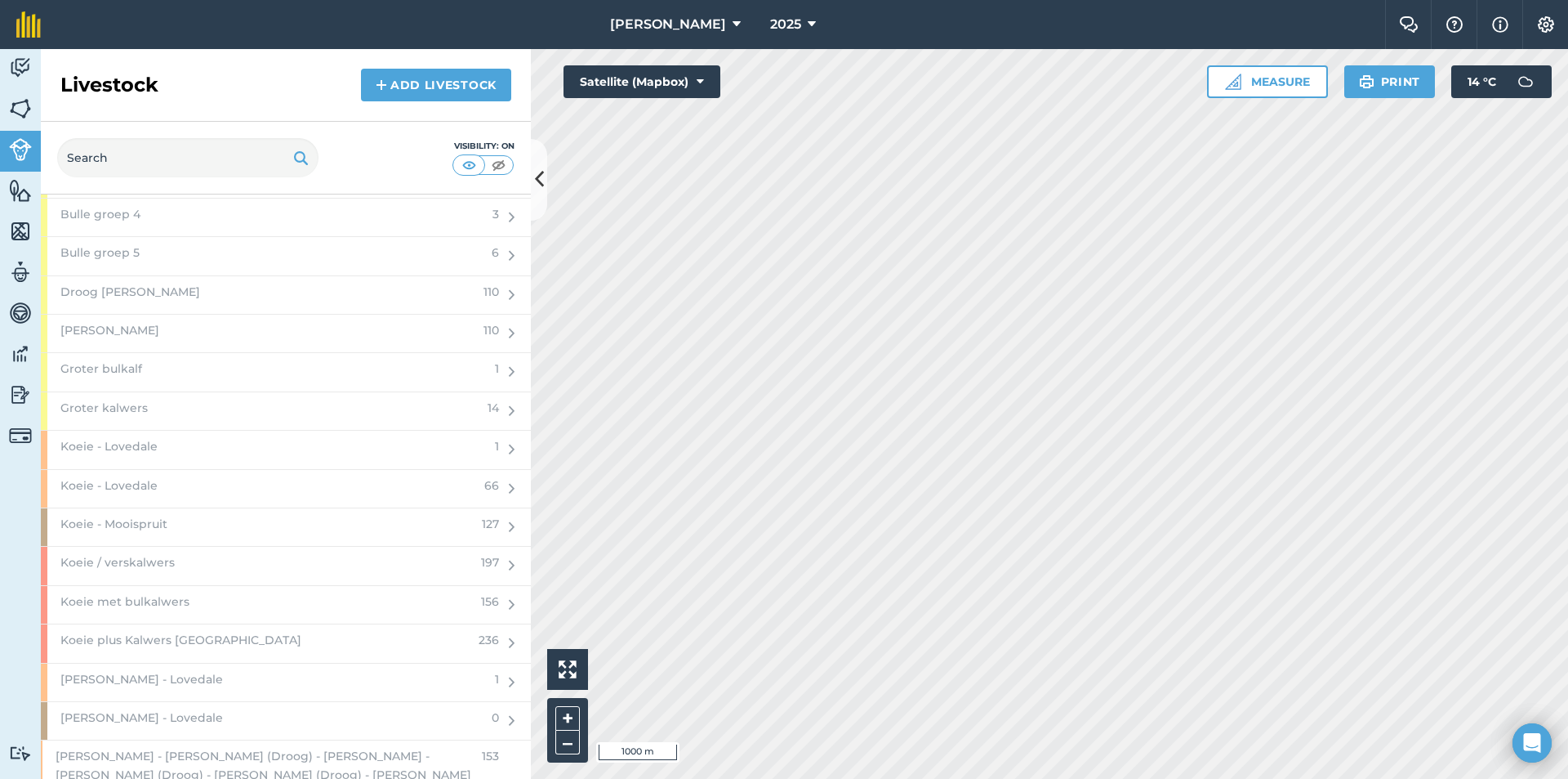
scroll to position [2125, 0]
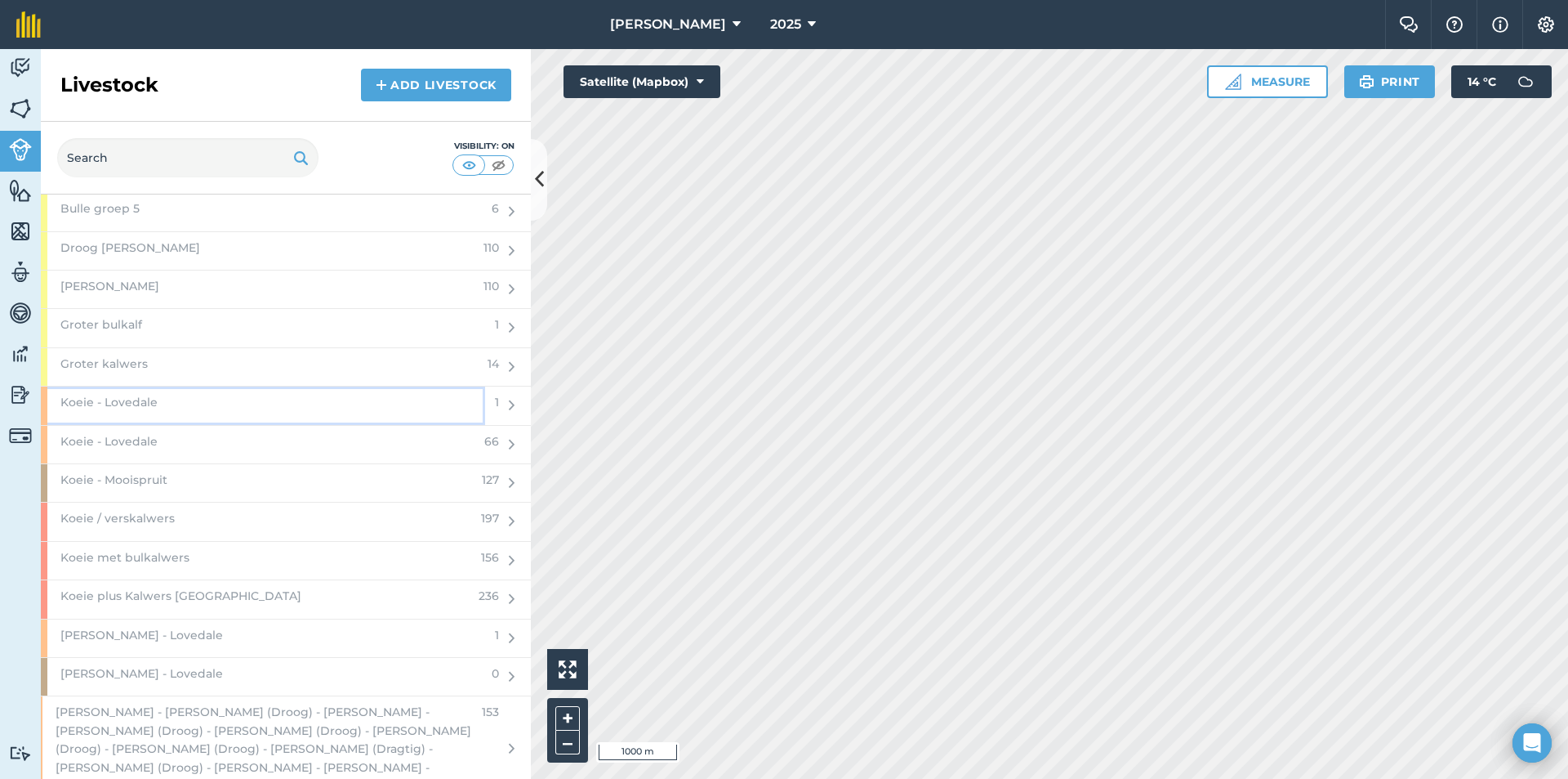
click at [163, 402] on div "Koeie - Lovedale" at bounding box center [263, 405] width 444 height 37
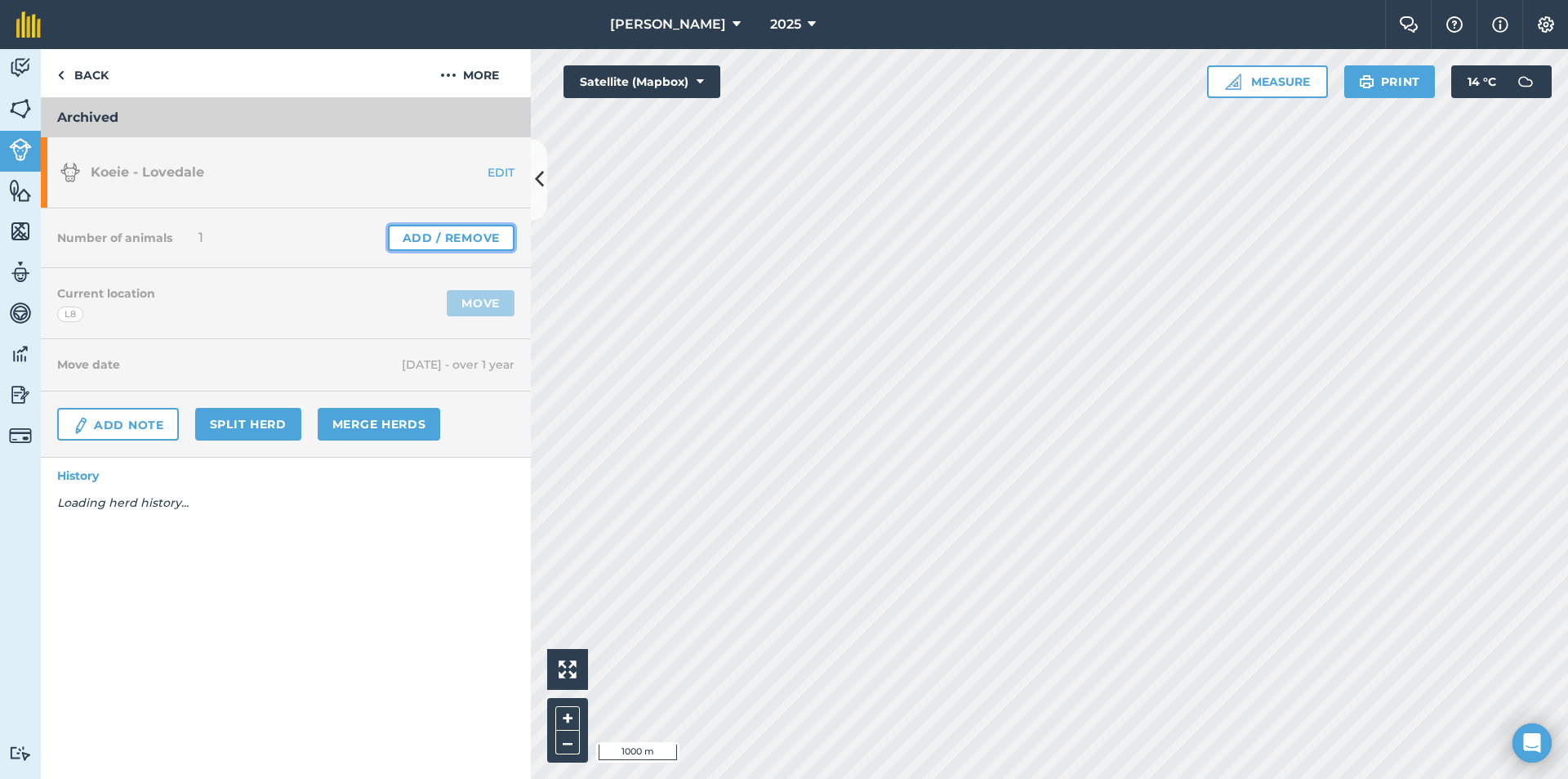
click at [426, 229] on link "Add / Remove" at bounding box center [451, 238] width 127 height 27
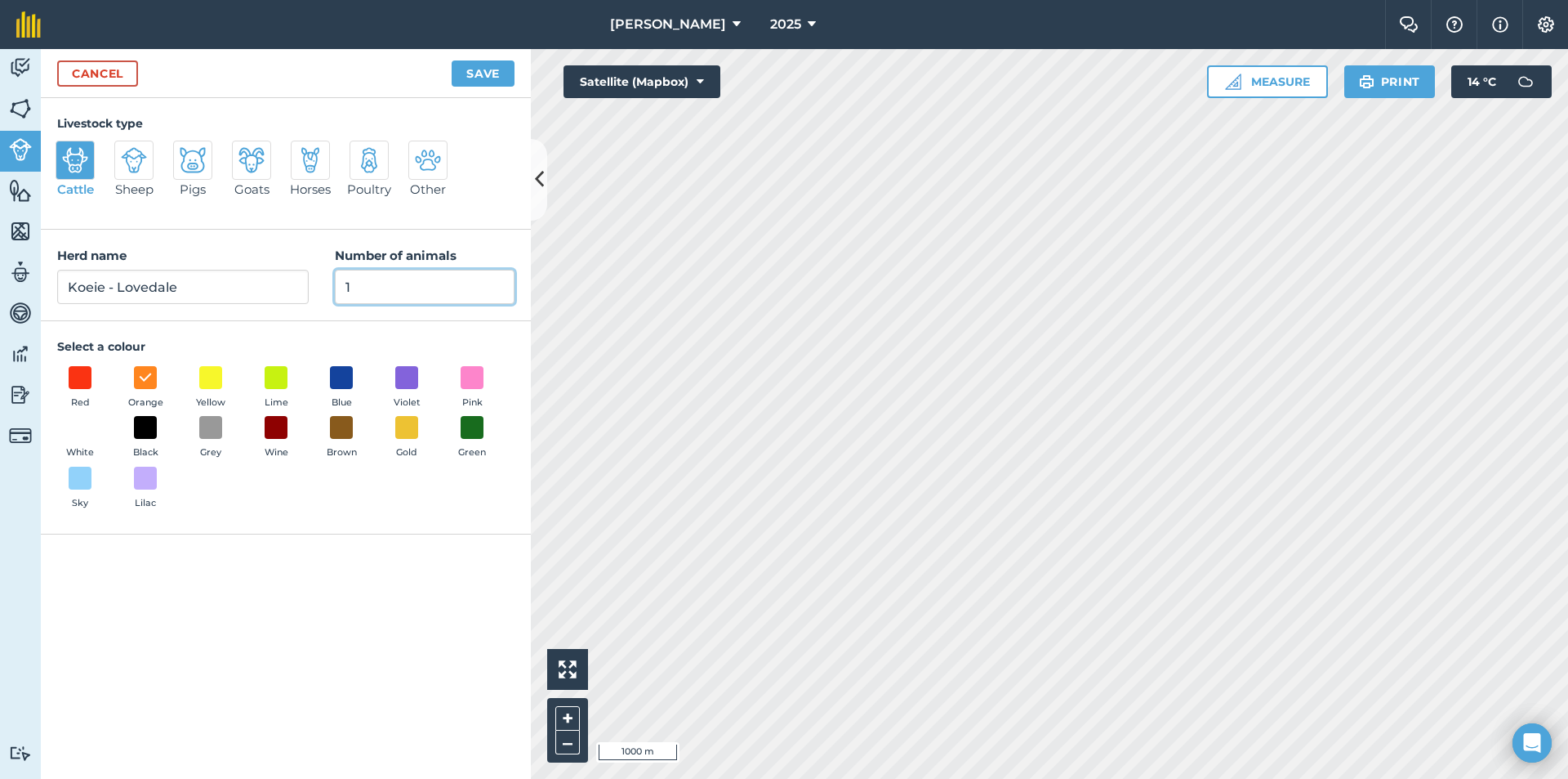
click at [397, 285] on input "1" at bounding box center [425, 286] width 180 height 34
type input "0"
click at [473, 66] on button "Save" at bounding box center [483, 74] width 63 height 27
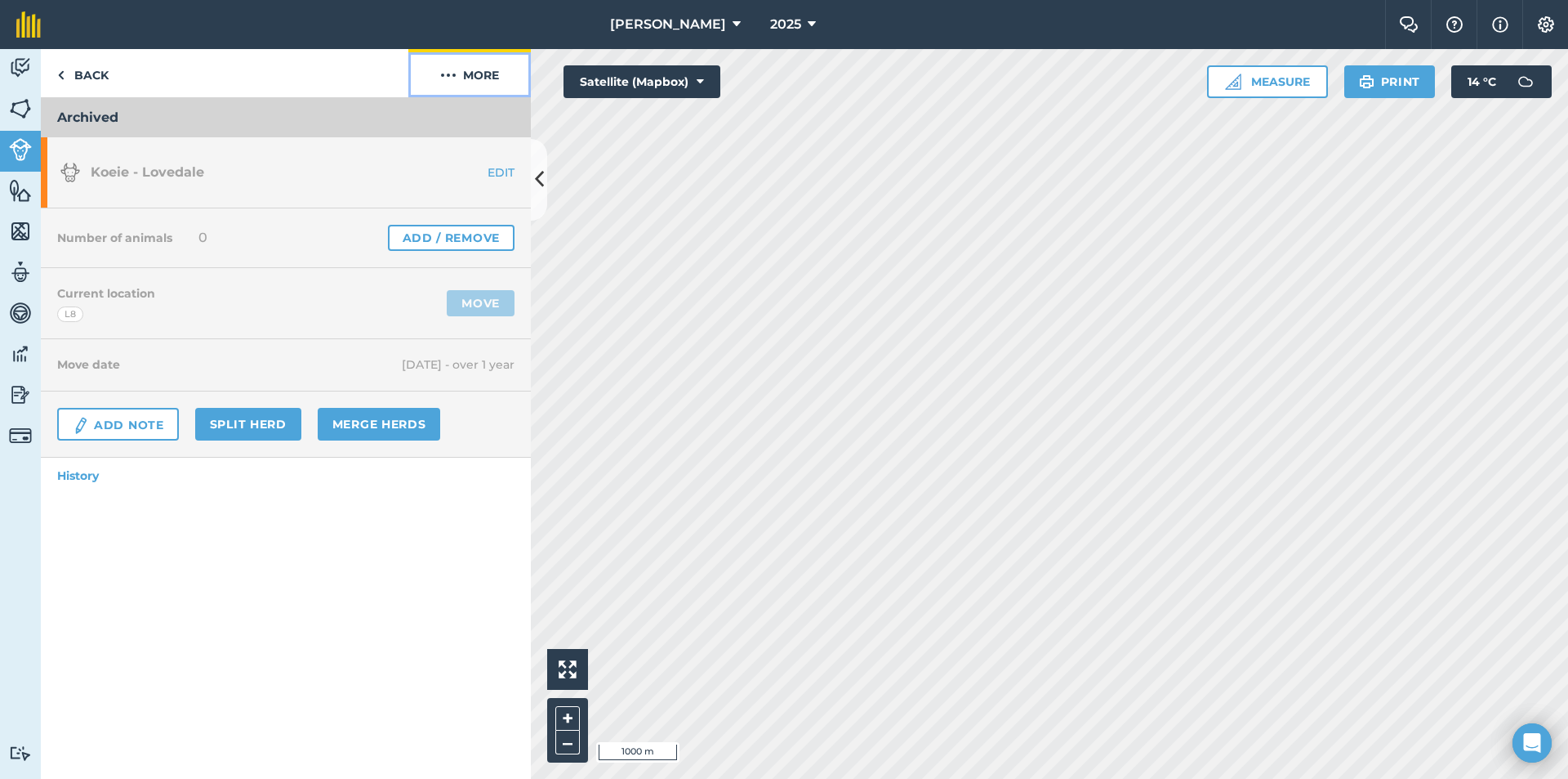
click at [464, 80] on button "More" at bounding box center [470, 73] width 123 height 48
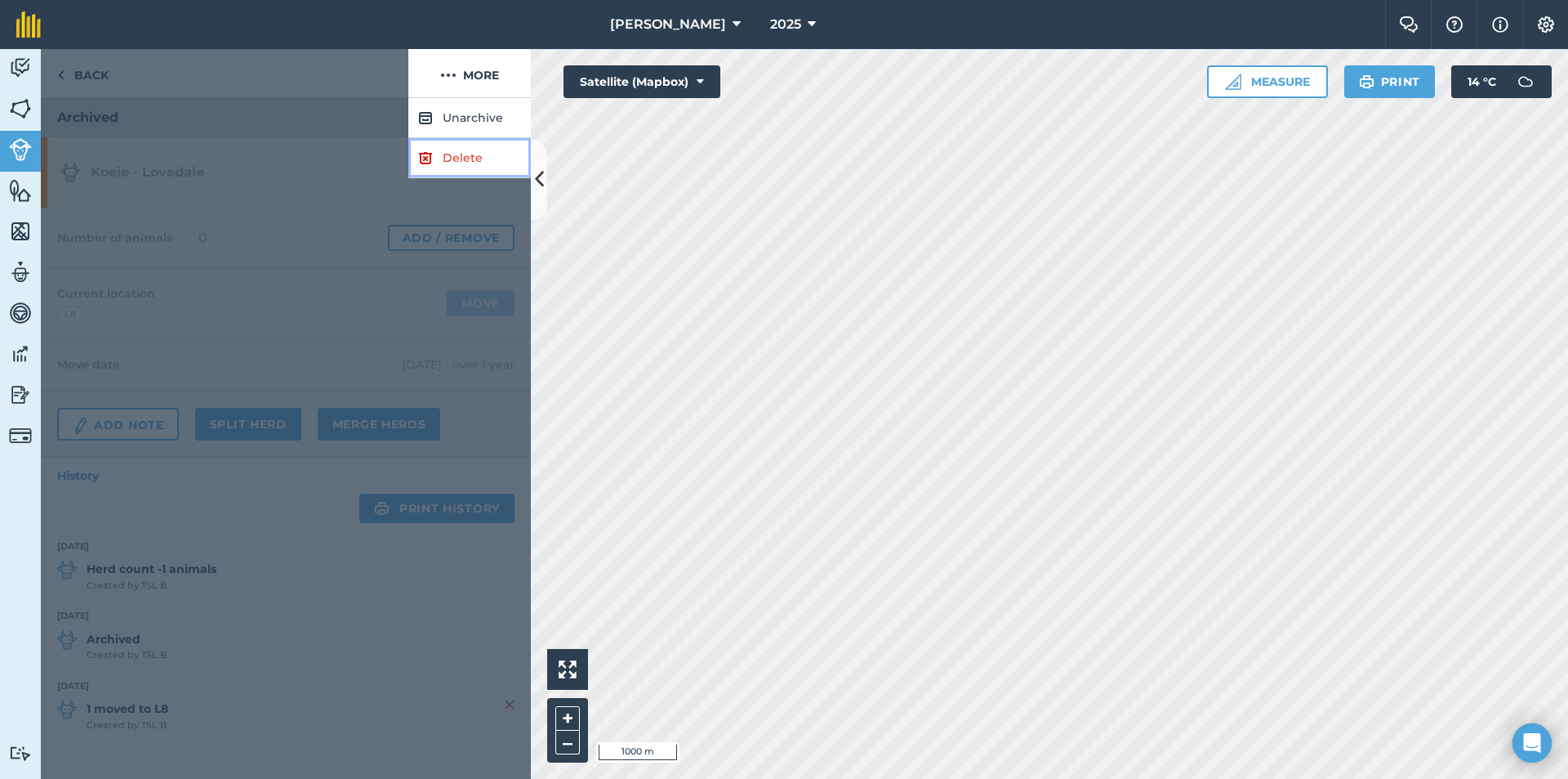
click at [463, 154] on link "Delete" at bounding box center [470, 158] width 123 height 40
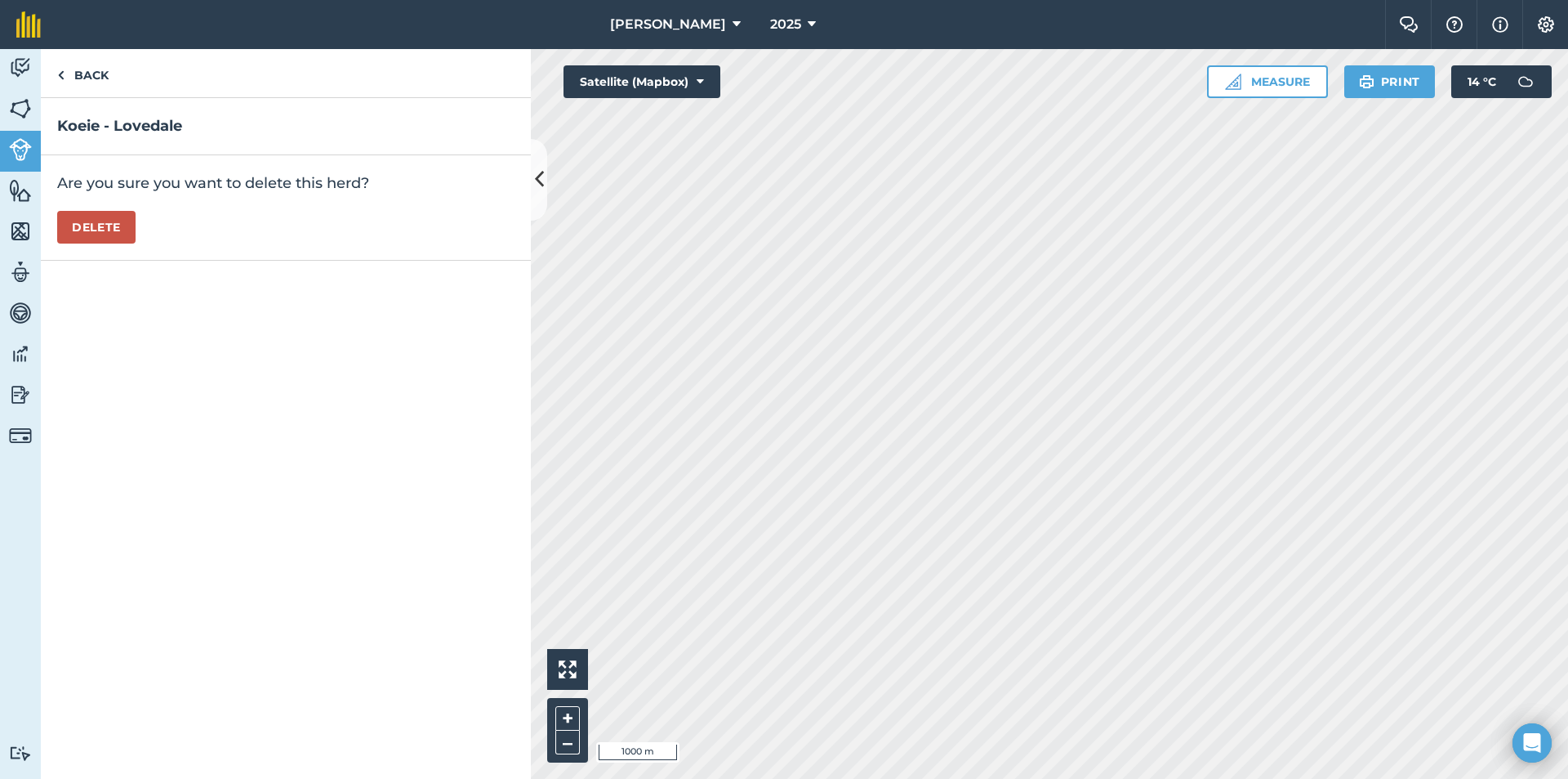
click at [94, 207] on div "Are you sure you want to delete this herd? [GEOGRAPHIC_DATA]" at bounding box center [285, 207] width 490 height 105
click at [90, 222] on button "Delete" at bounding box center [96, 226] width 79 height 32
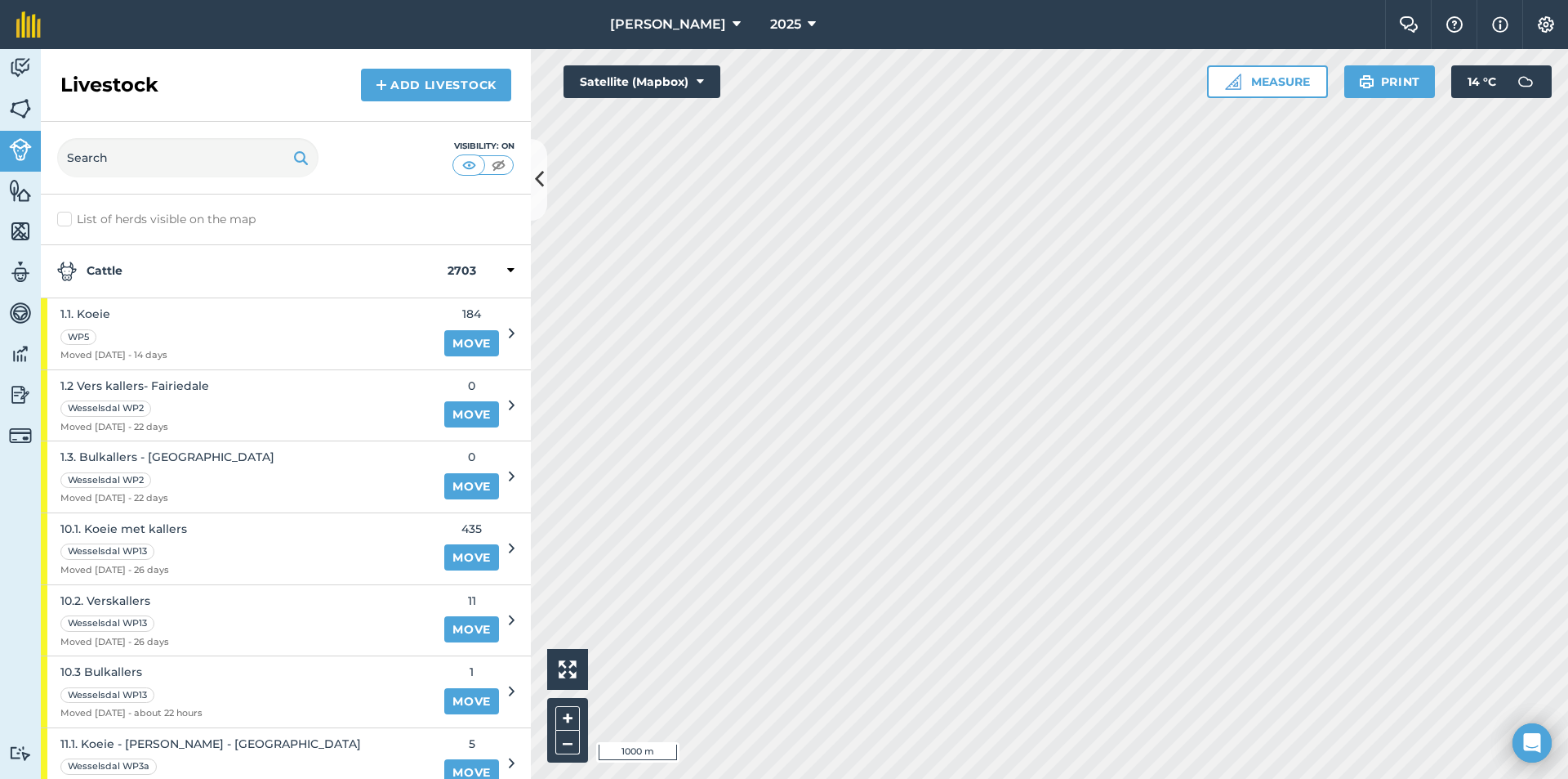
click at [133, 277] on strong "Cattle" at bounding box center [252, 271] width 391 height 20
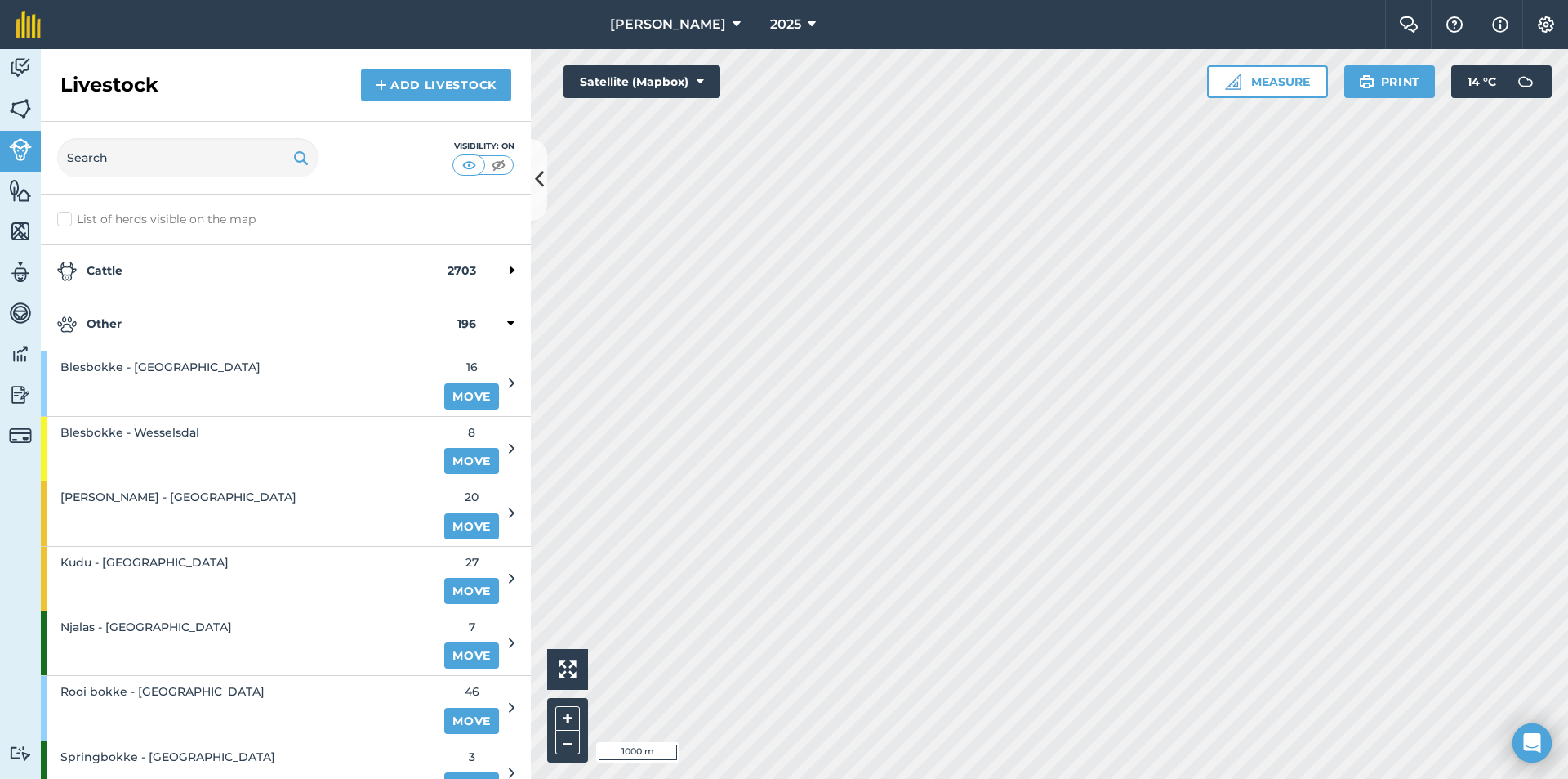
click at [130, 328] on strong "Other" at bounding box center [257, 324] width 400 height 20
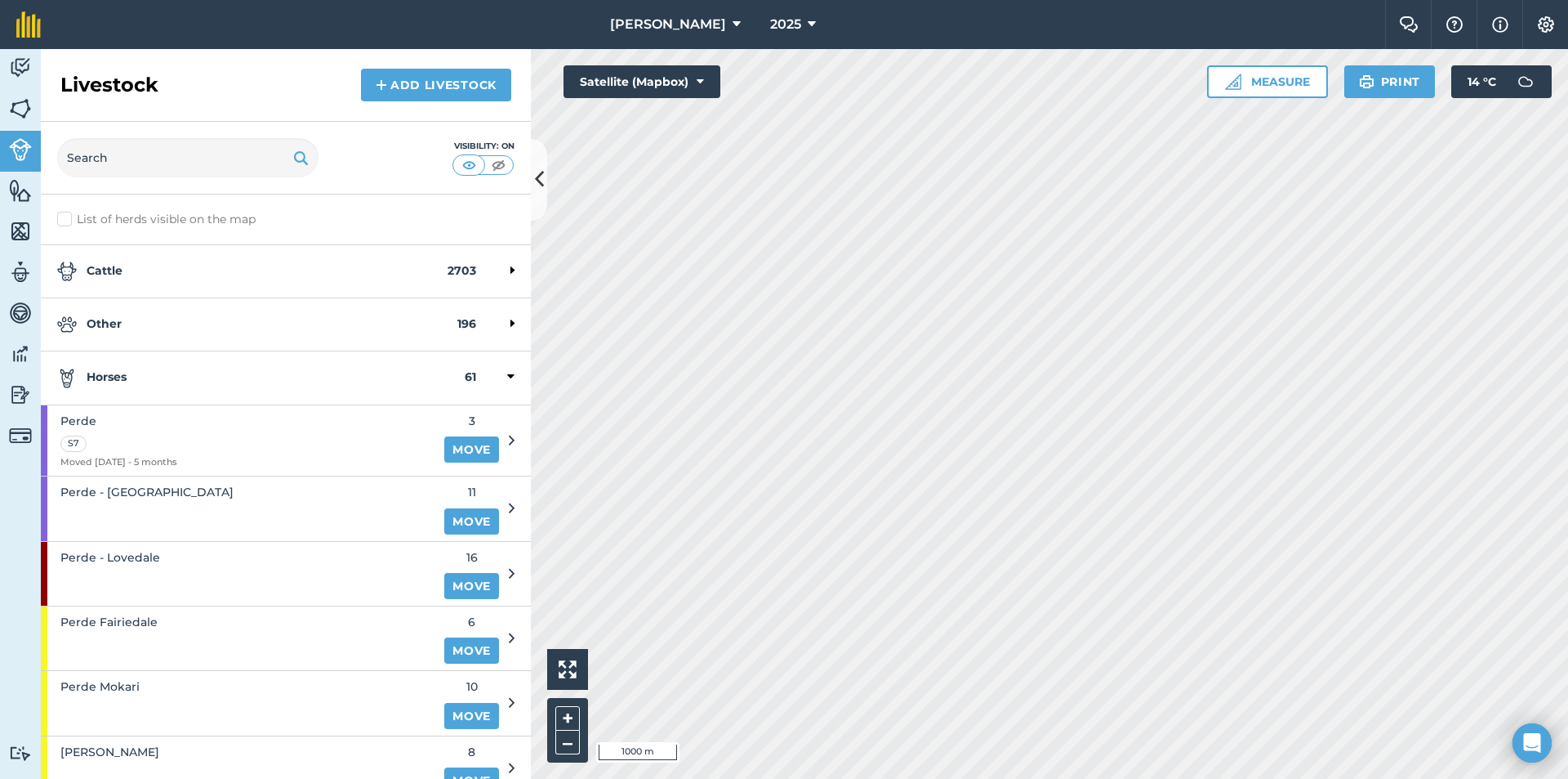
click at [134, 382] on strong "Horses" at bounding box center [261, 377] width 408 height 20
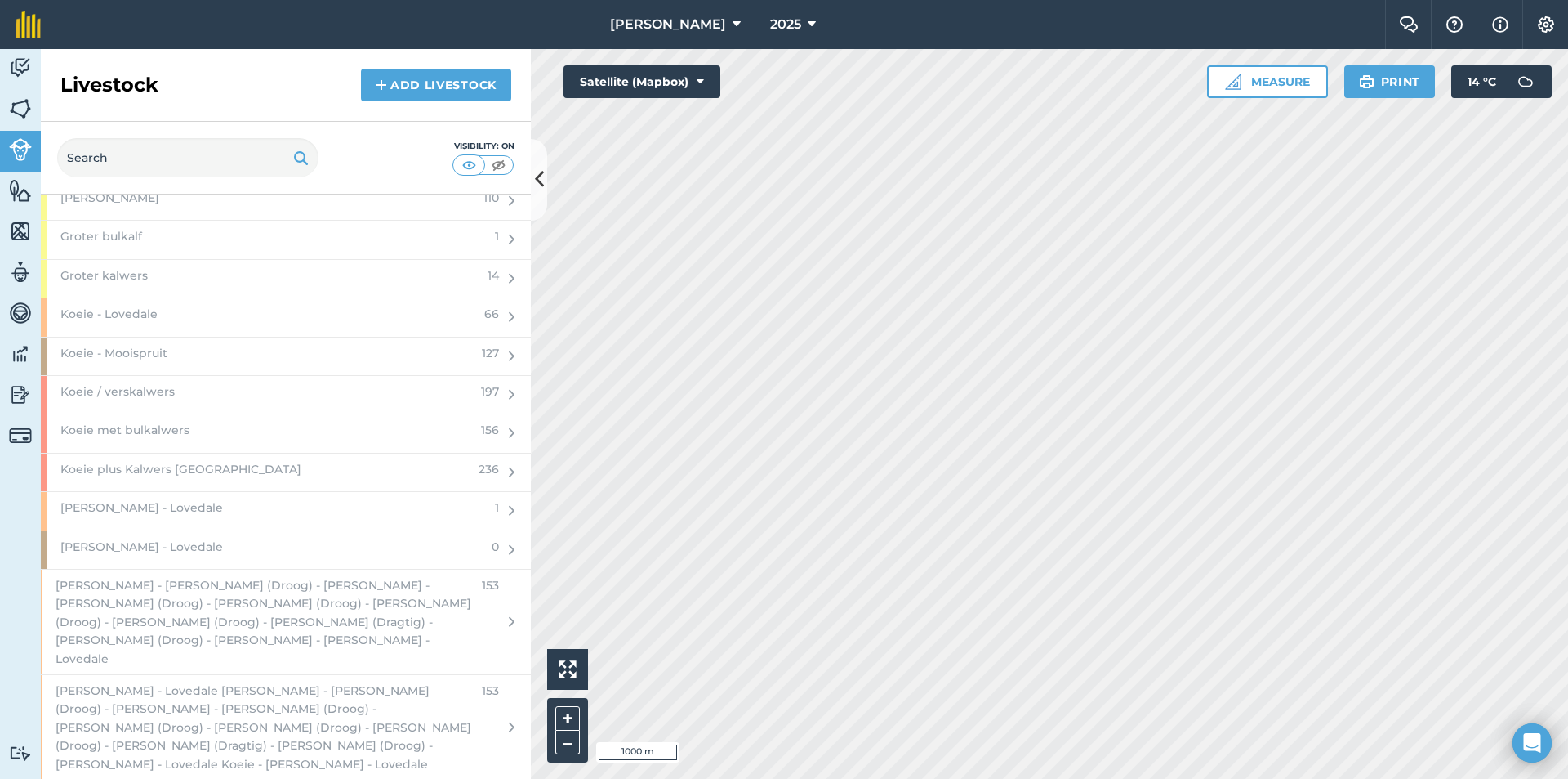
scroll to position [2207, 0]
click at [192, 315] on div "Koeie - Lovedale" at bounding box center [257, 323] width 434 height 37
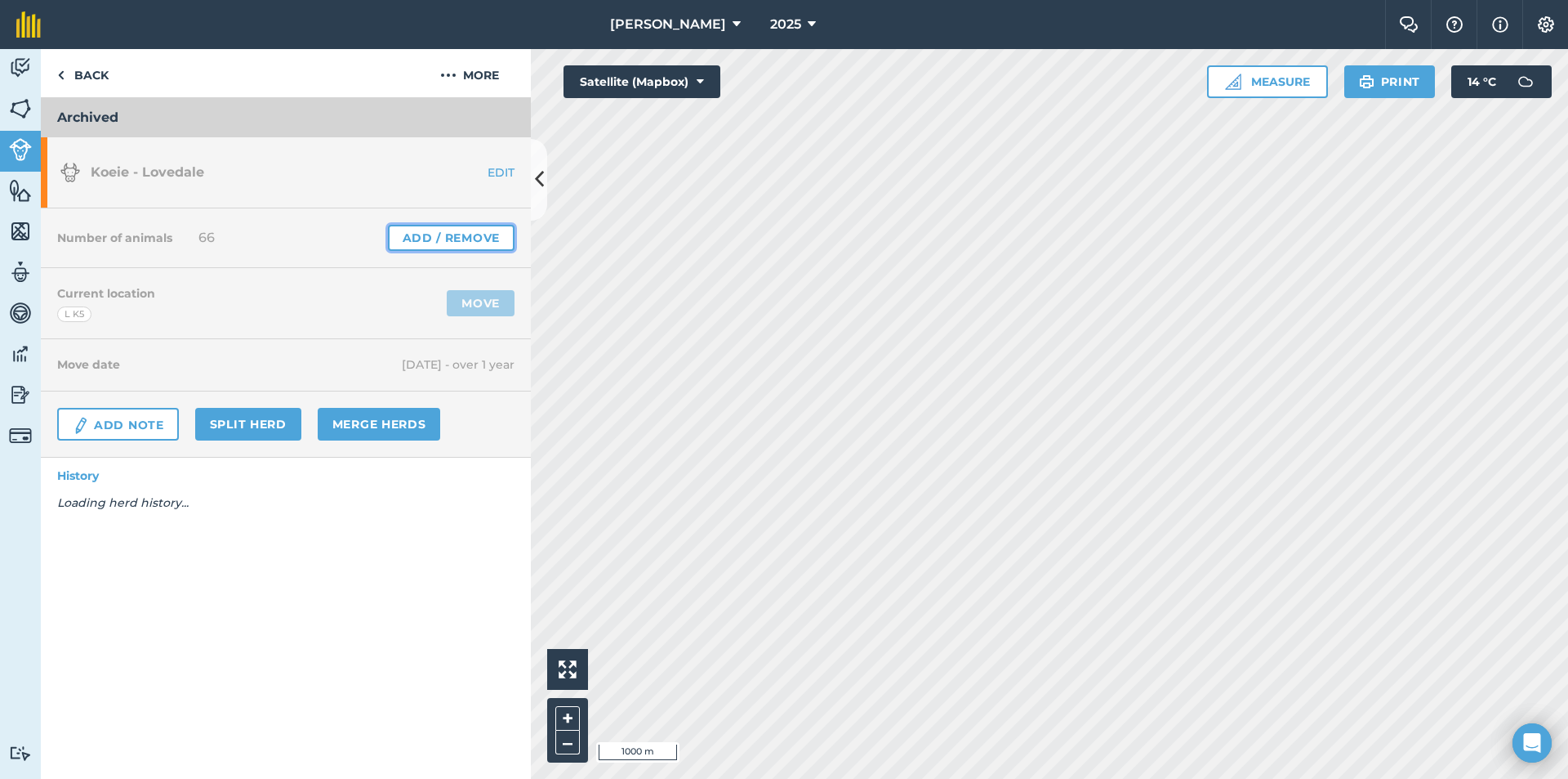
click at [454, 227] on link "Add / Remove" at bounding box center [451, 238] width 127 height 27
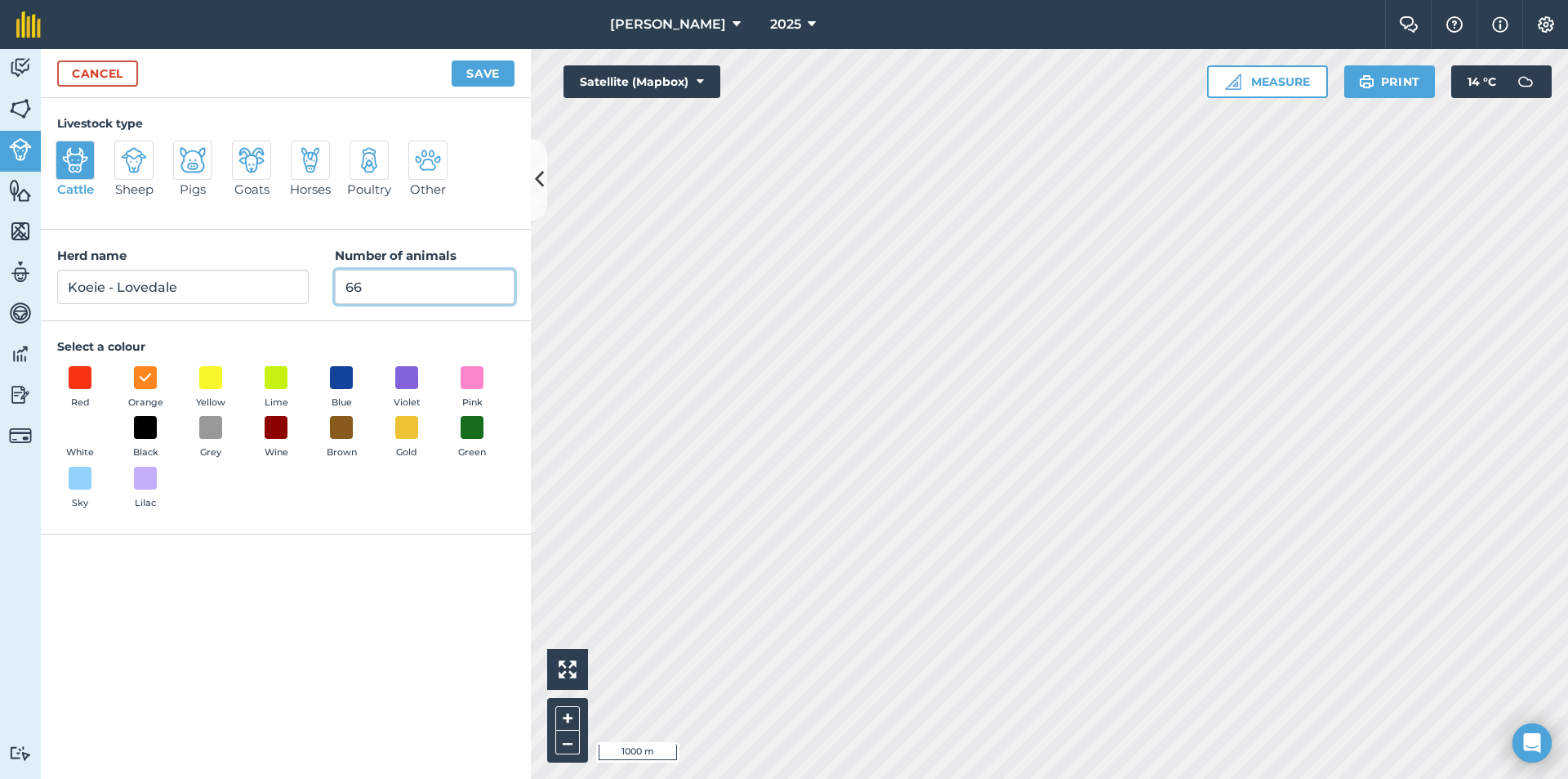
click at [438, 290] on input "66" at bounding box center [425, 286] width 180 height 34
type input "6"
type input "0"
click at [512, 66] on button "Save" at bounding box center [483, 74] width 63 height 27
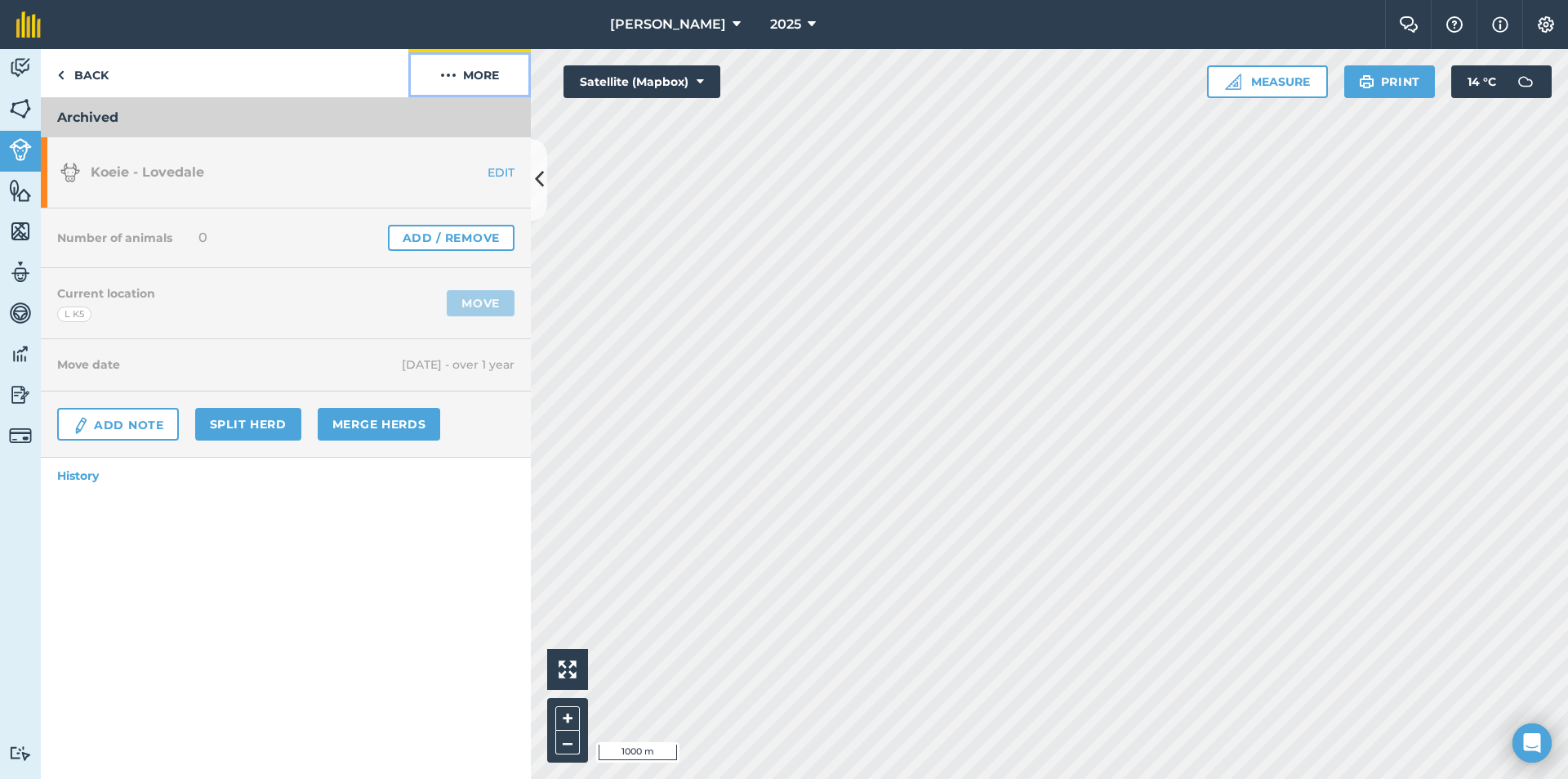
click at [493, 74] on button "More" at bounding box center [470, 73] width 123 height 48
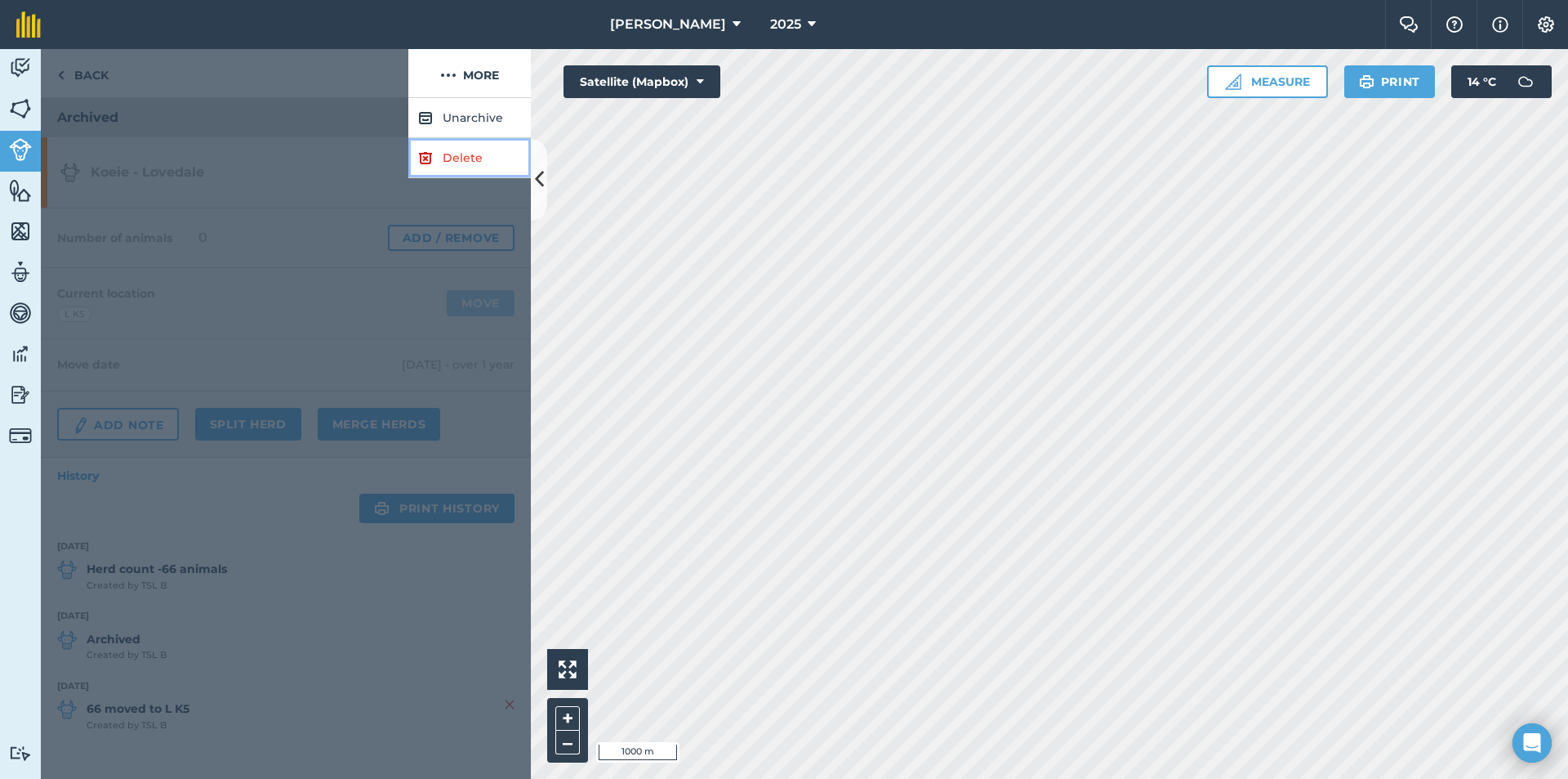
click at [468, 159] on link "Delete" at bounding box center [470, 158] width 123 height 40
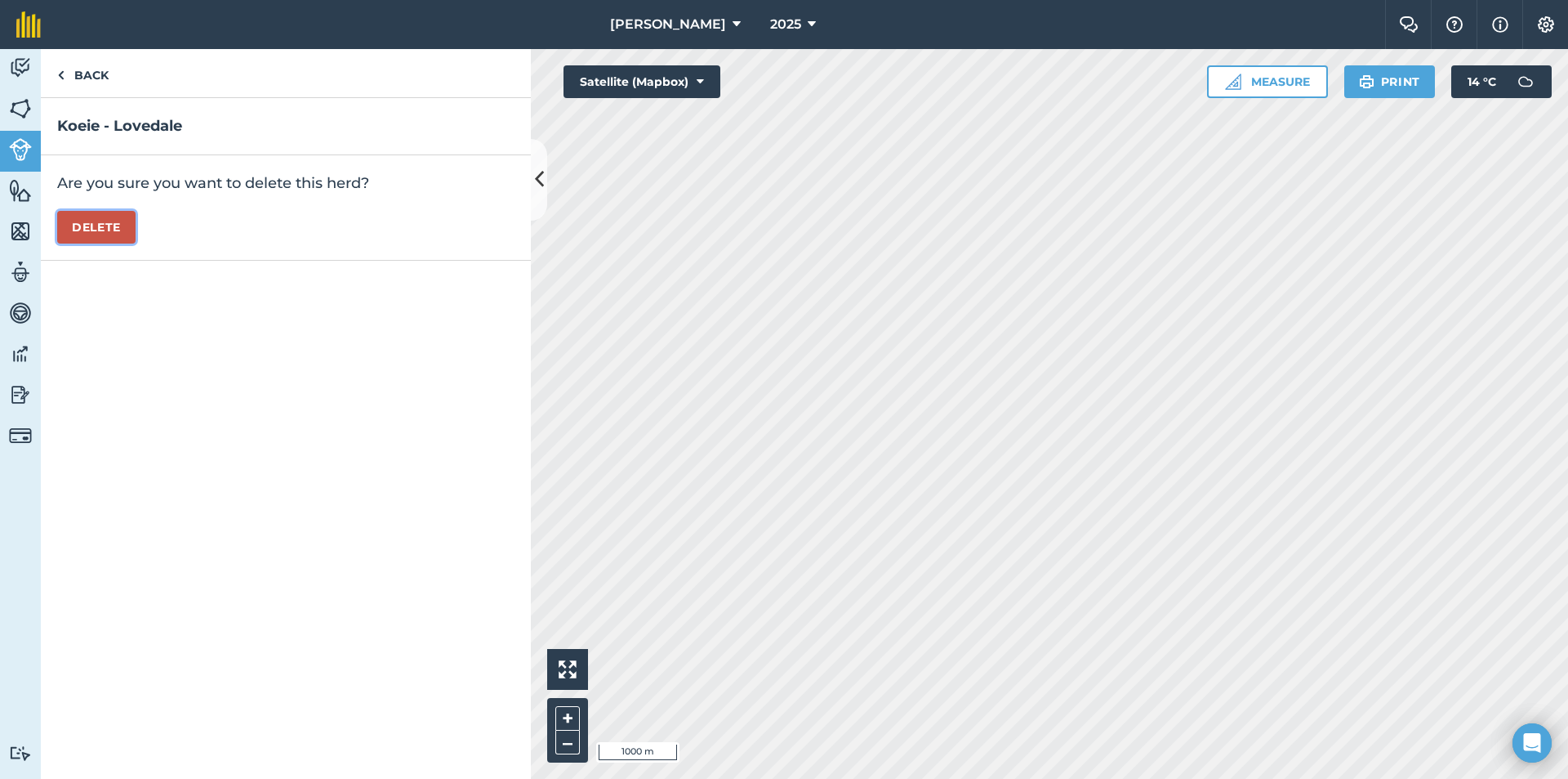
click at [83, 226] on button "Delete" at bounding box center [96, 226] width 79 height 32
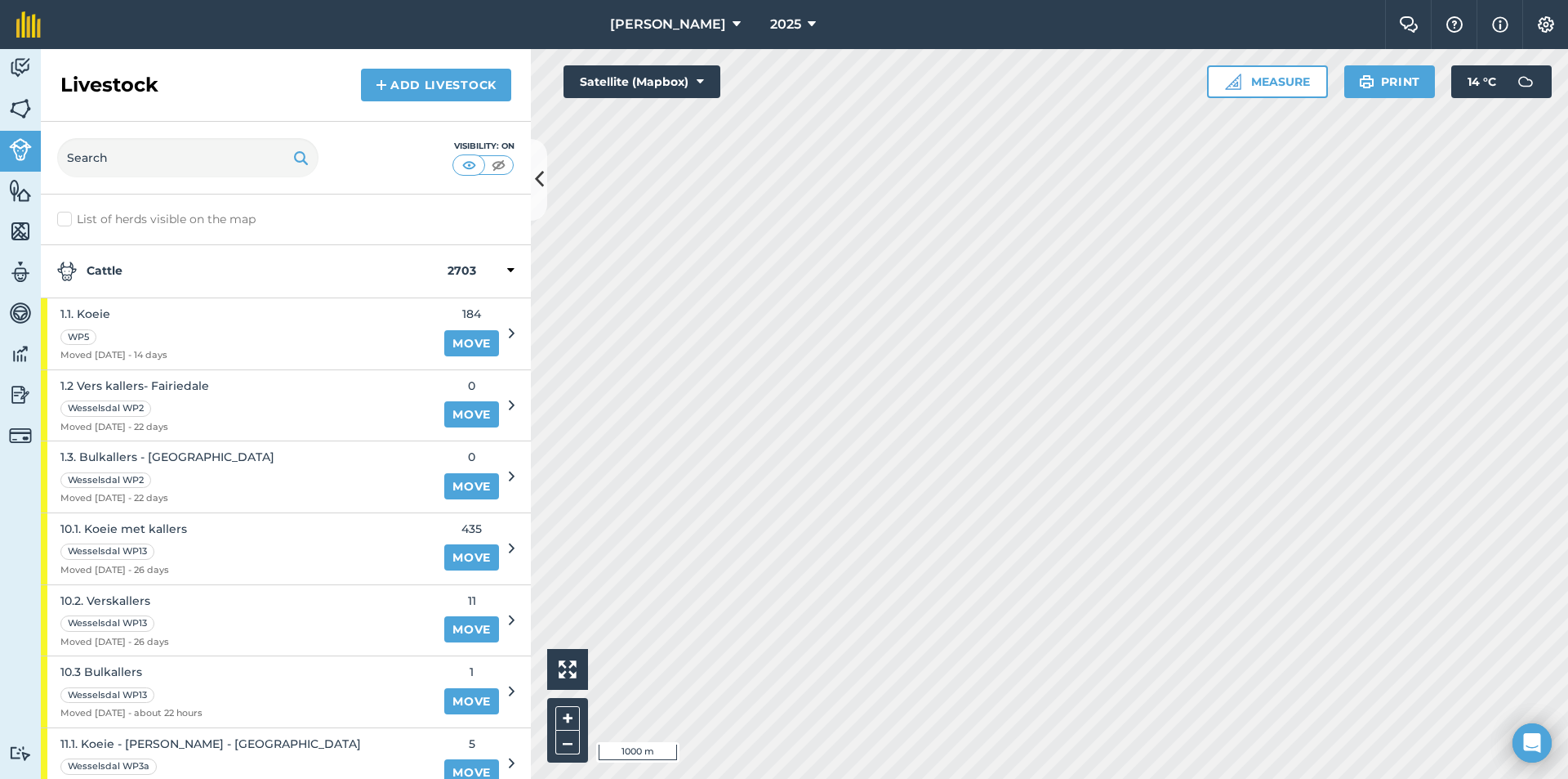
click at [129, 265] on strong "Cattle" at bounding box center [252, 271] width 391 height 20
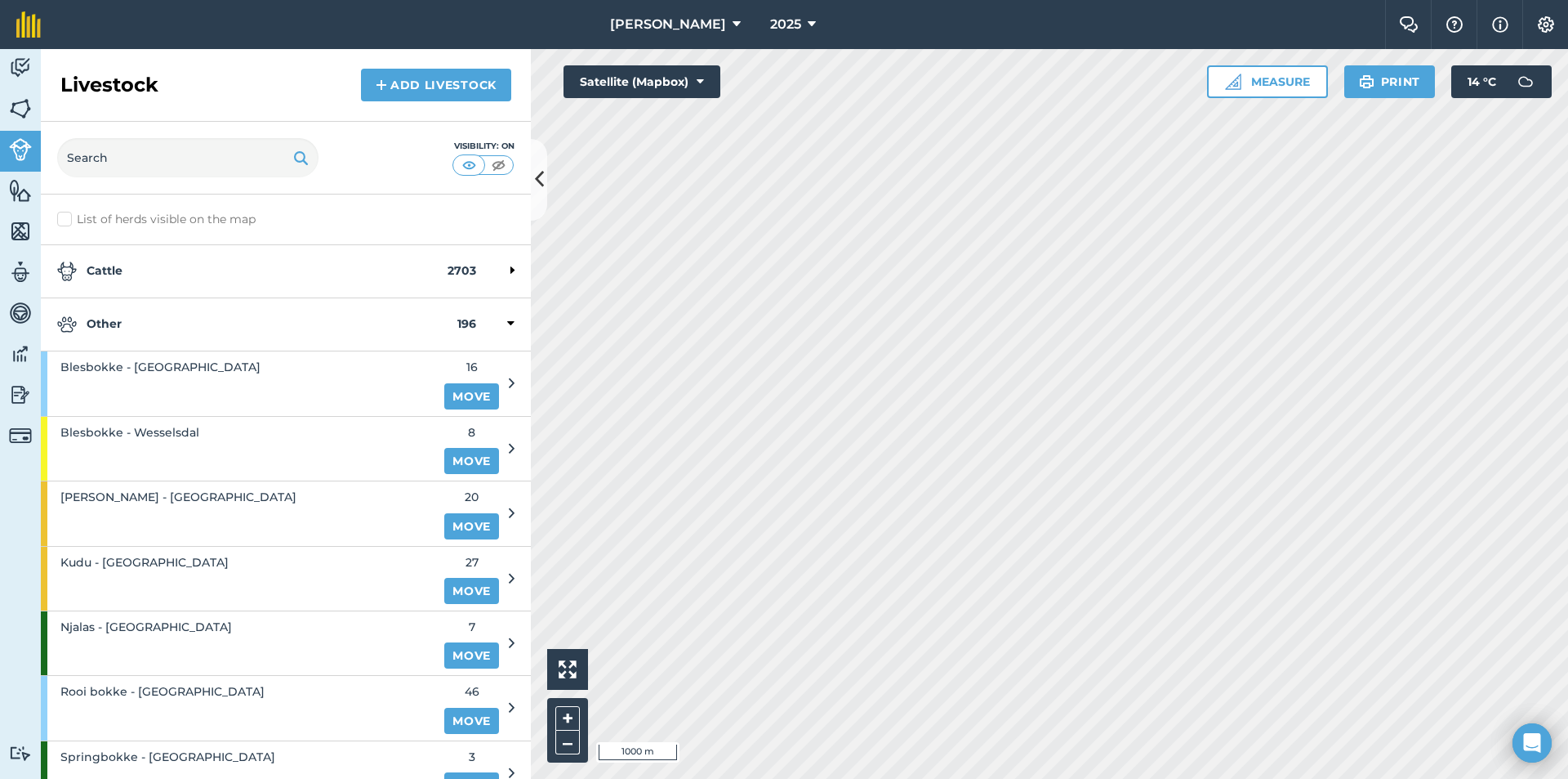
click at [139, 314] on div "Other 196" at bounding box center [285, 325] width 490 height 53
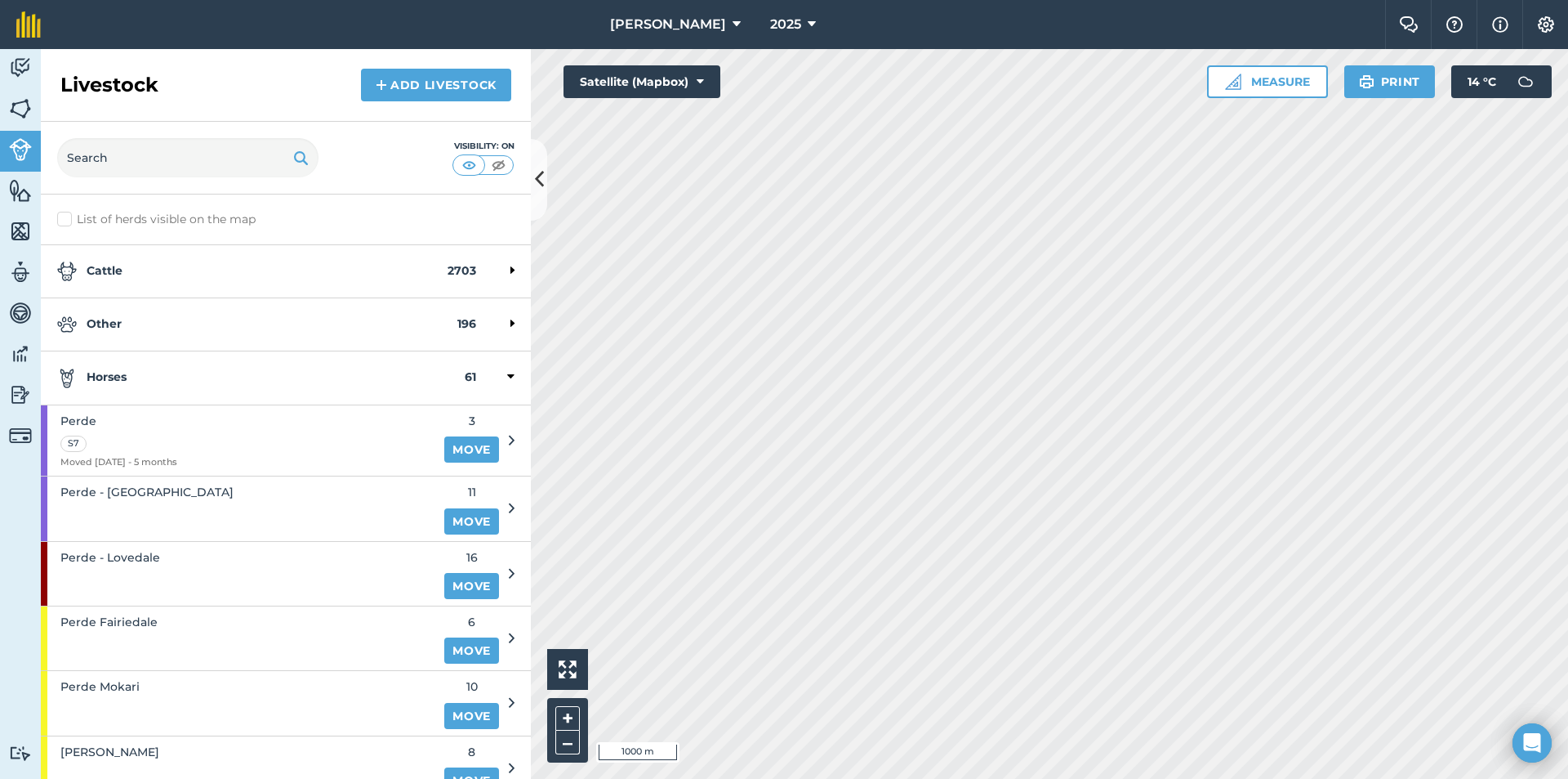
drag, startPoint x: 140, startPoint y: 376, endPoint x: 140, endPoint y: 411, distance: 35.0
click at [140, 377] on strong "Horses" at bounding box center [261, 377] width 408 height 20
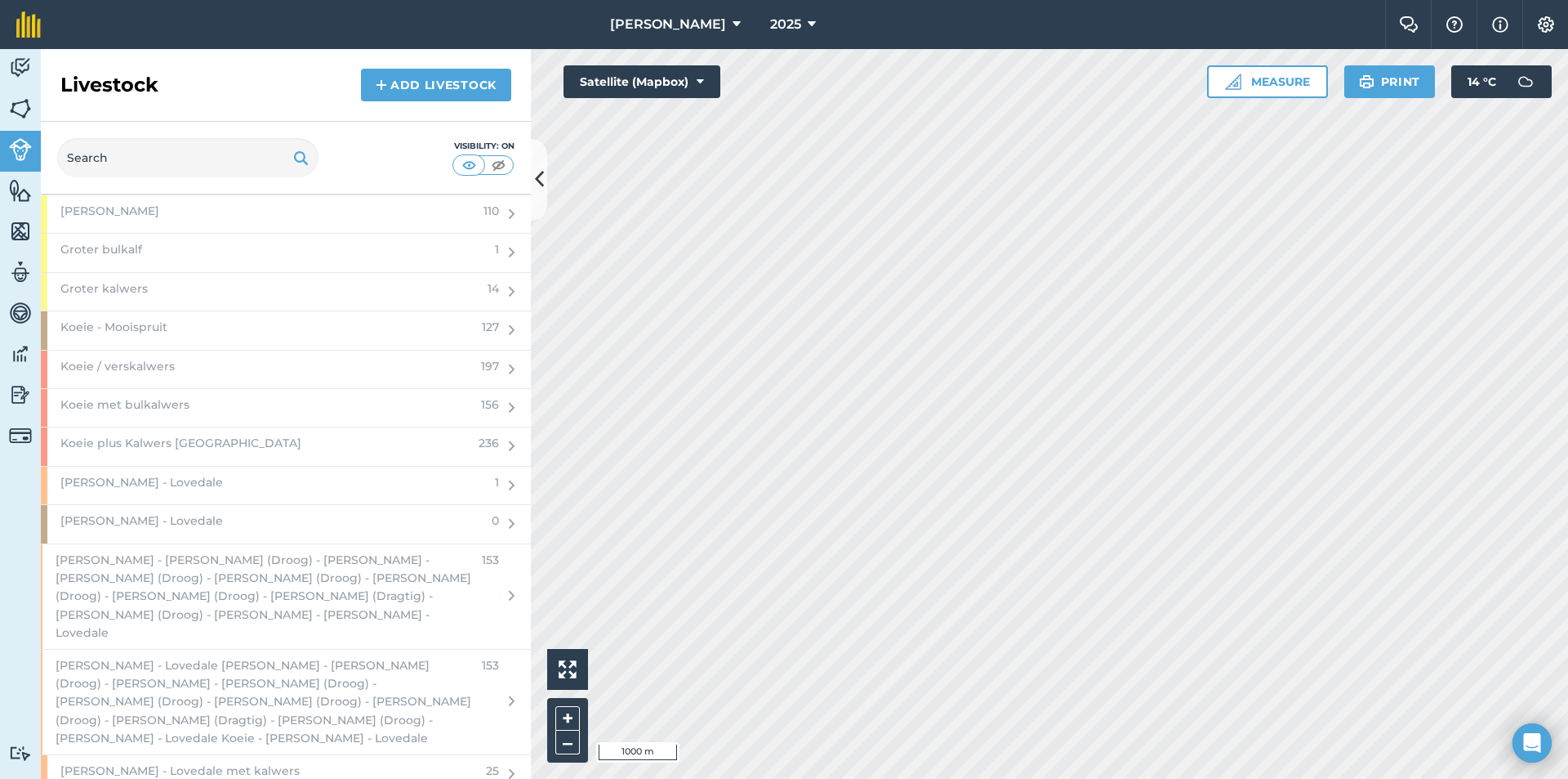
scroll to position [2207, 0]
click at [183, 309] on div "Koeie - Mooispruit" at bounding box center [256, 323] width 431 height 37
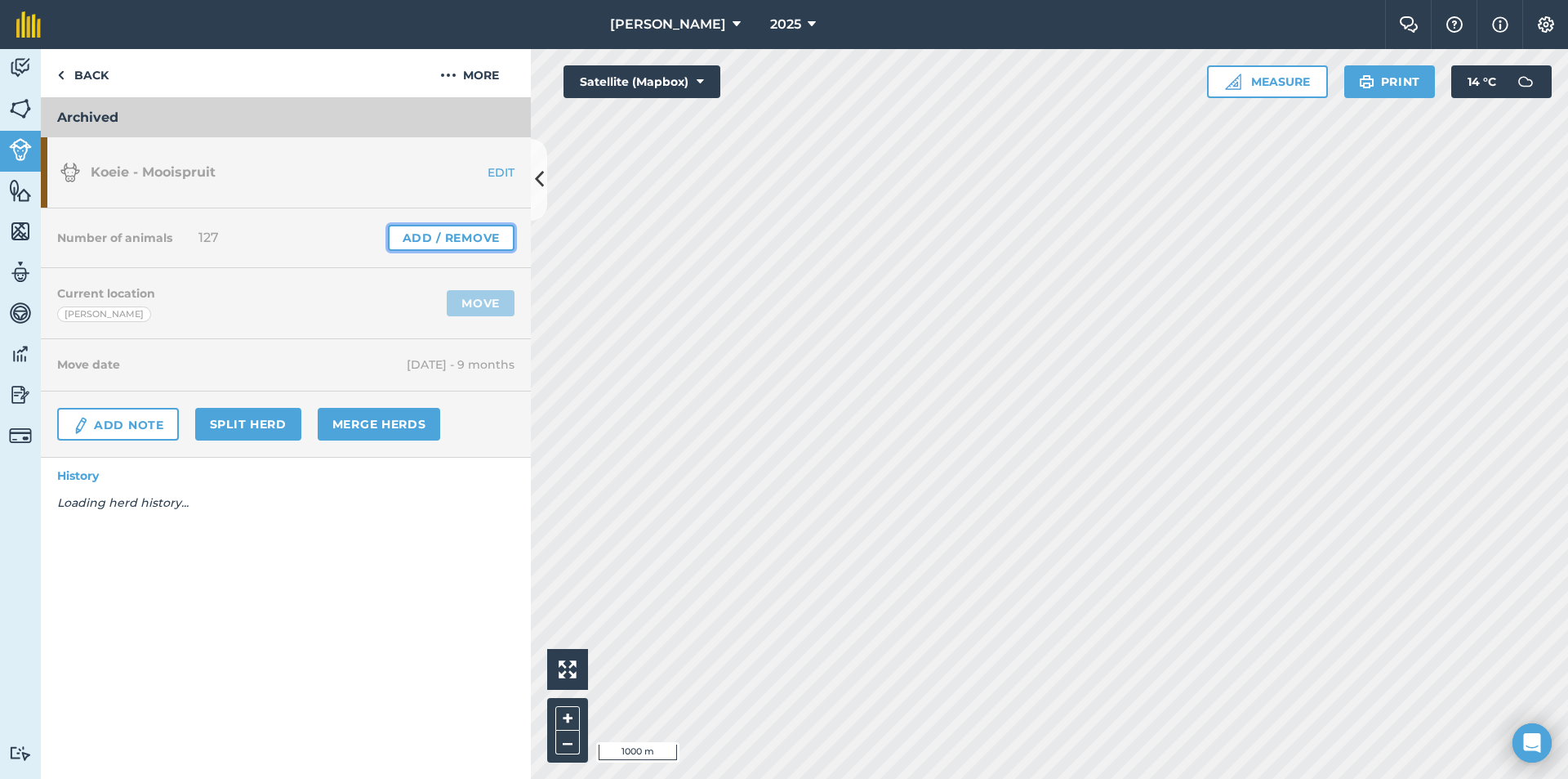
click at [471, 241] on link "Add / Remove" at bounding box center [451, 238] width 127 height 27
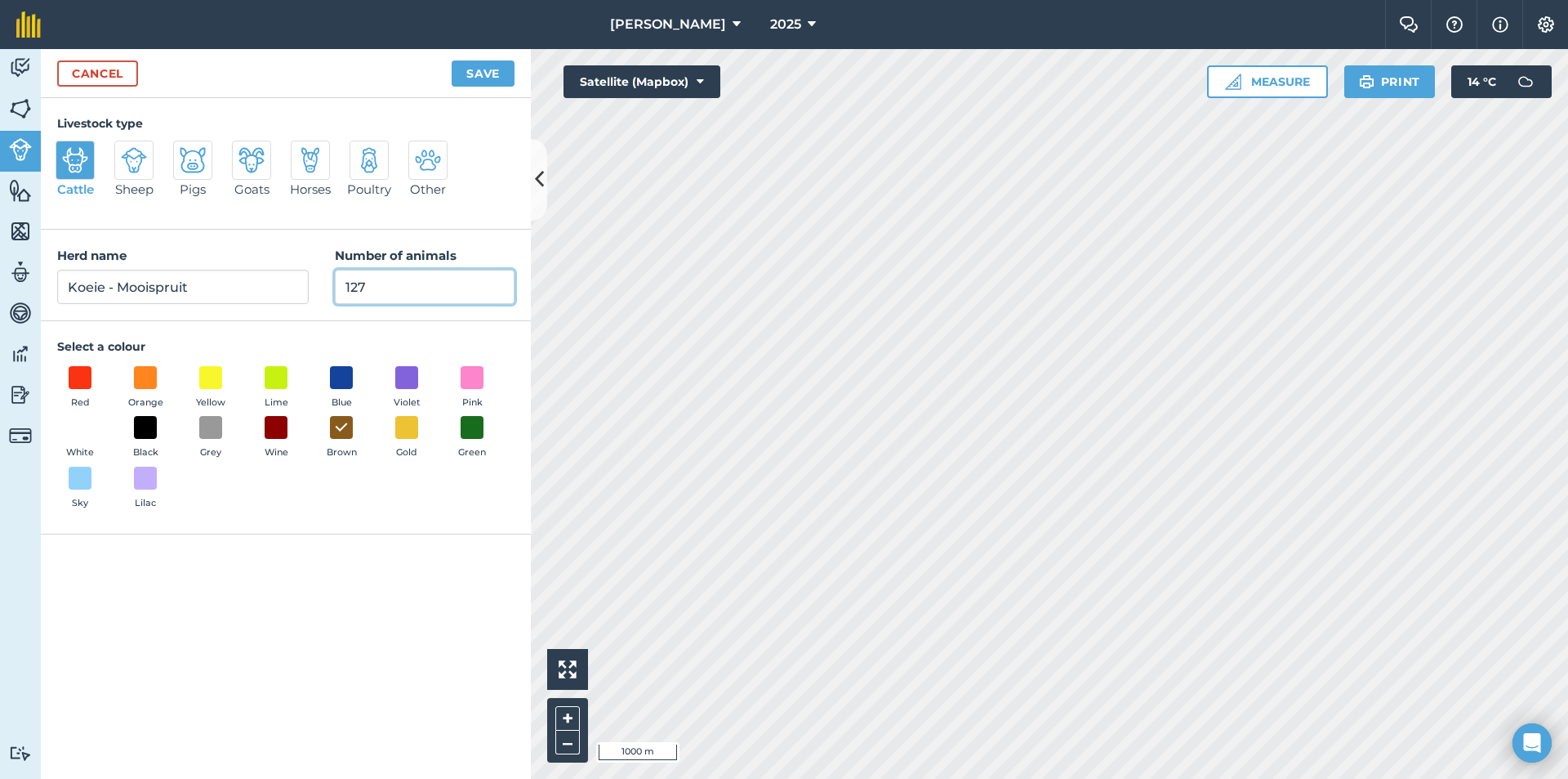
click at [376, 289] on input "127" at bounding box center [425, 286] width 180 height 34
type input "1"
type input "0"
click at [493, 71] on button "Save" at bounding box center [483, 74] width 63 height 27
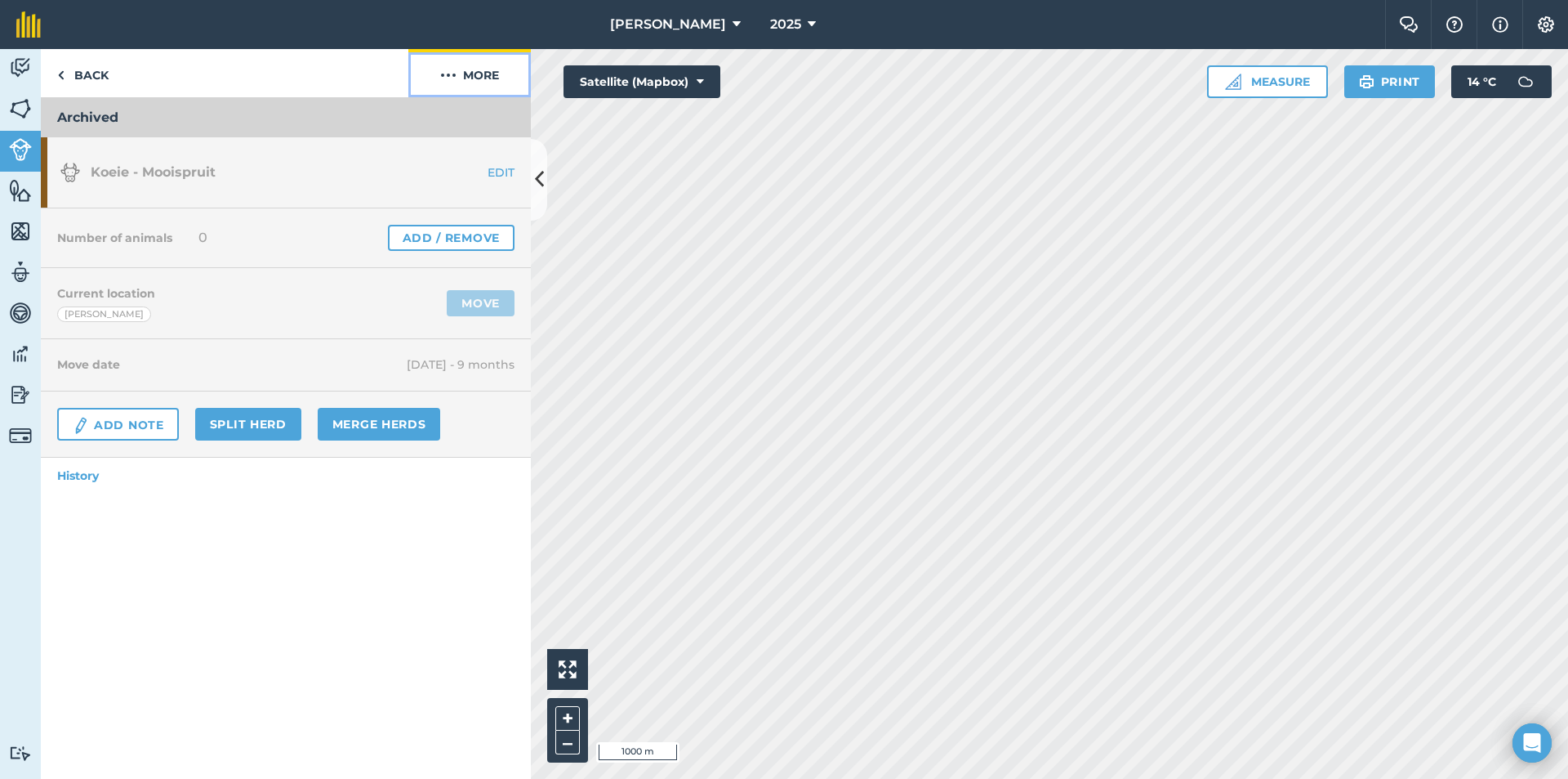
click at [488, 77] on button "More" at bounding box center [470, 73] width 123 height 48
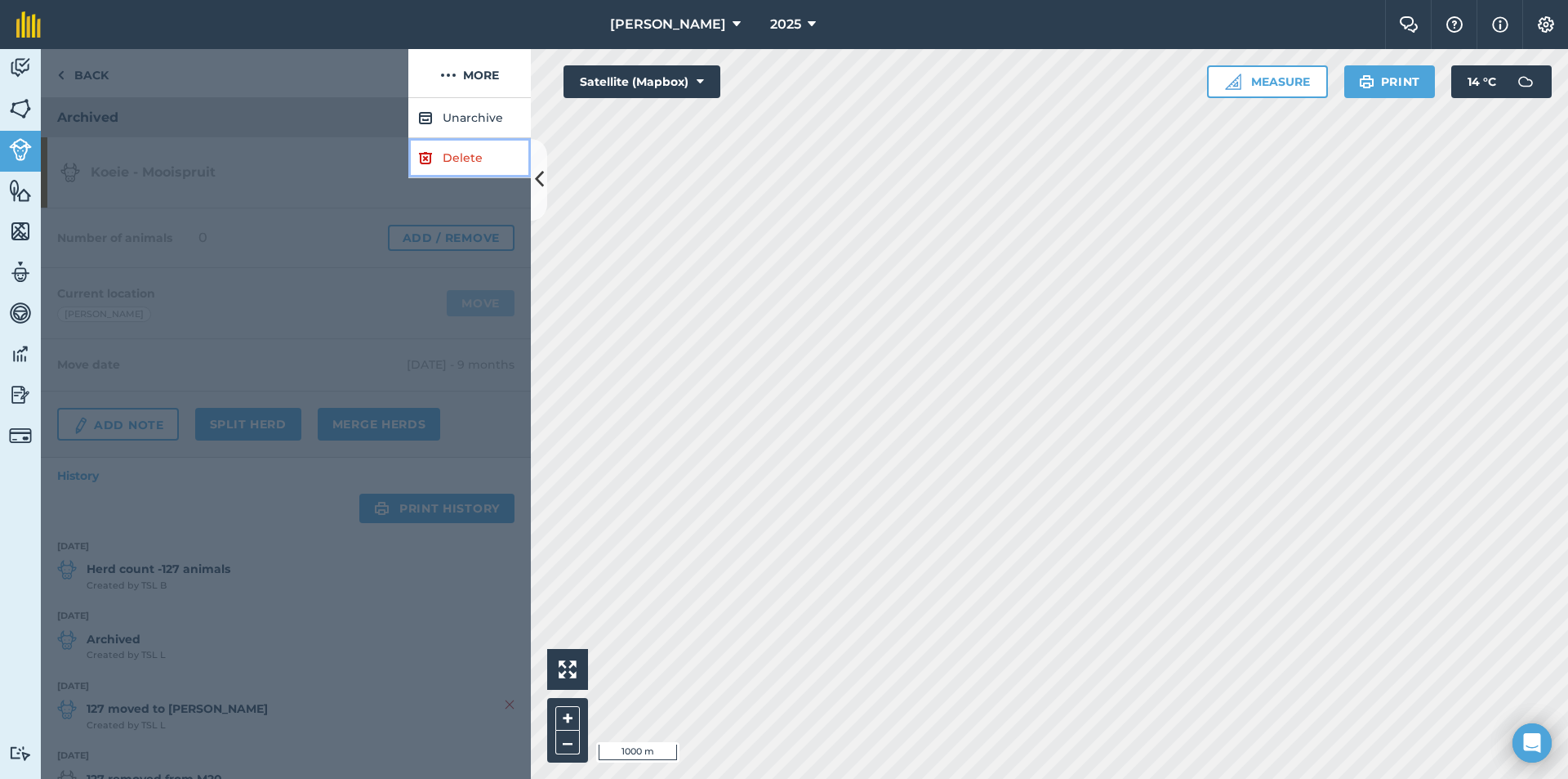
click at [442, 153] on link "Delete" at bounding box center [470, 158] width 123 height 40
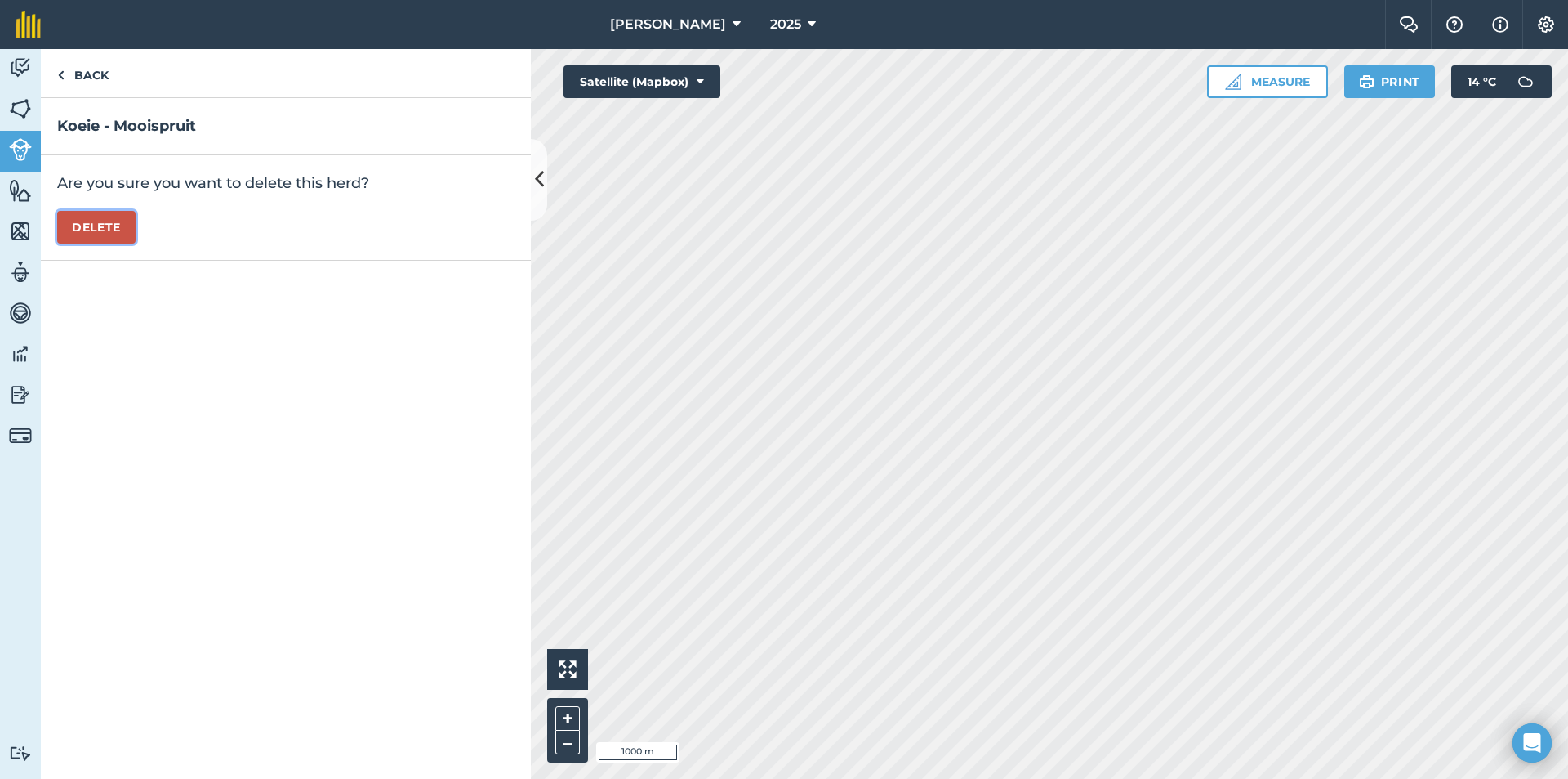
click at [90, 221] on button "Delete" at bounding box center [96, 226] width 79 height 32
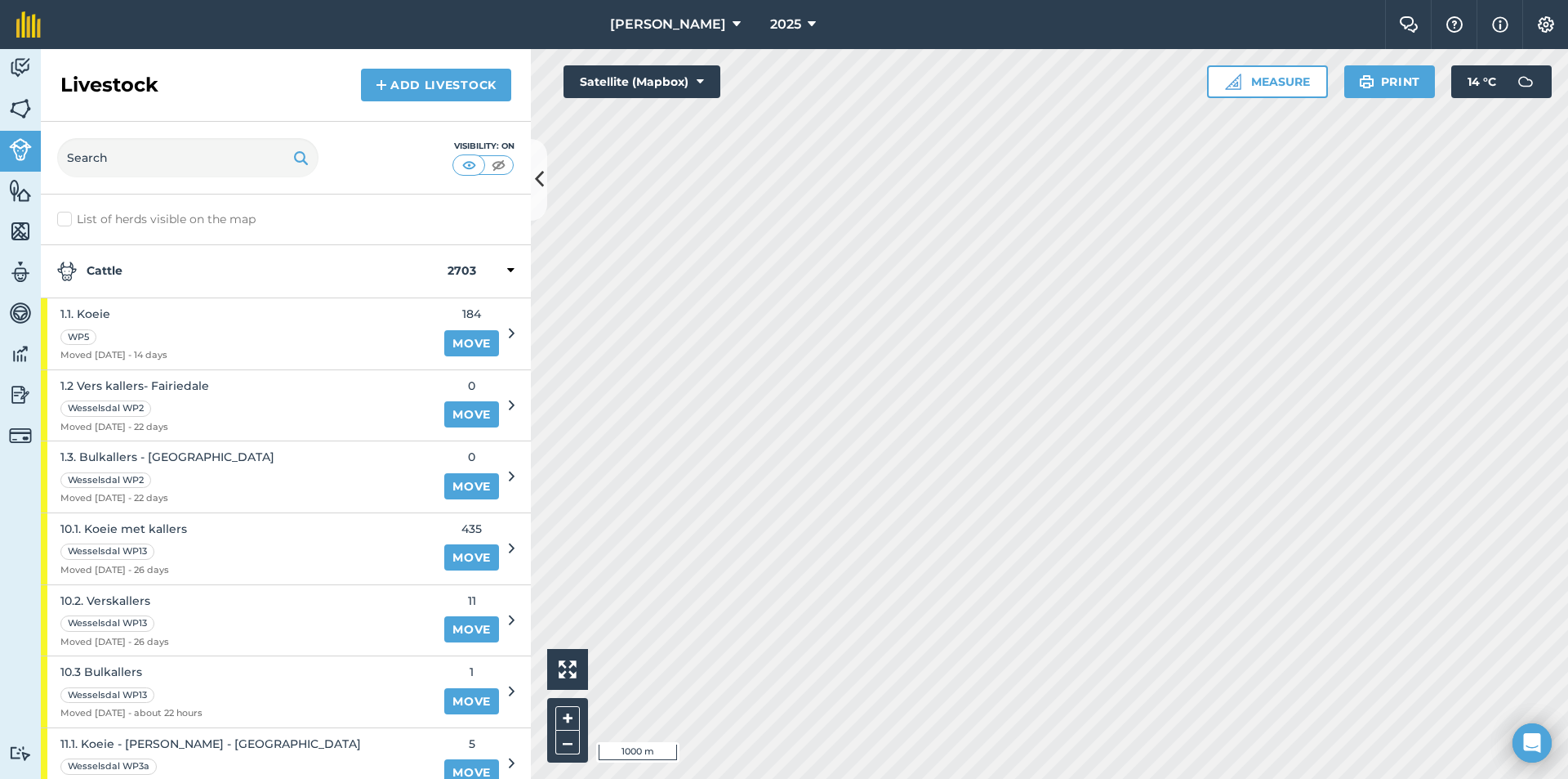
click at [232, 256] on div "Cattle 2703" at bounding box center [285, 272] width 490 height 53
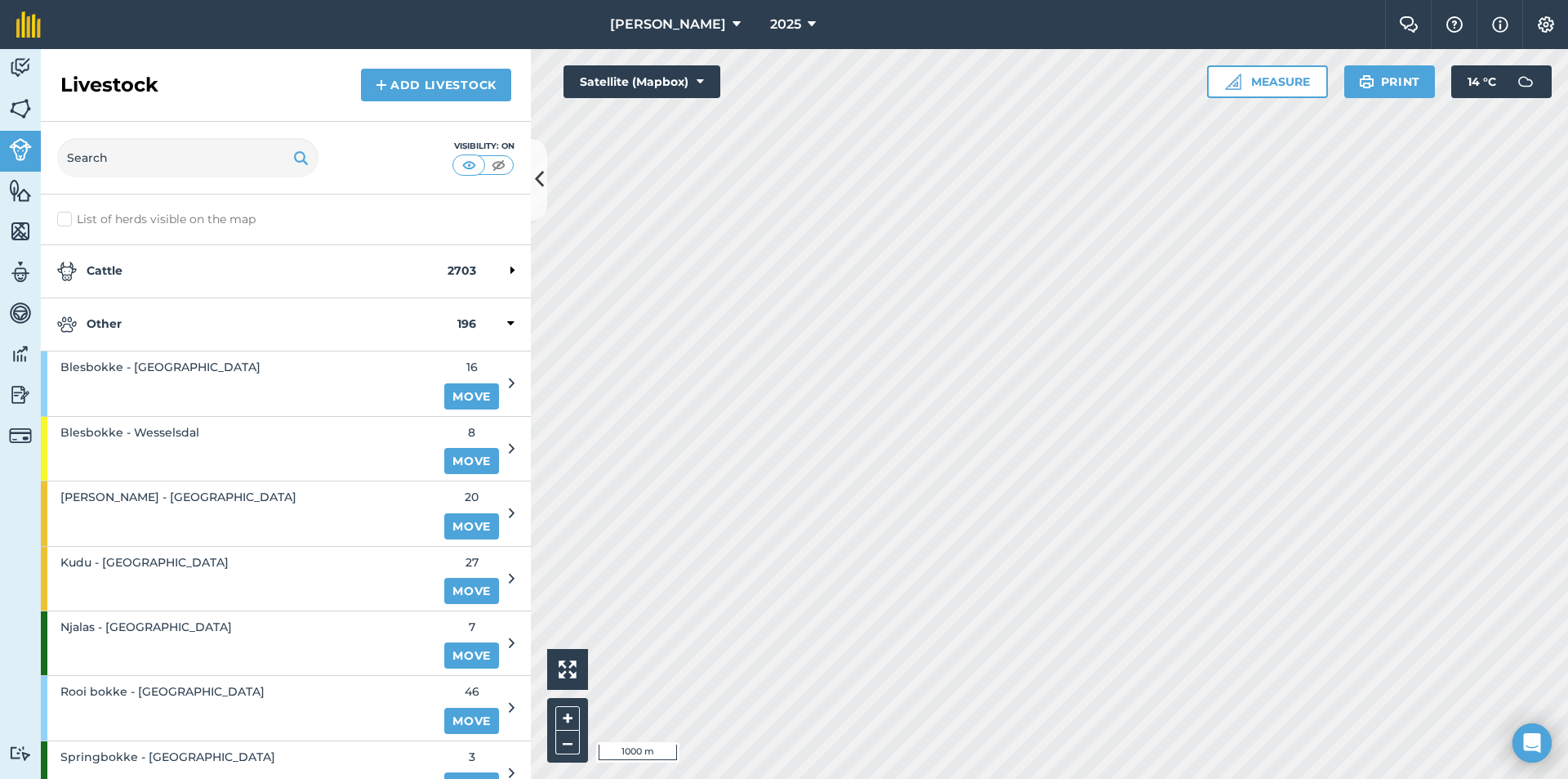
click at [138, 324] on strong "Other" at bounding box center [257, 324] width 400 height 20
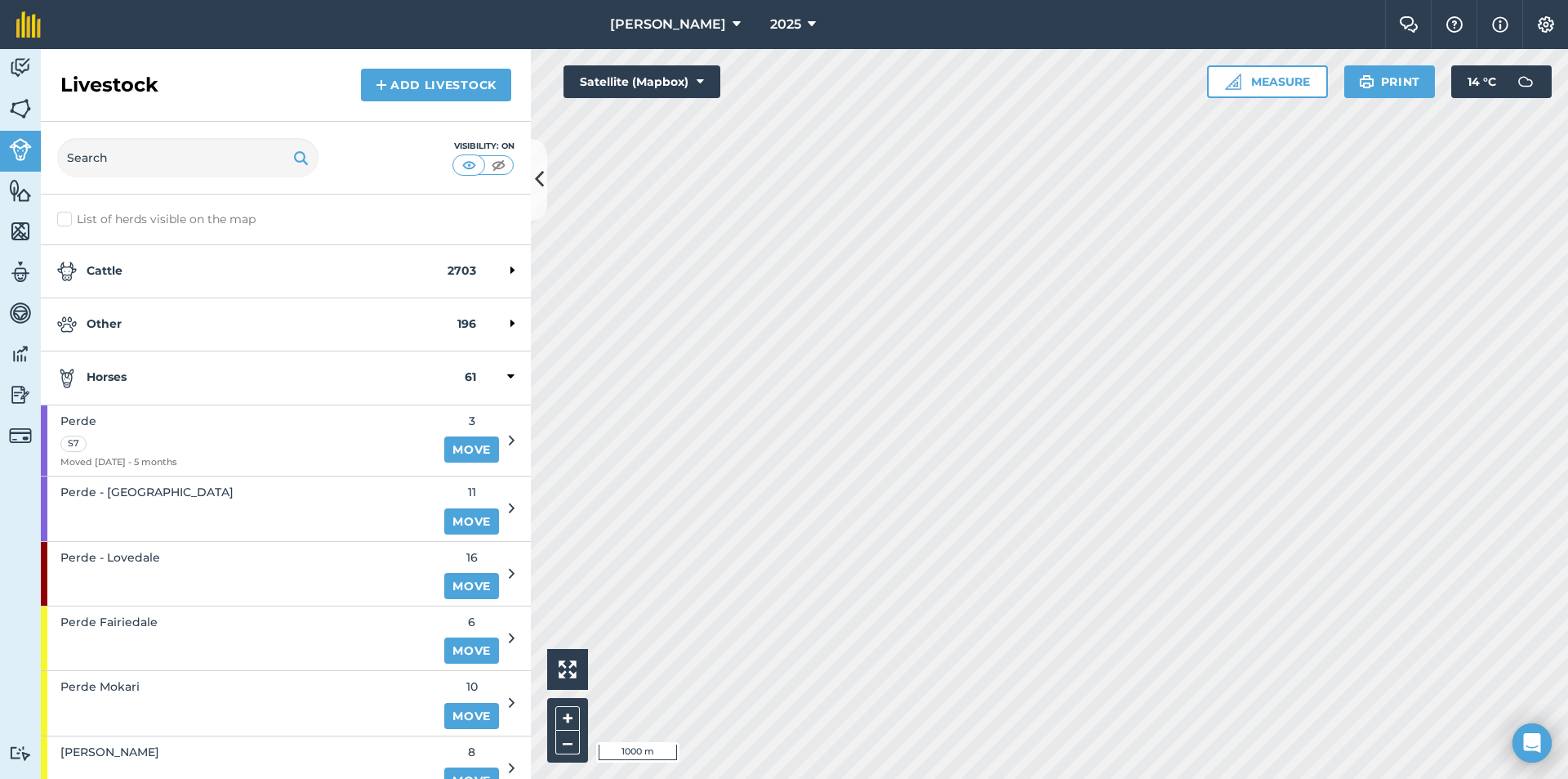
click at [135, 376] on strong "Horses" at bounding box center [261, 377] width 408 height 20
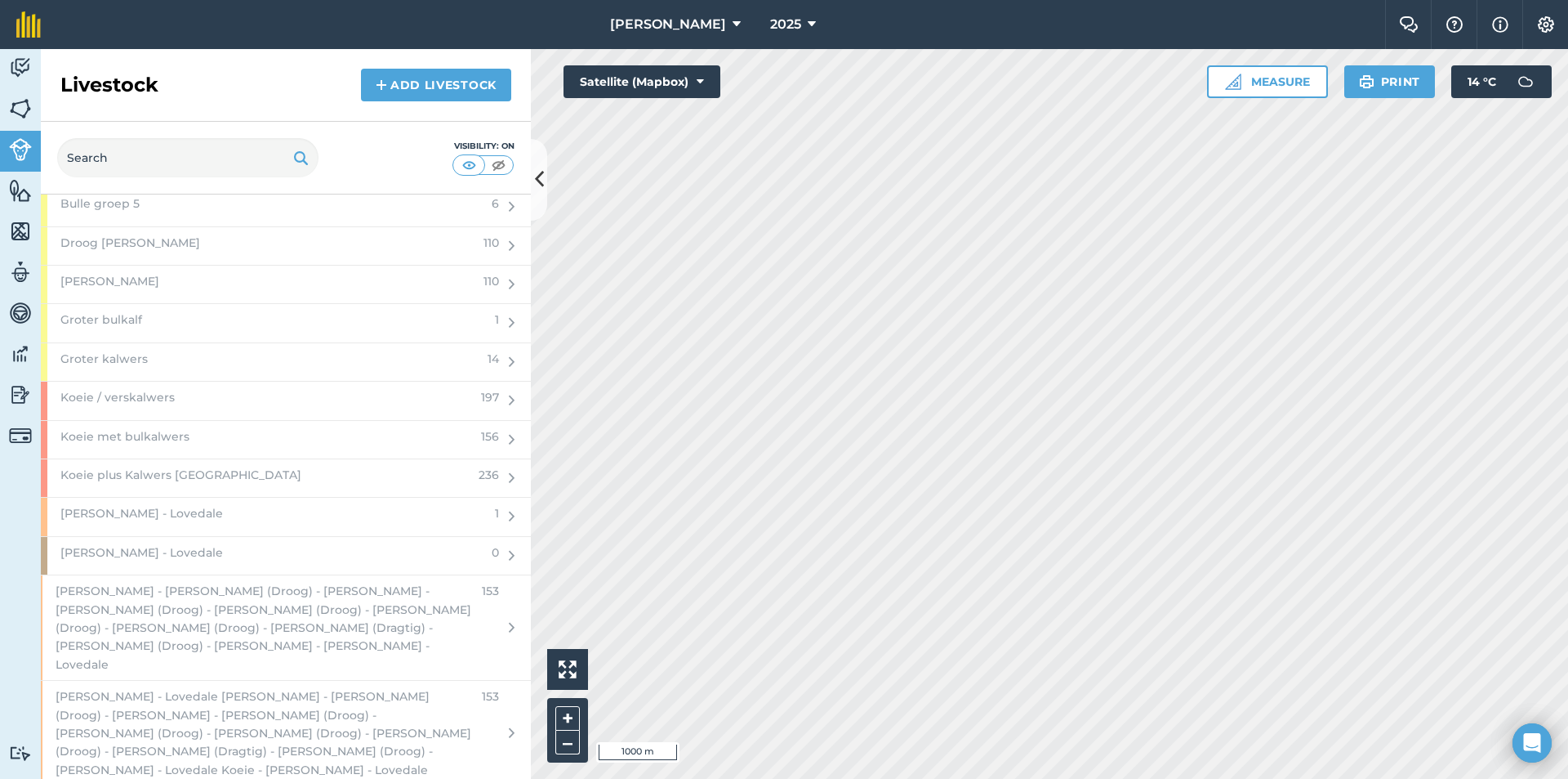
scroll to position [2125, 0]
click at [182, 402] on div "Koeie / verskalwers" at bounding box center [255, 405] width 430 height 37
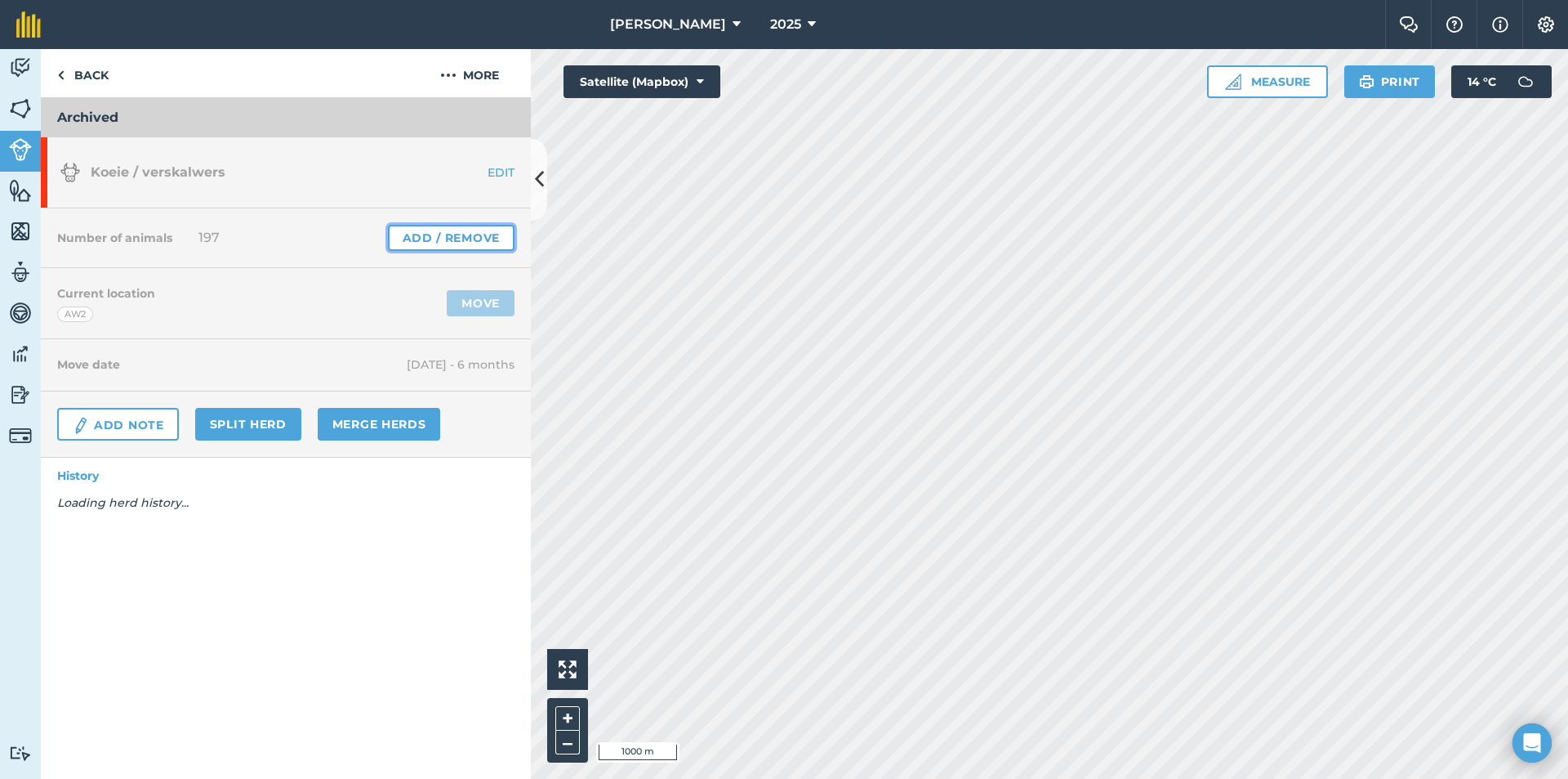
click at [432, 236] on link "Add / Remove" at bounding box center [451, 238] width 127 height 27
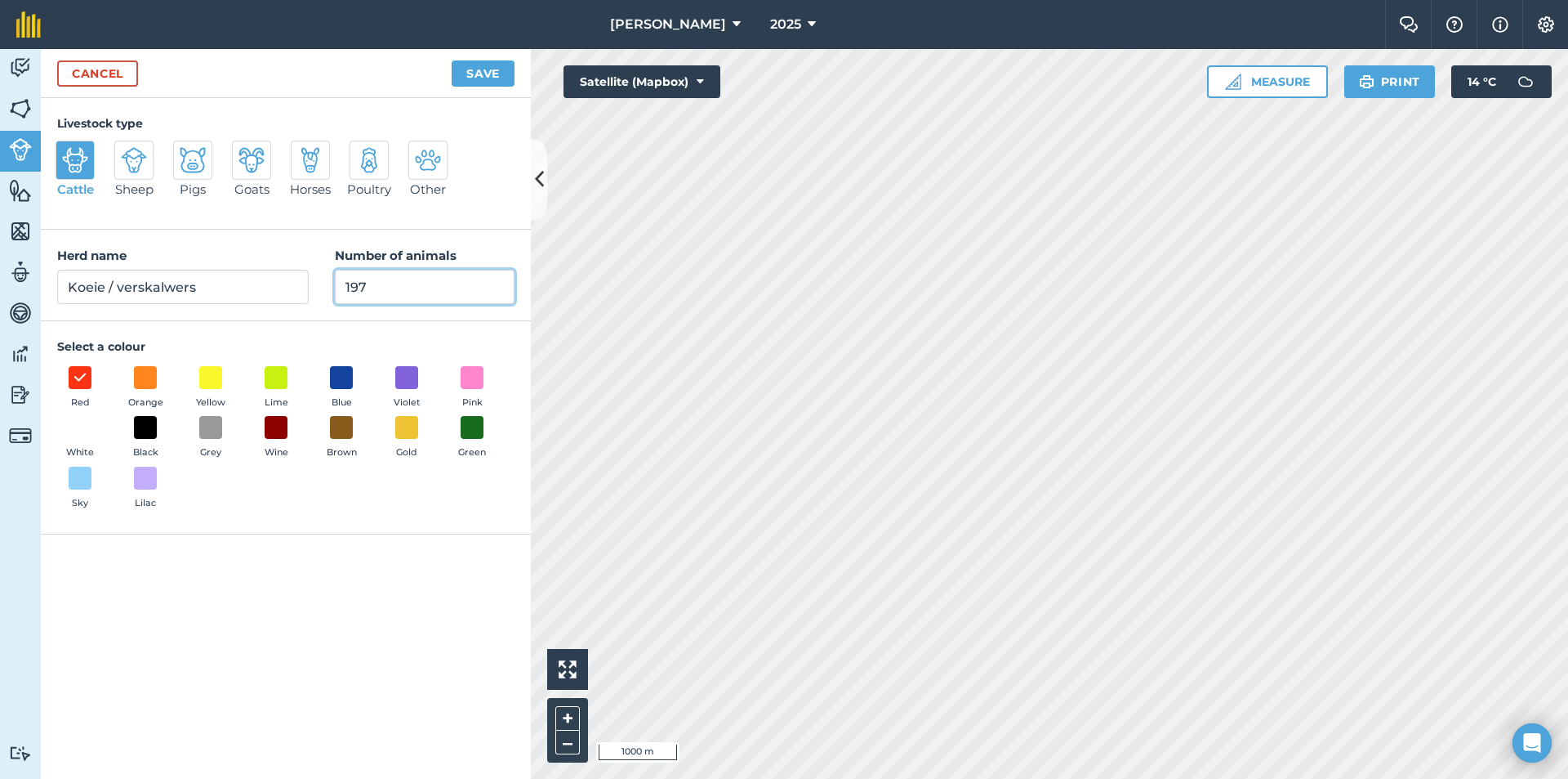
click at [415, 281] on input "197" at bounding box center [425, 286] width 180 height 34
type input "1"
type input "0"
click at [488, 79] on button "Save" at bounding box center [483, 74] width 63 height 27
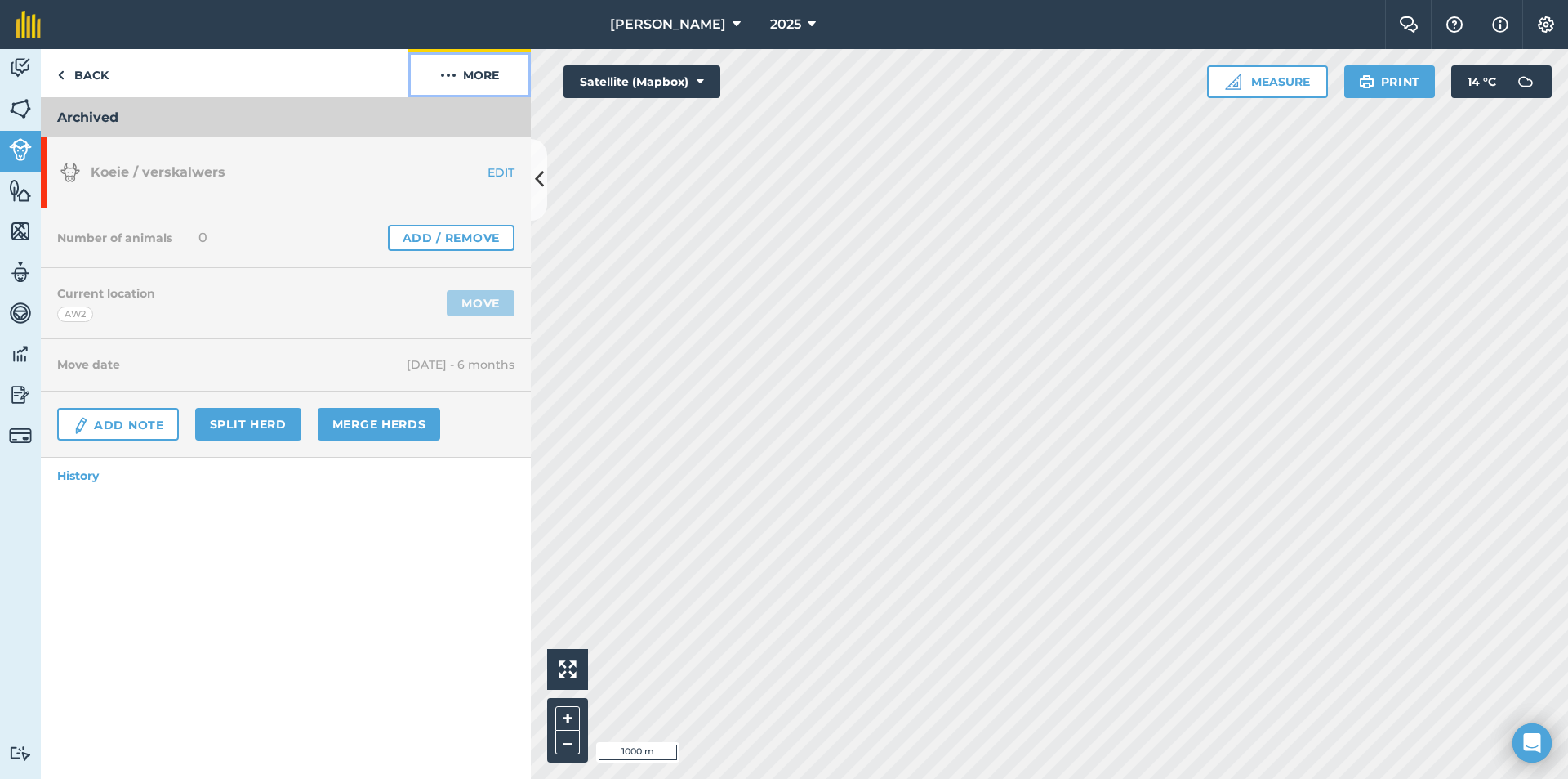
click at [482, 78] on button "More" at bounding box center [470, 73] width 123 height 48
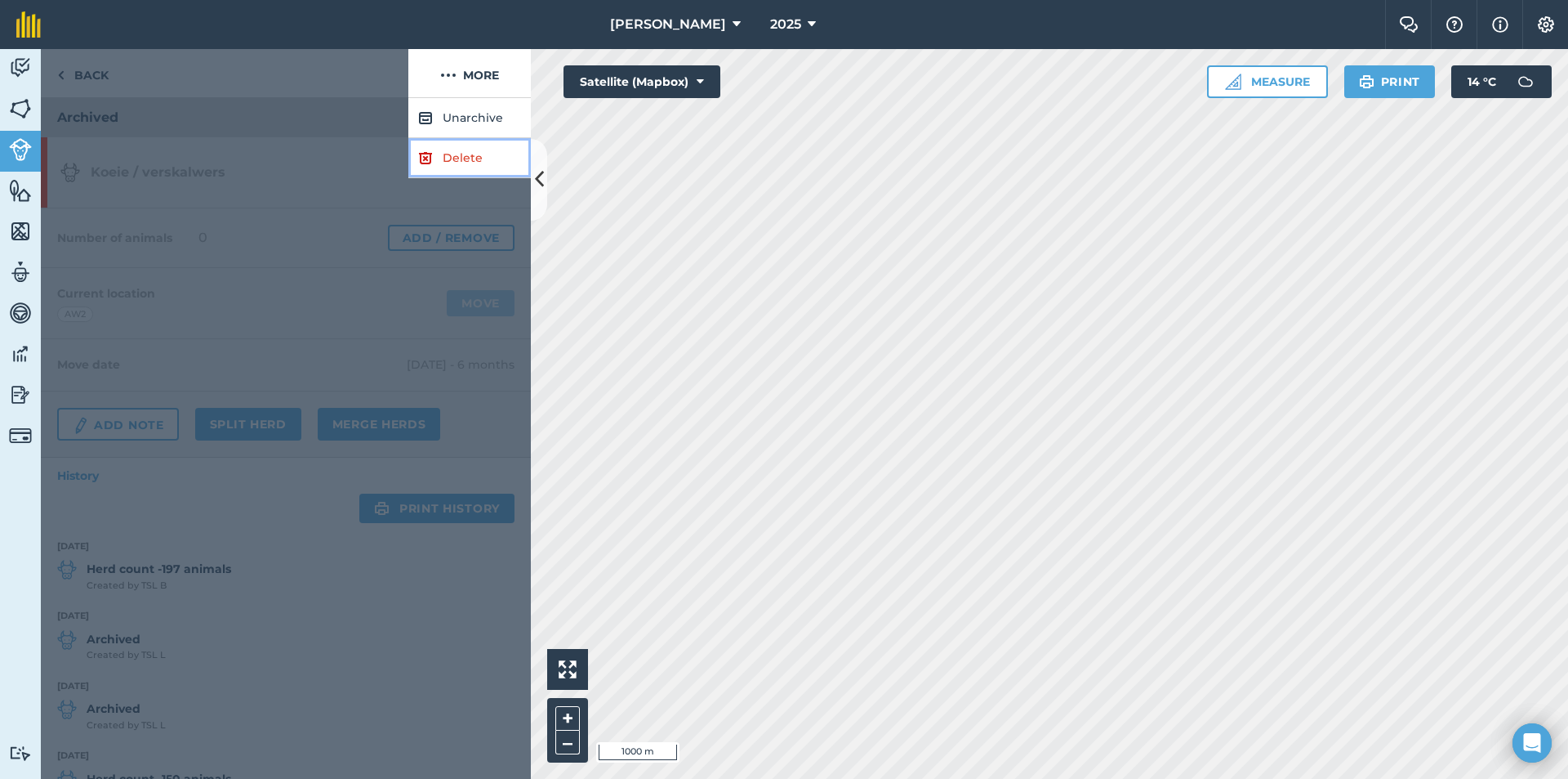
click at [468, 150] on link "Delete" at bounding box center [470, 158] width 123 height 40
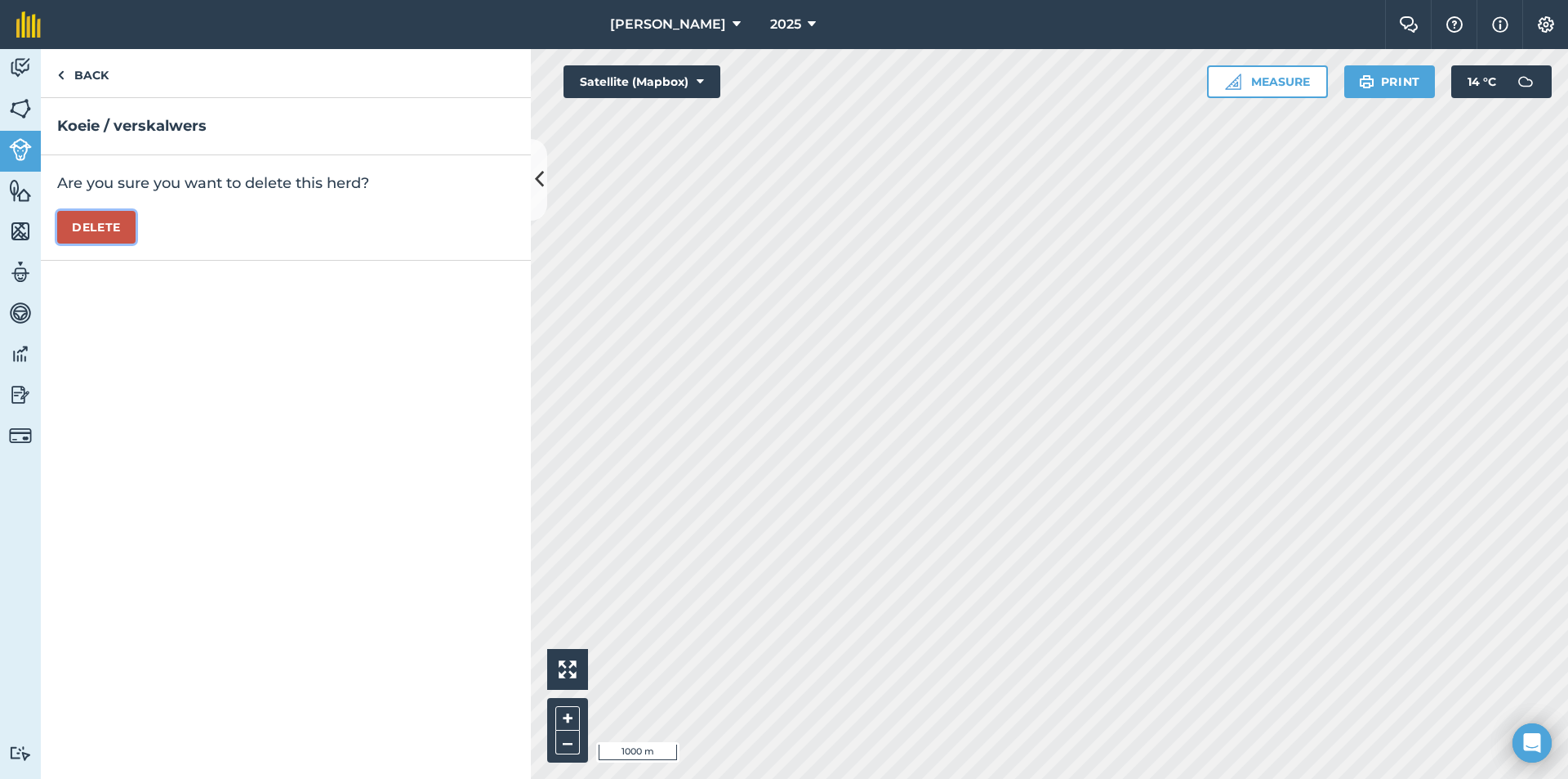
click at [79, 231] on button "Delete" at bounding box center [96, 226] width 79 height 32
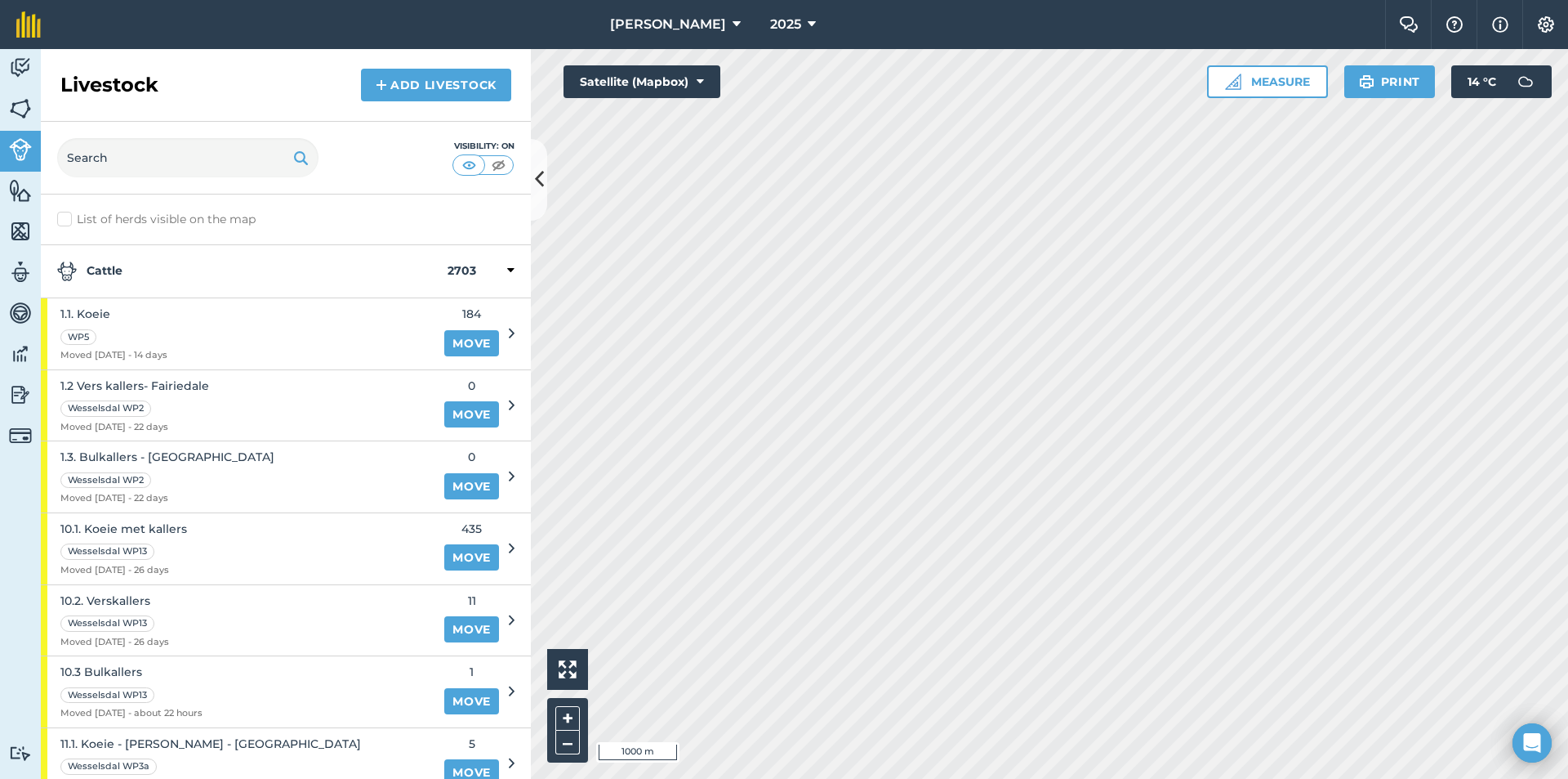
click at [101, 273] on strong "Cattle" at bounding box center [252, 271] width 391 height 20
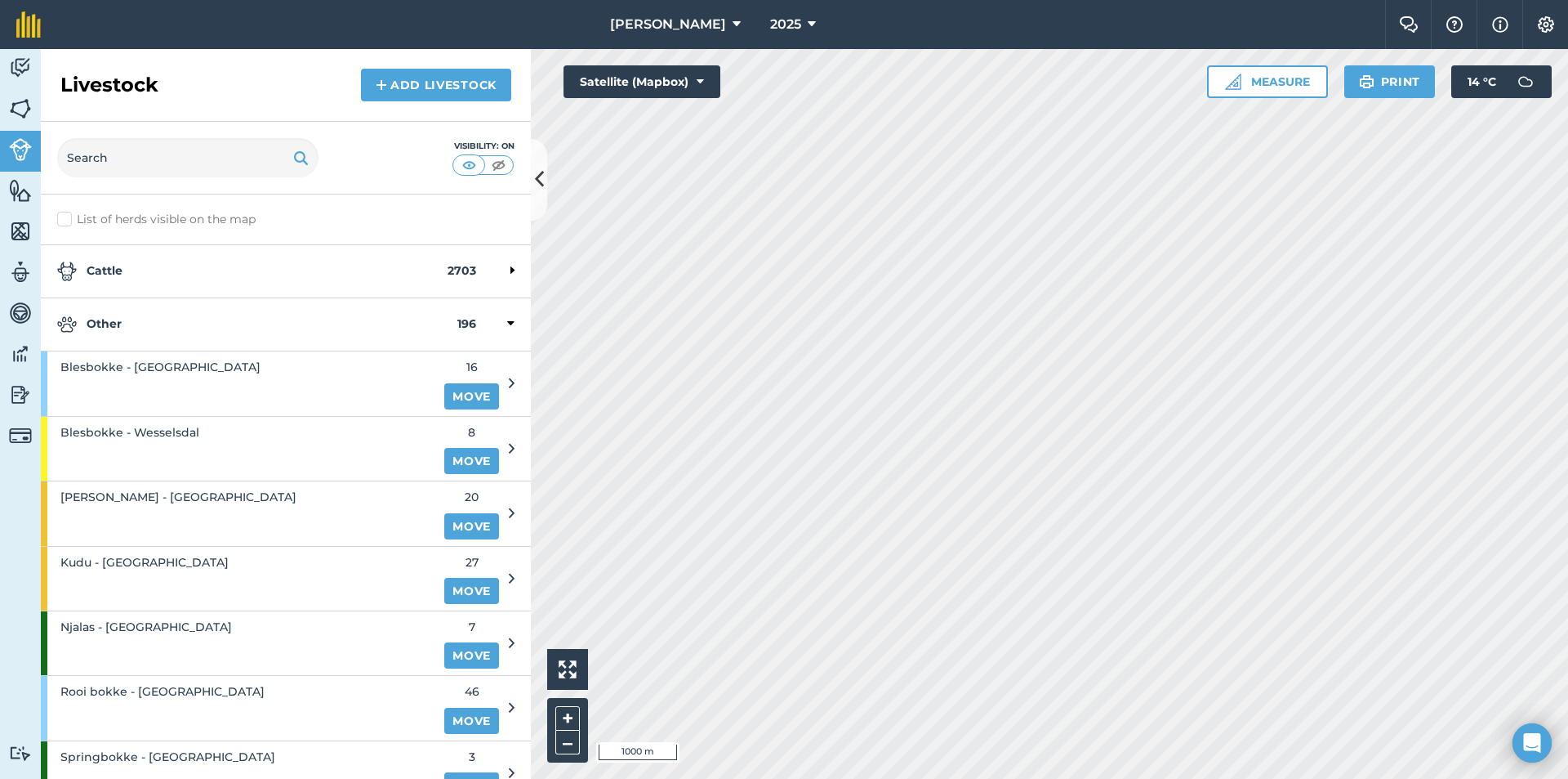
click at [123, 329] on strong "Other" at bounding box center [257, 324] width 400 height 20
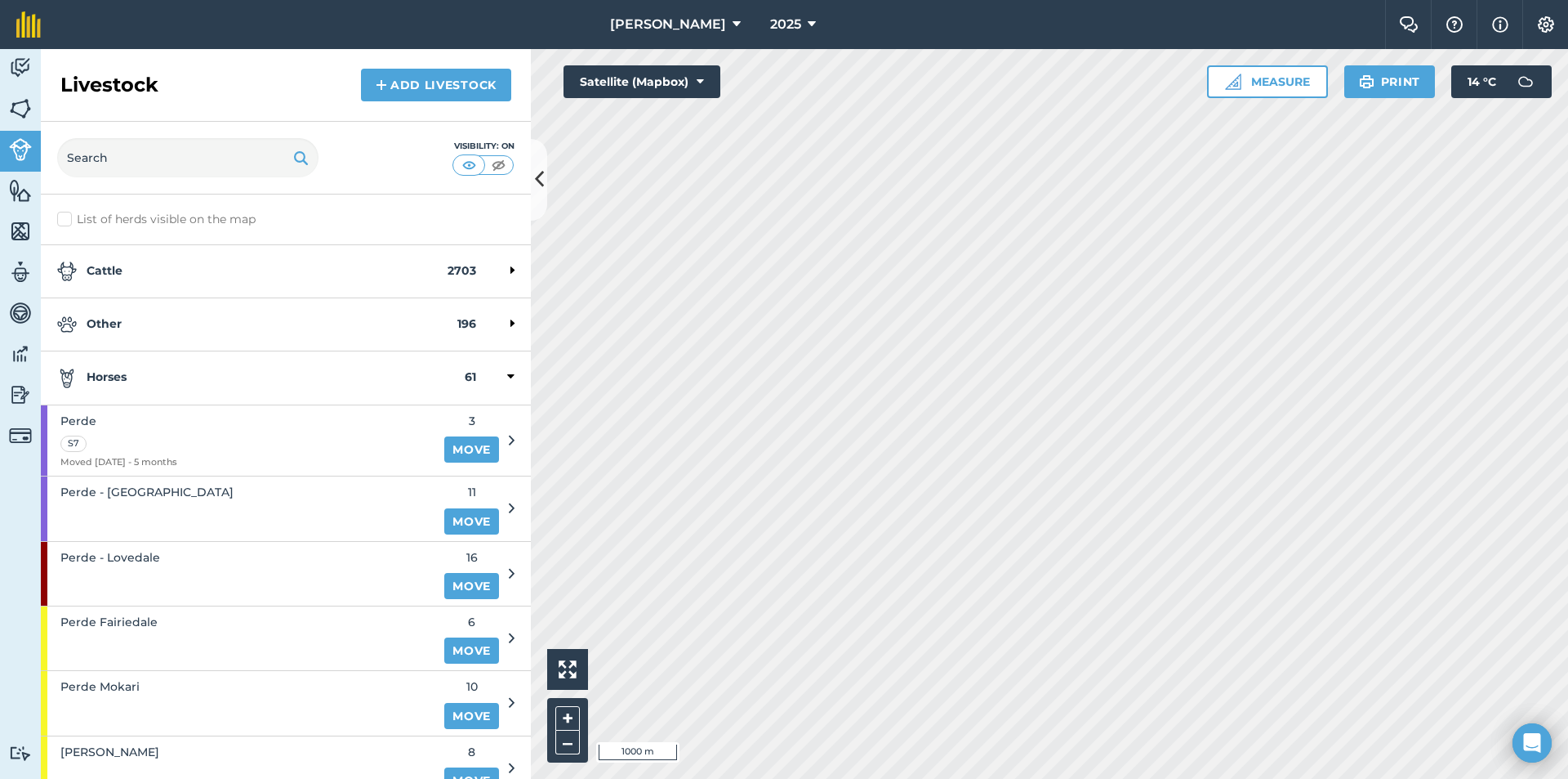
click at [142, 371] on strong "Horses" at bounding box center [261, 377] width 408 height 20
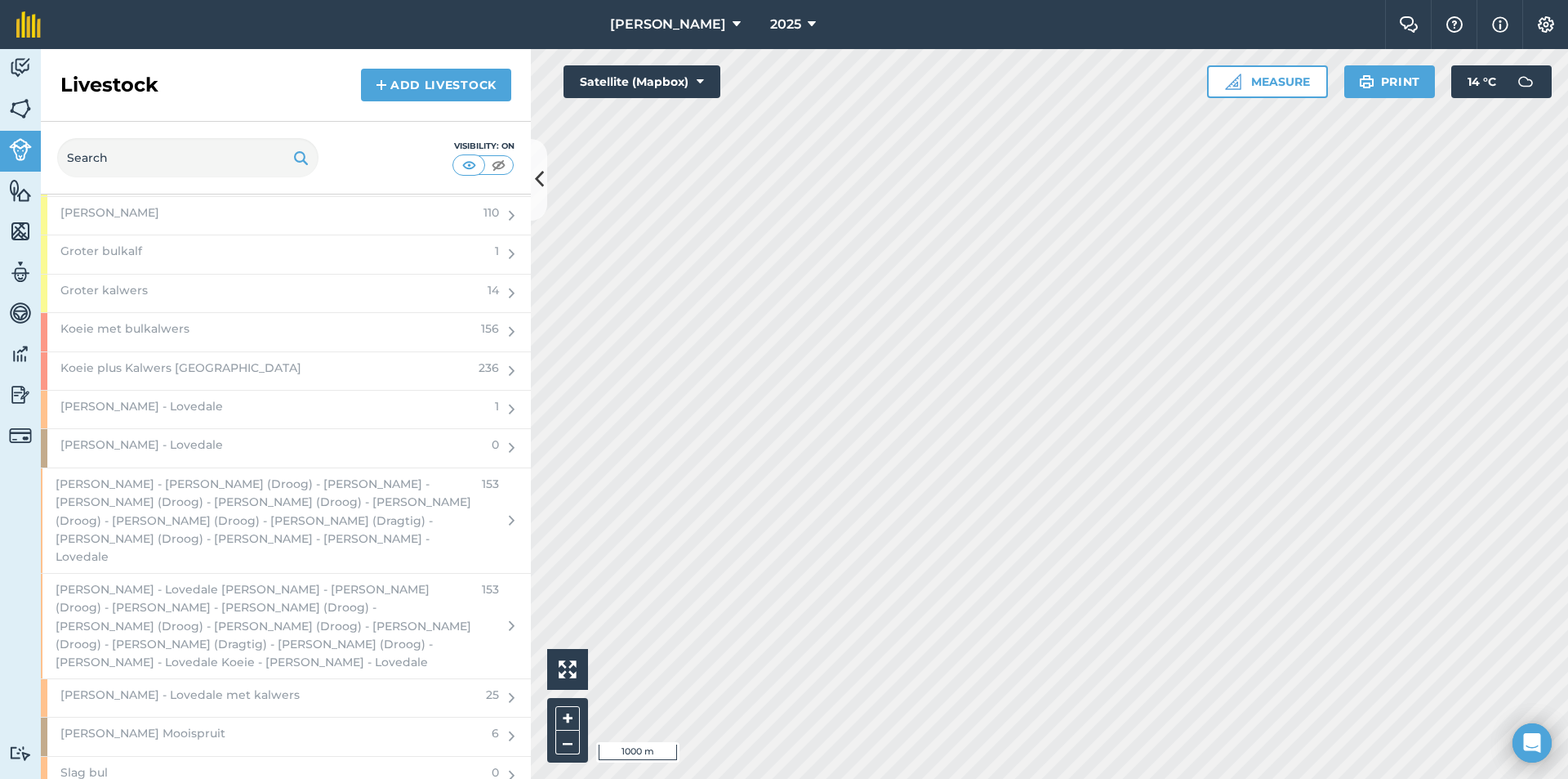
scroll to position [2125, 0]
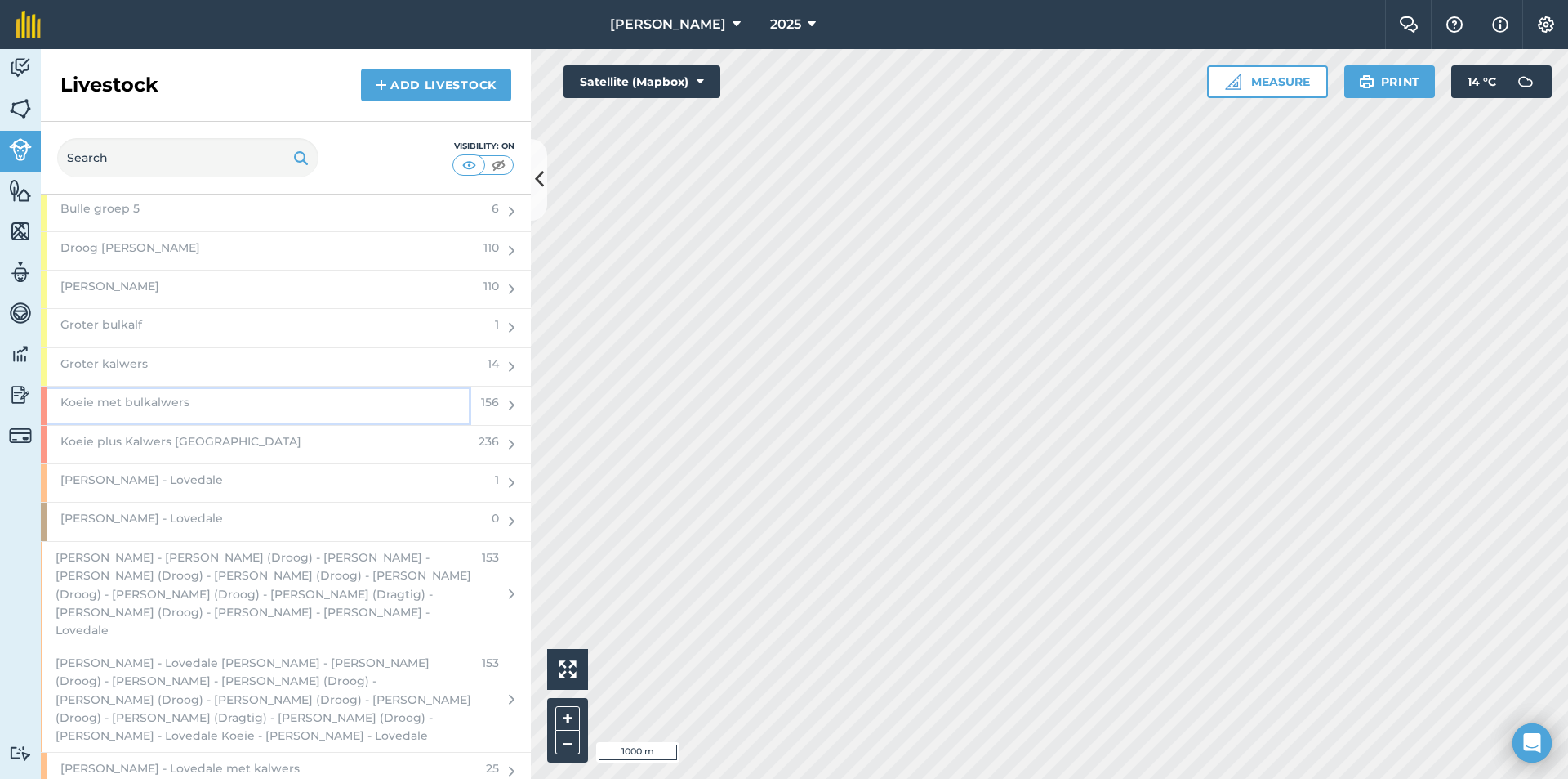
click at [160, 406] on span "Koeie met bulkalwers" at bounding box center [125, 402] width 129 height 18
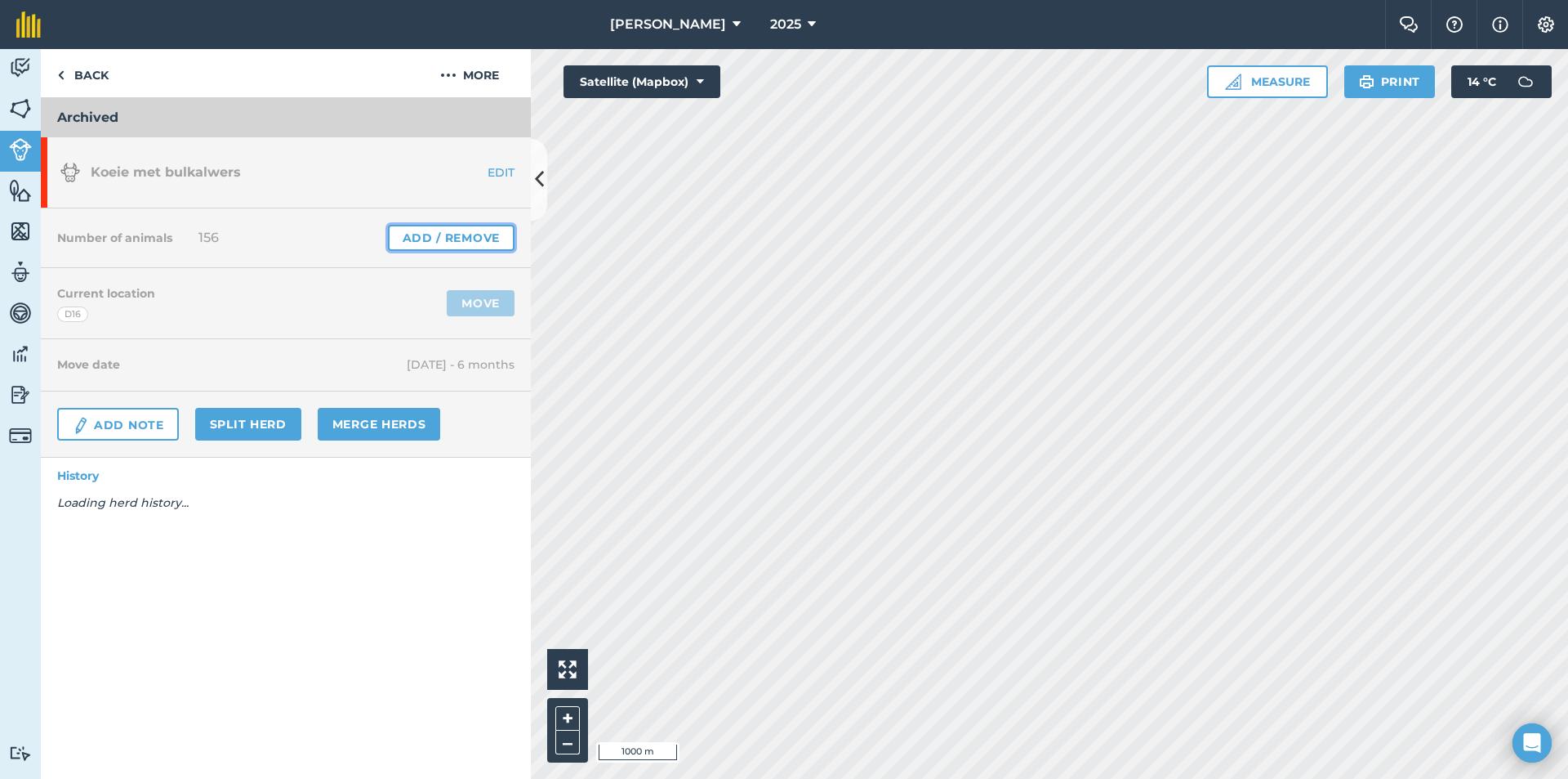
click at [433, 244] on link "Add / Remove" at bounding box center [451, 238] width 127 height 27
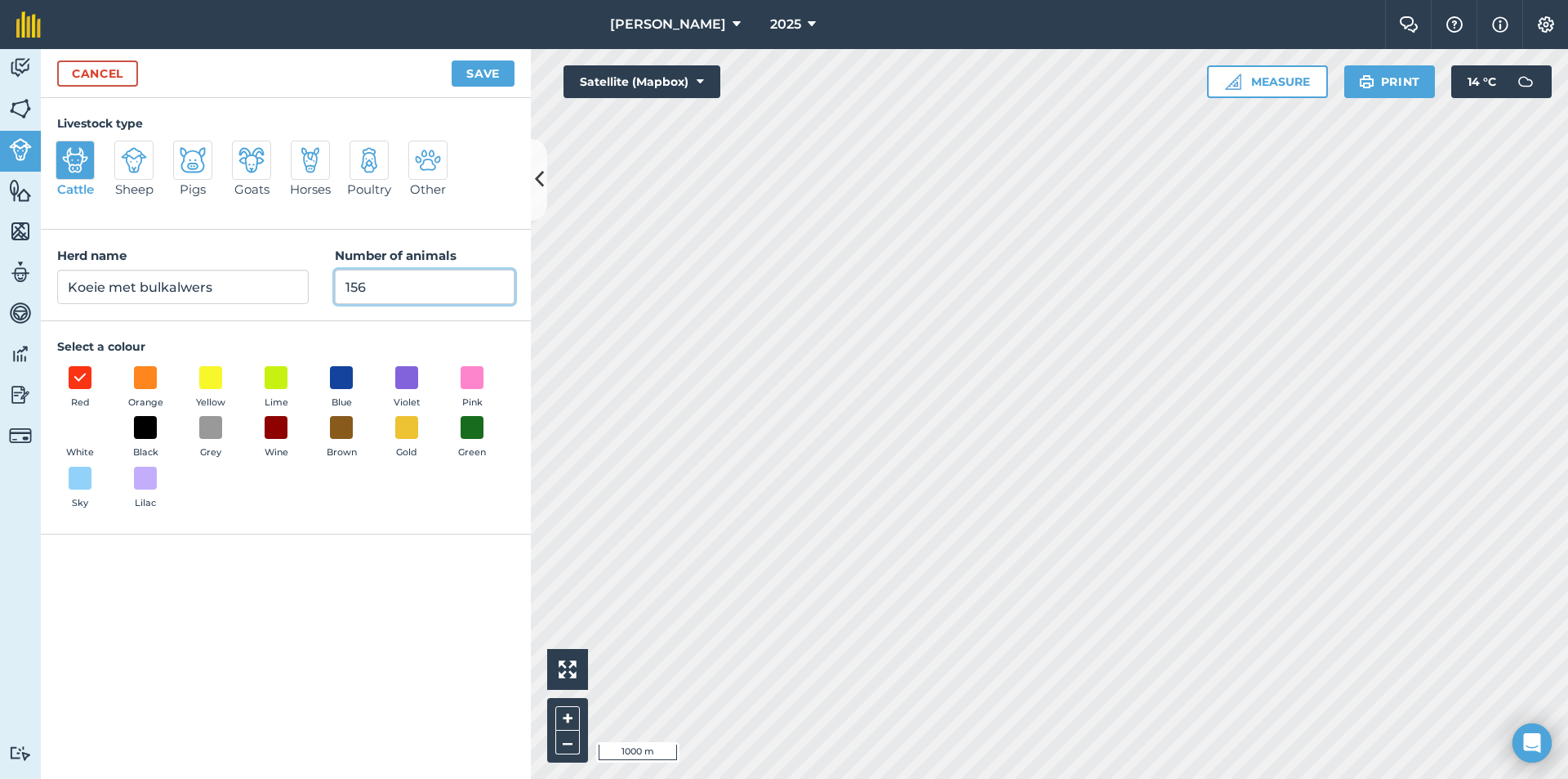
drag, startPoint x: 405, startPoint y: 279, endPoint x: 405, endPoint y: 268, distance: 11.0
click at [405, 279] on input "156" at bounding box center [425, 286] width 180 height 34
type input "1"
type input "0"
click at [468, 76] on button "Save" at bounding box center [483, 74] width 63 height 27
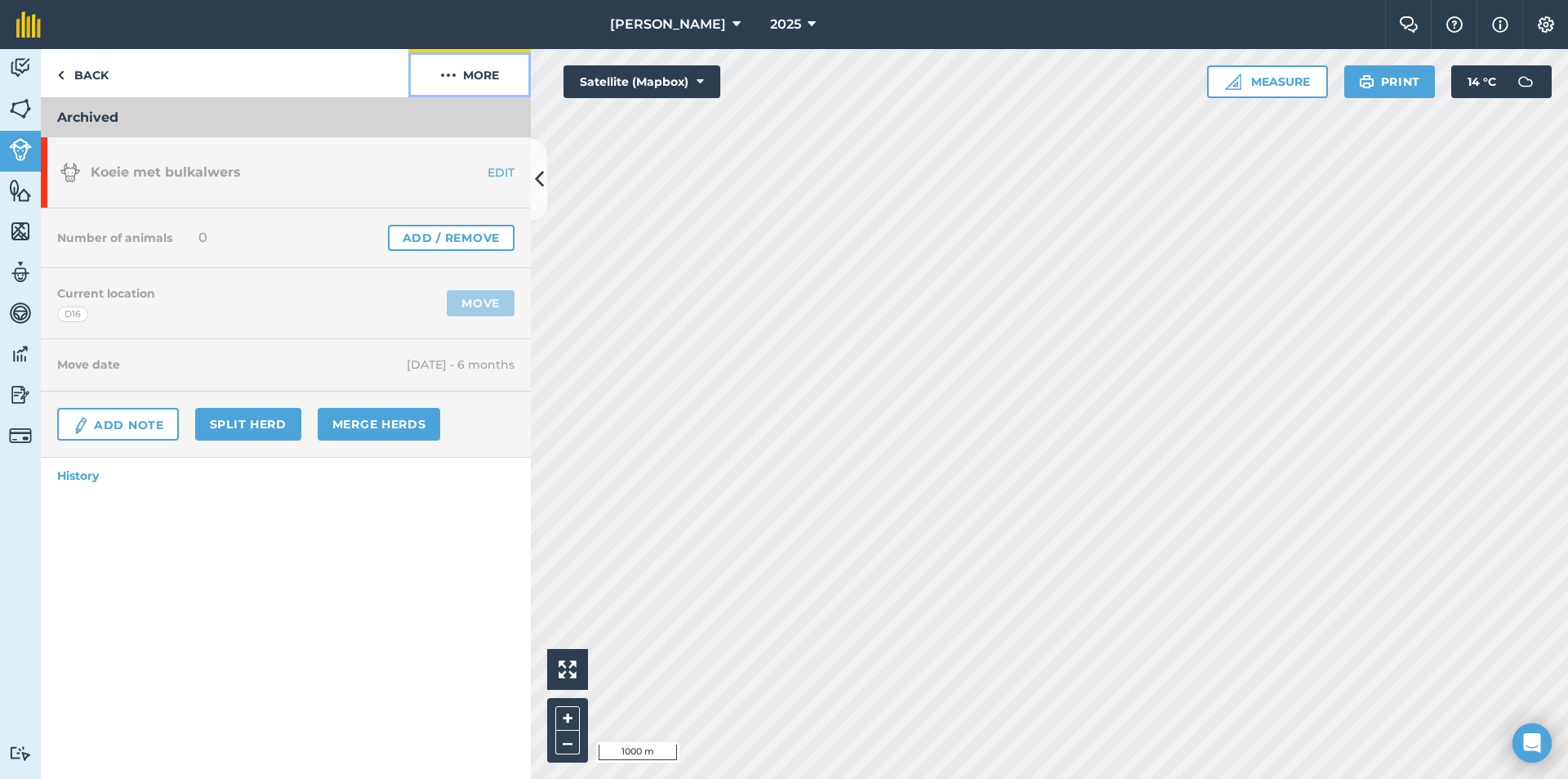
click at [468, 74] on button "More" at bounding box center [470, 73] width 123 height 48
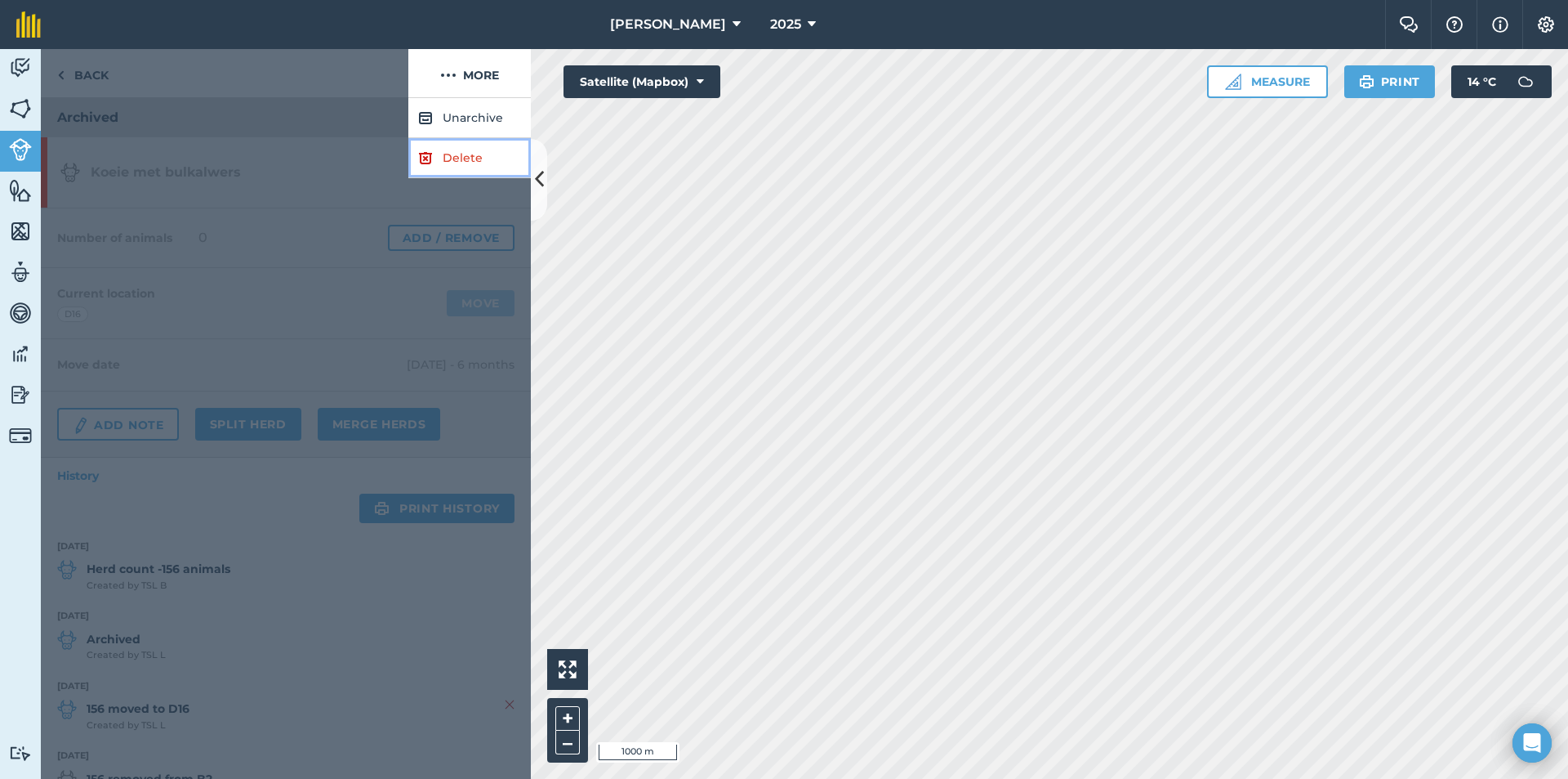
click at [448, 153] on link "Delete" at bounding box center [470, 158] width 123 height 40
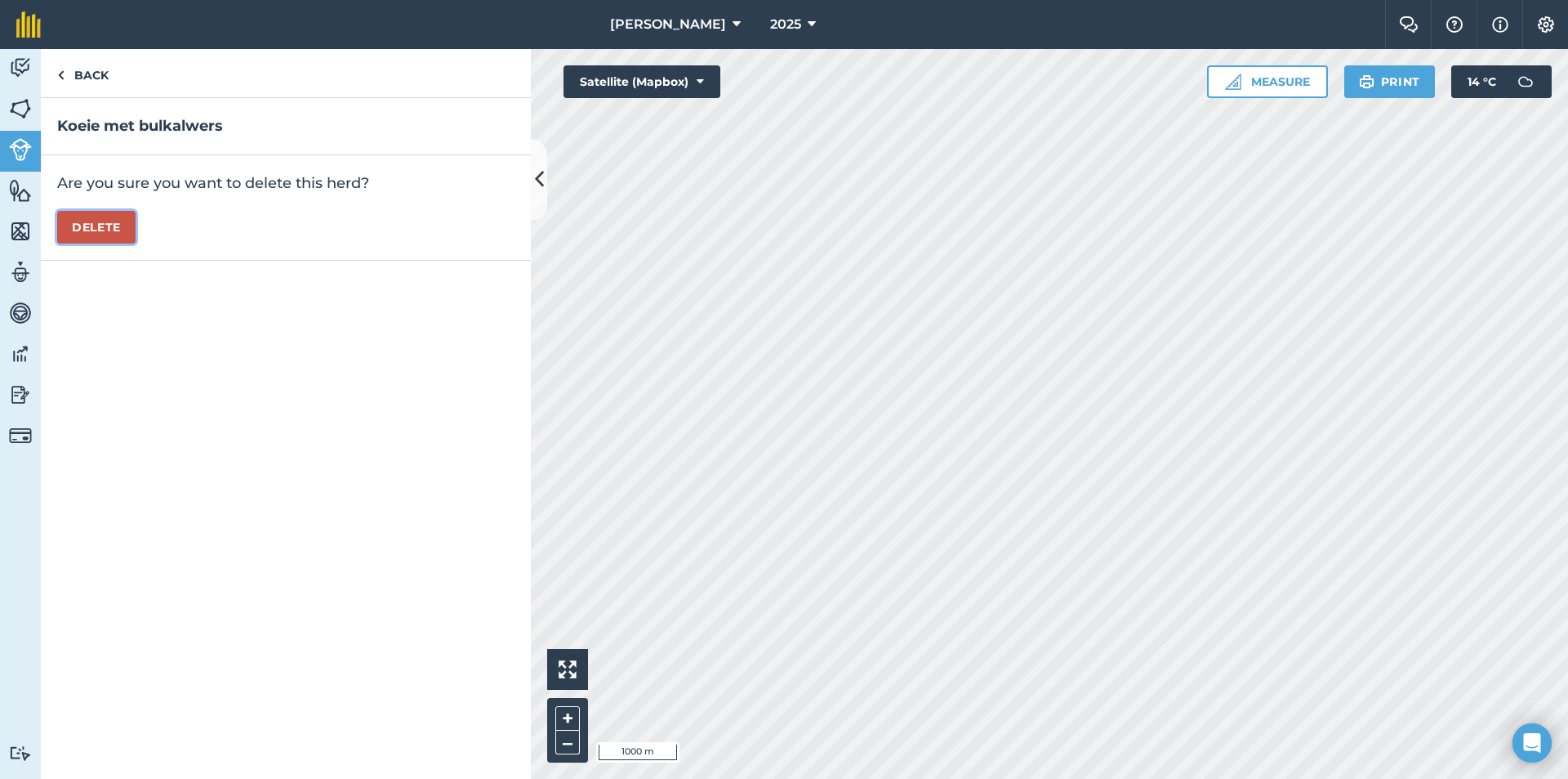
click at [118, 222] on button "Delete" at bounding box center [96, 226] width 79 height 32
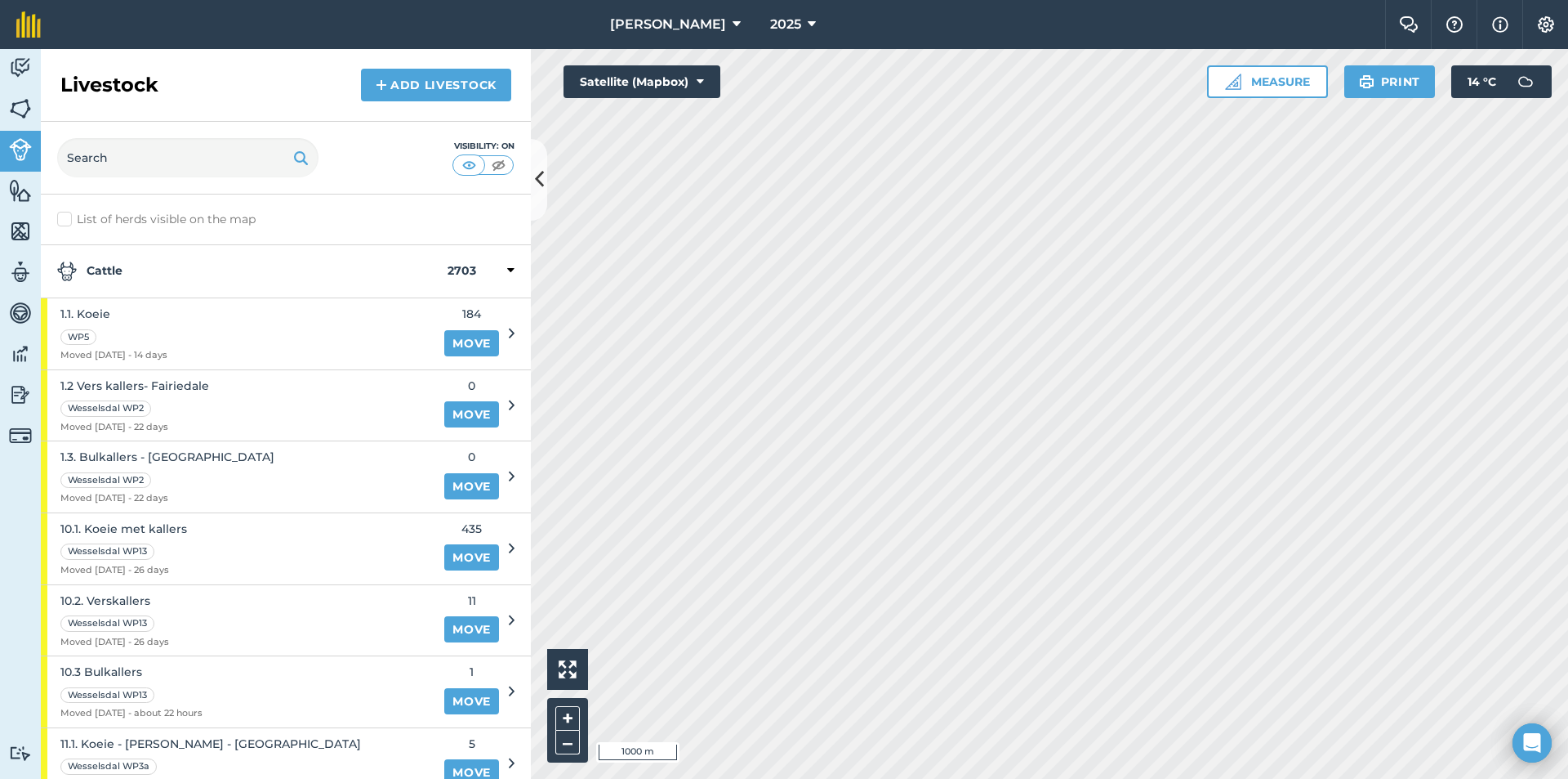
click at [138, 278] on strong "Cattle" at bounding box center [252, 271] width 391 height 20
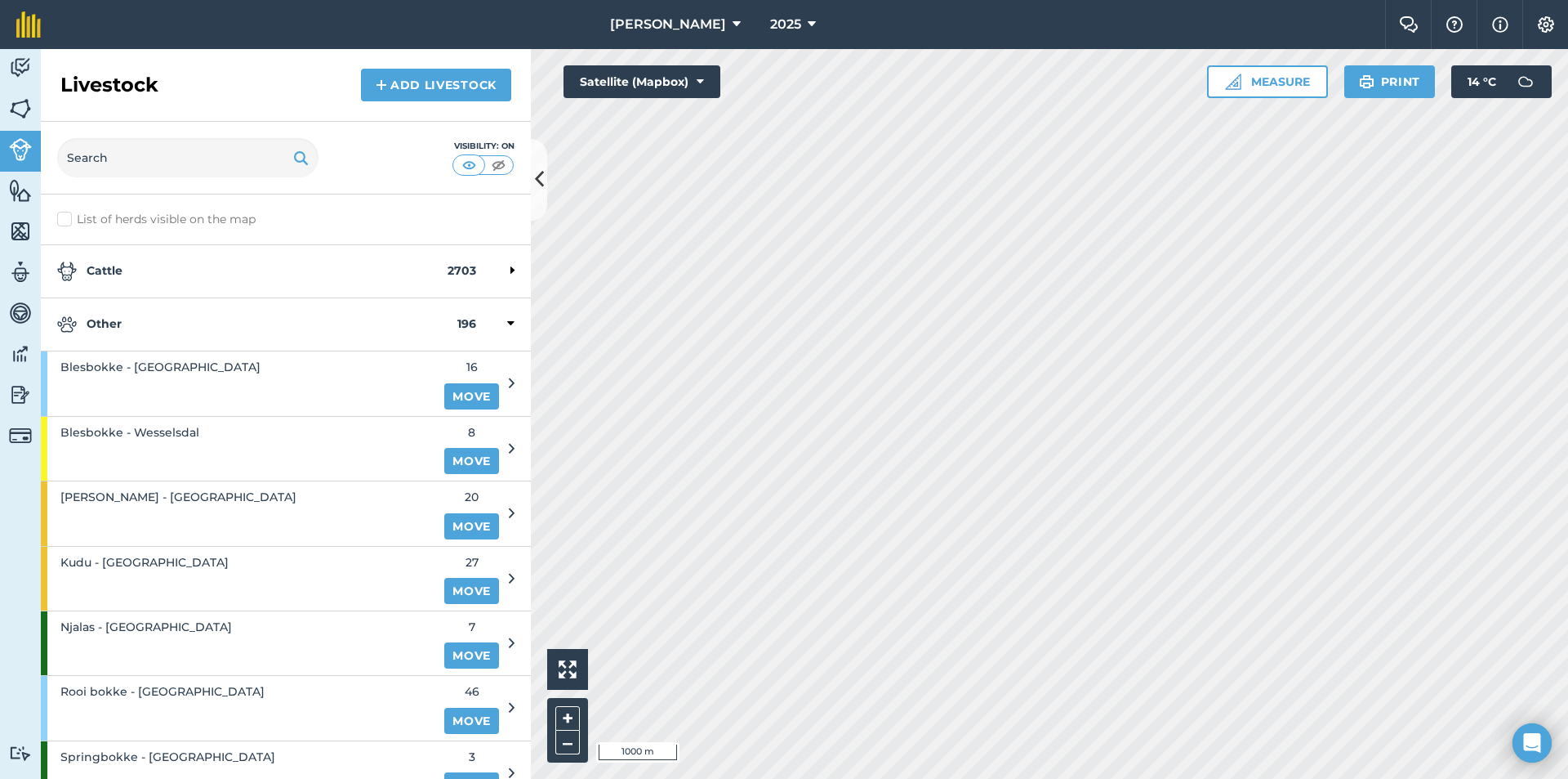
click at [133, 326] on strong "Other" at bounding box center [257, 324] width 400 height 20
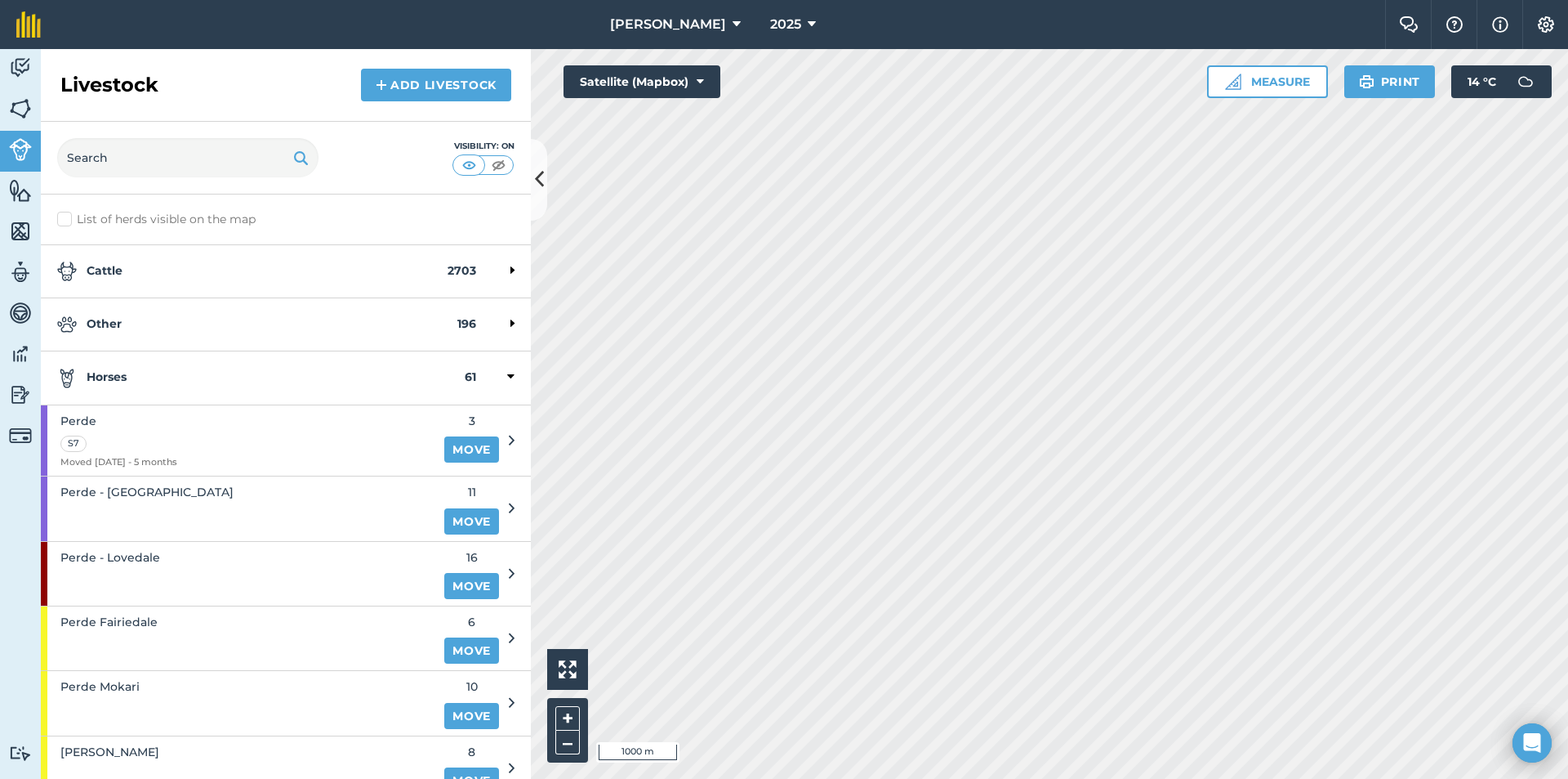
click at [137, 365] on div "Horses 61" at bounding box center [285, 378] width 490 height 53
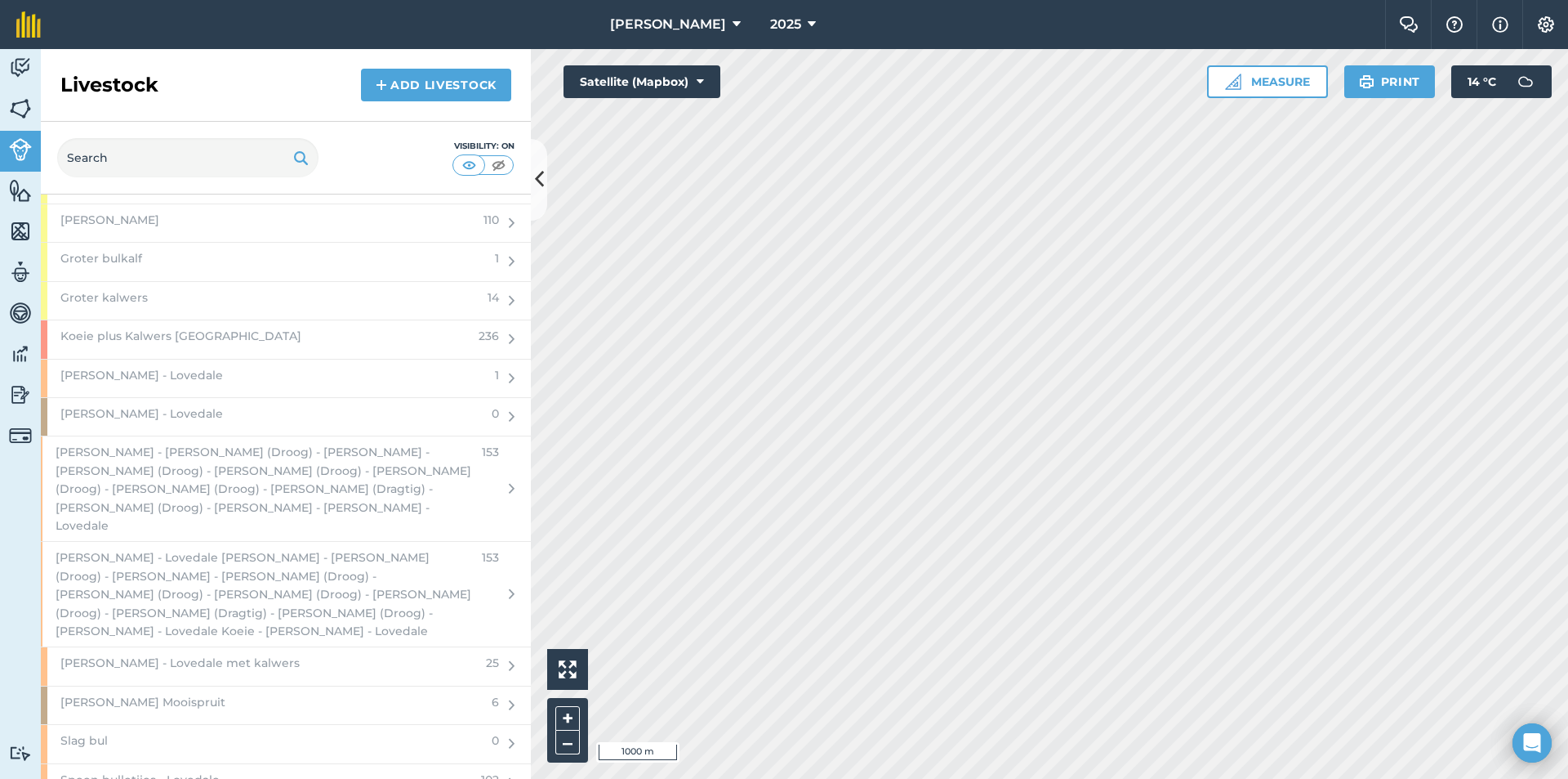
scroll to position [2125, 0]
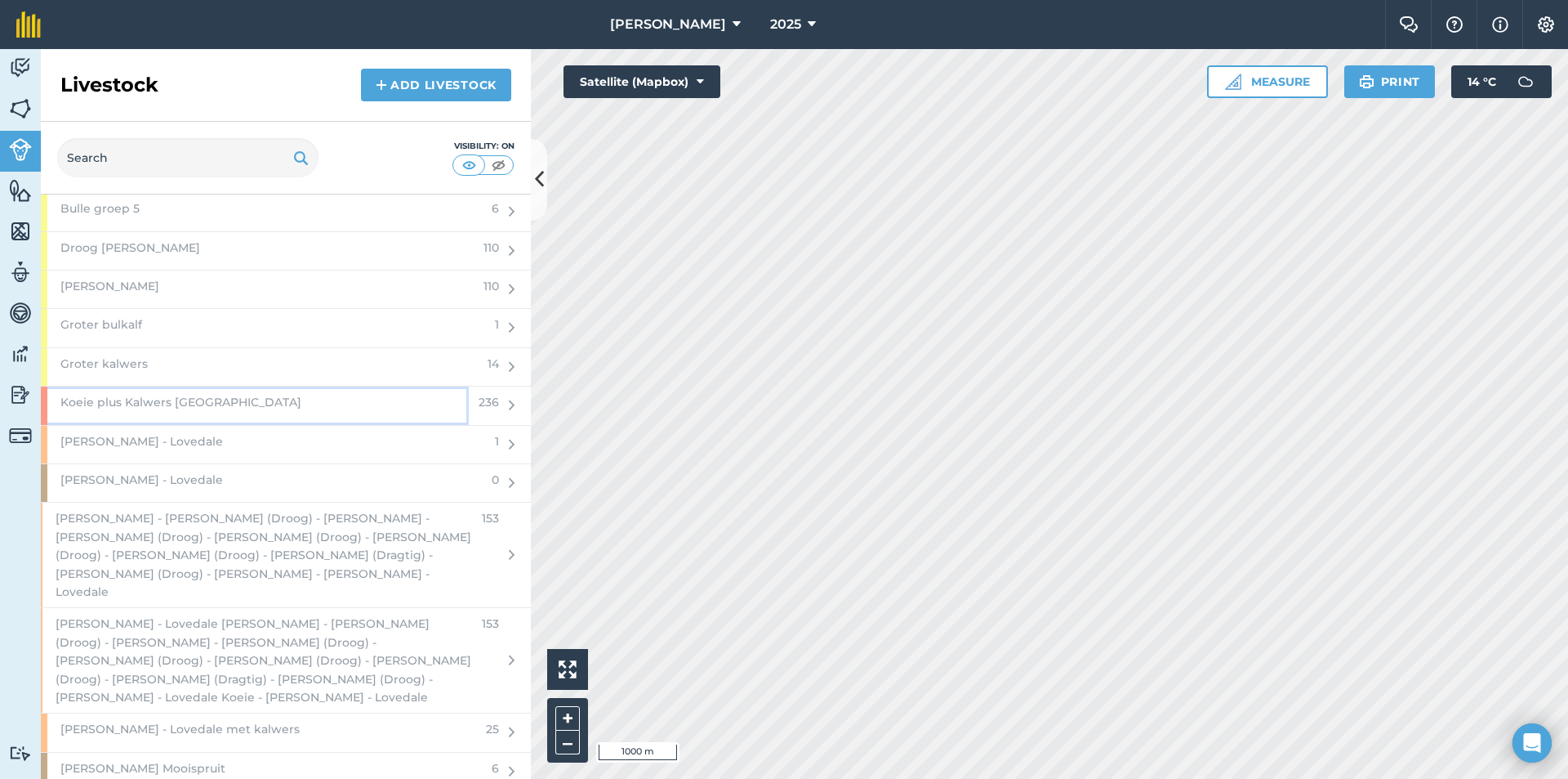
click at [138, 402] on span "Koeie plus Kalwers [GEOGRAPHIC_DATA]" at bounding box center [181, 402] width 241 height 18
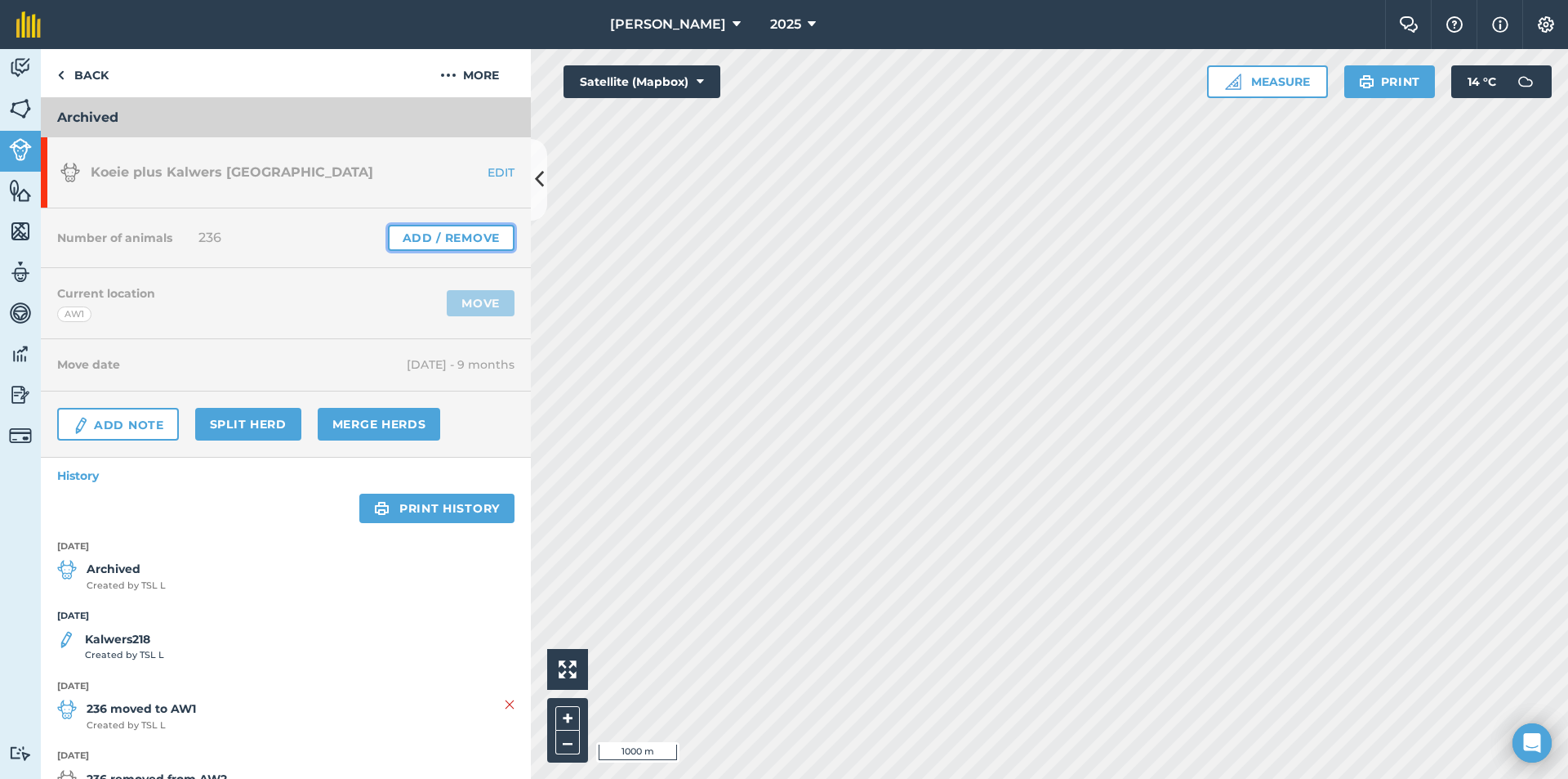
click at [454, 242] on link "Add / Remove" at bounding box center [451, 238] width 127 height 27
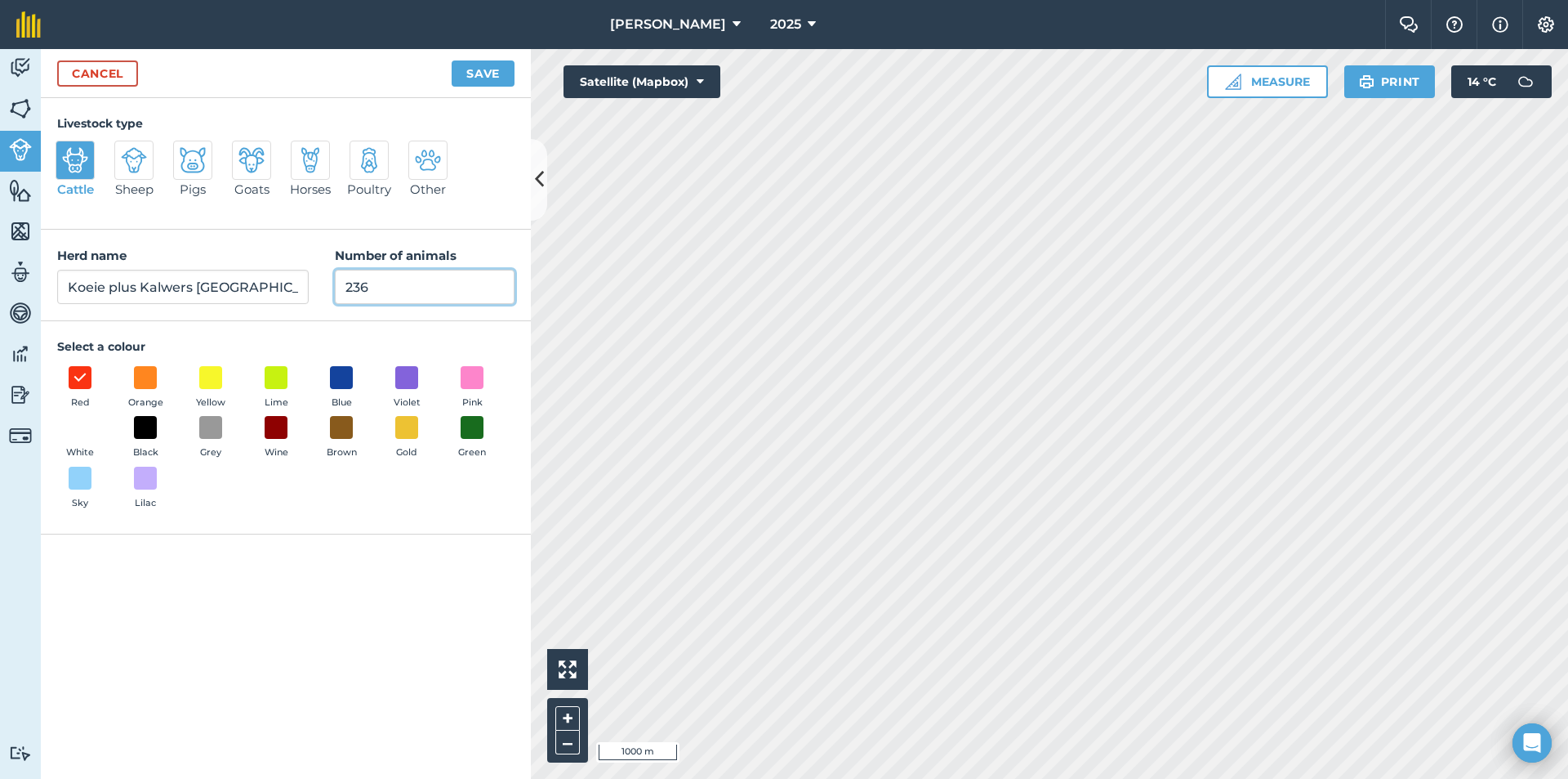
click at [413, 299] on input "236" at bounding box center [425, 286] width 180 height 34
type input "2"
type input "0"
click at [488, 71] on button "Save" at bounding box center [483, 74] width 63 height 27
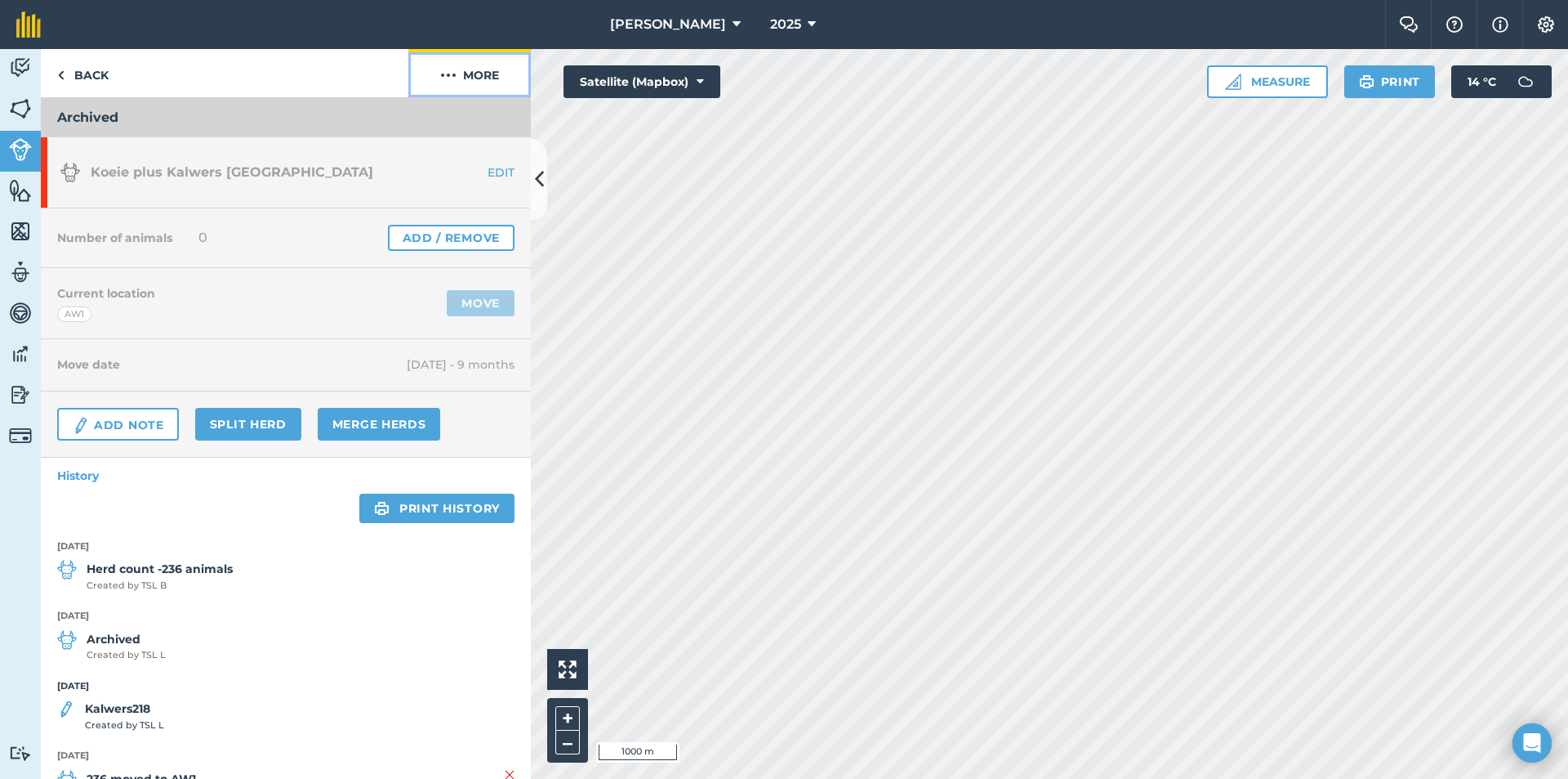
click at [471, 70] on button "More" at bounding box center [470, 73] width 123 height 48
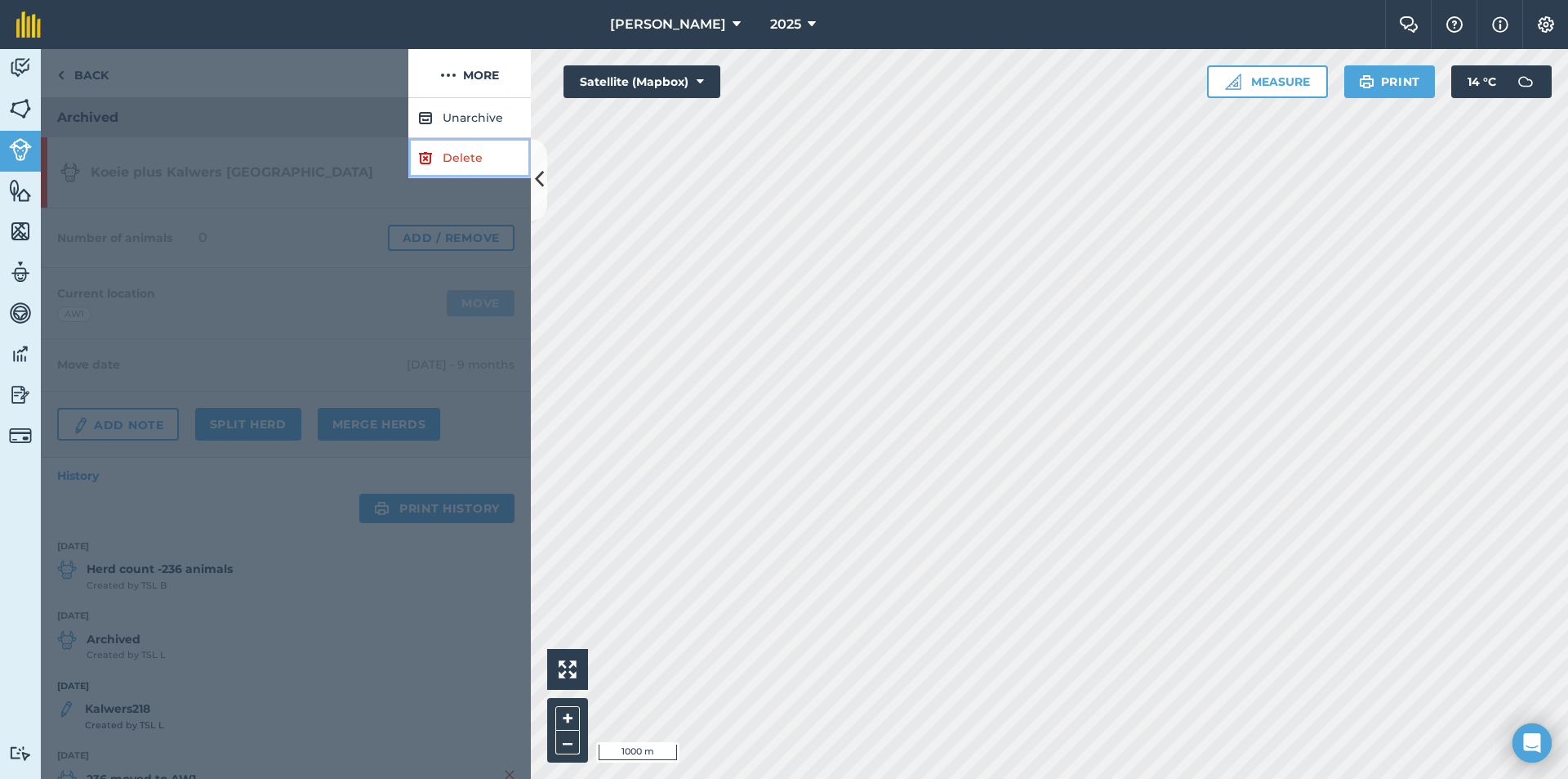
click at [476, 150] on link "Delete" at bounding box center [470, 158] width 123 height 40
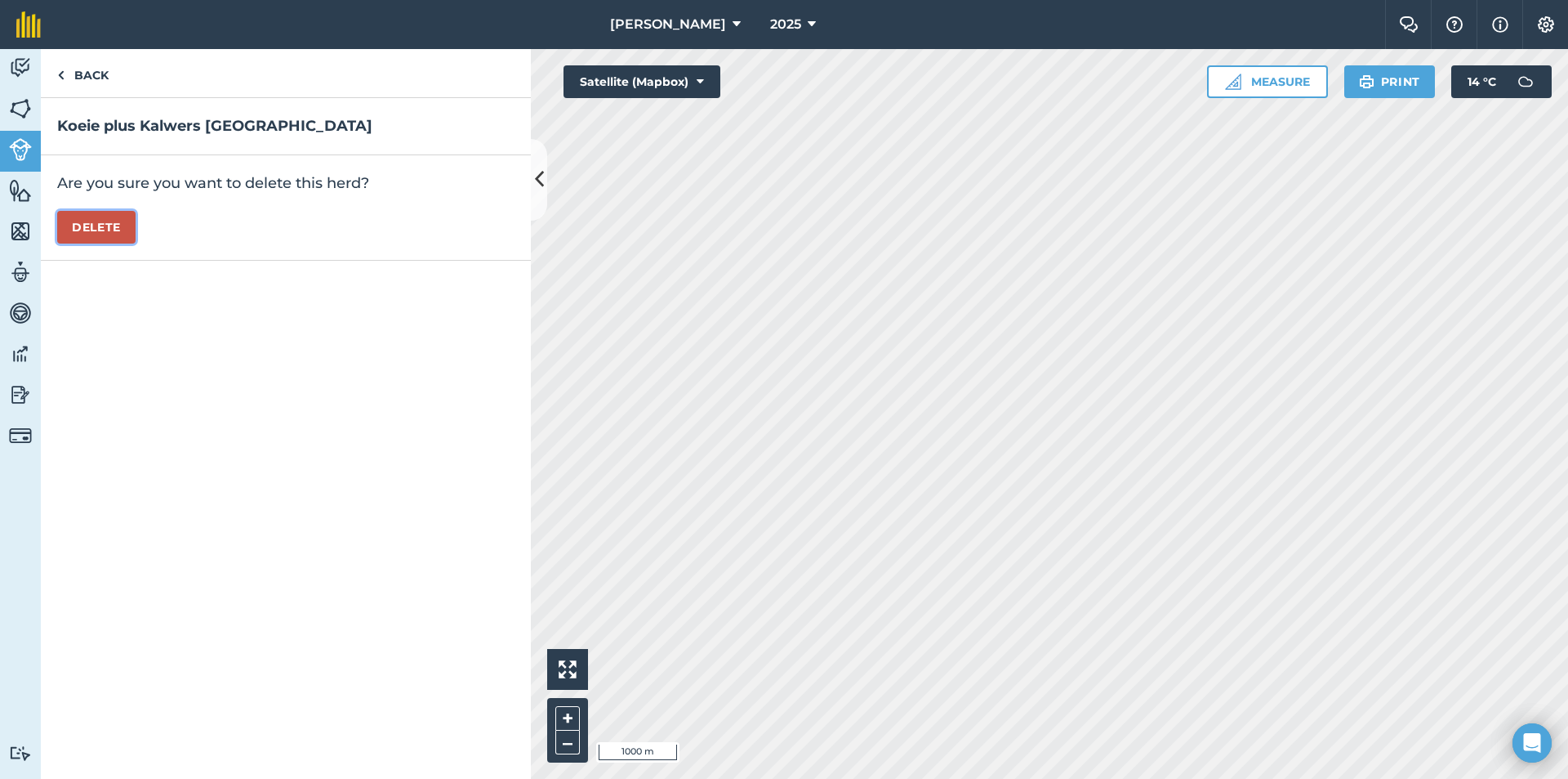
click at [110, 214] on button "Delete" at bounding box center [96, 226] width 79 height 32
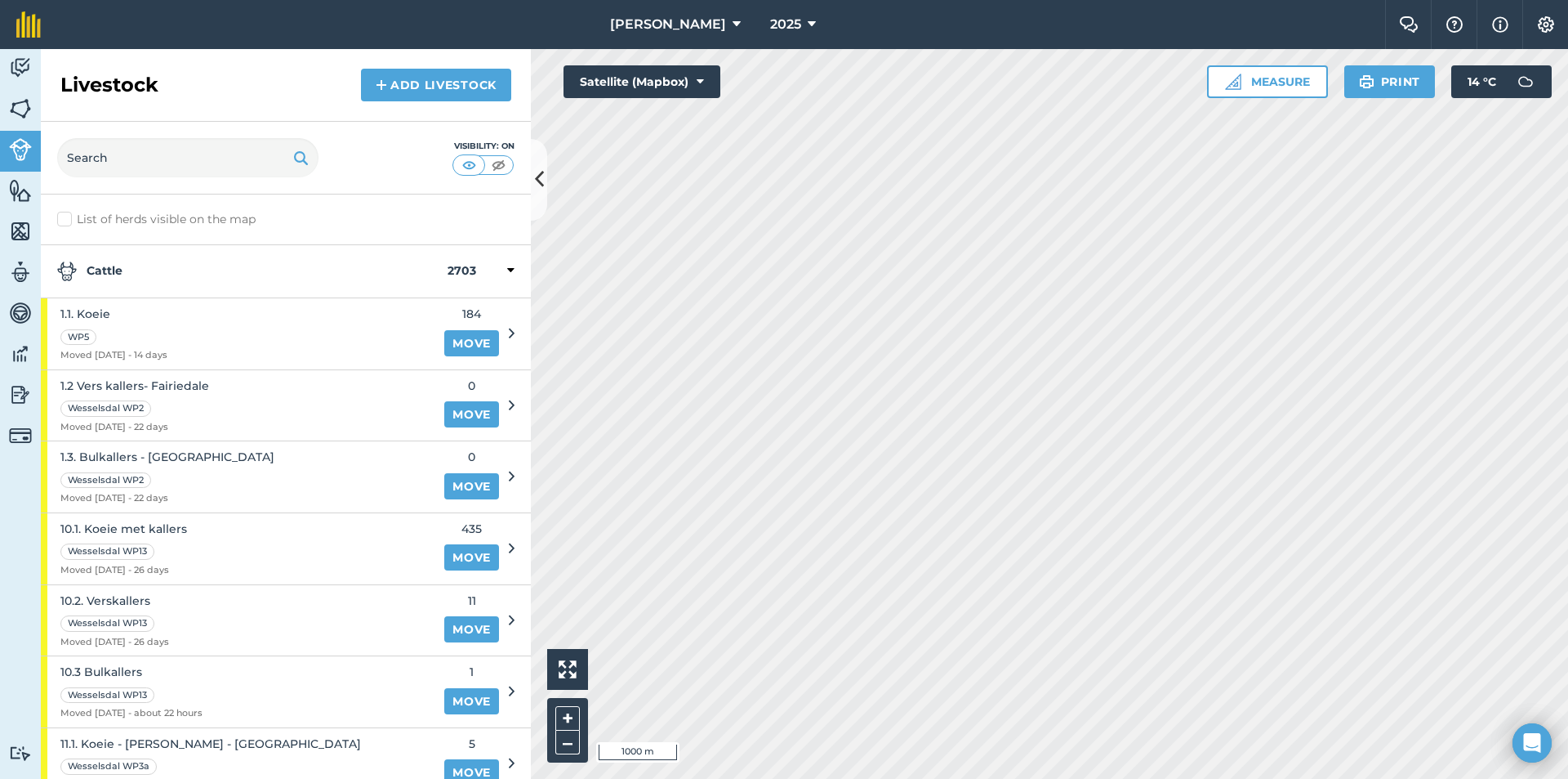
click at [151, 265] on strong "Cattle" at bounding box center [252, 271] width 391 height 20
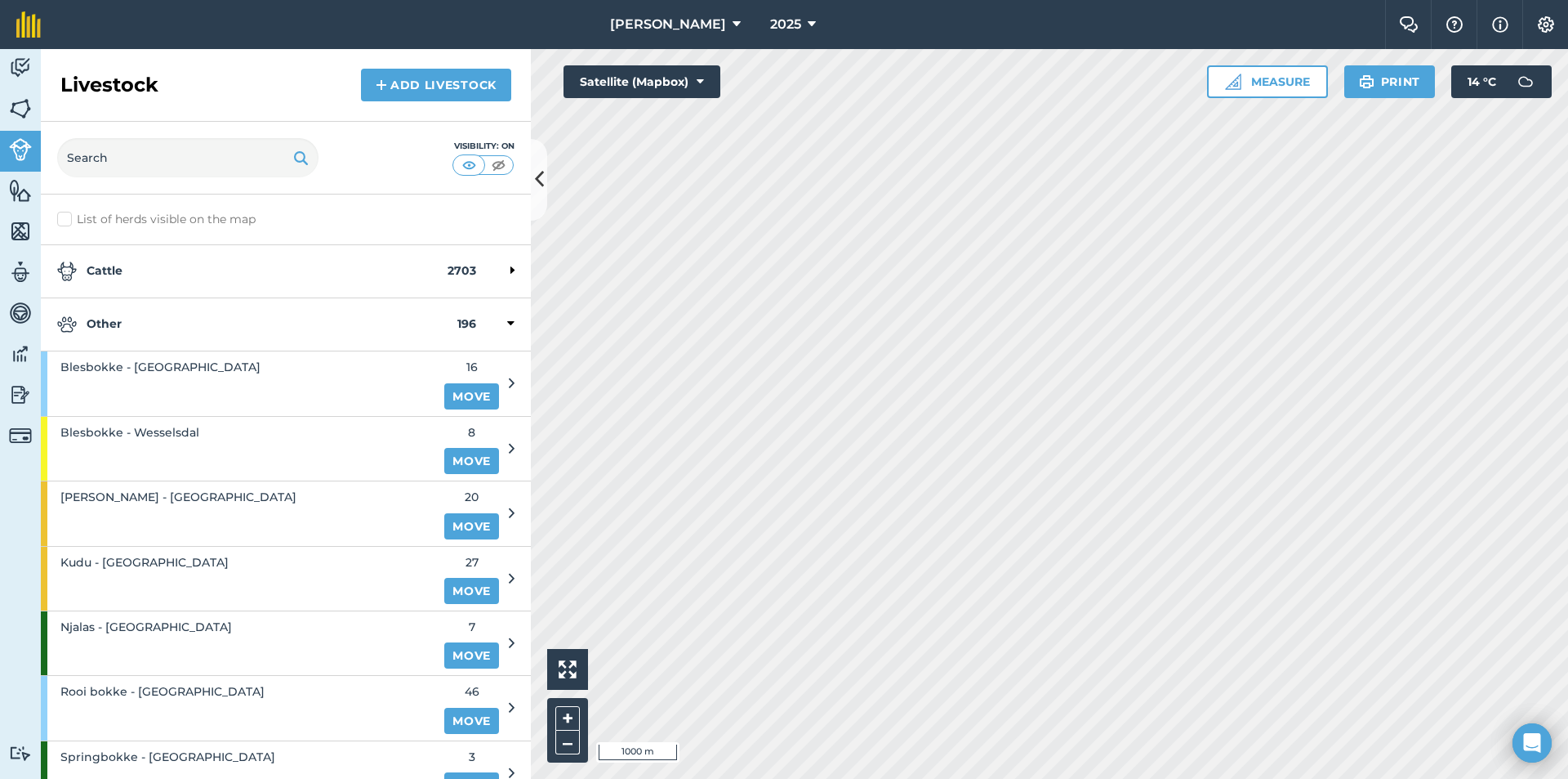
click at [112, 325] on strong "Other" at bounding box center [257, 324] width 400 height 20
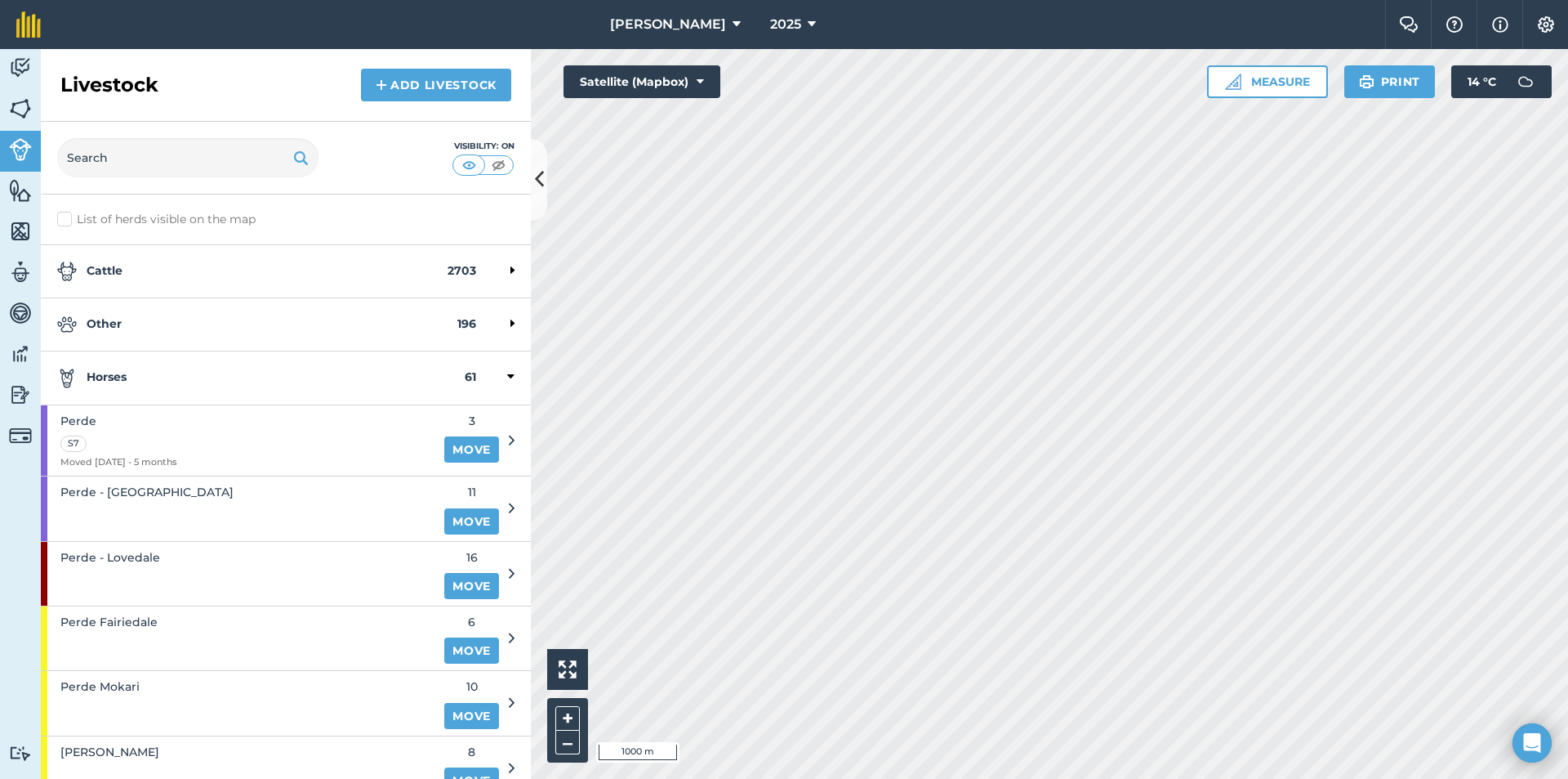
click at [133, 382] on strong "Horses" at bounding box center [261, 377] width 408 height 20
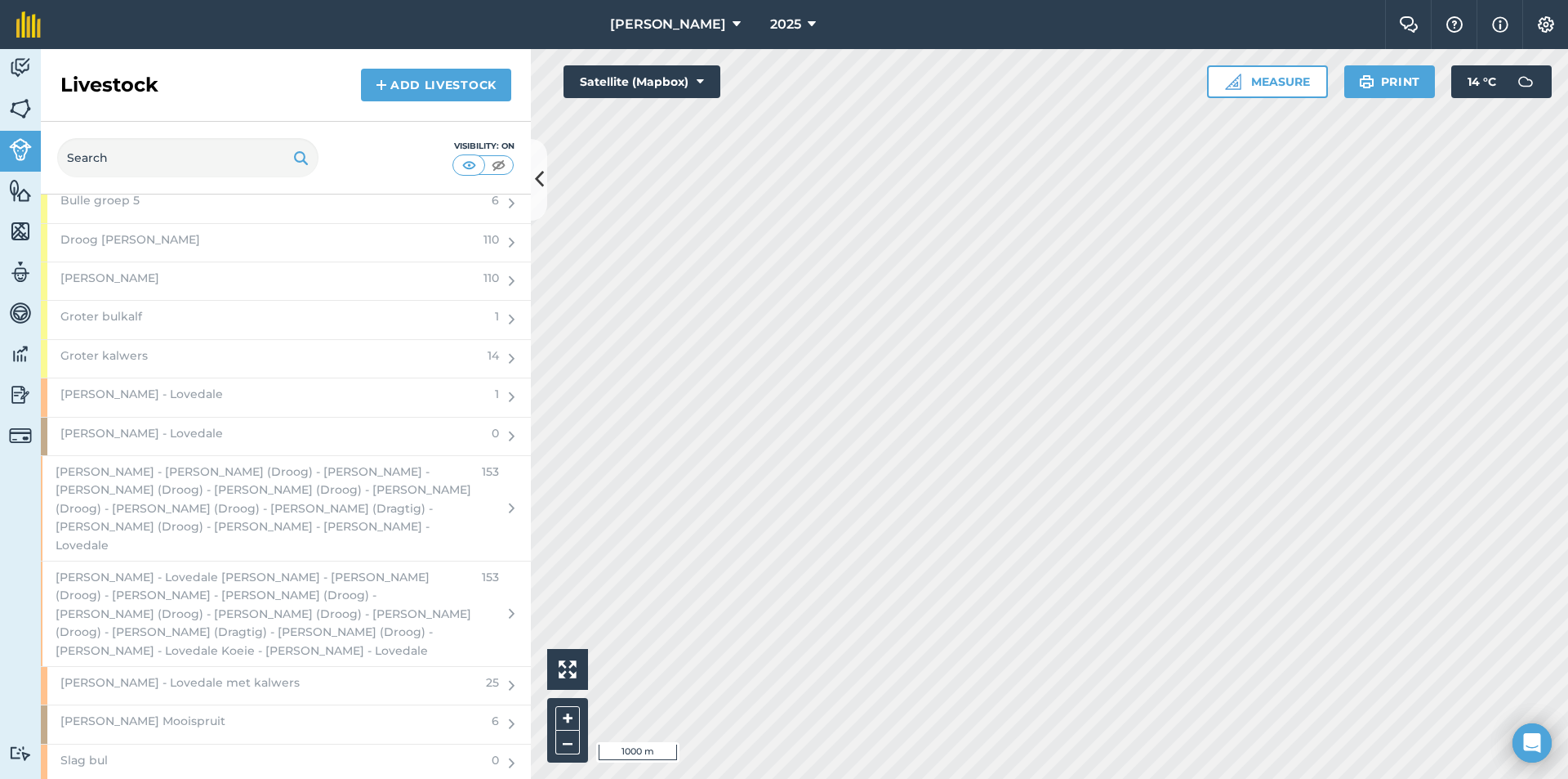
scroll to position [2125, 0]
click at [163, 402] on span "[PERSON_NAME] - Lovedale" at bounding box center [142, 402] width 163 height 18
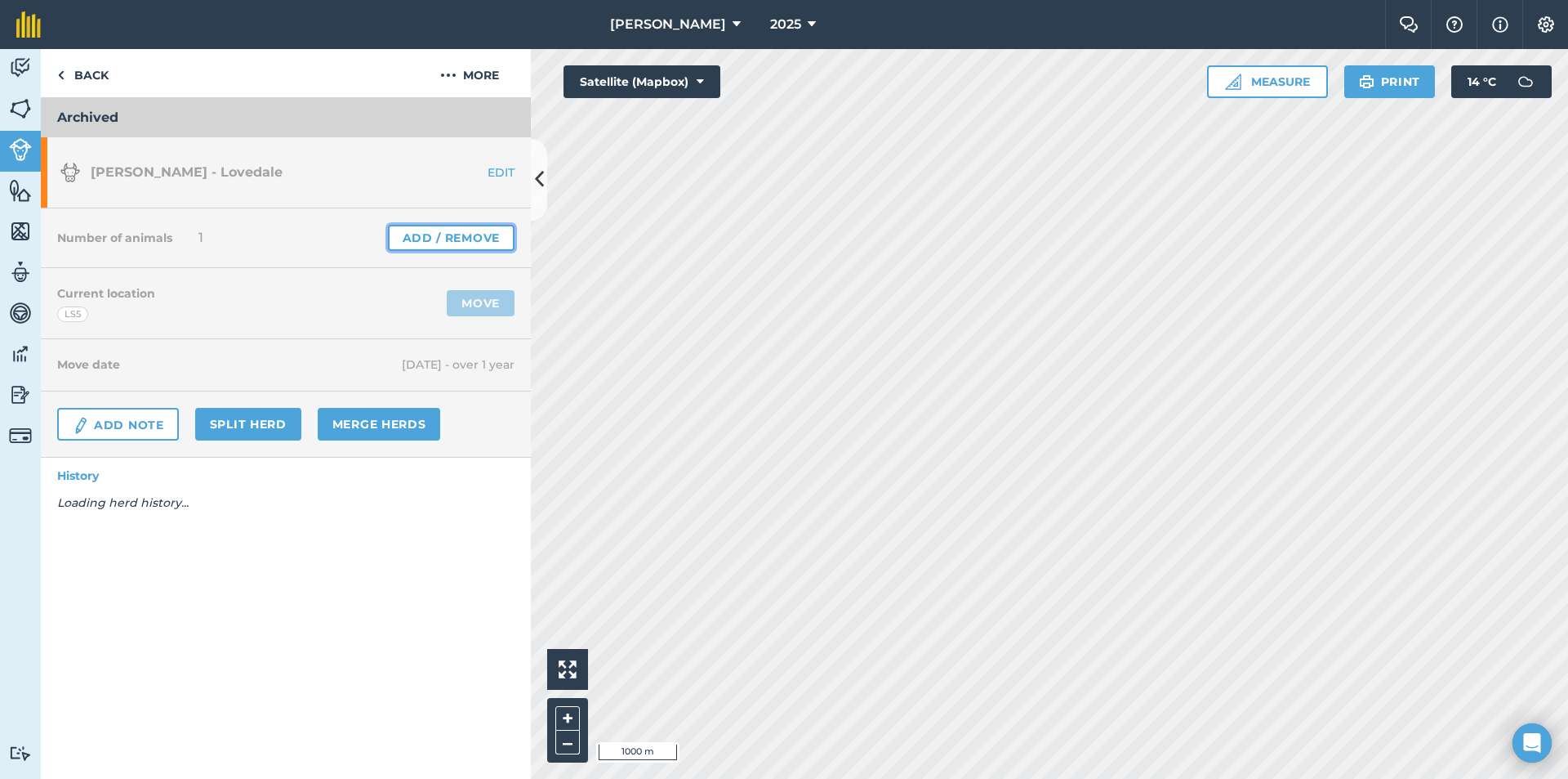
click at [460, 238] on link "Add / Remove" at bounding box center [451, 238] width 127 height 27
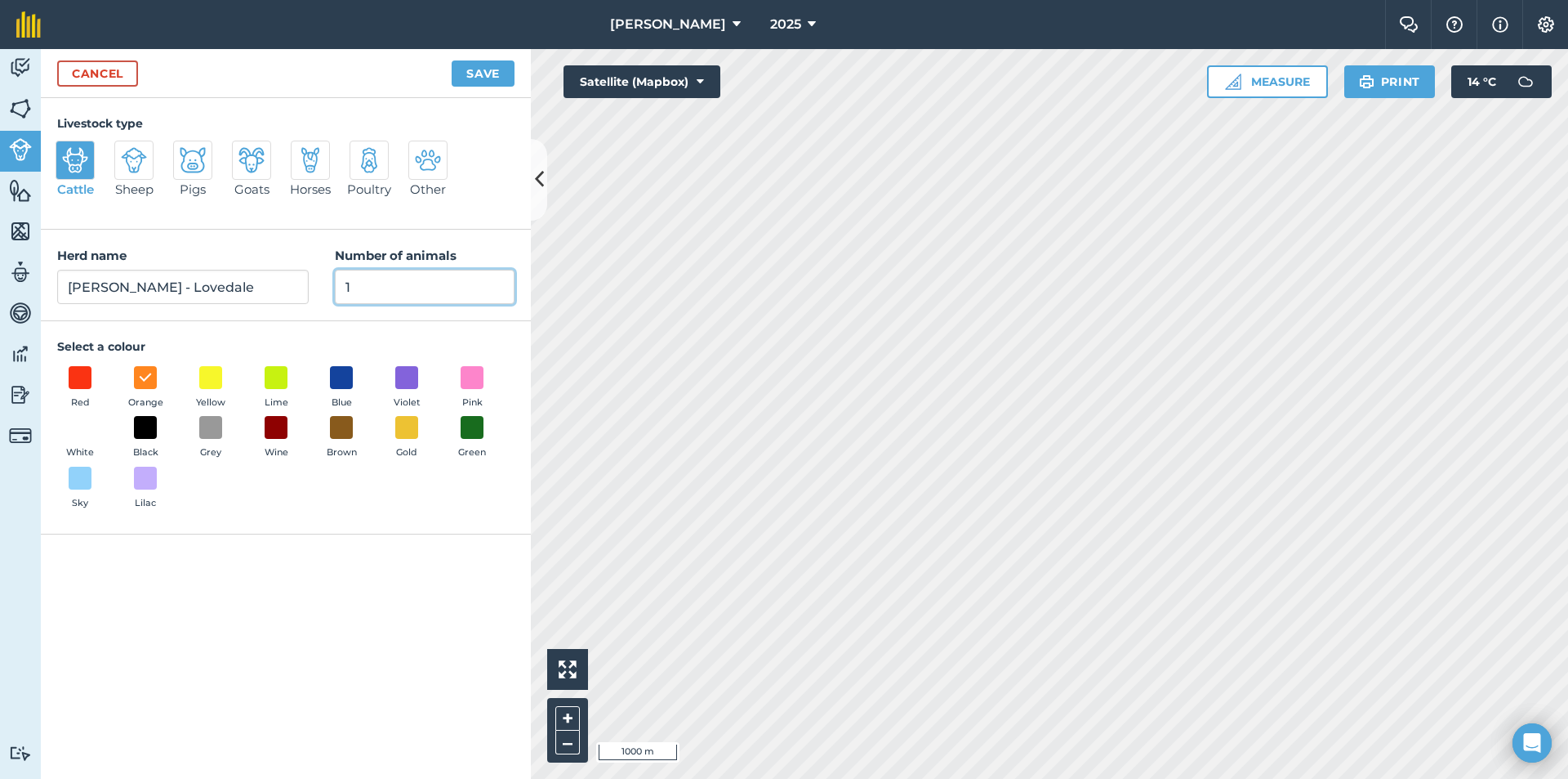
click at [400, 283] on input "1" at bounding box center [425, 286] width 180 height 34
type input "0"
click at [472, 72] on button "Save" at bounding box center [483, 74] width 63 height 27
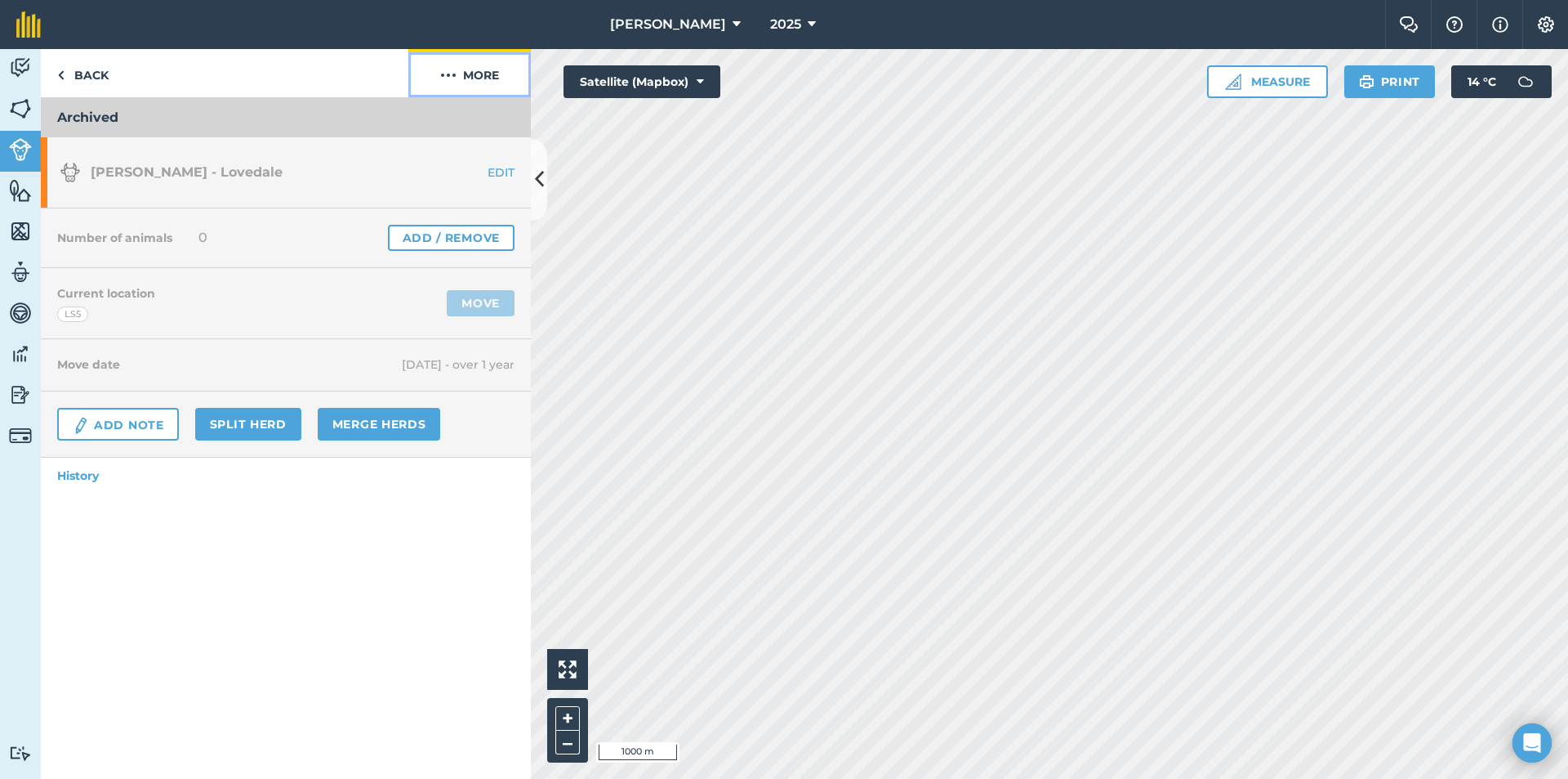
drag, startPoint x: 486, startPoint y: 77, endPoint x: 479, endPoint y: 85, distance: 10.6
click at [486, 76] on button "More" at bounding box center [470, 73] width 123 height 48
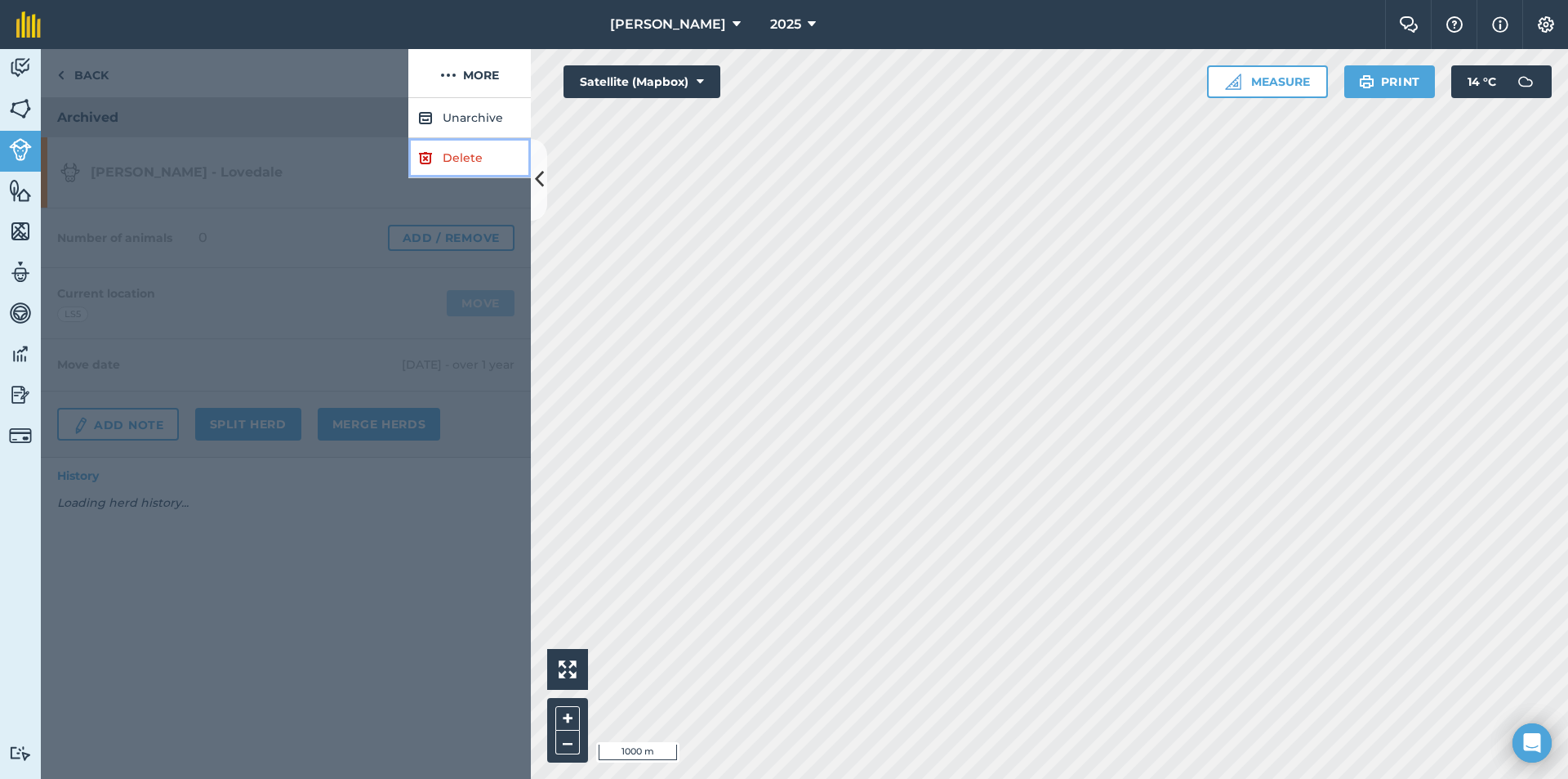
click at [437, 148] on link "Delete" at bounding box center [470, 158] width 123 height 40
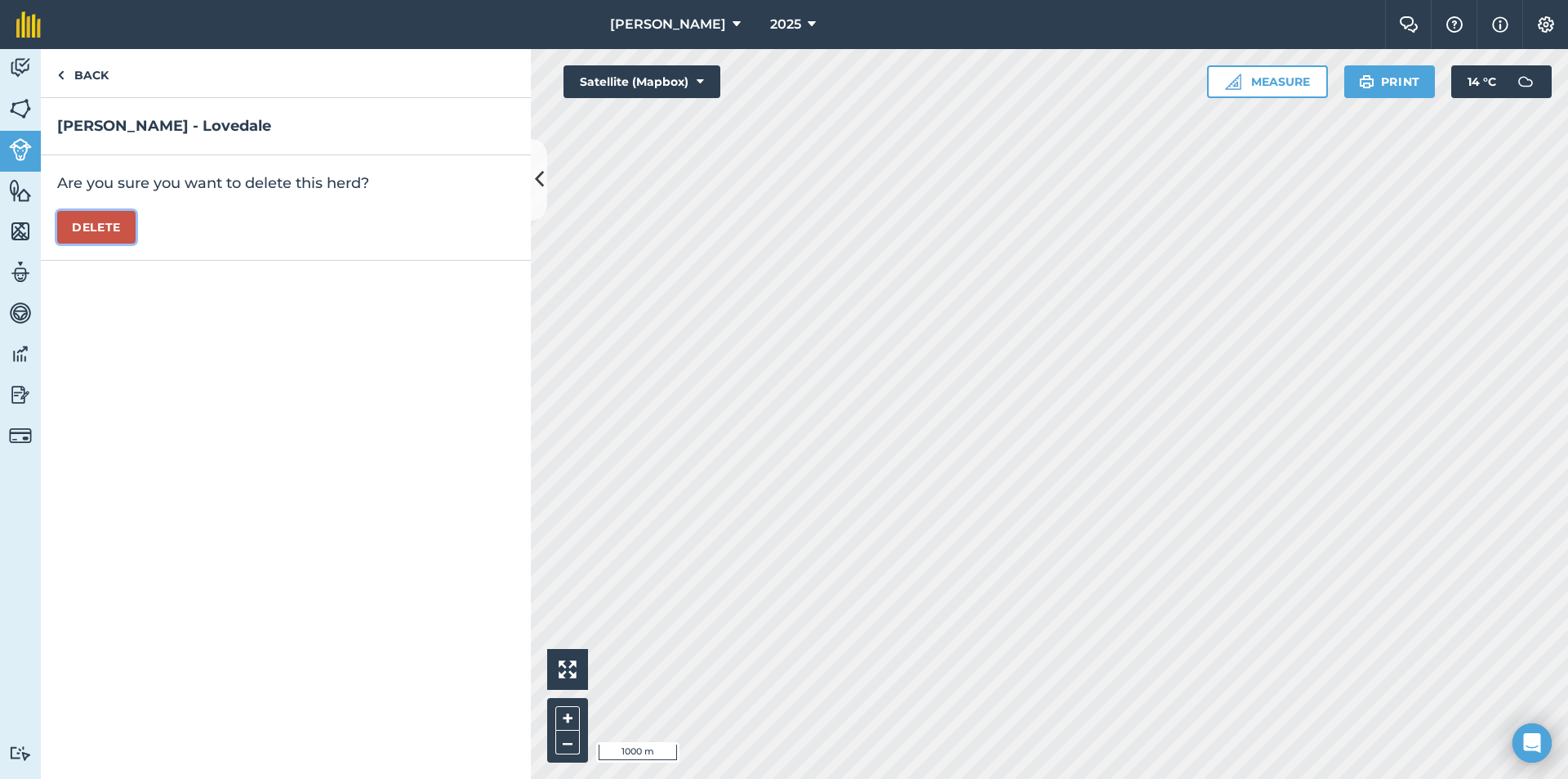
click at [80, 229] on button "Delete" at bounding box center [96, 226] width 79 height 32
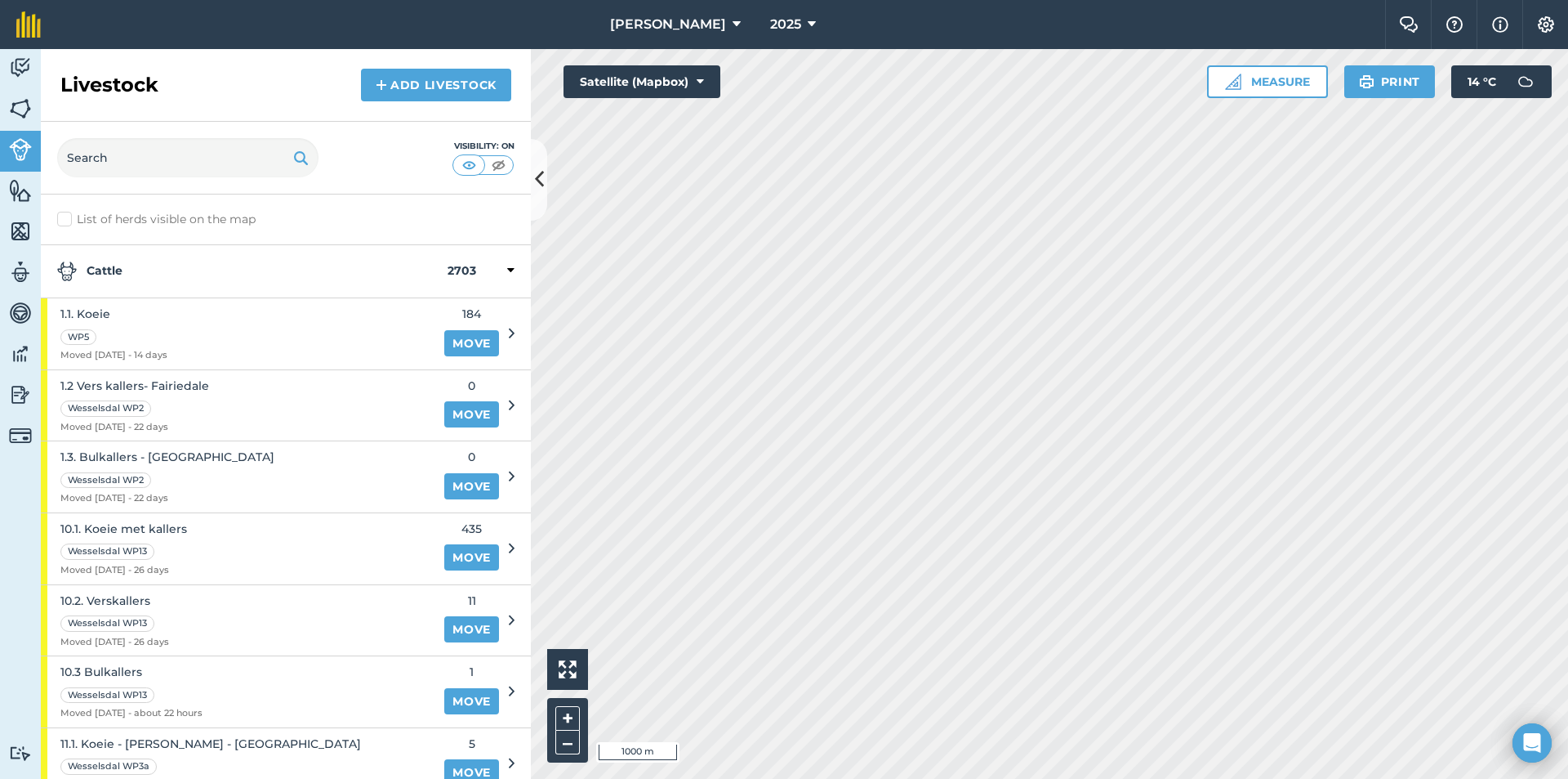
click at [153, 249] on div "Cattle 2703" at bounding box center [285, 272] width 490 height 53
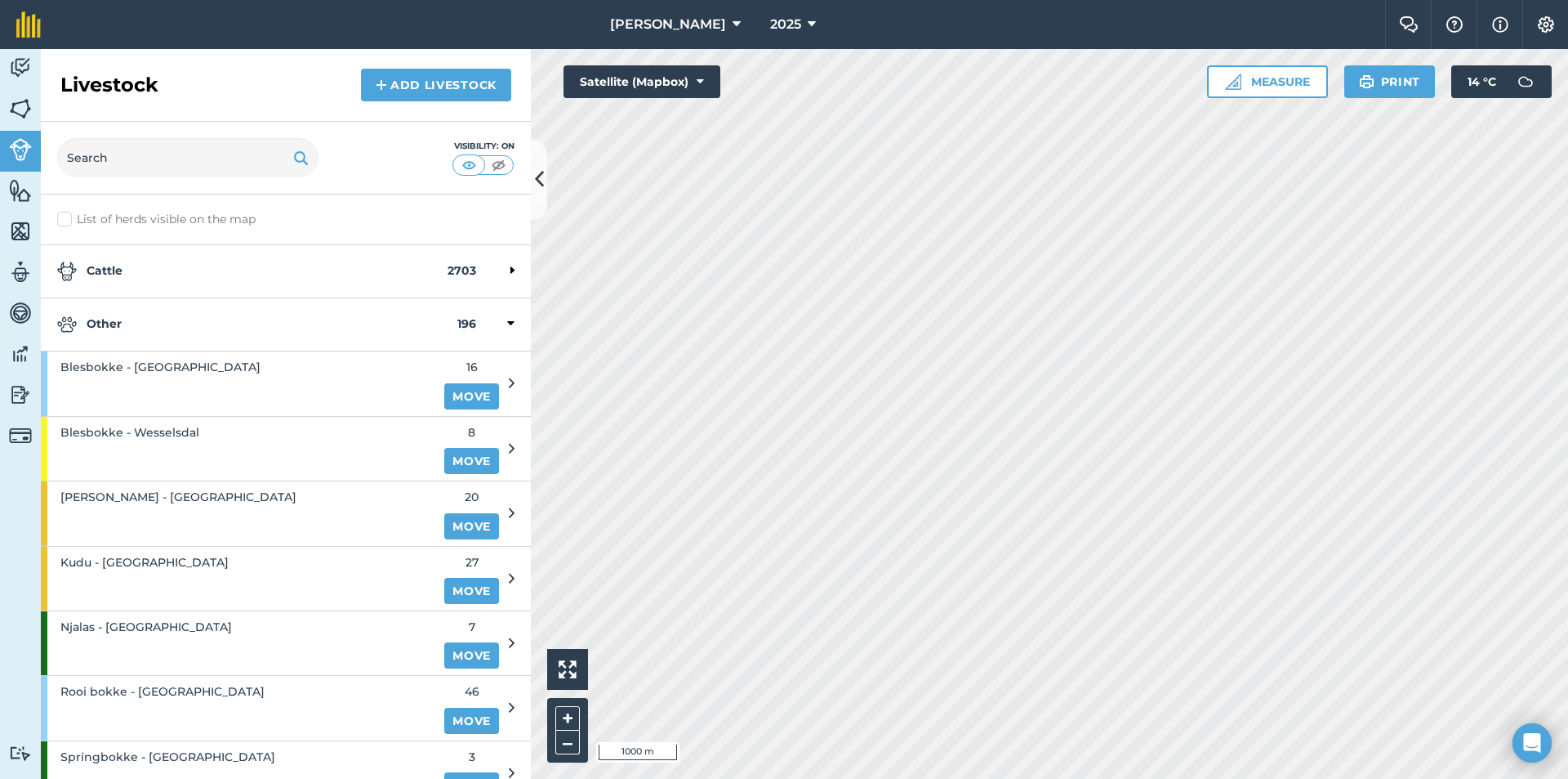
click at [150, 312] on div "Other 196" at bounding box center [285, 325] width 490 height 53
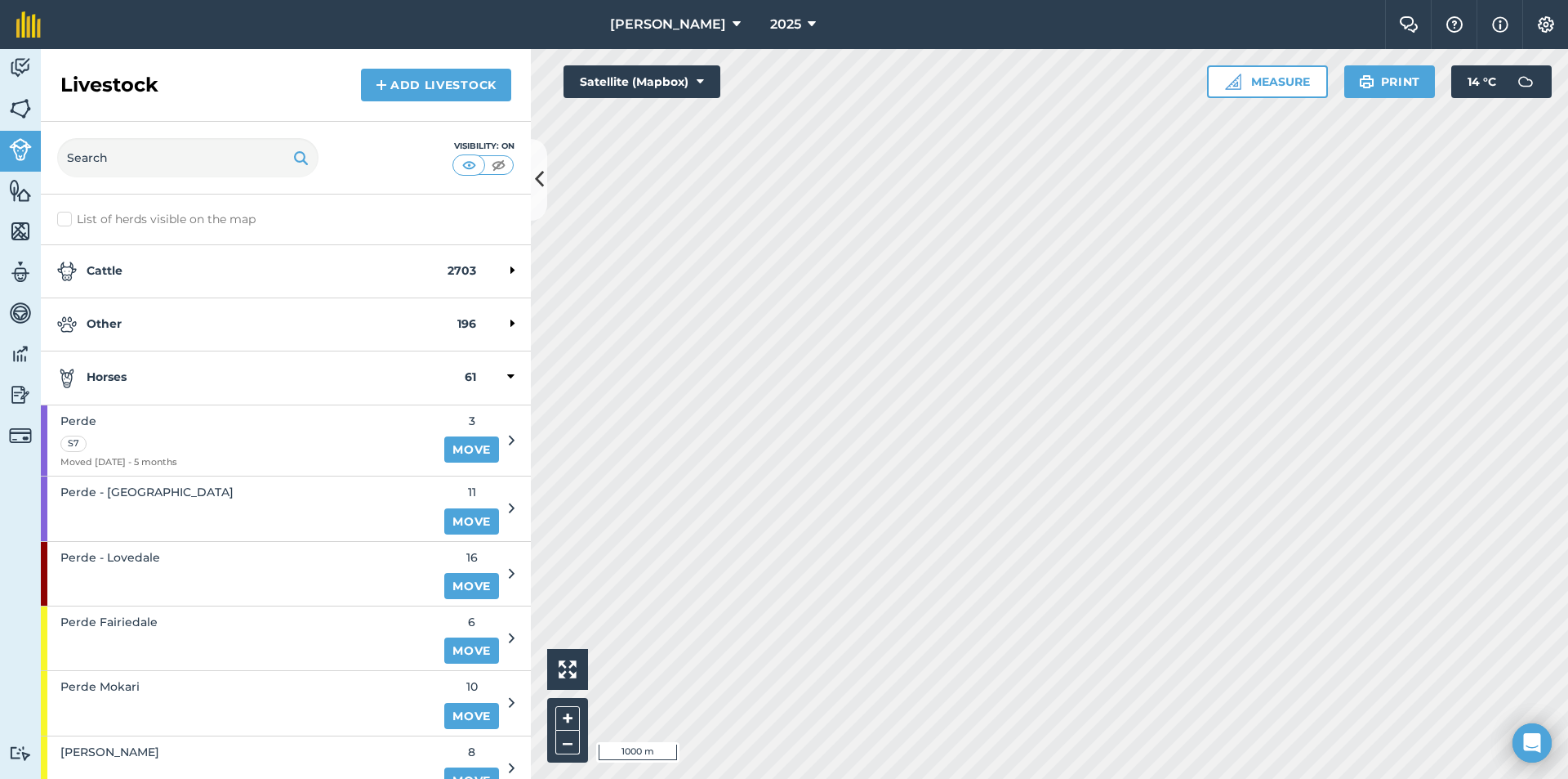
click at [138, 372] on strong "Horses" at bounding box center [261, 377] width 408 height 20
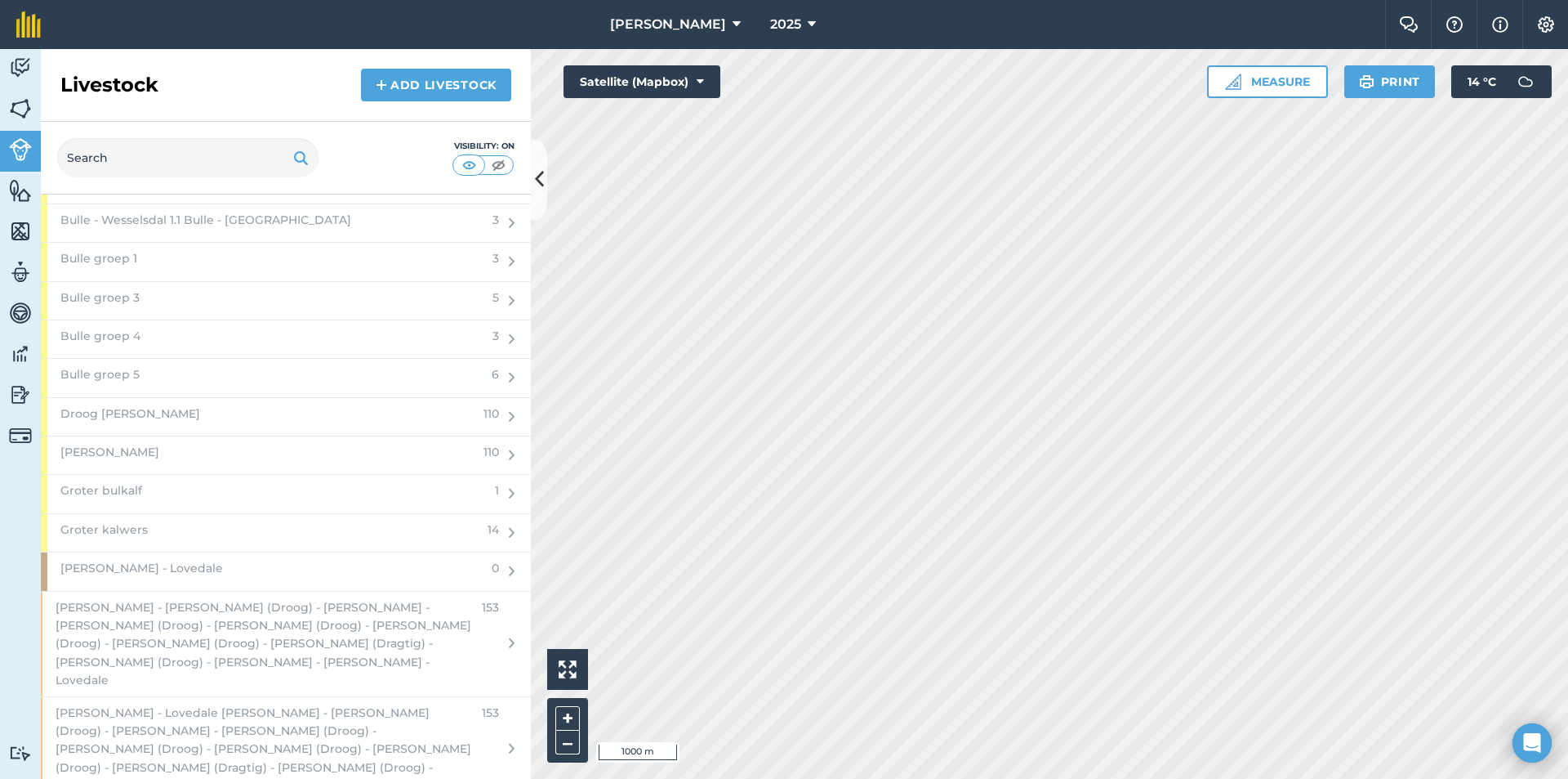
scroll to position [1961, 0]
click at [159, 569] on span "[PERSON_NAME] - Lovedale" at bounding box center [142, 566] width 163 height 18
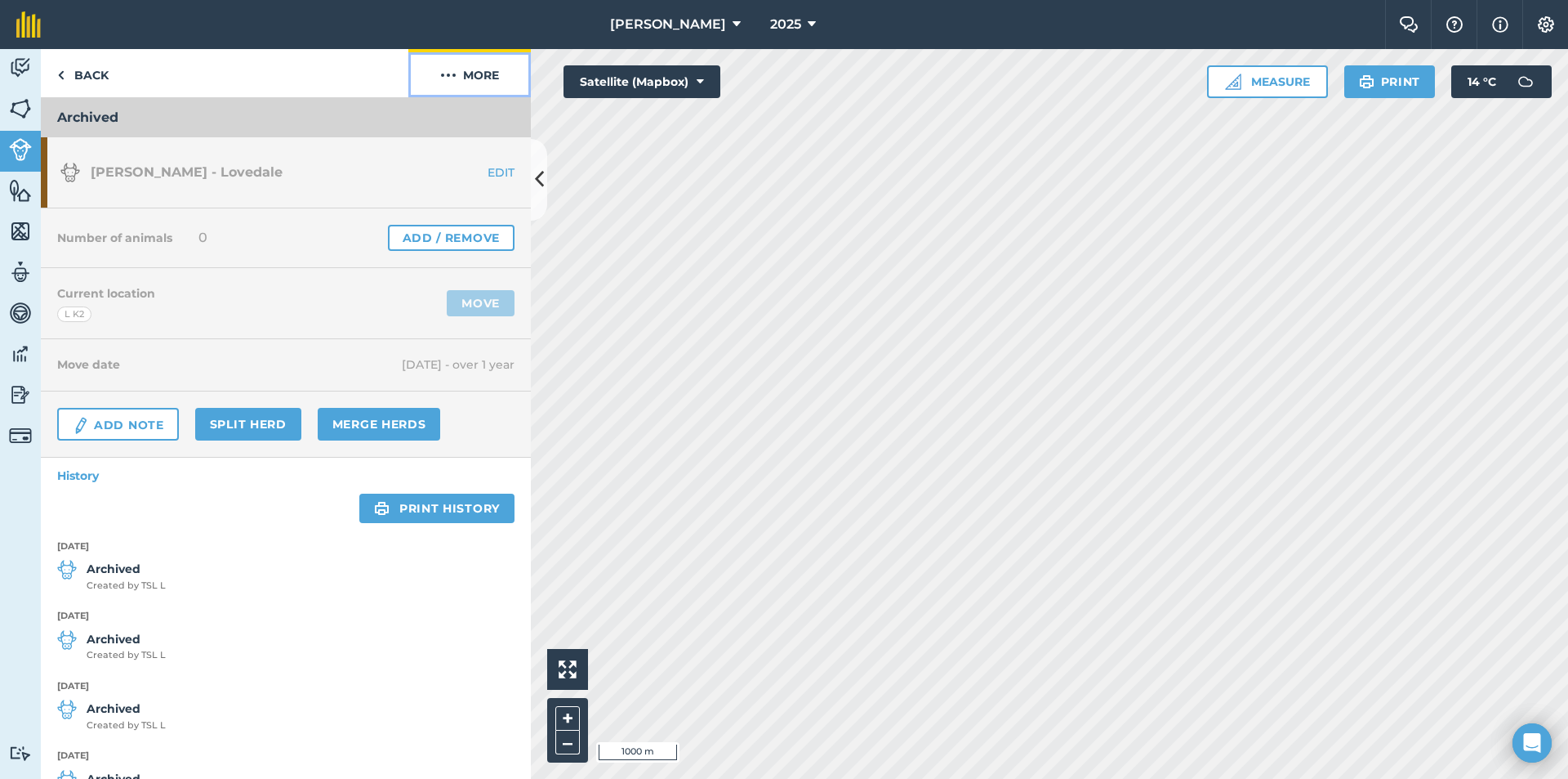
click at [485, 79] on button "More" at bounding box center [470, 73] width 123 height 48
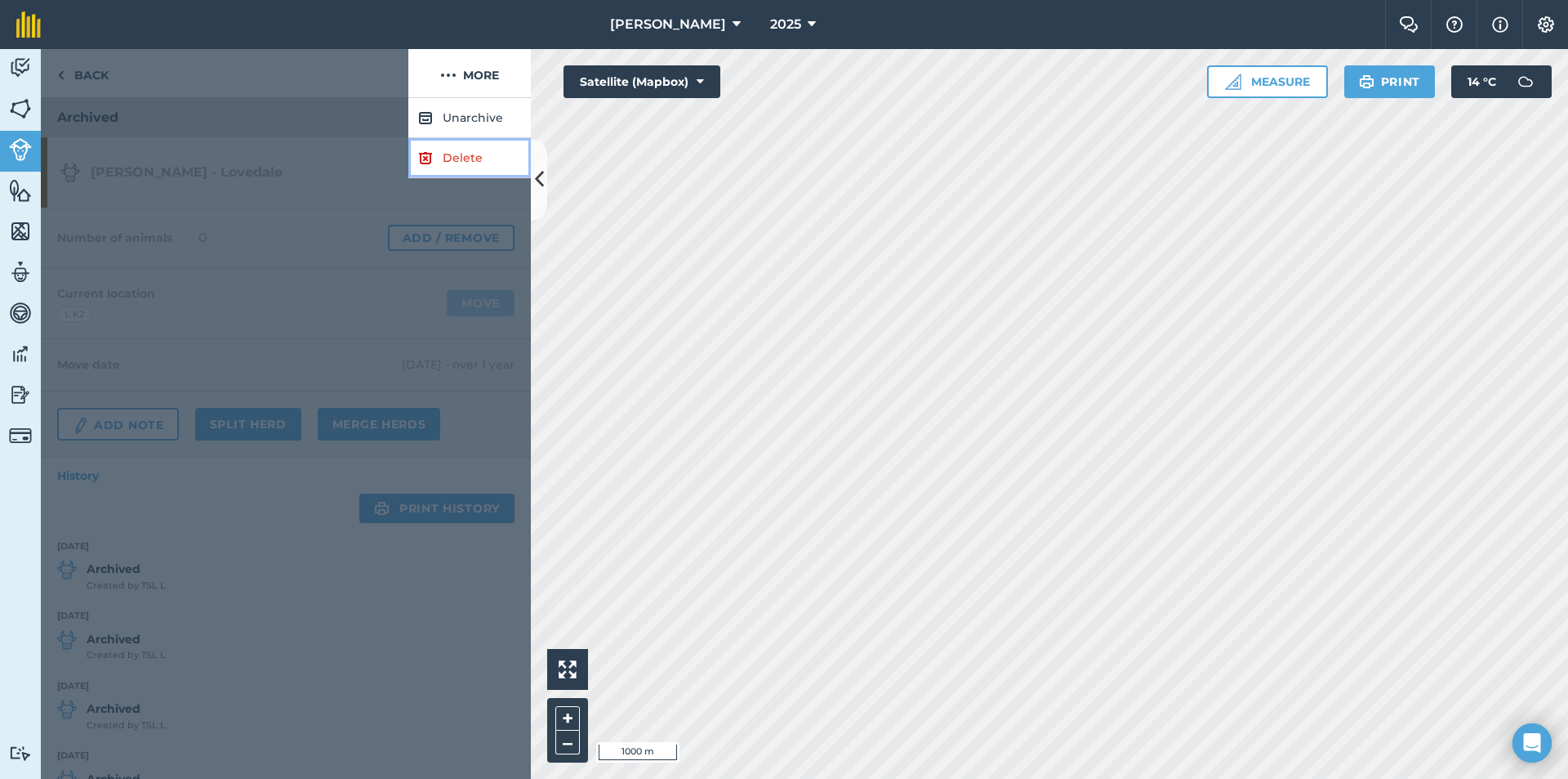
click at [441, 156] on link "Delete" at bounding box center [470, 158] width 123 height 40
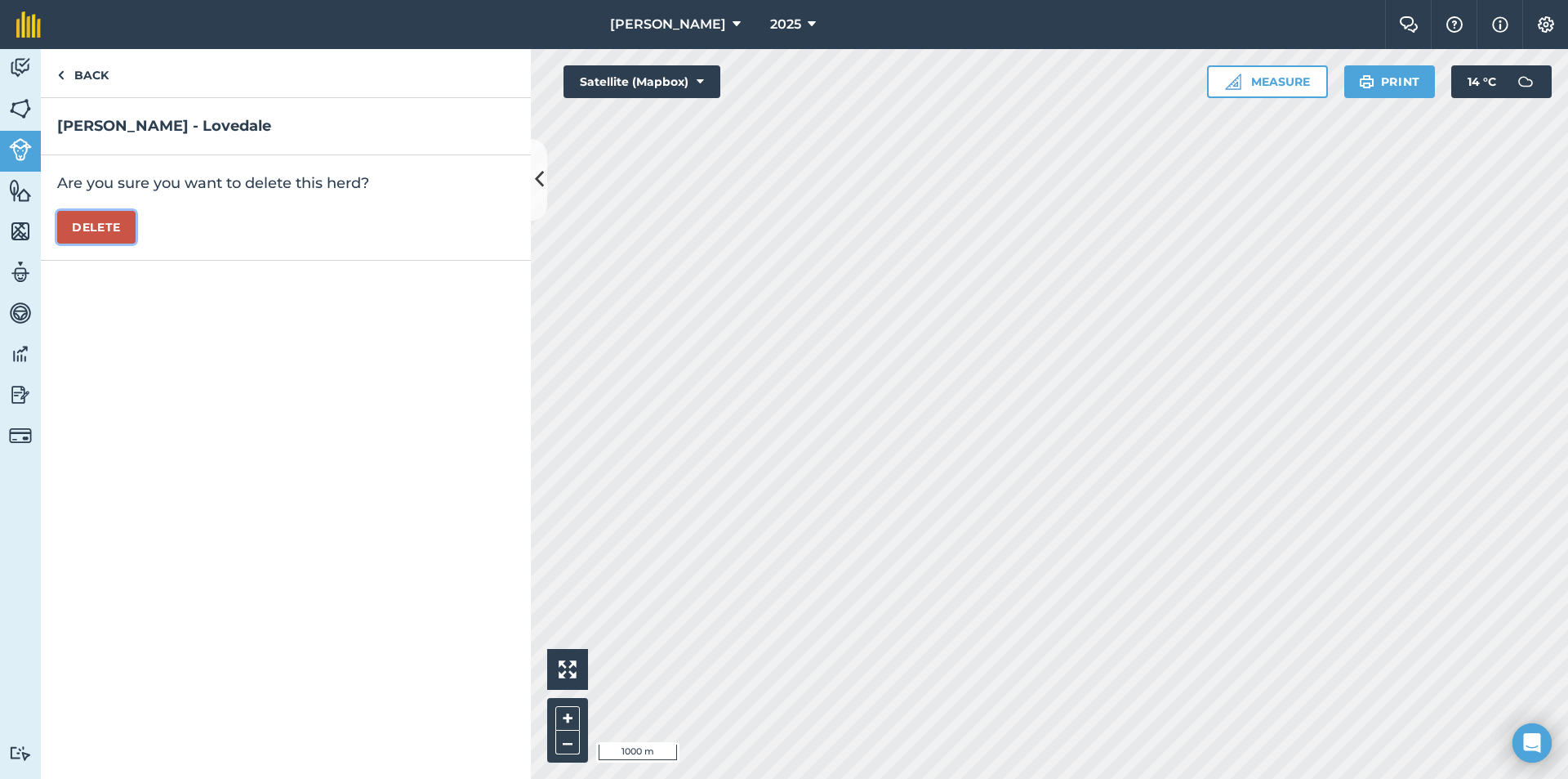
click at [94, 225] on button "Delete" at bounding box center [96, 226] width 79 height 32
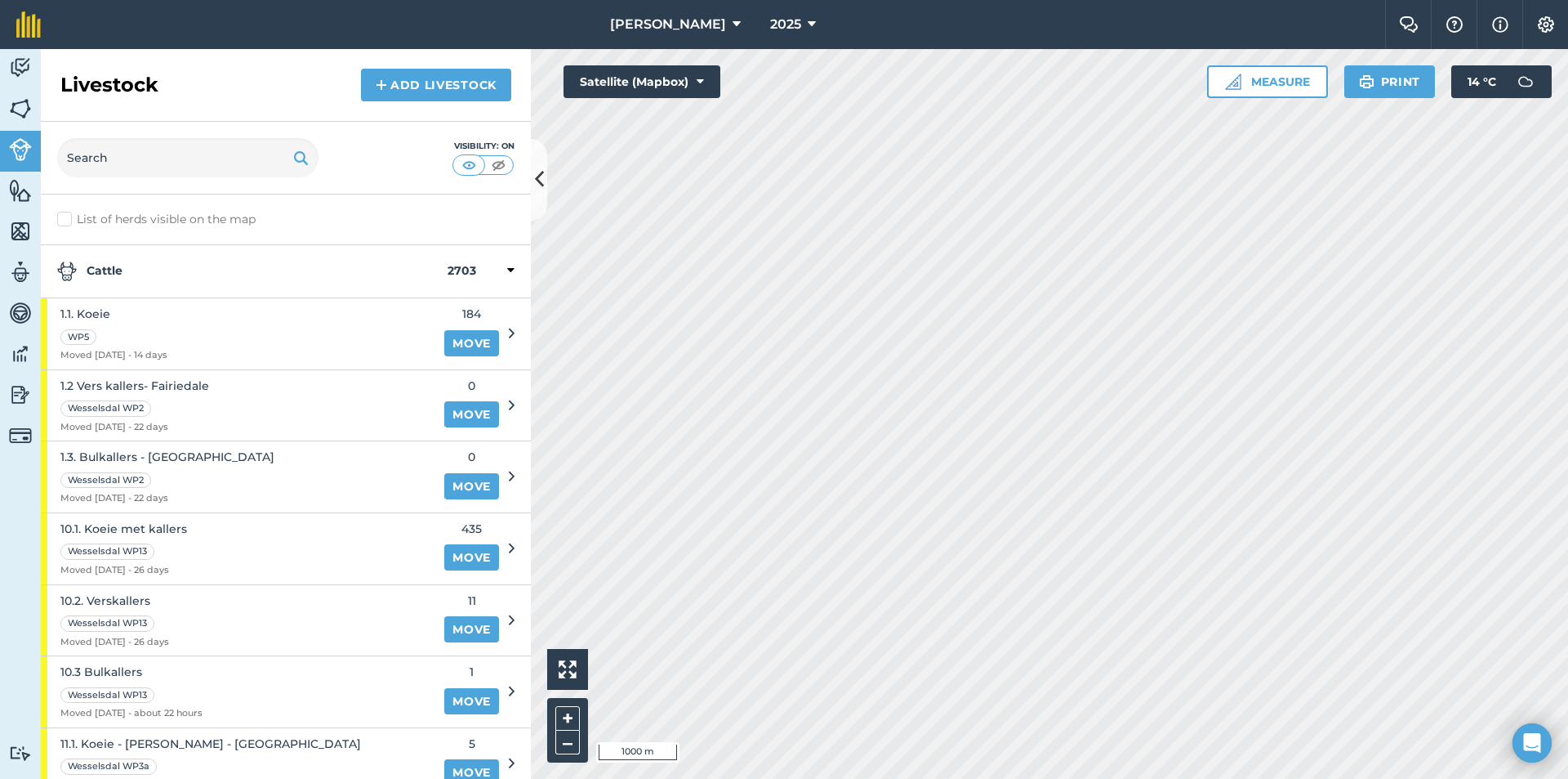
click at [109, 274] on strong "Cattle" at bounding box center [252, 271] width 391 height 20
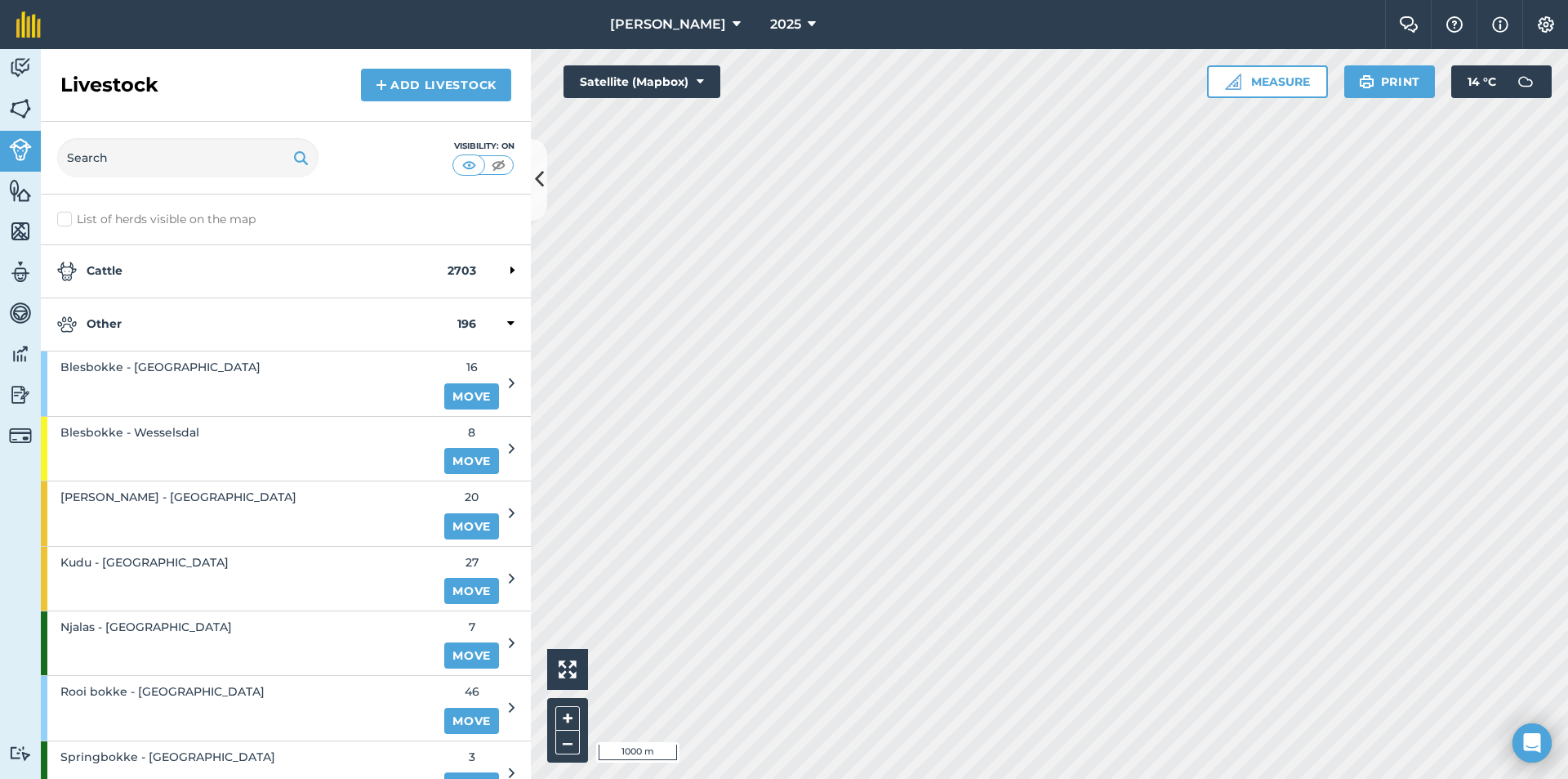
click at [110, 320] on strong "Other" at bounding box center [257, 324] width 400 height 20
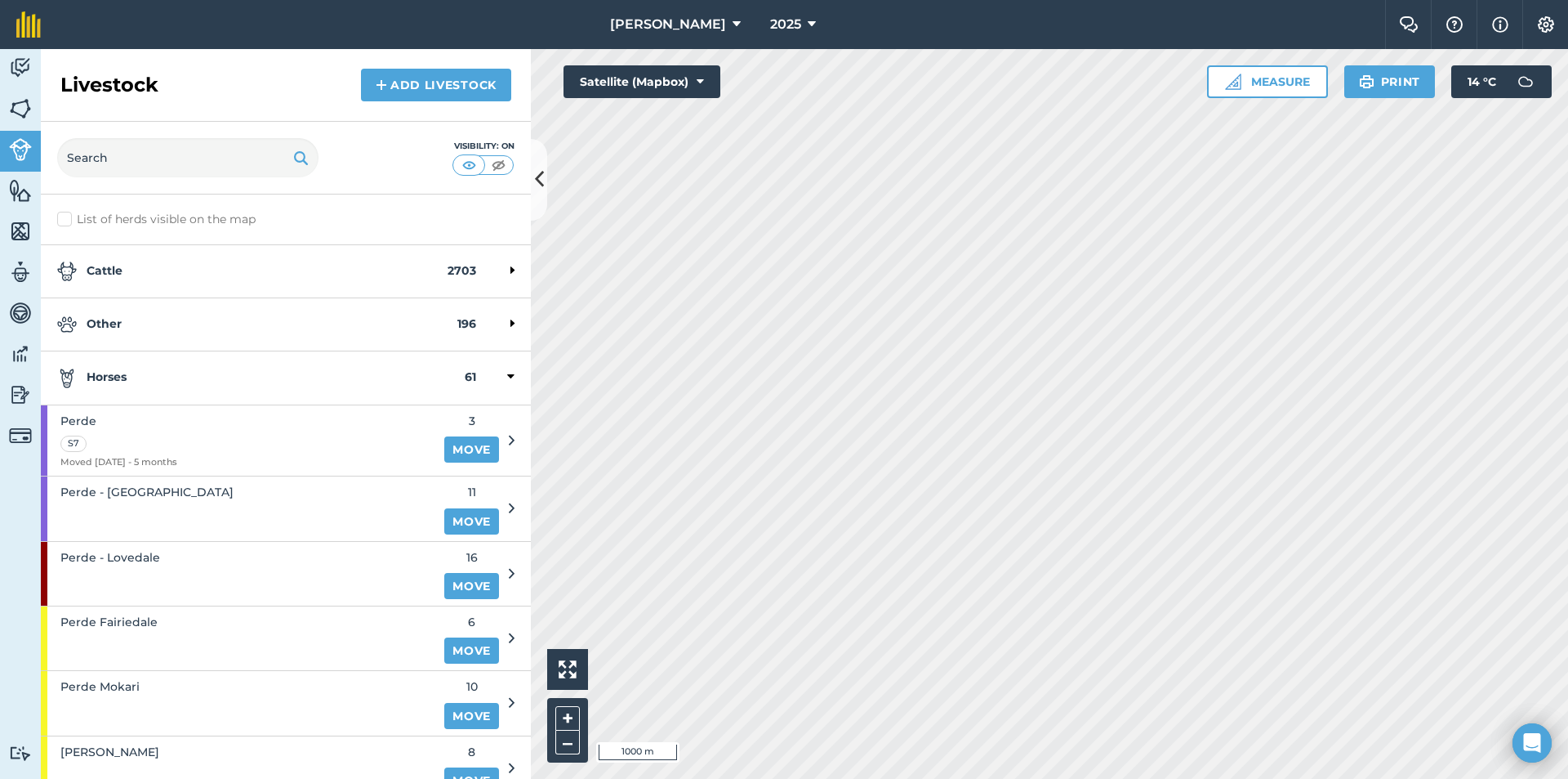
click at [119, 385] on strong "Horses" at bounding box center [261, 377] width 408 height 20
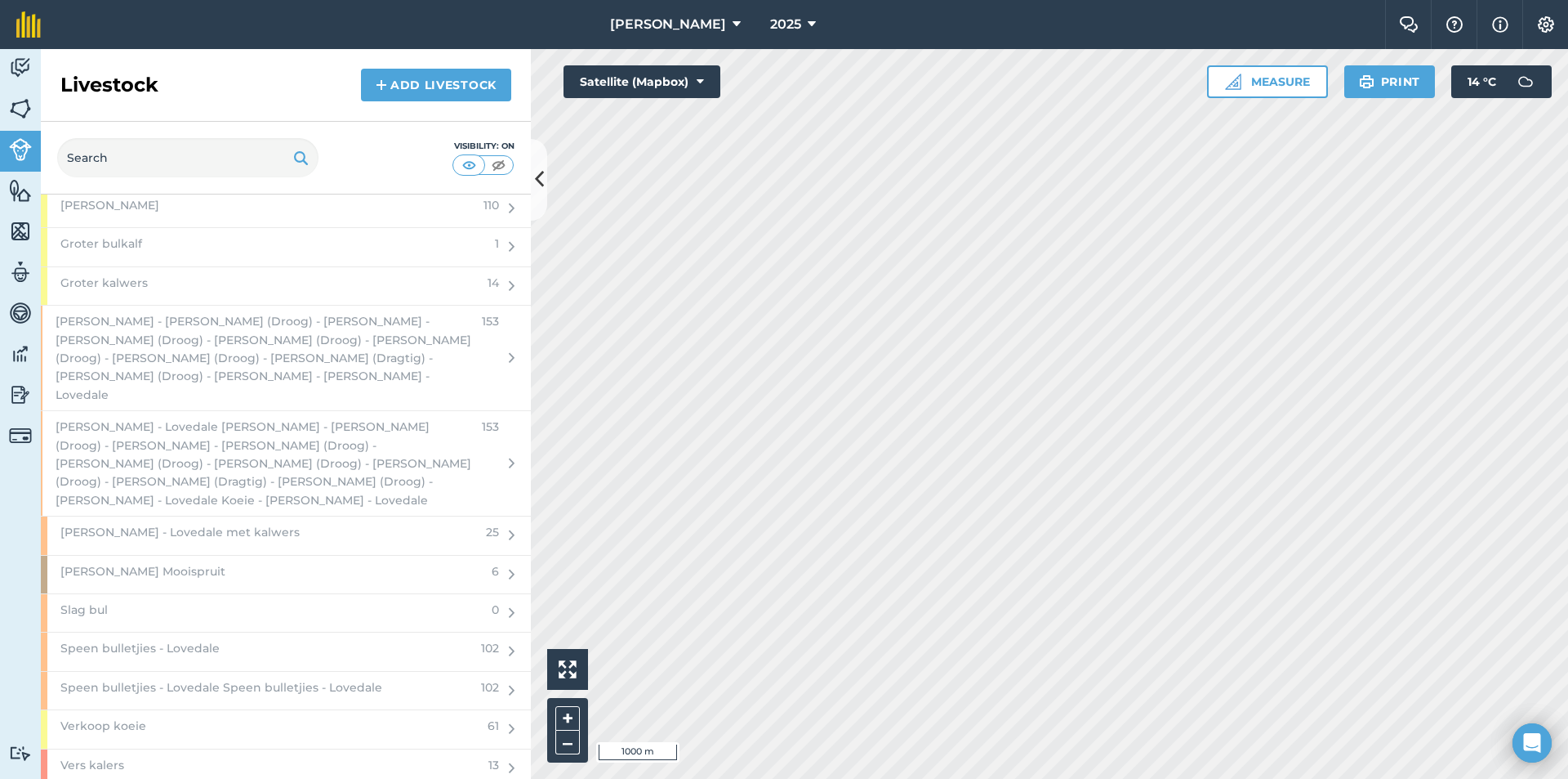
scroll to position [2207, 0]
click at [153, 348] on span "[PERSON_NAME] - [PERSON_NAME] (Droog) - [PERSON_NAME] - [PERSON_NAME] (Droog) -…" at bounding box center [264, 357] width 416 height 91
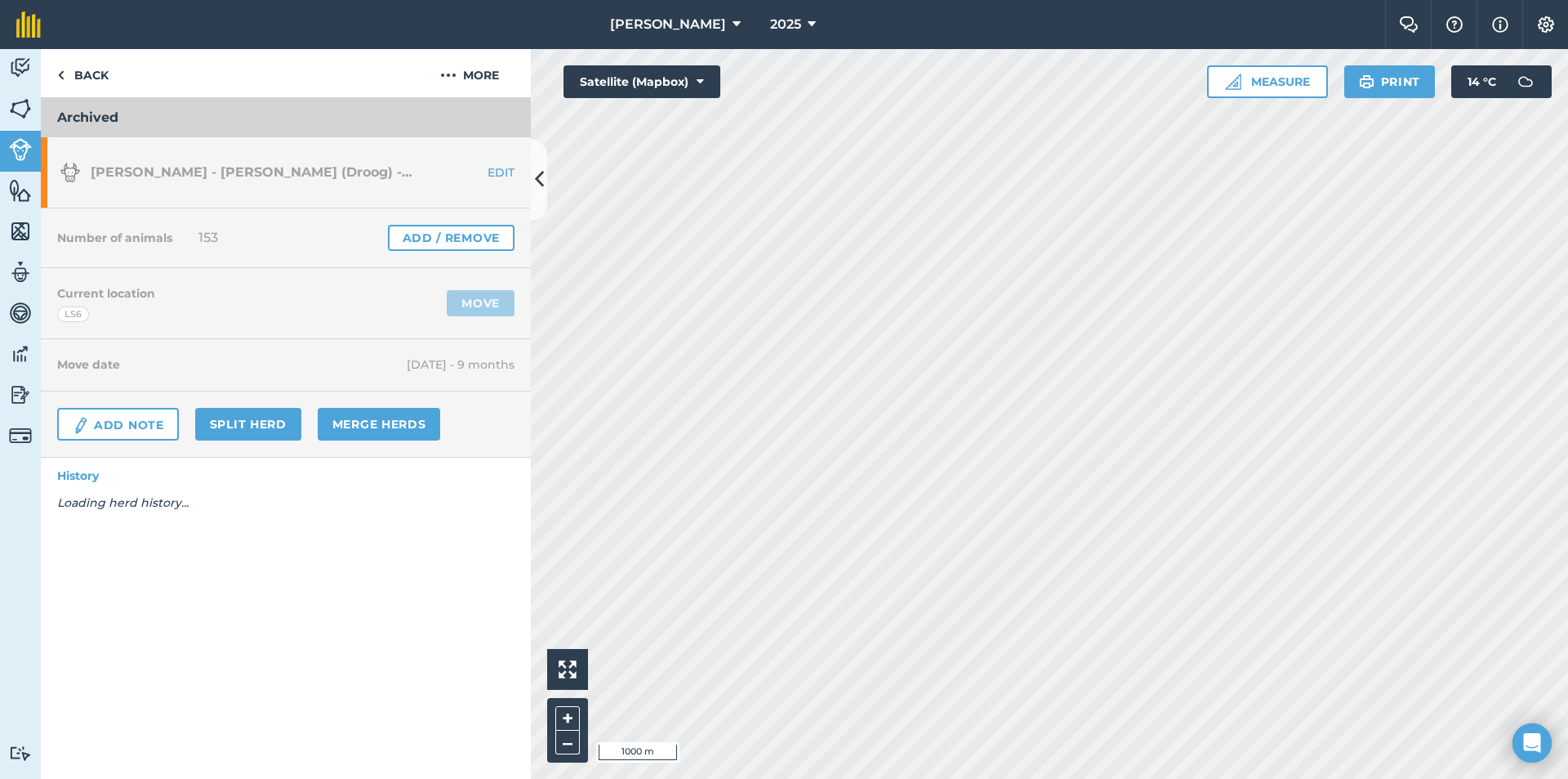
click at [462, 222] on div "Number of animals 153 Add / Remove" at bounding box center [285, 238] width 490 height 60
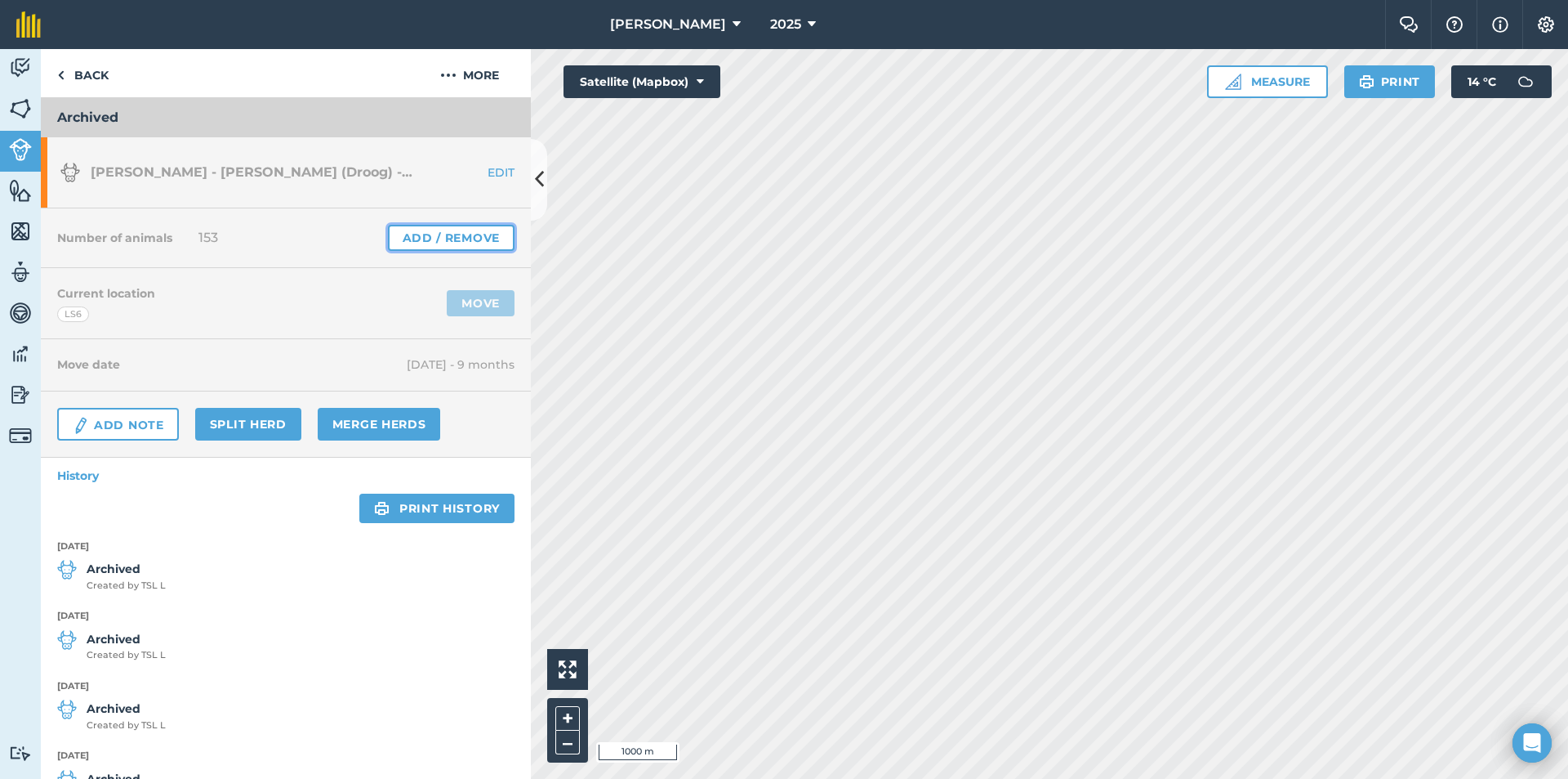
click at [433, 236] on link "Add / Remove" at bounding box center [451, 238] width 127 height 27
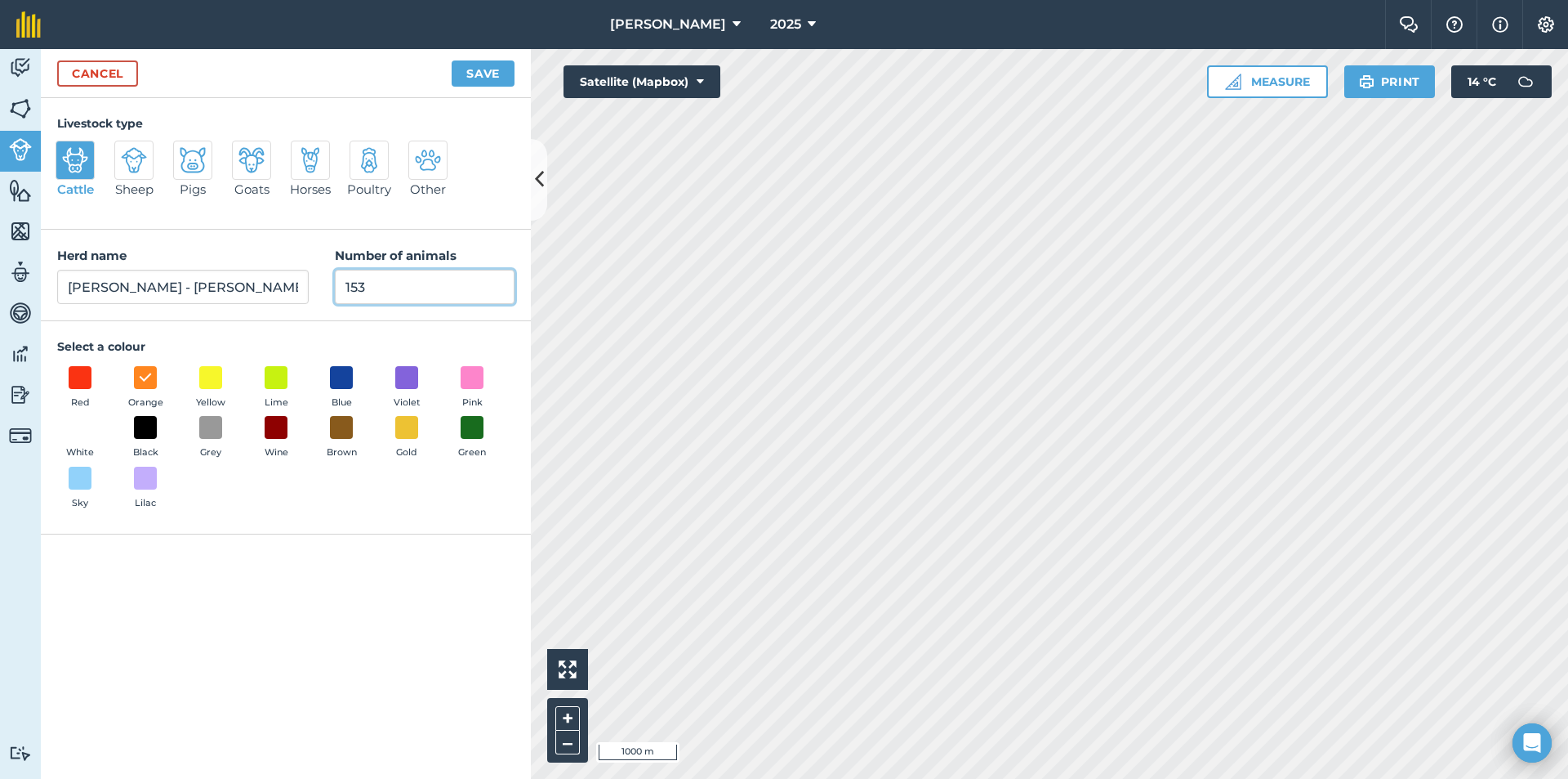
click at [424, 286] on input "153" at bounding box center [425, 286] width 180 height 34
type input "1"
type input "0"
click at [473, 66] on button "Save" at bounding box center [483, 74] width 63 height 27
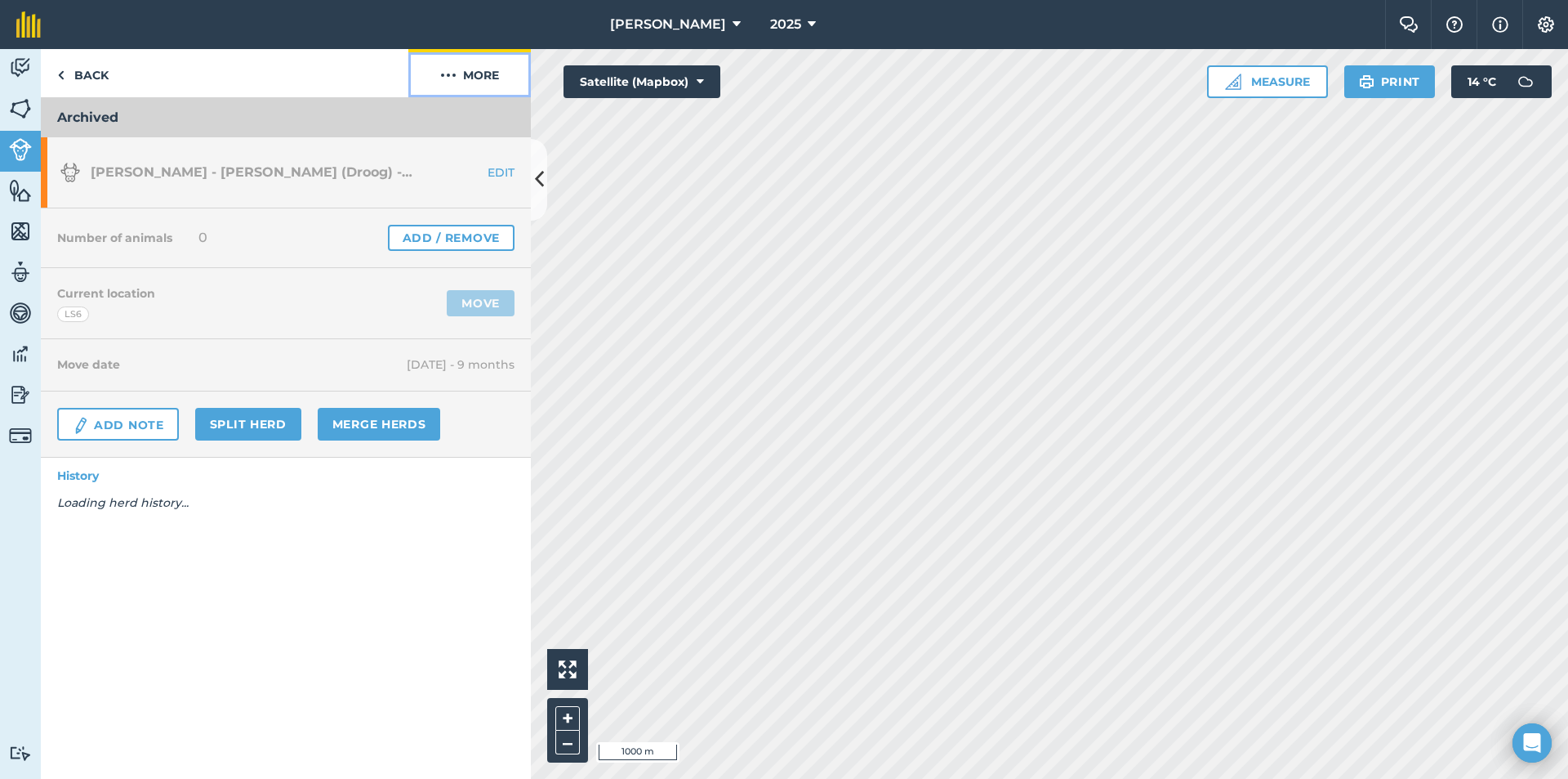
click at [491, 73] on button "More" at bounding box center [470, 73] width 123 height 48
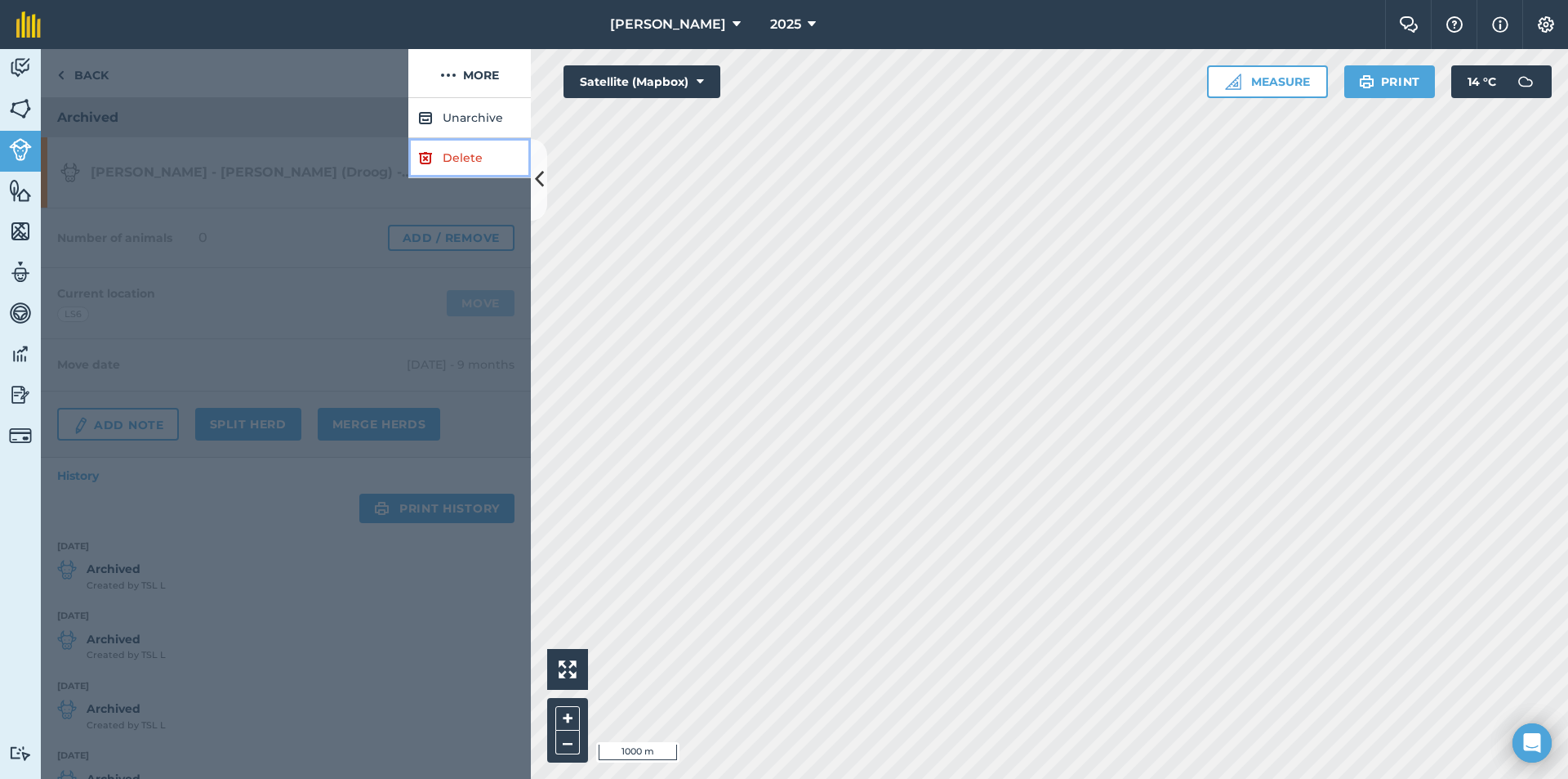
click at [473, 149] on link "Delete" at bounding box center [470, 158] width 123 height 40
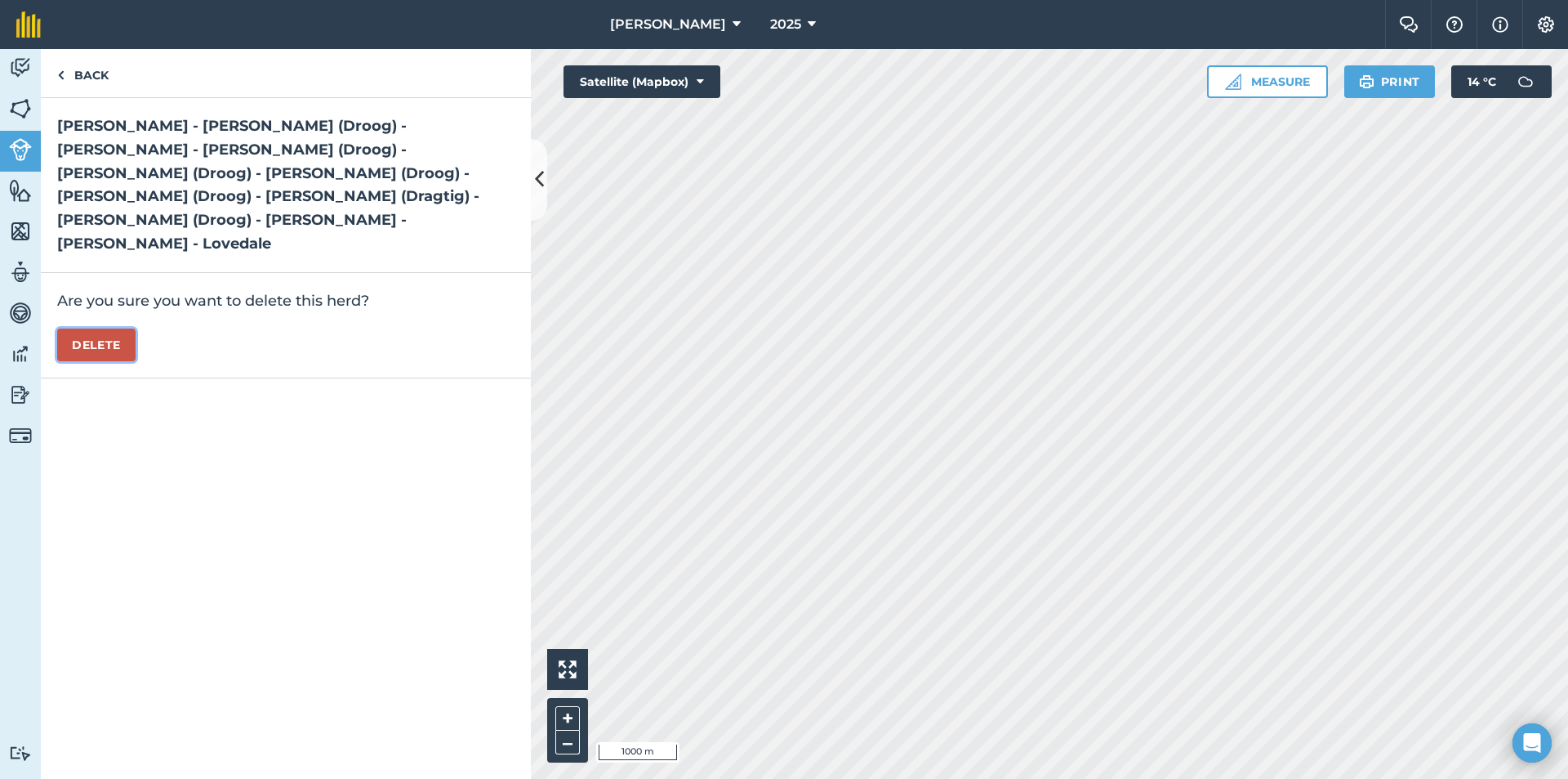
click at [79, 329] on button "Delete" at bounding box center [96, 344] width 79 height 32
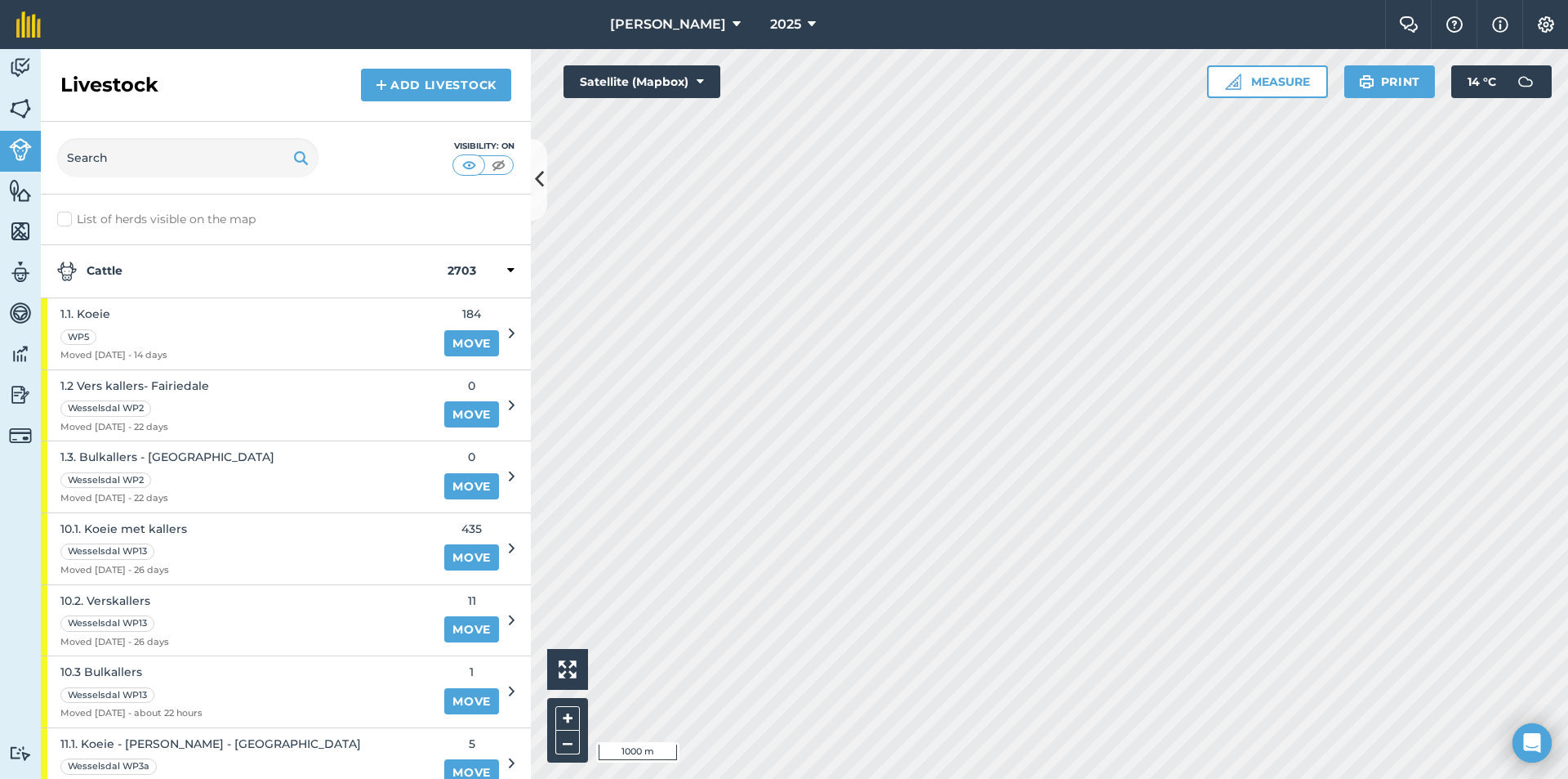
click at [114, 271] on strong "Cattle" at bounding box center [252, 271] width 391 height 20
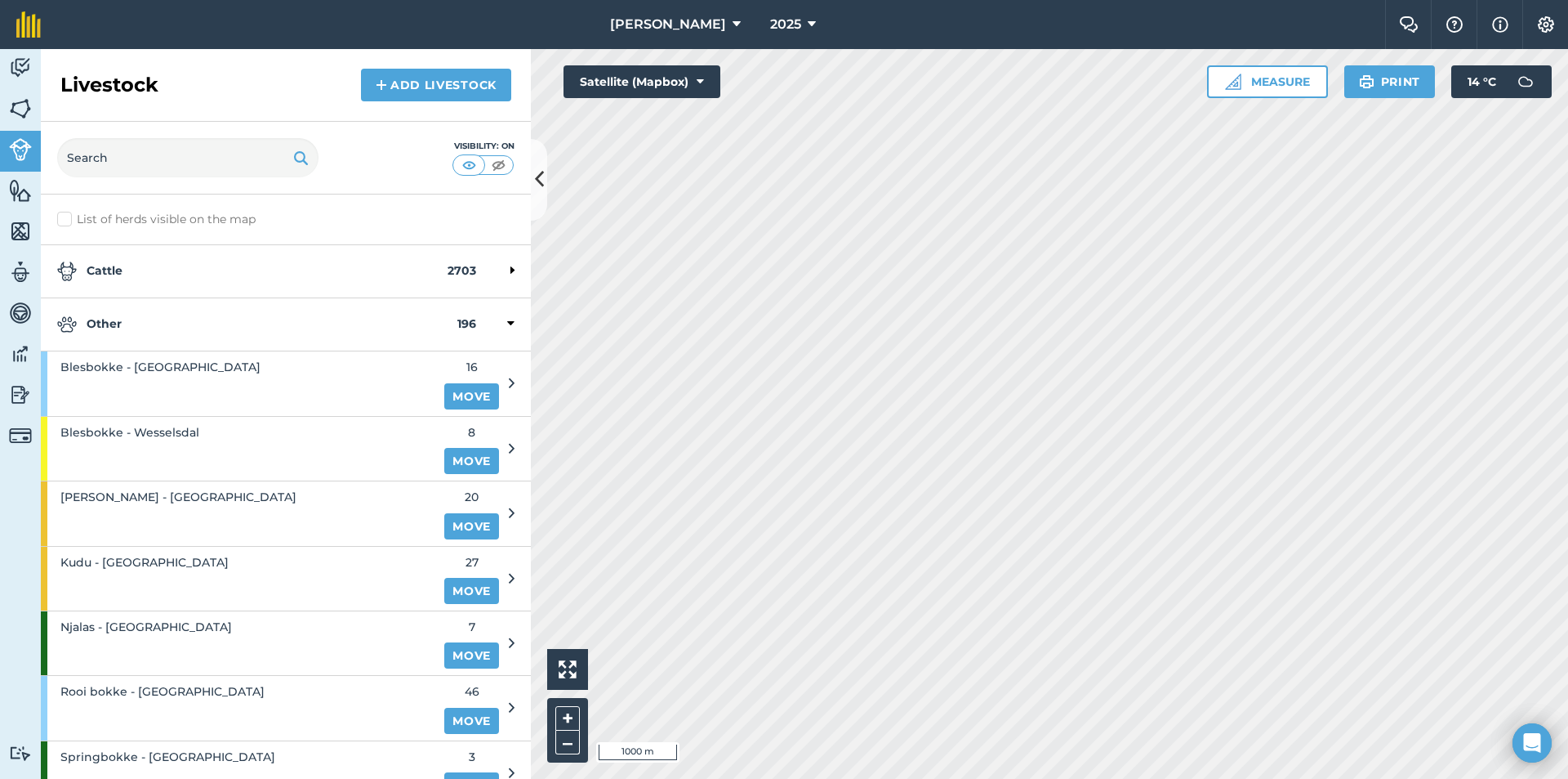
click at [128, 326] on strong "Other" at bounding box center [257, 324] width 400 height 20
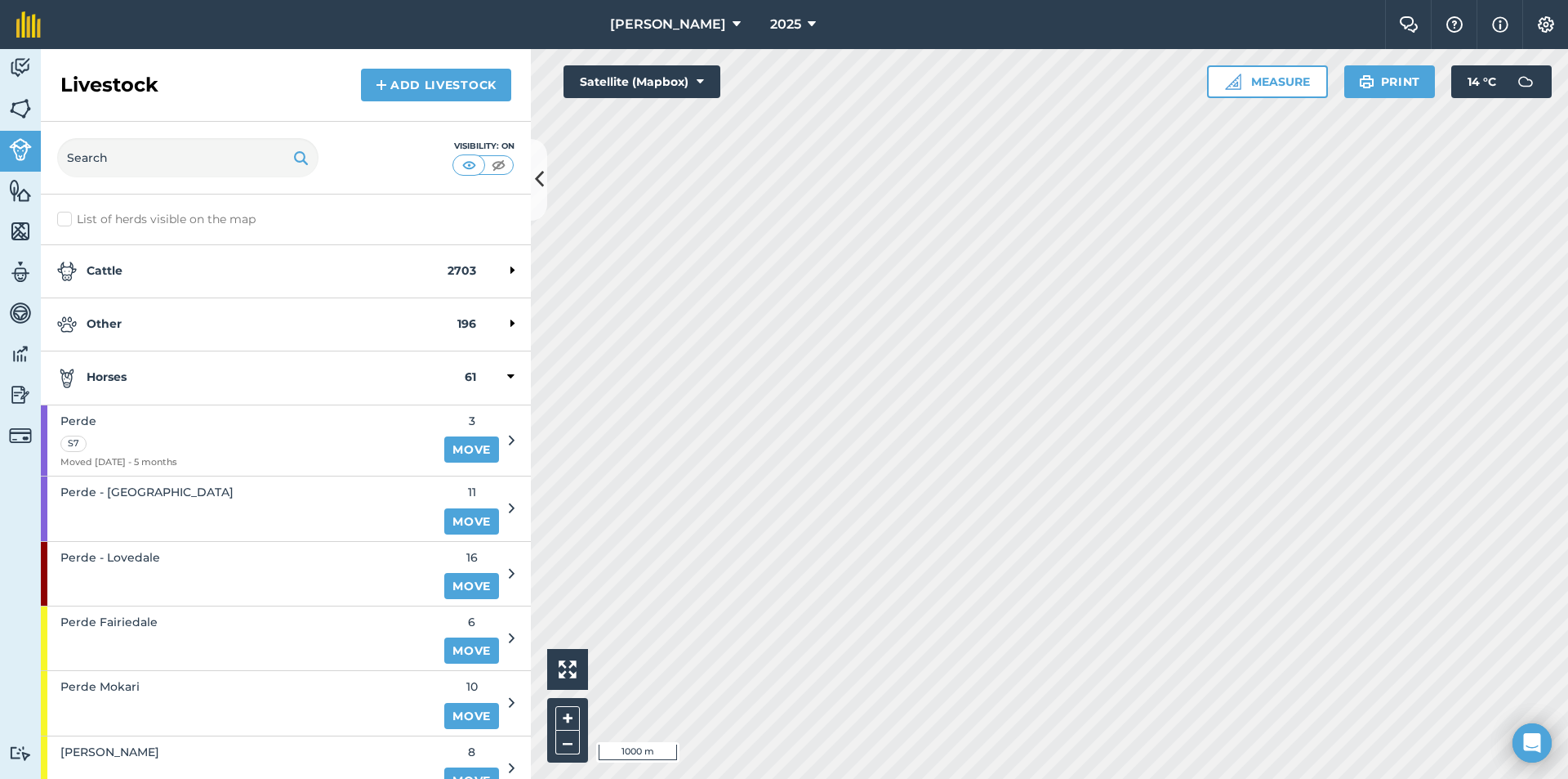
click at [133, 376] on strong "Horses" at bounding box center [261, 377] width 408 height 20
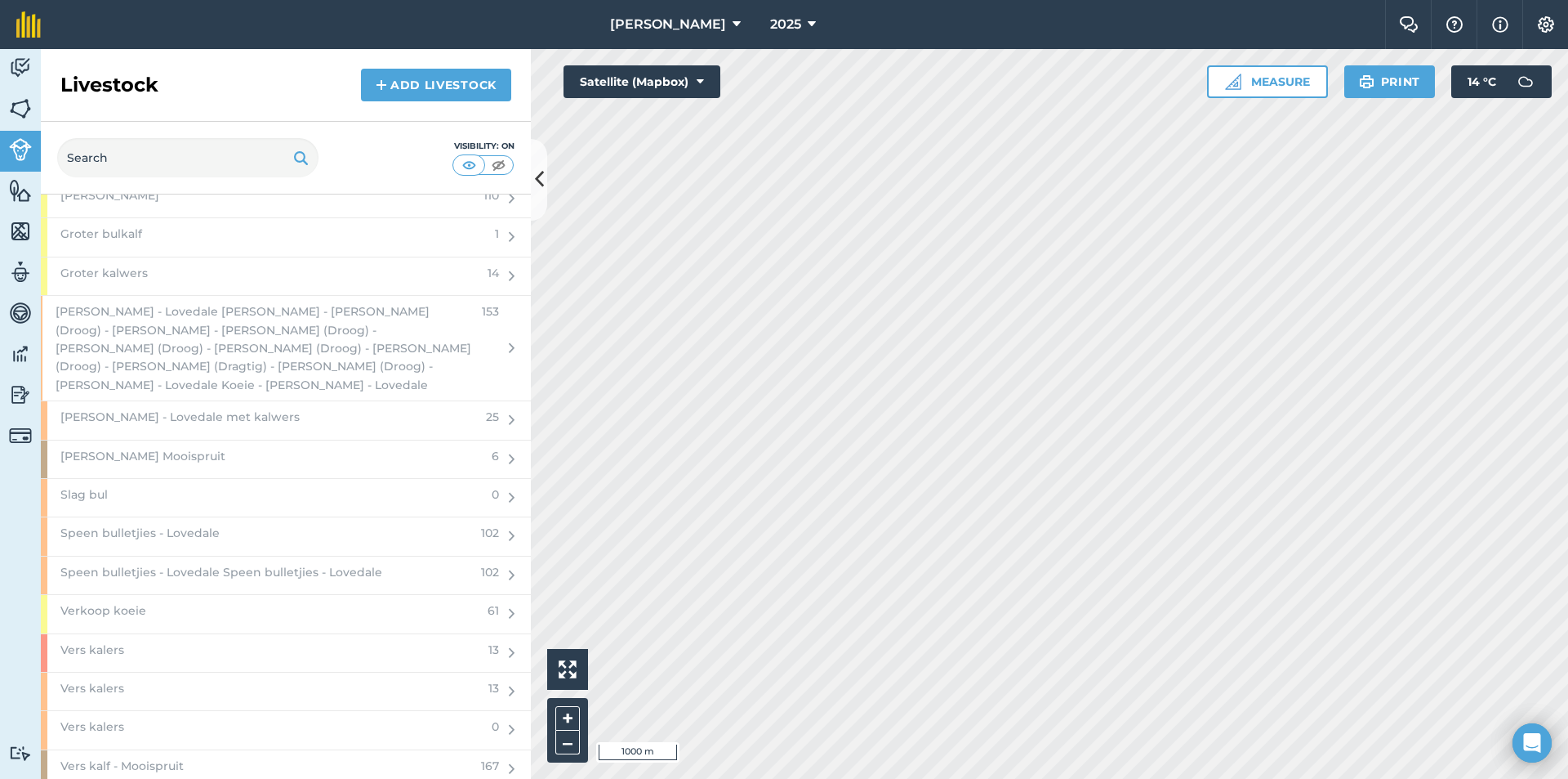
scroll to position [2207, 0]
click at [182, 347] on span "[PERSON_NAME] - Lovedale [PERSON_NAME] - [PERSON_NAME] (Droog) - [PERSON_NAME] …" at bounding box center [264, 357] width 416 height 91
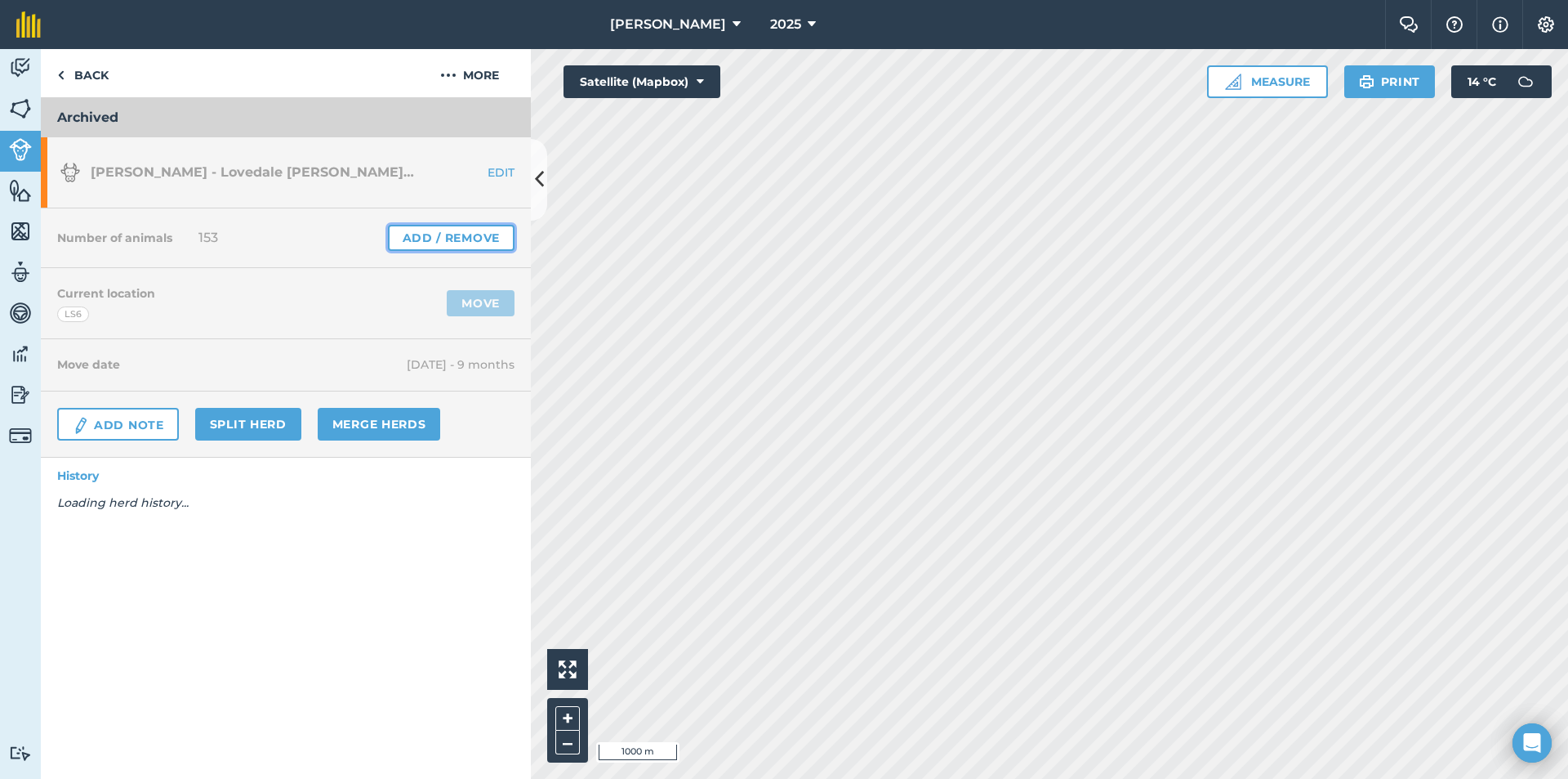
click at [488, 233] on link "Add / Remove" at bounding box center [451, 238] width 127 height 27
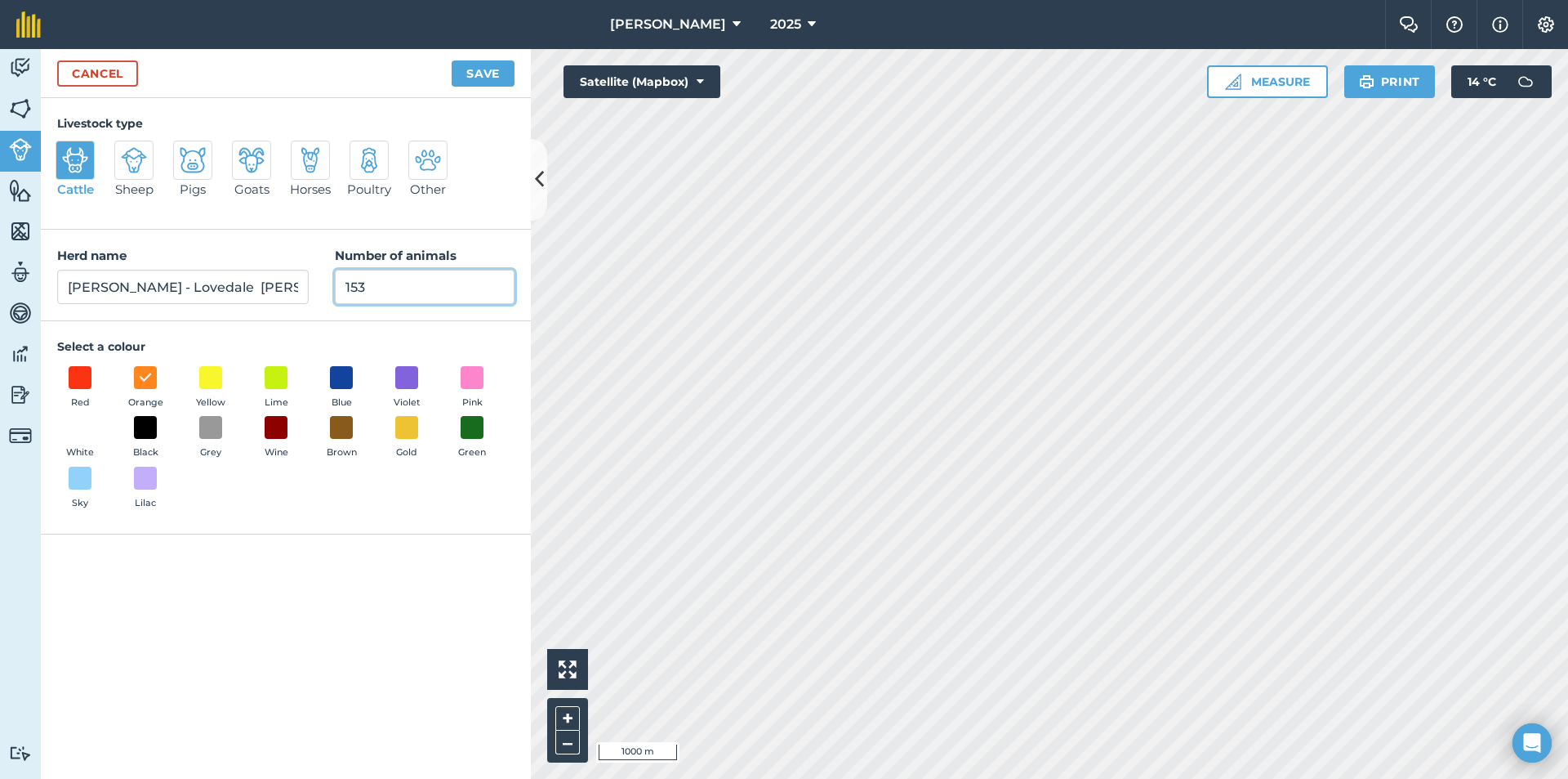
drag, startPoint x: 414, startPoint y: 290, endPoint x: 303, endPoint y: 290, distance: 111.0
click at [303, 290] on div "Herd name [PERSON_NAME] - [PERSON_NAME] - [PERSON_NAME] (Droog) - [PERSON_NAME]…" at bounding box center [285, 275] width 490 height 91
type input "0"
click at [492, 75] on button "Save" at bounding box center [483, 74] width 63 height 27
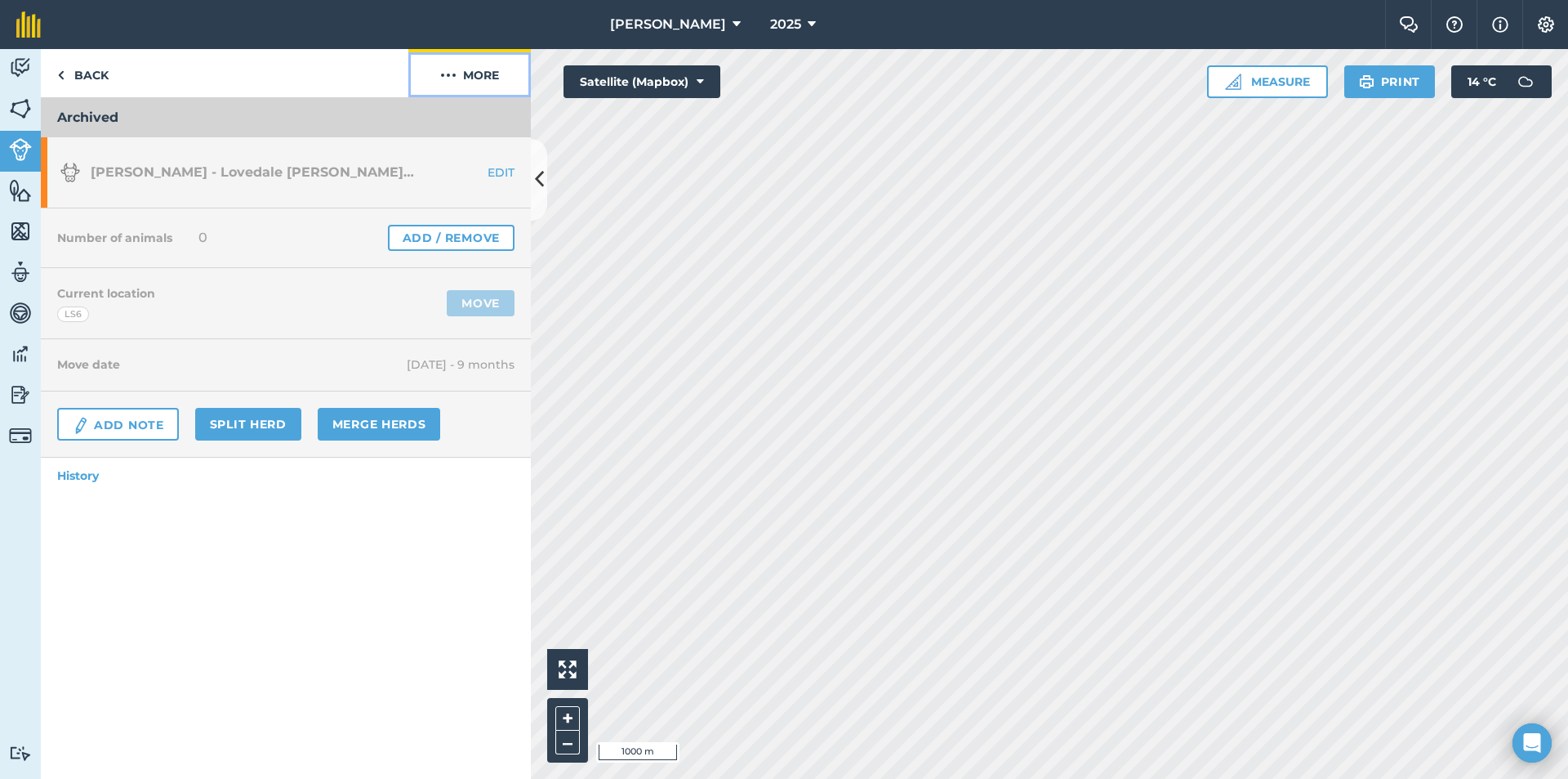
click at [486, 77] on button "More" at bounding box center [470, 73] width 123 height 48
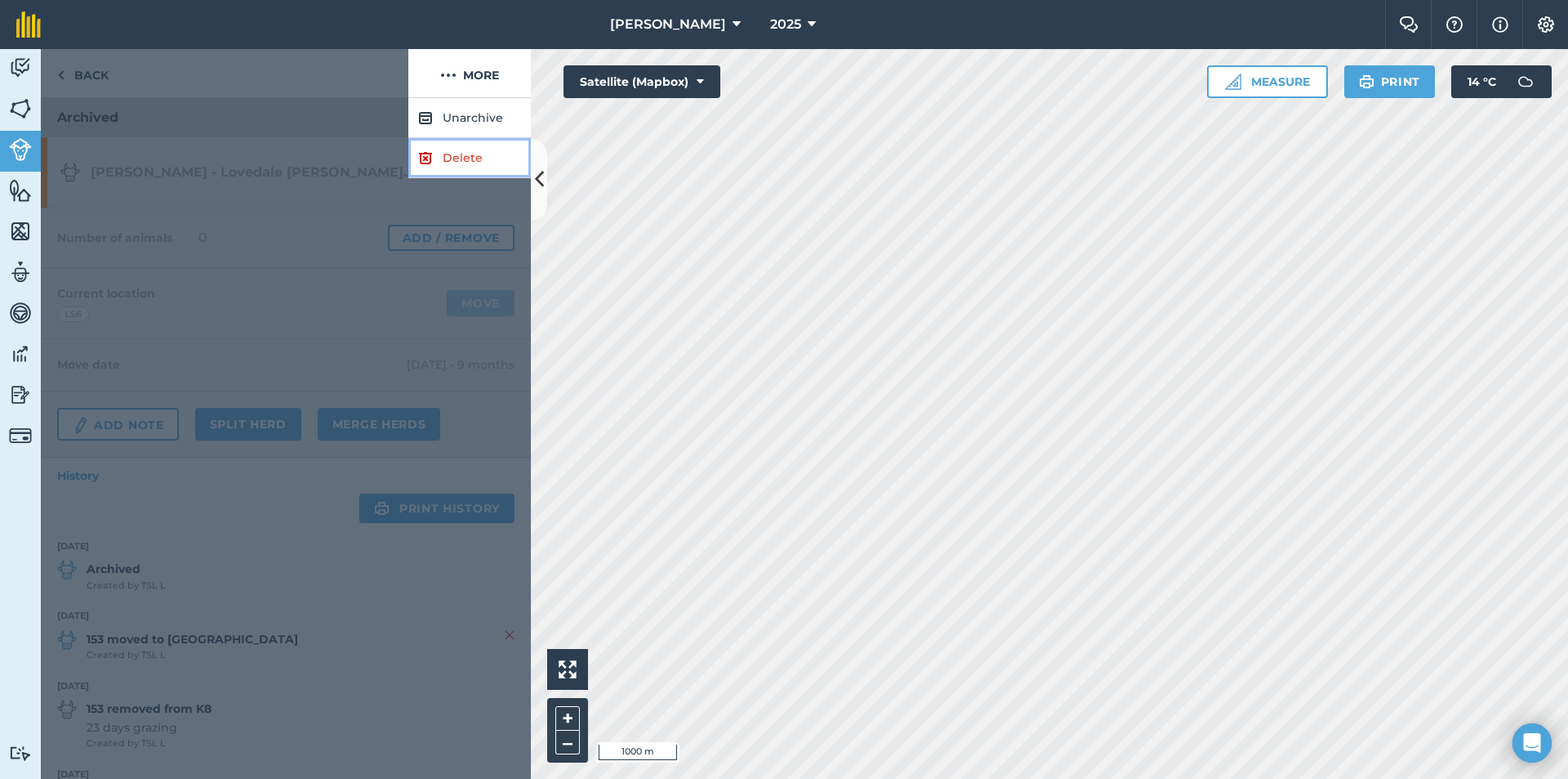
click at [485, 139] on link "Delete" at bounding box center [470, 158] width 123 height 40
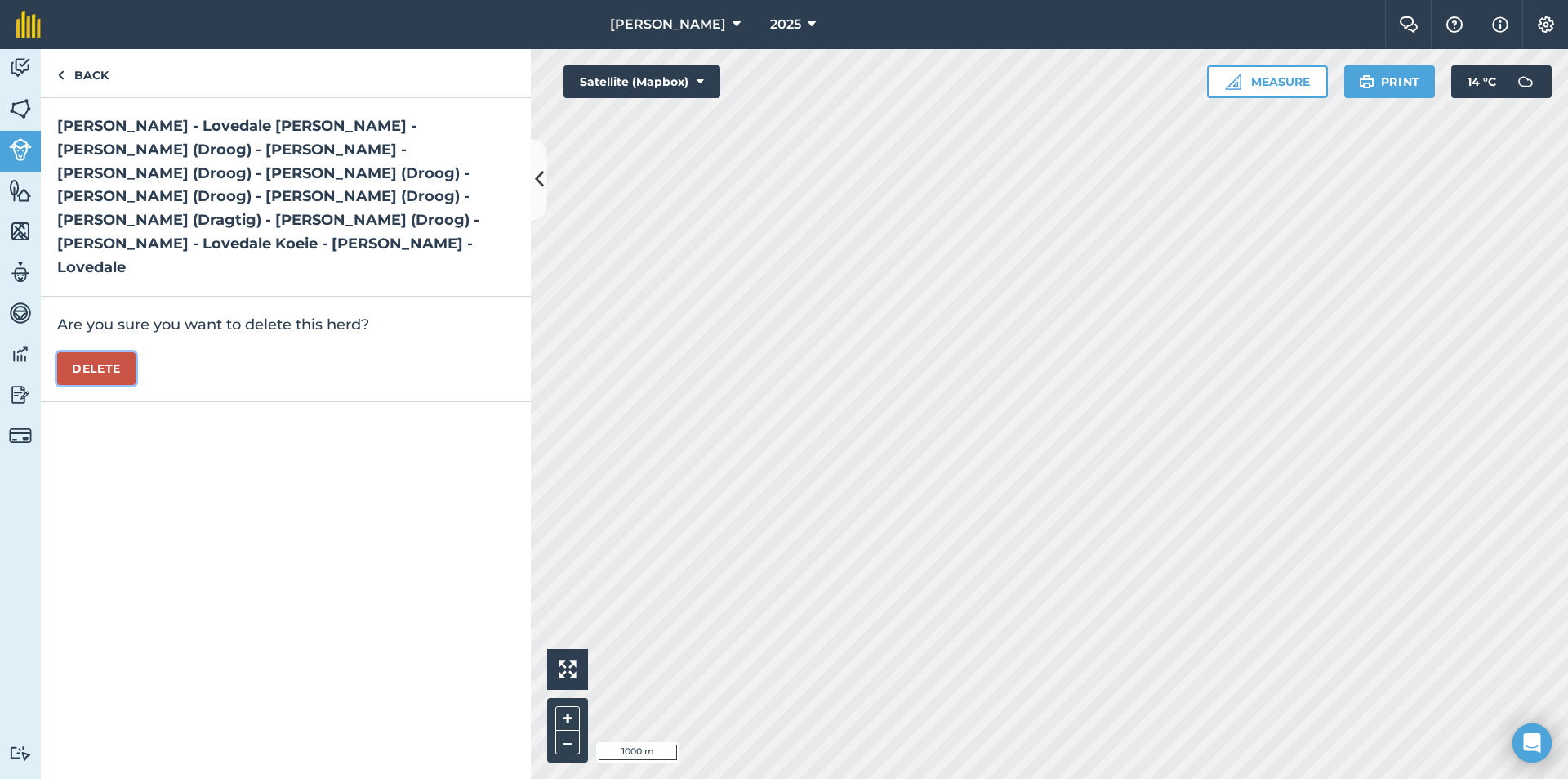
click at [106, 353] on button "Delete" at bounding box center [96, 368] width 79 height 32
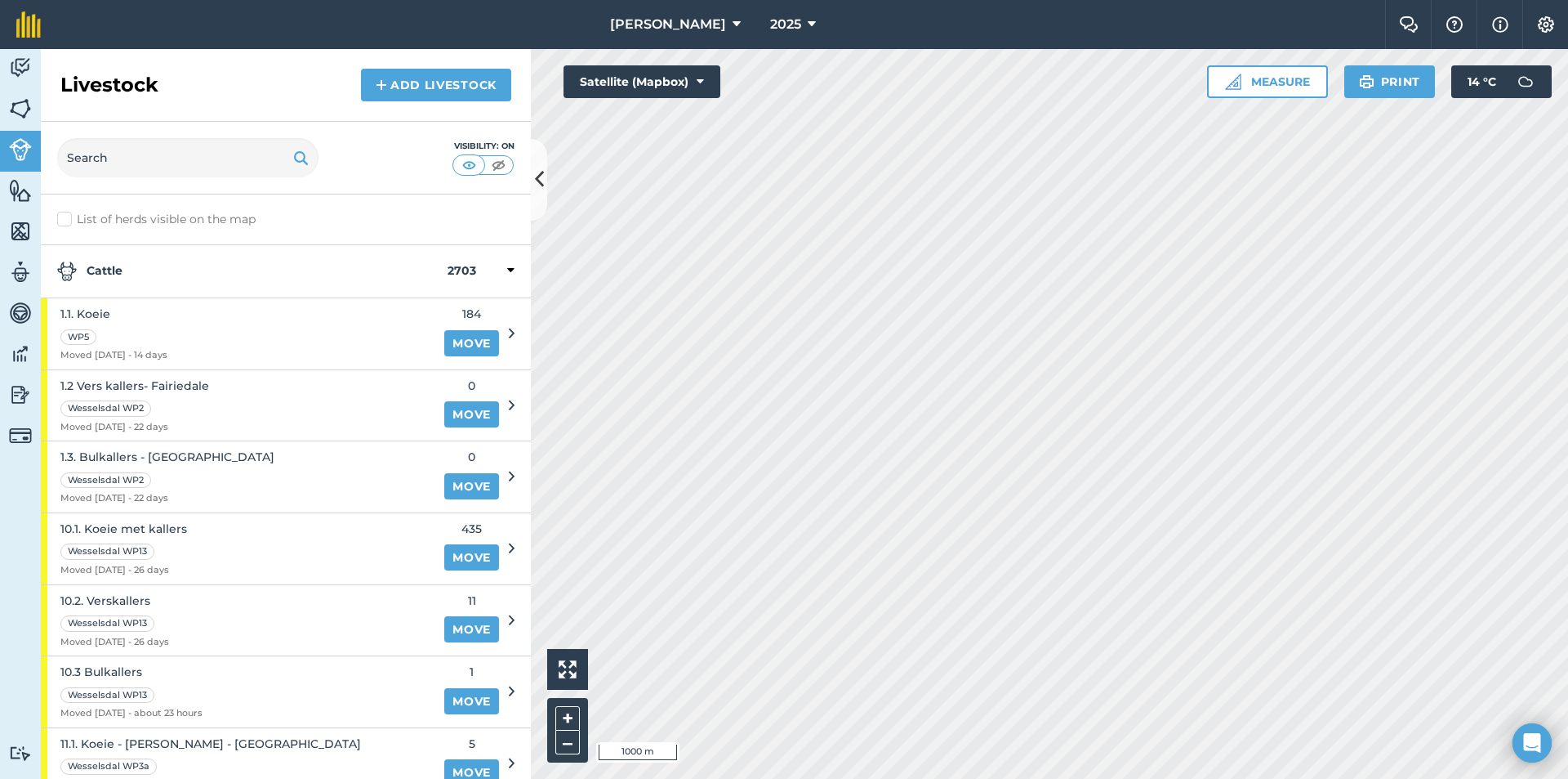
click at [207, 280] on strong "Cattle" at bounding box center [252, 271] width 391 height 20
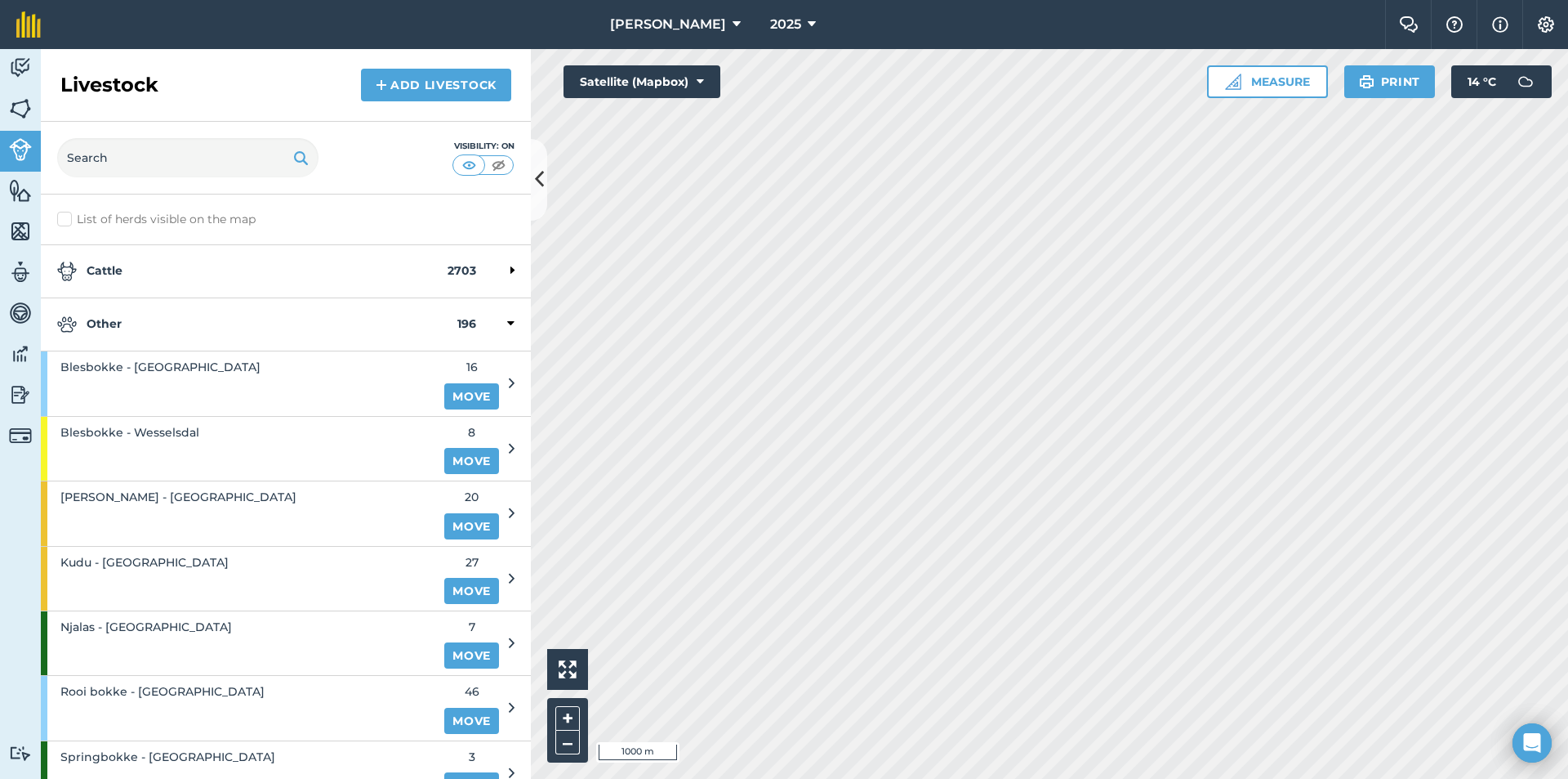
click at [191, 333] on strong "Other" at bounding box center [257, 324] width 400 height 20
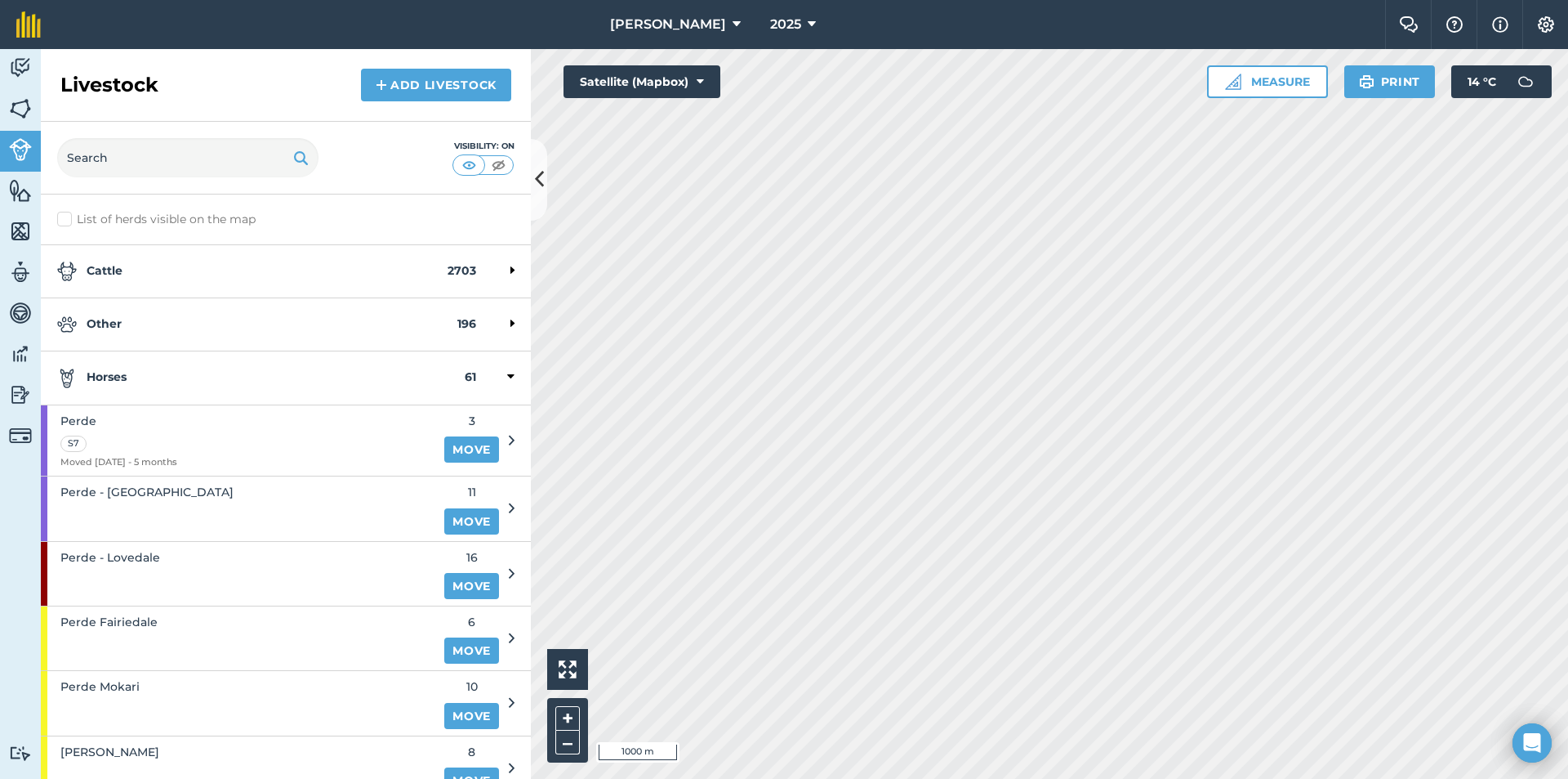
click at [191, 388] on div "Horses 61" at bounding box center [285, 378] width 490 height 53
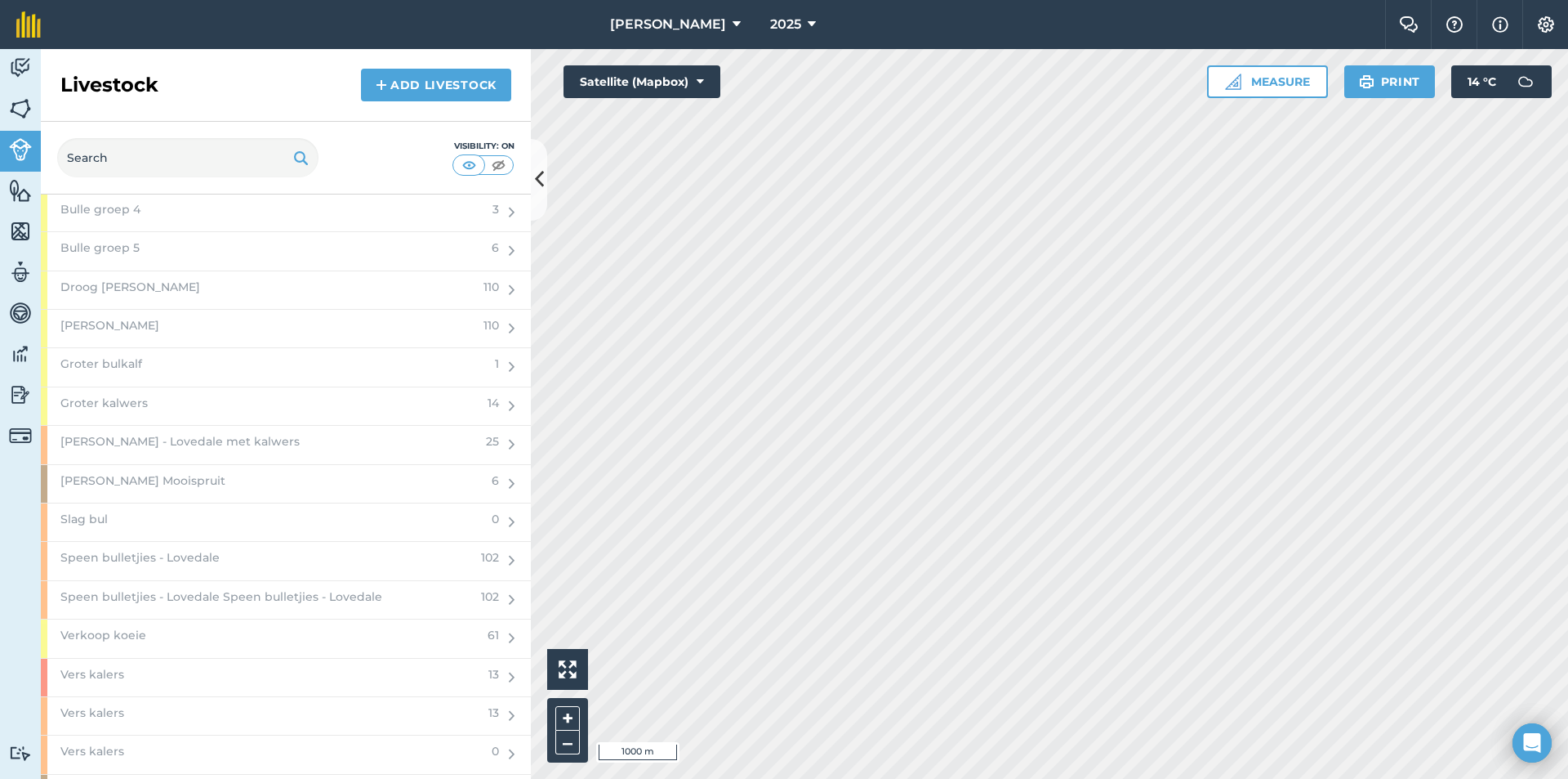
scroll to position [2043, 0]
click at [163, 477] on span "[PERSON_NAME] - Lovedale met kalwers" at bounding box center [180, 484] width 240 height 18
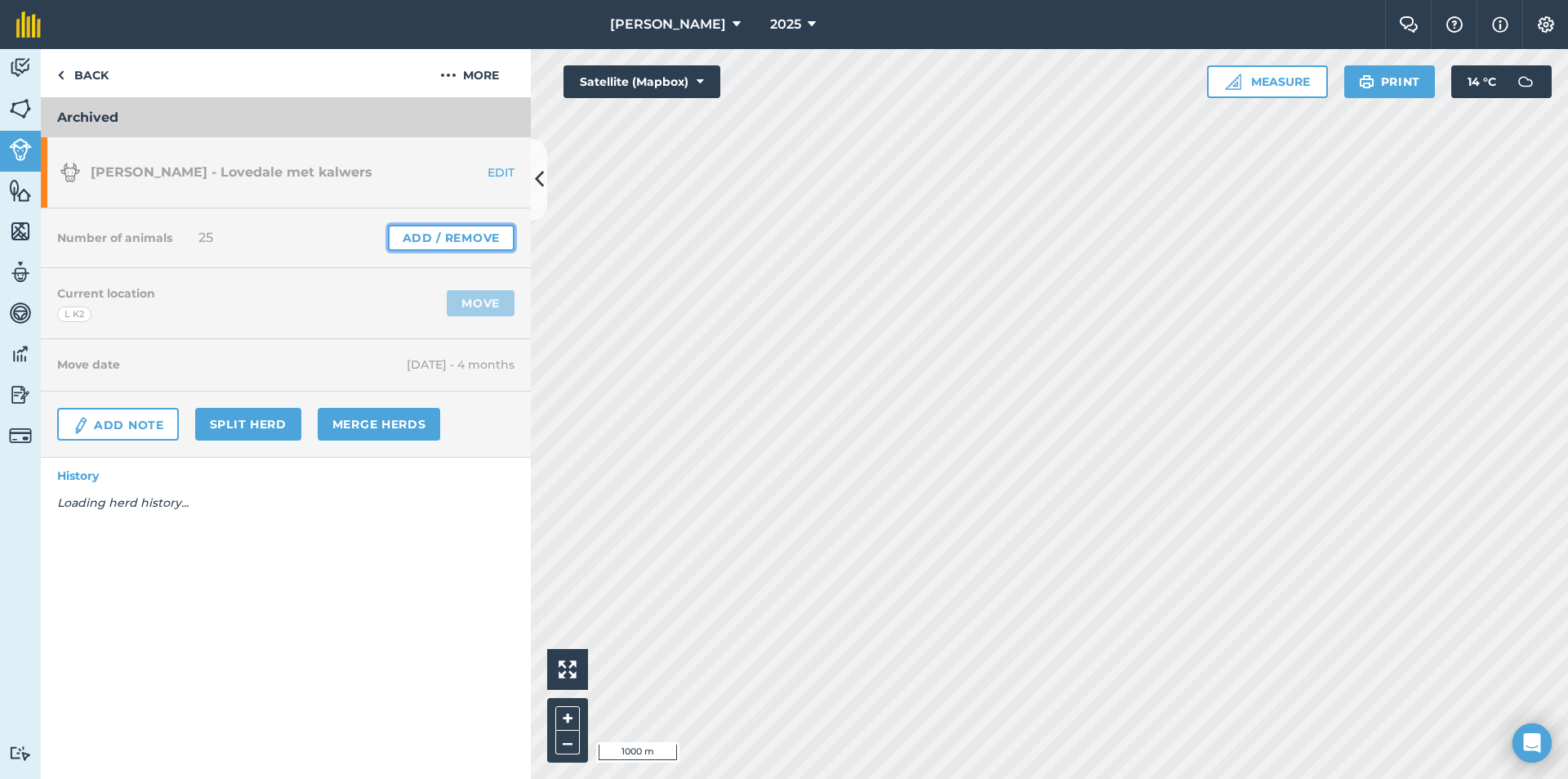
click at [448, 226] on link "Add / Remove" at bounding box center [451, 238] width 127 height 27
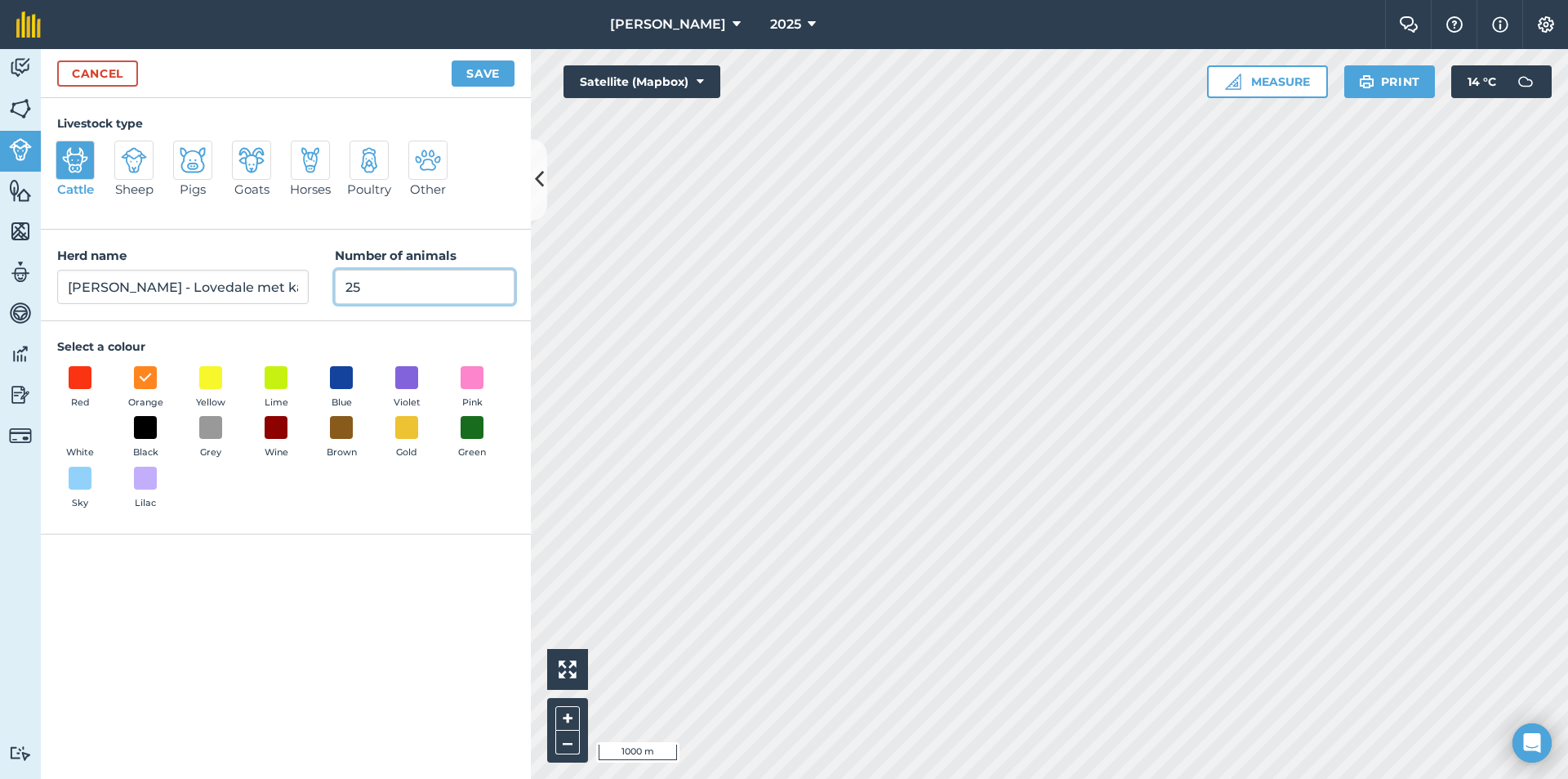
drag, startPoint x: 306, startPoint y: 289, endPoint x: 276, endPoint y: 289, distance: 30.0
click at [279, 289] on div "Herd name [PERSON_NAME] - Lovedale met kalwers Number of animals 25" at bounding box center [285, 275] width 490 height 91
type input "0"
click at [485, 71] on button "Save" at bounding box center [483, 74] width 63 height 27
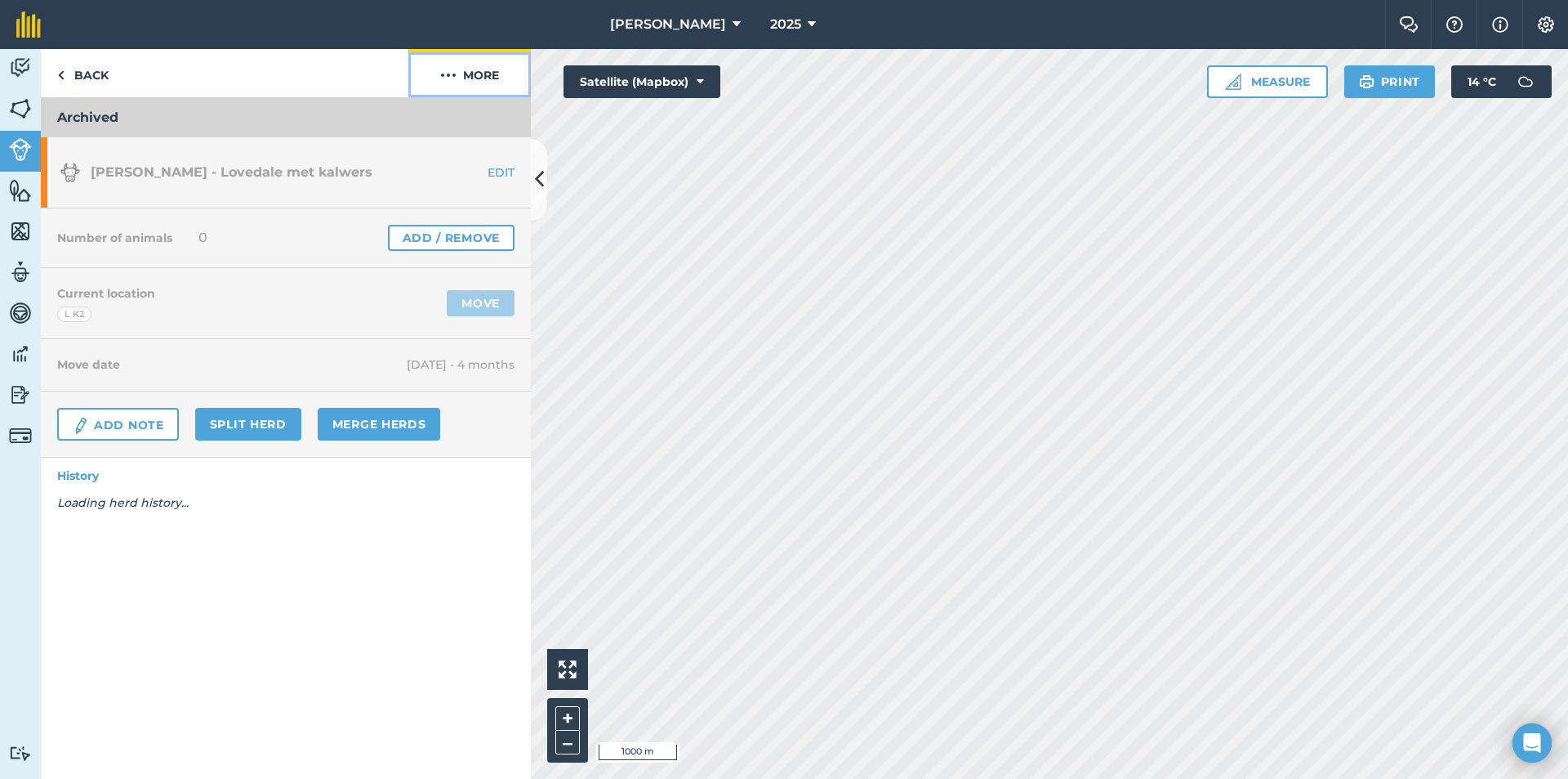
click at [480, 78] on button "More" at bounding box center [470, 73] width 123 height 48
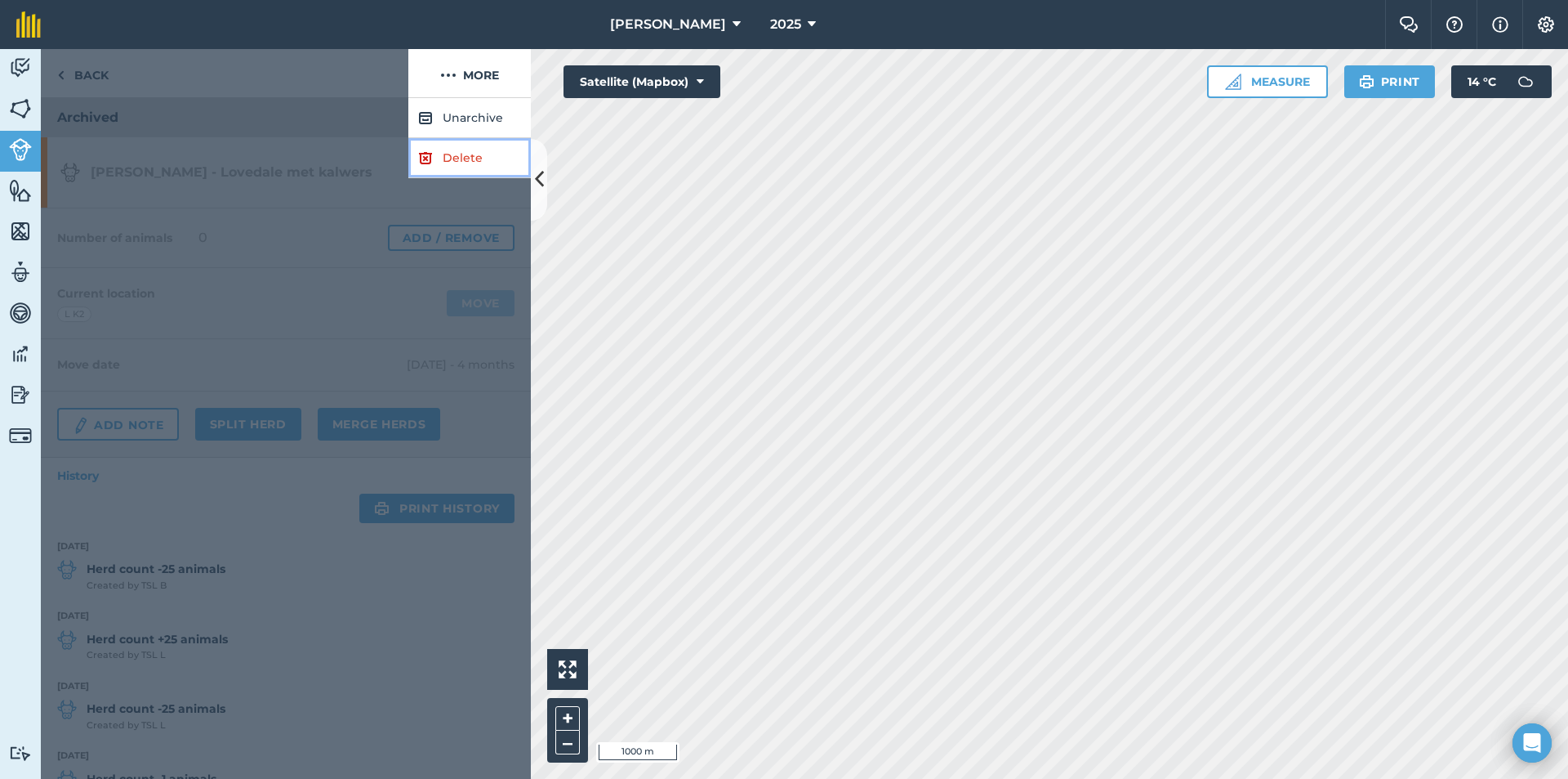
click at [448, 155] on link "Delete" at bounding box center [470, 158] width 123 height 40
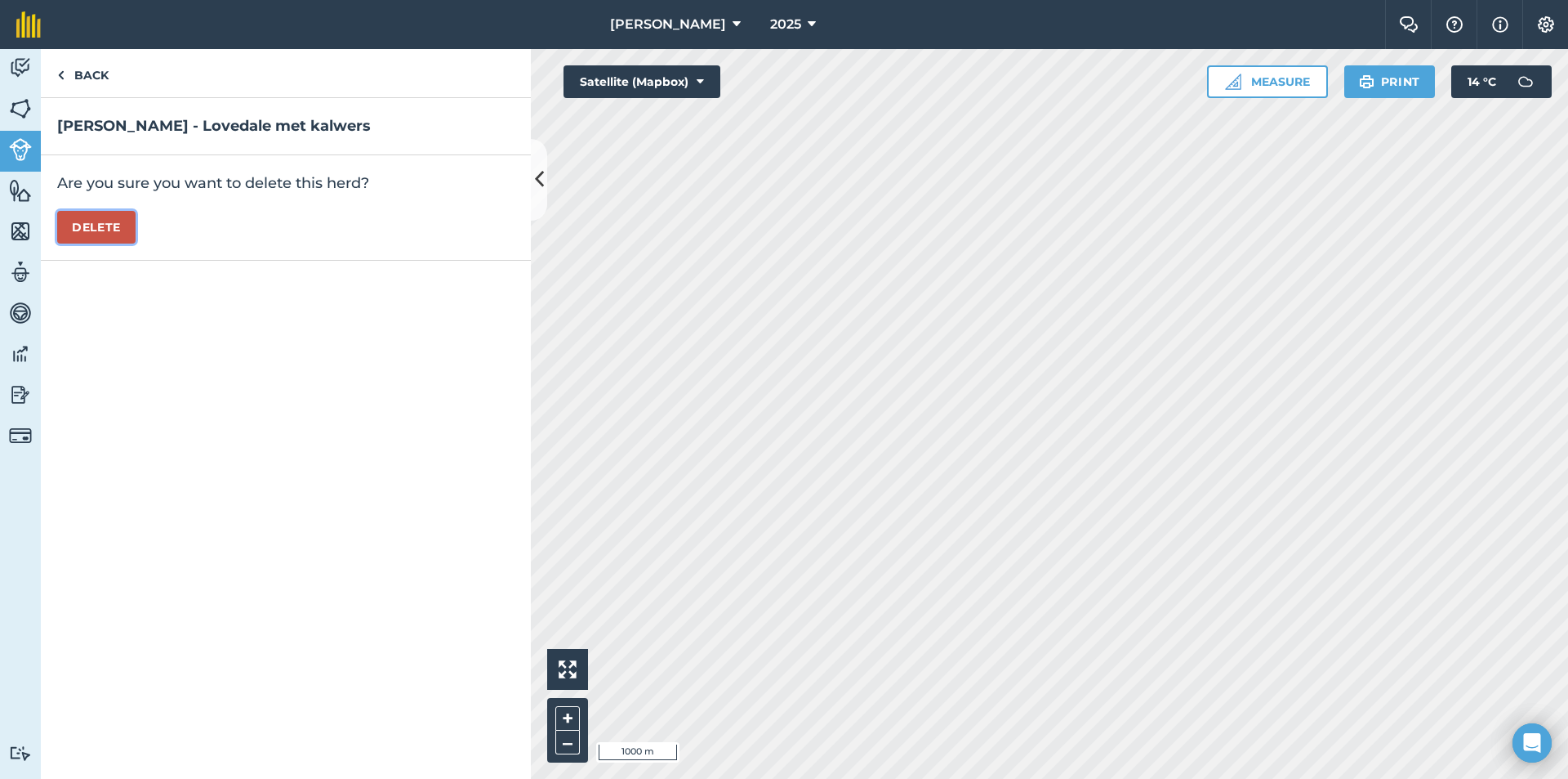
click at [94, 220] on button "Delete" at bounding box center [96, 226] width 79 height 32
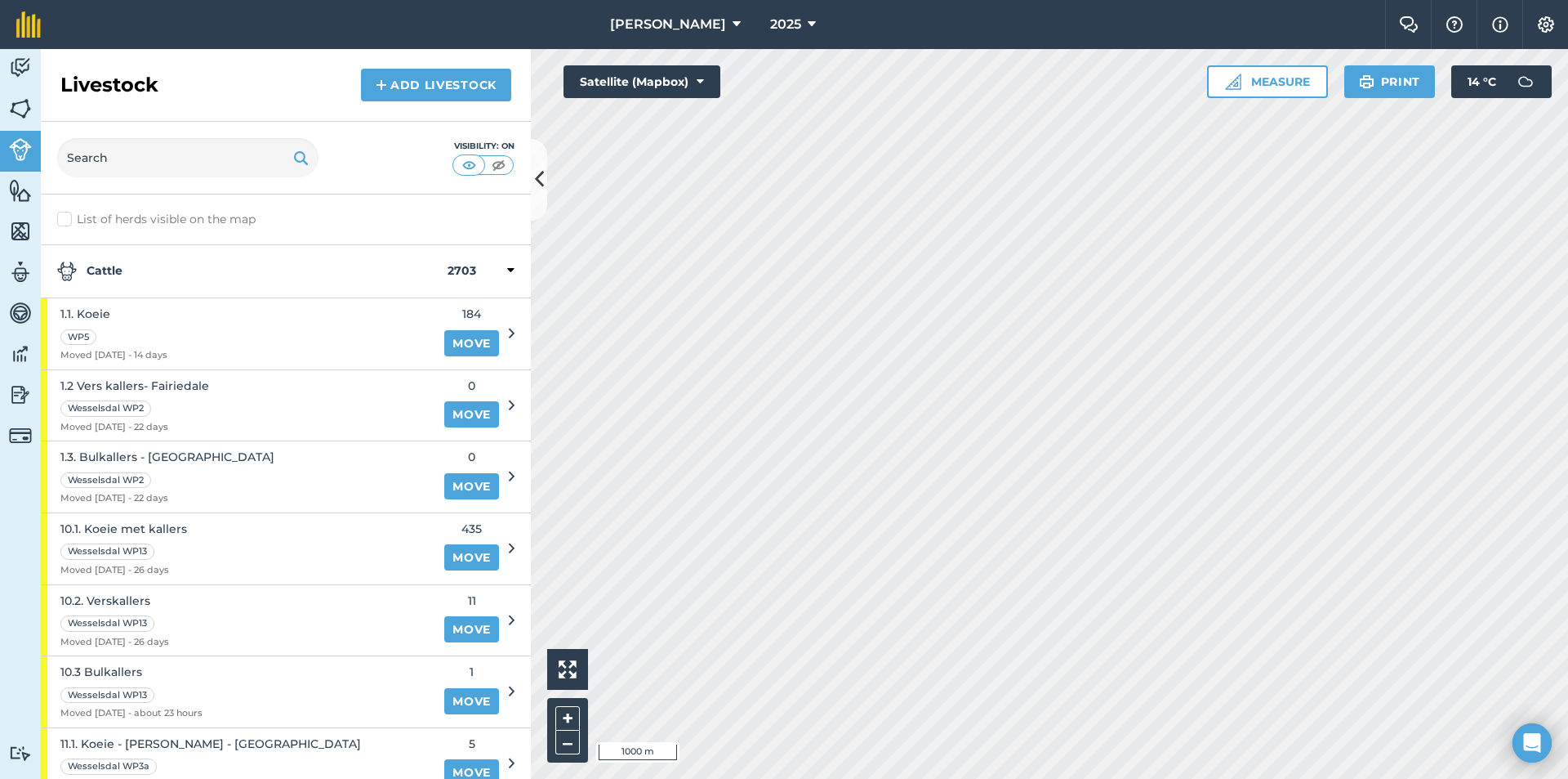
click at [171, 270] on strong "Cattle" at bounding box center [252, 271] width 391 height 20
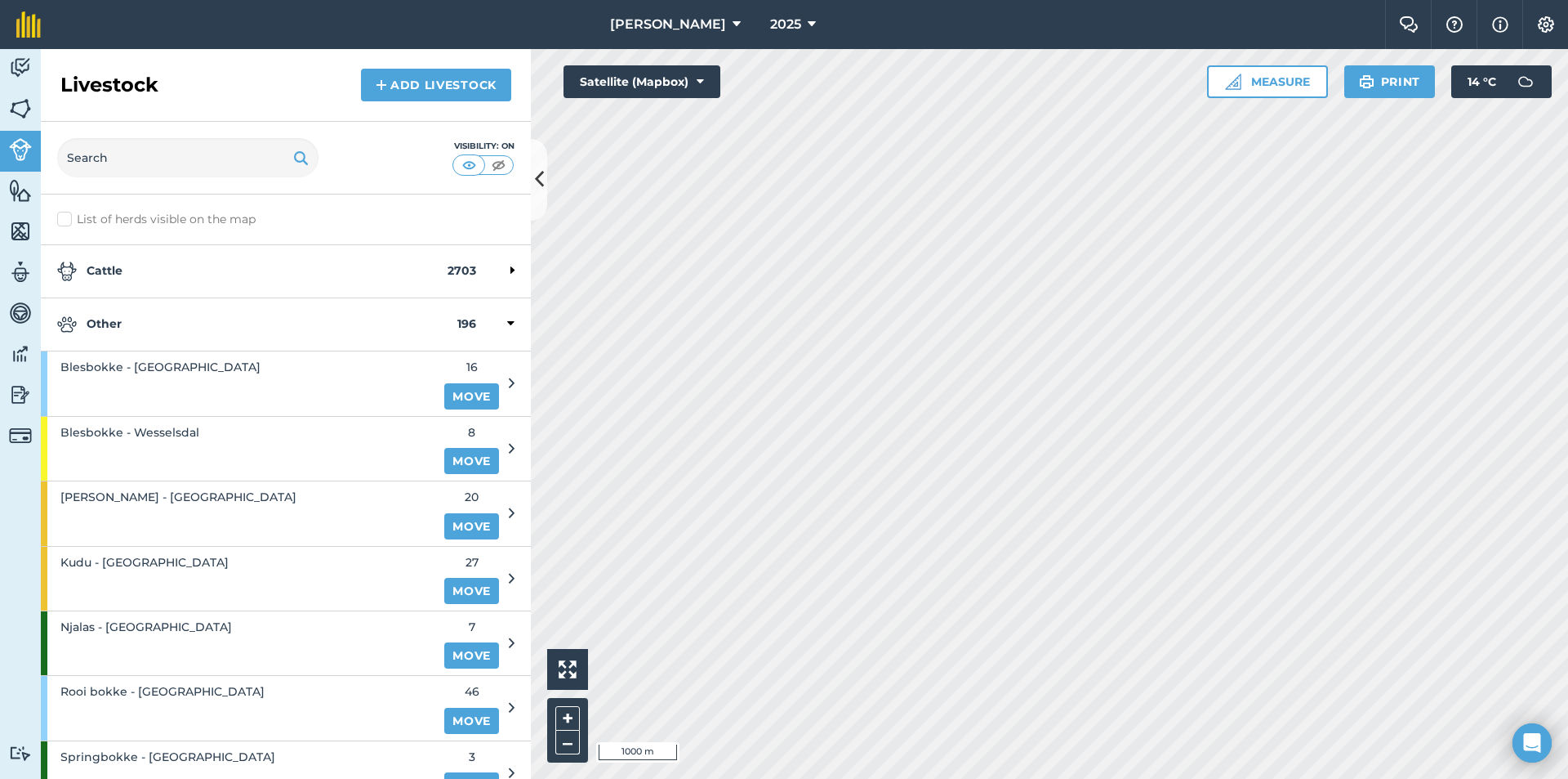
click at [146, 319] on strong "Other" at bounding box center [257, 324] width 400 height 20
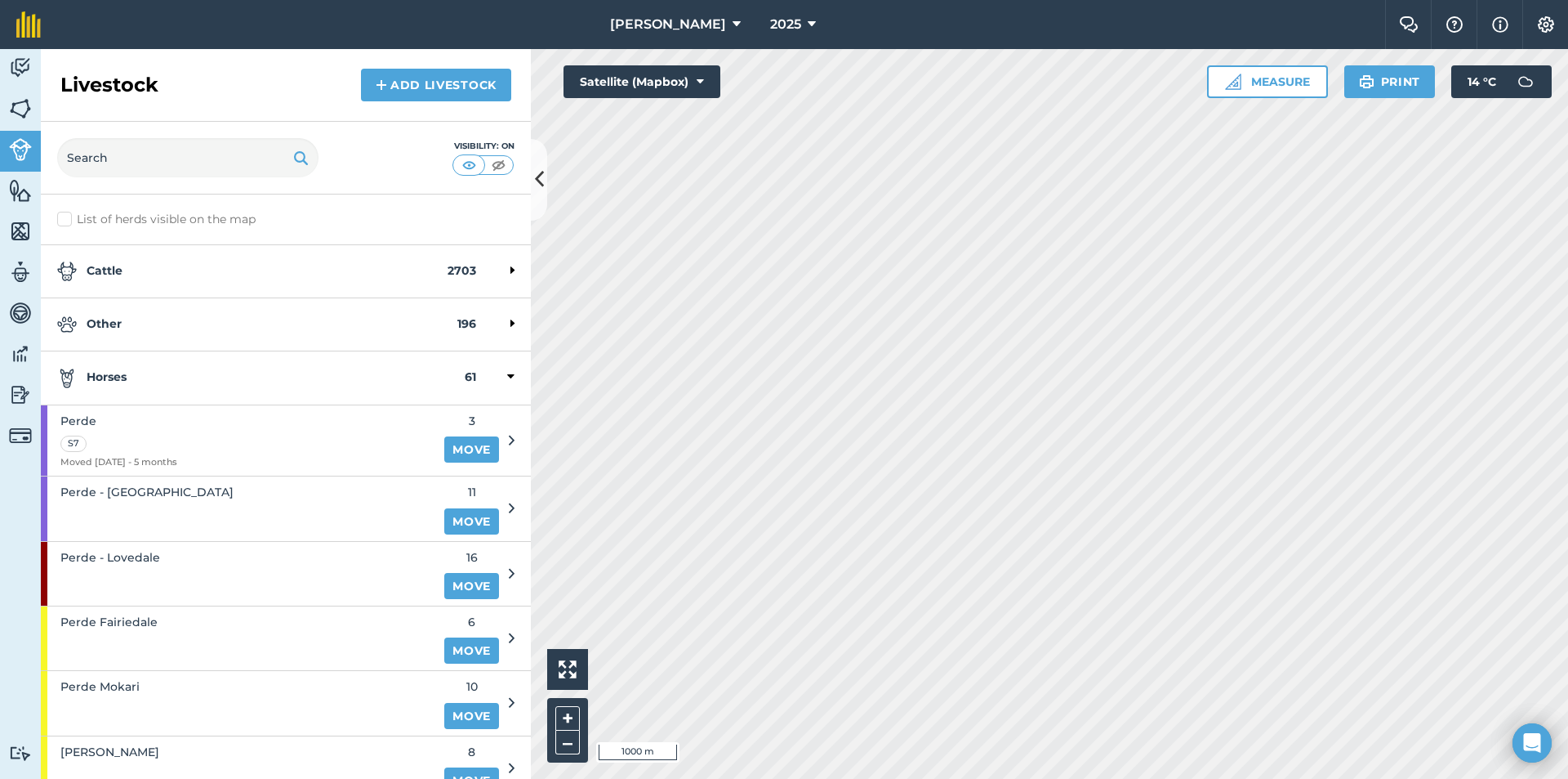
click at [147, 380] on strong "Horses" at bounding box center [261, 377] width 408 height 20
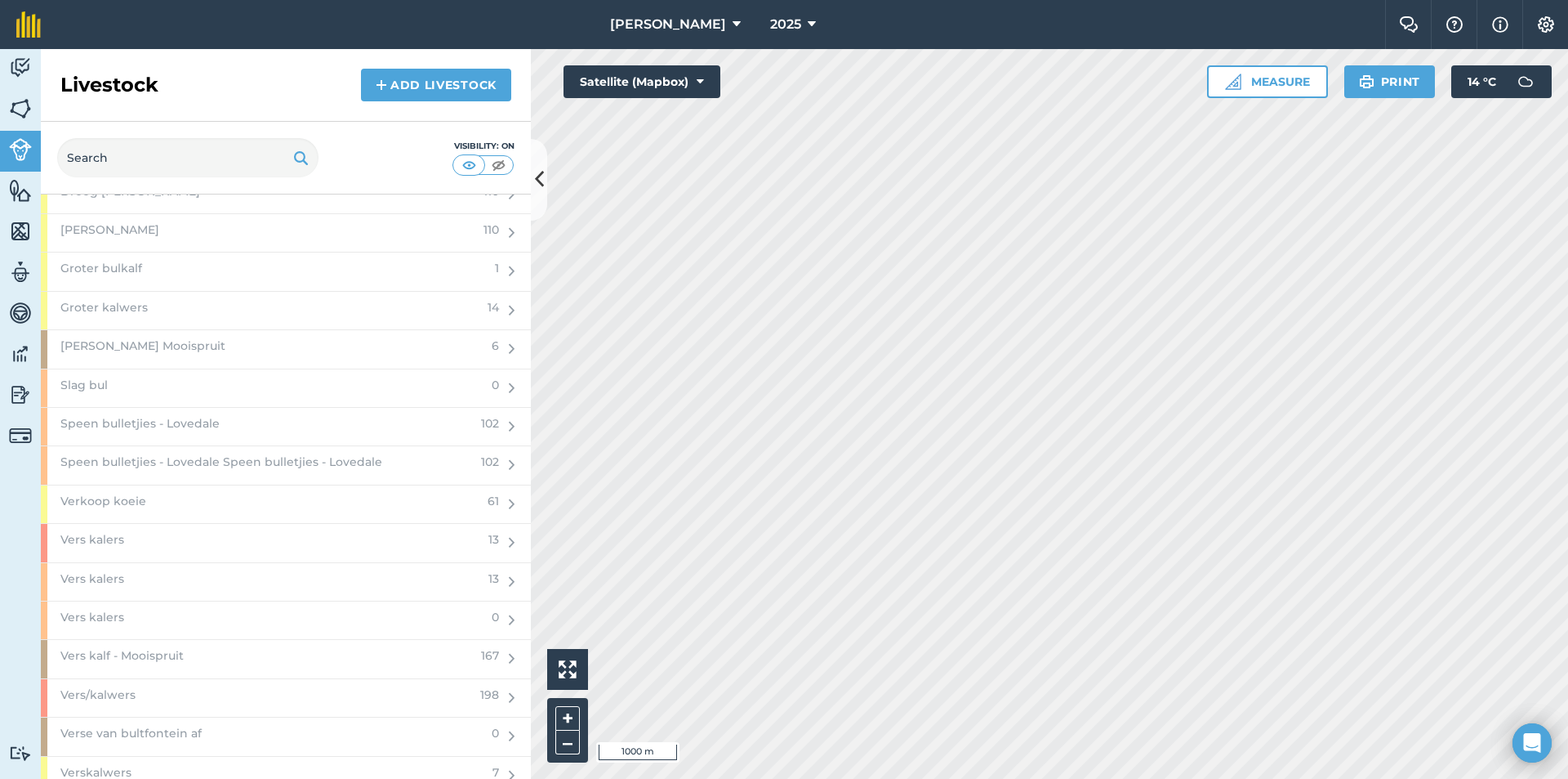
scroll to position [2207, 0]
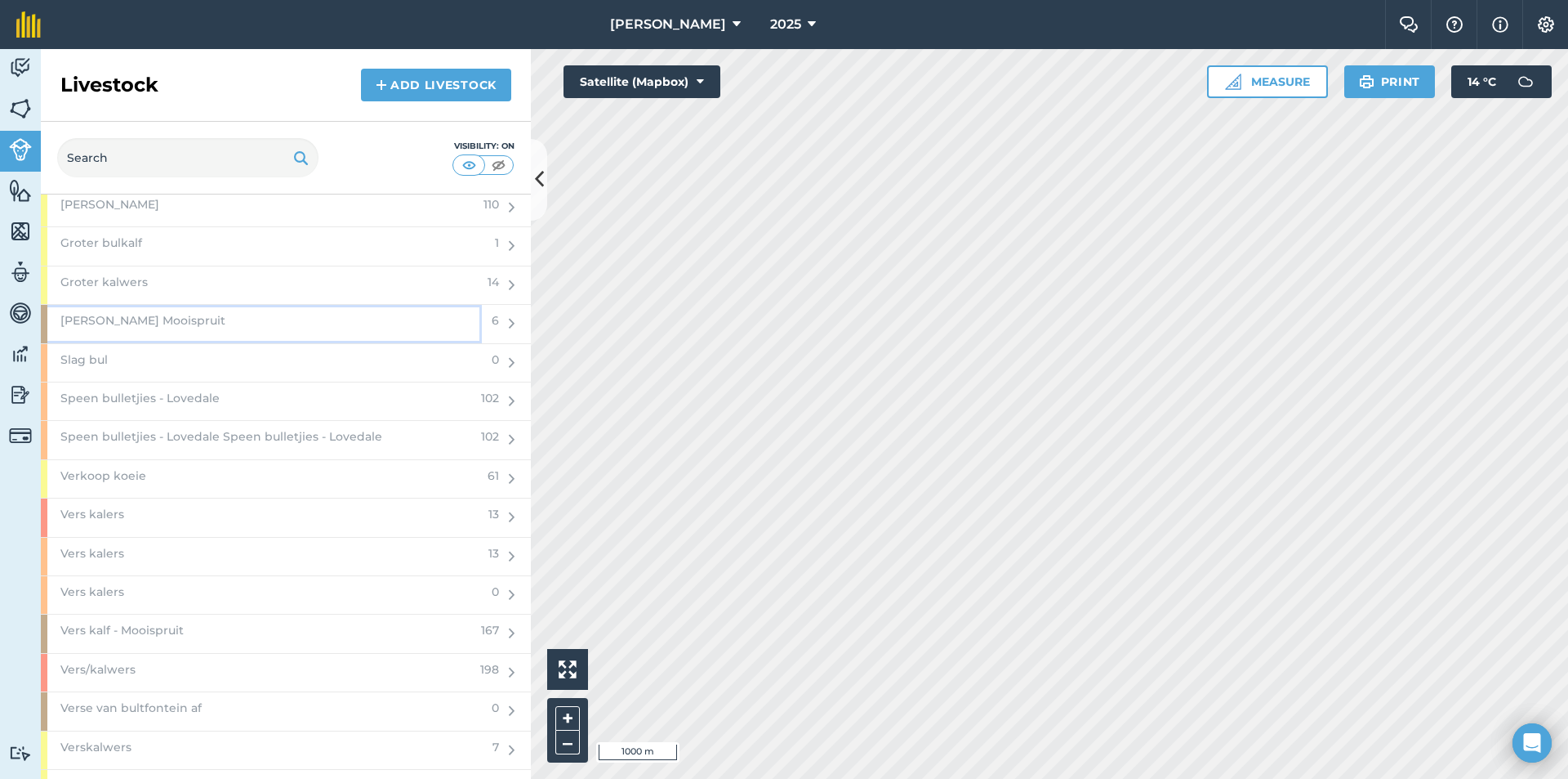
click at [203, 316] on div "[PERSON_NAME] Mooispruit" at bounding box center [261, 323] width 441 height 37
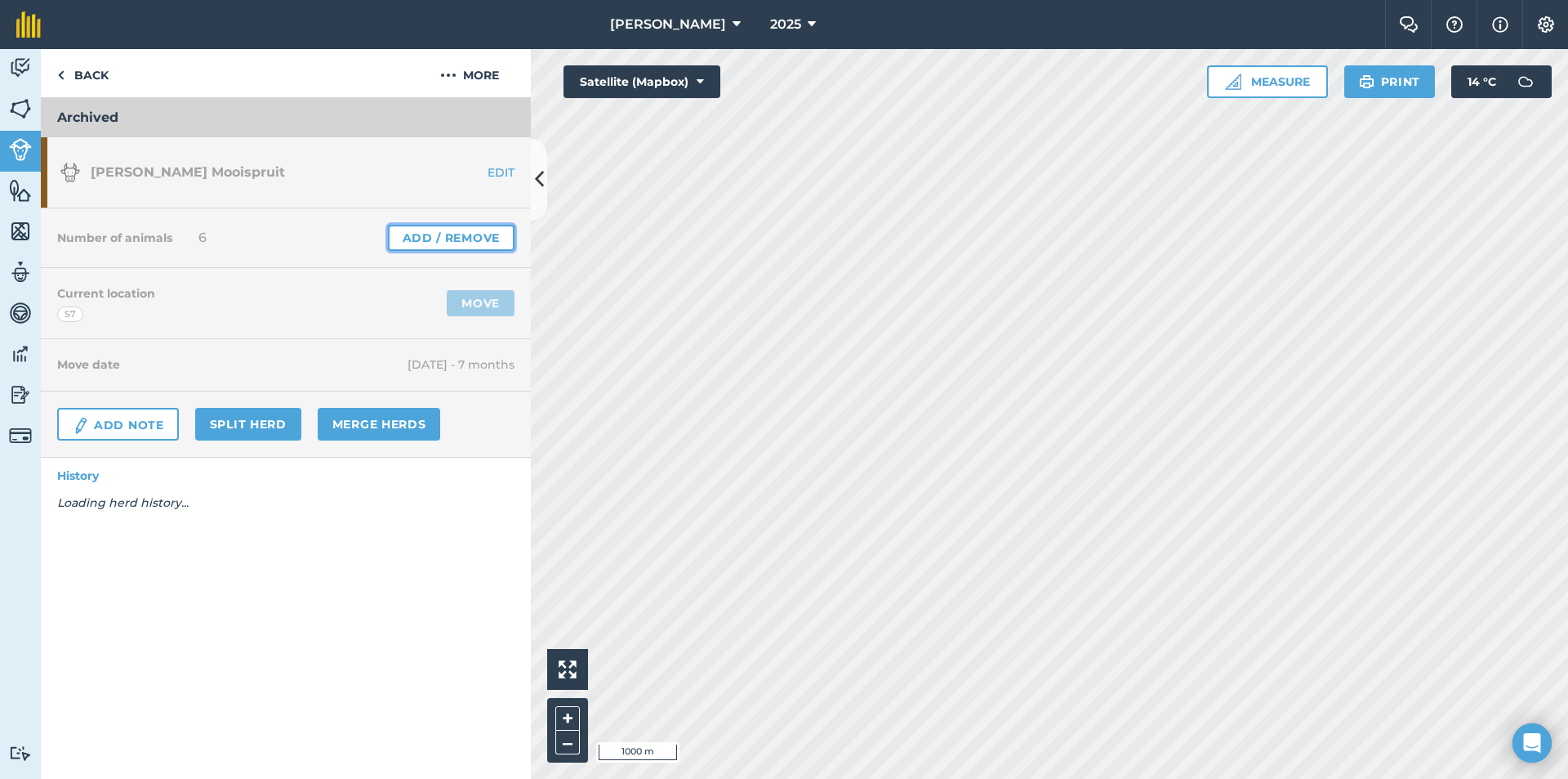
click at [424, 234] on link "Add / Remove" at bounding box center [451, 238] width 127 height 27
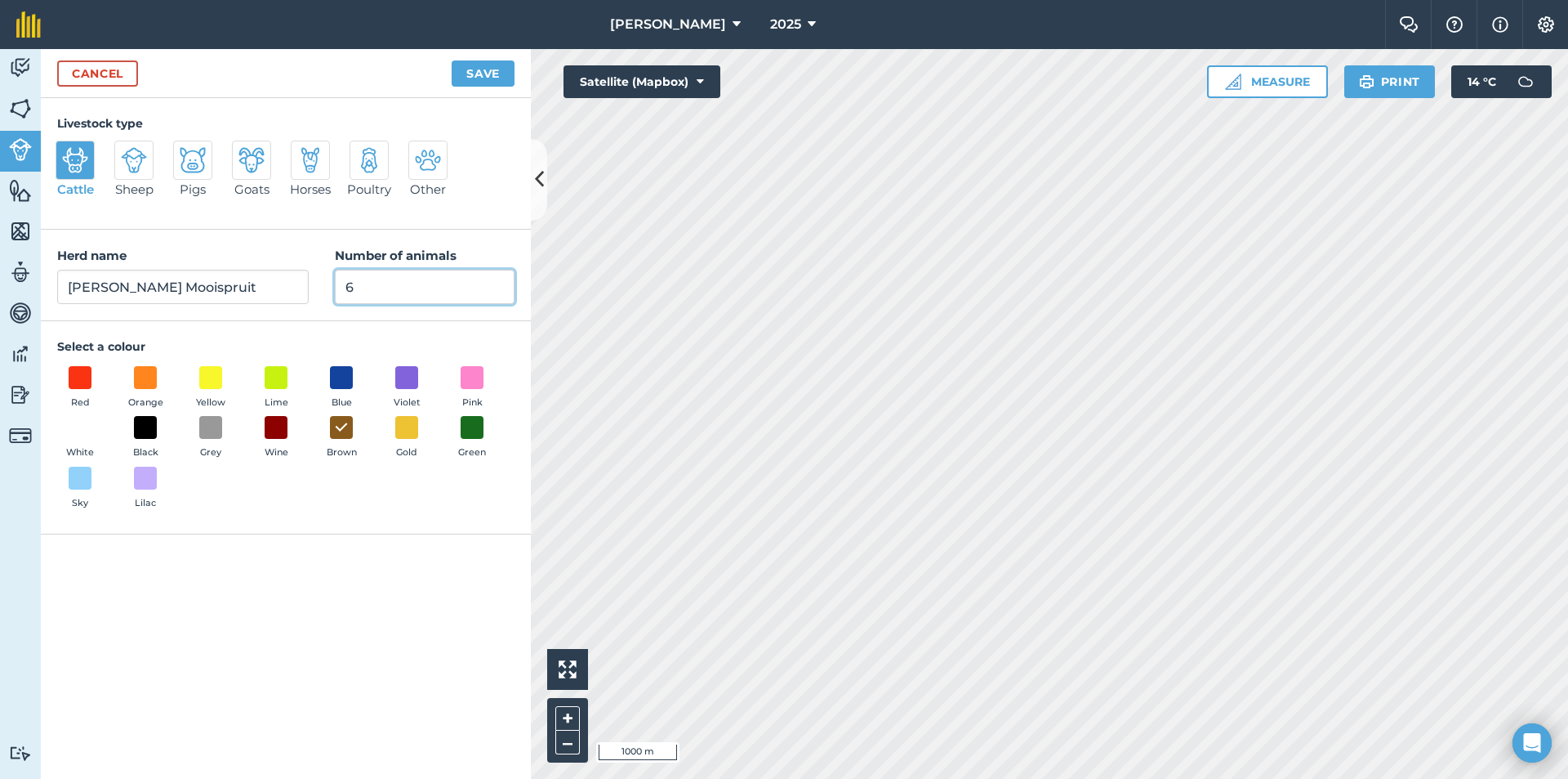
drag, startPoint x: 311, startPoint y: 285, endPoint x: 263, endPoint y: 285, distance: 48.0
click at [263, 285] on div "Herd name [PERSON_NAME] Mooispruit Number of animals 6" at bounding box center [285, 275] width 490 height 91
type input "0"
click at [482, 78] on button "Save" at bounding box center [483, 74] width 63 height 27
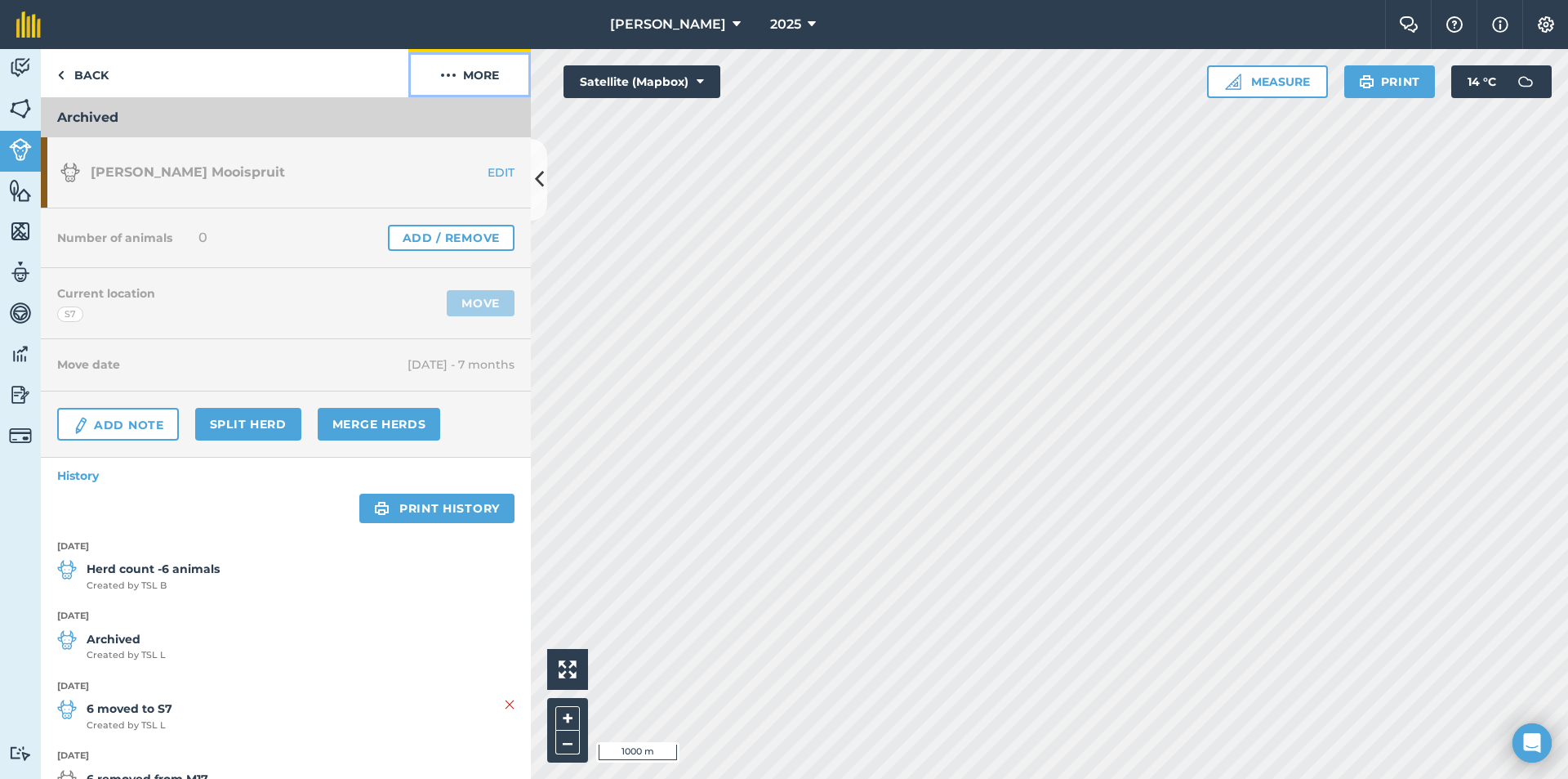
click at [472, 79] on button "More" at bounding box center [470, 73] width 123 height 48
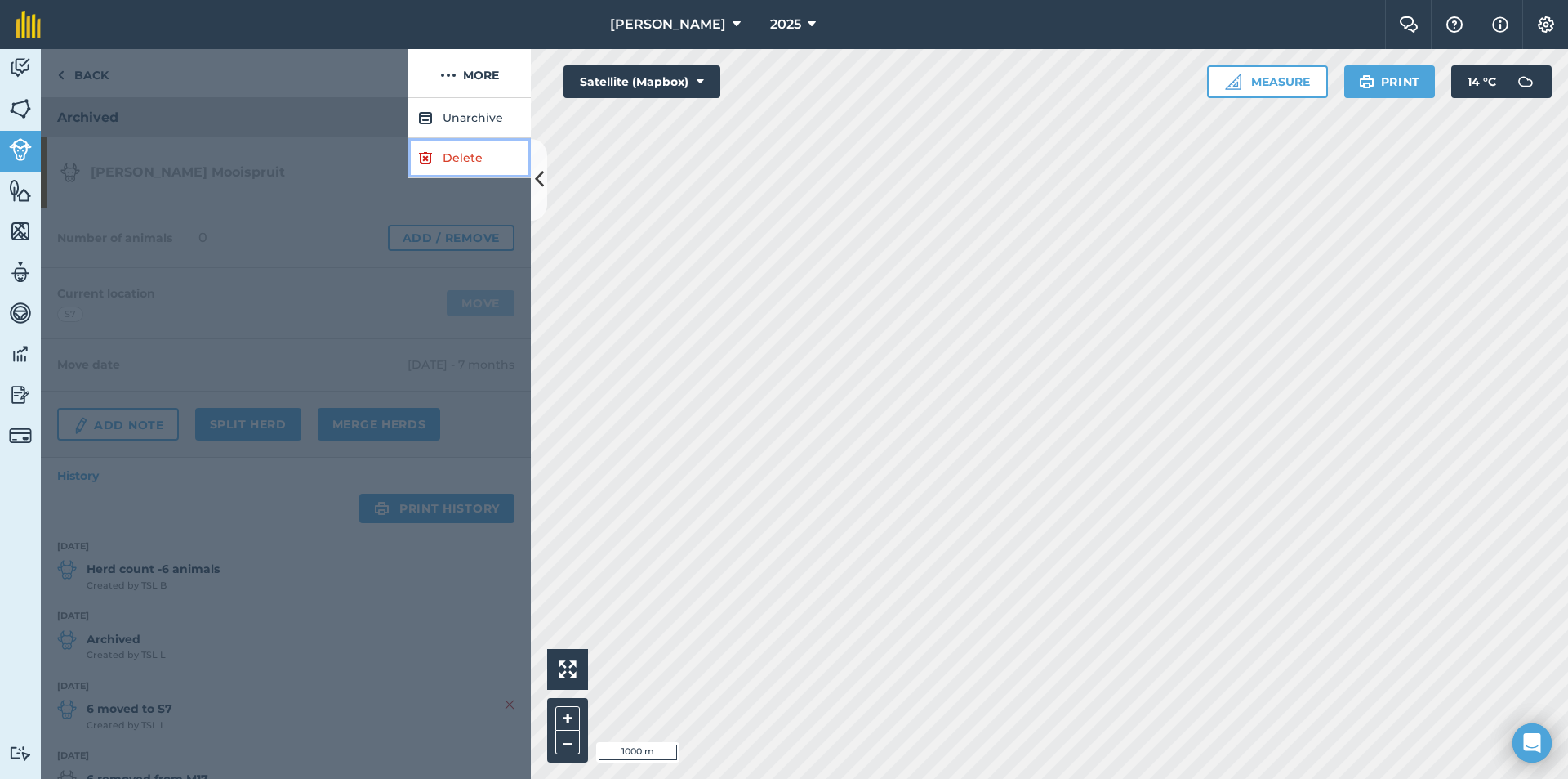
click at [459, 148] on link "Delete" at bounding box center [470, 158] width 123 height 40
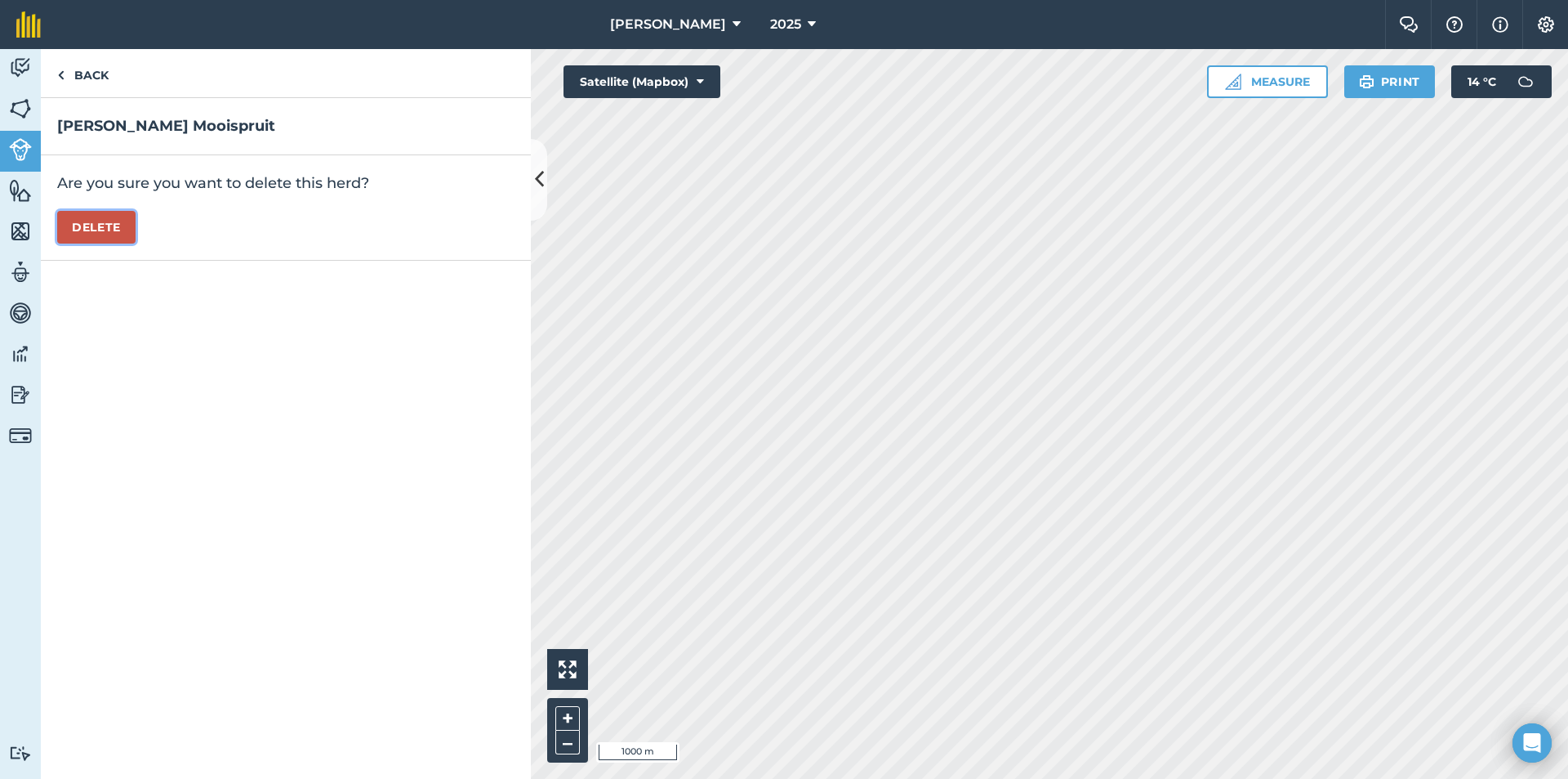
click at [86, 226] on button "Delete" at bounding box center [96, 226] width 79 height 32
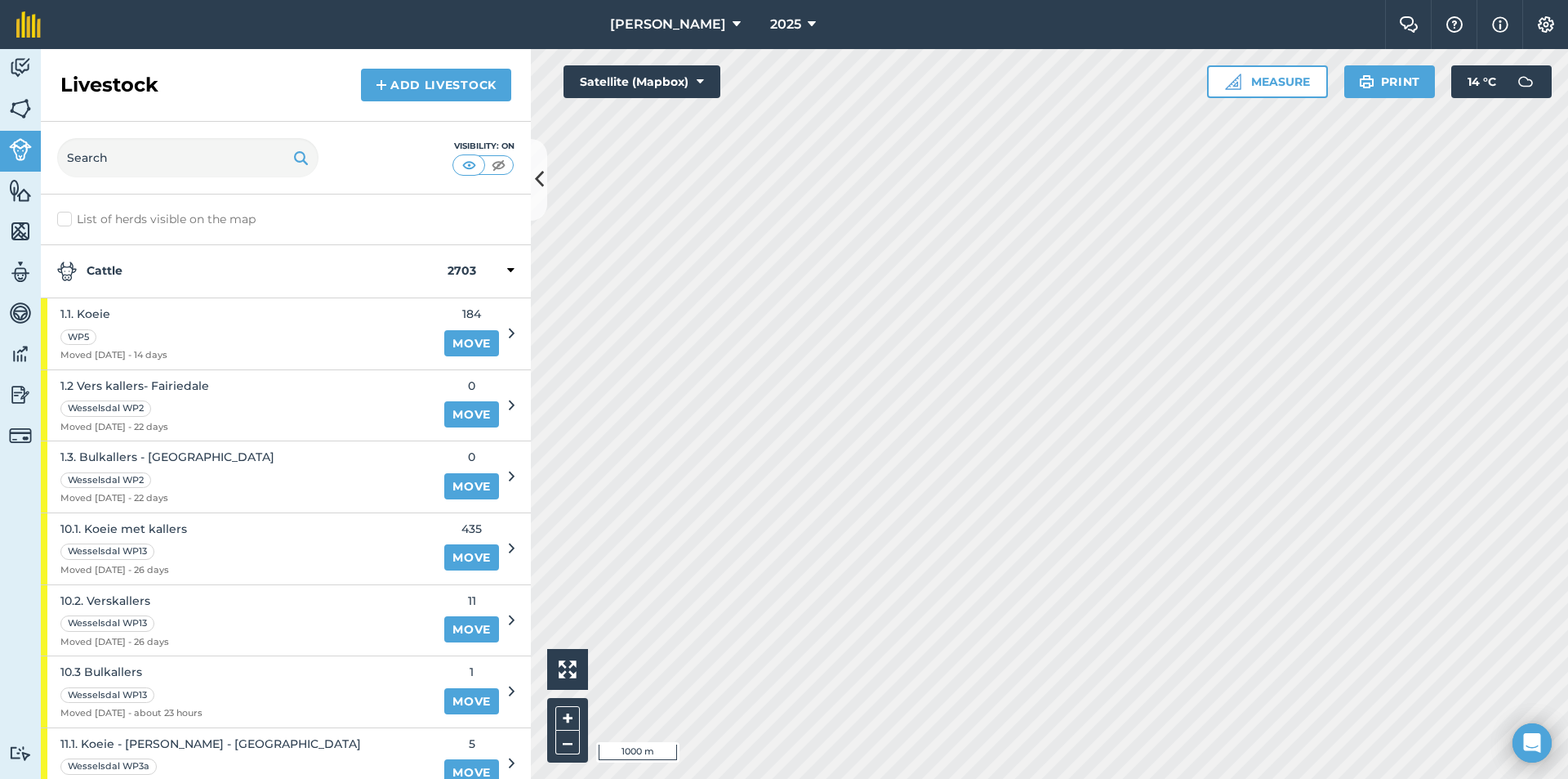
click at [133, 274] on strong "Cattle" at bounding box center [252, 271] width 391 height 20
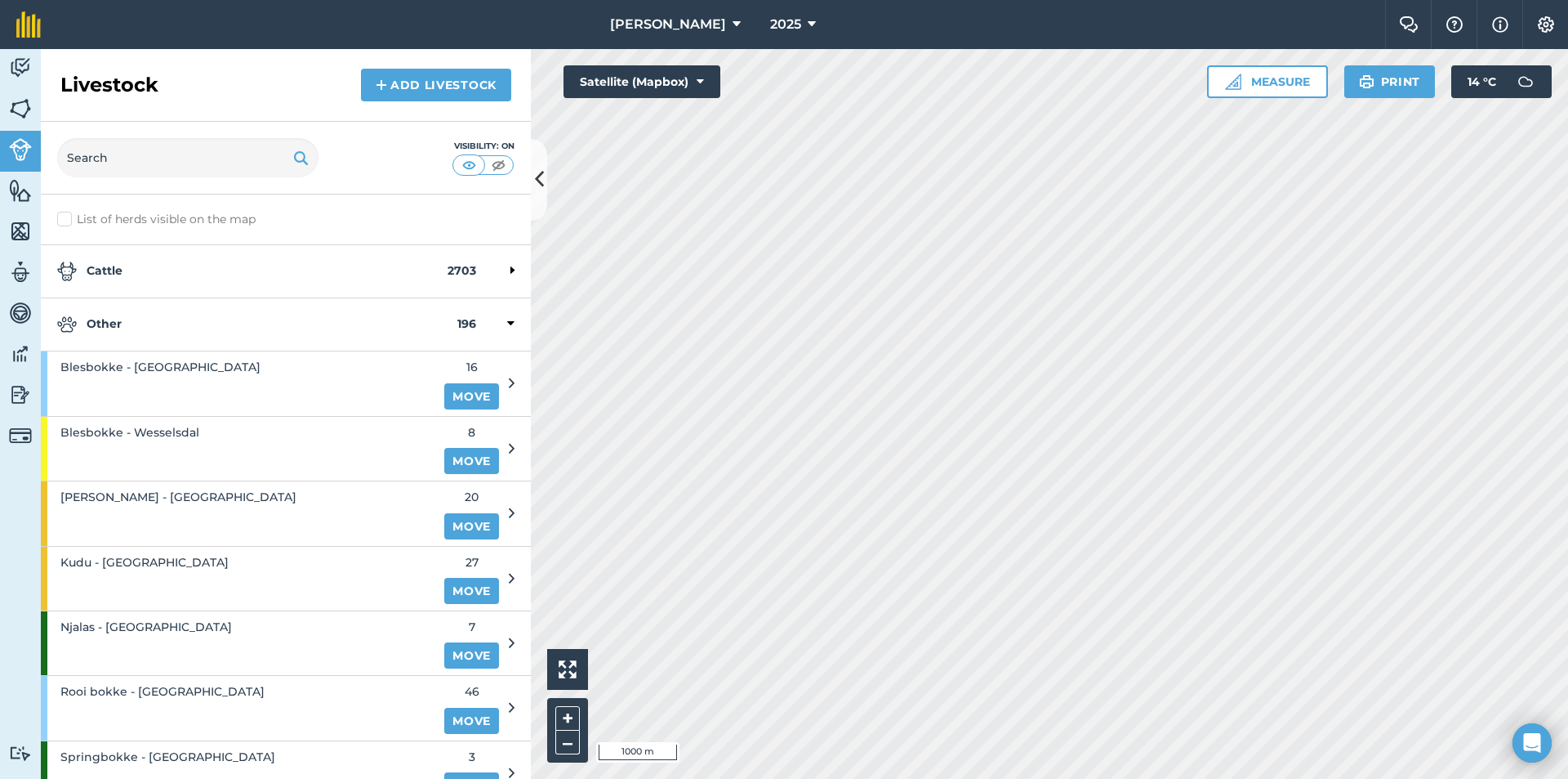
drag, startPoint x: 129, startPoint y: 332, endPoint x: 127, endPoint y: 372, distance: 40.0
click at [129, 334] on strong "Other" at bounding box center [257, 324] width 400 height 20
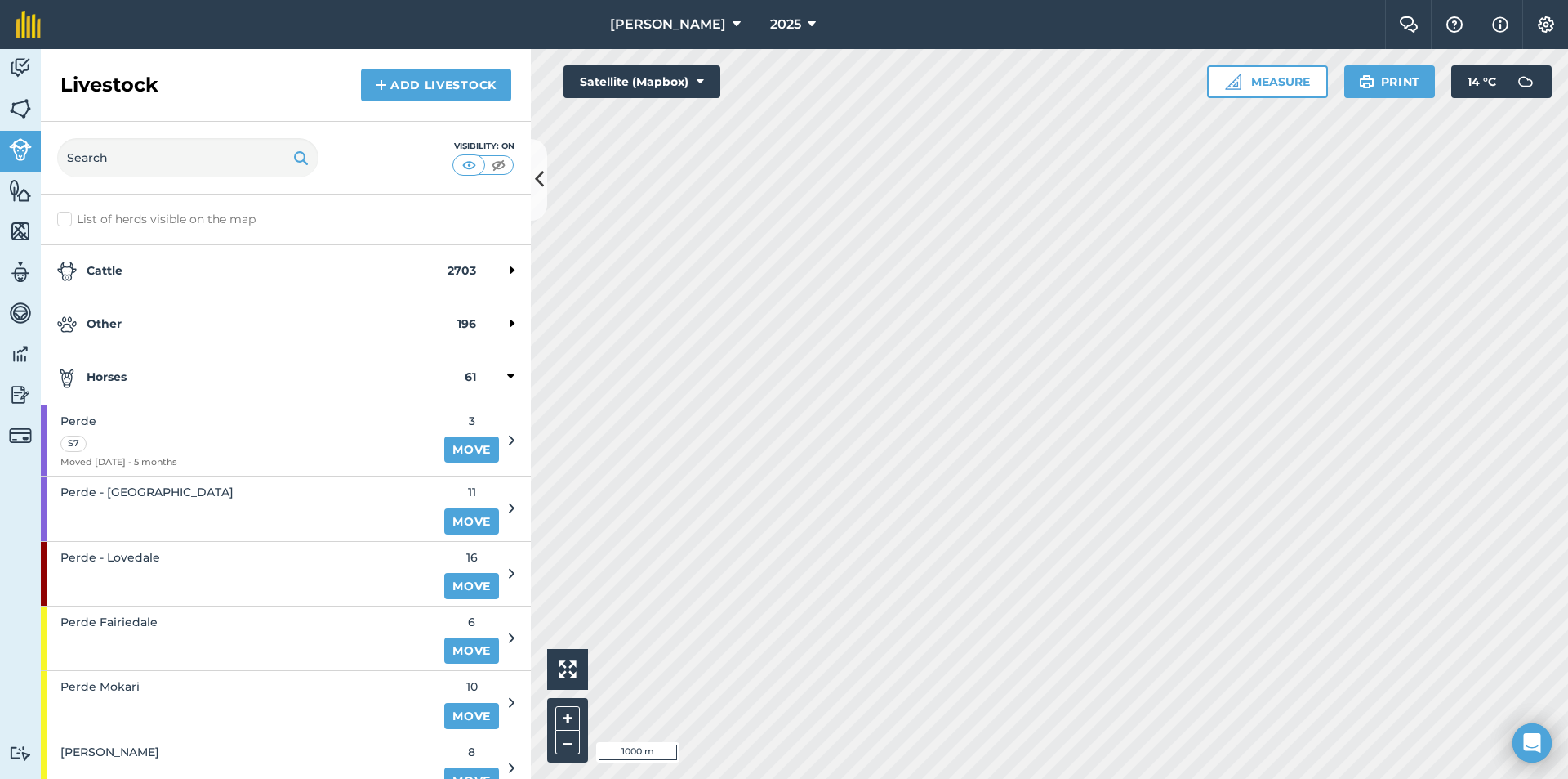
click at [125, 388] on div "Horses 61" at bounding box center [285, 378] width 490 height 53
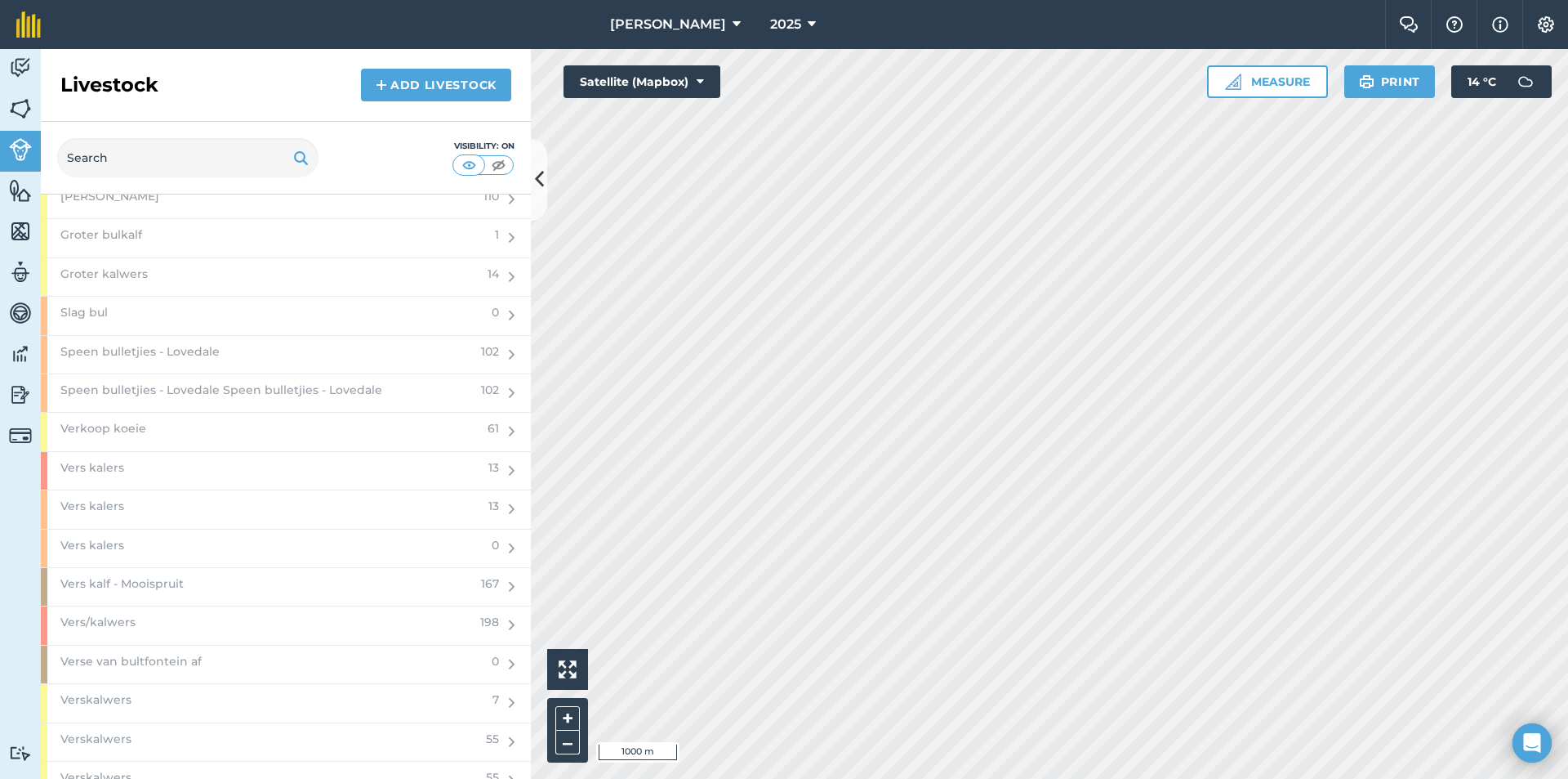
scroll to position [2207, 0]
click at [115, 311] on div "Slag bul" at bounding box center [261, 323] width 441 height 37
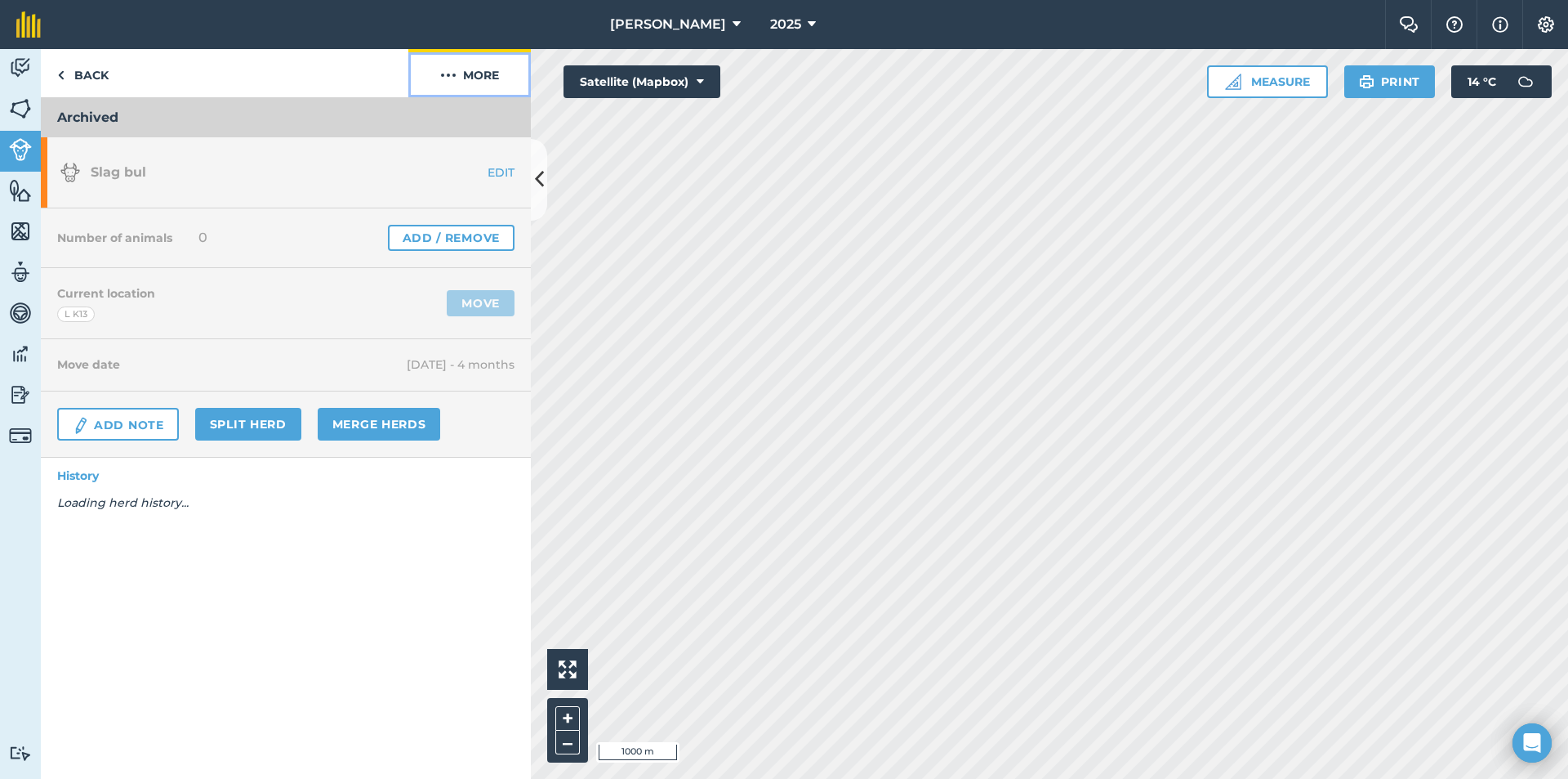
click at [455, 56] on button "More" at bounding box center [470, 73] width 123 height 48
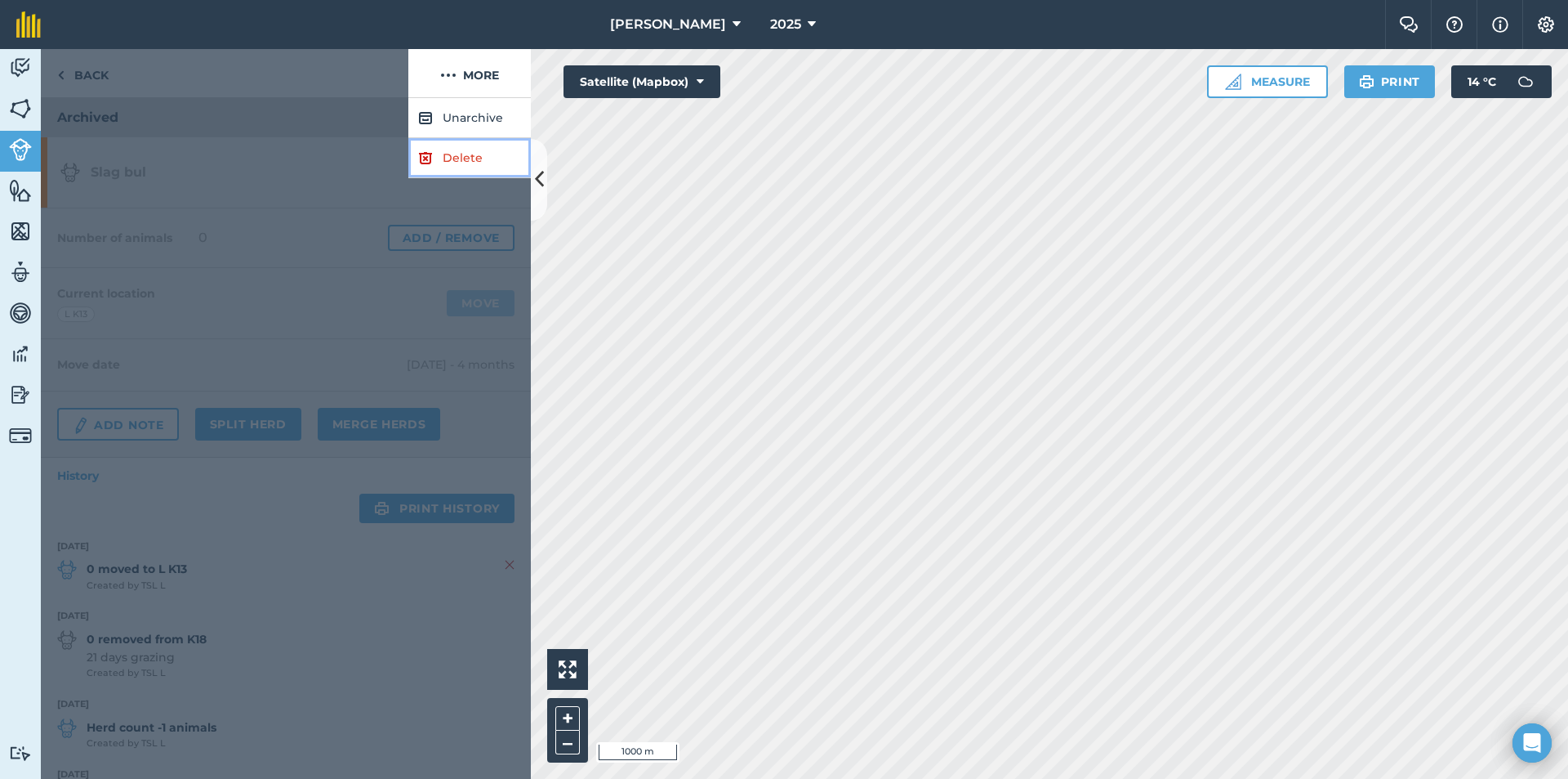
click at [498, 161] on link "Delete" at bounding box center [470, 158] width 123 height 40
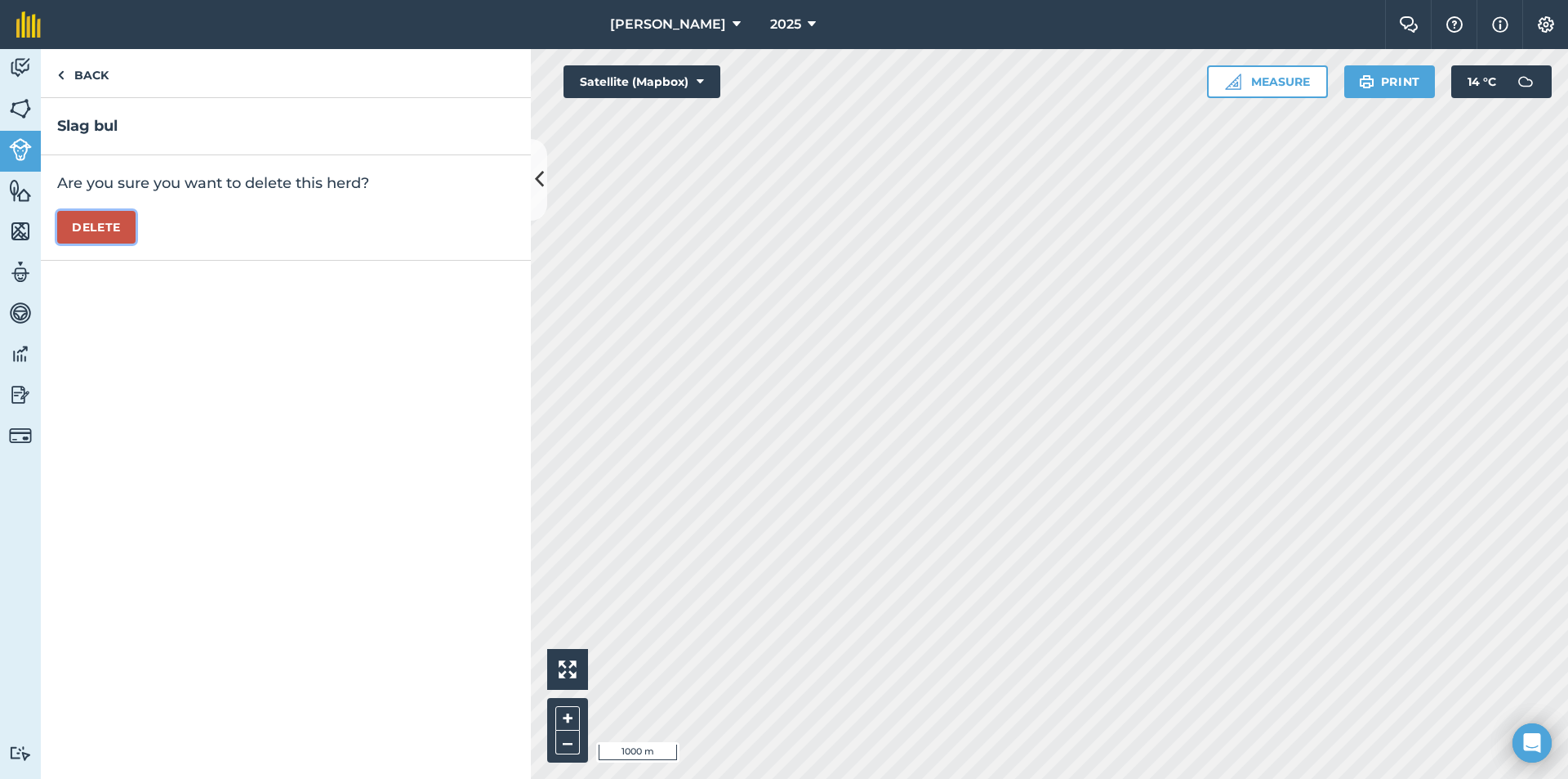
click at [117, 215] on button "Delete" at bounding box center [96, 226] width 79 height 32
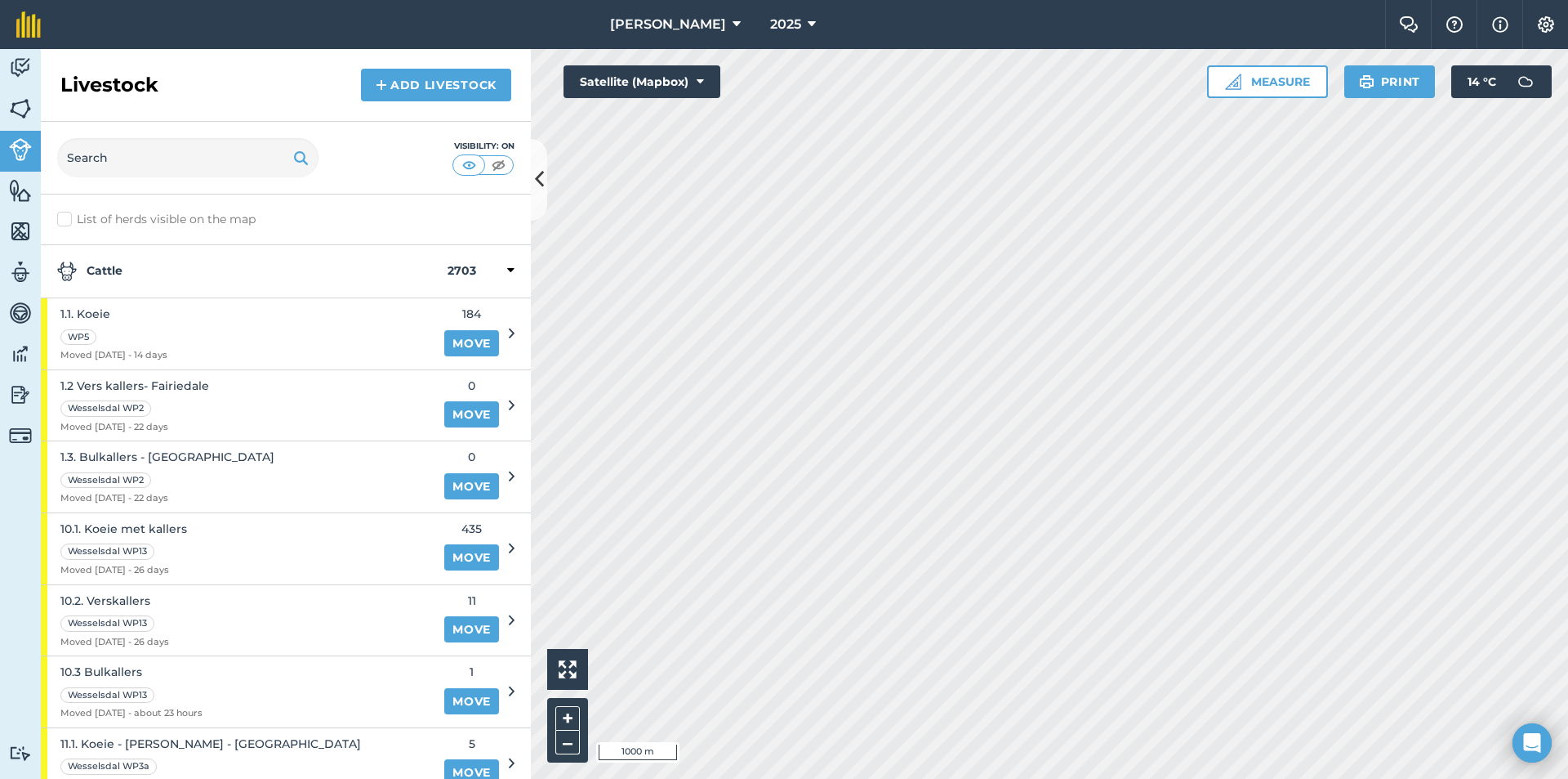
click at [137, 269] on strong "Cattle" at bounding box center [252, 271] width 391 height 20
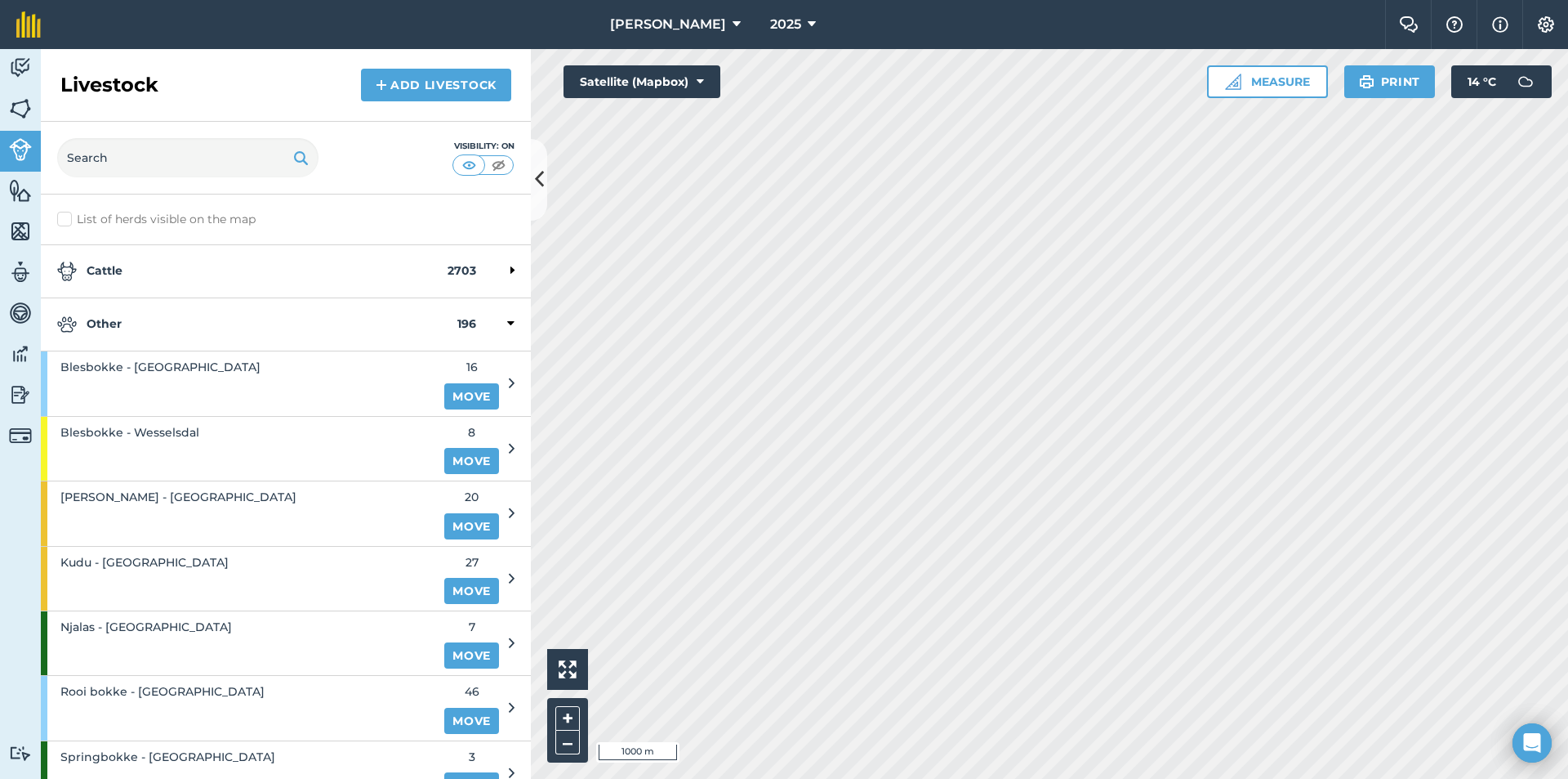
click at [129, 318] on strong "Other" at bounding box center [257, 324] width 400 height 20
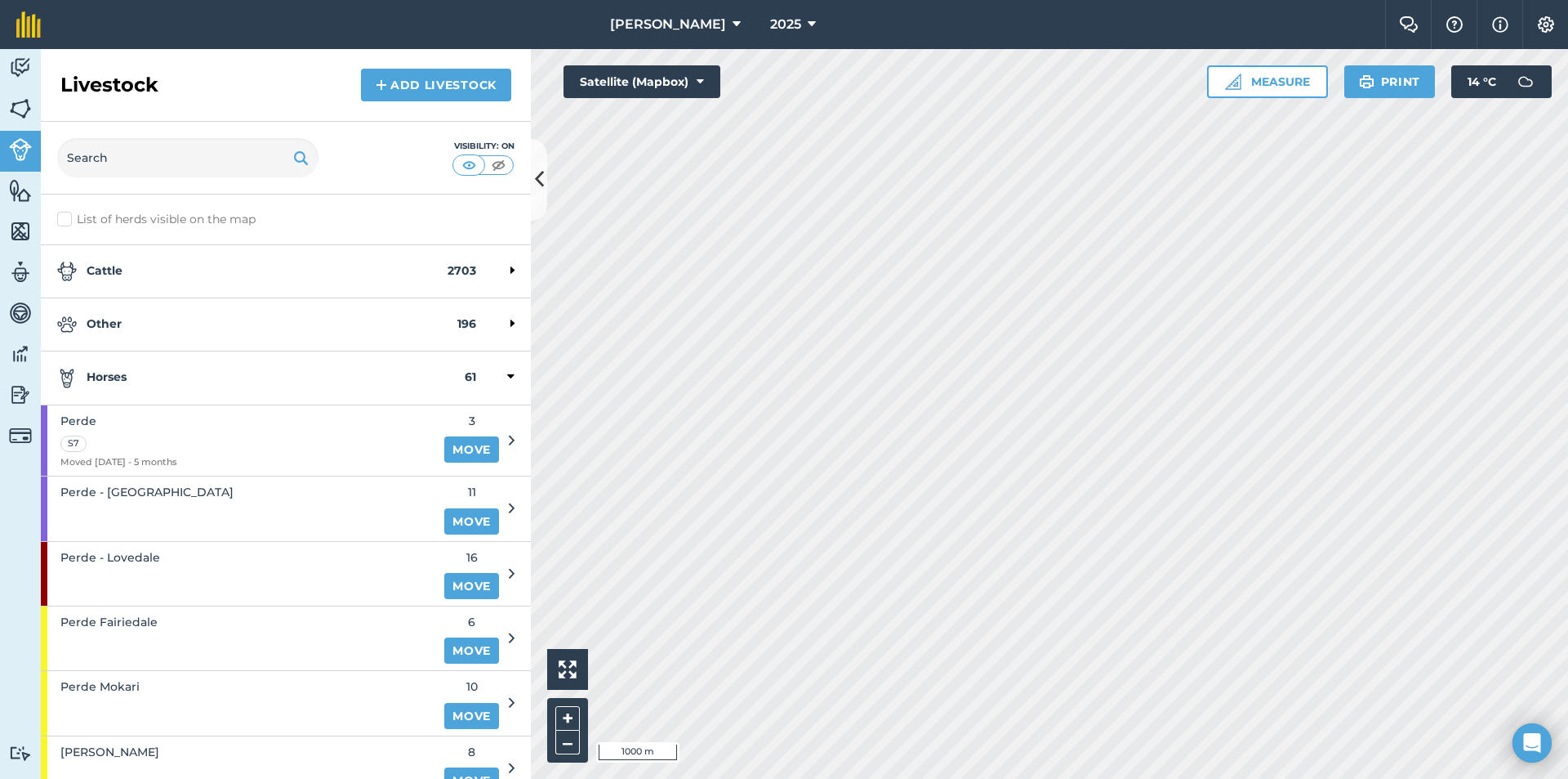
click at [129, 384] on strong "Horses" at bounding box center [261, 377] width 408 height 20
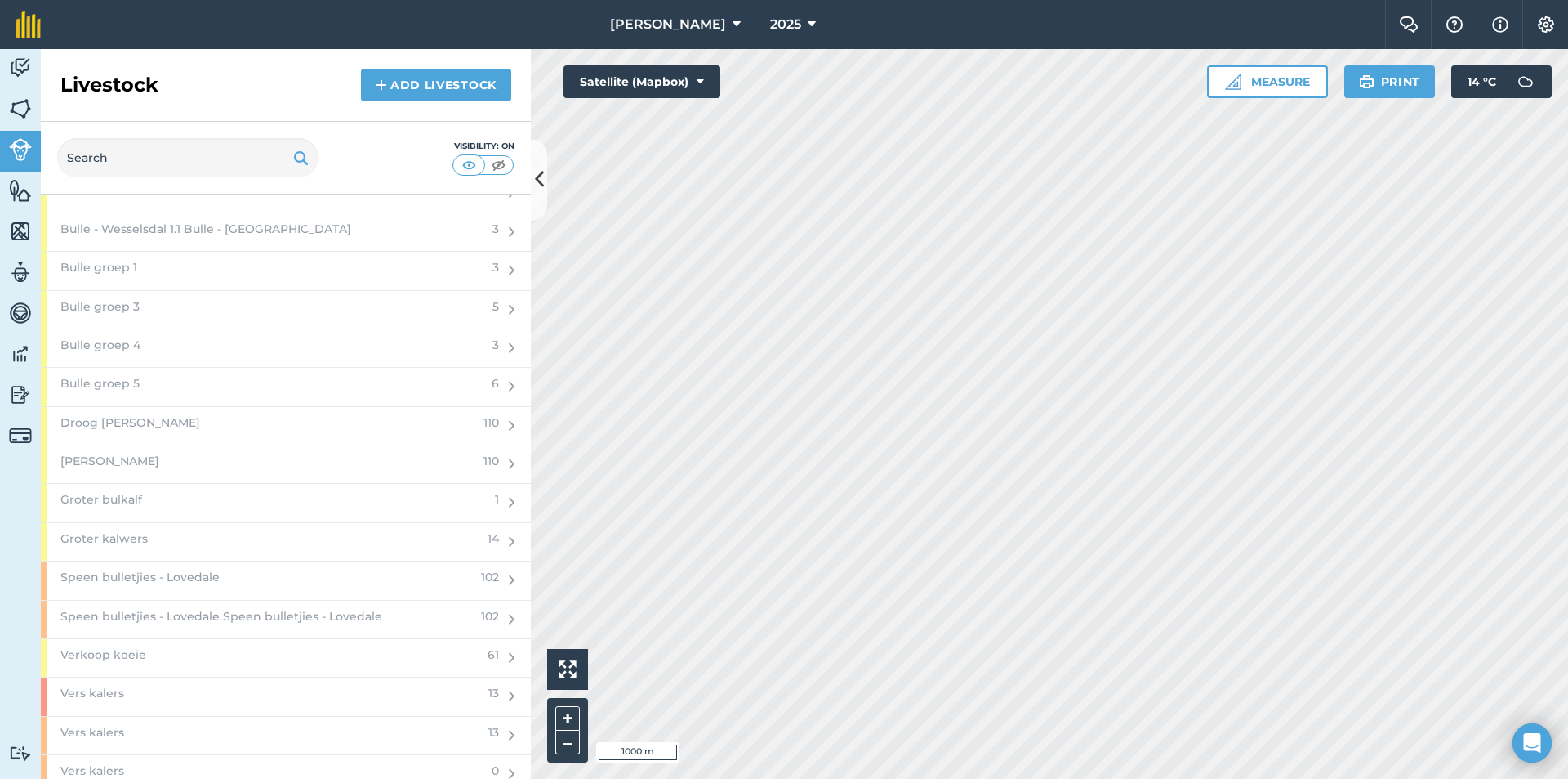
scroll to position [2043, 0]
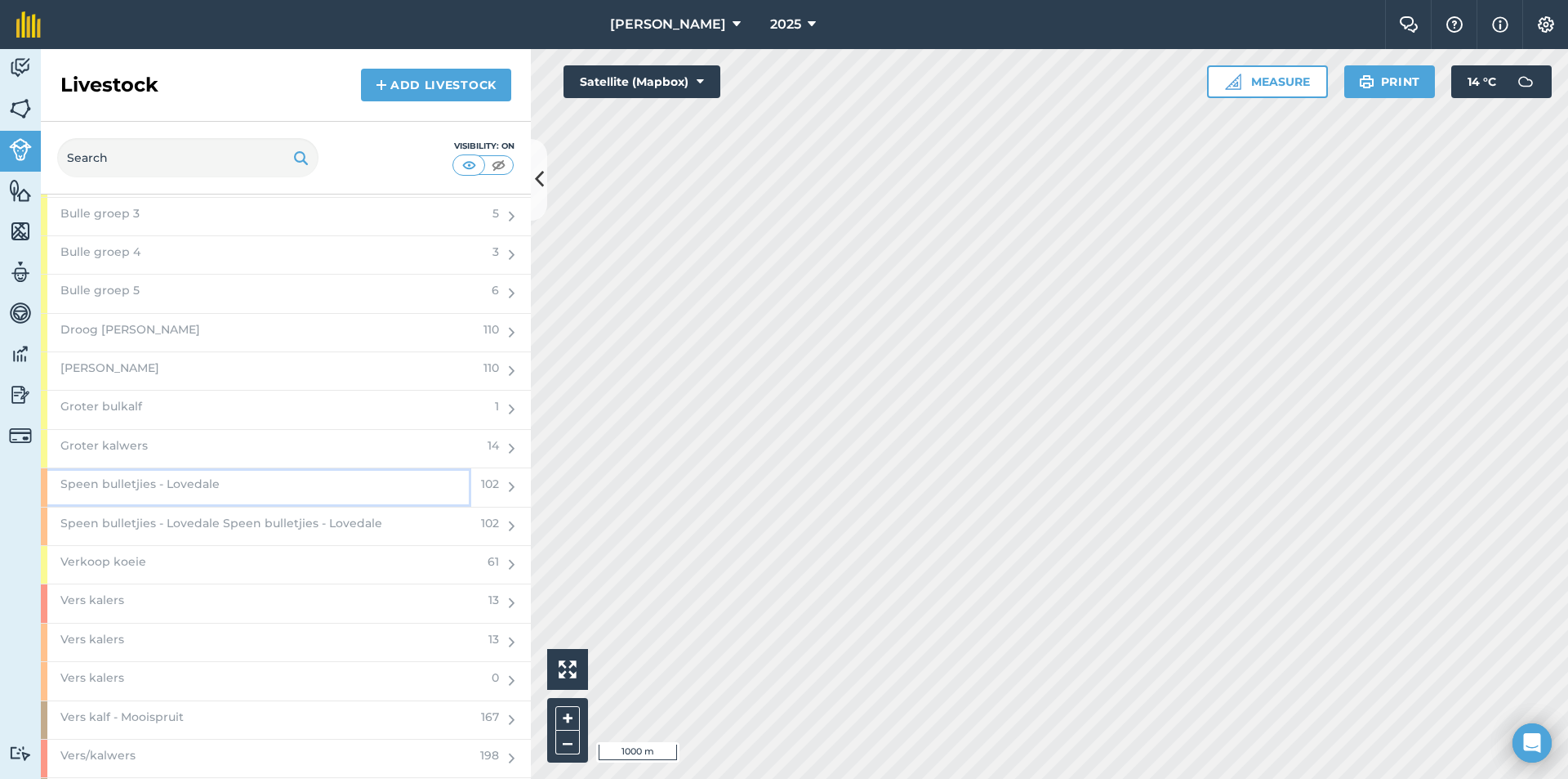
click at [211, 487] on span "Speen bulletjies - Lovedale" at bounding box center [140, 484] width 159 height 18
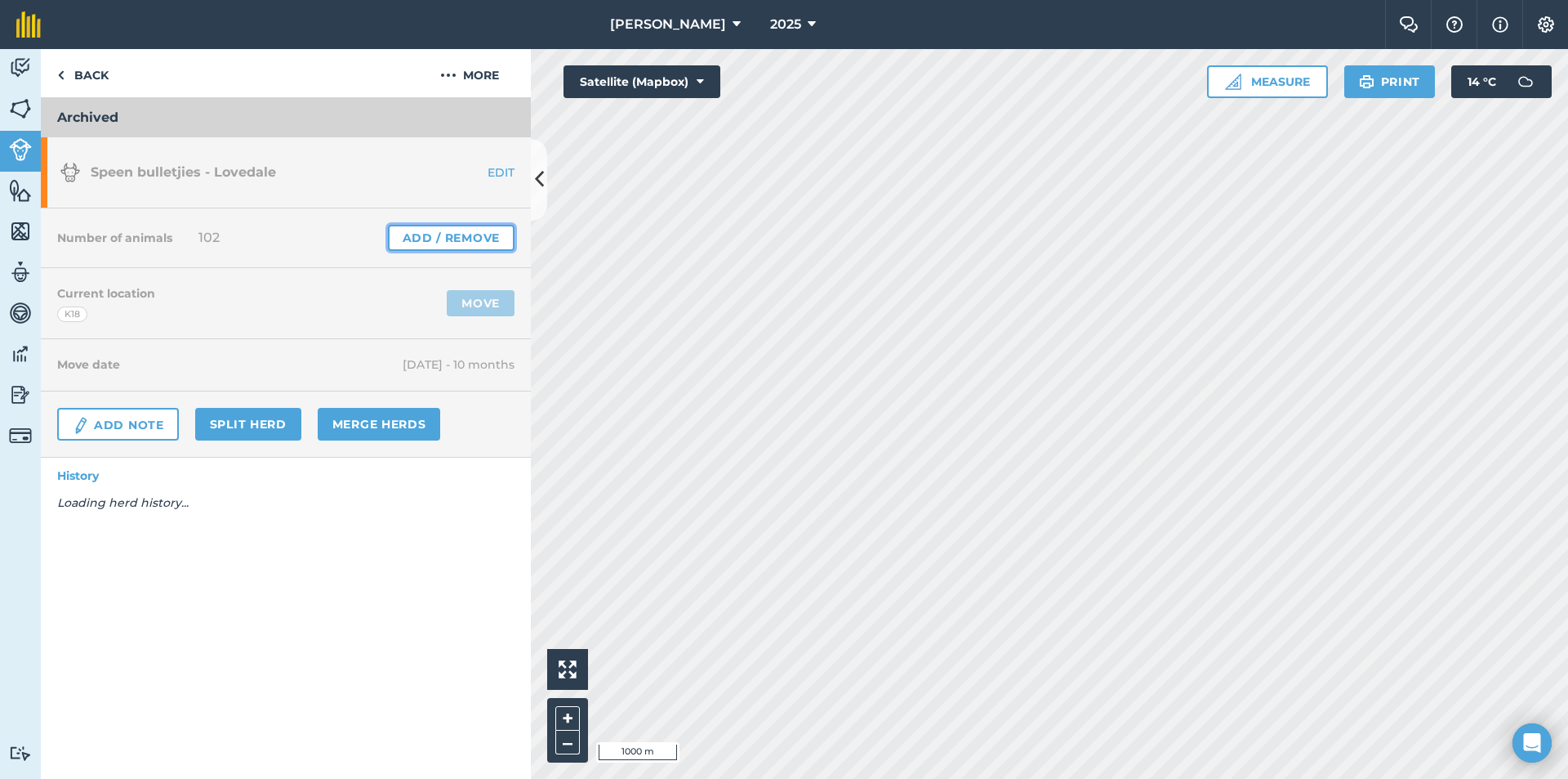
click at [438, 230] on link "Add / Remove" at bounding box center [451, 238] width 127 height 27
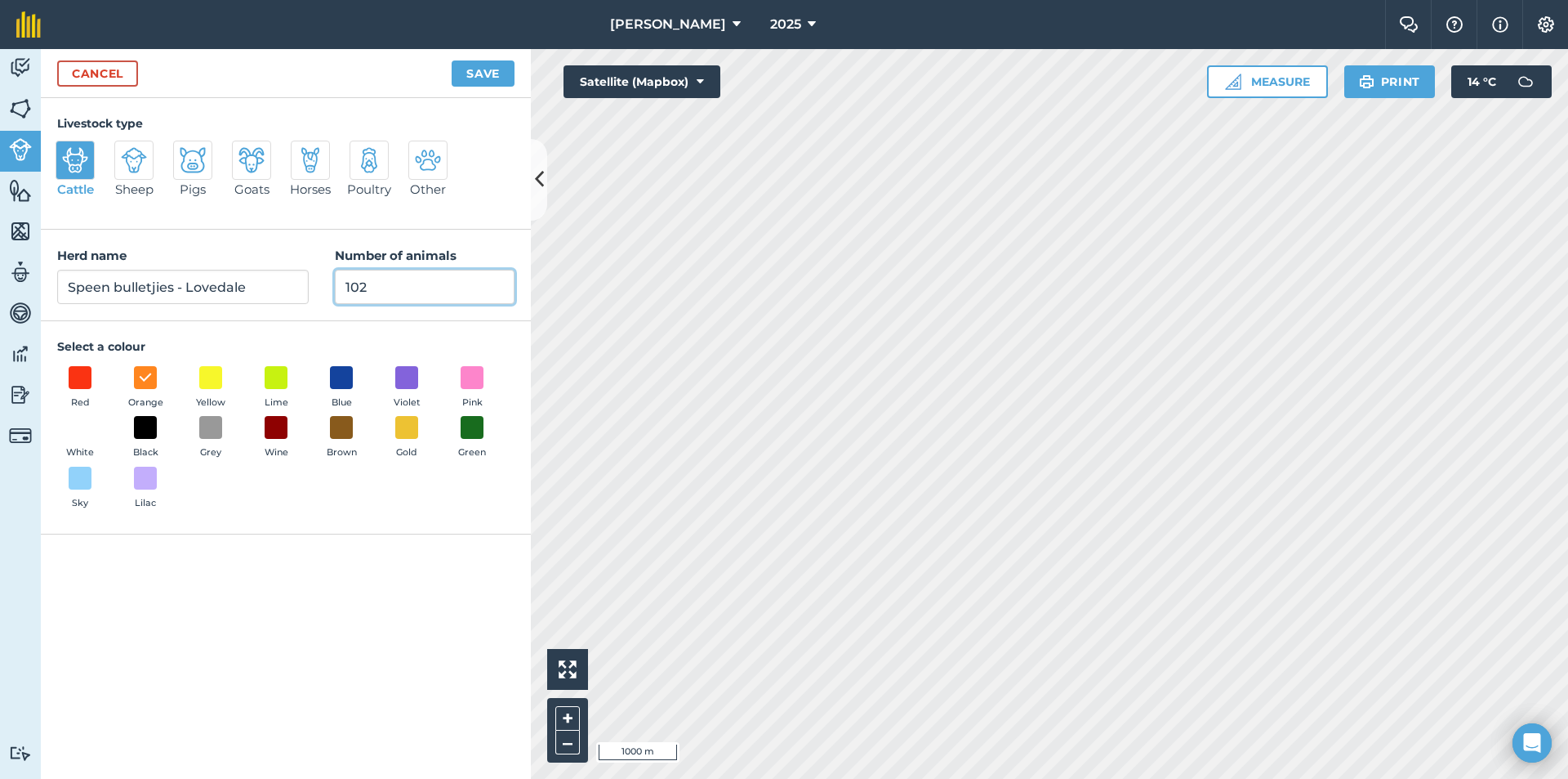
drag, startPoint x: 269, startPoint y: 291, endPoint x: 254, endPoint y: 294, distance: 15.3
click at [263, 292] on div "Herd name Speen bulletjies - Lovedale Number of animals 102" at bounding box center [285, 275] width 490 height 91
type input "0"
click at [482, 68] on button "Save" at bounding box center [483, 74] width 63 height 27
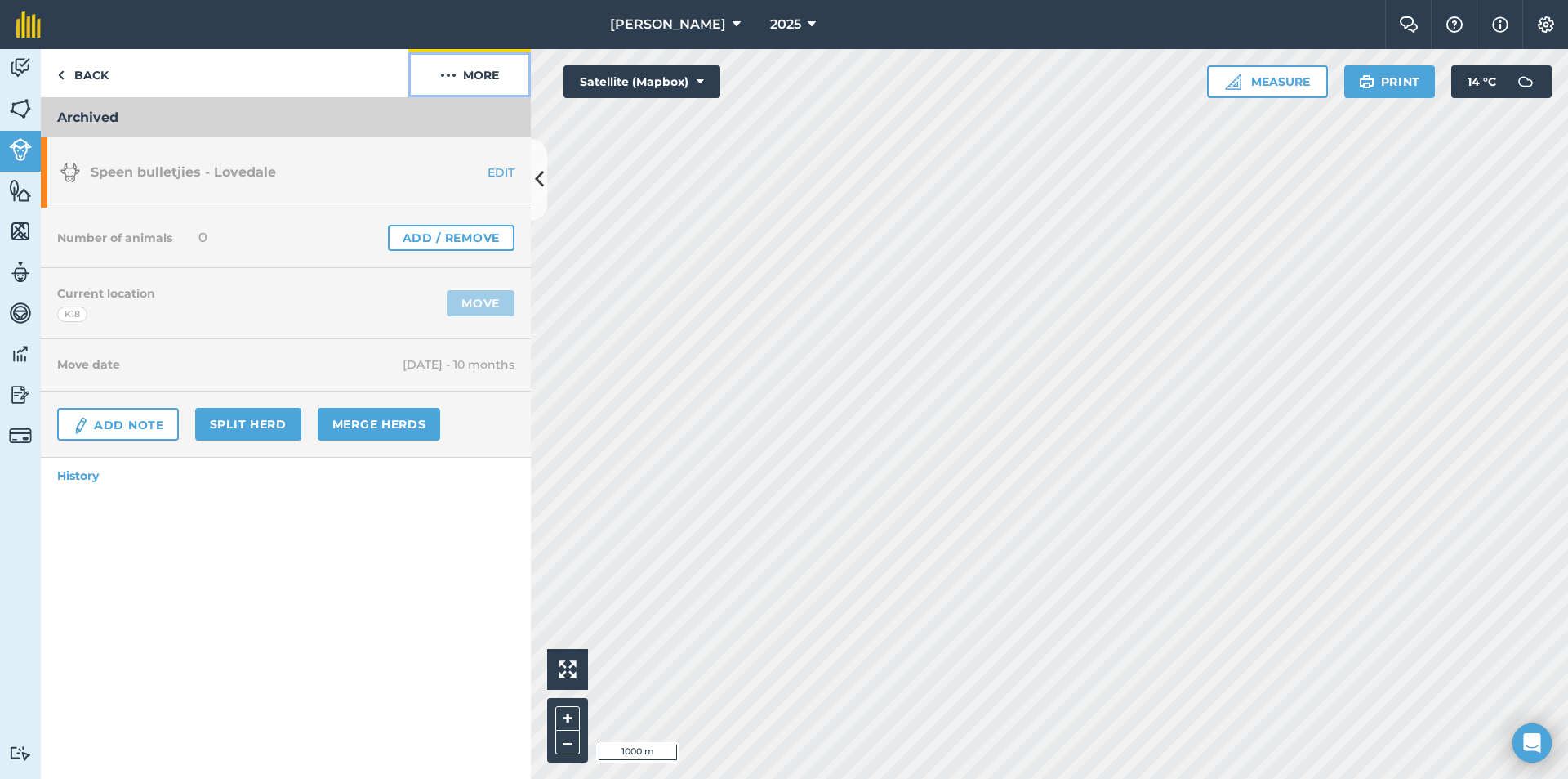
click at [482, 70] on button "More" at bounding box center [470, 73] width 123 height 48
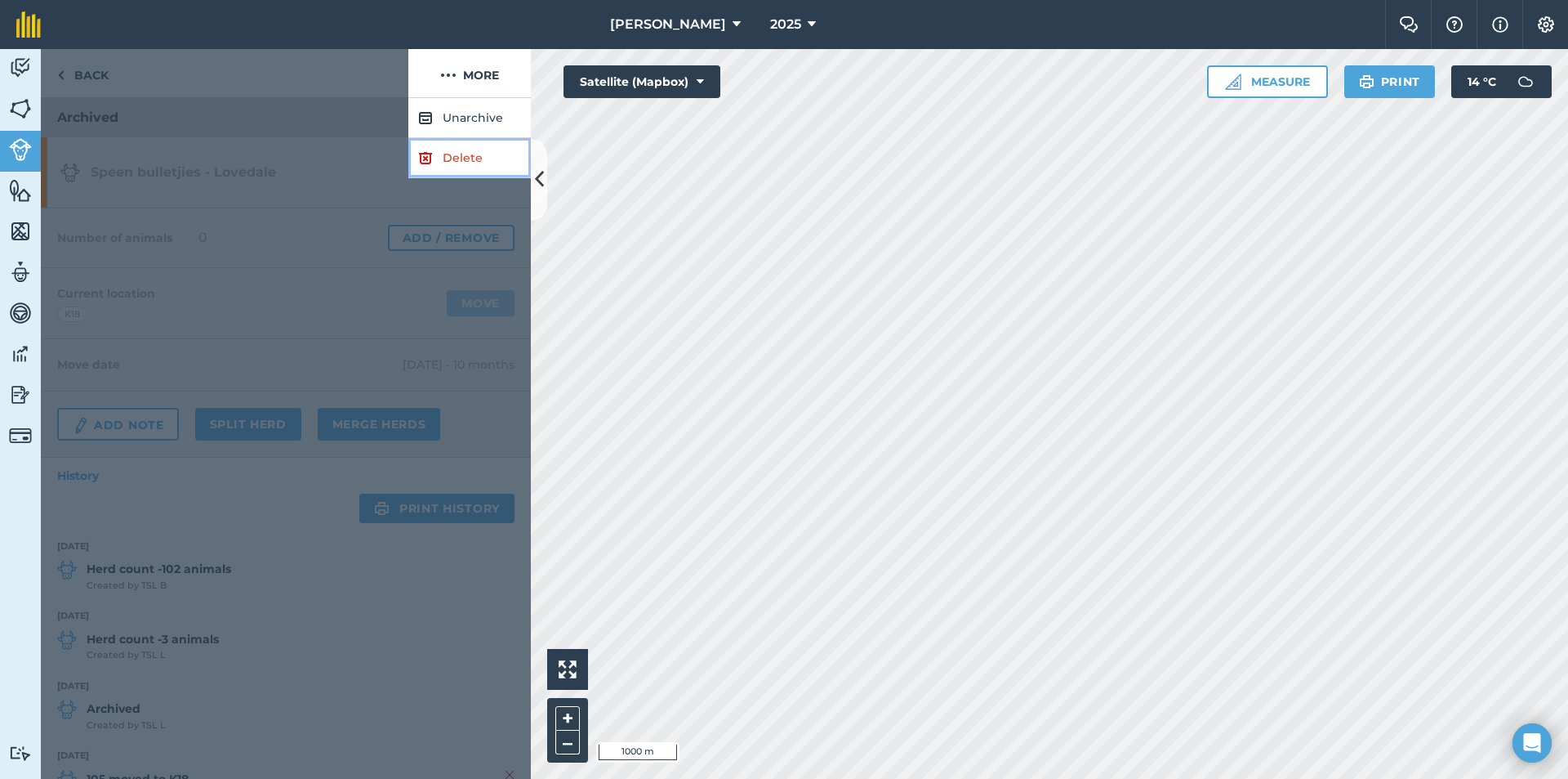
click at [464, 153] on link "Delete" at bounding box center [470, 158] width 123 height 40
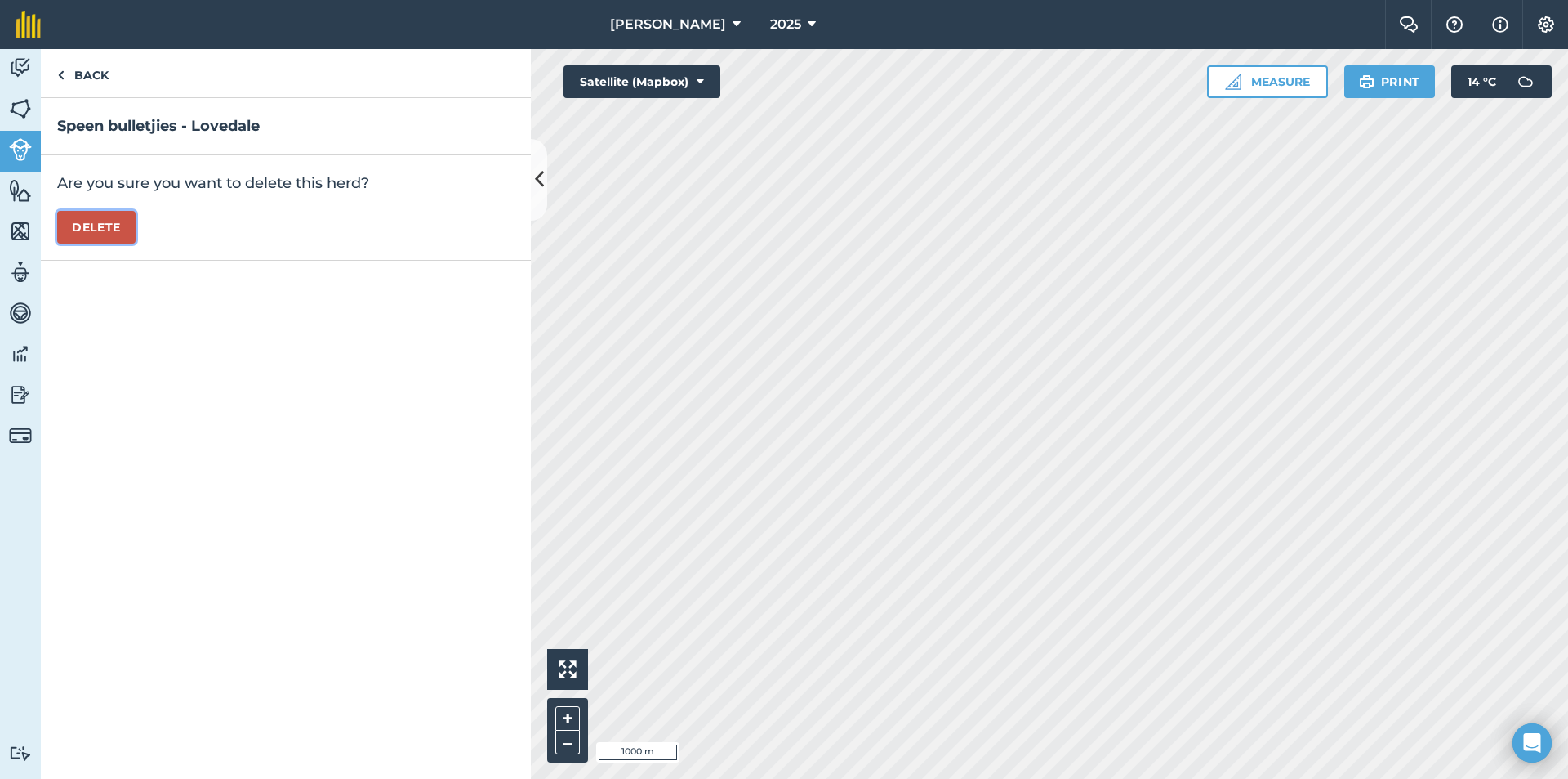
click at [83, 219] on button "Delete" at bounding box center [96, 226] width 79 height 32
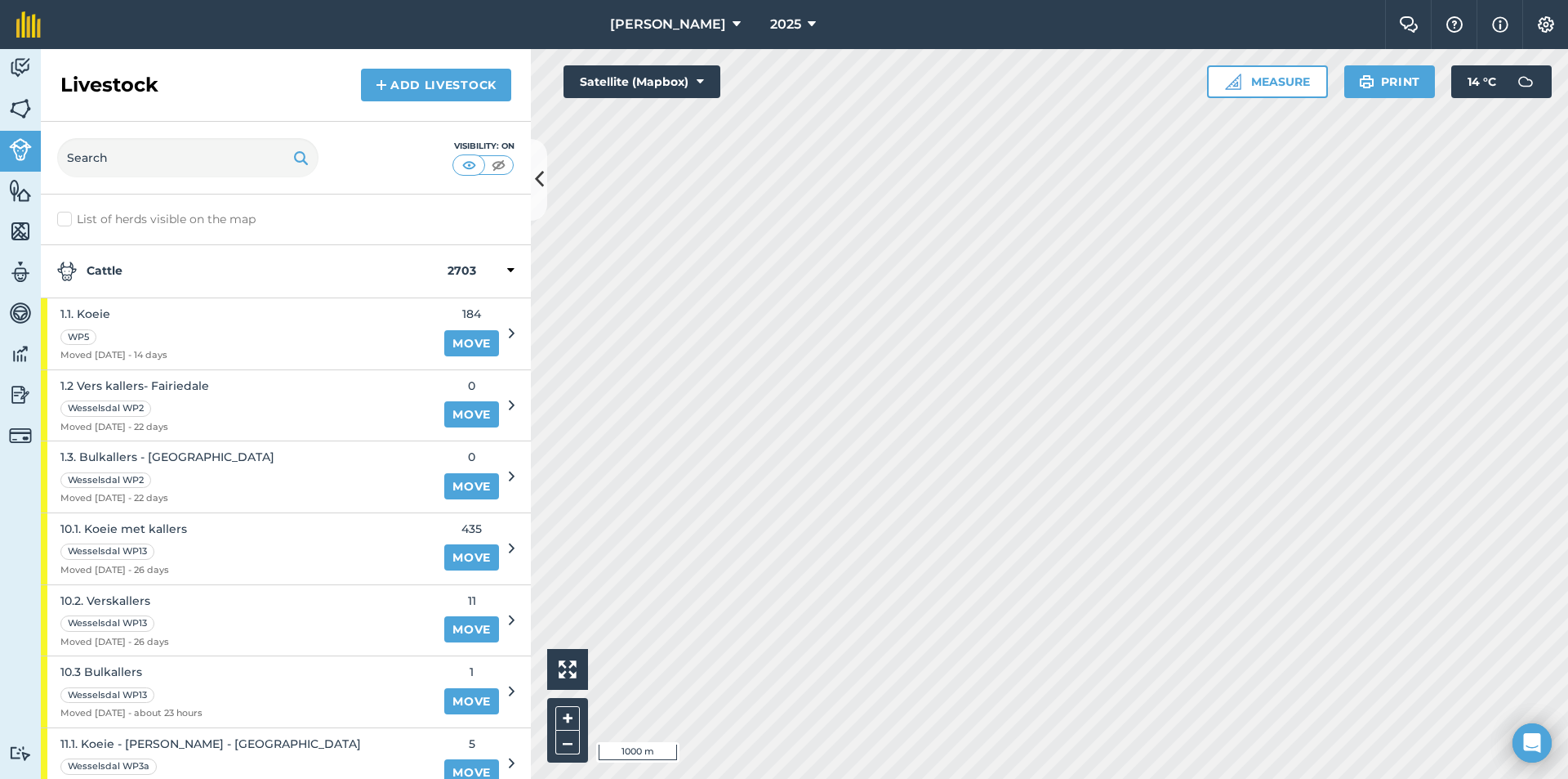
click at [137, 267] on strong "Cattle" at bounding box center [252, 271] width 391 height 20
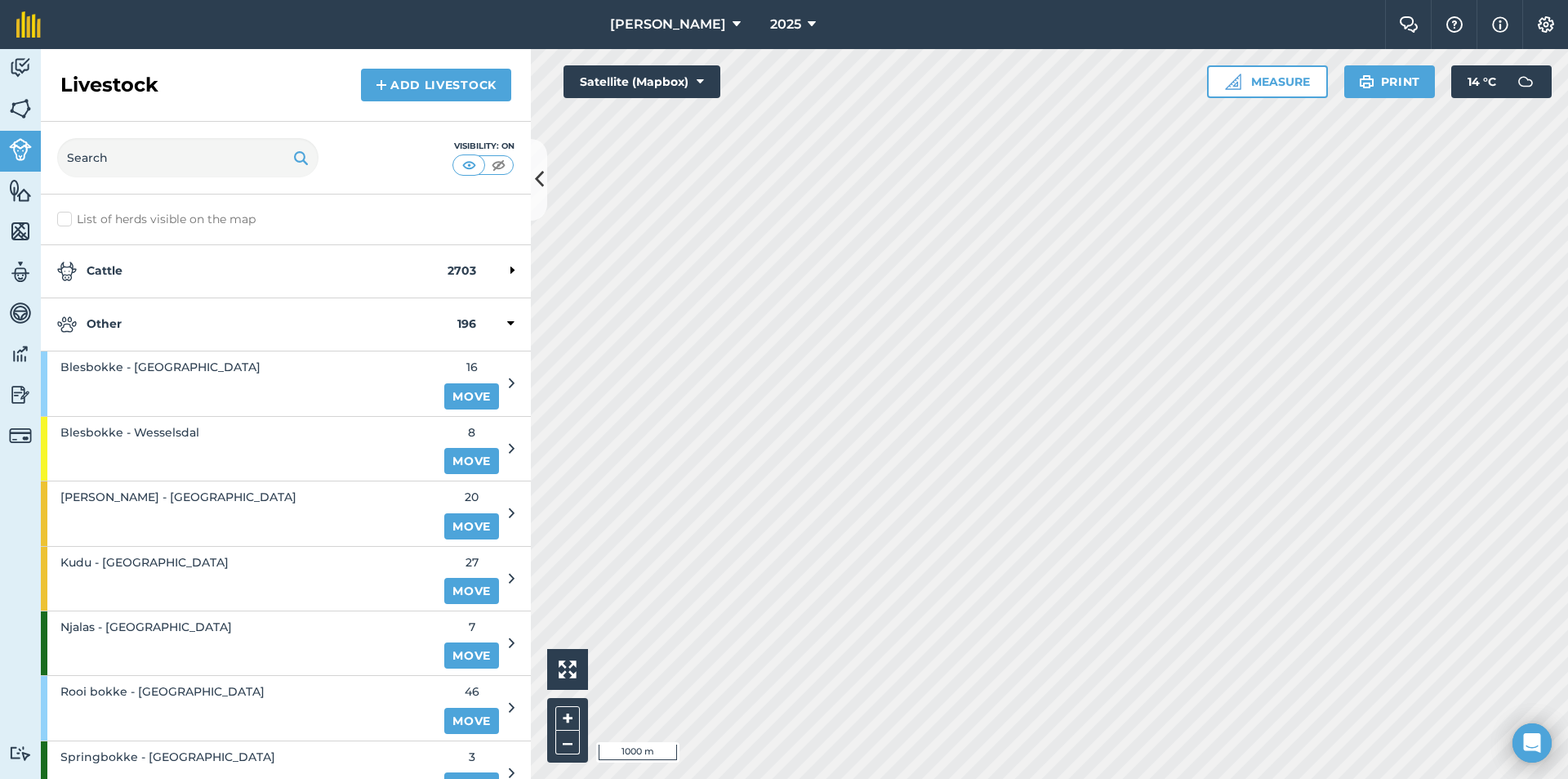
click at [130, 324] on strong "Other" at bounding box center [257, 324] width 400 height 20
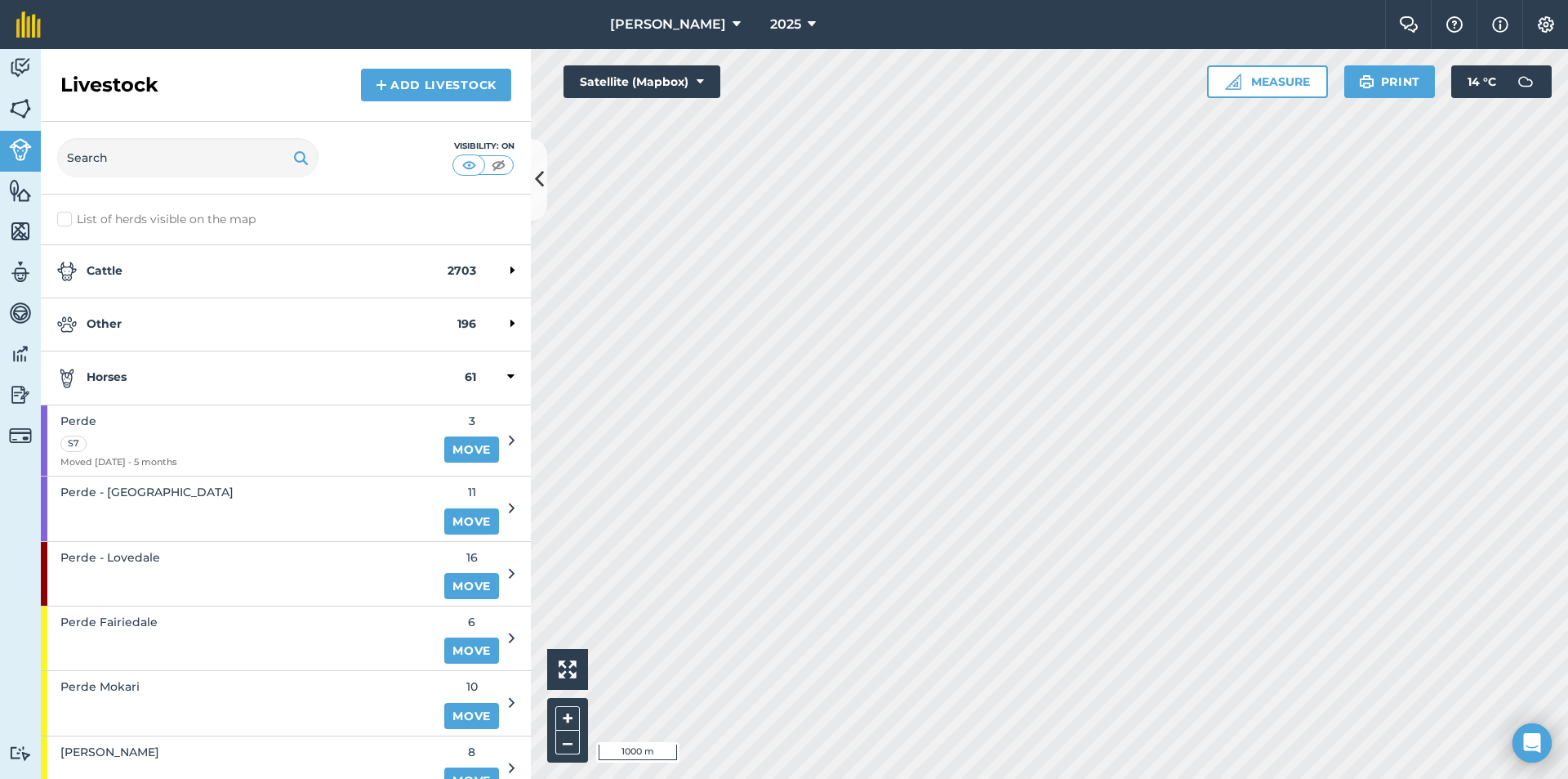
click at [129, 378] on strong "Horses" at bounding box center [261, 377] width 408 height 20
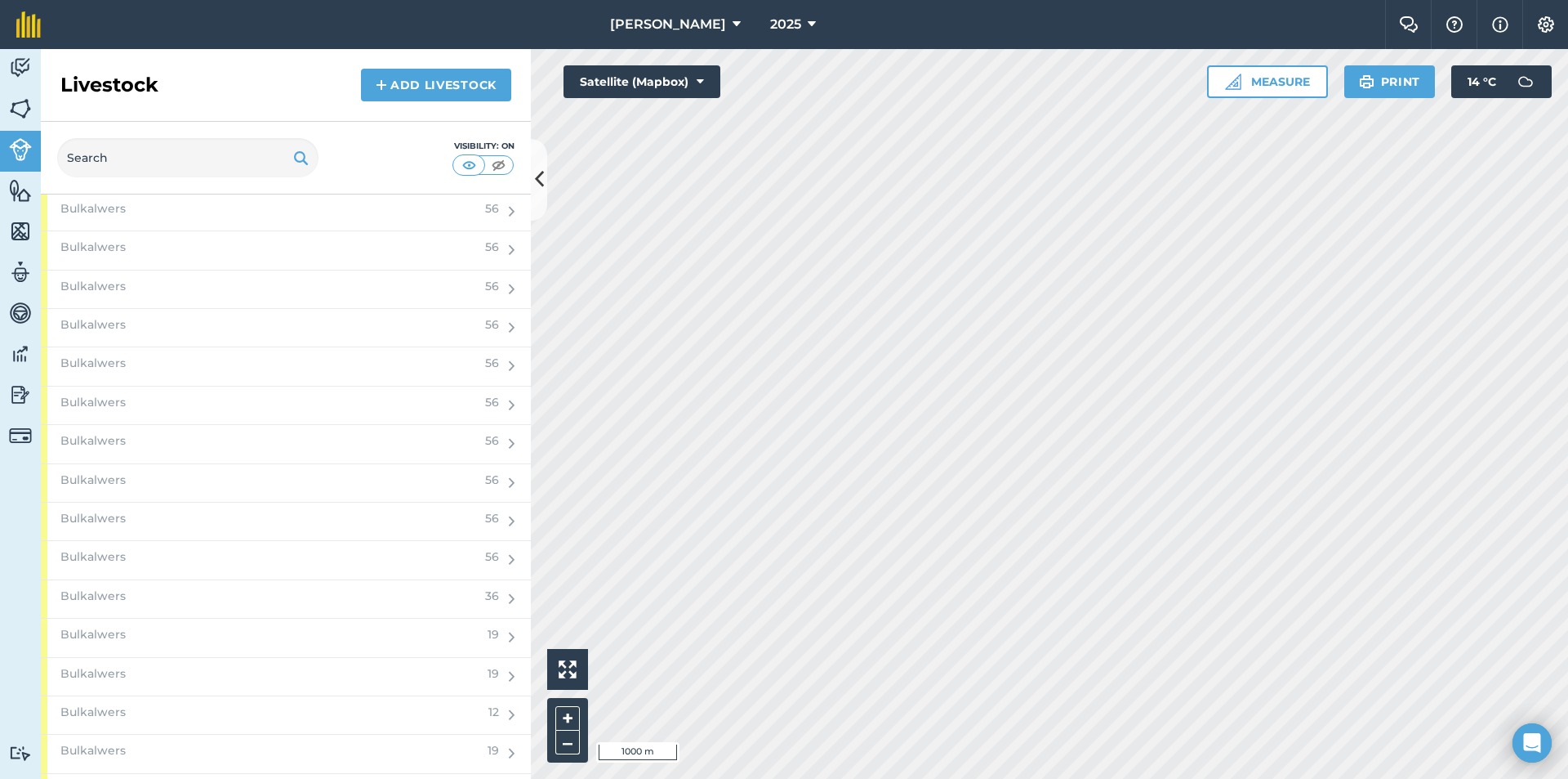
scroll to position [2125, 0]
click at [234, 414] on div "Speen bulletjies - Lovedale Speen bulletjies - Lovedale" at bounding box center [221, 405] width 322 height 37
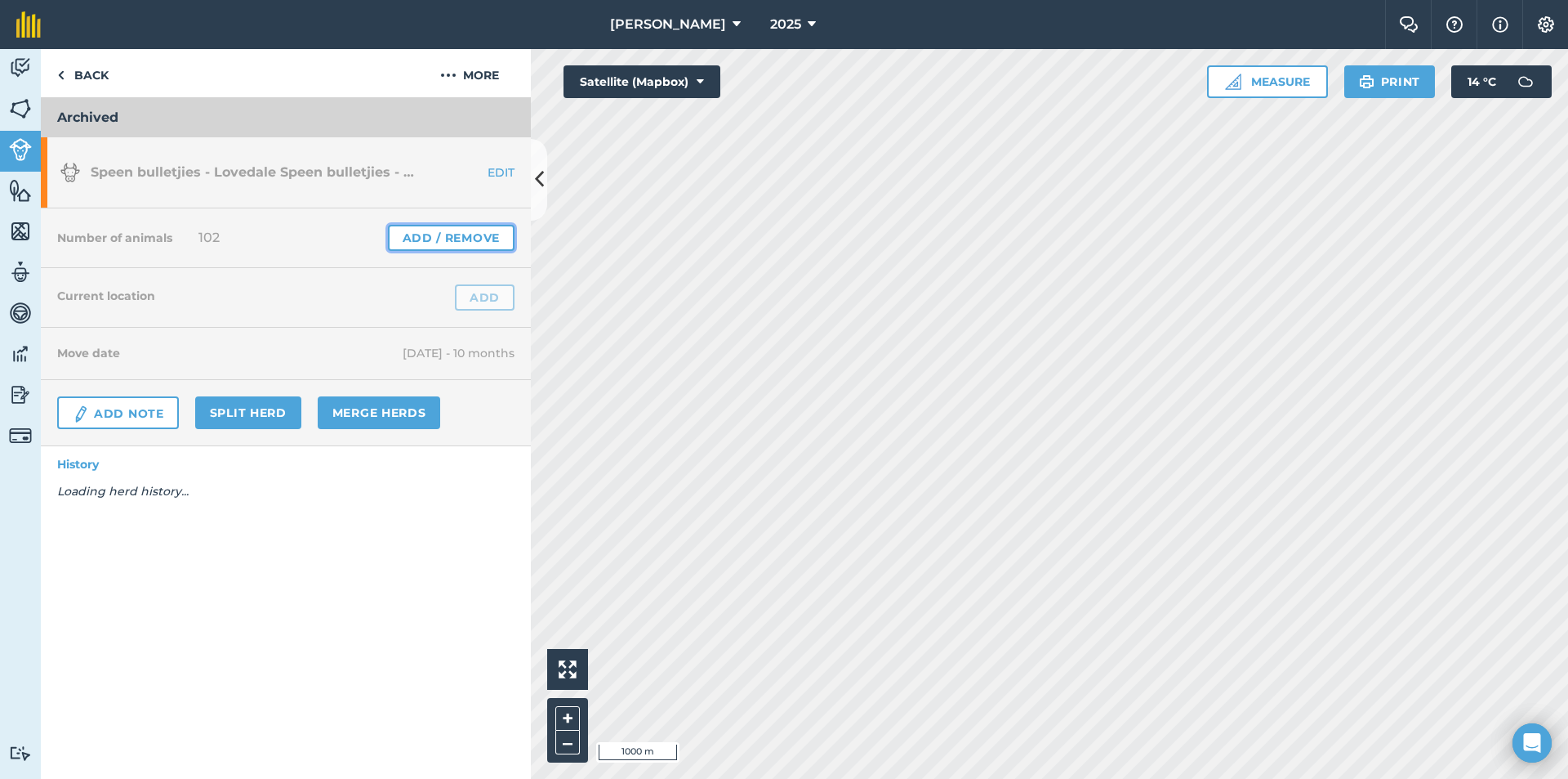
click at [464, 241] on link "Add / Remove" at bounding box center [451, 238] width 127 height 27
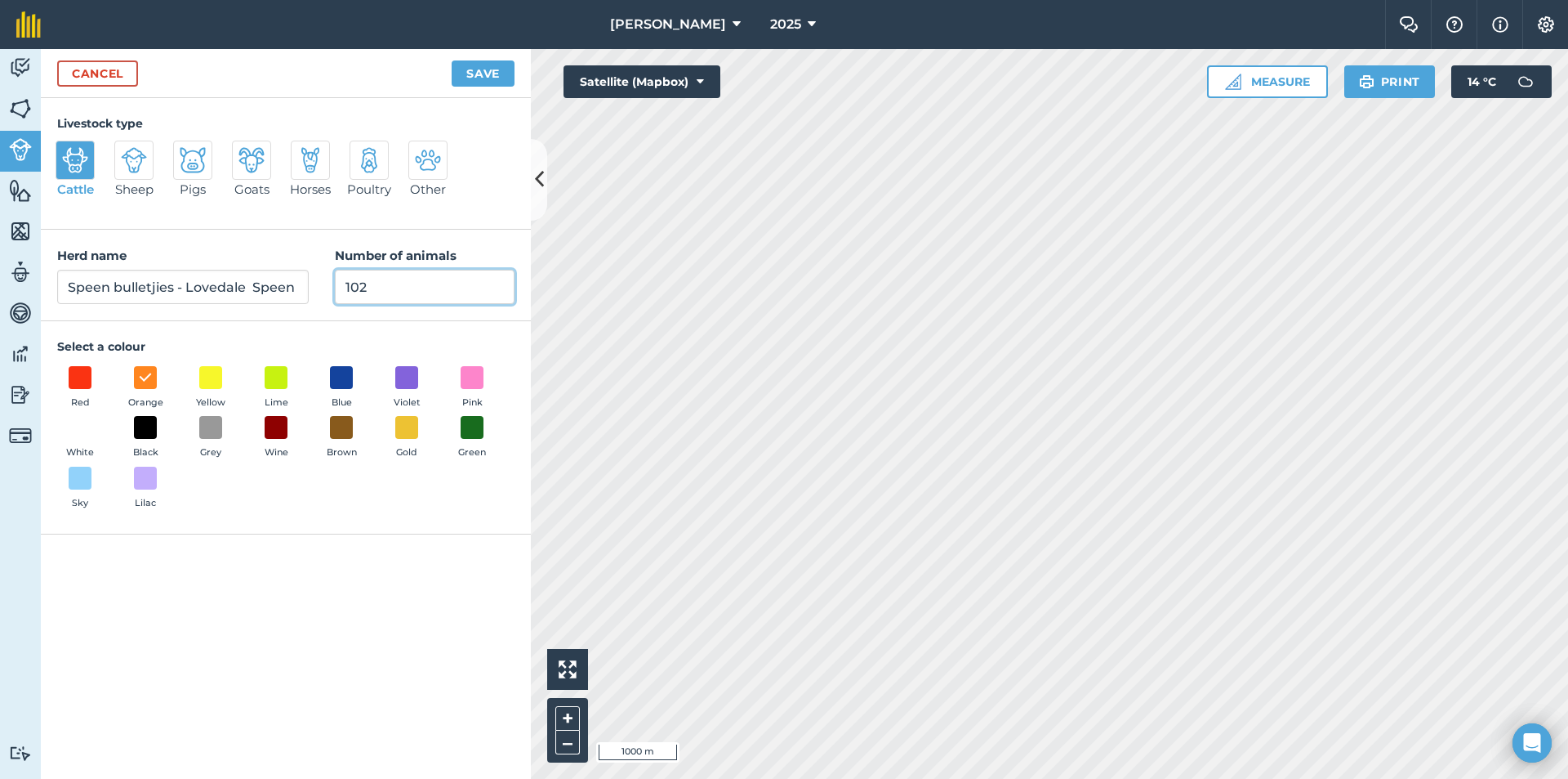
drag, startPoint x: 302, startPoint y: 286, endPoint x: 233, endPoint y: 282, distance: 69.1
click at [248, 286] on div "Herd name Speen bulletjies - Lovedale Speen bulletjies - Lovedale Number of ani…" at bounding box center [285, 275] width 490 height 91
type input "0"
click at [483, 66] on button "Save" at bounding box center [483, 74] width 63 height 27
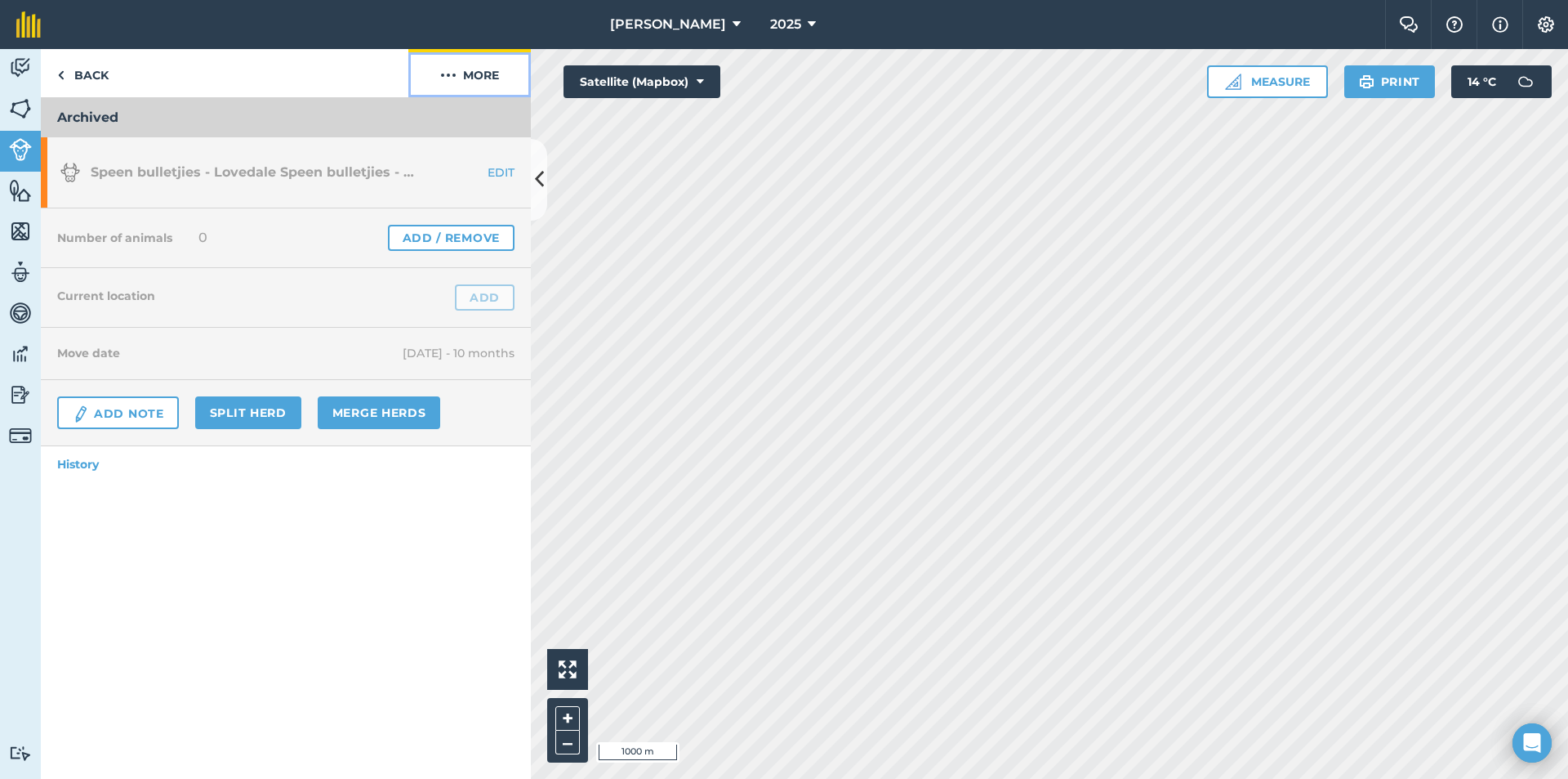
click at [484, 68] on button "More" at bounding box center [470, 73] width 123 height 48
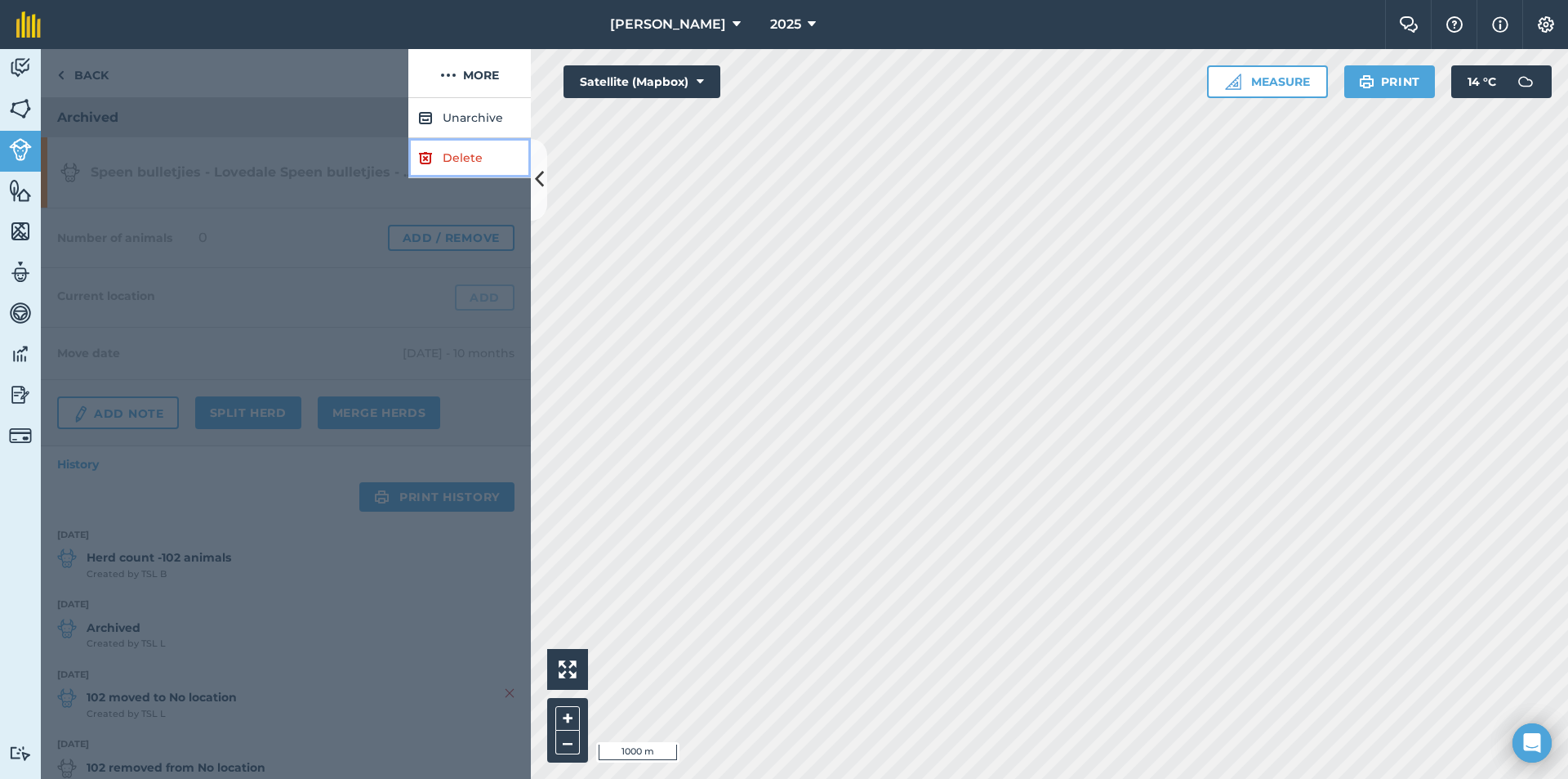
click at [478, 148] on link "Delete" at bounding box center [470, 158] width 123 height 40
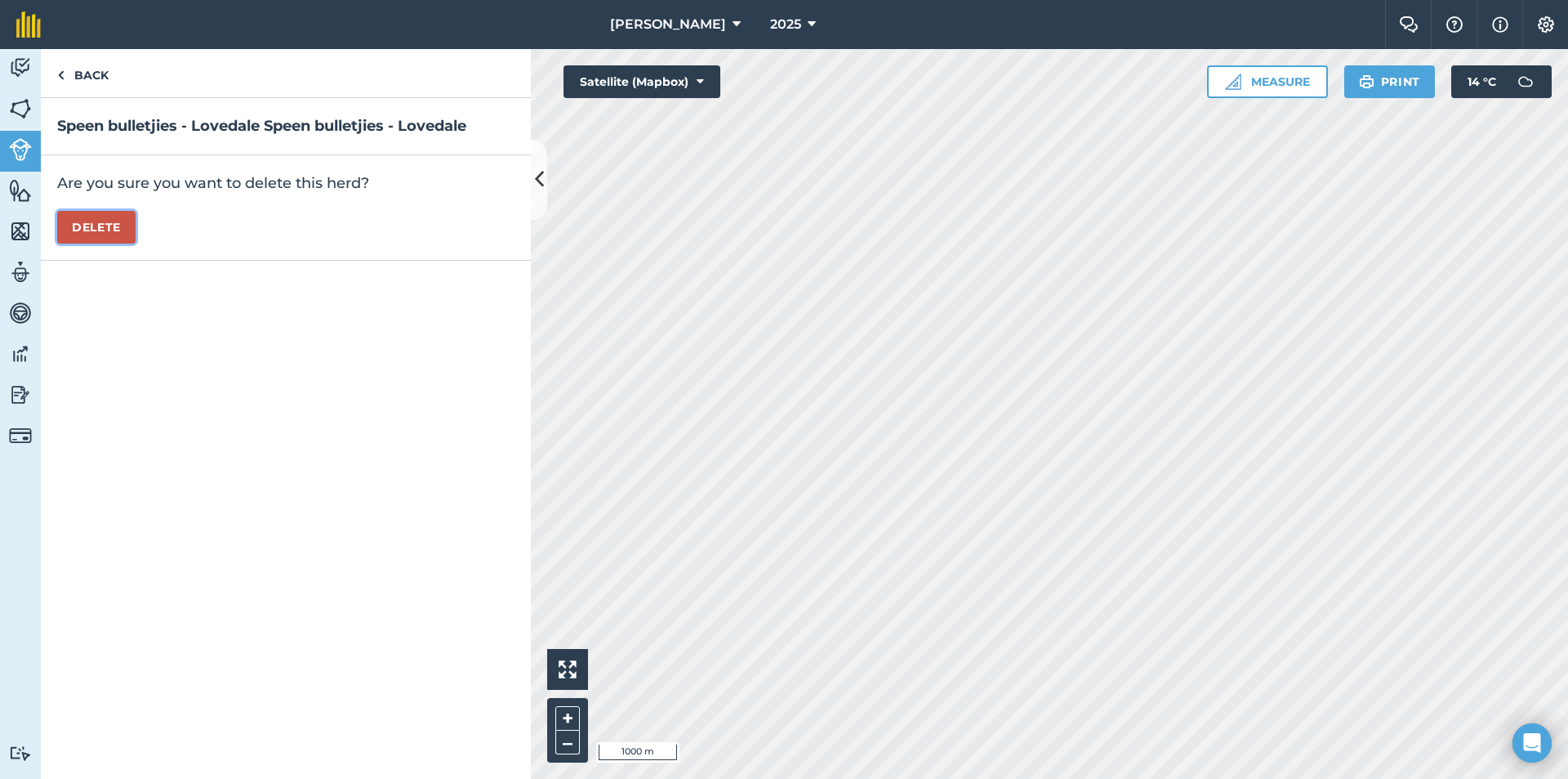
click at [76, 226] on button "Delete" at bounding box center [96, 226] width 79 height 32
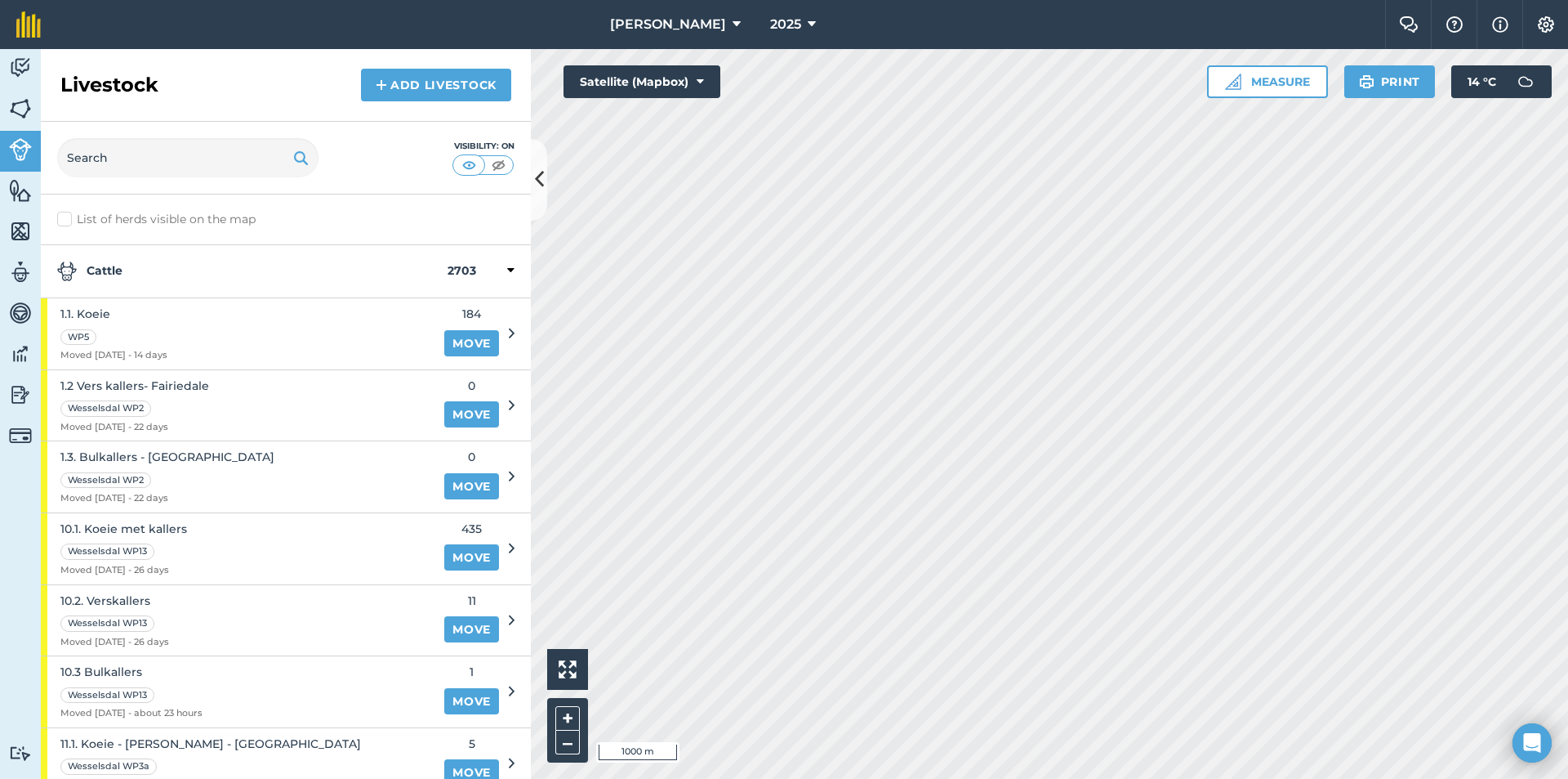
click at [221, 265] on strong "Cattle" at bounding box center [252, 271] width 391 height 20
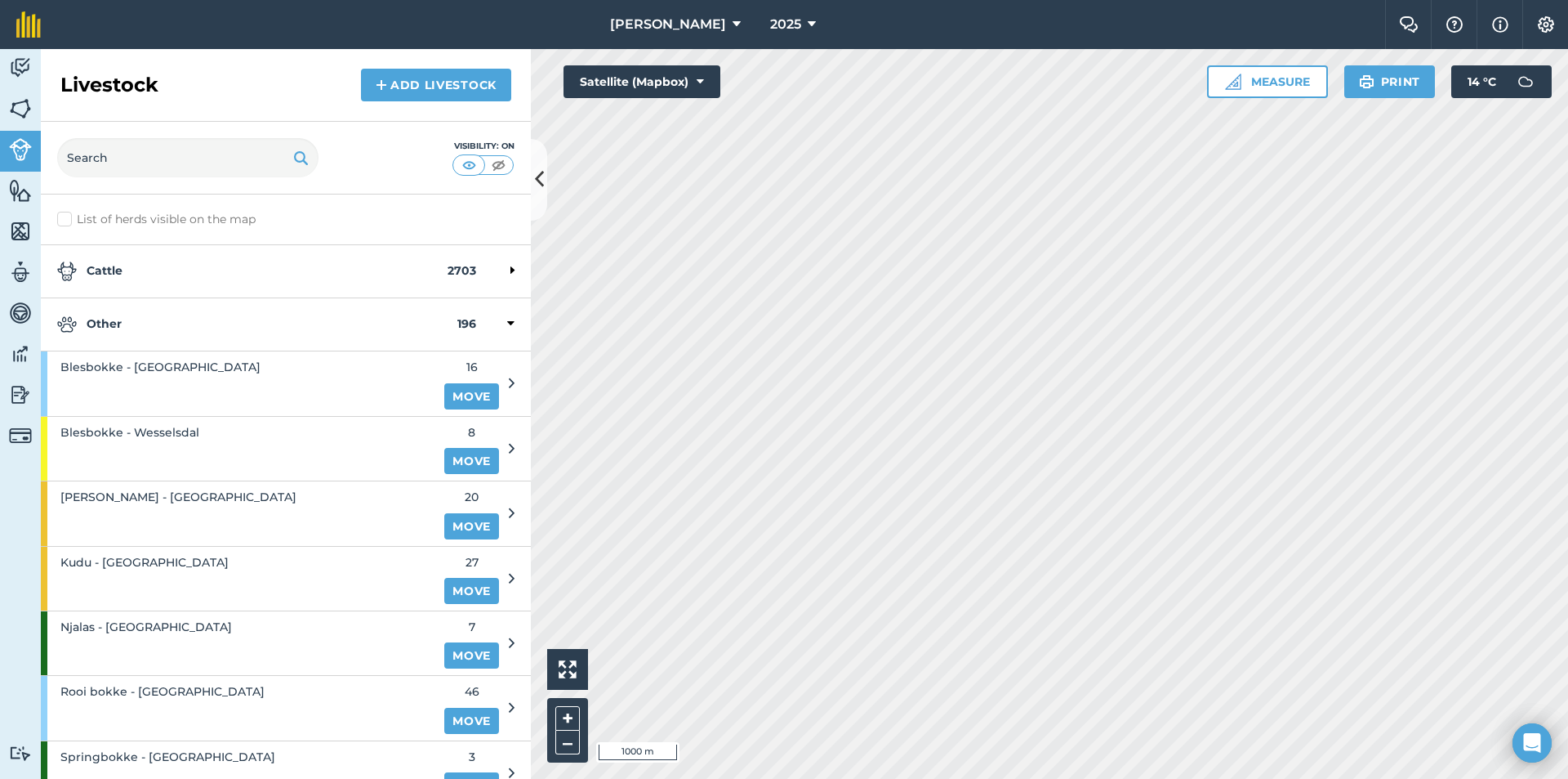
click at [193, 315] on strong "Other" at bounding box center [257, 324] width 400 height 20
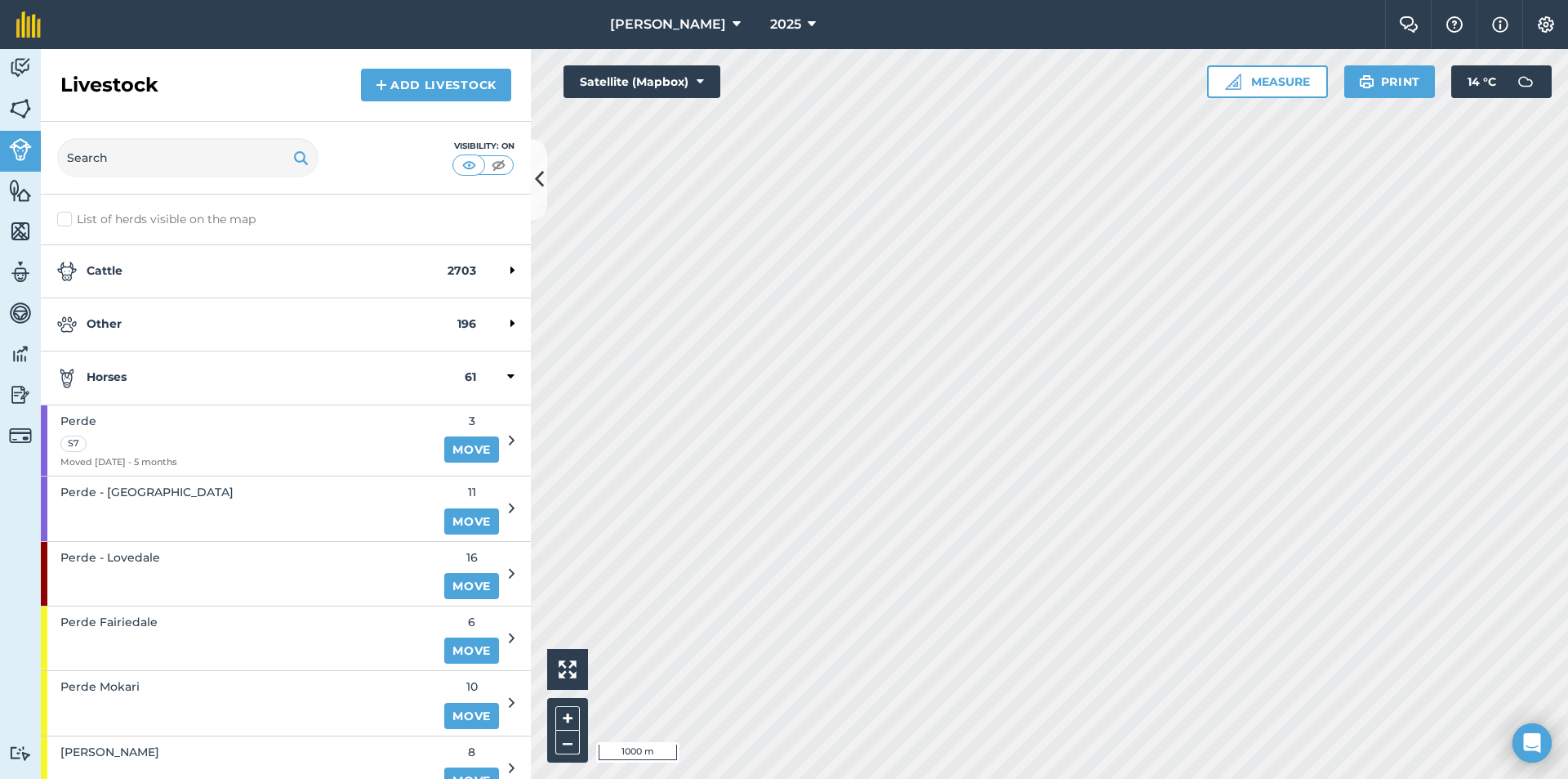
click at [192, 374] on strong "Horses" at bounding box center [261, 377] width 408 height 20
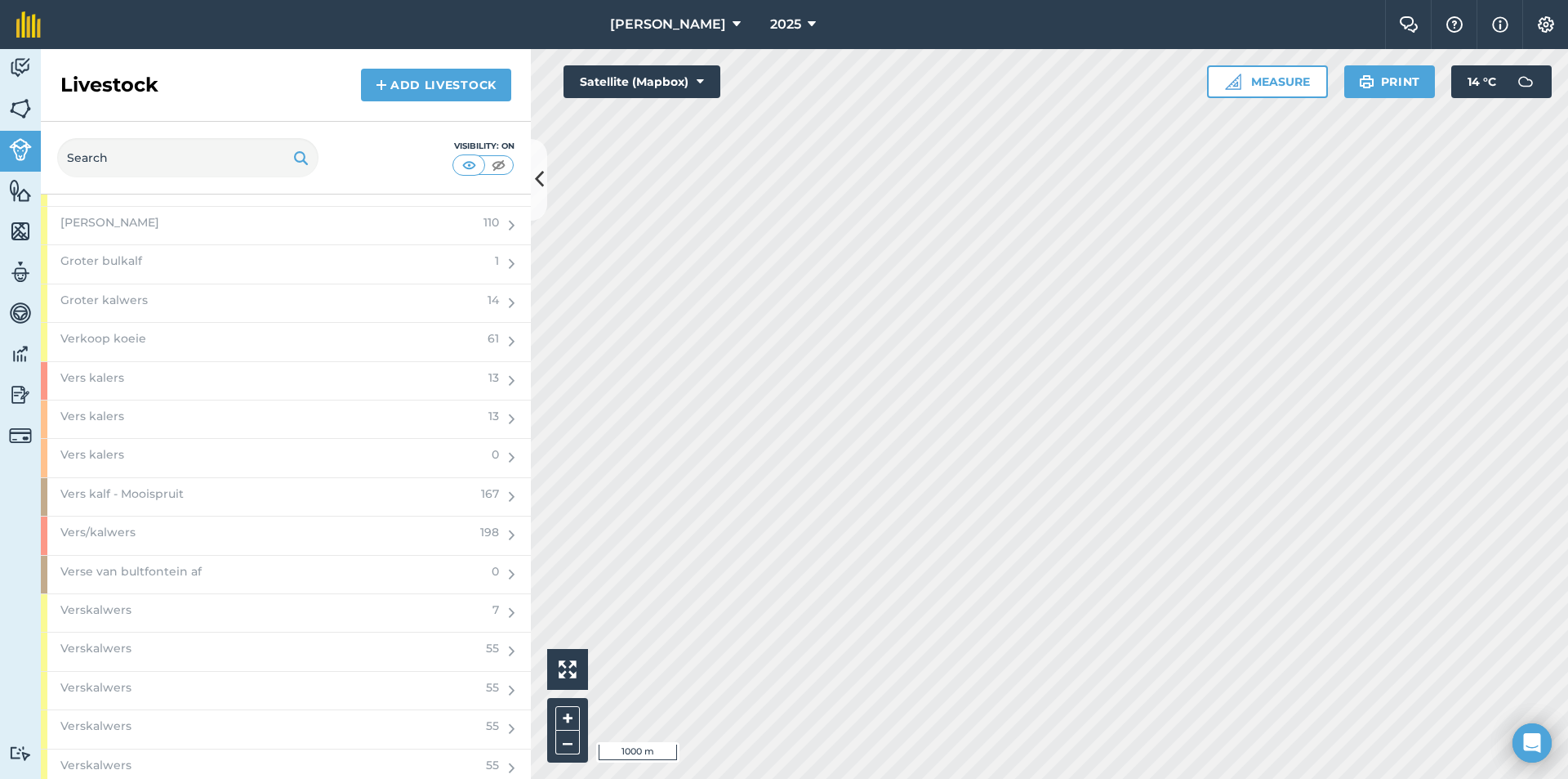
scroll to position [2207, 0]
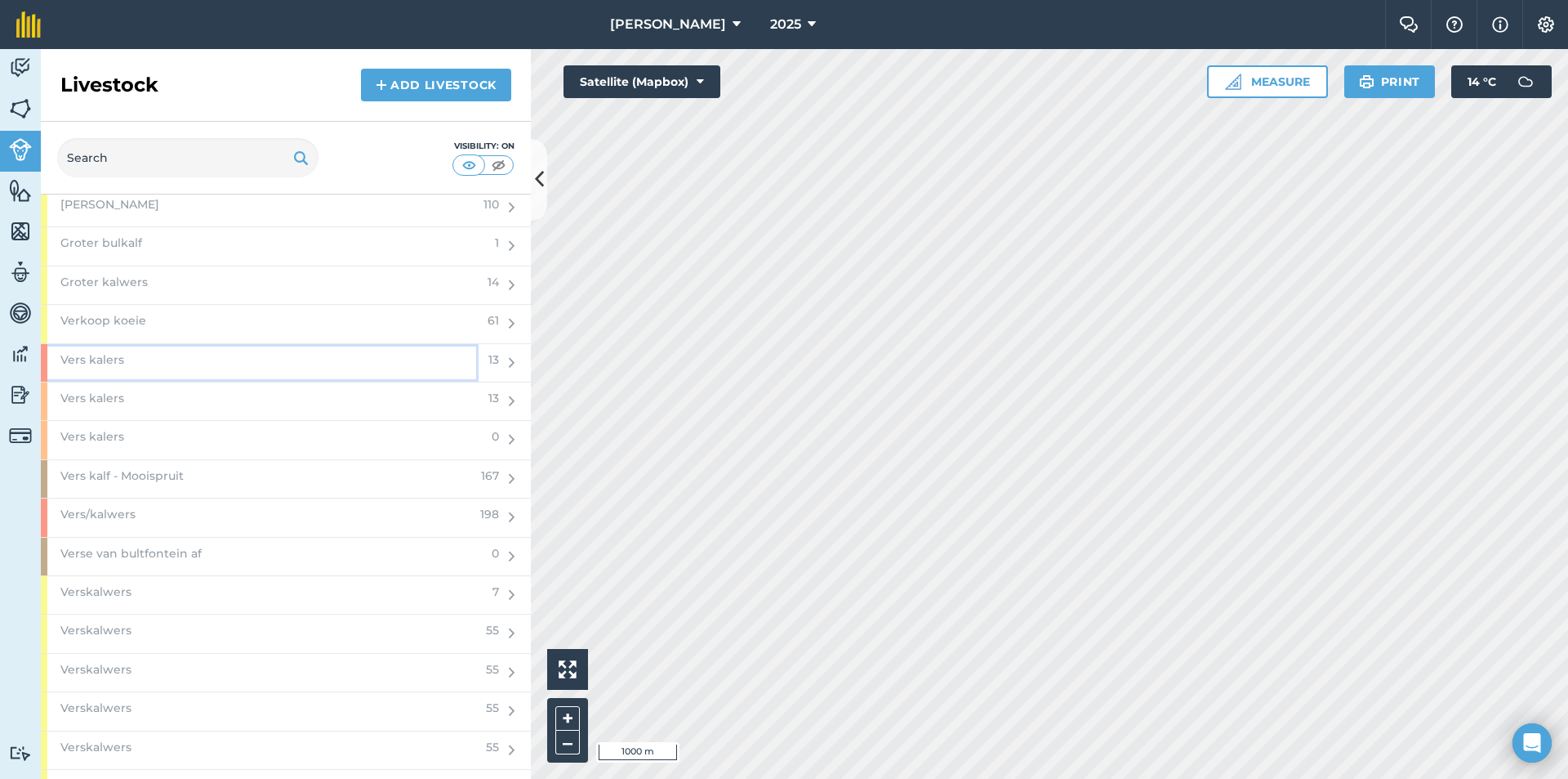
click at [206, 358] on div "Vers kalers" at bounding box center [260, 363] width 438 height 37
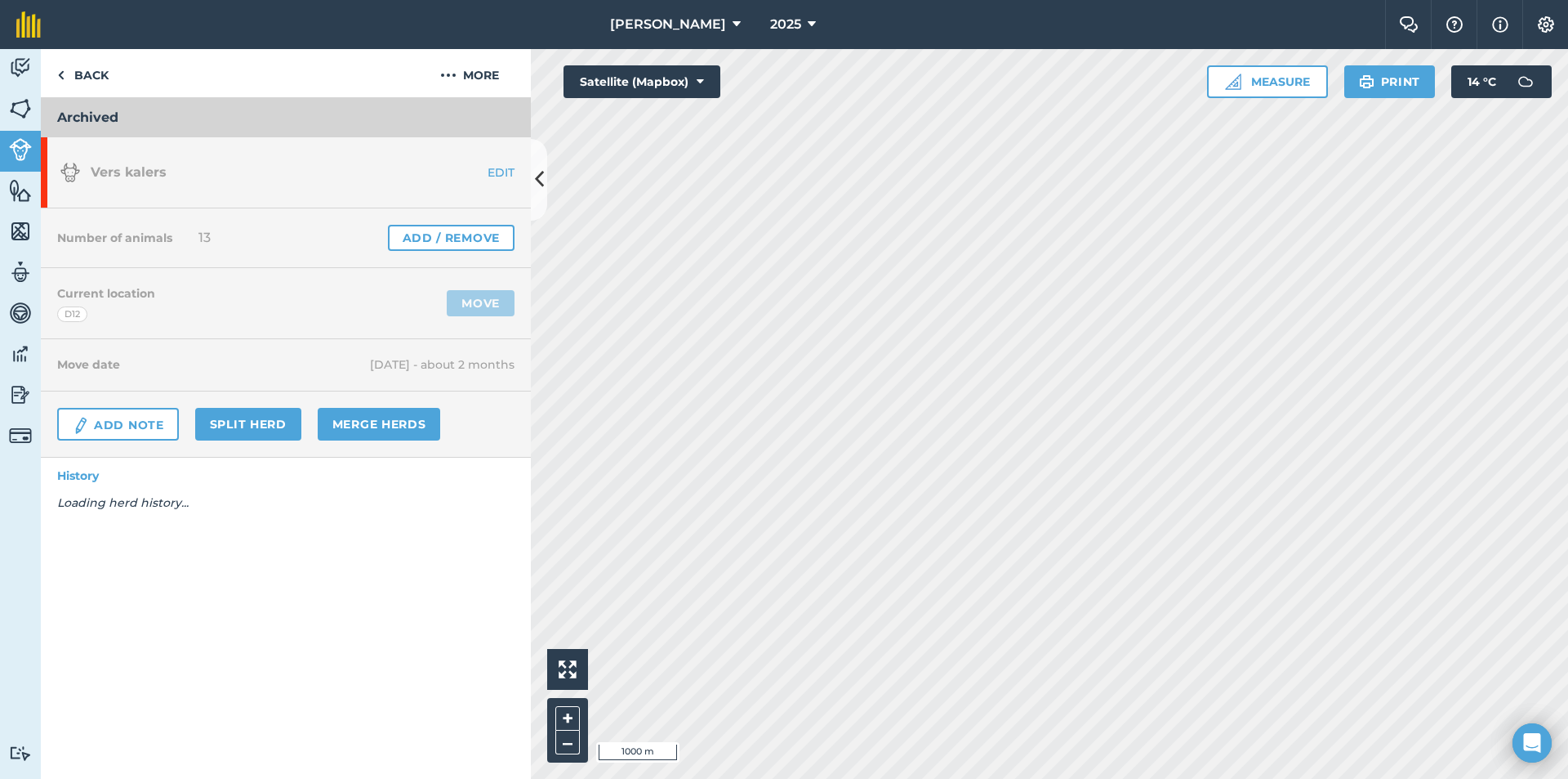
click at [445, 220] on div "Number of animals 13 Add / Remove" at bounding box center [285, 238] width 490 height 60
click at [451, 234] on link "Add / Remove" at bounding box center [451, 238] width 127 height 27
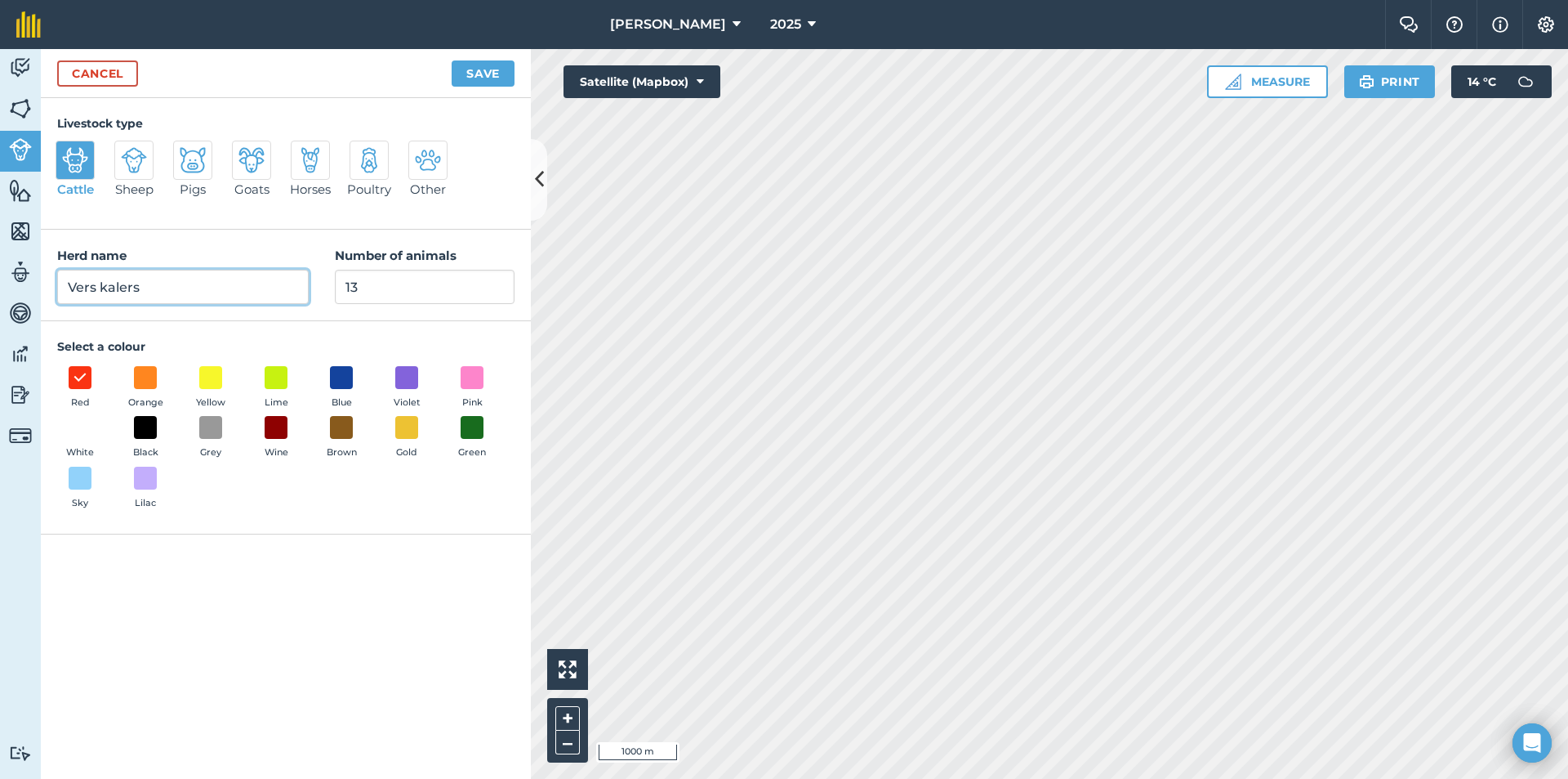
drag, startPoint x: 255, startPoint y: 286, endPoint x: 247, endPoint y: 286, distance: 8.0
click at [252, 286] on input "Vers kalers" at bounding box center [182, 286] width 251 height 34
drag, startPoint x: 381, startPoint y: 290, endPoint x: 313, endPoint y: 290, distance: 68.0
click at [313, 290] on div "Herd name Vers kalers Number of animals 13" at bounding box center [285, 275] width 490 height 91
type input "0"
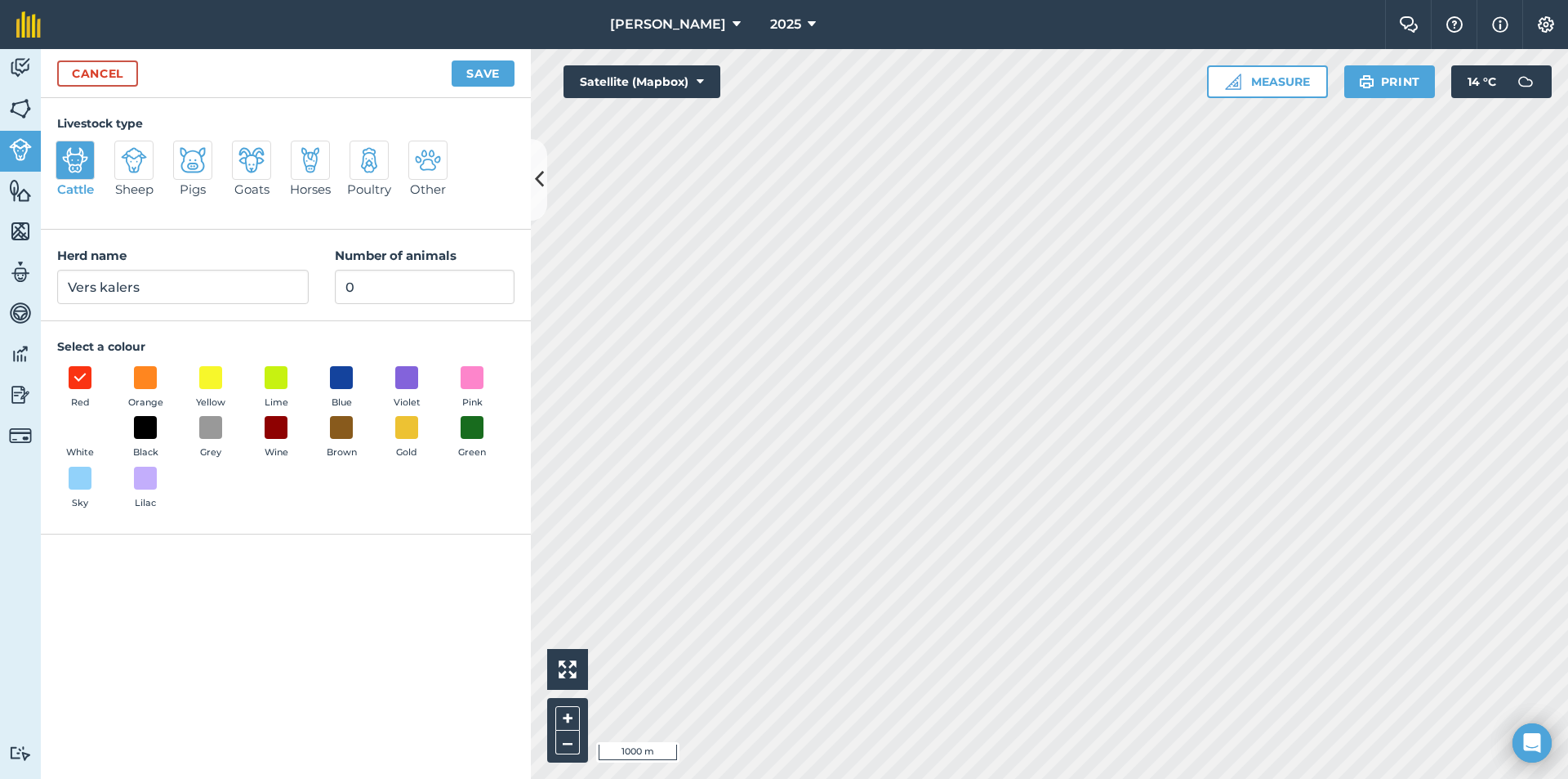
click at [517, 77] on div "Cancel Save" at bounding box center [285, 73] width 490 height 49
click at [503, 77] on button "Save" at bounding box center [483, 74] width 63 height 27
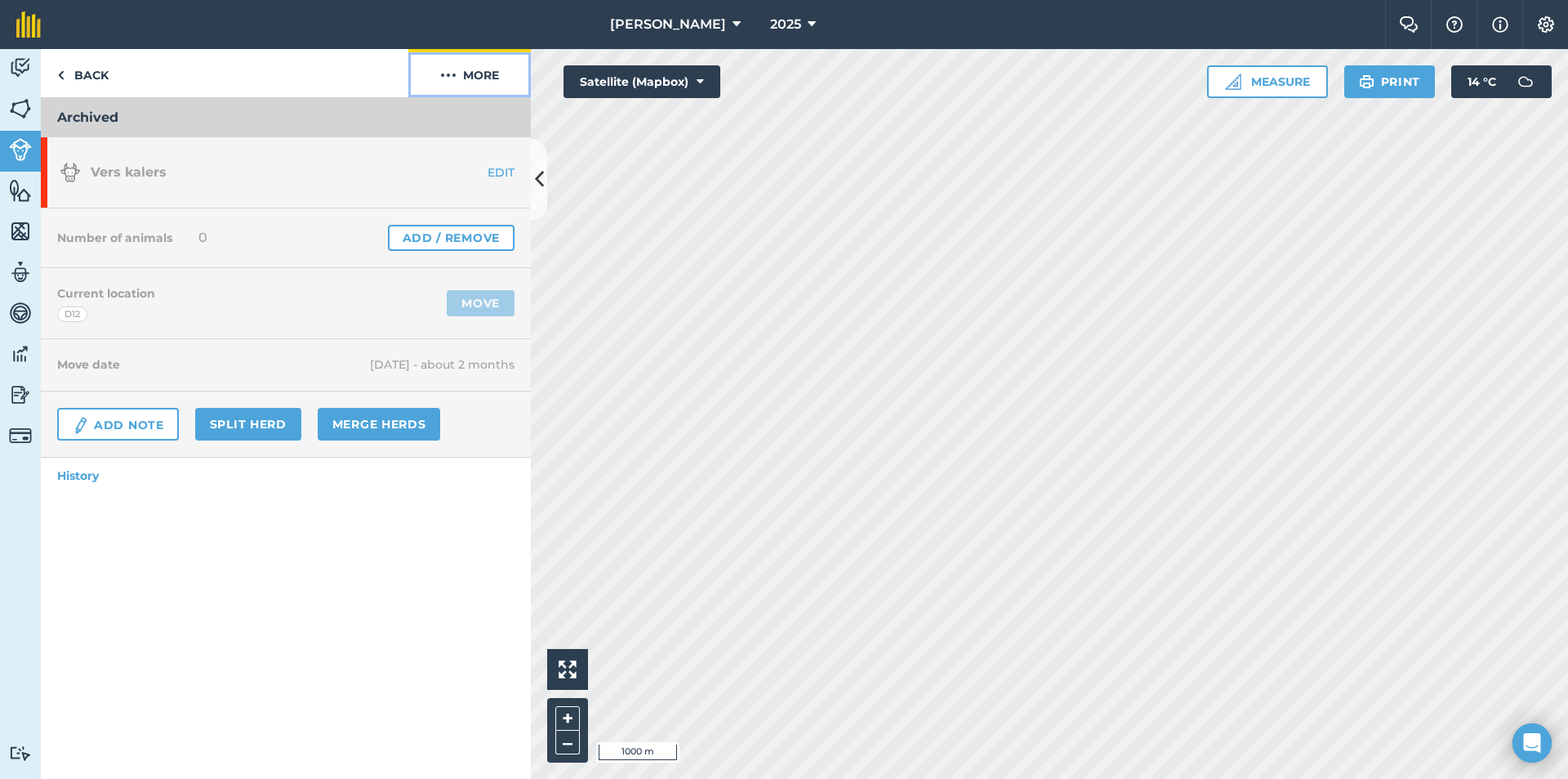
click at [499, 78] on button "More" at bounding box center [470, 73] width 123 height 48
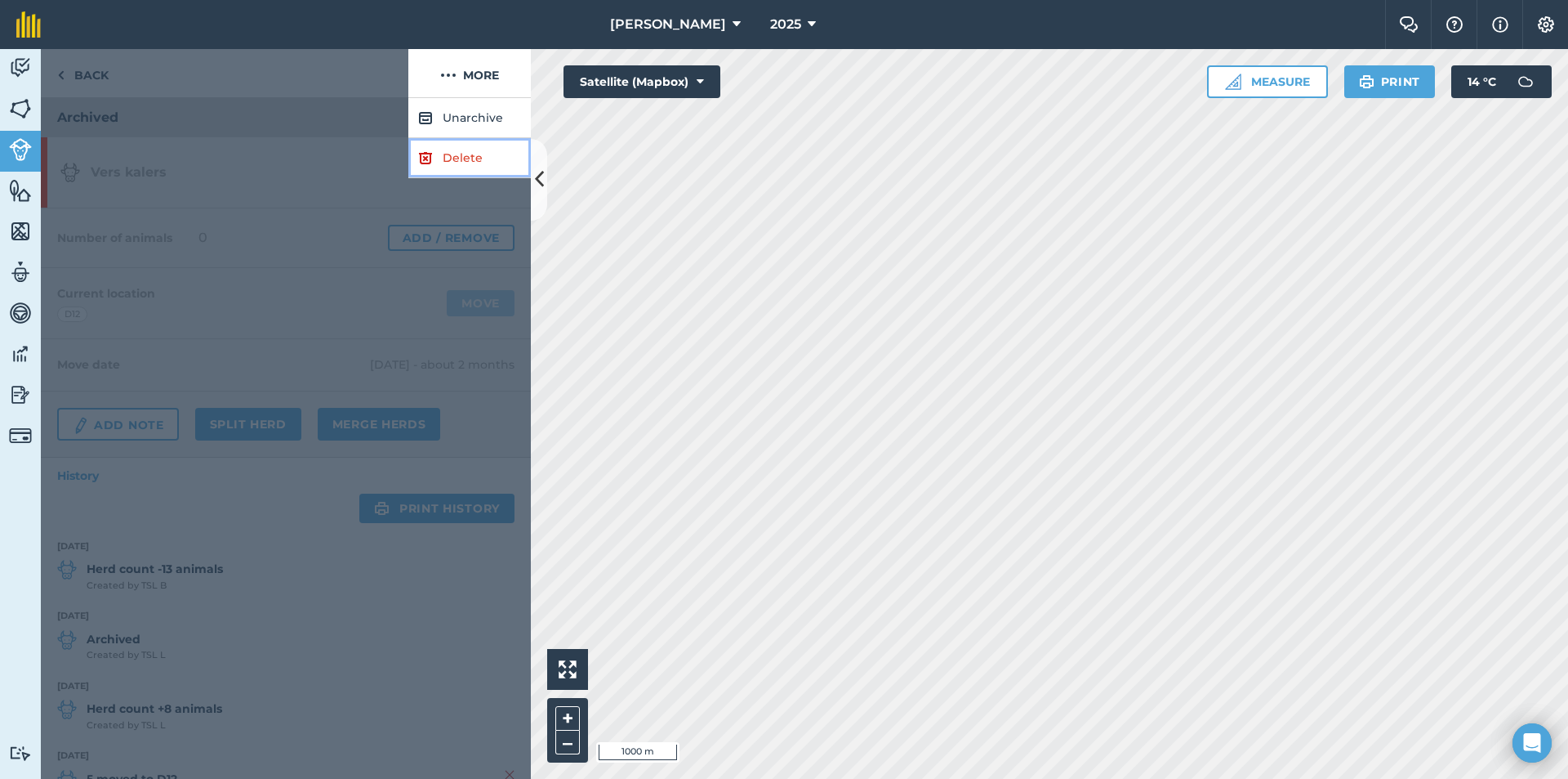
click at [463, 141] on link "Delete" at bounding box center [470, 158] width 123 height 40
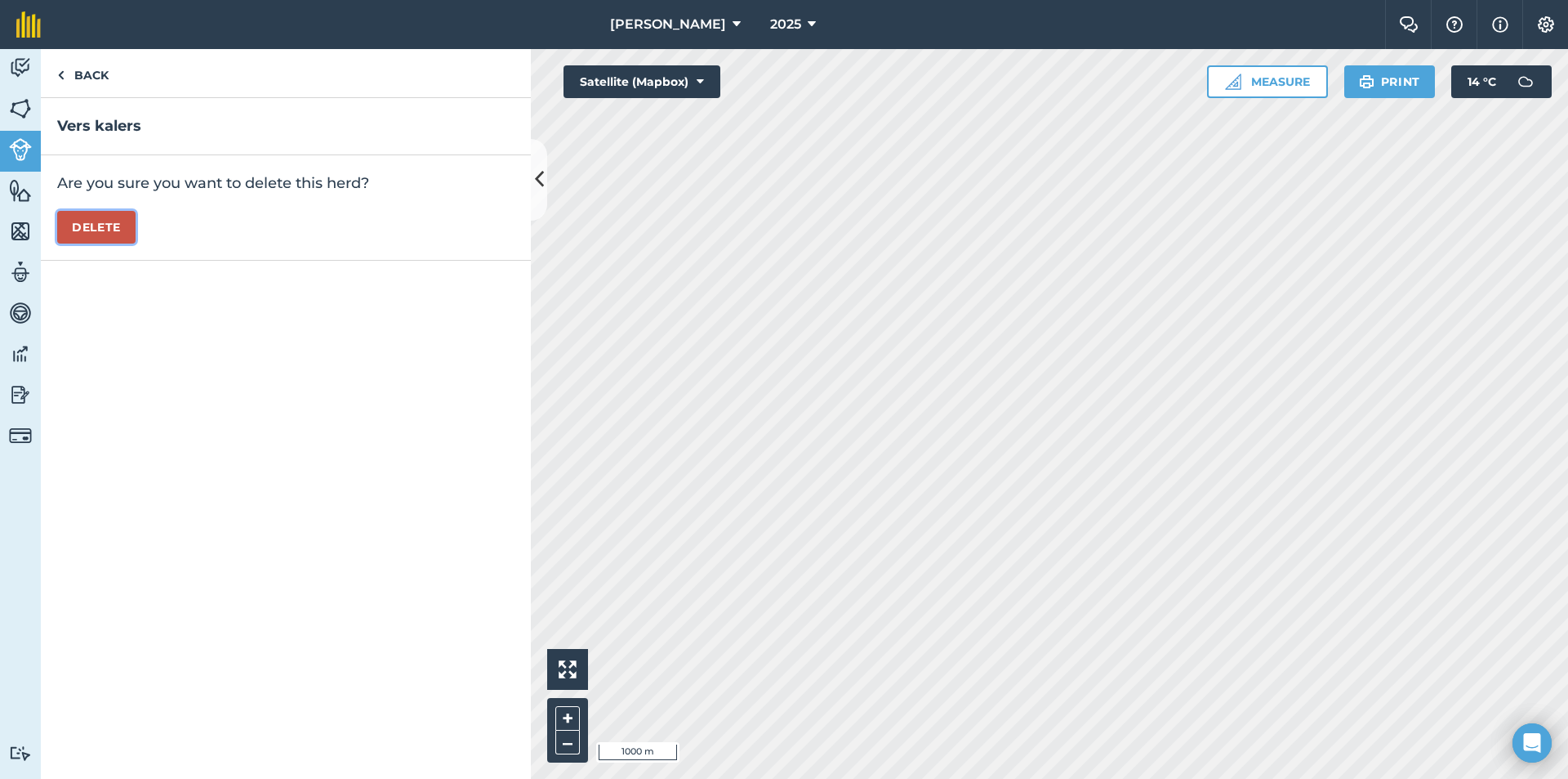
click at [102, 226] on button "Delete" at bounding box center [96, 226] width 79 height 32
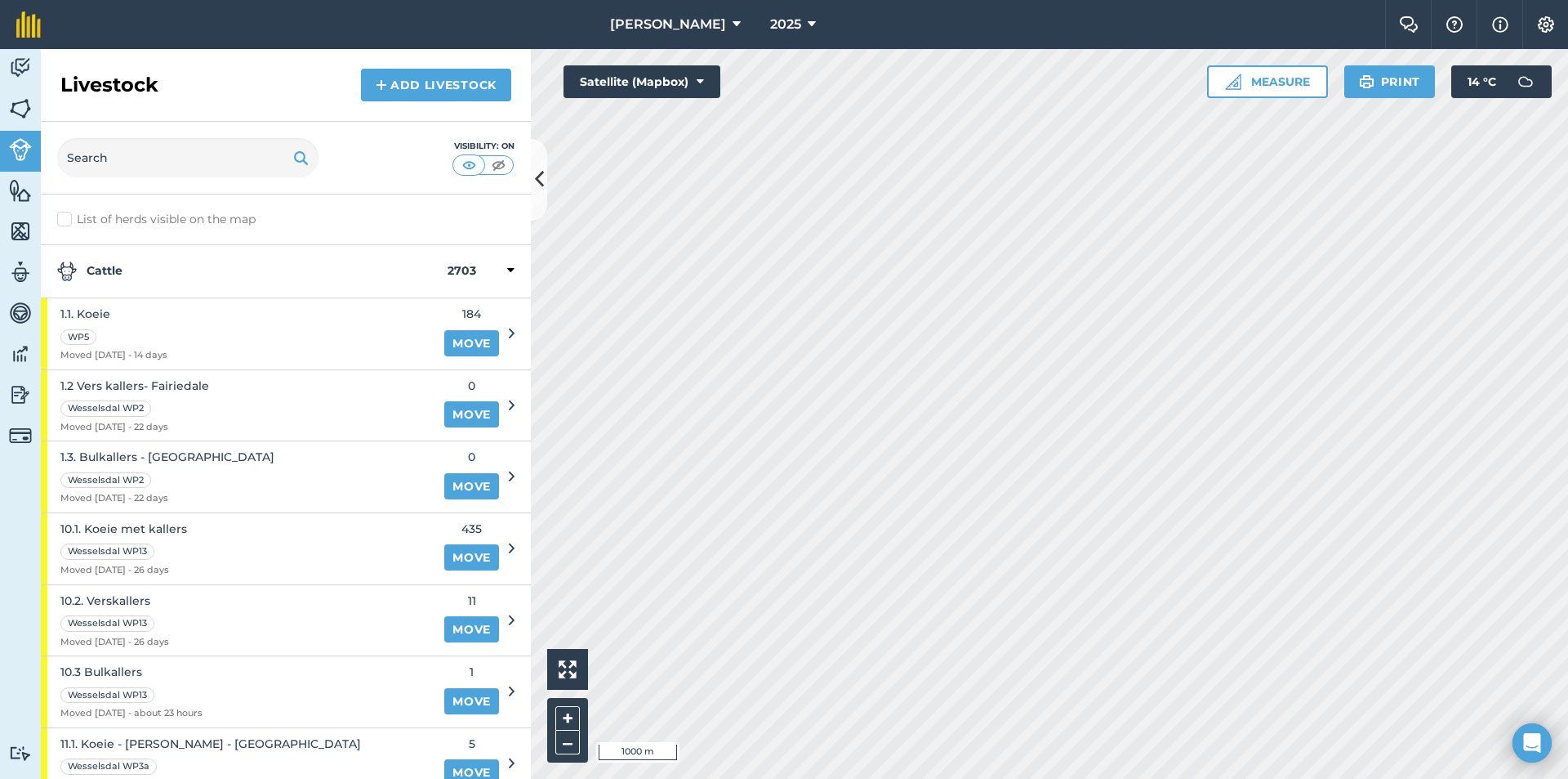
click at [136, 217] on label "List of herds visible on the map" at bounding box center [286, 219] width 458 height 17
click at [68, 217] on input "List of herds visible on the map" at bounding box center [62, 216] width 11 height 11
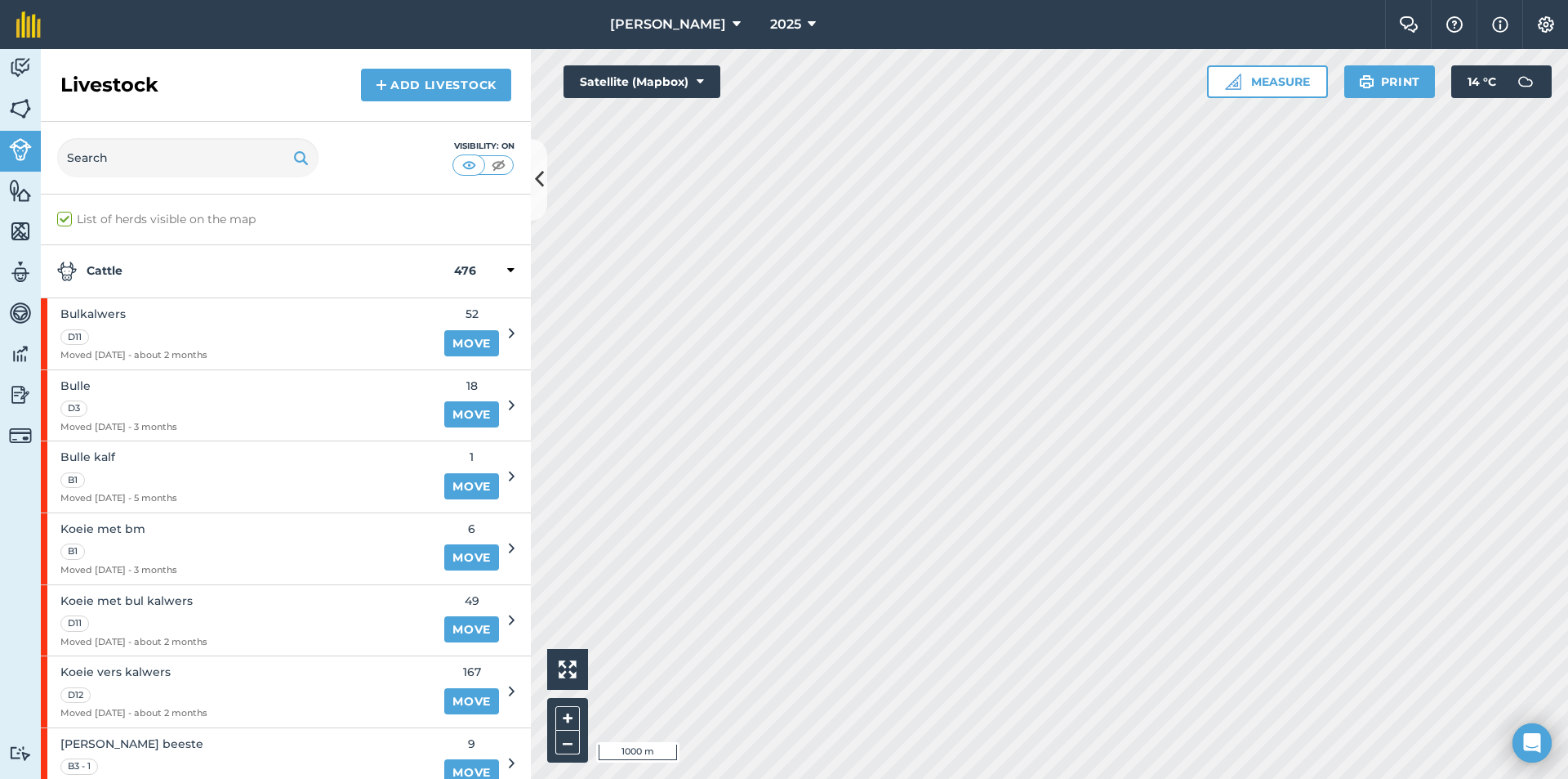
click at [128, 223] on label "List of herds visible on the map" at bounding box center [286, 219] width 458 height 17
click at [68, 222] on input "List of herds visible on the map" at bounding box center [62, 216] width 11 height 11
checkbox input "false"
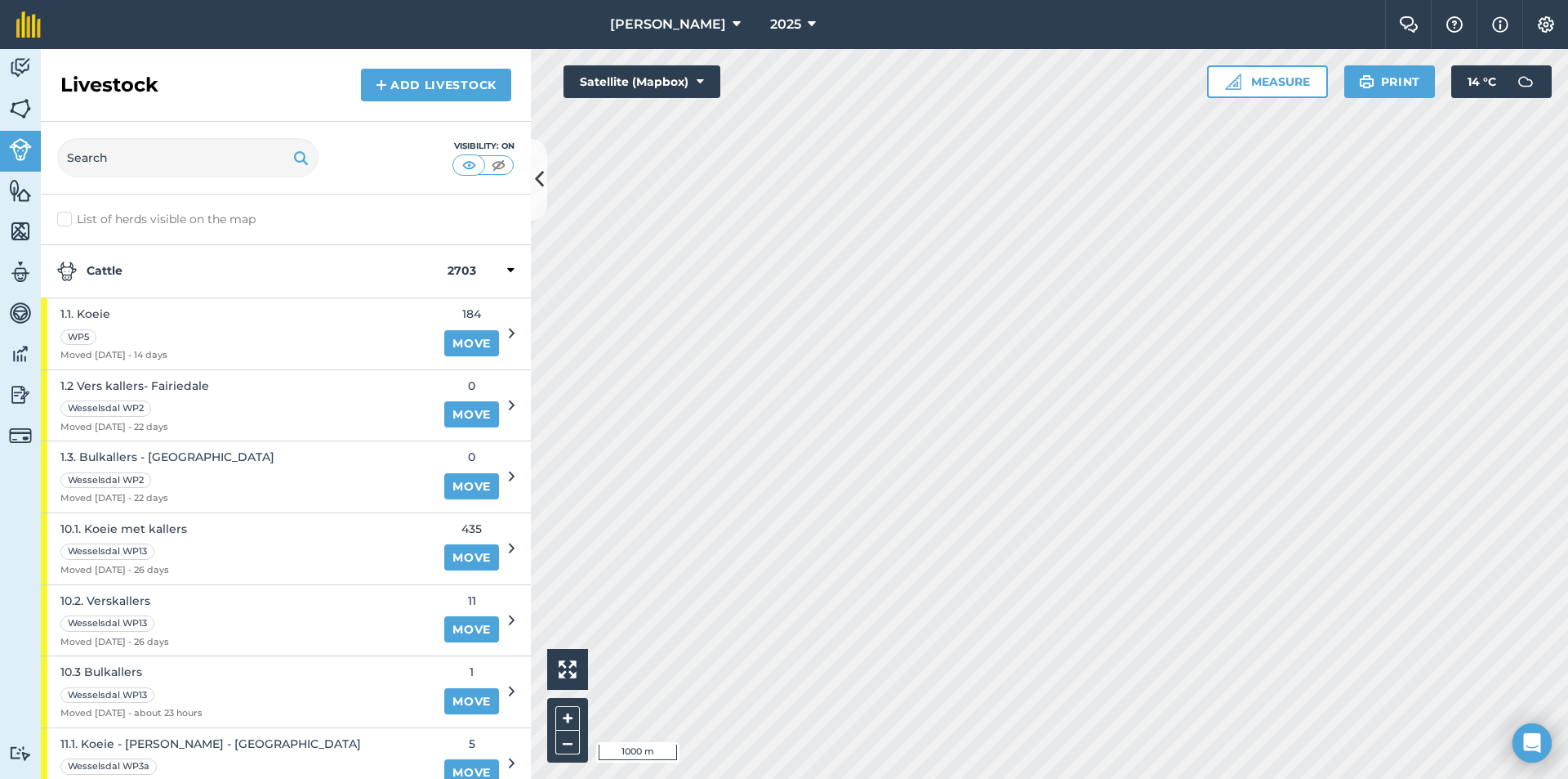
click at [132, 263] on strong "Cattle" at bounding box center [252, 271] width 391 height 20
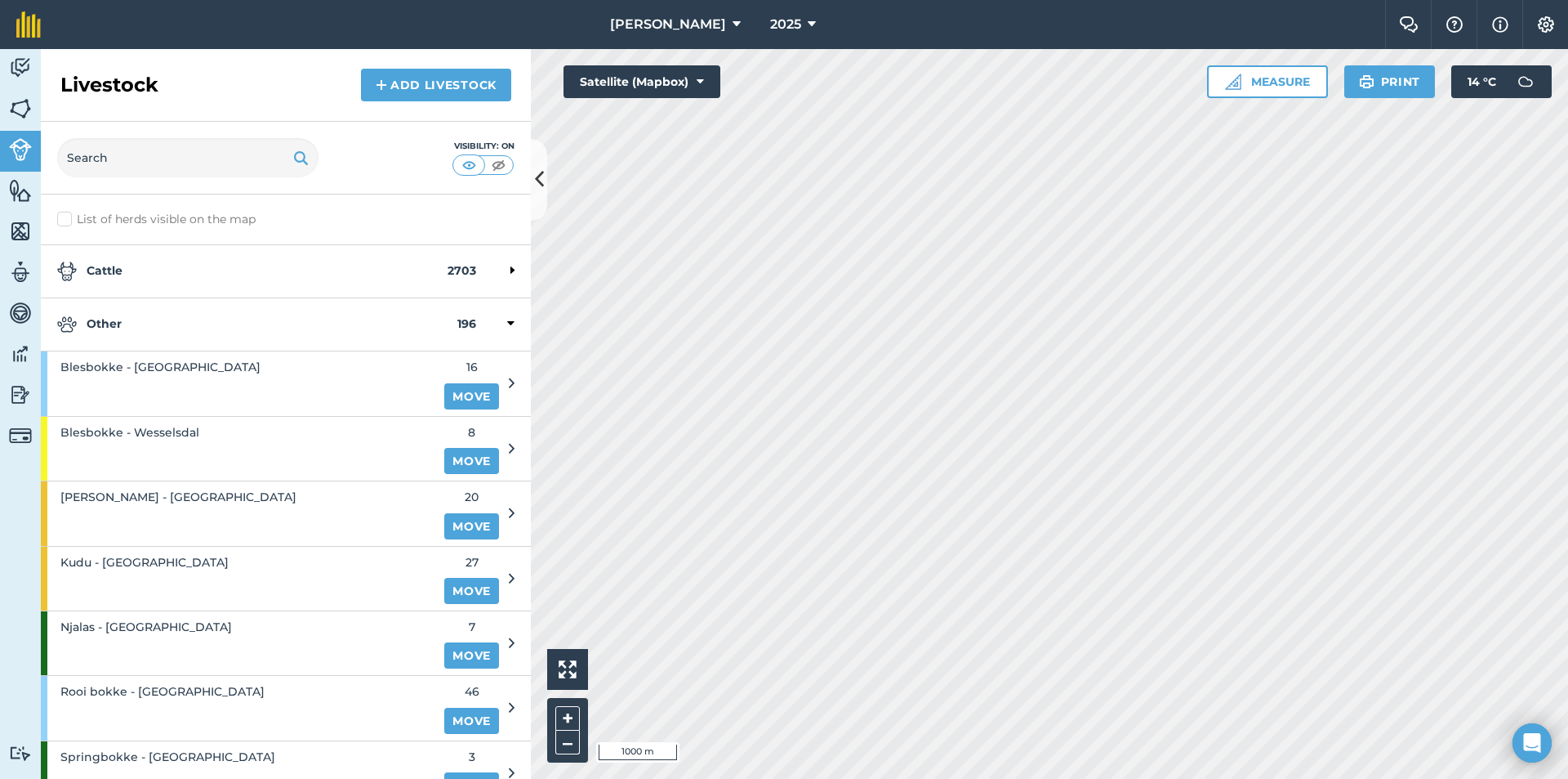
click at [139, 320] on strong "Other" at bounding box center [257, 324] width 400 height 20
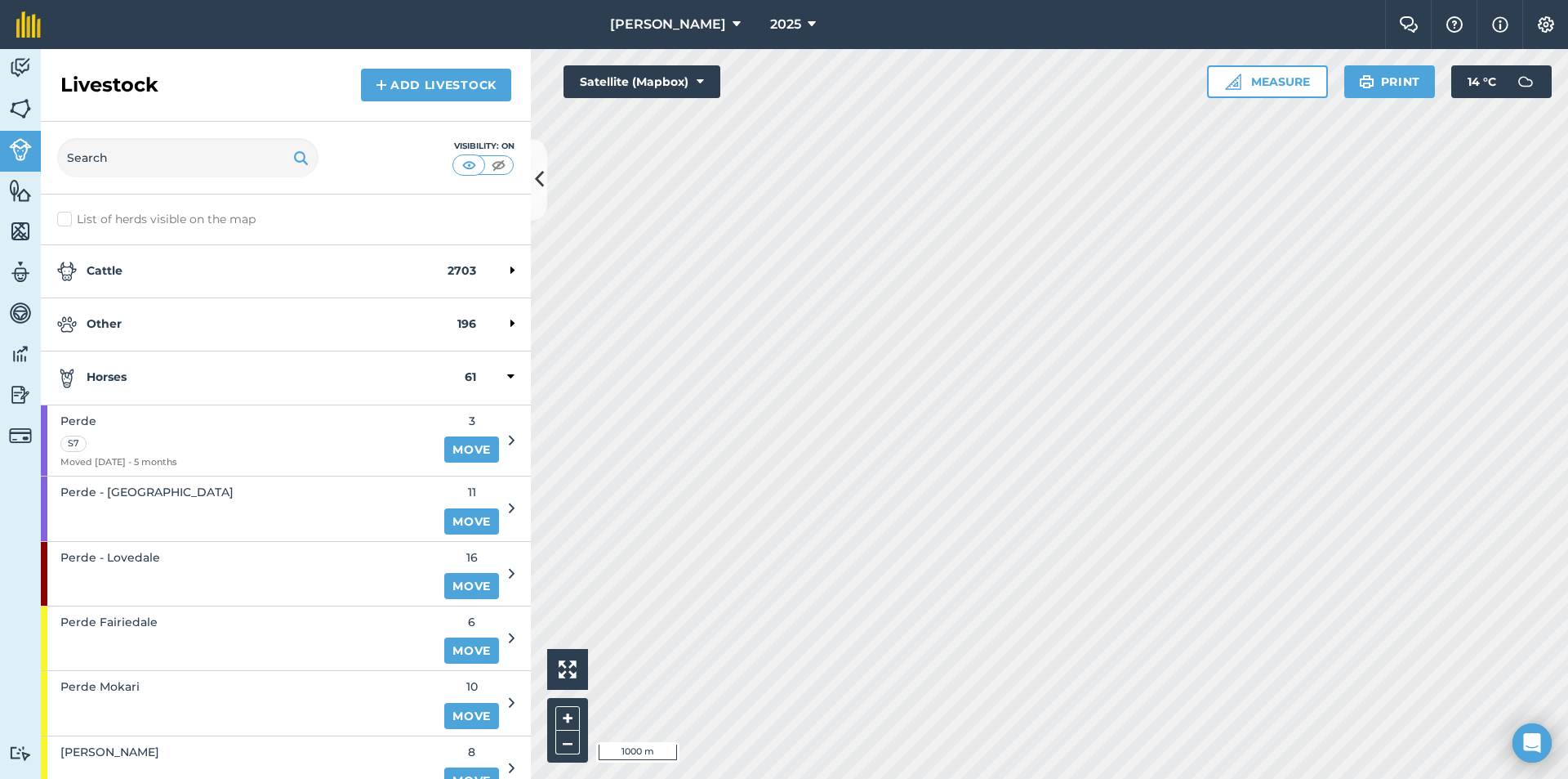
click at [148, 377] on strong "Horses" at bounding box center [261, 377] width 408 height 20
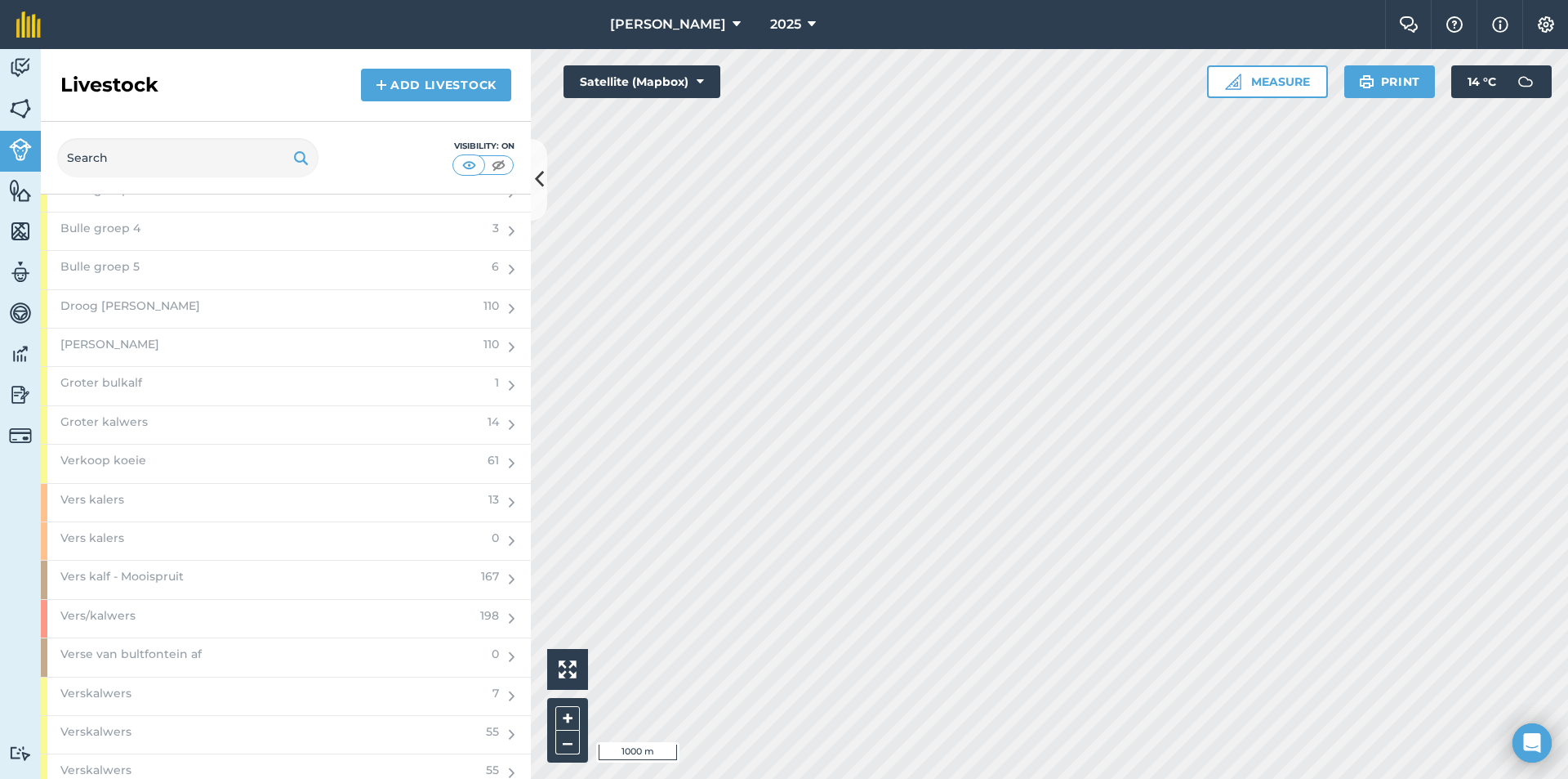
scroll to position [2207, 0]
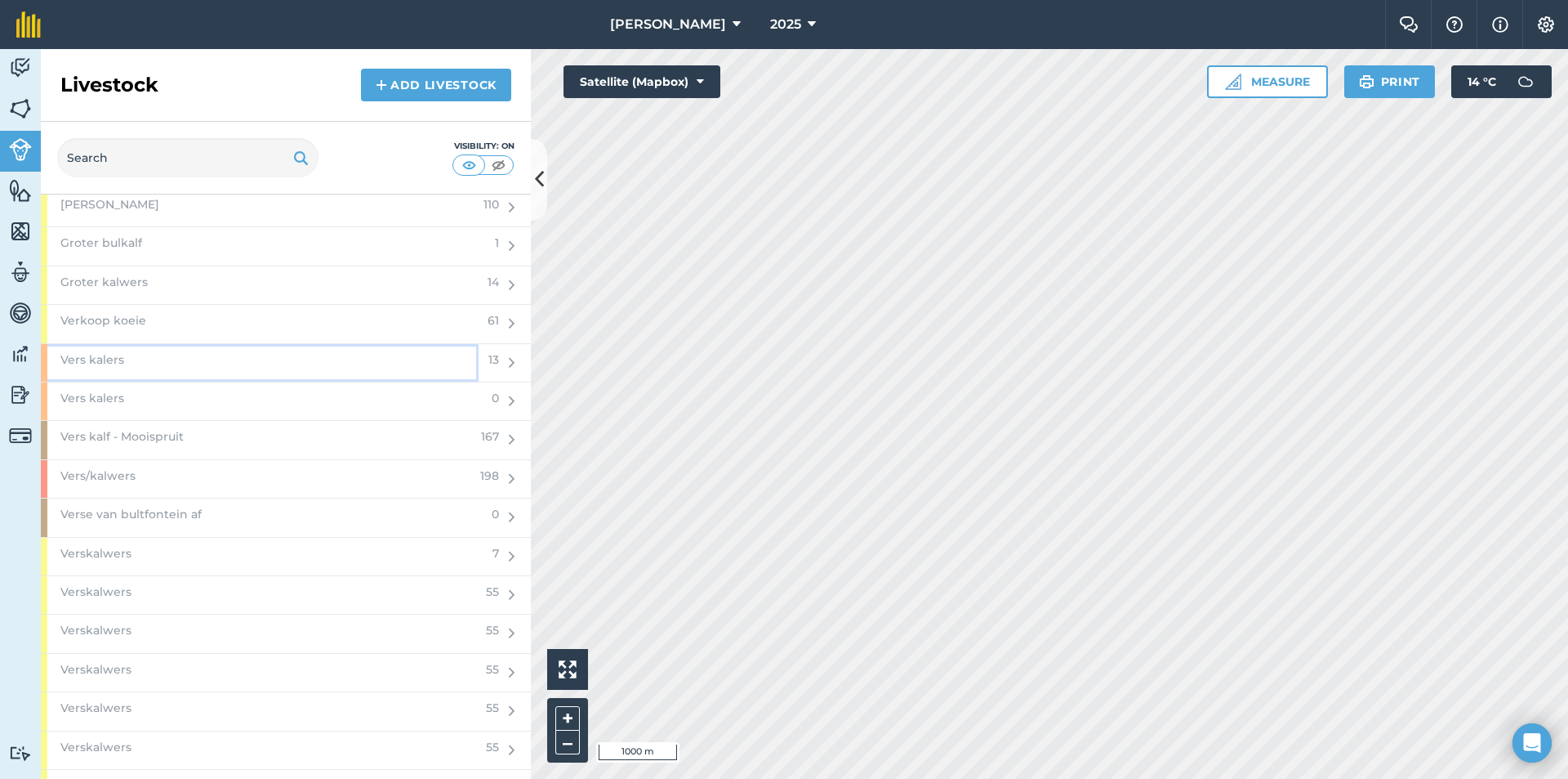
click at [179, 360] on div "Vers kalers" at bounding box center [260, 363] width 438 height 37
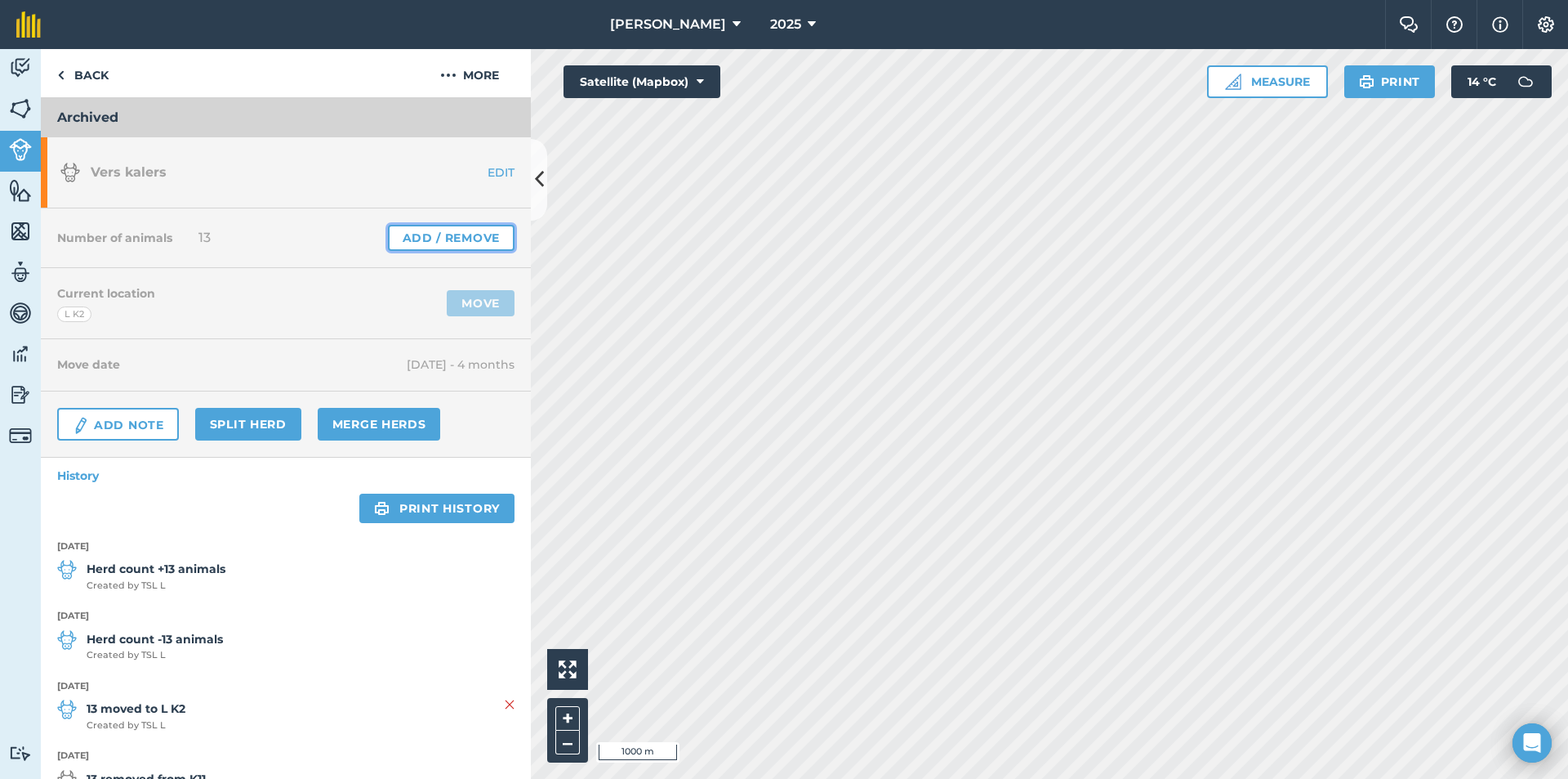
click at [443, 231] on link "Add / Remove" at bounding box center [451, 238] width 127 height 27
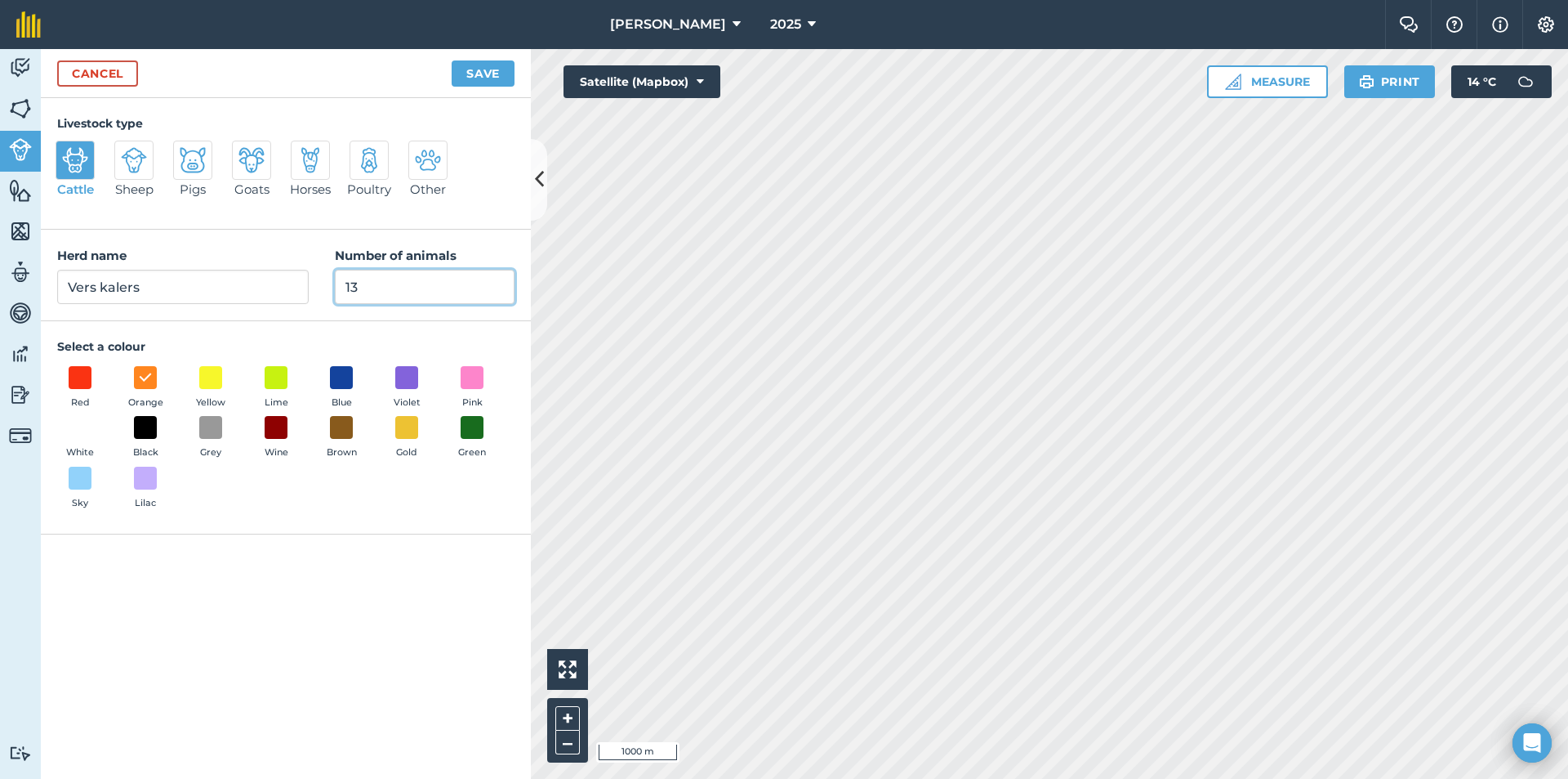
drag, startPoint x: 377, startPoint y: 295, endPoint x: 237, endPoint y: 293, distance: 140.0
click at [240, 293] on div "Herd name Vers kalers Number of animals 13" at bounding box center [285, 275] width 490 height 91
type input "0"
click at [492, 71] on button "Save" at bounding box center [483, 74] width 63 height 27
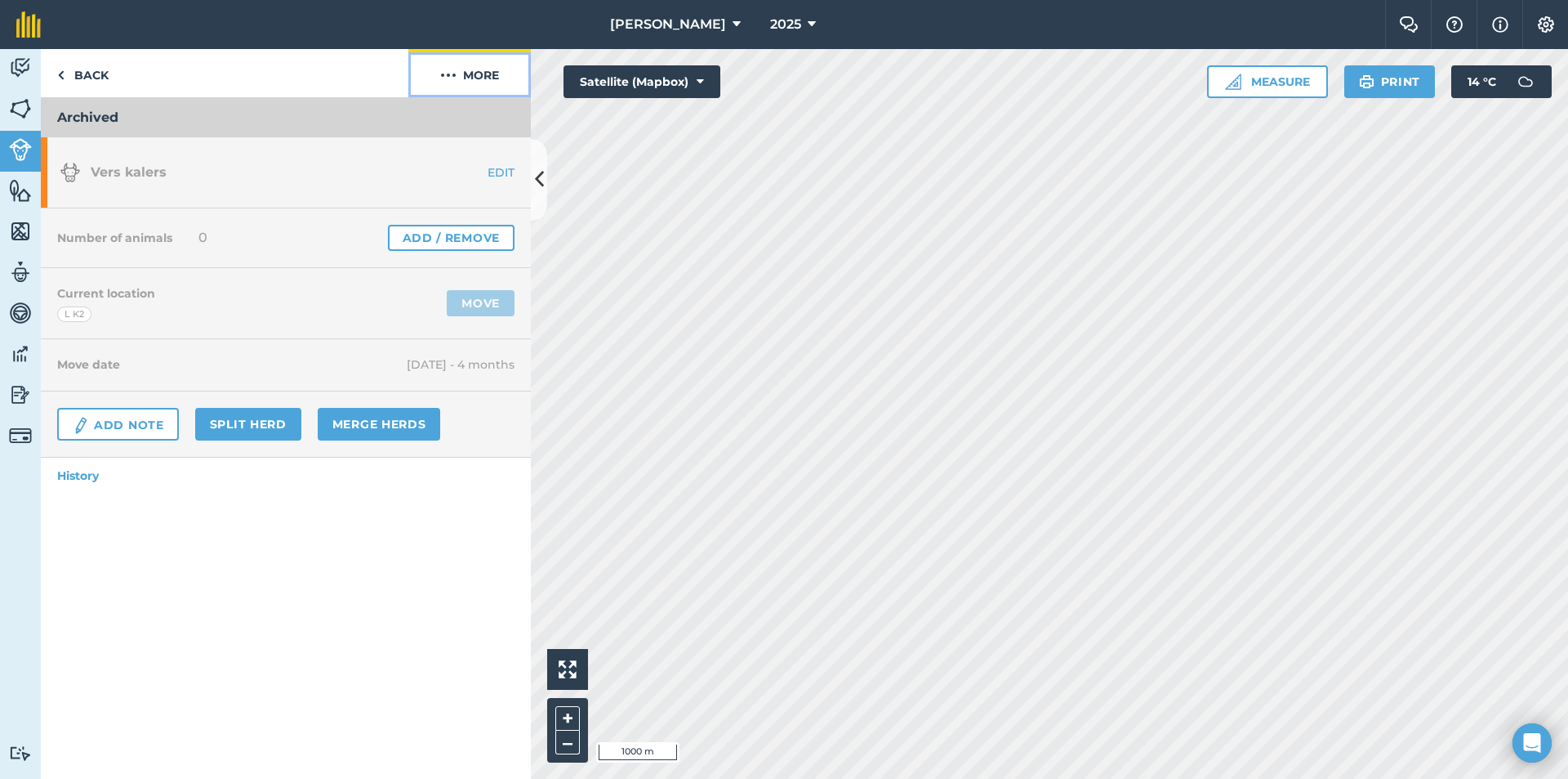
click at [492, 71] on button "More" at bounding box center [470, 73] width 123 height 48
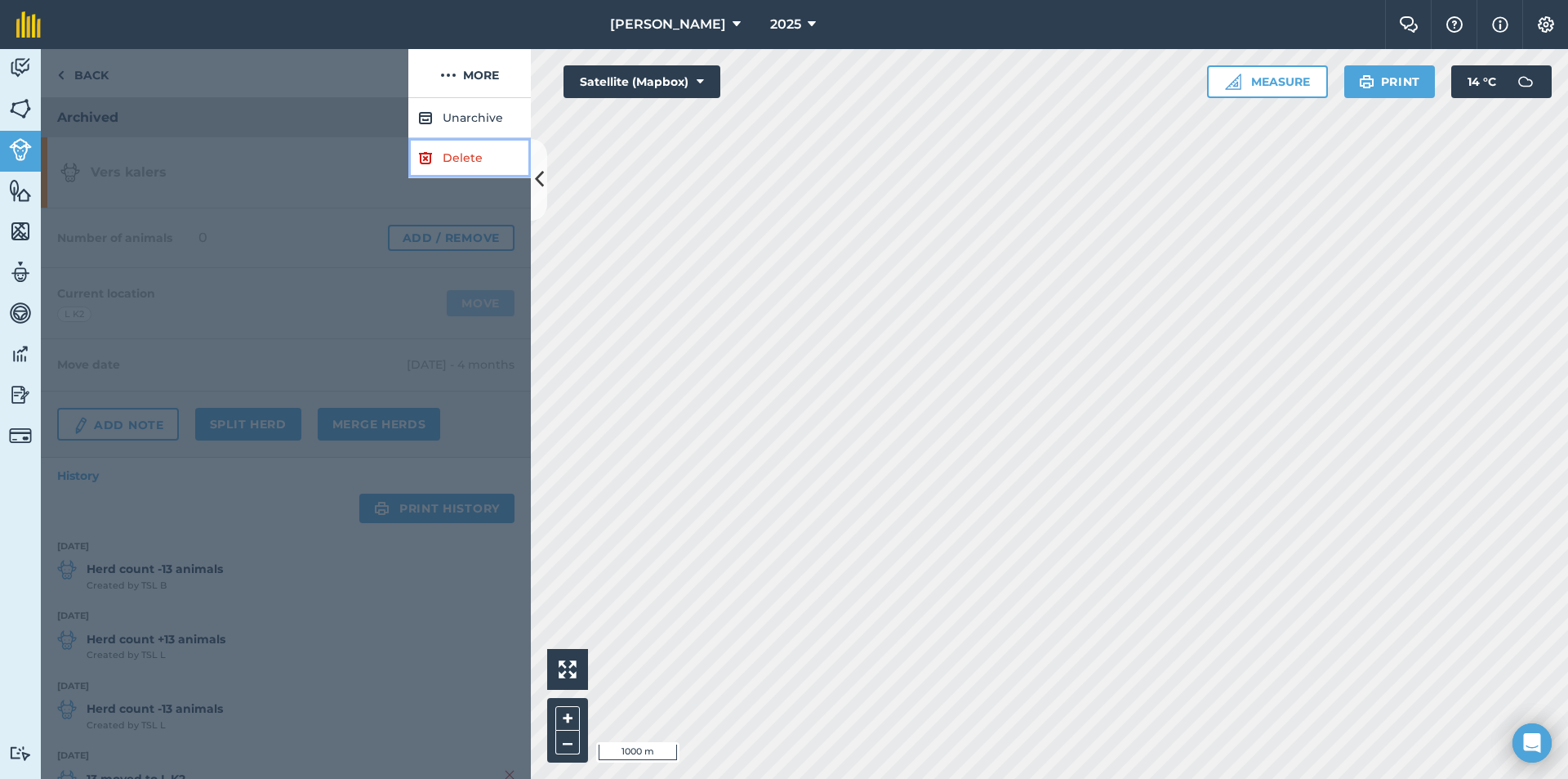
click at [471, 154] on link "Delete" at bounding box center [470, 158] width 123 height 40
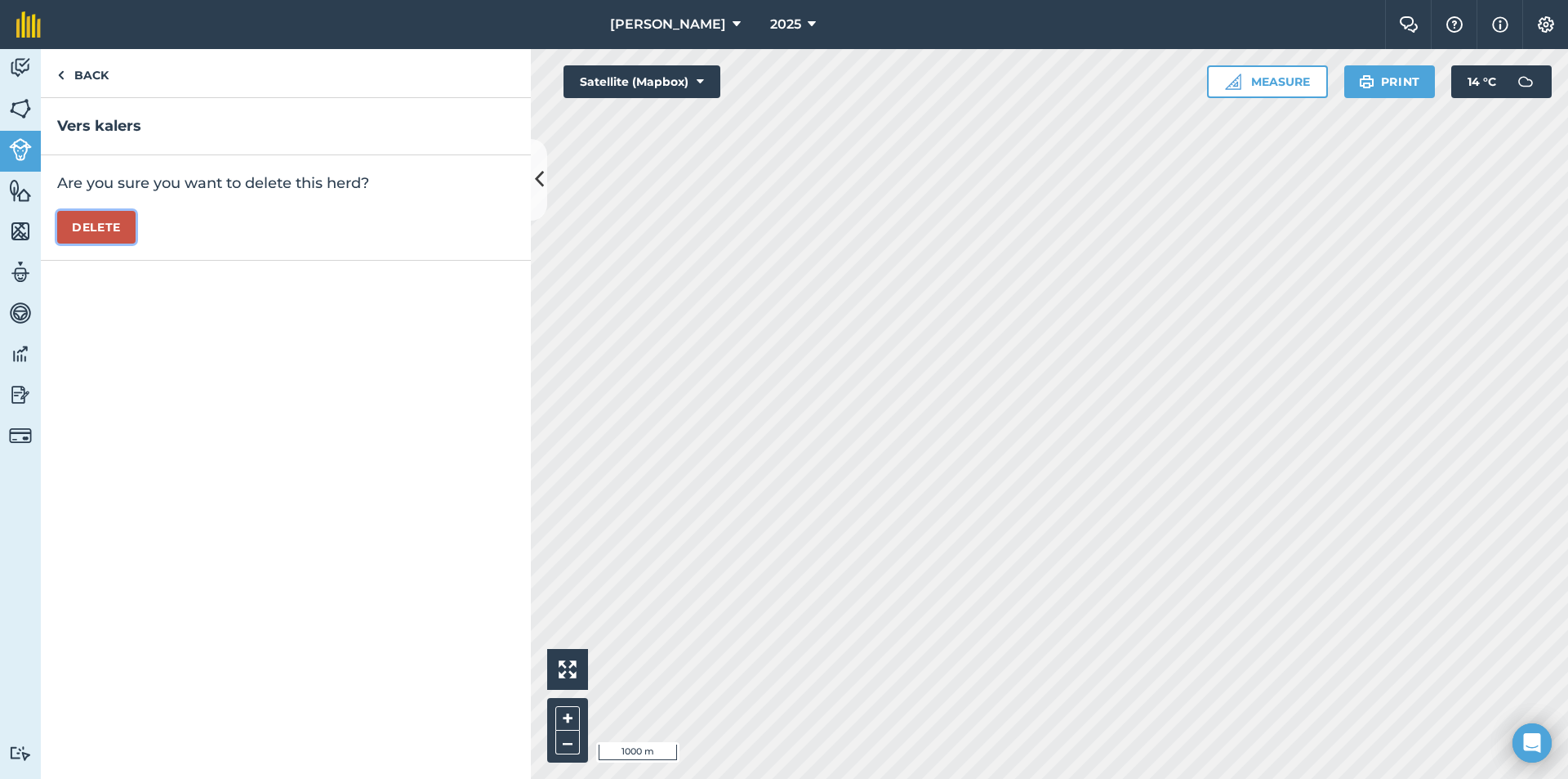
click at [63, 214] on button "Delete" at bounding box center [96, 226] width 79 height 32
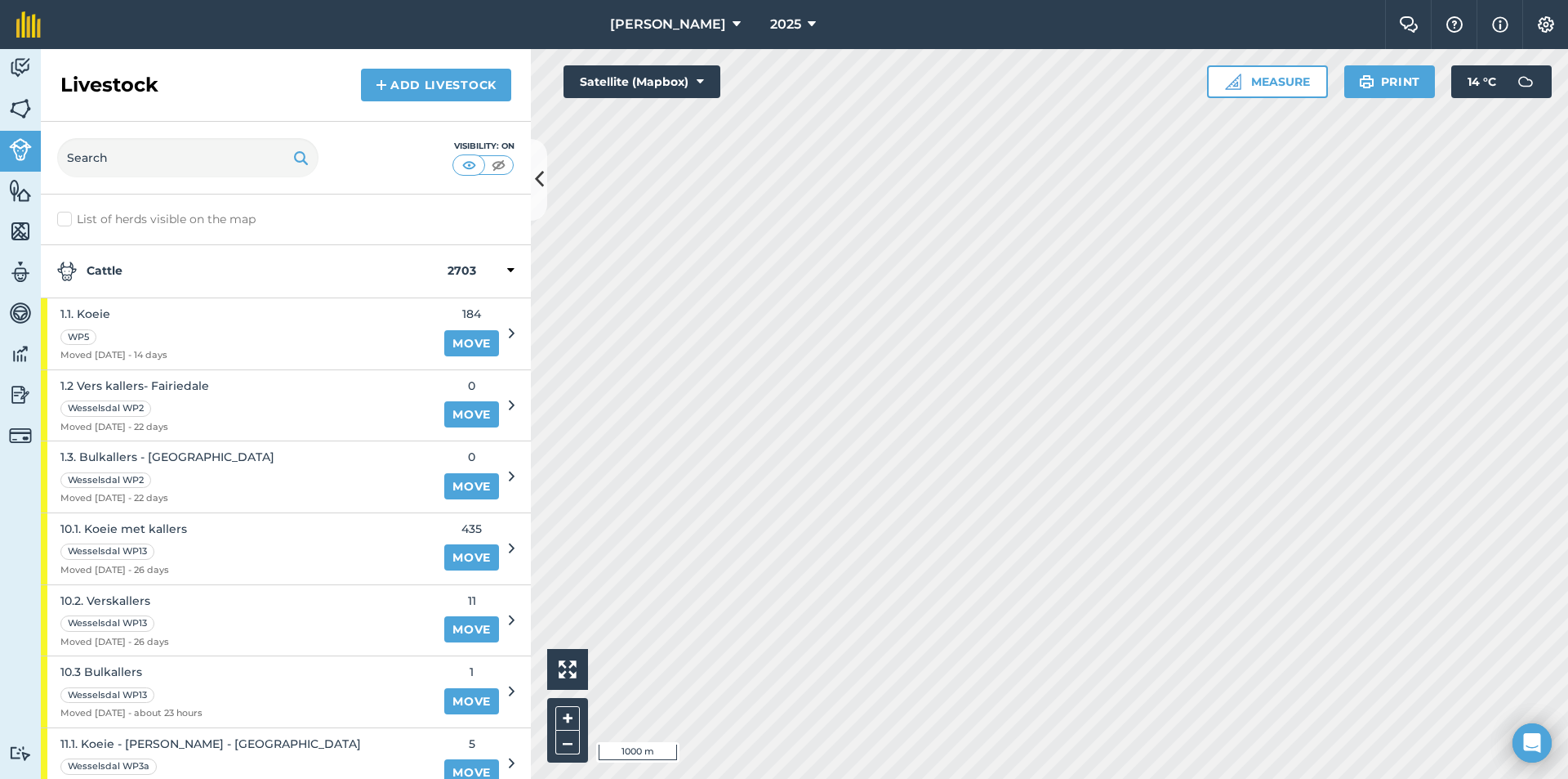
click at [126, 265] on strong "Cattle" at bounding box center [252, 271] width 391 height 20
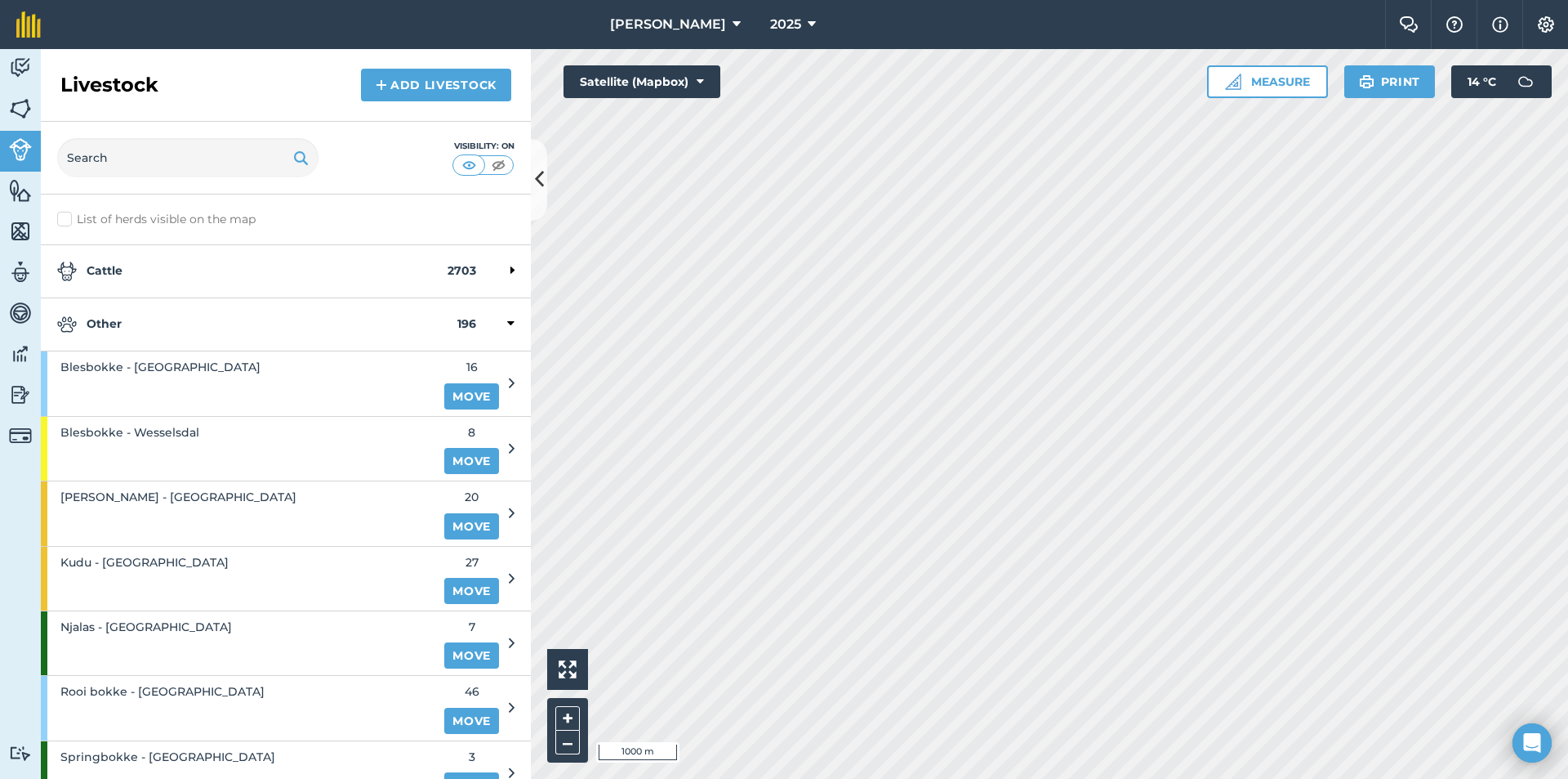
click at [129, 317] on strong "Other" at bounding box center [257, 324] width 400 height 20
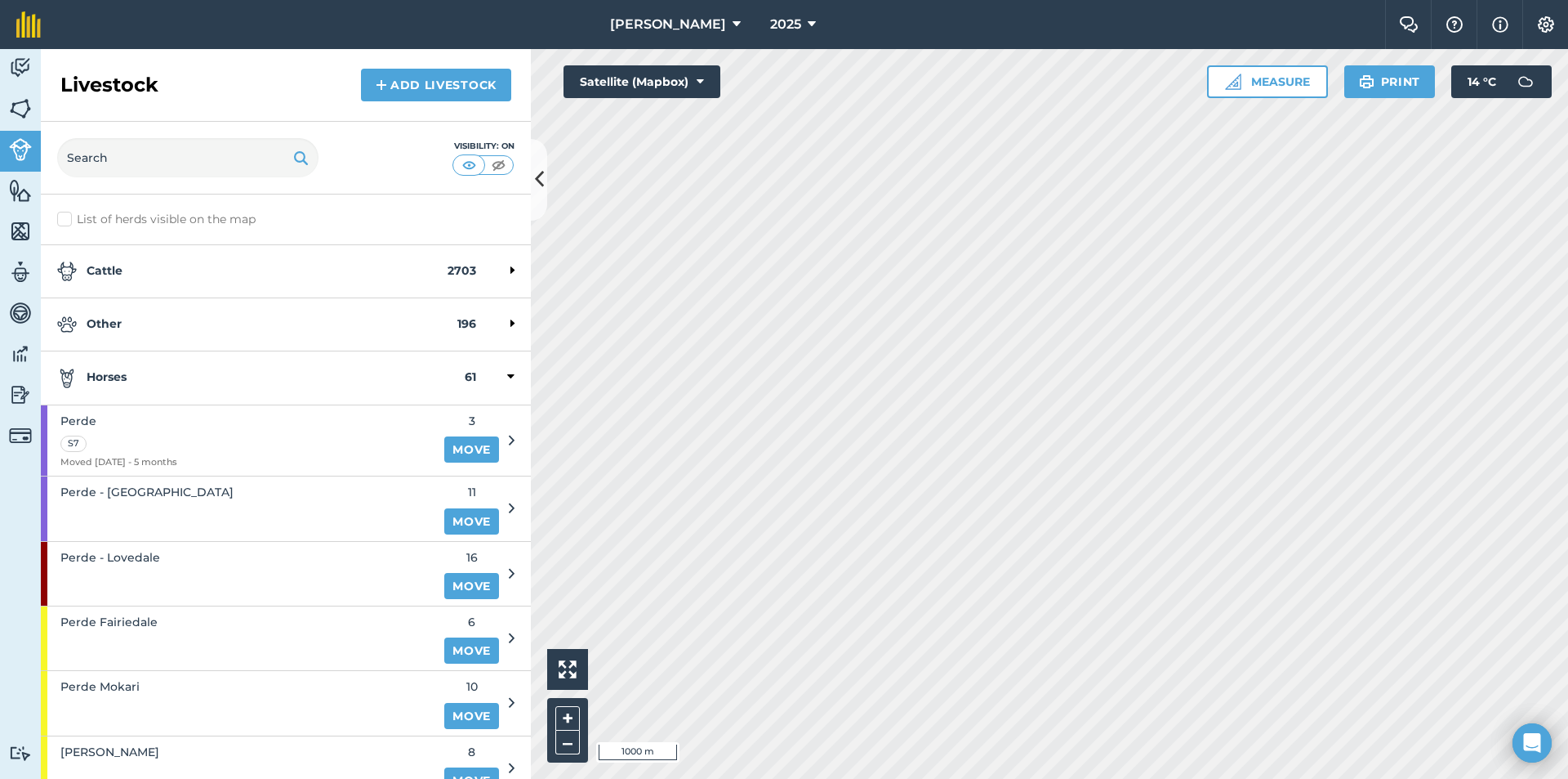
click at [135, 374] on strong "Horses" at bounding box center [261, 377] width 408 height 20
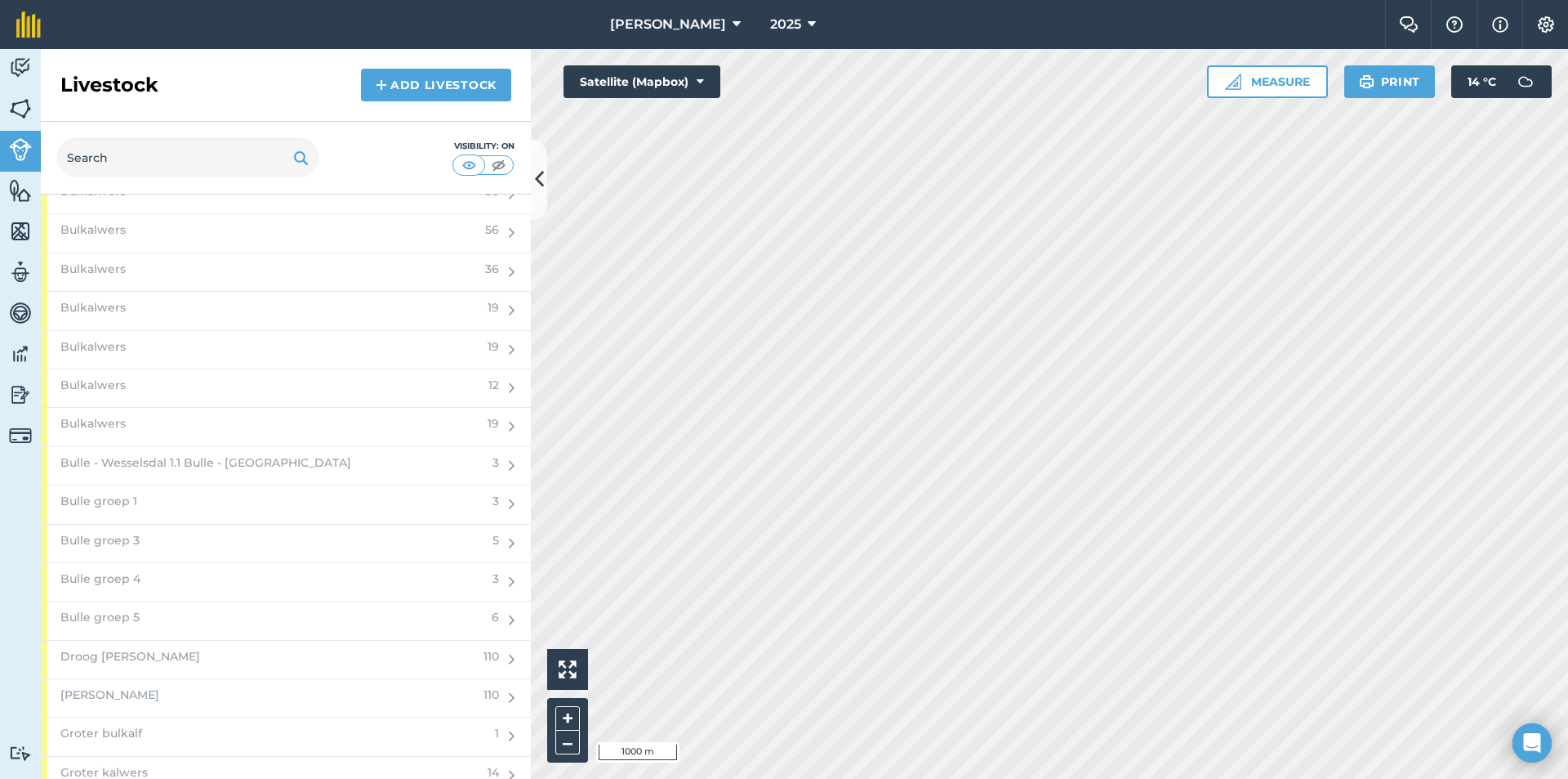
scroll to position [2288, 0]
click at [154, 280] on div "Vers kalers" at bounding box center [261, 280] width 441 height 37
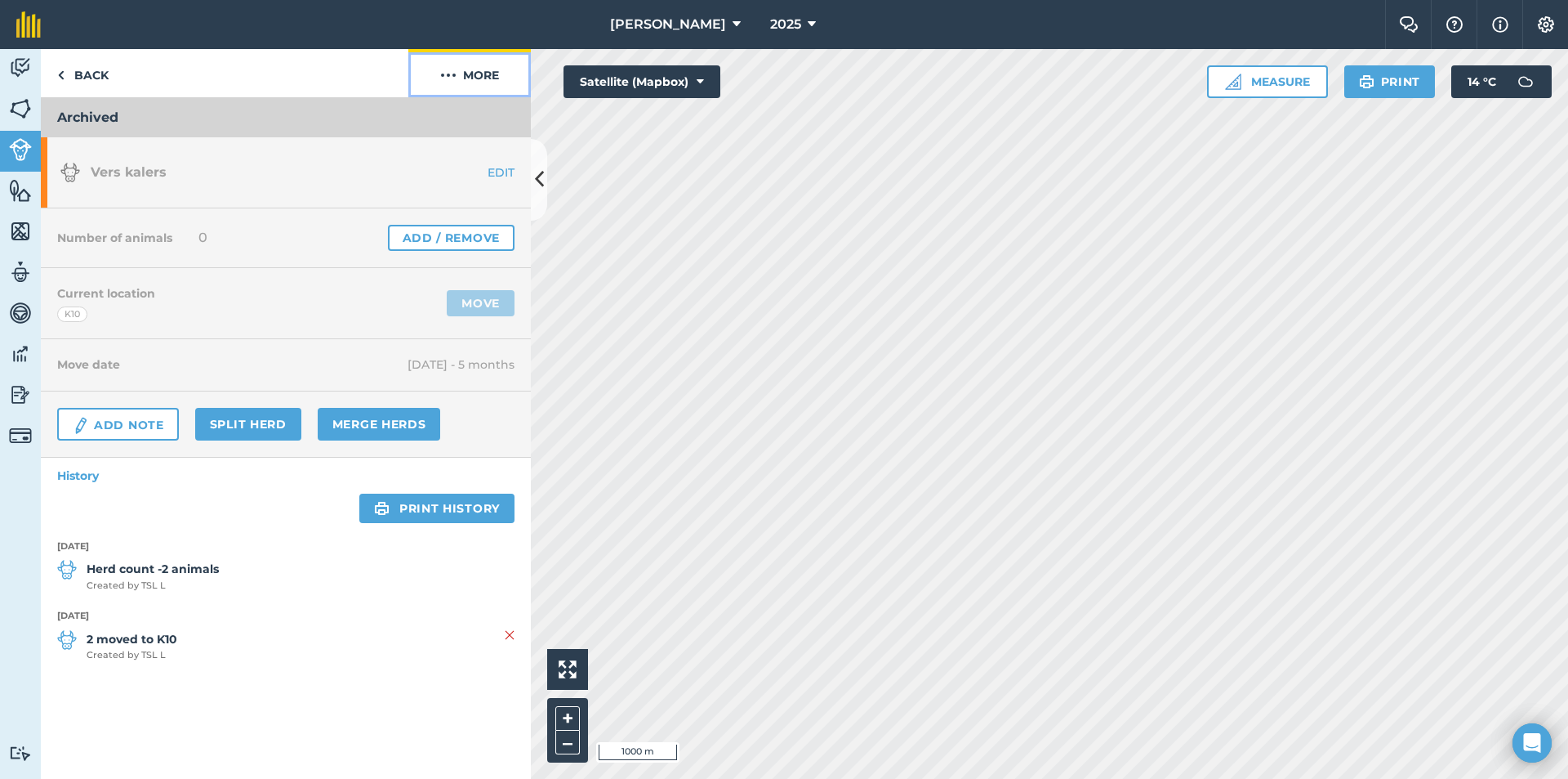
click at [467, 83] on button "More" at bounding box center [470, 73] width 123 height 48
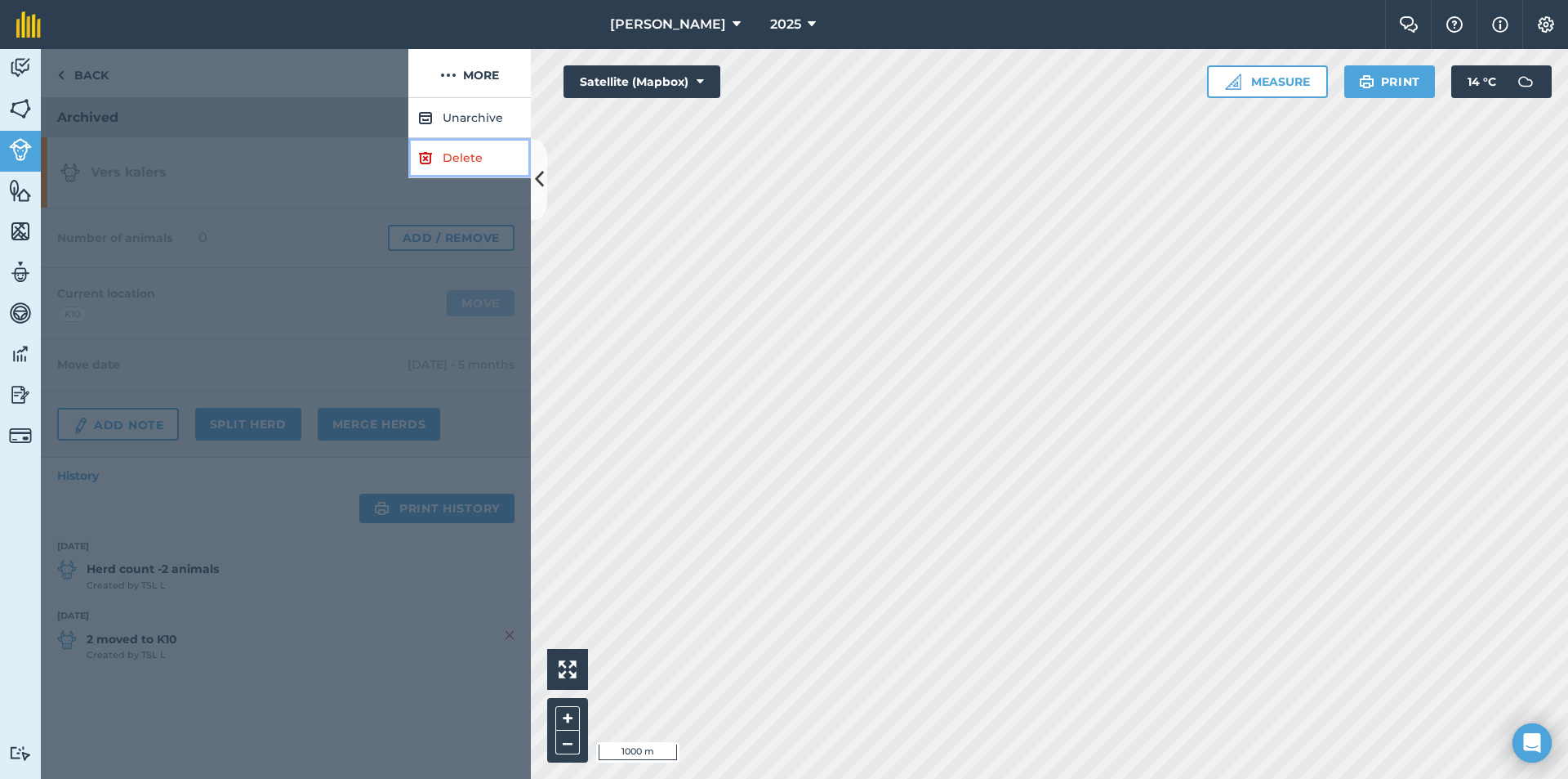
click at [450, 162] on link "Delete" at bounding box center [470, 158] width 123 height 40
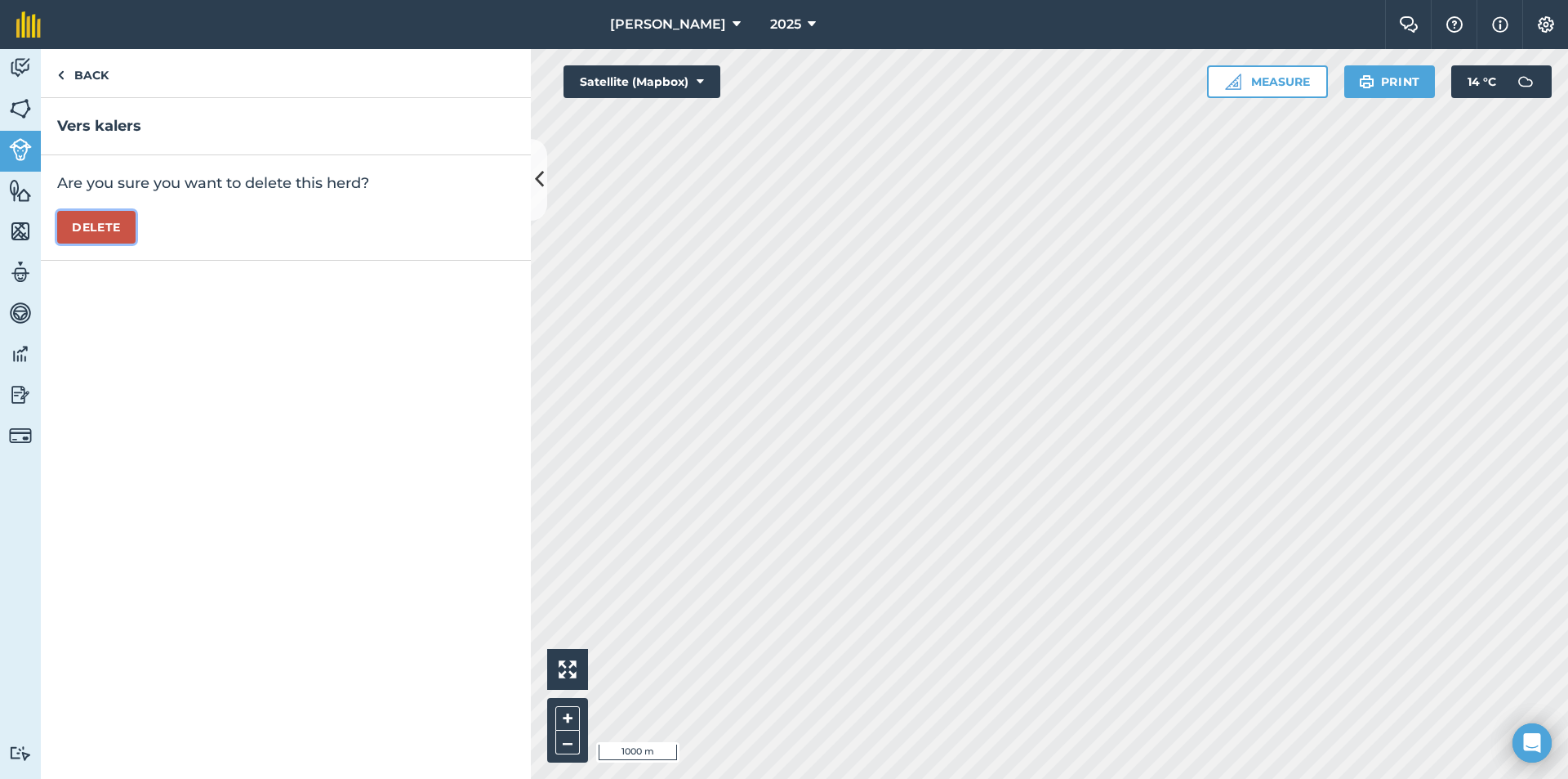
click at [102, 220] on button "Delete" at bounding box center [96, 226] width 79 height 32
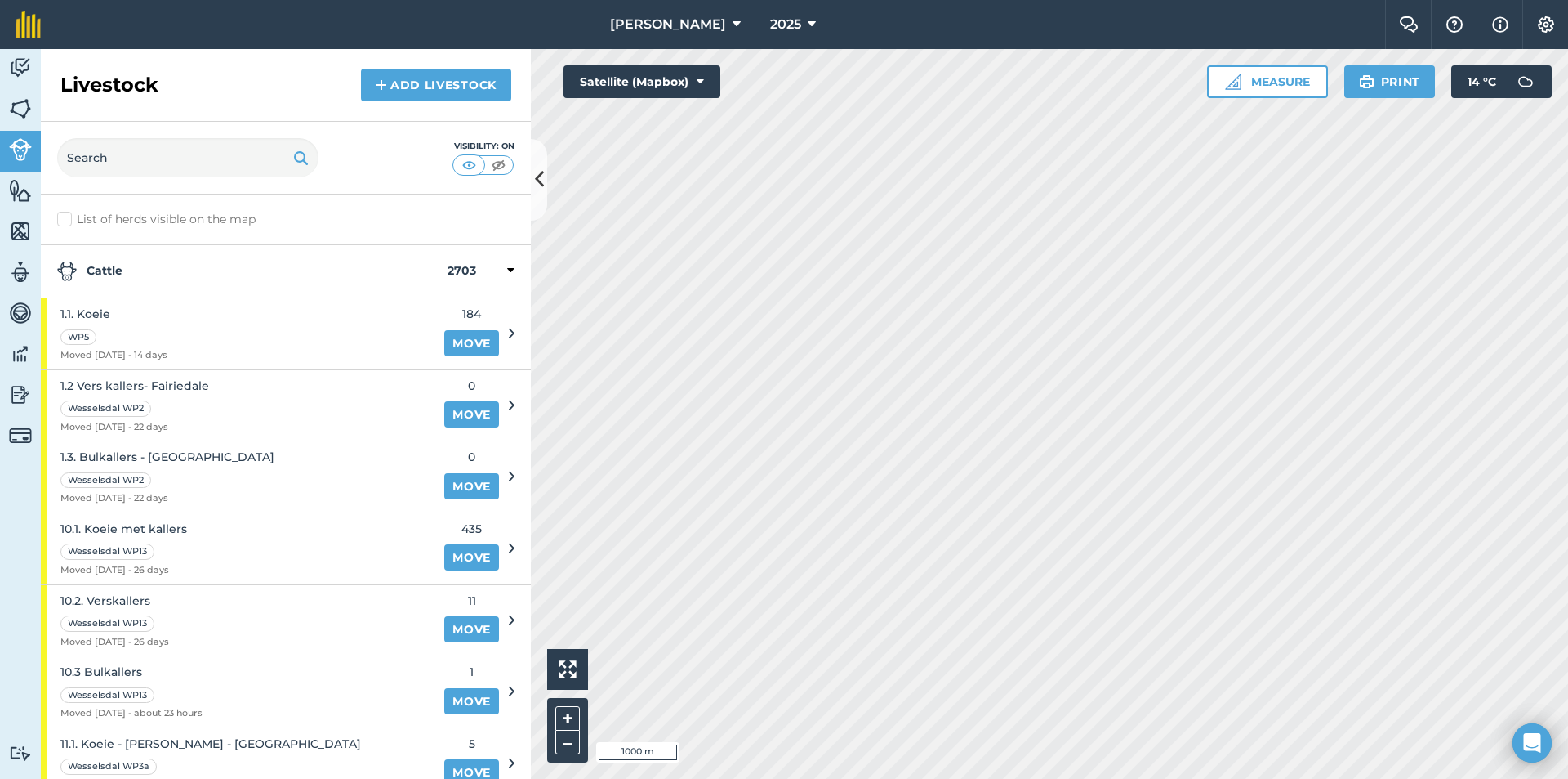
click at [128, 257] on div "Cattle 2703" at bounding box center [285, 272] width 490 height 53
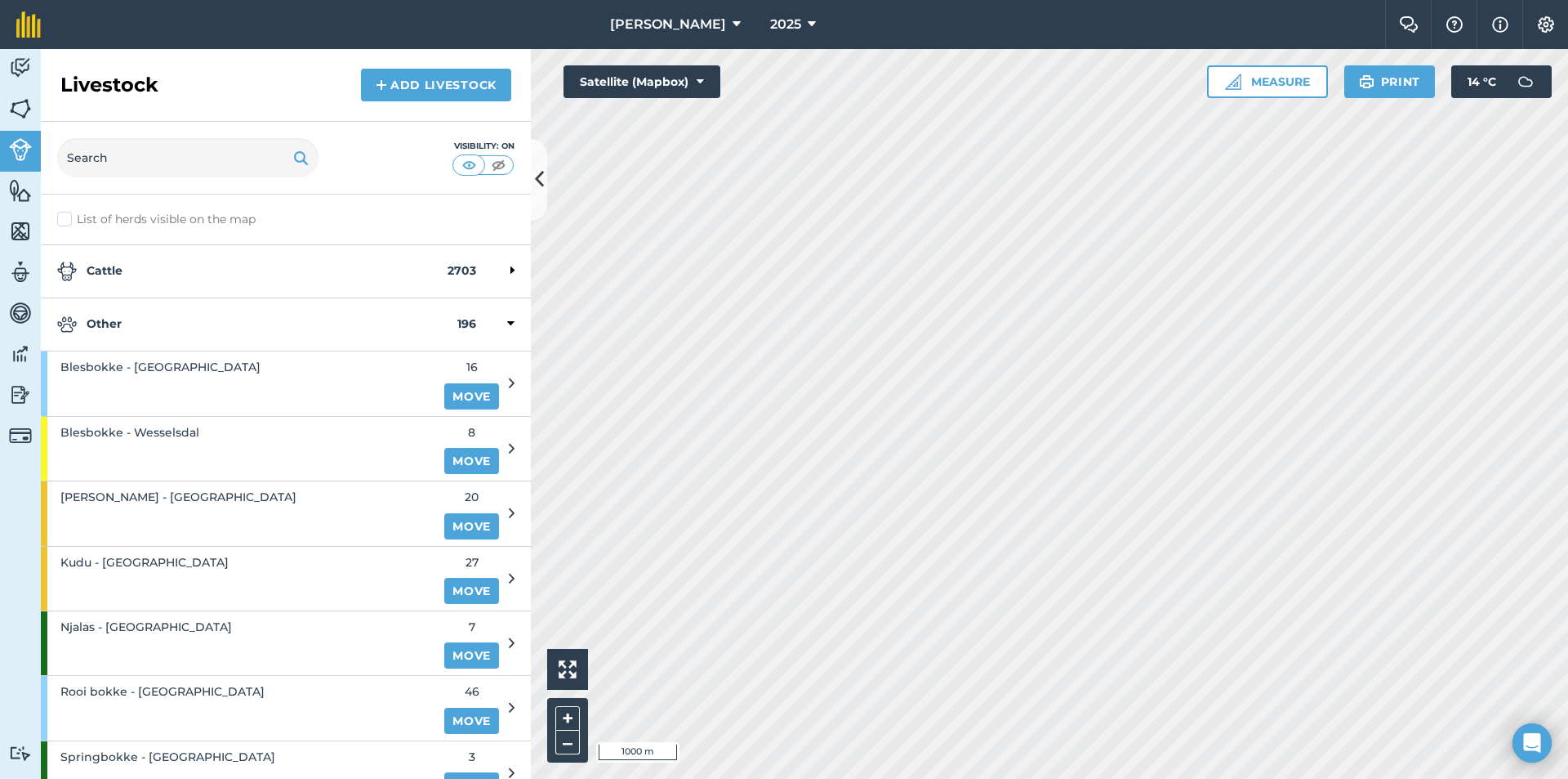
click at [129, 320] on strong "Other" at bounding box center [257, 324] width 400 height 20
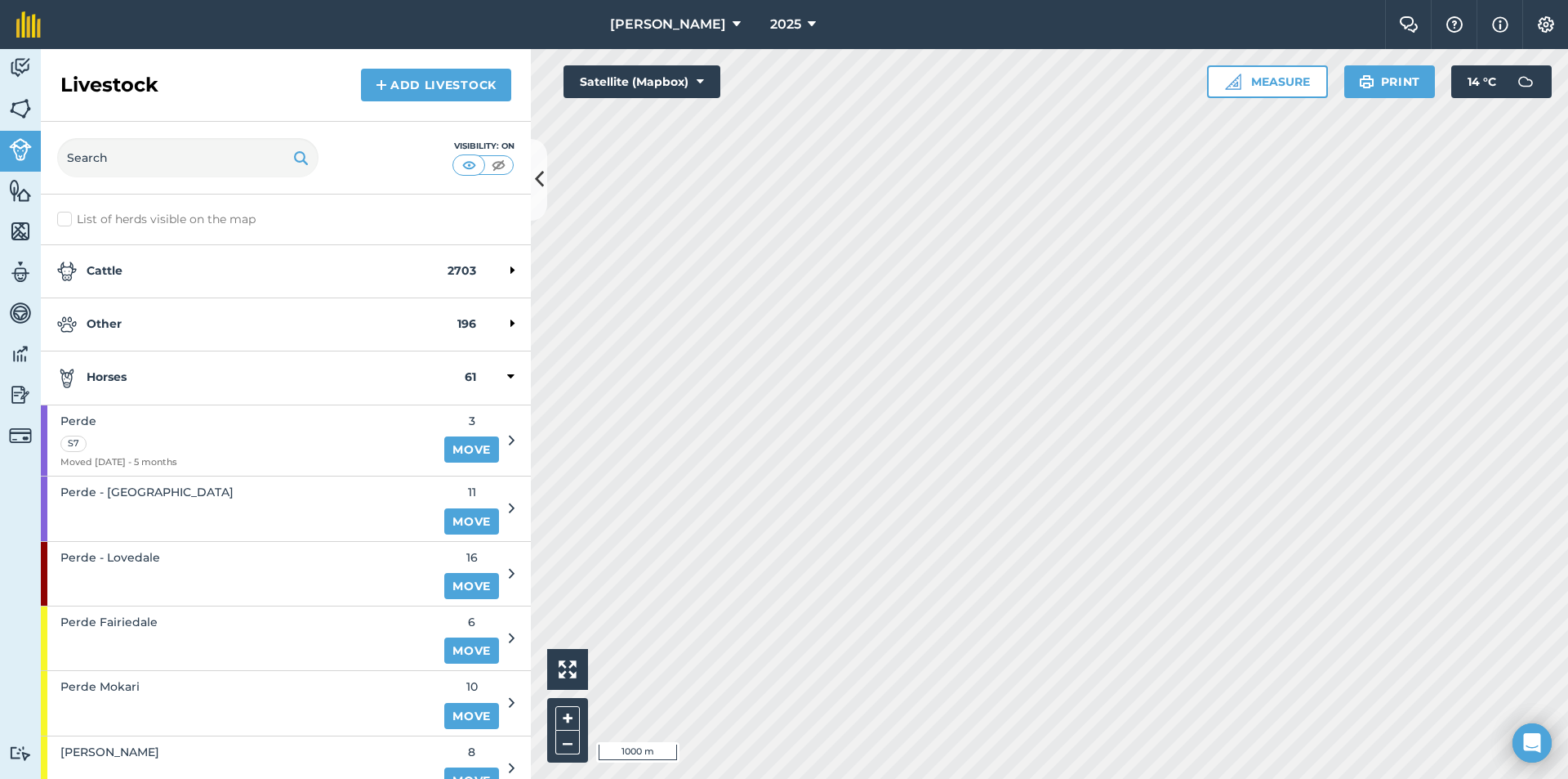
drag, startPoint x: 136, startPoint y: 389, endPoint x: 159, endPoint y: 423, distance: 41.0
click at [136, 391] on div "Horses 61" at bounding box center [285, 378] width 490 height 53
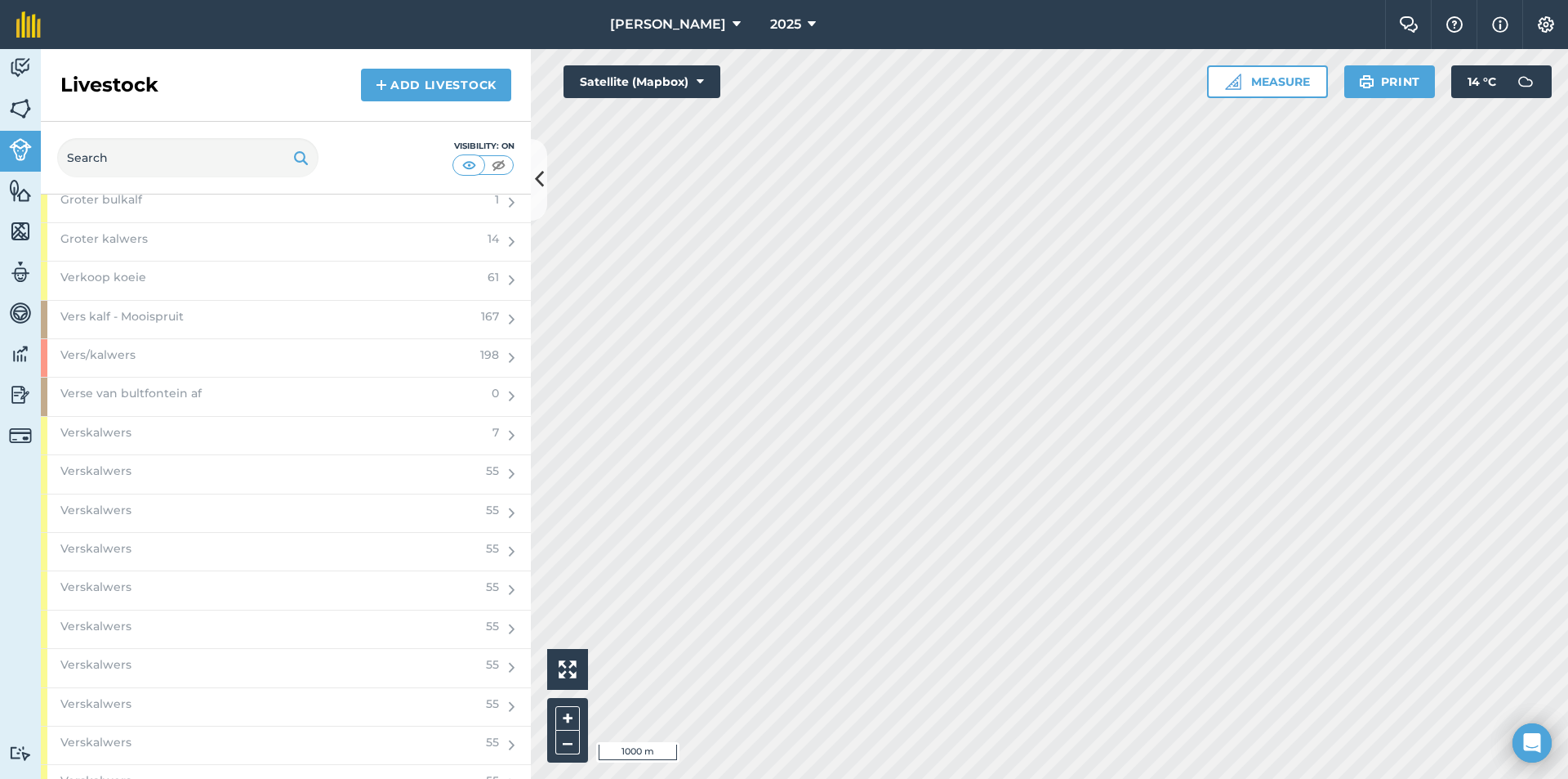
scroll to position [2207, 0]
click at [148, 351] on span "Vers kalf - Mooispruit" at bounding box center [122, 360] width 124 height 18
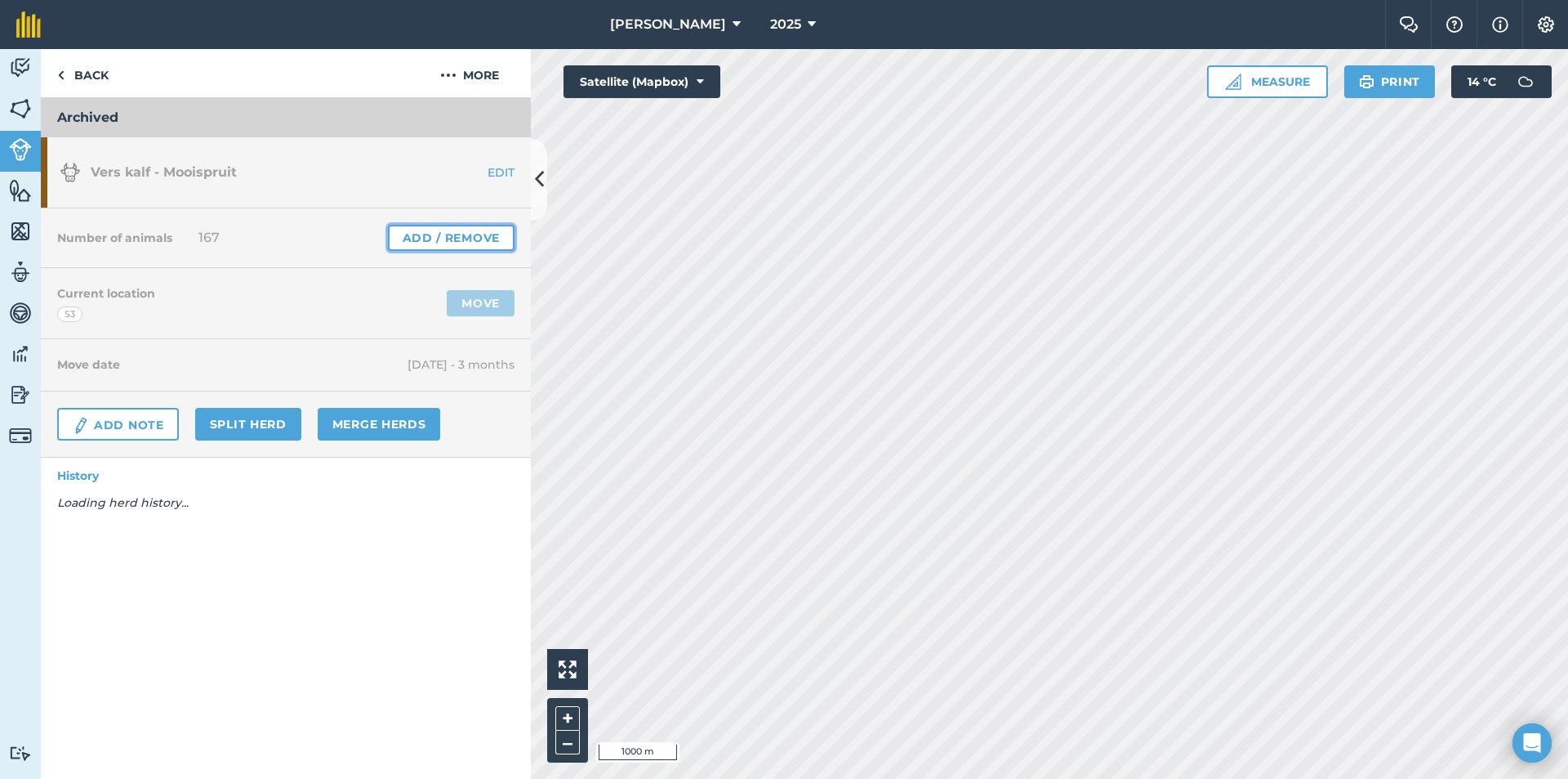
click at [418, 233] on link "Add / Remove" at bounding box center [451, 238] width 127 height 27
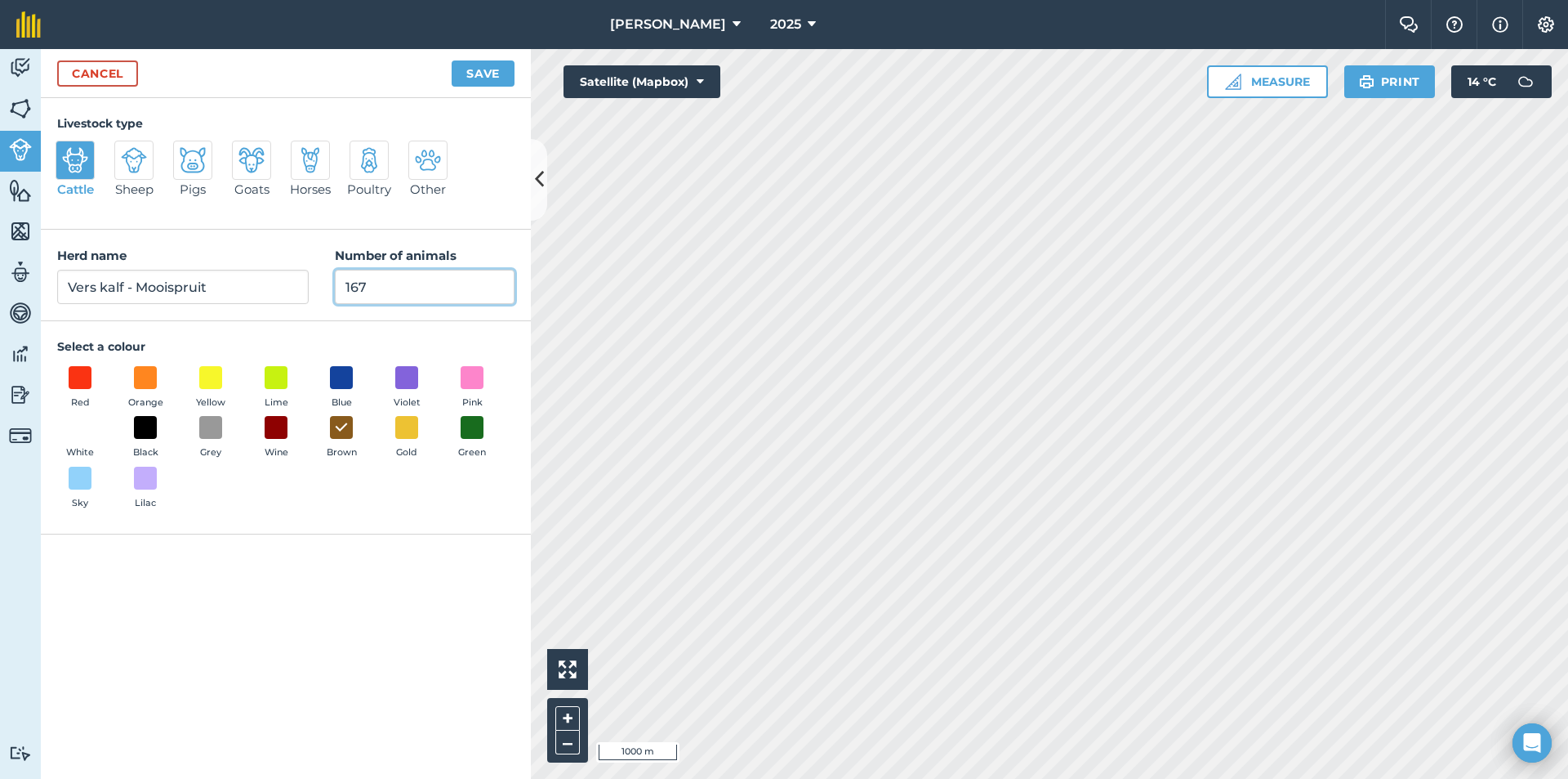
drag, startPoint x: 343, startPoint y: 295, endPoint x: 274, endPoint y: 281, distance: 70.4
click at [297, 295] on div "Herd name Vers kalf - Mooispruit Number of animals 167" at bounding box center [285, 275] width 490 height 91
type input "0"
click at [473, 67] on button "Save" at bounding box center [483, 74] width 63 height 27
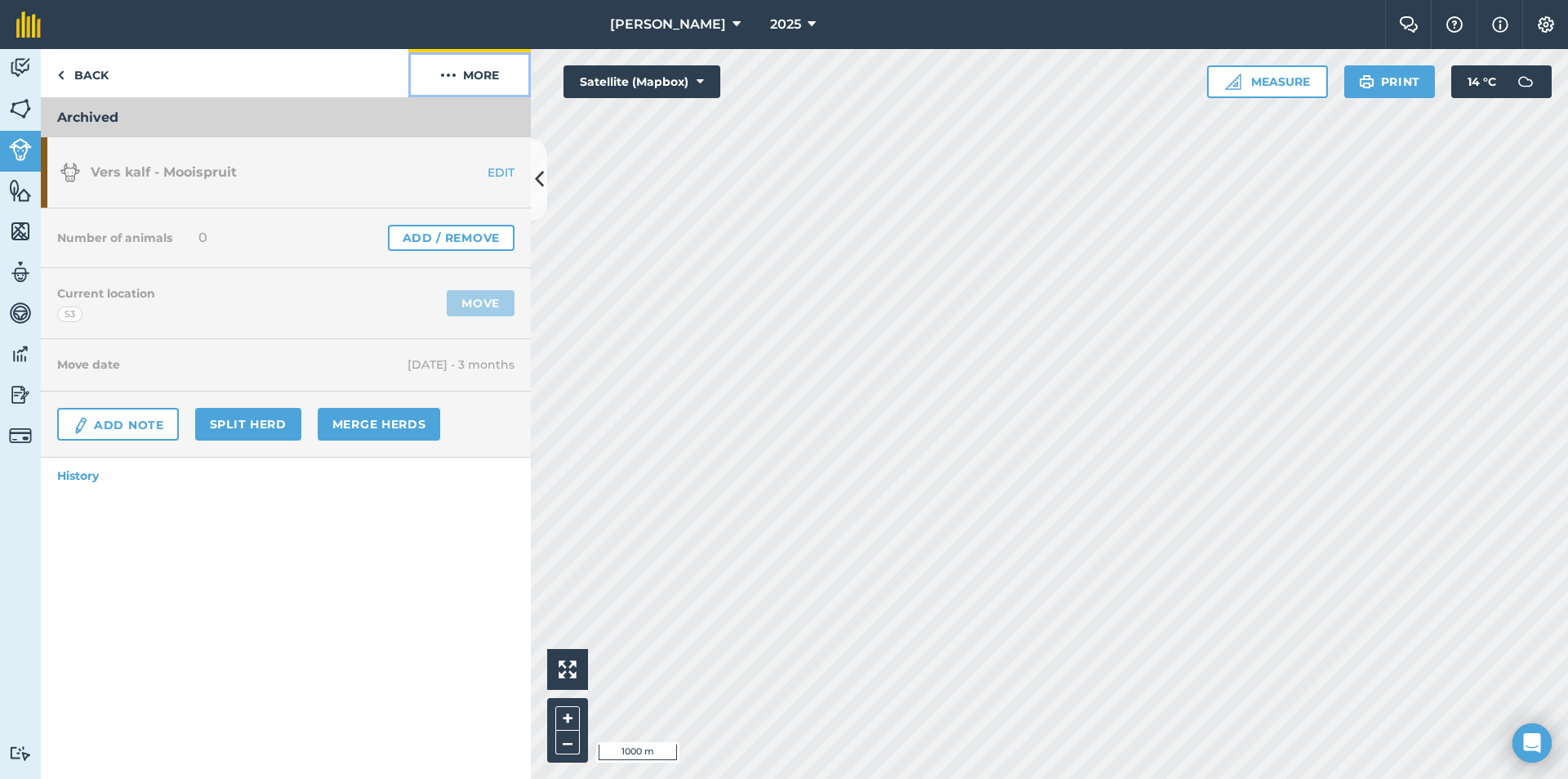
click at [466, 78] on button "More" at bounding box center [470, 73] width 123 height 48
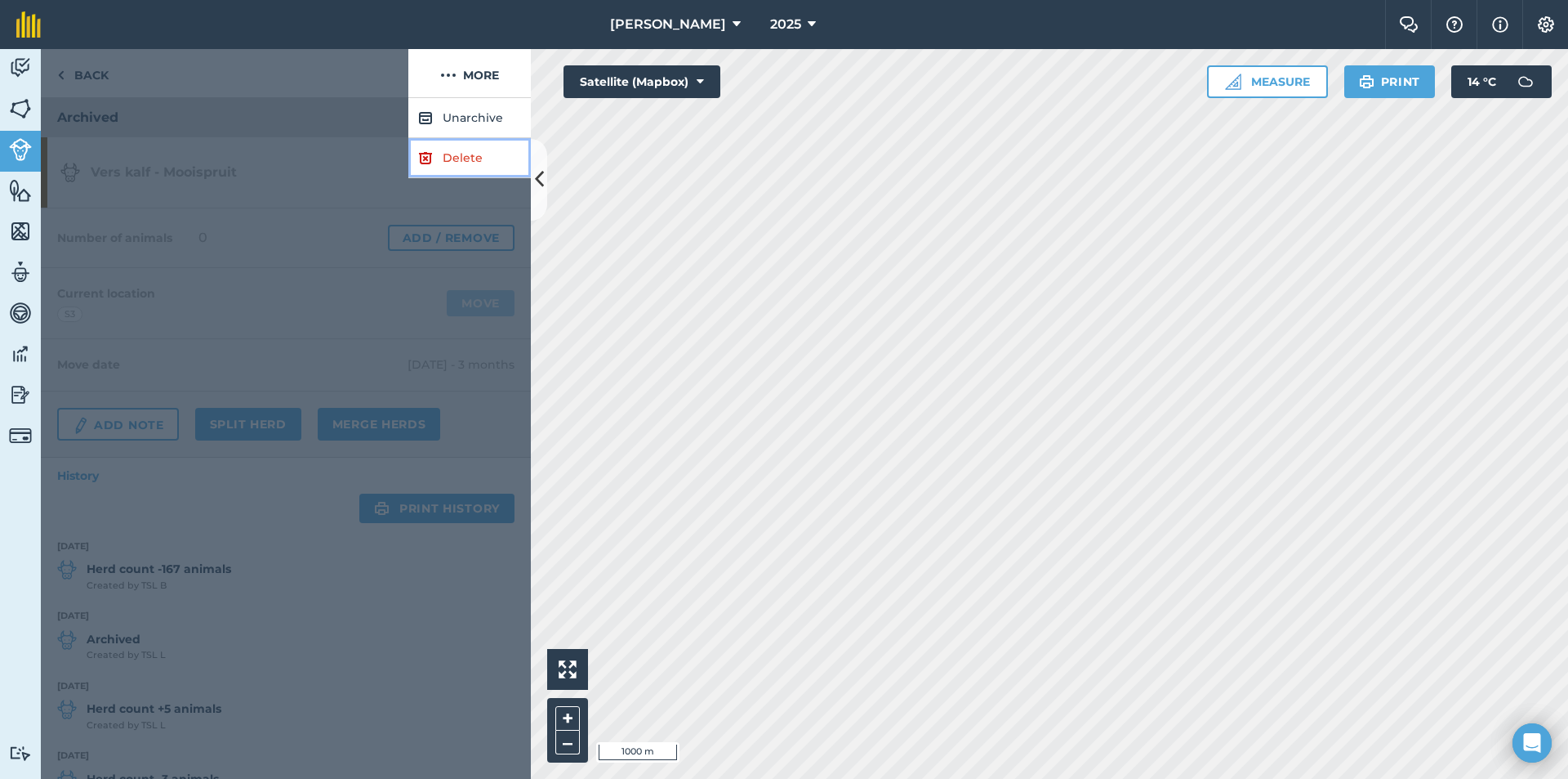
click at [471, 160] on link "Delete" at bounding box center [470, 158] width 123 height 40
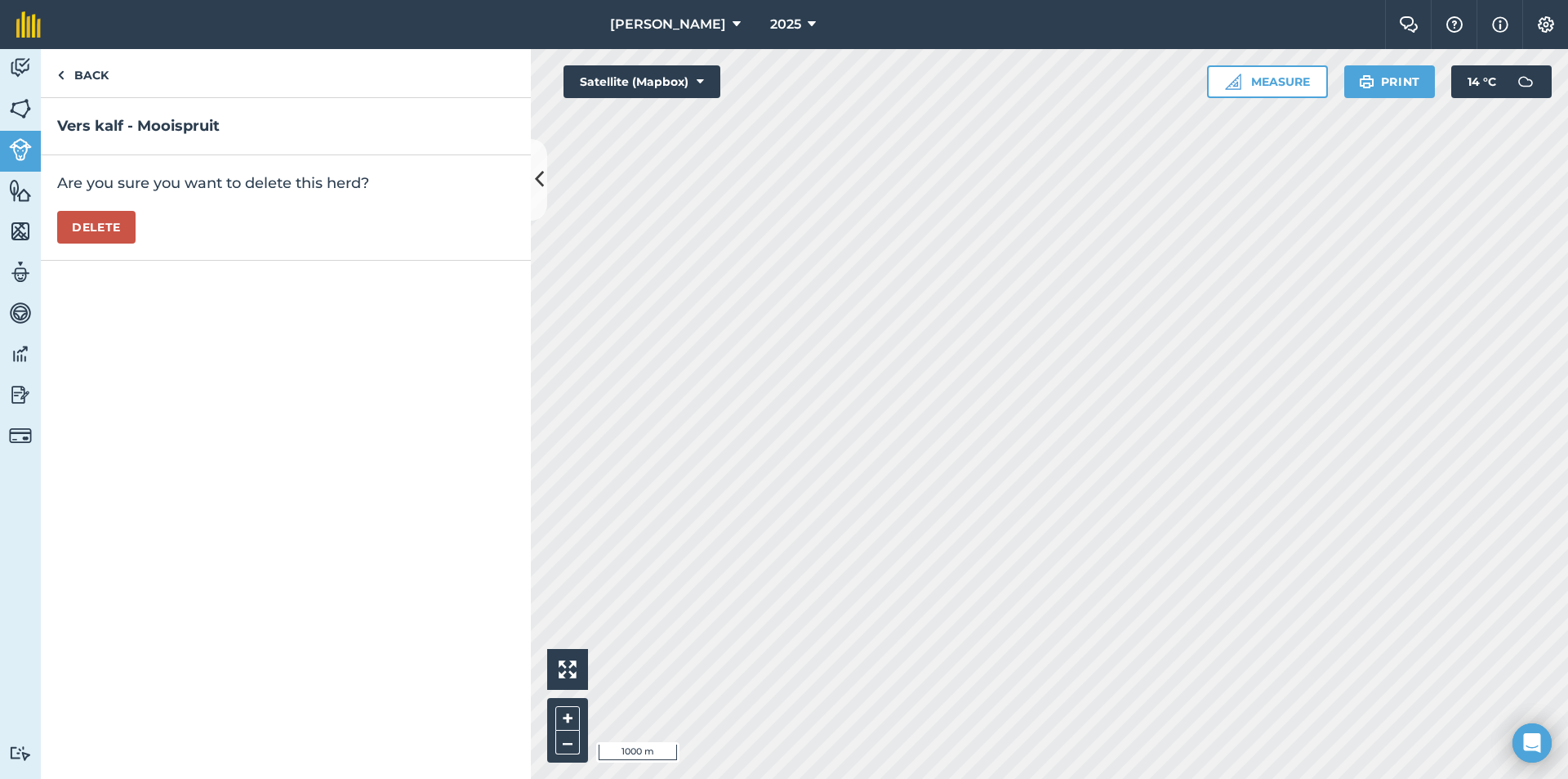
click at [93, 208] on div "Are you sure you want to delete this herd? [GEOGRAPHIC_DATA]" at bounding box center [285, 207] width 490 height 105
click at [100, 225] on button "Delete" at bounding box center [96, 226] width 79 height 32
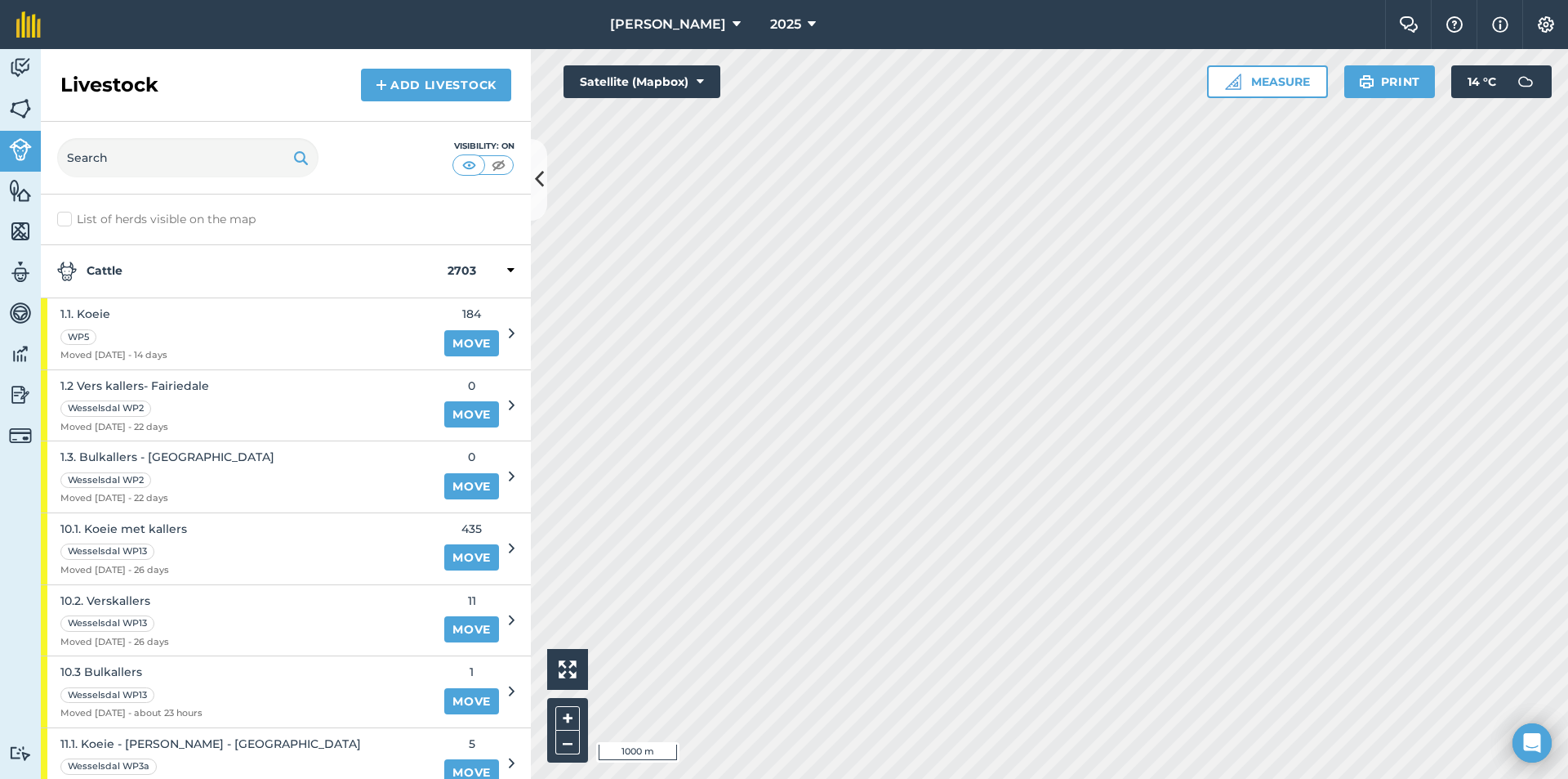
click at [103, 216] on label "List of herds visible on the map" at bounding box center [286, 219] width 458 height 17
click at [68, 216] on input "List of herds visible on the map" at bounding box center [62, 216] width 11 height 11
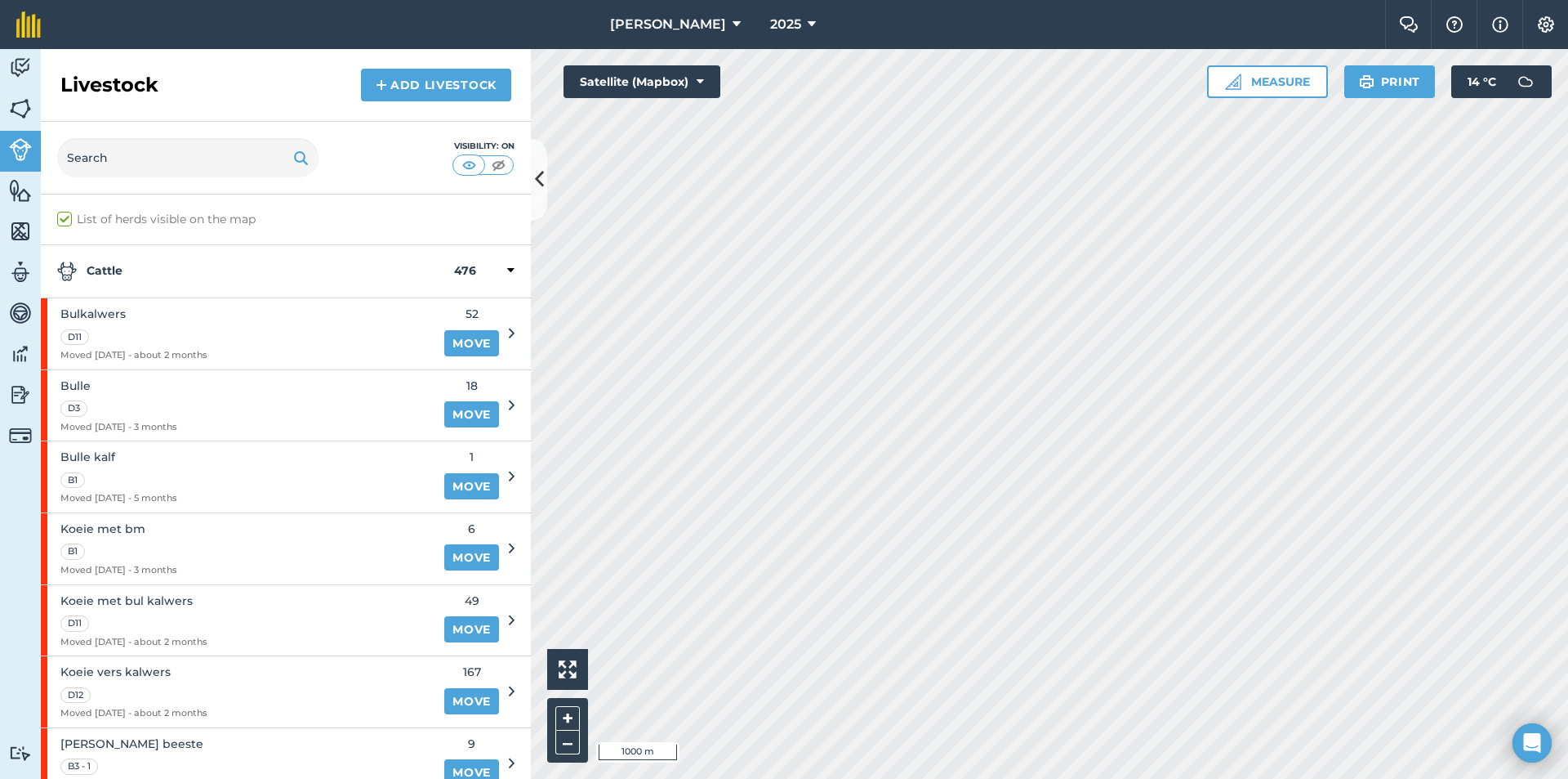
click at [116, 222] on label "List of herds visible on the map" at bounding box center [286, 219] width 458 height 17
click at [68, 222] on input "List of herds visible on the map" at bounding box center [62, 216] width 11 height 11
checkbox input "false"
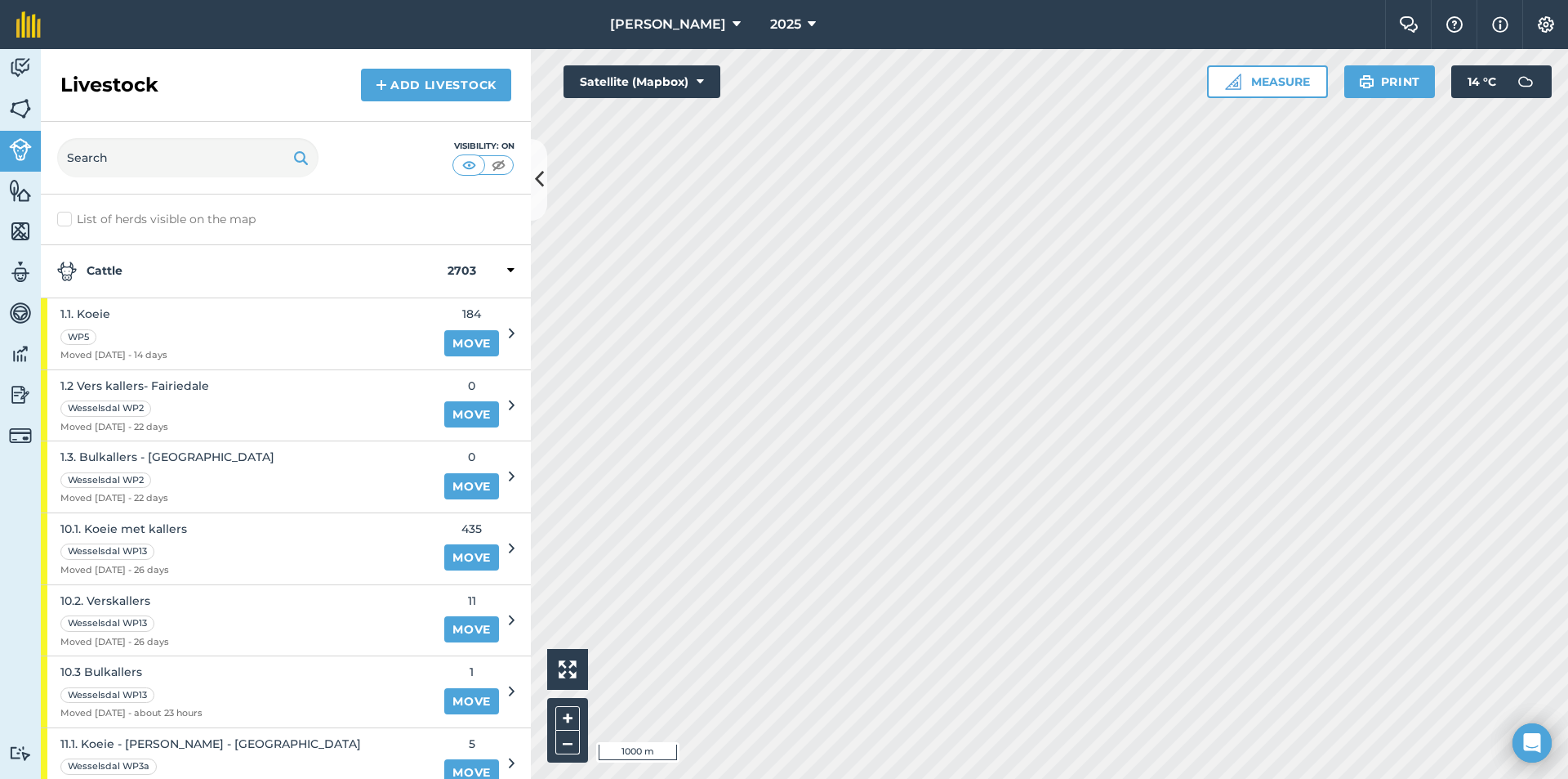
click at [117, 262] on strong "Cattle" at bounding box center [252, 271] width 391 height 20
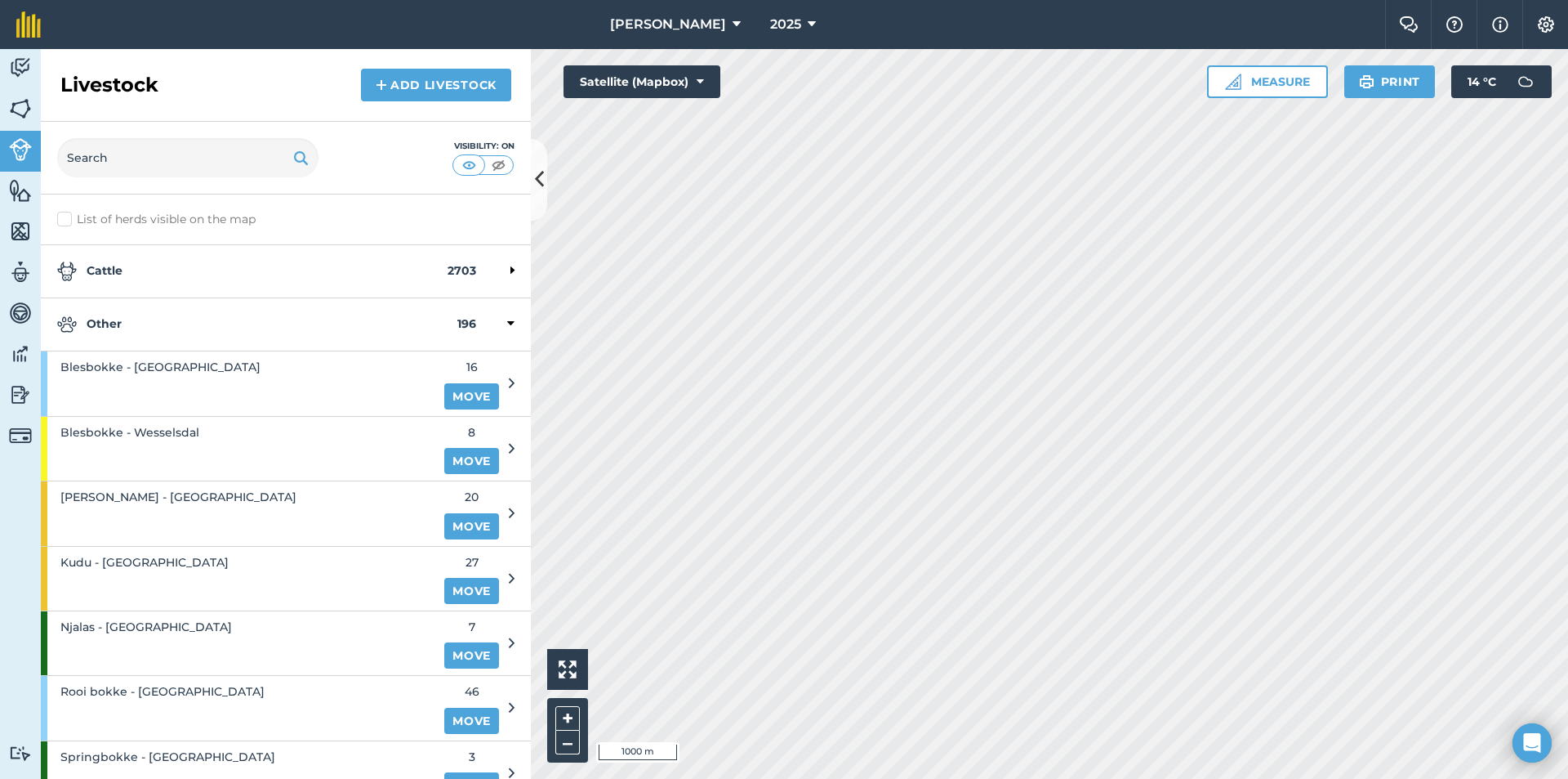
drag, startPoint x: 124, startPoint y: 303, endPoint x: 132, endPoint y: 324, distance: 22.5
click at [124, 306] on div "Other 196" at bounding box center [285, 325] width 490 height 53
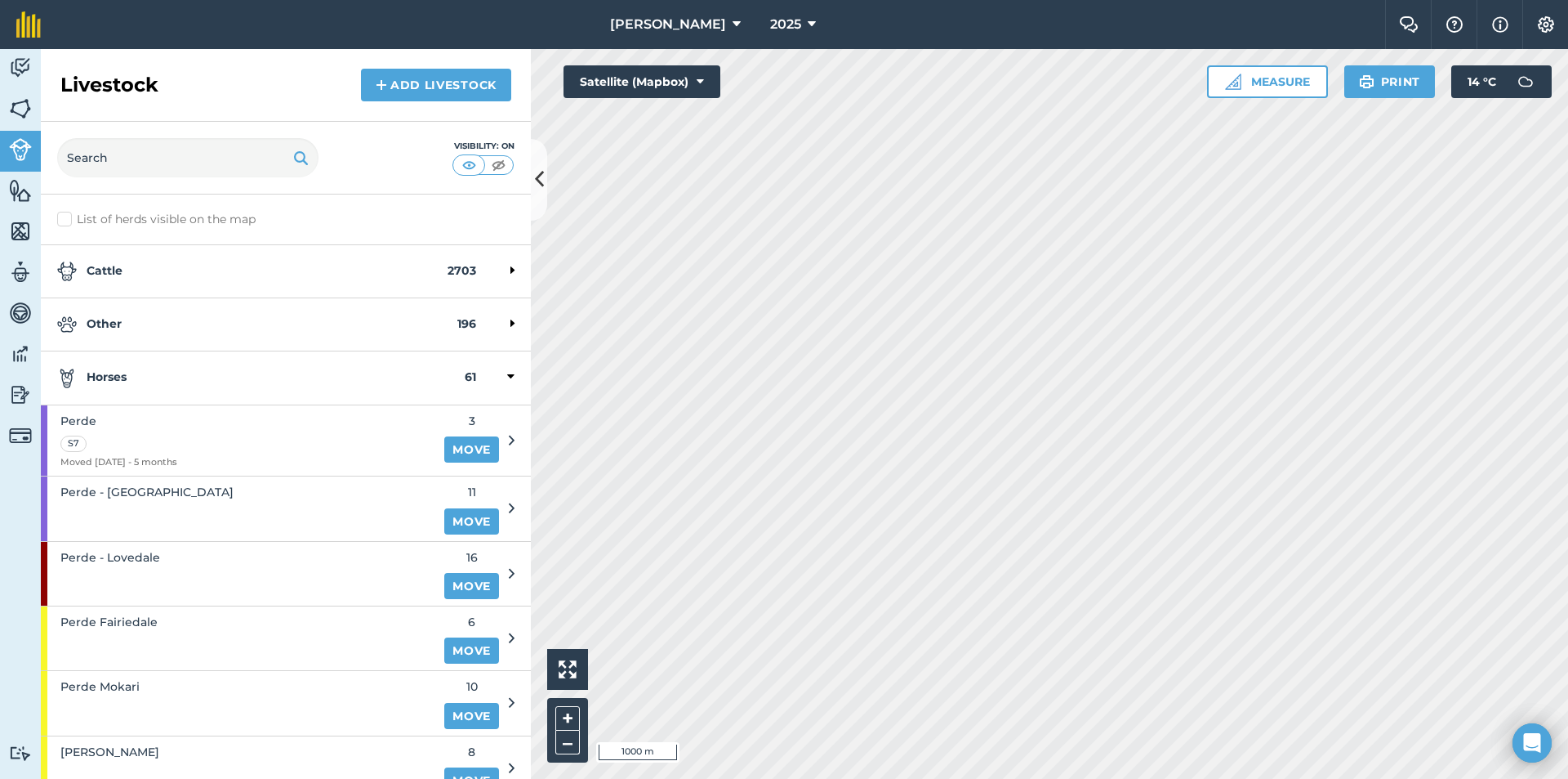
click at [138, 376] on strong "Horses" at bounding box center [261, 377] width 408 height 20
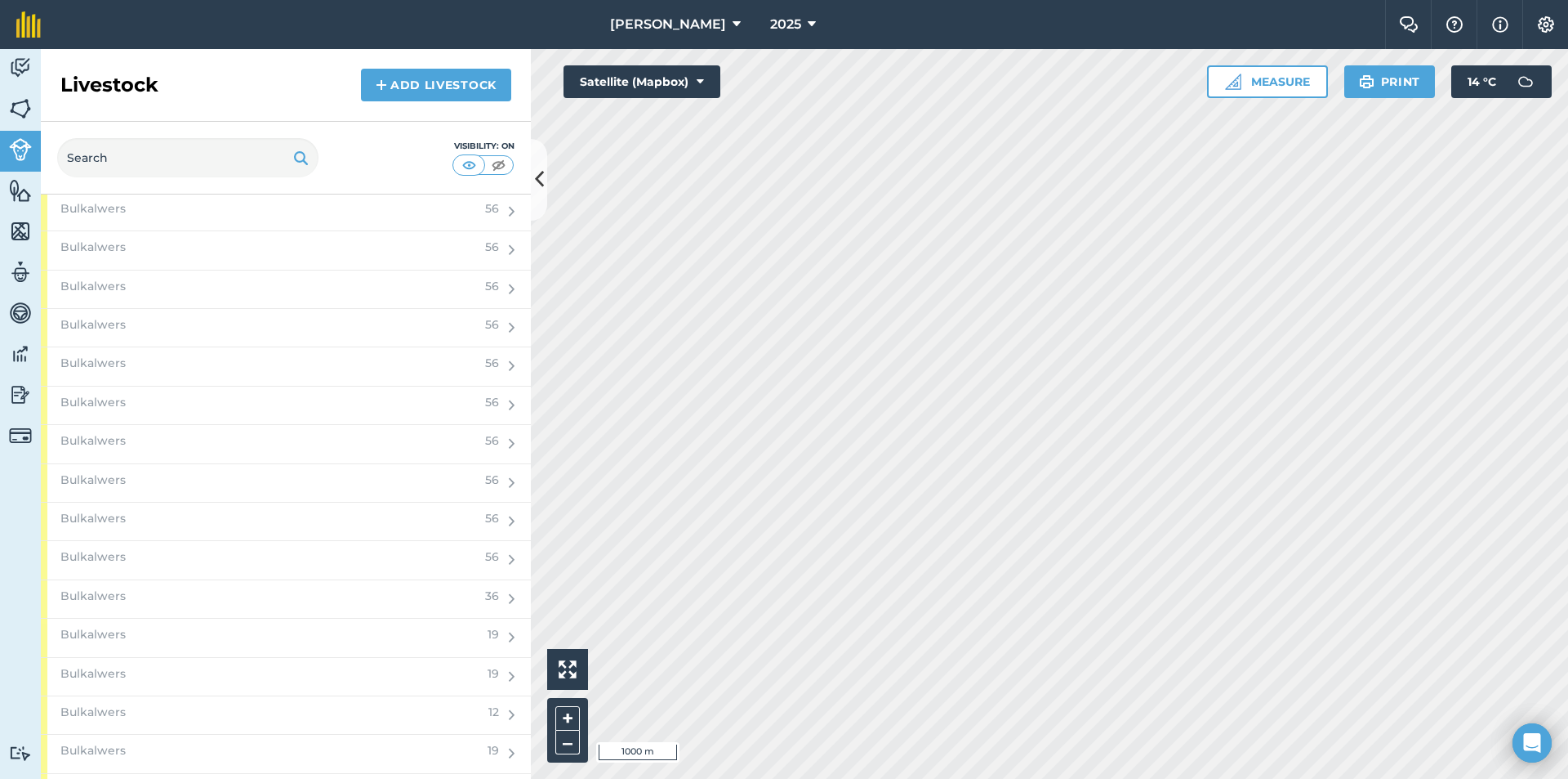
scroll to position [2043, 0]
click at [159, 523] on div "Vers/kalwers" at bounding box center [255, 526] width 430 height 37
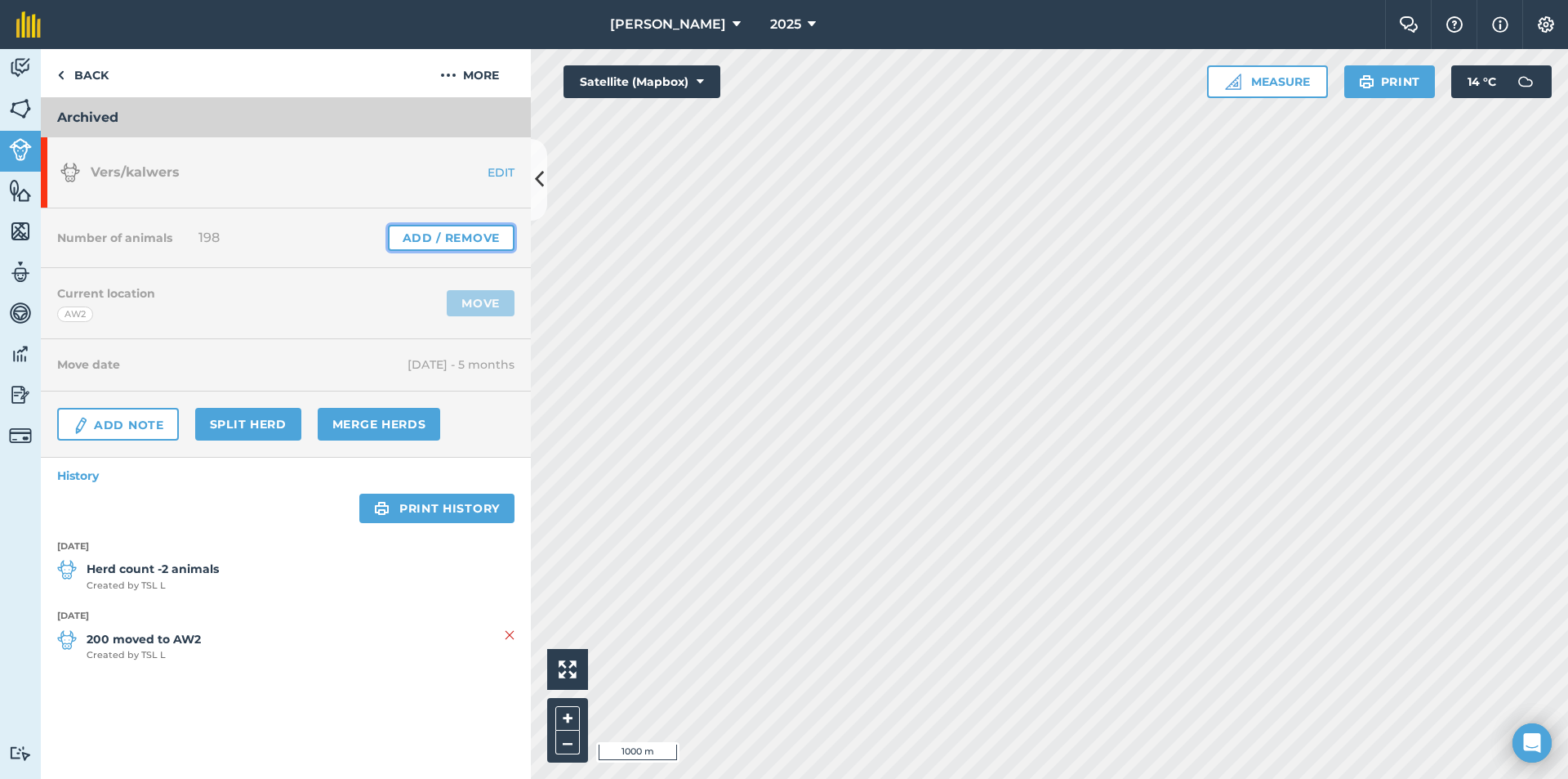
click at [449, 239] on link "Add / Remove" at bounding box center [451, 238] width 127 height 27
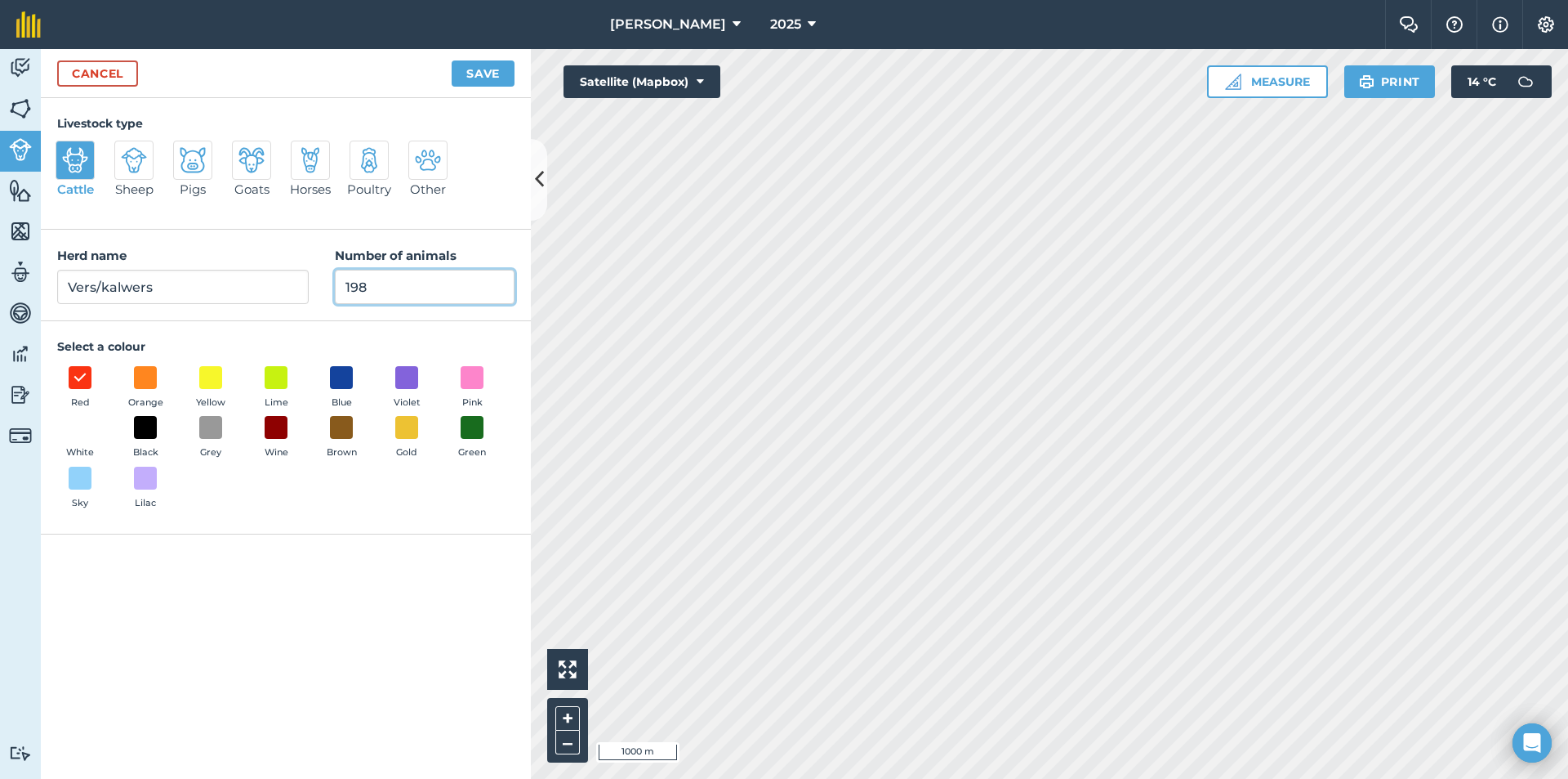
drag, startPoint x: 397, startPoint y: 290, endPoint x: 248, endPoint y: 294, distance: 149.1
click at [248, 294] on div "Herd name Vers/kalwers Number of animals 198" at bounding box center [285, 275] width 490 height 91
type input "0"
click at [477, 67] on button "Save" at bounding box center [483, 74] width 63 height 27
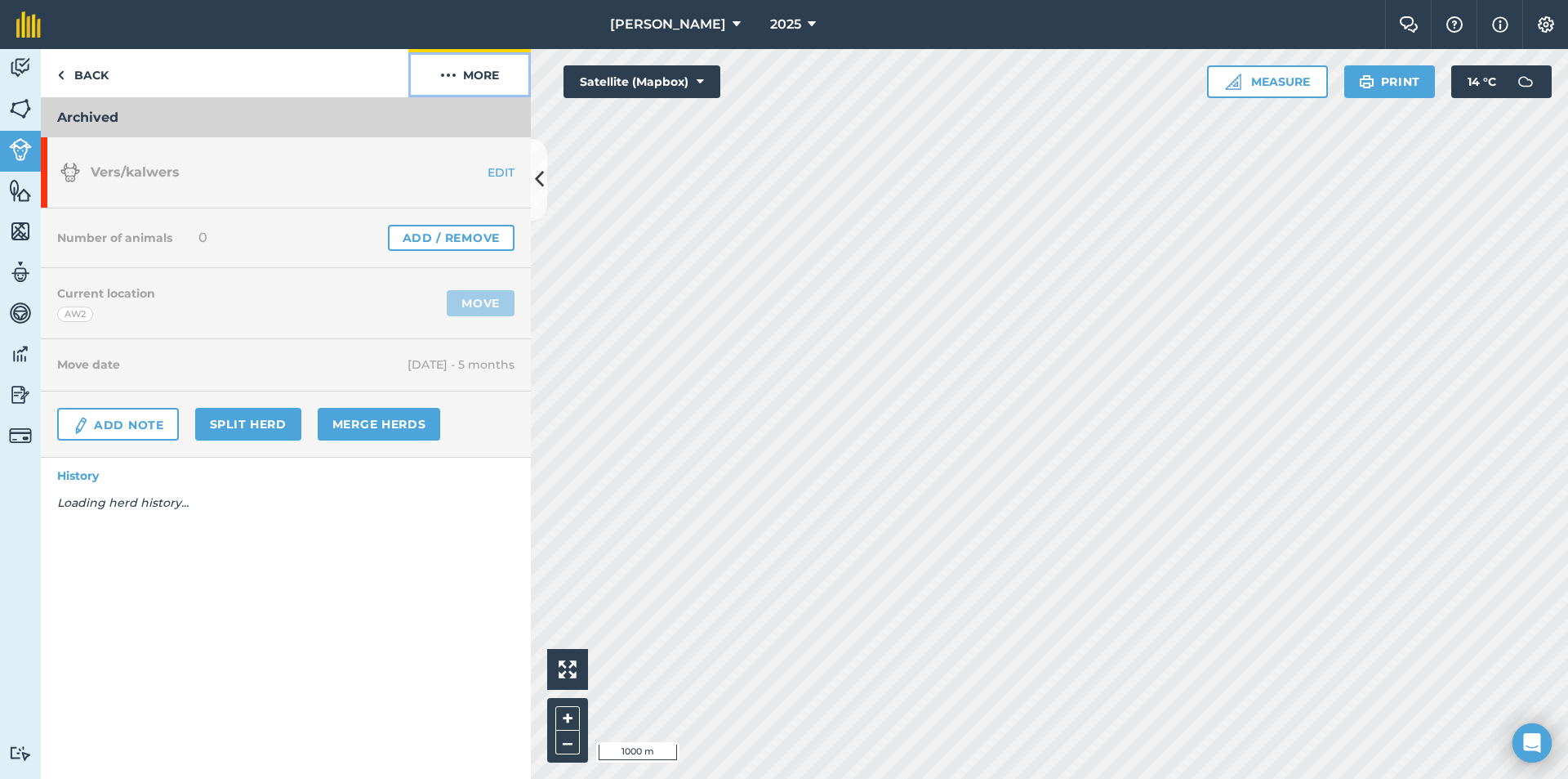
click at [477, 67] on button "More" at bounding box center [470, 73] width 123 height 48
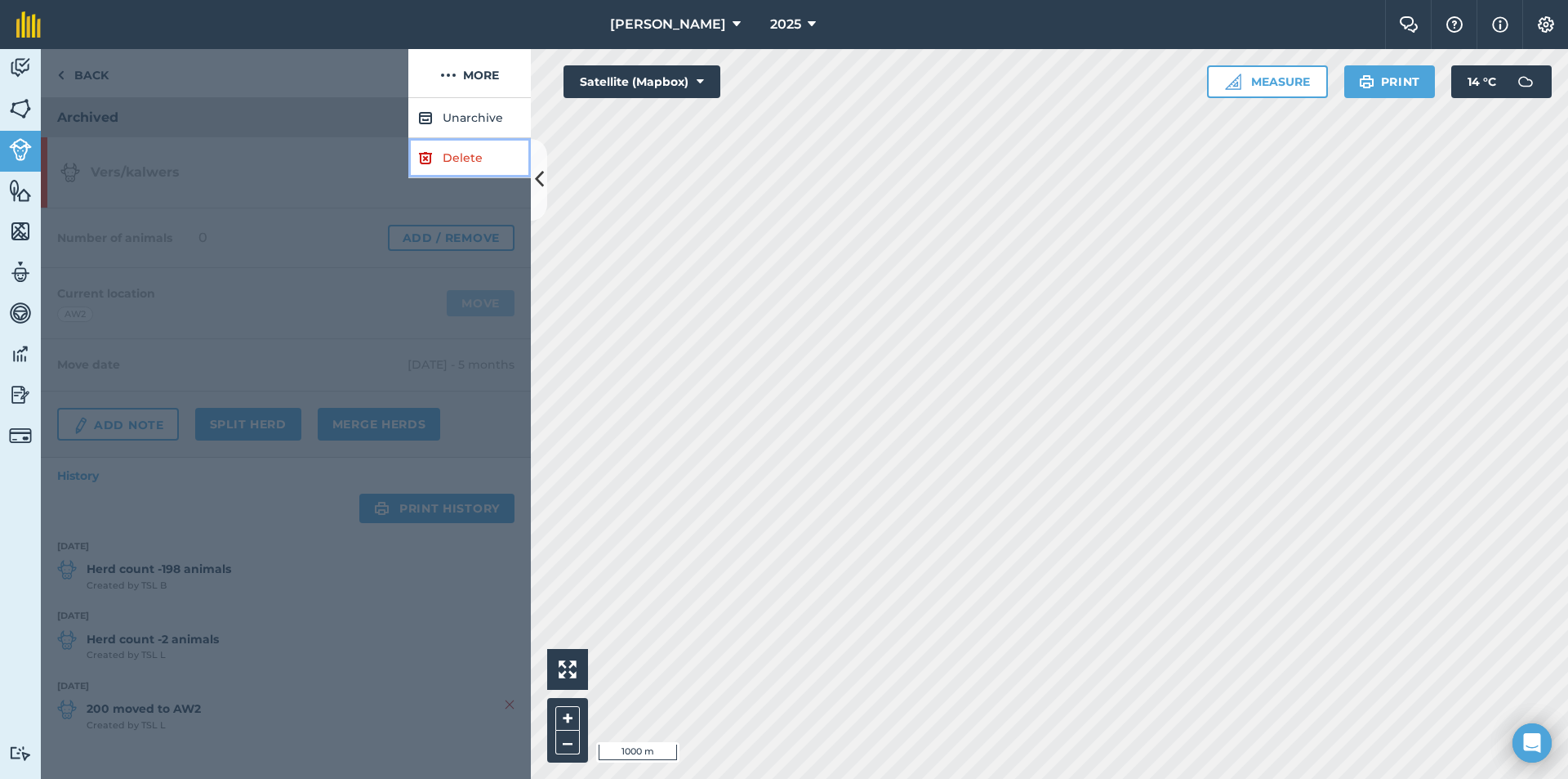
click at [462, 153] on link "Delete" at bounding box center [470, 158] width 123 height 40
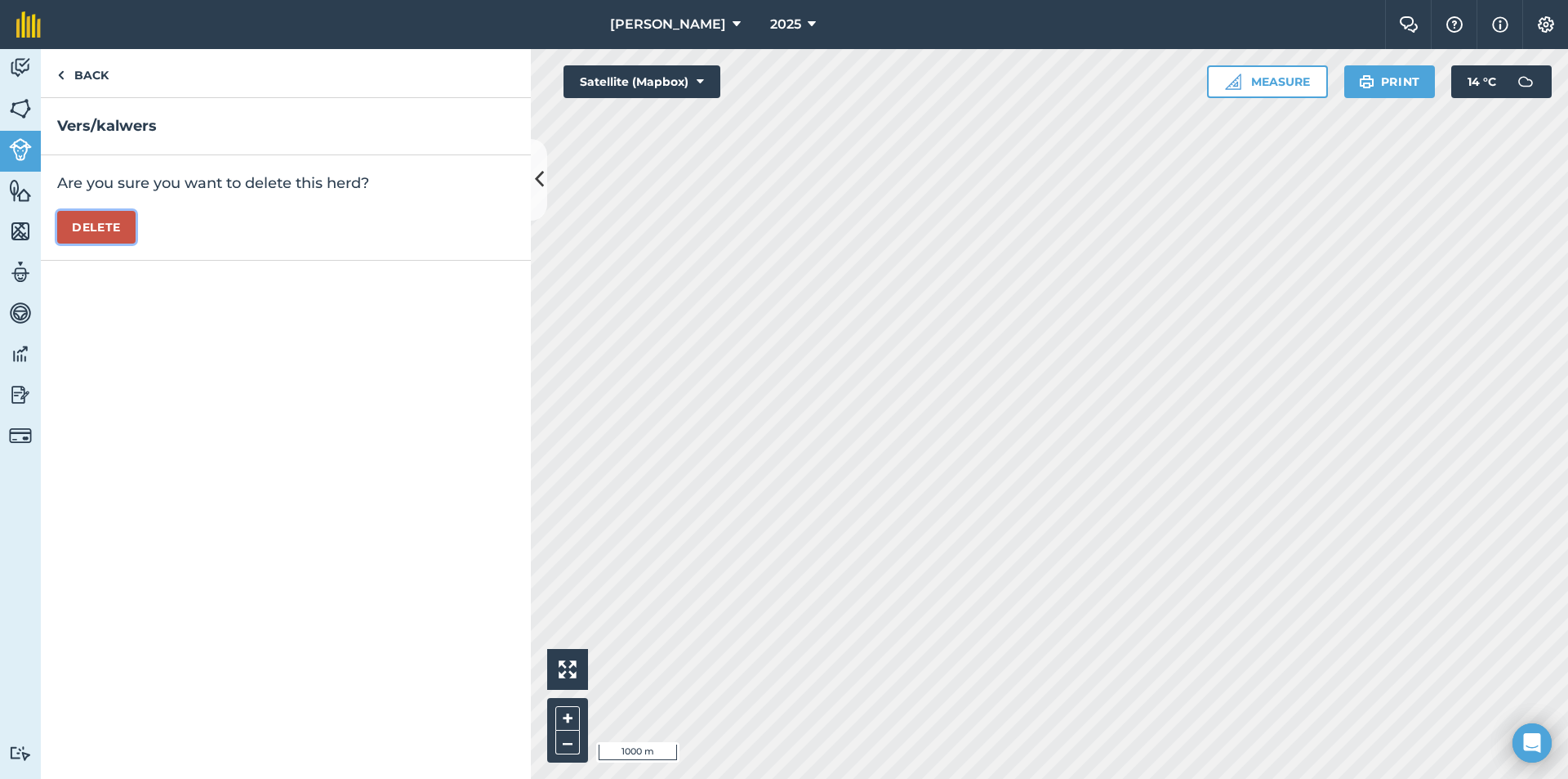
click at [69, 226] on button "Delete" at bounding box center [96, 226] width 79 height 32
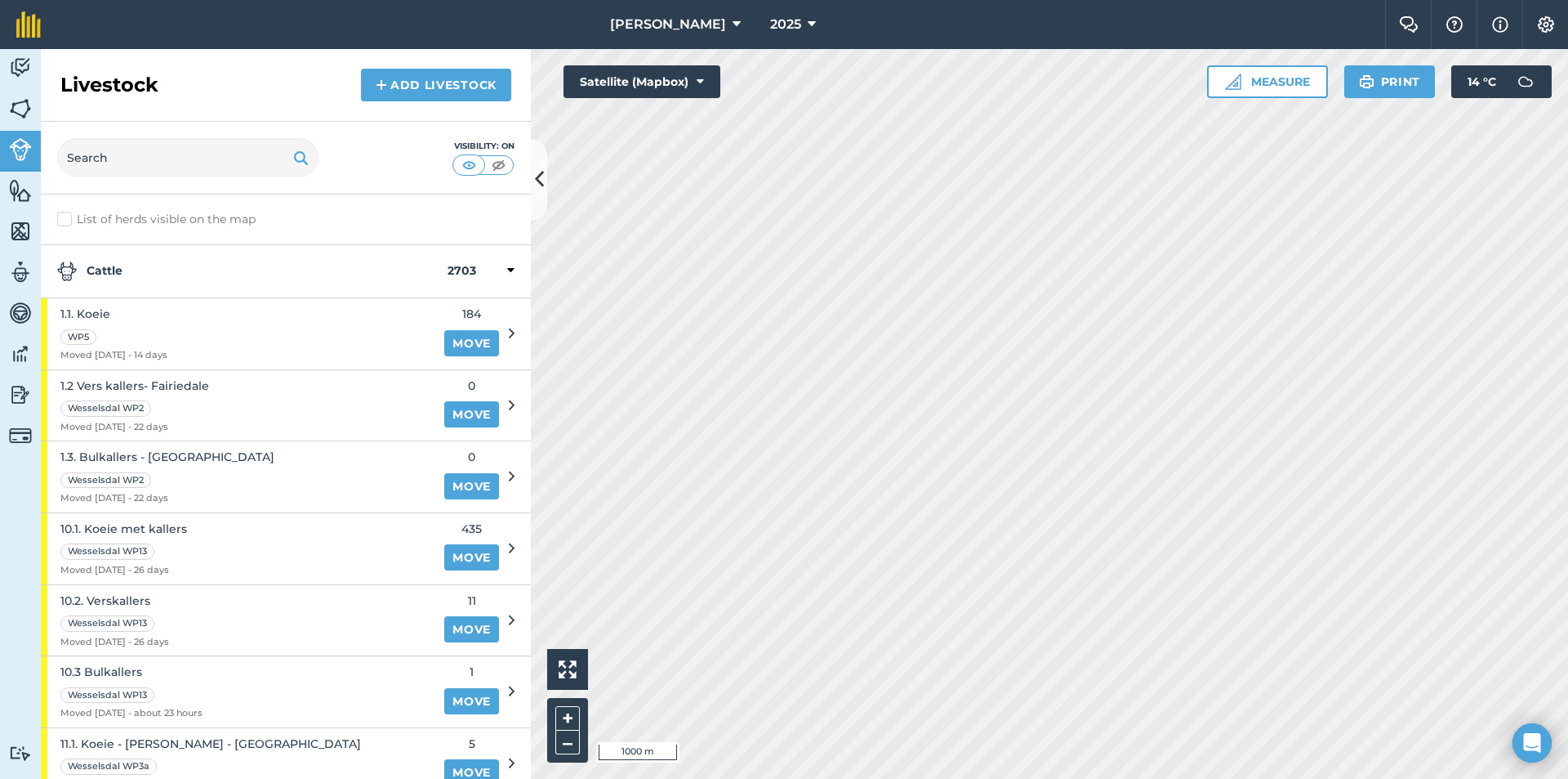
drag, startPoint x: 148, startPoint y: 259, endPoint x: 142, endPoint y: 289, distance: 30.6
click at [148, 260] on div "Cattle 2703" at bounding box center [285, 272] width 490 height 53
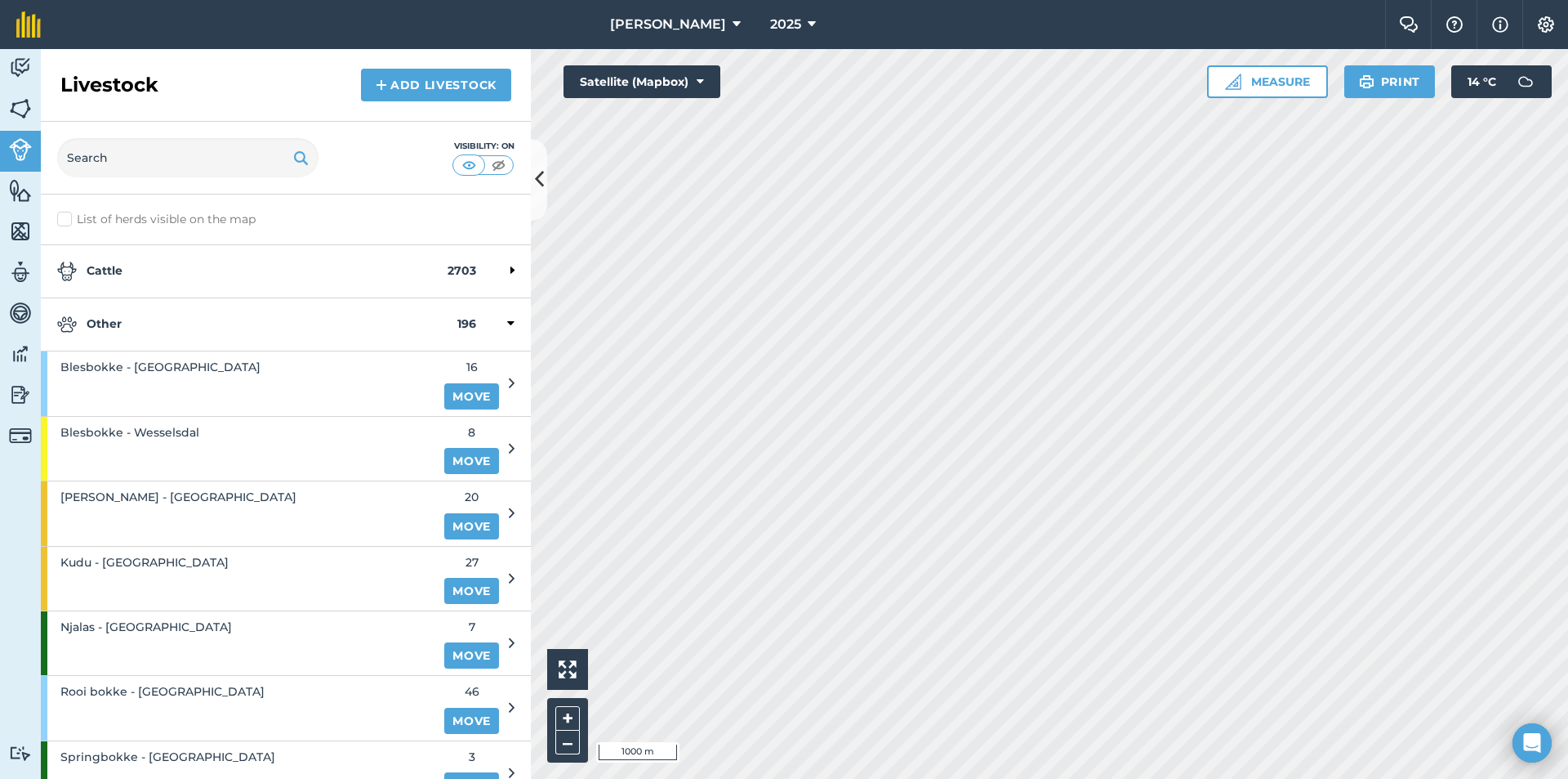
drag, startPoint x: 134, startPoint y: 321, endPoint x: 132, endPoint y: 379, distance: 58.0
click at [134, 322] on strong "Other" at bounding box center [257, 324] width 400 height 20
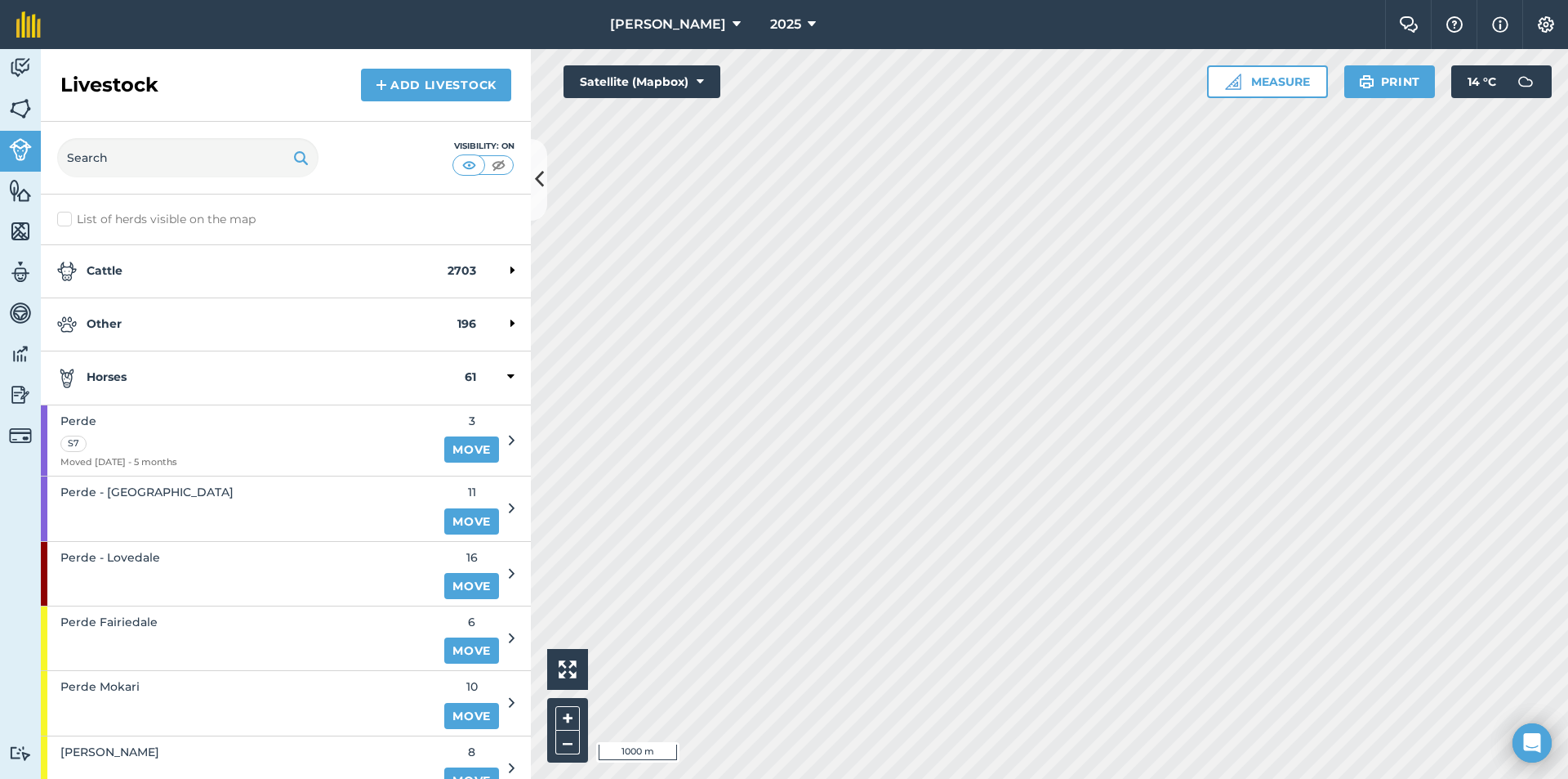
click at [132, 380] on strong "Horses" at bounding box center [261, 377] width 408 height 20
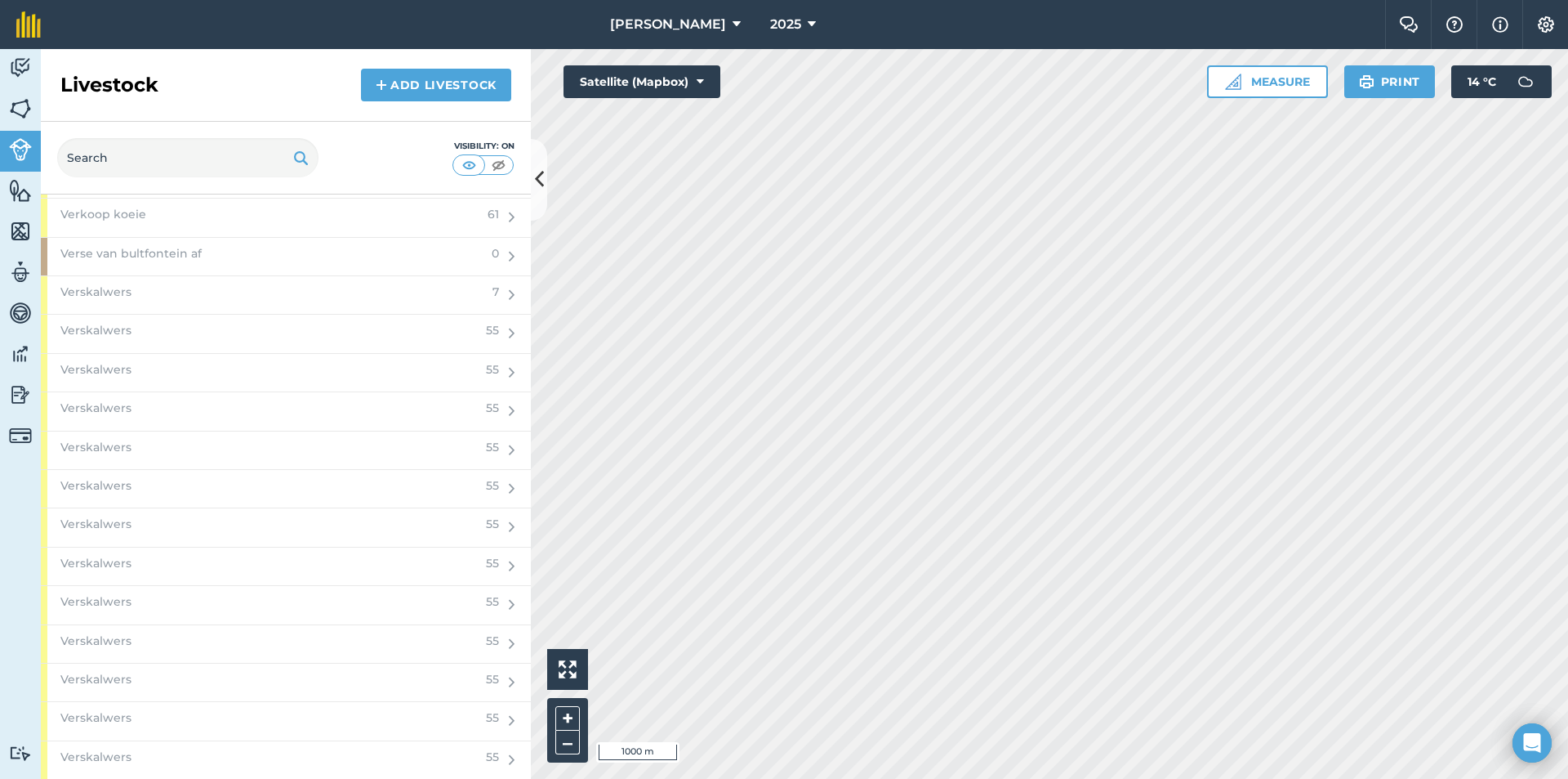
scroll to position [2288, 0]
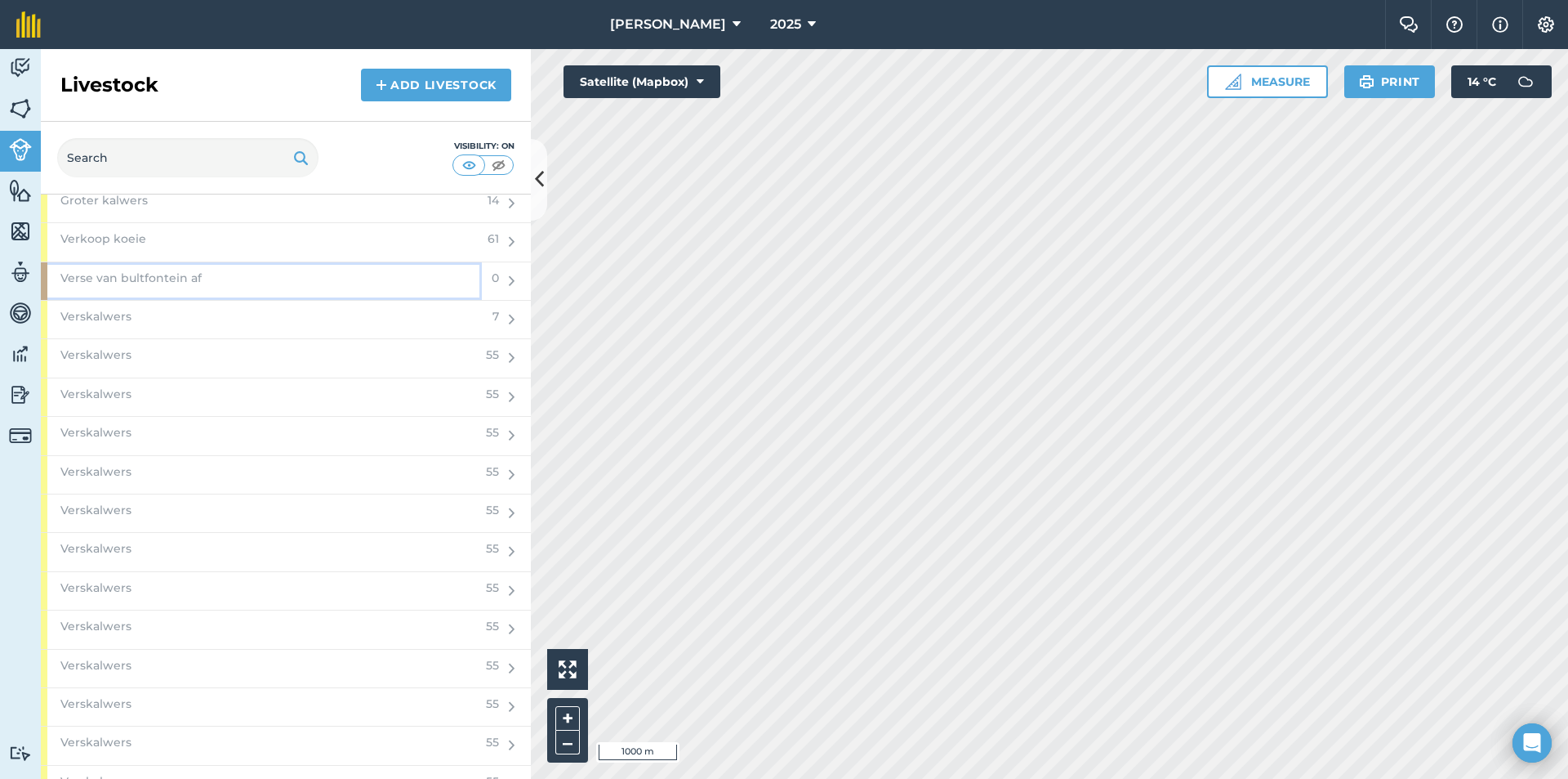
click at [181, 280] on span "Verse van bultfontein af" at bounding box center [131, 278] width 141 height 18
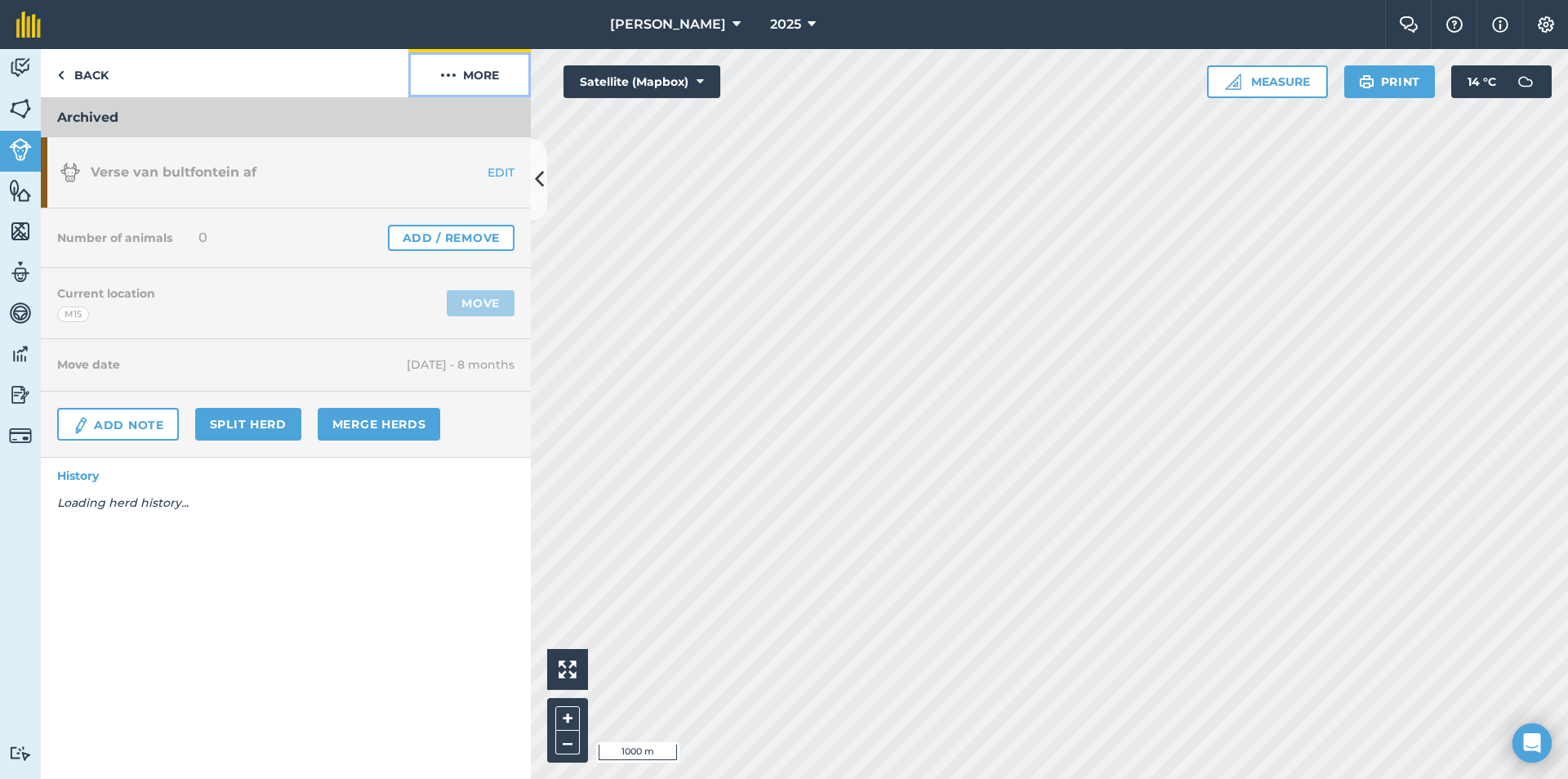
click at [464, 61] on button "More" at bounding box center [470, 73] width 123 height 48
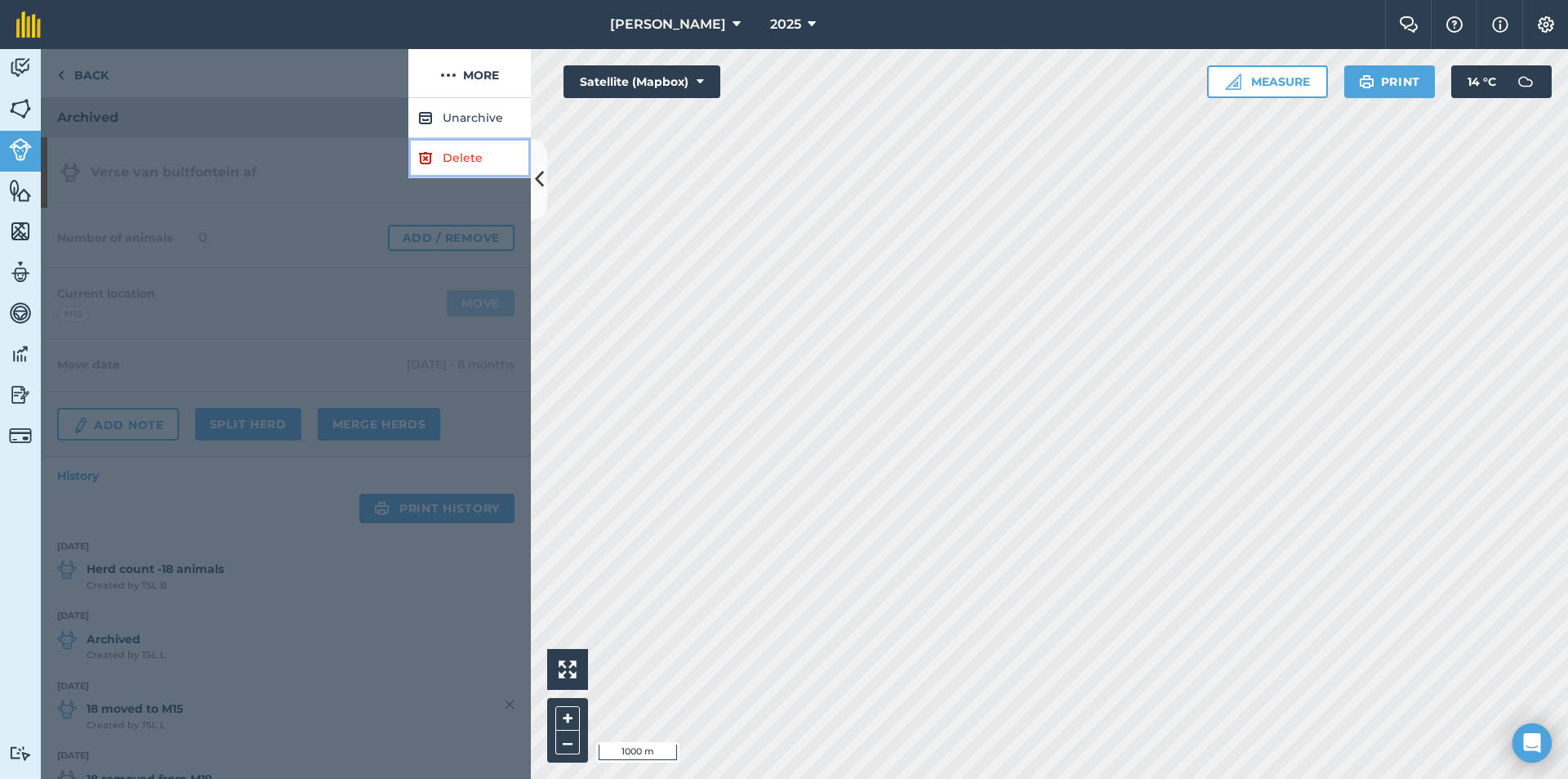
click at [457, 156] on link "Delete" at bounding box center [470, 158] width 123 height 40
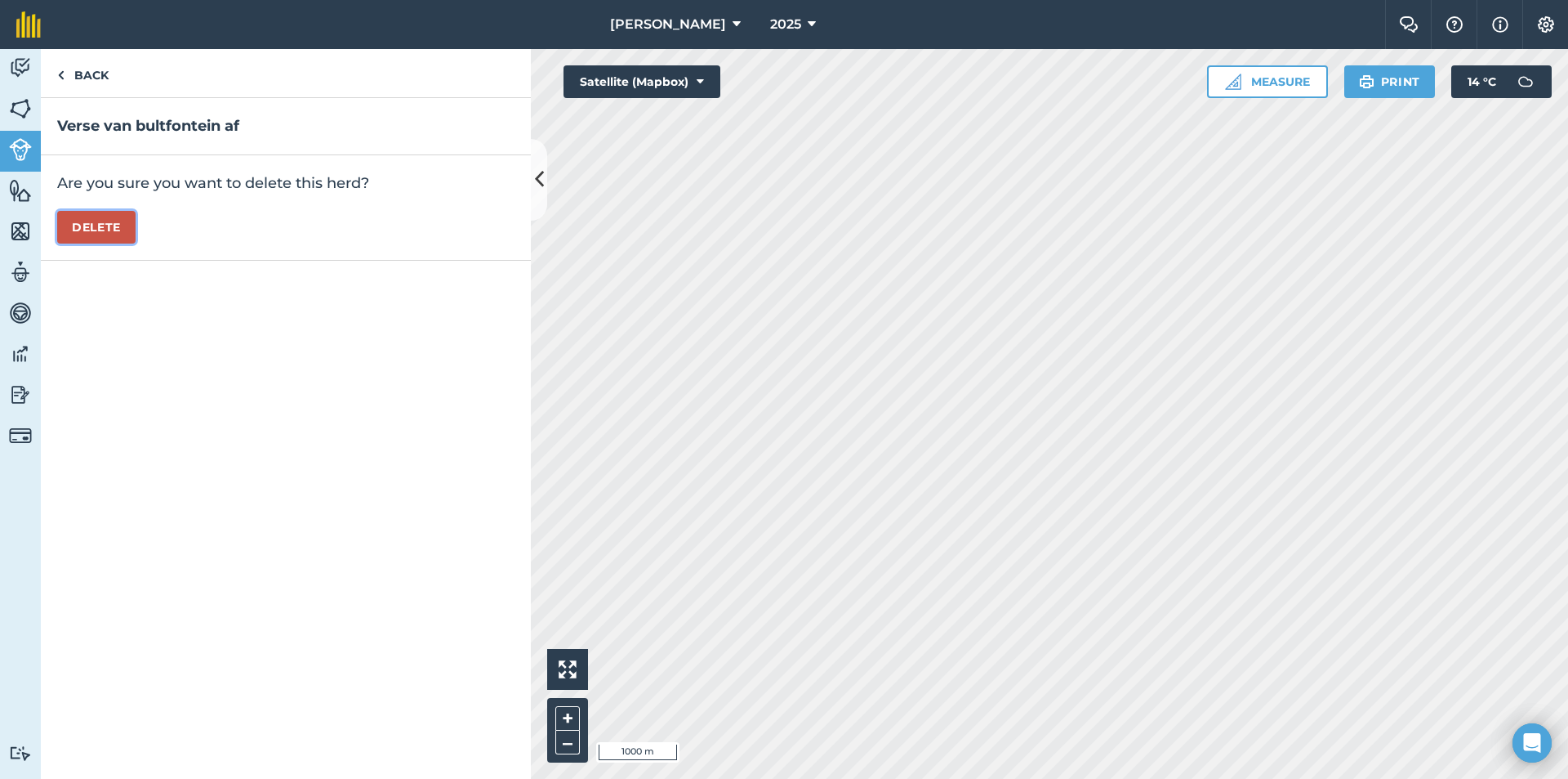
click at [119, 220] on button "Delete" at bounding box center [96, 226] width 79 height 32
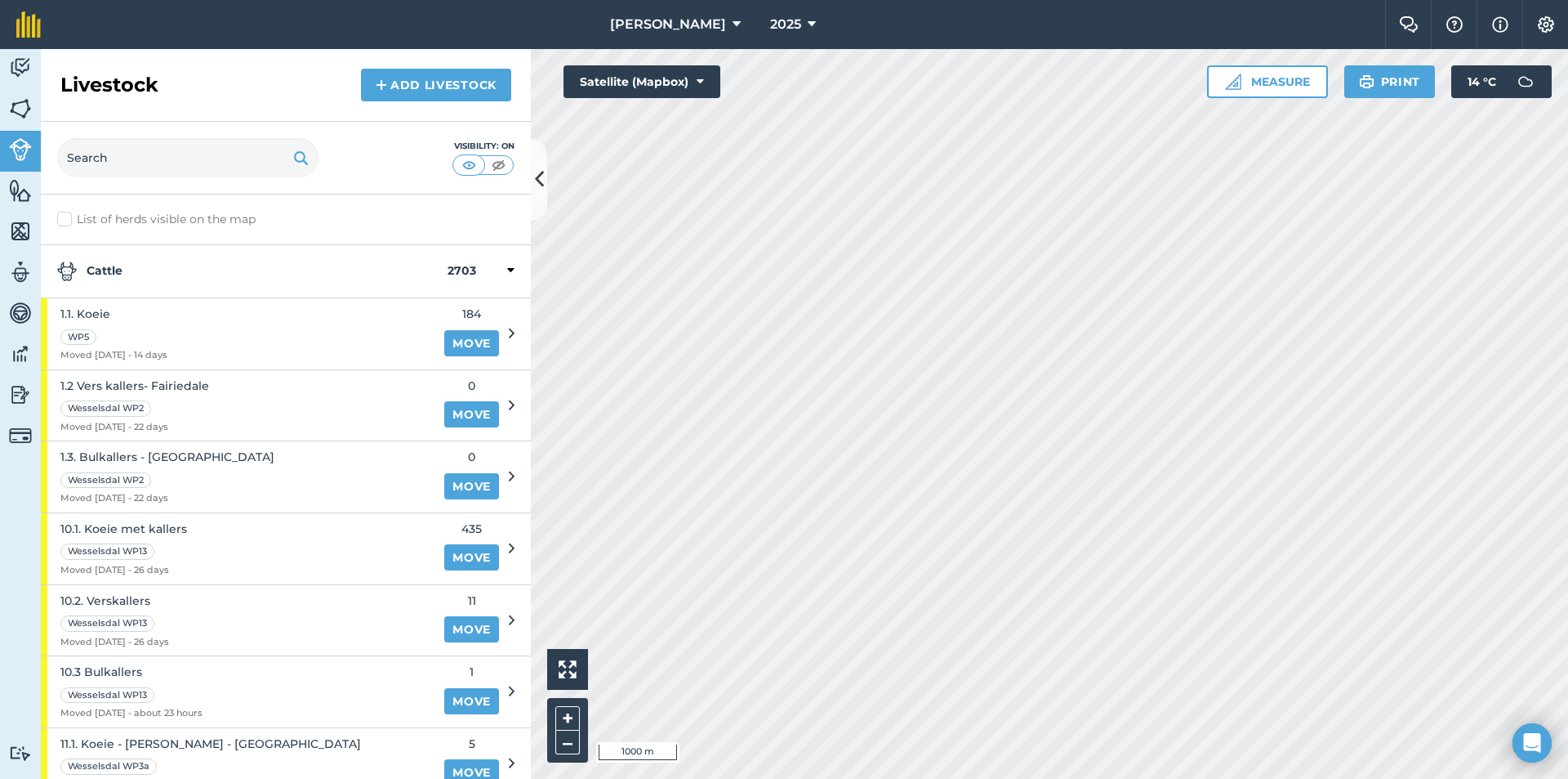
click at [164, 264] on strong "Cattle" at bounding box center [252, 271] width 391 height 20
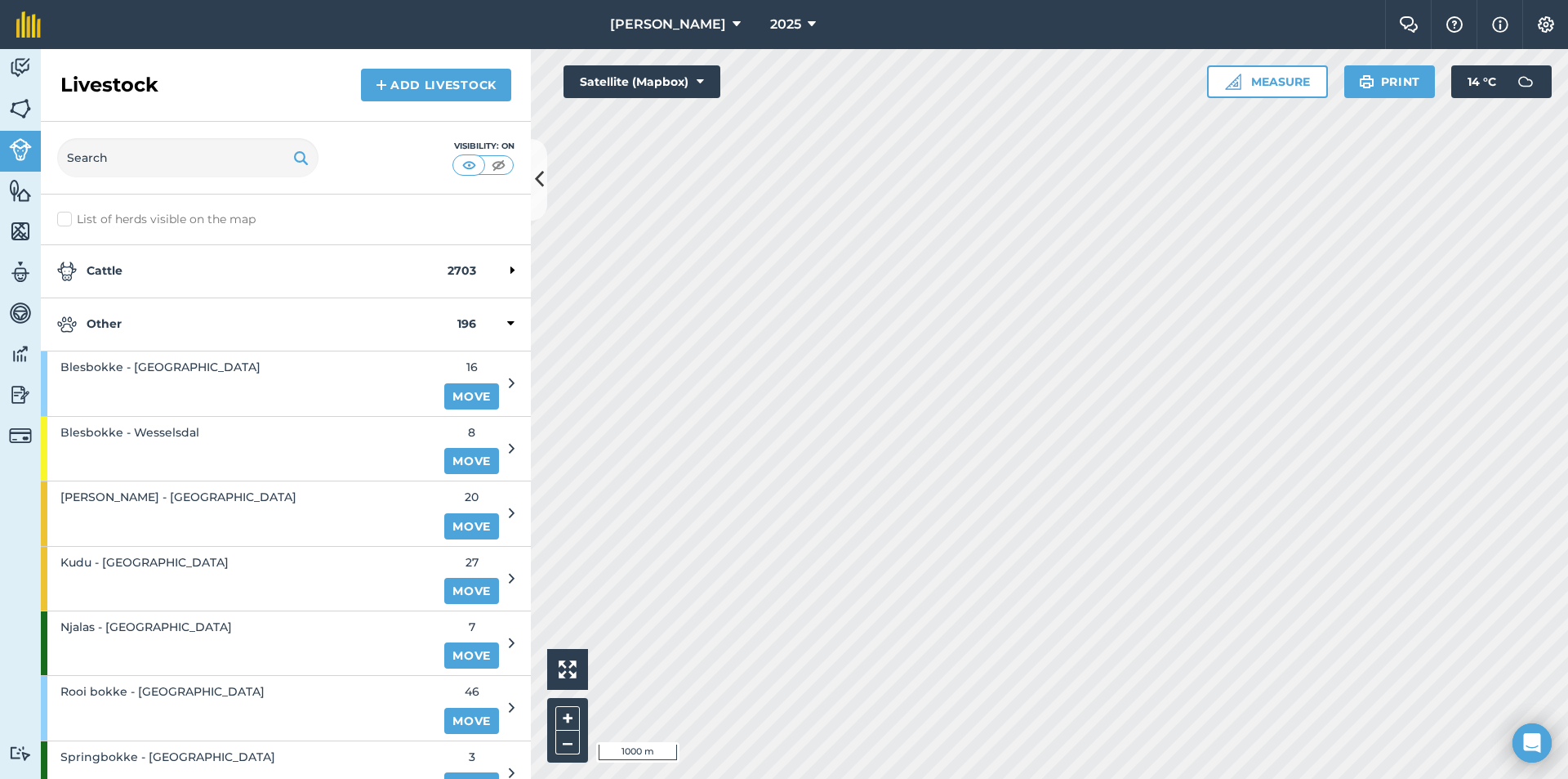
drag, startPoint x: 144, startPoint y: 320, endPoint x: 138, endPoint y: 379, distance: 59.3
click at [143, 321] on strong "Other" at bounding box center [257, 324] width 400 height 20
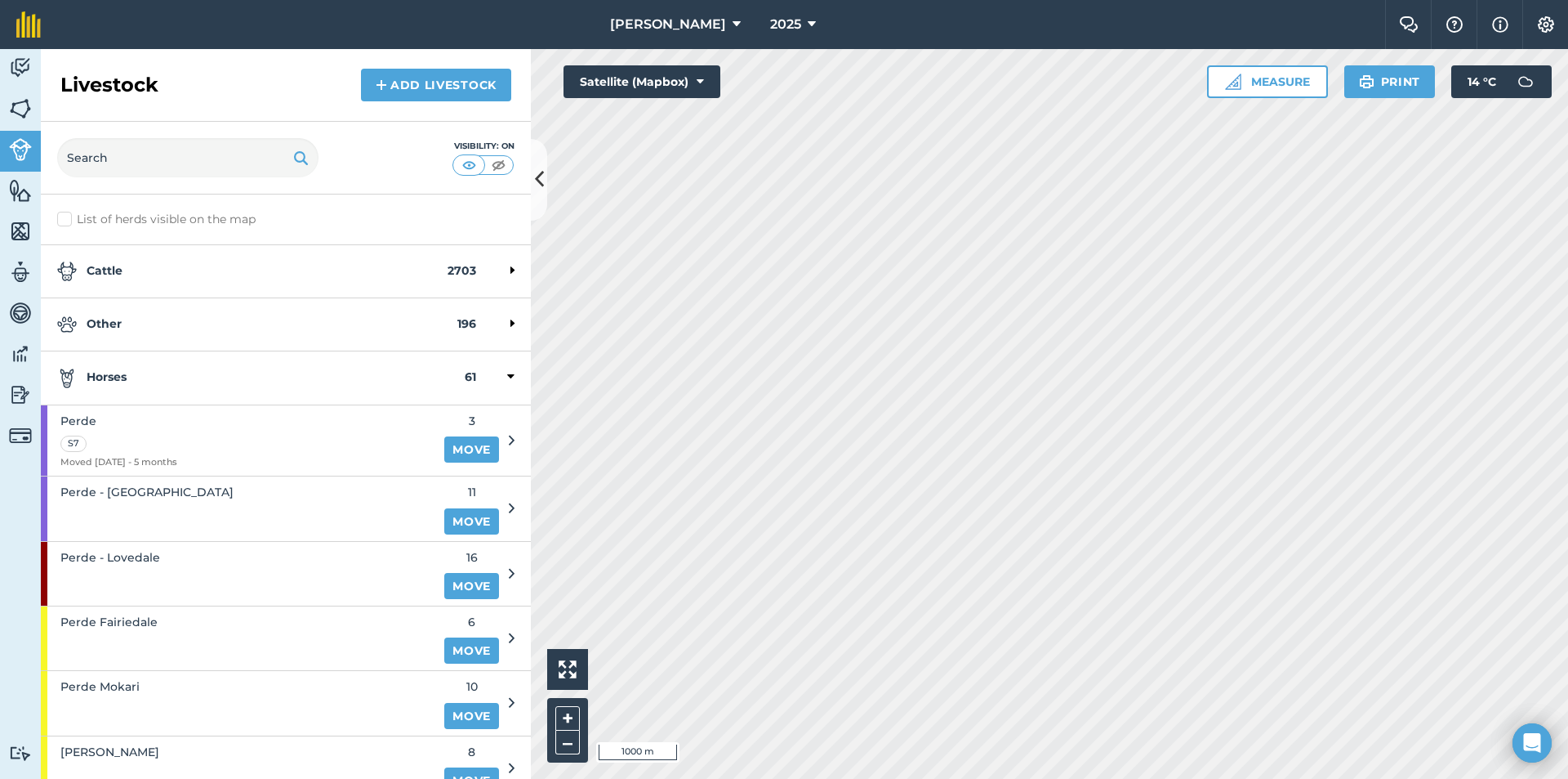
click at [138, 395] on div "Horses 61" at bounding box center [285, 378] width 490 height 53
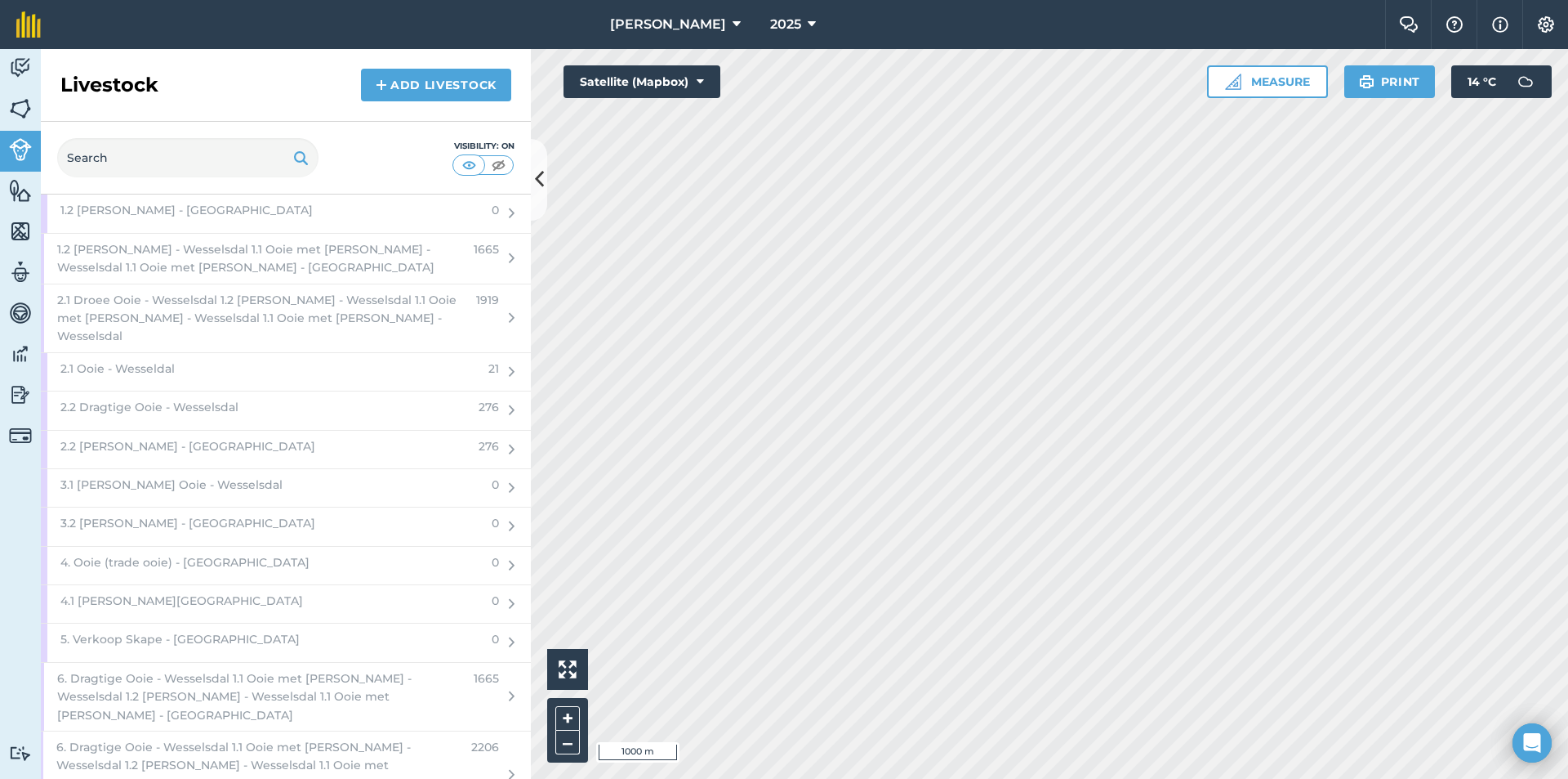
scroll to position [3972, 0]
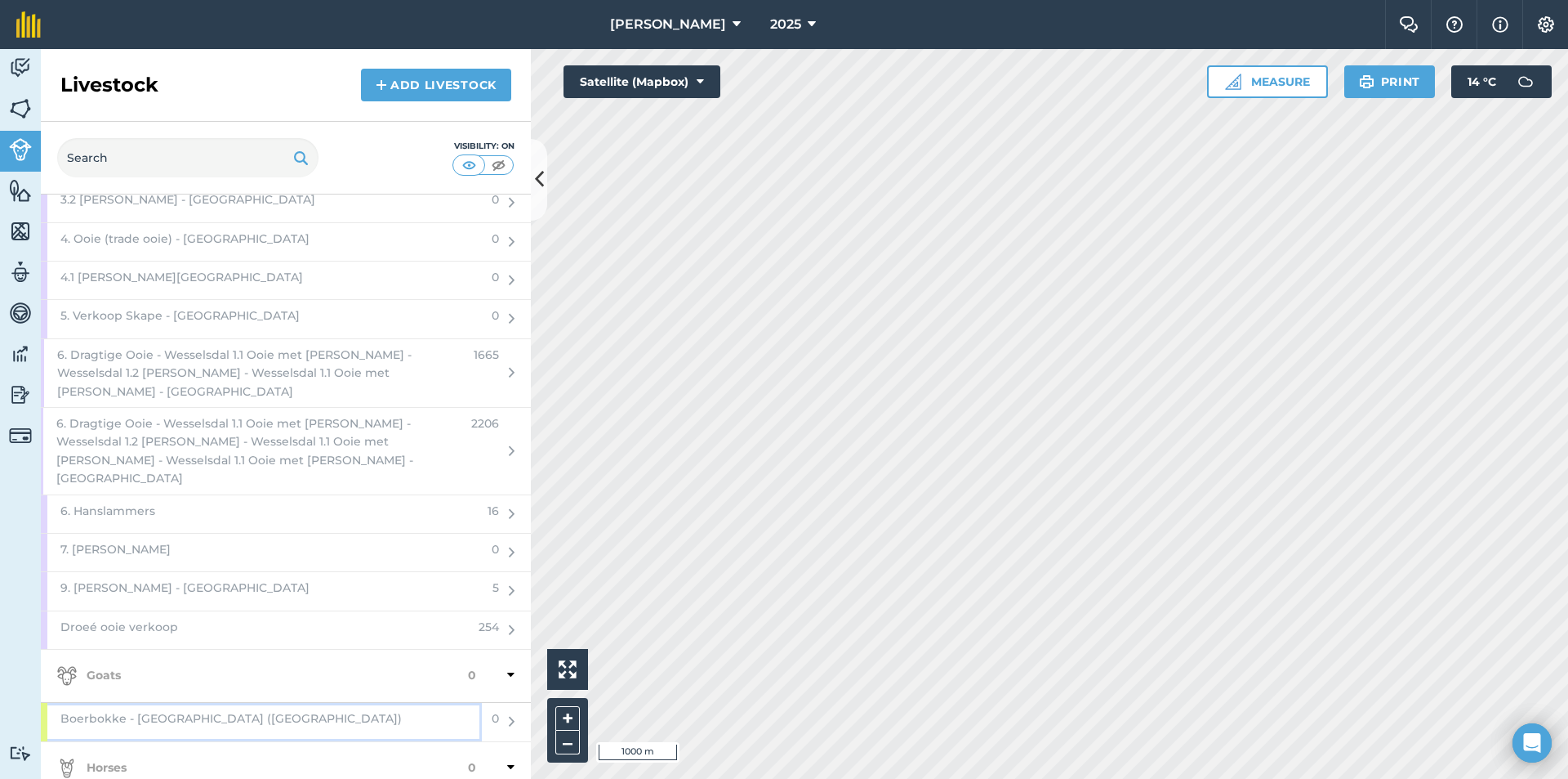
click at [143, 709] on span "Boerbokke - [GEOGRAPHIC_DATA] ([GEOGRAPHIC_DATA])" at bounding box center [231, 718] width 342 height 18
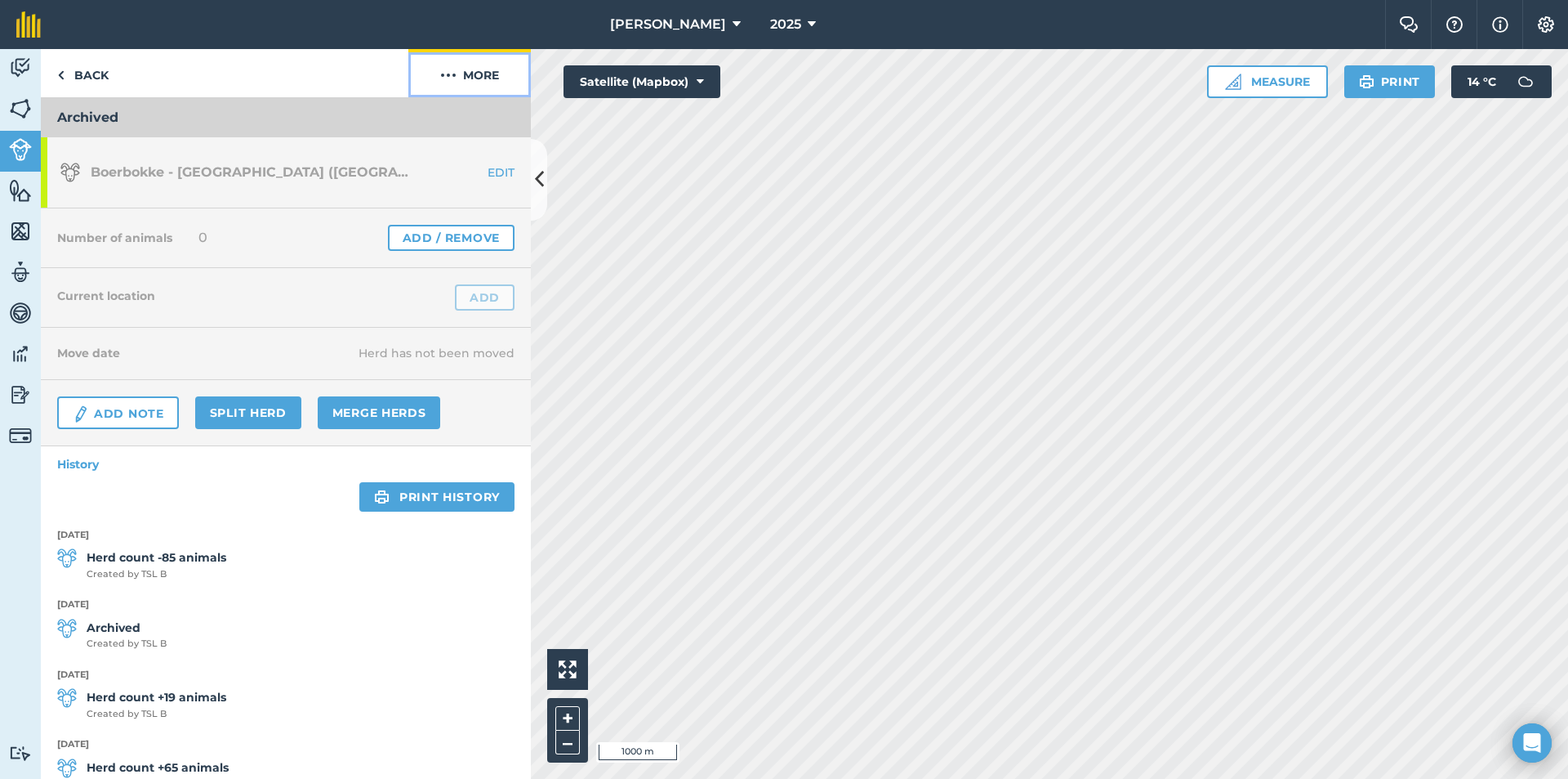
click at [472, 87] on button "More" at bounding box center [470, 73] width 123 height 48
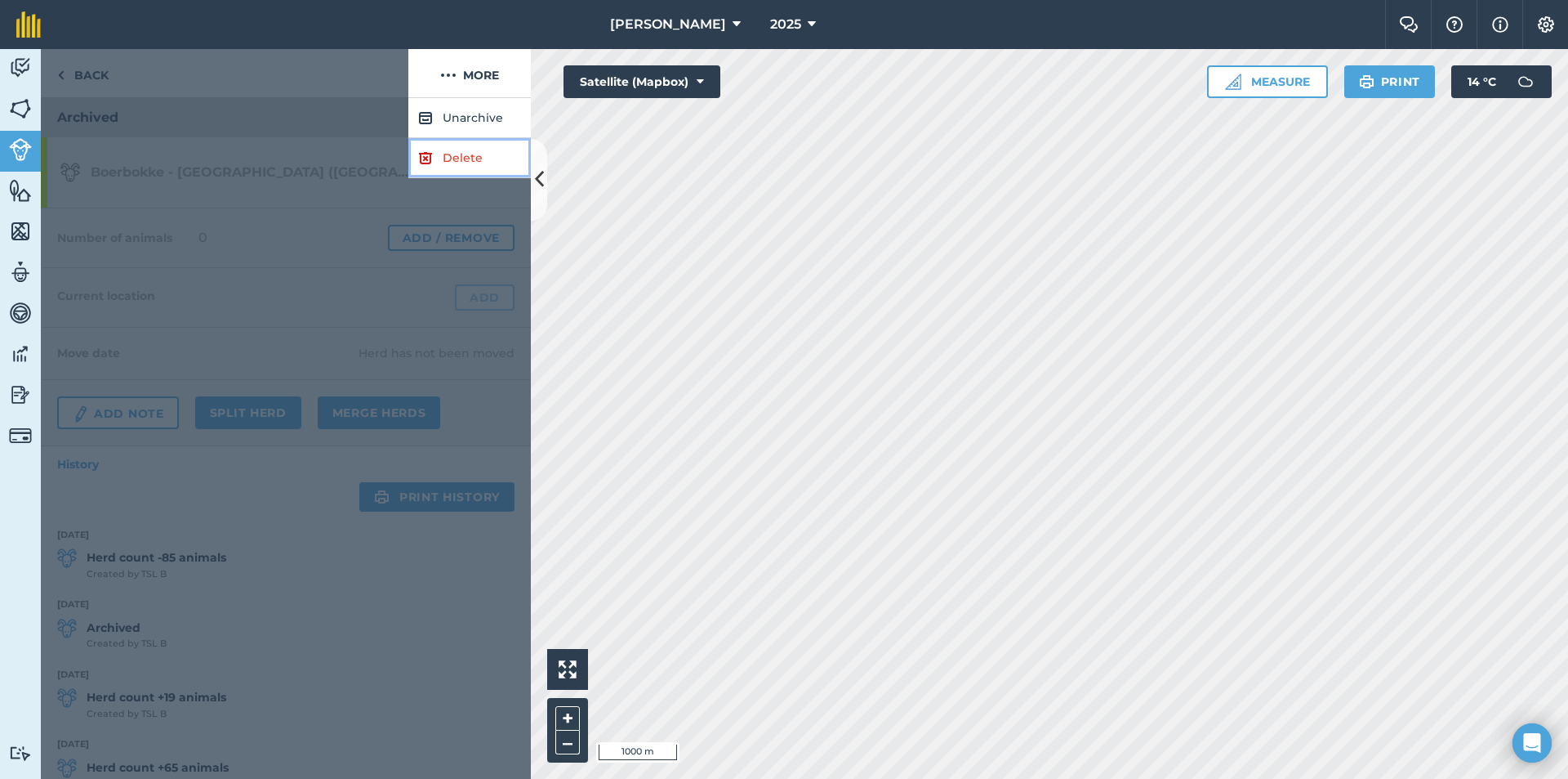
click at [464, 163] on link "Delete" at bounding box center [470, 158] width 123 height 40
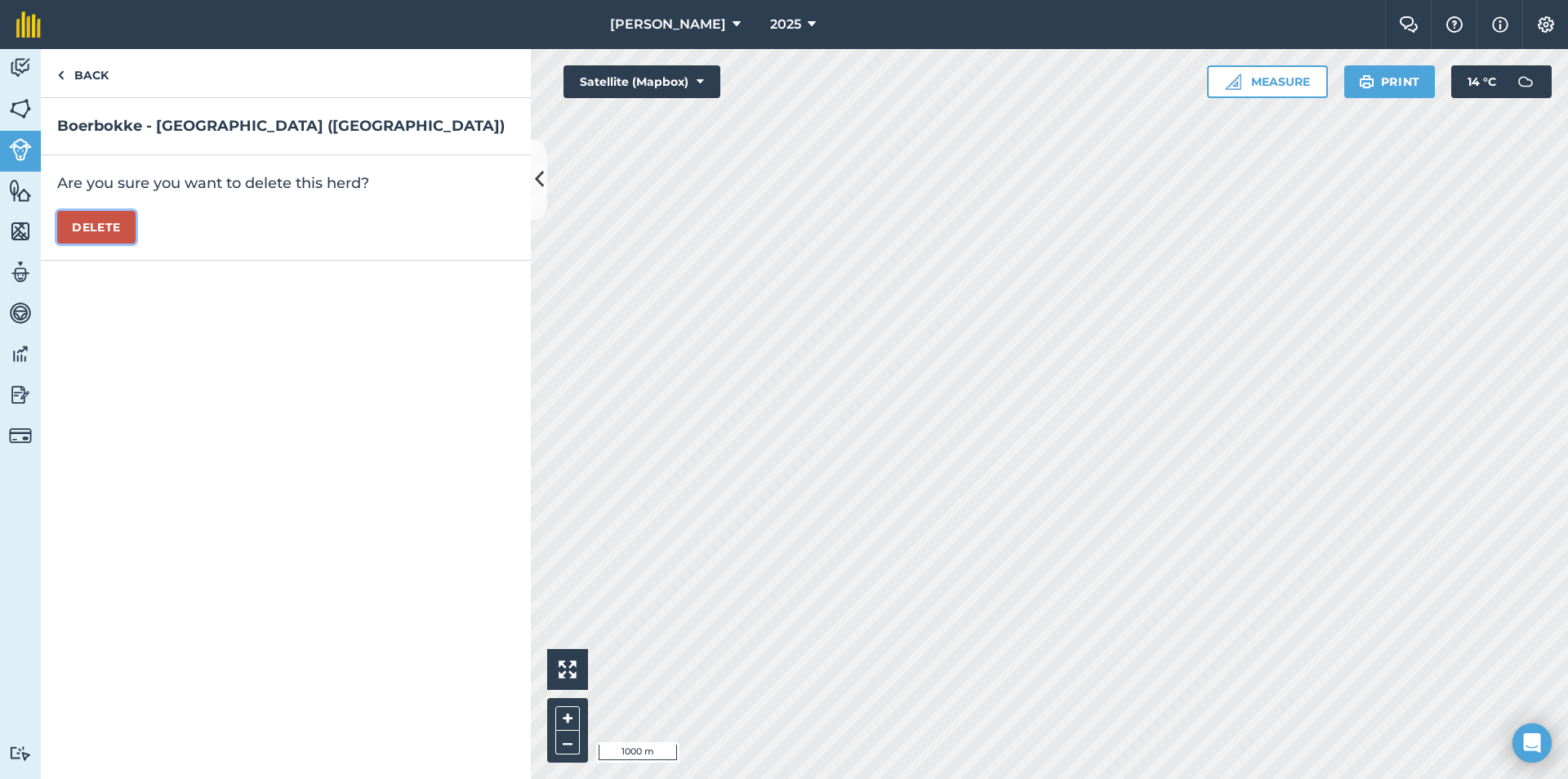
click at [114, 222] on button "Delete" at bounding box center [96, 226] width 79 height 32
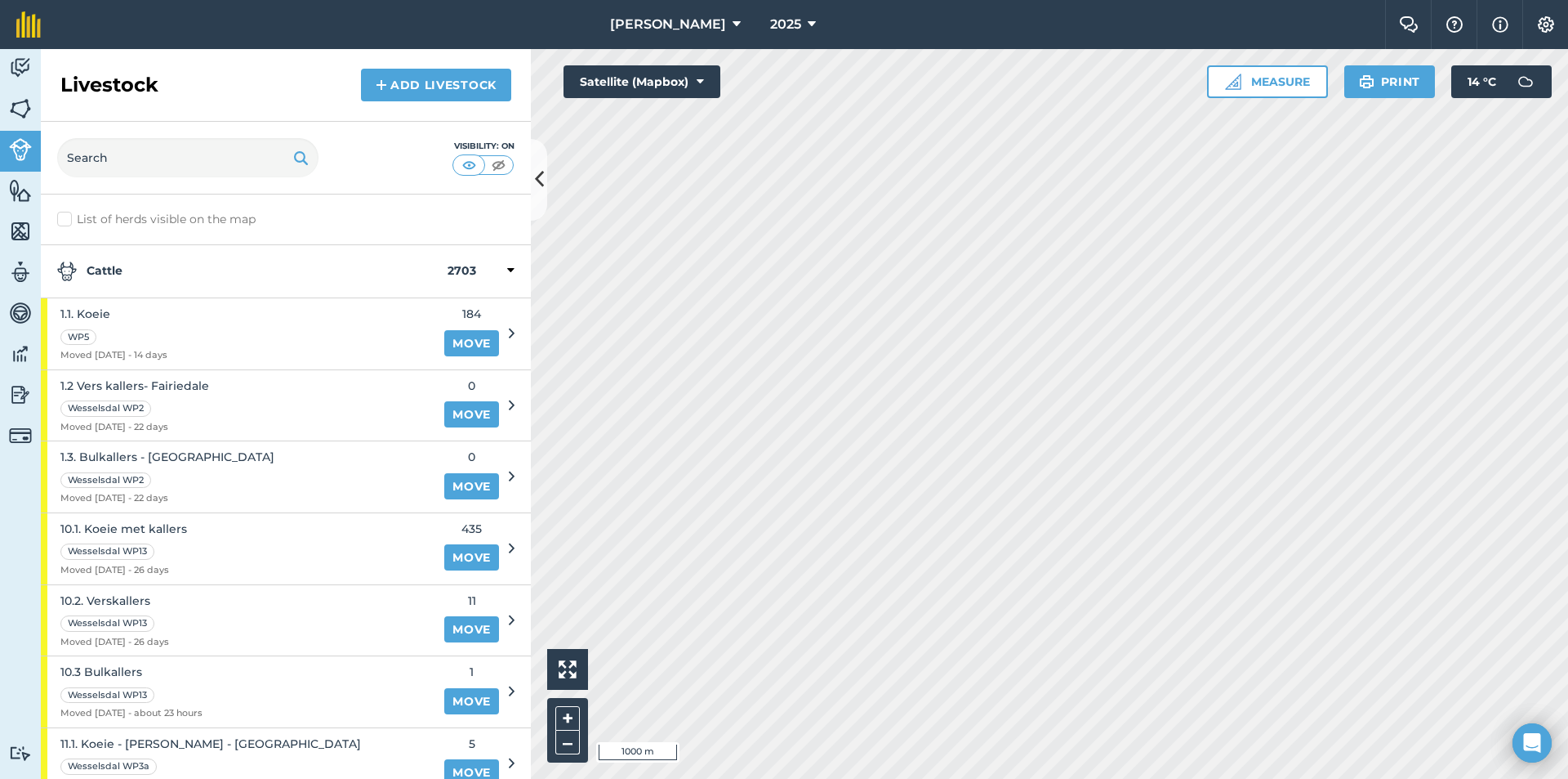
click at [182, 270] on strong "Cattle" at bounding box center [252, 271] width 391 height 20
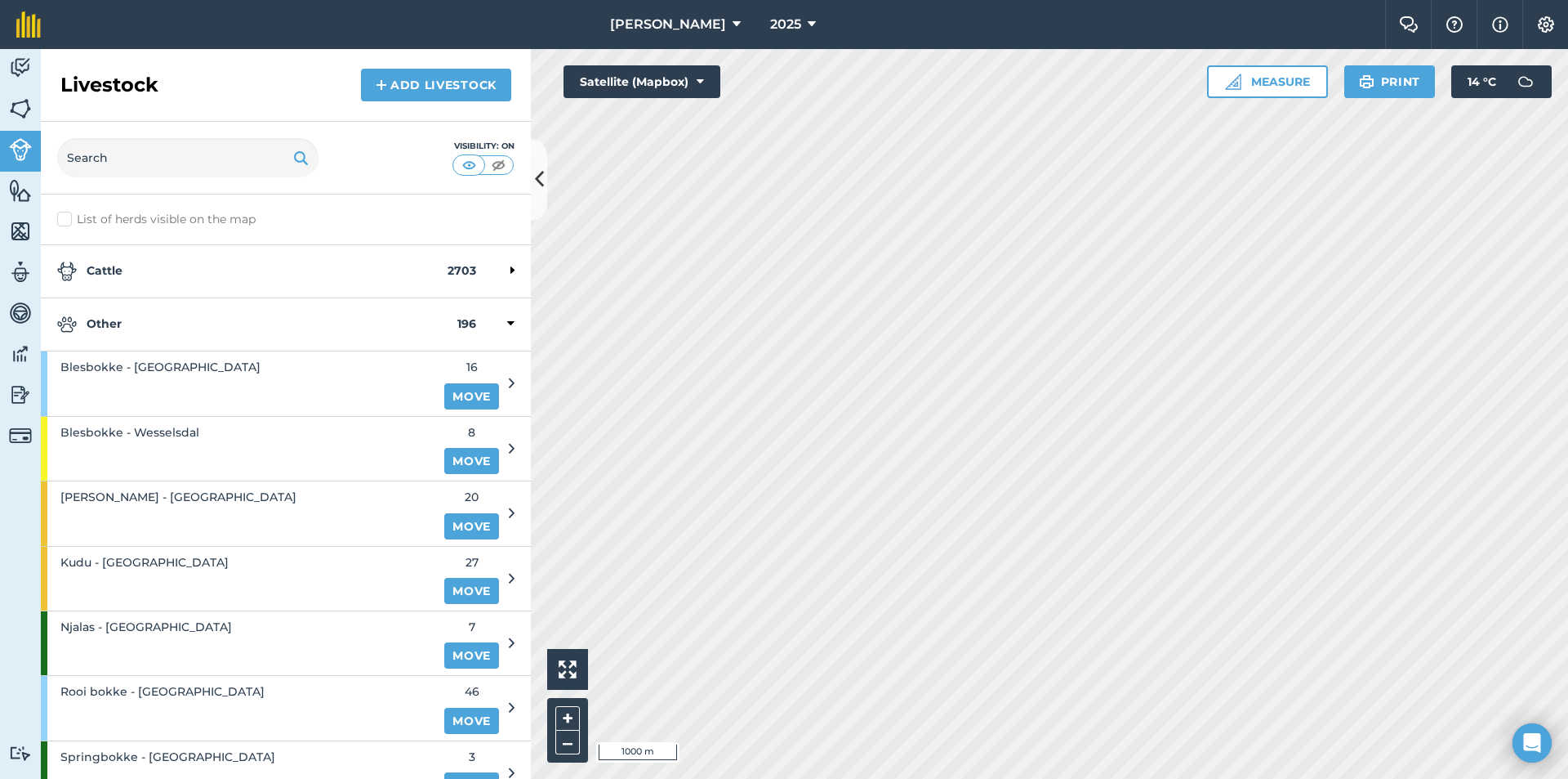
drag, startPoint x: 167, startPoint y: 329, endPoint x: 167, endPoint y: 373, distance: 44.0
click at [167, 331] on strong "Other" at bounding box center [257, 324] width 400 height 20
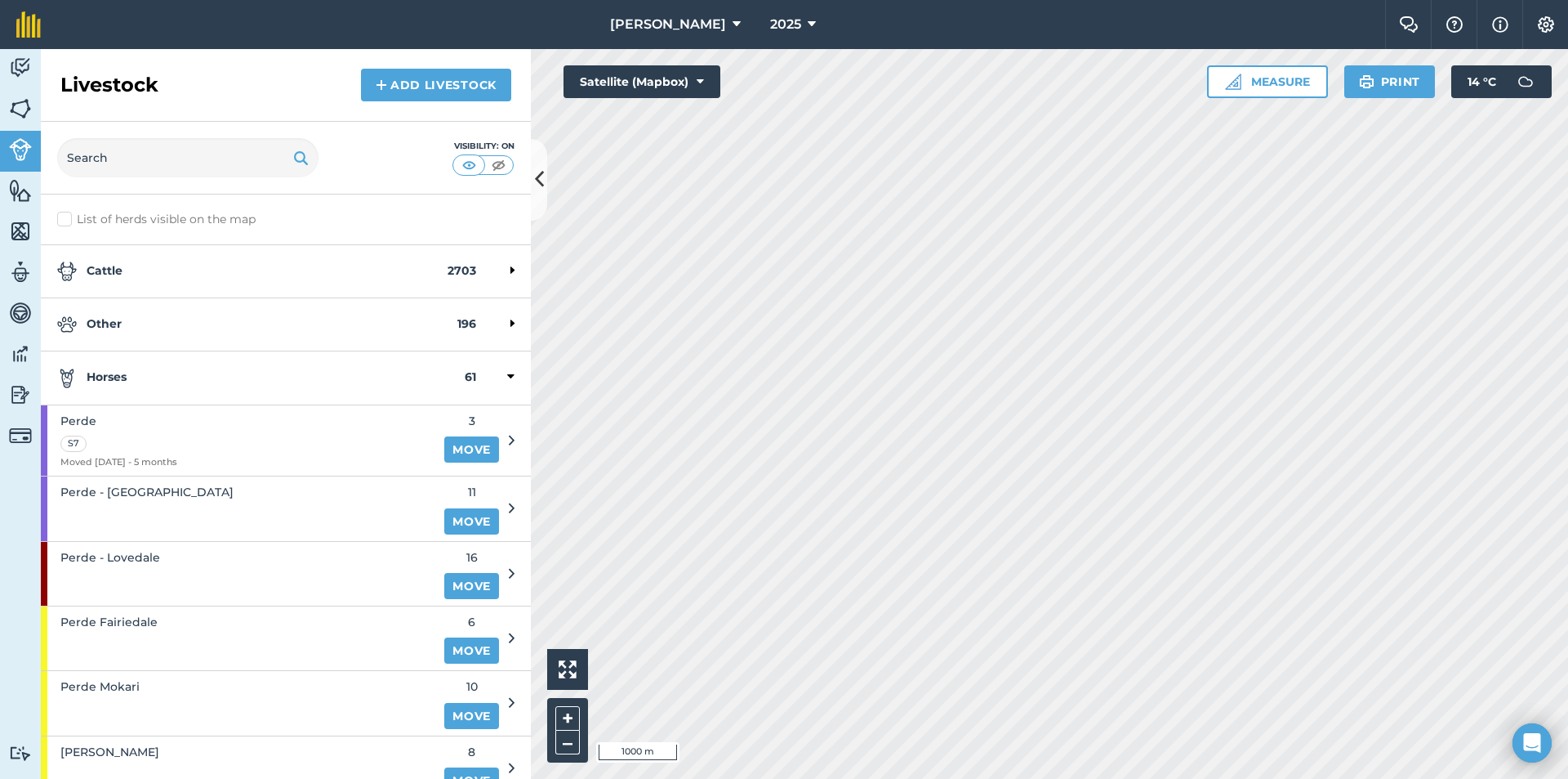
click at [164, 376] on strong "Horses" at bounding box center [261, 377] width 408 height 20
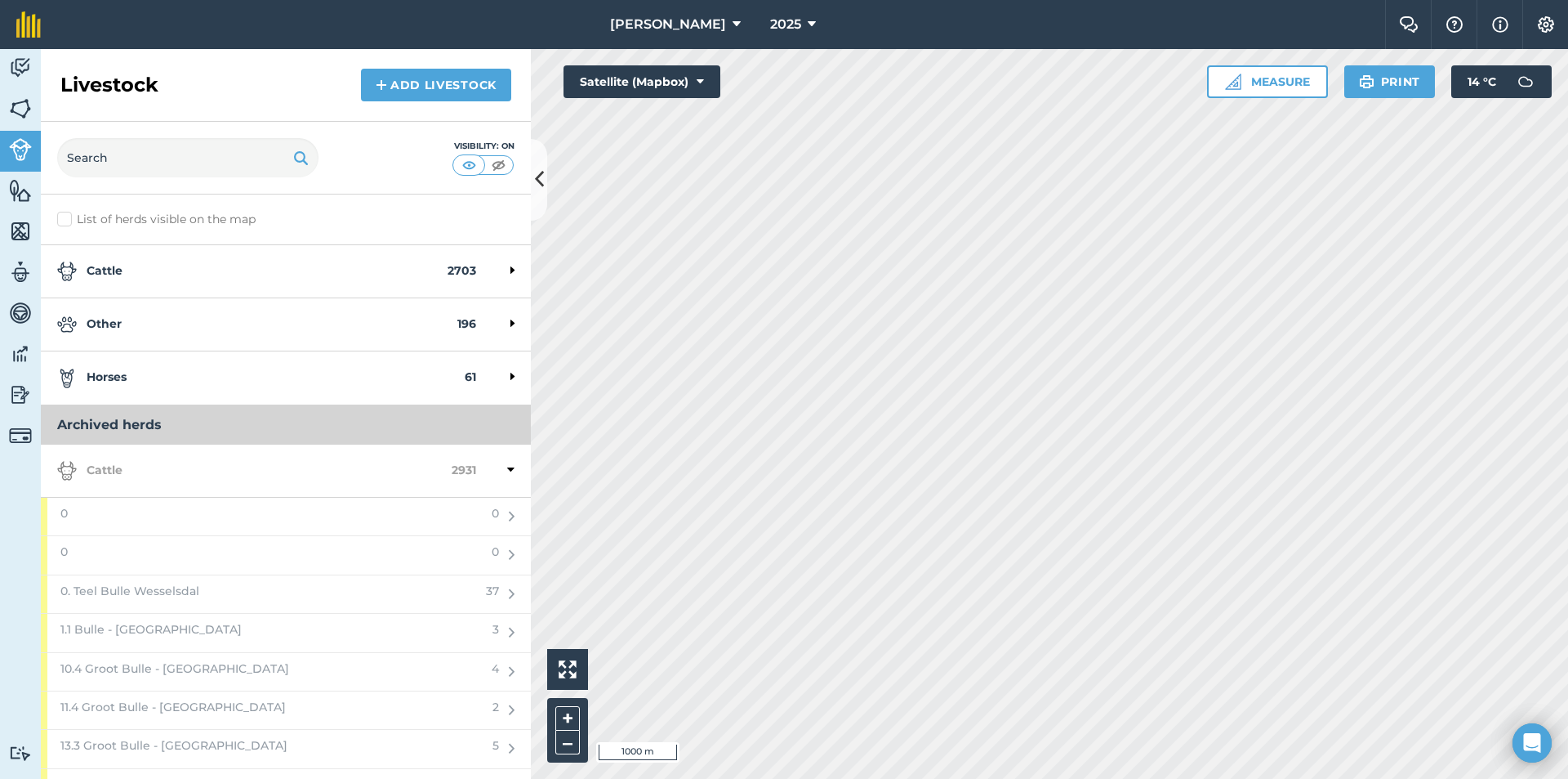
click at [215, 461] on strong "Cattle" at bounding box center [255, 471] width 395 height 20
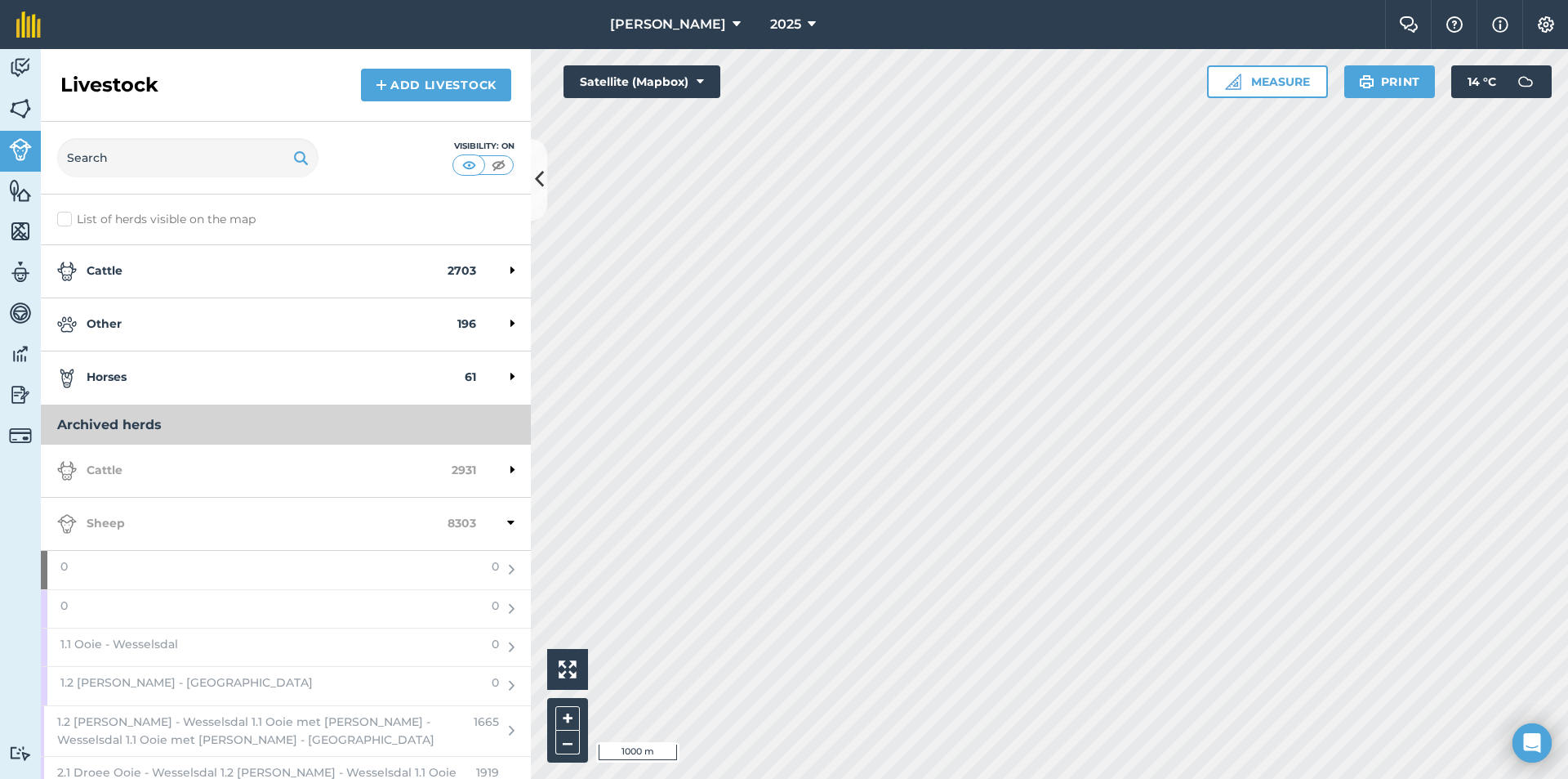
click at [136, 517] on strong "Sheep" at bounding box center [252, 524] width 391 height 20
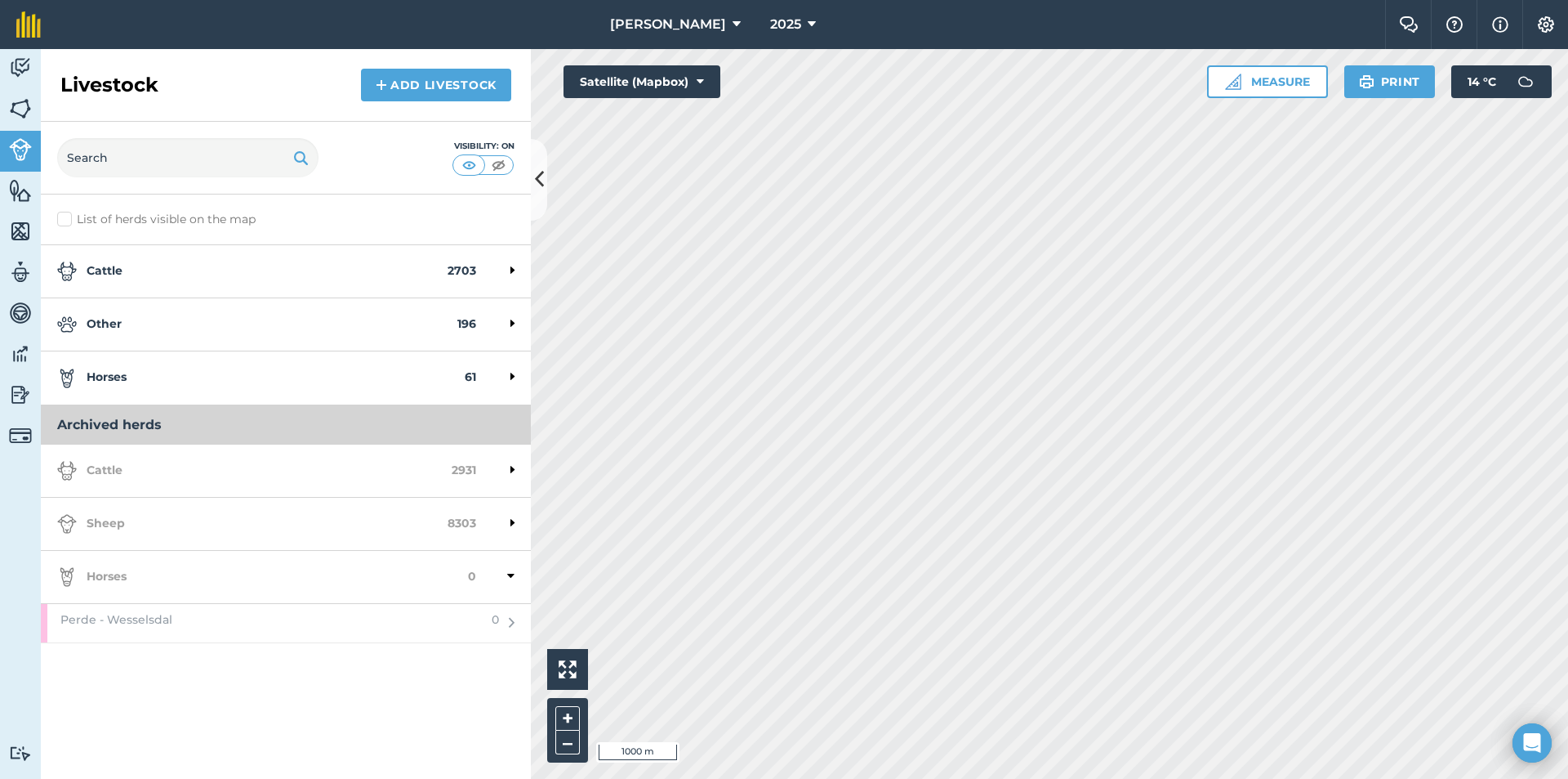
click at [172, 369] on strong "Horses" at bounding box center [261, 377] width 408 height 20
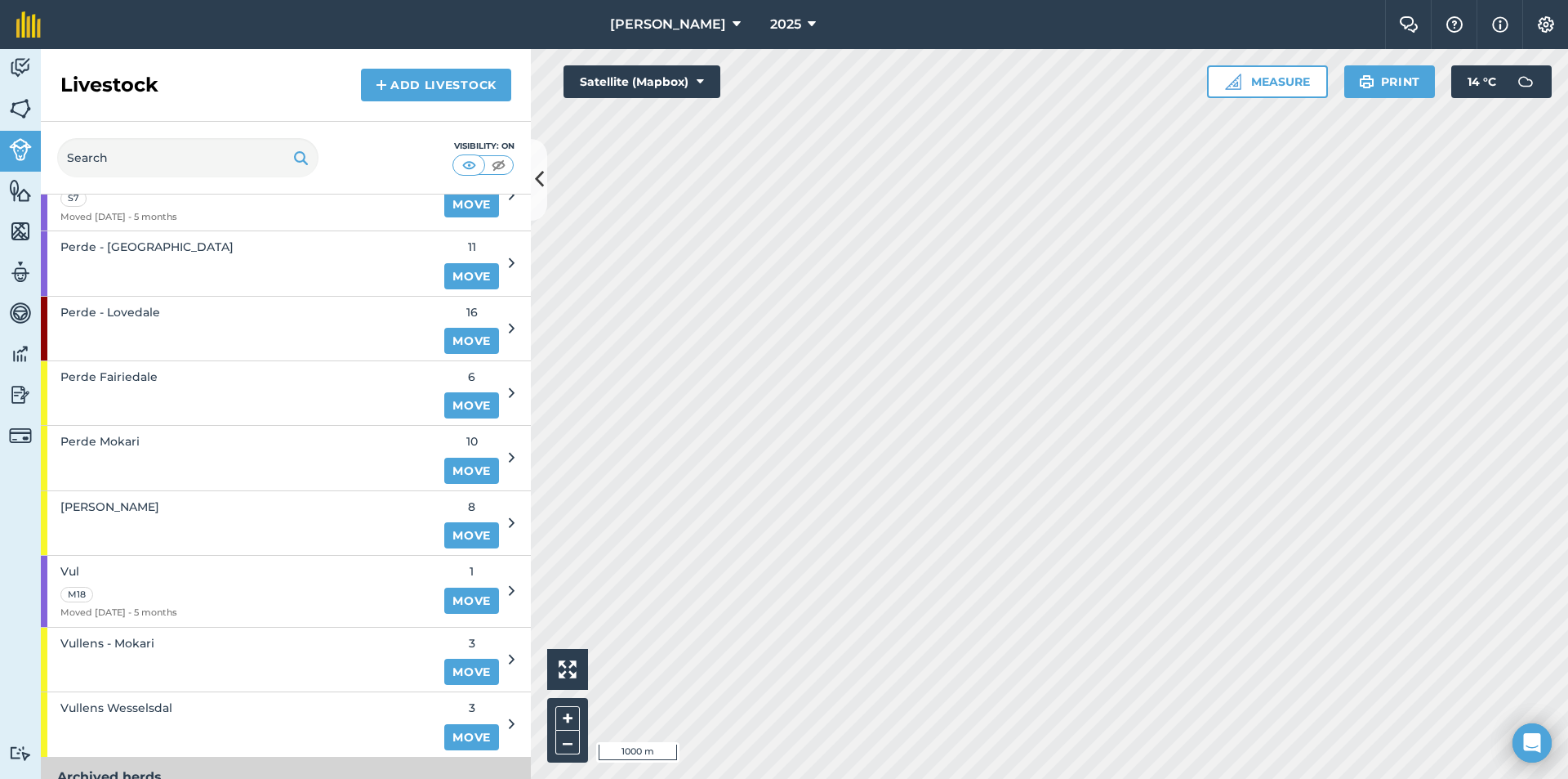
scroll to position [163, 0]
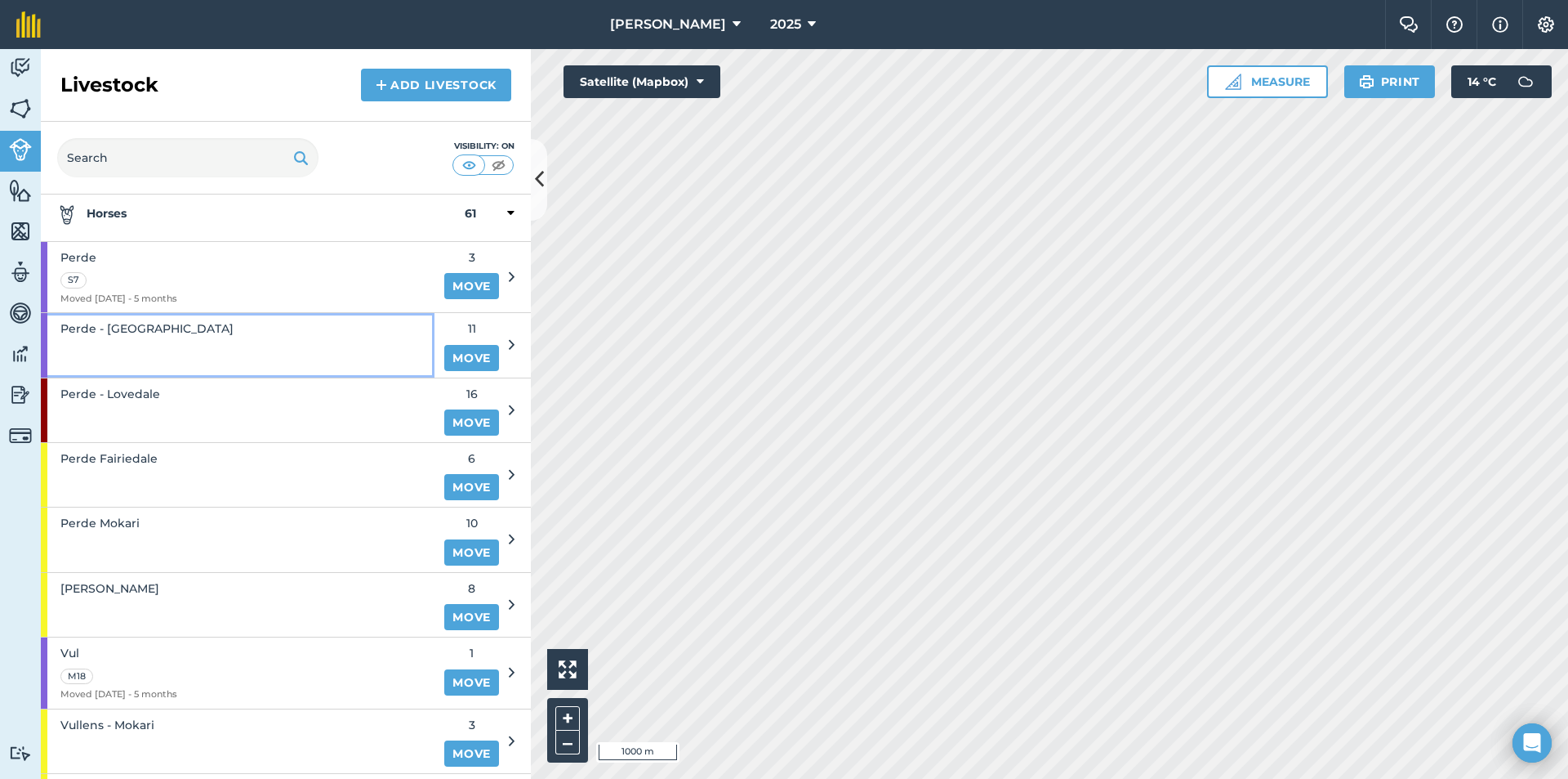
click at [221, 342] on div "Perde - [GEOGRAPHIC_DATA]" at bounding box center [237, 344] width 394 height 64
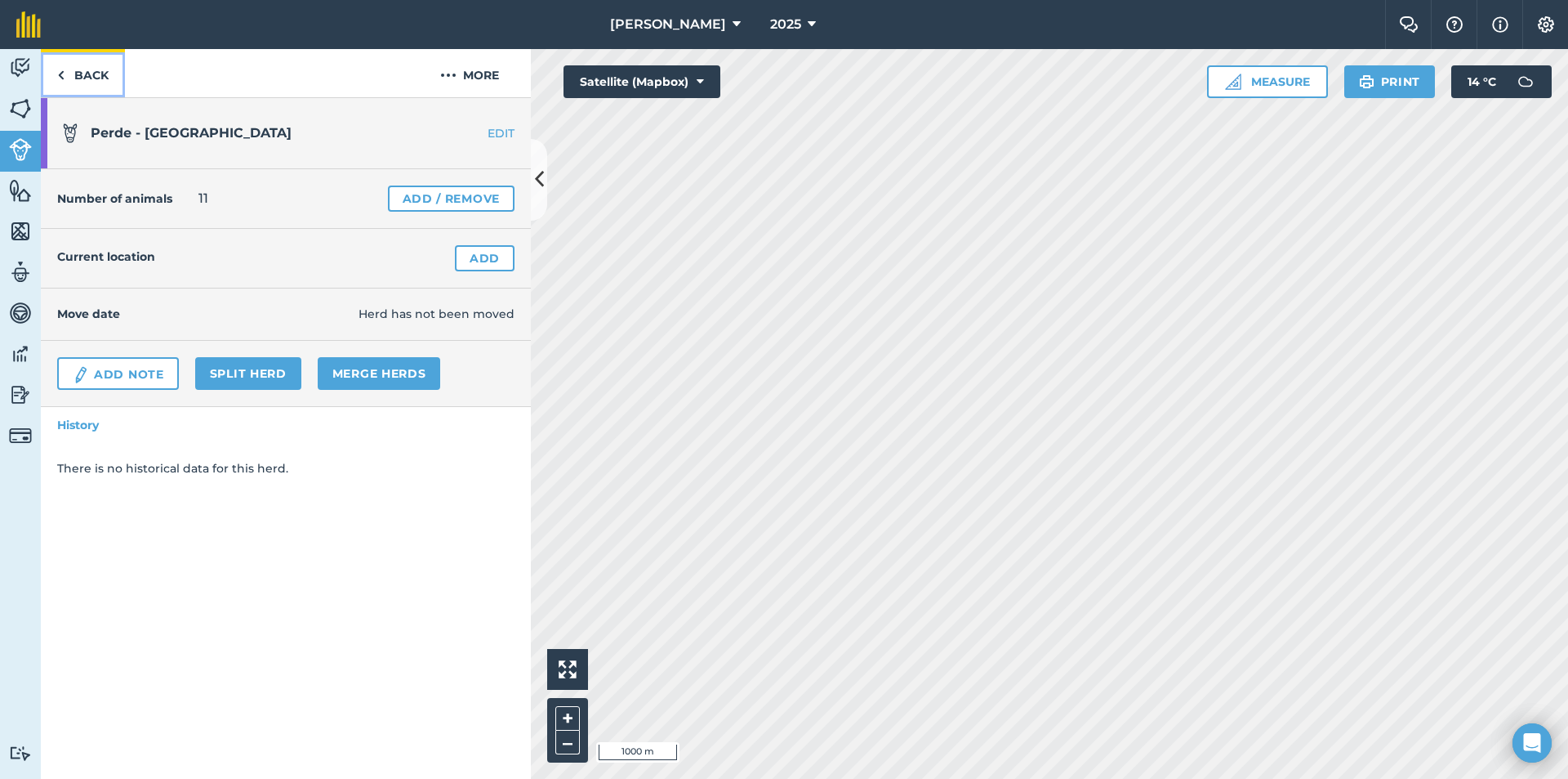
click at [73, 73] on link "Back" at bounding box center [82, 73] width 84 height 48
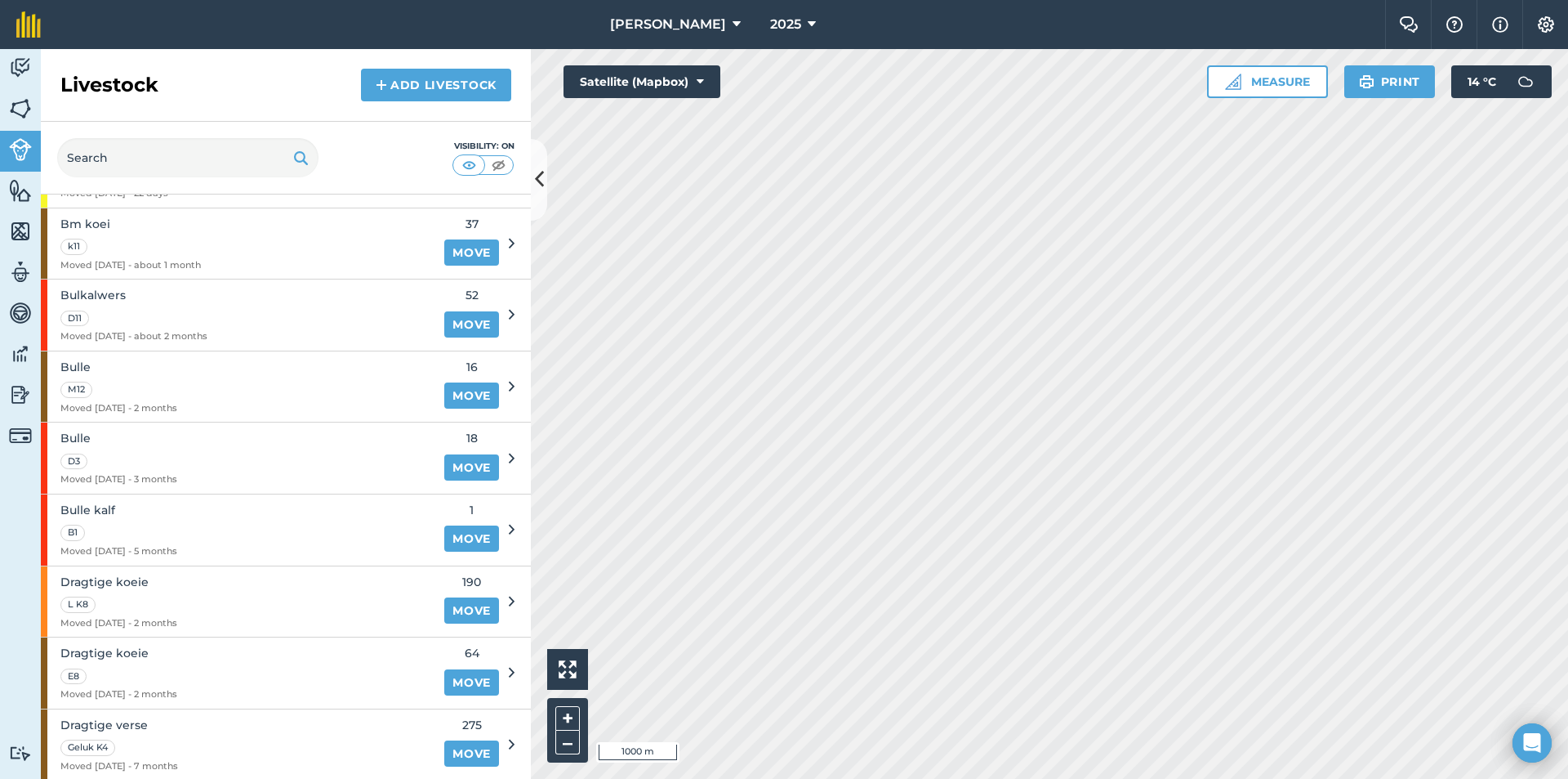
scroll to position [1716, 0]
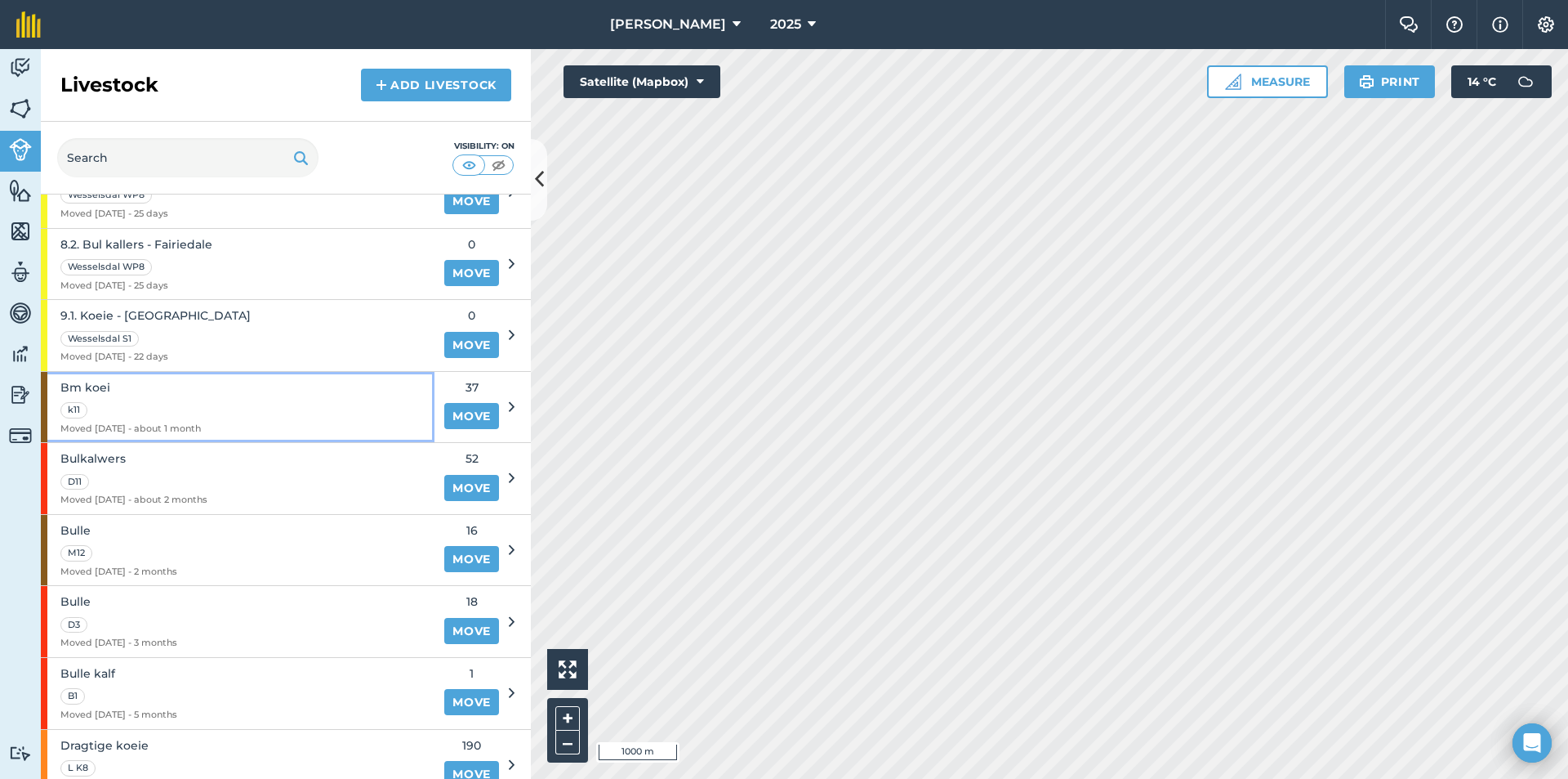
click at [230, 382] on div "Bm koei k11 Moved [DATE] - about 1 month" at bounding box center [237, 407] width 394 height 71
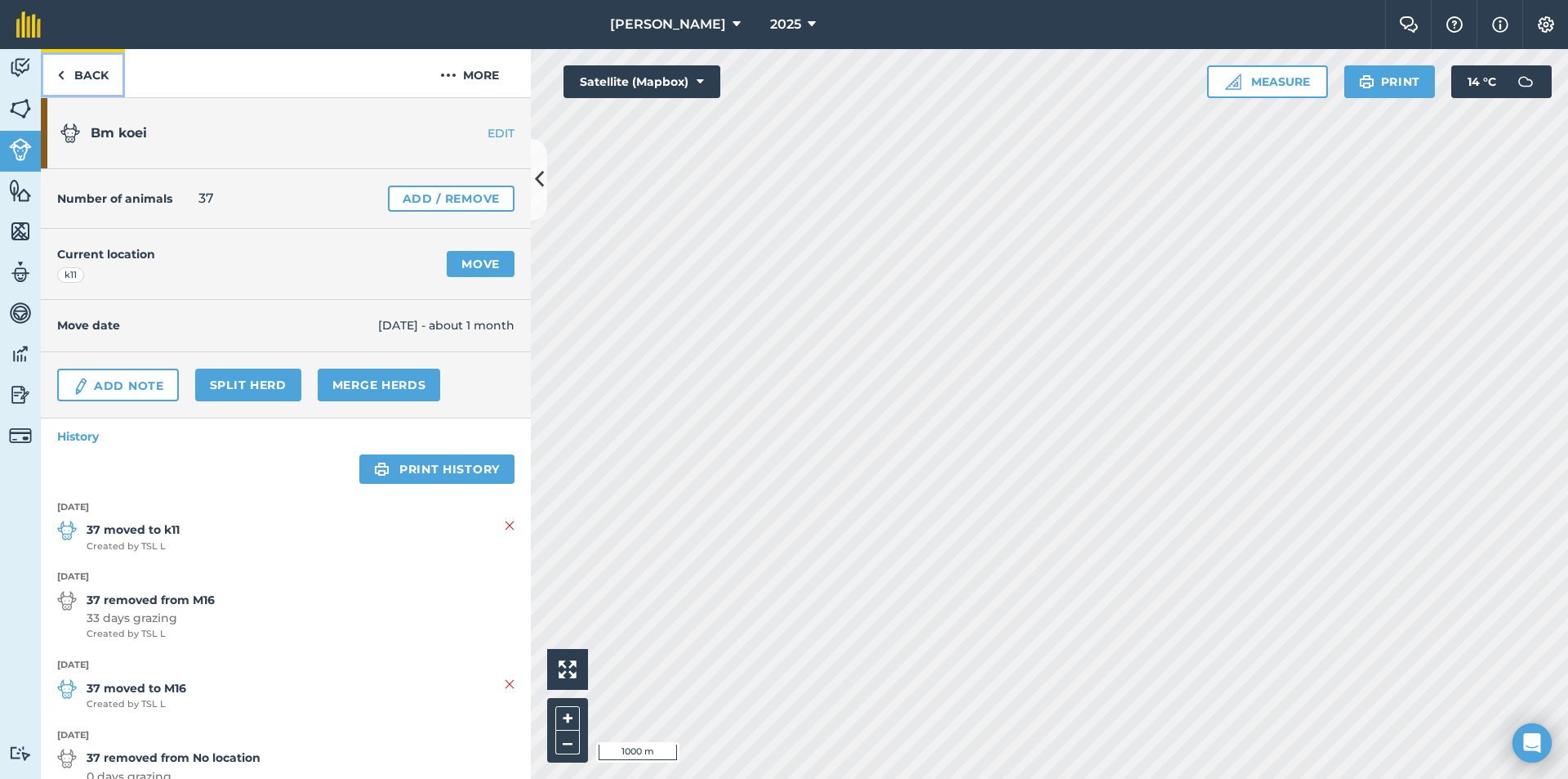
click at [62, 75] on img at bounding box center [61, 75] width 7 height 20
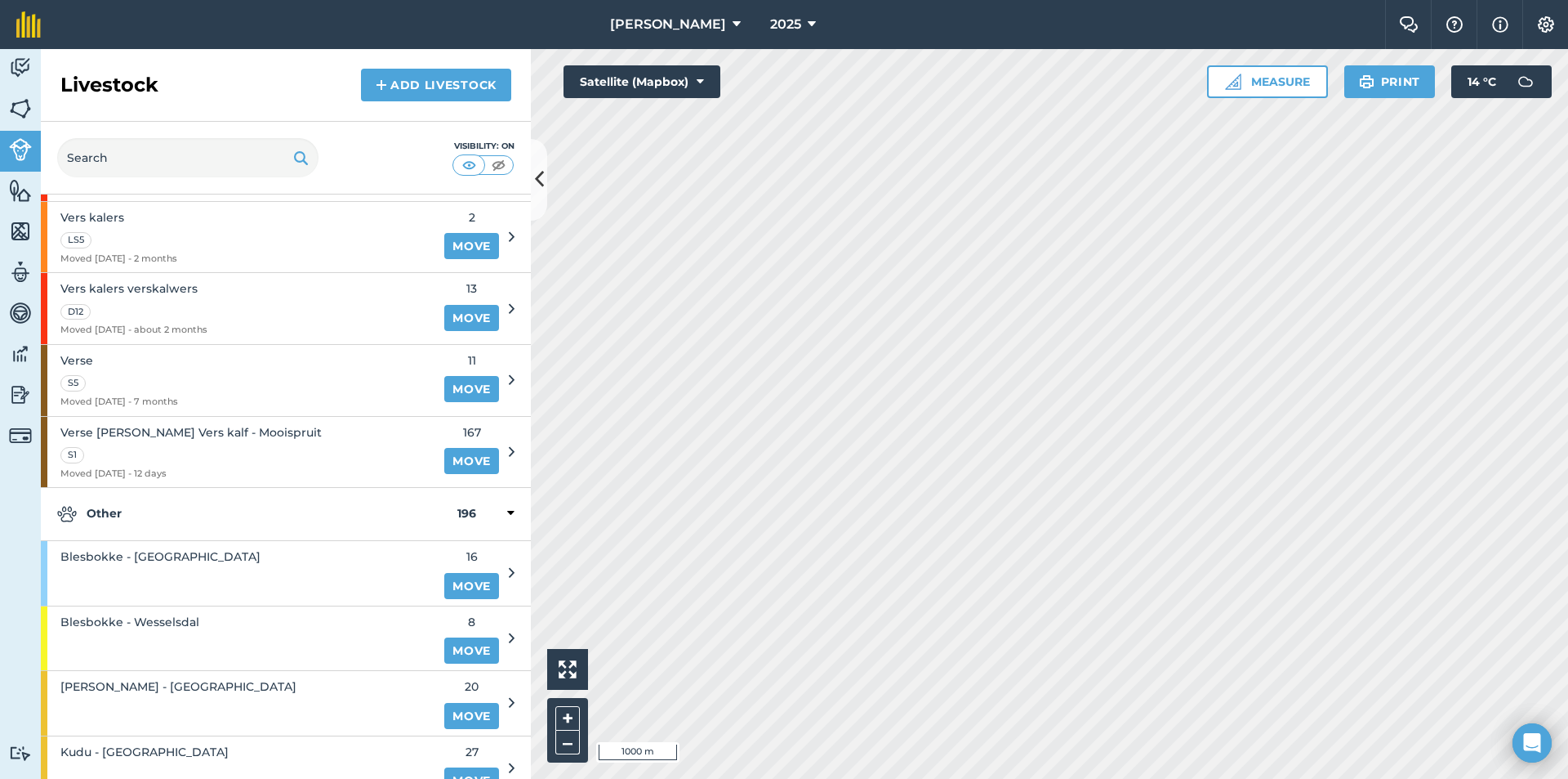
scroll to position [3187, 0]
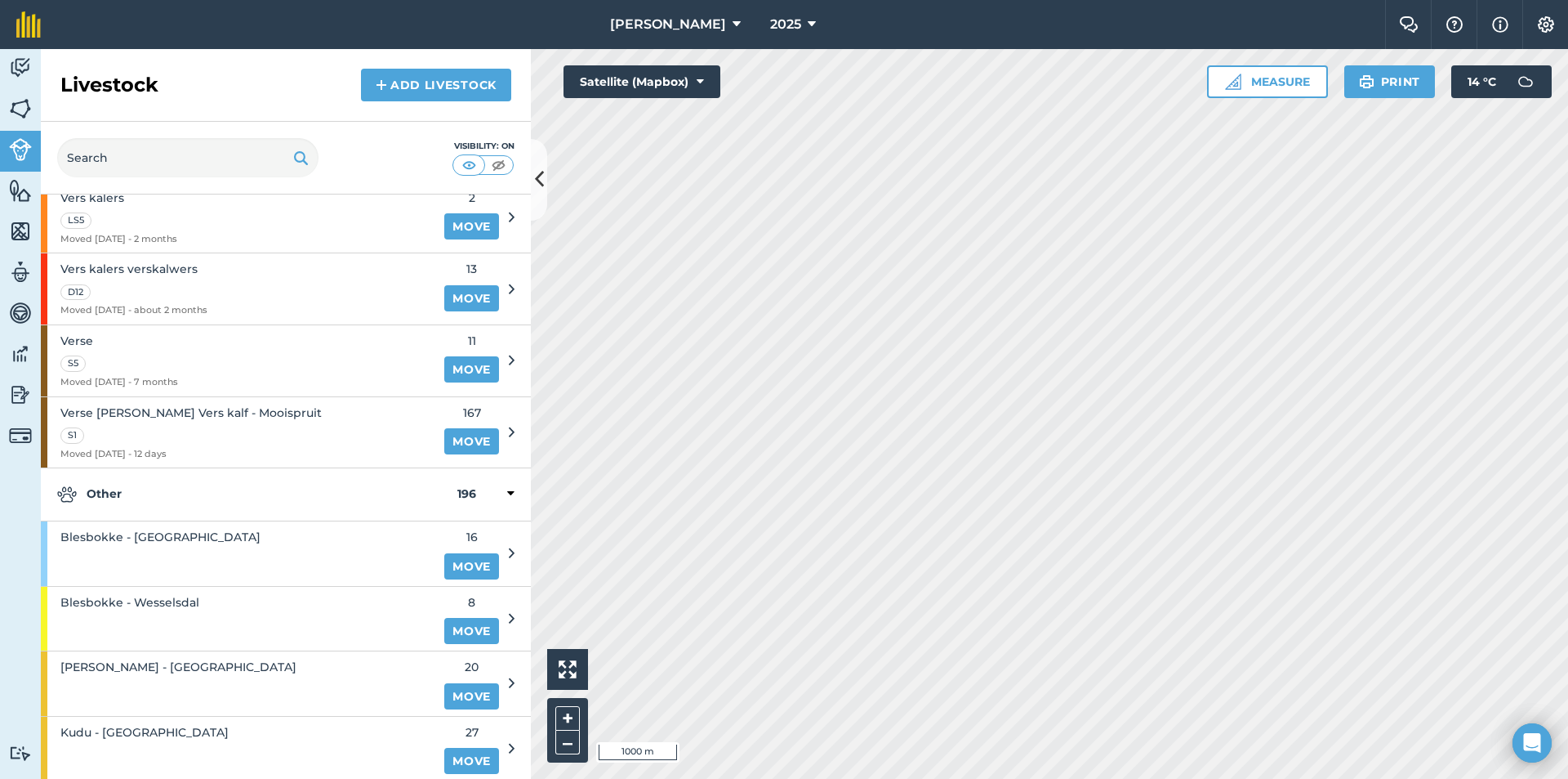
click at [206, 501] on strong "Other" at bounding box center [257, 494] width 400 height 20
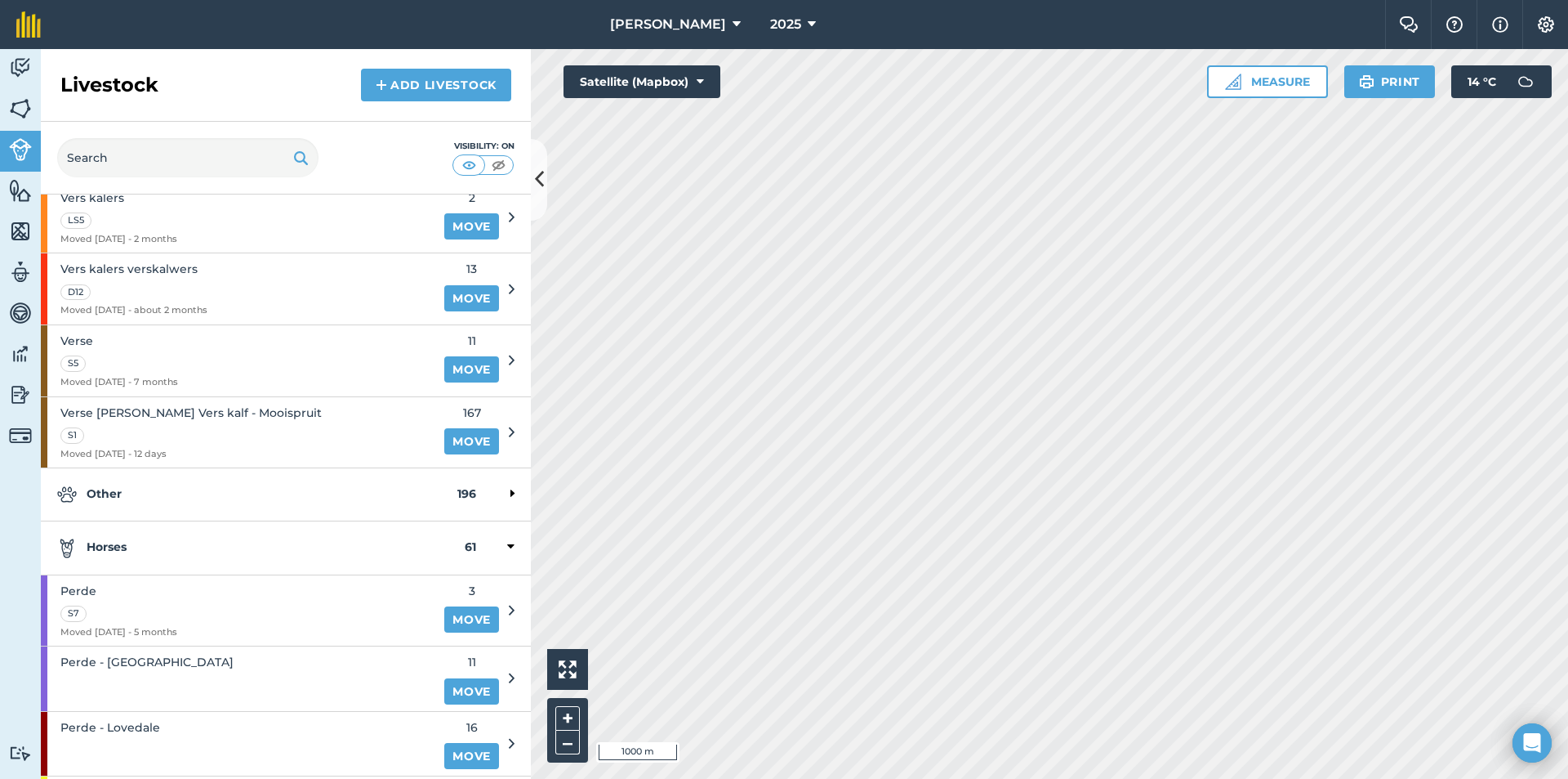
click at [206, 501] on strong "Other" at bounding box center [257, 494] width 400 height 20
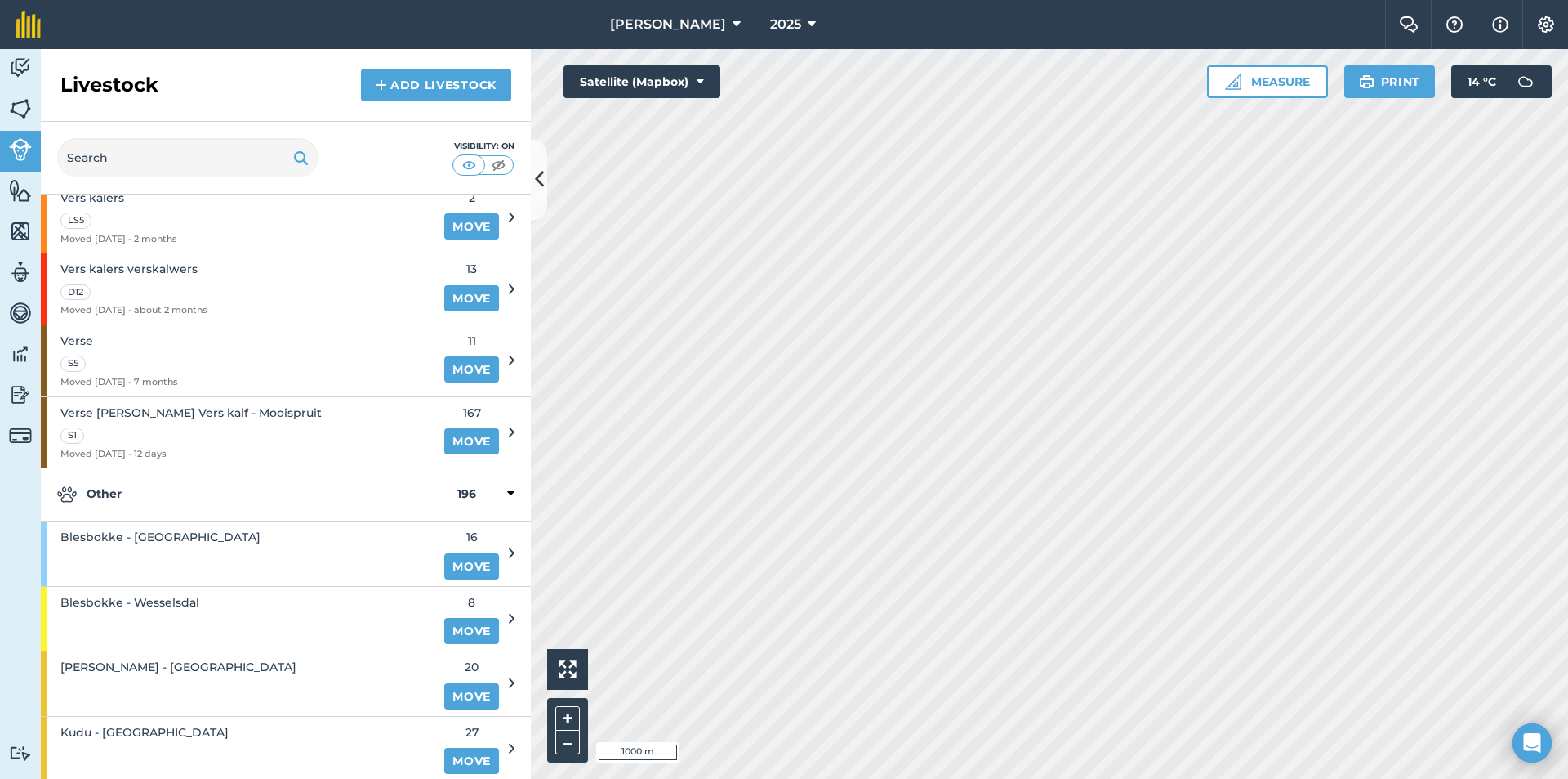
click at [206, 500] on strong "Other" at bounding box center [257, 494] width 400 height 20
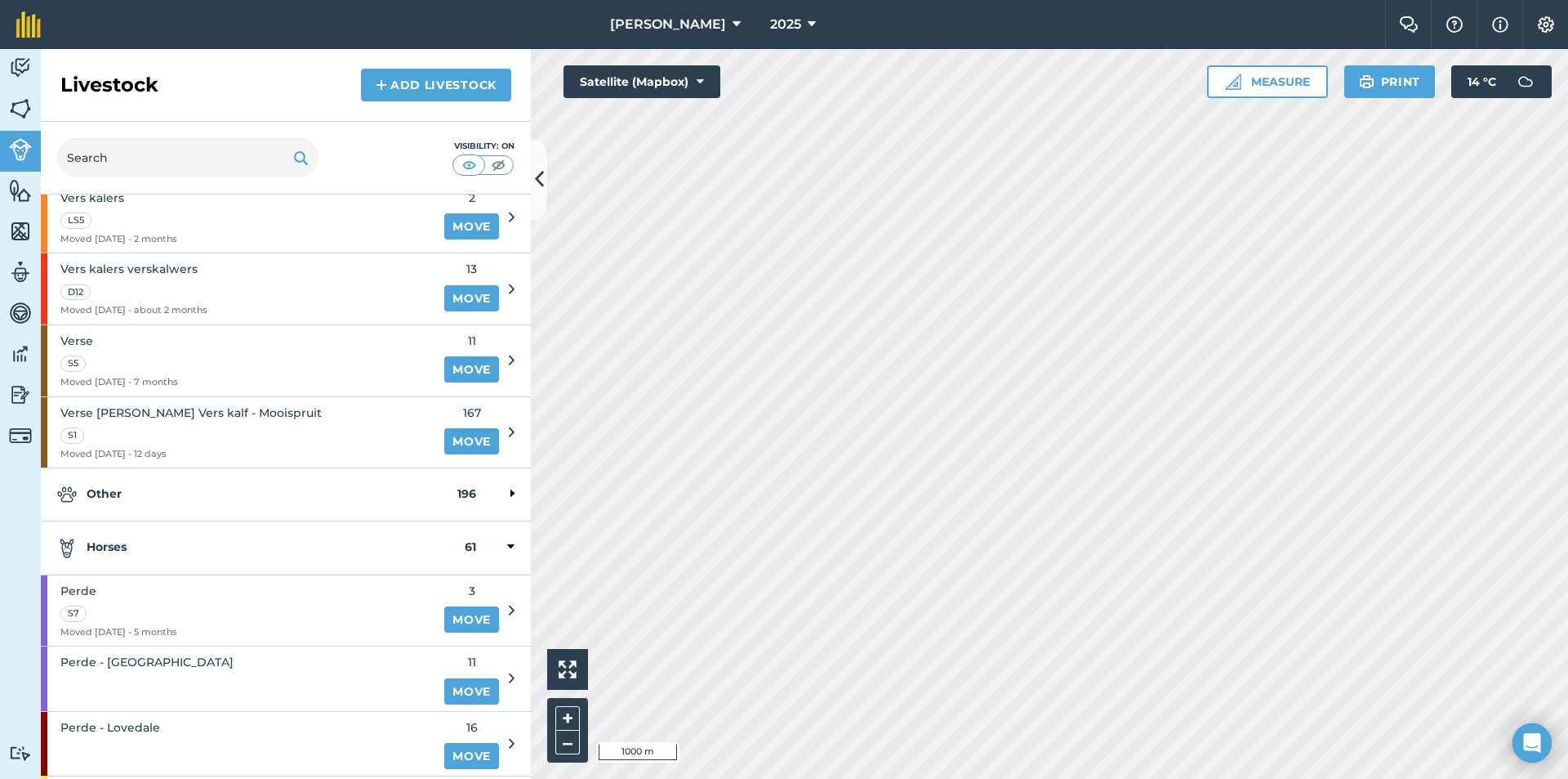
click at [172, 537] on div "Horses 61" at bounding box center [285, 548] width 490 height 53
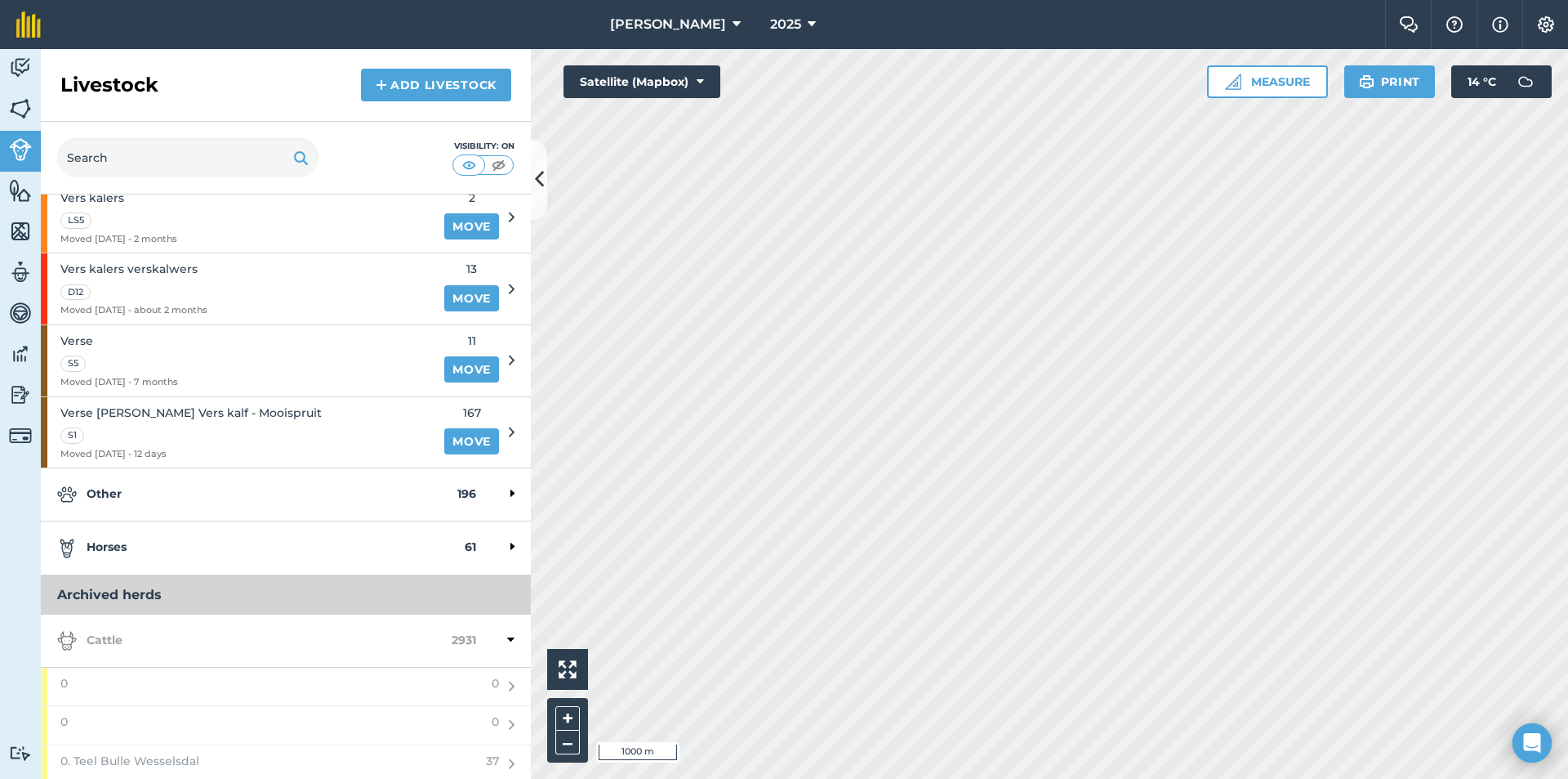
click at [172, 537] on div "Horses 61" at bounding box center [285, 548] width 490 height 53
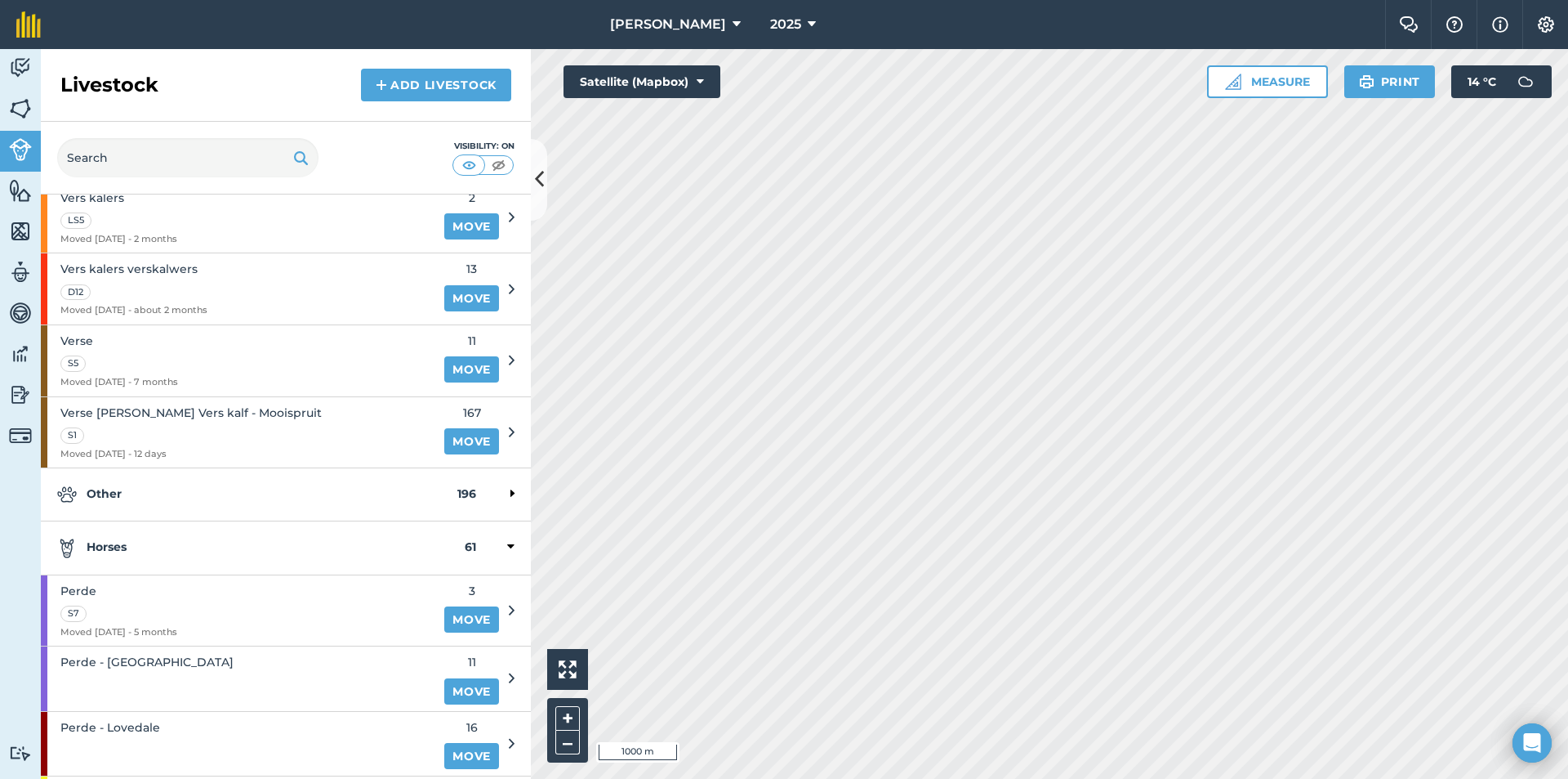
click at [167, 540] on strong "Horses" at bounding box center [261, 548] width 408 height 20
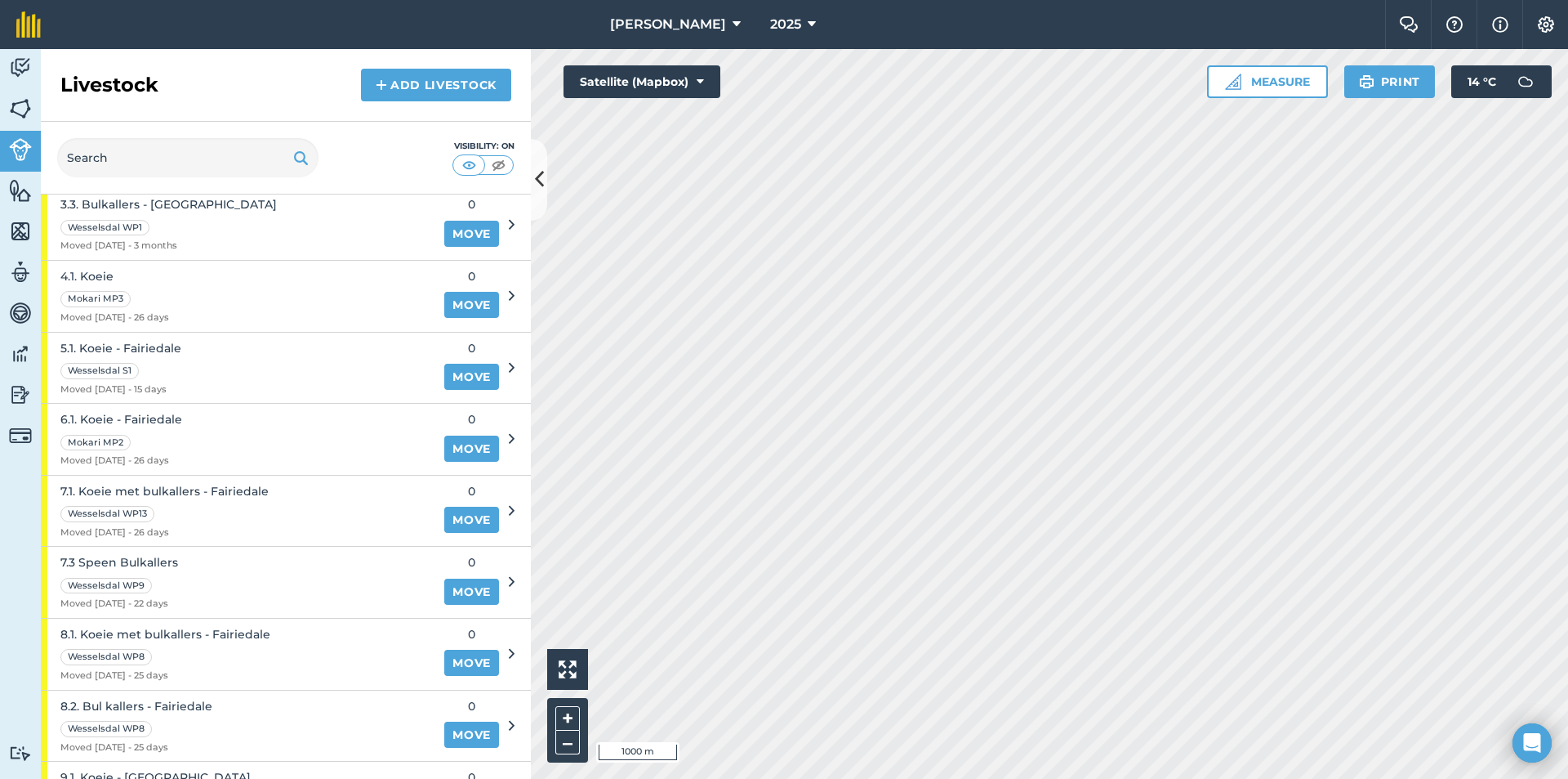
scroll to position [1226, 0]
